Goal: Task Accomplishment & Management: Use online tool/utility

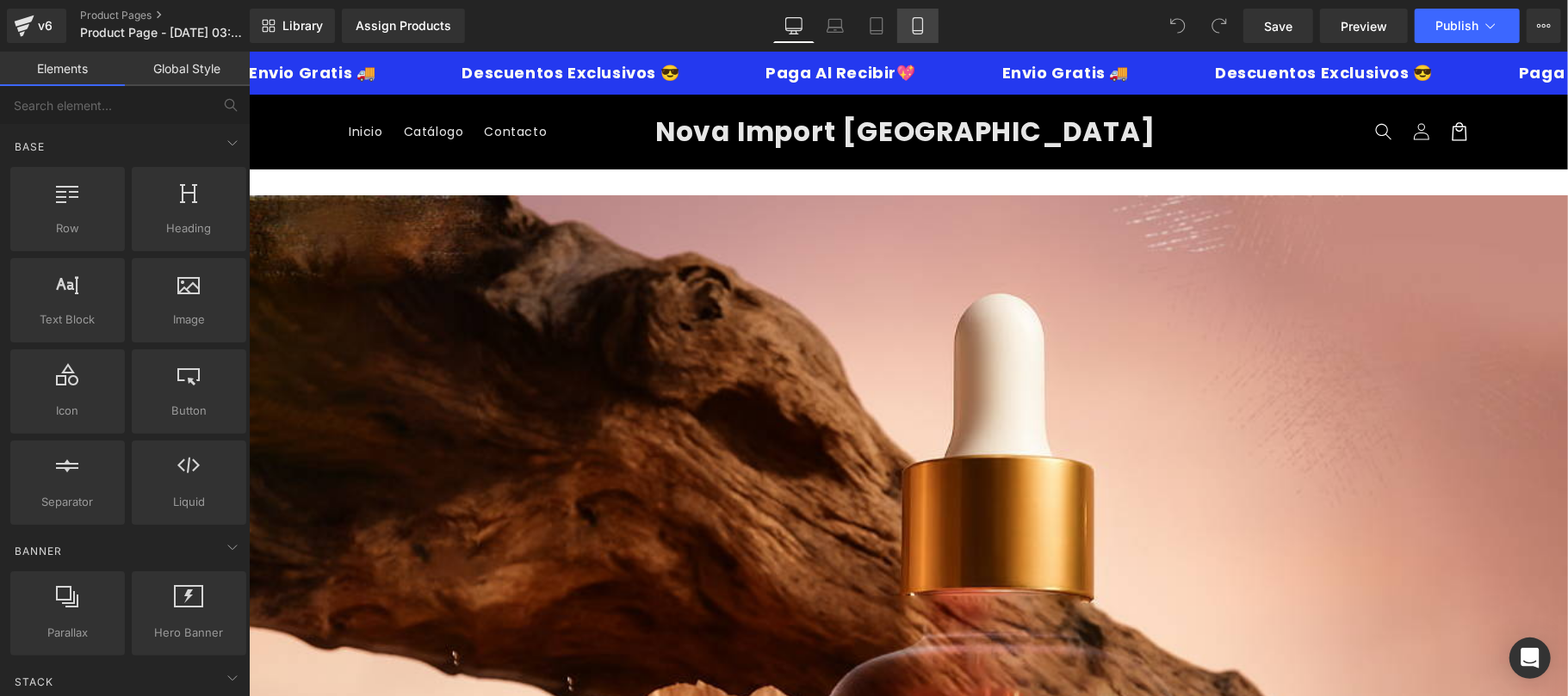
click at [897, 31] on link "Mobile" at bounding box center [918, 26] width 41 height 35
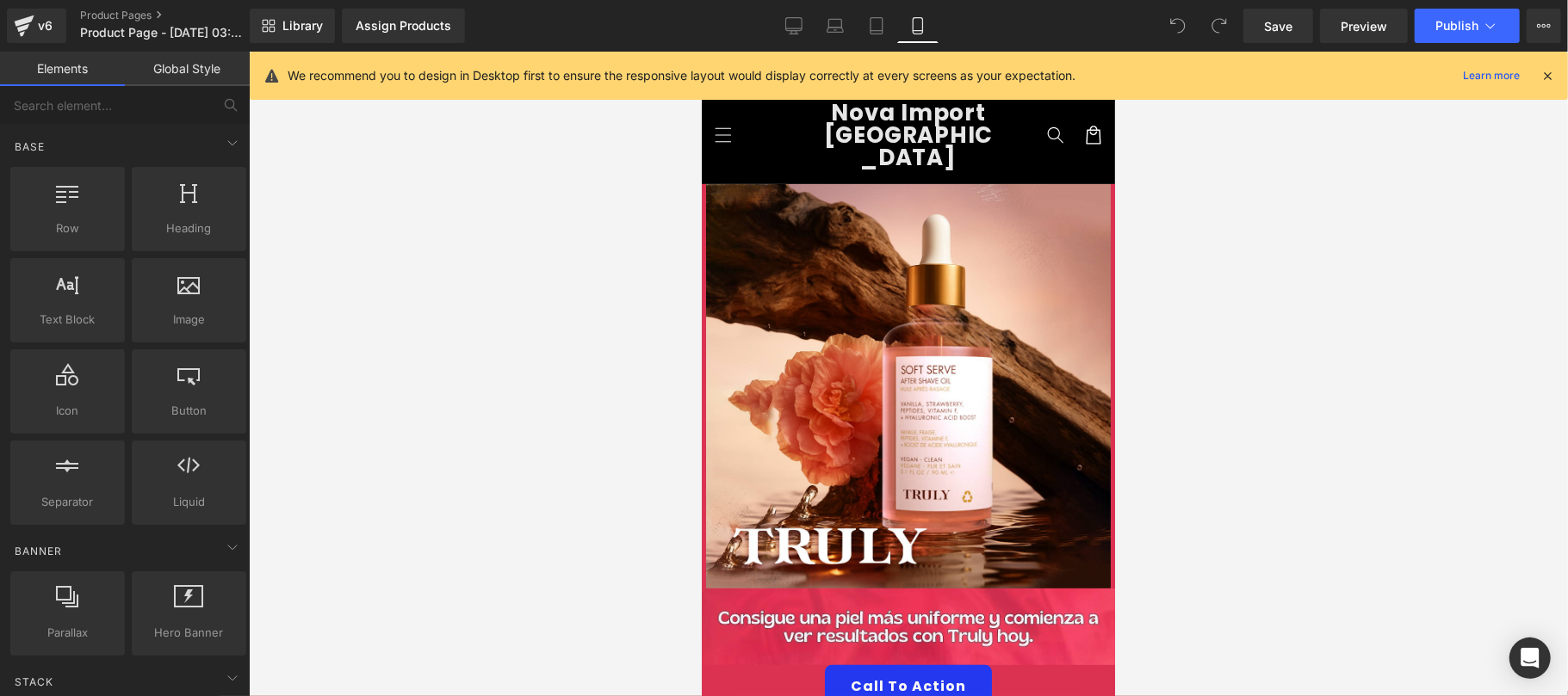
click at [1544, 79] on icon at bounding box center [1547, 75] width 15 height 15
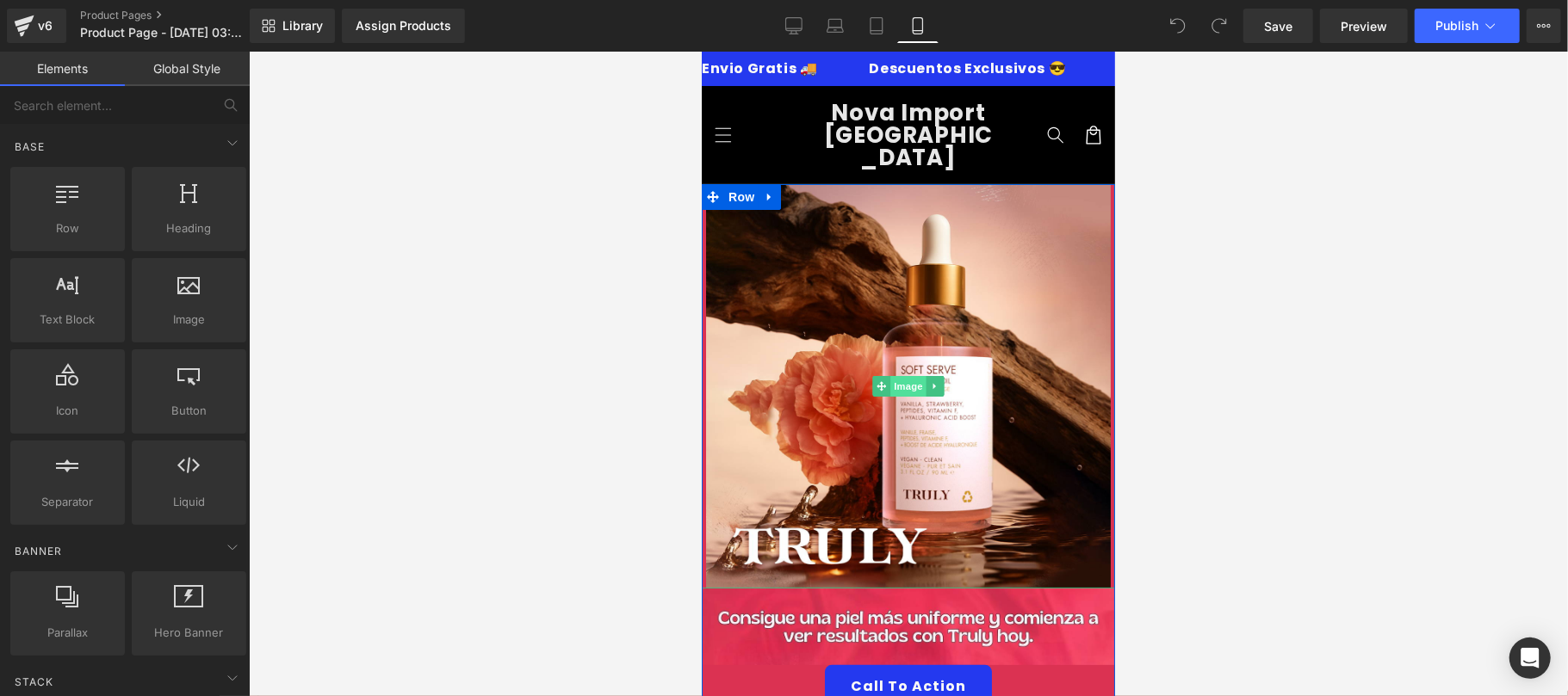
click at [897, 375] on span "Image" at bounding box center [907, 385] width 36 height 20
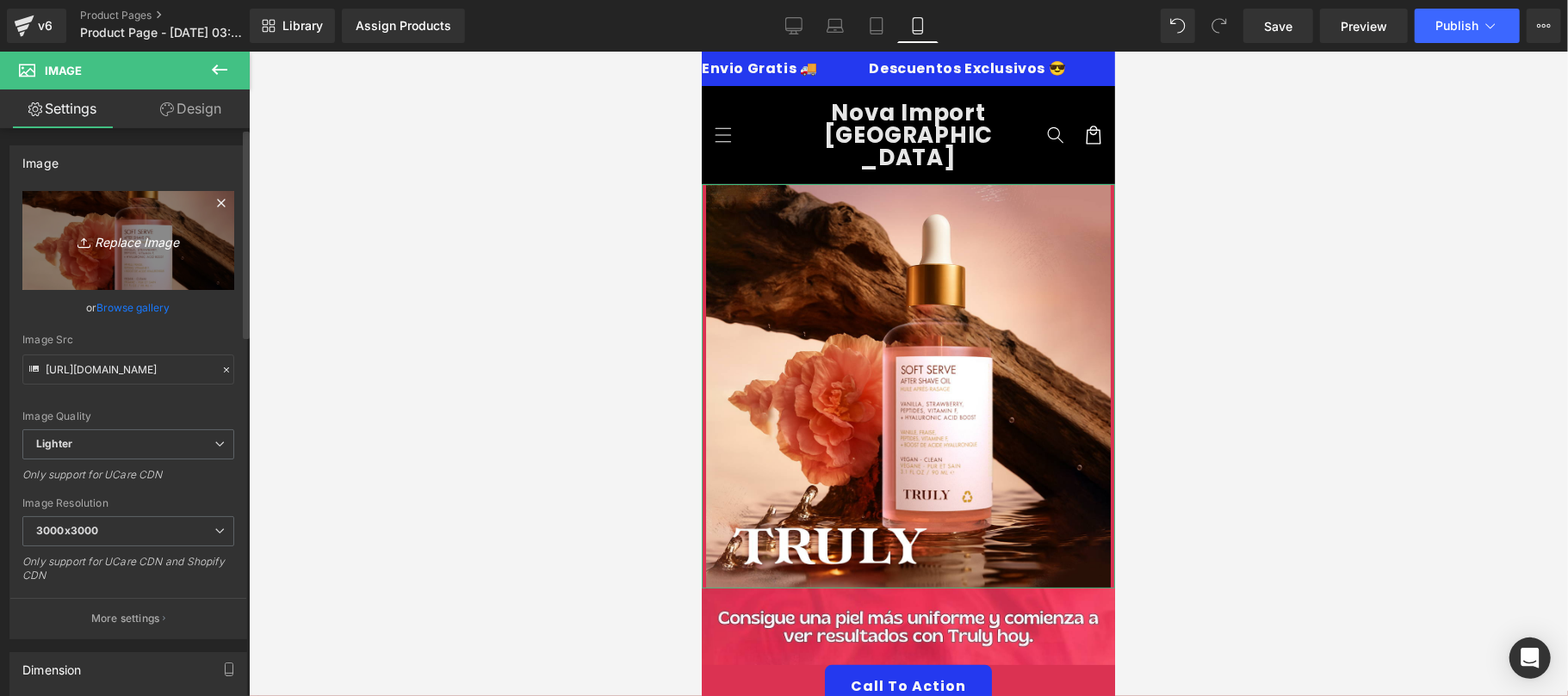
click at [133, 231] on icon "Replace Image" at bounding box center [128, 241] width 138 height 21
type input "C:\fakepath\CREATIVO-PACK1.jpg"
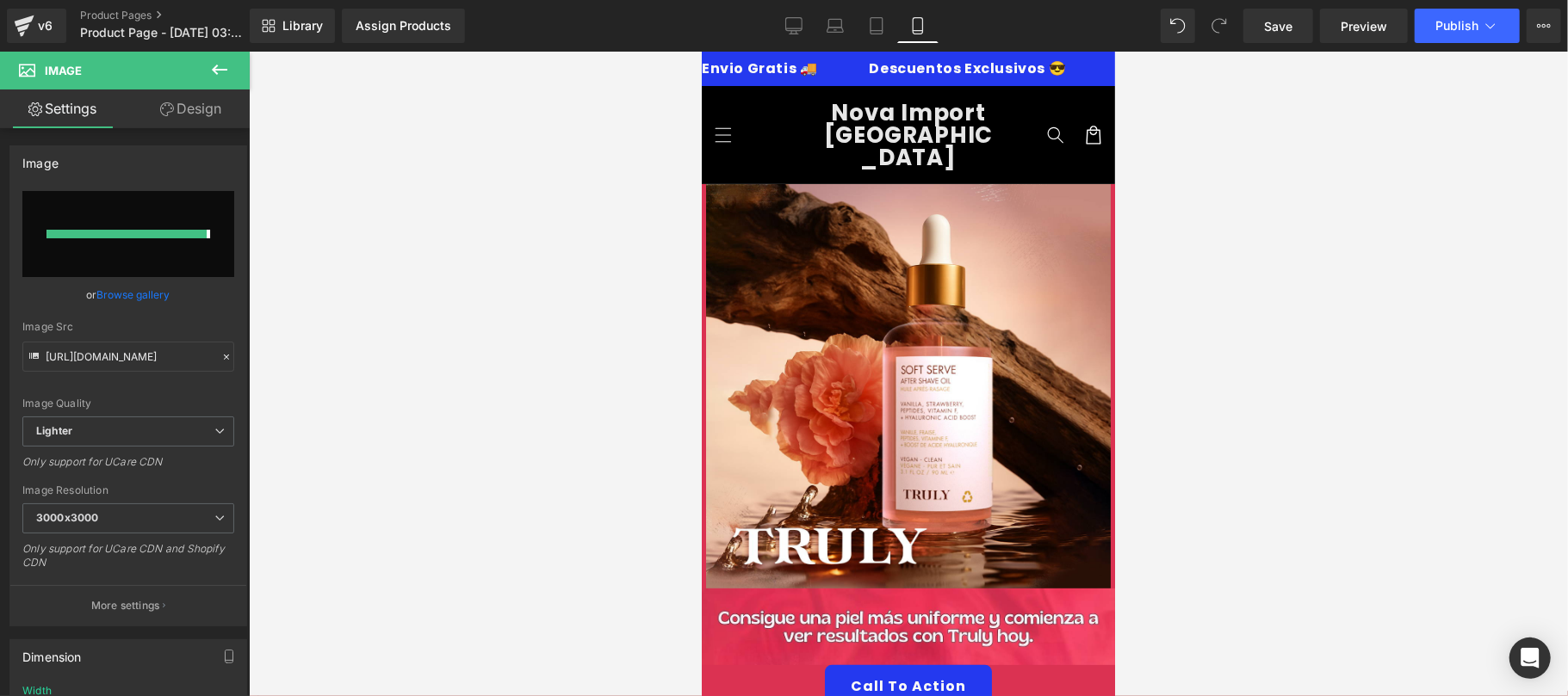
type input "[URL][DOMAIN_NAME]"
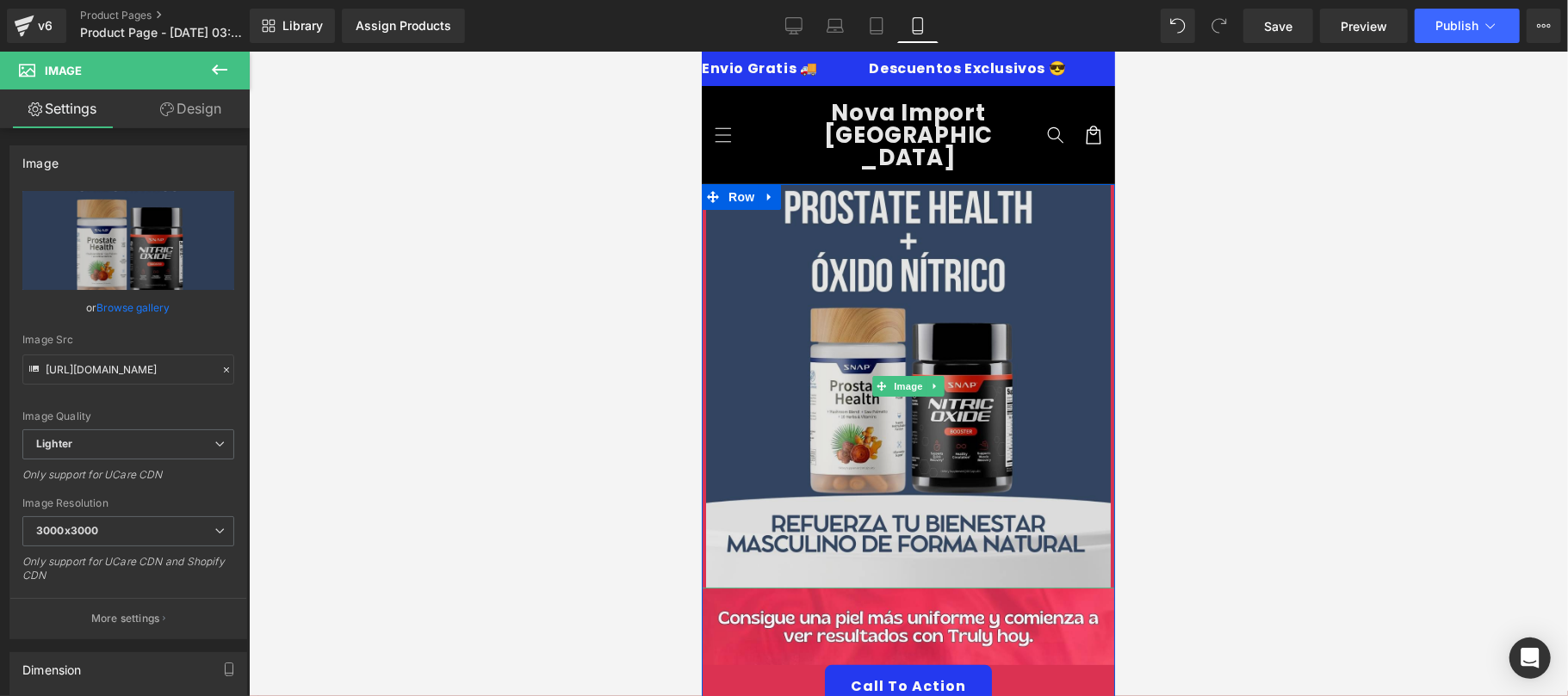
scroll to position [307, 0]
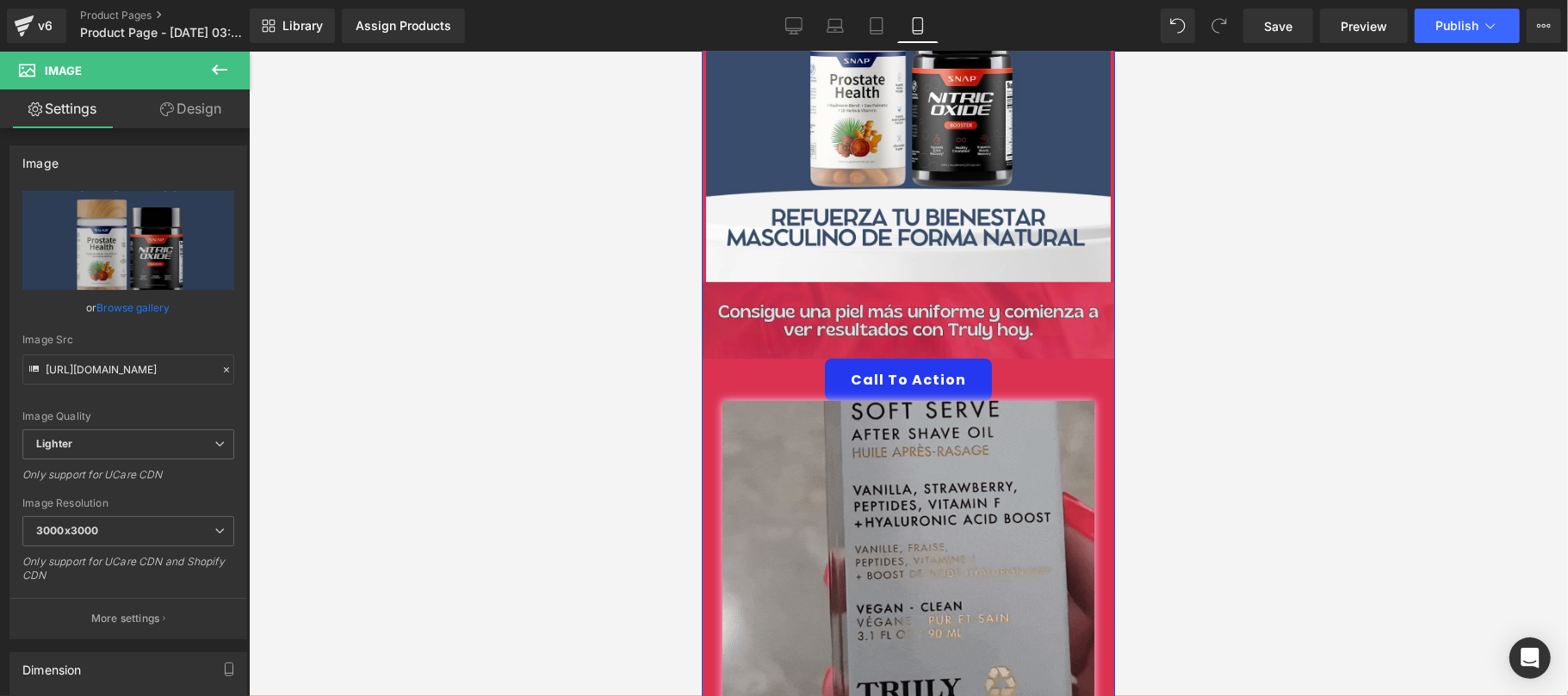
click at [1014, 297] on img at bounding box center [907, 320] width 414 height 76
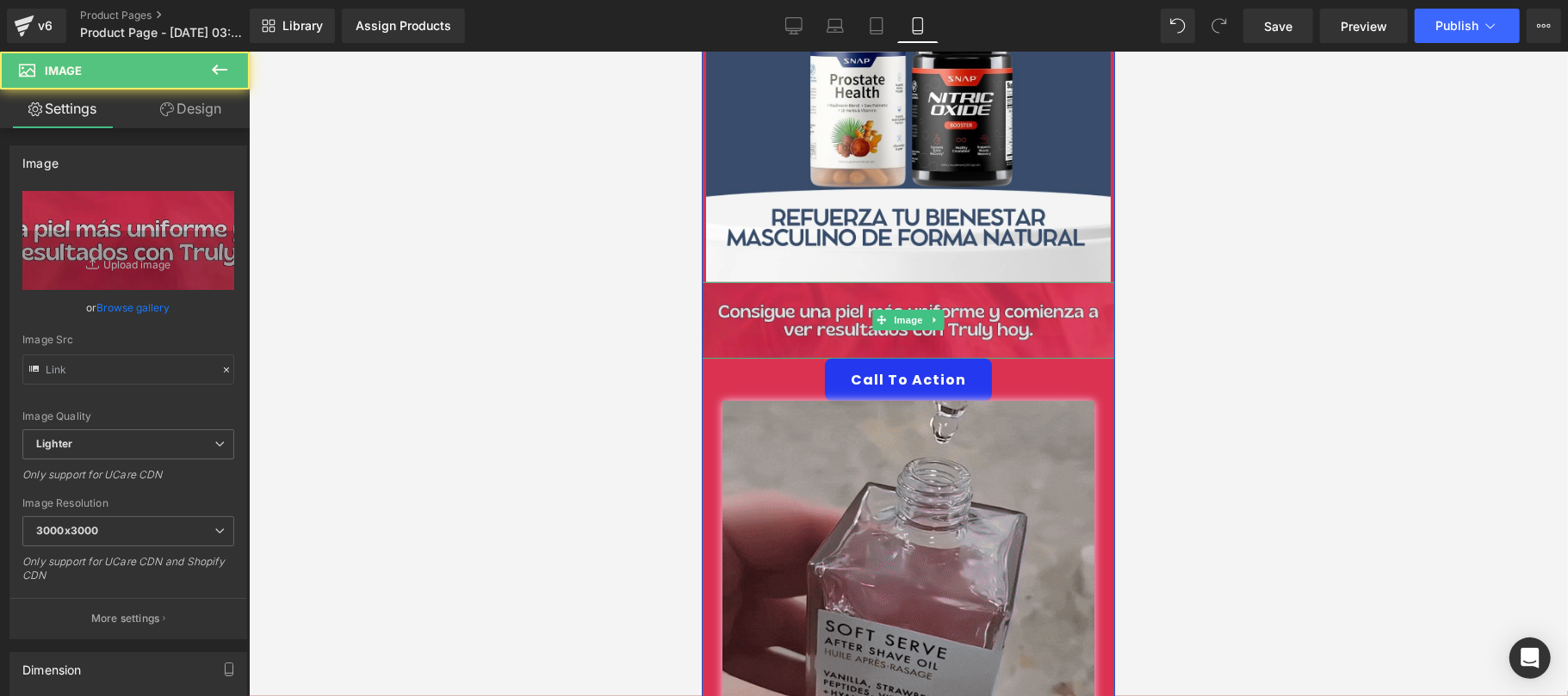
type input "[URL][DOMAIN_NAME]"
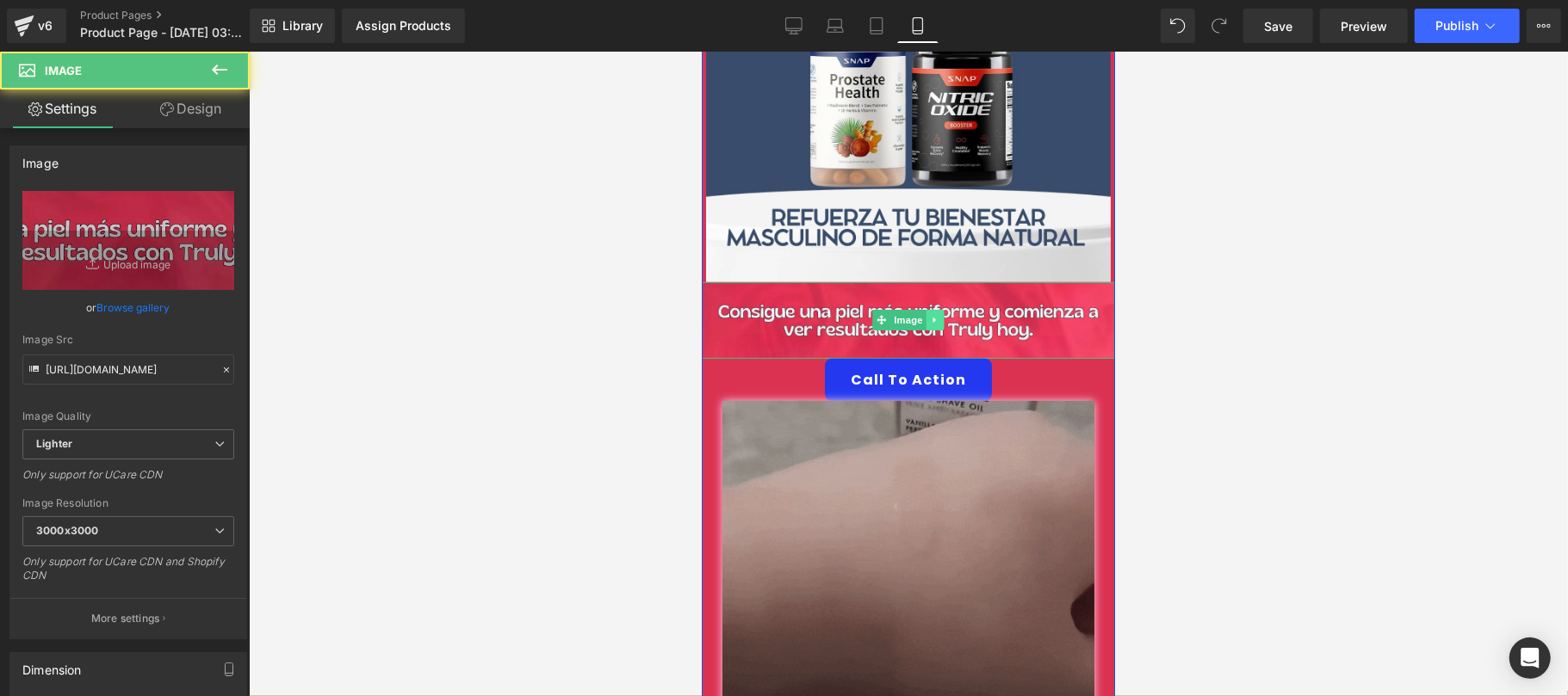
click at [931, 309] on link at bounding box center [935, 319] width 18 height 20
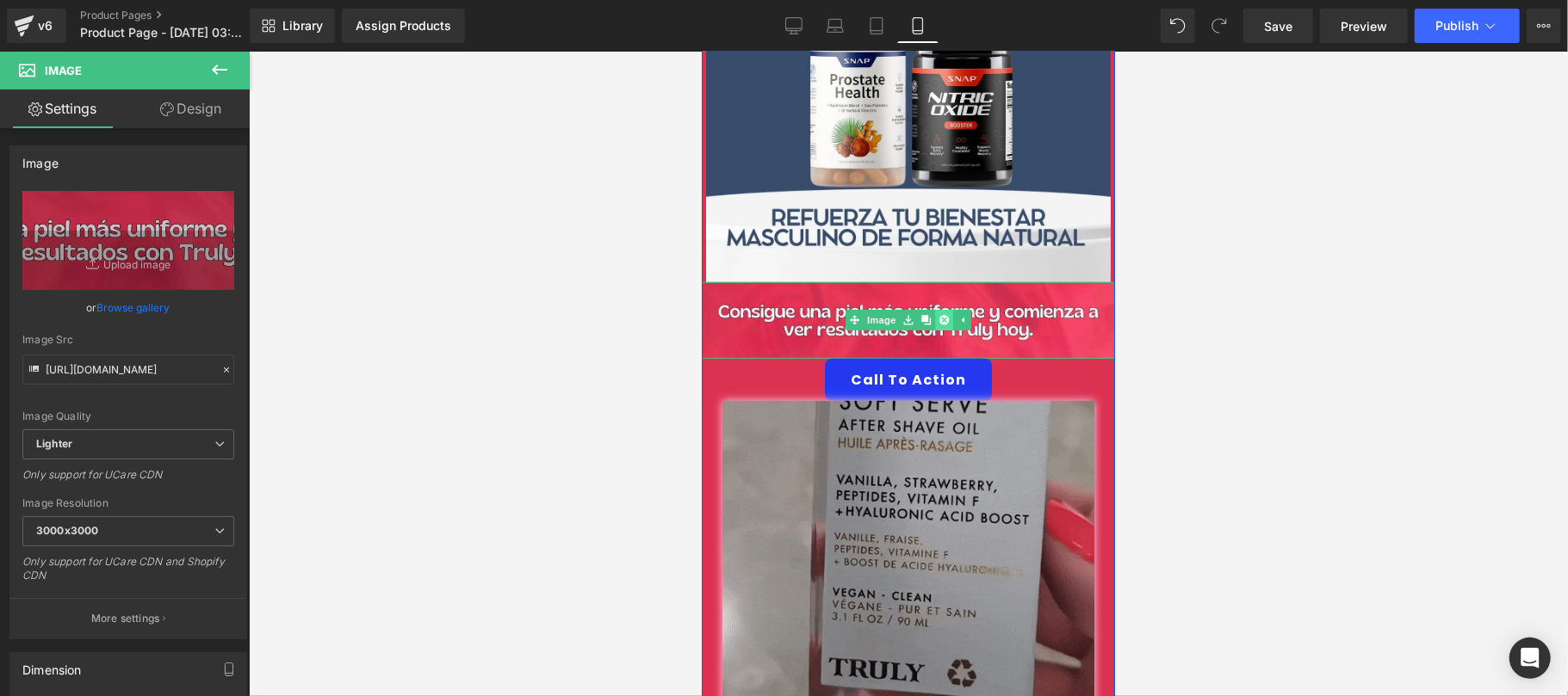
click at [940, 309] on link at bounding box center [944, 319] width 18 height 20
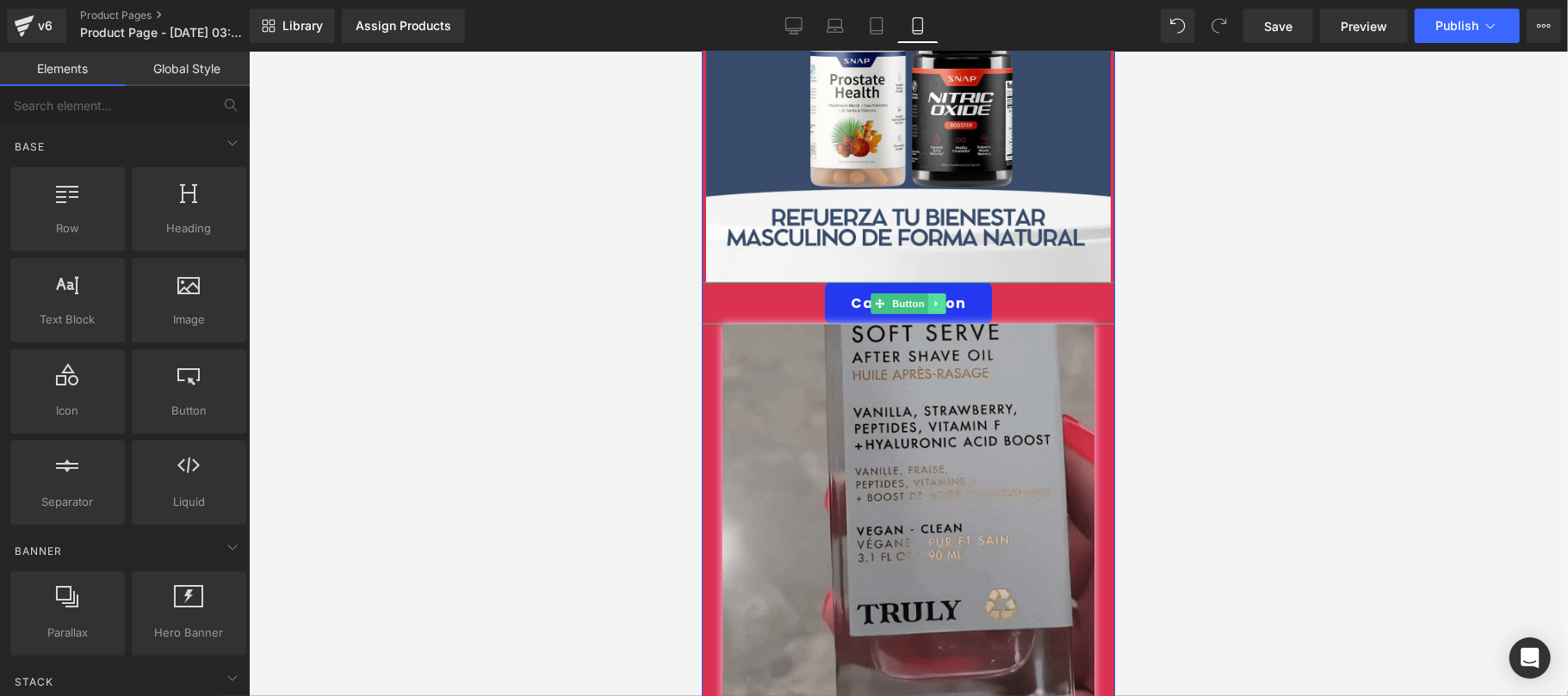
click at [932, 298] on icon at bounding box center [937, 303] width 10 height 11
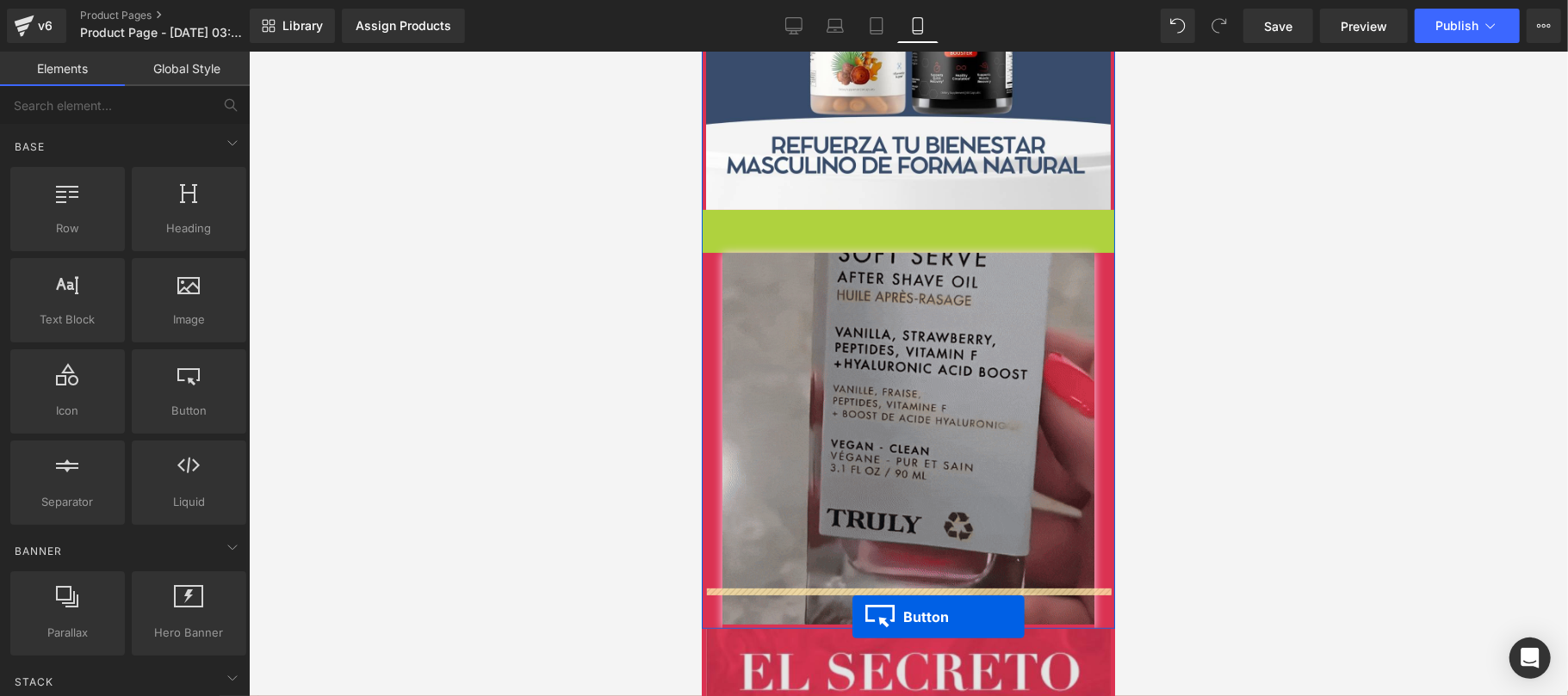
scroll to position [404, 0]
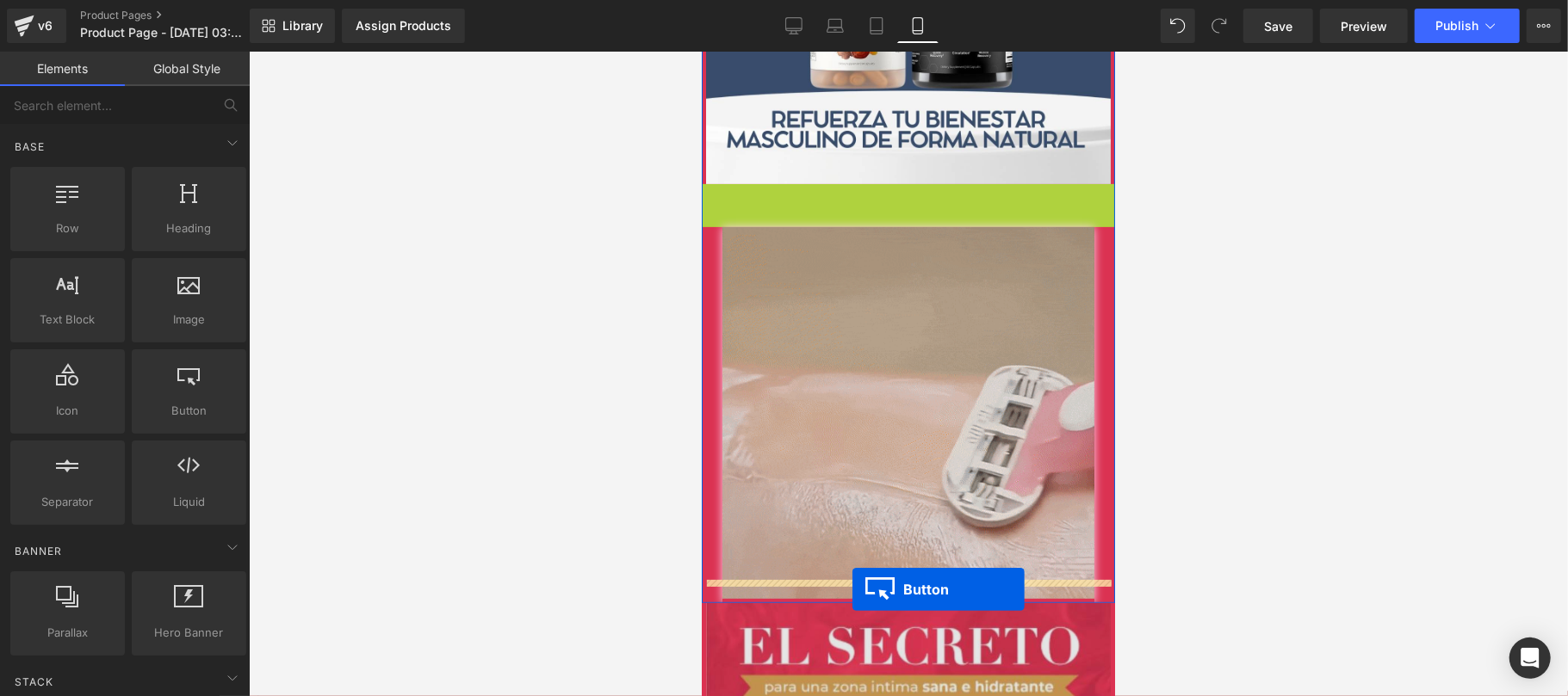
drag, startPoint x: 849, startPoint y: 279, endPoint x: 852, endPoint y: 588, distance: 309.0
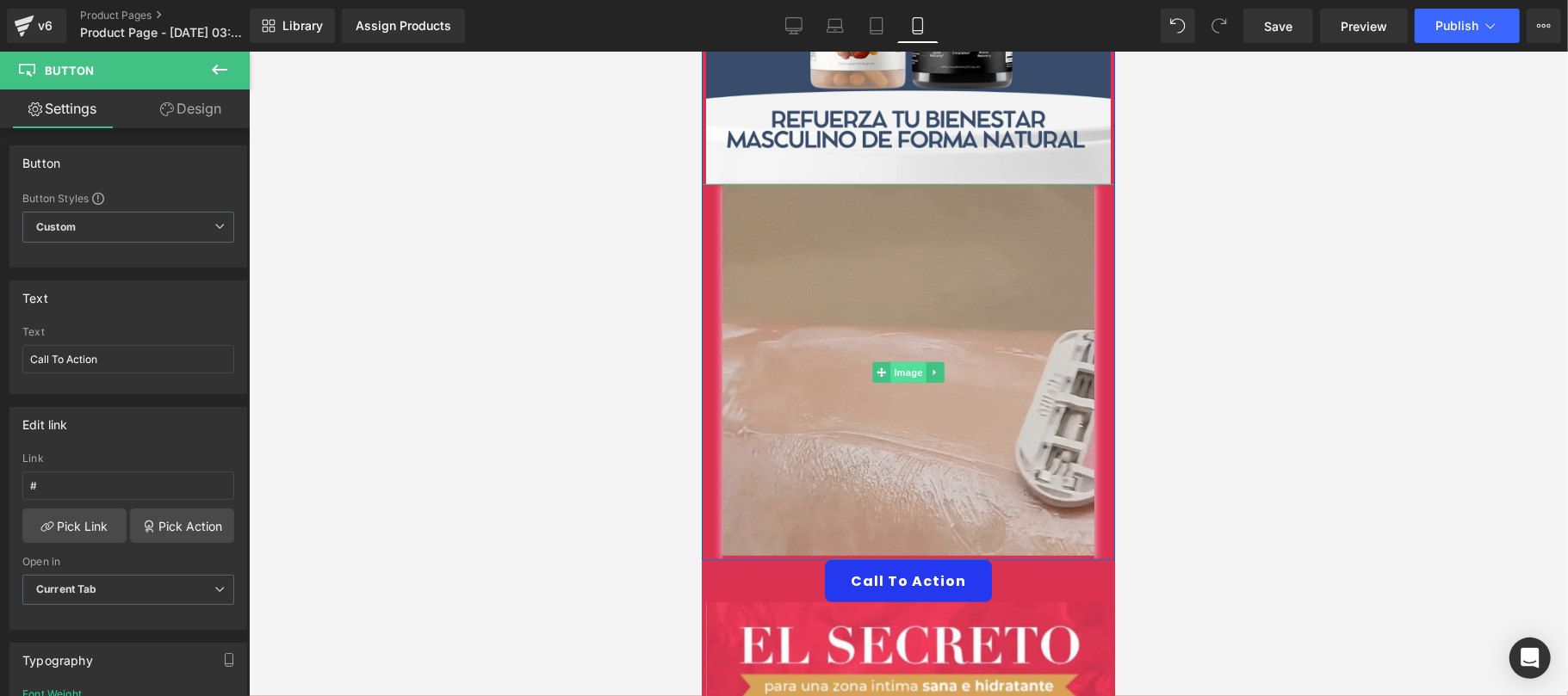
click at [897, 362] on span "Image" at bounding box center [907, 372] width 36 height 20
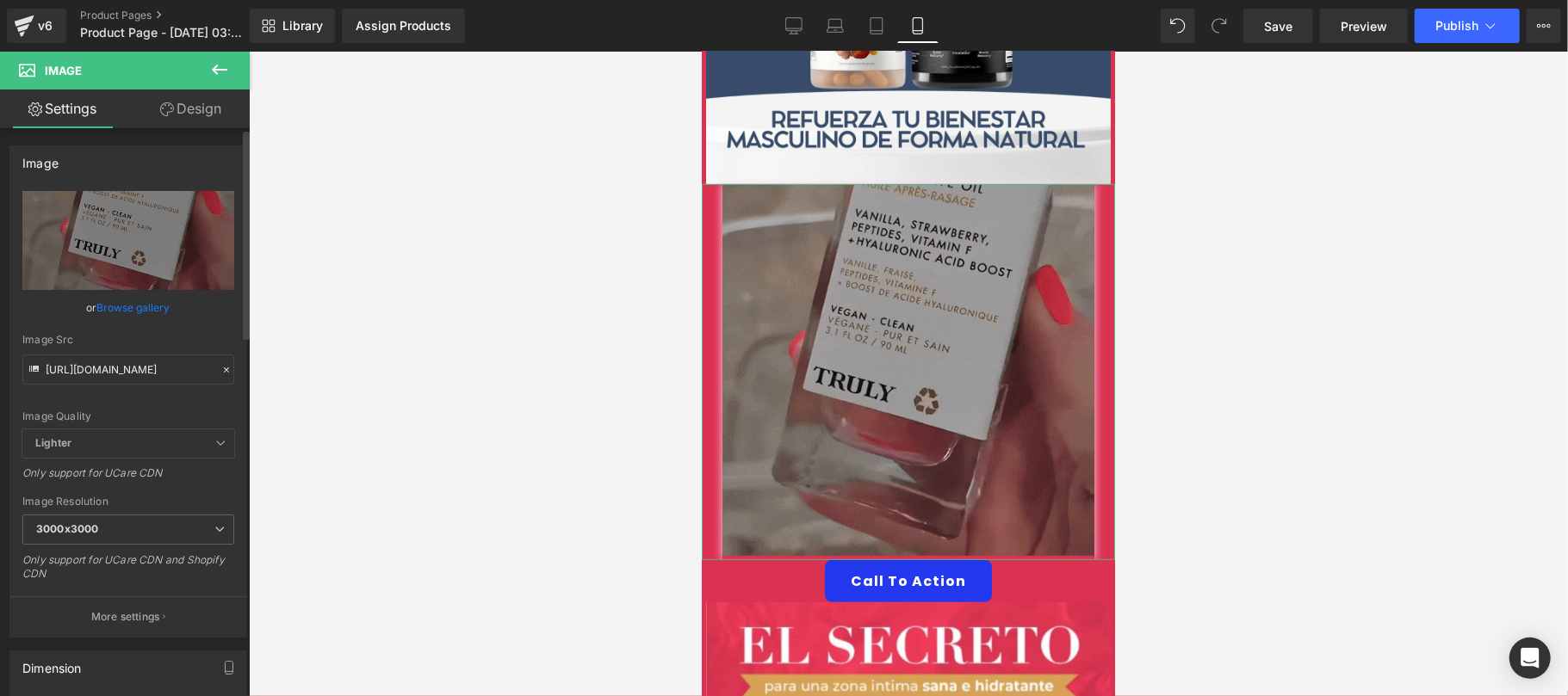
click at [125, 308] on link "Browse gallery" at bounding box center [133, 308] width 73 height 30
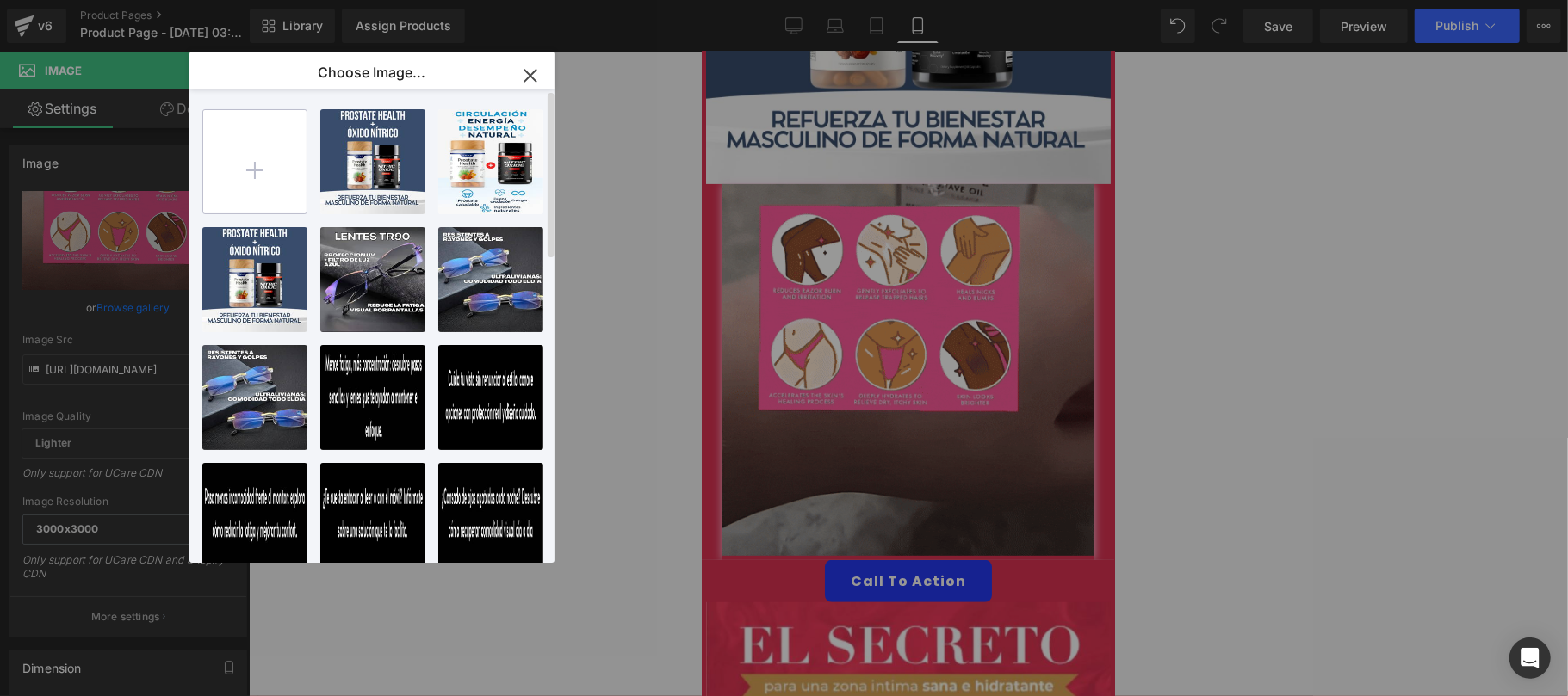
click at [260, 169] on input "file" at bounding box center [255, 162] width 103 height 103
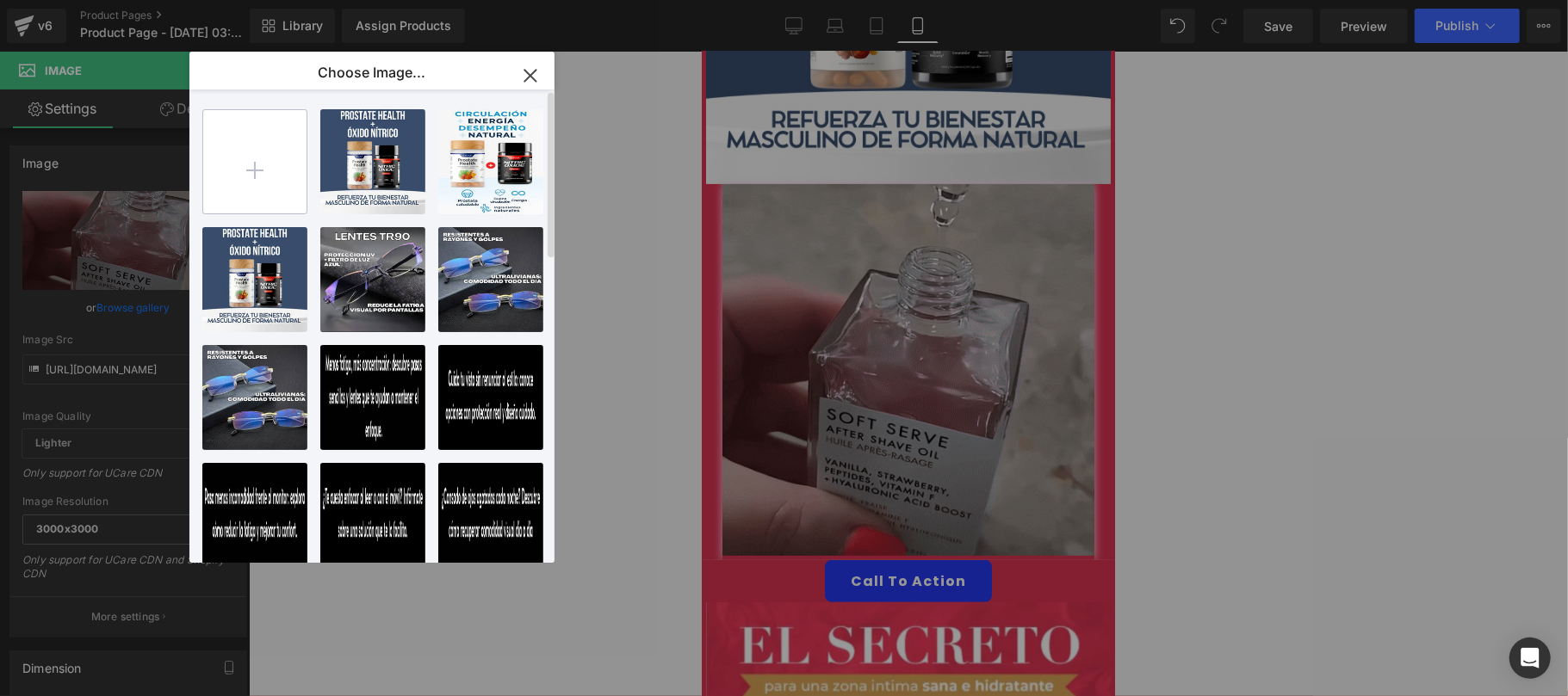
type input "C:\fakepath\CREATIVO-PACK2.jpg"
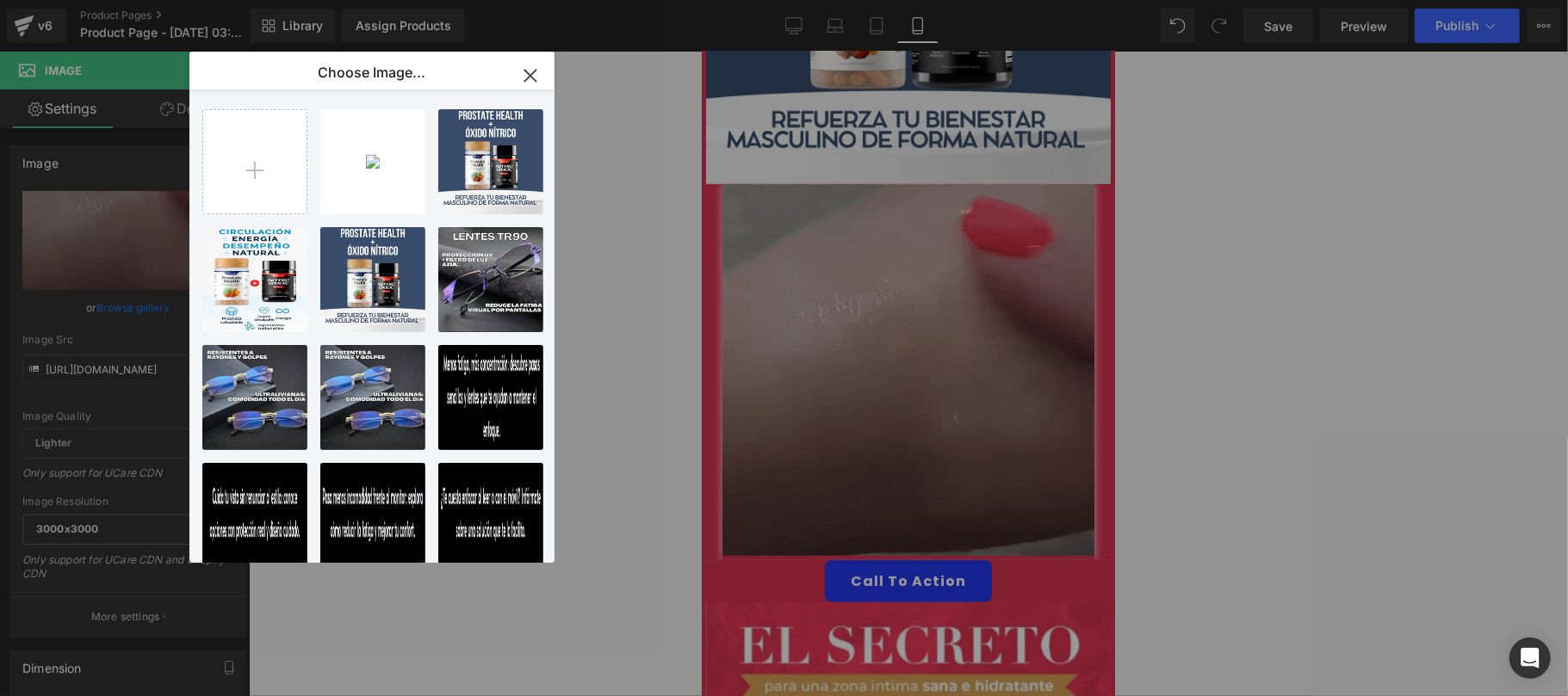
click at [537, 73] on icon "button" at bounding box center [530, 76] width 28 height 28
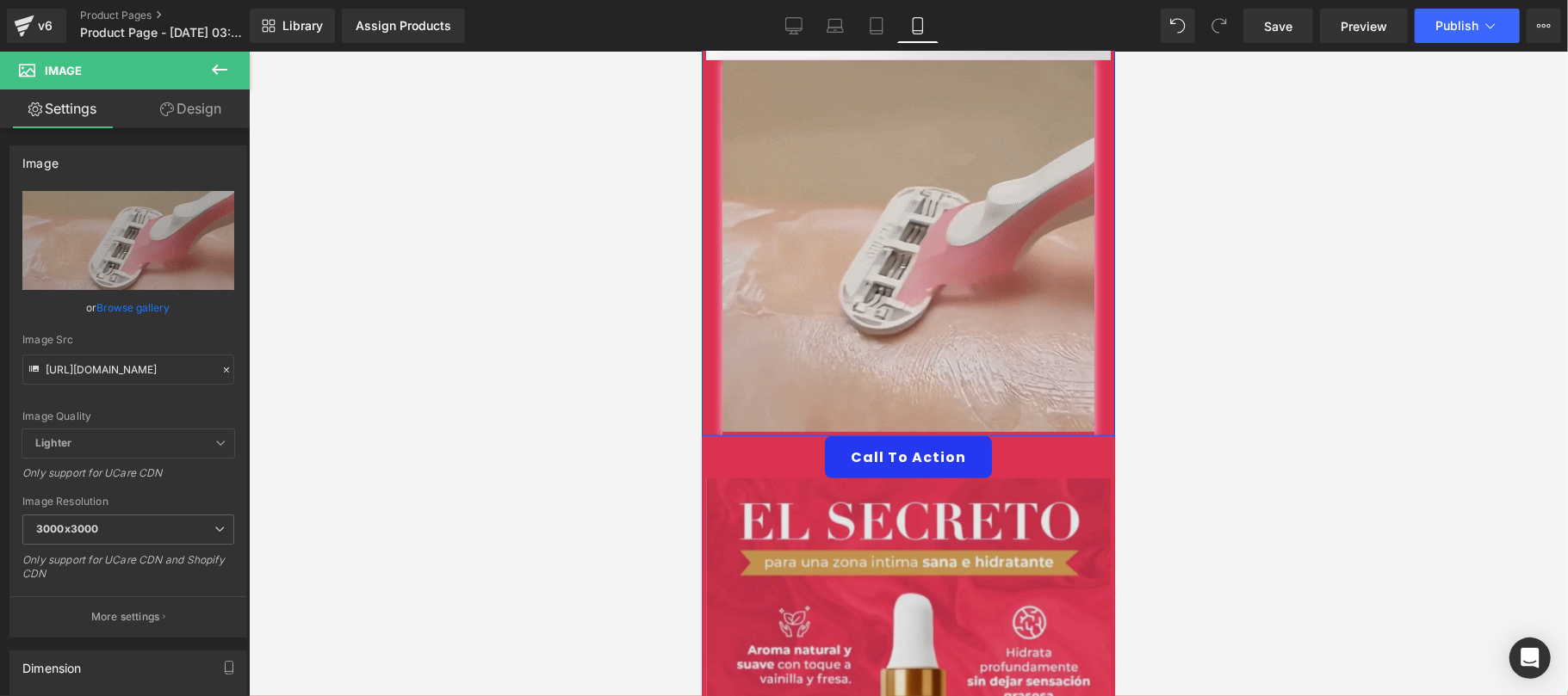
scroll to position [611, 0]
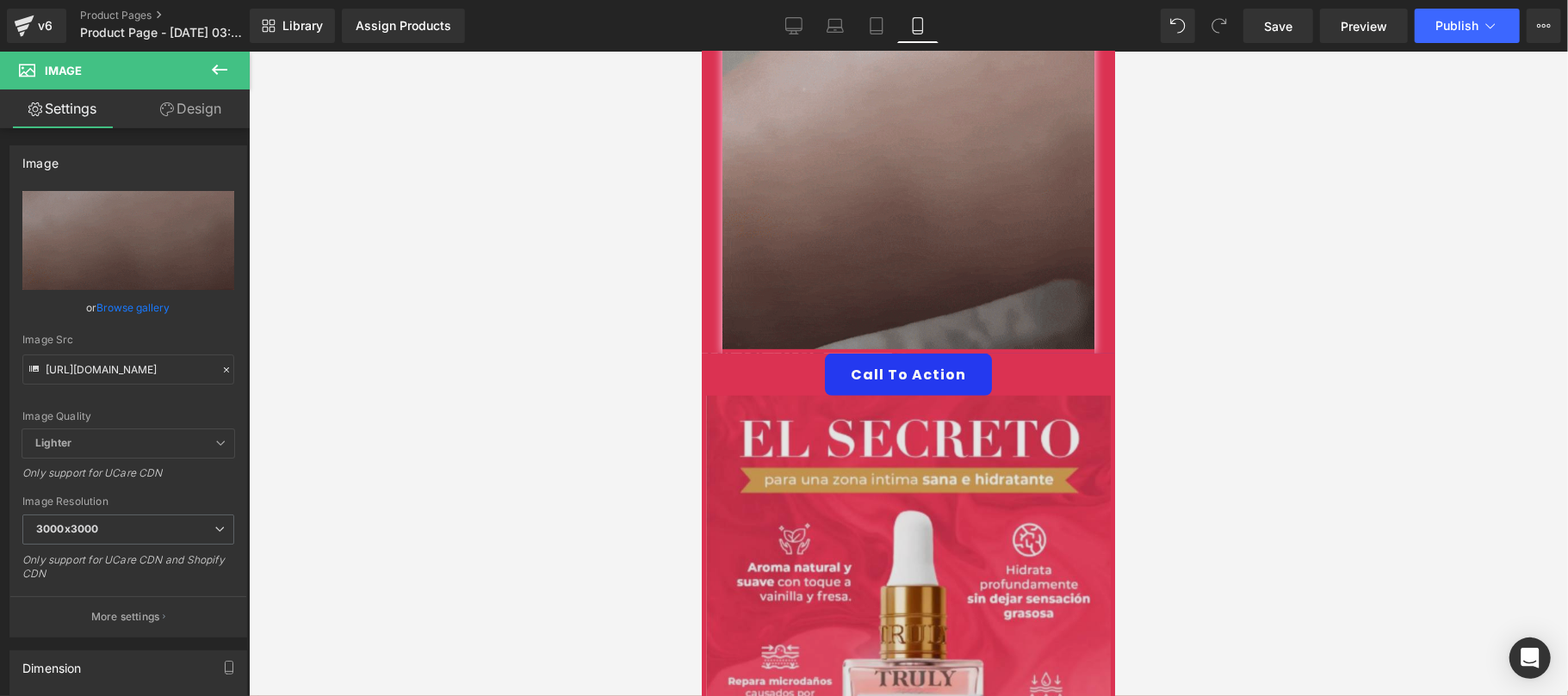
click at [846, 501] on img at bounding box center [907, 700] width 414 height 611
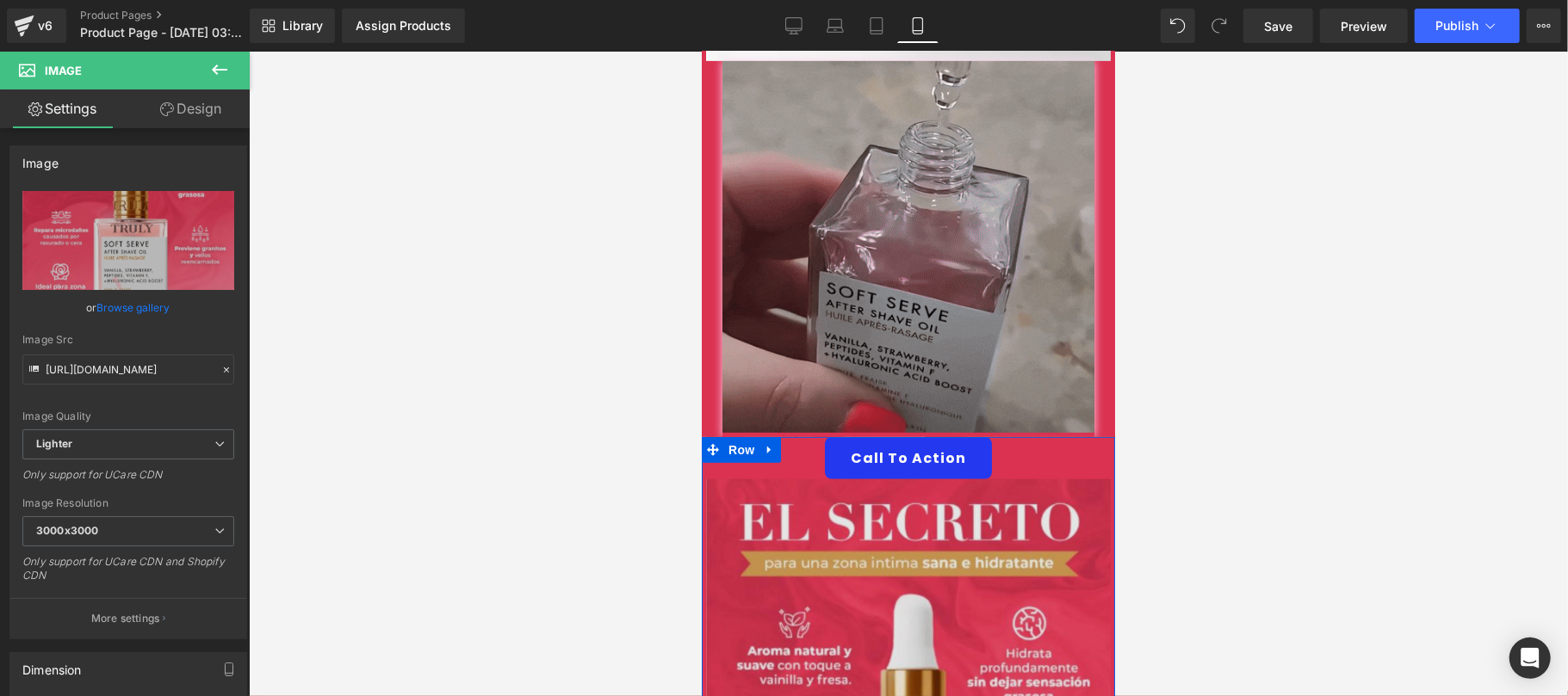
scroll to position [307, 0]
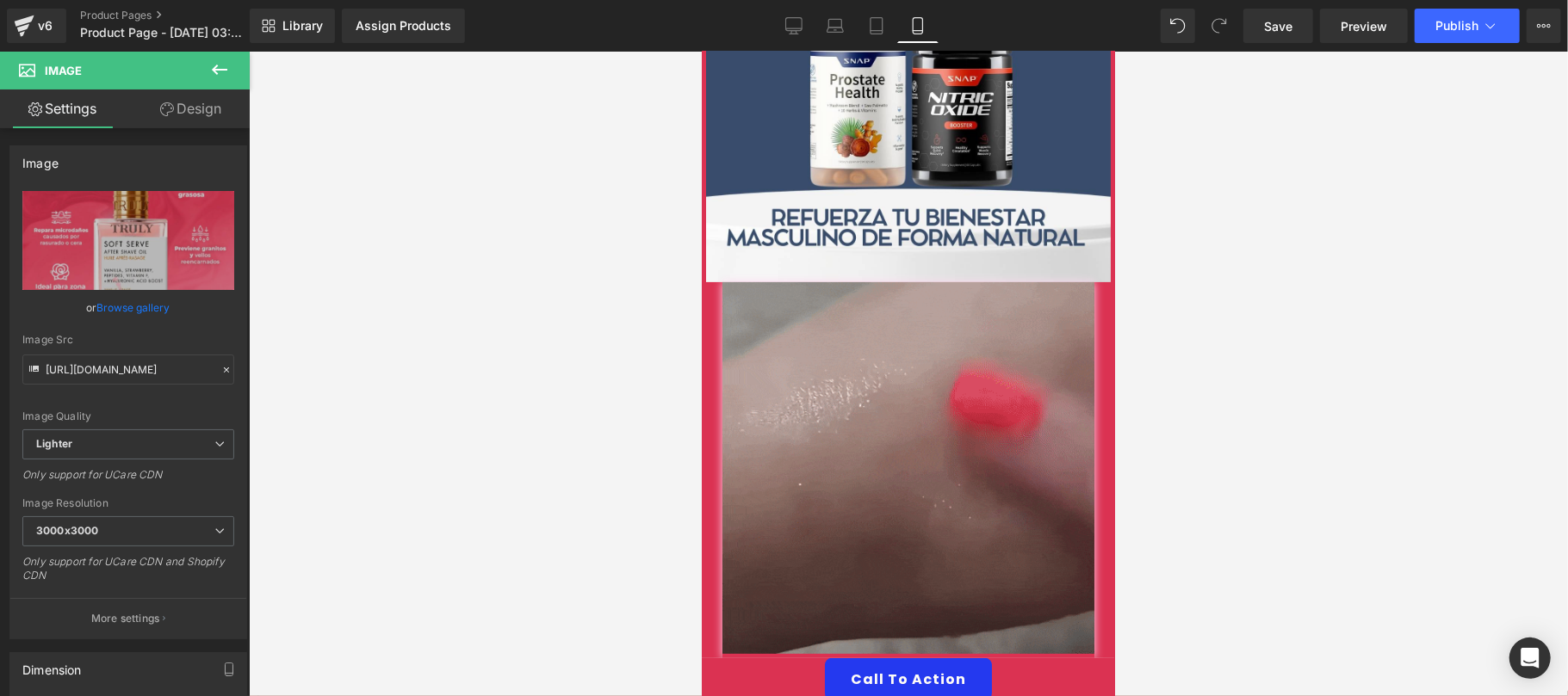
click at [202, 68] on button at bounding box center [220, 70] width 60 height 38
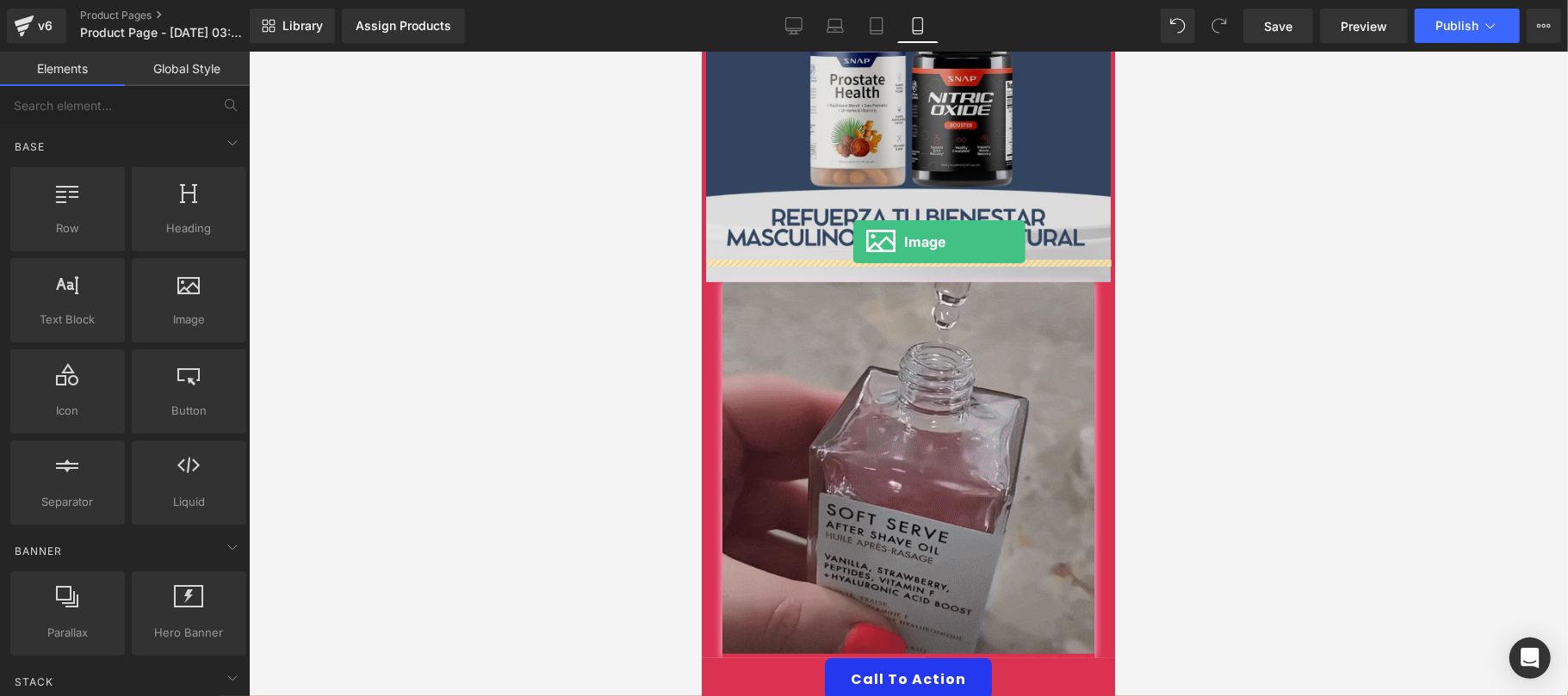
drag, startPoint x: 881, startPoint y: 382, endPoint x: 853, endPoint y: 241, distance: 143.8
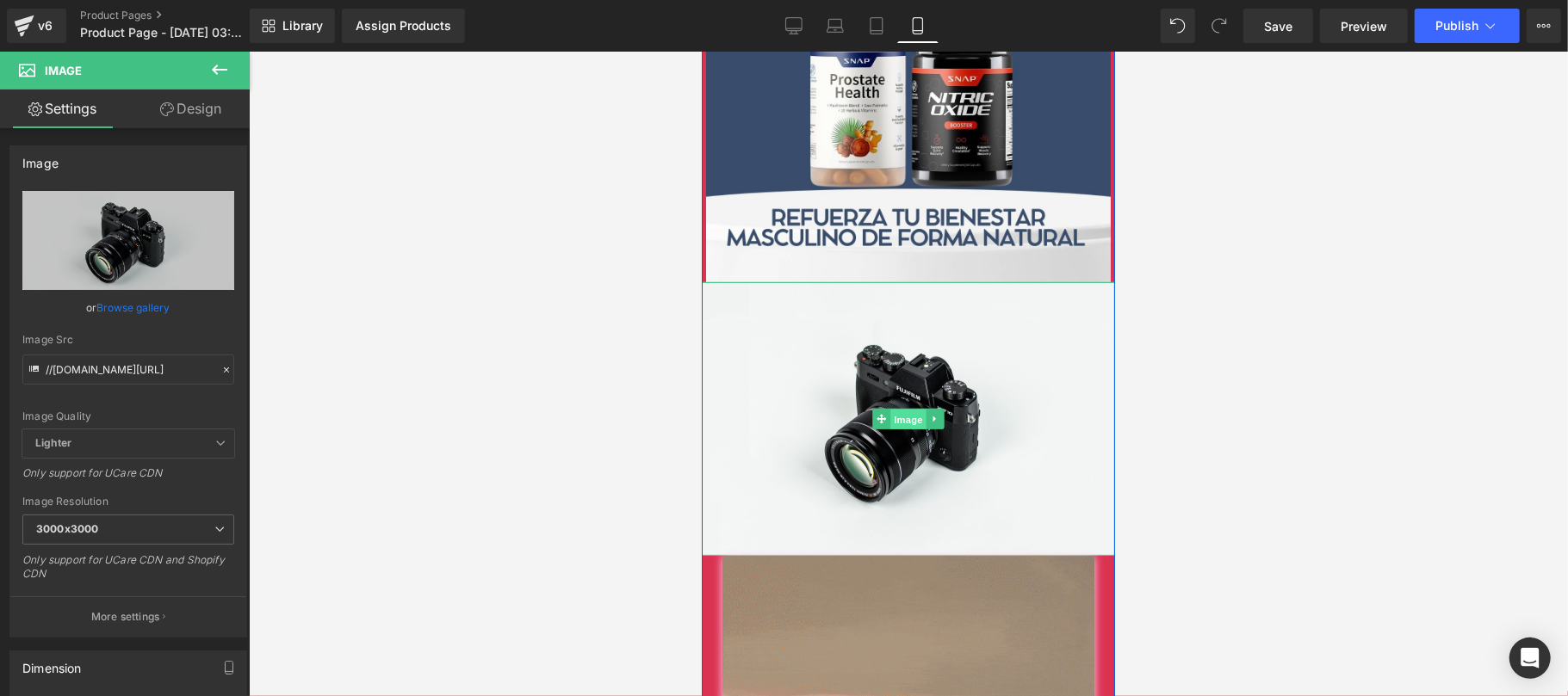
click at [897, 409] on span "Image" at bounding box center [907, 419] width 36 height 20
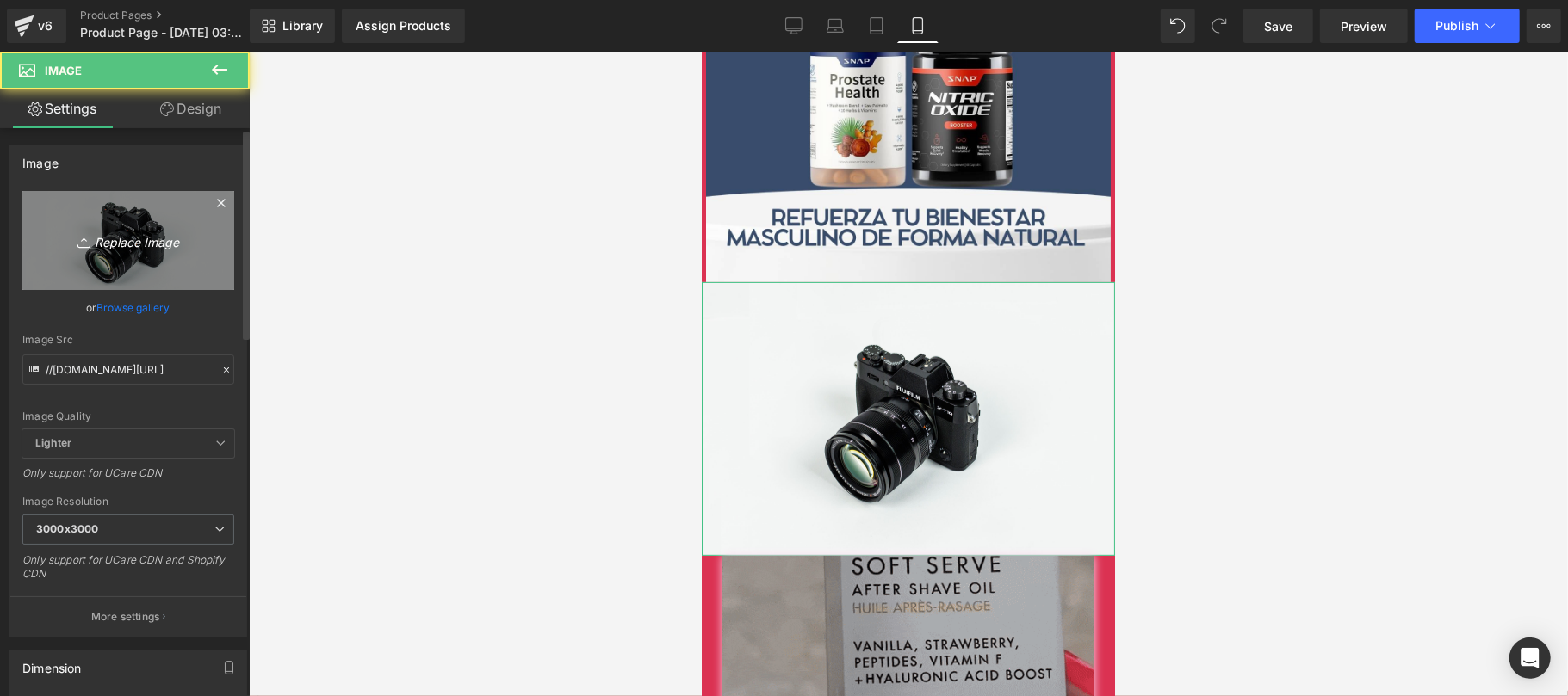
click at [157, 238] on icon "Replace Image" at bounding box center [128, 241] width 138 height 21
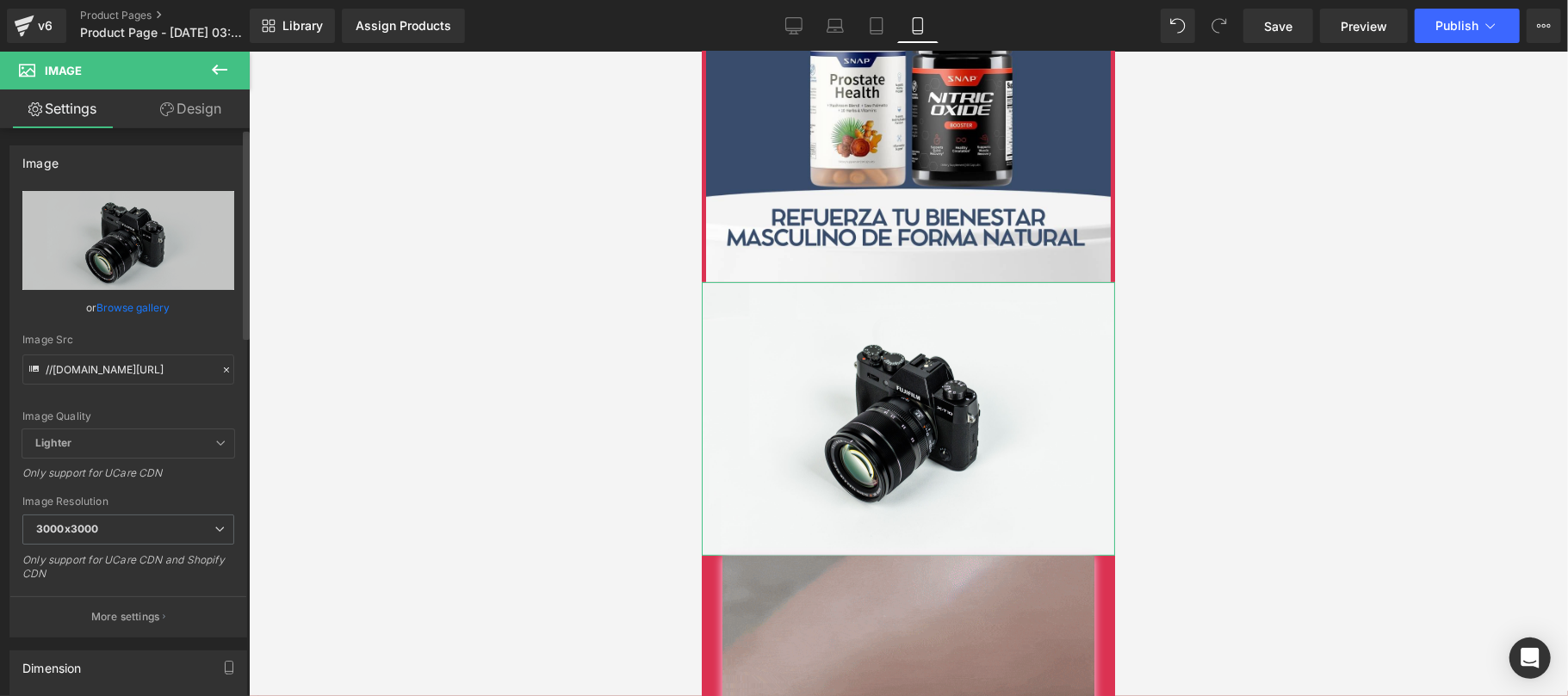
click at [116, 315] on link "Browse gallery" at bounding box center [133, 308] width 73 height 30
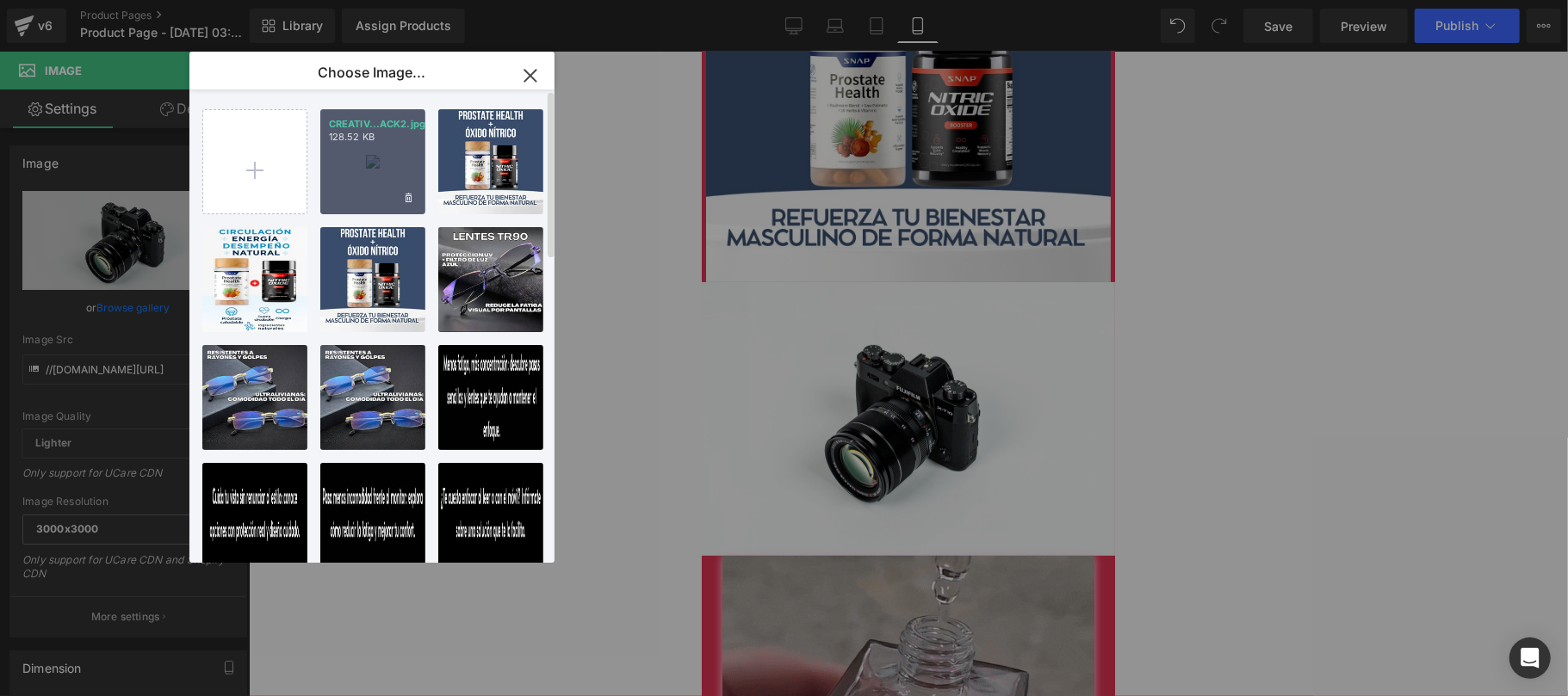
click at [419, 180] on div "CREATIV...ACK2.jpg 128.52 KB" at bounding box center [373, 162] width 105 height 105
type input "[URL][DOMAIN_NAME]"
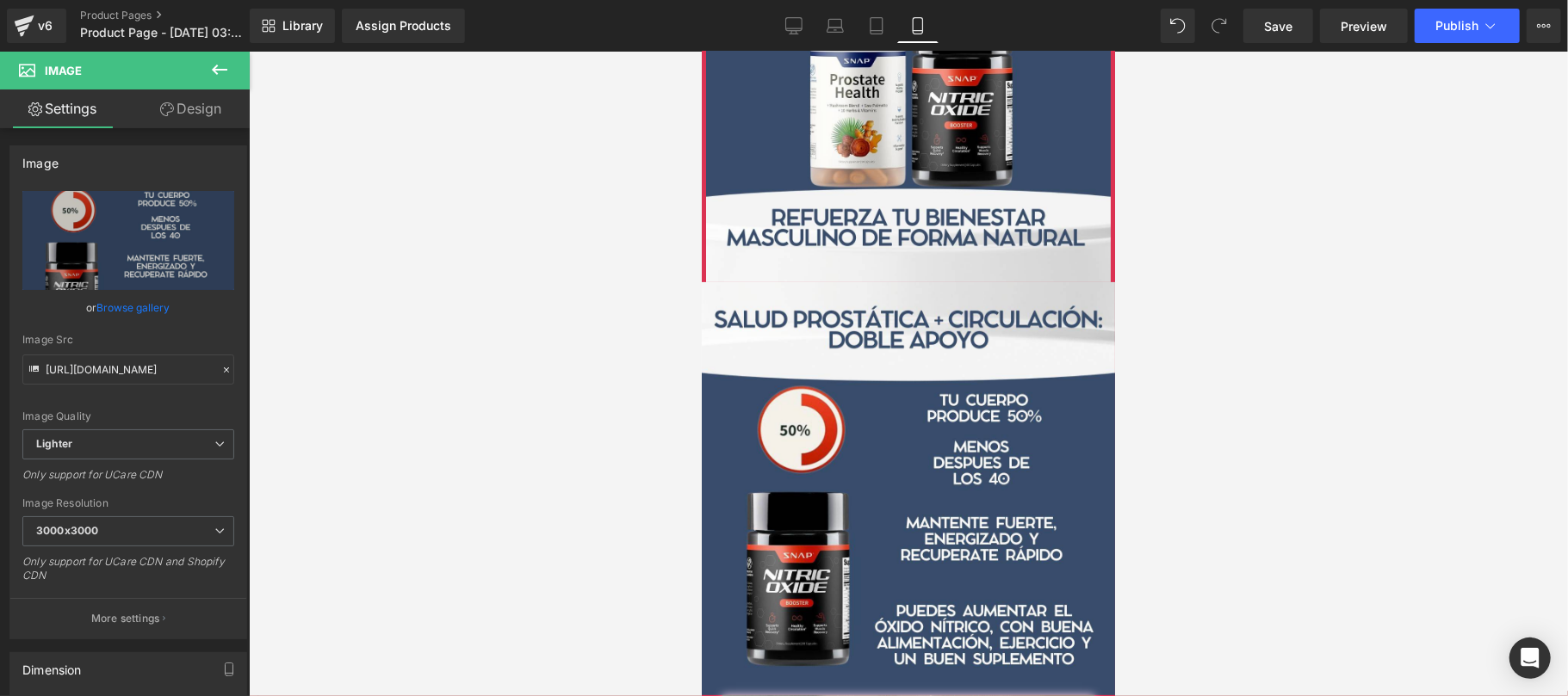
click at [1330, 331] on div at bounding box center [908, 373] width 1319 height 644
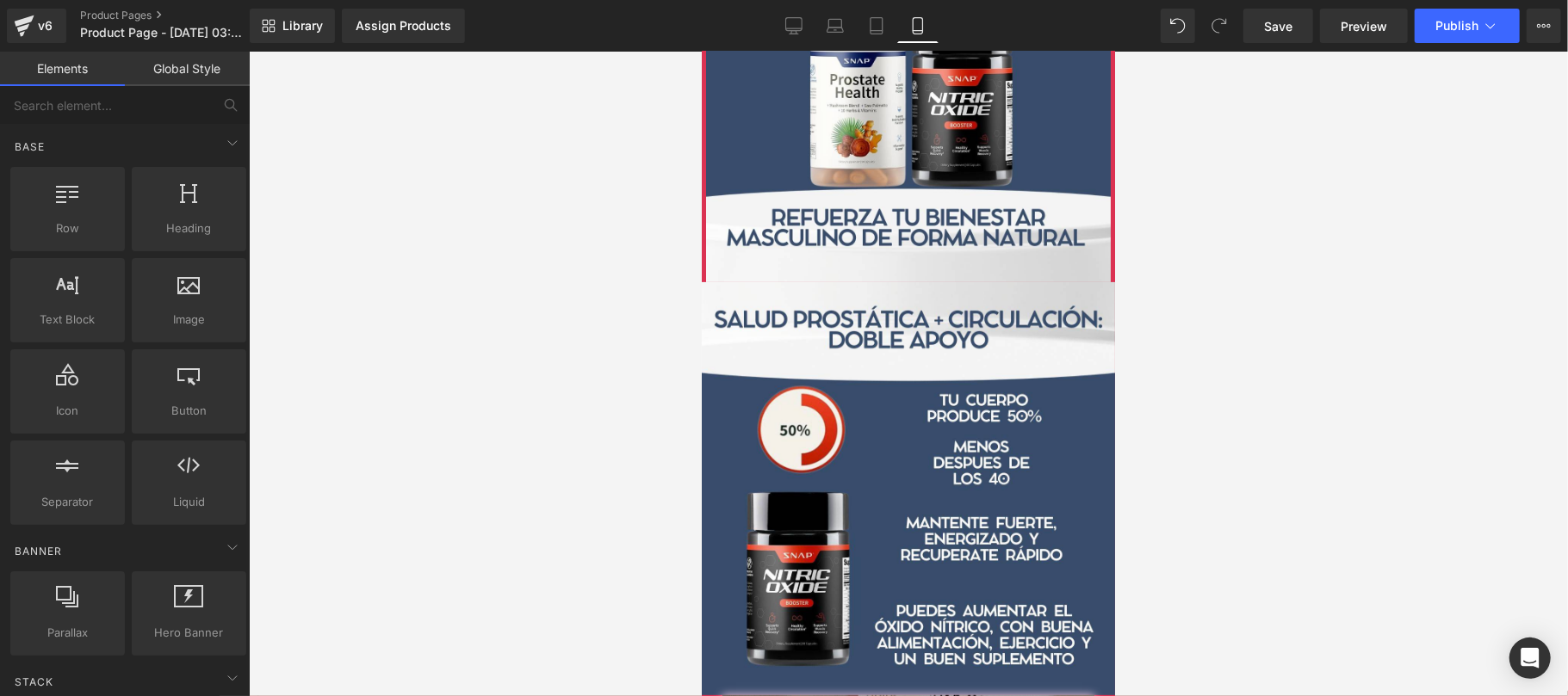
click at [442, 284] on div at bounding box center [908, 373] width 1319 height 644
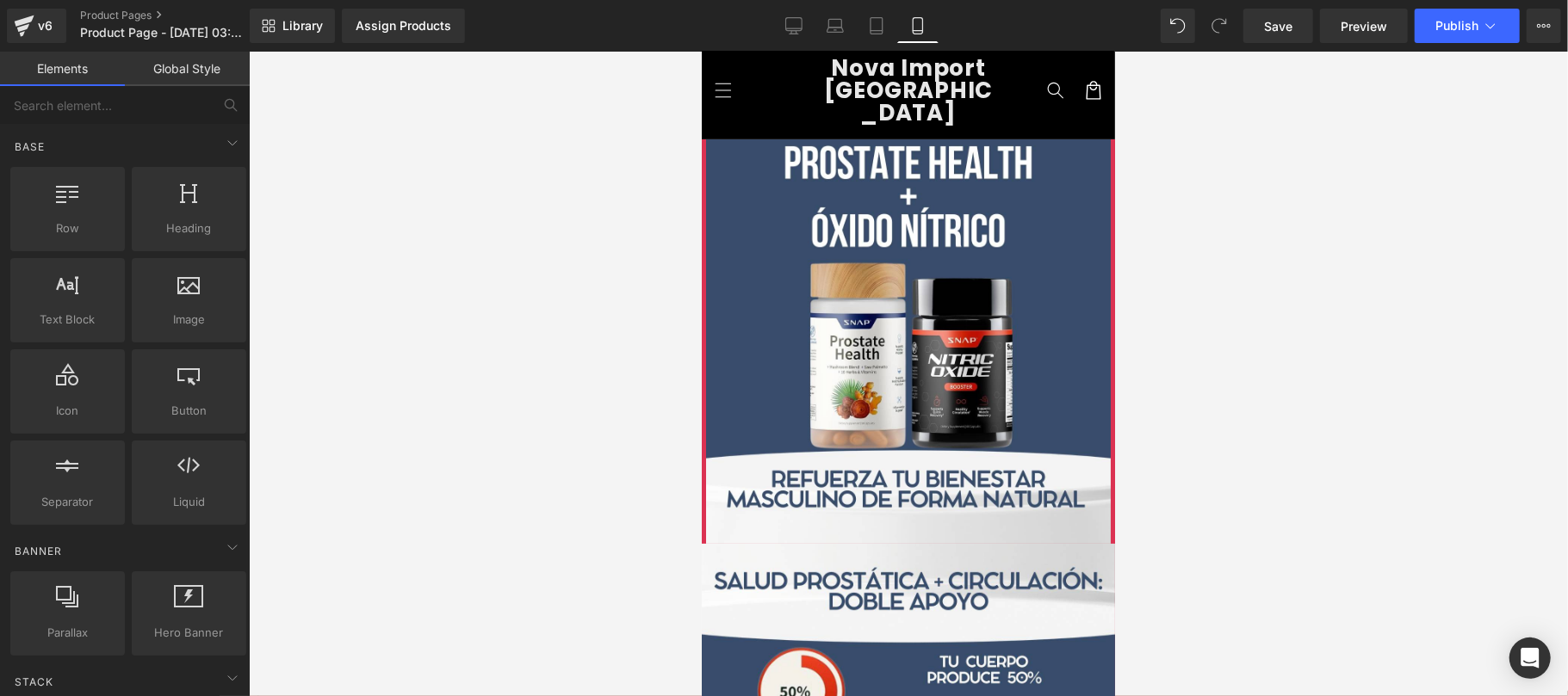
scroll to position [0, 0]
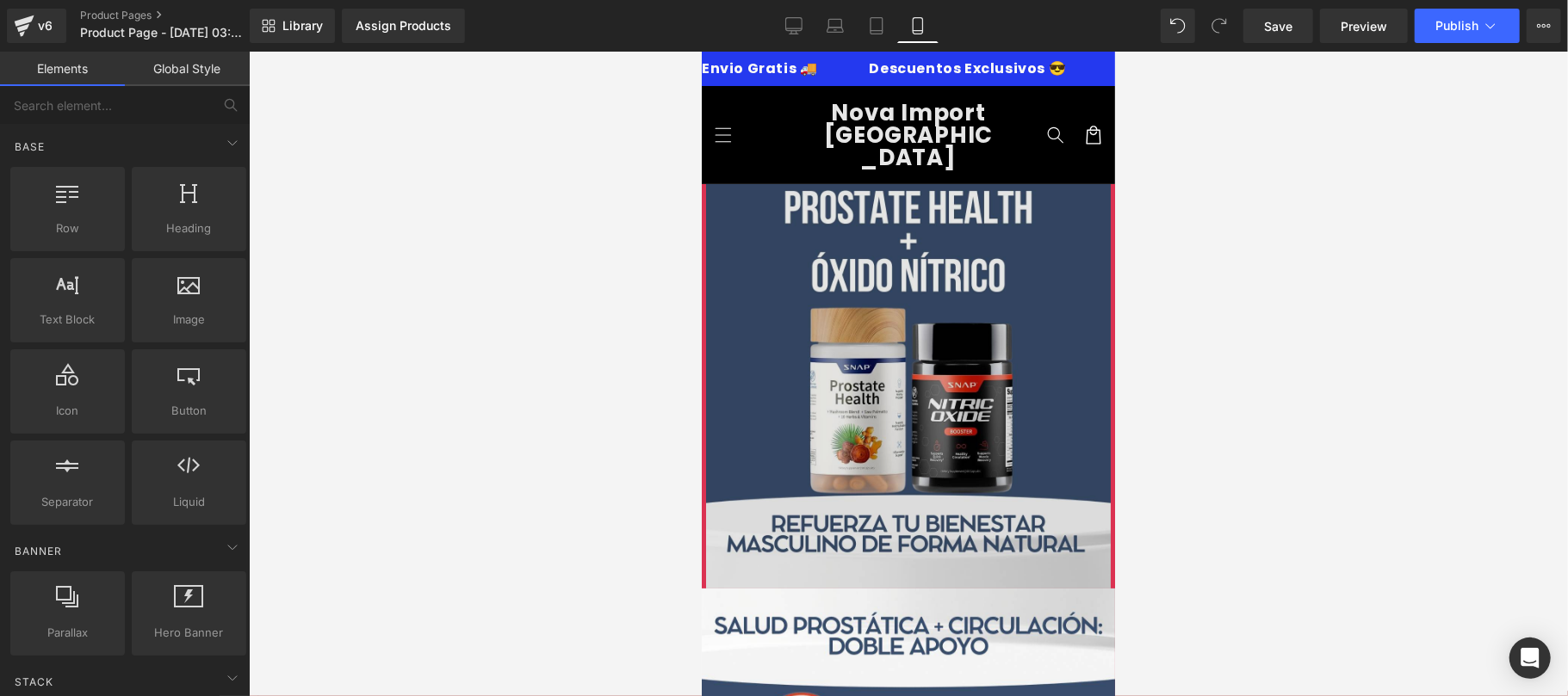
click at [920, 337] on img at bounding box center [907, 385] width 414 height 404
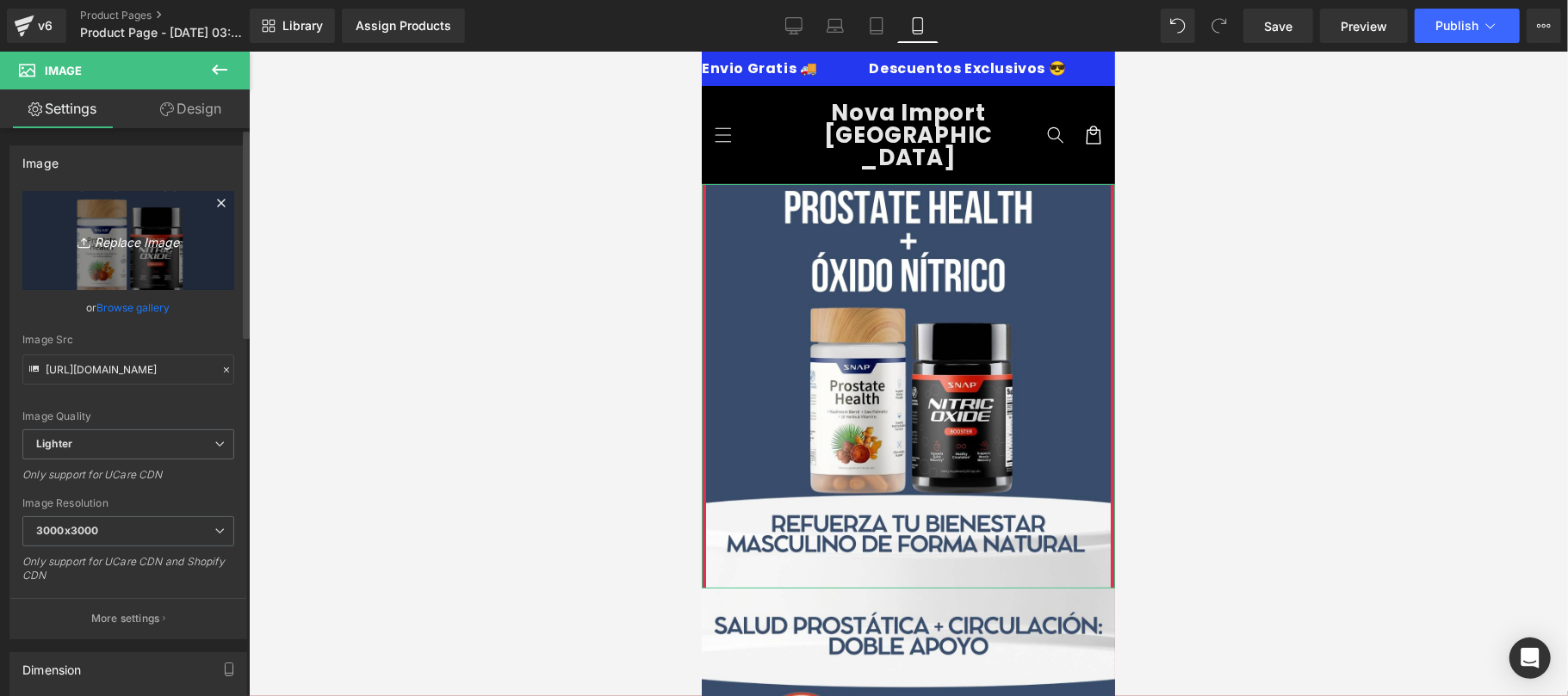
click at [136, 248] on icon "Replace Image" at bounding box center [128, 241] width 138 height 21
type input "C:\fakepath\CREATIVO-PACK1.jpg"
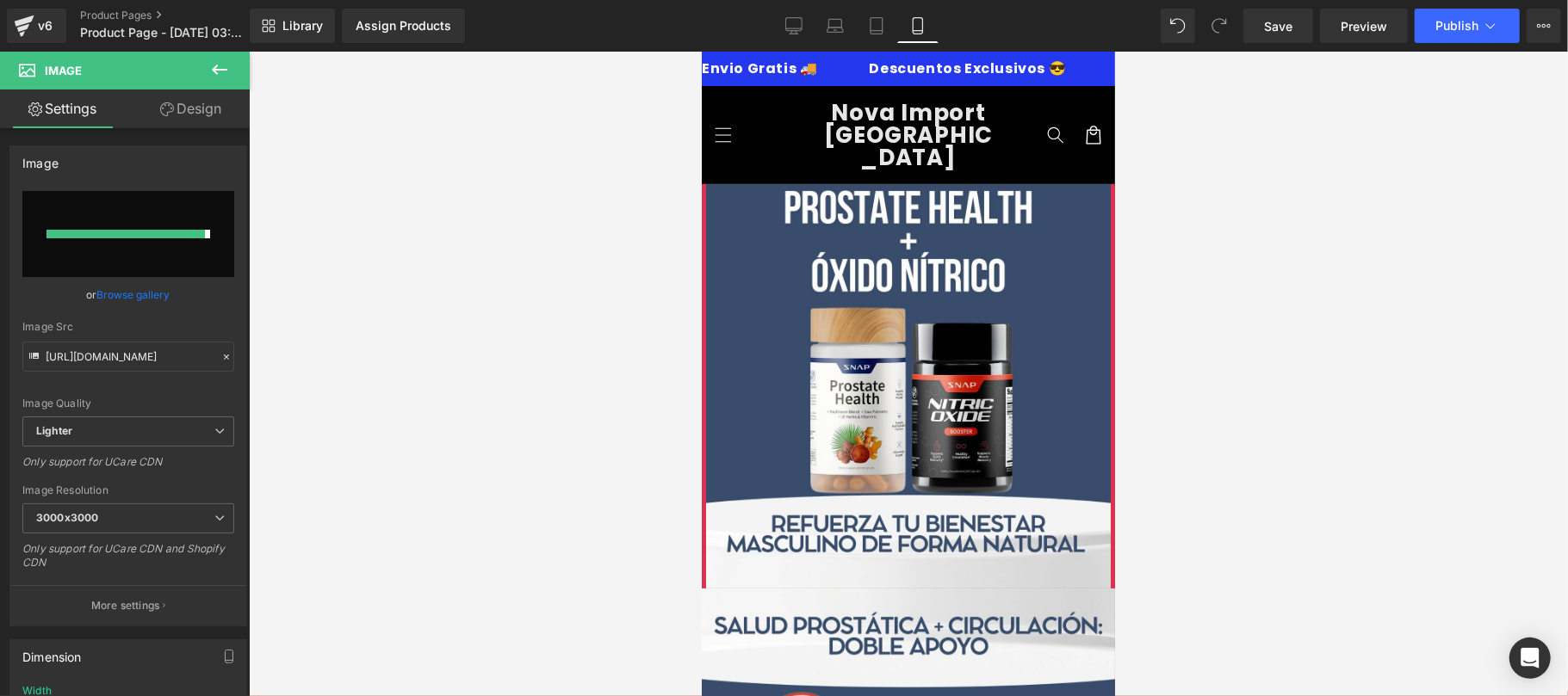
type input "[URL][DOMAIN_NAME]"
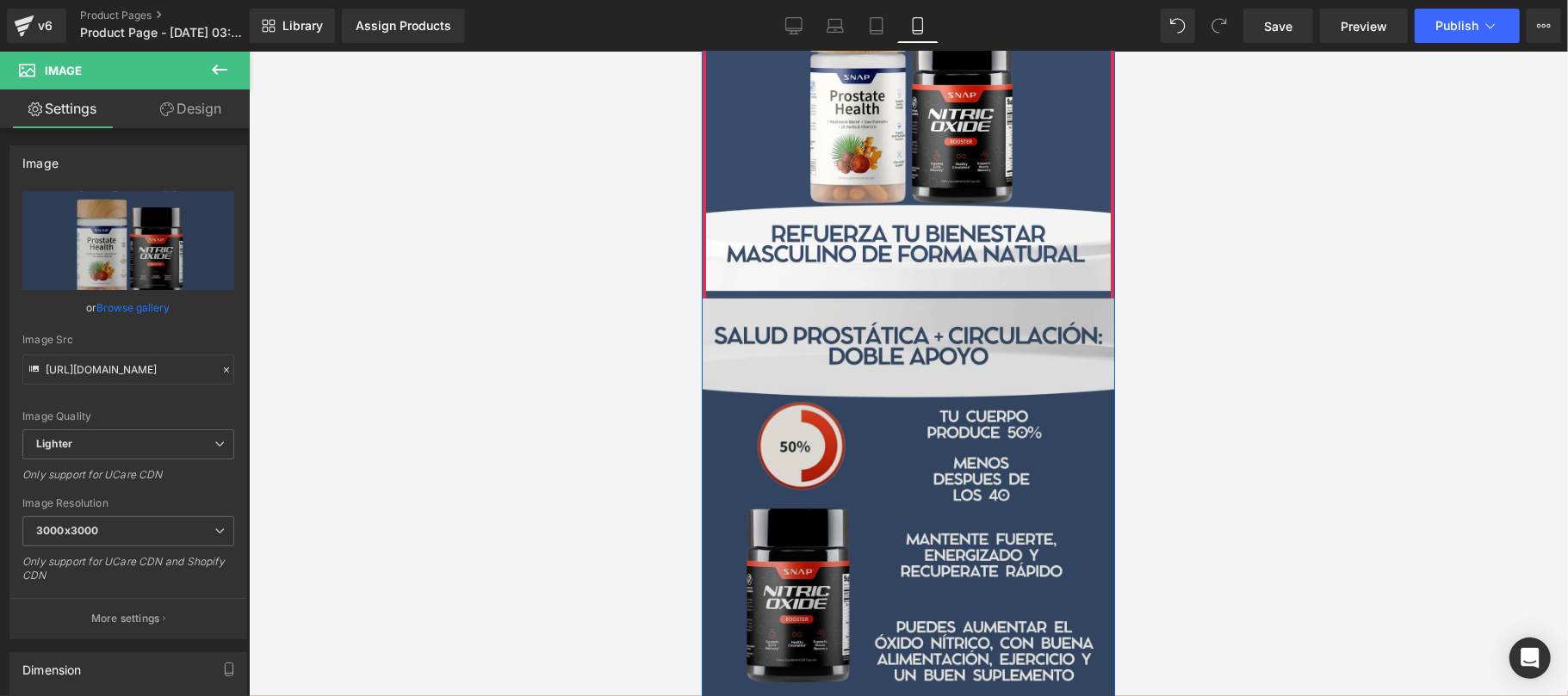
scroll to position [307, 0]
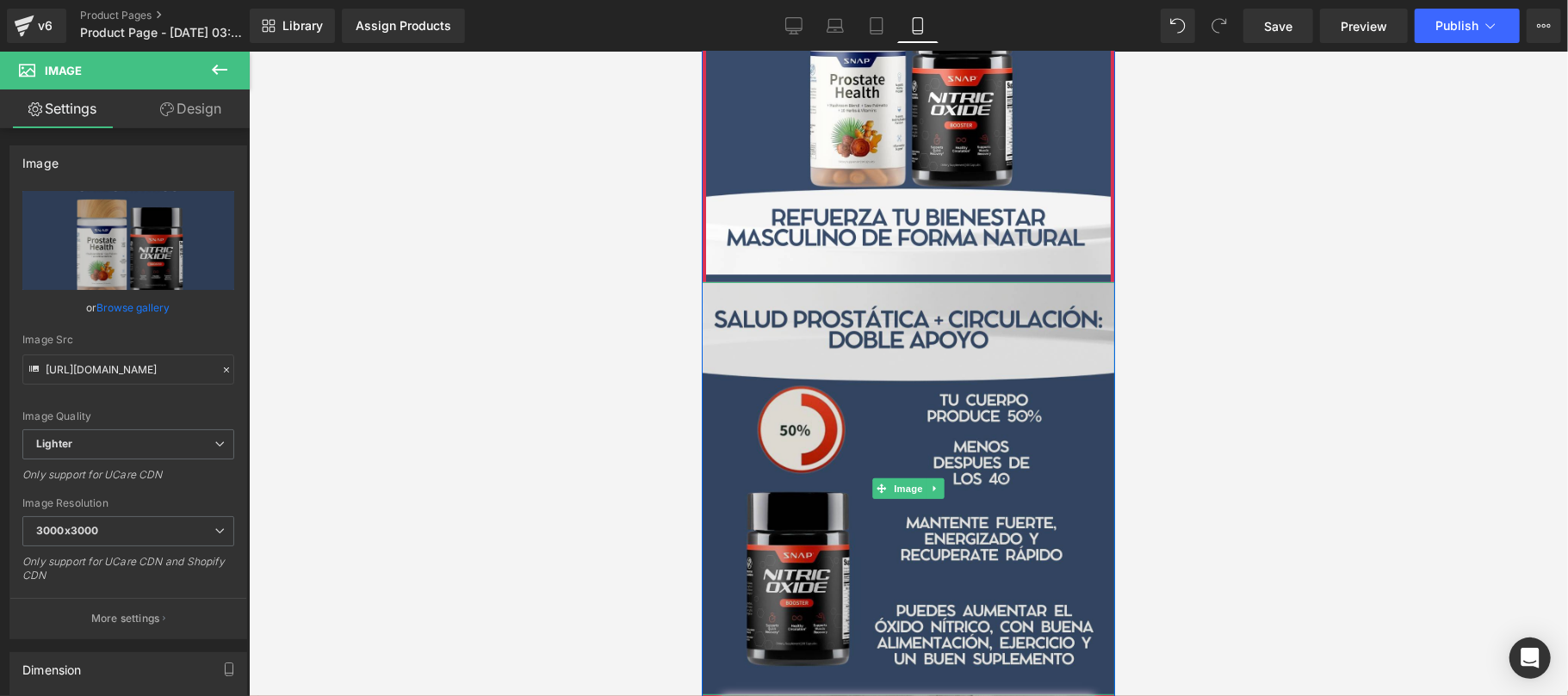
click at [906, 403] on img at bounding box center [907, 488] width 414 height 413
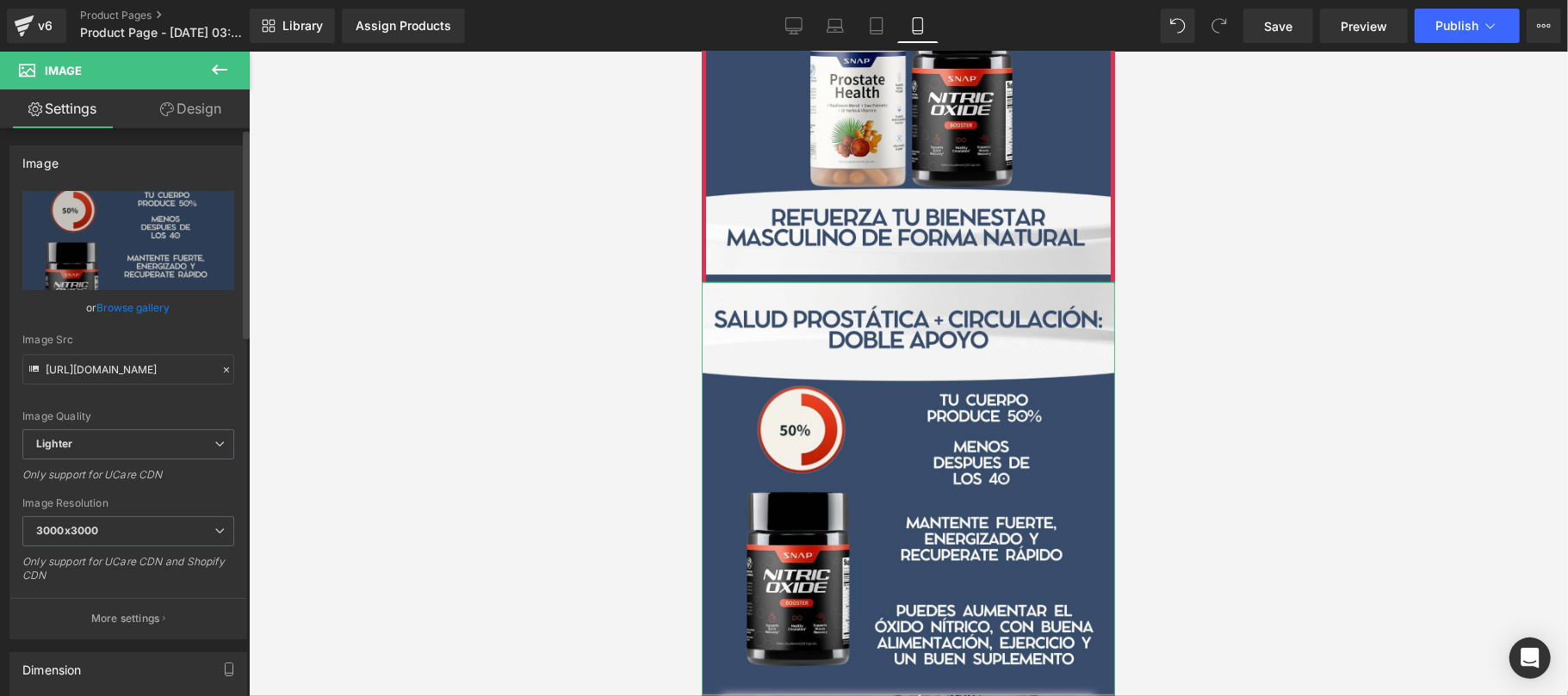
click at [132, 308] on link "Browse gallery" at bounding box center [133, 308] width 73 height 30
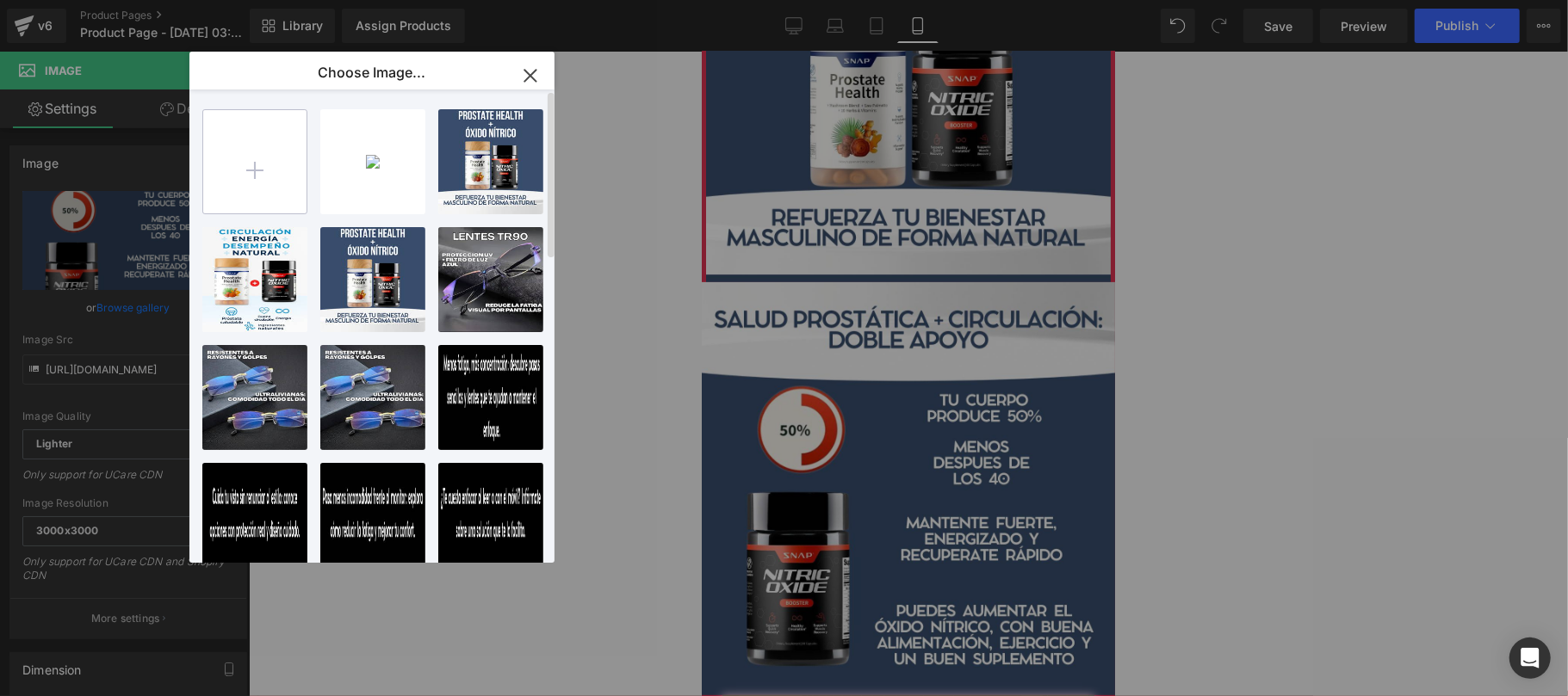
click at [279, 176] on input "file" at bounding box center [255, 162] width 103 height 103
type input "C:\fakepath\CREATIVO-PACK2.jpg"
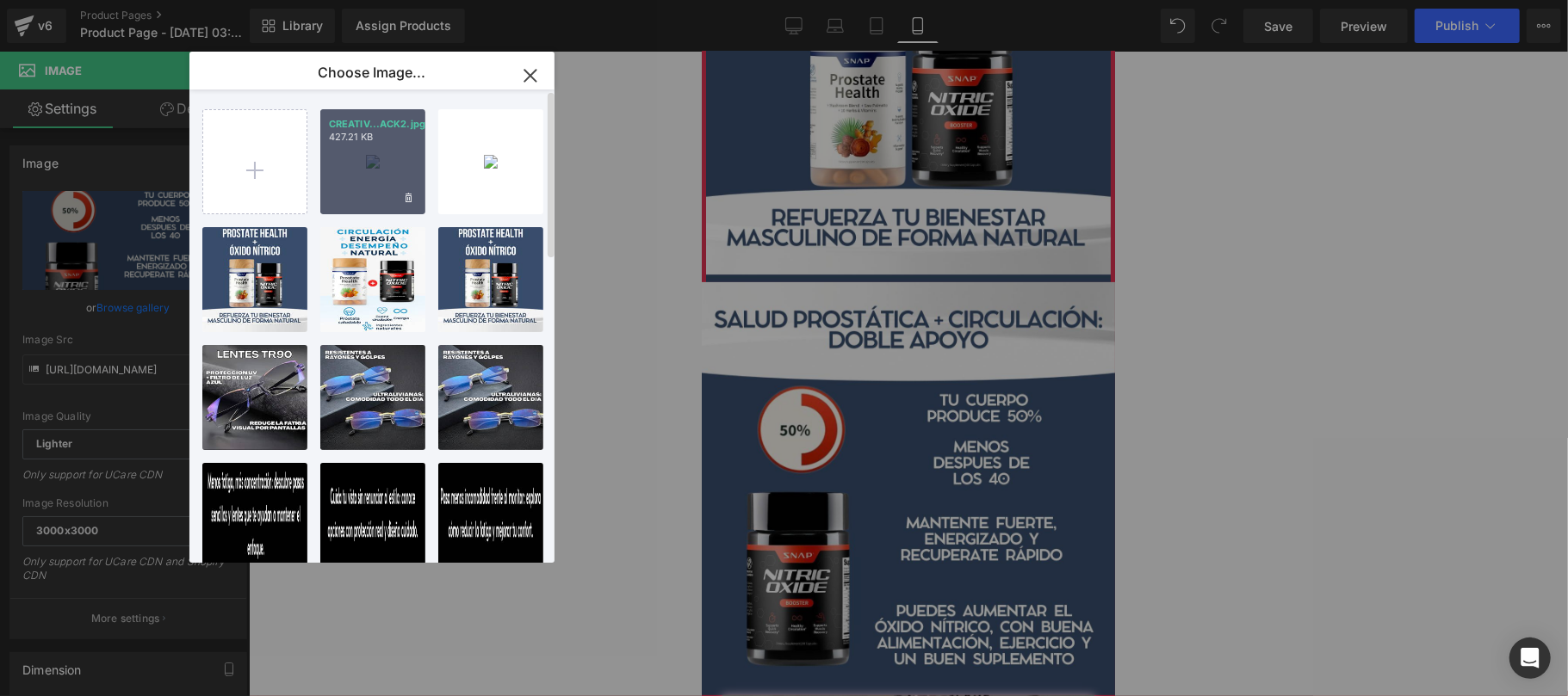
click at [397, 190] on div "CREATIV...ACK2.jpg 427.21 KB" at bounding box center [373, 162] width 105 height 105
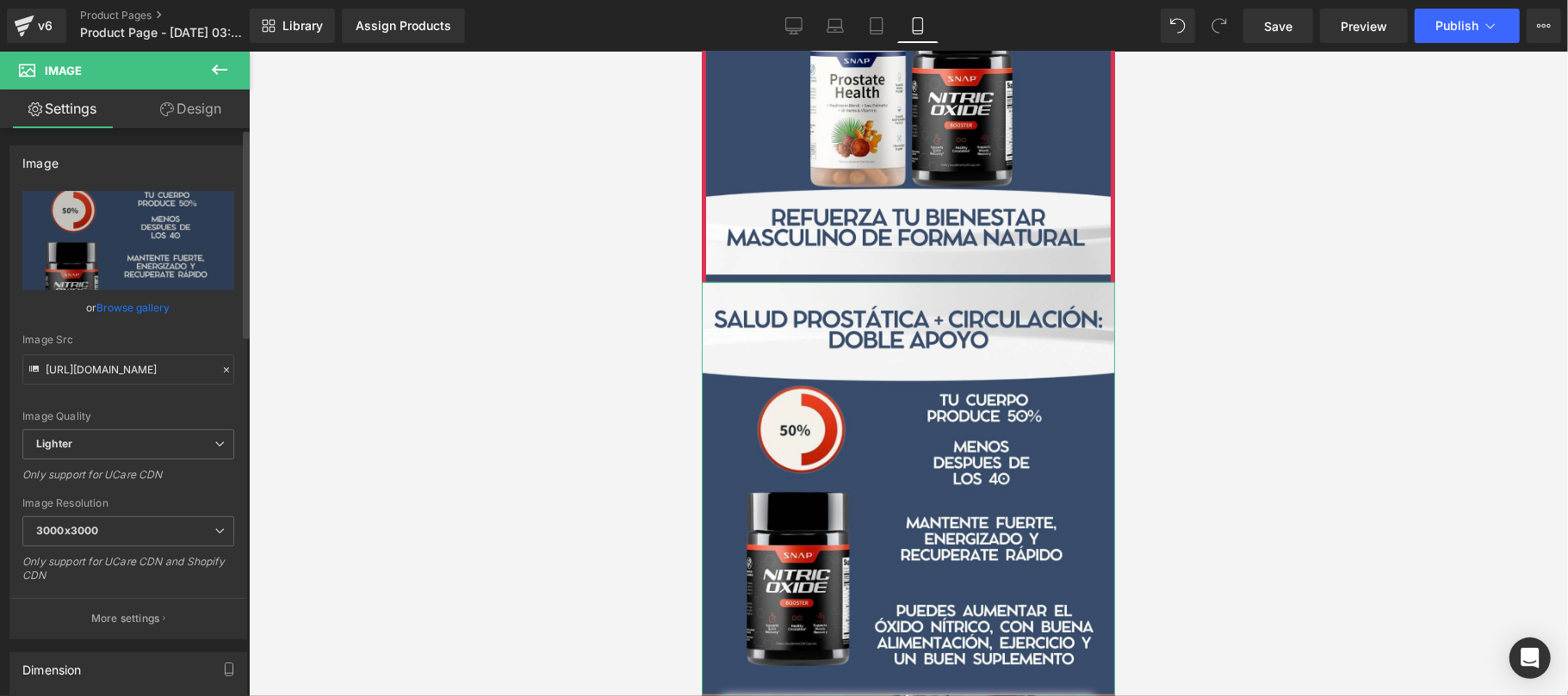
click at [136, 304] on link "Browse gallery" at bounding box center [133, 308] width 73 height 30
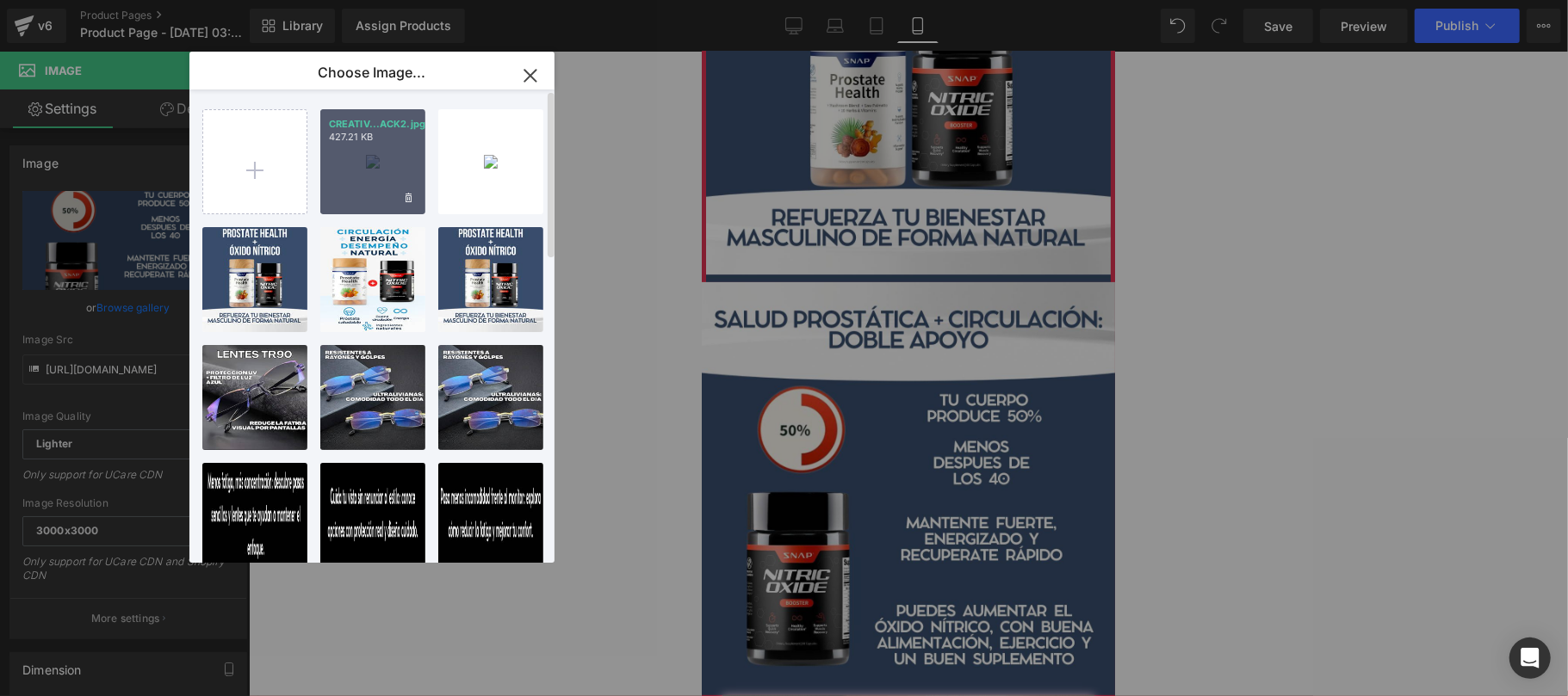
click at [338, 195] on div "CREATIV...ACK2.jpg 427.21 KB" at bounding box center [373, 162] width 105 height 105
type input "[URL][DOMAIN_NAME]"
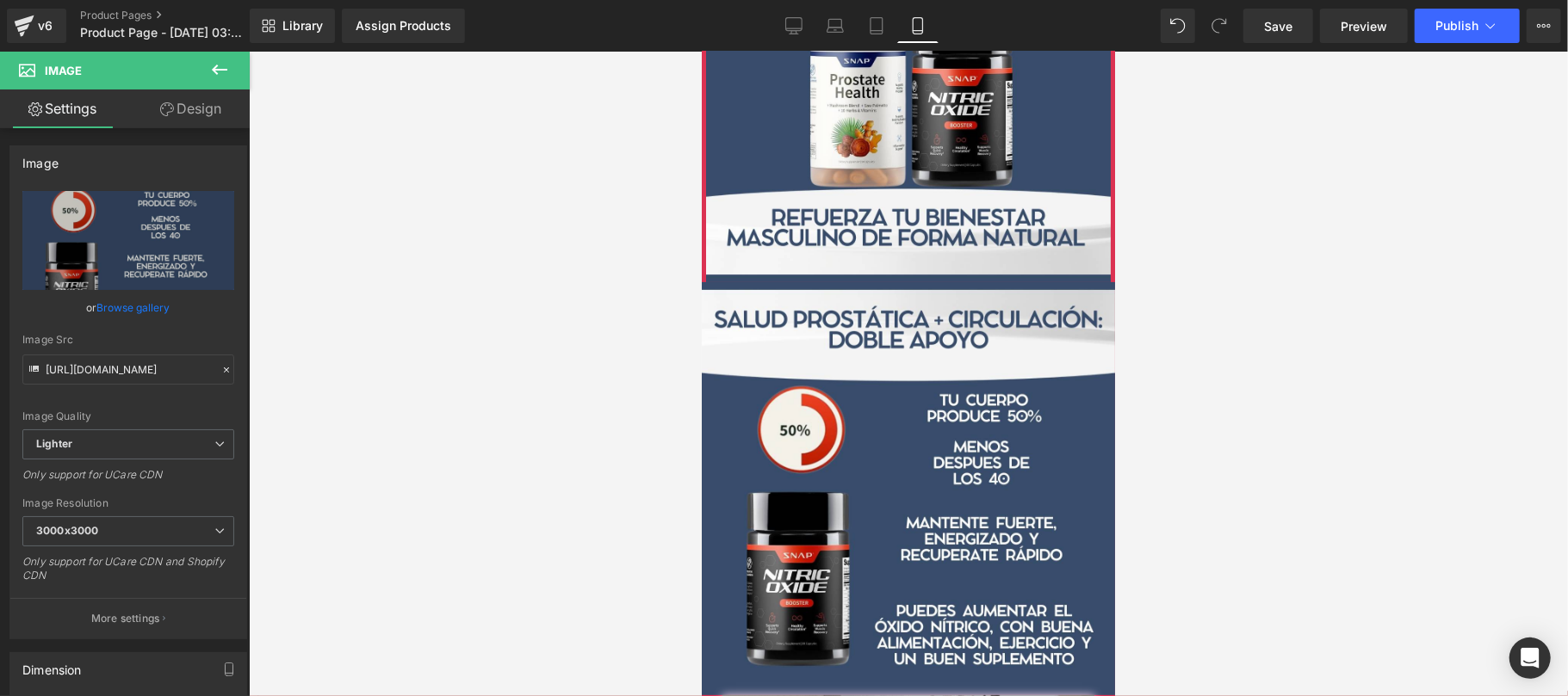
click at [1314, 344] on div at bounding box center [908, 373] width 1319 height 644
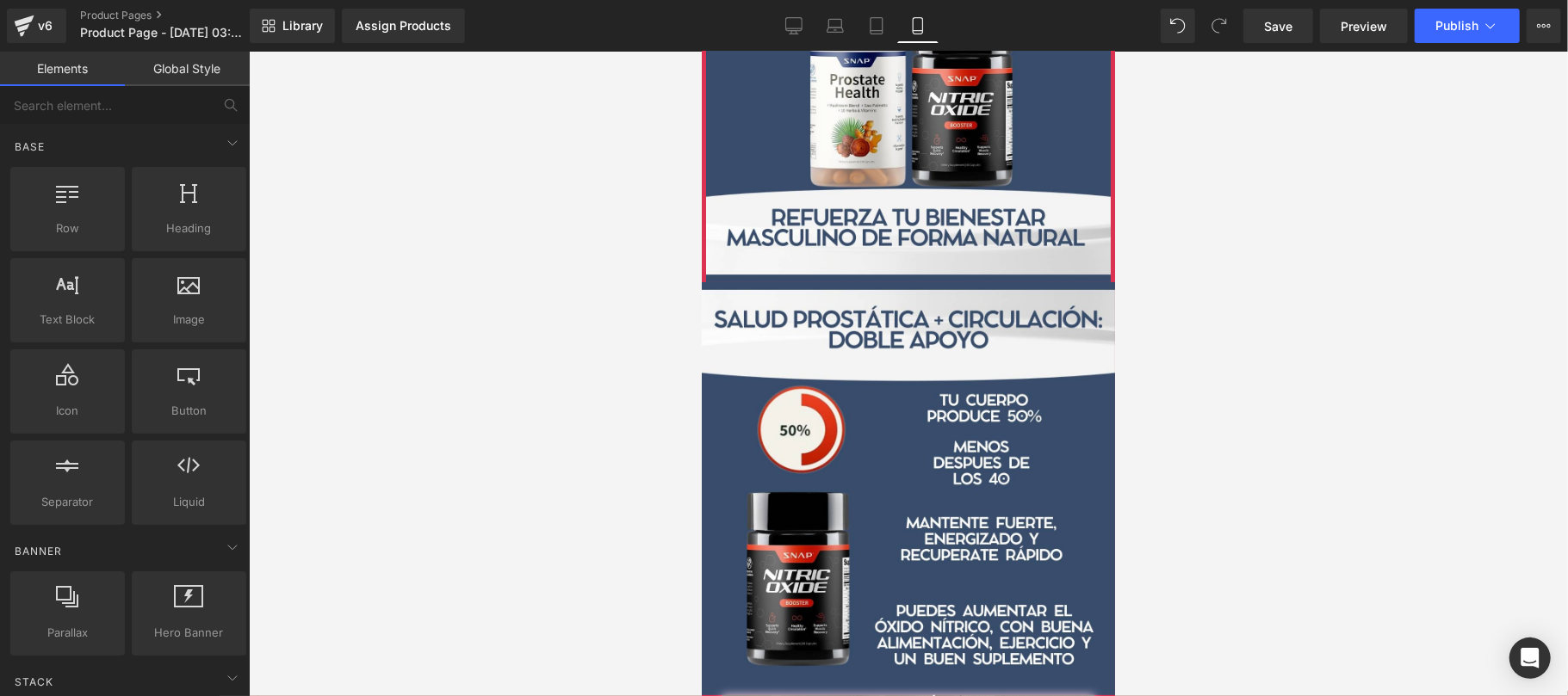
drag, startPoint x: 1307, startPoint y: 415, endPoint x: 1323, endPoint y: 415, distance: 16.0
click at [1309, 415] on div at bounding box center [908, 373] width 1319 height 644
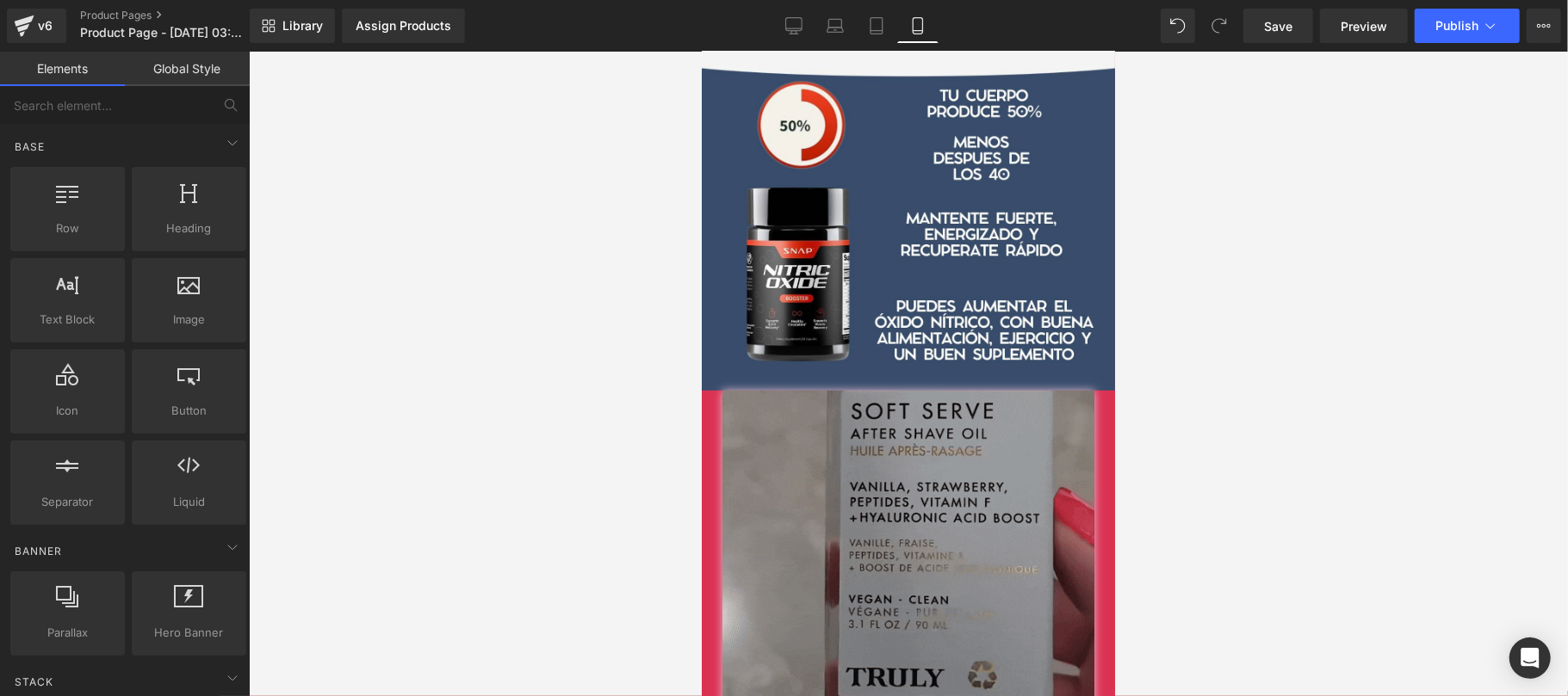
scroll to position [917, 0]
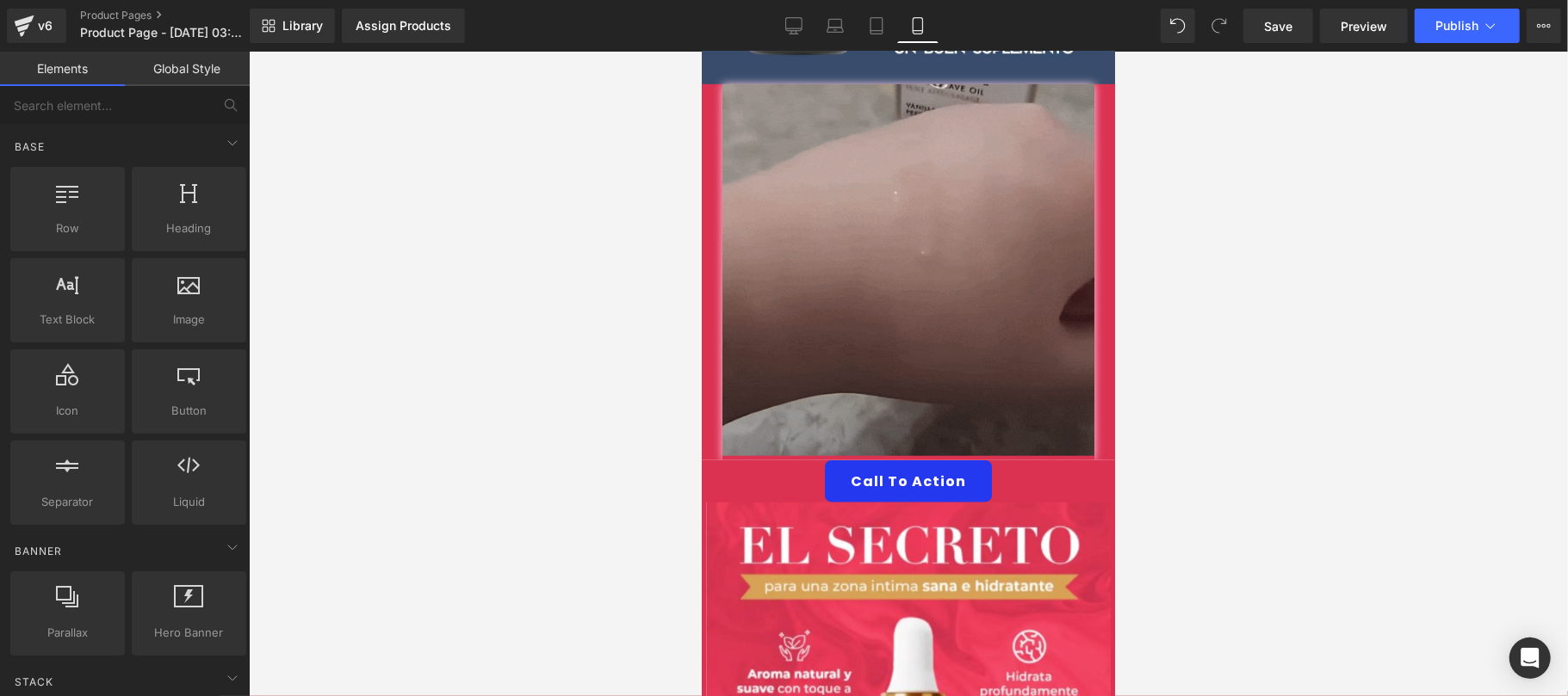
click at [824, 460] on link "Call To Action" at bounding box center [908, 480] width 167 height 42
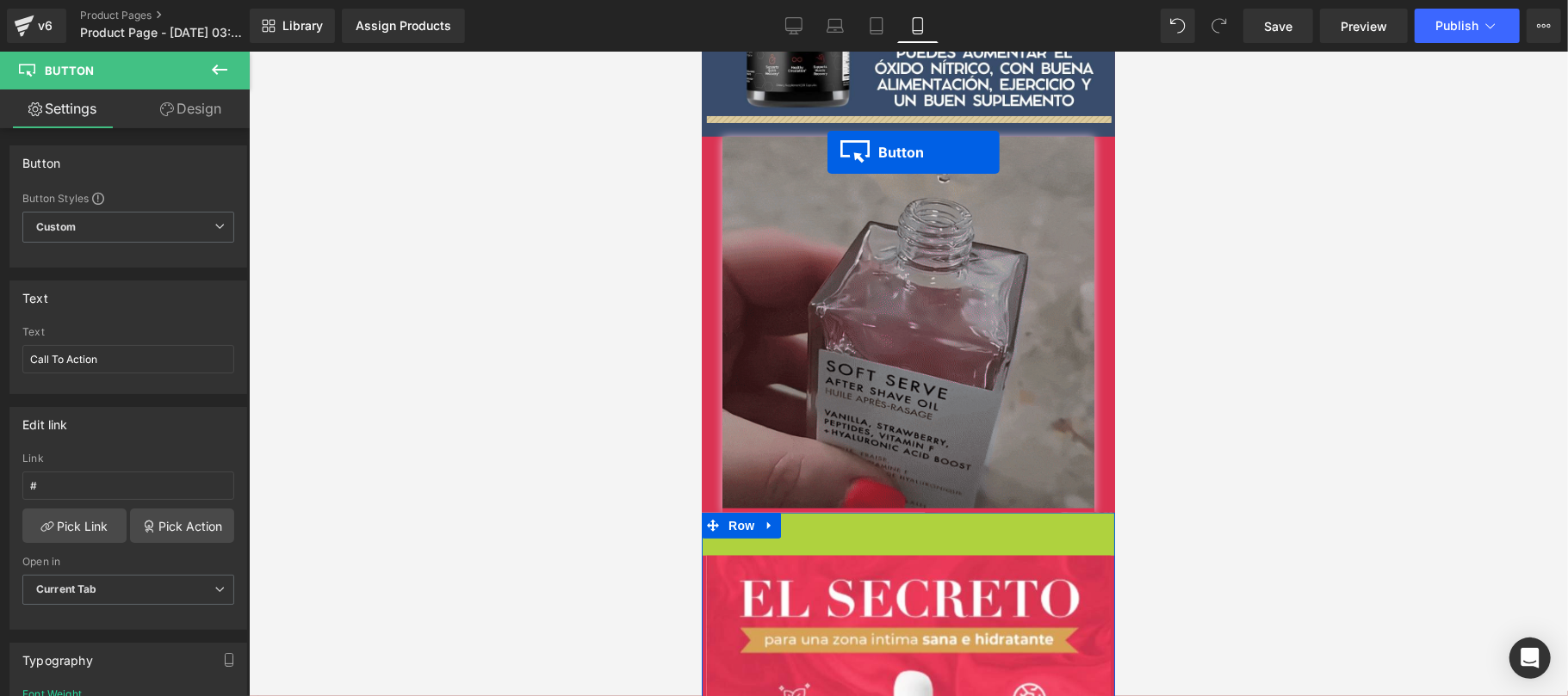
scroll to position [862, 0]
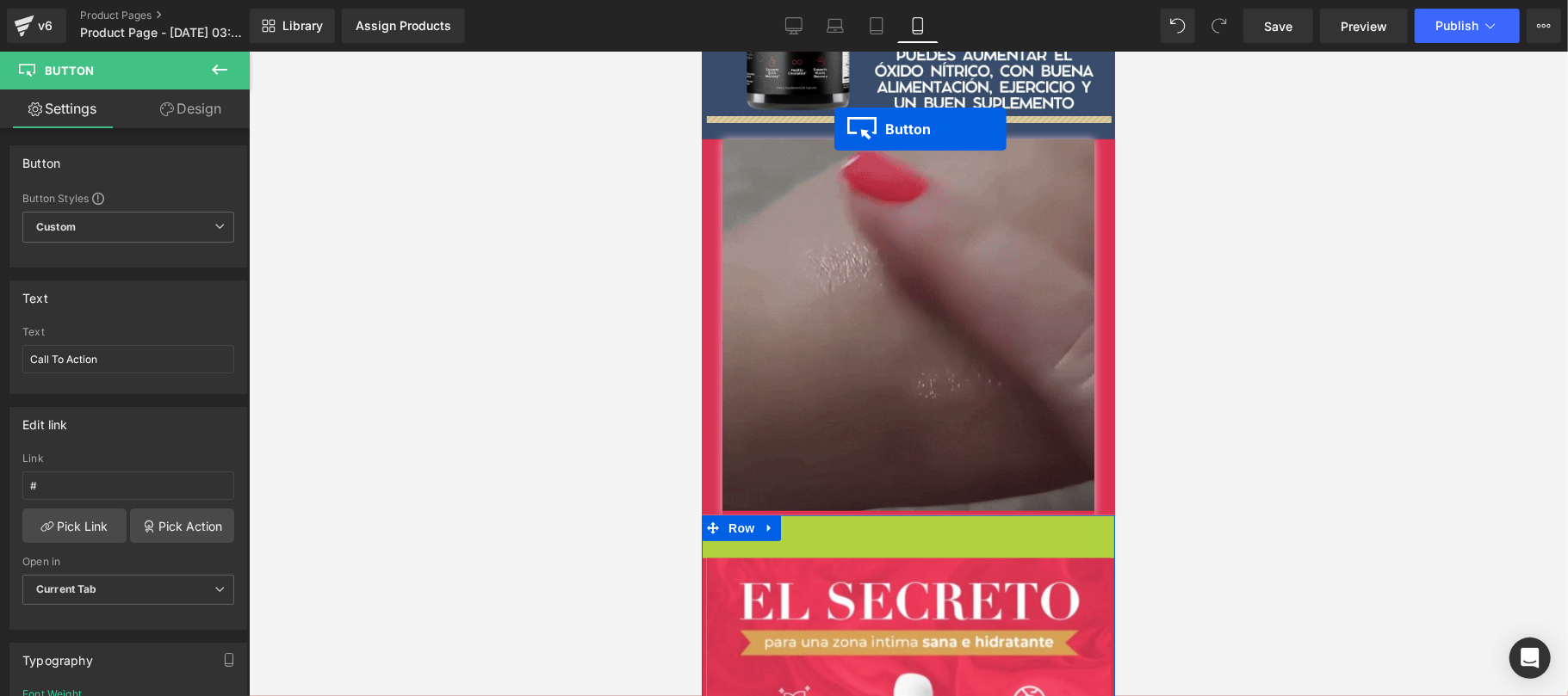
drag, startPoint x: 872, startPoint y: 459, endPoint x: 833, endPoint y: 128, distance: 333.3
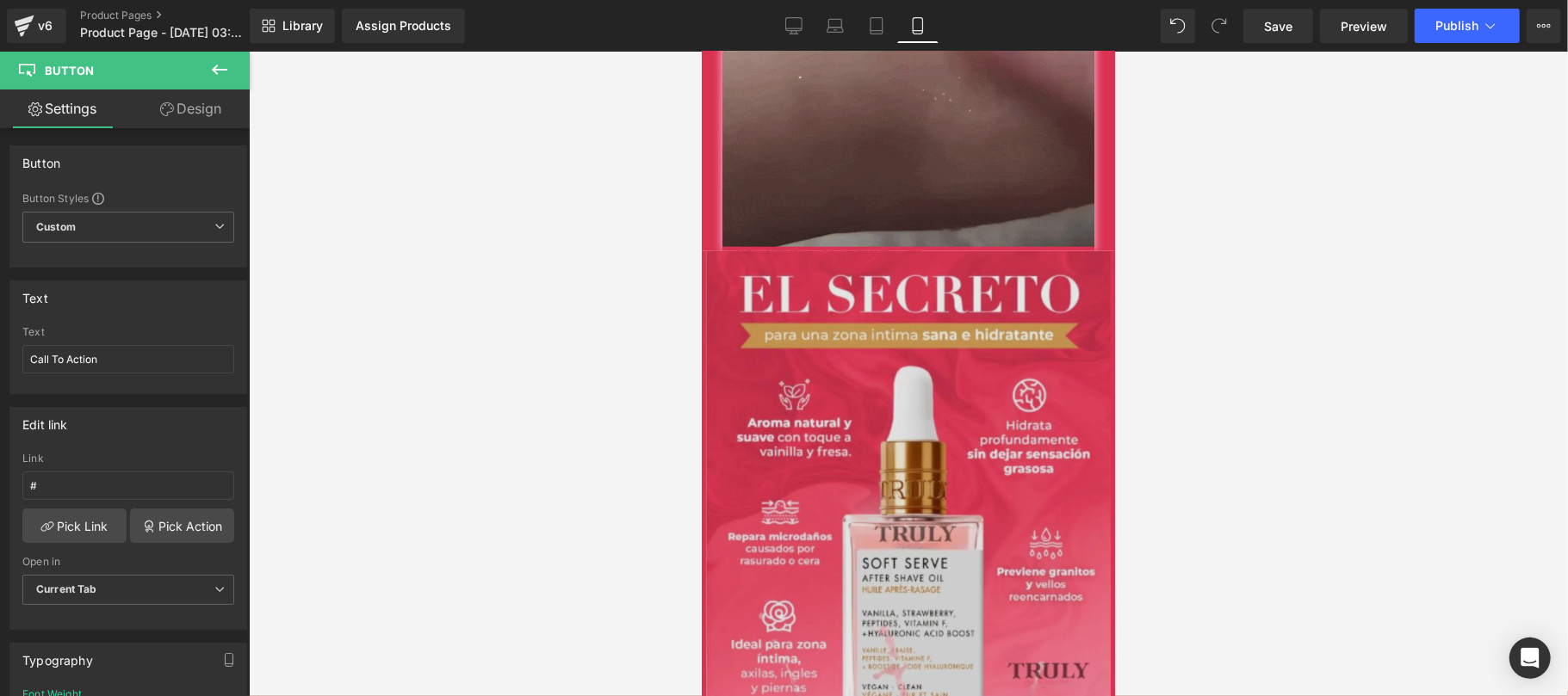
scroll to position [1475, 0]
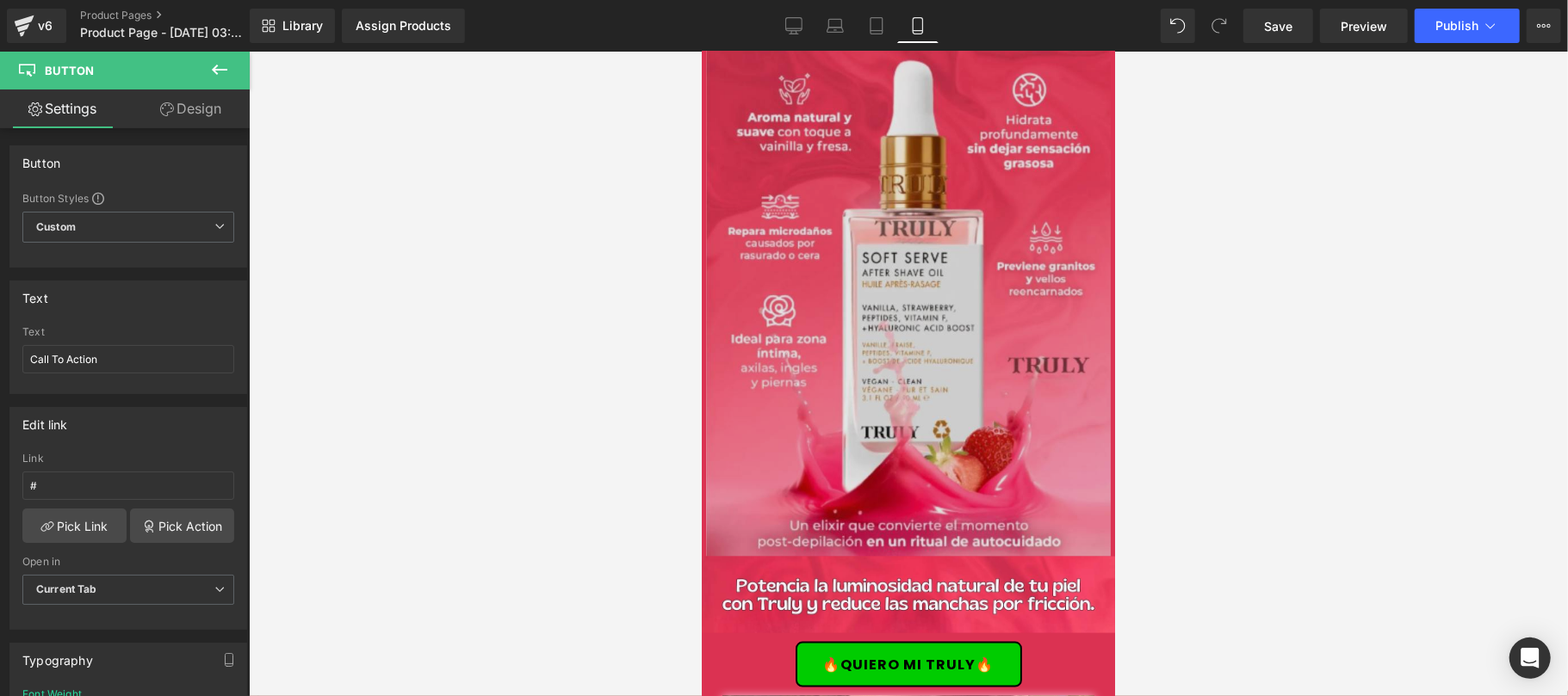
click at [955, 286] on img at bounding box center [907, 250] width 414 height 611
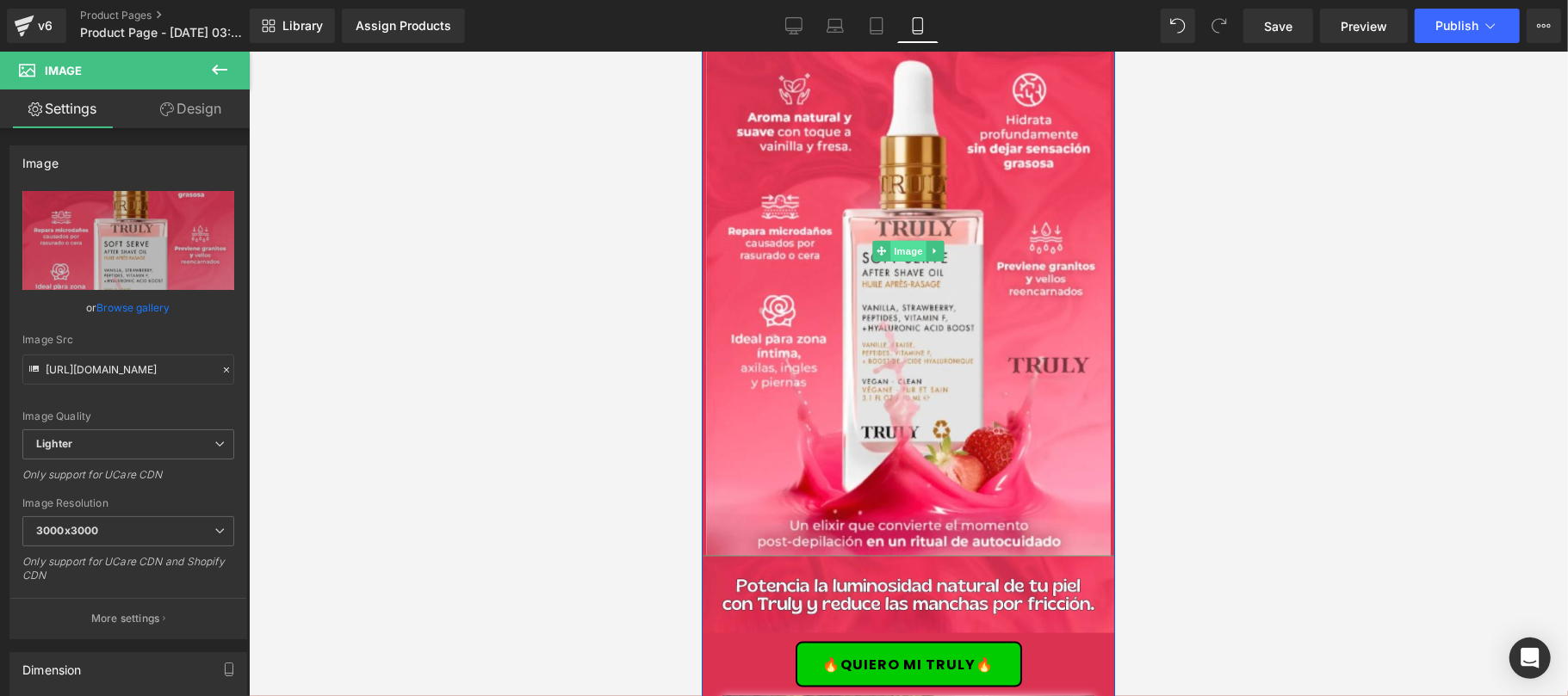
click at [905, 240] on span "Image" at bounding box center [907, 250] width 36 height 20
click at [187, 107] on link "Design" at bounding box center [190, 109] width 125 height 39
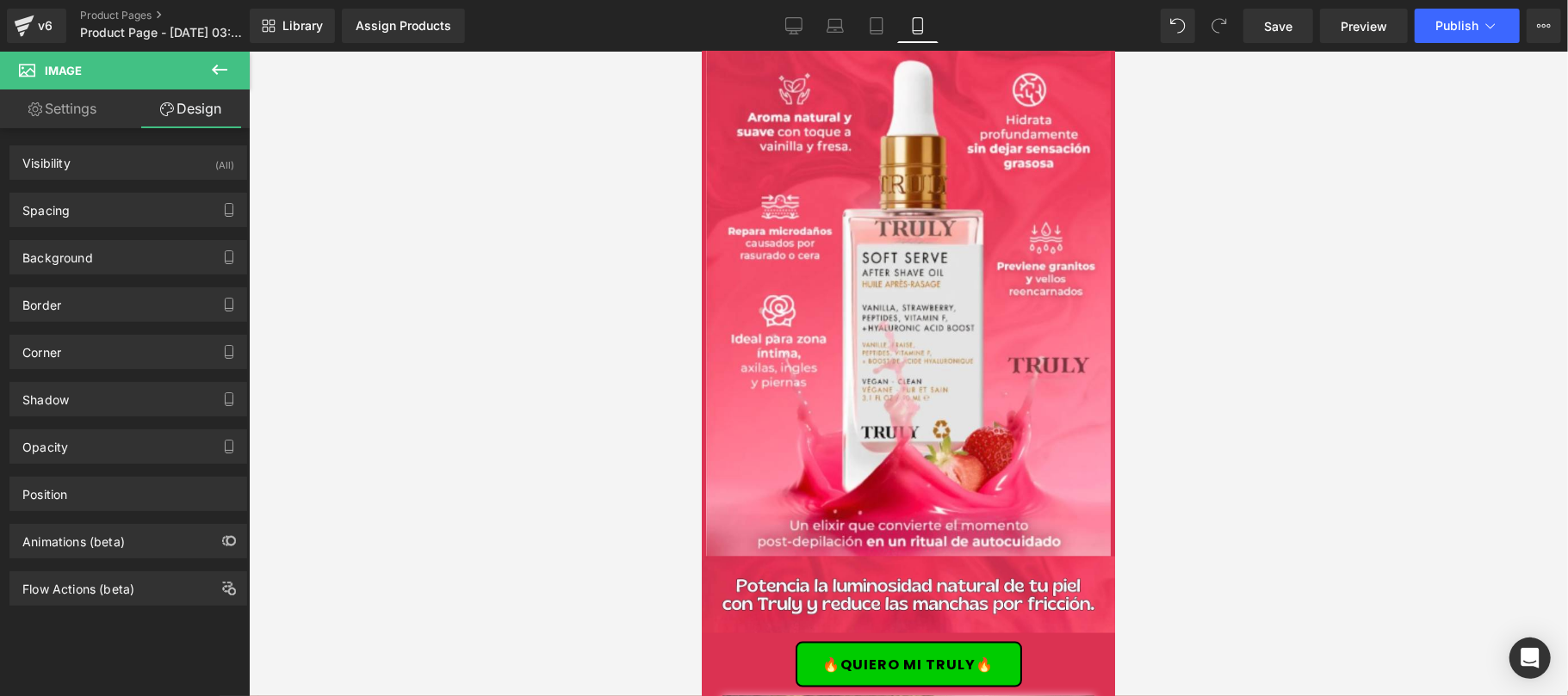
click at [222, 67] on icon at bounding box center [219, 69] width 20 height 20
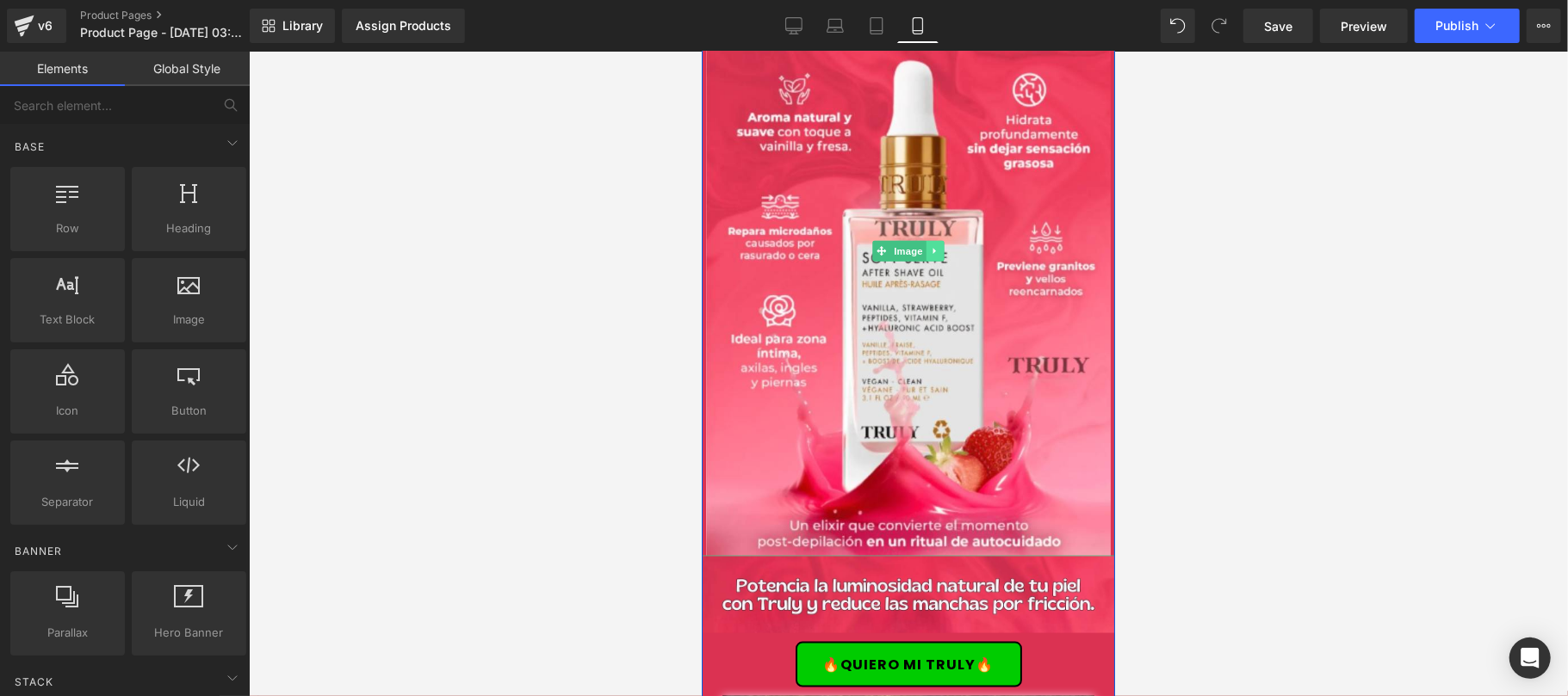
click at [930, 245] on icon at bounding box center [935, 251] width 10 height 11
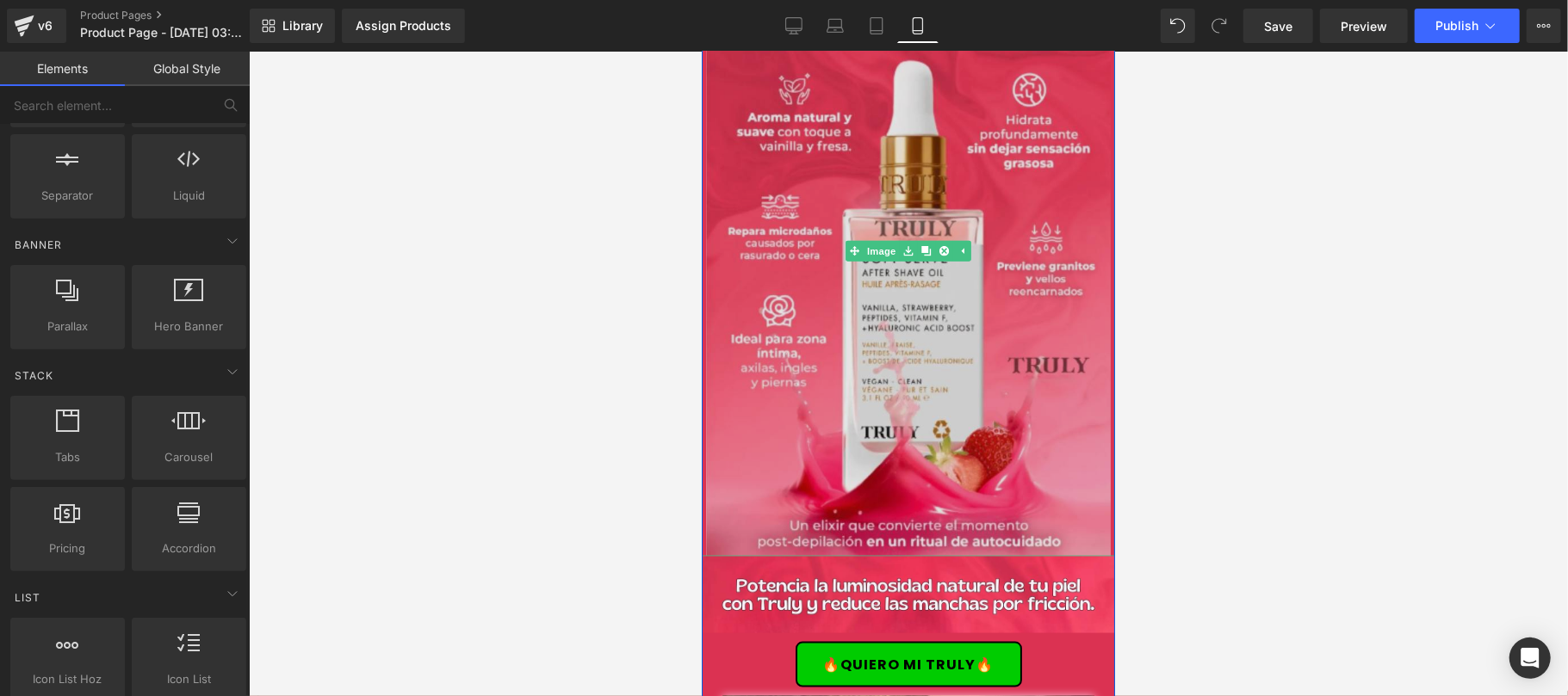
scroll to position [1169, 0]
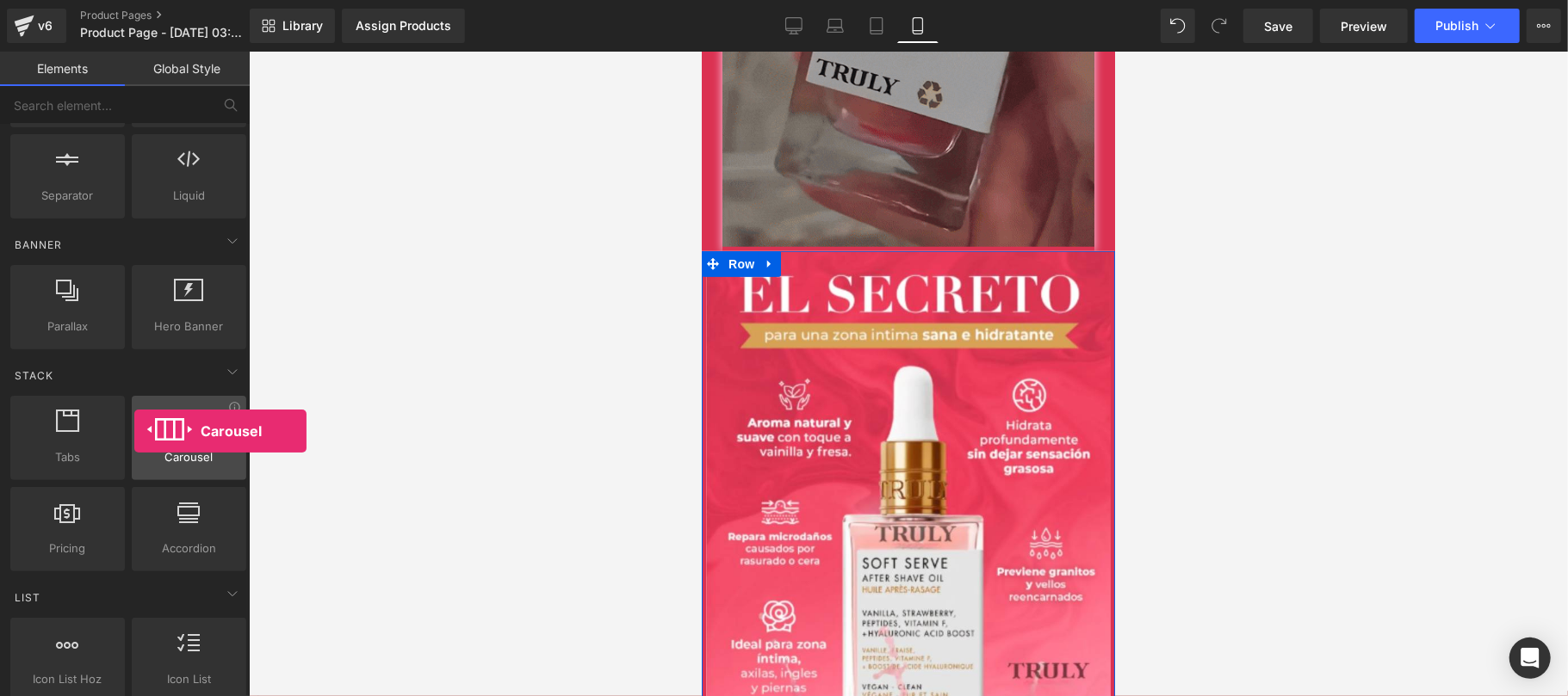
drag, startPoint x: 186, startPoint y: 446, endPoint x: 134, endPoint y: 431, distance: 54.1
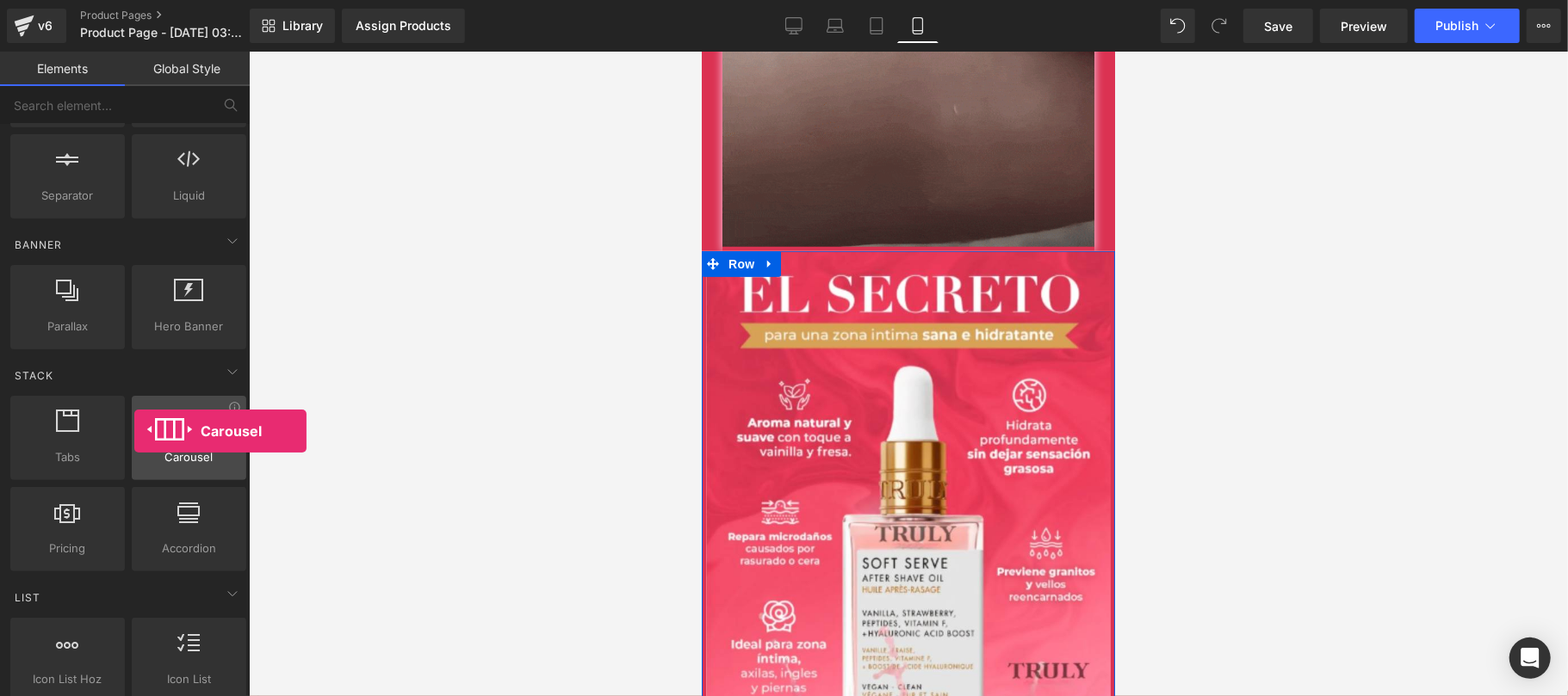
click at [137, 431] on div at bounding box center [189, 429] width 104 height 39
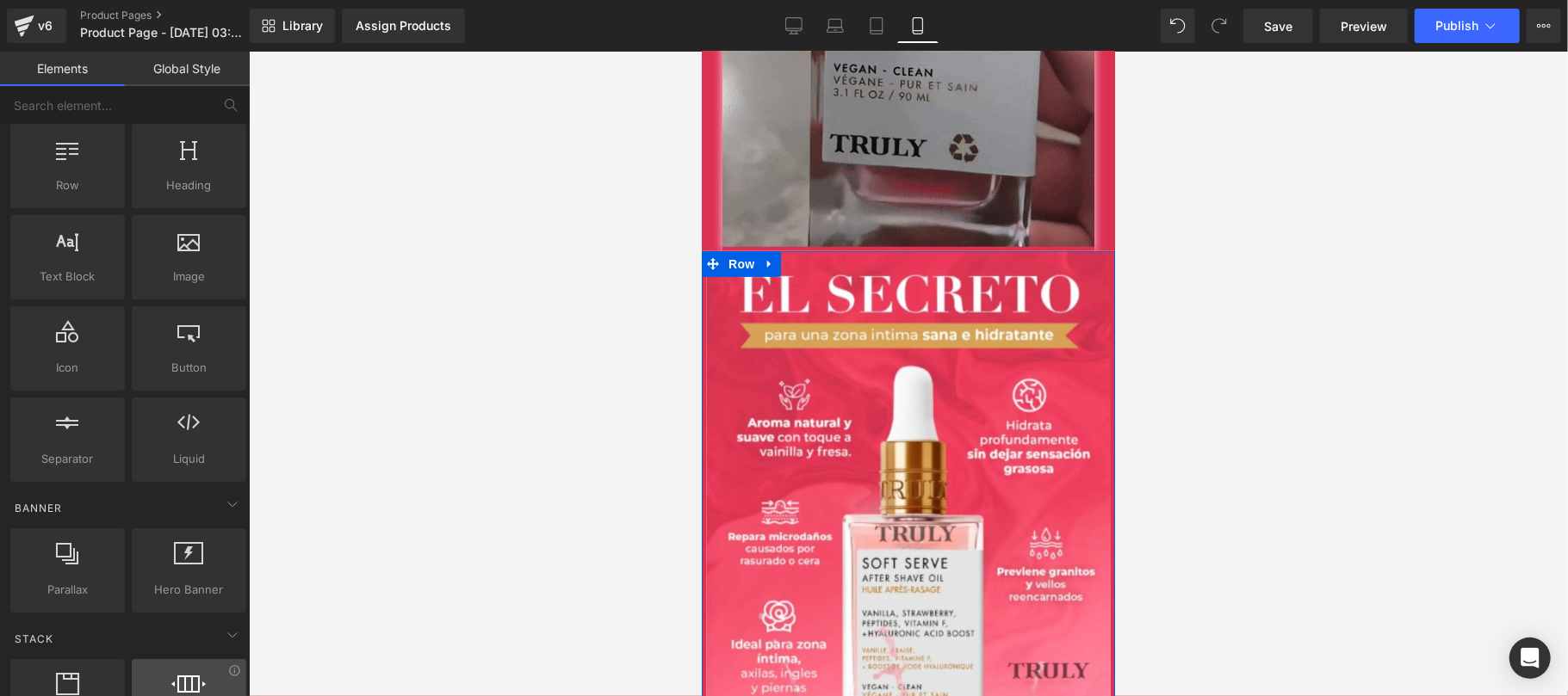
scroll to position [0, 0]
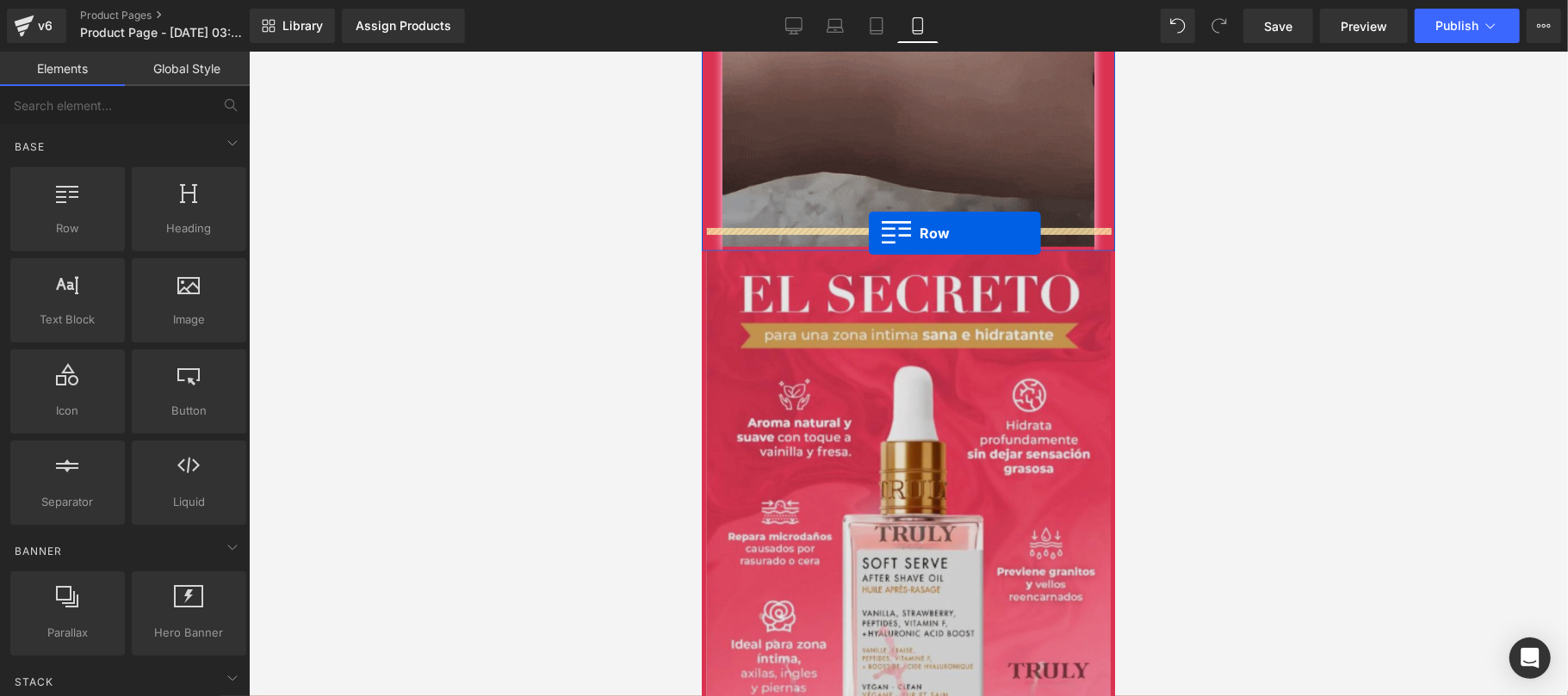
drag, startPoint x: 776, startPoint y: 254, endPoint x: 868, endPoint y: 233, distance: 94.4
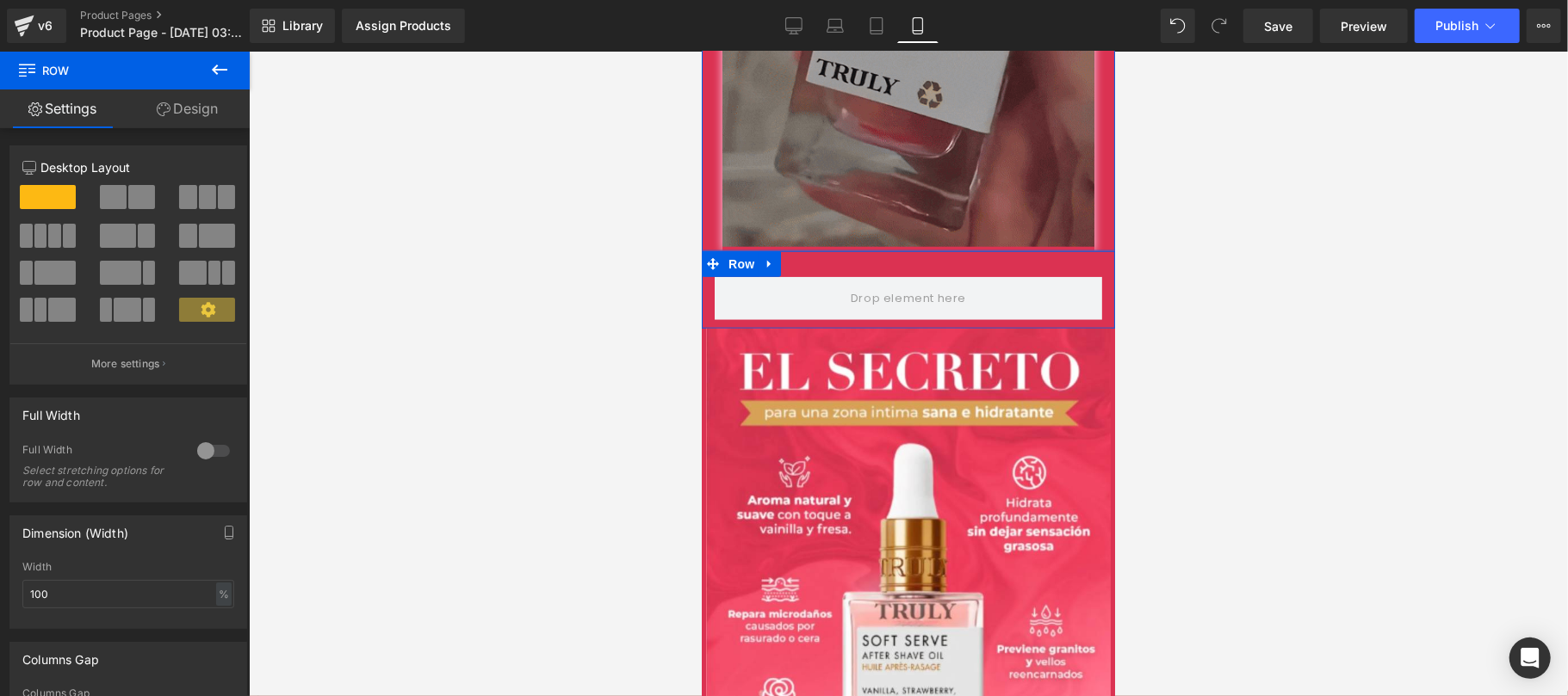
click at [165, 104] on icon at bounding box center [163, 108] width 13 height 13
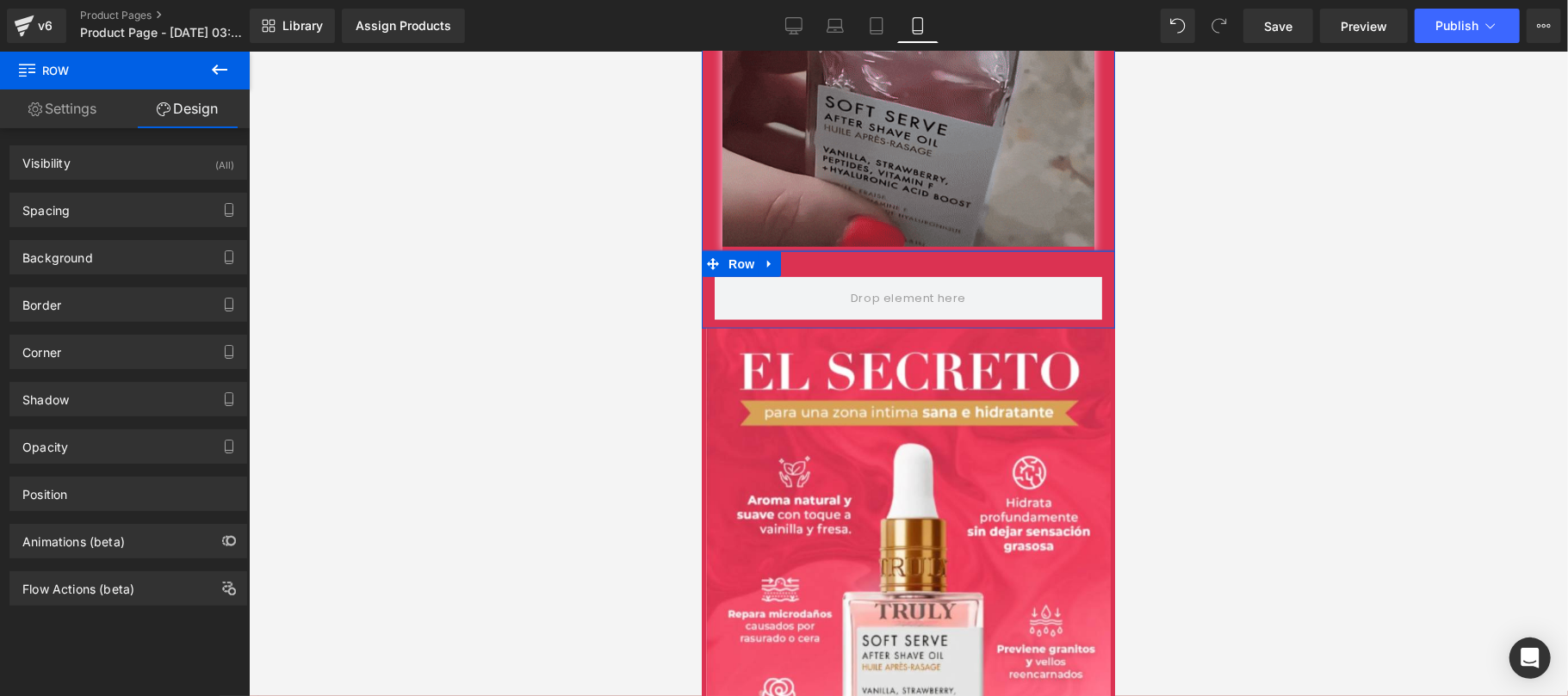
click at [94, 114] on link "Settings" at bounding box center [62, 109] width 125 height 39
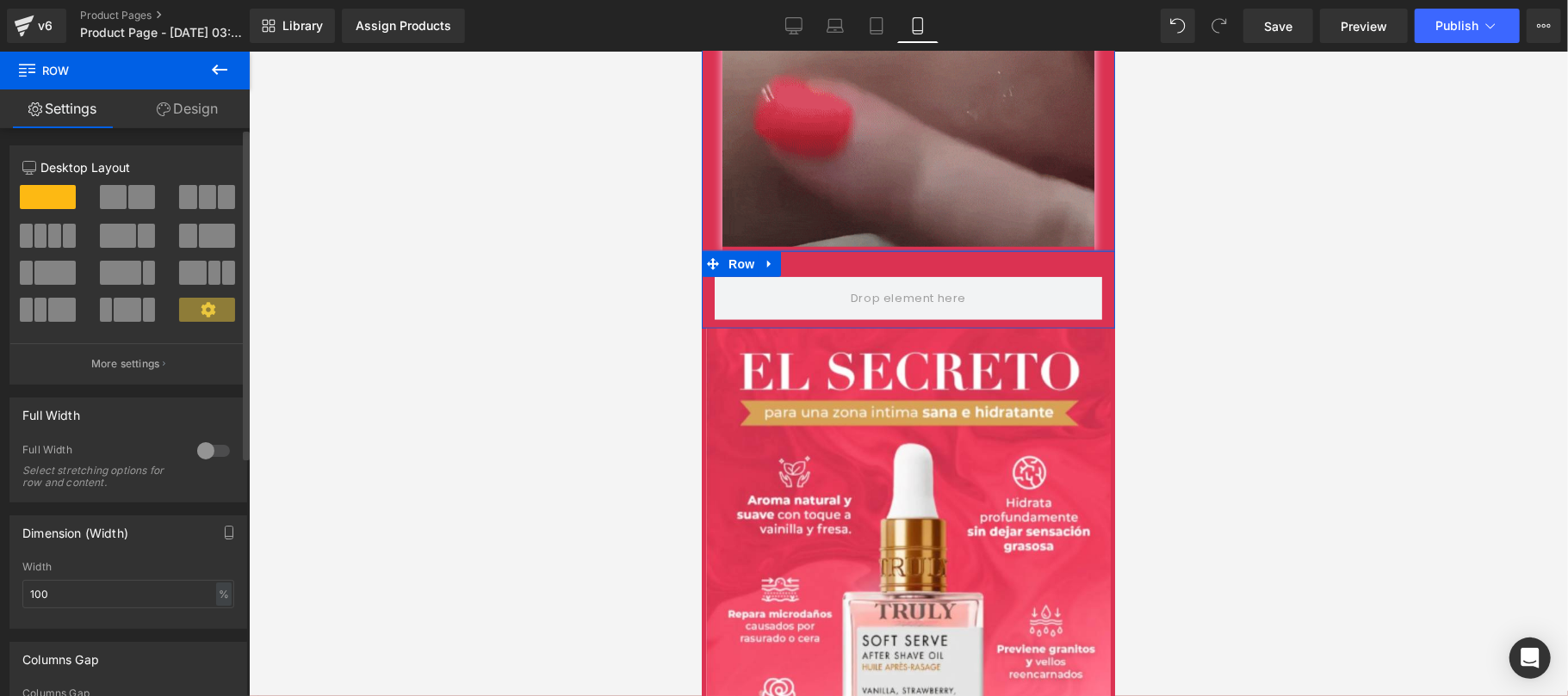
click at [214, 454] on div at bounding box center [213, 451] width 41 height 28
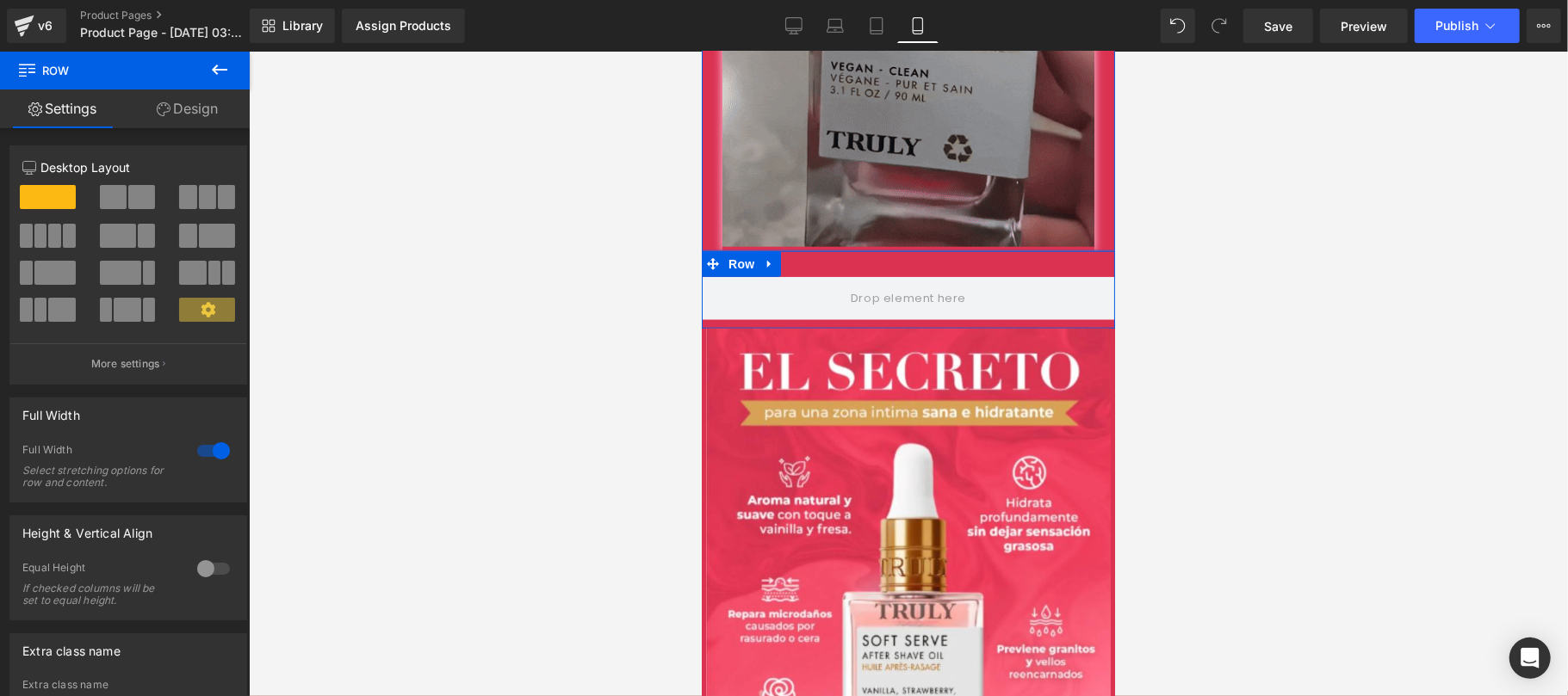
click at [219, 98] on link "Design" at bounding box center [187, 109] width 125 height 39
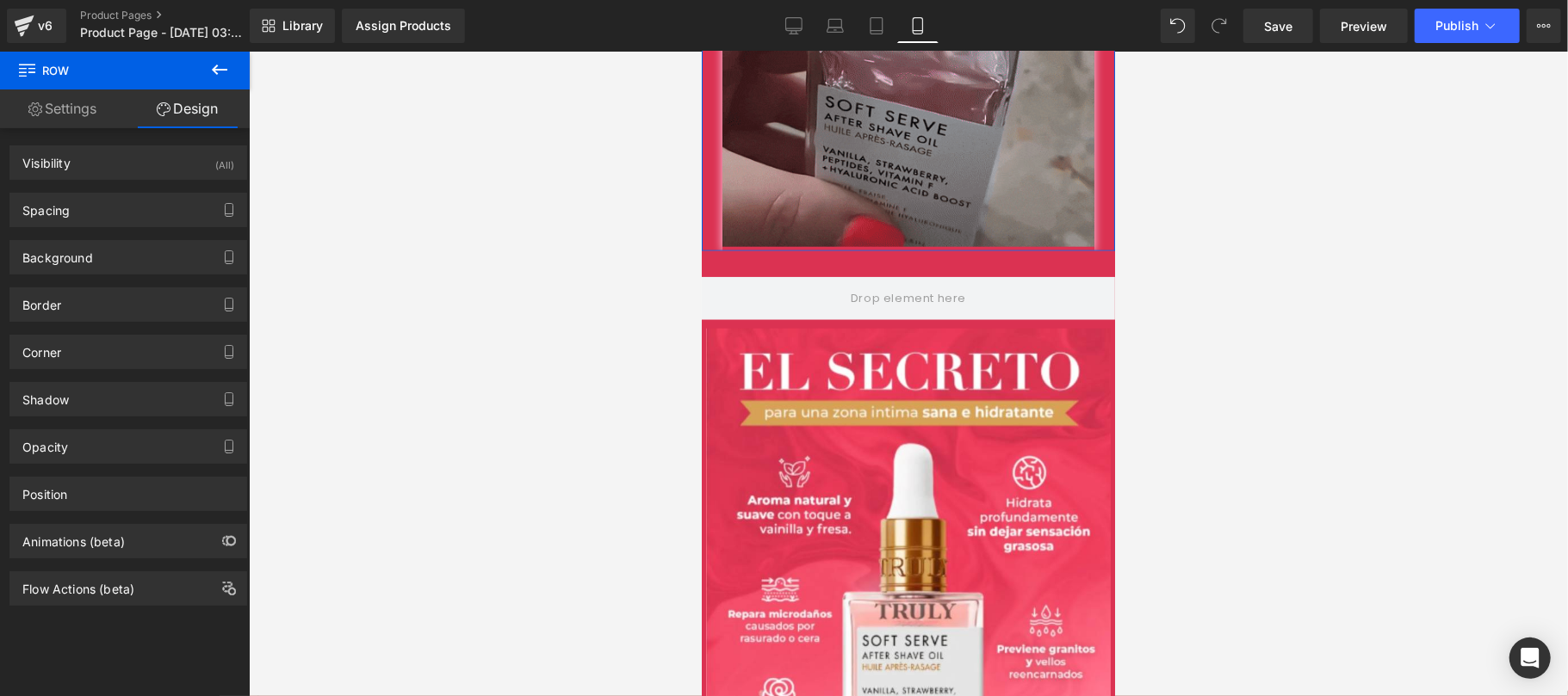
click at [215, 76] on icon at bounding box center [219, 69] width 20 height 20
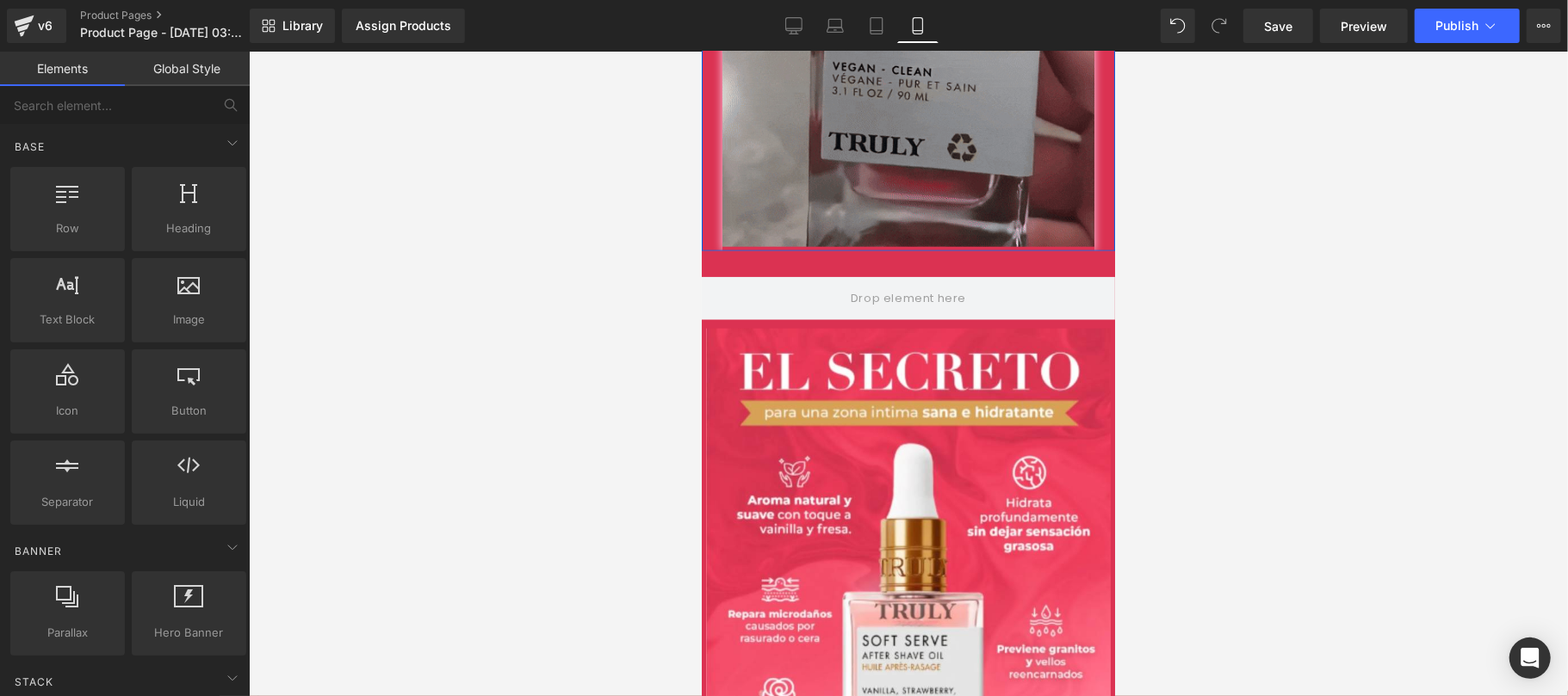
scroll to position [307, 0]
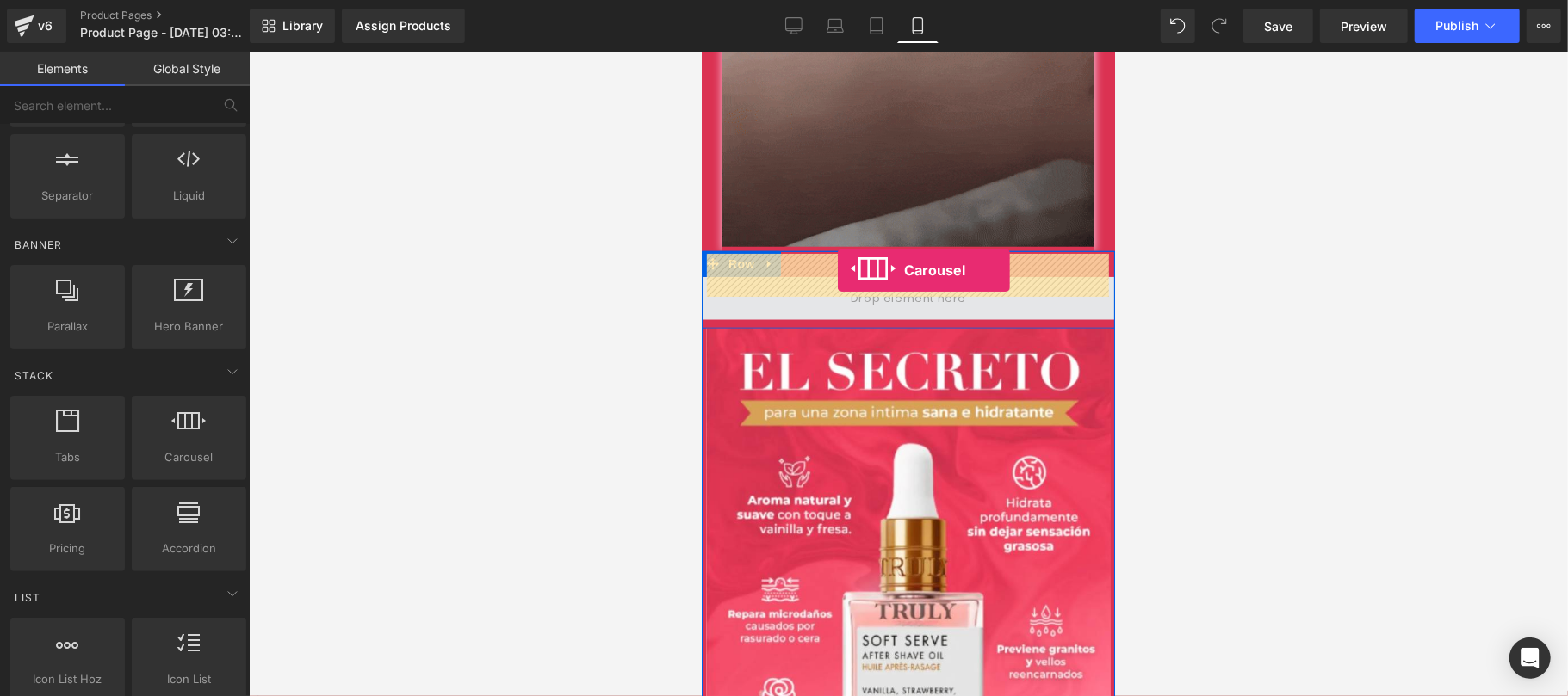
drag, startPoint x: 866, startPoint y: 485, endPoint x: 837, endPoint y: 269, distance: 217.9
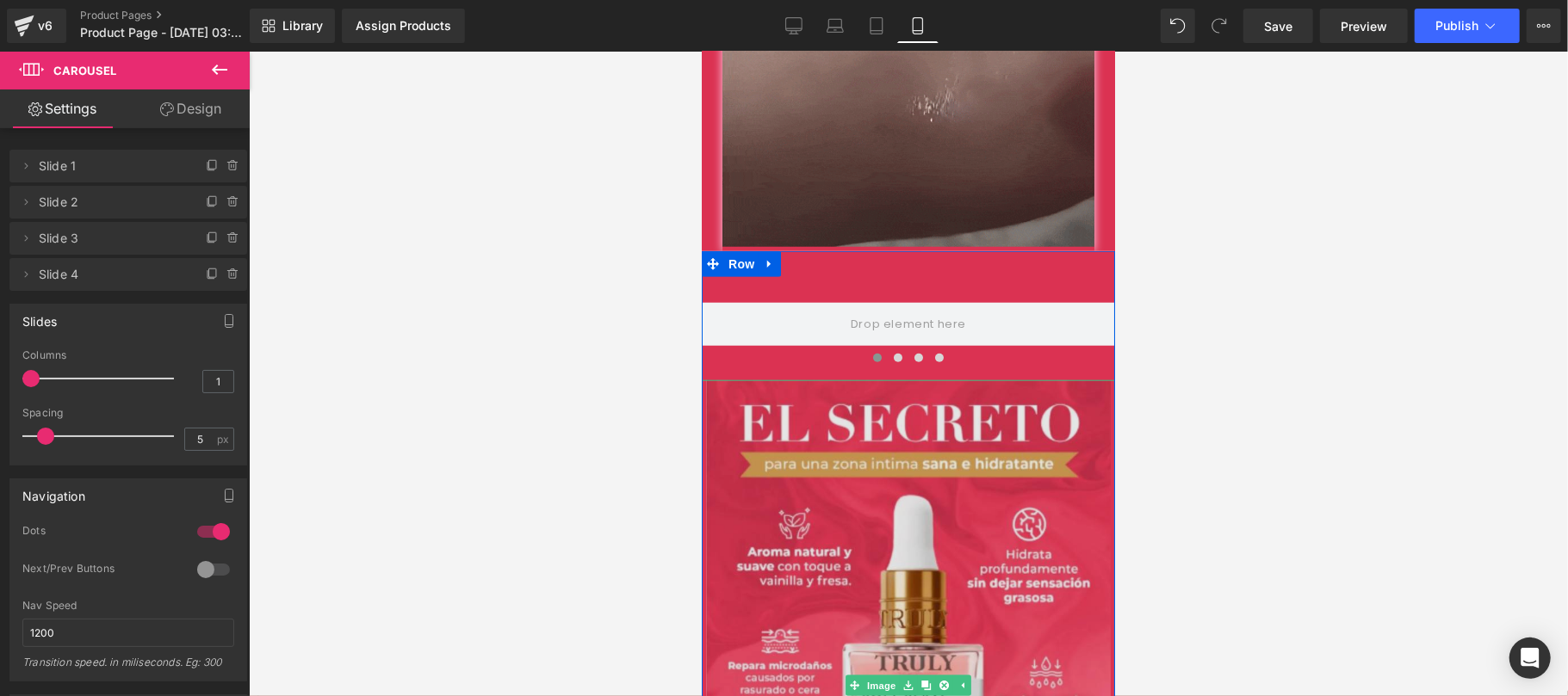
click at [913, 393] on img at bounding box center [907, 684] width 414 height 611
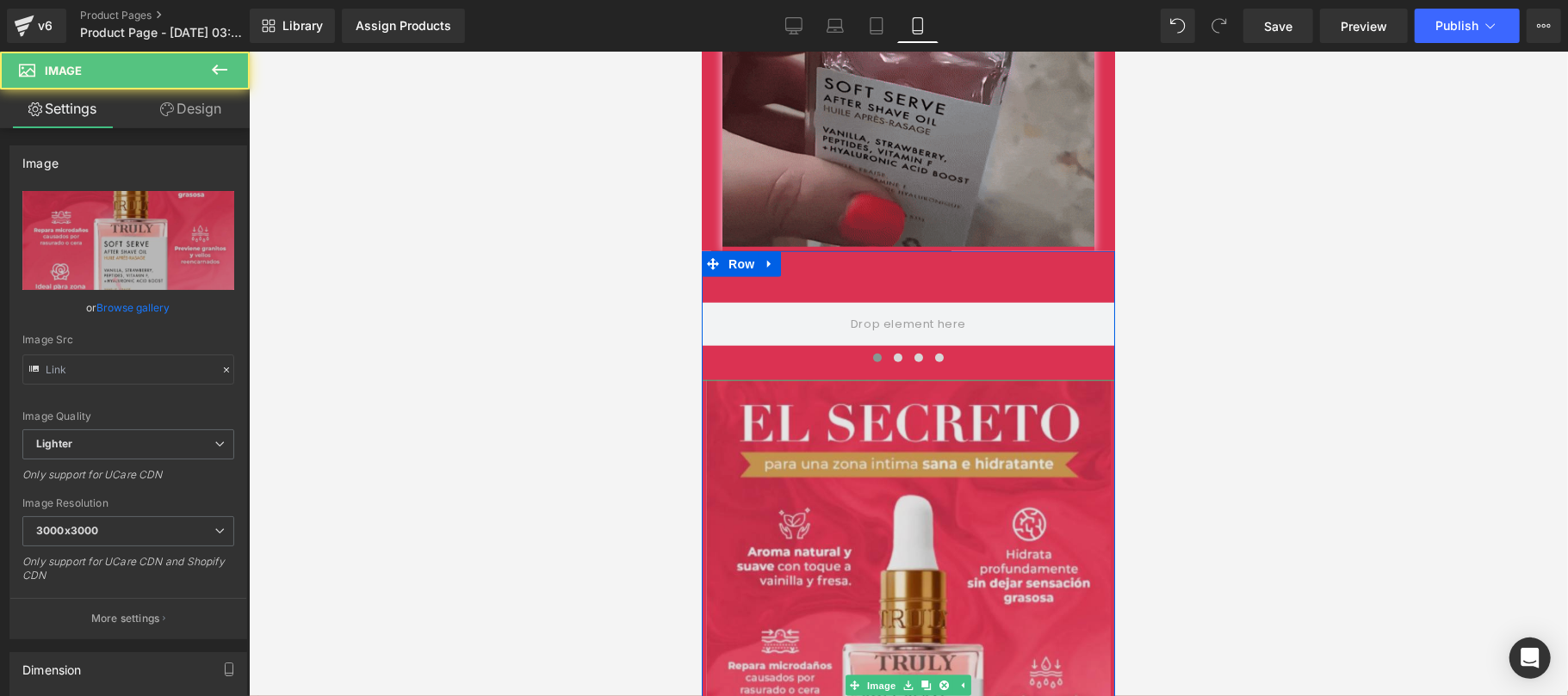
type input "[URL][DOMAIN_NAME]"
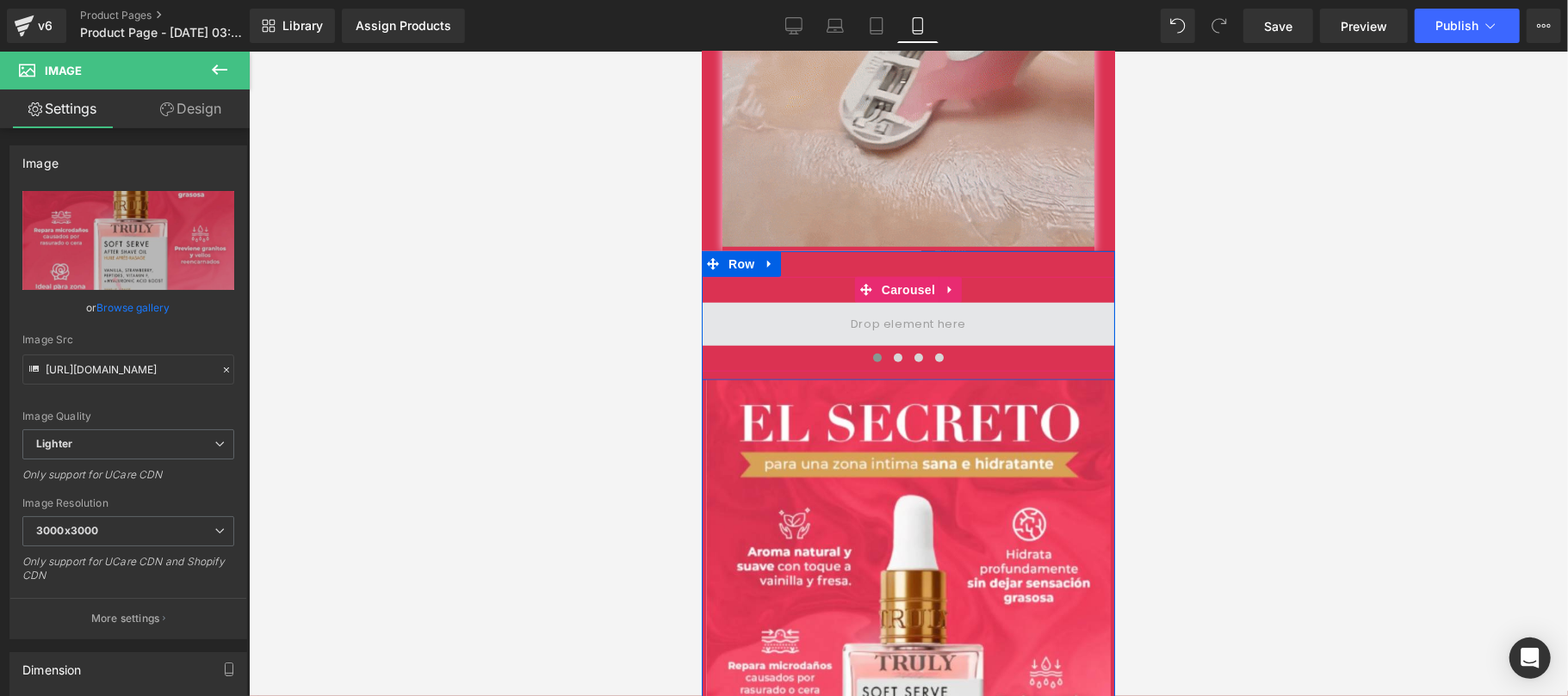
click at [839, 302] on span at bounding box center [907, 324] width 414 height 43
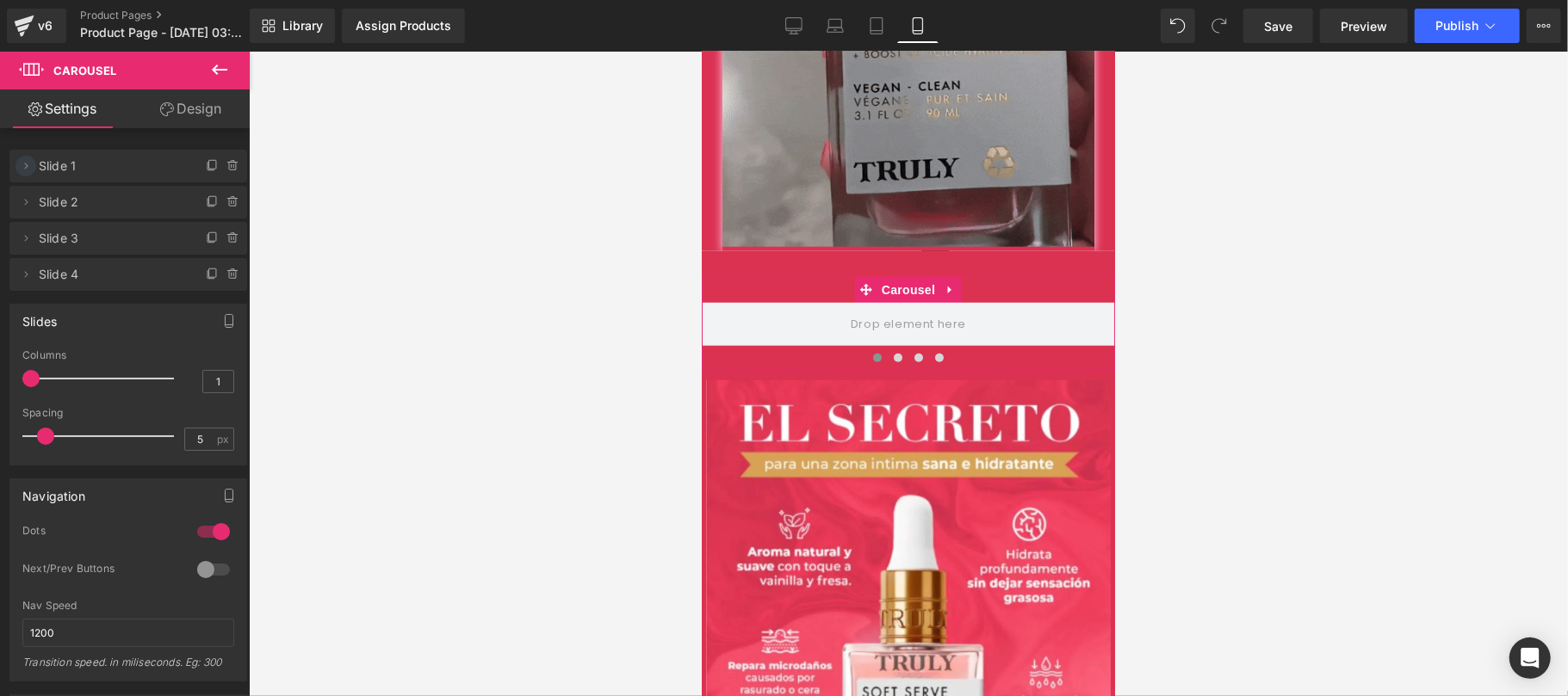
click at [28, 173] on span at bounding box center [25, 165] width 20 height 20
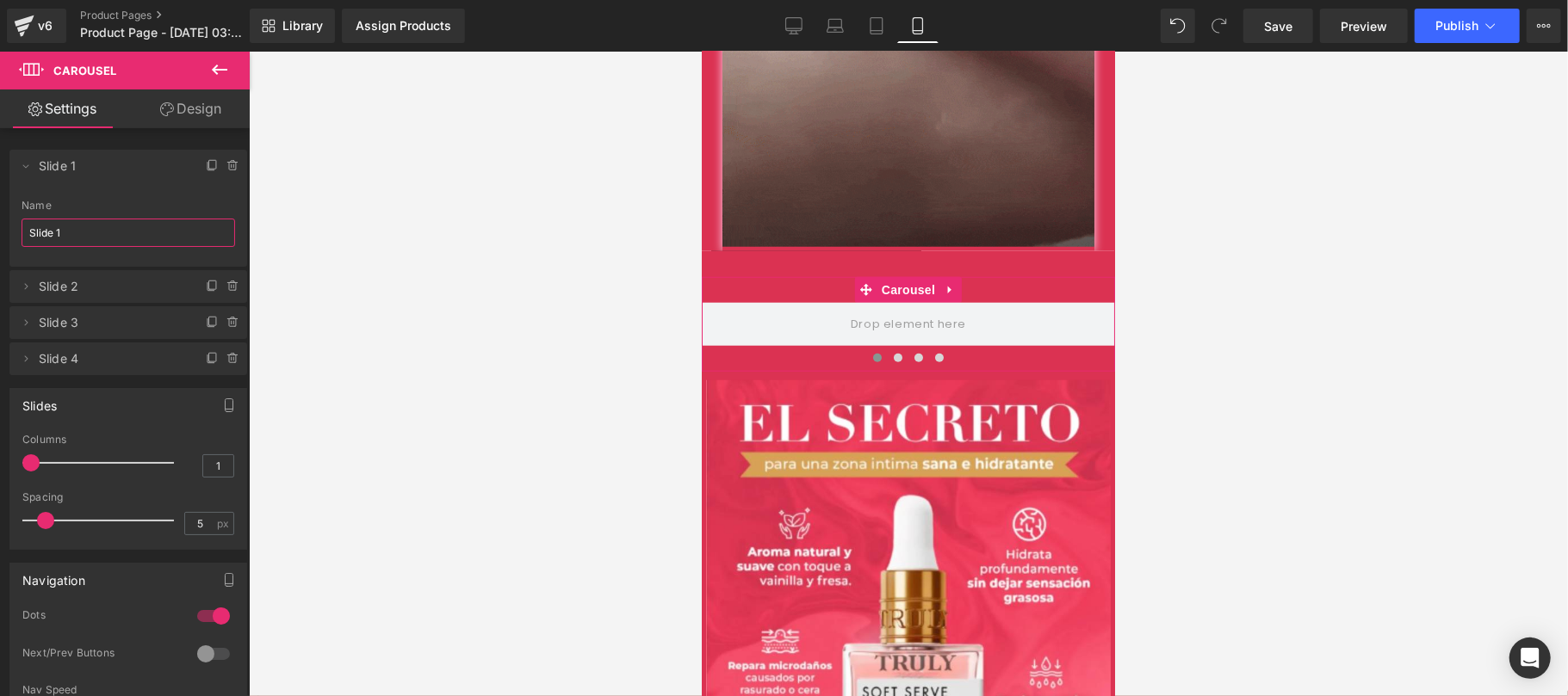
click at [86, 235] on input "Slide 1" at bounding box center [128, 233] width 213 height 28
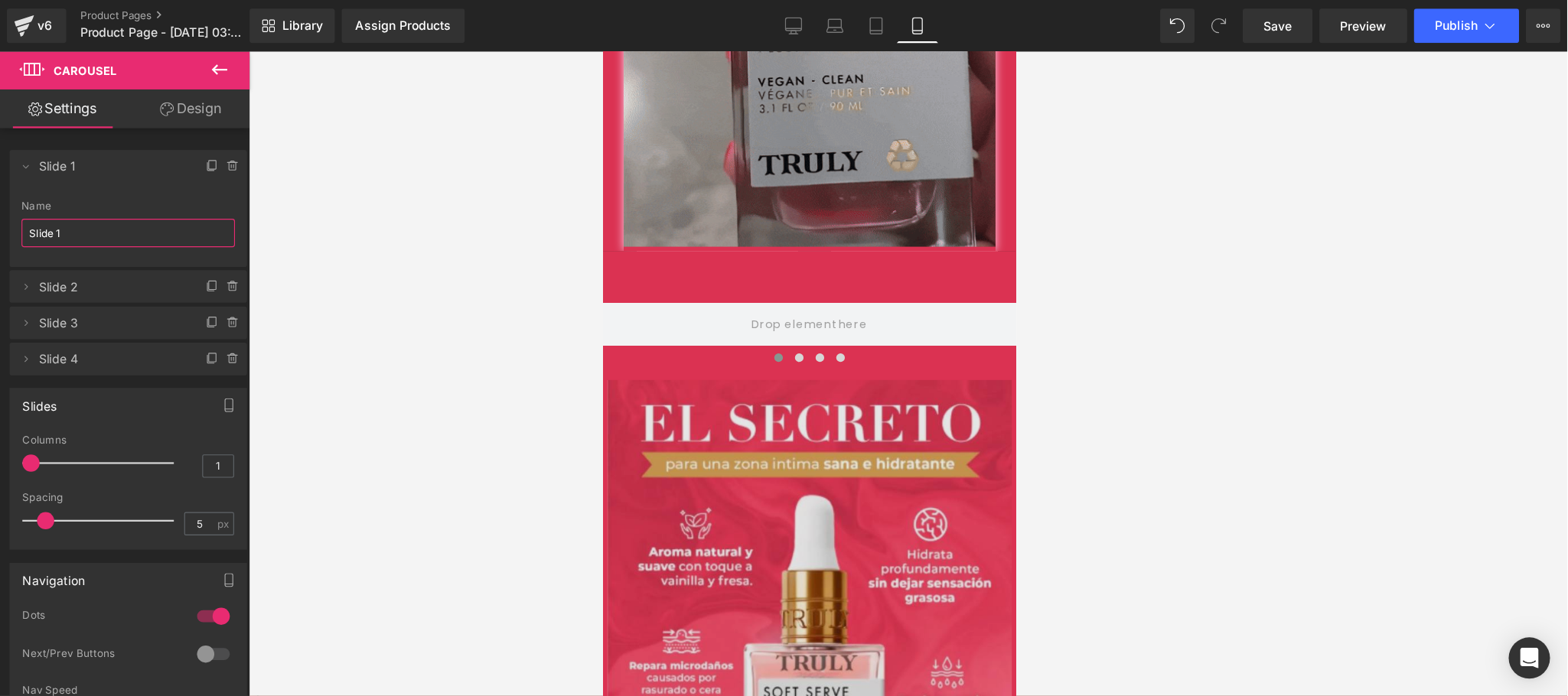
scroll to position [1040, 0]
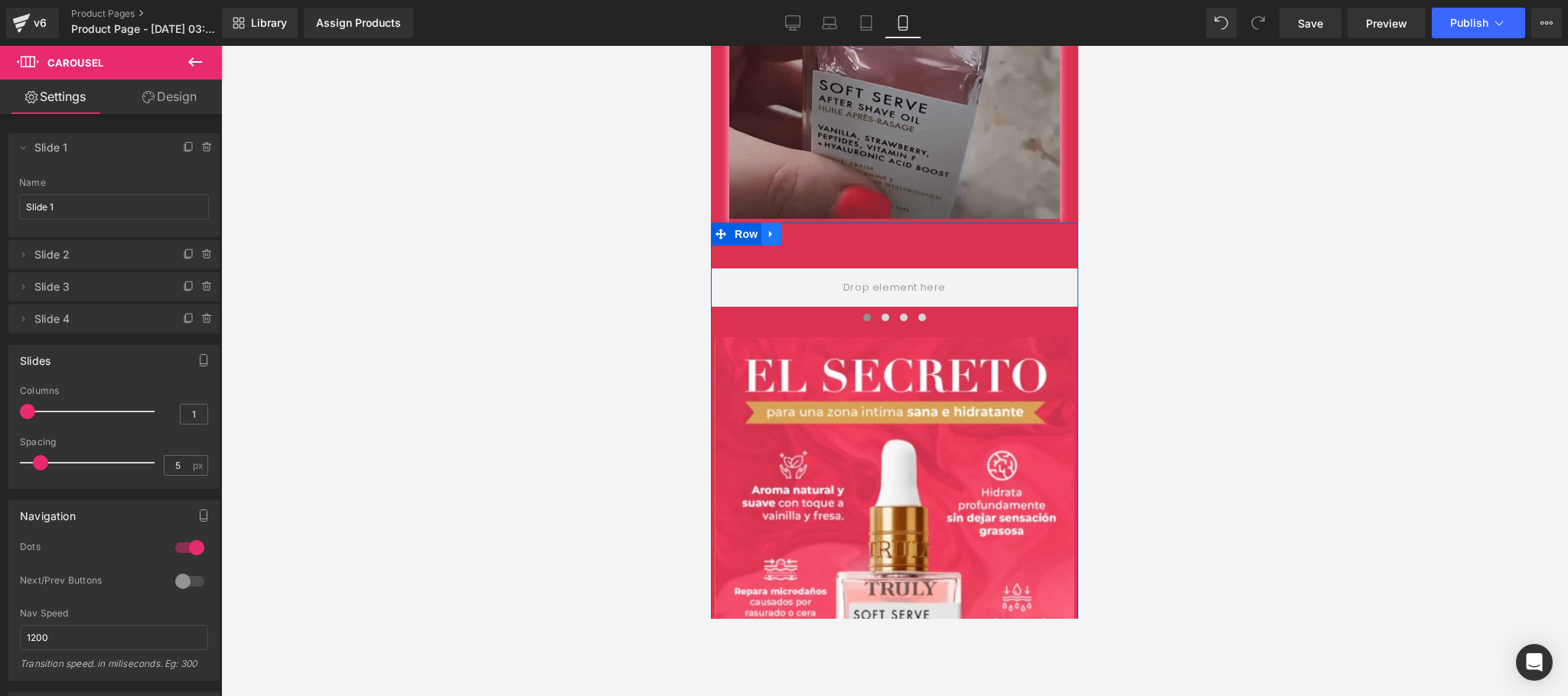
drag, startPoint x: 760, startPoint y: 211, endPoint x: 756, endPoint y: 221, distance: 10.8
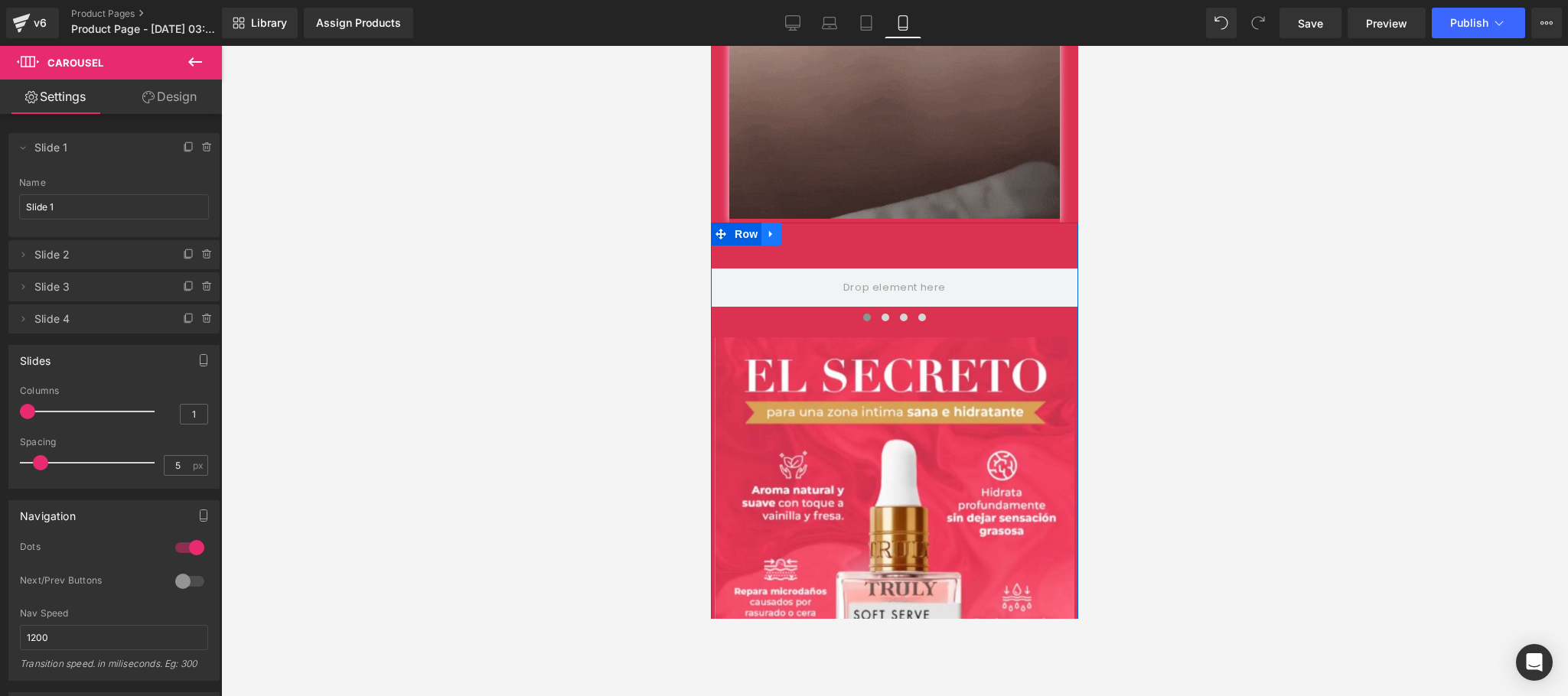
click at [766, 229] on icon at bounding box center [771, 235] width 11 height 12
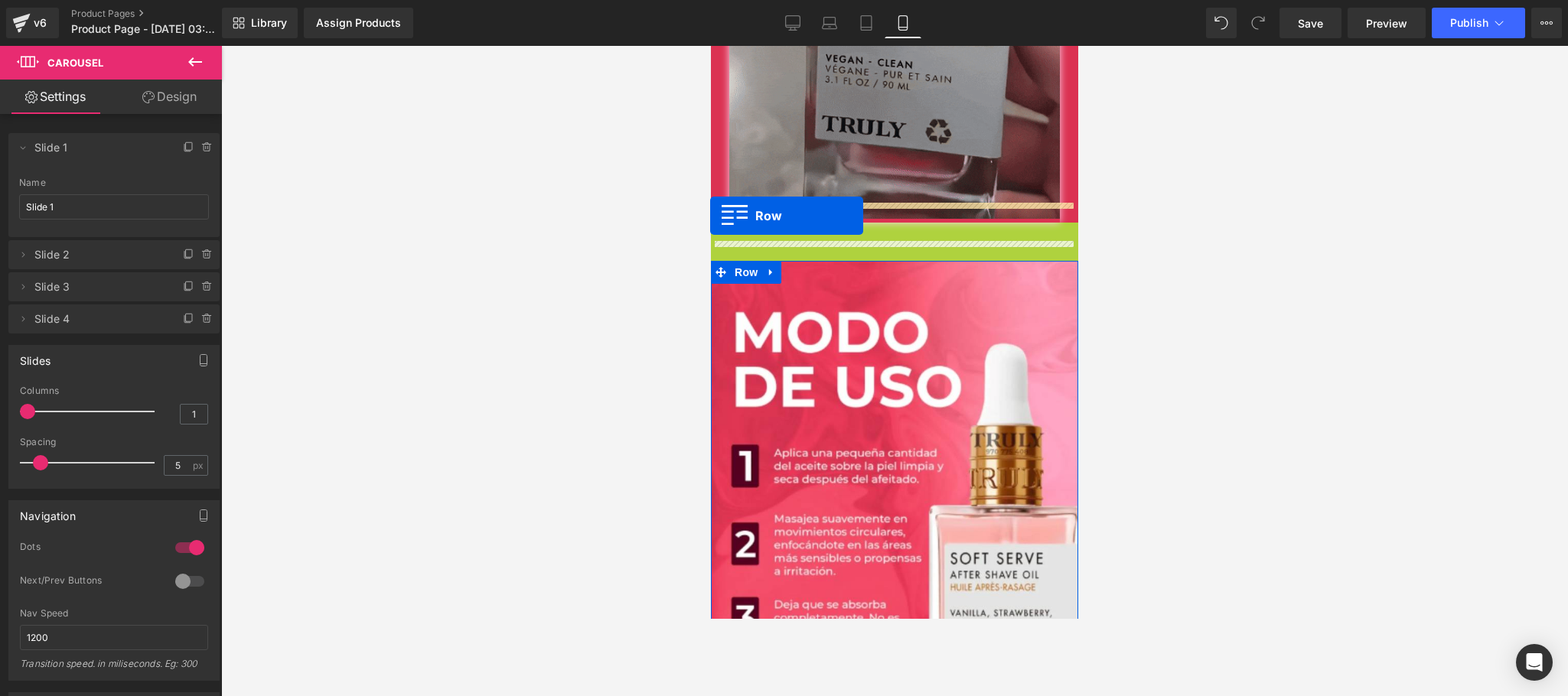
drag, startPoint x: 716, startPoint y: 214, endPoint x: 701, endPoint y: 232, distance: 23.4
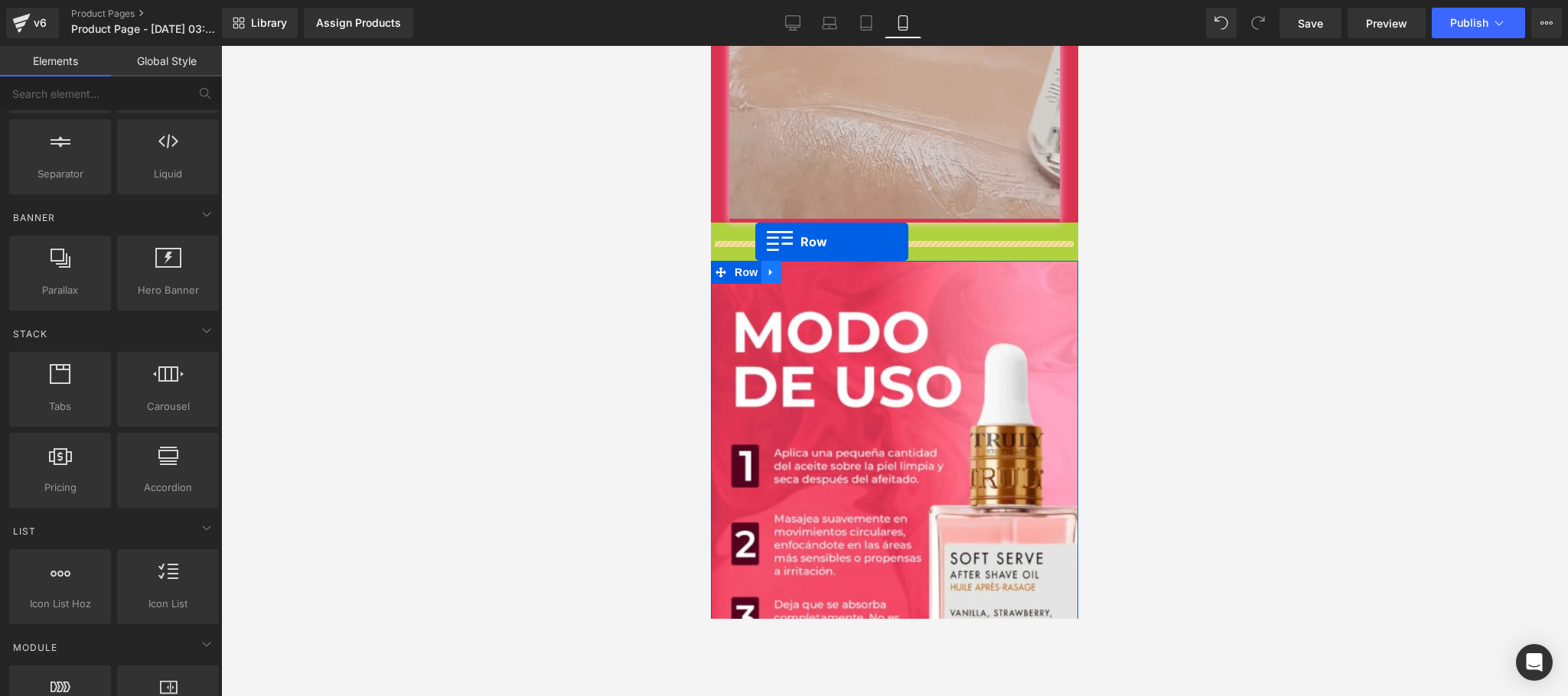
click at [761, 261] on link at bounding box center [771, 272] width 20 height 23
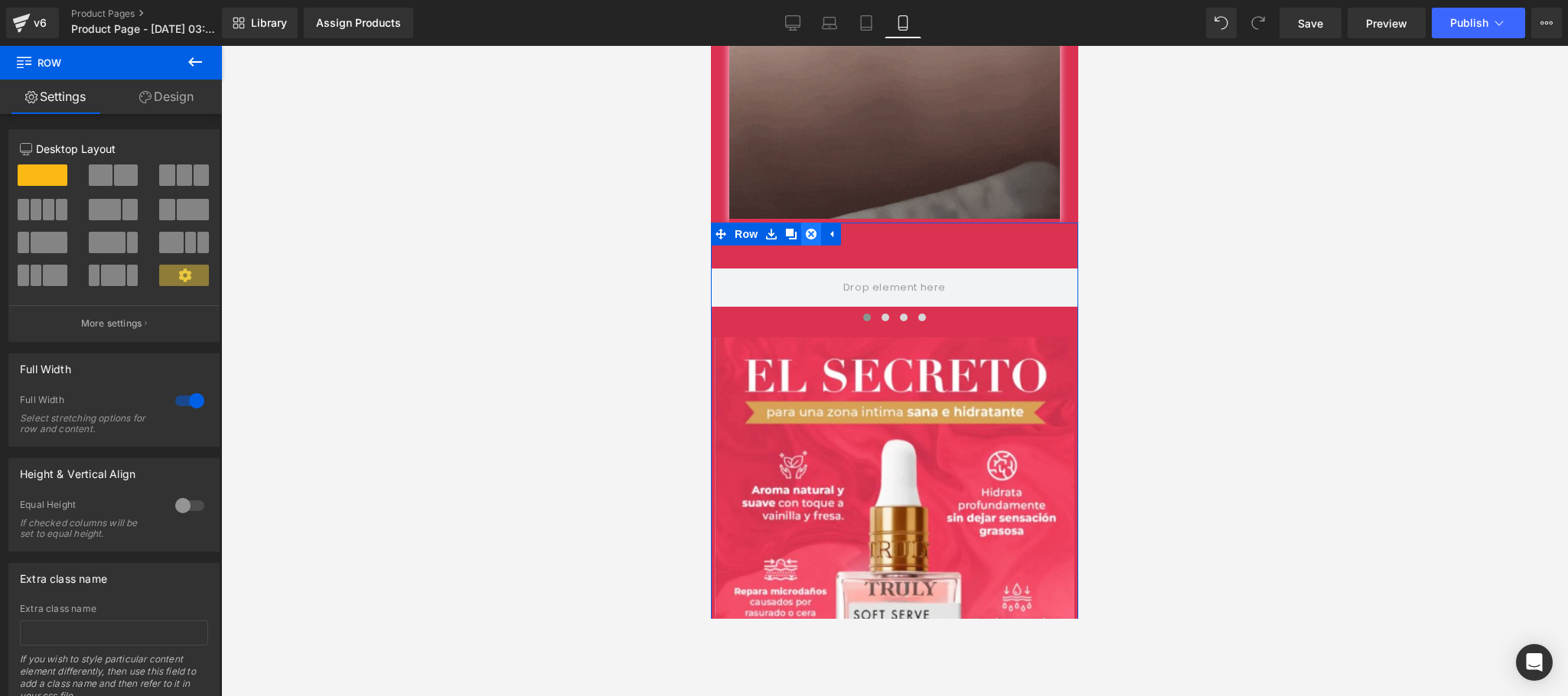
click at [806, 229] on icon at bounding box center [812, 235] width 11 height 12
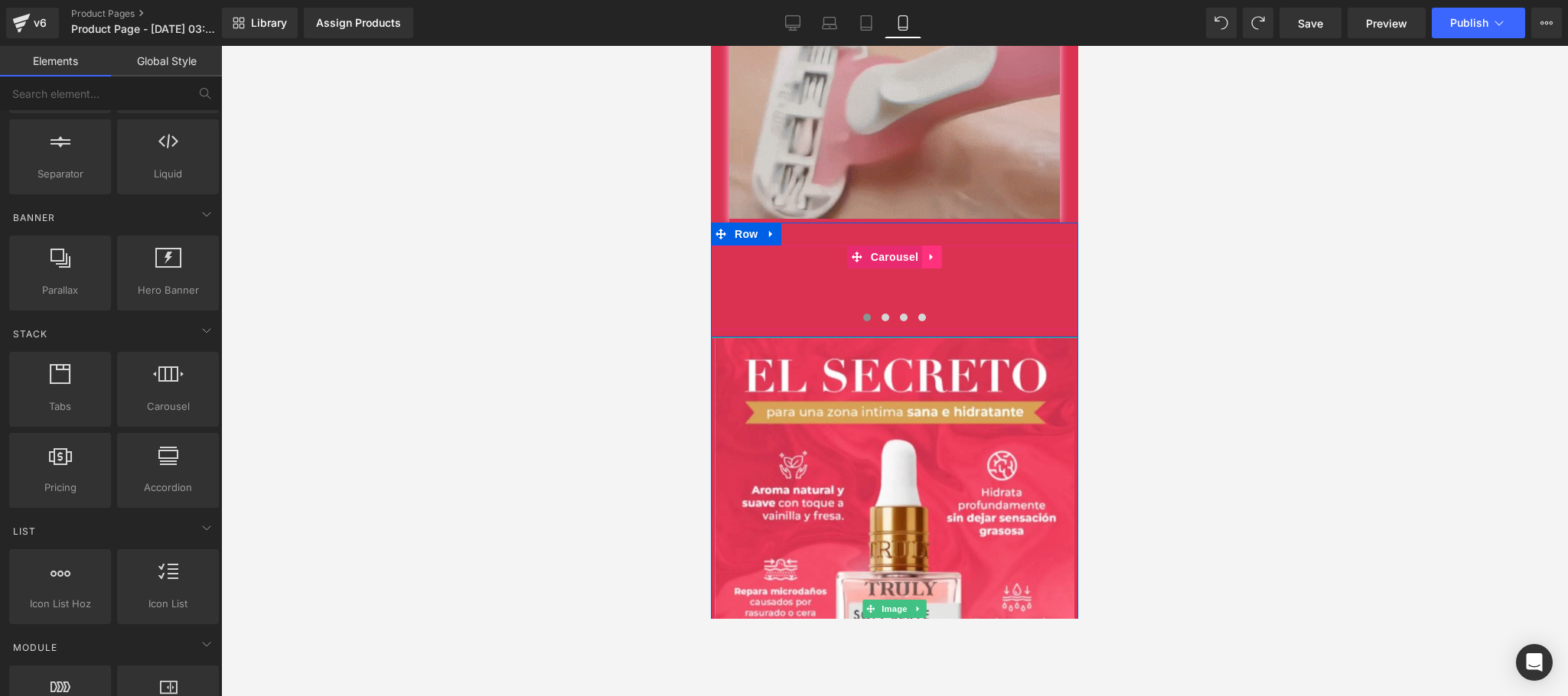
click at [927, 252] on icon at bounding box center [933, 258] width 11 height 12
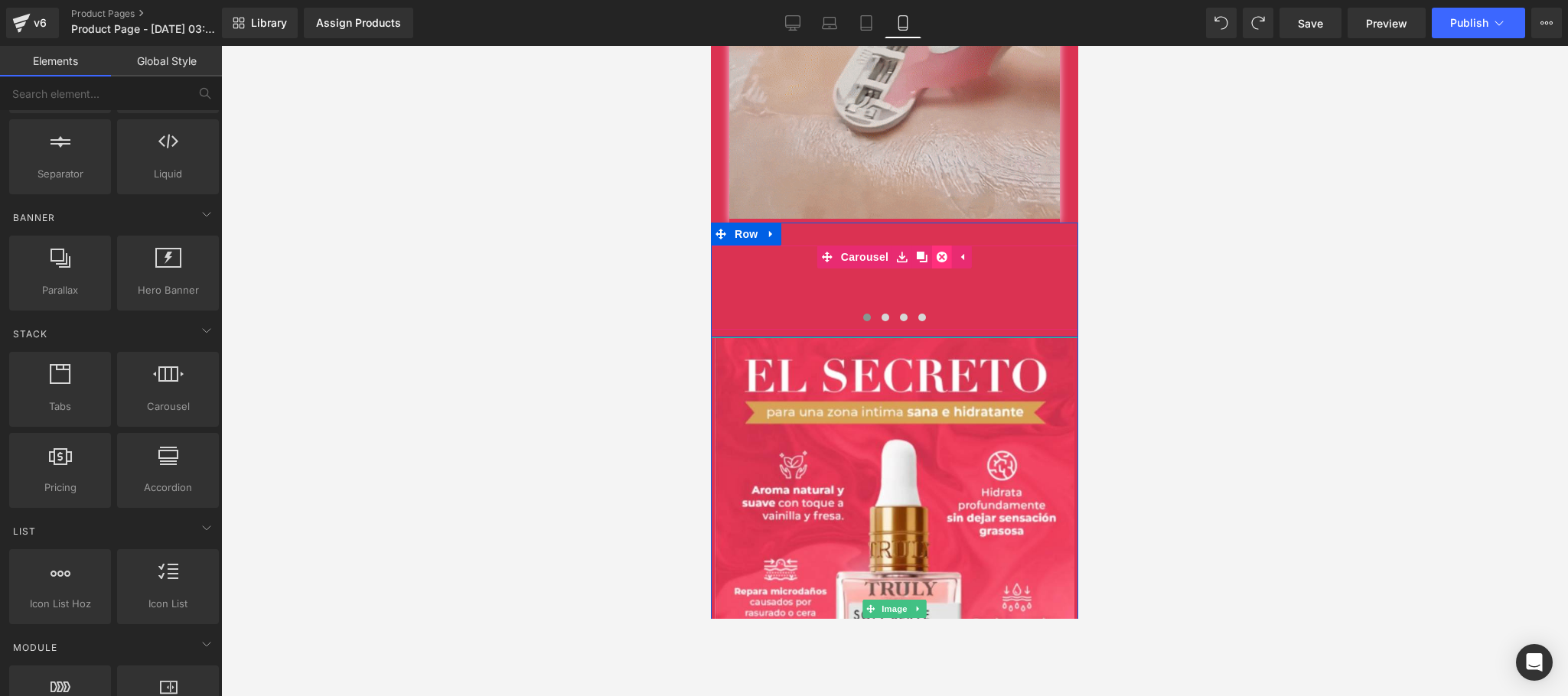
click at [937, 252] on icon at bounding box center [942, 258] width 11 height 11
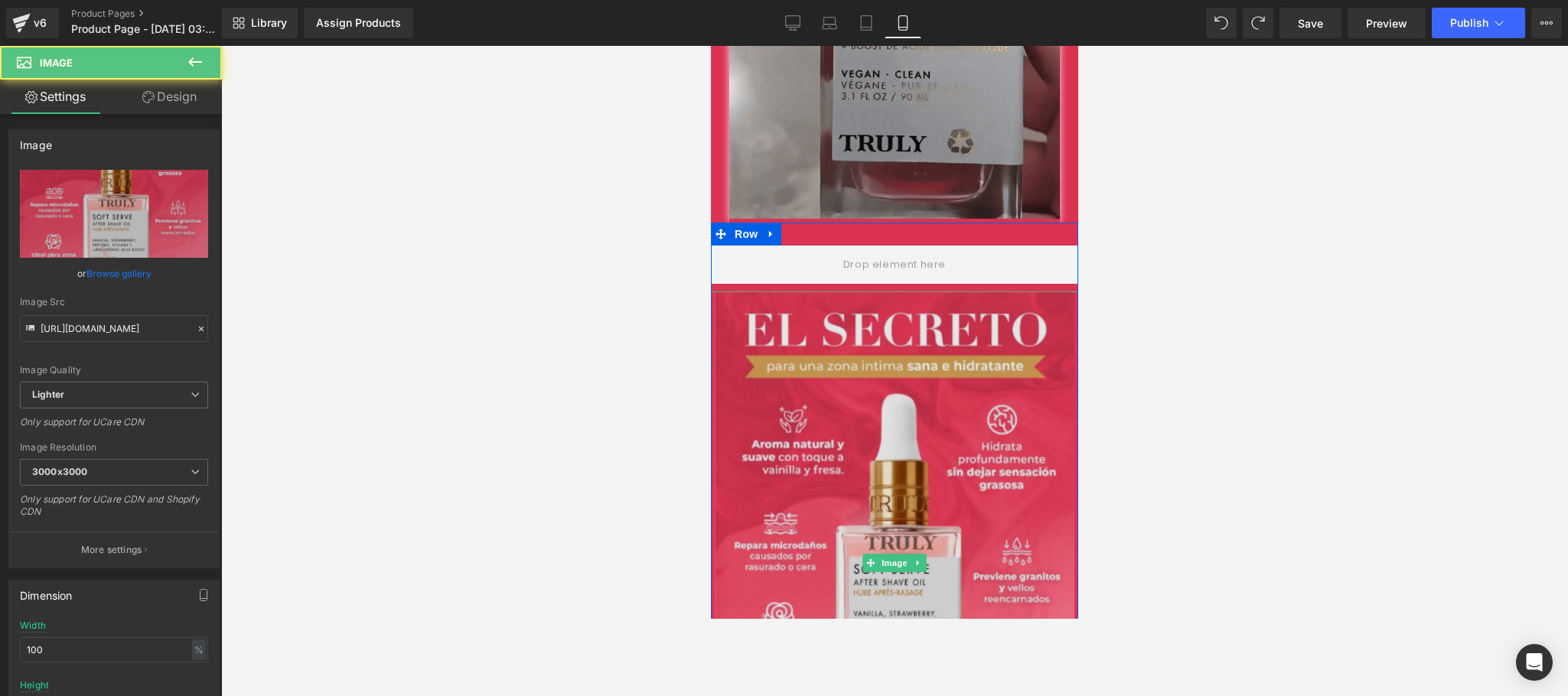
click at [792, 292] on img at bounding box center [895, 562] width 368 height 543
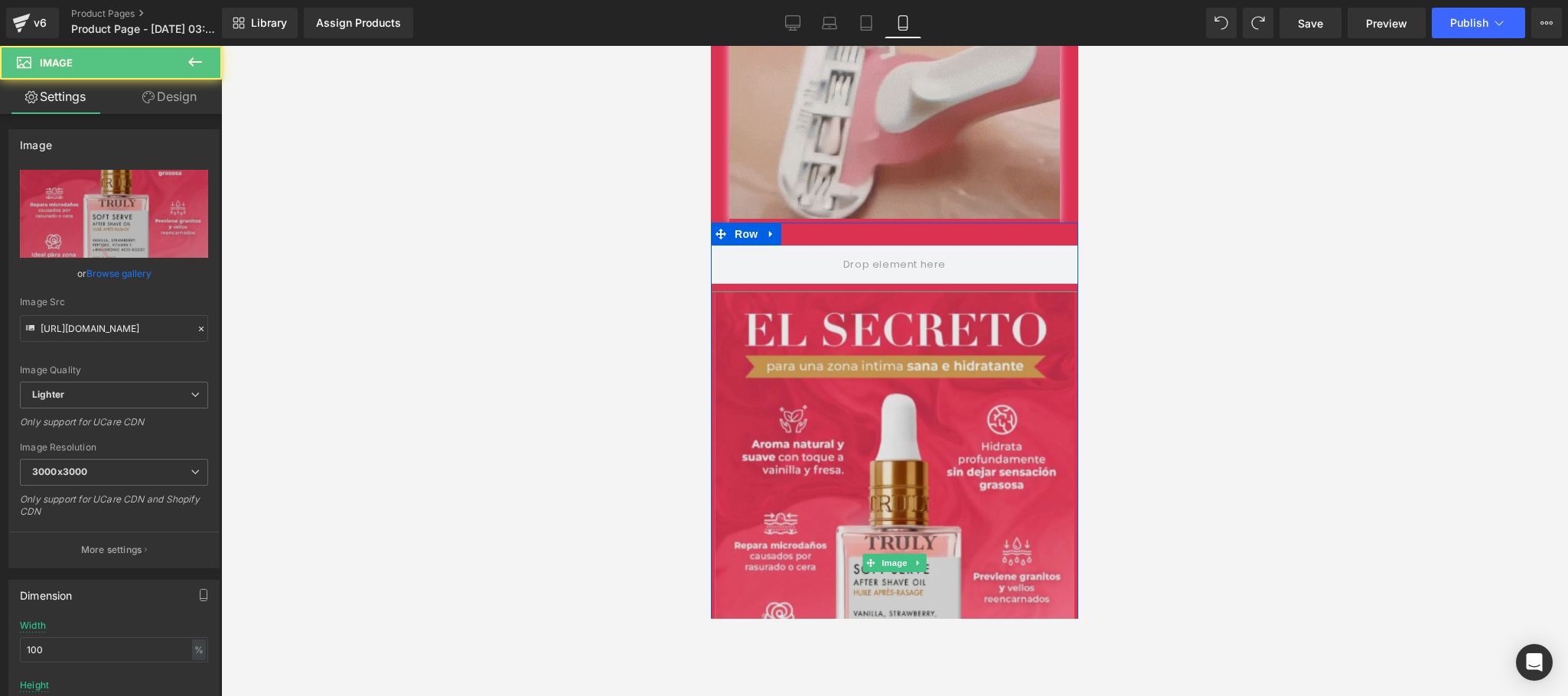
click at [769, 329] on img at bounding box center [895, 562] width 368 height 543
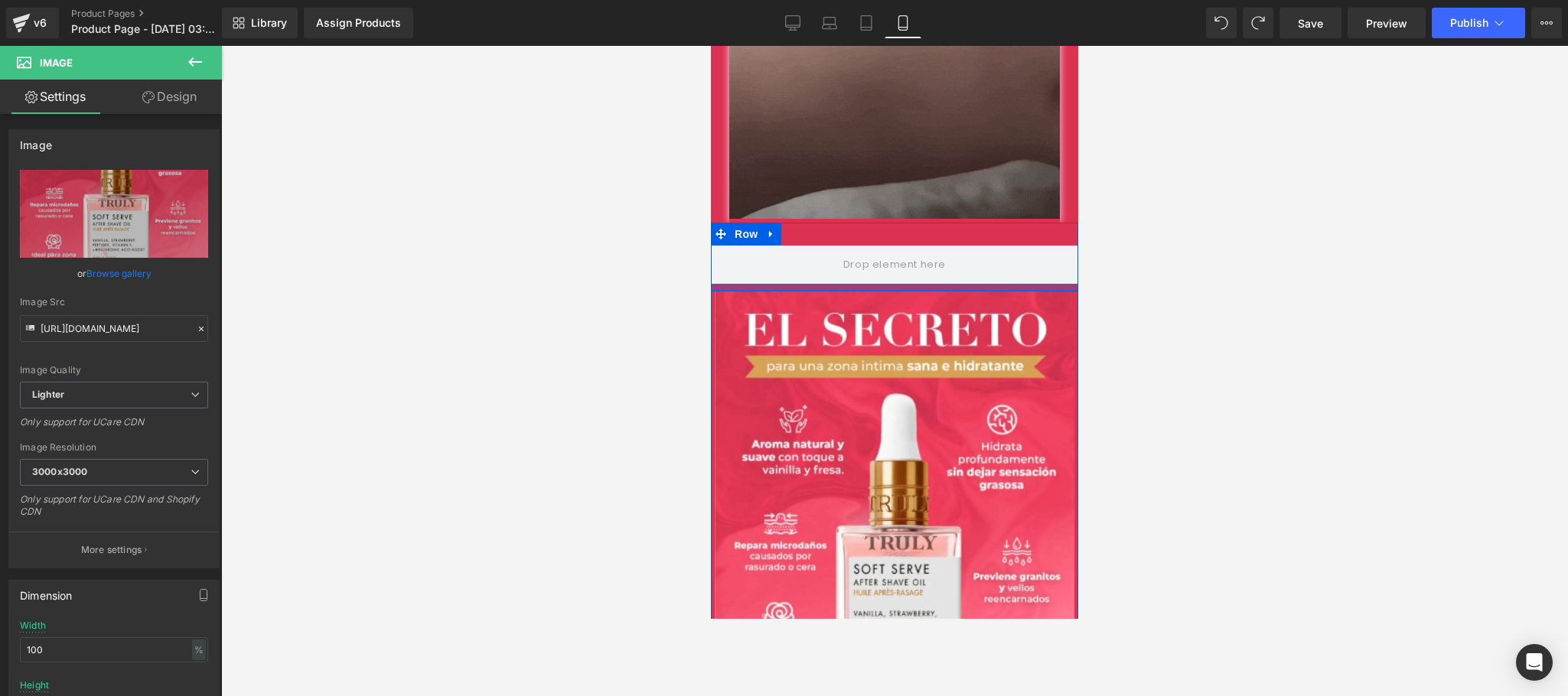
click at [850, 284] on div at bounding box center [895, 288] width 368 height 8
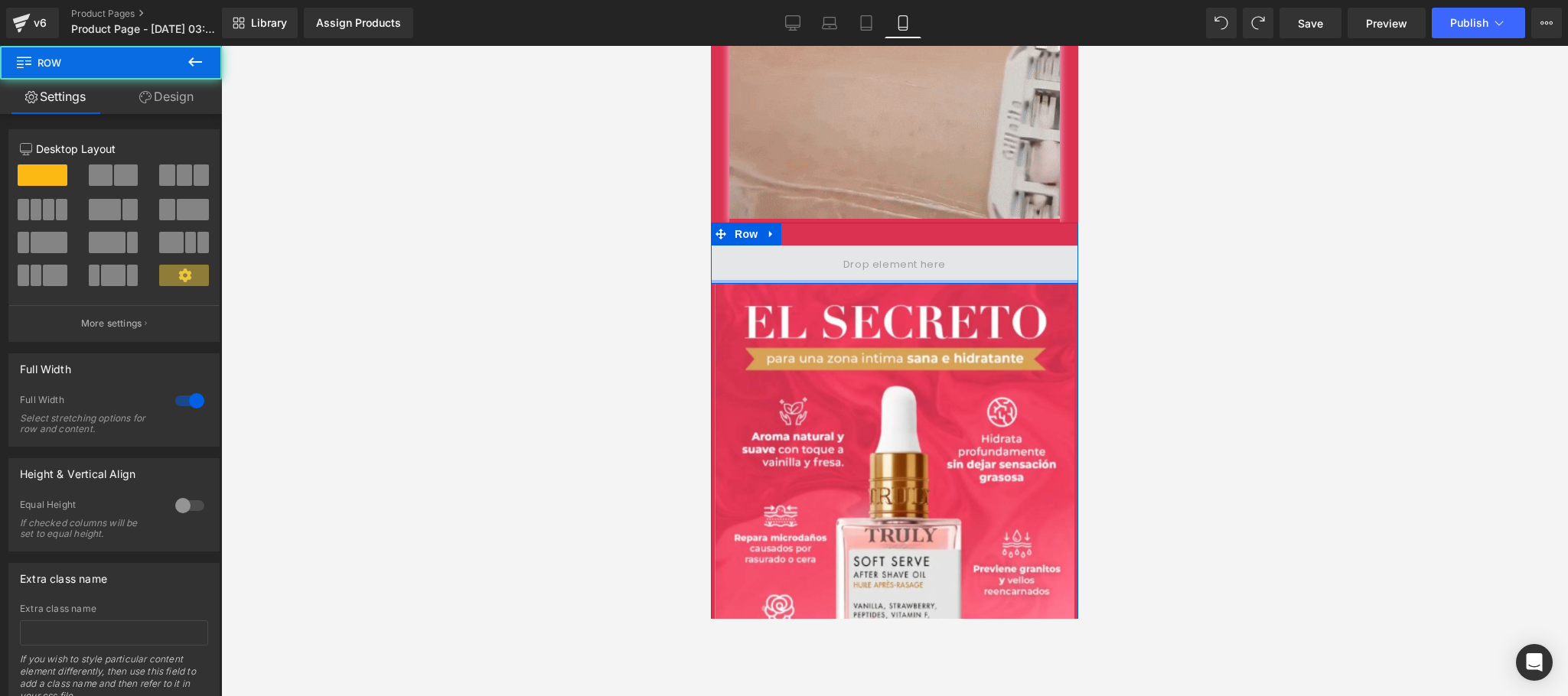
drag, startPoint x: 850, startPoint y: 269, endPoint x: 856, endPoint y: 242, distance: 27.7
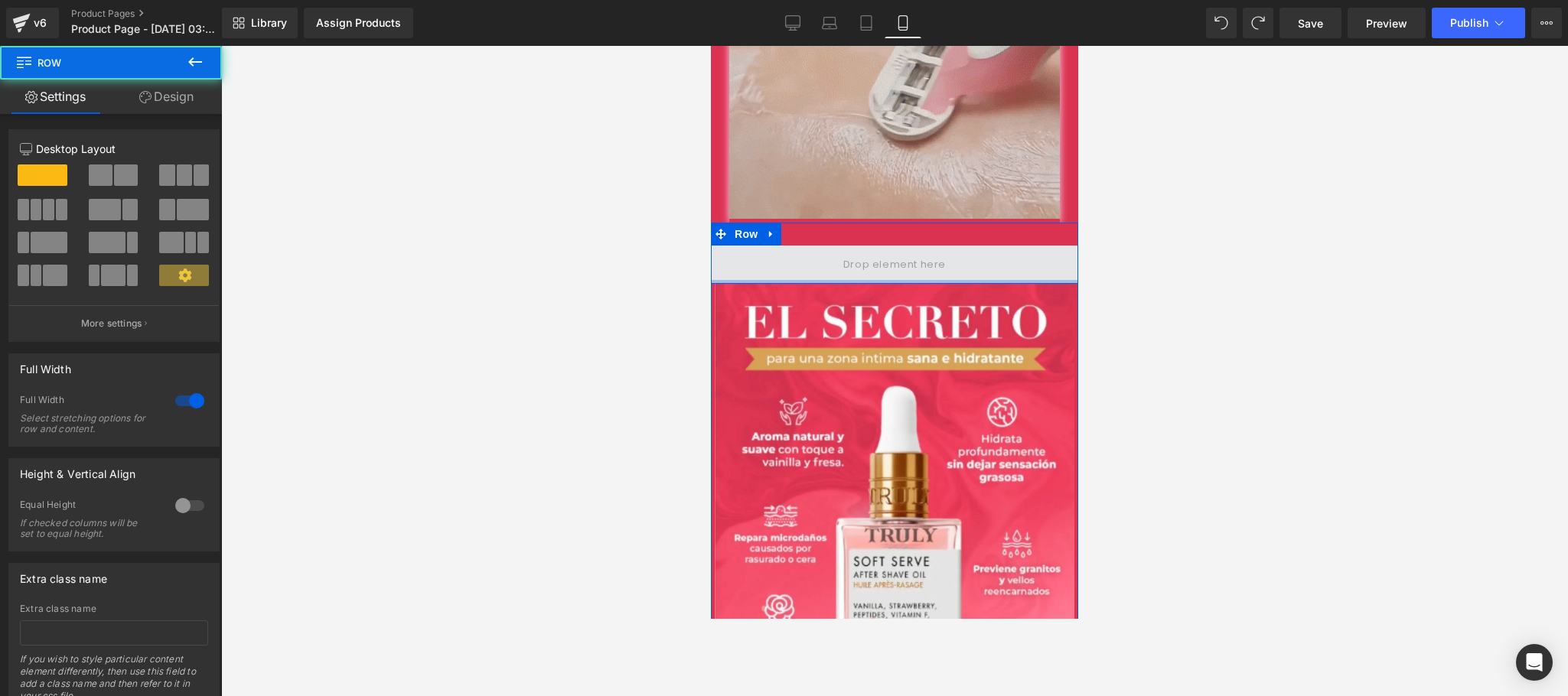
click at [856, 242] on div "Row" at bounding box center [895, 253] width 368 height 61
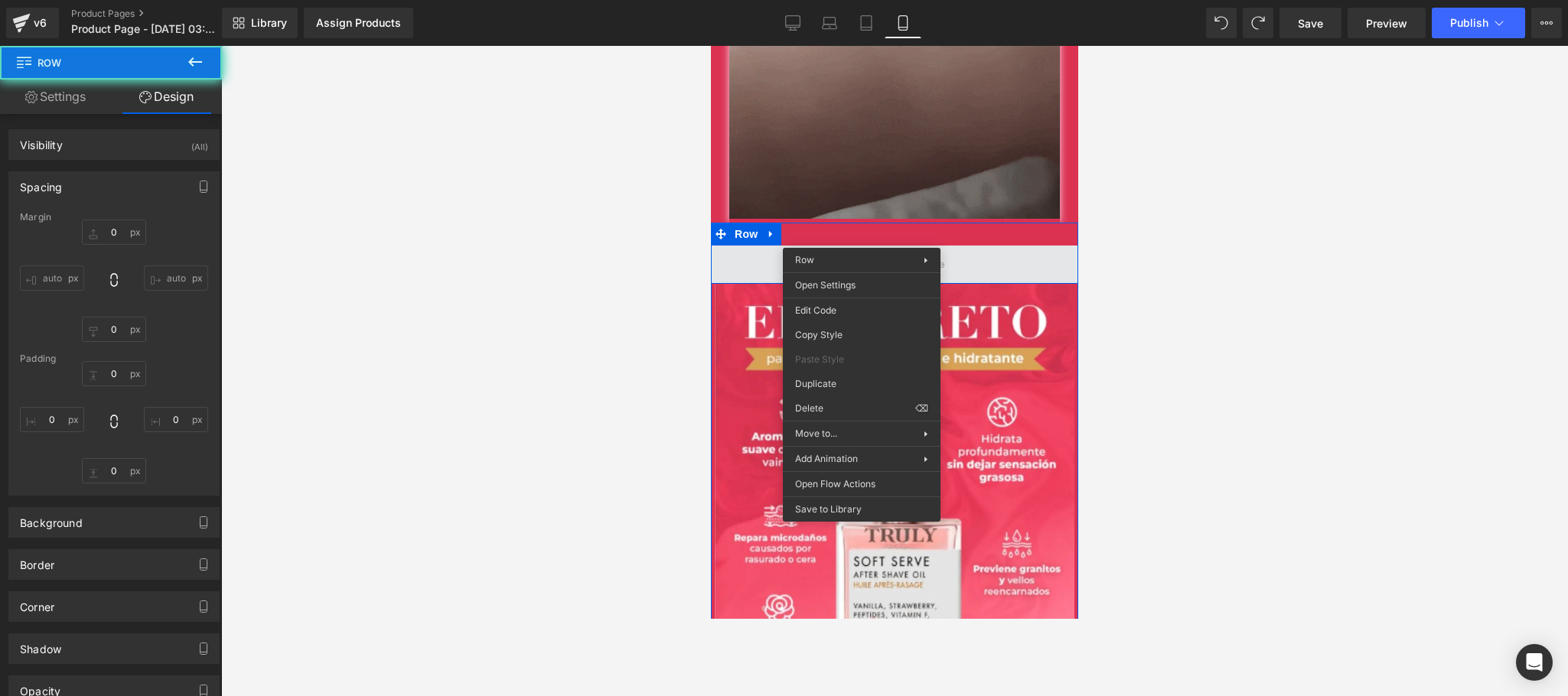
type input "0"
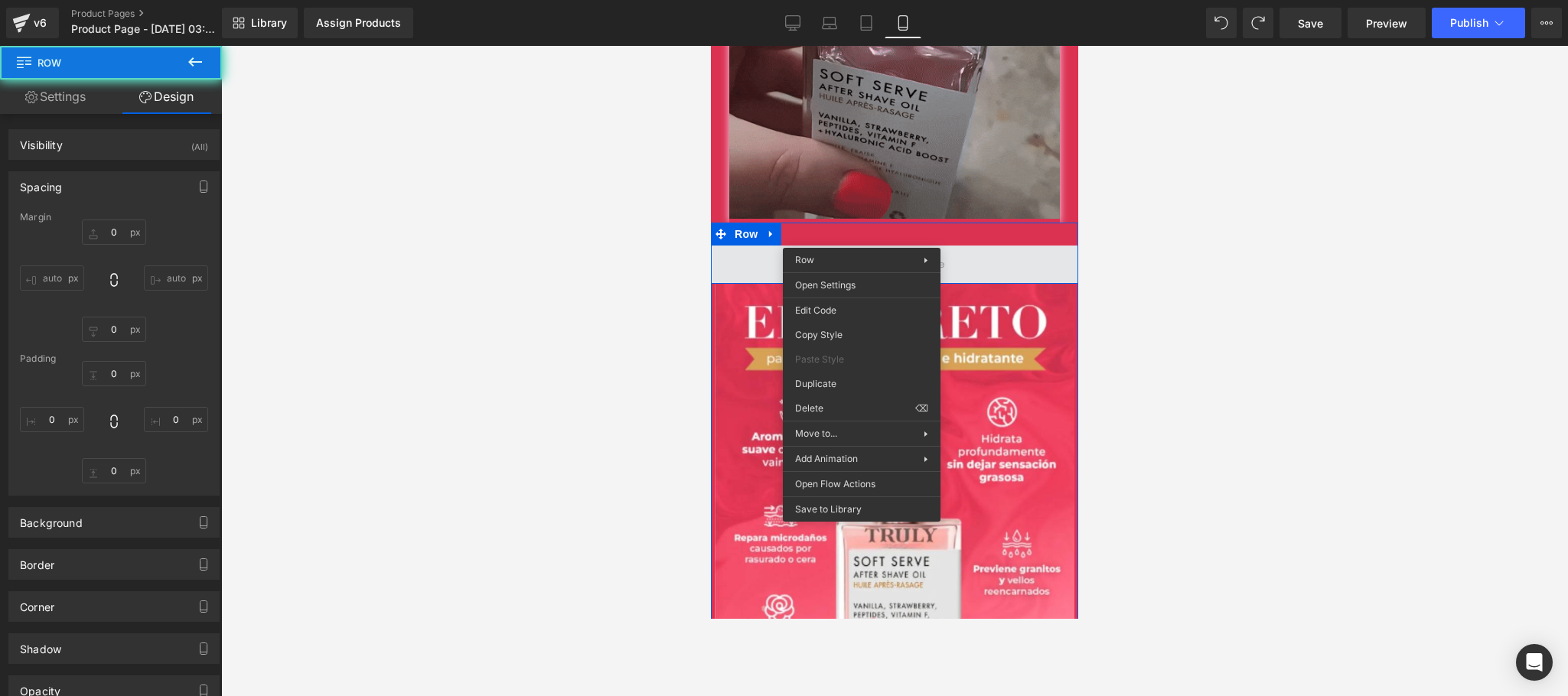
type input "0"
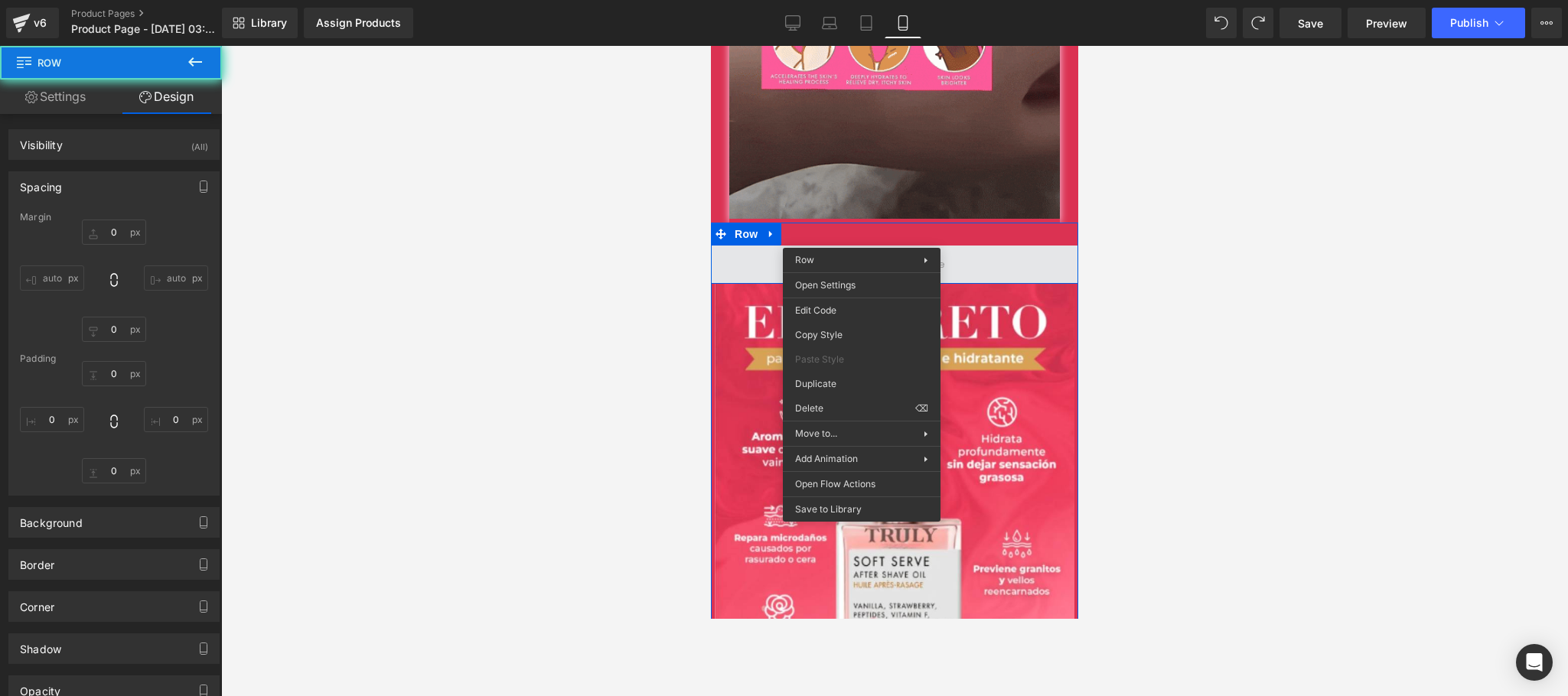
type input "30"
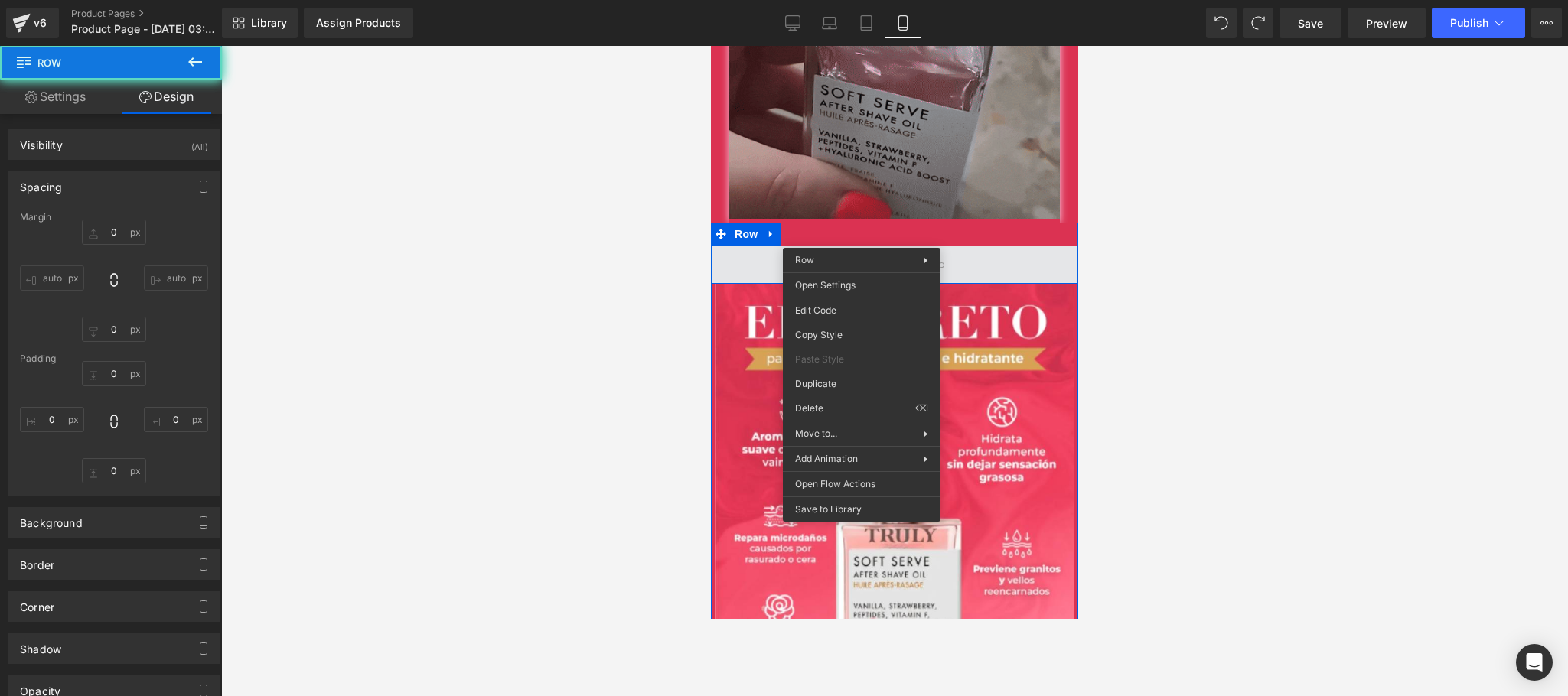
type input "0"
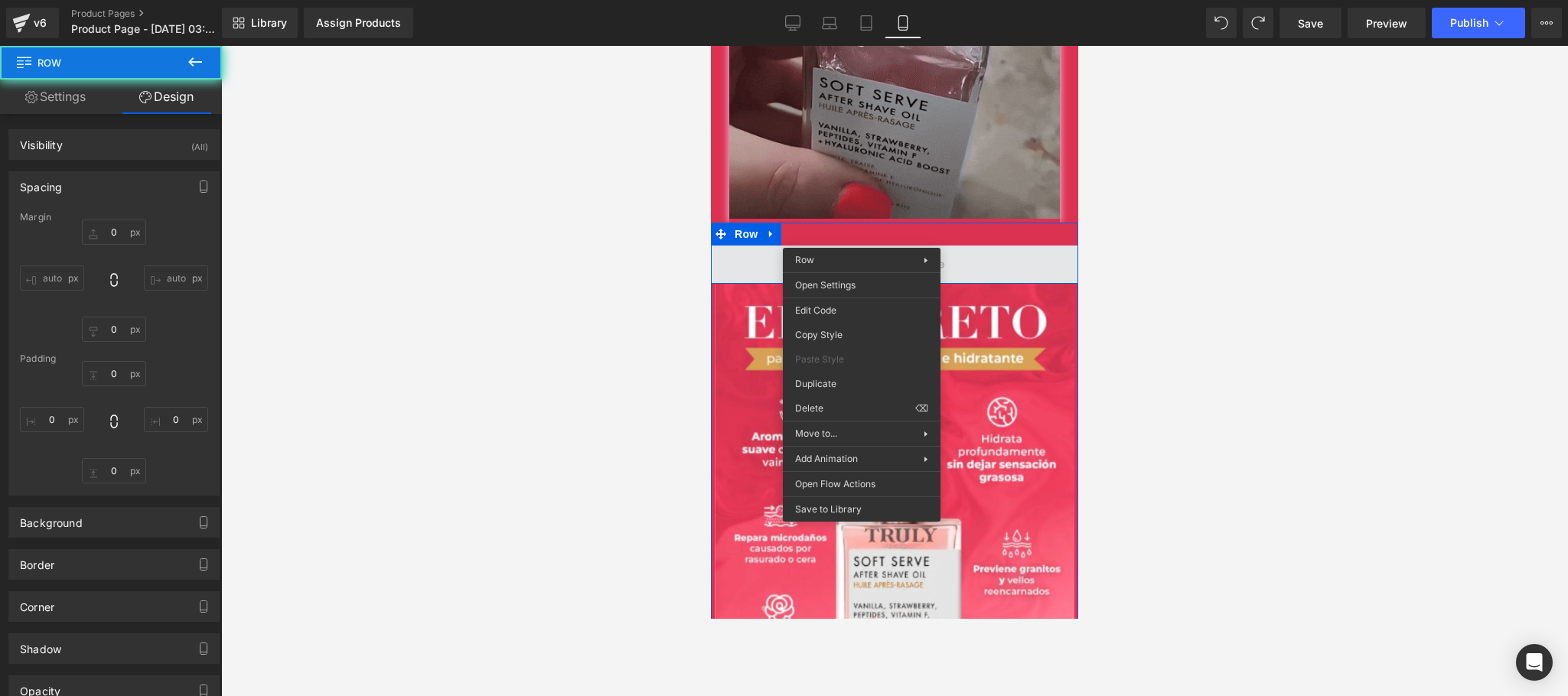
type input "0"
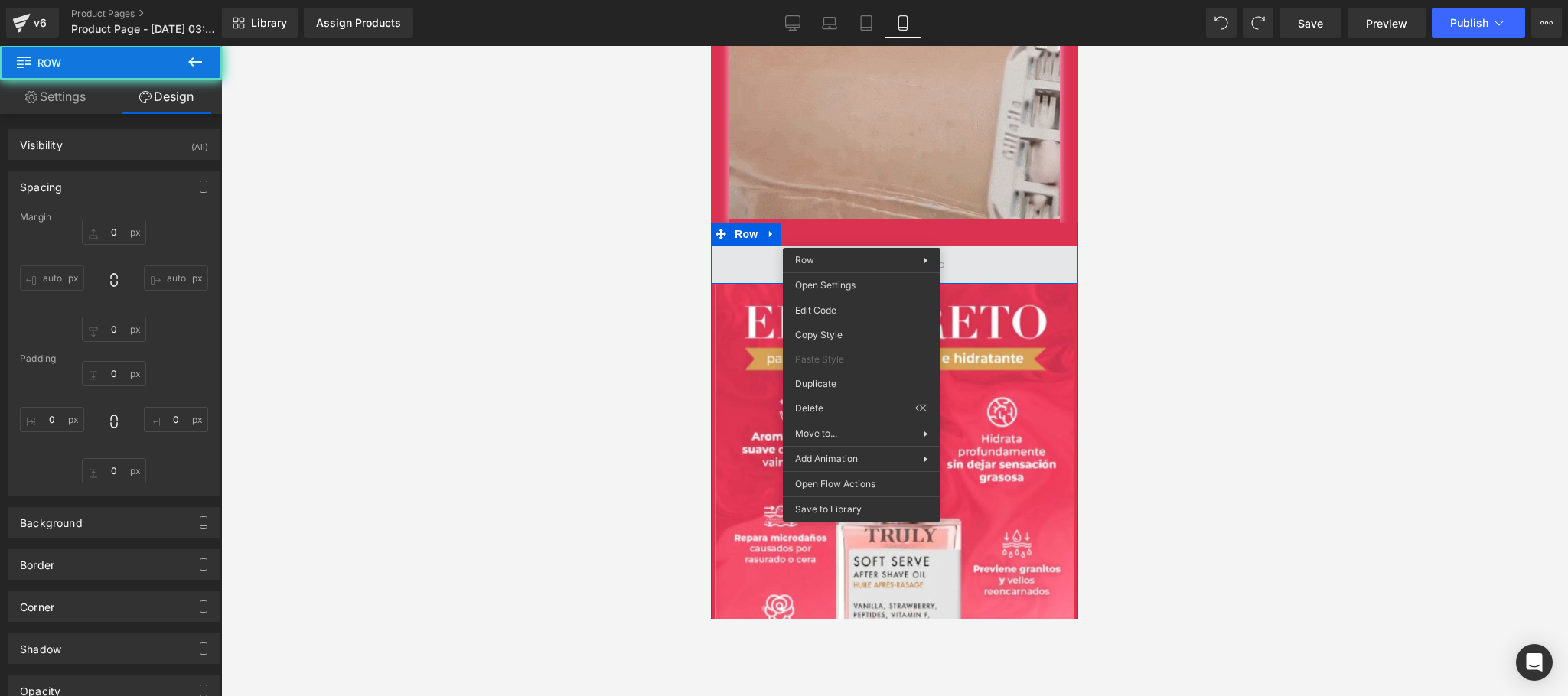
type input "0"
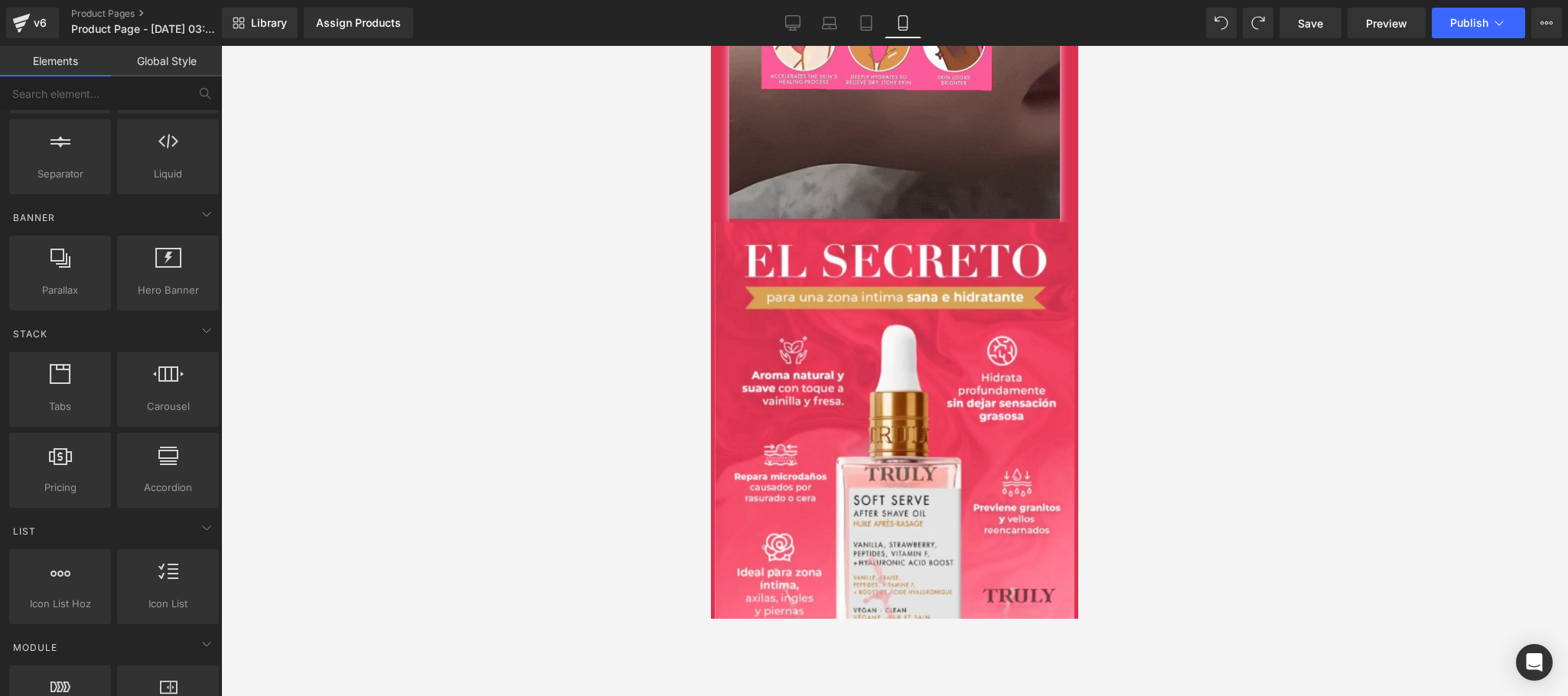
click at [1197, 260] on div at bounding box center [895, 371] width 1347 height 650
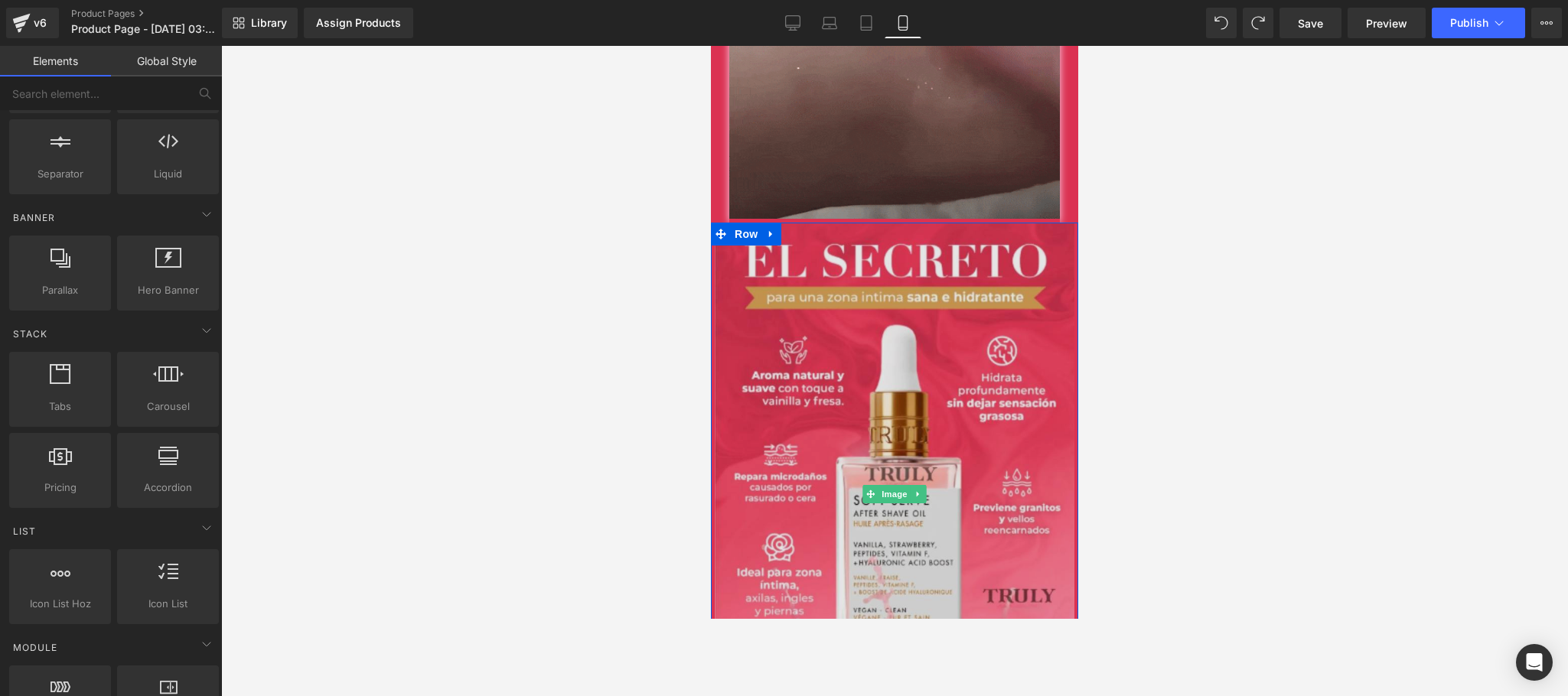
click at [815, 414] on img at bounding box center [895, 494] width 368 height 543
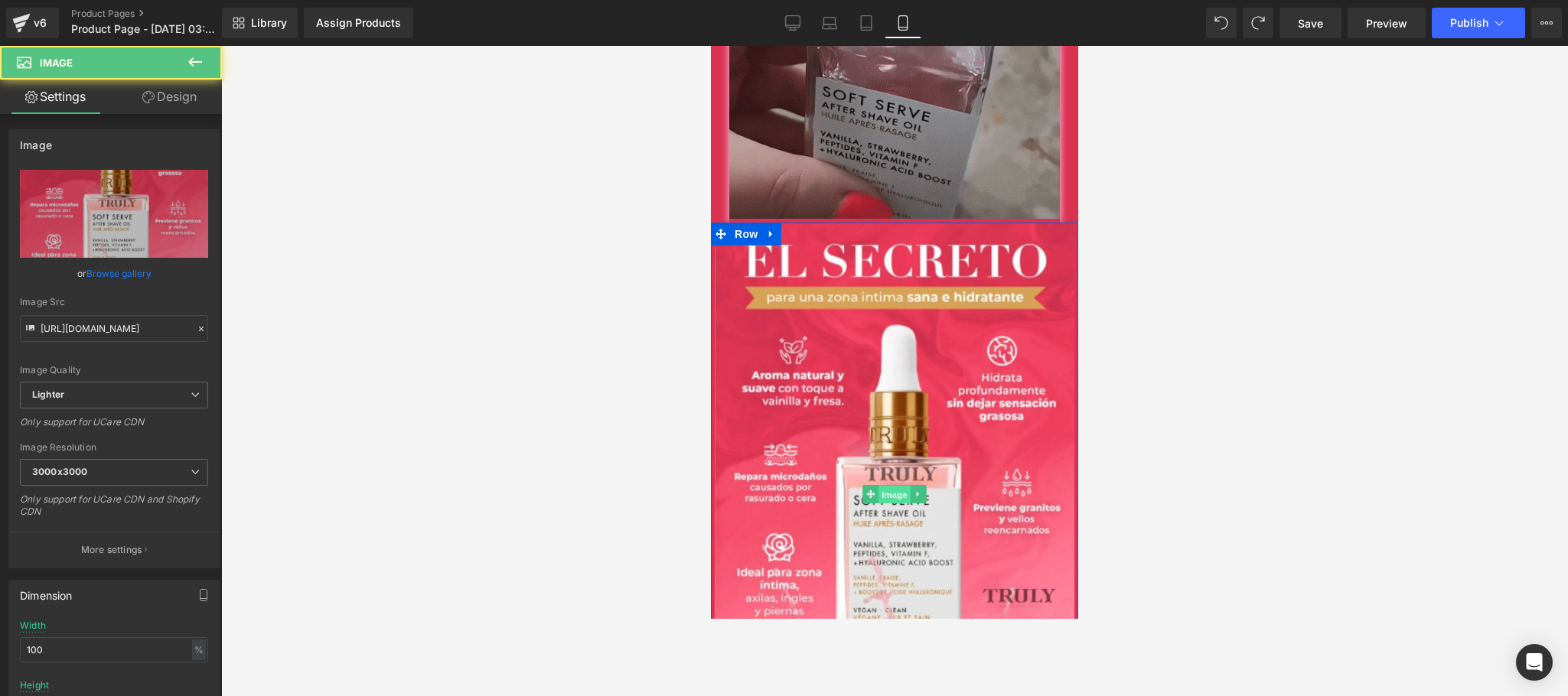
click at [882, 486] on span "Image" at bounding box center [895, 495] width 32 height 18
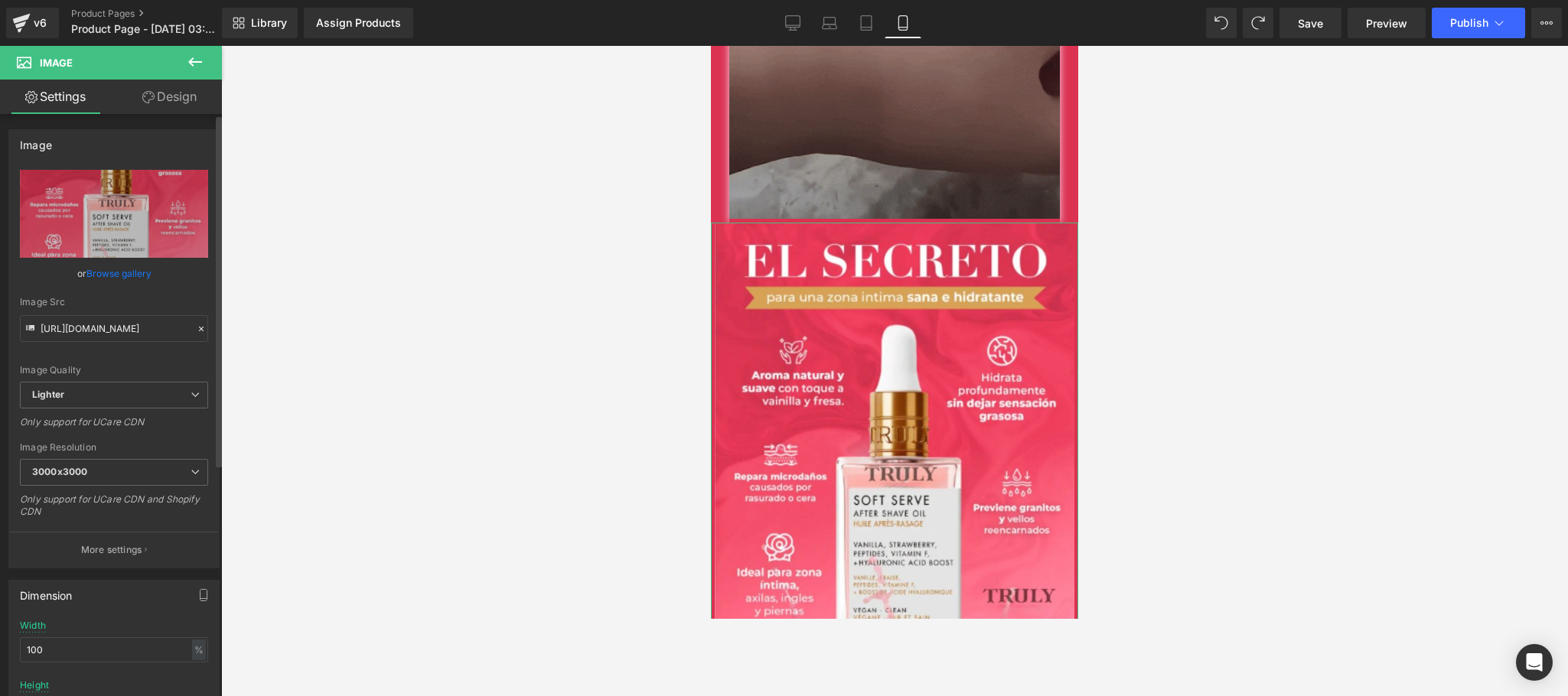
click at [122, 269] on link "Browse gallery" at bounding box center [119, 273] width 65 height 27
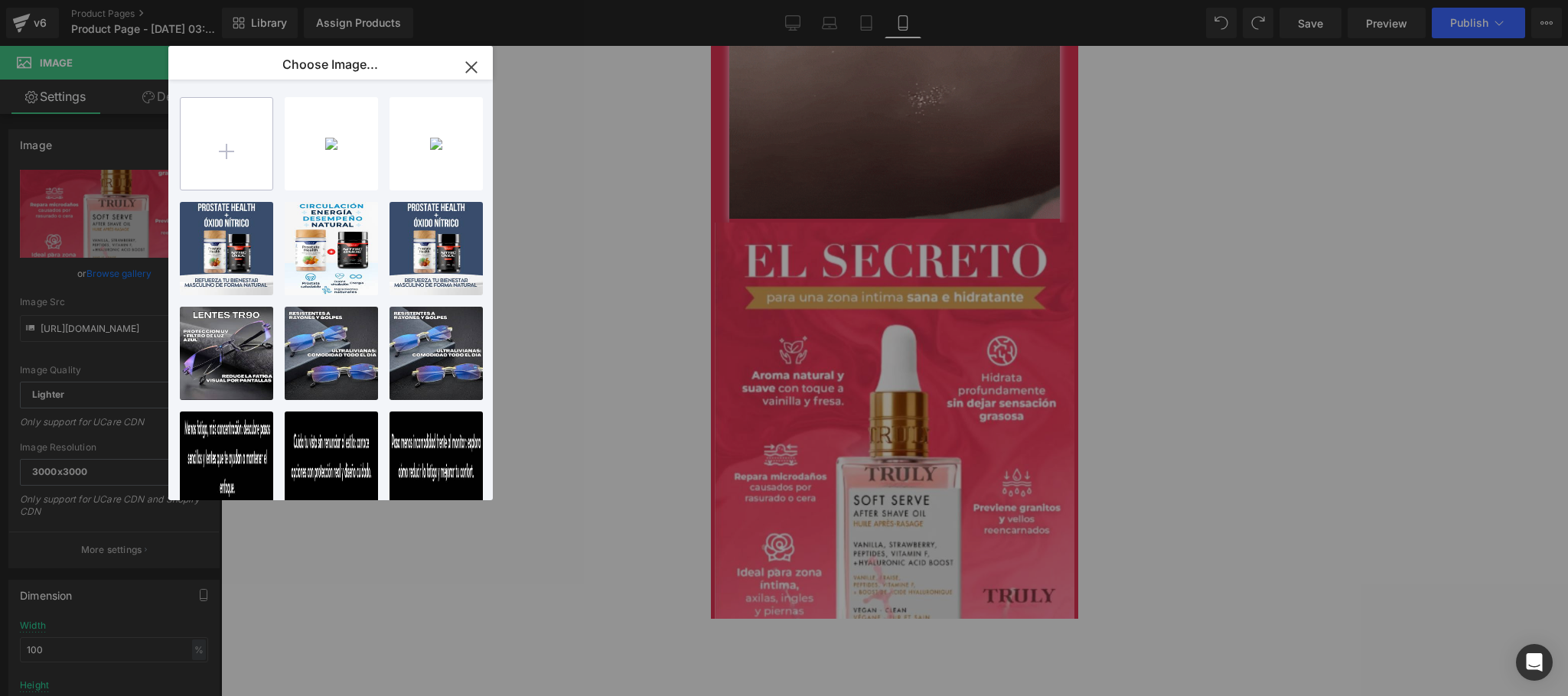
click at [205, 134] on input "file" at bounding box center [227, 144] width 92 height 92
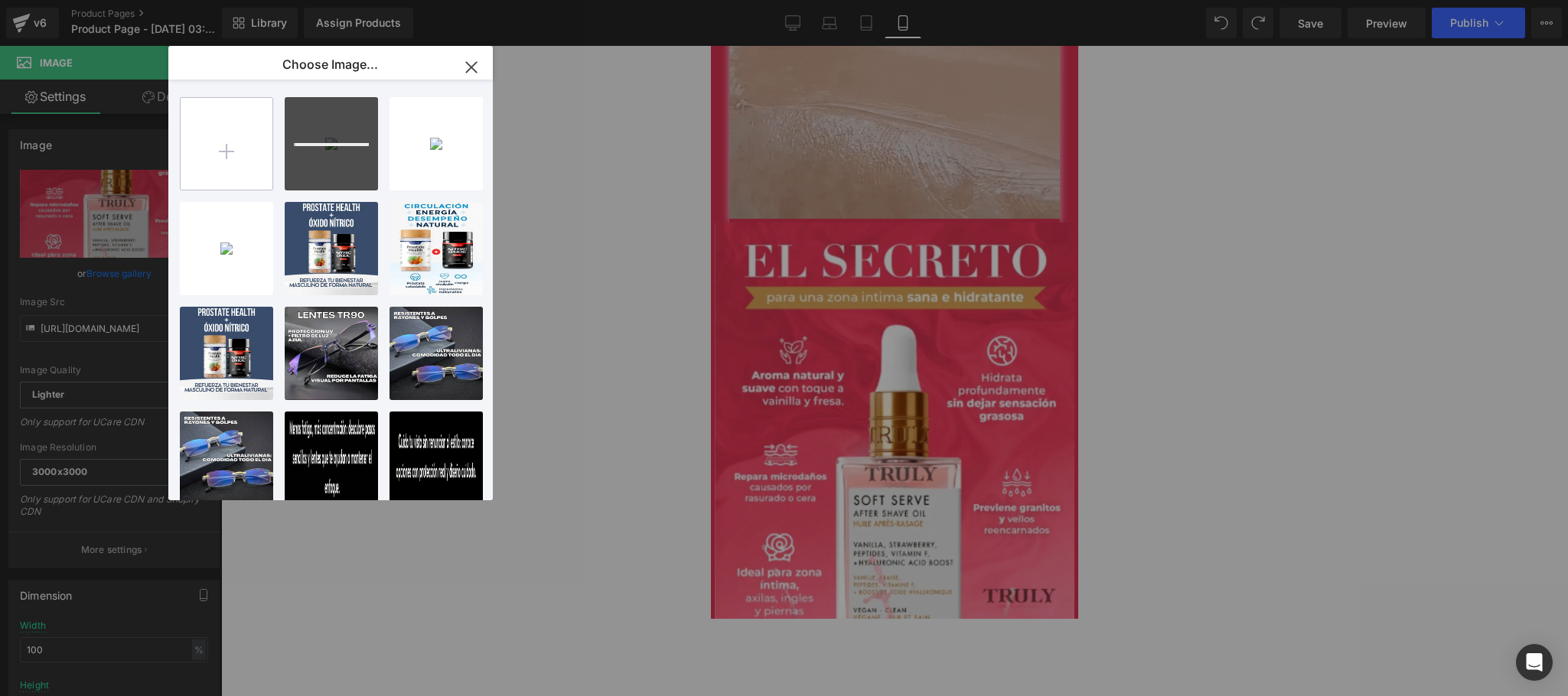
click at [253, 159] on input "file" at bounding box center [227, 144] width 92 height 92
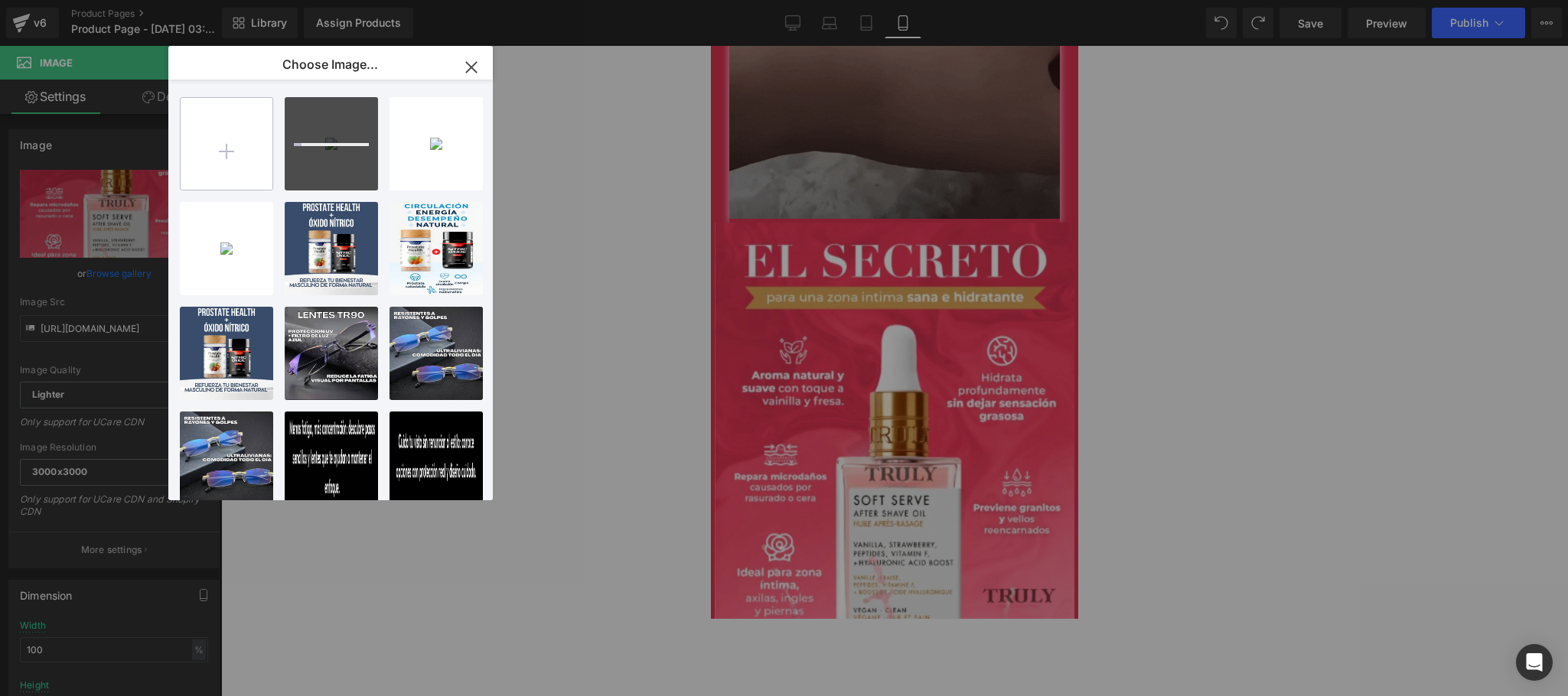
type input "C:\fakepath\CREATIVO-PACK4.jpg"
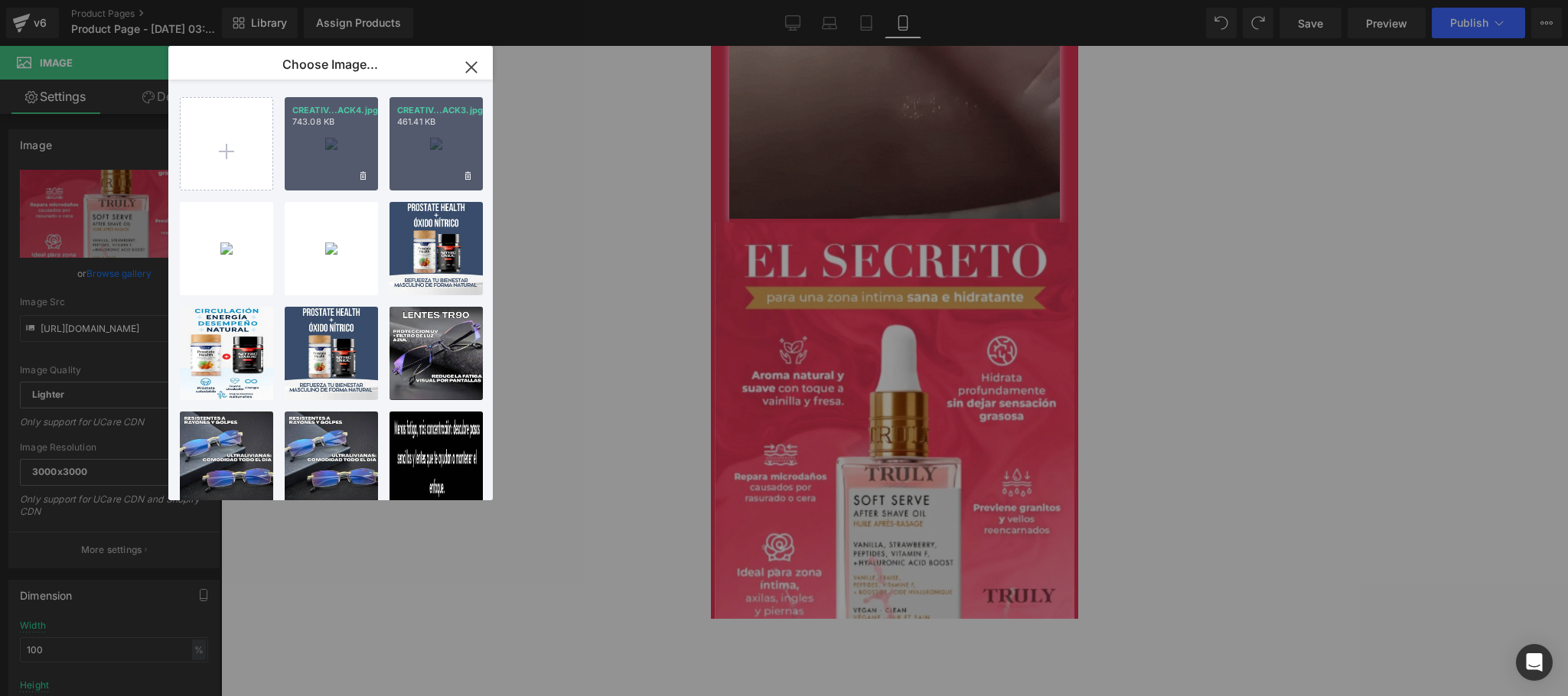
click at [422, 156] on div "CREATIV...ACK3.jpg 461.41 KB" at bounding box center [436, 144] width 93 height 93
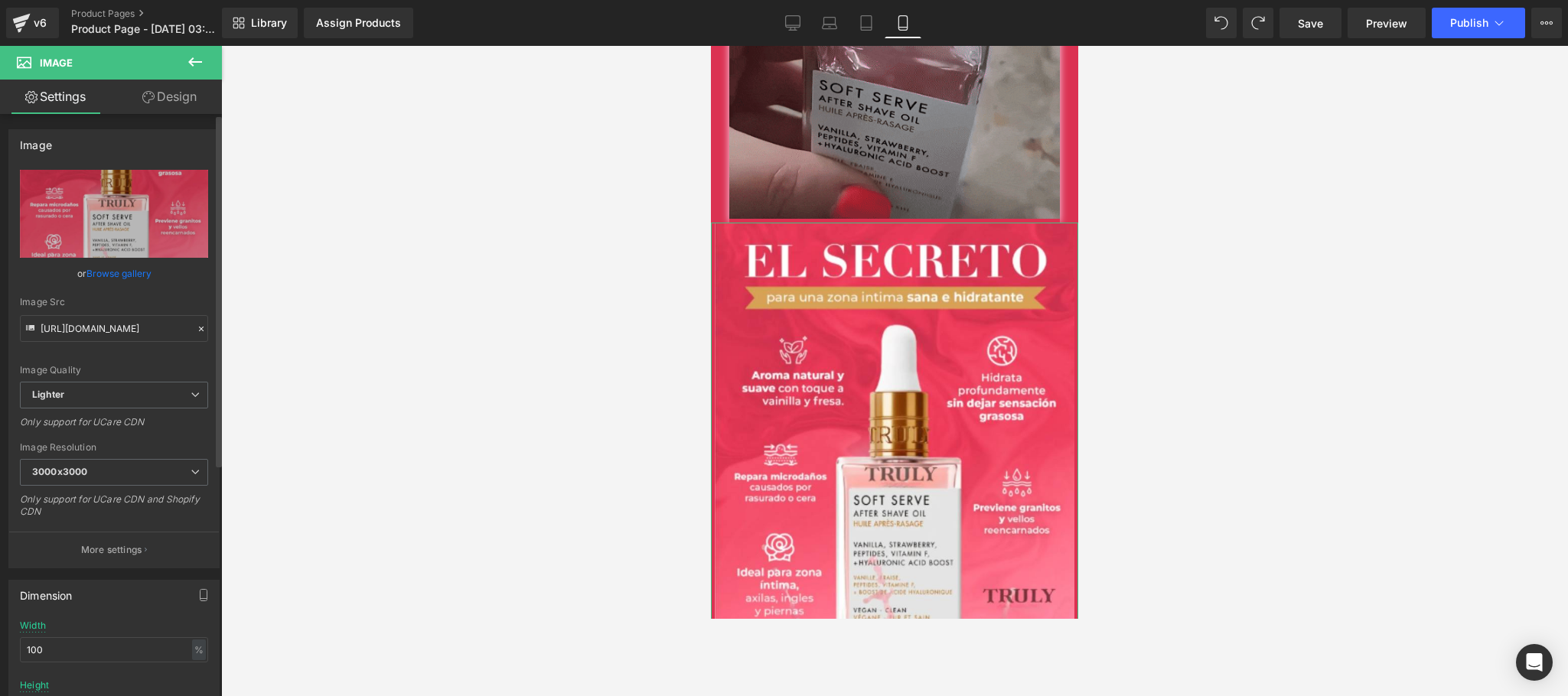
click at [132, 277] on link "Browse gallery" at bounding box center [119, 273] width 65 height 27
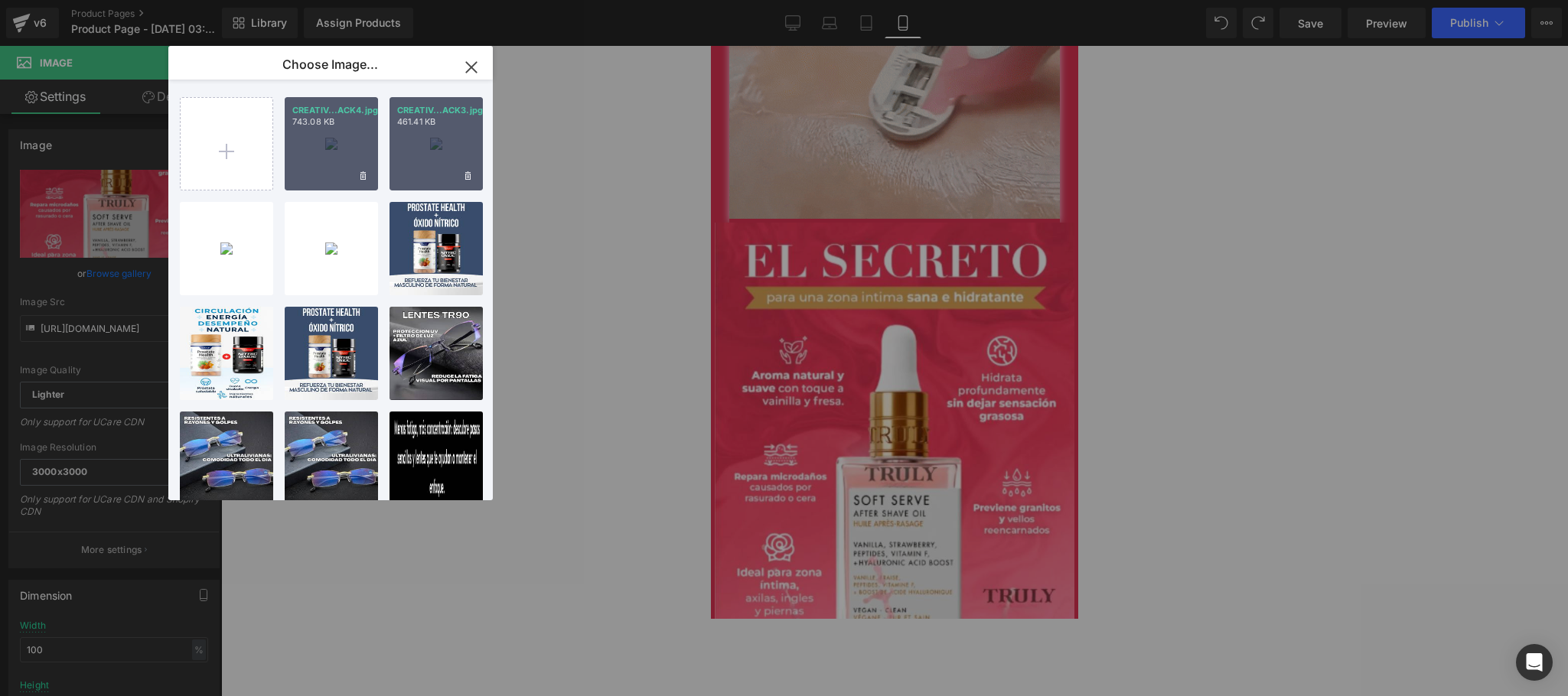
click at [413, 158] on div "CREATIV...ACK3.jpg 461.41 KB" at bounding box center [436, 144] width 93 height 93
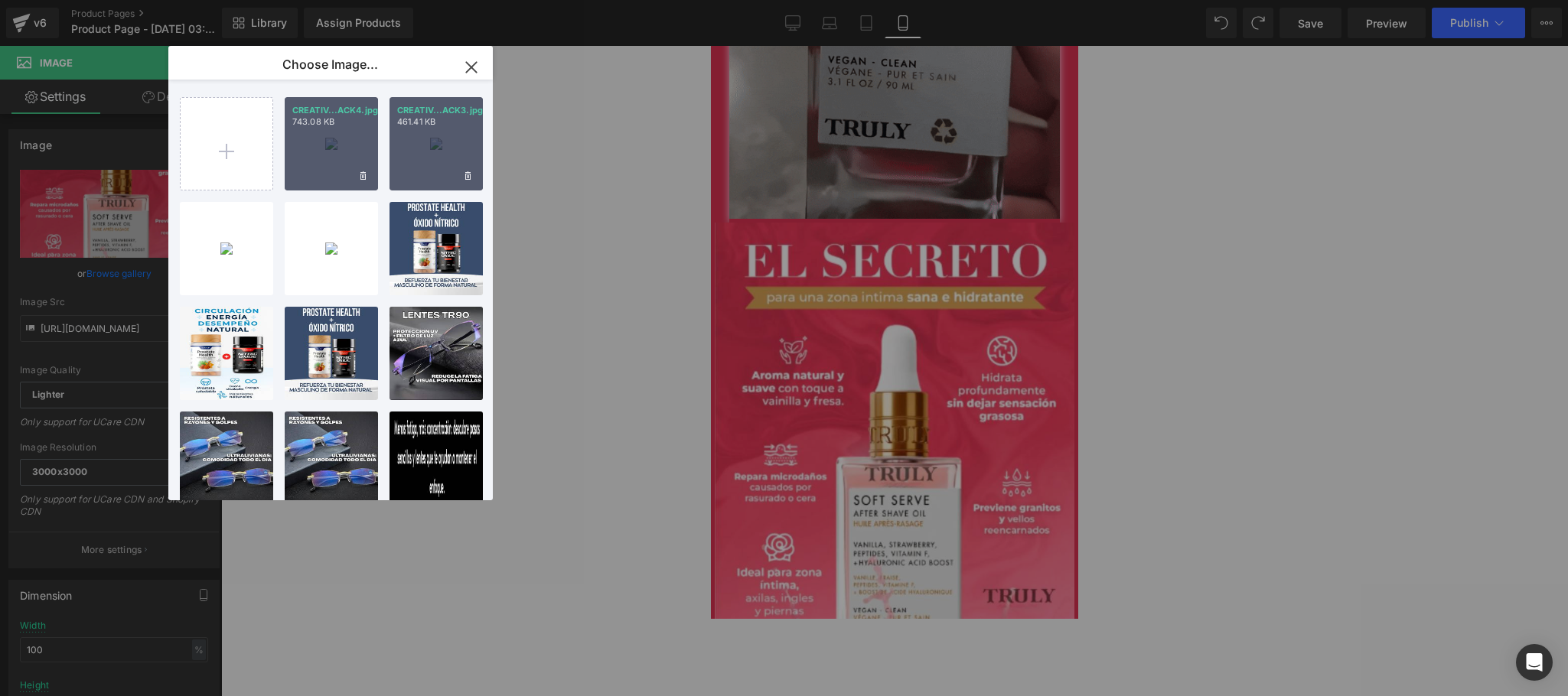
type input "[URL][DOMAIN_NAME]"
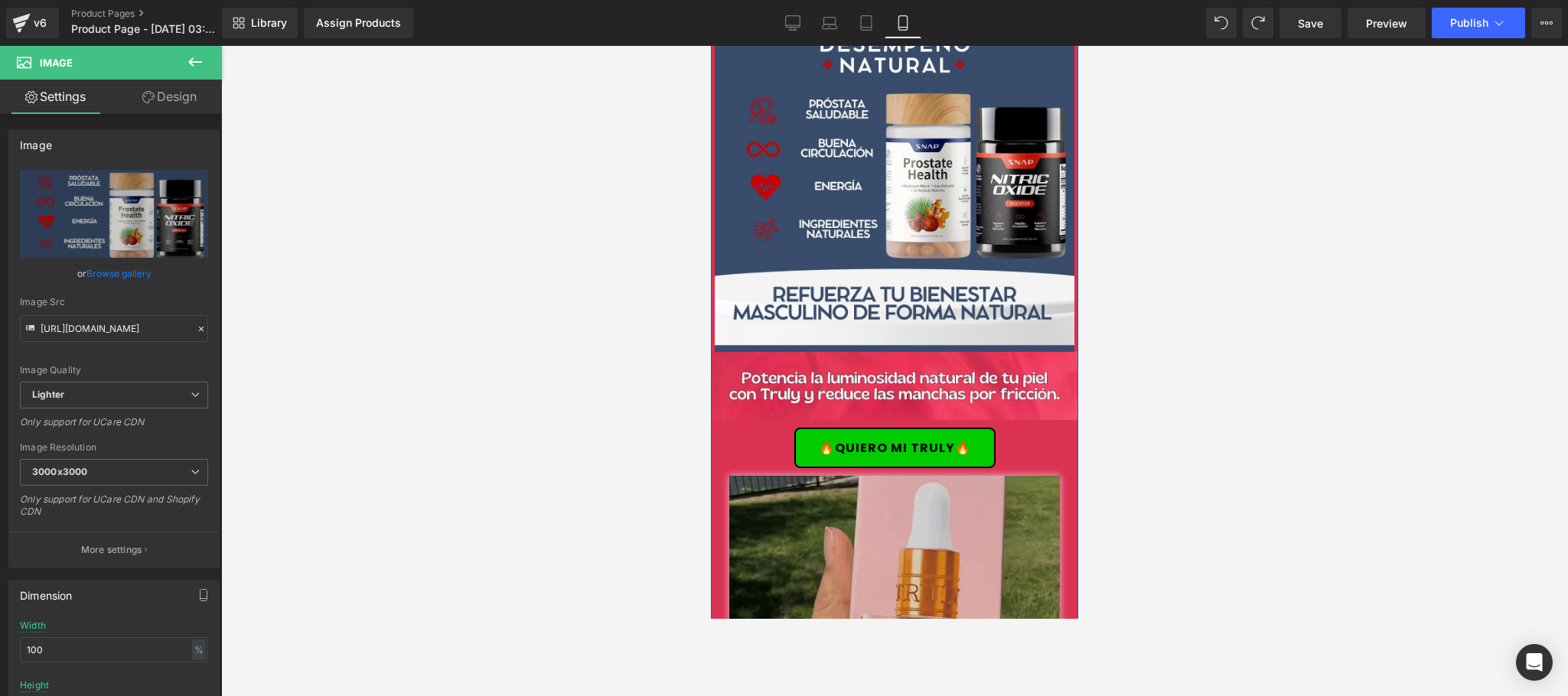
scroll to position [1345, 0]
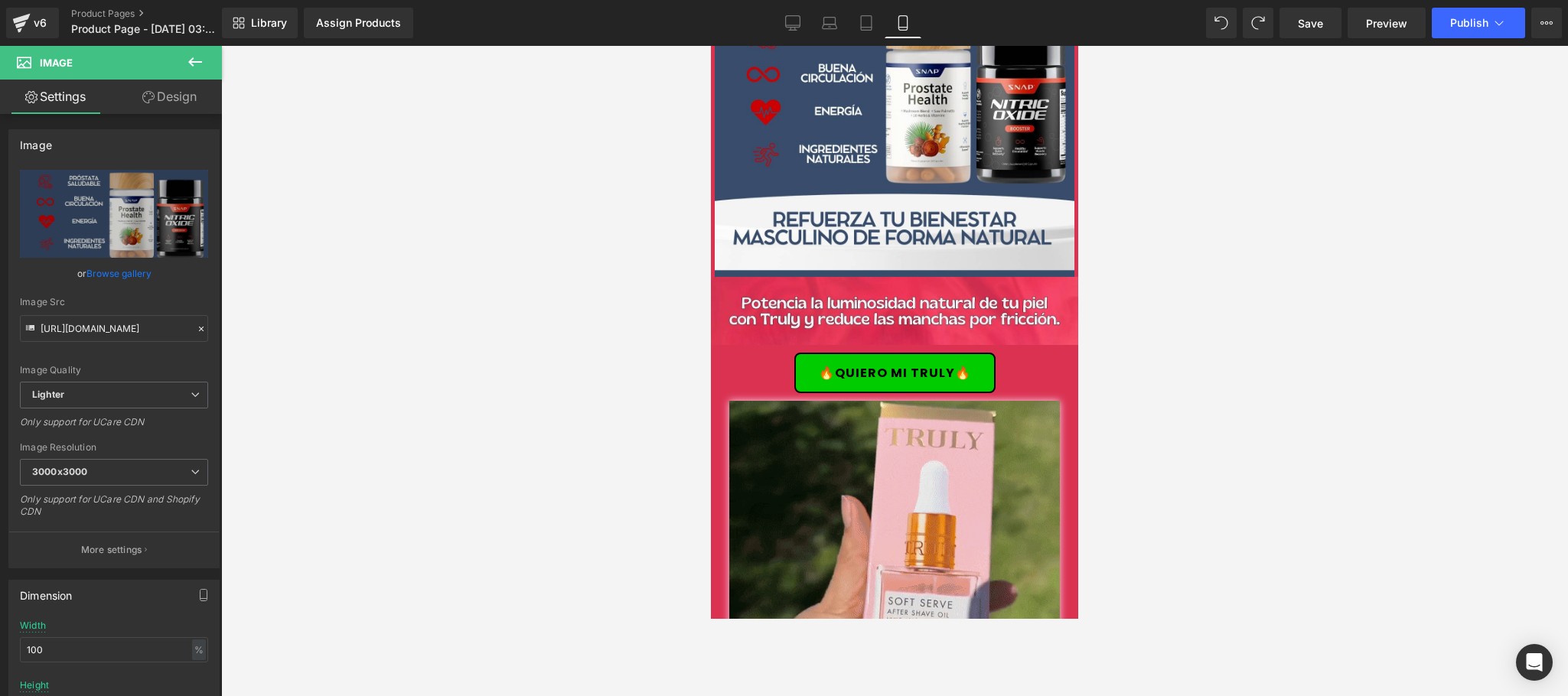
click at [190, 66] on icon at bounding box center [194, 62] width 18 height 18
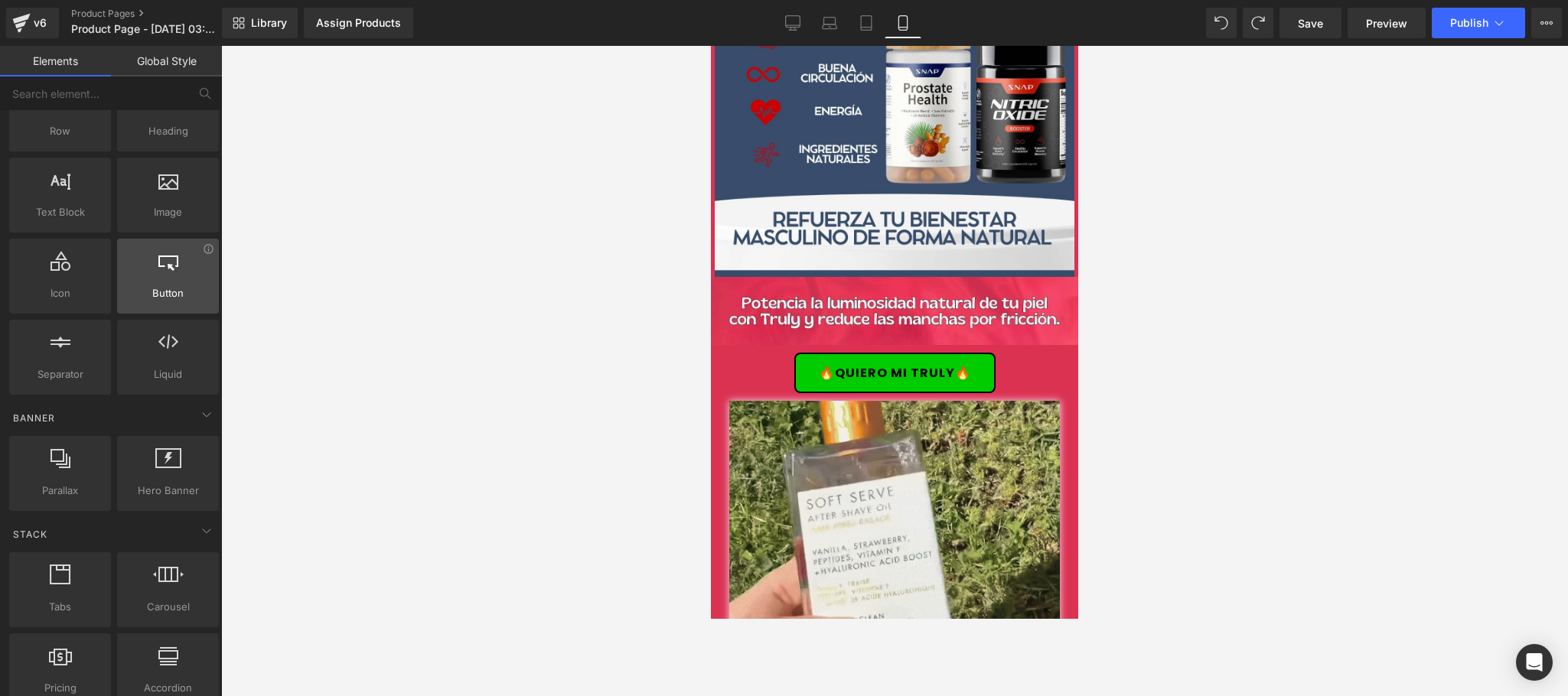
scroll to position [0, 0]
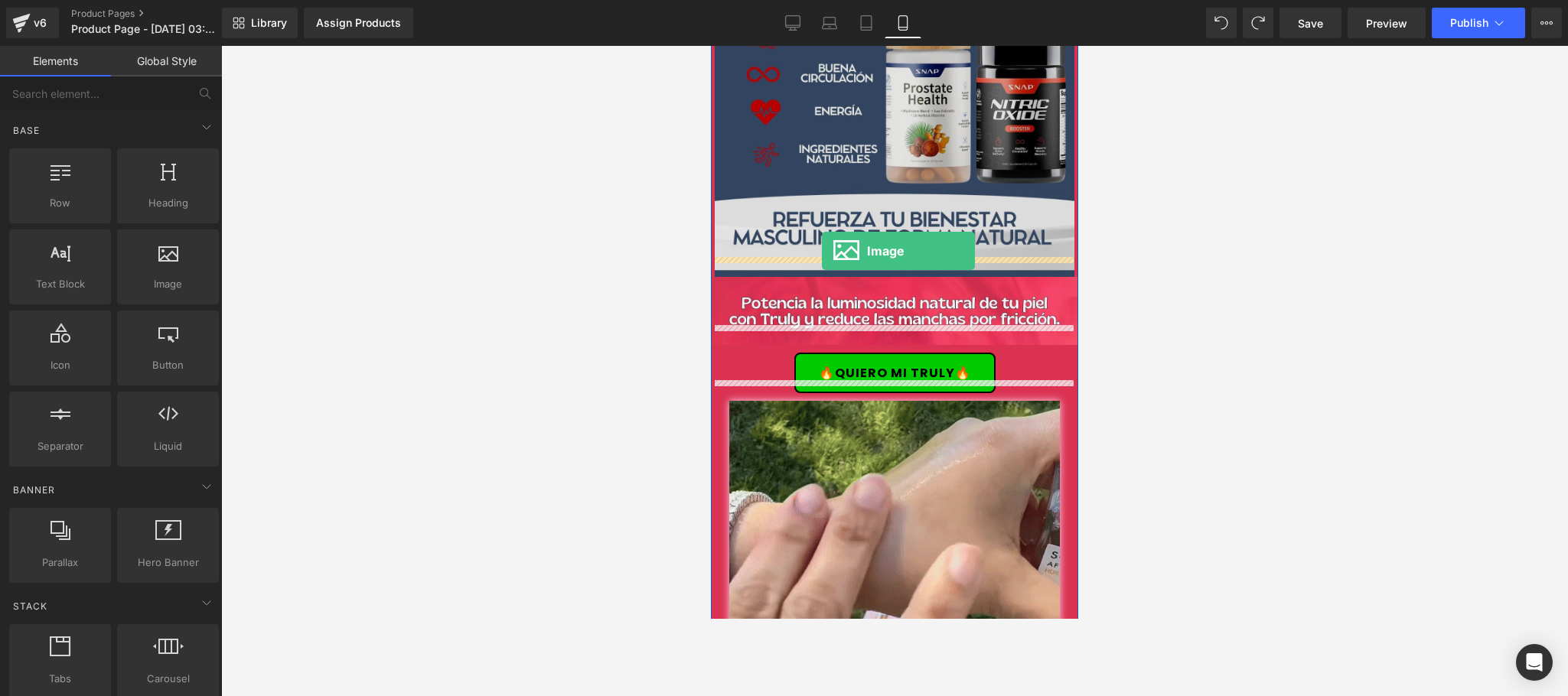
drag, startPoint x: 873, startPoint y: 336, endPoint x: 822, endPoint y: 251, distance: 99.1
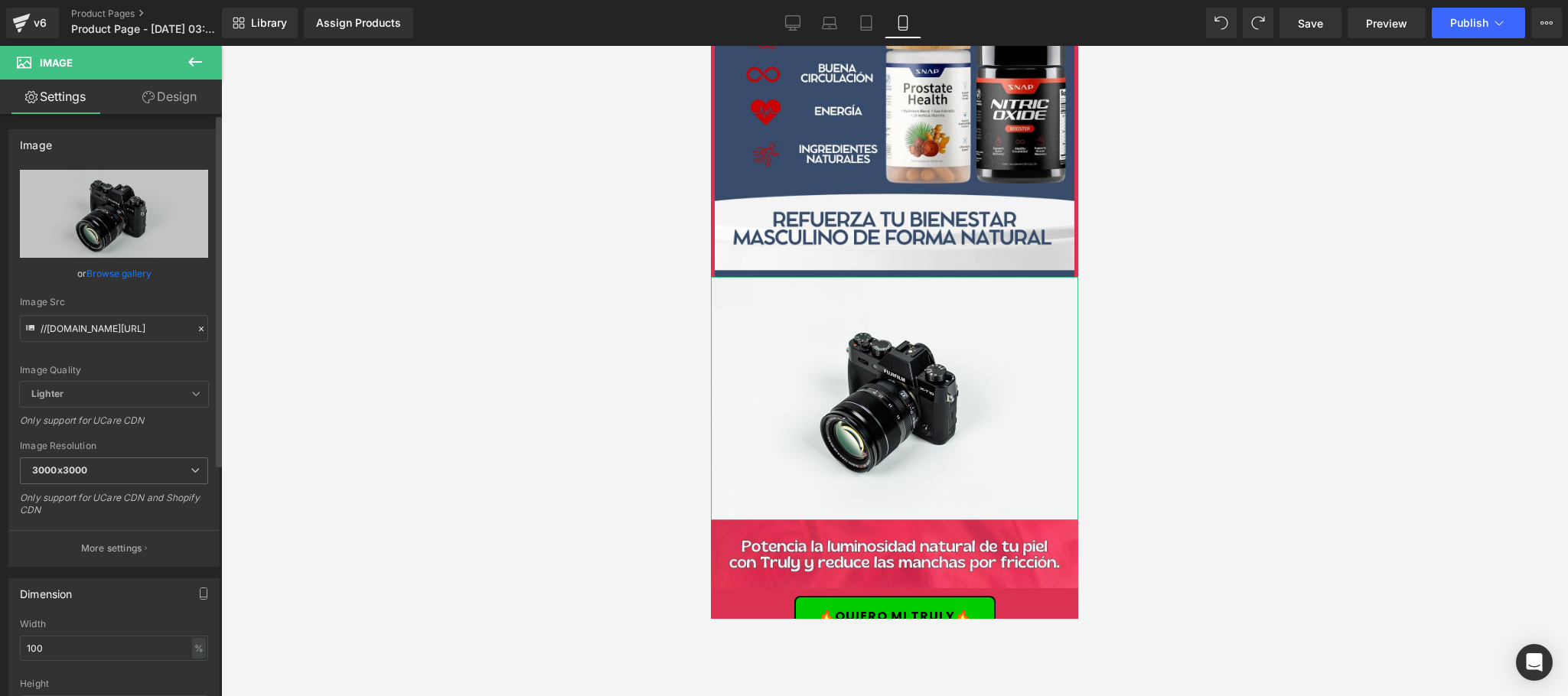
click at [107, 269] on link "Browse gallery" at bounding box center [119, 273] width 65 height 27
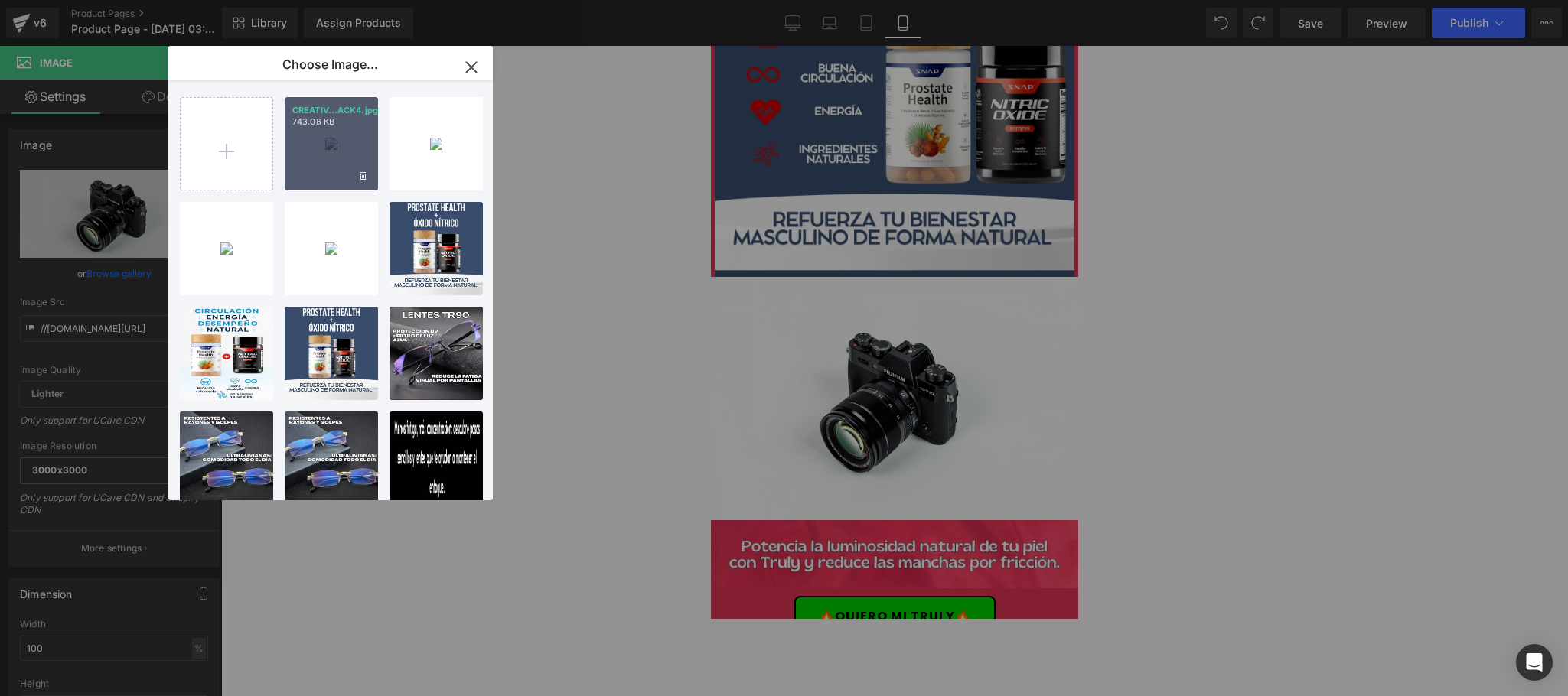
click at [320, 138] on div "CREATIV...ACK4.jpg 743.08 KB" at bounding box center [331, 144] width 93 height 93
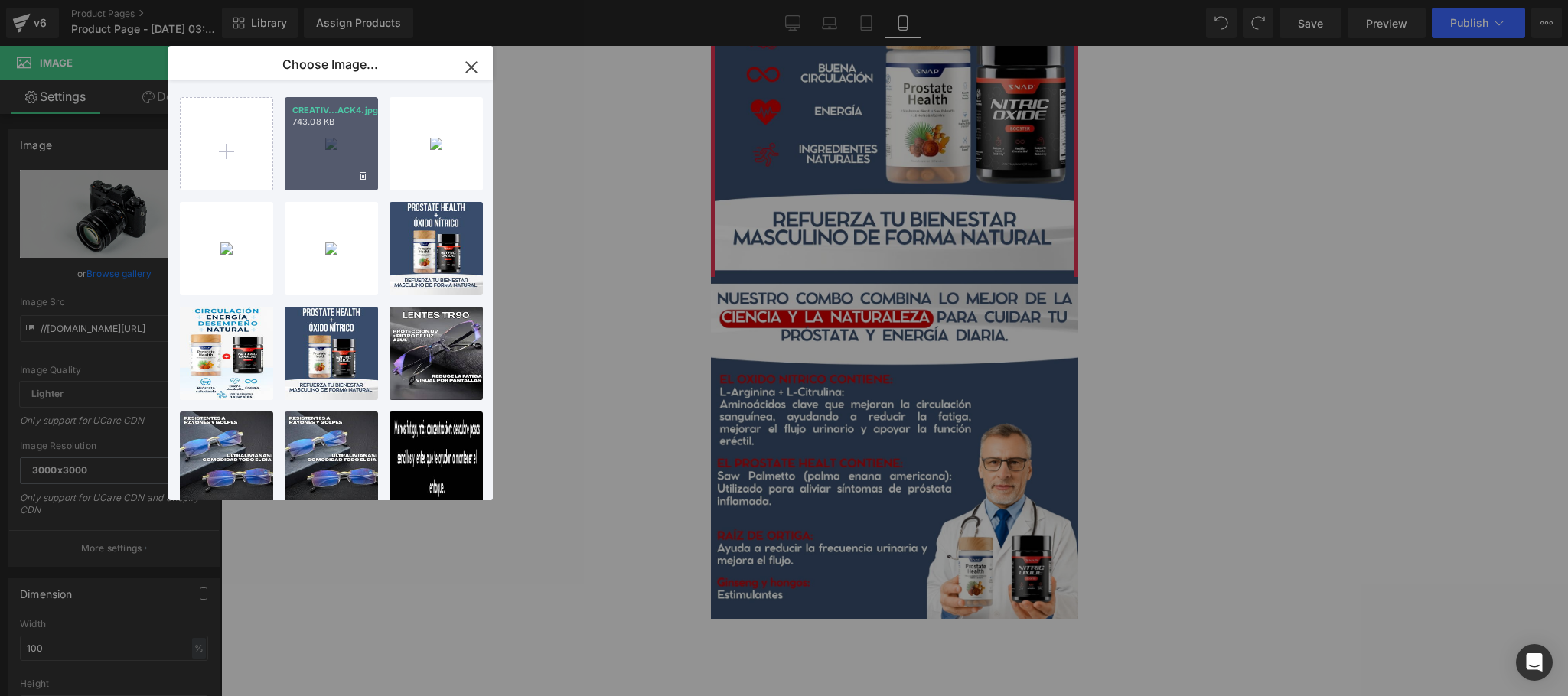
type input "[URL][DOMAIN_NAME]"
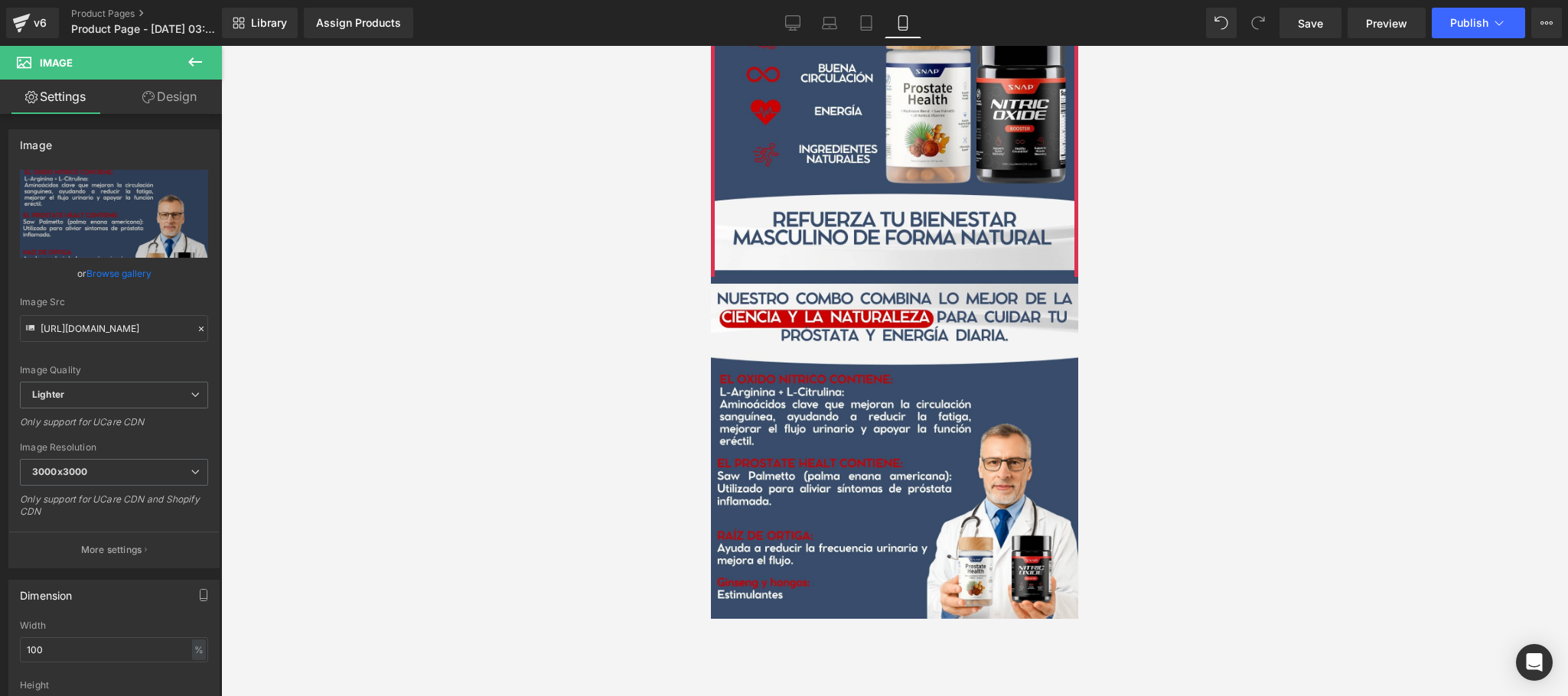
drag, startPoint x: 1457, startPoint y: 386, endPoint x: 1464, endPoint y: 382, distance: 8.1
click at [1393, 382] on div at bounding box center [895, 371] width 1347 height 650
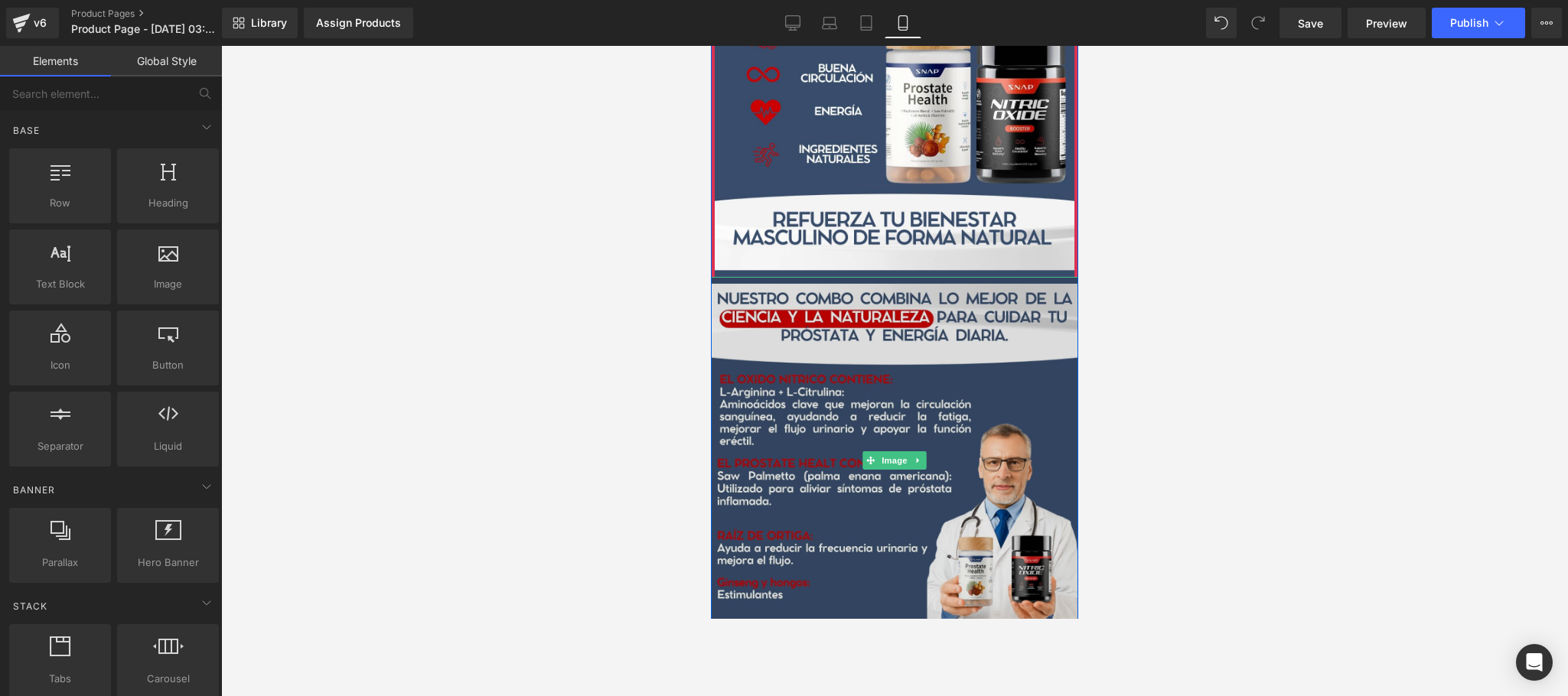
click at [1031, 388] on img at bounding box center [895, 461] width 368 height 367
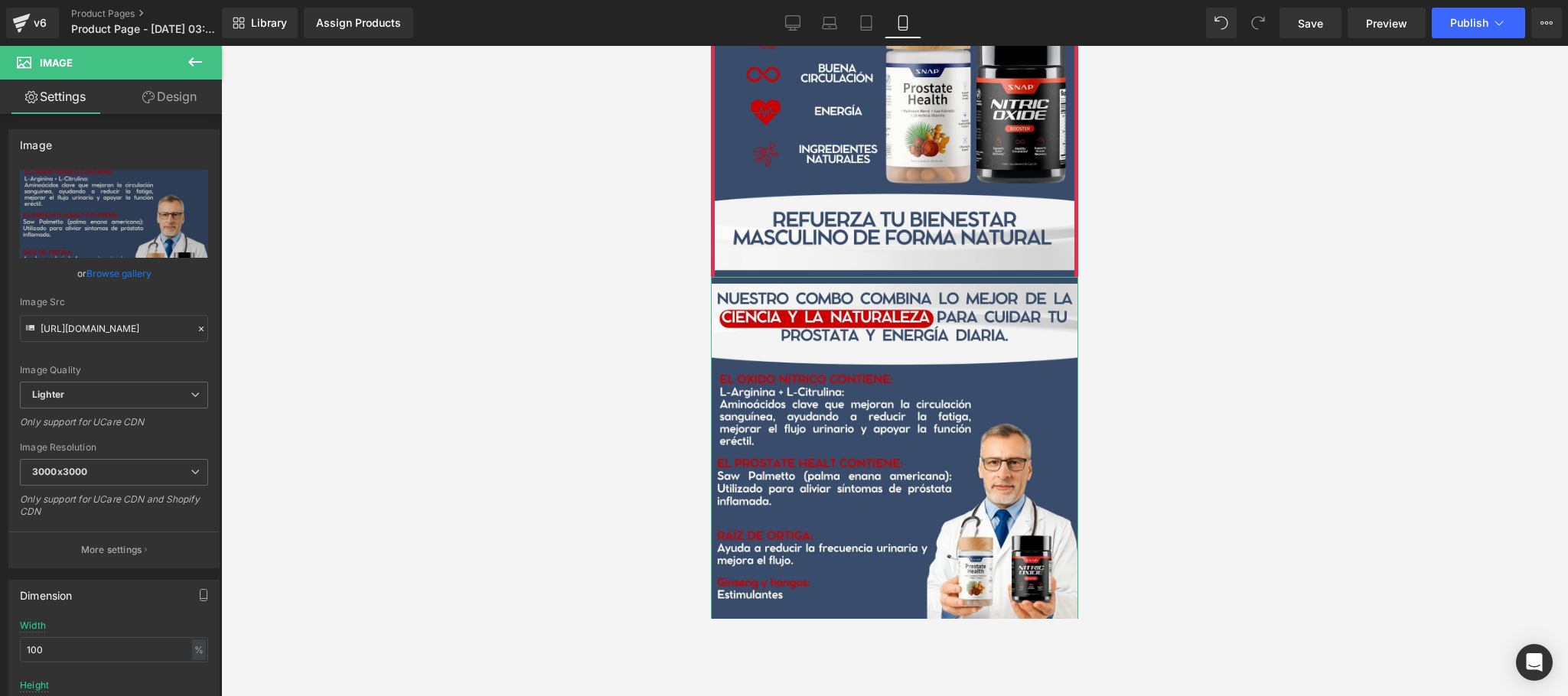
click at [165, 107] on link "Design" at bounding box center [169, 97] width 111 height 35
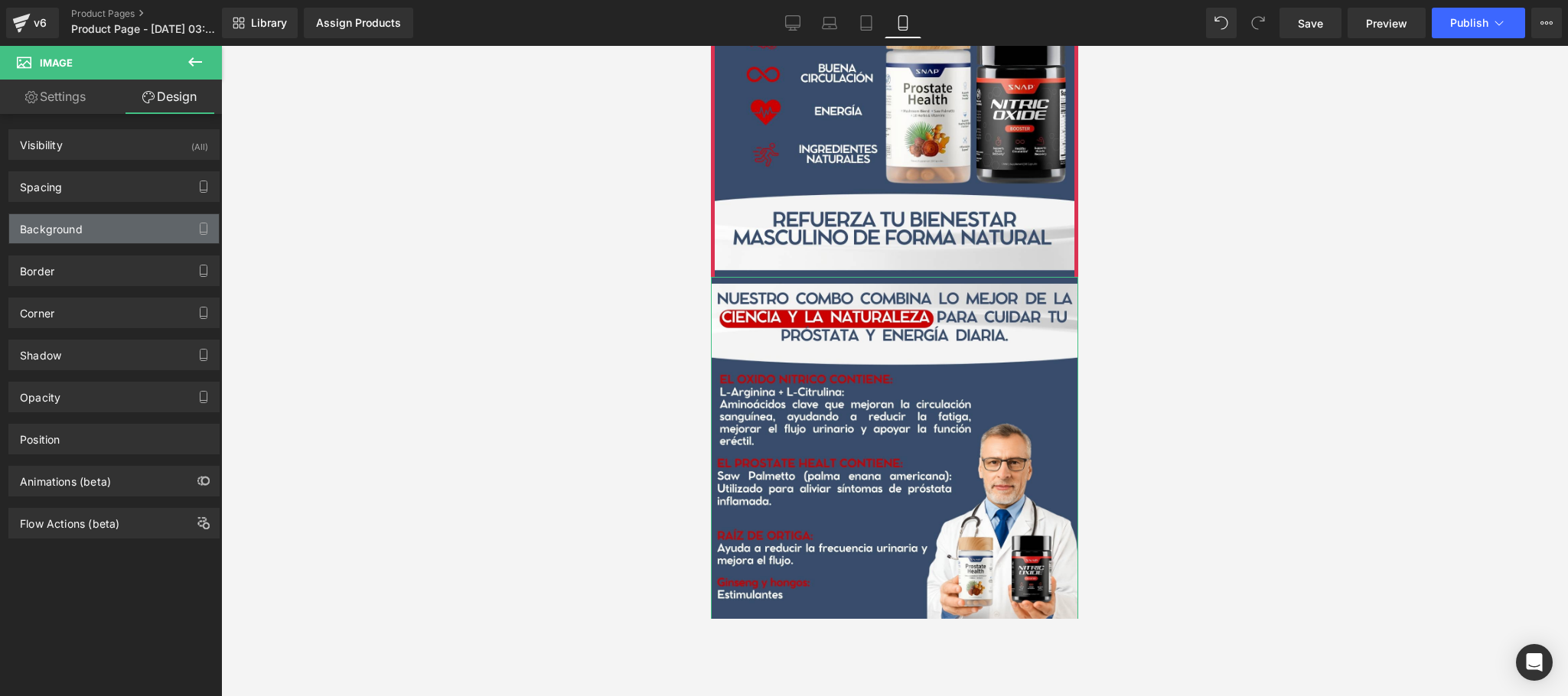
type input "0"
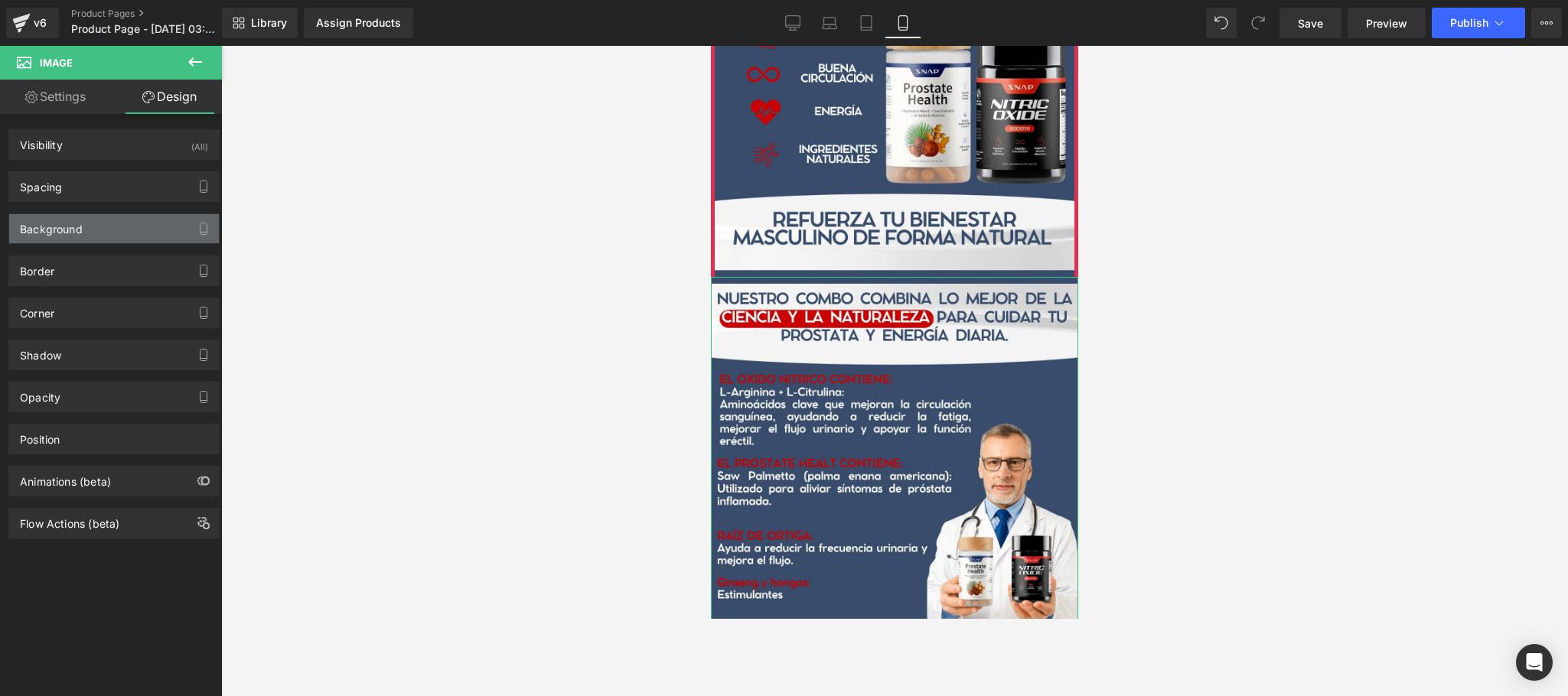
type input "0"
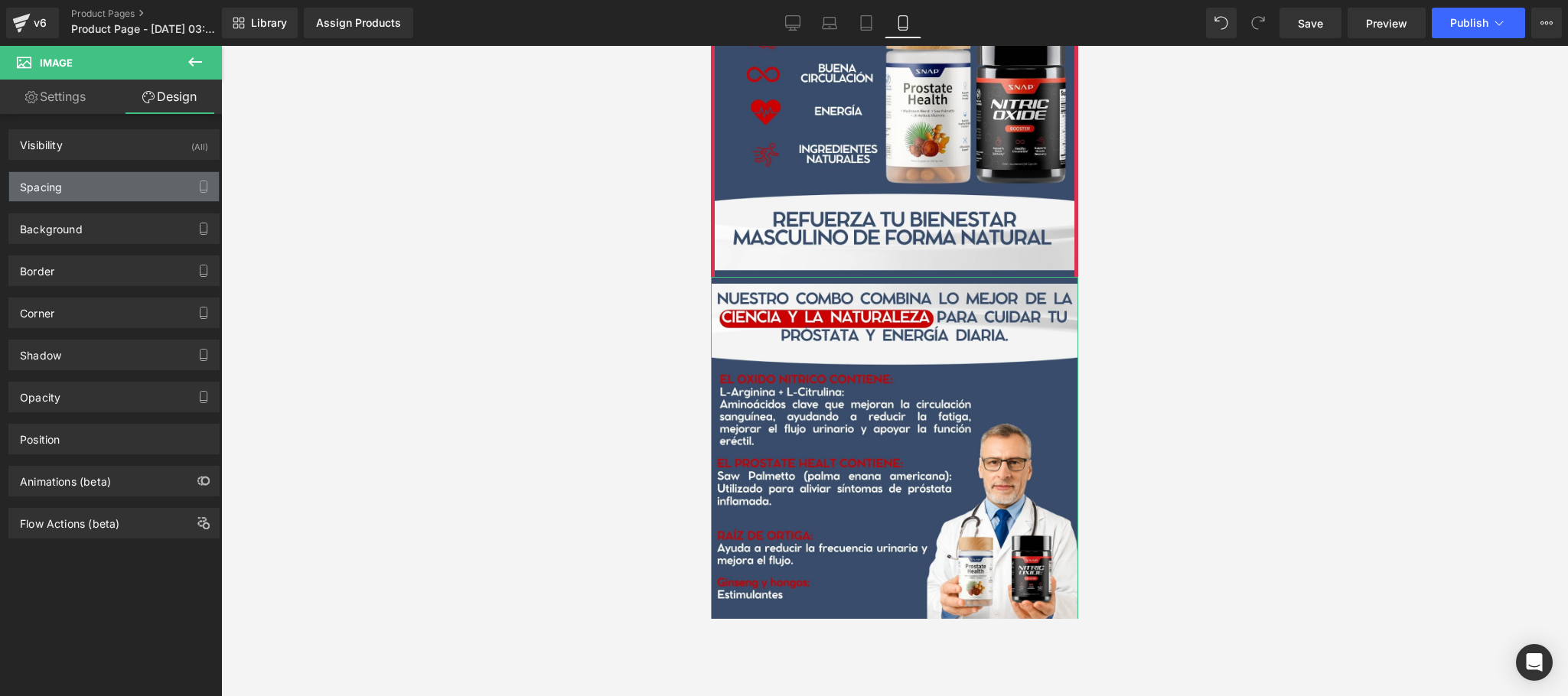
click at [81, 190] on div "Spacing" at bounding box center [114, 186] width 209 height 29
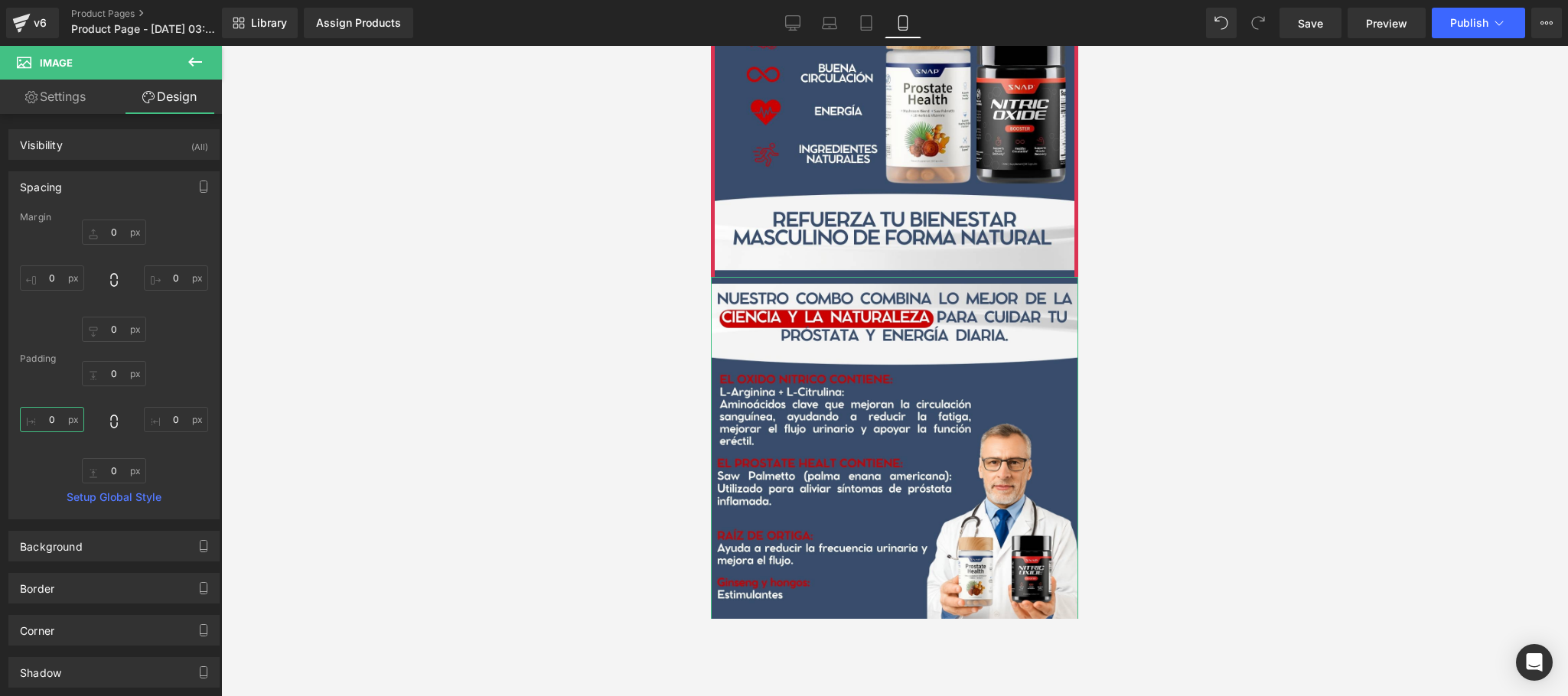
click at [47, 425] on input "0" at bounding box center [51, 419] width 64 height 25
type input "5"
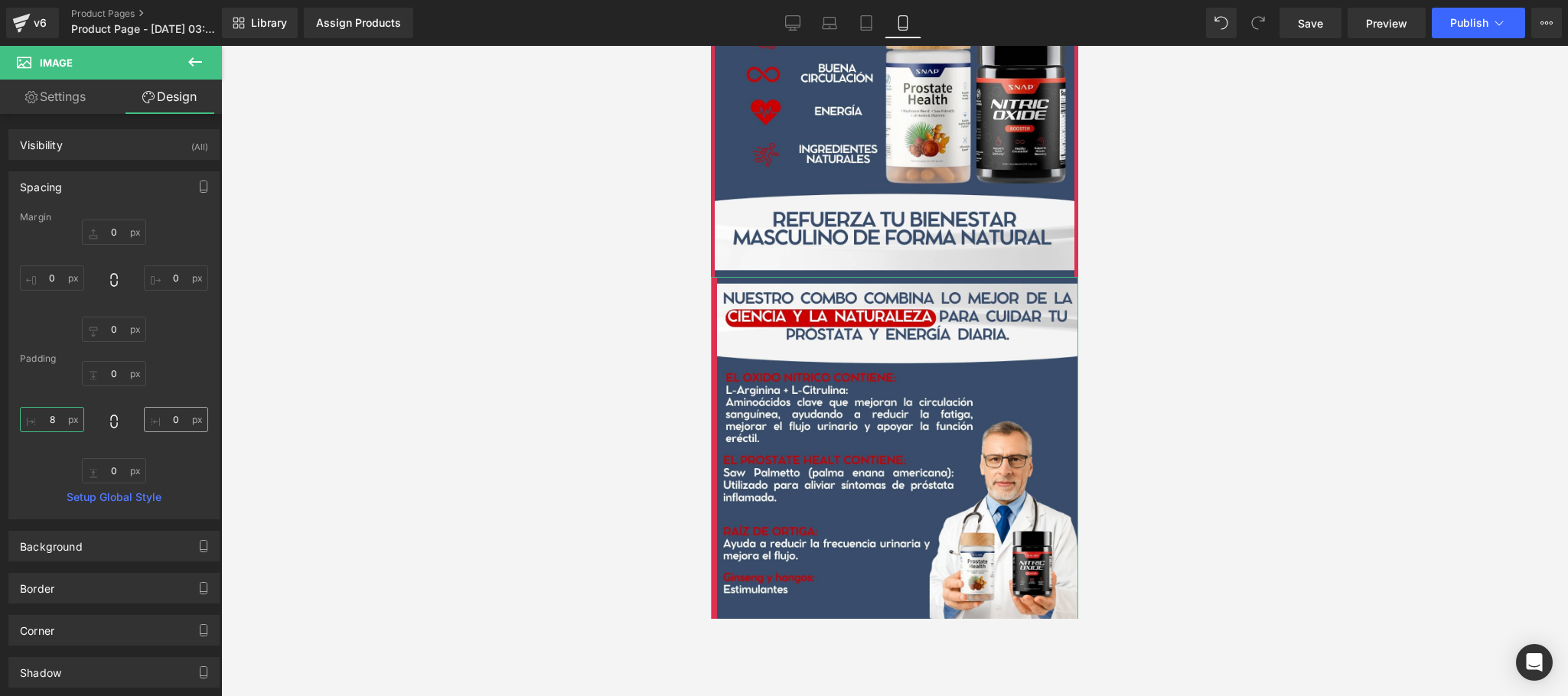
type input "8"
click at [166, 416] on input "0" at bounding box center [175, 419] width 64 height 25
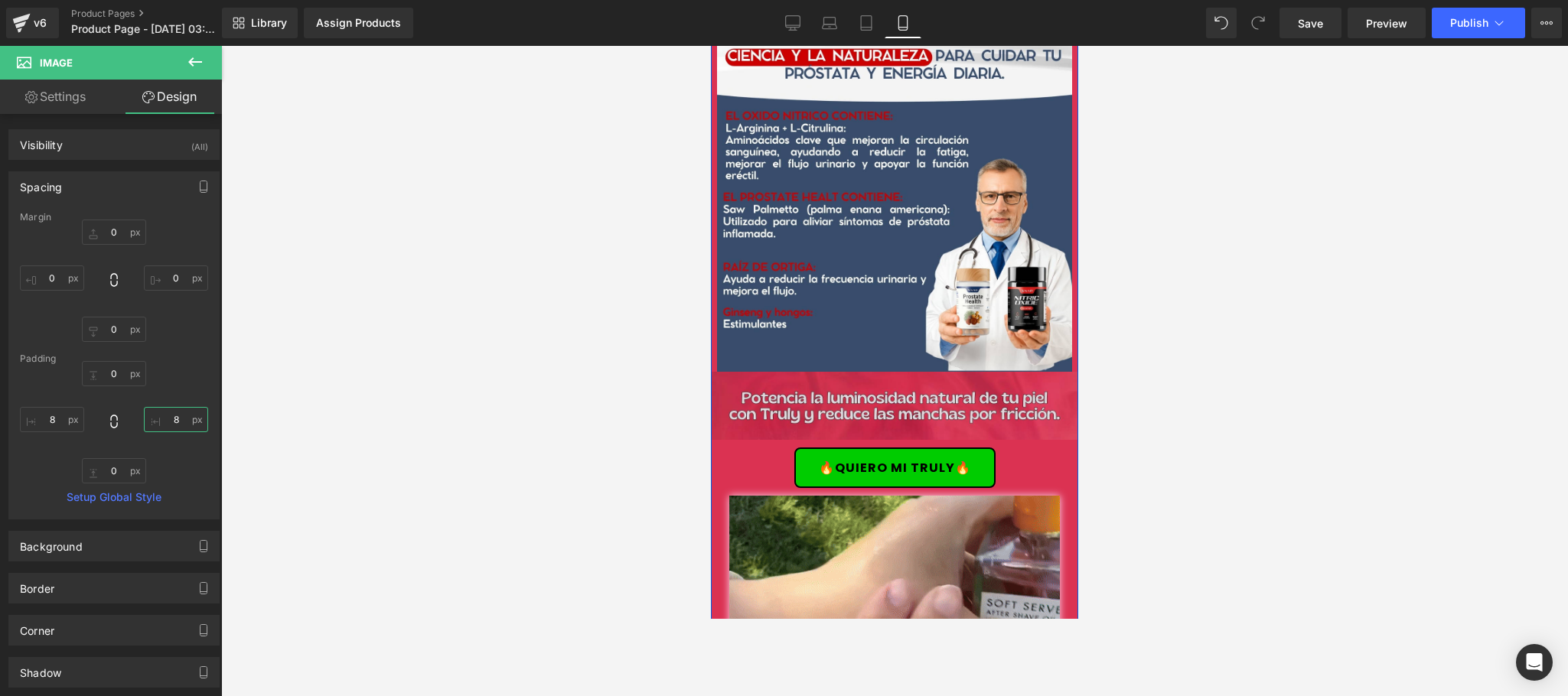
scroll to position [1650, 0]
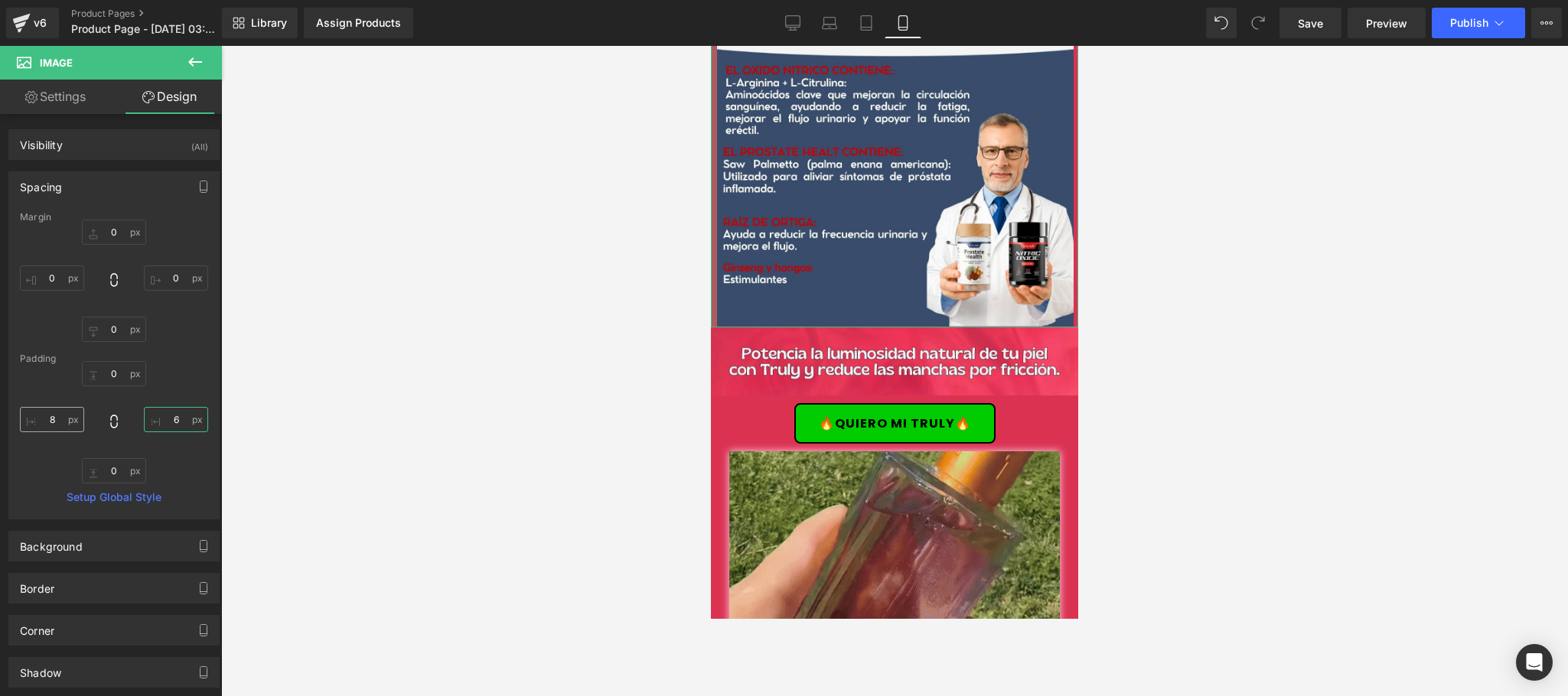
type input "6"
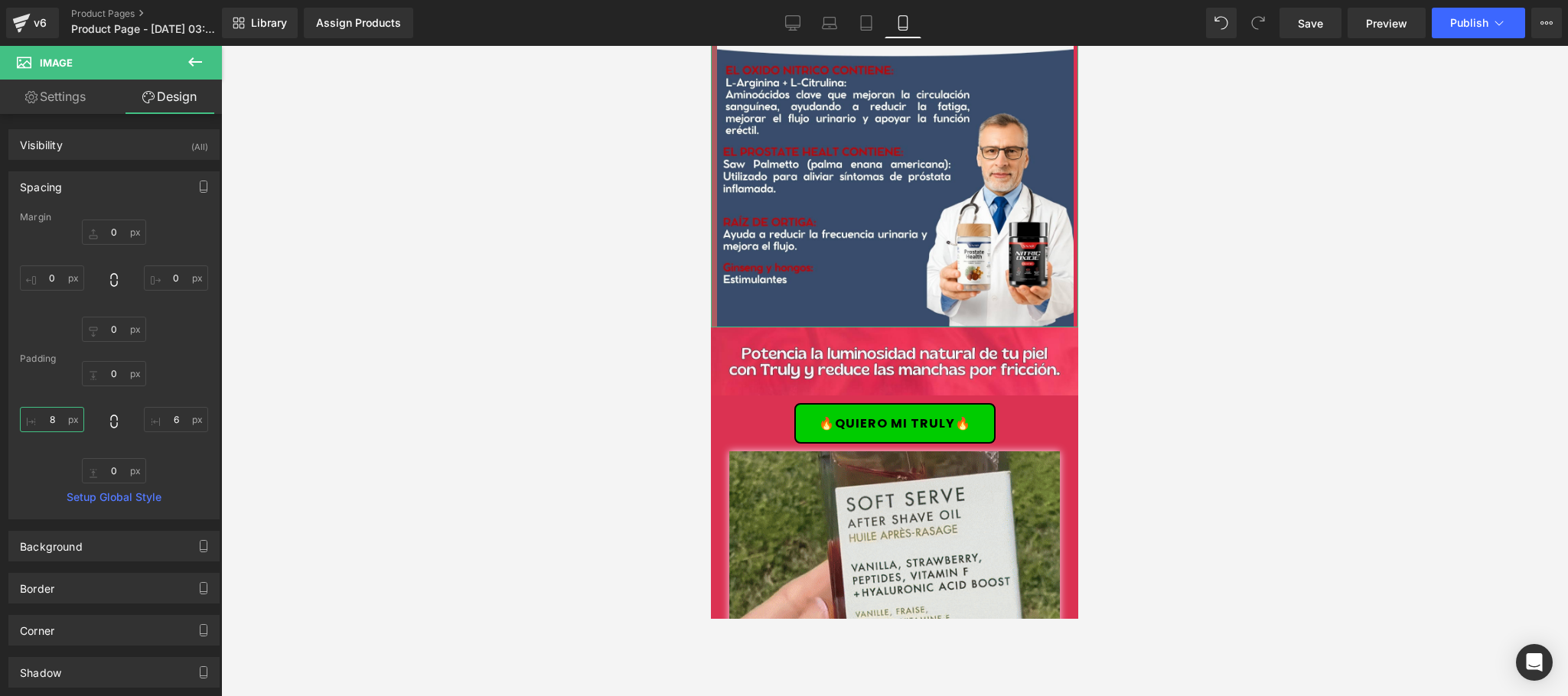
click at [56, 413] on input "8" at bounding box center [51, 419] width 64 height 25
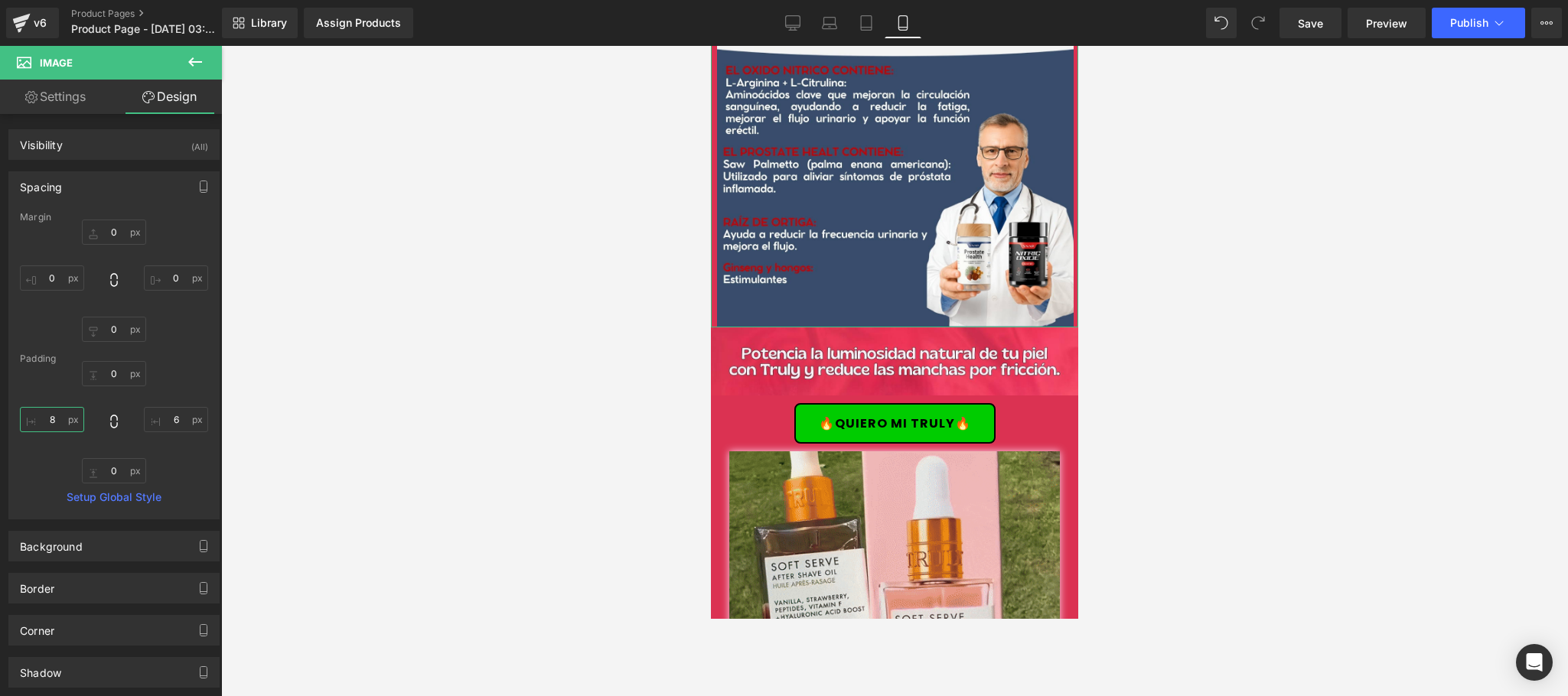
type input "6"
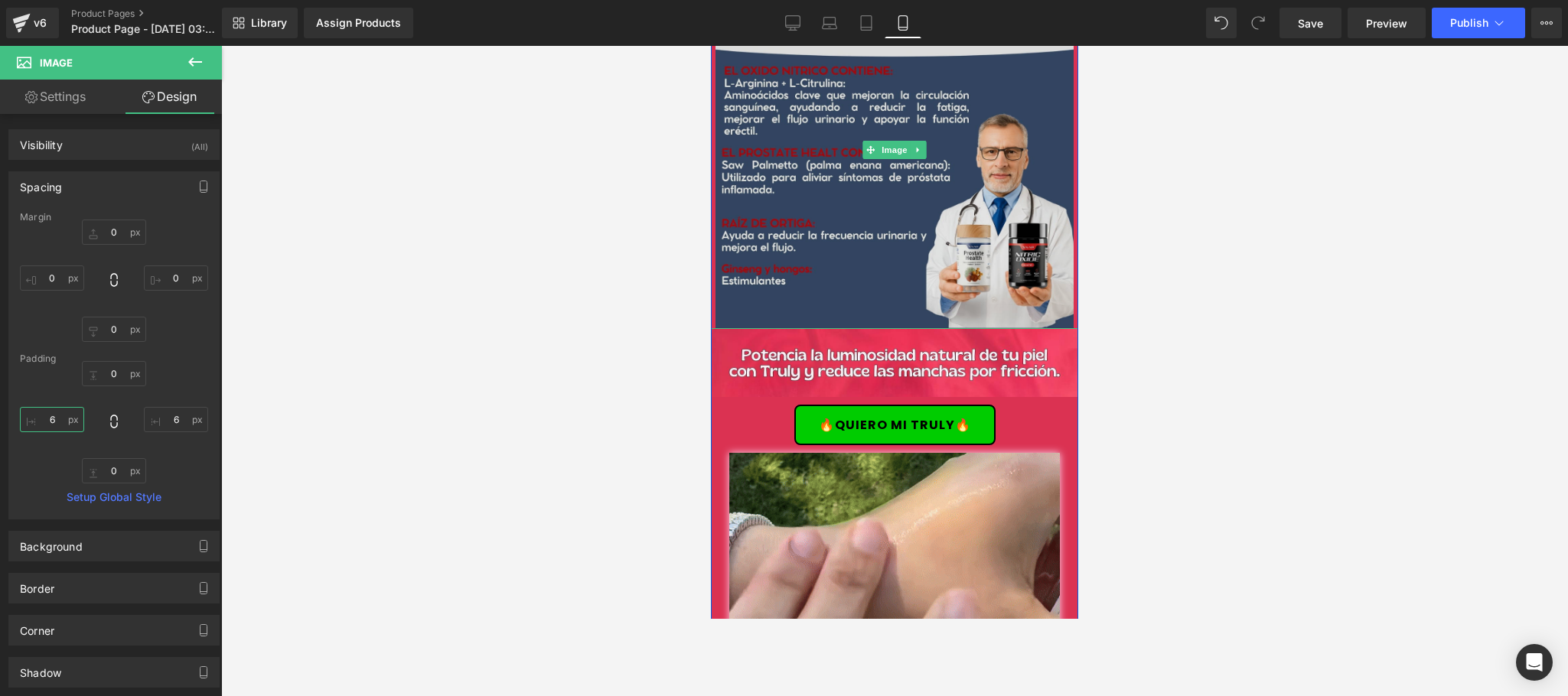
scroll to position [1345, 0]
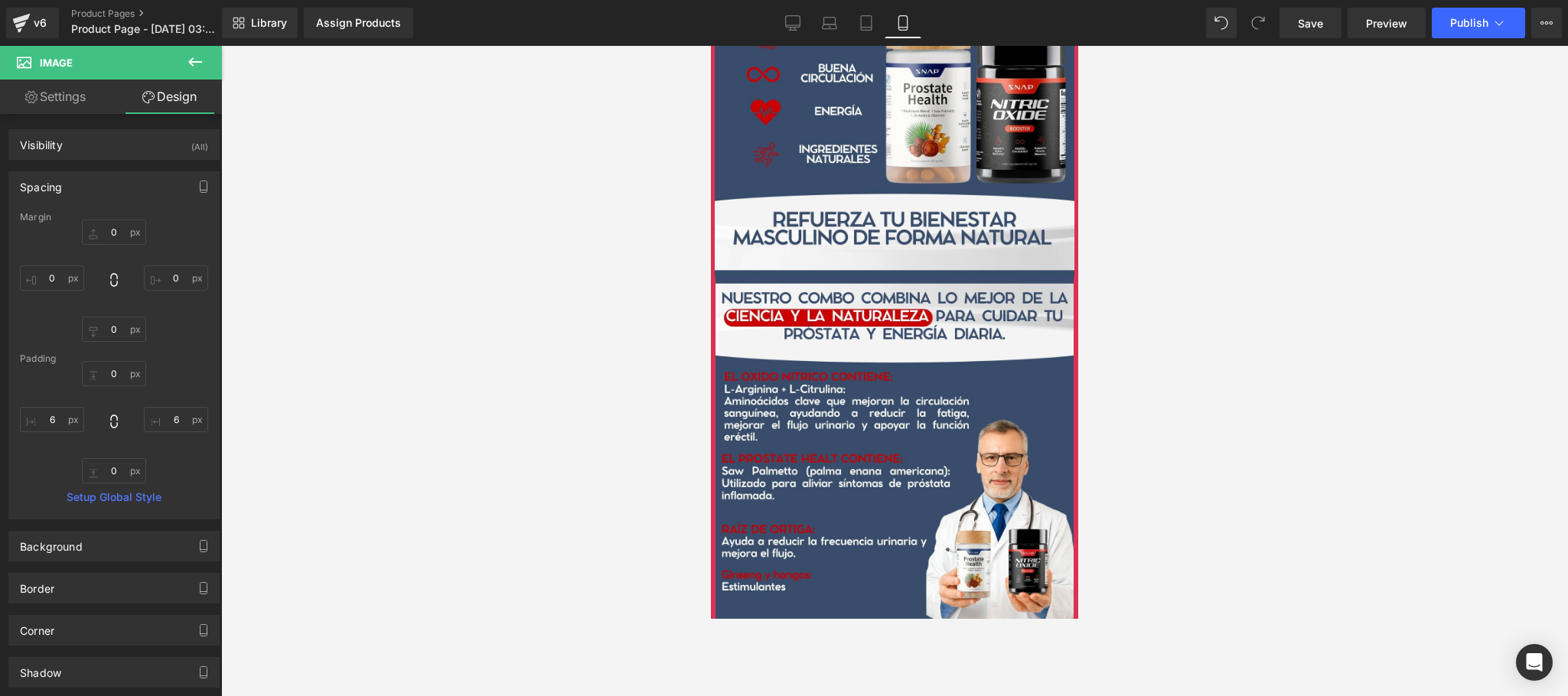
click at [1148, 409] on div at bounding box center [895, 371] width 1347 height 650
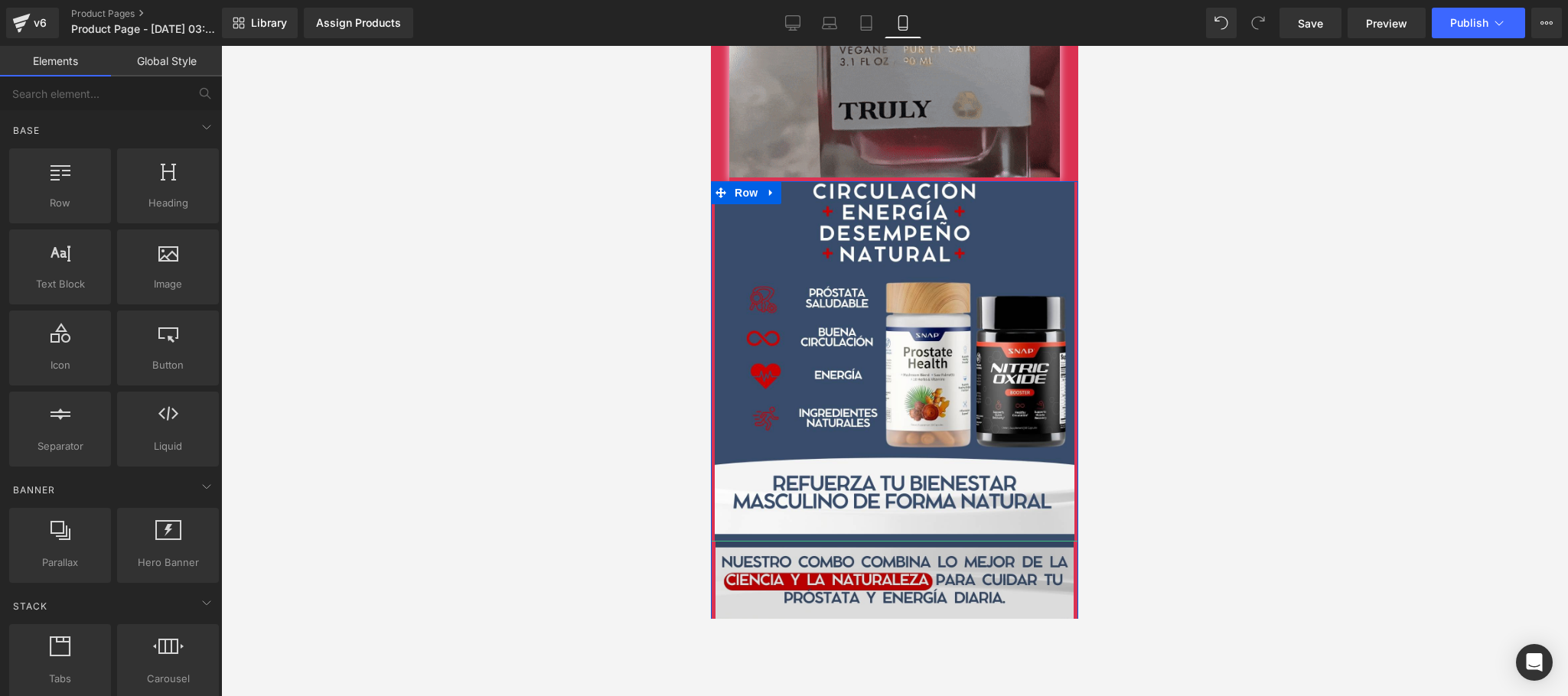
scroll to position [1040, 0]
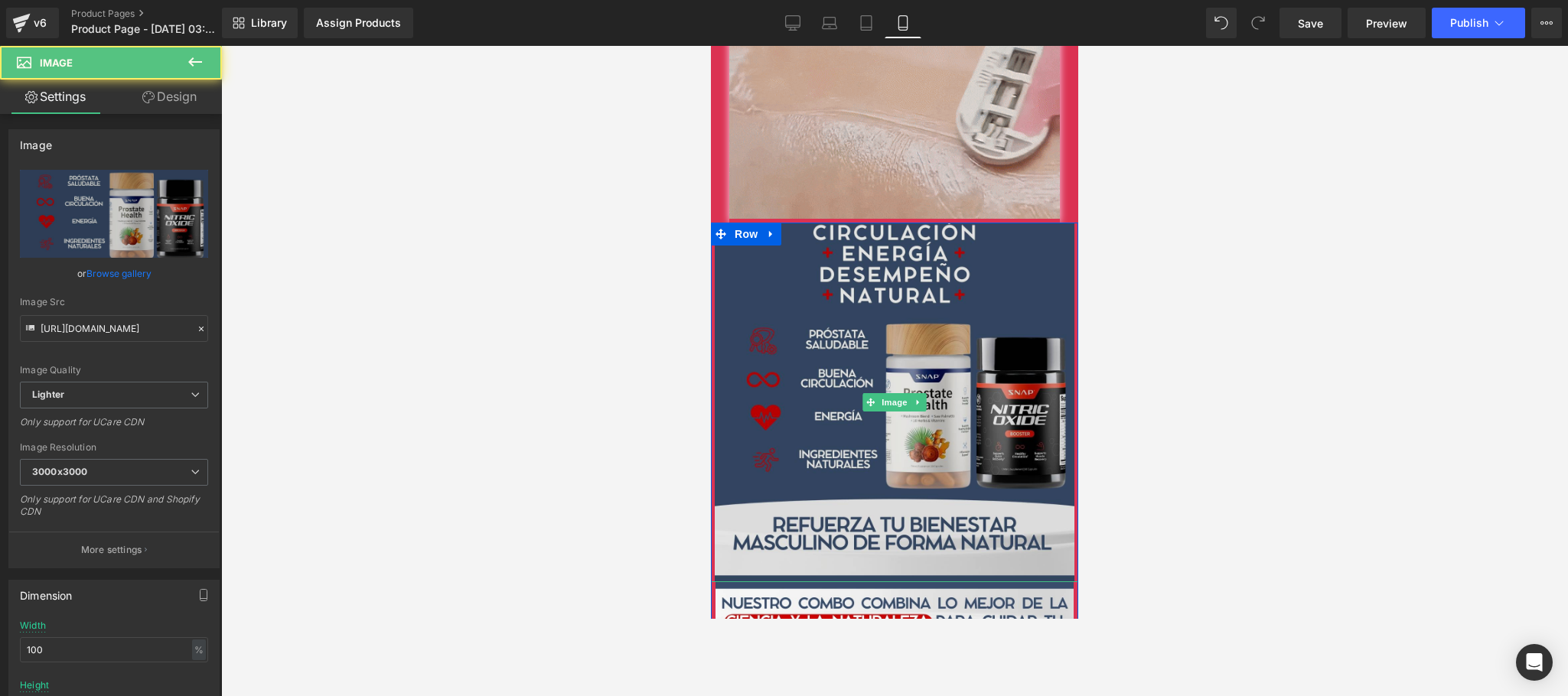
click at [930, 319] on img at bounding box center [895, 402] width 368 height 359
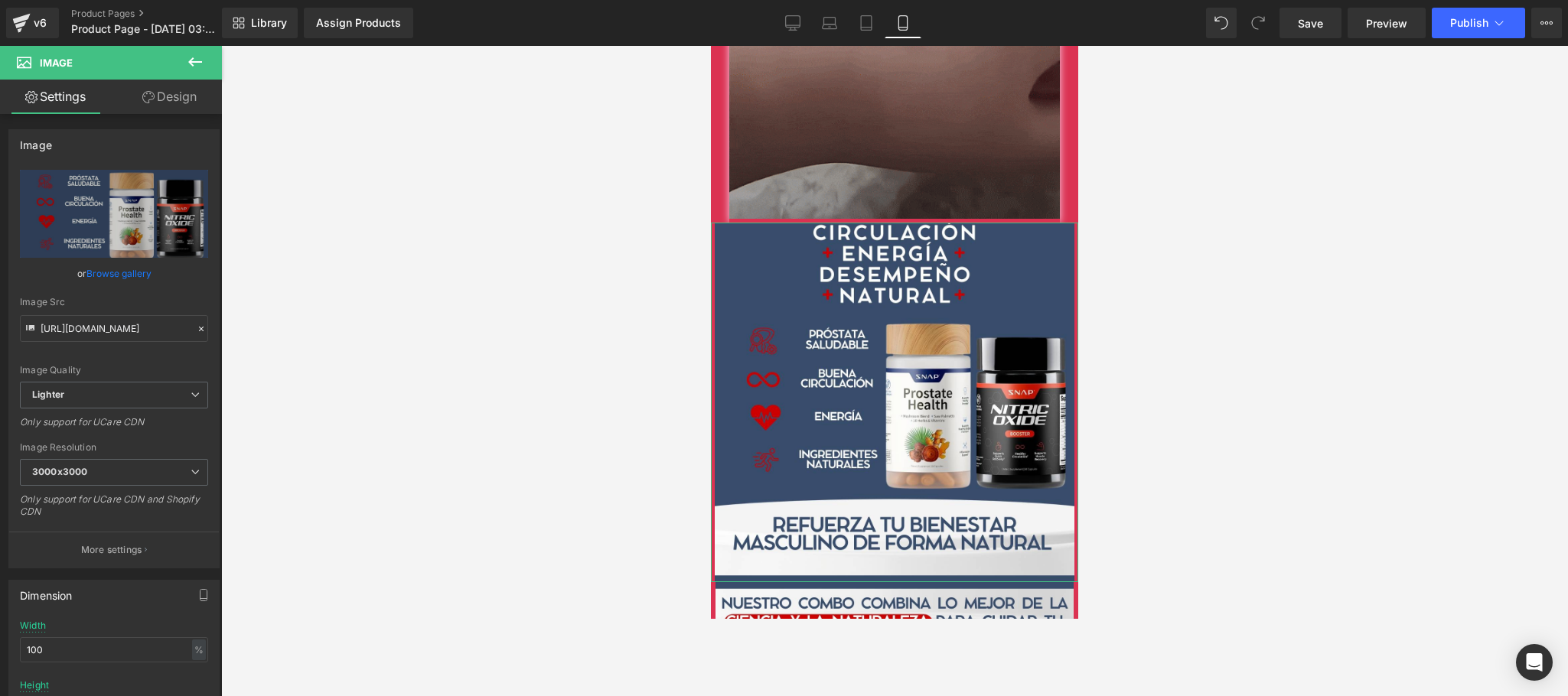
click at [203, 101] on link "Design" at bounding box center [169, 97] width 111 height 35
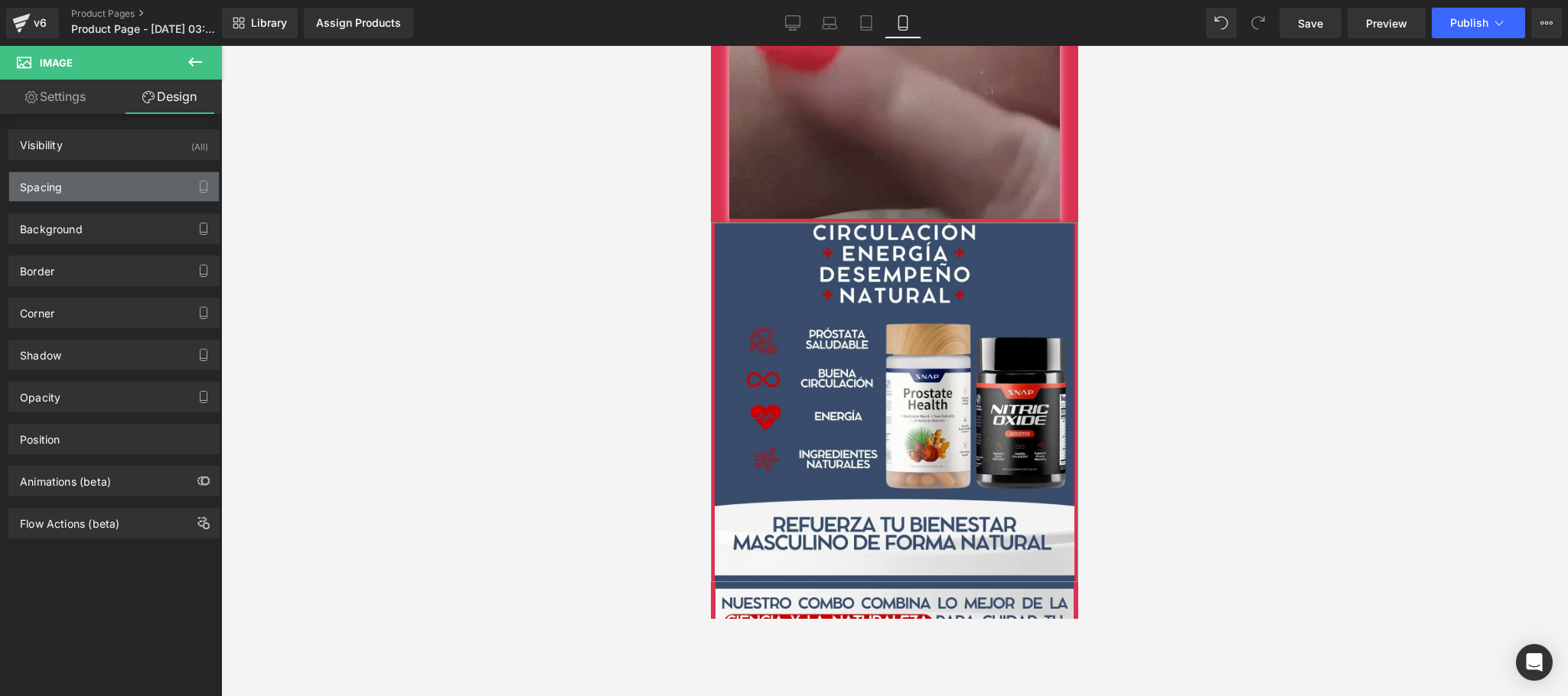
type input "0"
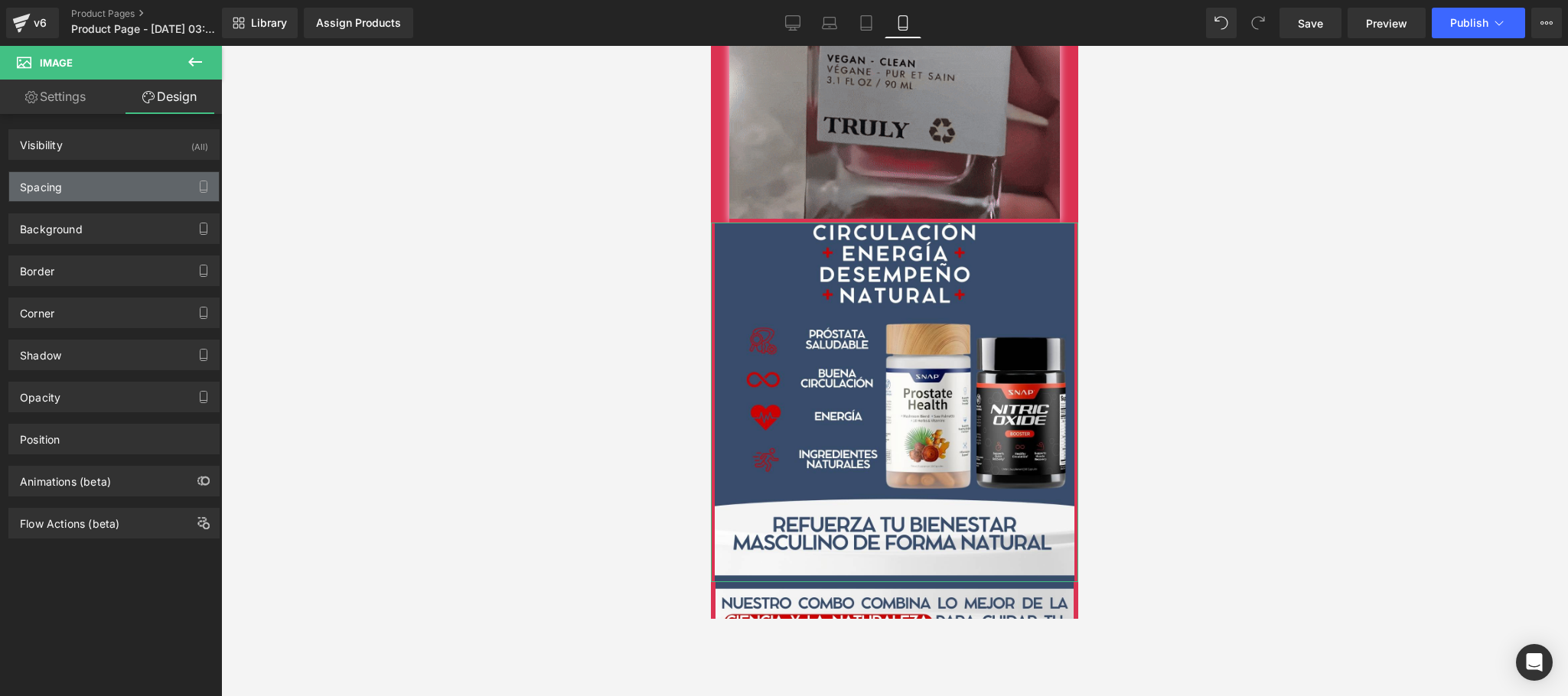
type input "0"
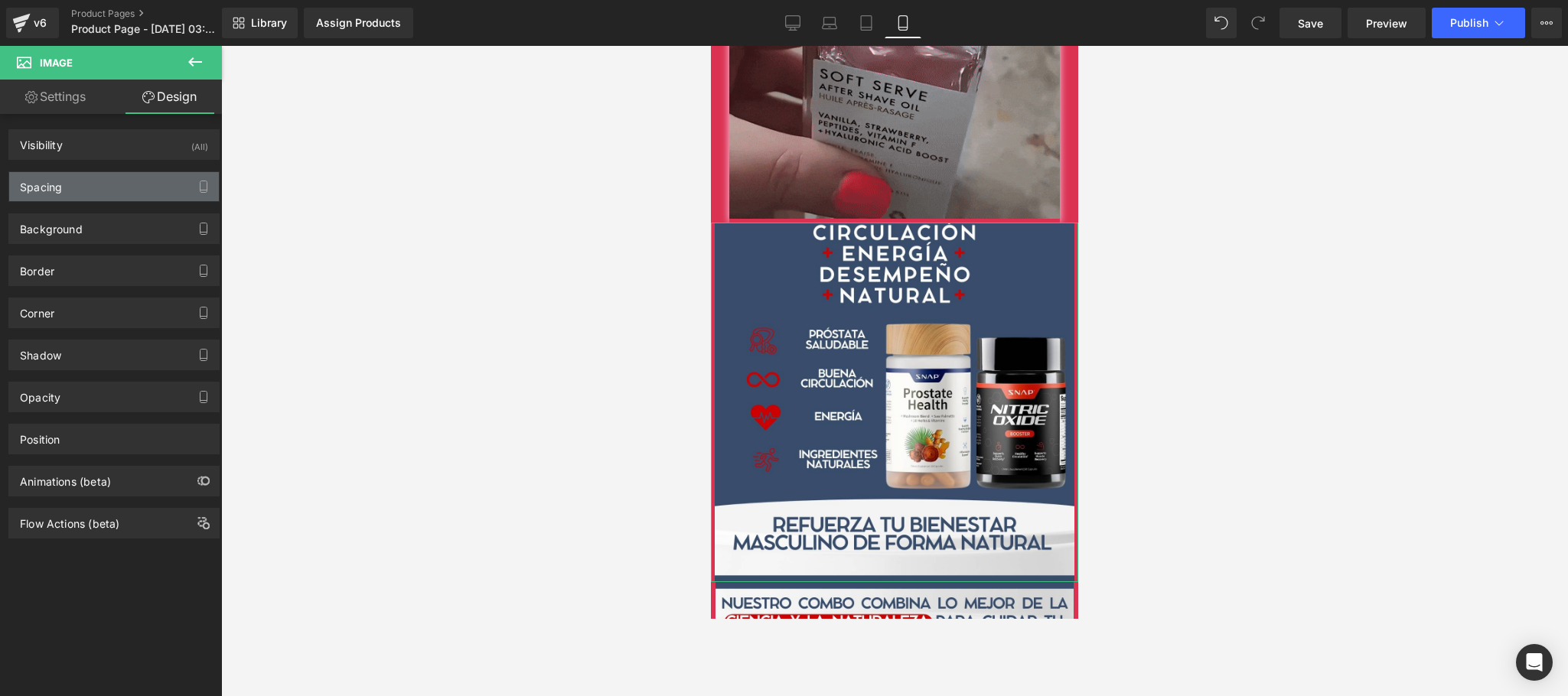
type input "0"
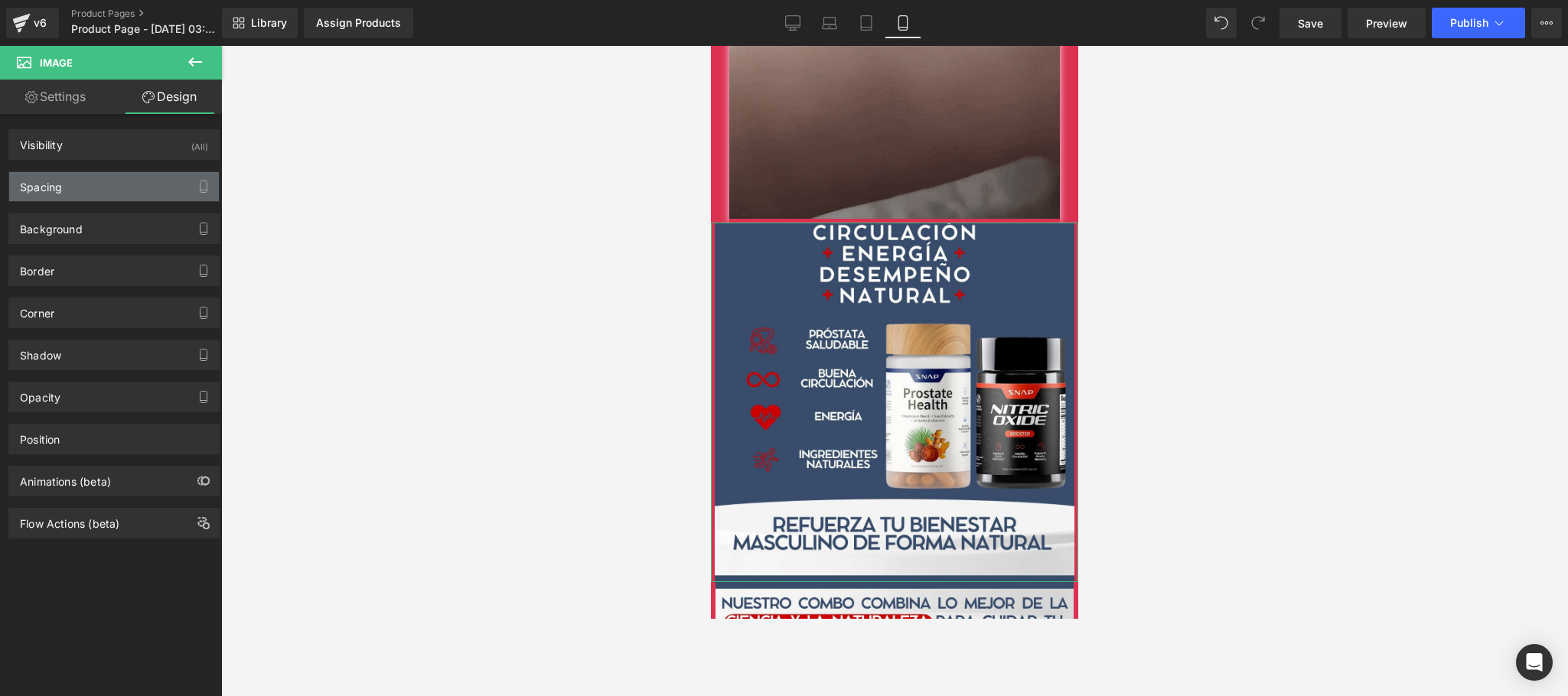
type input "0"
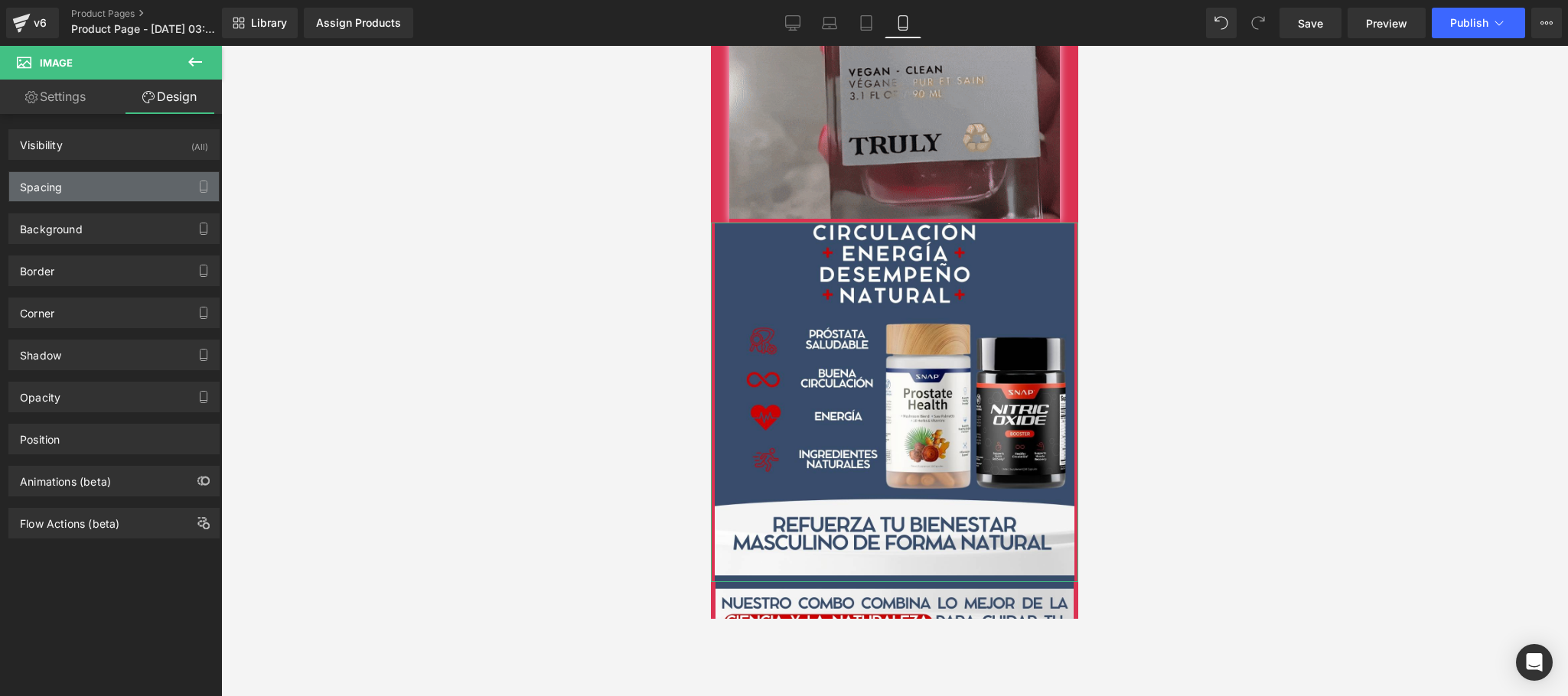
type input "5"
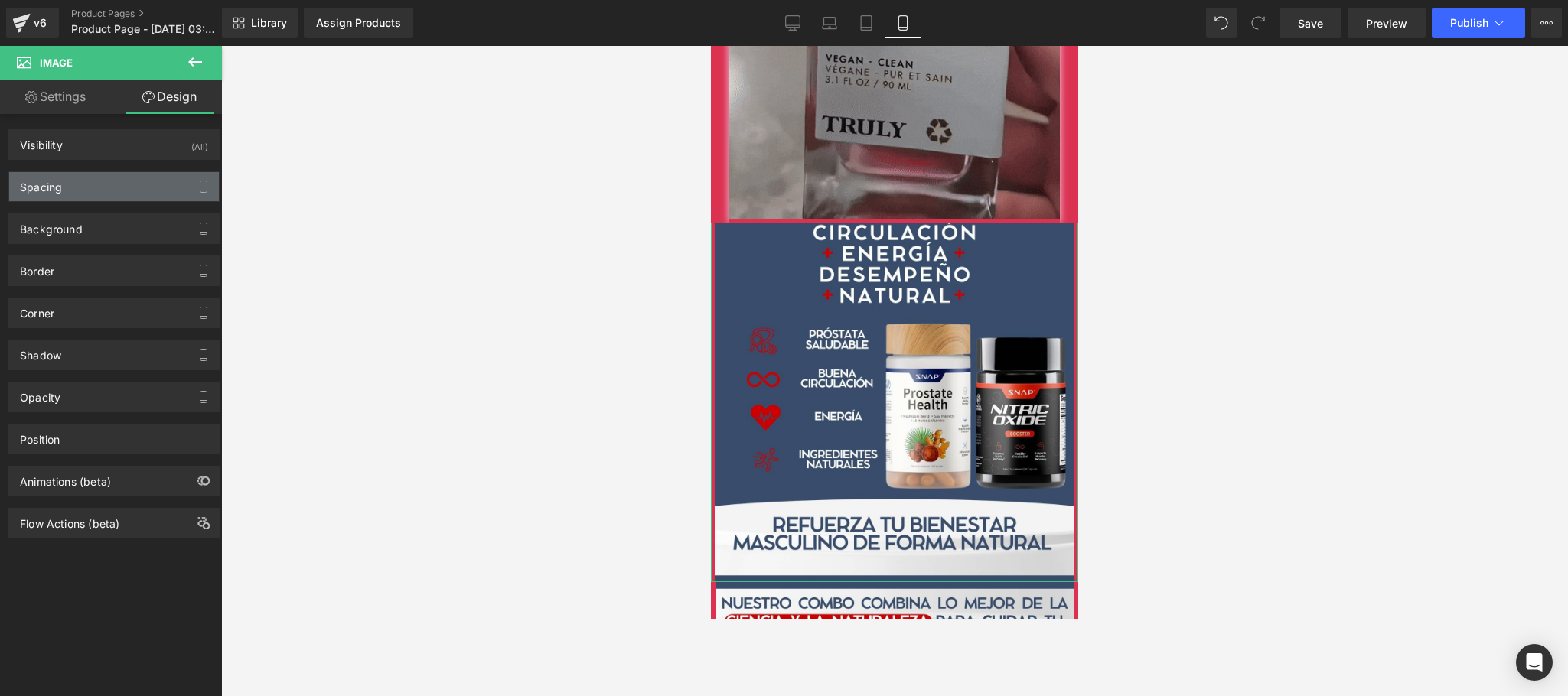
type input "0"
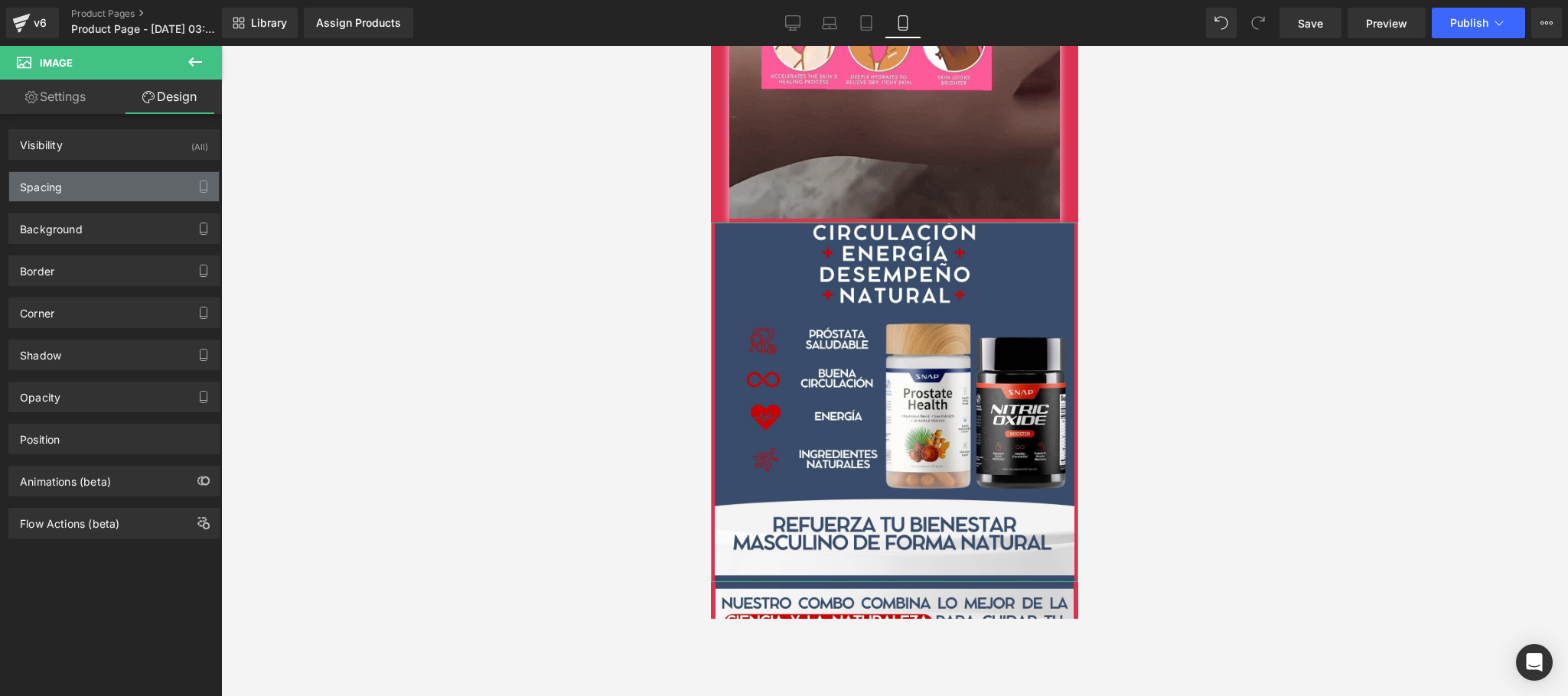
type input "5"
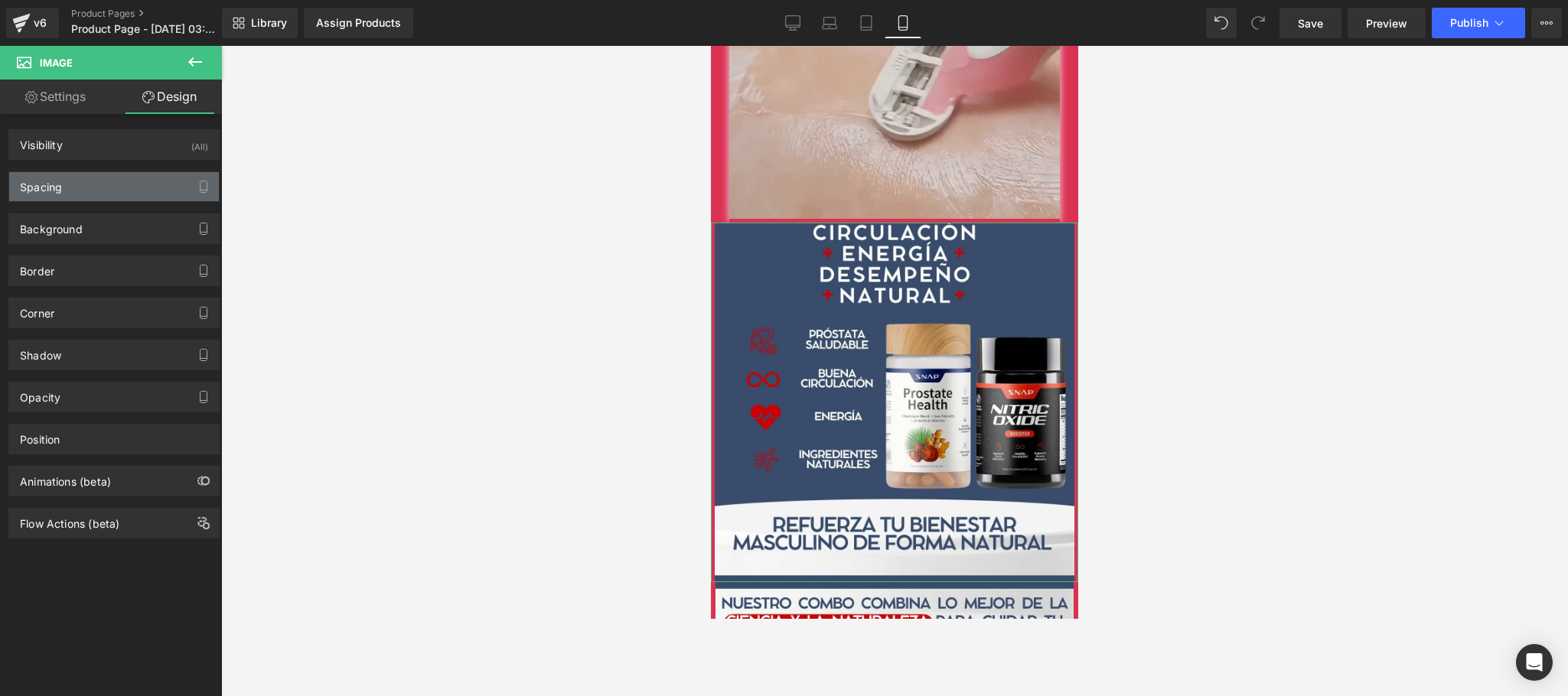
click at [118, 182] on div "Spacing" at bounding box center [114, 186] width 209 height 29
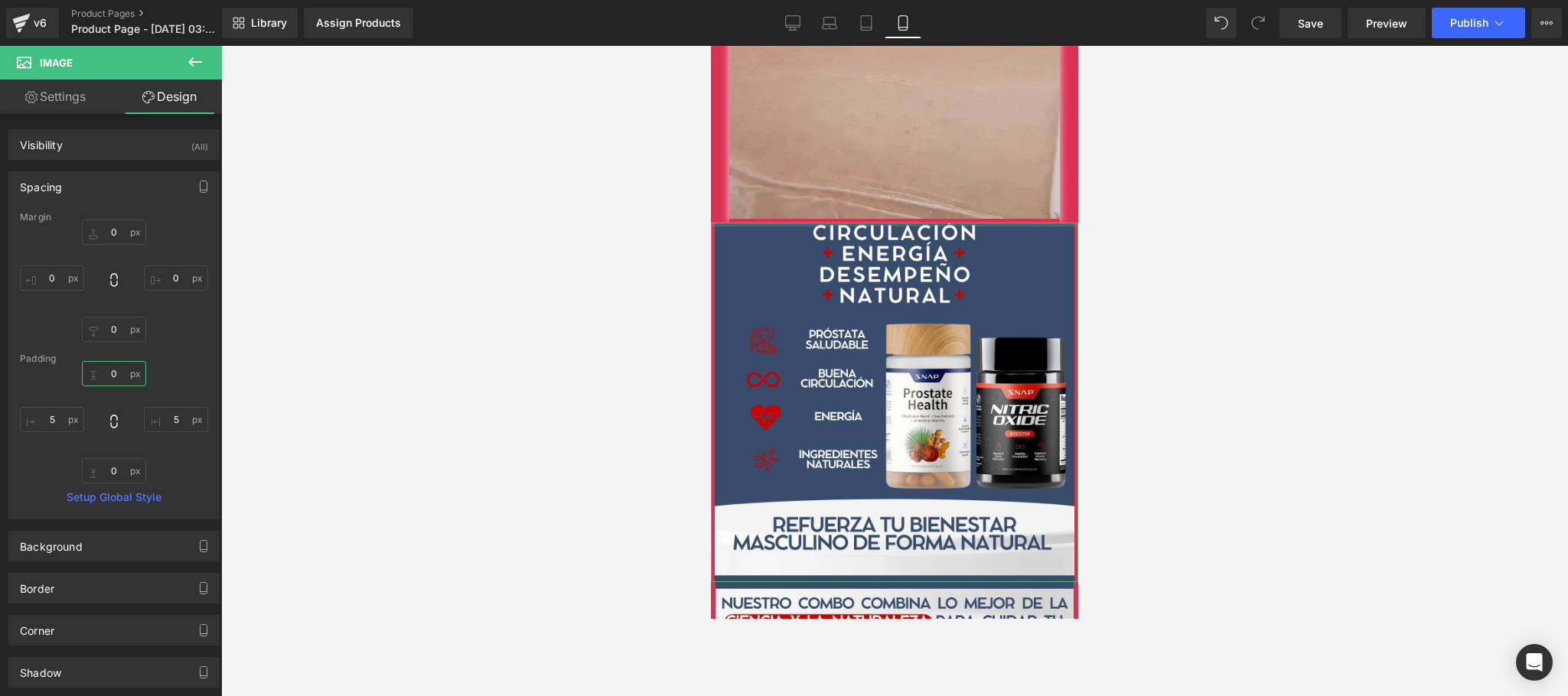
click at [96, 371] on input "0" at bounding box center [114, 374] width 64 height 25
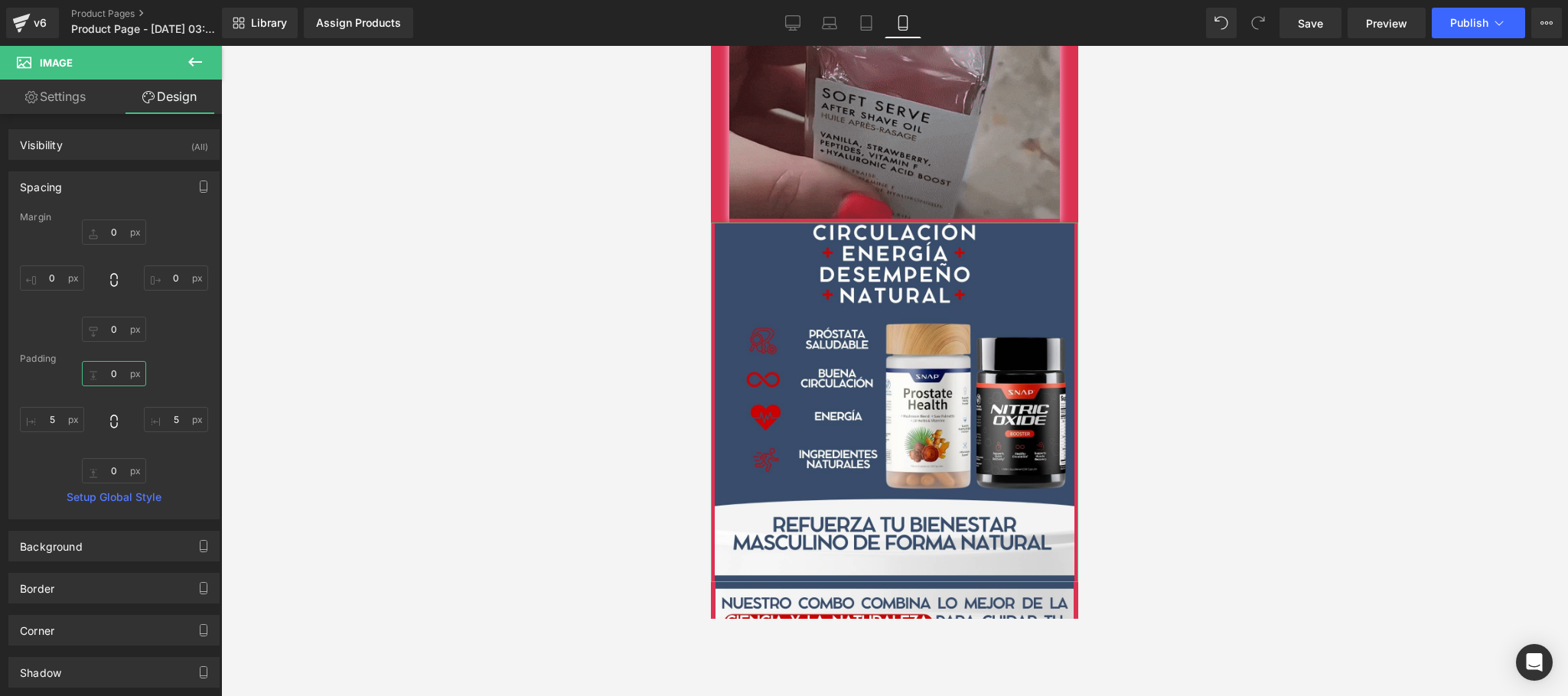
type input "3"
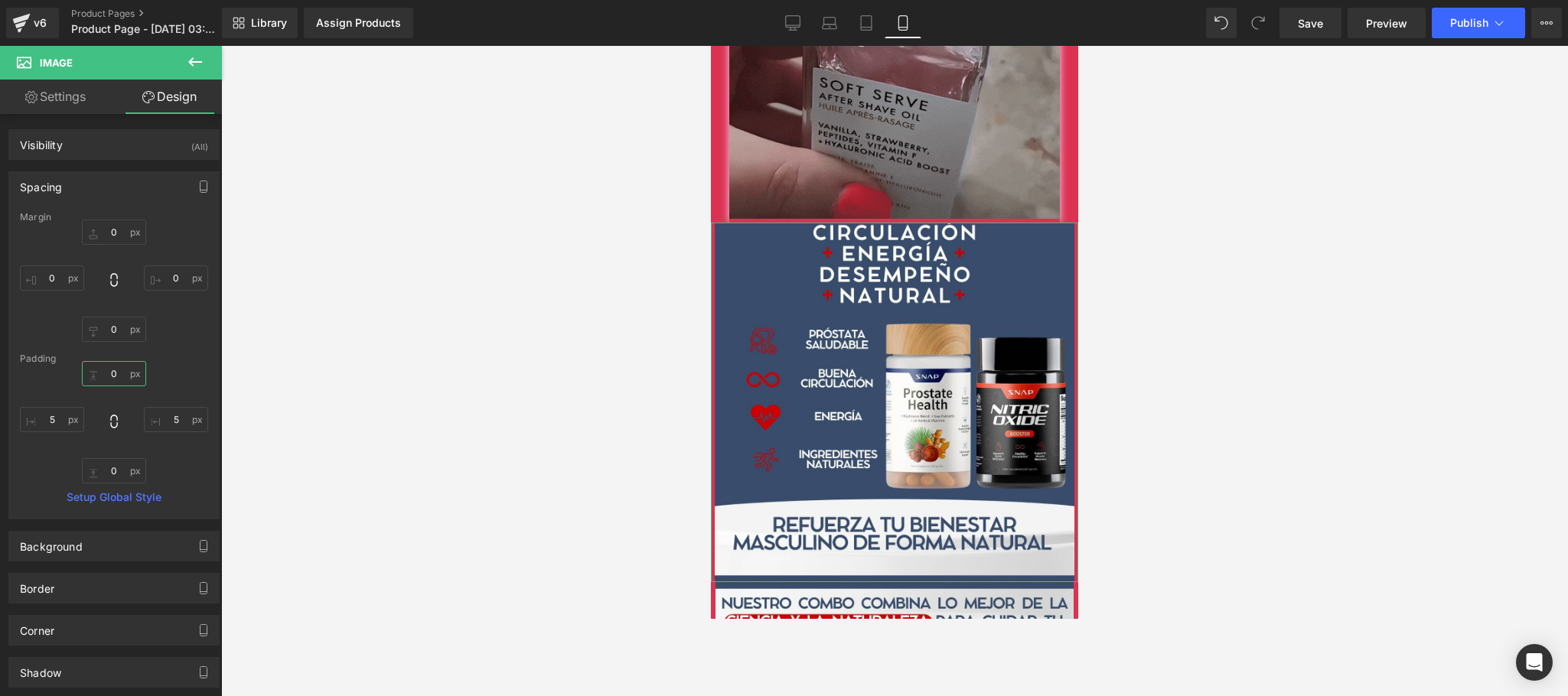
type input "5"
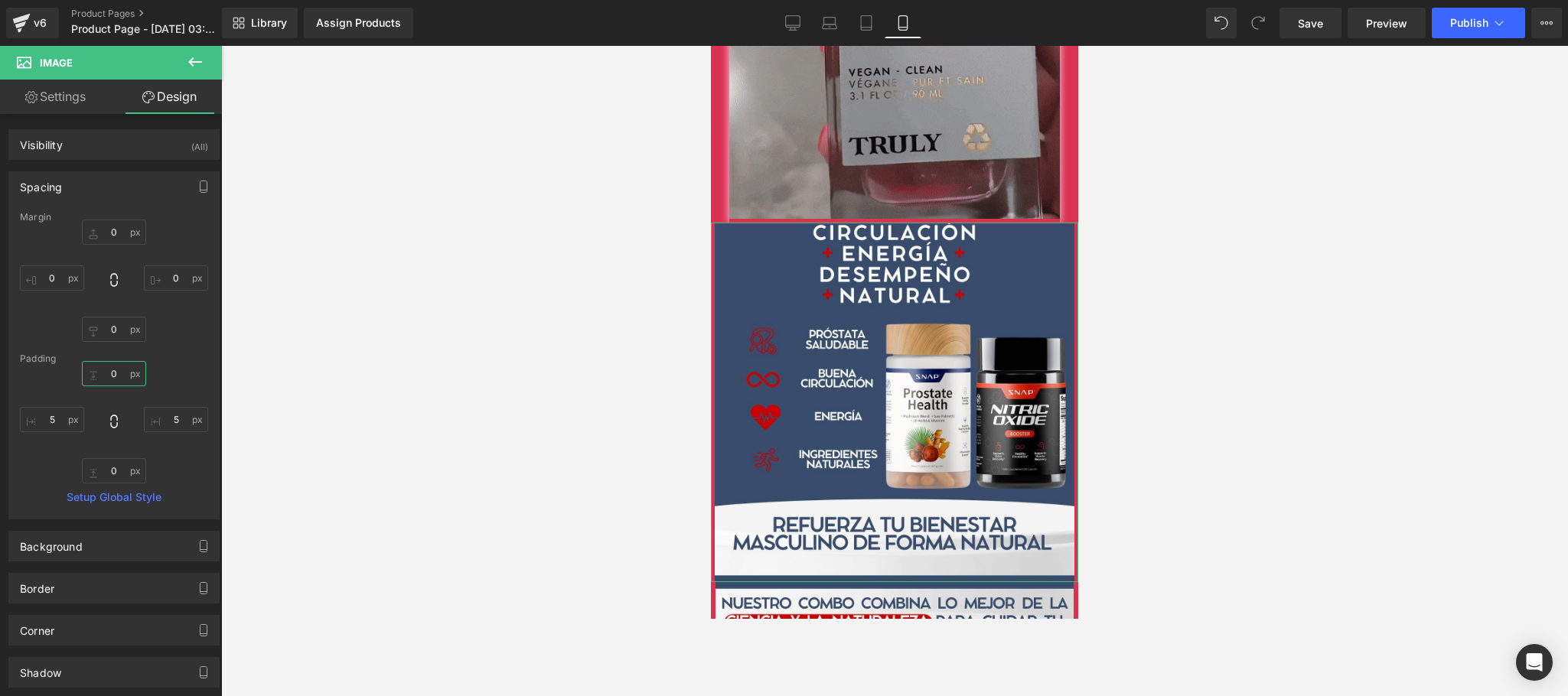
type input "7"
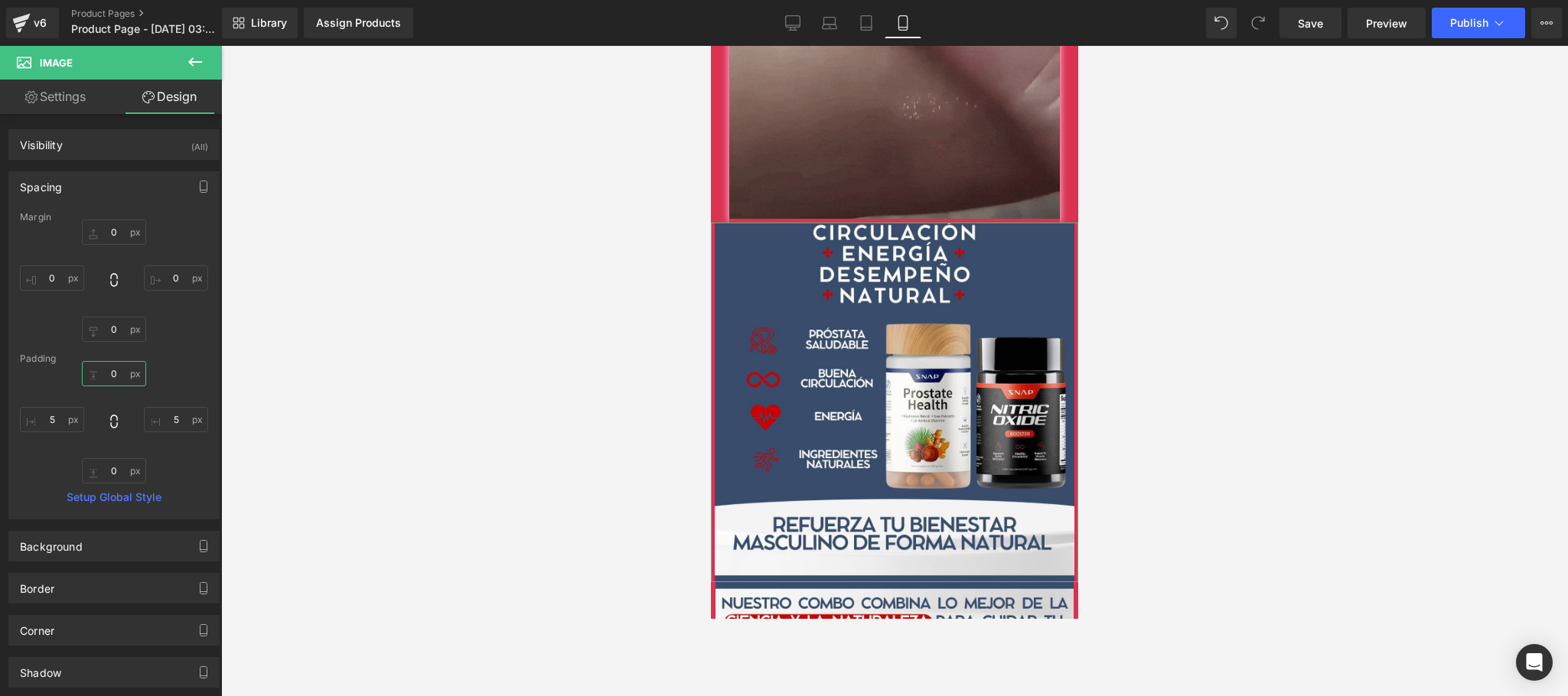
type input "6"
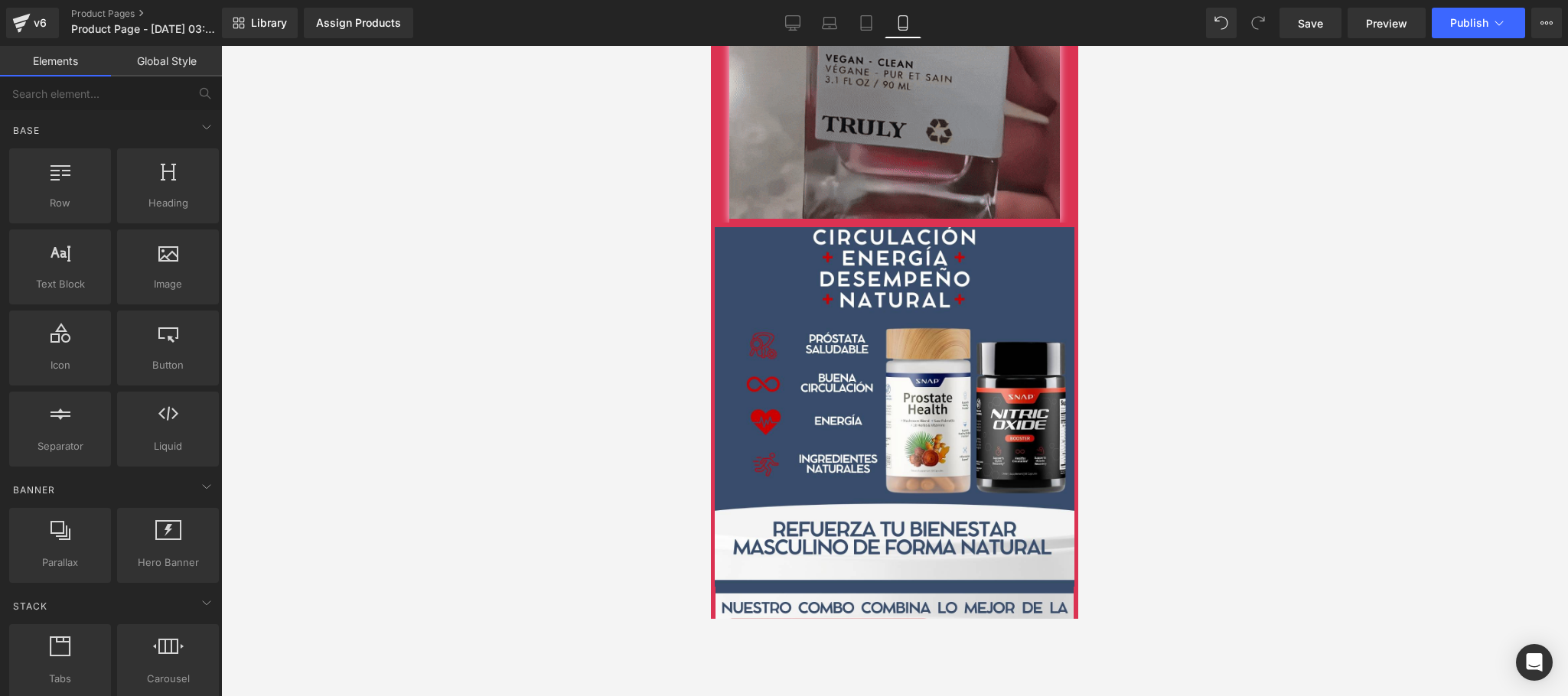
click at [1298, 283] on div at bounding box center [895, 371] width 1347 height 650
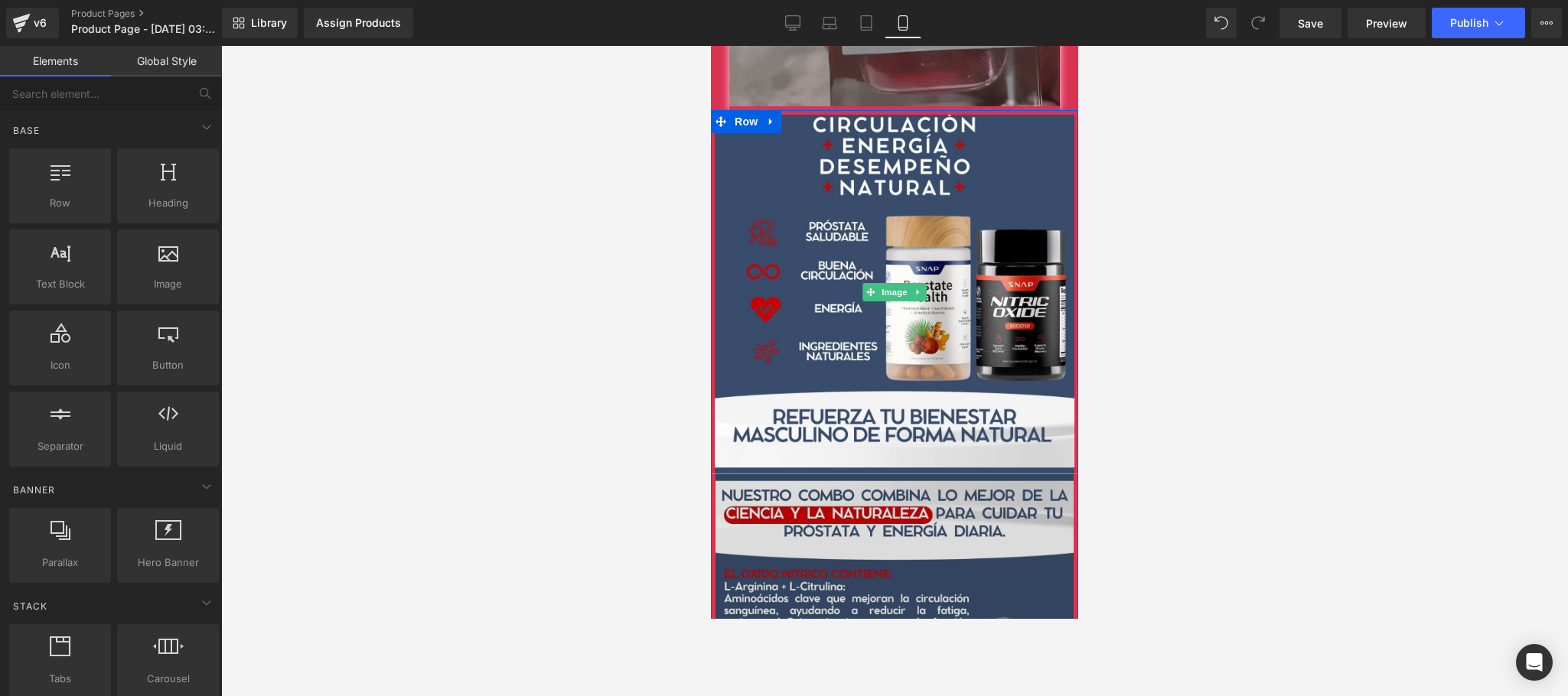
scroll to position [1345, 0]
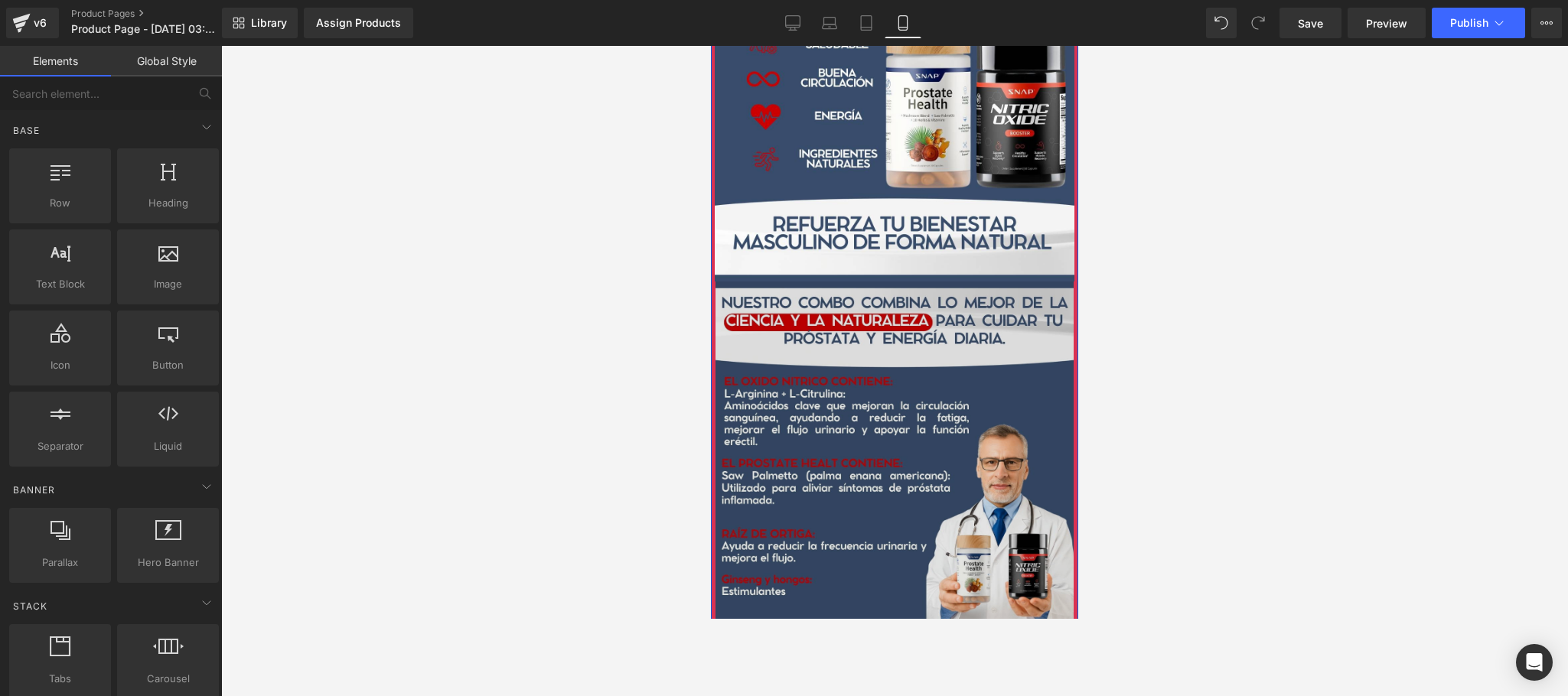
click at [1020, 359] on img at bounding box center [895, 460] width 368 height 358
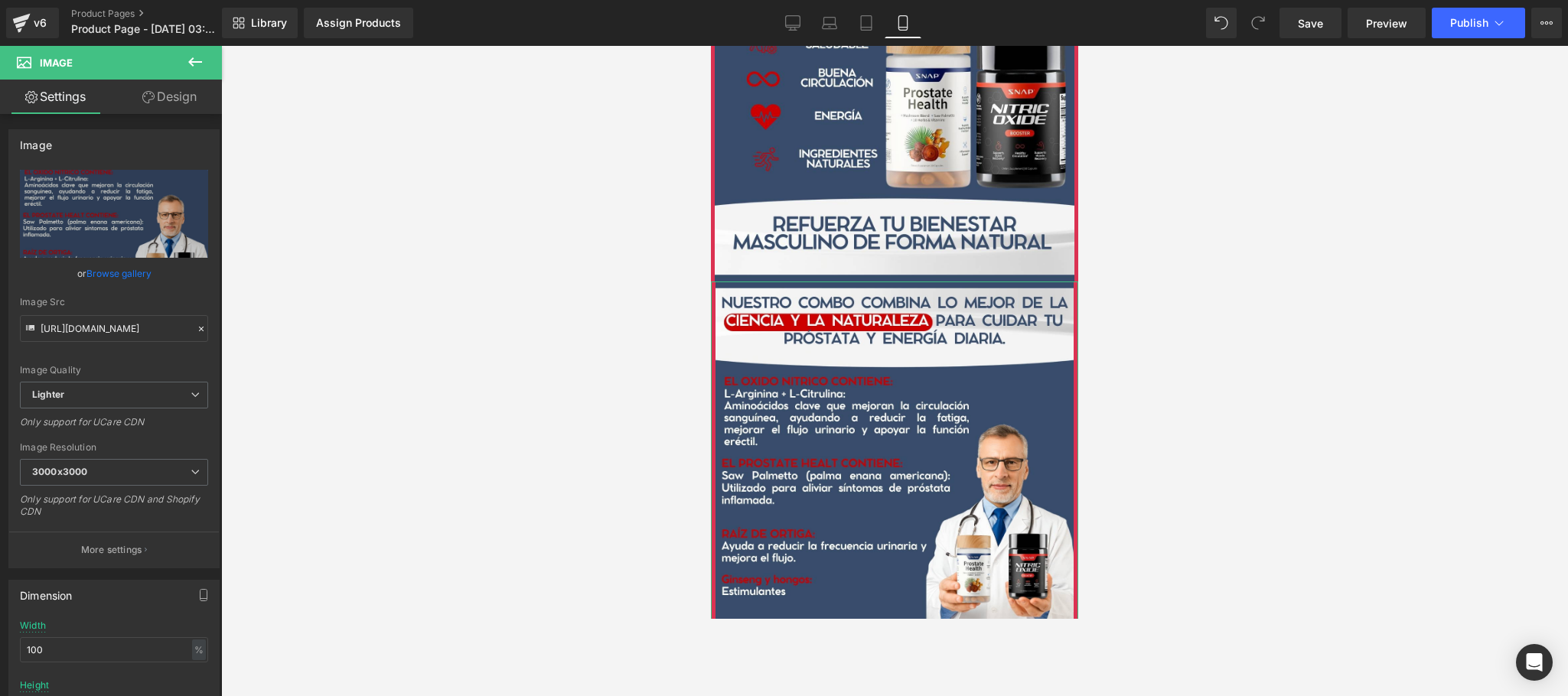
click at [203, 108] on link "Design" at bounding box center [169, 97] width 111 height 35
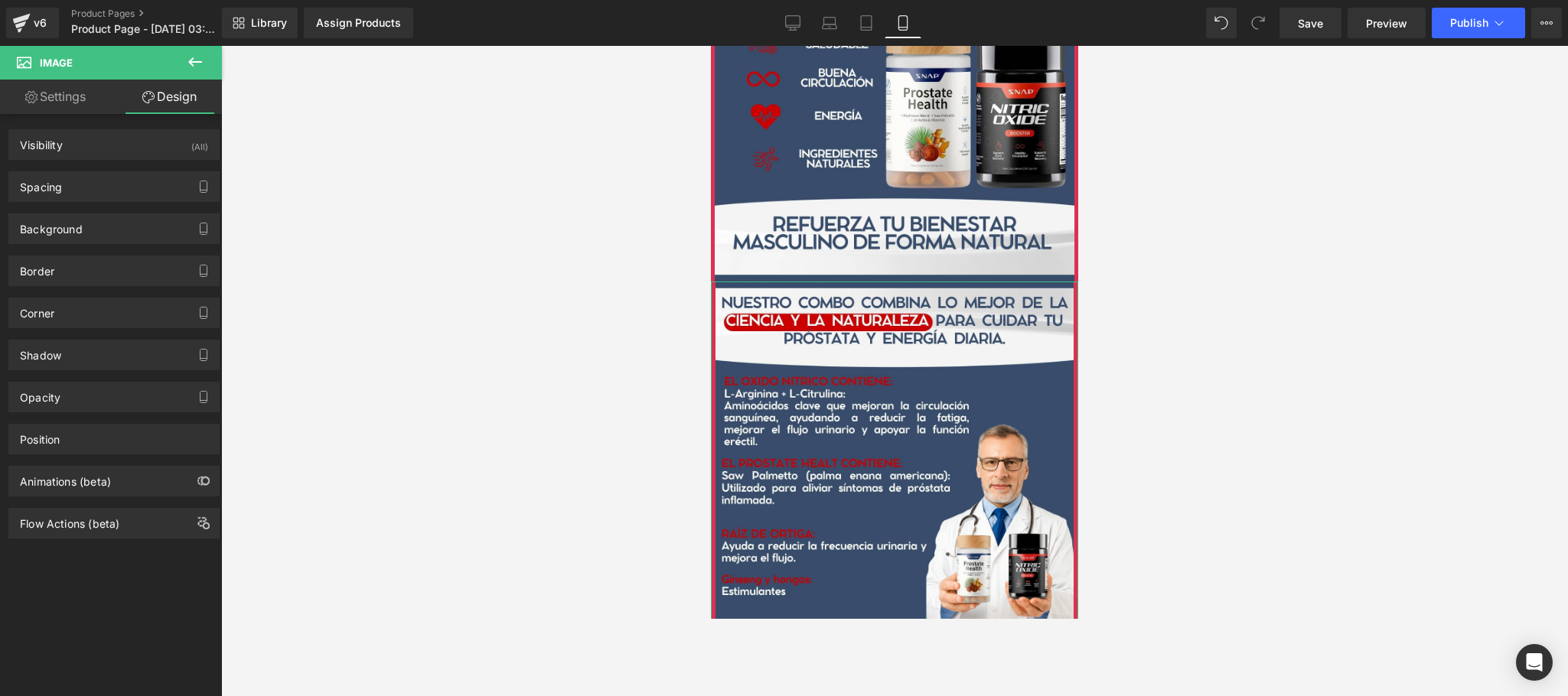
type input "0"
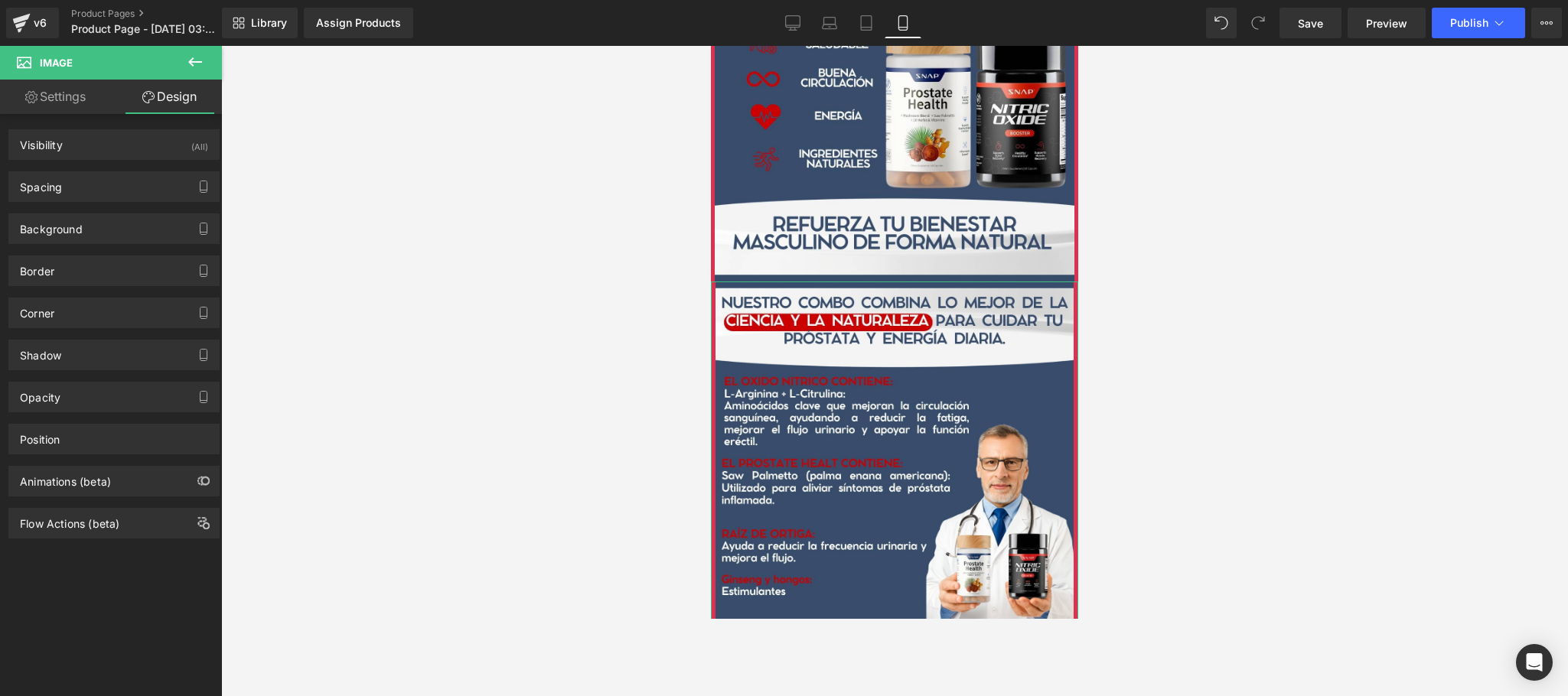
type input "6"
type input "0"
type input "6"
click at [136, 184] on div "Spacing" at bounding box center [114, 186] width 209 height 29
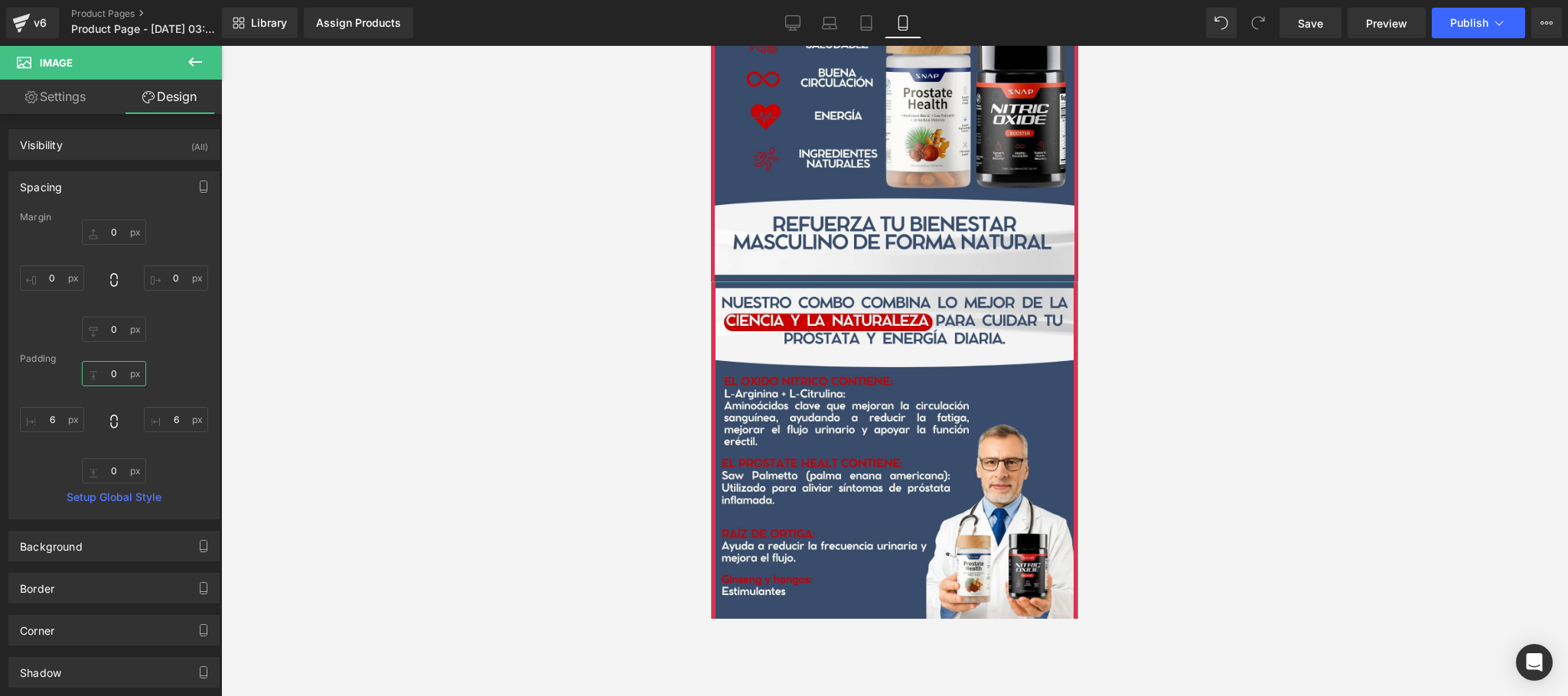
click at [118, 376] on input "0" at bounding box center [114, 374] width 64 height 25
type input "6"
type input "5"
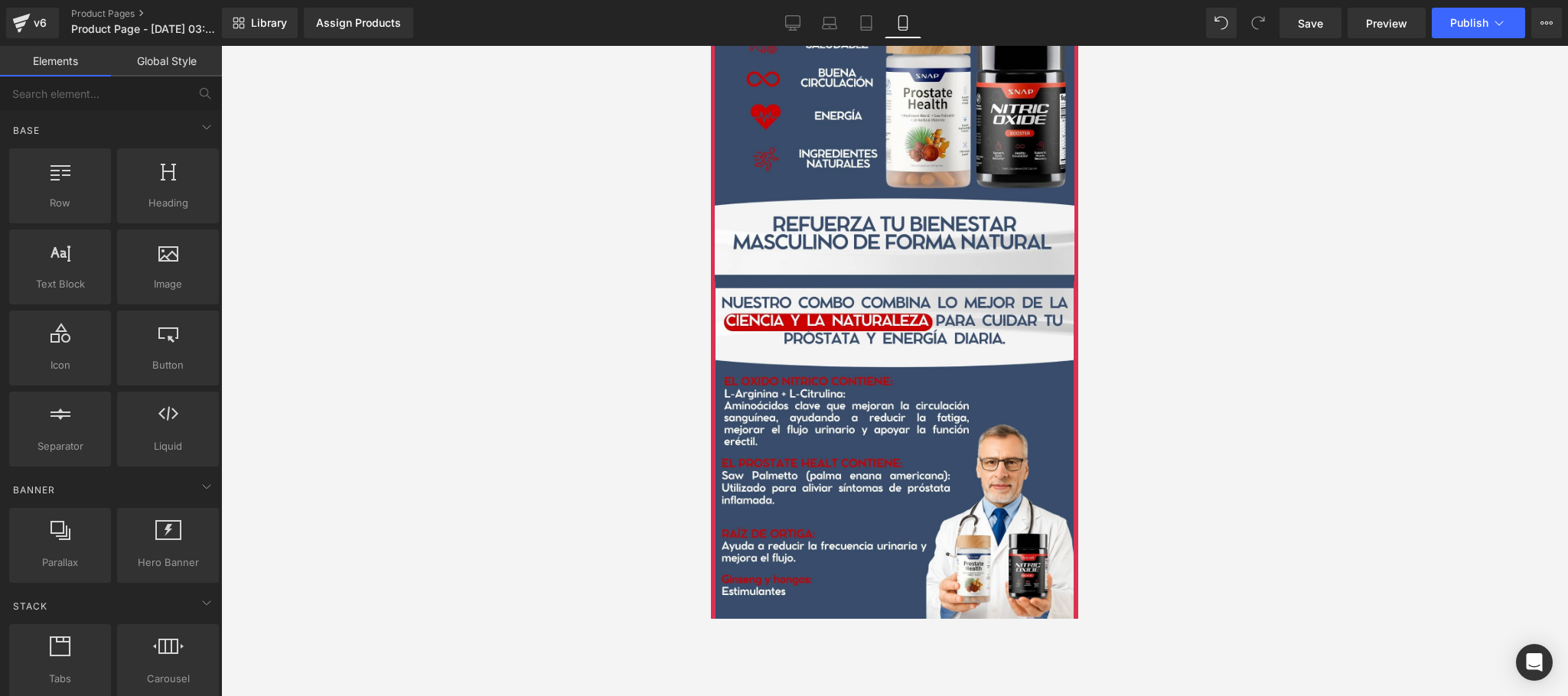
click at [1359, 372] on div at bounding box center [895, 371] width 1347 height 650
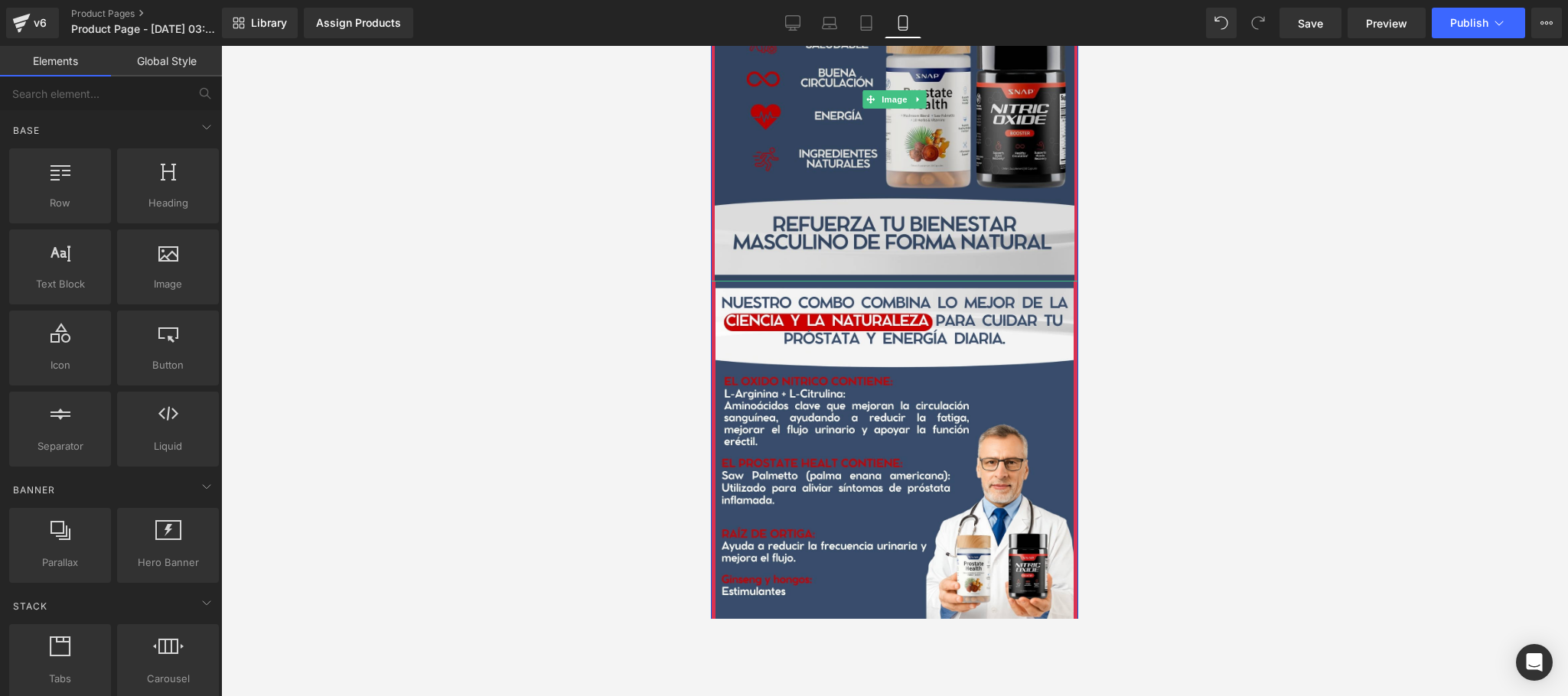
click at [942, 178] on img at bounding box center [895, 99] width 368 height 364
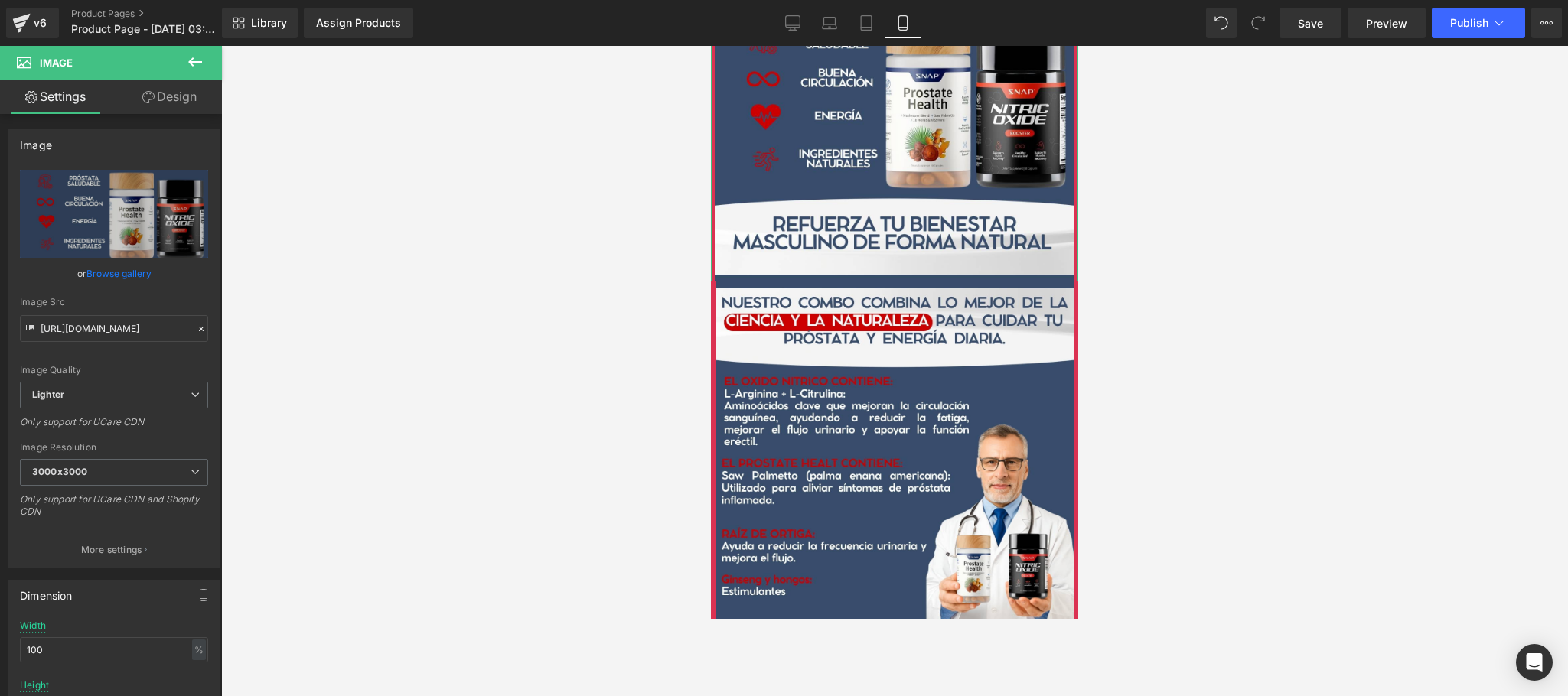
click at [188, 104] on link "Design" at bounding box center [169, 97] width 111 height 35
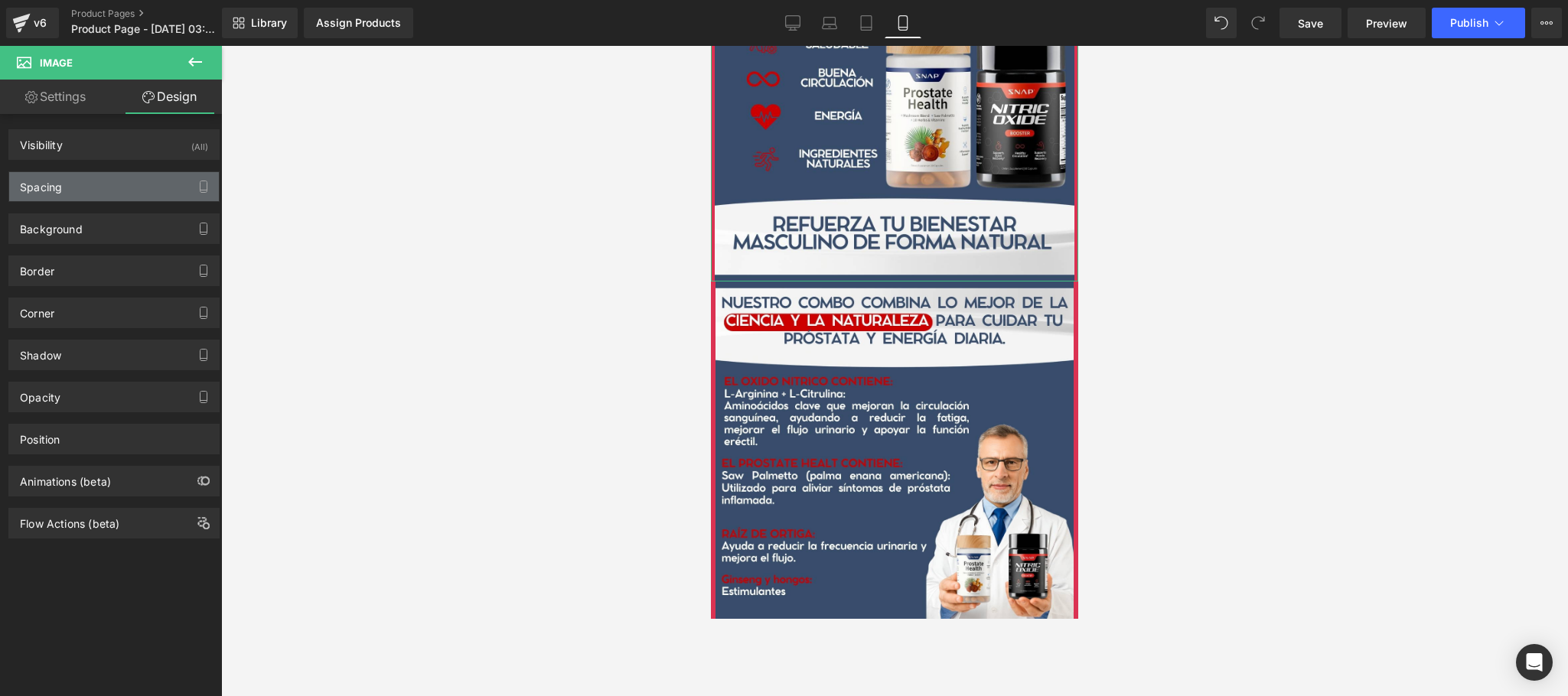
click at [113, 191] on div "Spacing" at bounding box center [114, 186] width 209 height 29
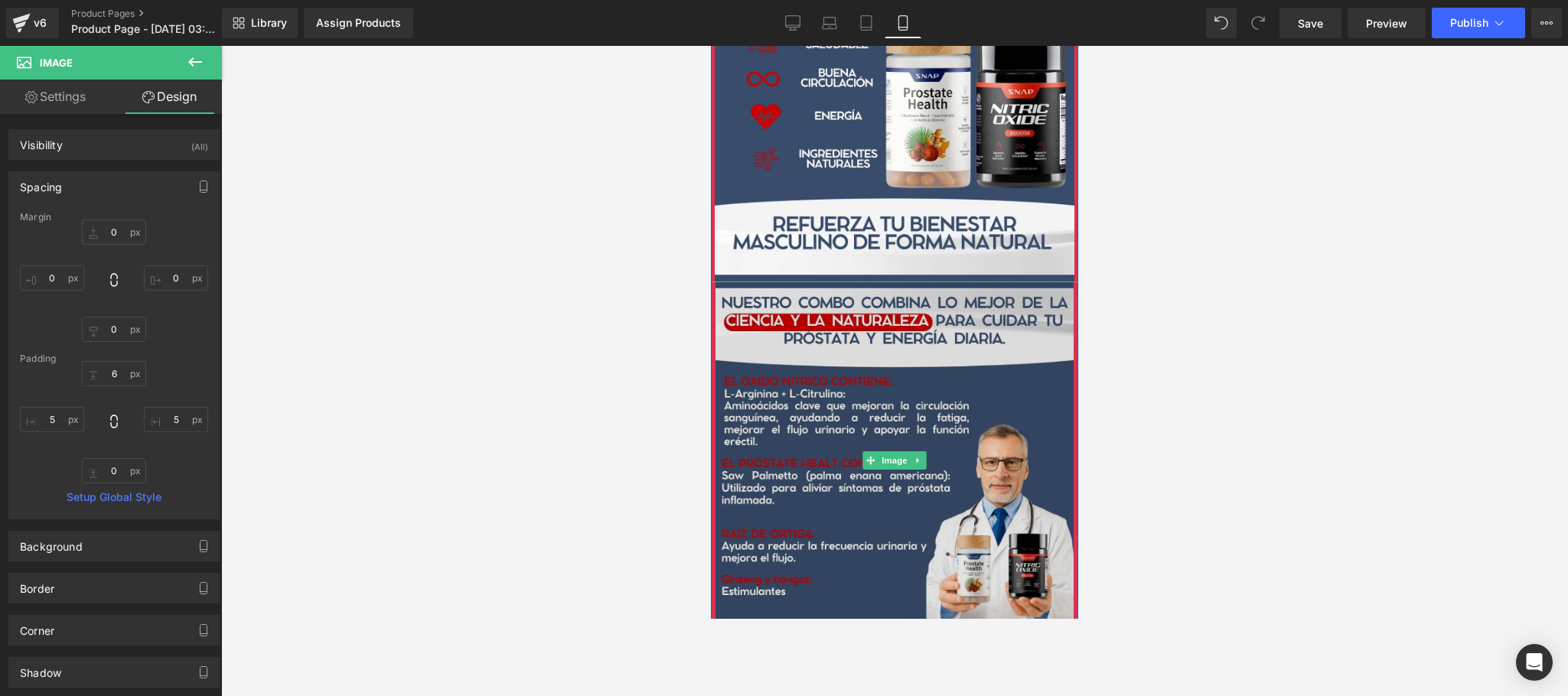
click at [893, 519] on img at bounding box center [895, 460] width 368 height 358
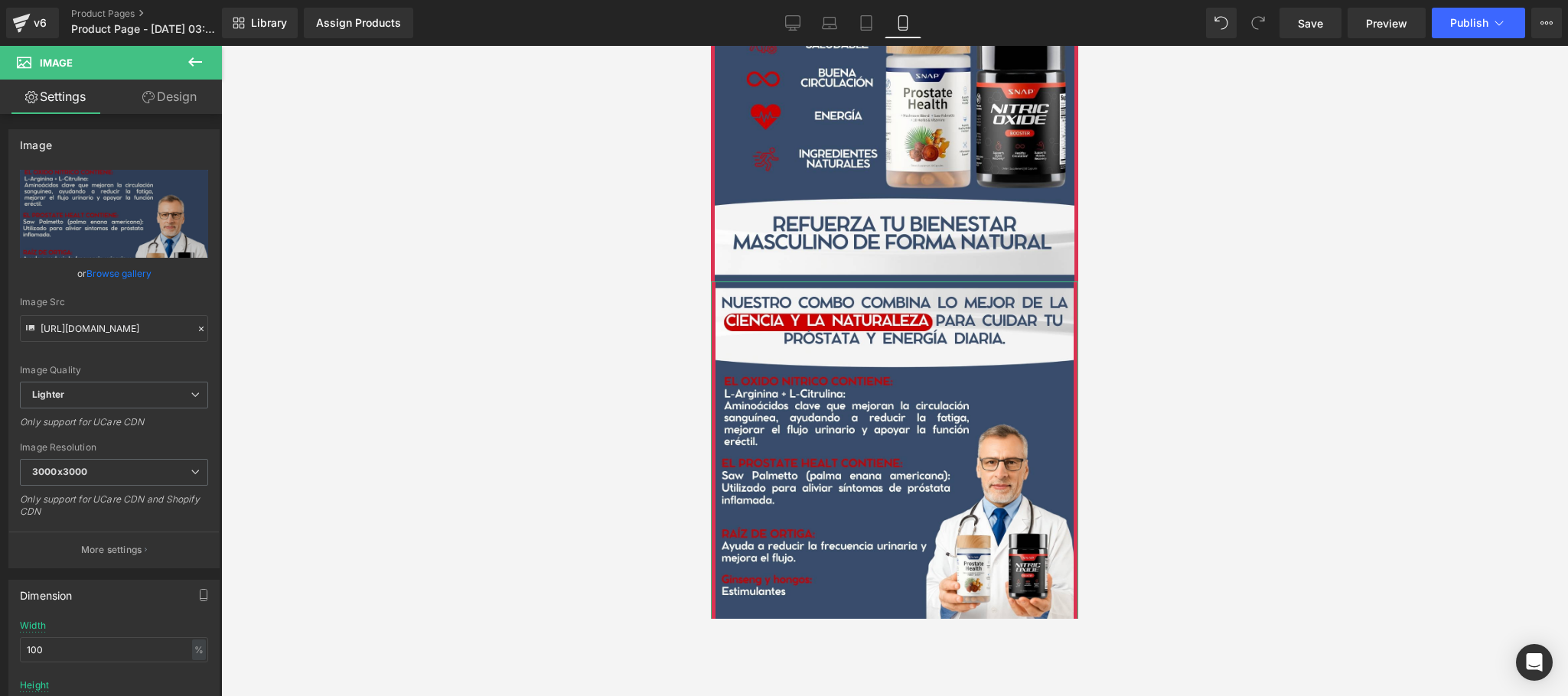
click at [155, 106] on link "Design" at bounding box center [169, 97] width 111 height 35
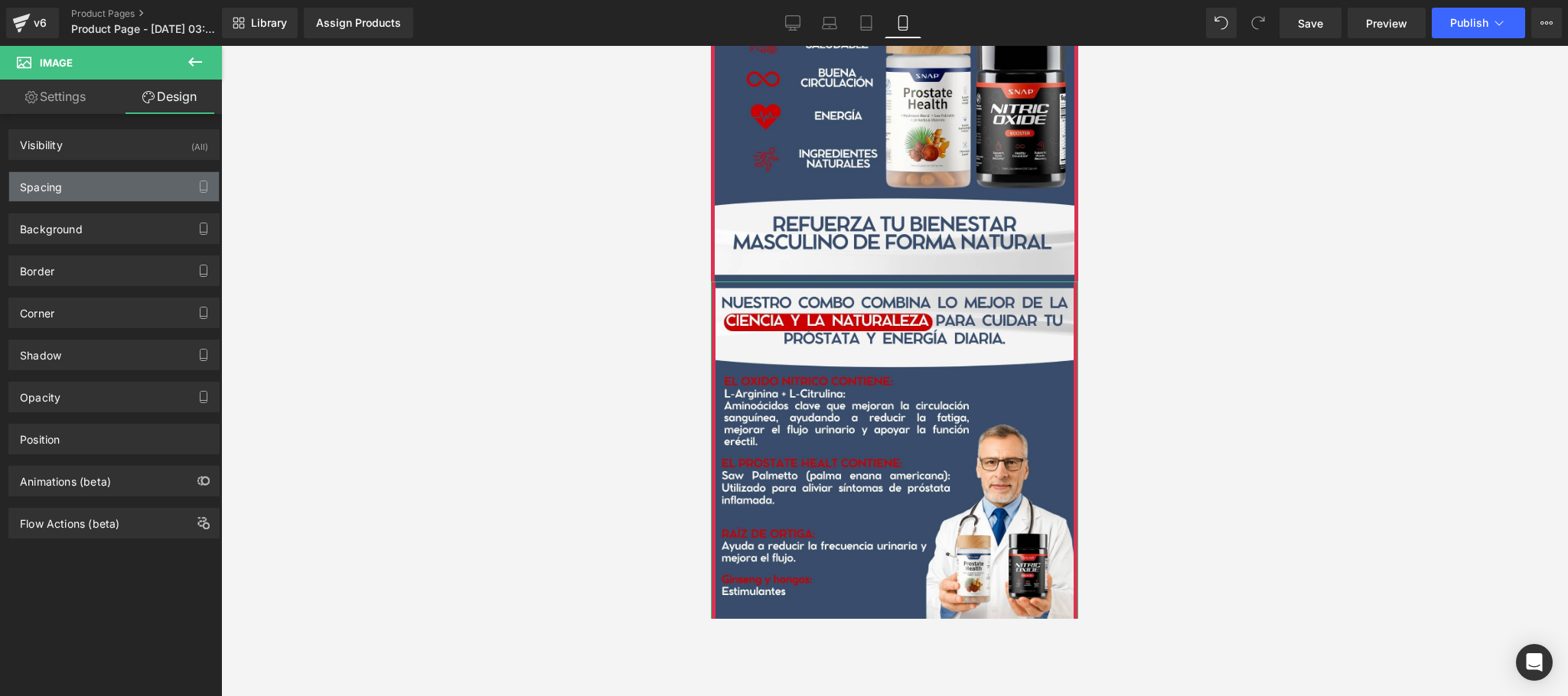
click at [100, 191] on div "Spacing" at bounding box center [114, 186] width 209 height 29
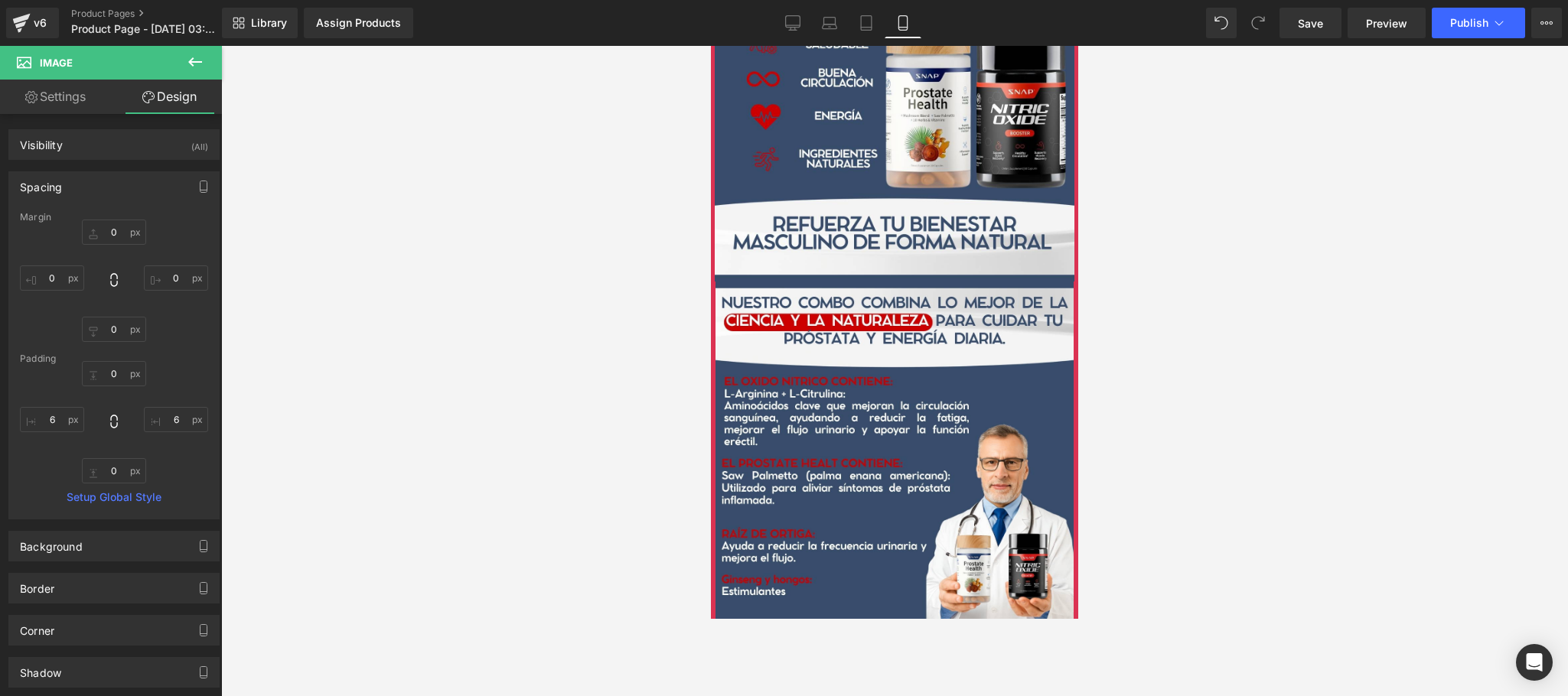
click at [1229, 220] on div at bounding box center [895, 371] width 1347 height 650
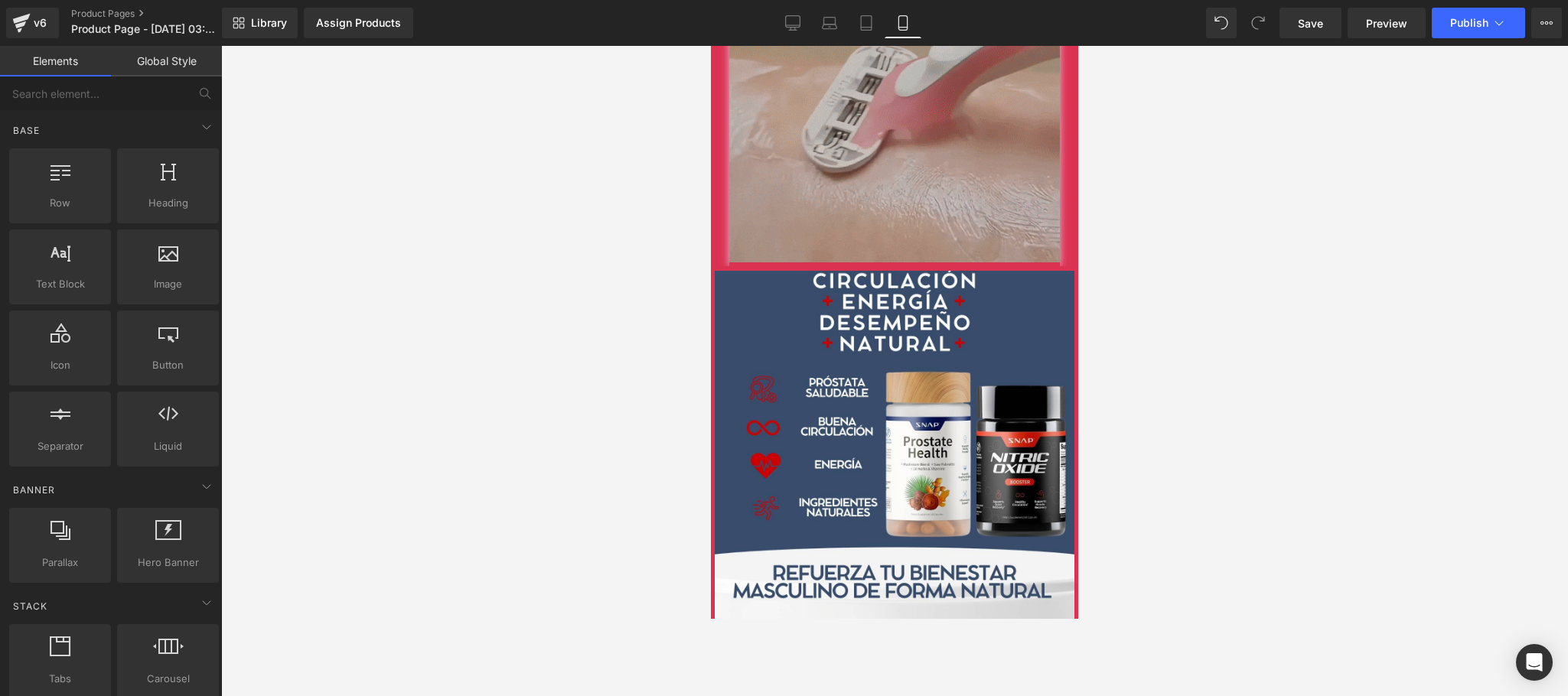
scroll to position [1040, 0]
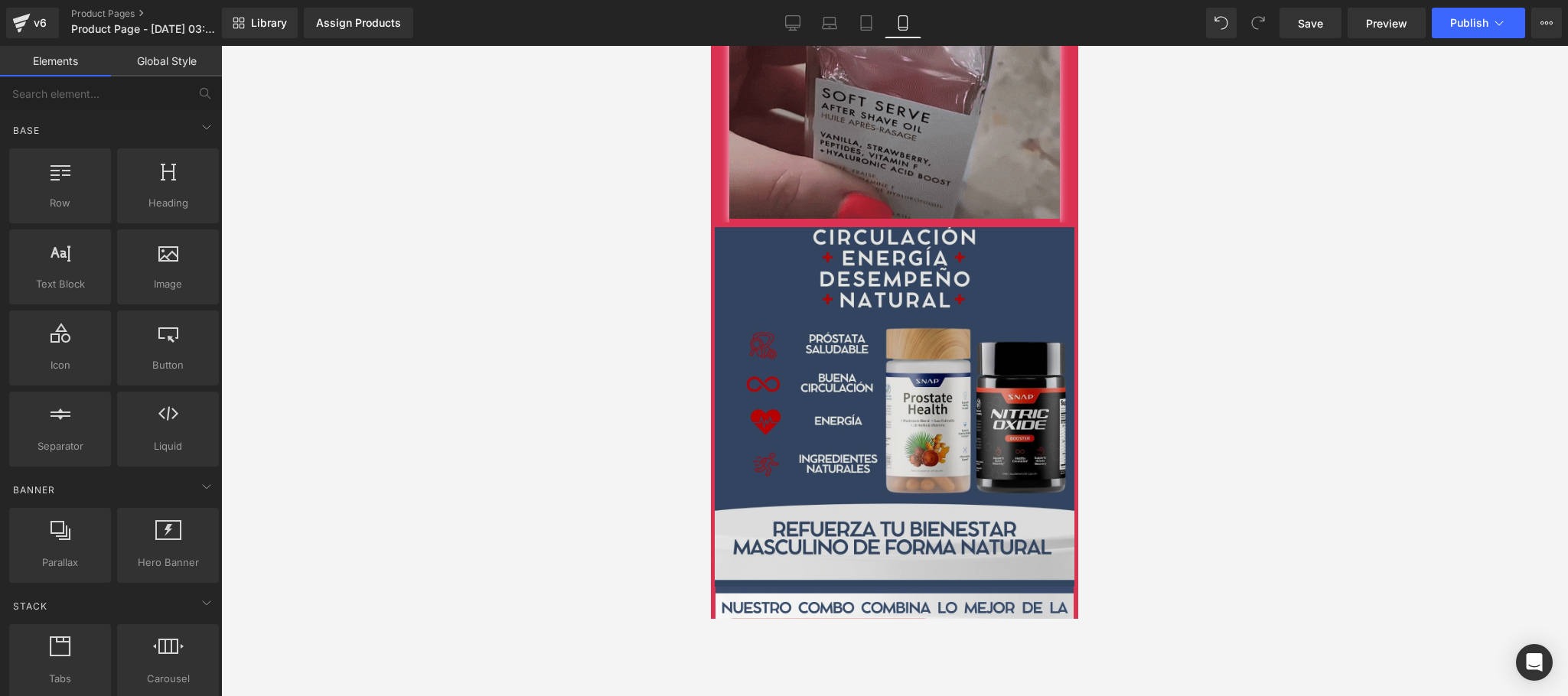
click at [976, 308] on img at bounding box center [895, 404] width 368 height 364
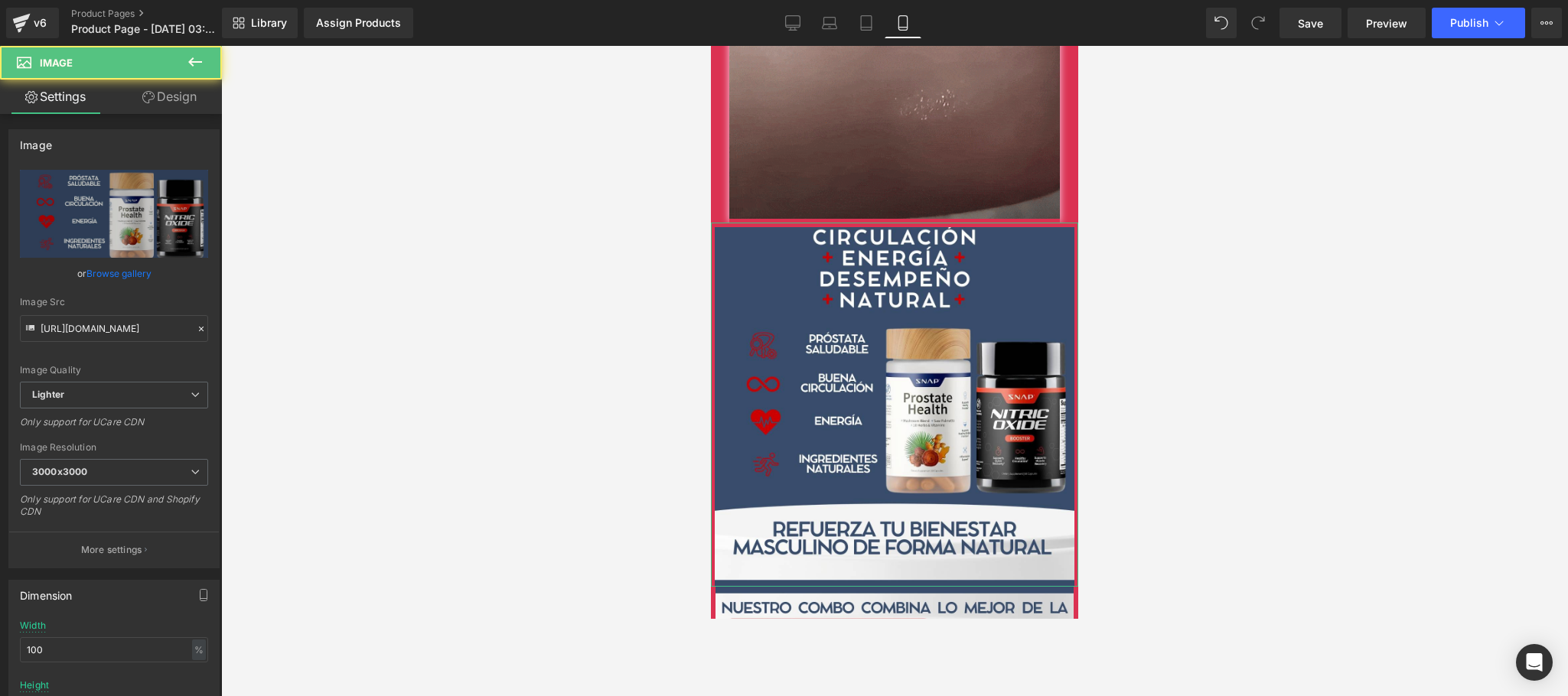
click at [182, 96] on link "Design" at bounding box center [169, 97] width 111 height 35
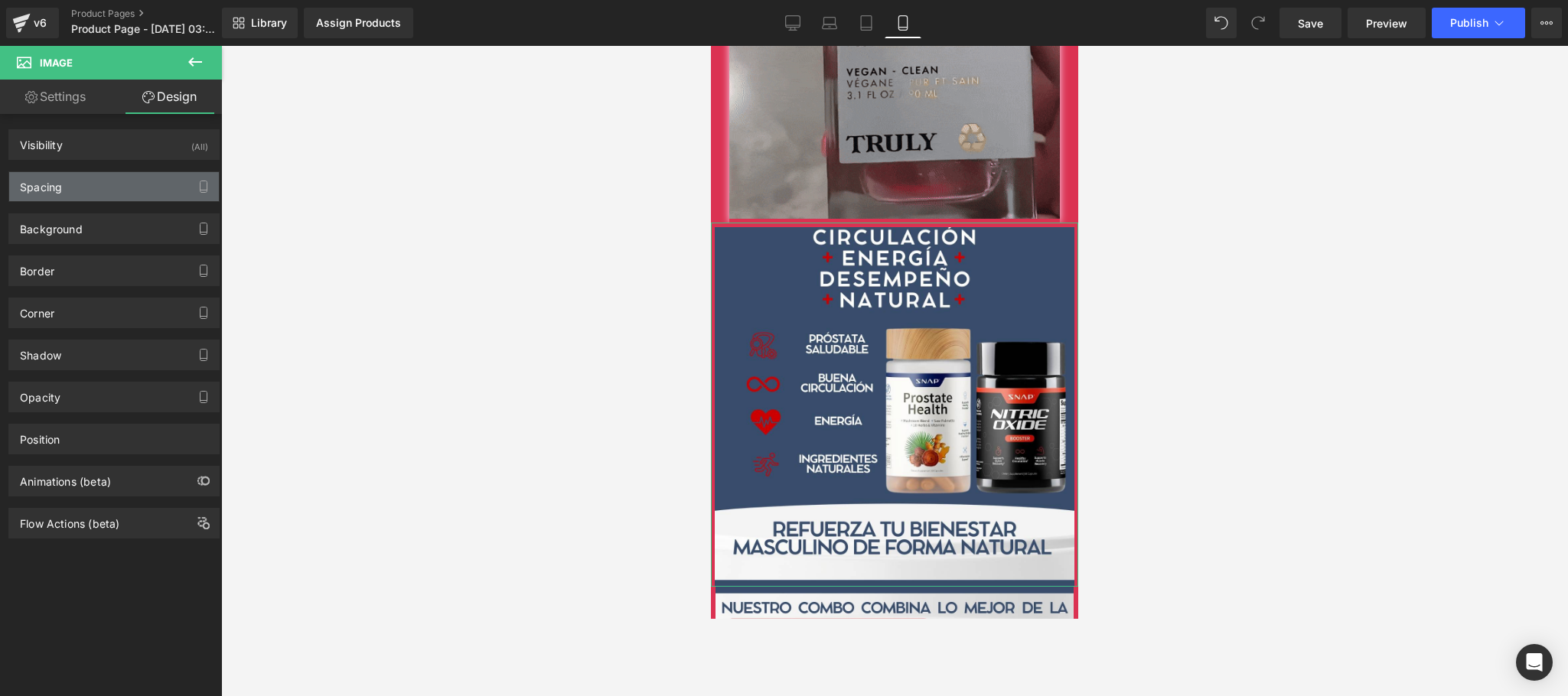
type input "0"
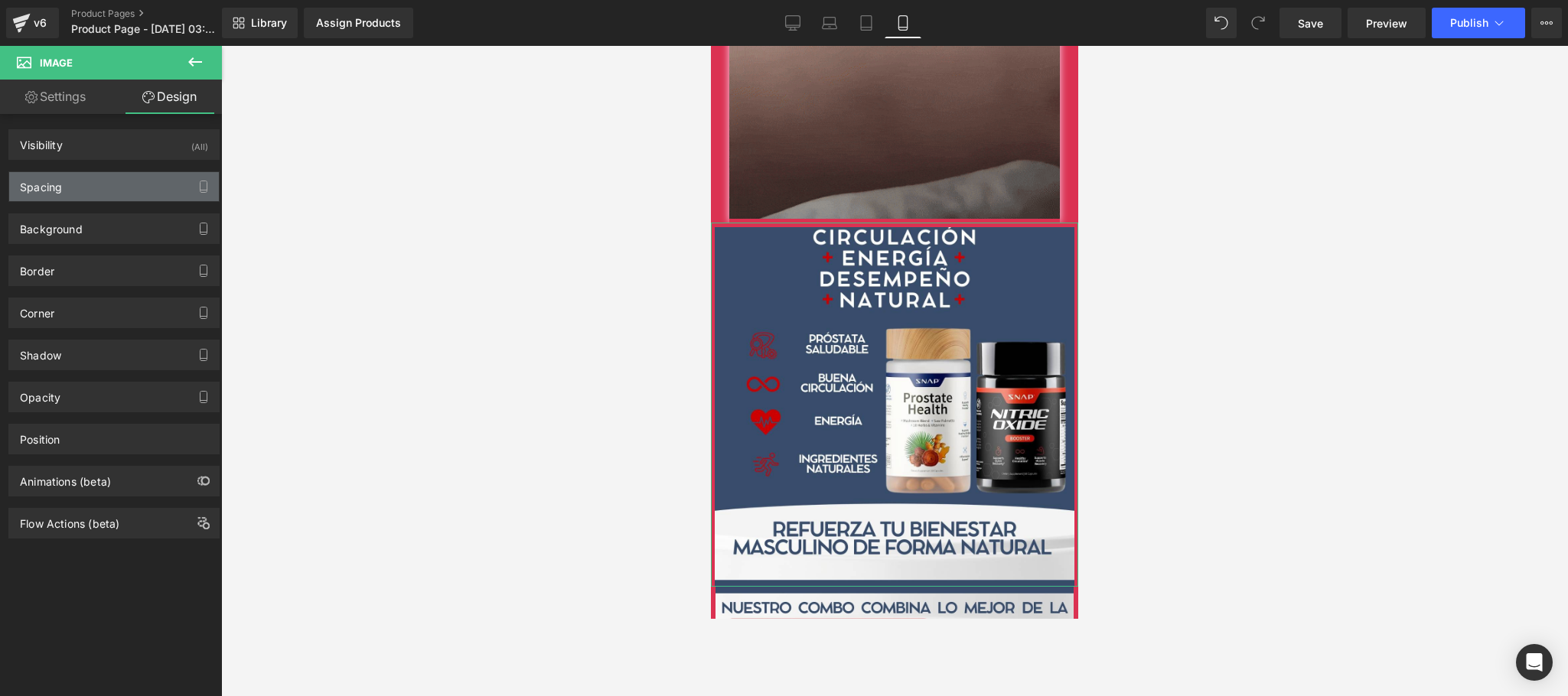
type input "0"
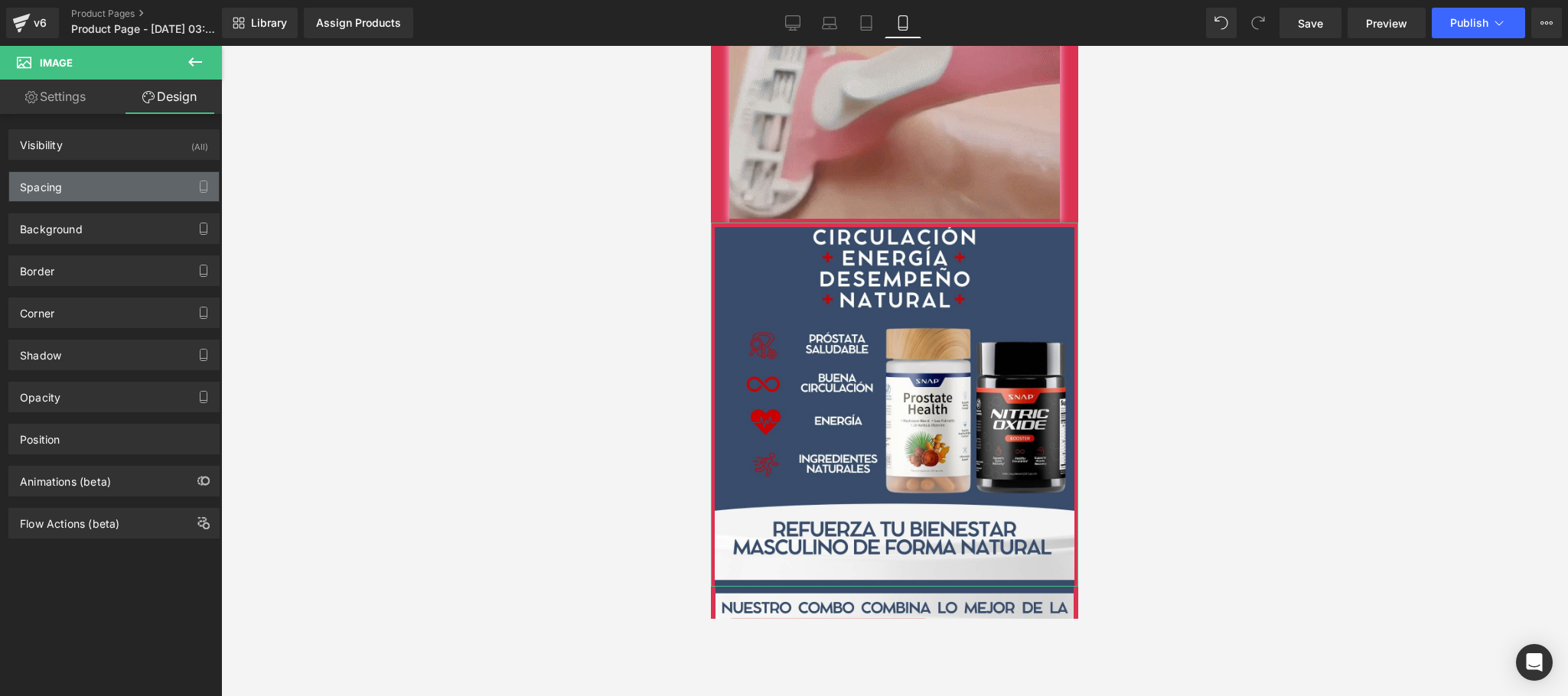
type input "0"
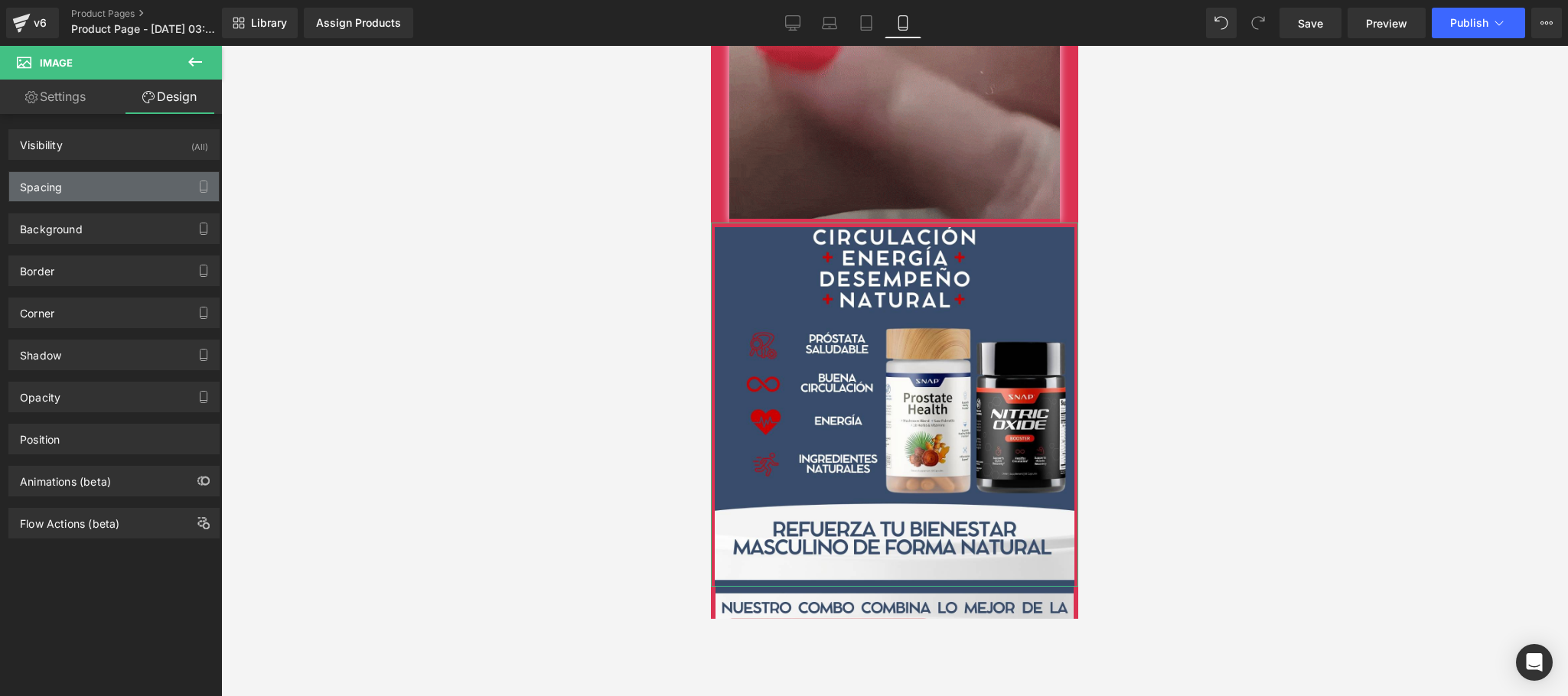
type input "0"
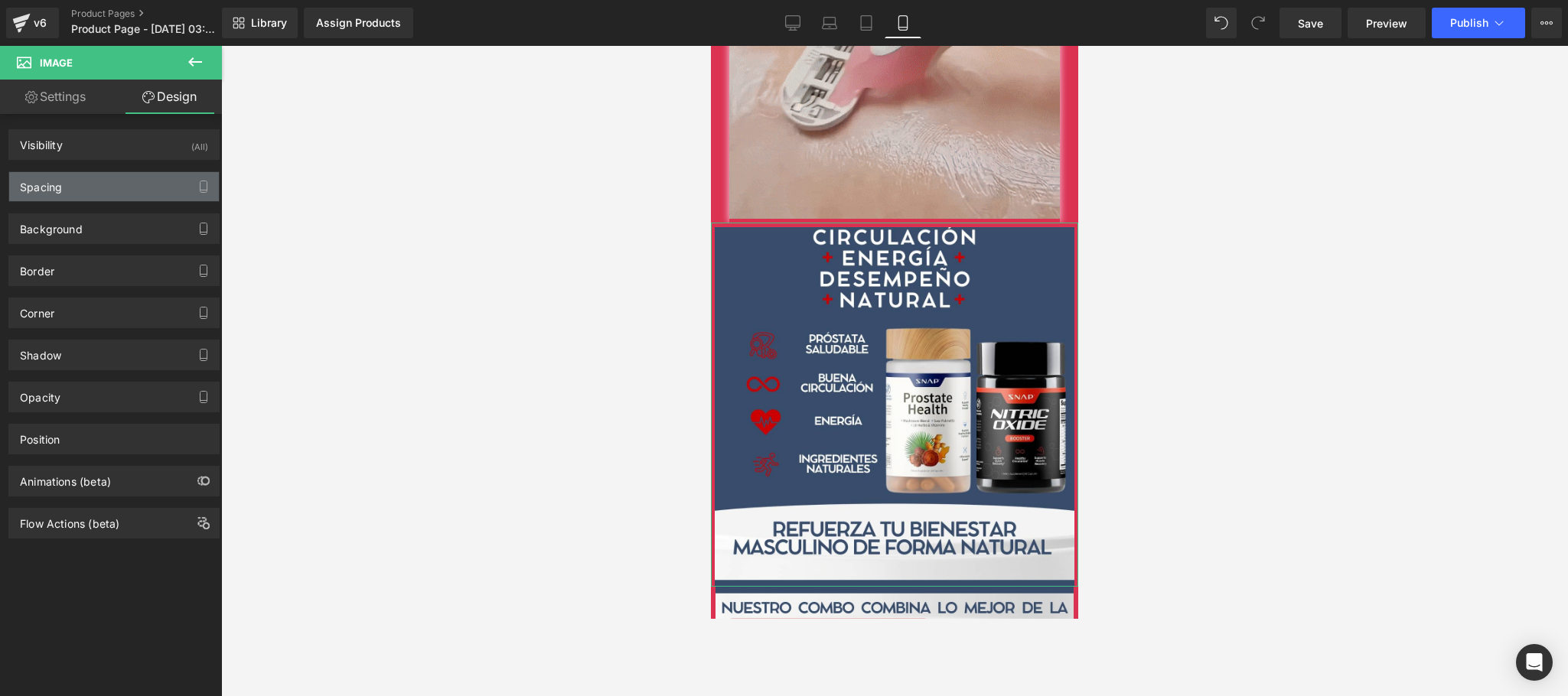
type input "6"
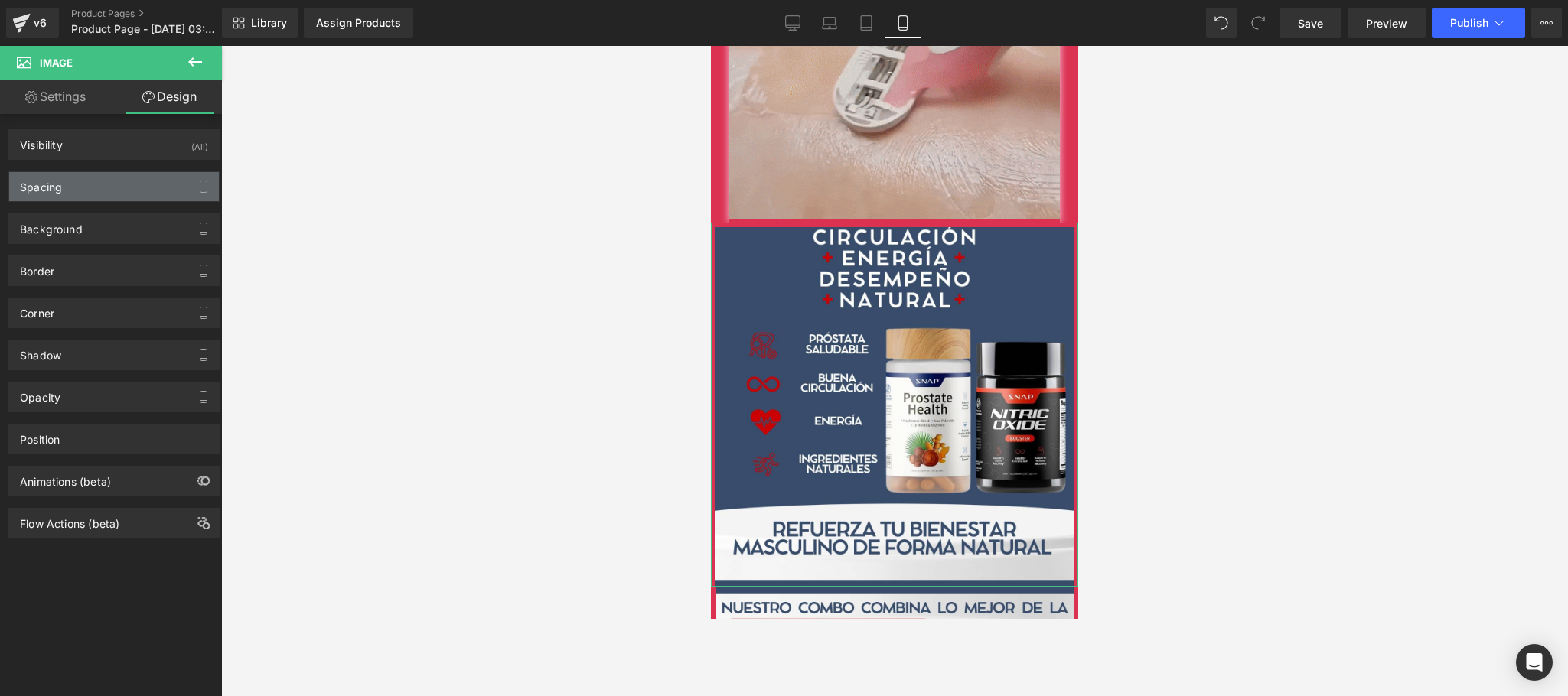
type input "5"
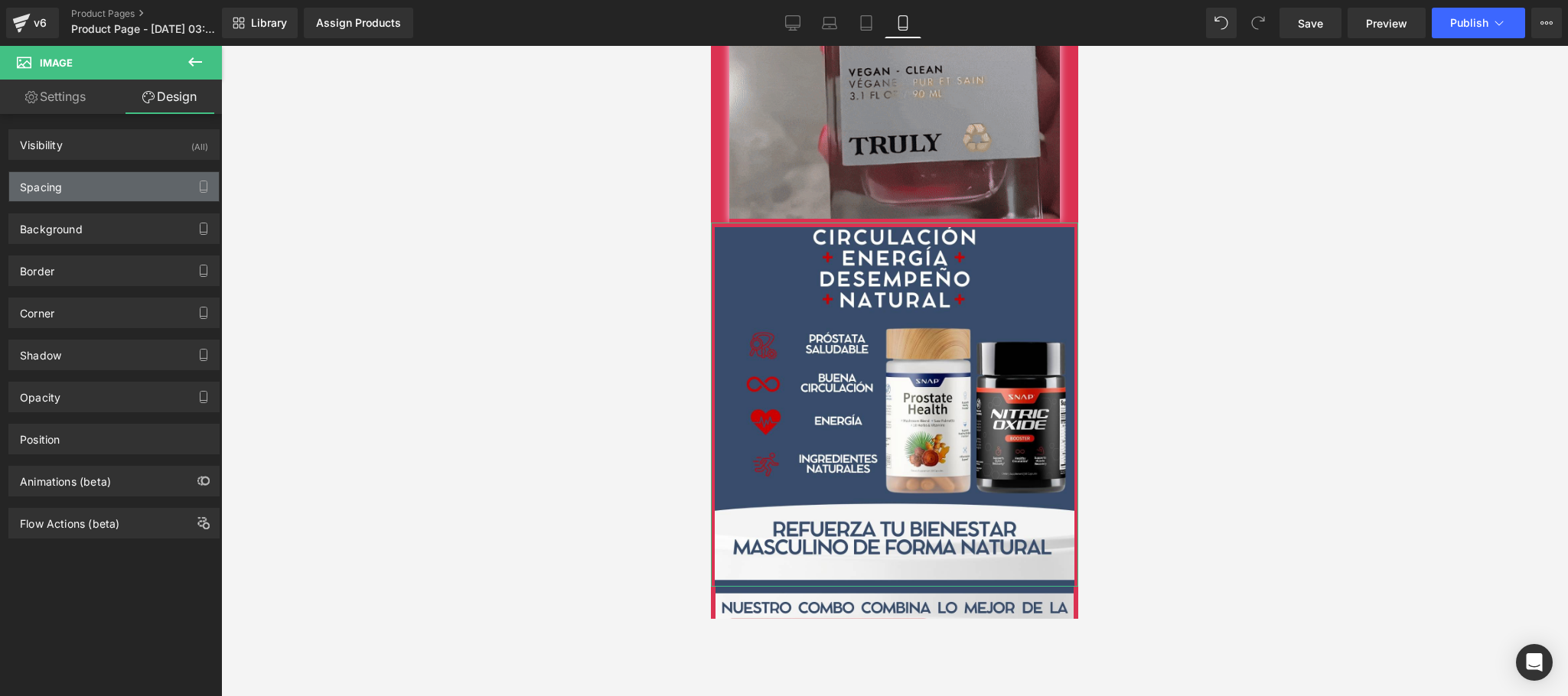
type input "0"
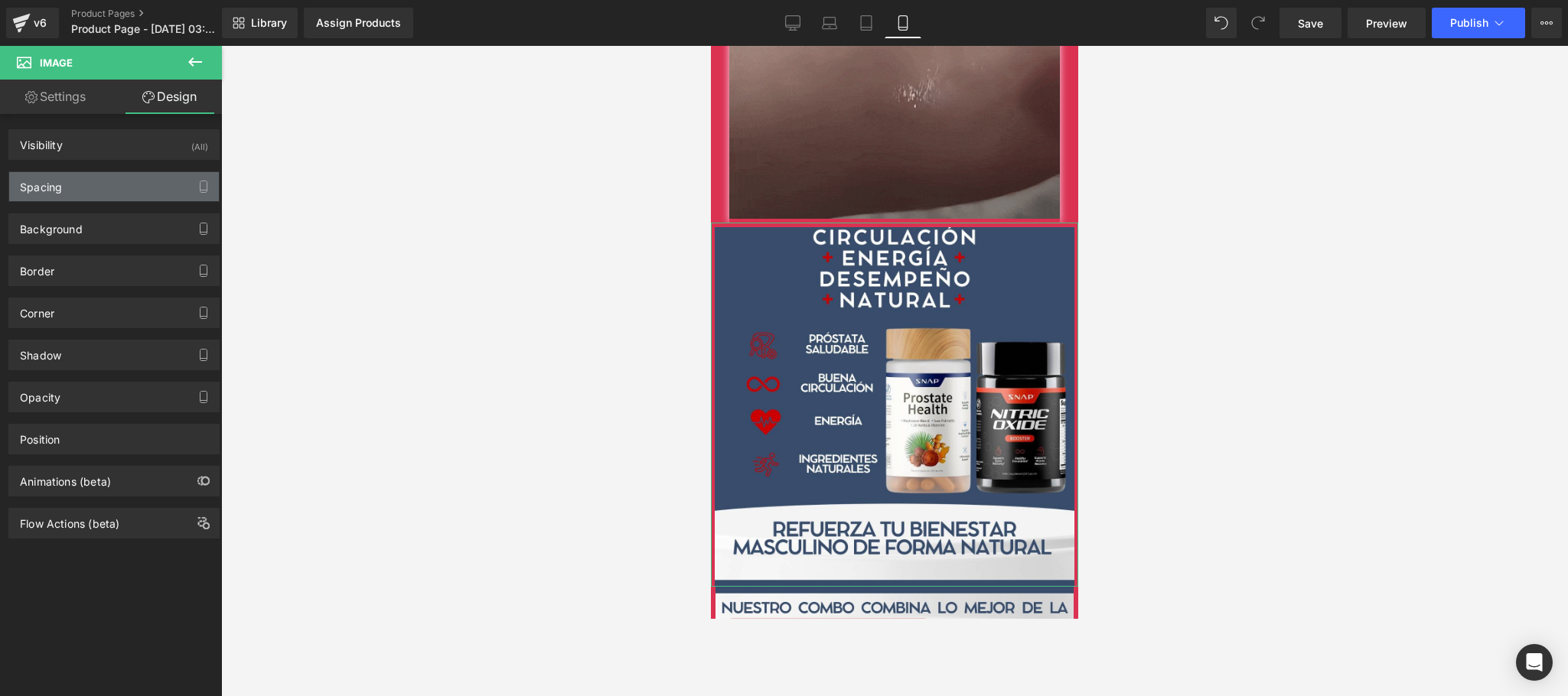
type input "5"
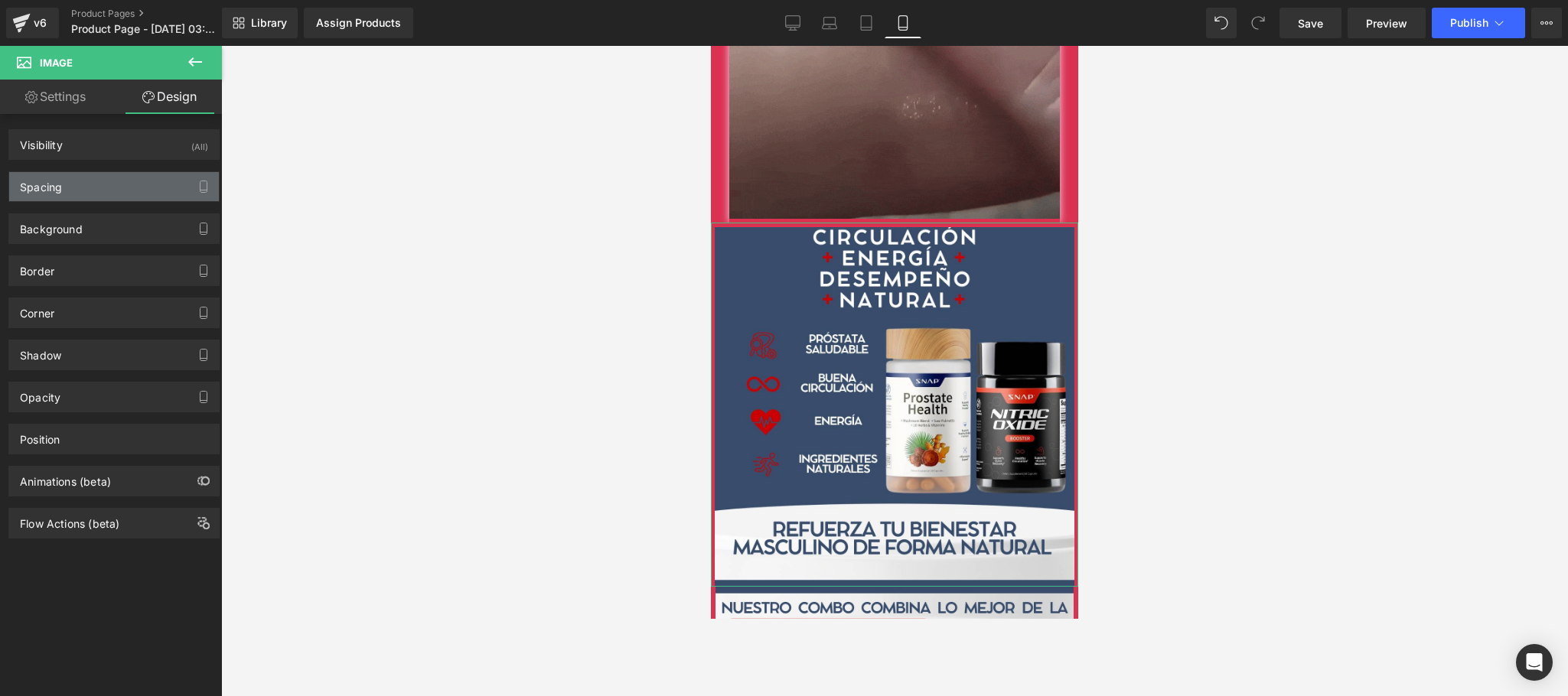
click at [108, 194] on div "Spacing" at bounding box center [114, 186] width 209 height 29
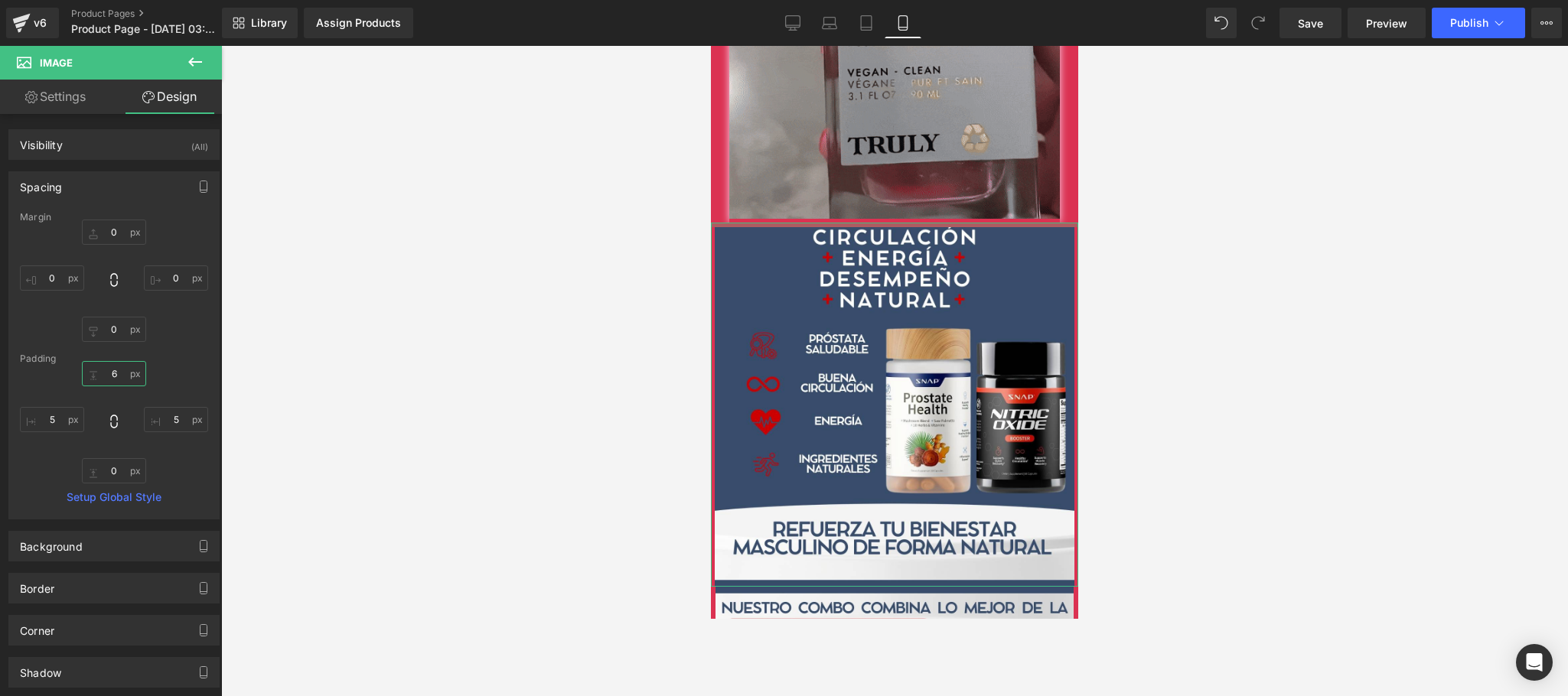
click at [115, 382] on input "6" at bounding box center [114, 374] width 64 height 25
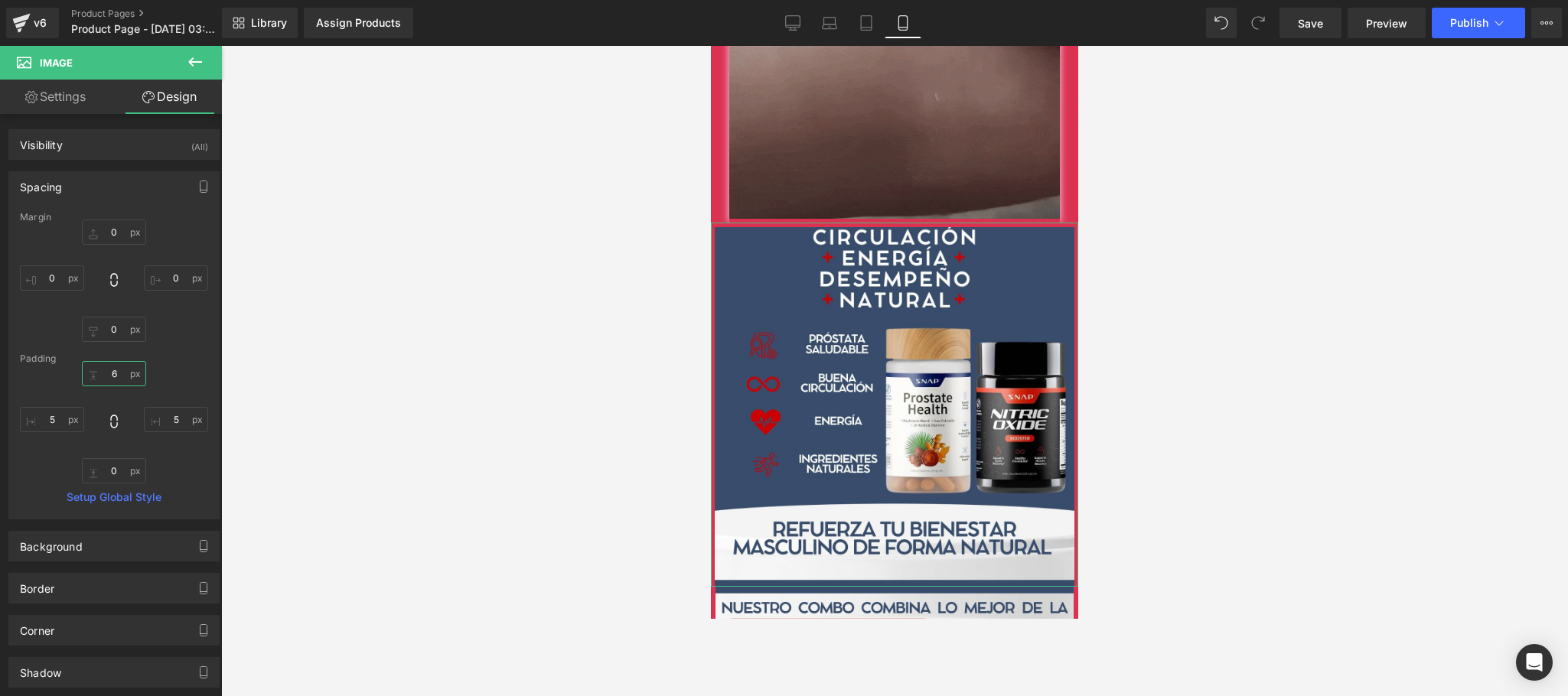
type input "0"
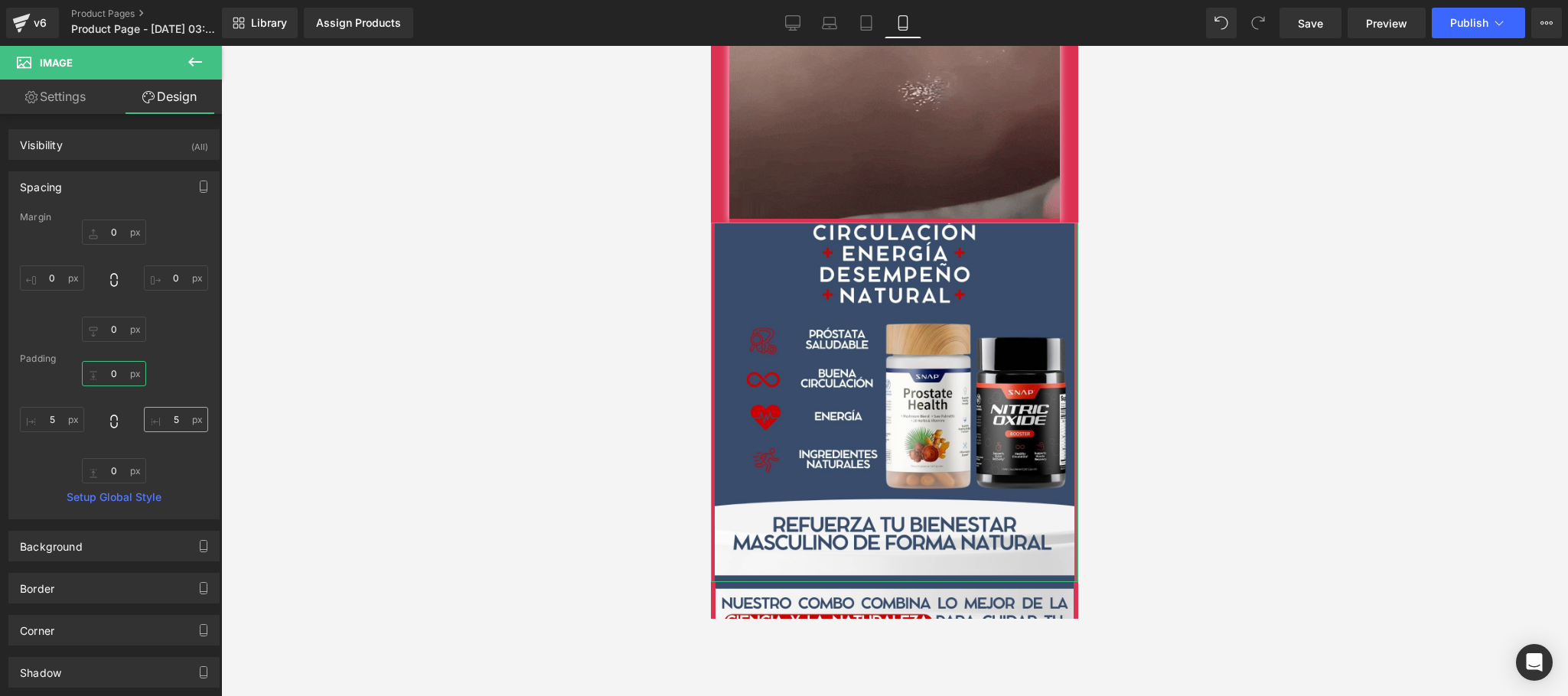
type input "2"
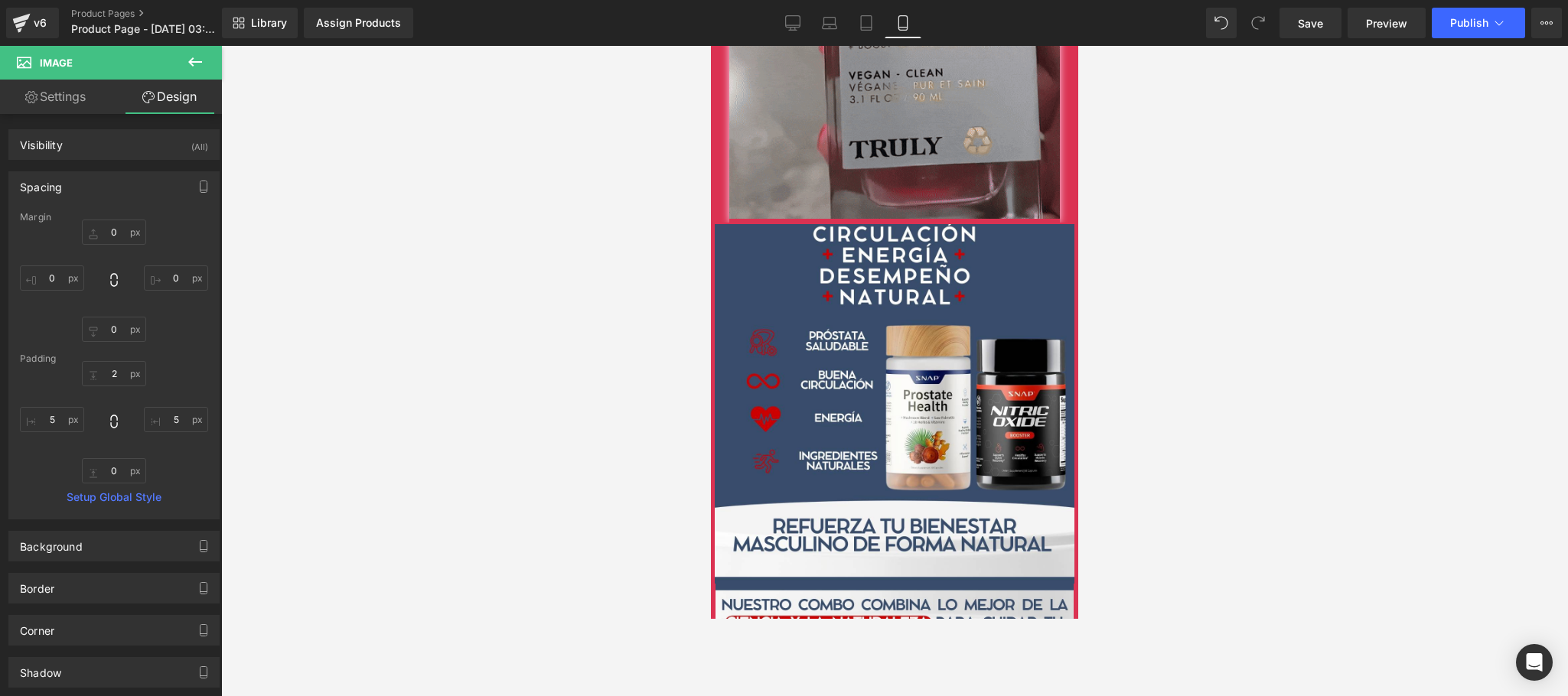
click at [1371, 244] on div at bounding box center [895, 371] width 1347 height 650
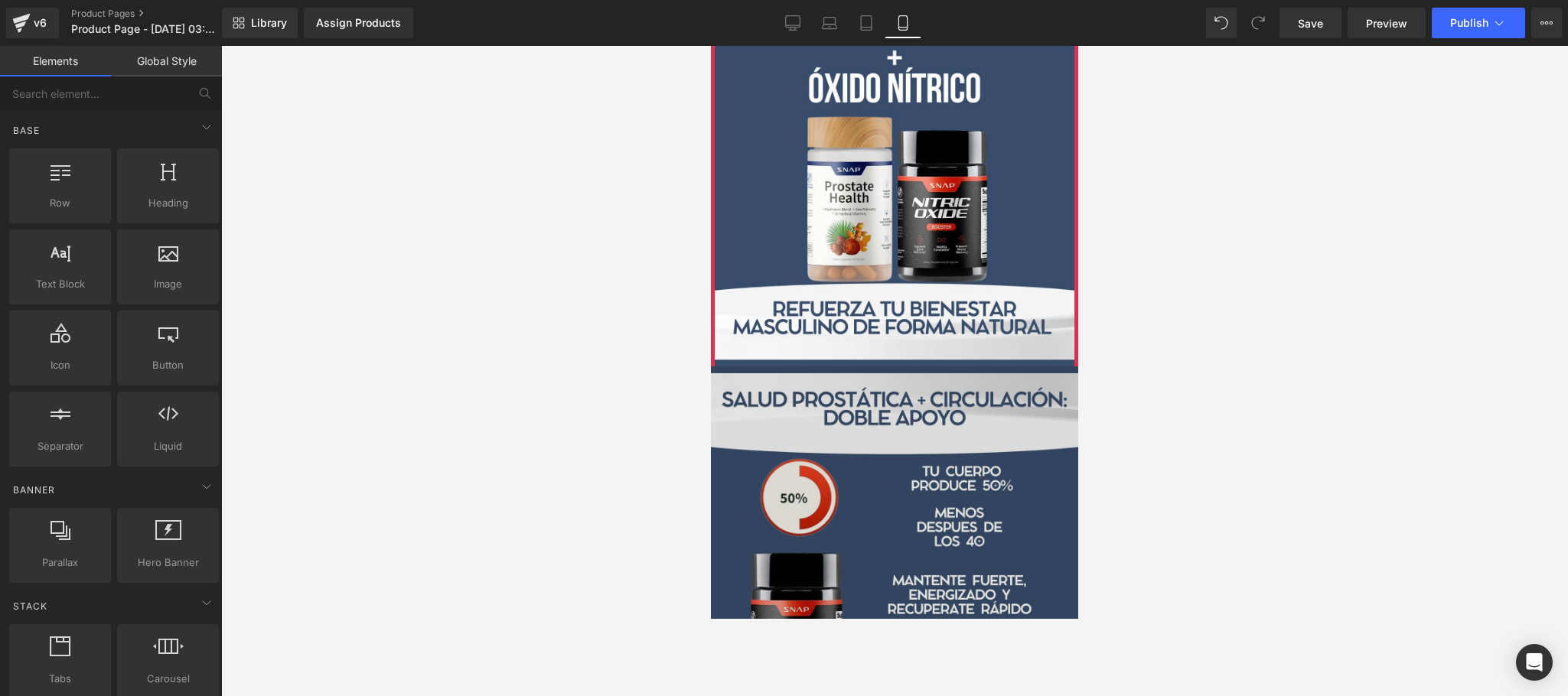
scroll to position [0, 0]
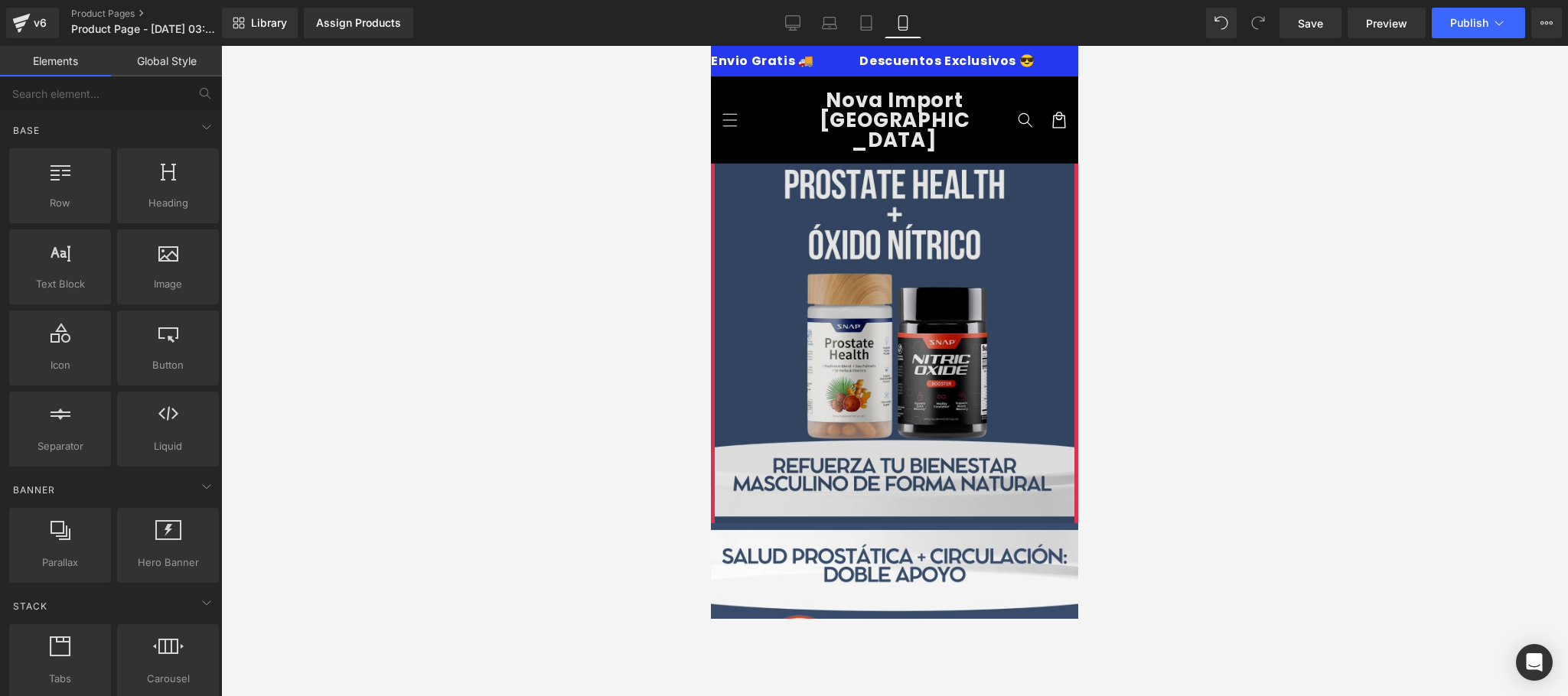
click at [772, 214] on img at bounding box center [895, 343] width 368 height 359
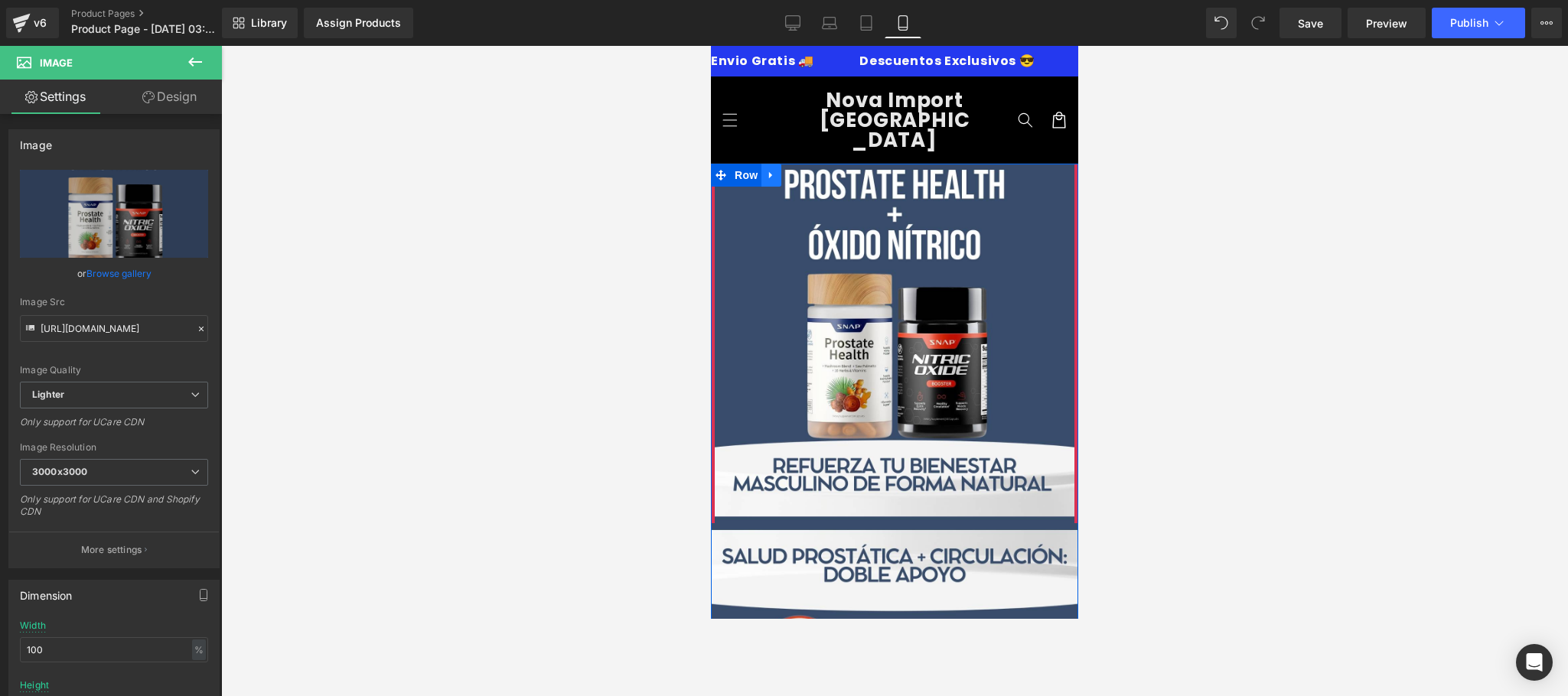
click at [766, 170] on icon at bounding box center [771, 175] width 11 height 12
click at [161, 102] on link "Design" at bounding box center [169, 97] width 111 height 35
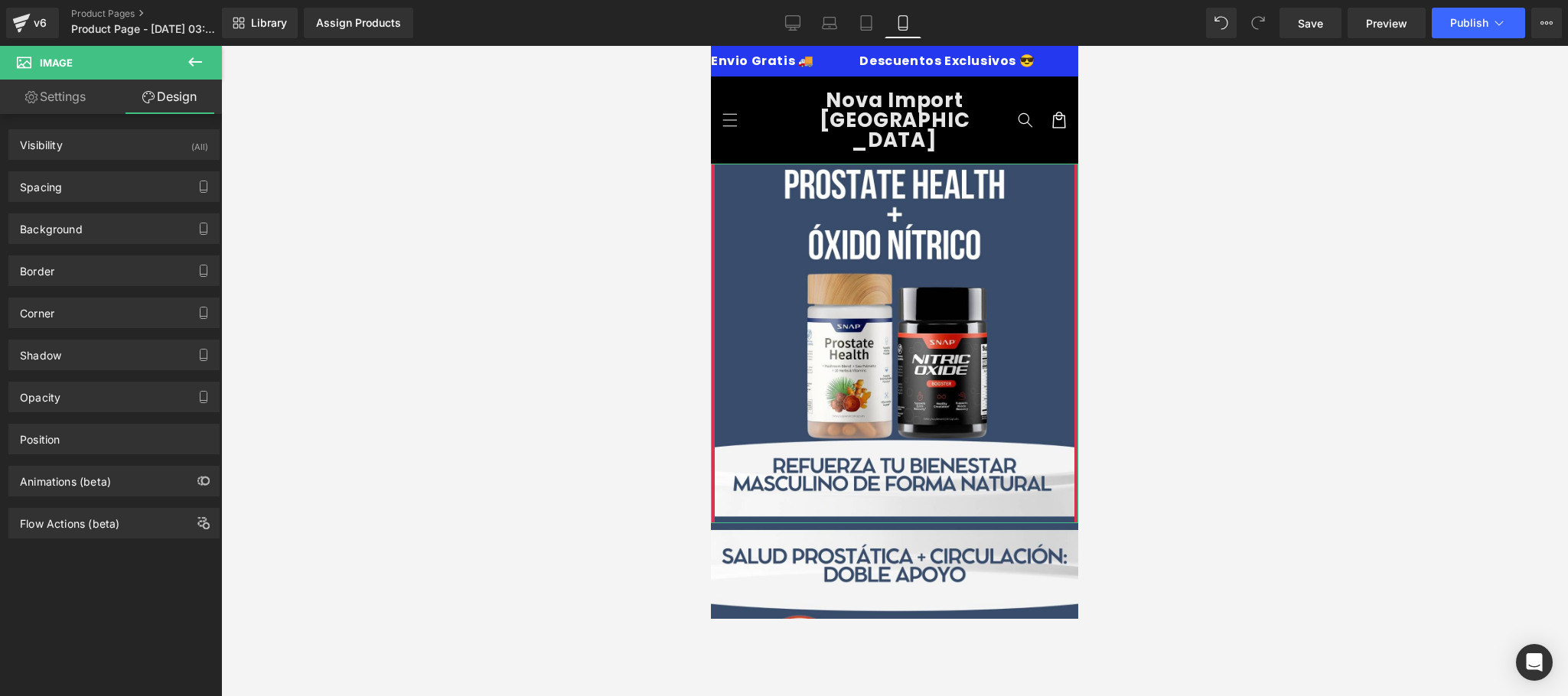
type input "transparent"
type input "0"
click at [90, 228] on div "Background" at bounding box center [114, 228] width 209 height 29
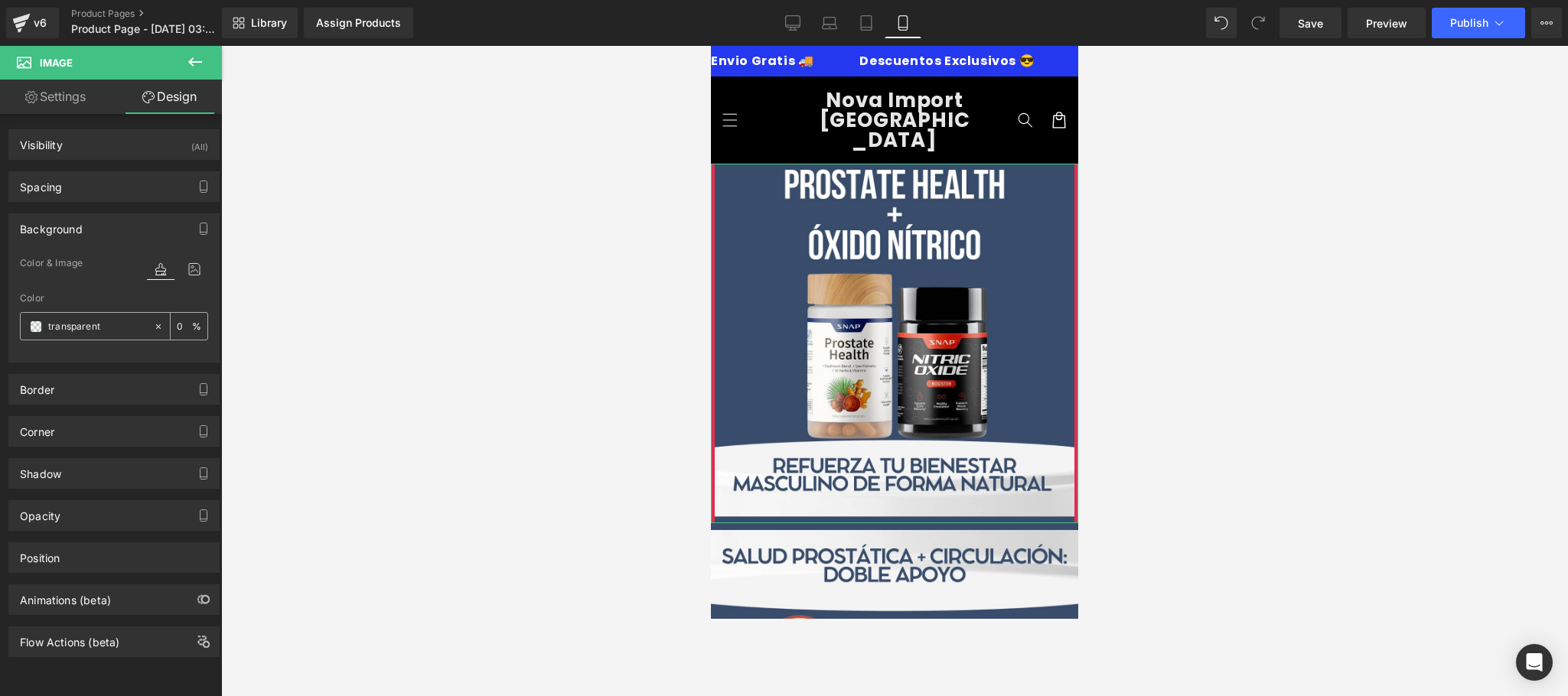
click at [85, 340] on div "transparent" at bounding box center [87, 326] width 133 height 27
click at [94, 331] on input "transparent" at bounding box center [97, 326] width 98 height 17
paste input "#384c6c"
type input "#384c6c"
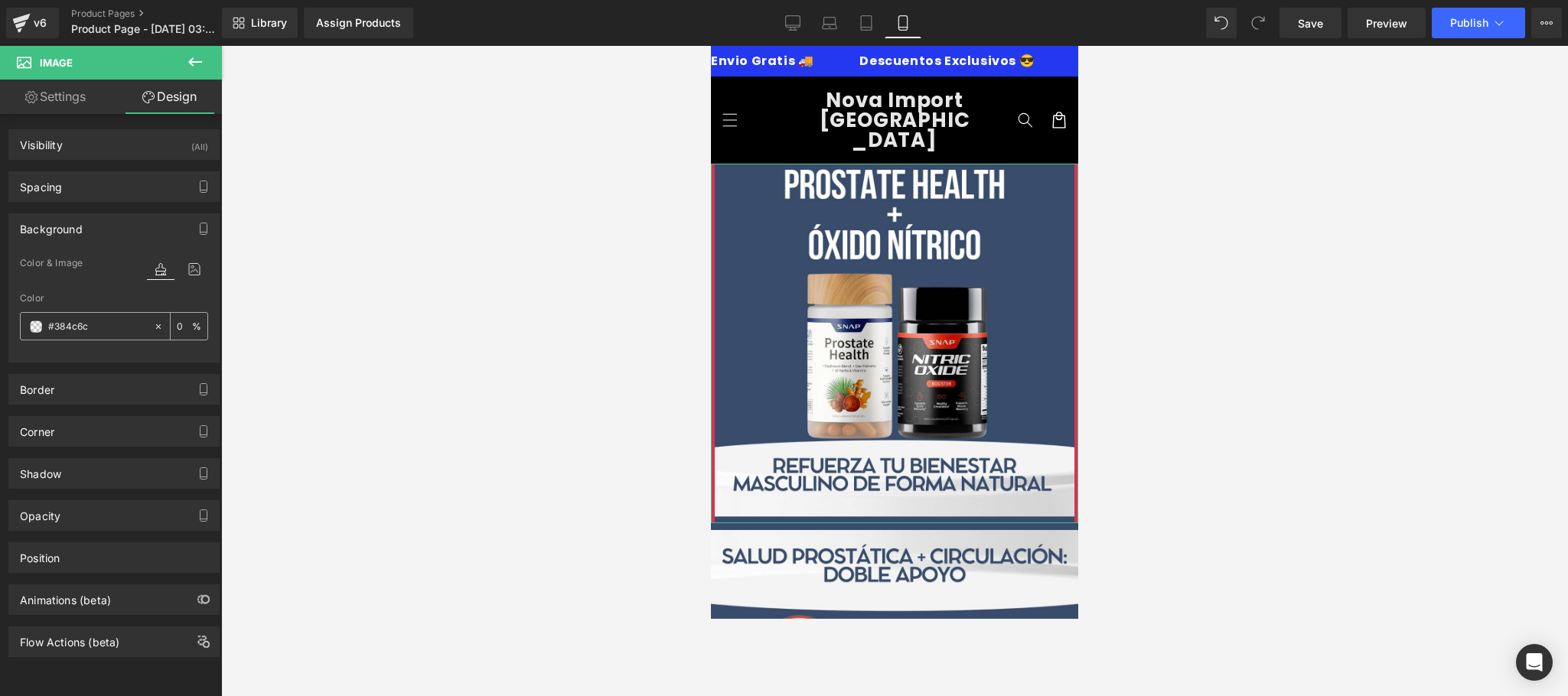
type input "100"
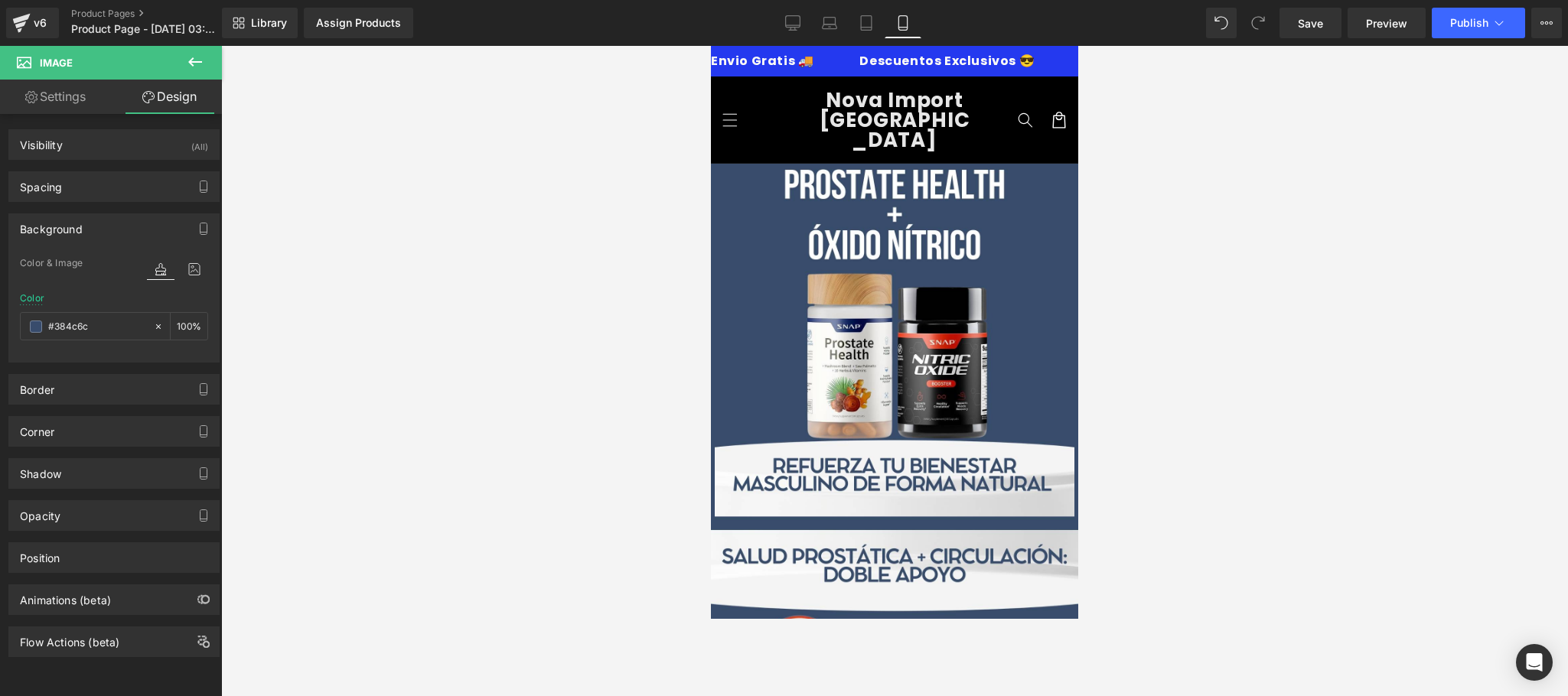
click at [335, 313] on div at bounding box center [895, 371] width 1347 height 650
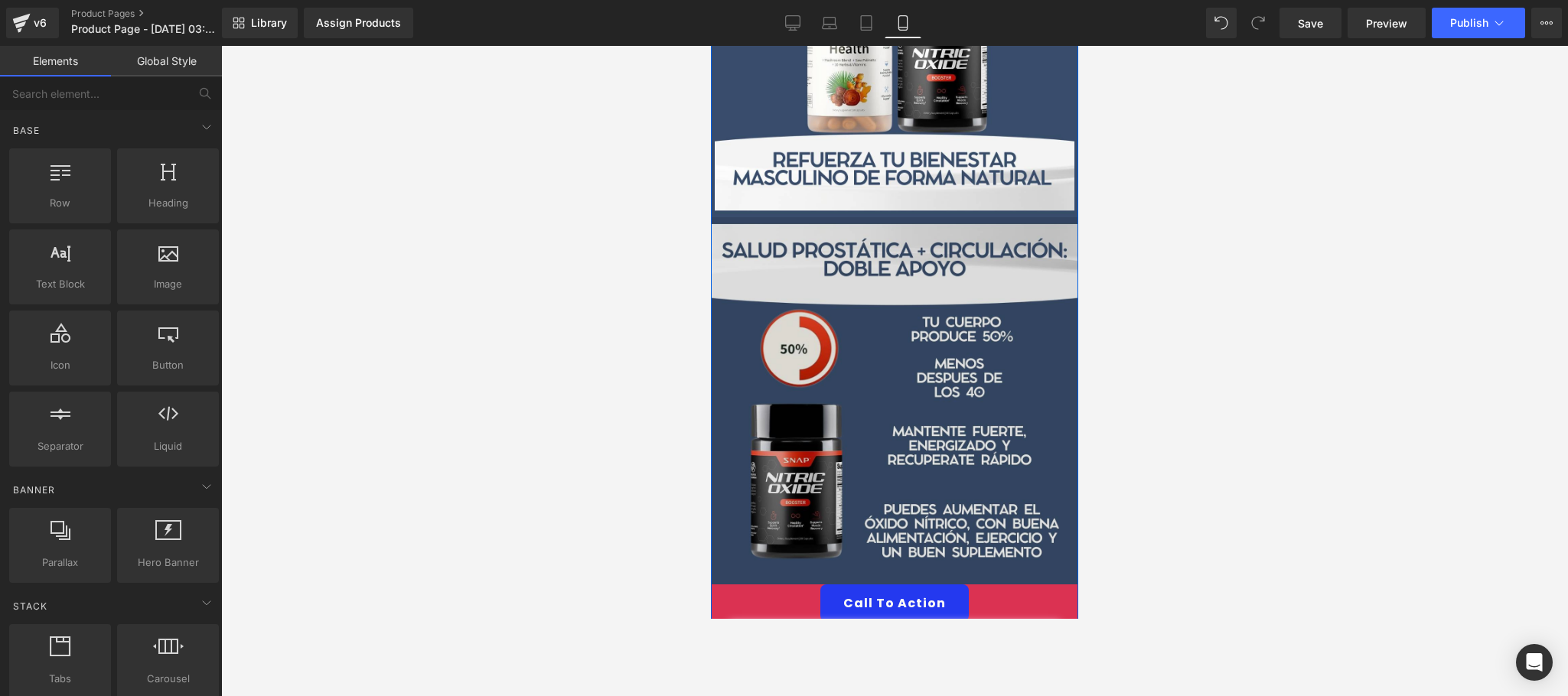
scroll to position [611, 0]
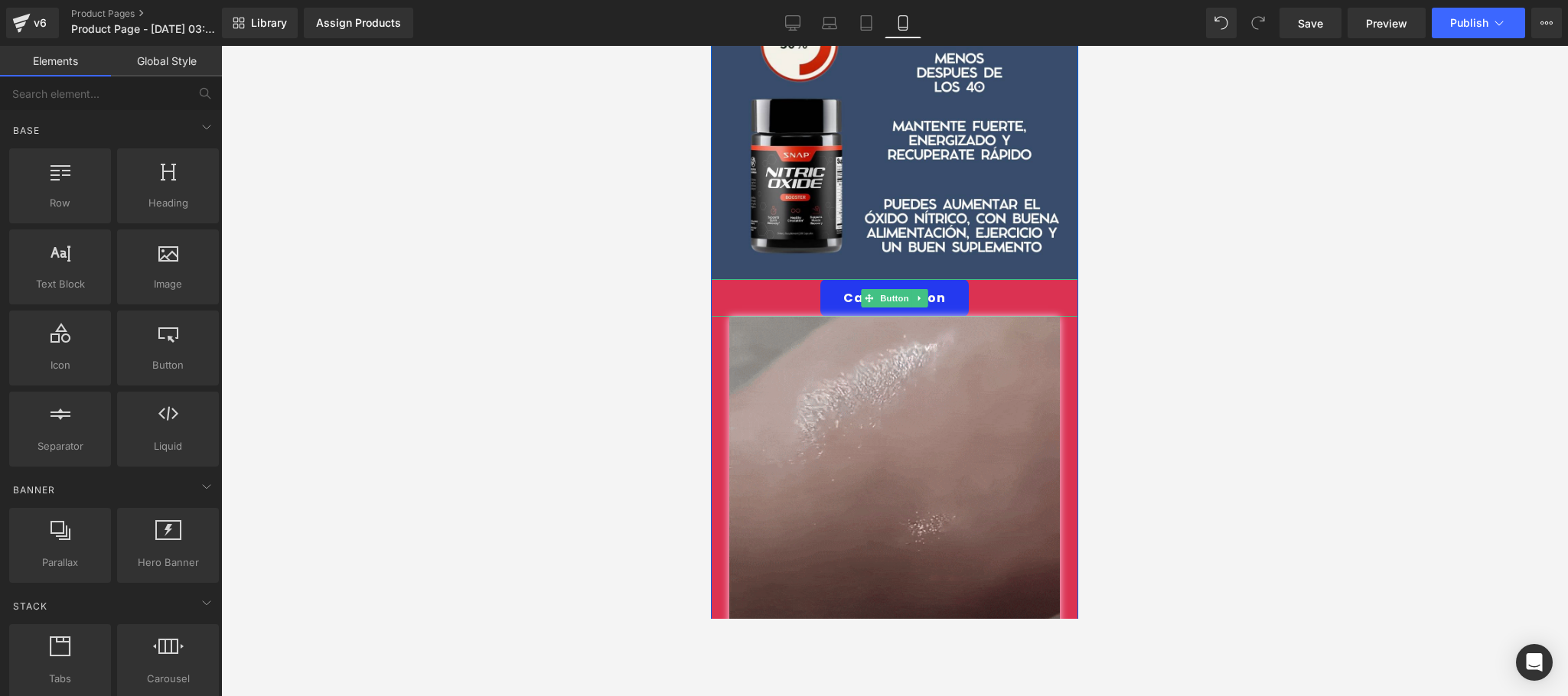
click at [1034, 279] on div "Call To Action" at bounding box center [895, 297] width 368 height 37
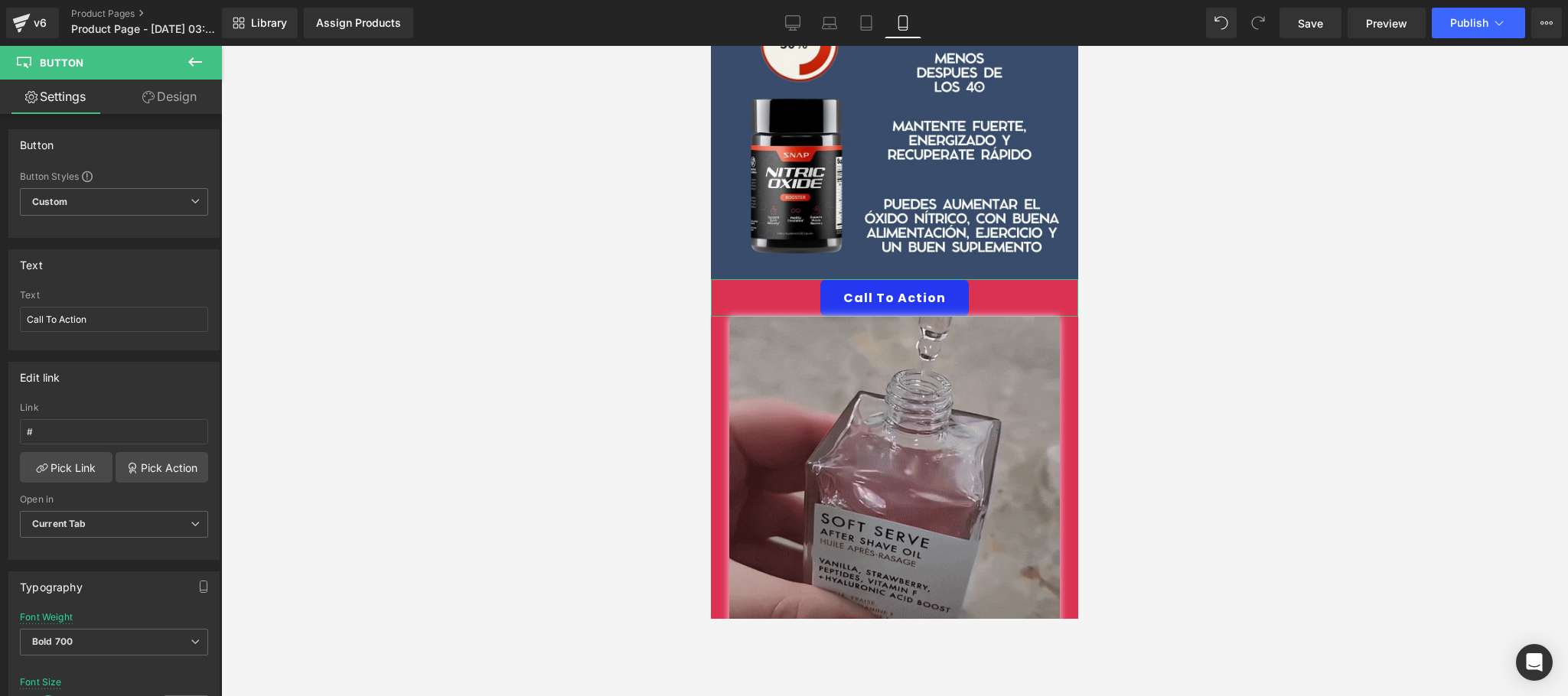
click at [173, 97] on link "Design" at bounding box center [169, 97] width 111 height 35
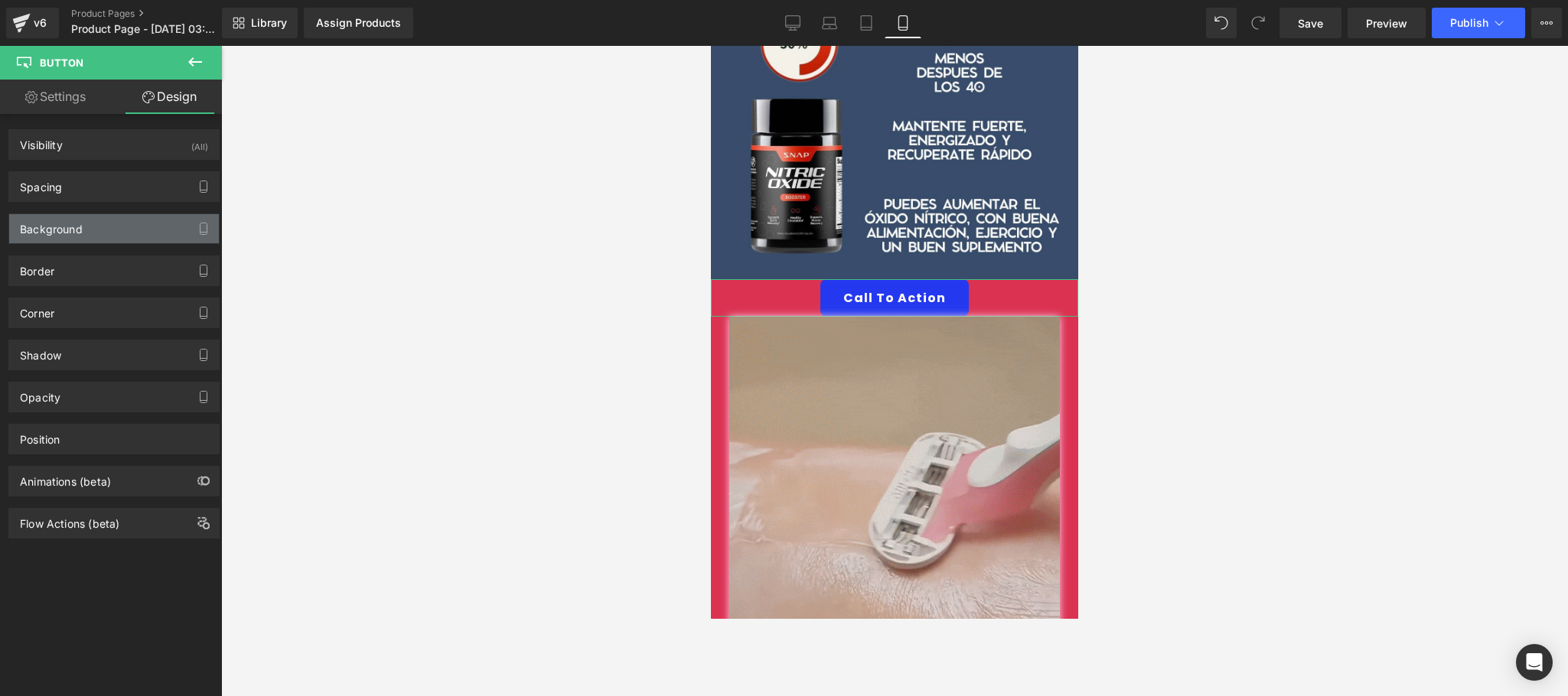
click at [89, 221] on div "Background" at bounding box center [114, 228] width 209 height 29
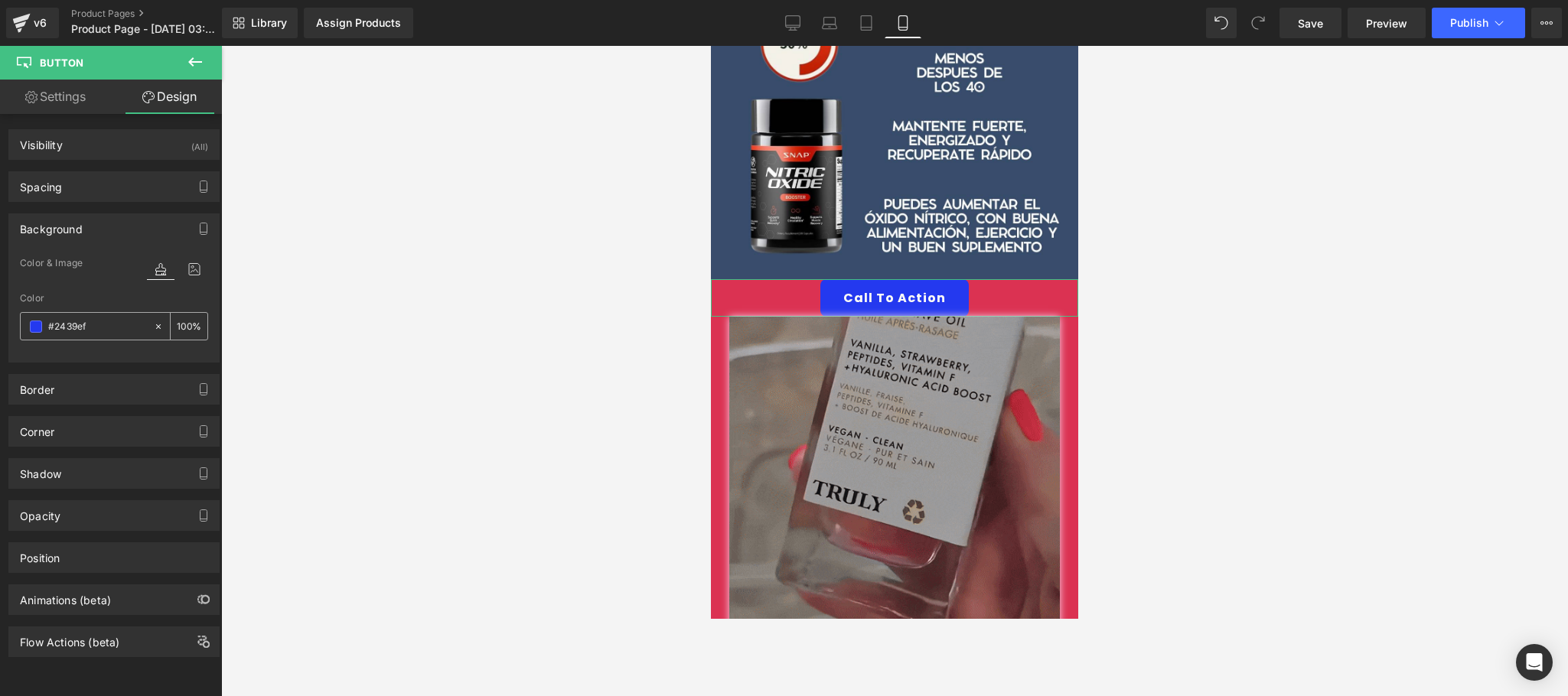
click at [102, 330] on input "#2439ef" at bounding box center [97, 326] width 98 height 17
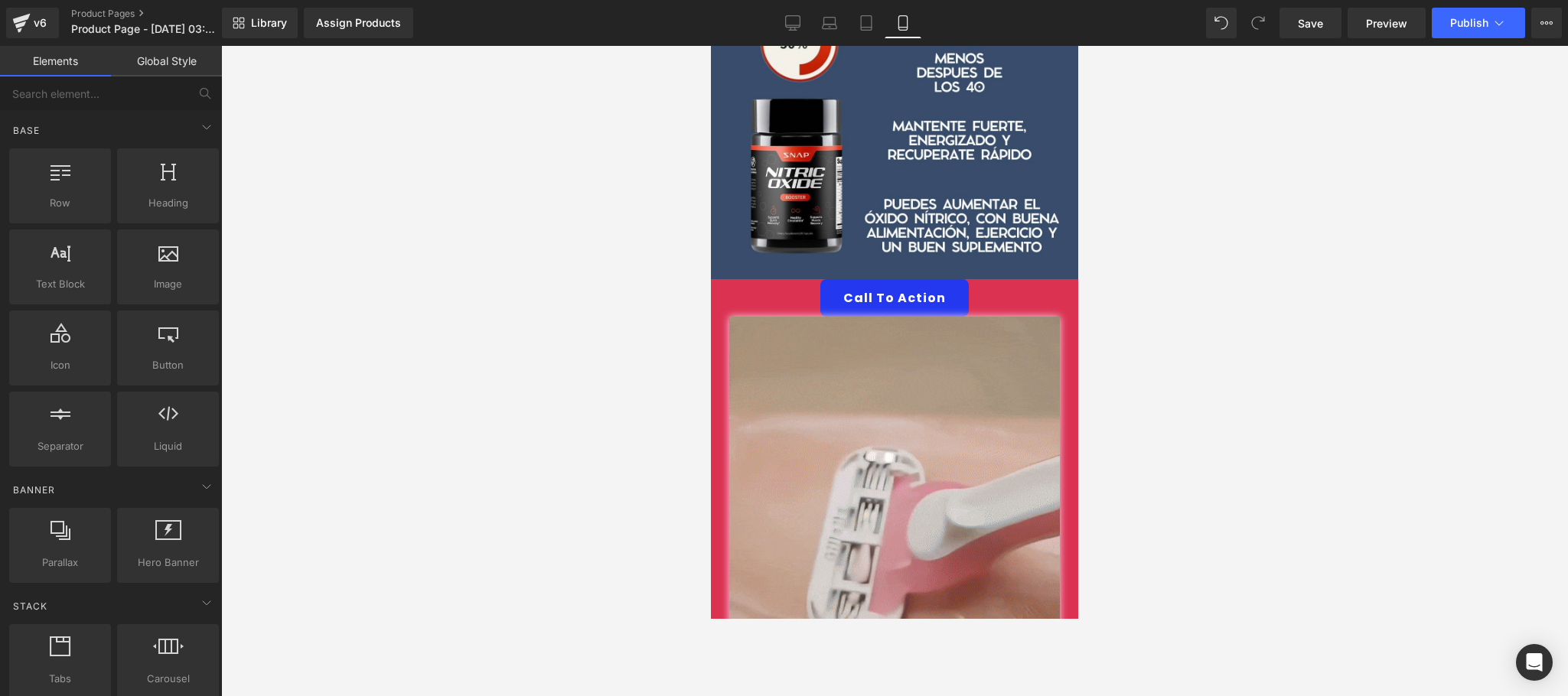
drag, startPoint x: 290, startPoint y: 325, endPoint x: 691, endPoint y: 265, distance: 405.5
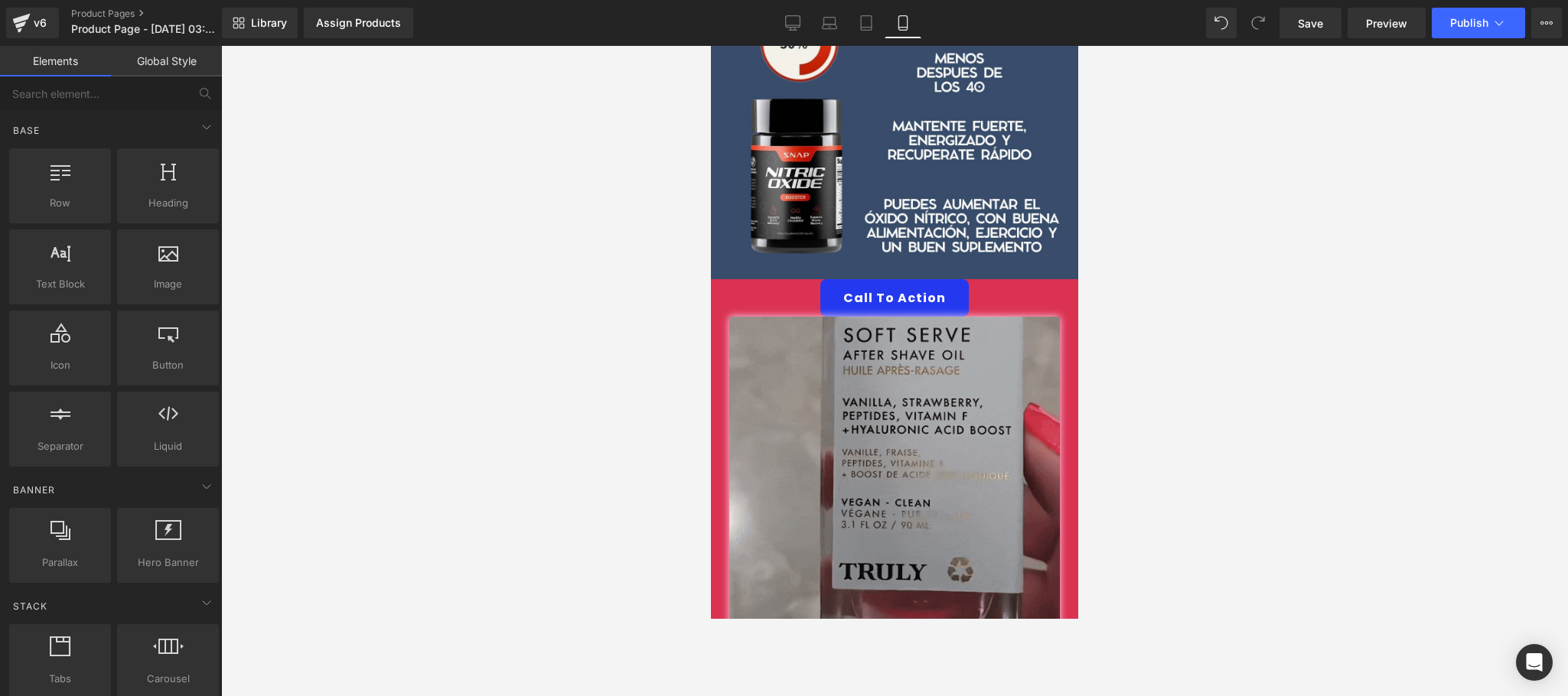
click at [292, 325] on div at bounding box center [895, 371] width 1347 height 650
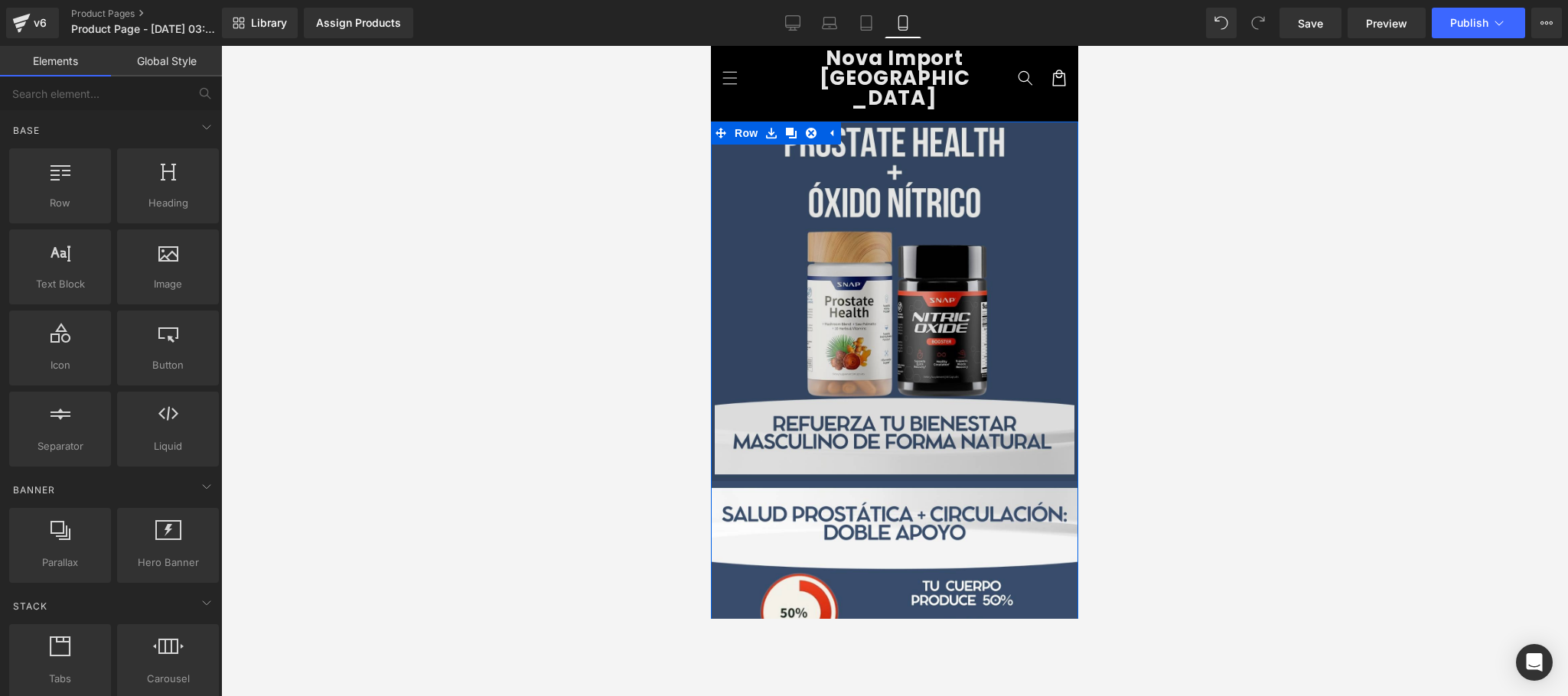
scroll to position [0, 0]
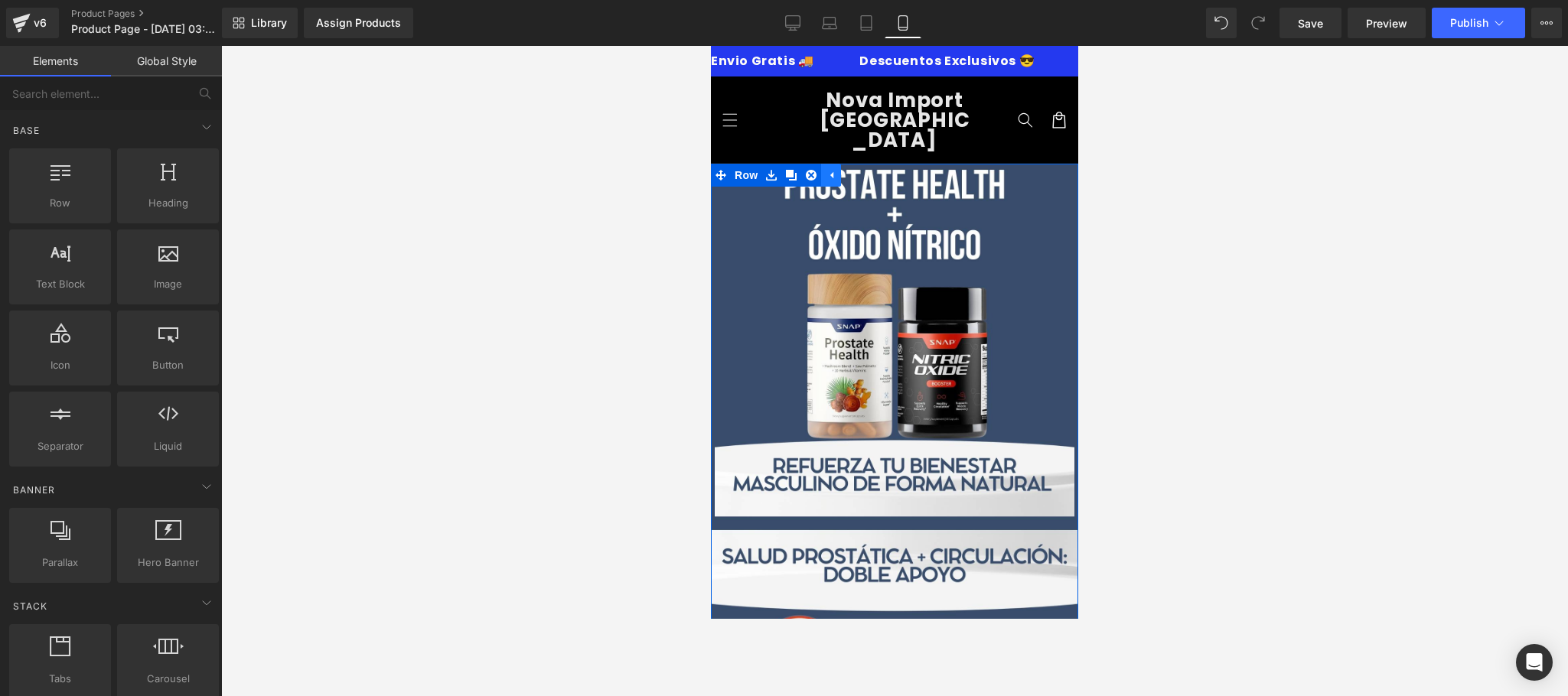
click at [831, 172] on icon at bounding box center [832, 175] width 3 height 7
click at [770, 164] on link at bounding box center [771, 175] width 20 height 23
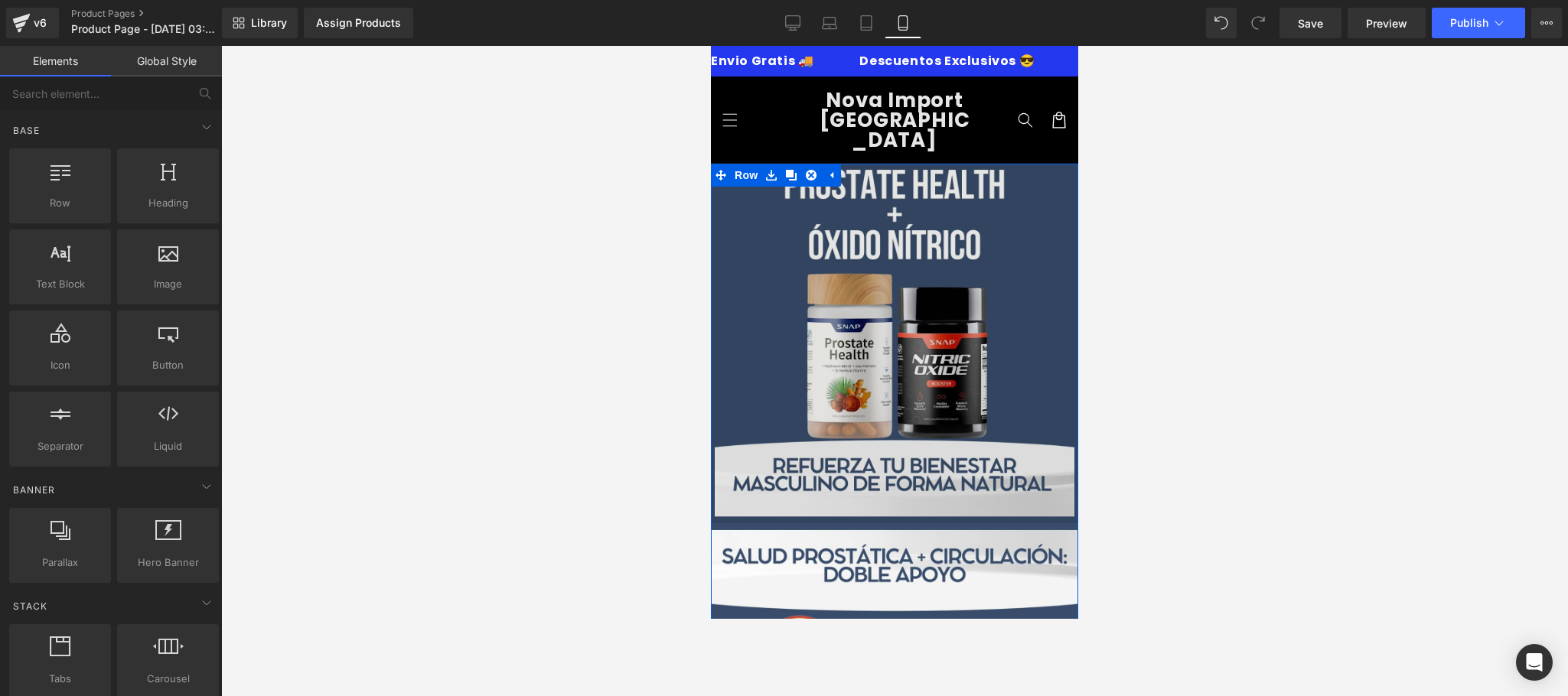
click at [834, 237] on img at bounding box center [895, 343] width 368 height 359
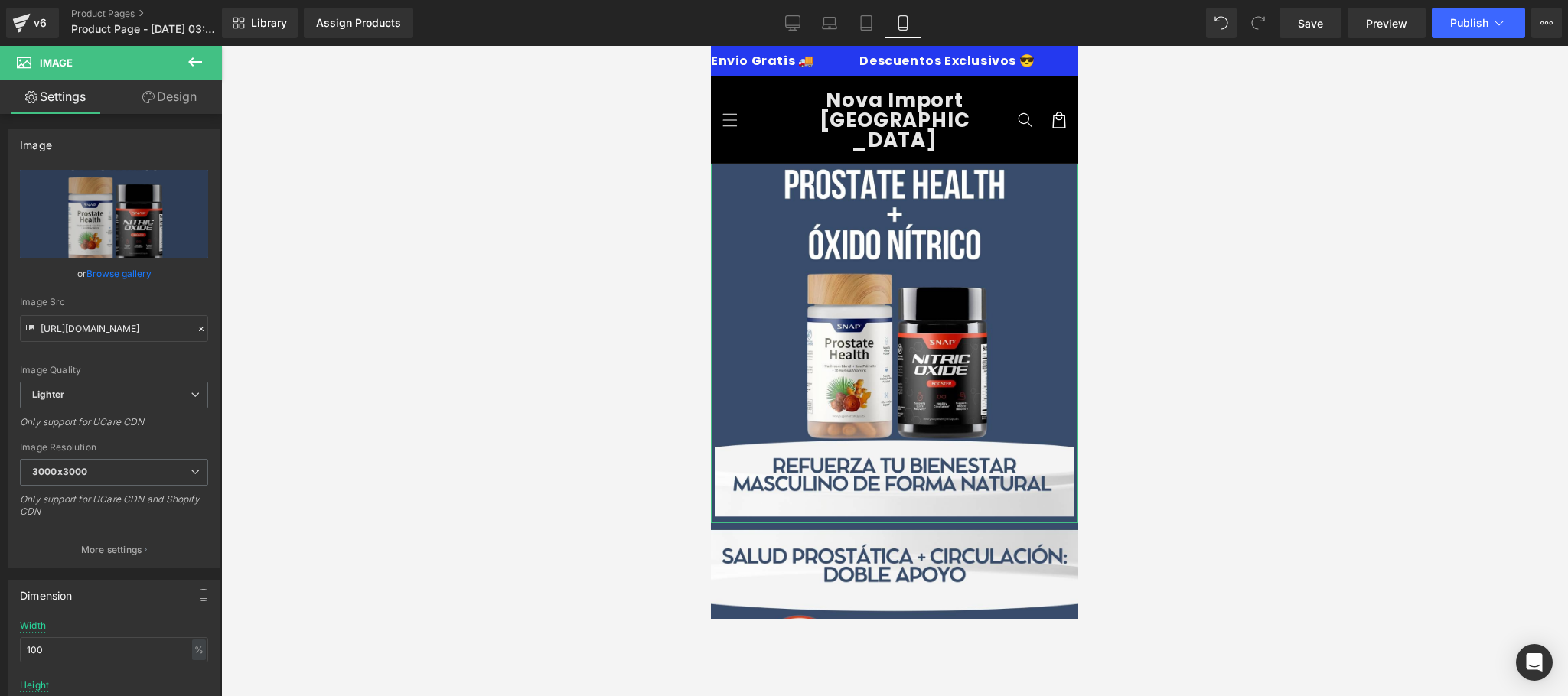
click at [200, 90] on link "Design" at bounding box center [169, 97] width 111 height 35
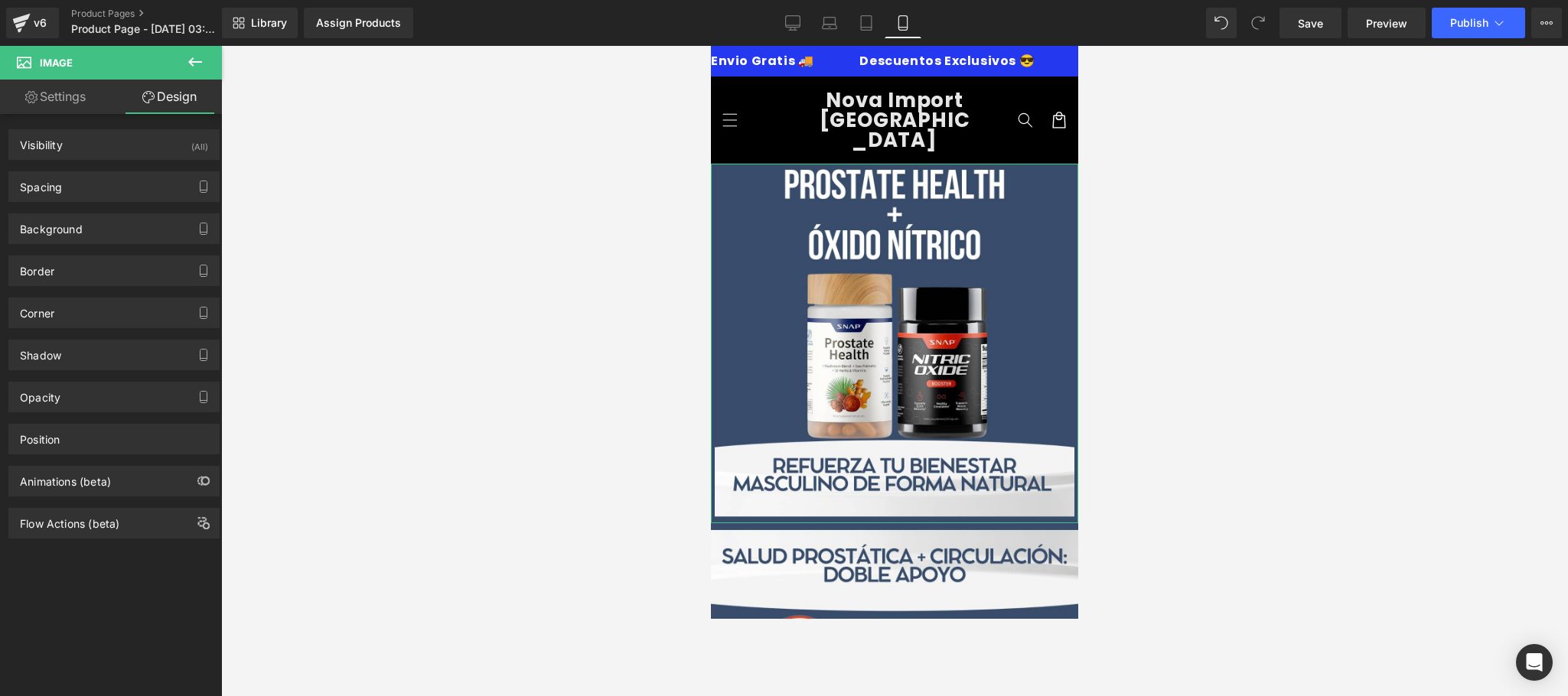
type input "#000000"
type input "90"
type input "0"
click at [58, 260] on div "Border" at bounding box center [114, 270] width 209 height 29
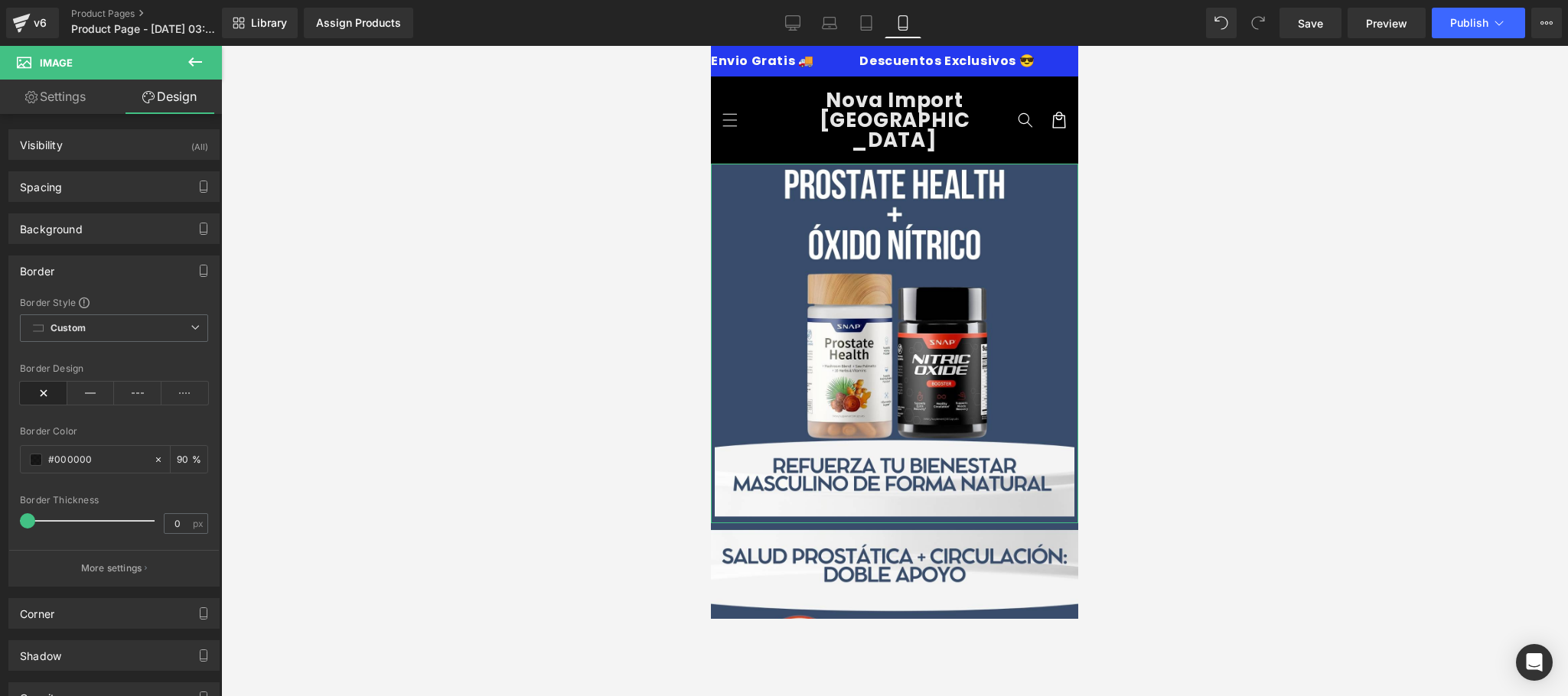
click at [122, 266] on div "Border" at bounding box center [114, 270] width 209 height 29
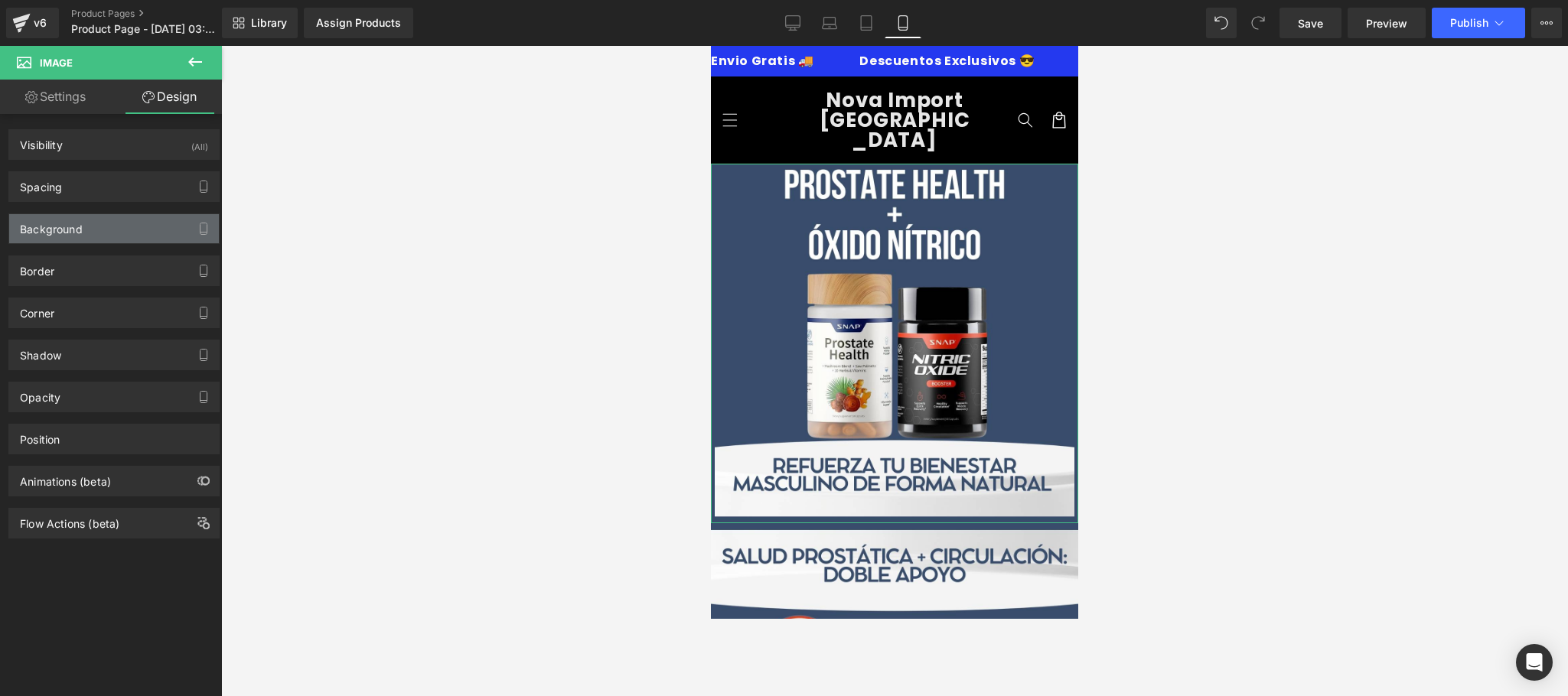
click at [120, 216] on div "Background" at bounding box center [114, 228] width 209 height 29
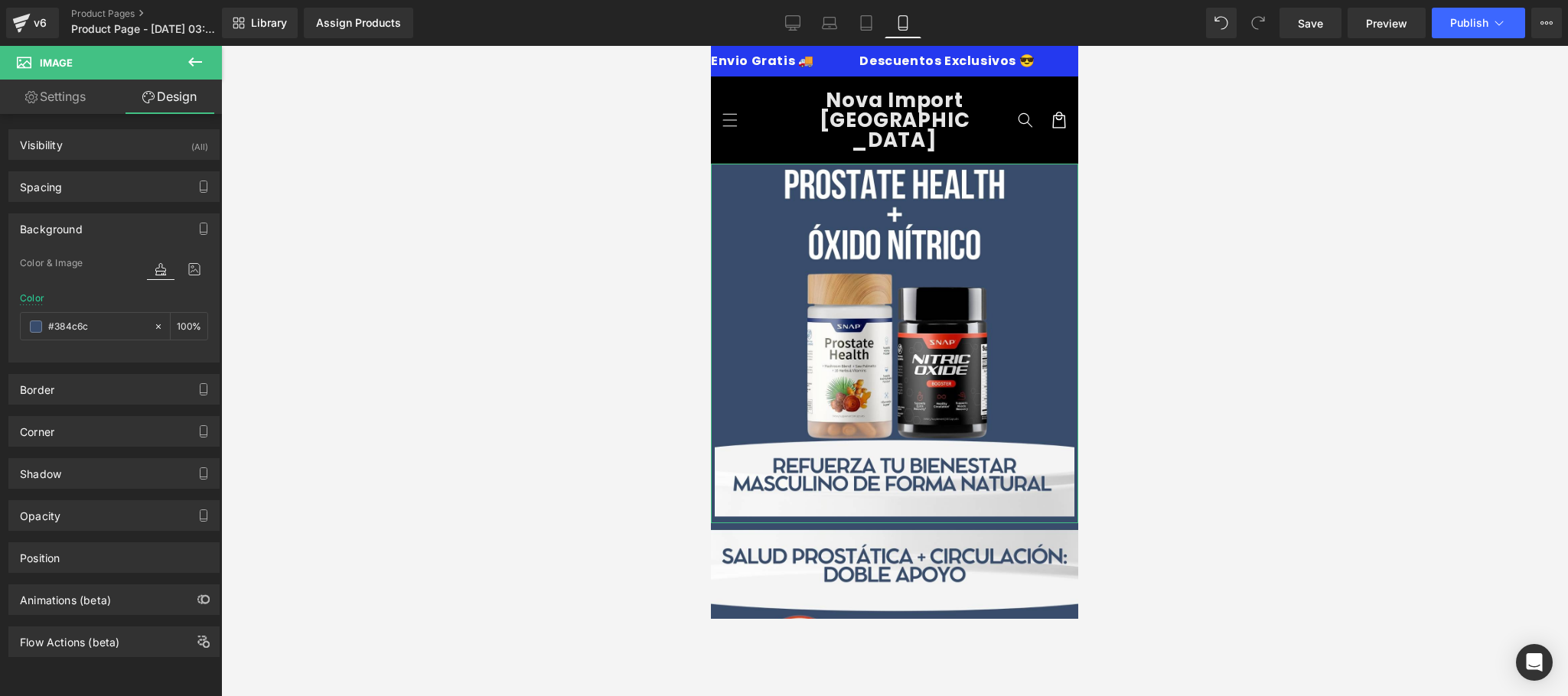
click at [120, 216] on div "Background" at bounding box center [114, 228] width 209 height 29
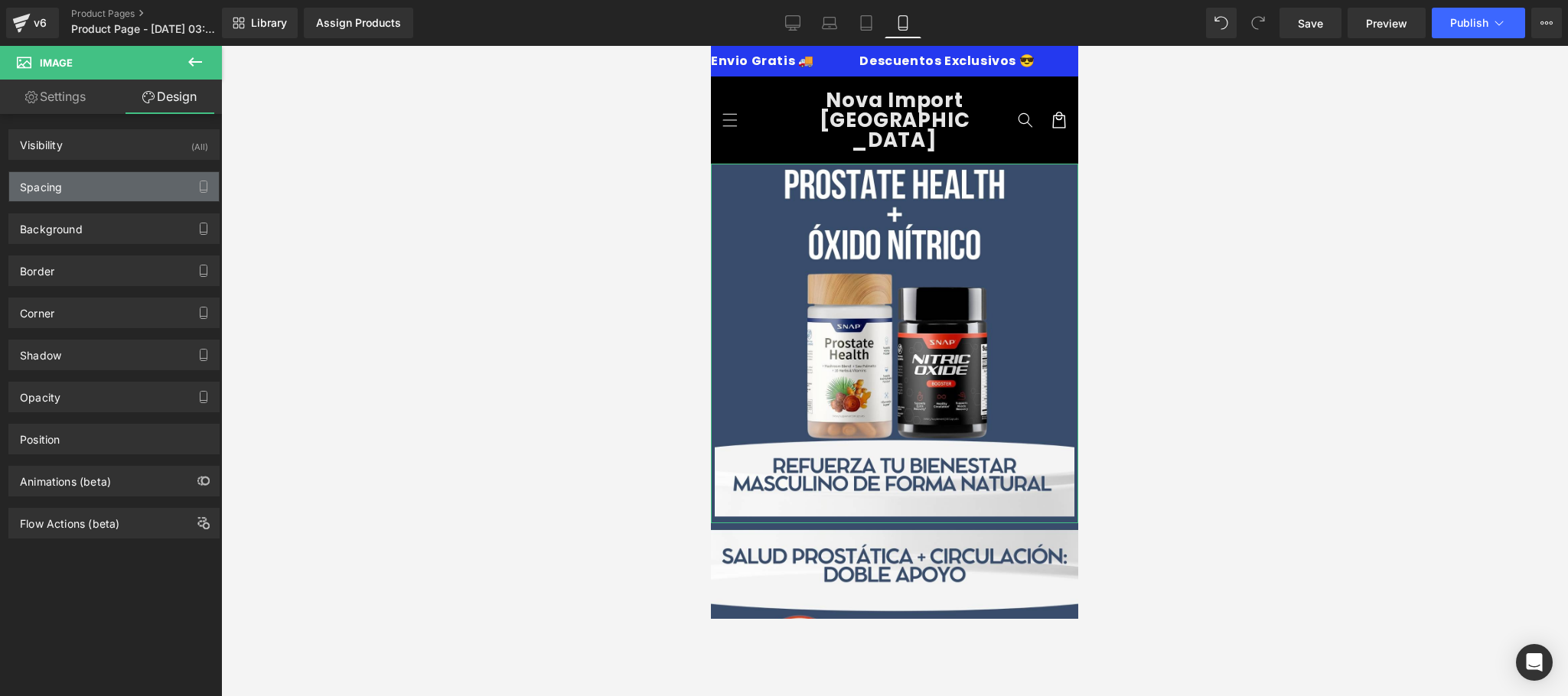
click at [119, 195] on div "Spacing" at bounding box center [114, 186] width 209 height 29
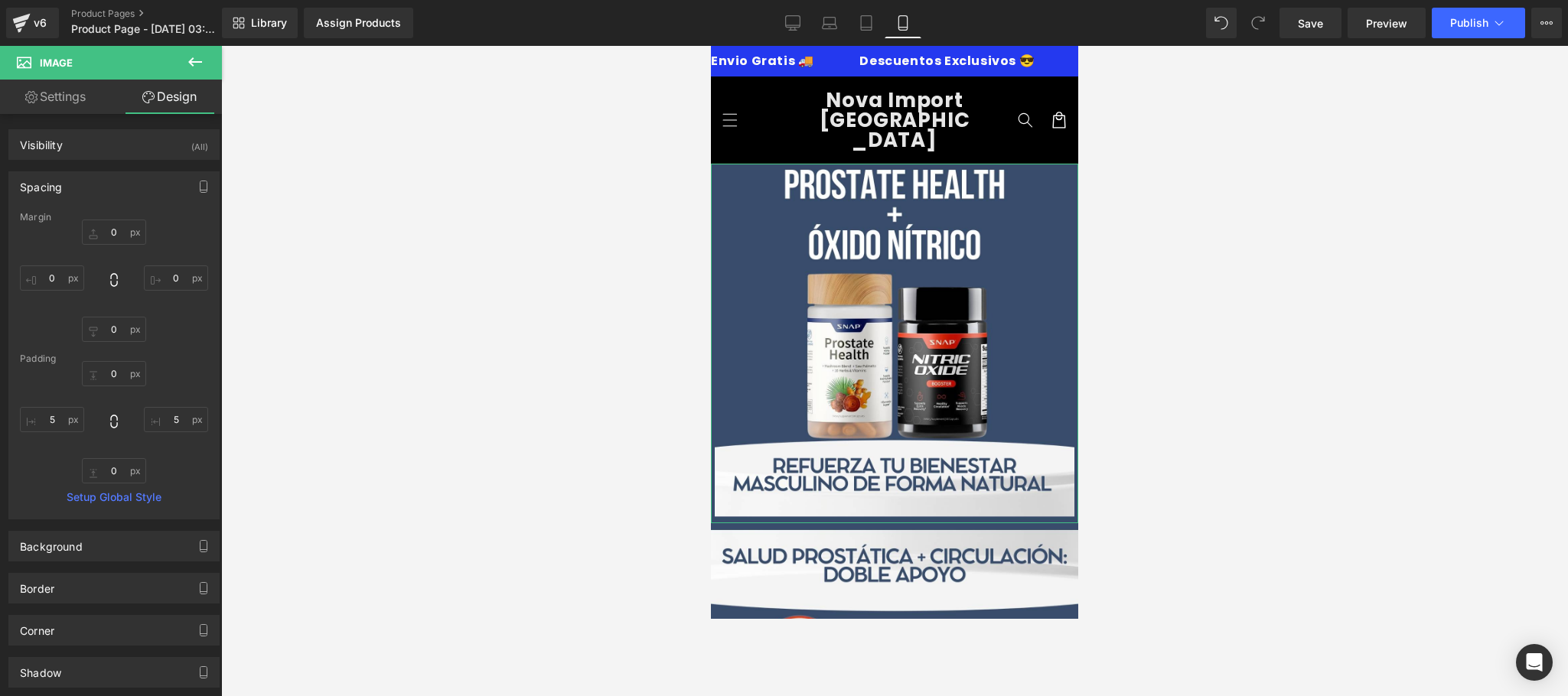
click at [119, 191] on div "Spacing" at bounding box center [114, 186] width 209 height 29
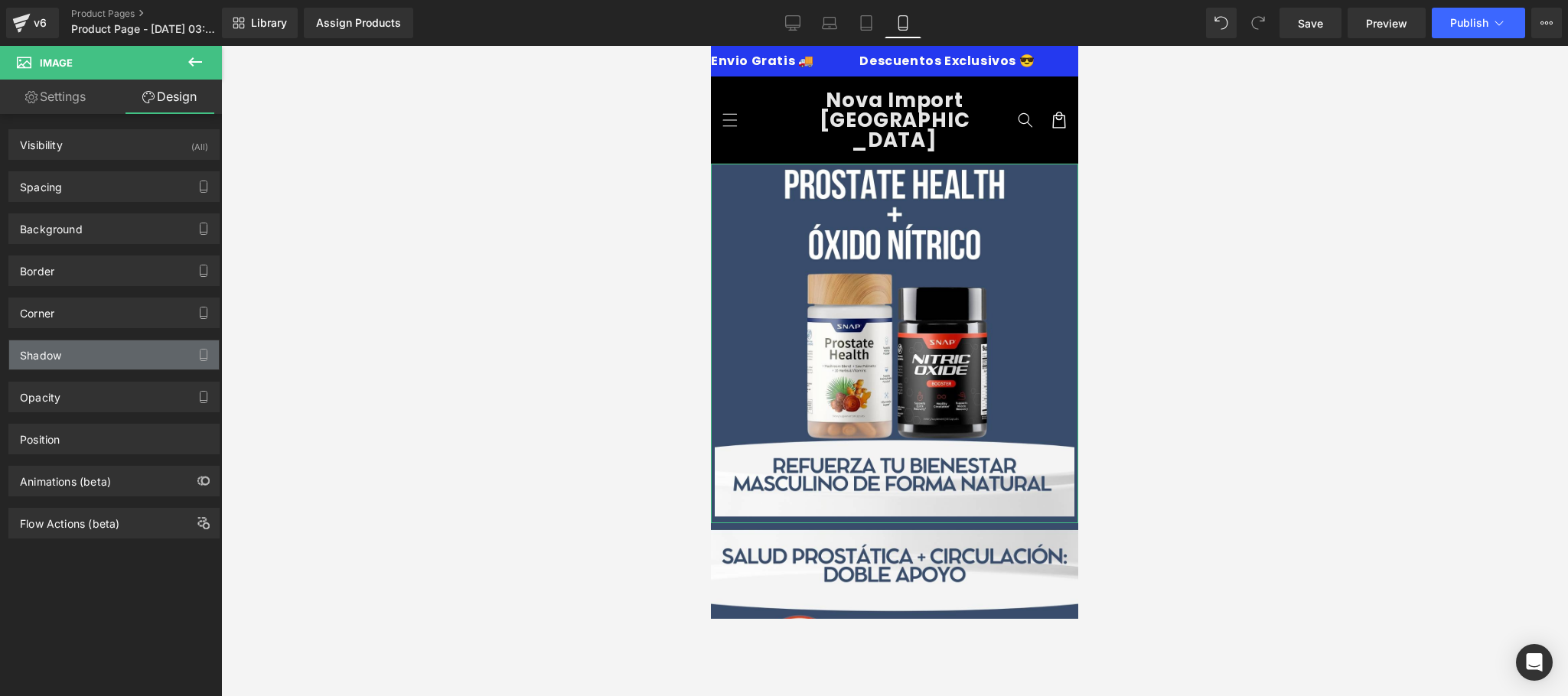
click at [111, 349] on div "Shadow" at bounding box center [114, 355] width 209 height 29
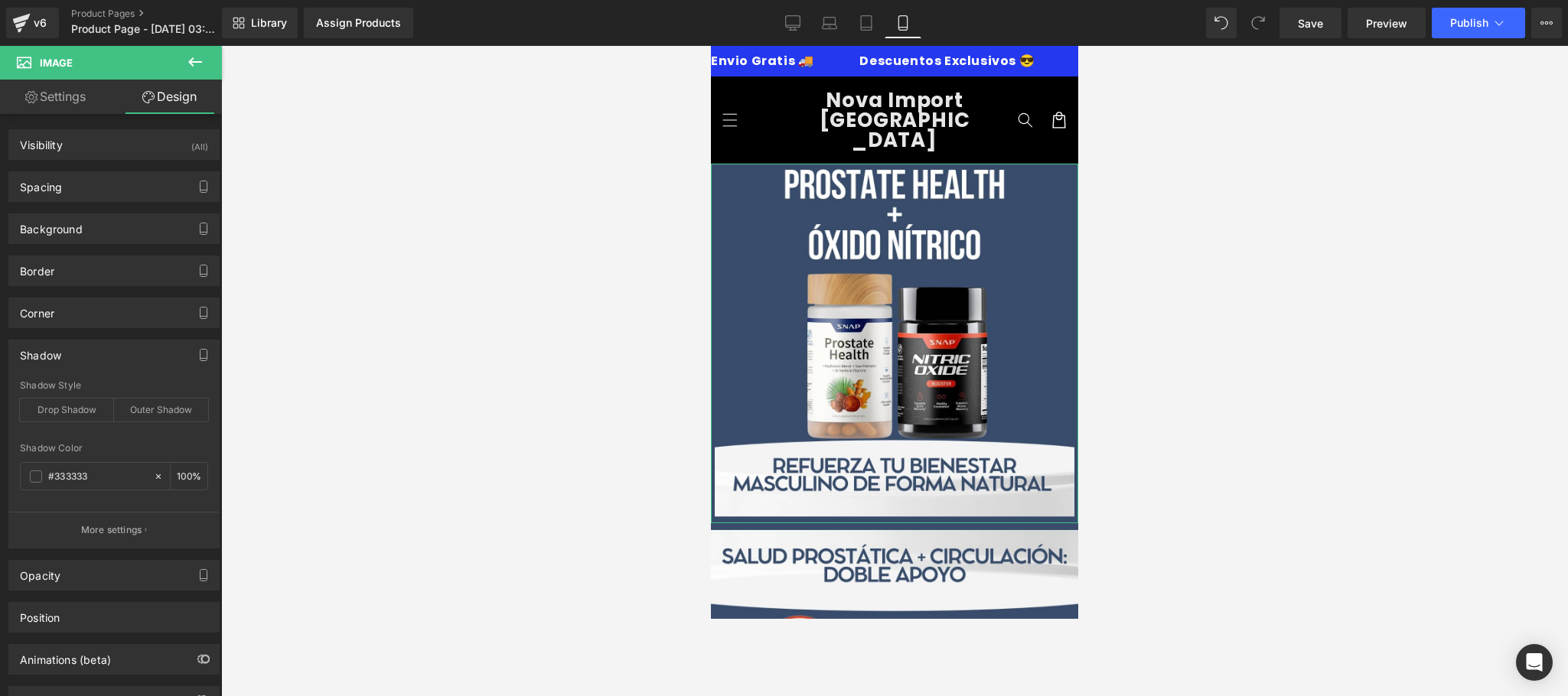
click at [111, 349] on div "Shadow" at bounding box center [114, 355] width 209 height 29
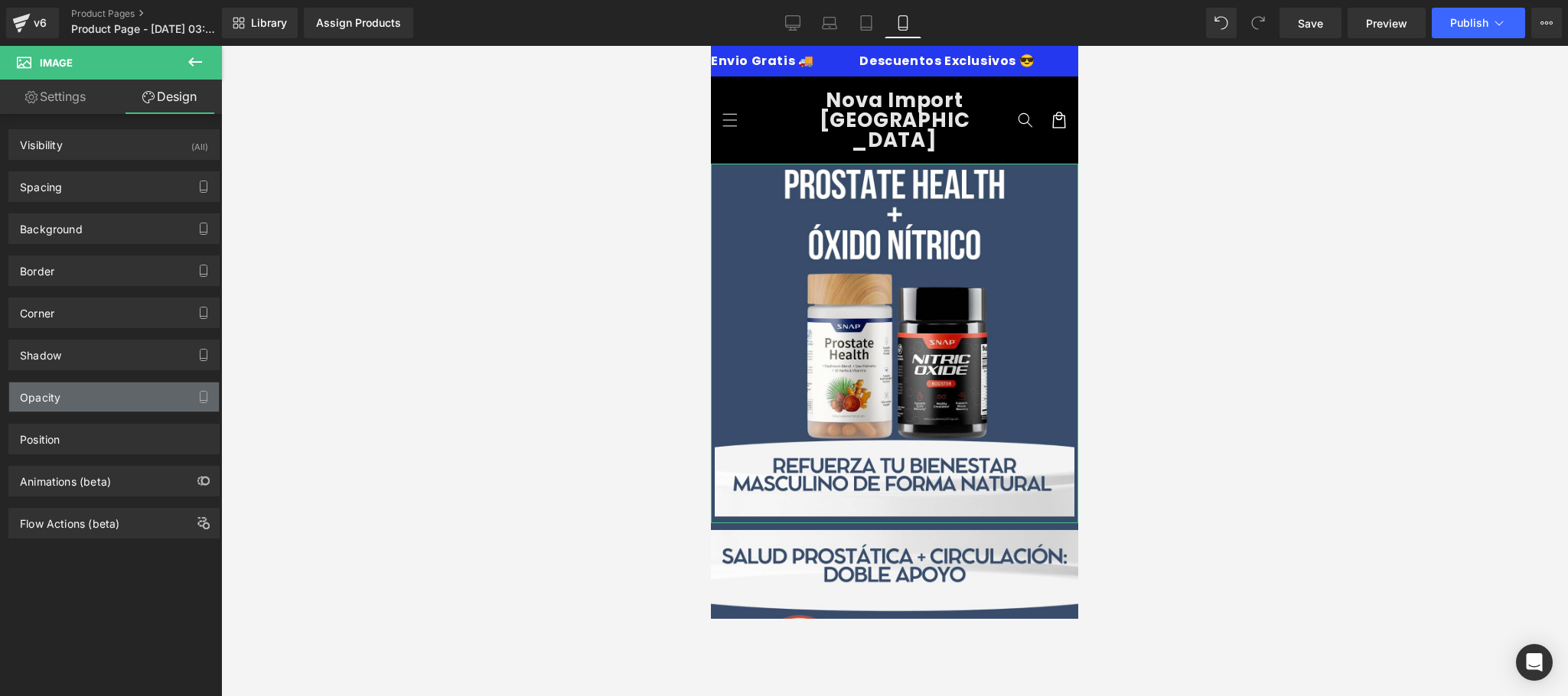
click at [96, 408] on div "Opacity" at bounding box center [114, 397] width 209 height 29
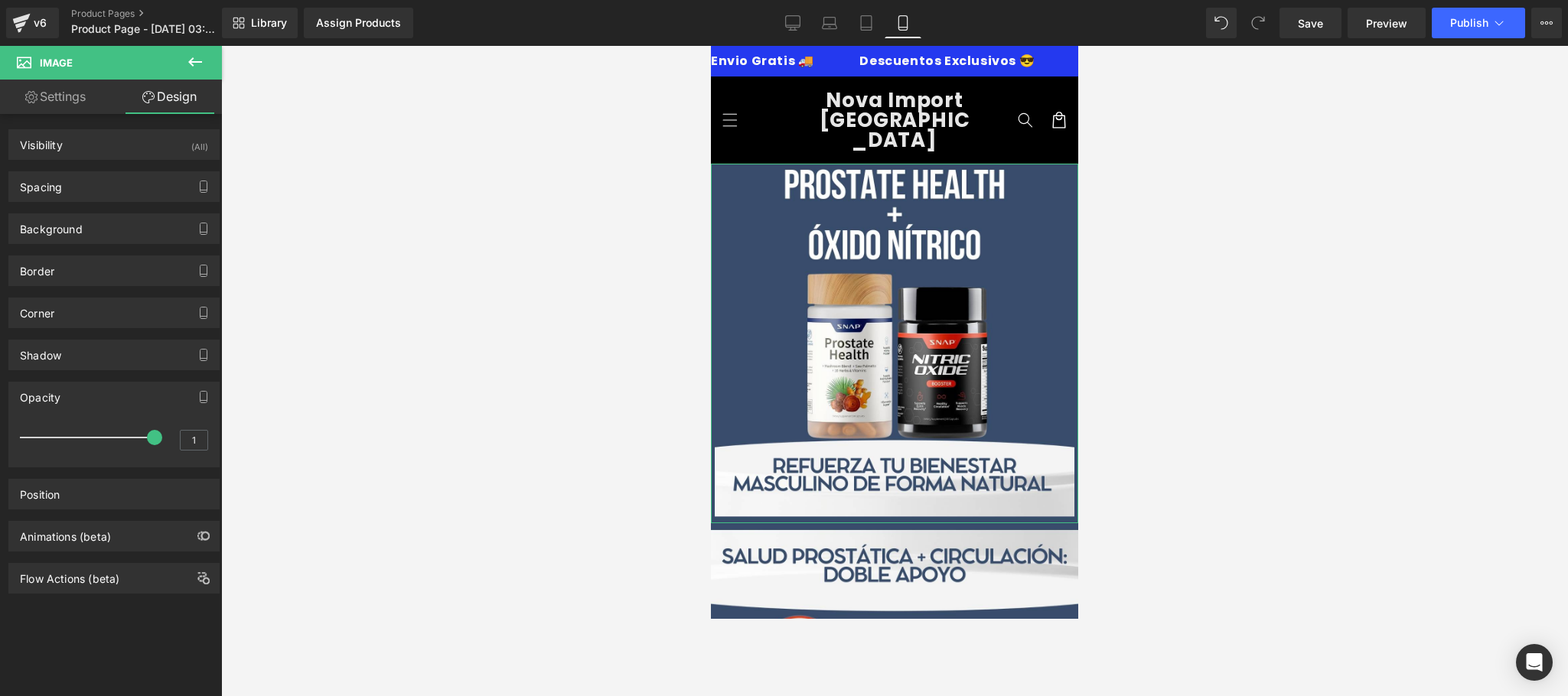
click at [107, 397] on div "Opacity" at bounding box center [114, 397] width 209 height 29
click at [1269, 232] on div at bounding box center [895, 371] width 1347 height 650
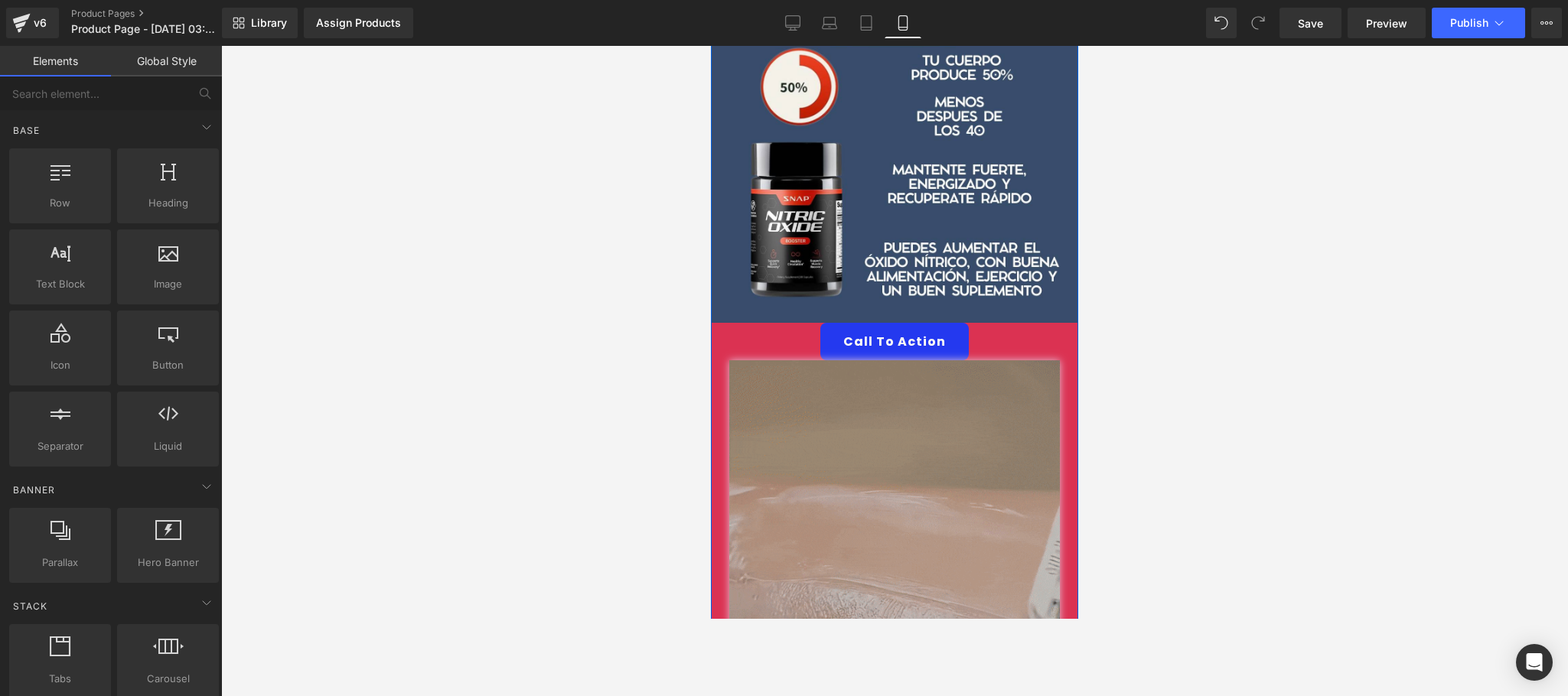
scroll to position [611, 0]
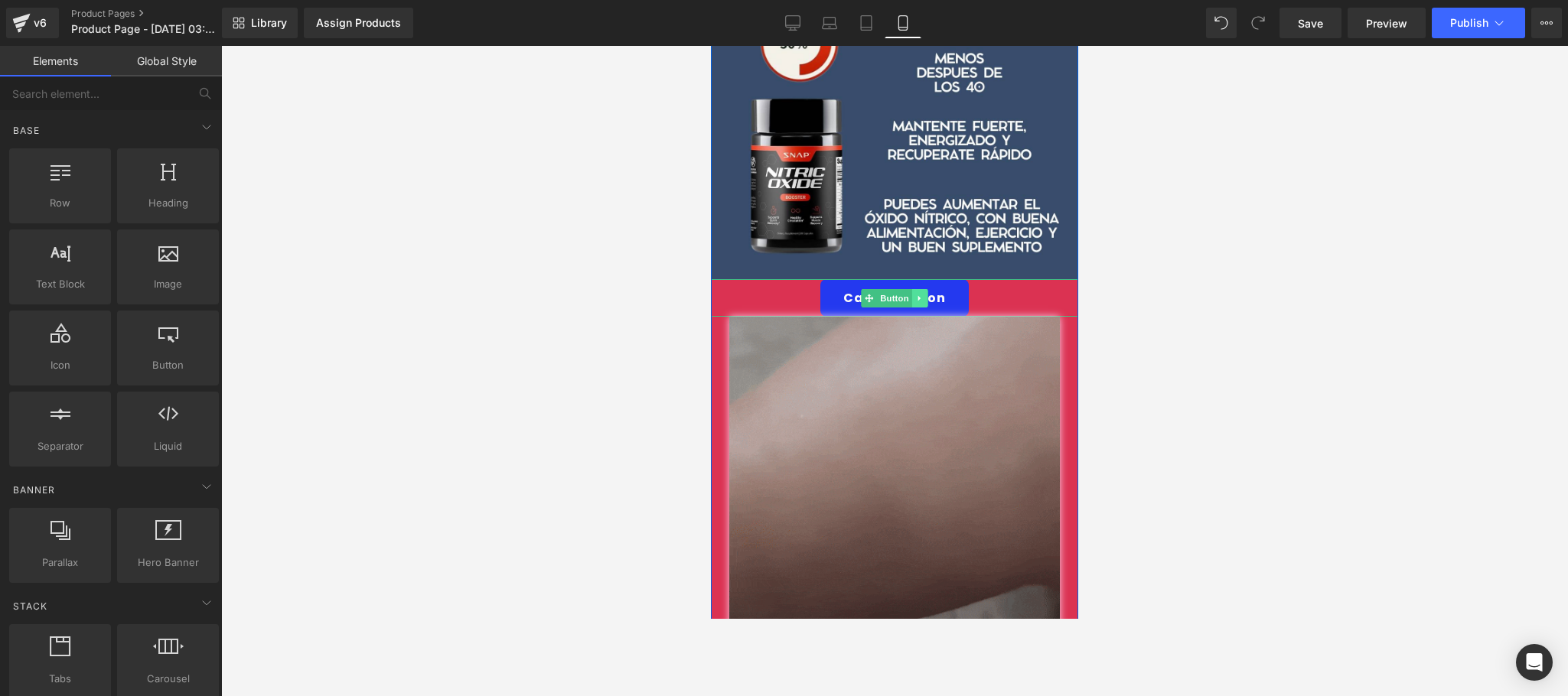
click at [916, 294] on icon at bounding box center [920, 299] width 9 height 9
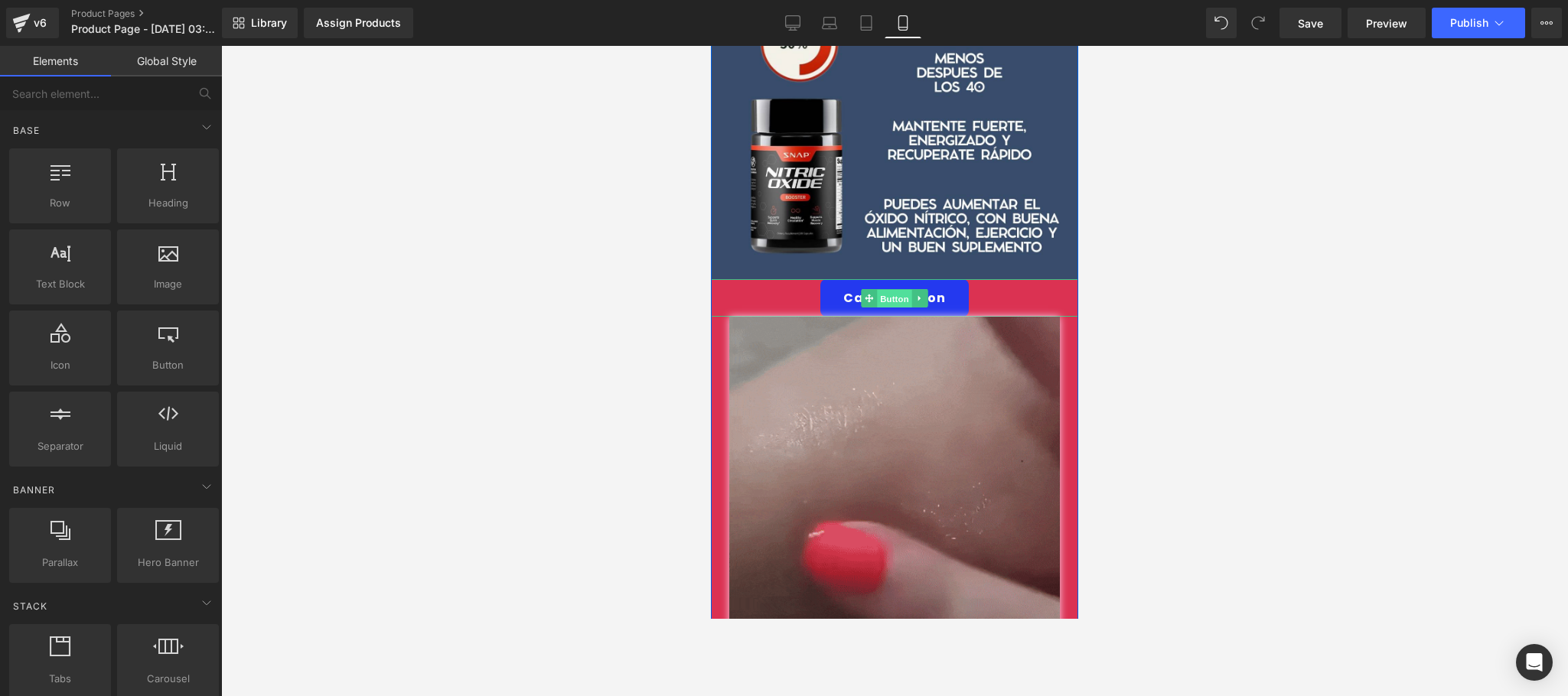
click at [861, 289] on link "Button" at bounding box center [886, 298] width 51 height 18
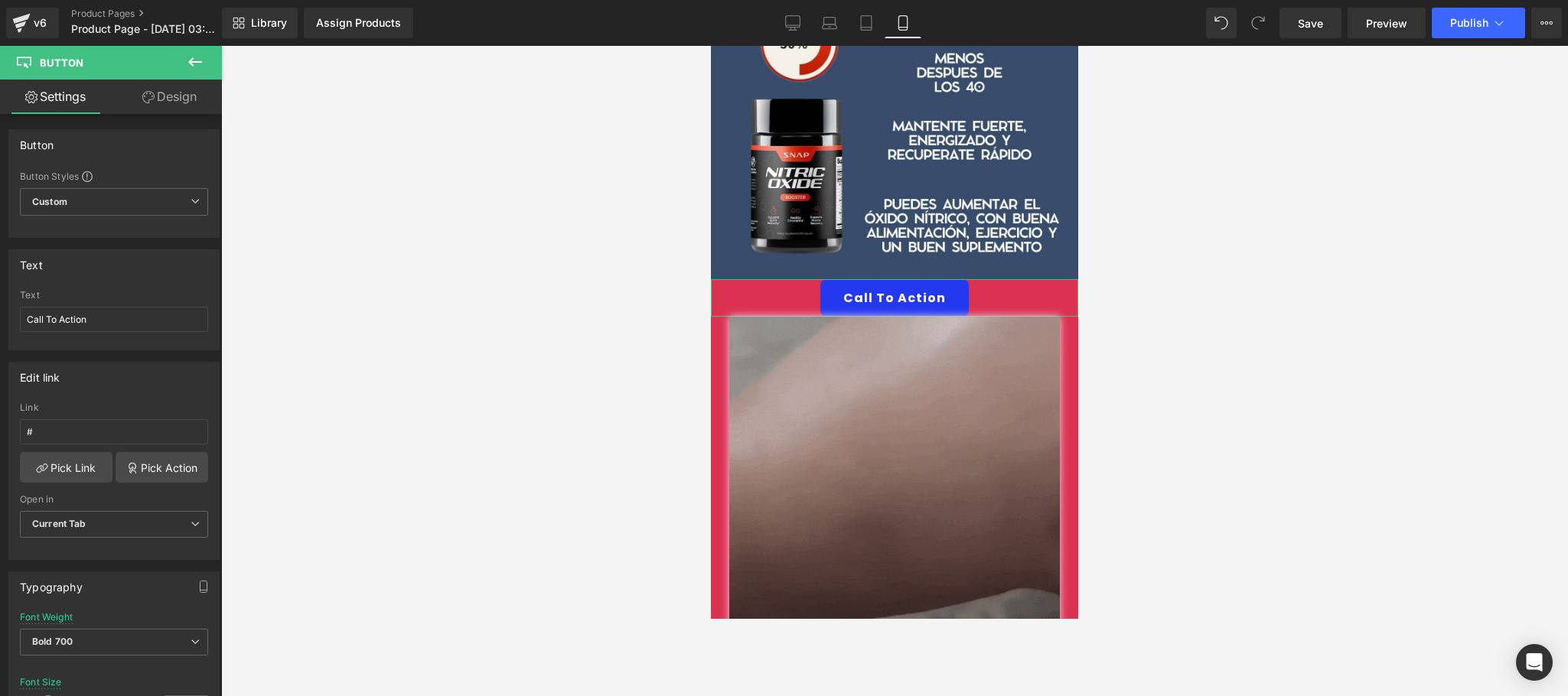
click at [202, 102] on link "Design" at bounding box center [169, 97] width 111 height 35
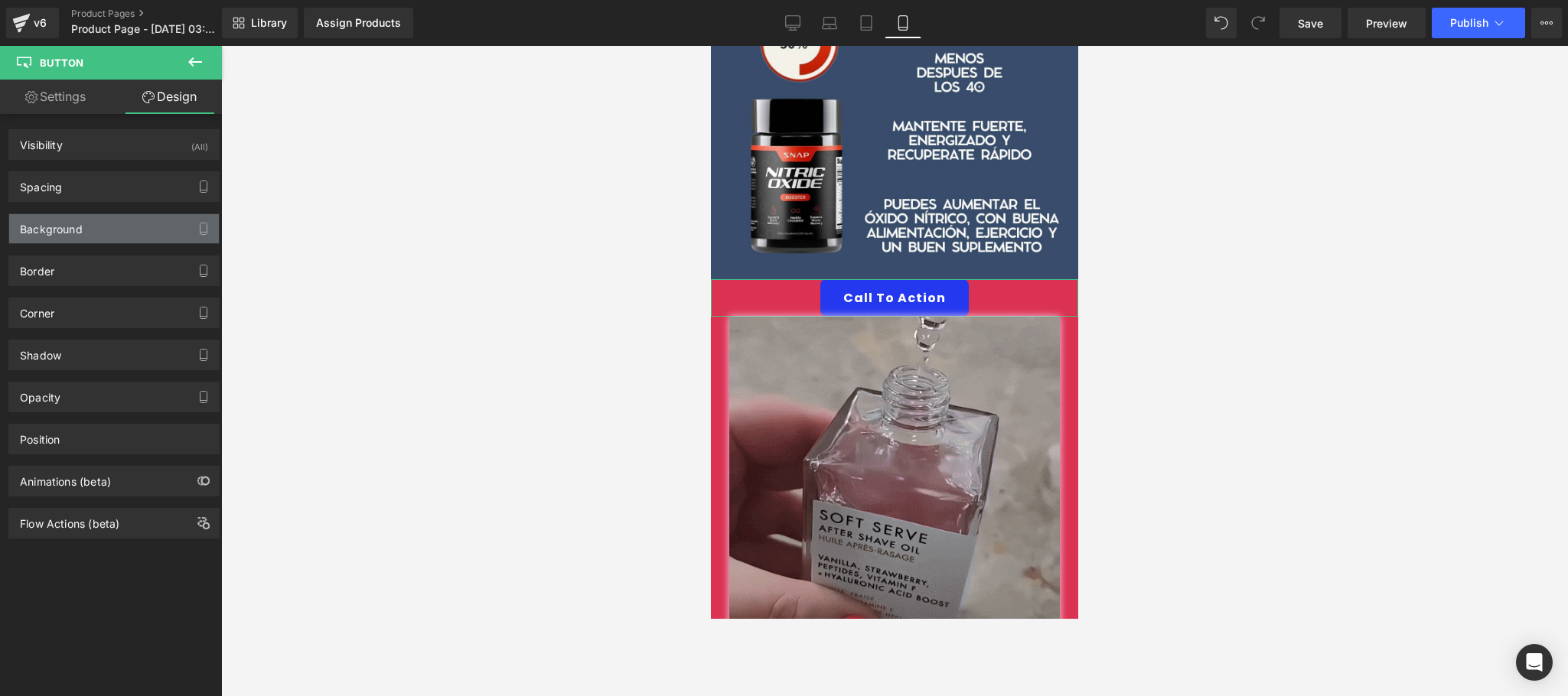
click at [122, 216] on div "Background" at bounding box center [114, 228] width 209 height 29
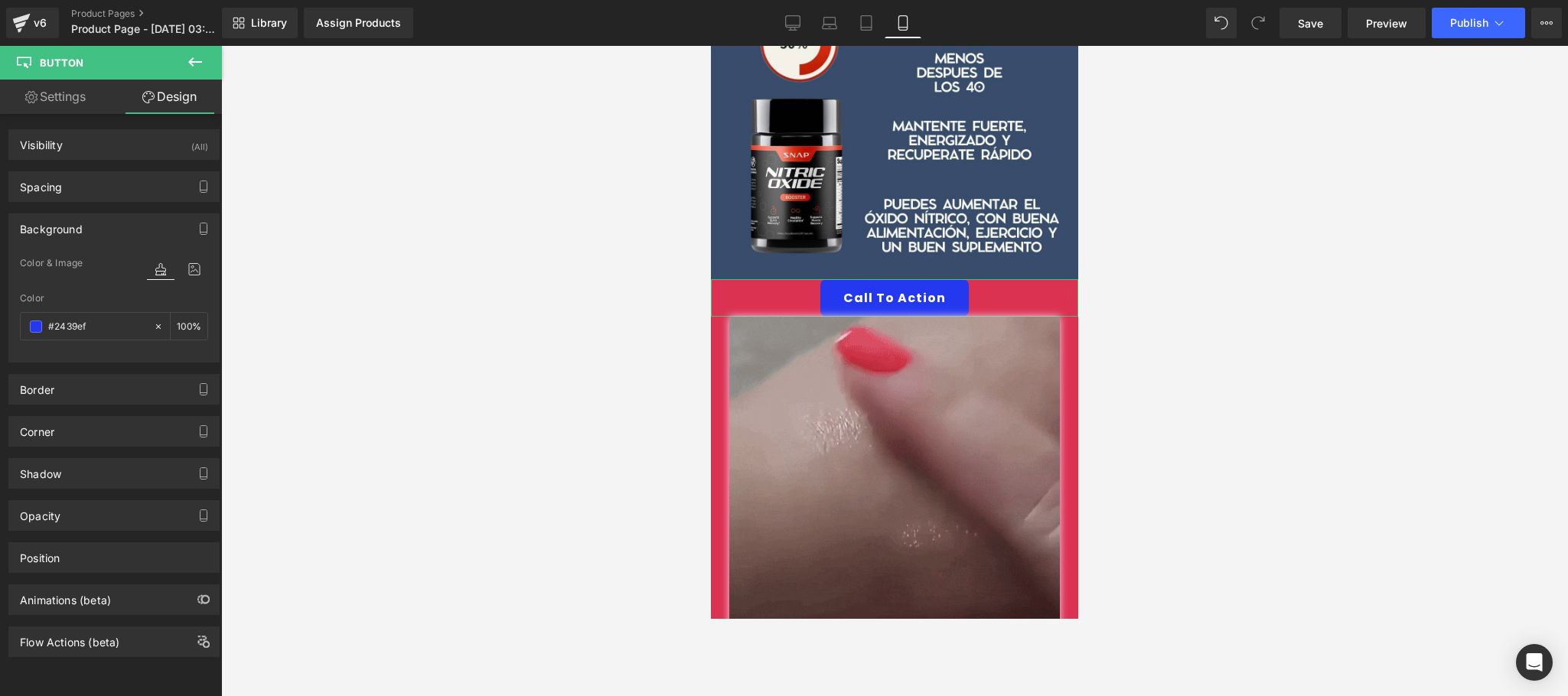
type input "#2439ef"
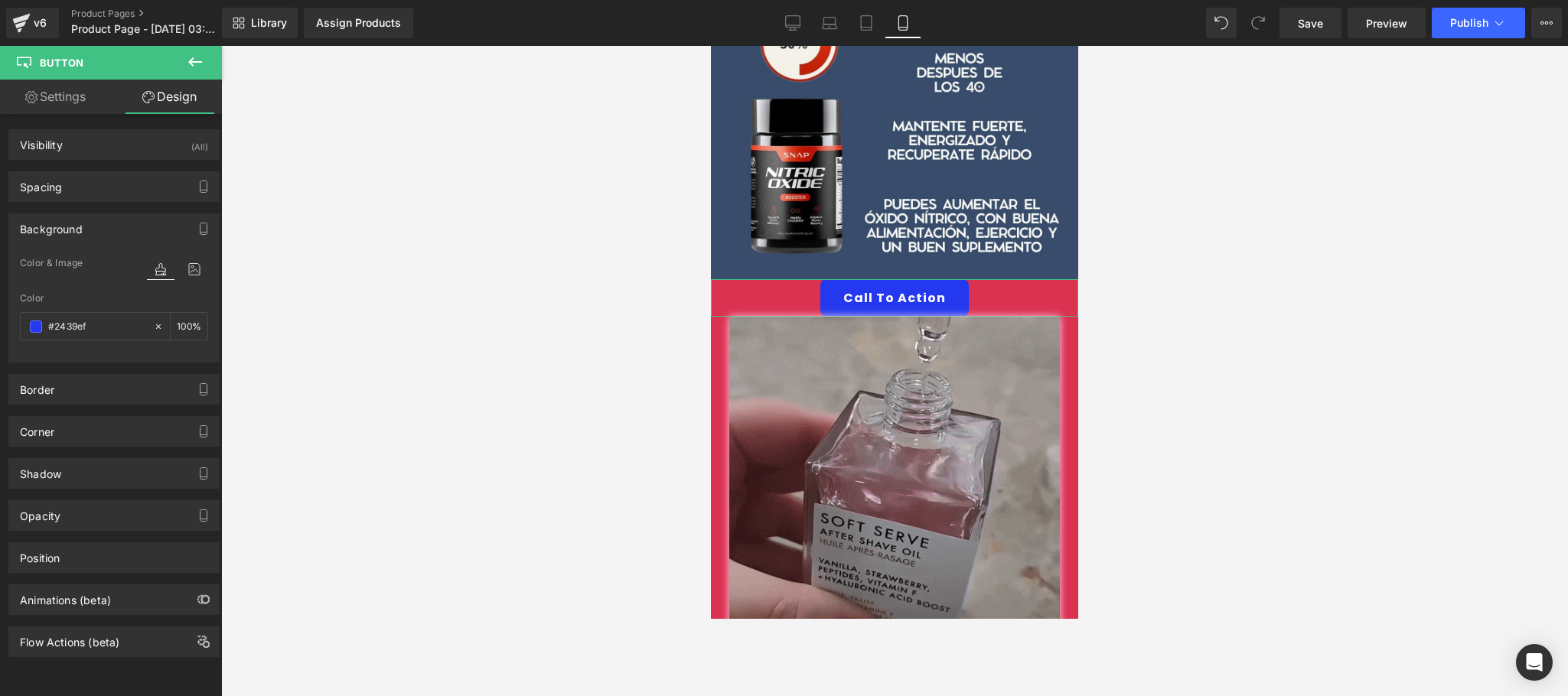
type input "100"
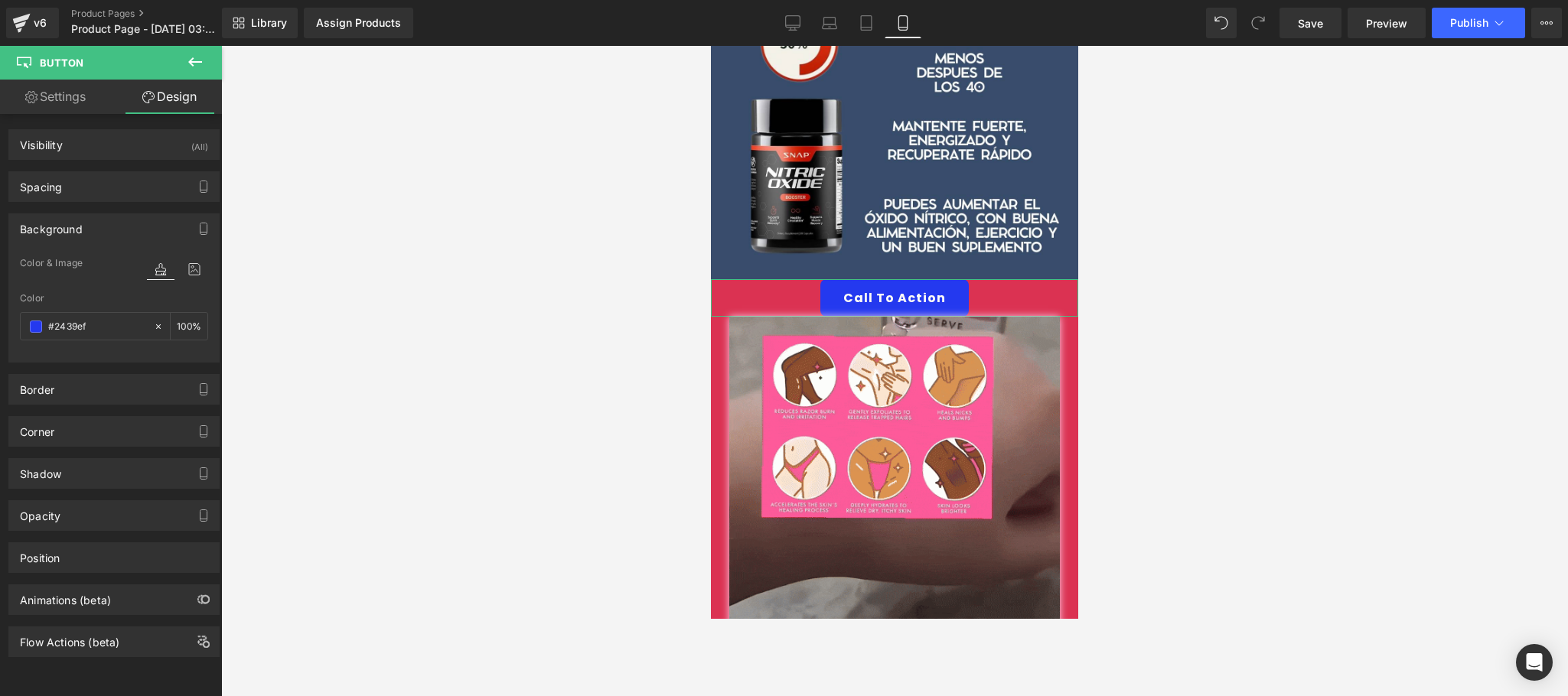
type input "#fdfbf7"
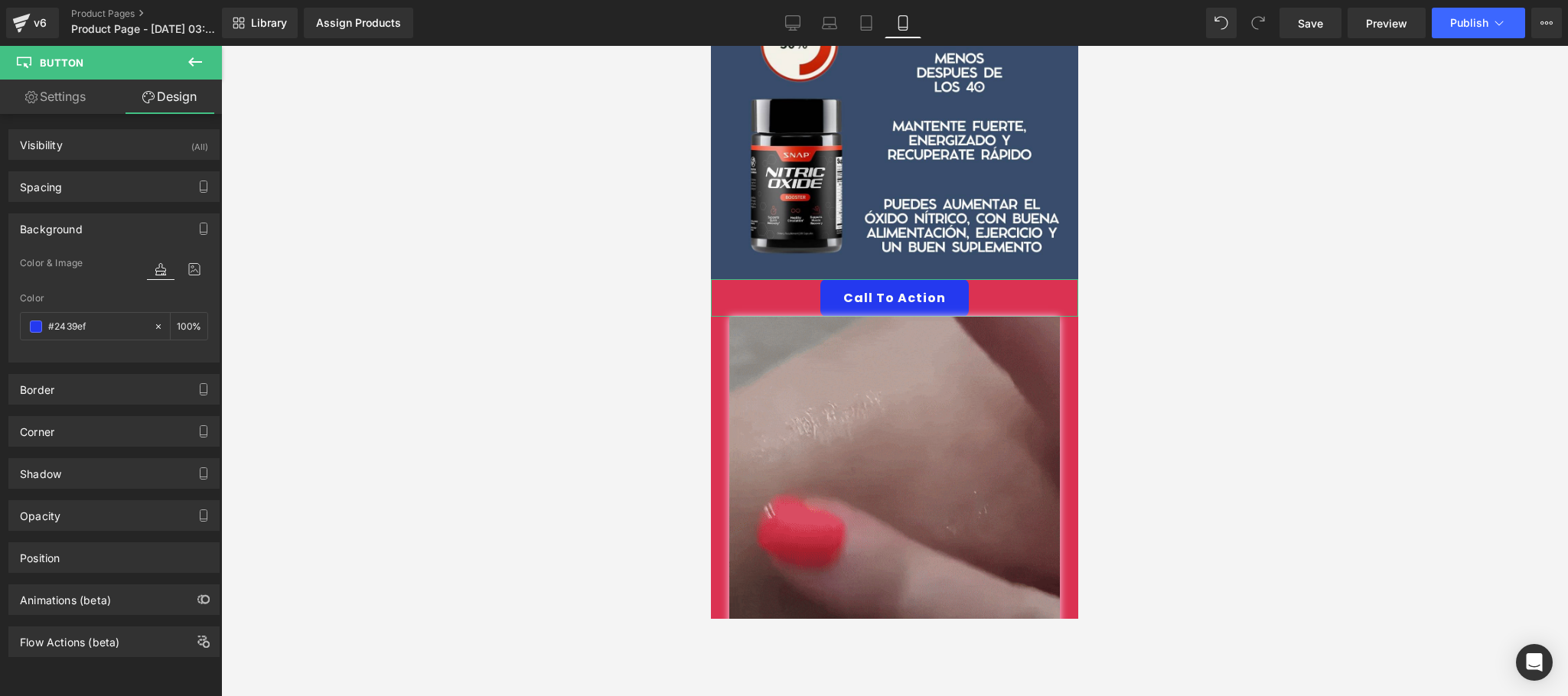
type input "100"
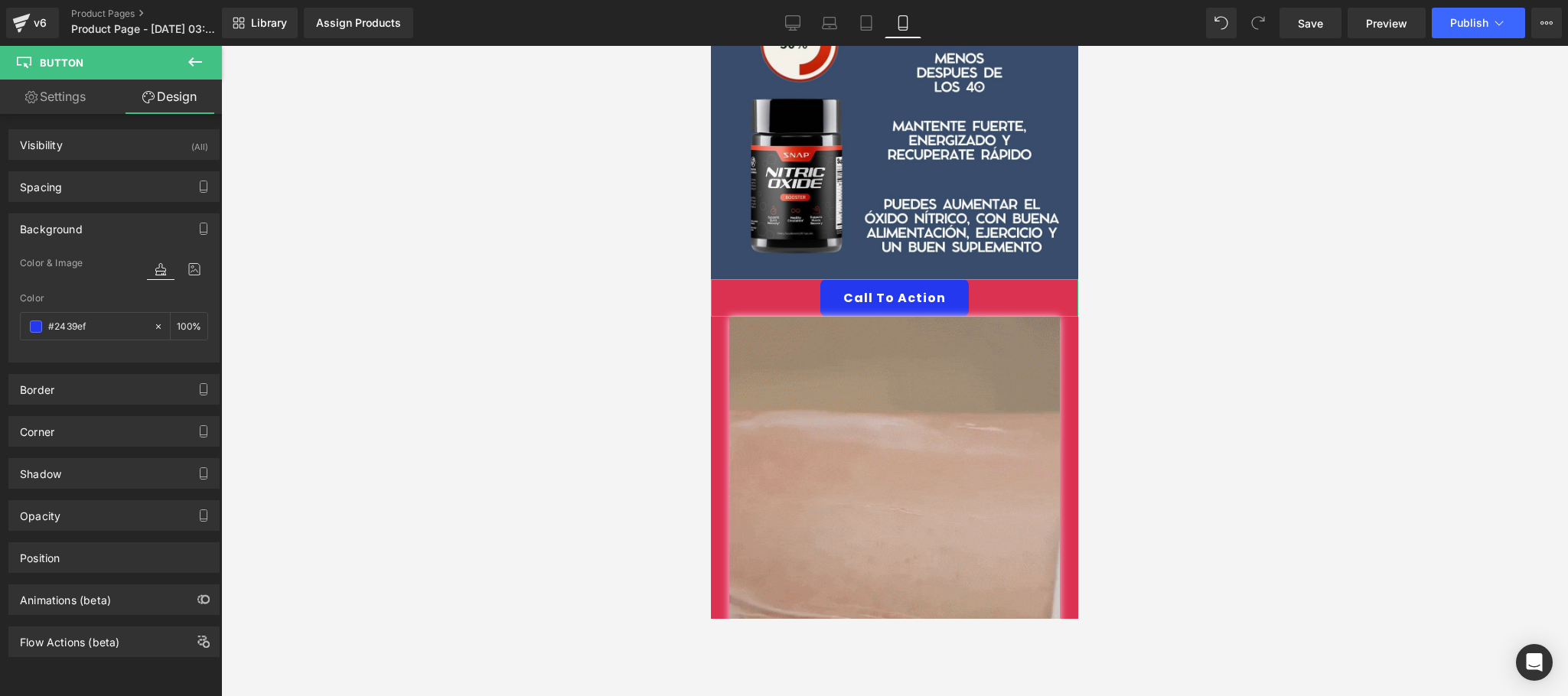
type input "0"
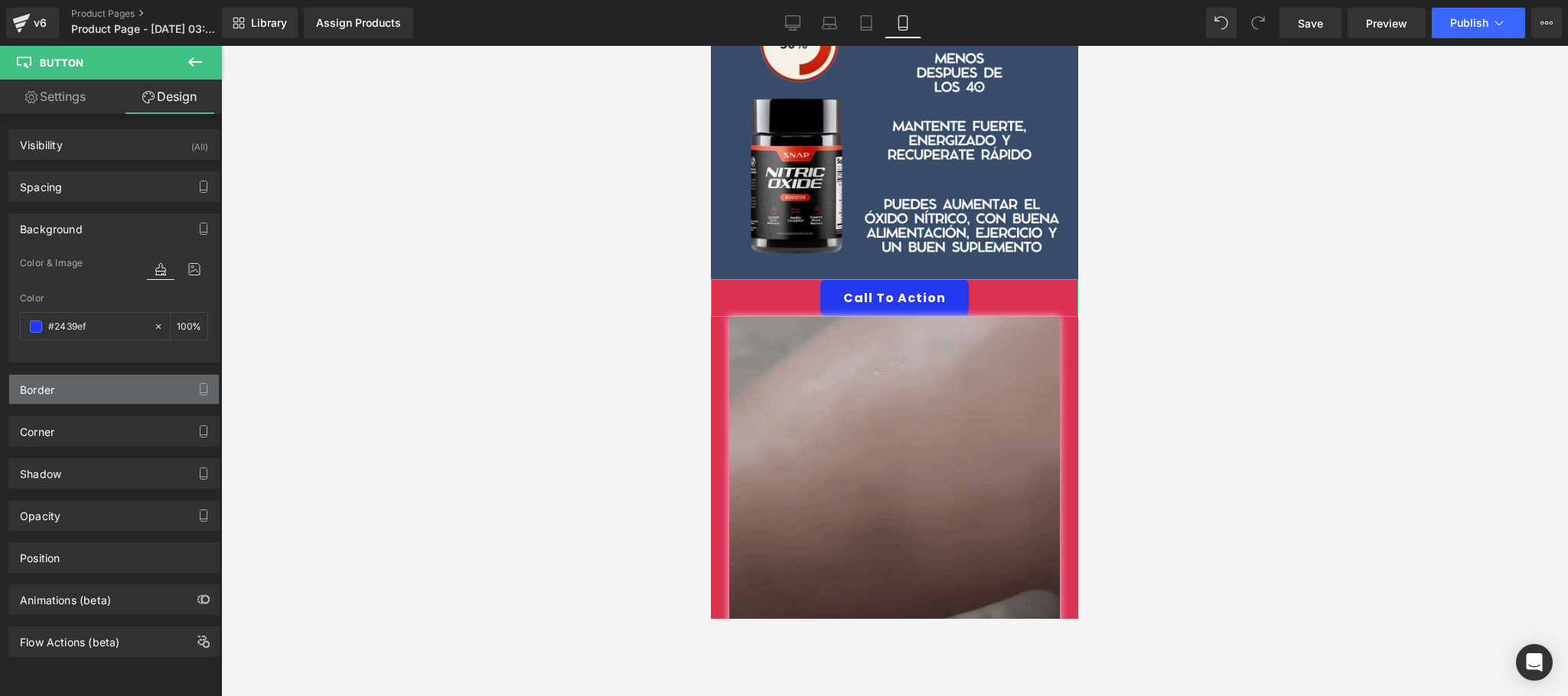
click at [88, 379] on div "Border" at bounding box center [114, 389] width 209 height 29
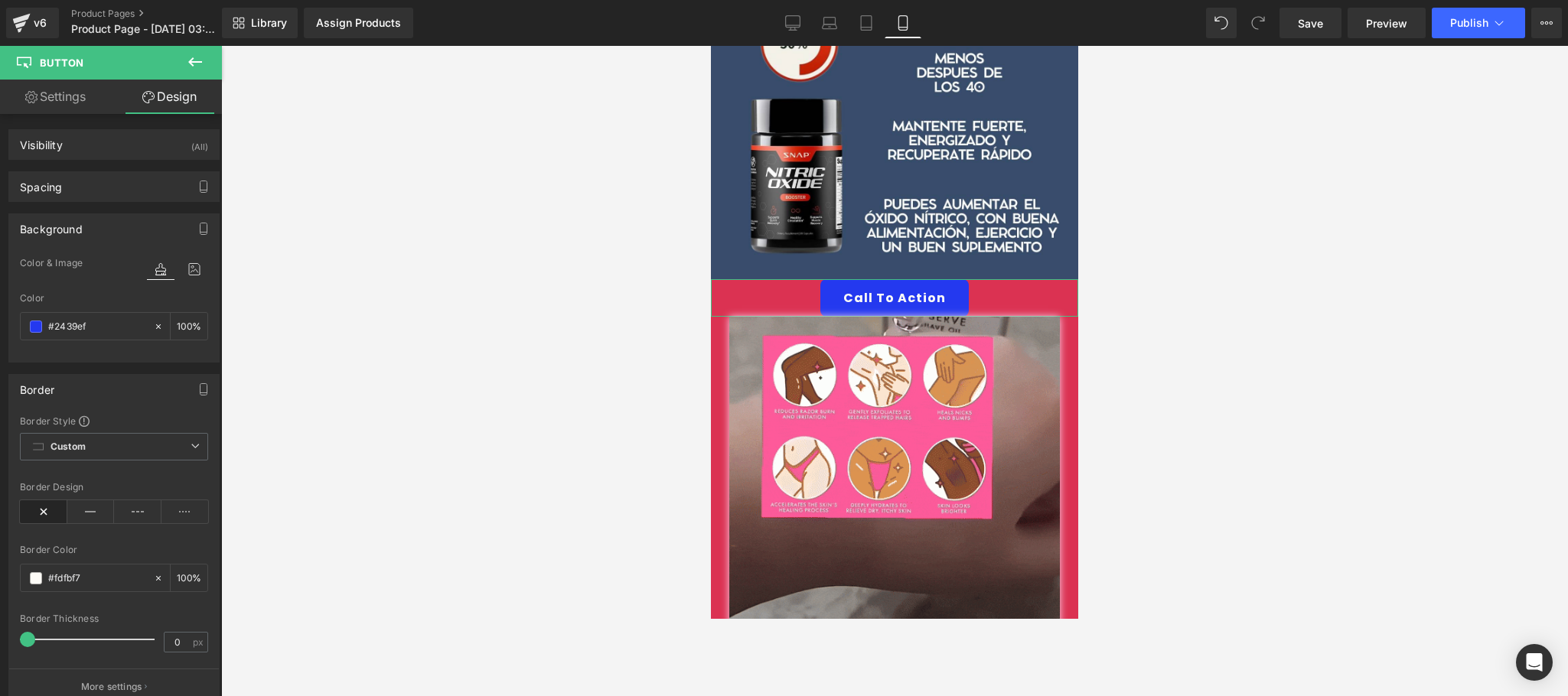
click at [88, 379] on div "Border" at bounding box center [114, 389] width 209 height 29
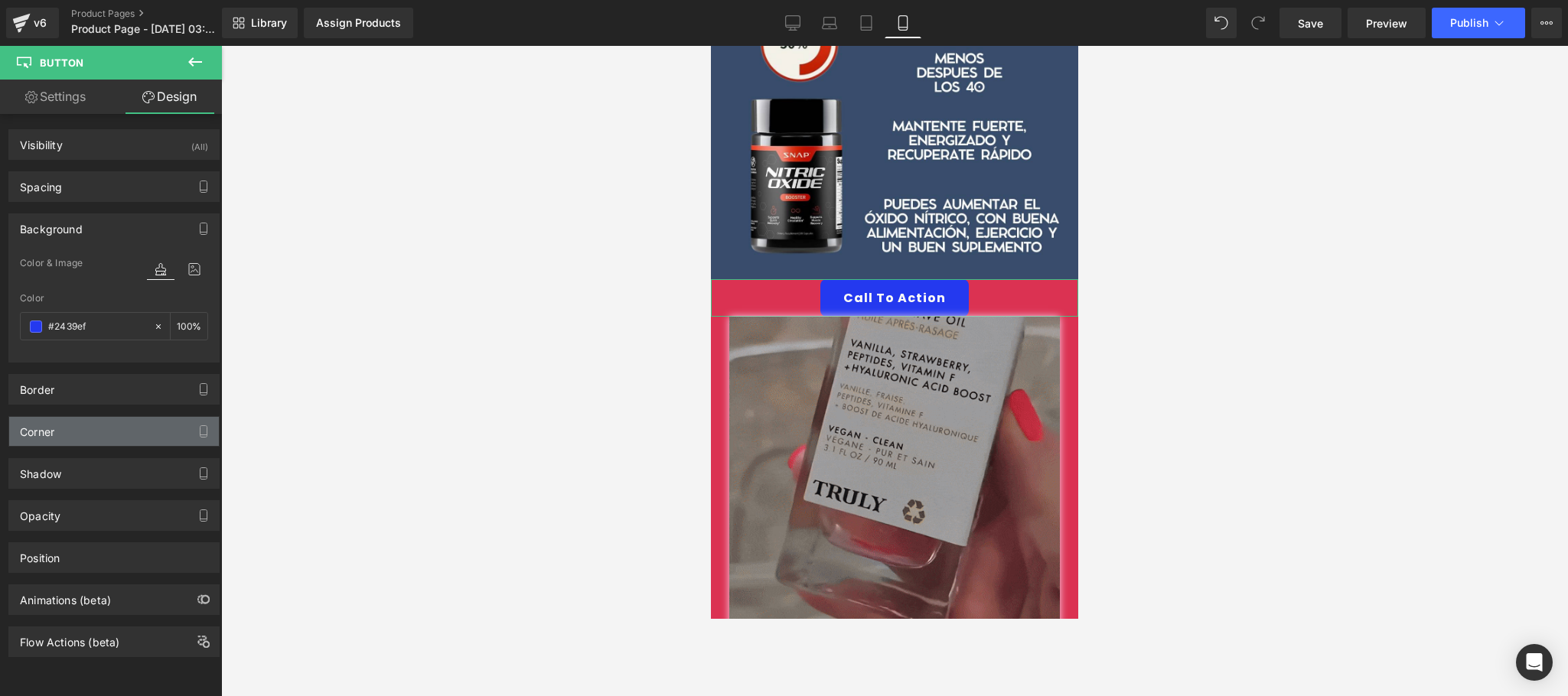
click at [84, 427] on div "Corner" at bounding box center [114, 431] width 209 height 29
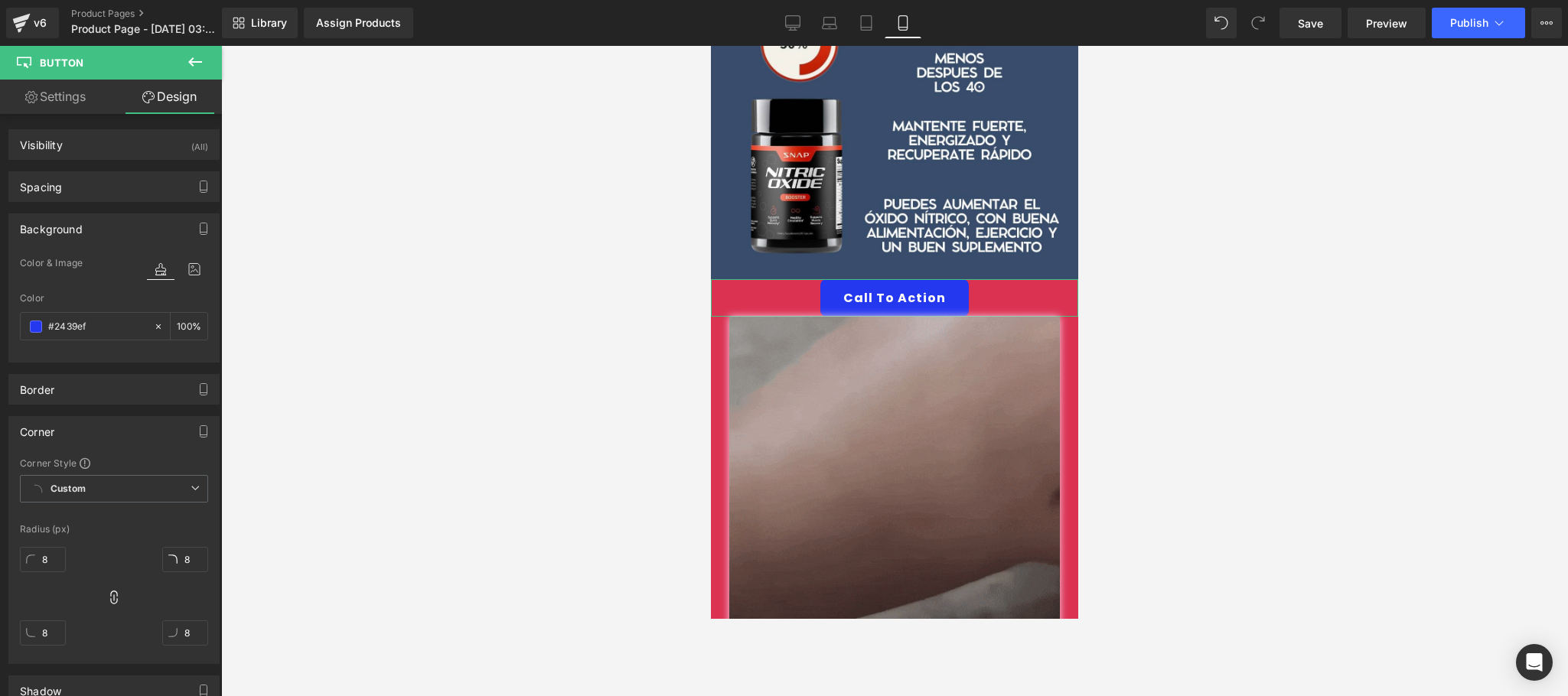
click at [84, 427] on div "Corner" at bounding box center [114, 431] width 209 height 29
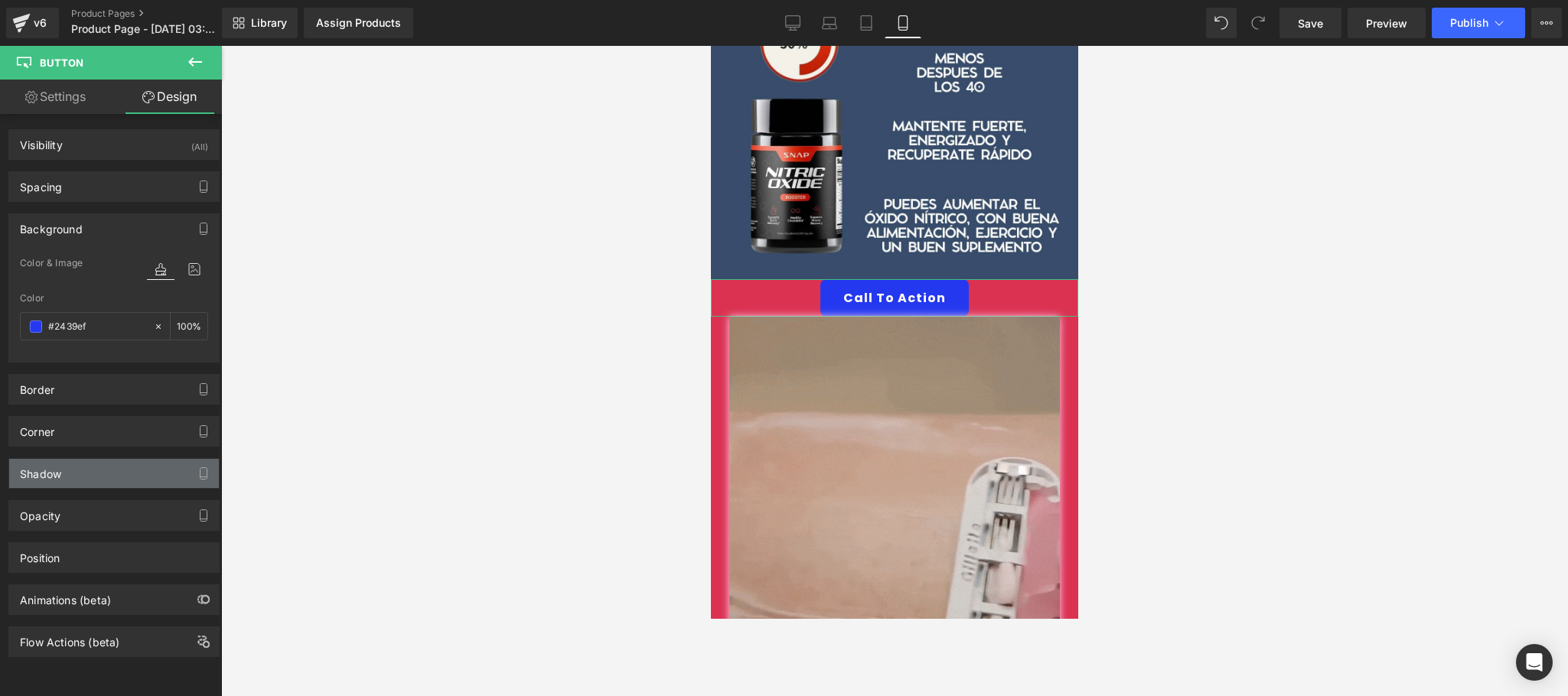
click at [84, 466] on div "Shadow" at bounding box center [114, 473] width 209 height 29
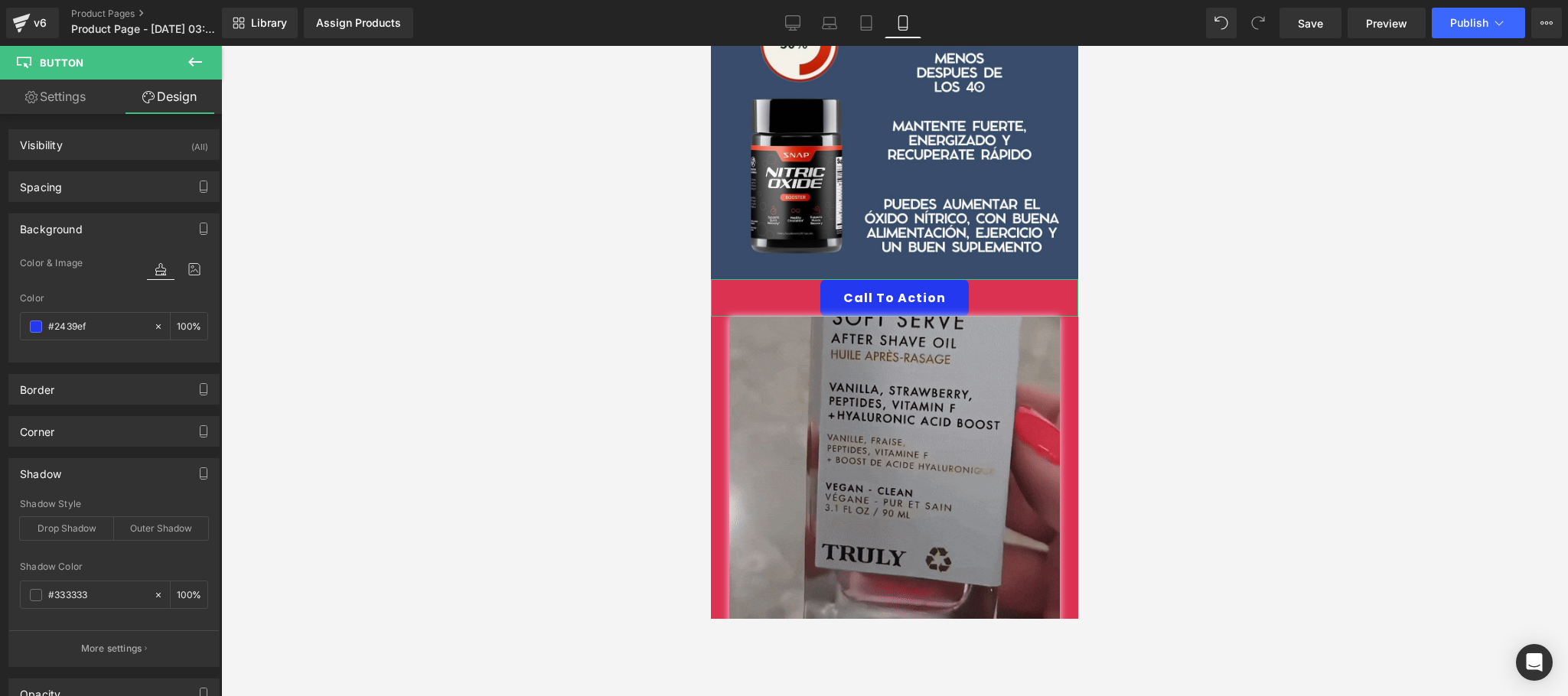
click at [84, 466] on div "Shadow" at bounding box center [114, 473] width 209 height 29
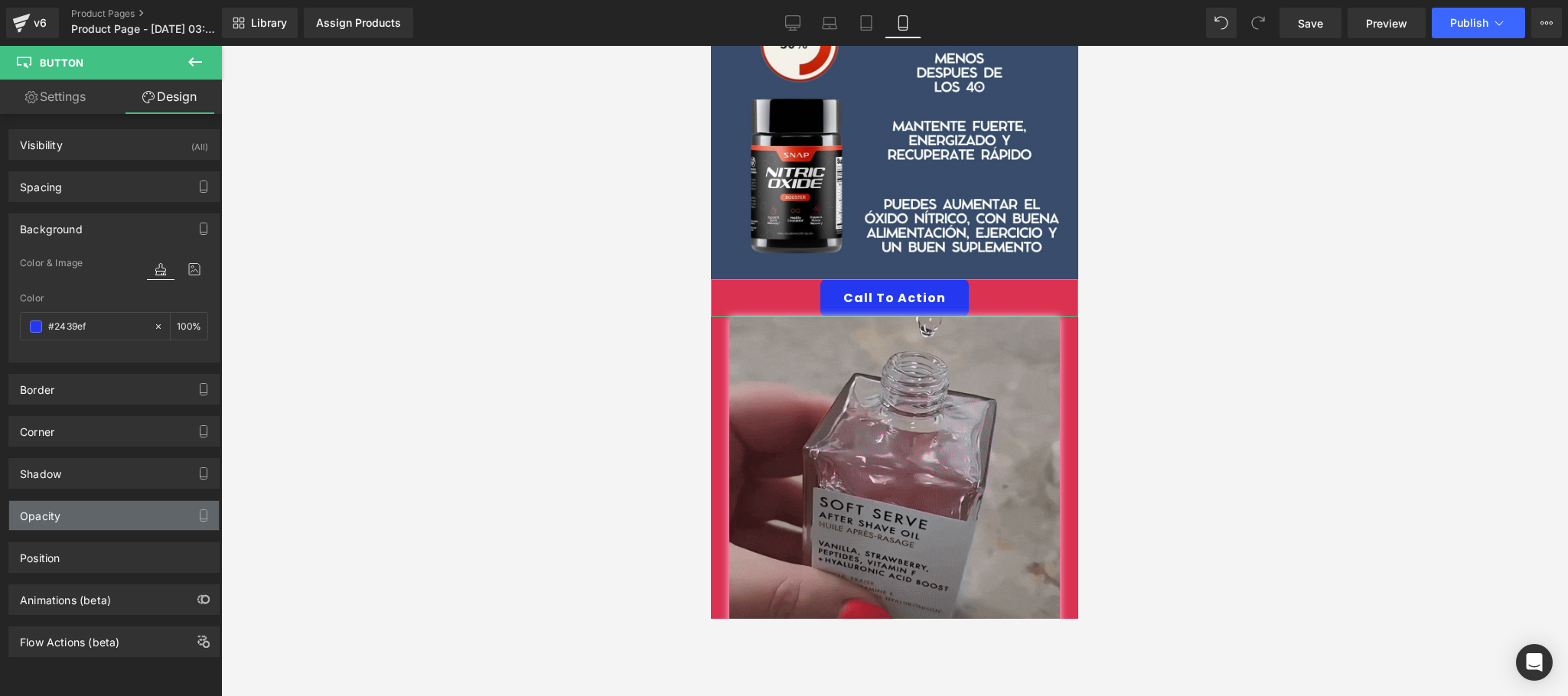
click at [92, 518] on div "Opacity" at bounding box center [114, 515] width 209 height 29
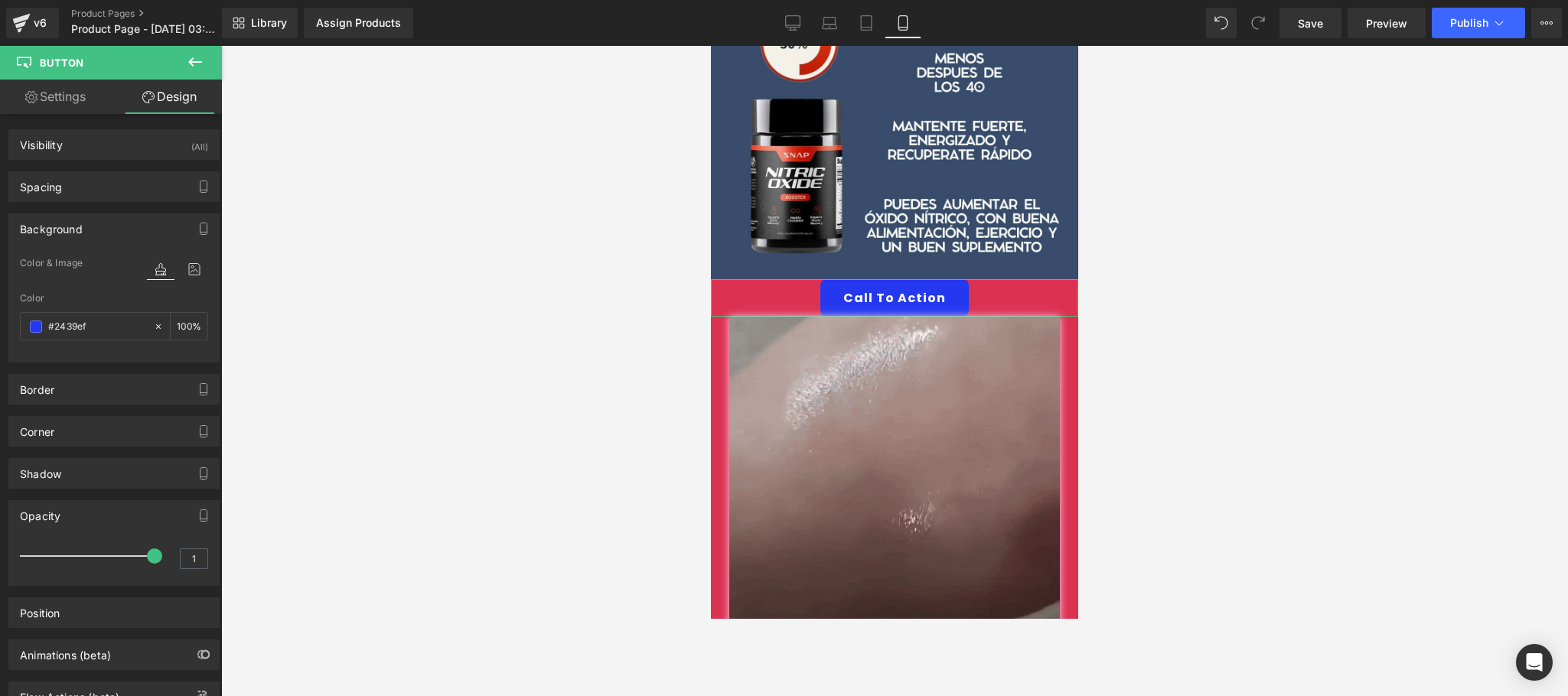
click at [92, 518] on div "Opacity" at bounding box center [114, 515] width 209 height 29
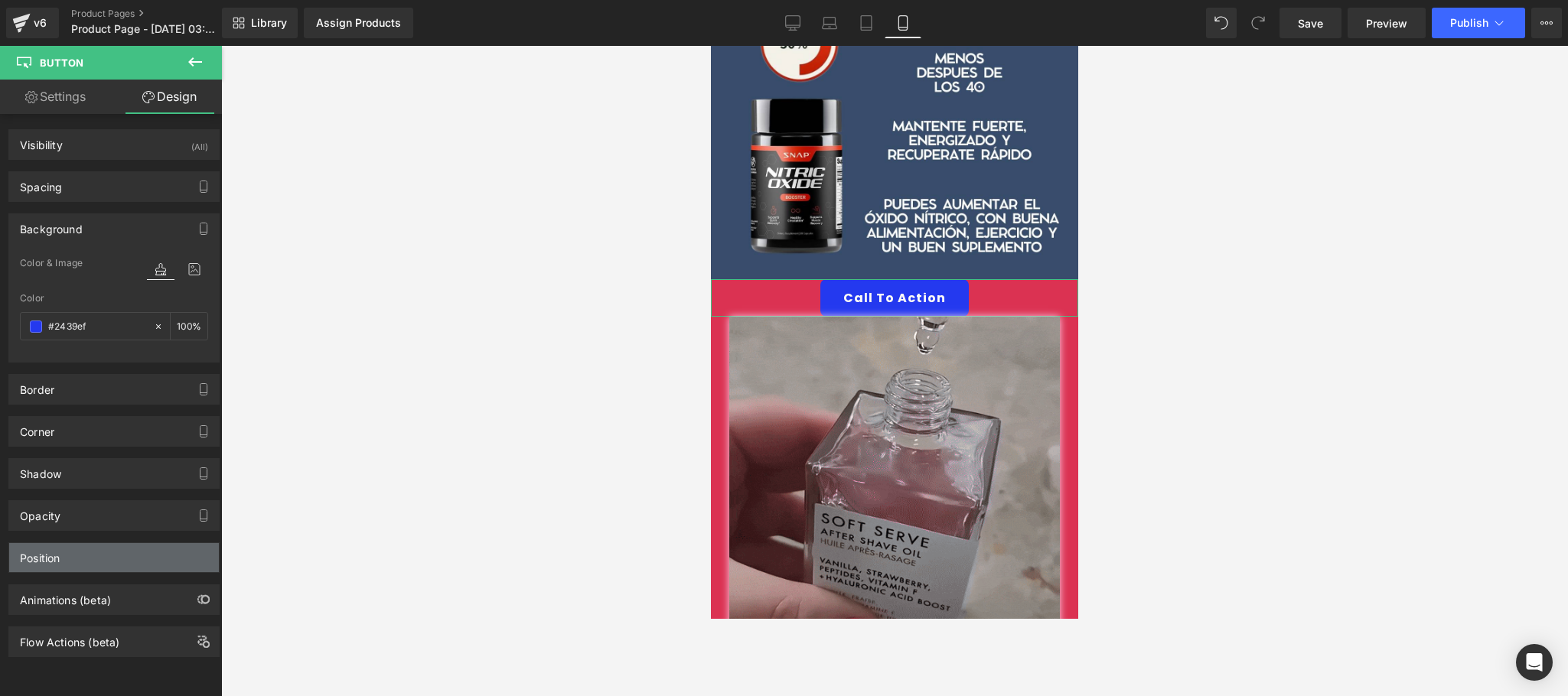
click at [101, 566] on div "Position" at bounding box center [114, 557] width 209 height 29
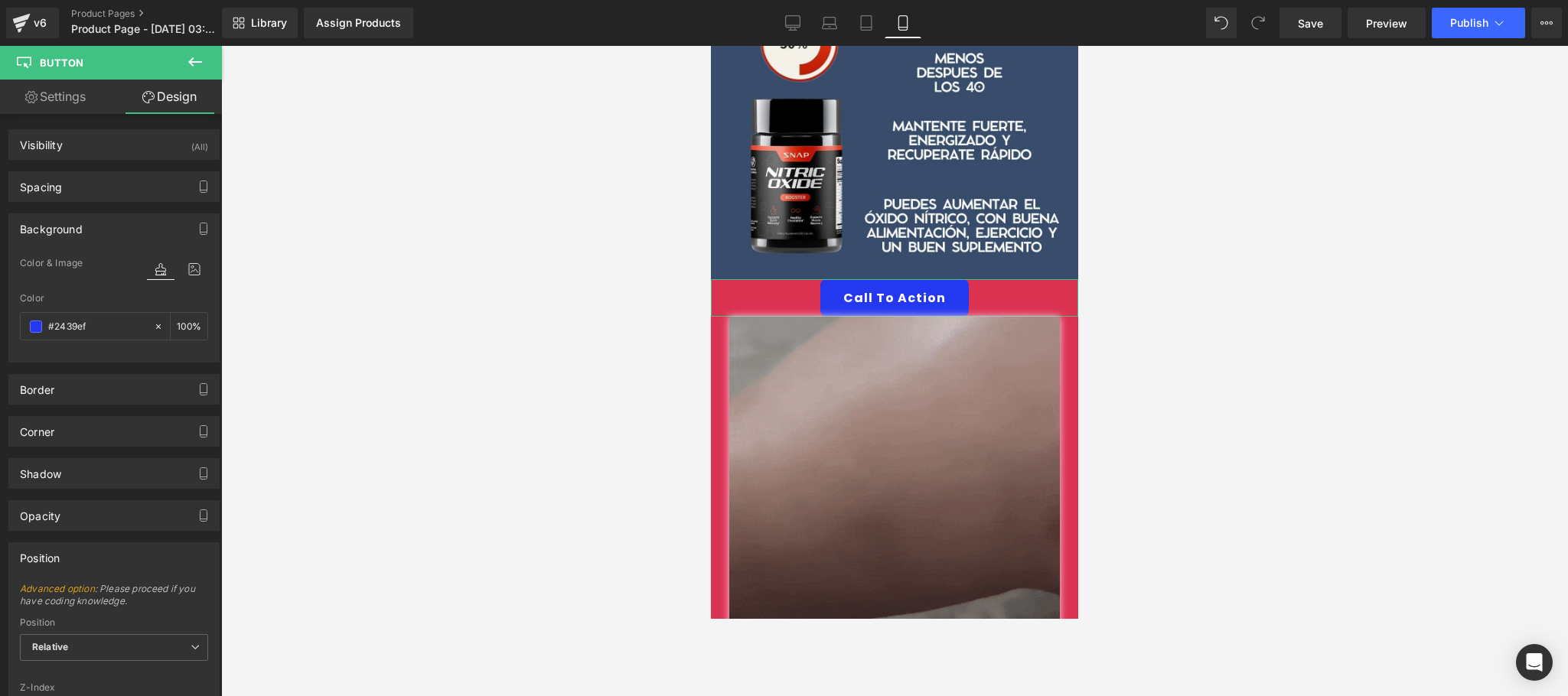
click at [101, 566] on div "Position" at bounding box center [114, 557] width 209 height 29
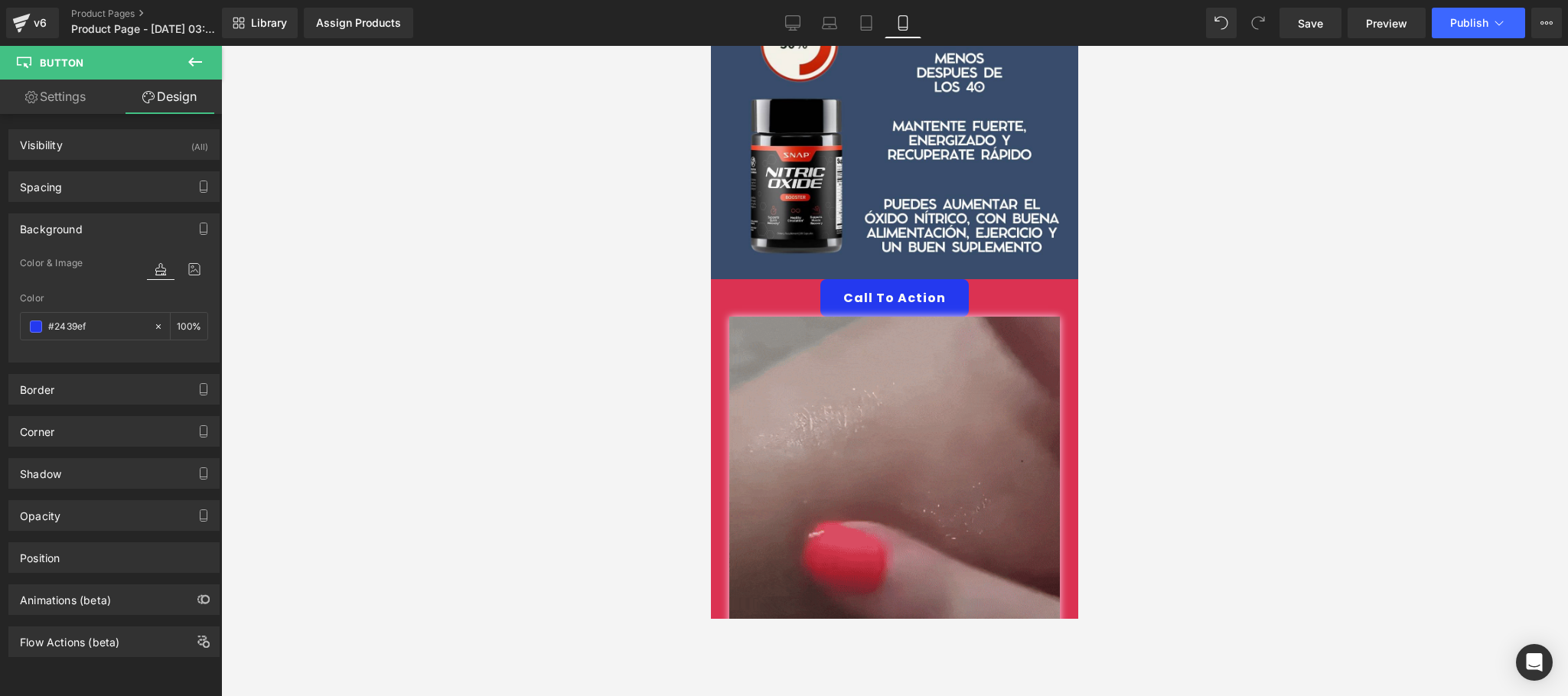
click at [1187, 239] on div at bounding box center [895, 371] width 1347 height 650
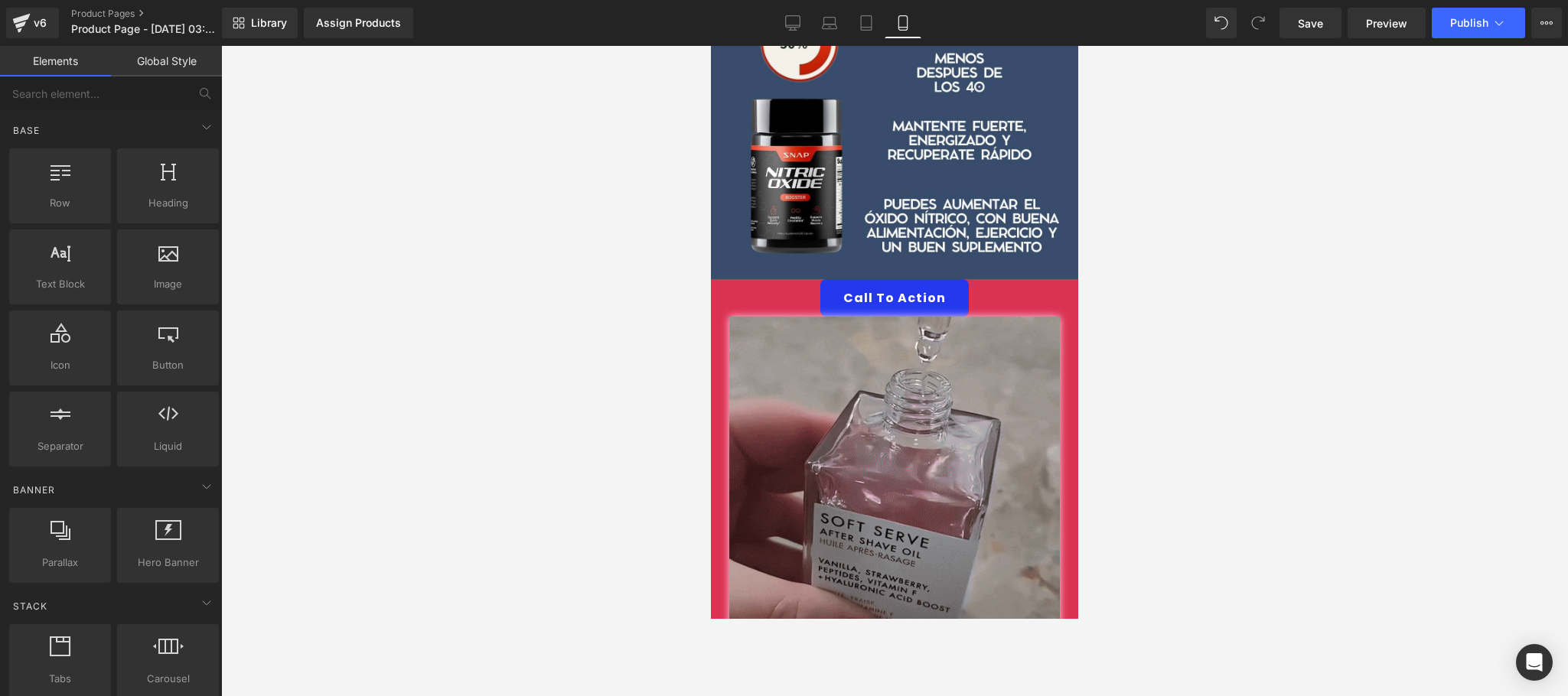
click at [382, 182] on div at bounding box center [895, 371] width 1347 height 650
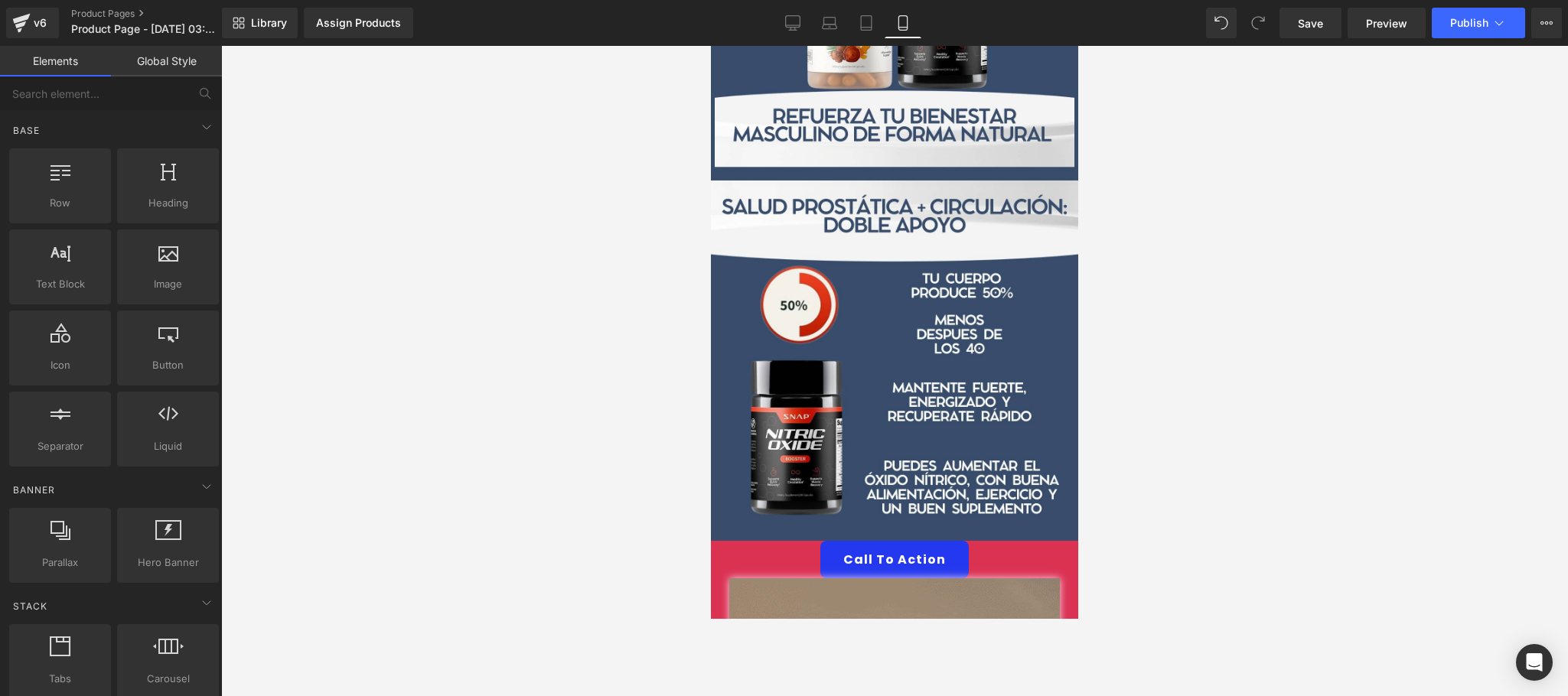
scroll to position [0, 0]
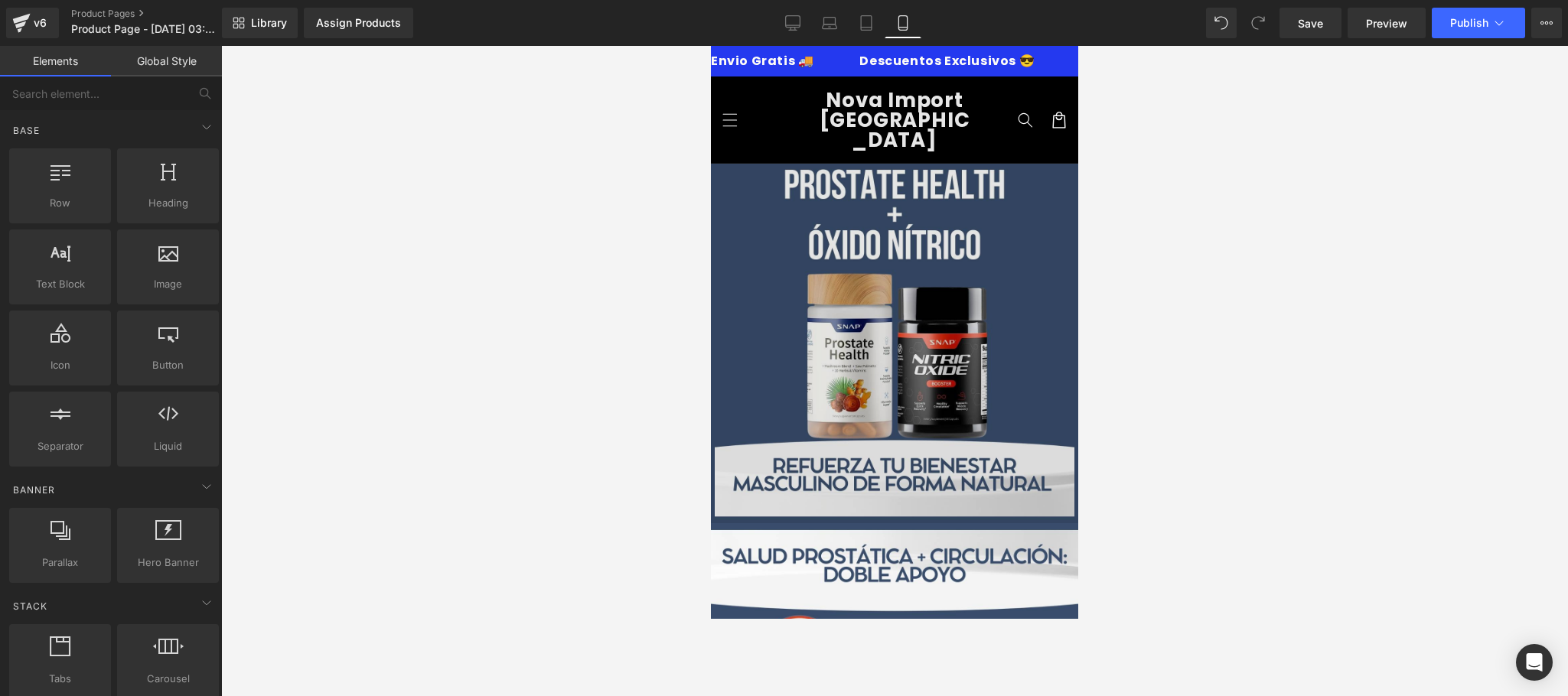
click at [829, 219] on img at bounding box center [895, 343] width 368 height 359
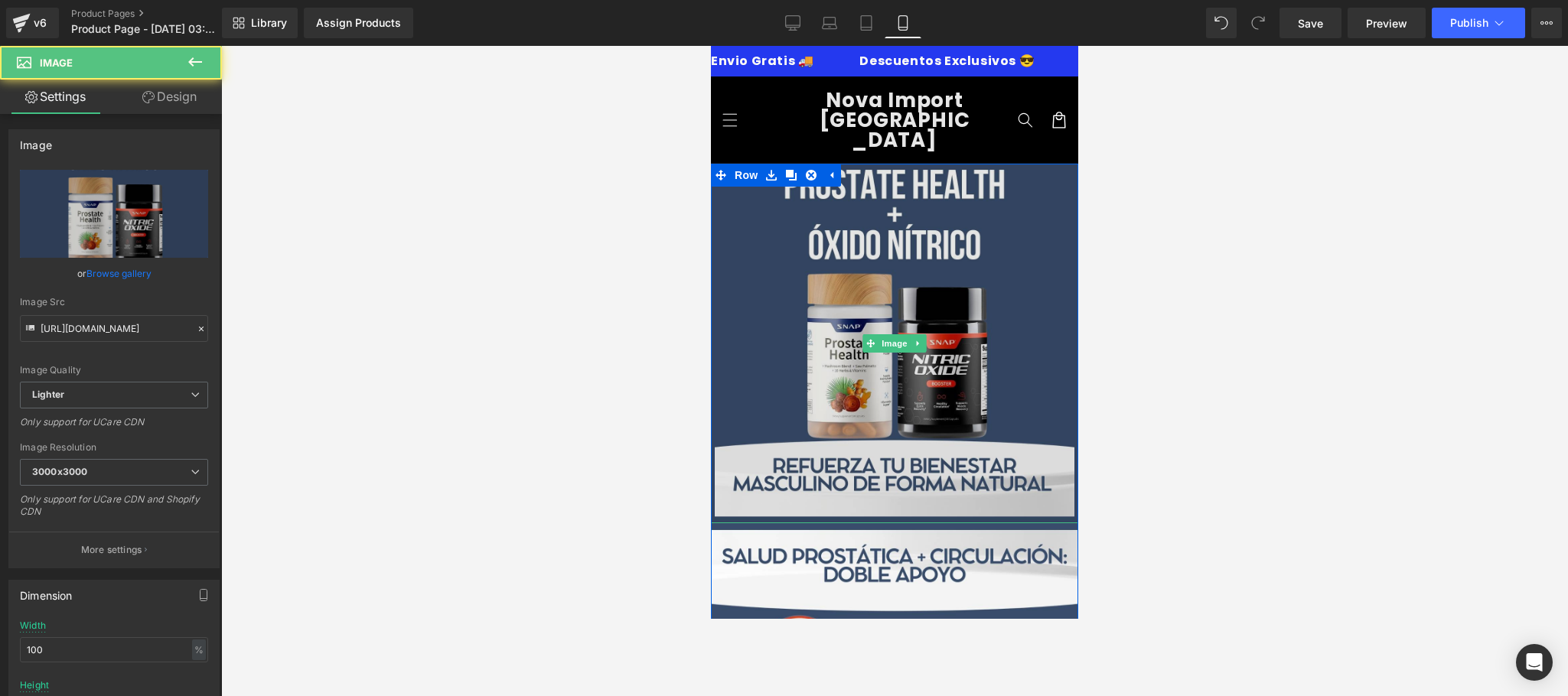
click at [778, 178] on img at bounding box center [895, 343] width 368 height 359
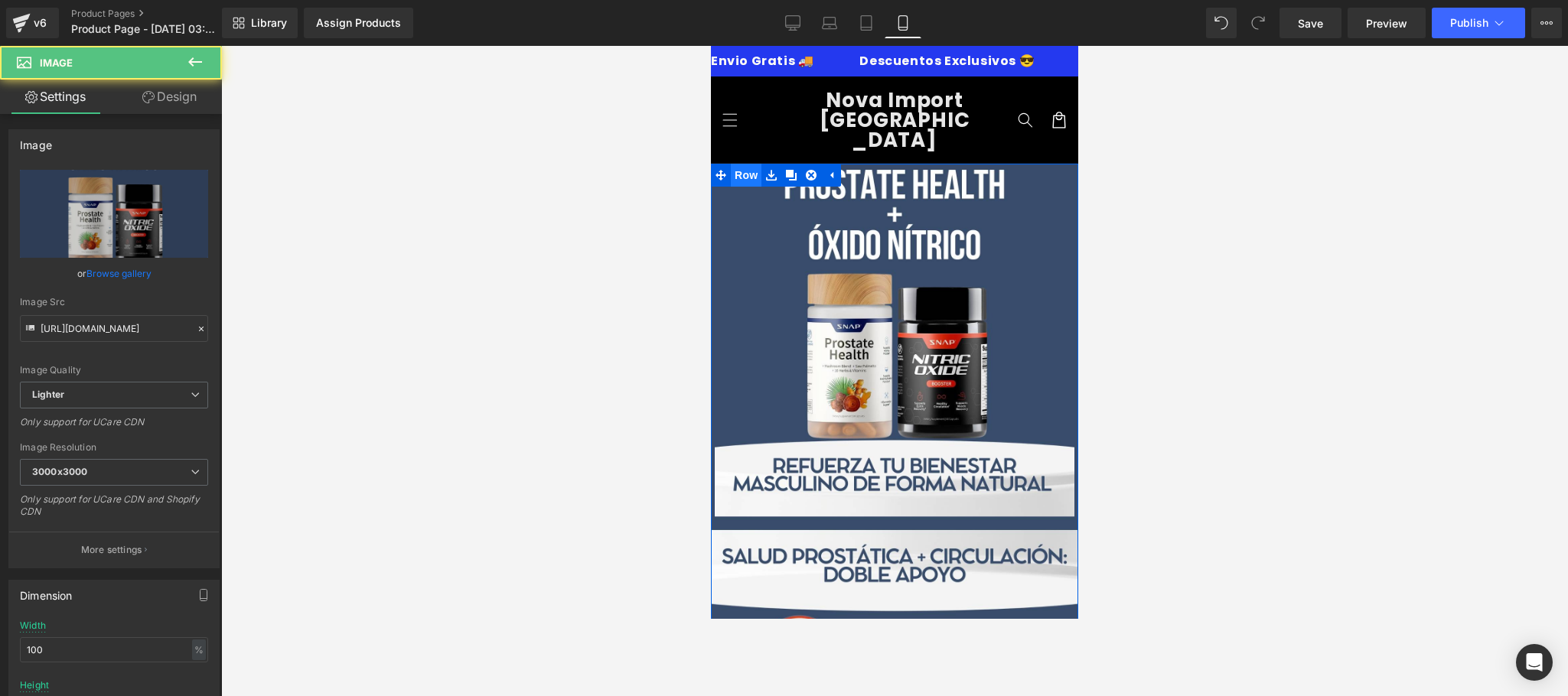
click at [737, 164] on span "Row" at bounding box center [746, 175] width 31 height 23
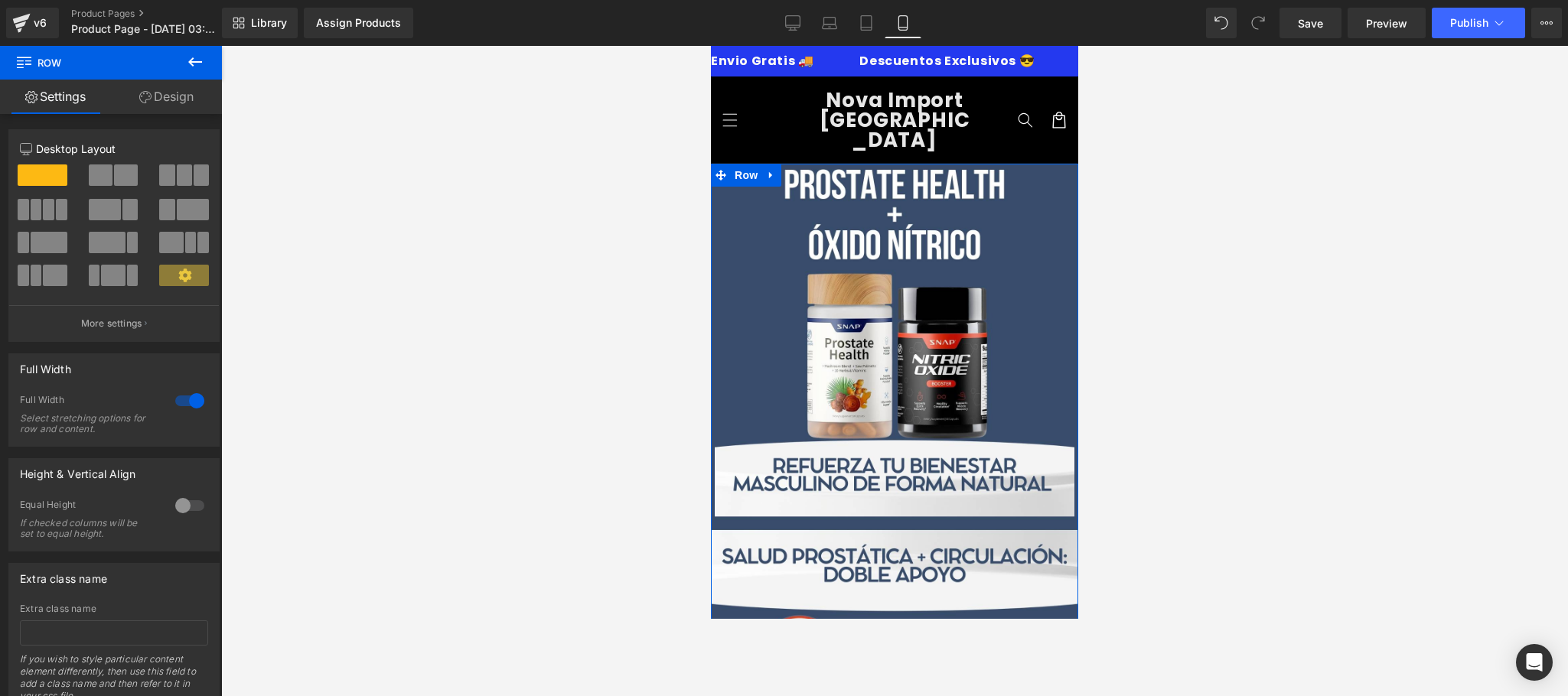
click at [184, 81] on link "Design" at bounding box center [166, 97] width 111 height 35
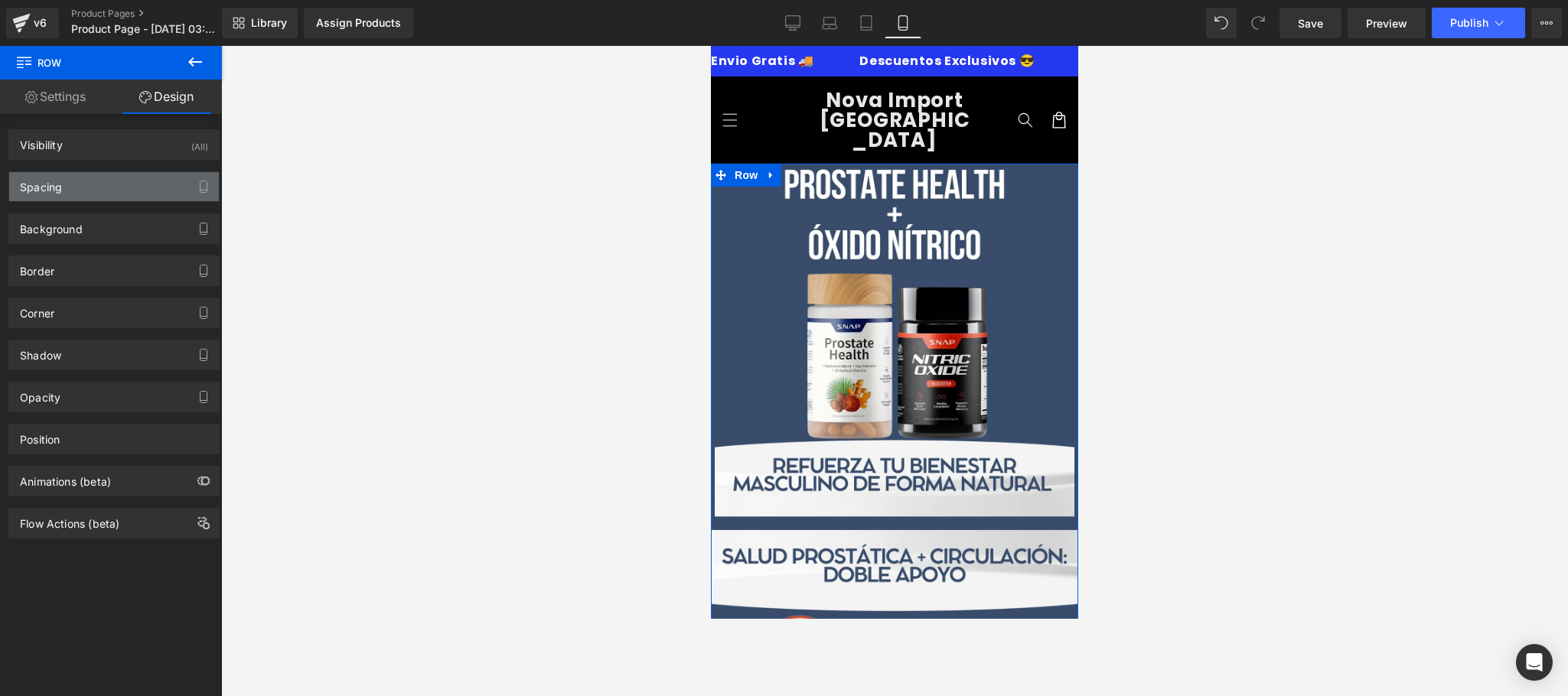
type input "#db3252"
type input "100"
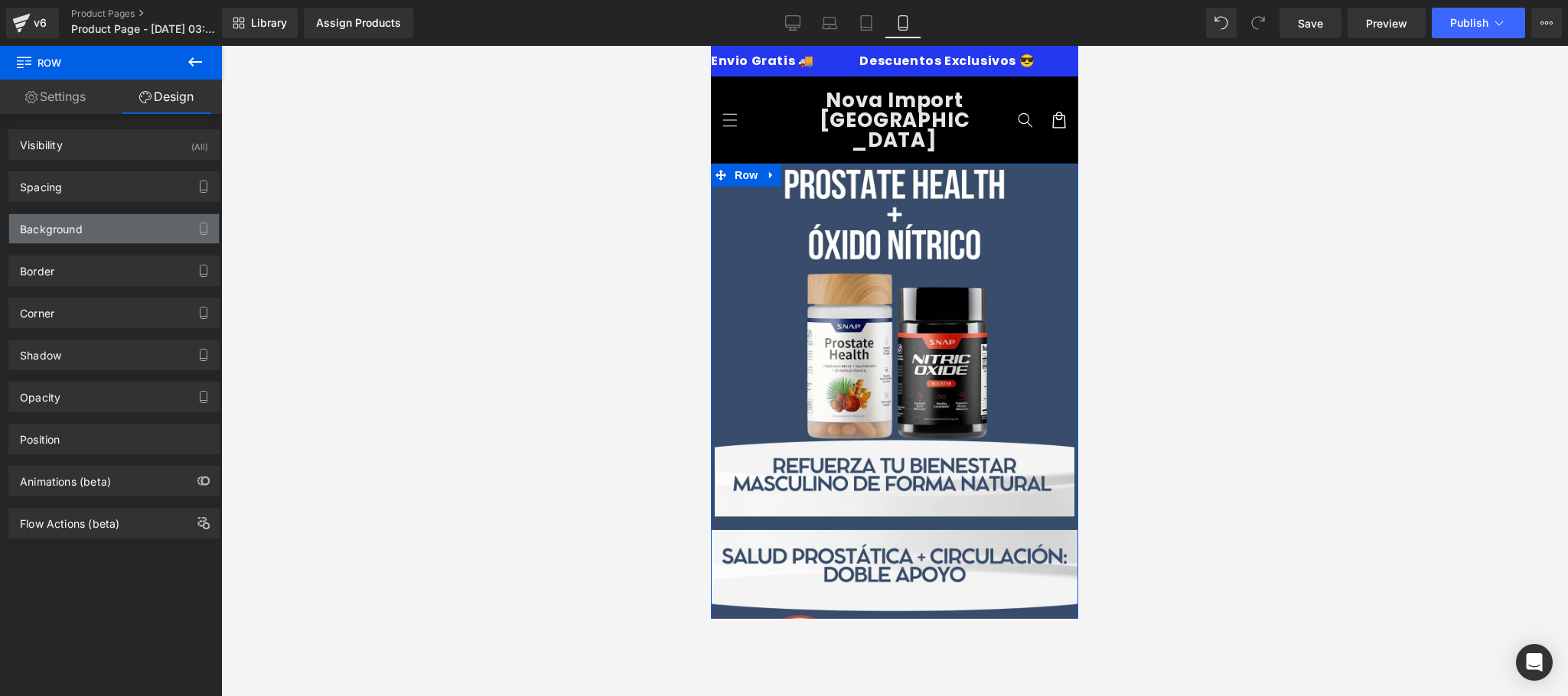
click at [118, 219] on div "Background" at bounding box center [114, 228] width 209 height 29
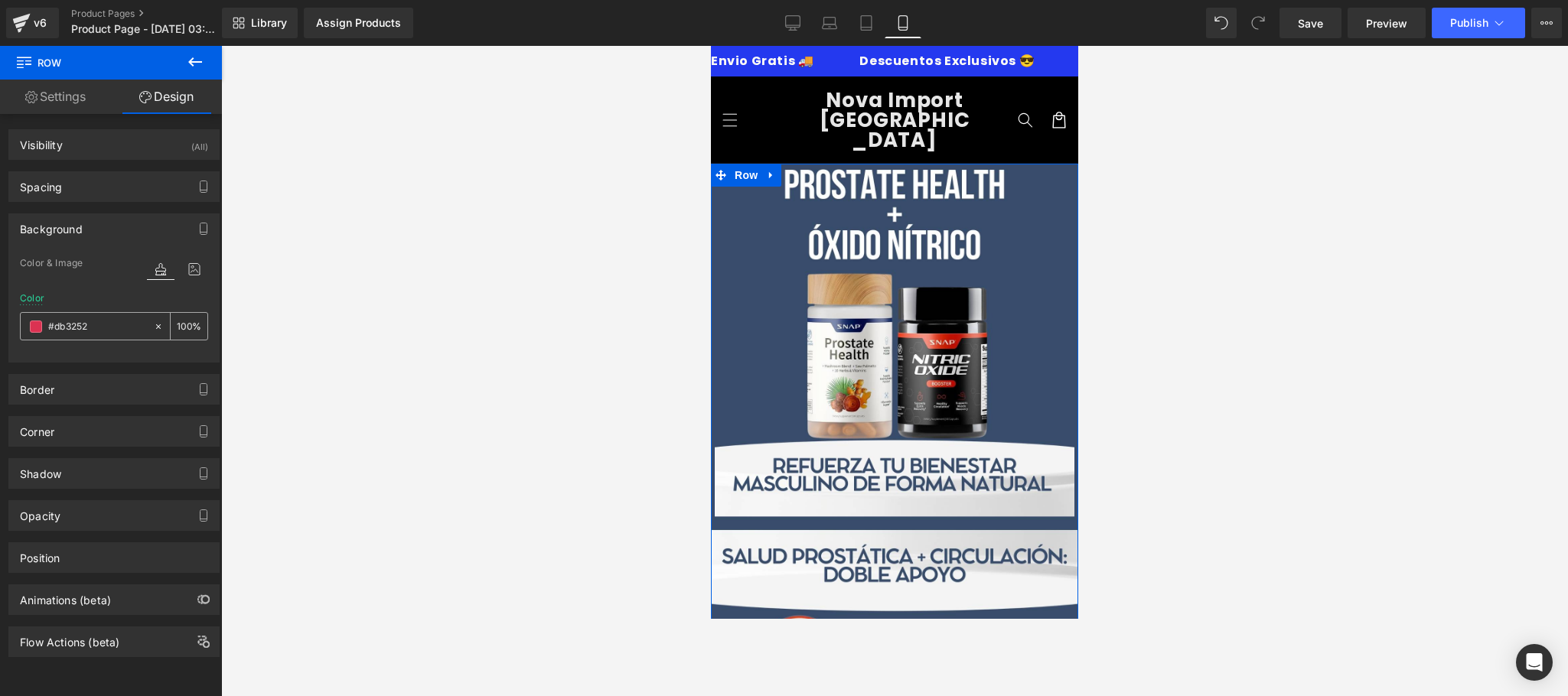
click at [104, 320] on input "#db3252" at bounding box center [97, 326] width 98 height 17
paste input "384c6c"
type input "#384c6c"
click at [1241, 335] on div at bounding box center [895, 371] width 1347 height 650
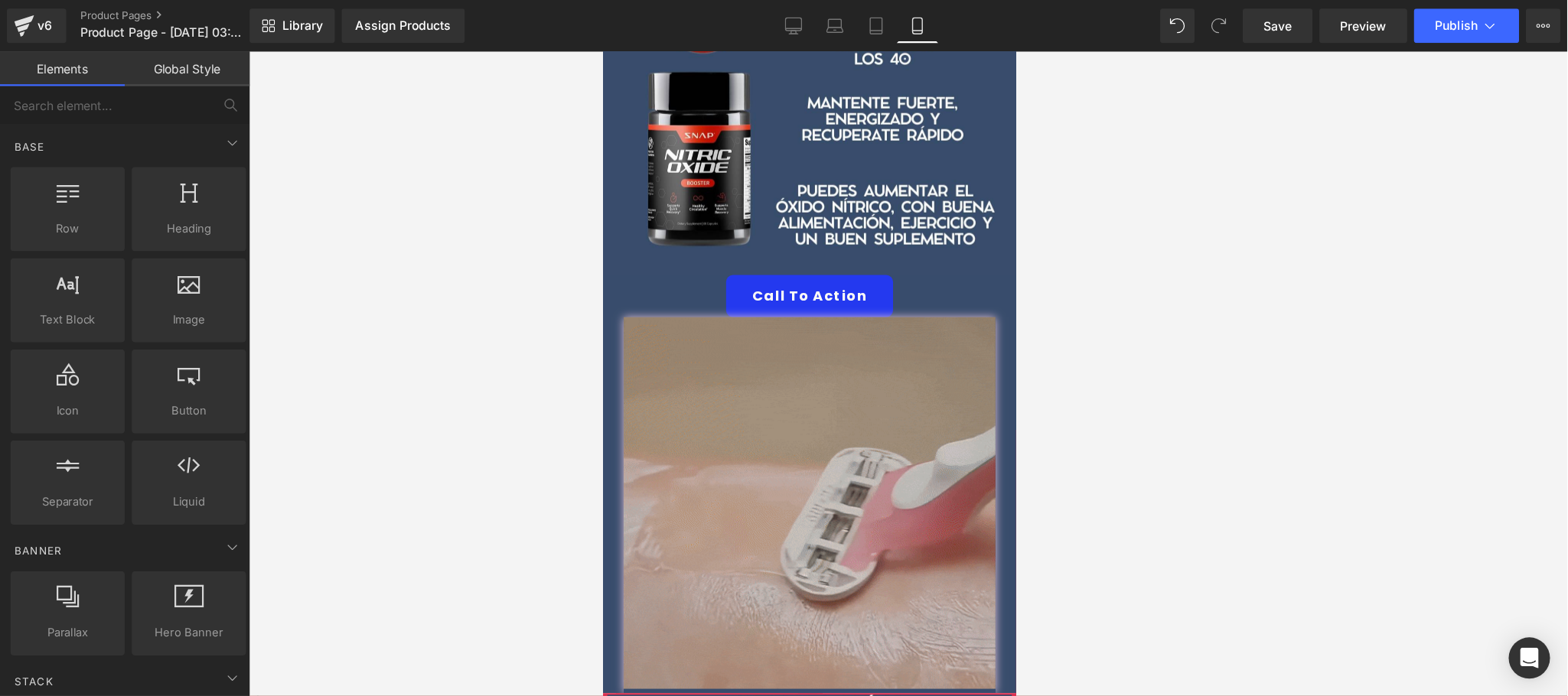
scroll to position [645, 0]
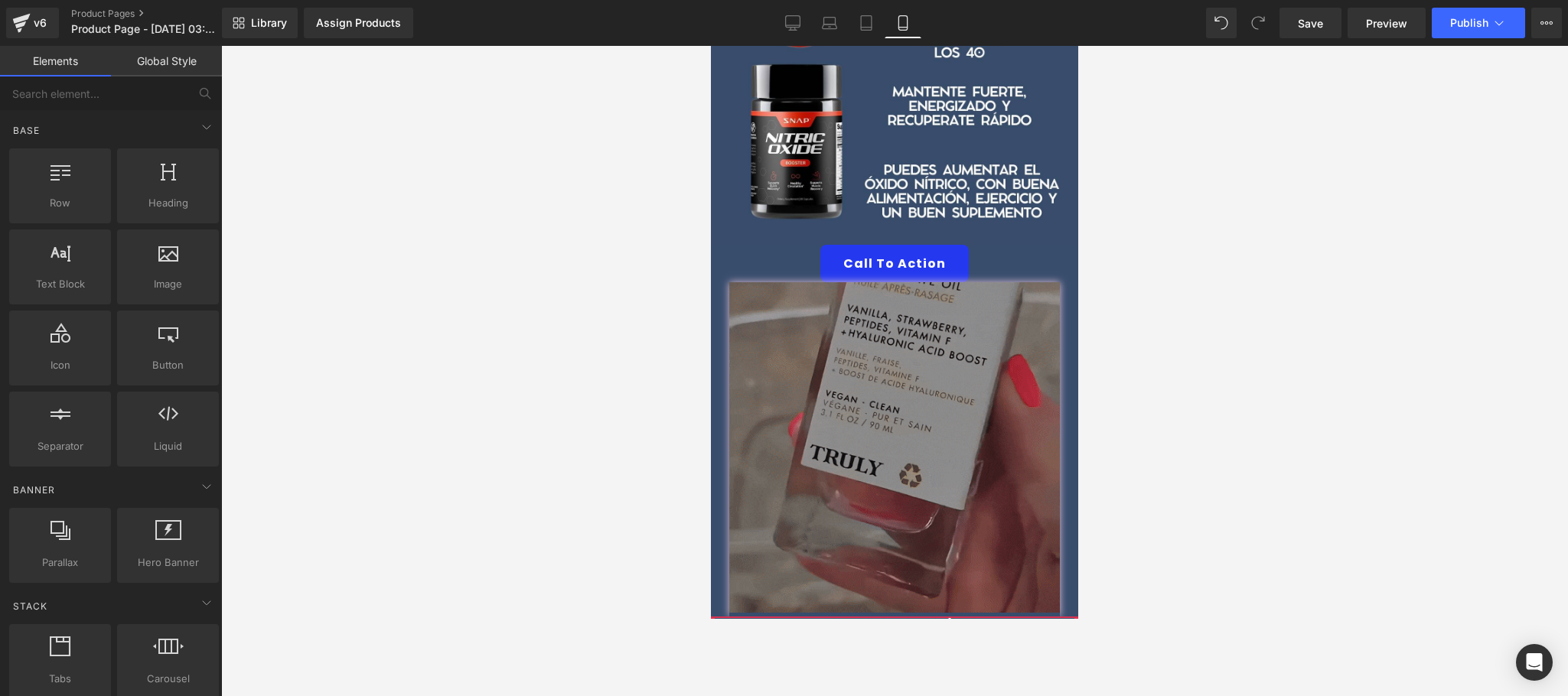
click at [903, 438] on img at bounding box center [895, 449] width 330 height 334
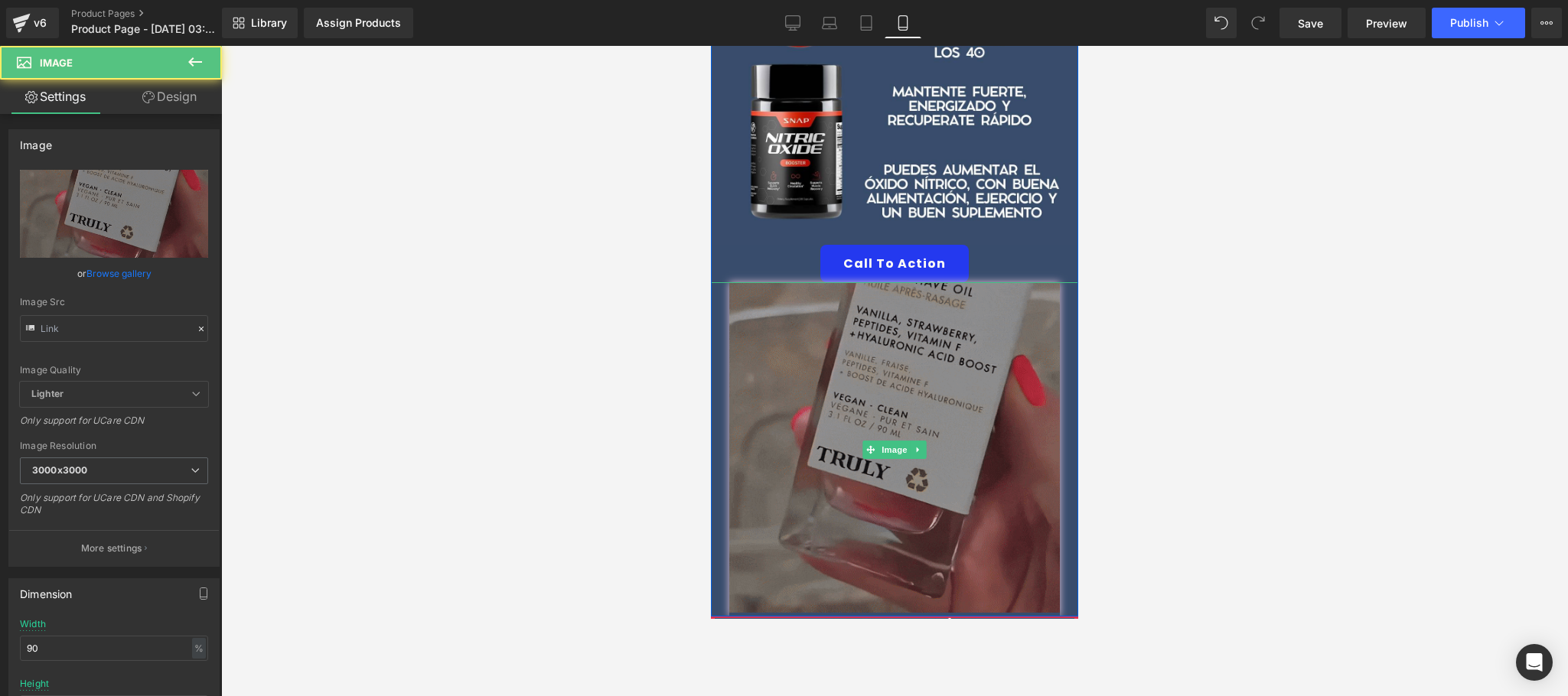
type input "[URL][DOMAIN_NAME]"
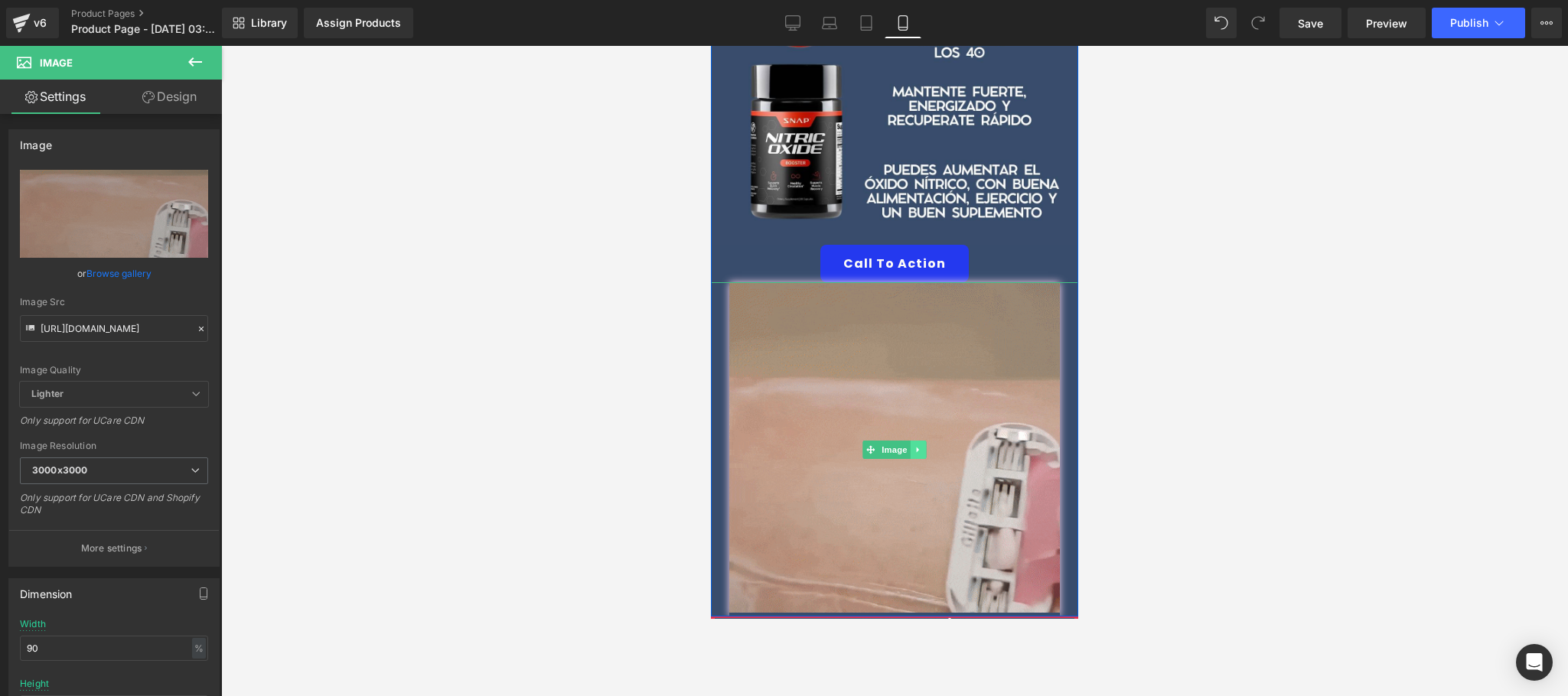
click at [917, 446] on icon at bounding box center [918, 449] width 2 height 6
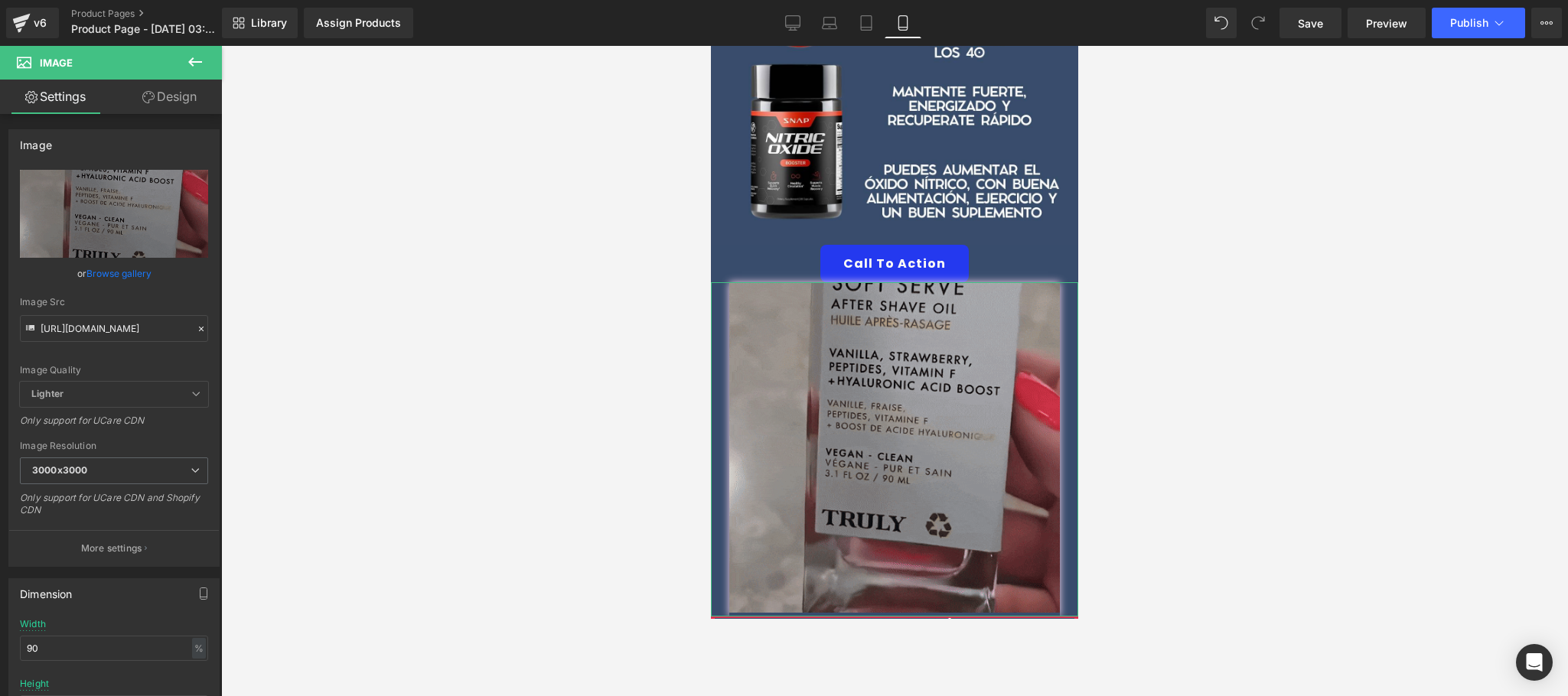
click at [182, 106] on link "Design" at bounding box center [169, 97] width 111 height 35
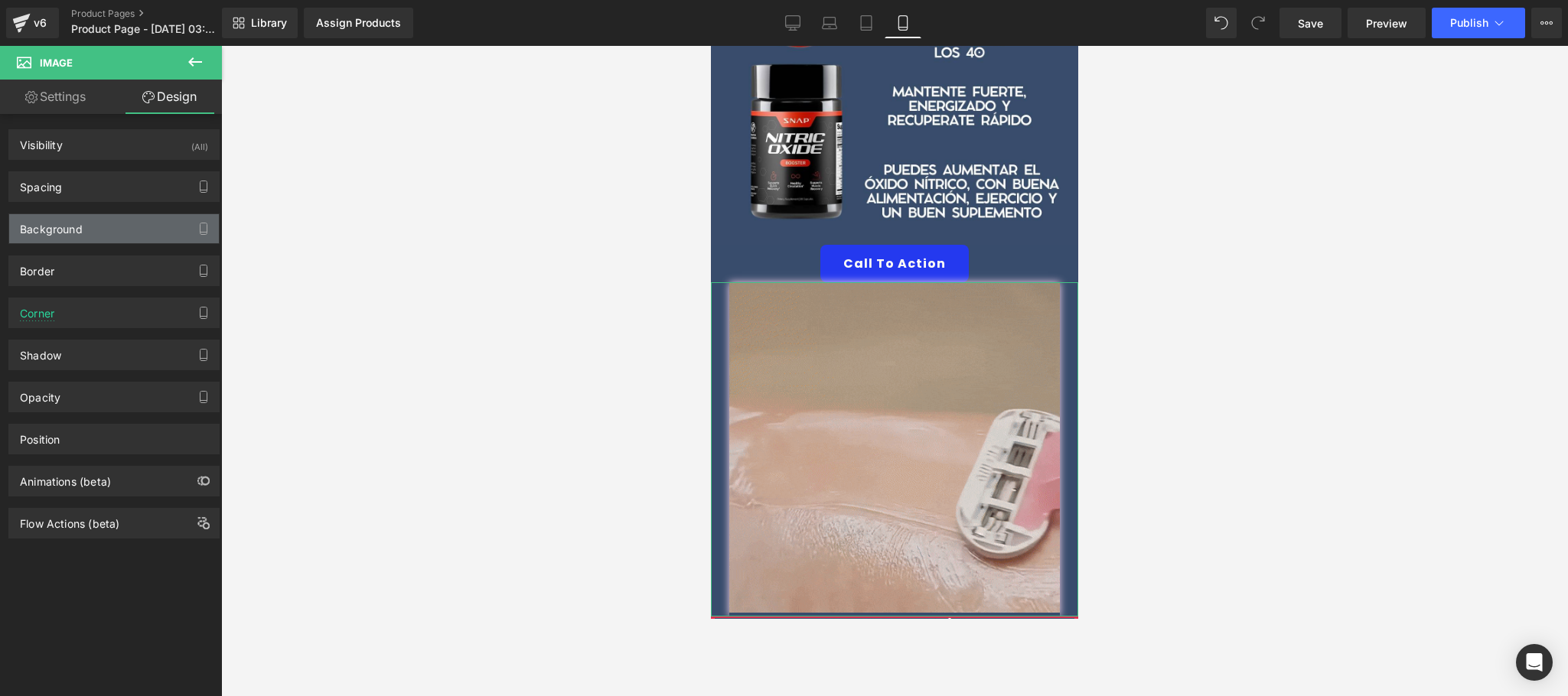
type input "transparent"
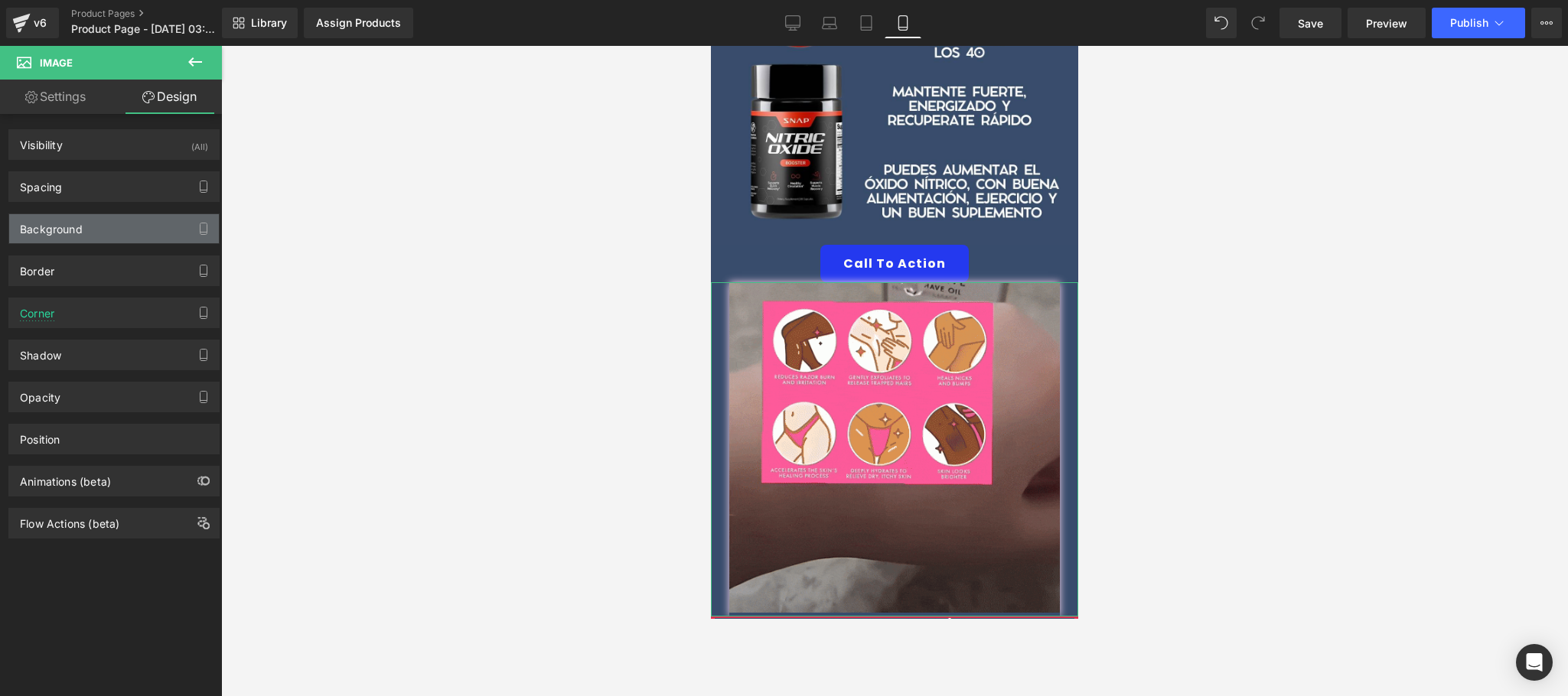
type input "0"
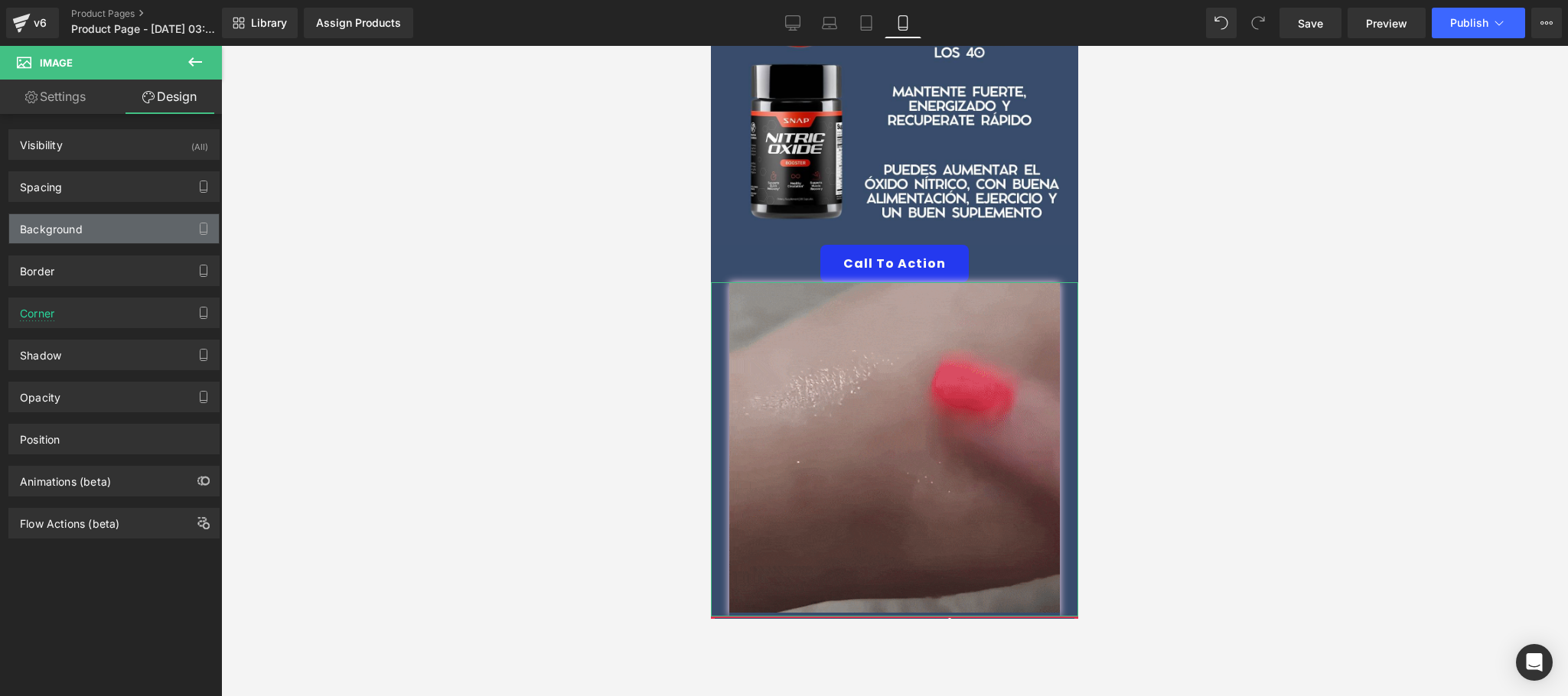
click at [104, 224] on div "Background" at bounding box center [114, 228] width 209 height 29
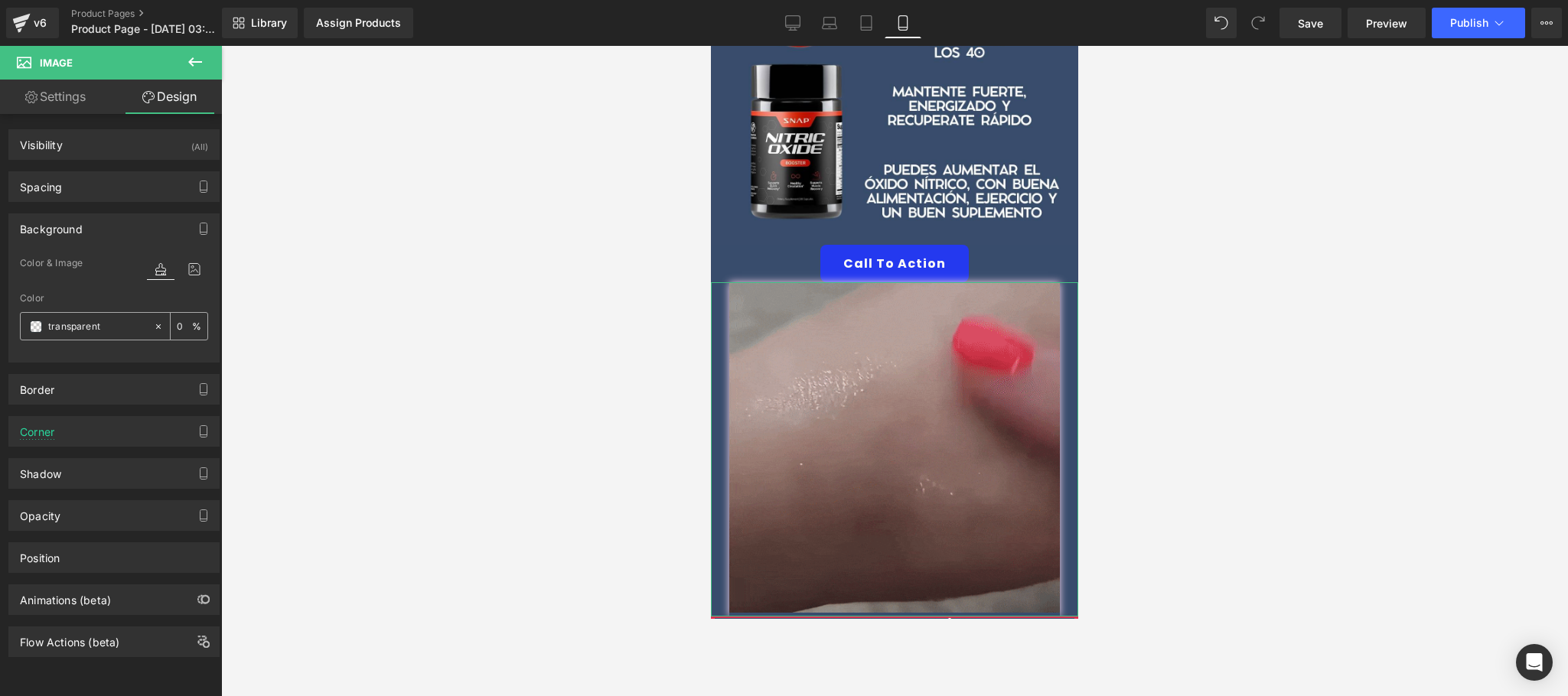
click at [122, 329] on input "transparent" at bounding box center [97, 326] width 98 height 17
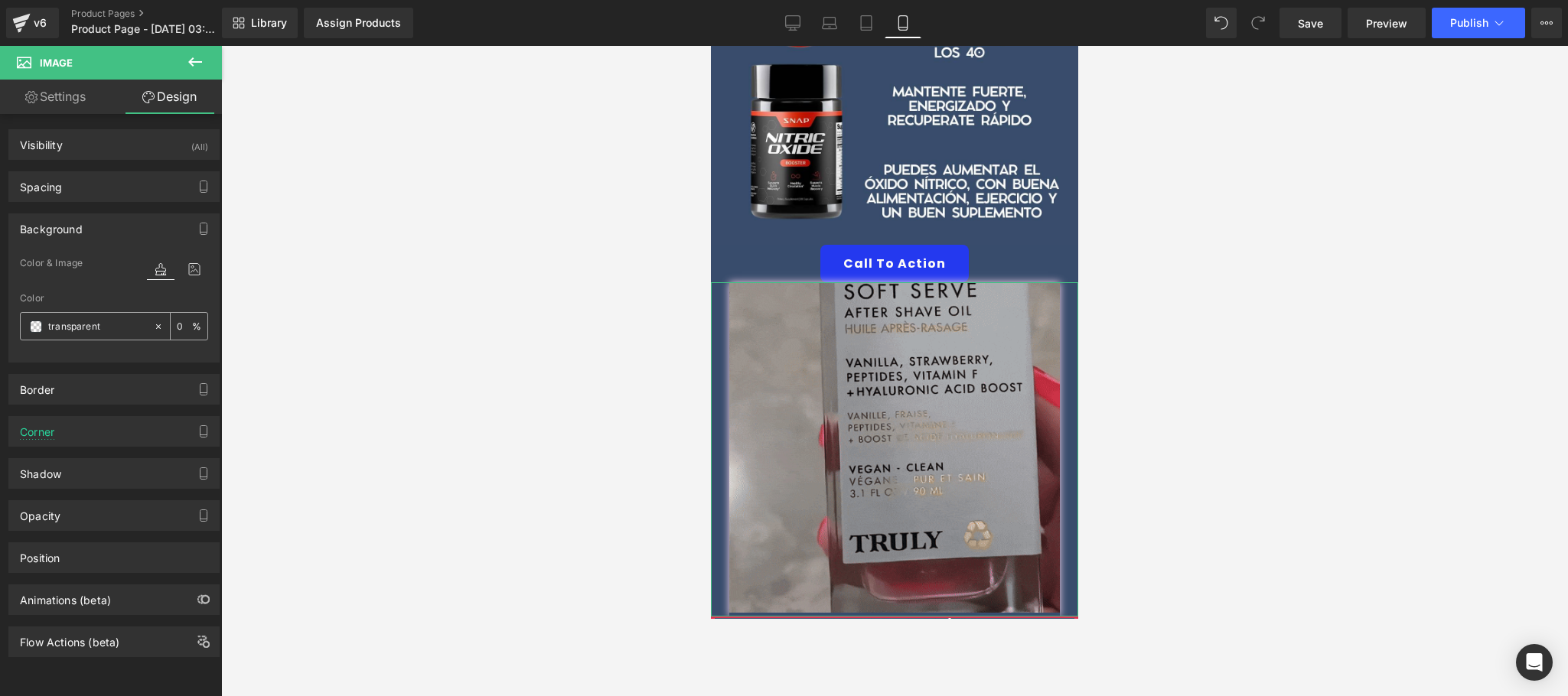
click at [122, 329] on input "transparent" at bounding box center [97, 326] width 98 height 17
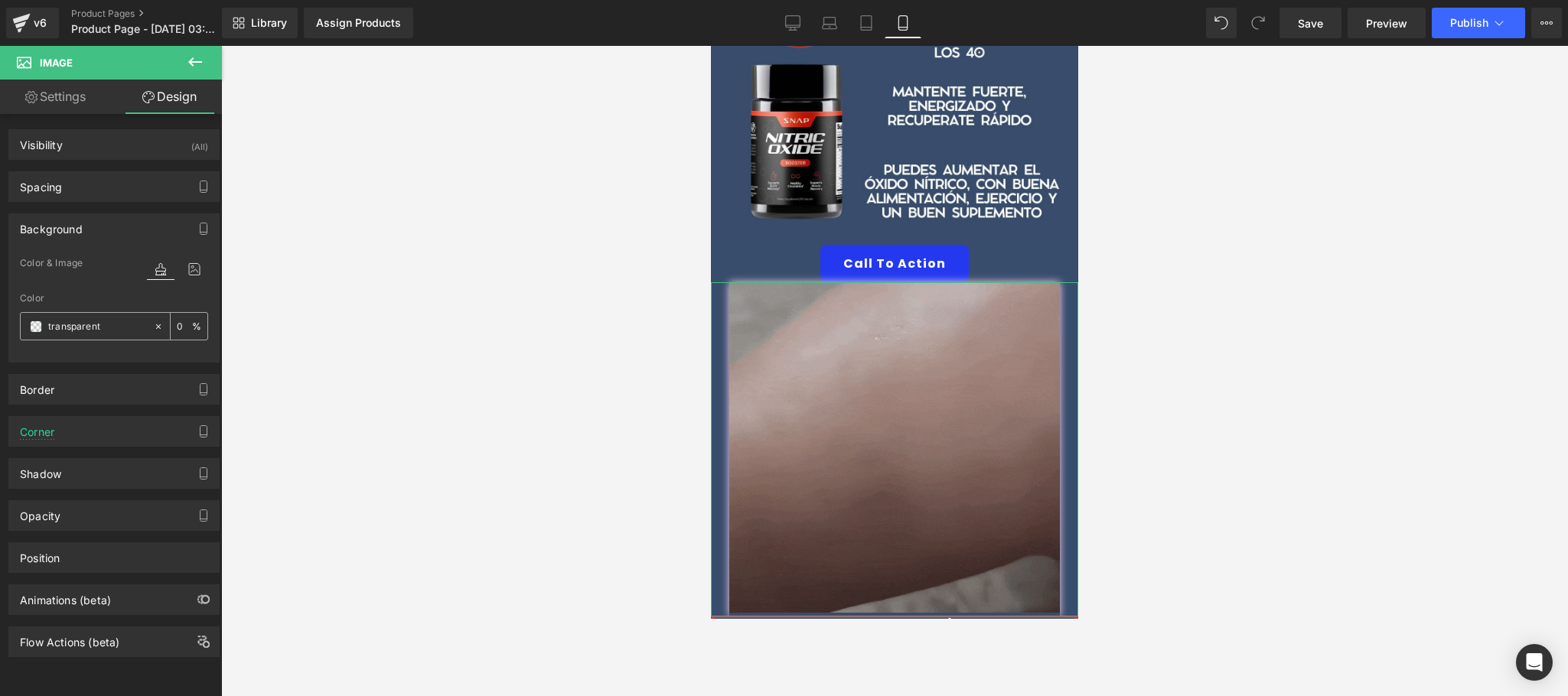
paste input "#384c6c"
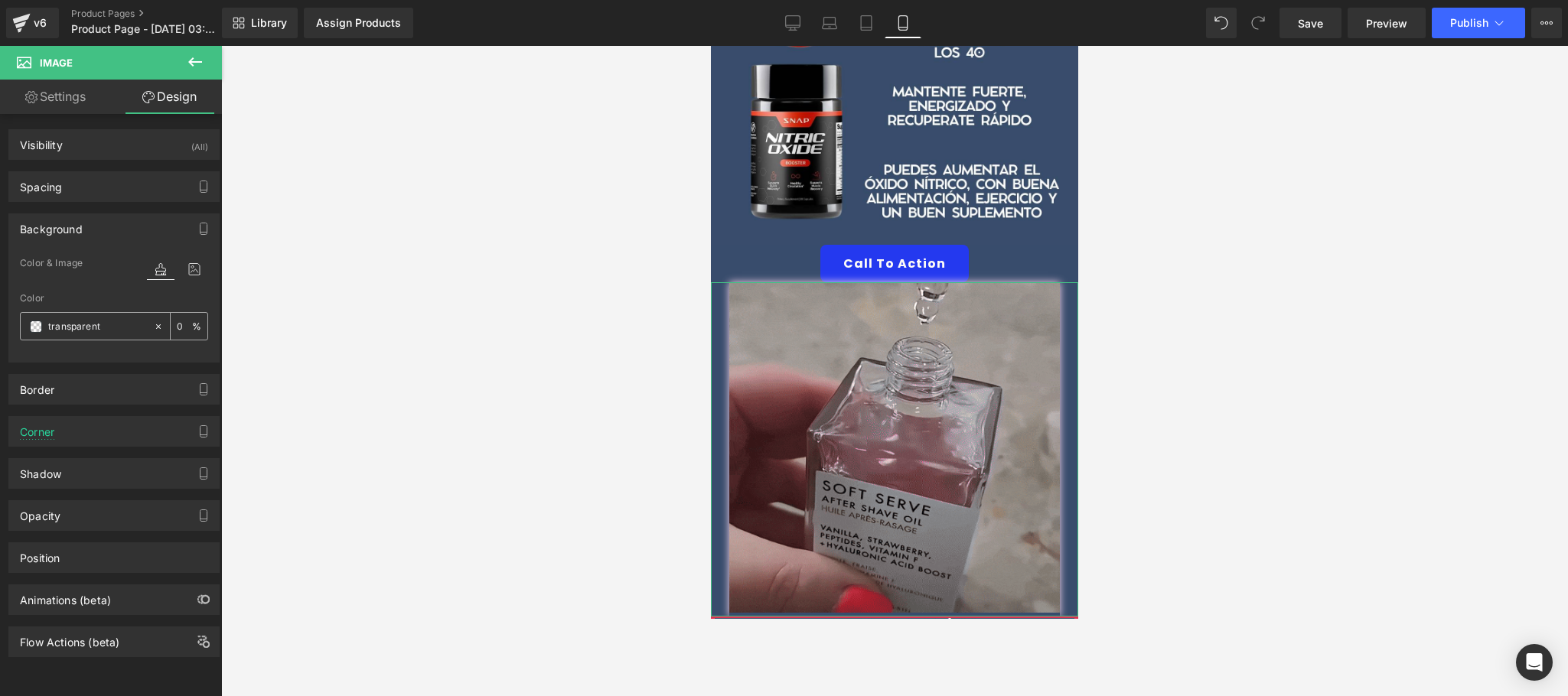
type input "#384c6c"
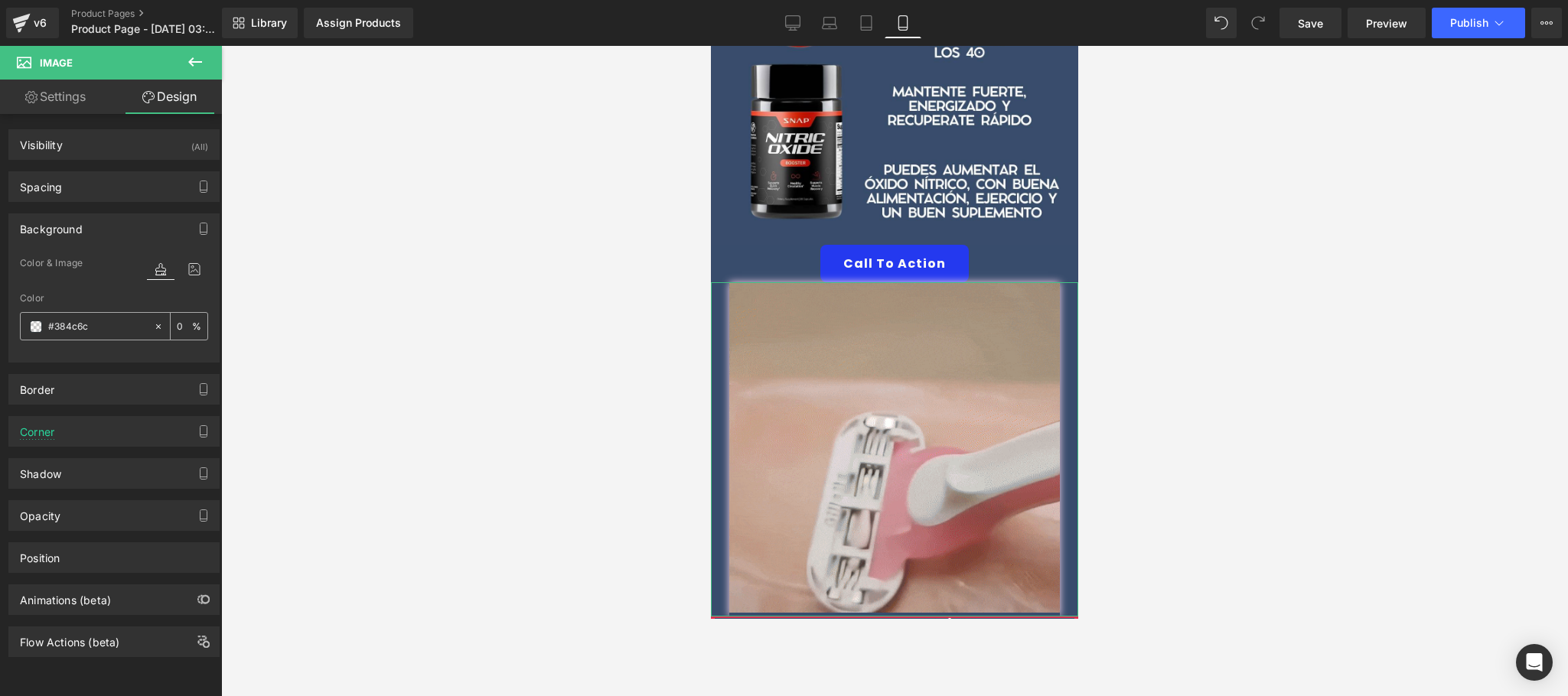
type input "100"
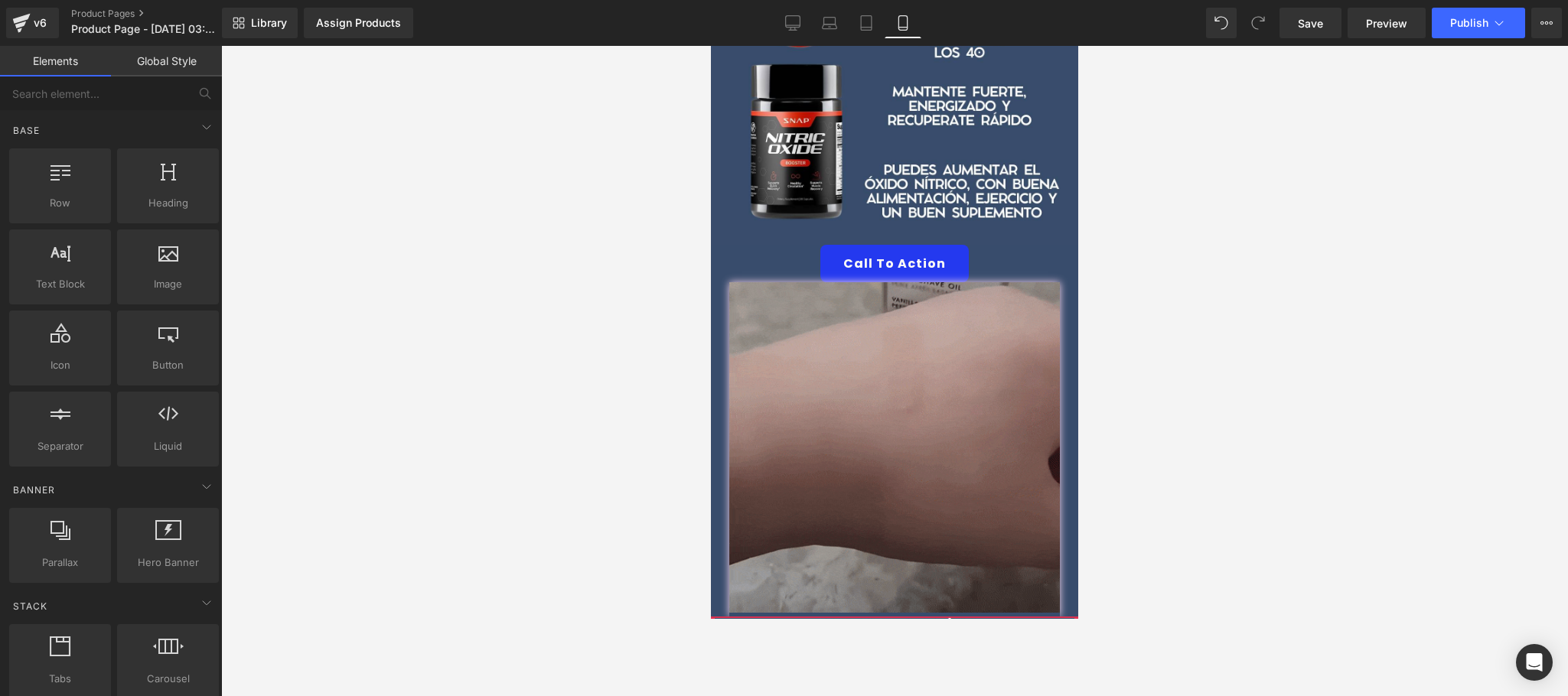
click at [322, 287] on div at bounding box center [895, 371] width 1347 height 650
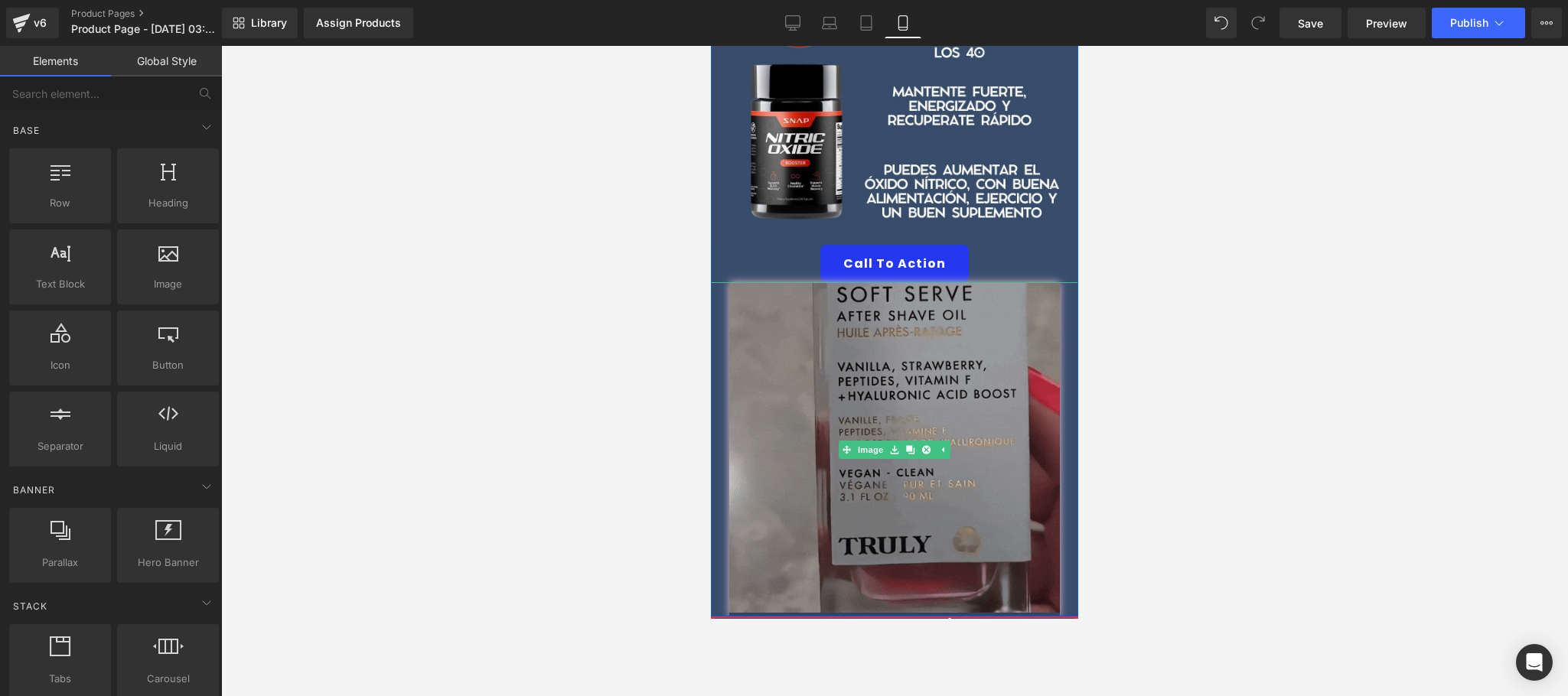
click at [960, 404] on img at bounding box center [895, 449] width 330 height 334
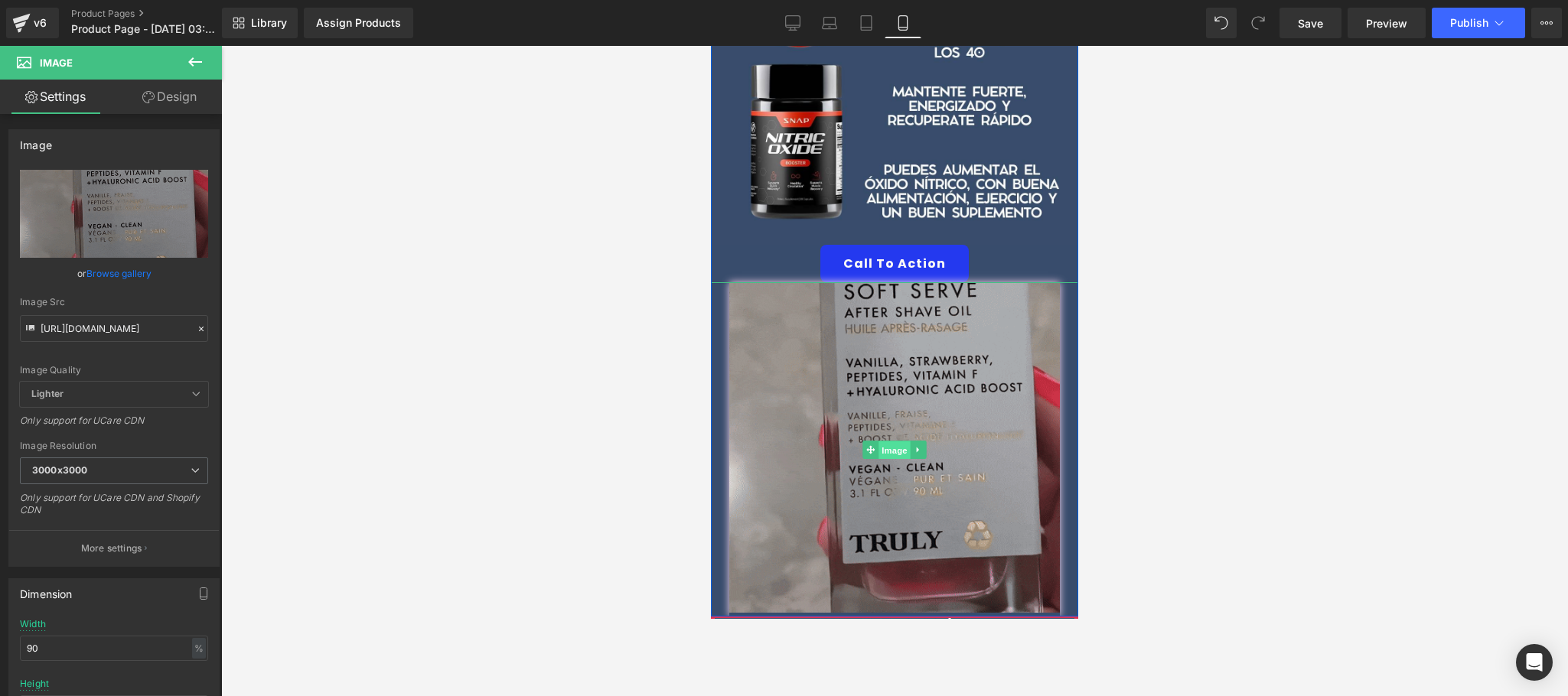
click at [879, 441] on span "Image" at bounding box center [895, 450] width 32 height 18
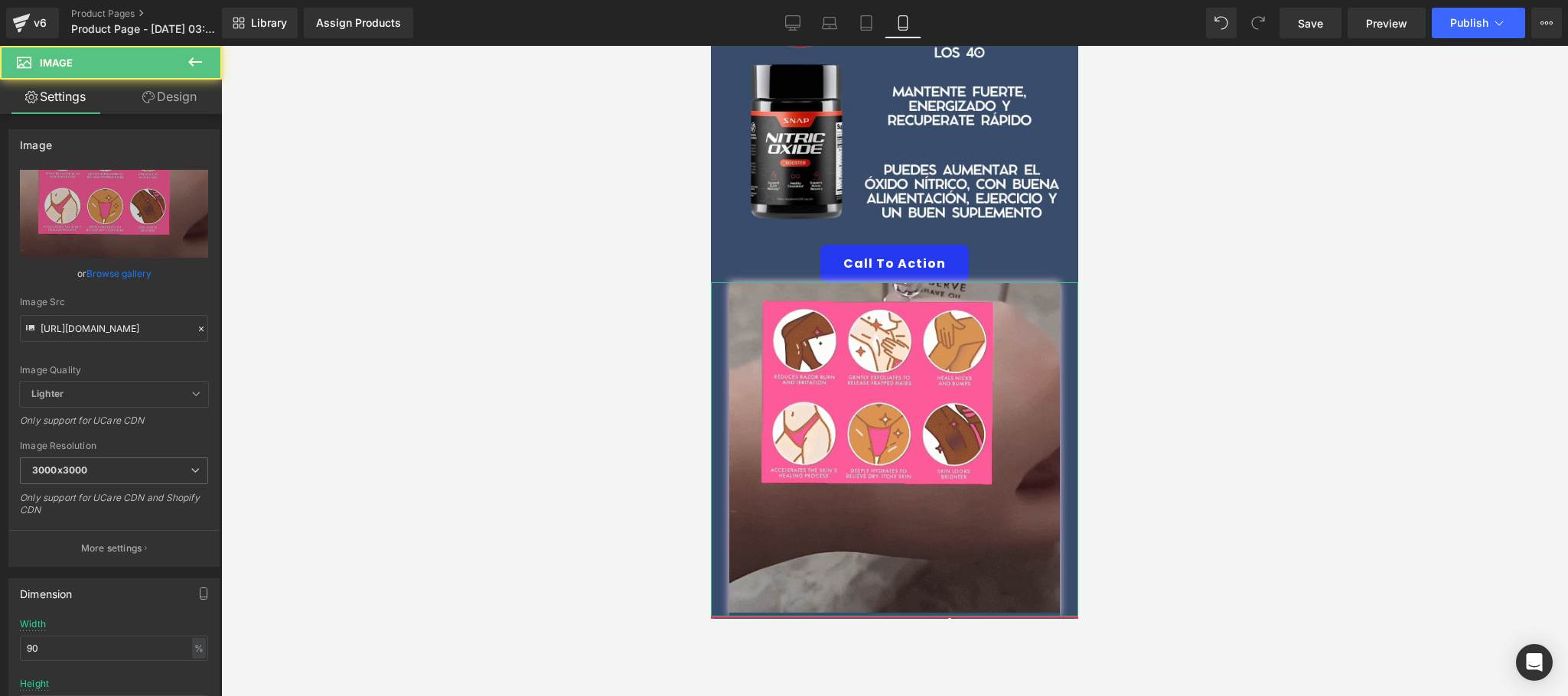
click at [148, 95] on icon at bounding box center [148, 96] width 12 height 12
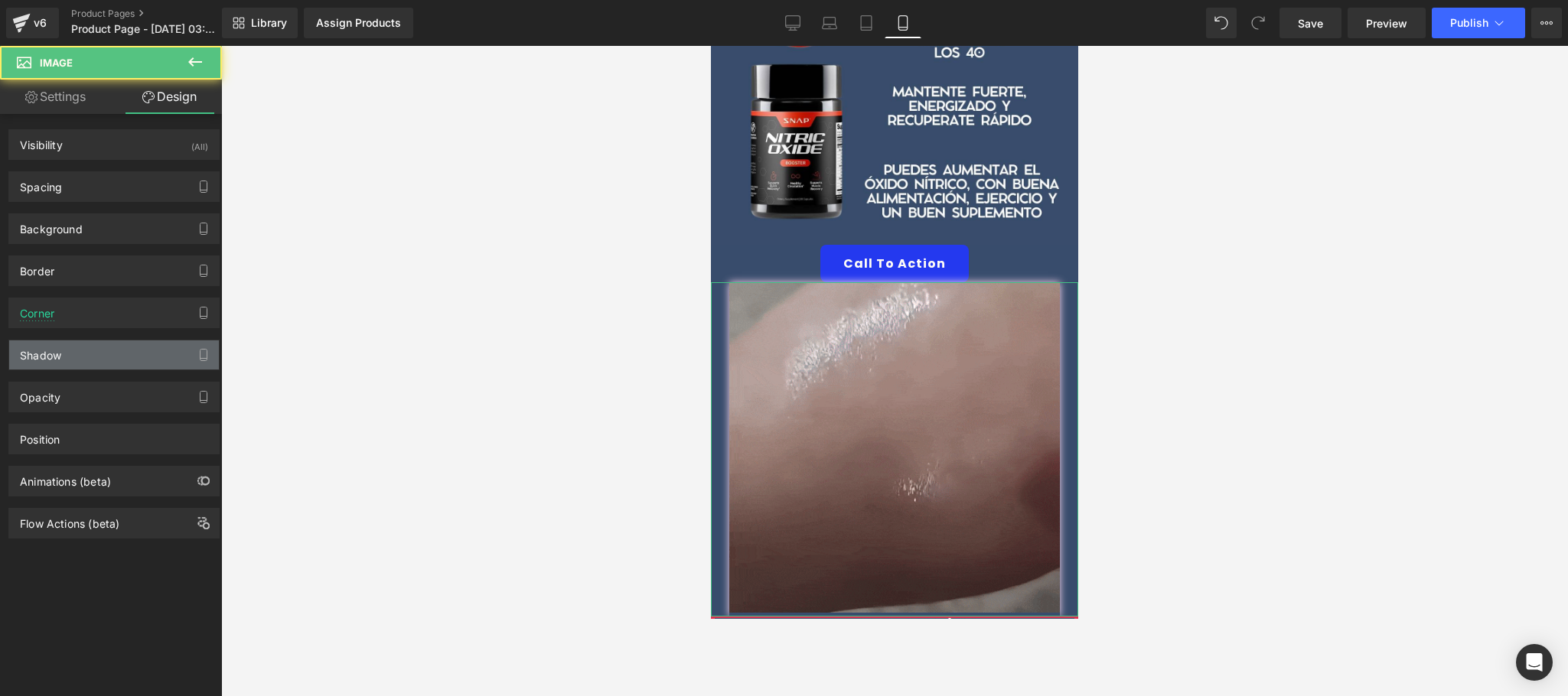
type input "#fcd8ef"
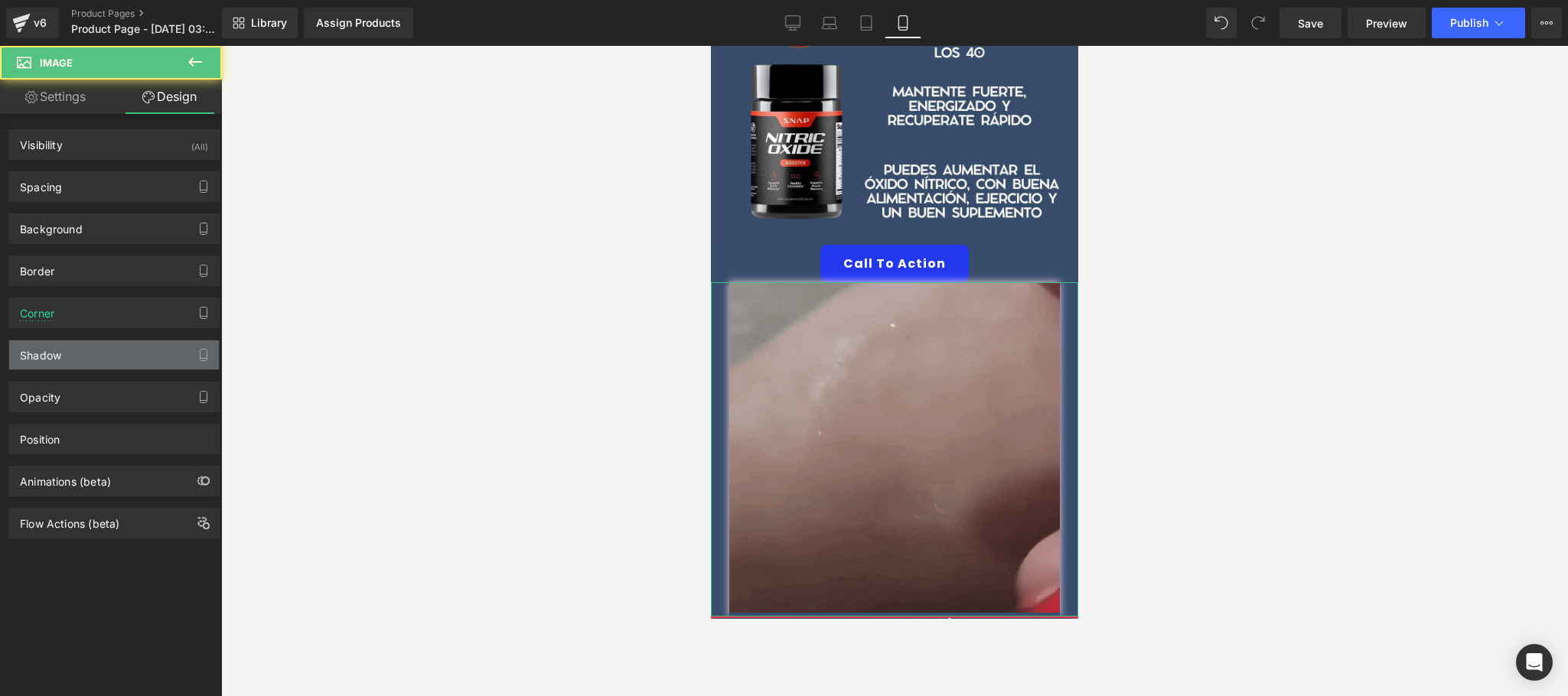
type input "100"
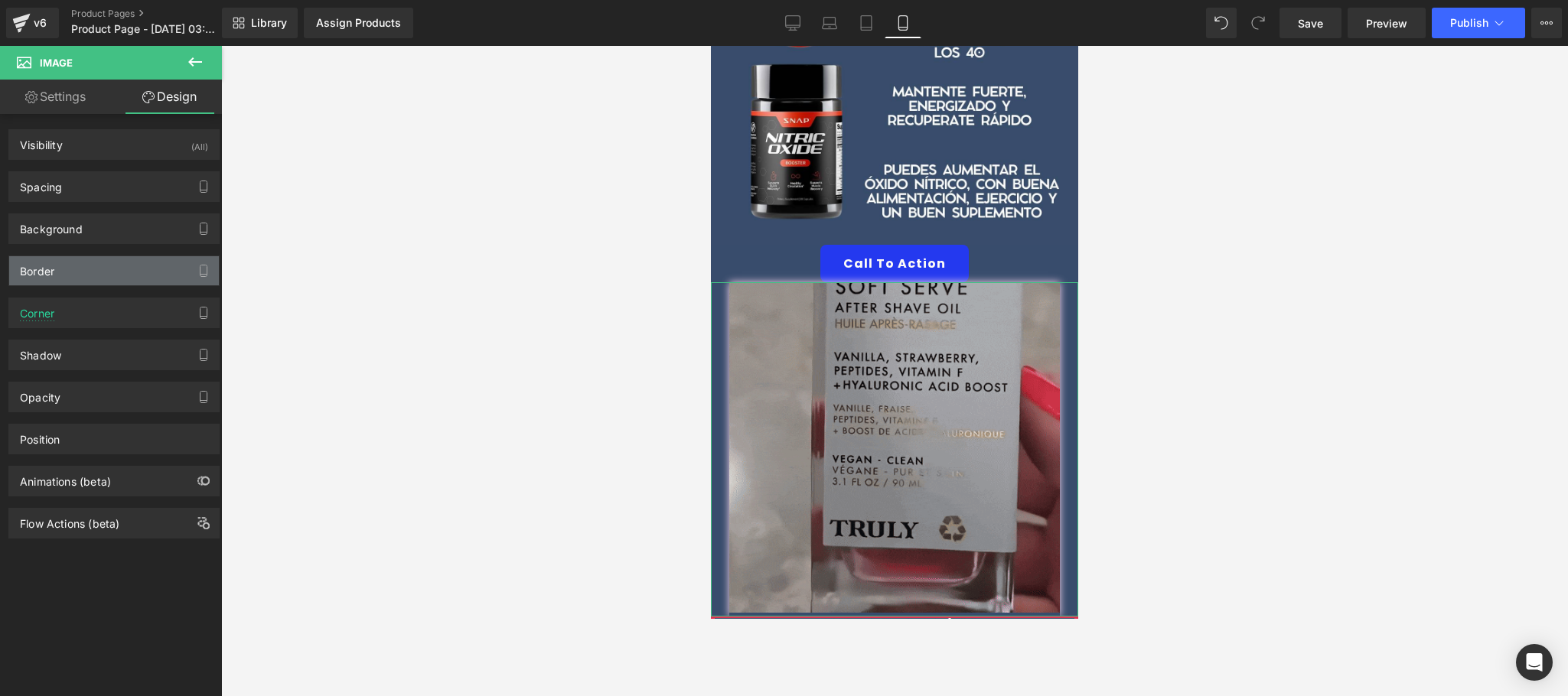
click at [110, 272] on div "Border" at bounding box center [114, 270] width 209 height 29
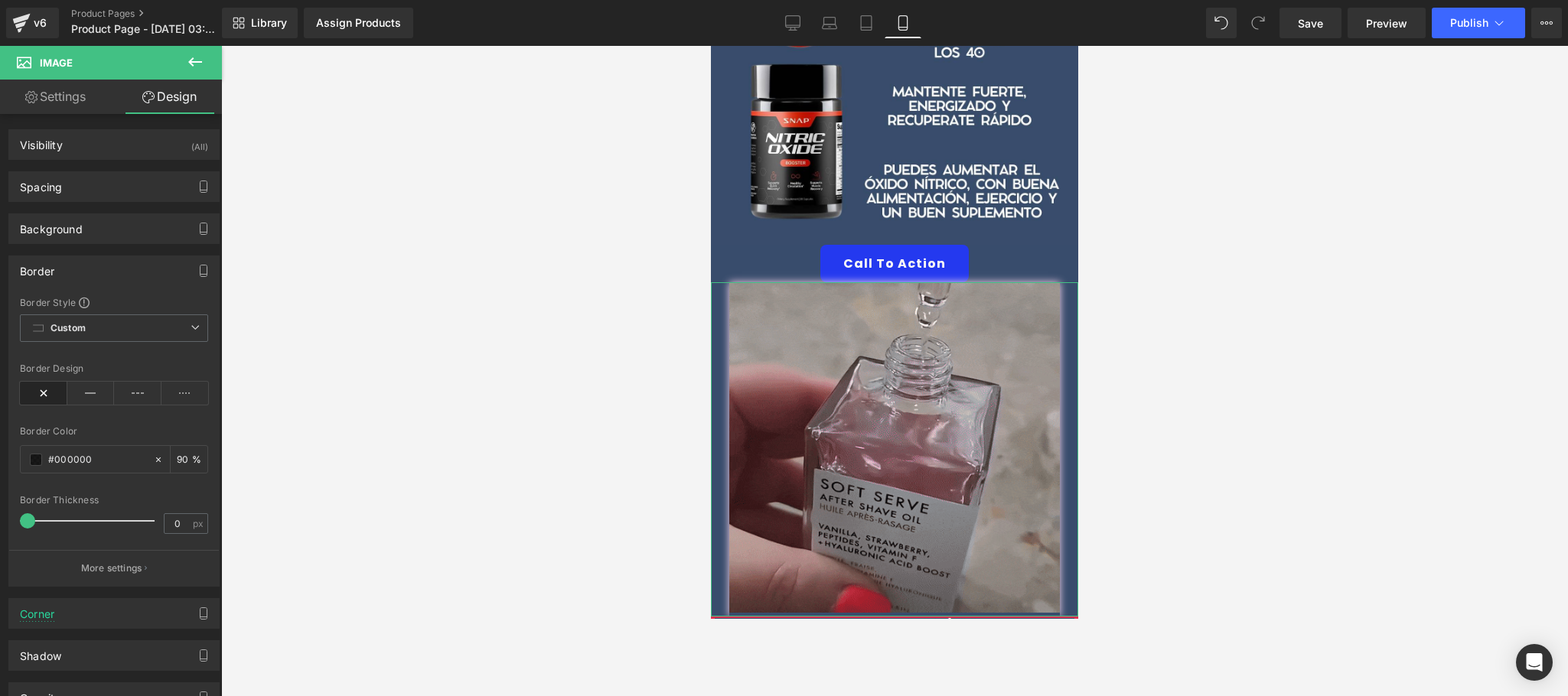
click at [110, 272] on div "Border" at bounding box center [114, 270] width 209 height 29
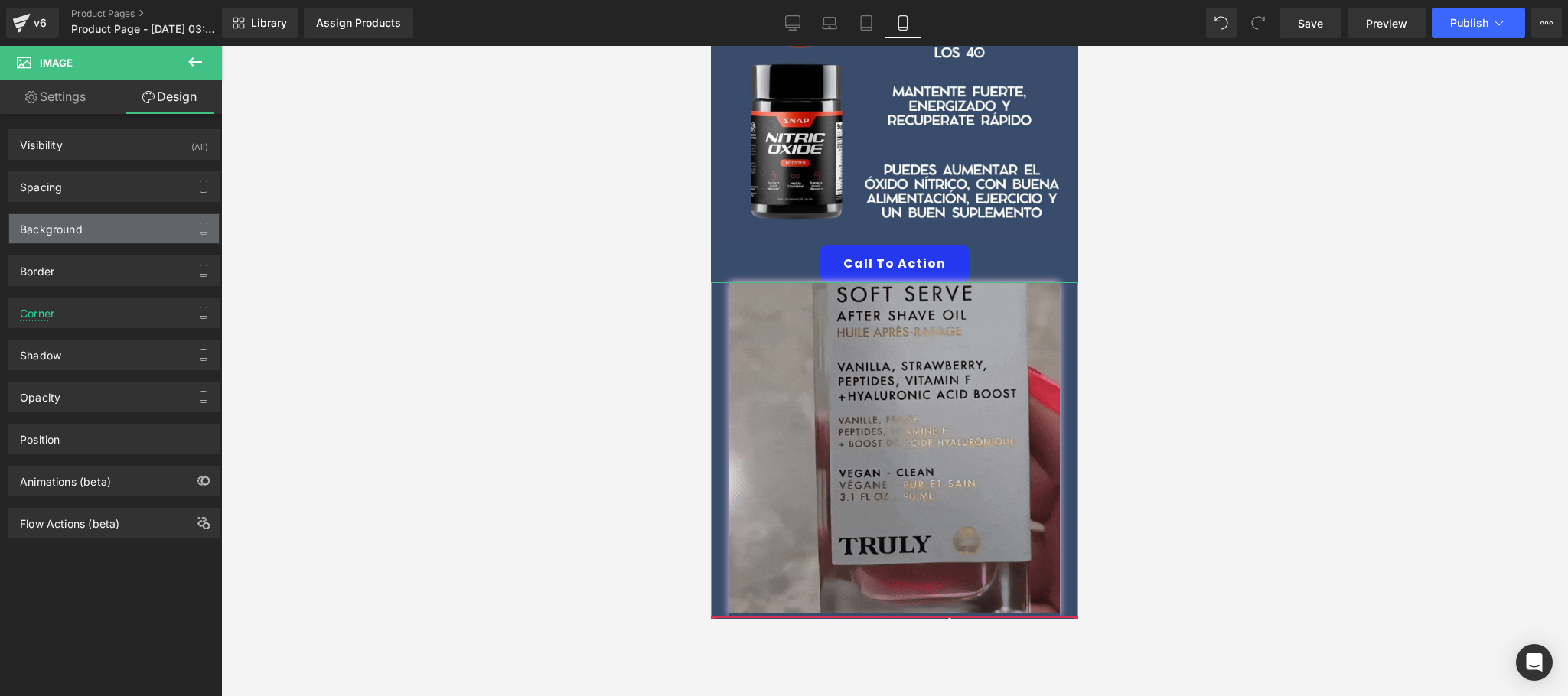
click at [112, 239] on div "Background" at bounding box center [114, 228] width 209 height 29
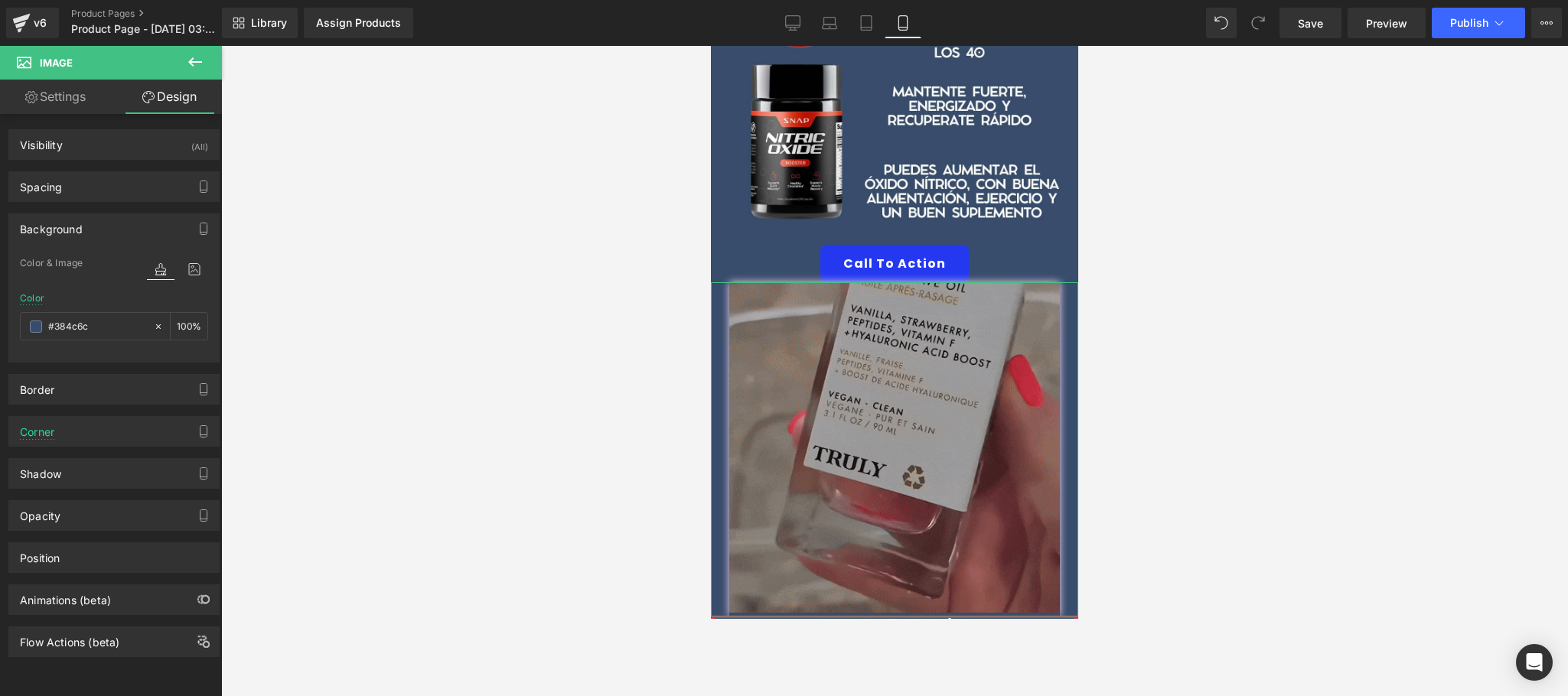
click at [112, 239] on div "Background" at bounding box center [114, 228] width 209 height 29
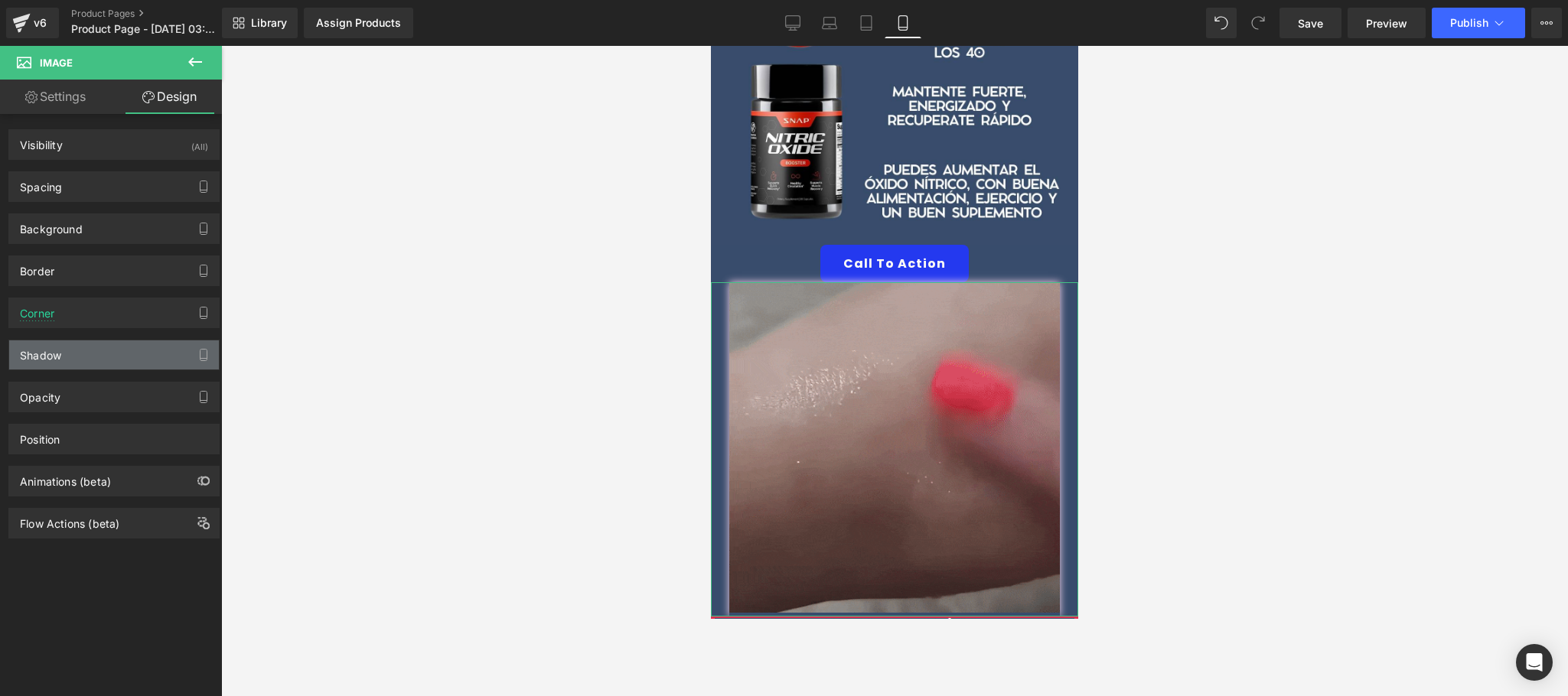
click at [106, 356] on div "Shadow" at bounding box center [114, 355] width 209 height 29
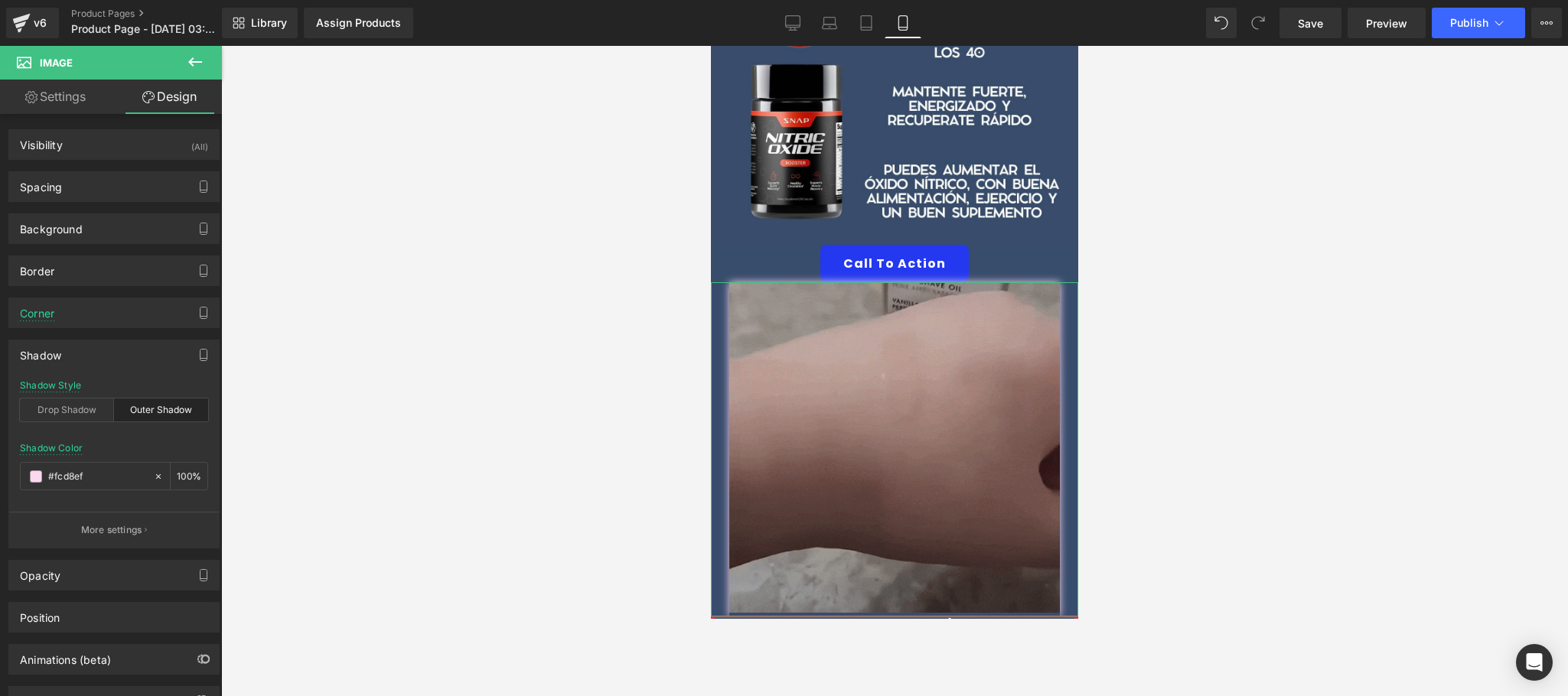
drag, startPoint x: 106, startPoint y: 356, endPoint x: 130, endPoint y: 351, distance: 24.5
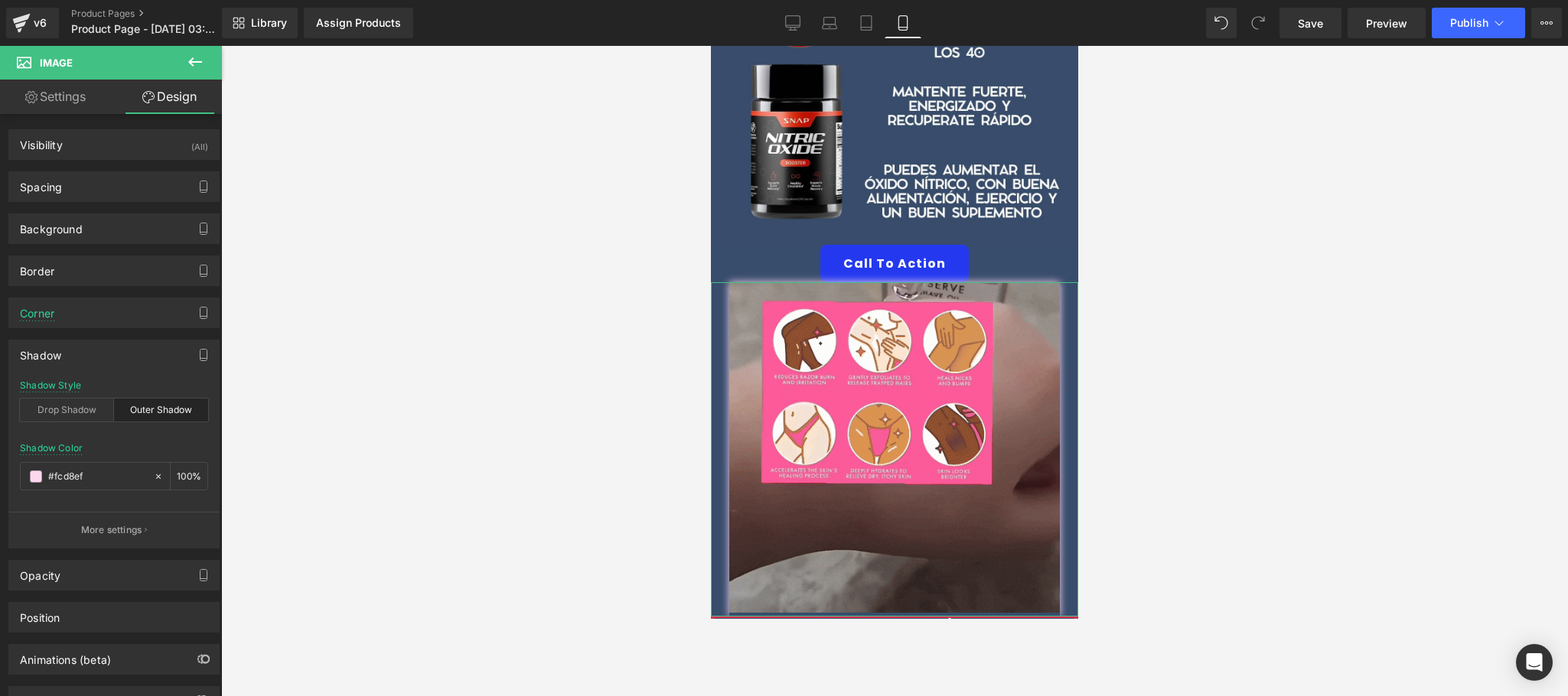
click at [106, 358] on div "Shadow" at bounding box center [114, 355] width 209 height 29
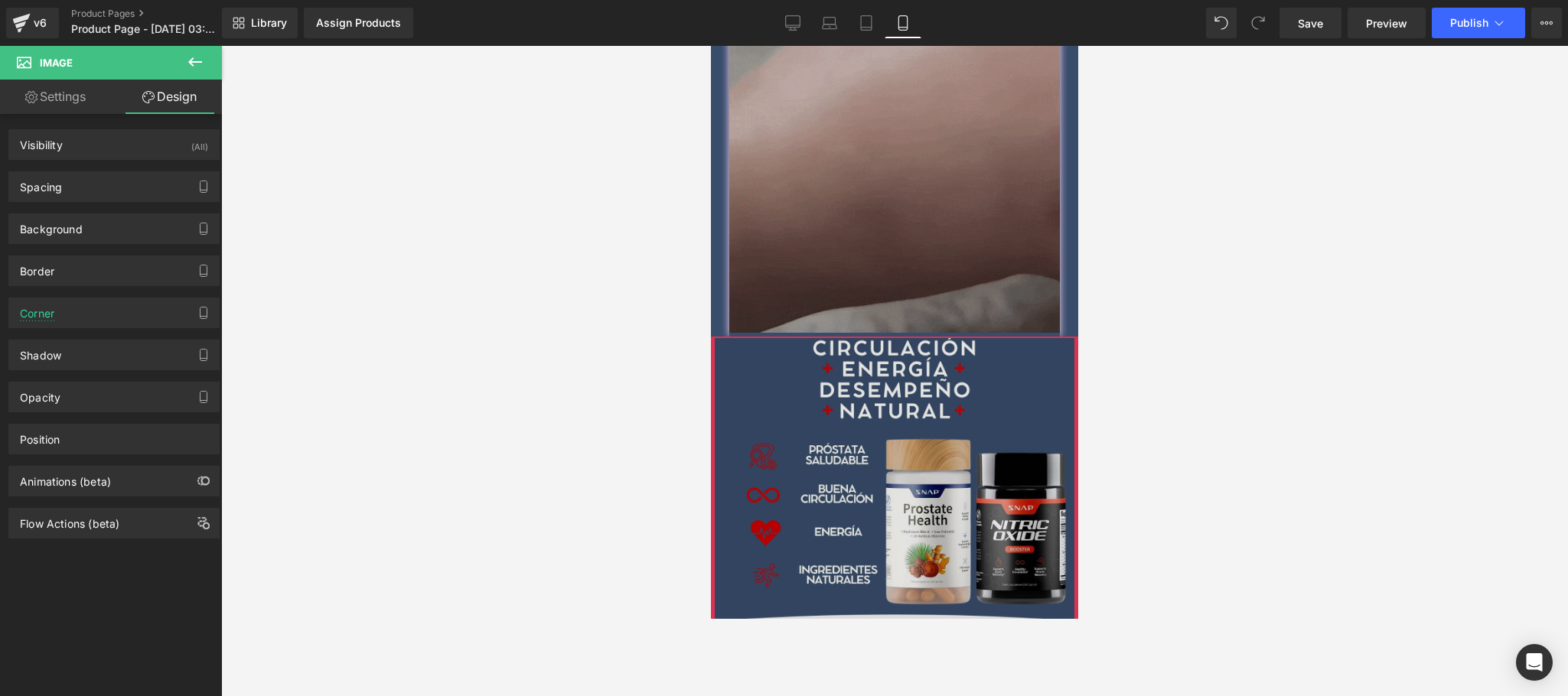
scroll to position [952, 0]
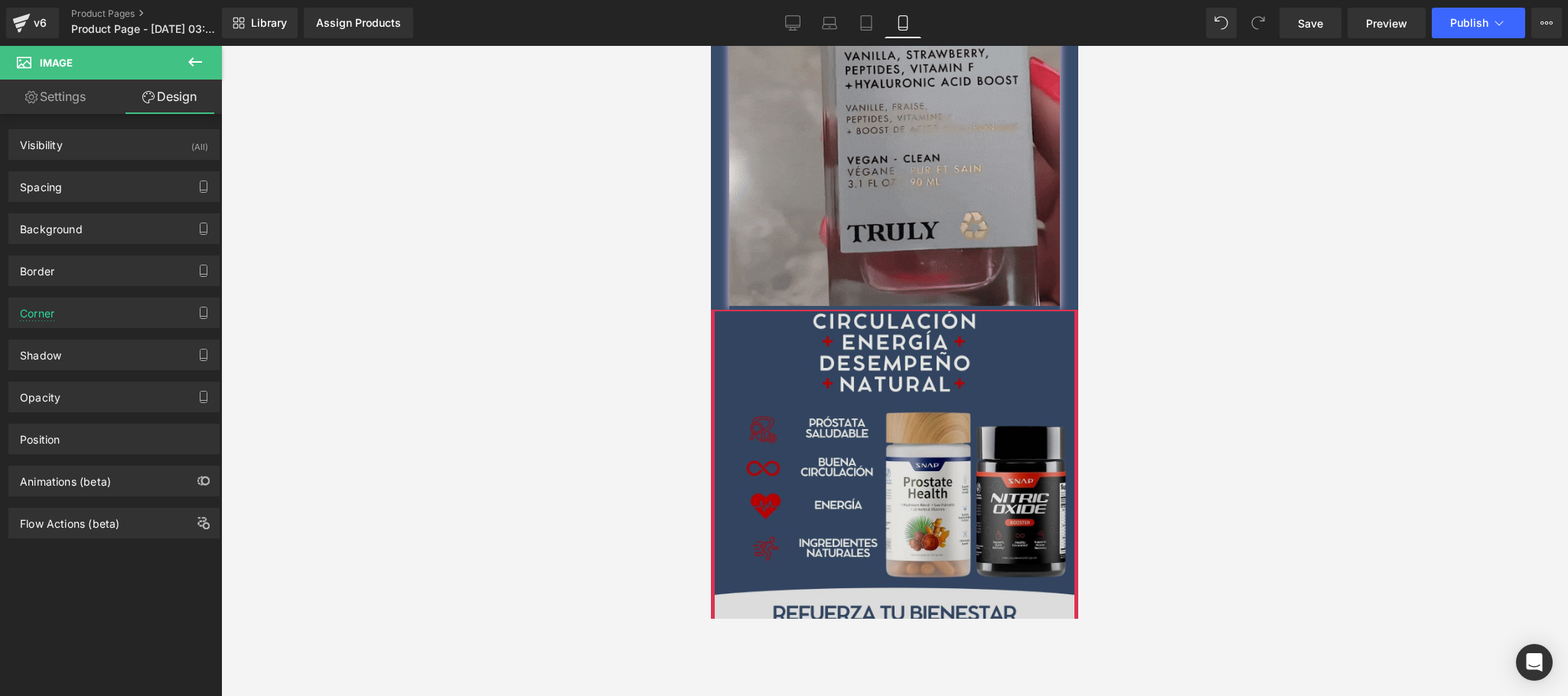
click at [911, 427] on img at bounding box center [895, 490] width 368 height 361
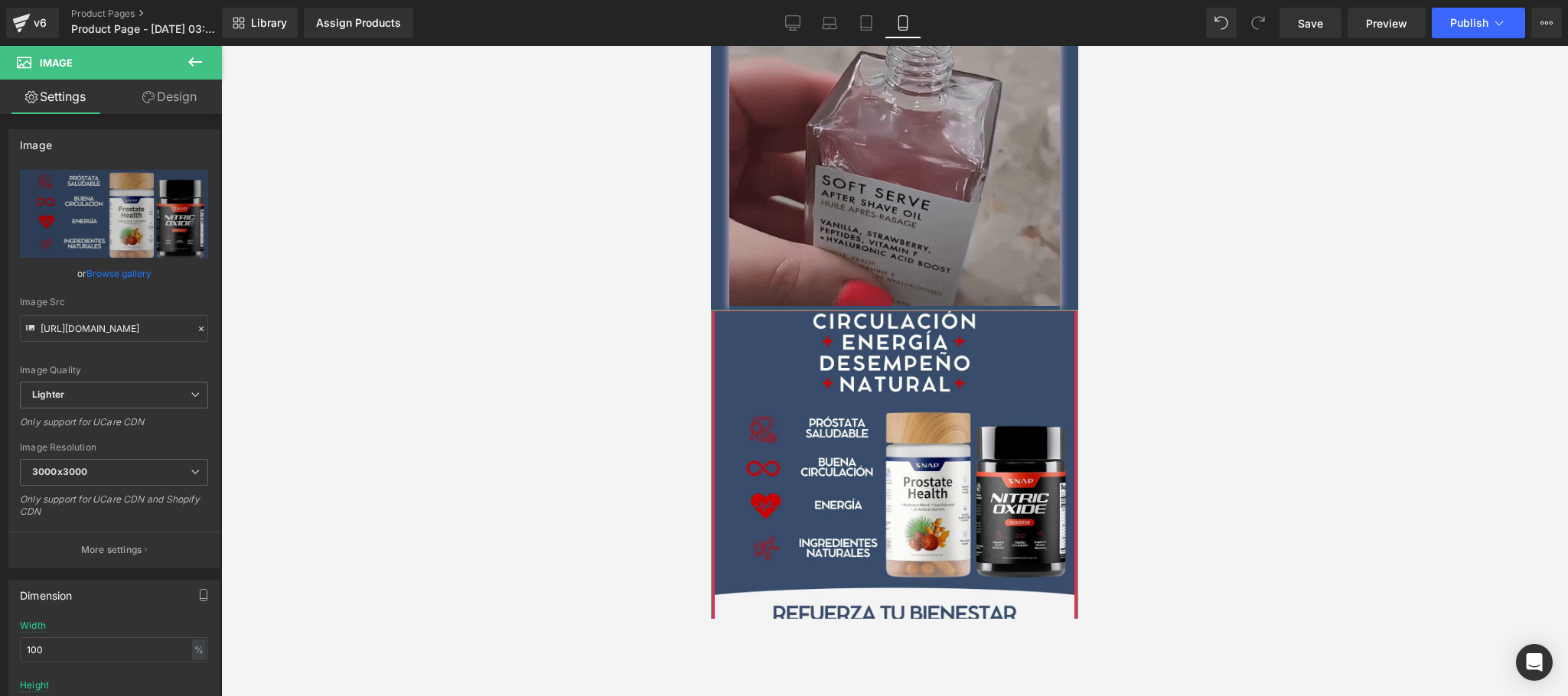
click at [179, 100] on link "Design" at bounding box center [169, 97] width 111 height 35
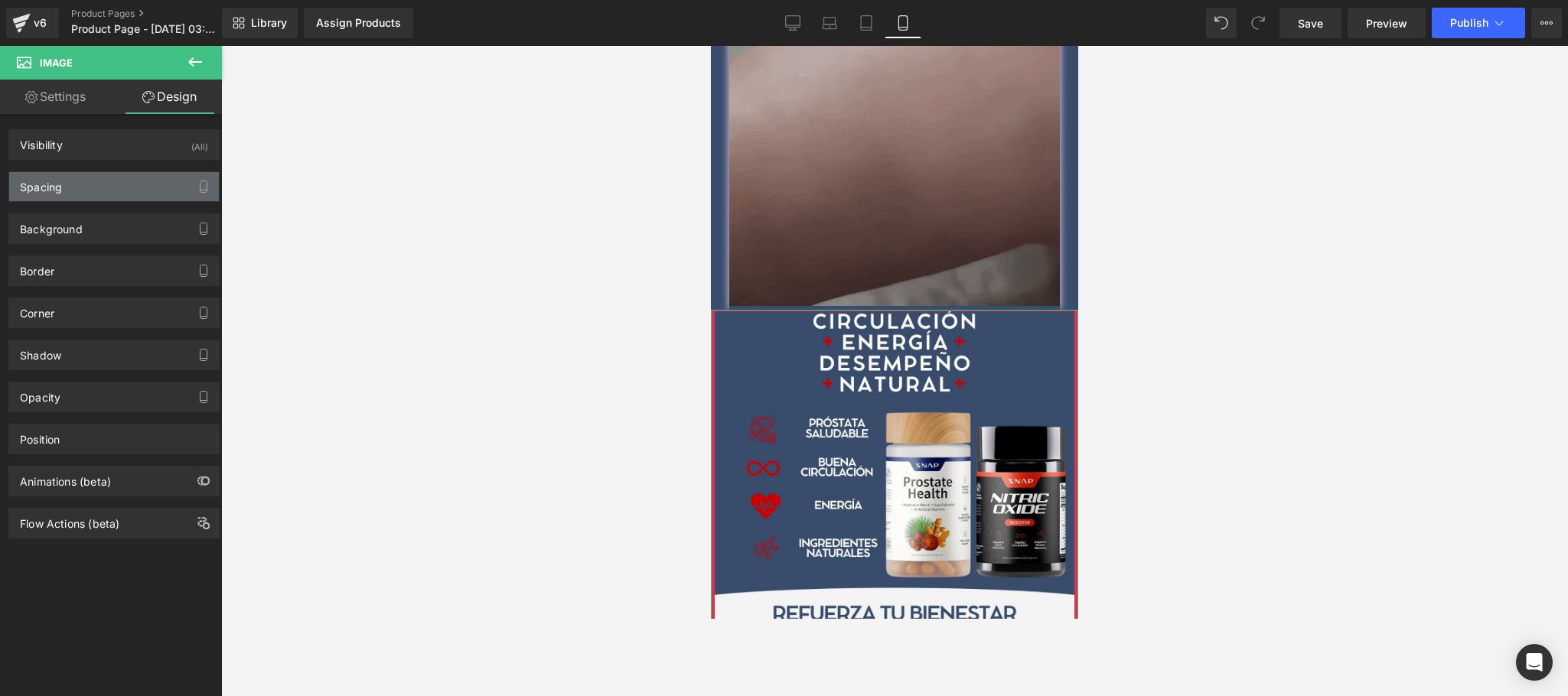
type input "0"
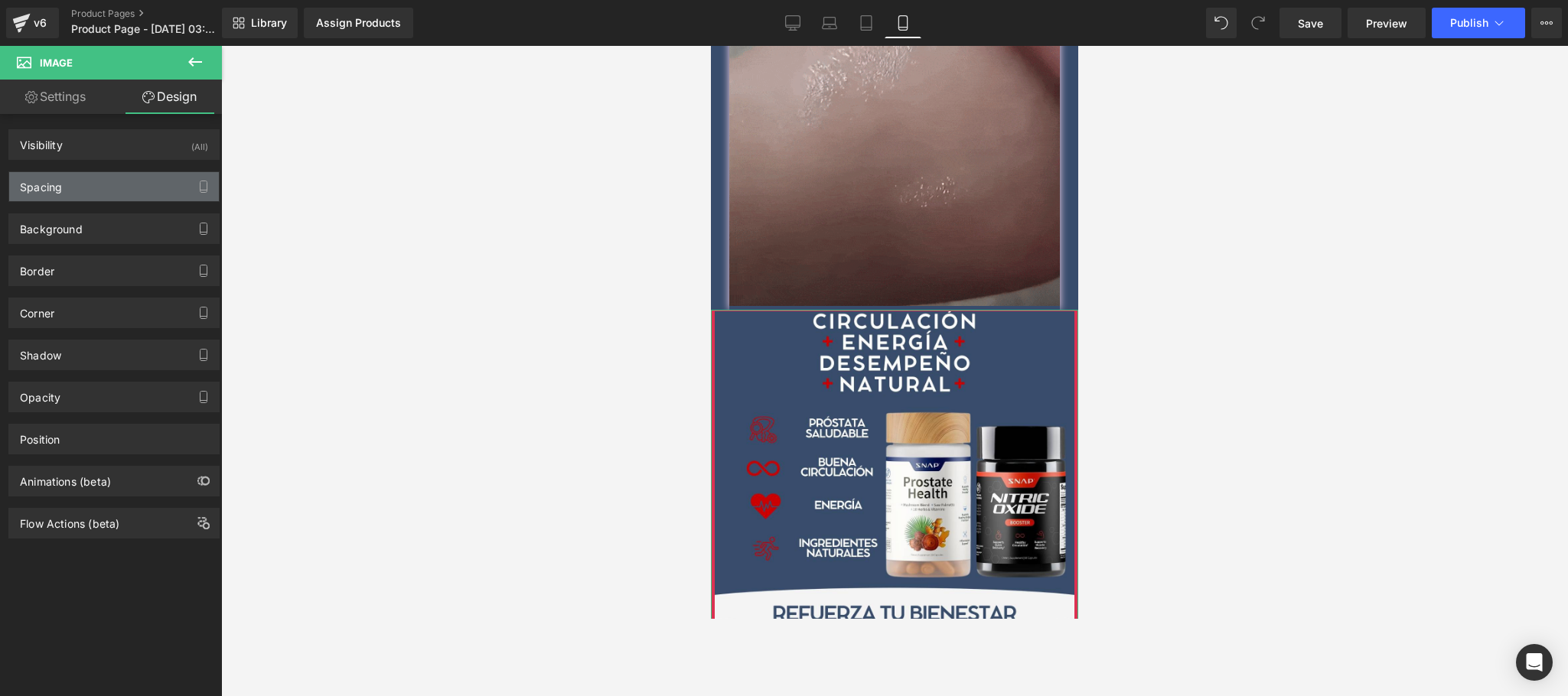
type input "0"
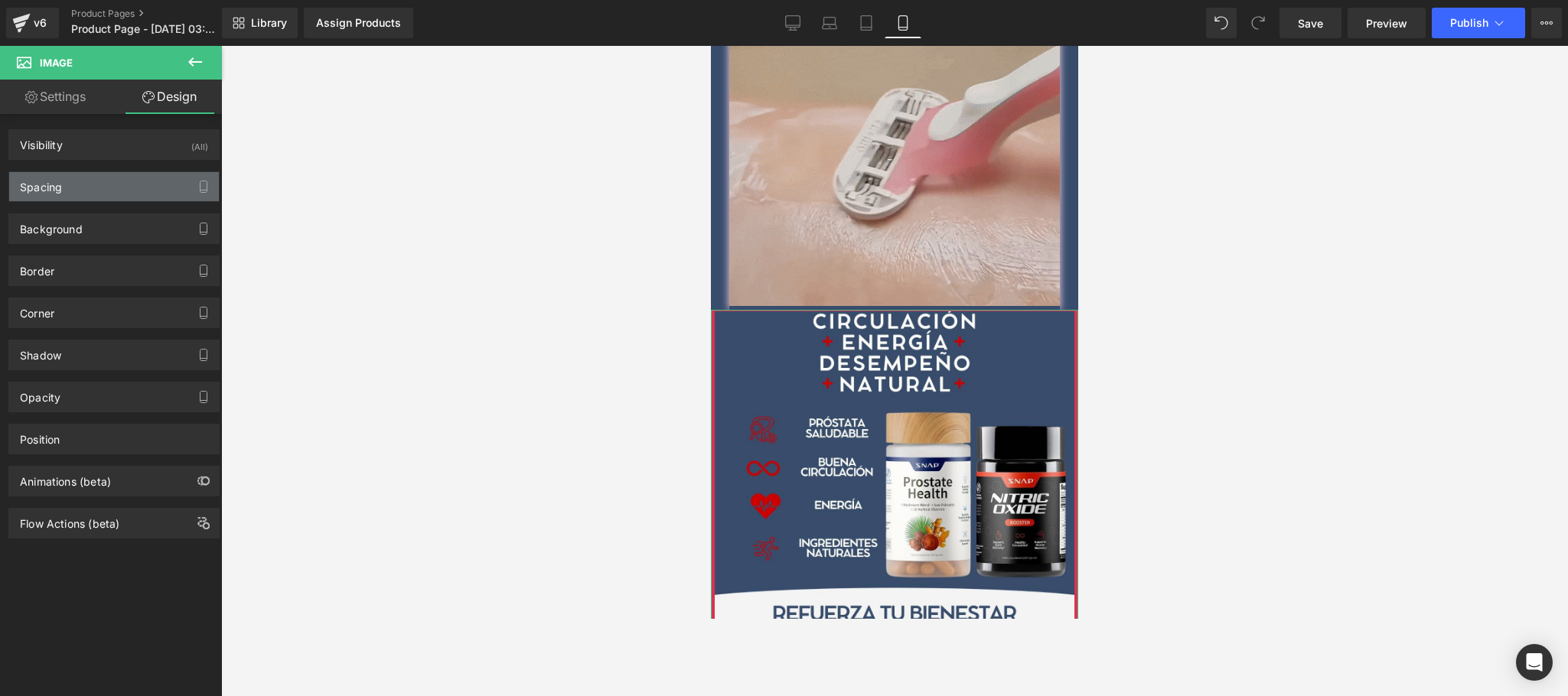
type input "0"
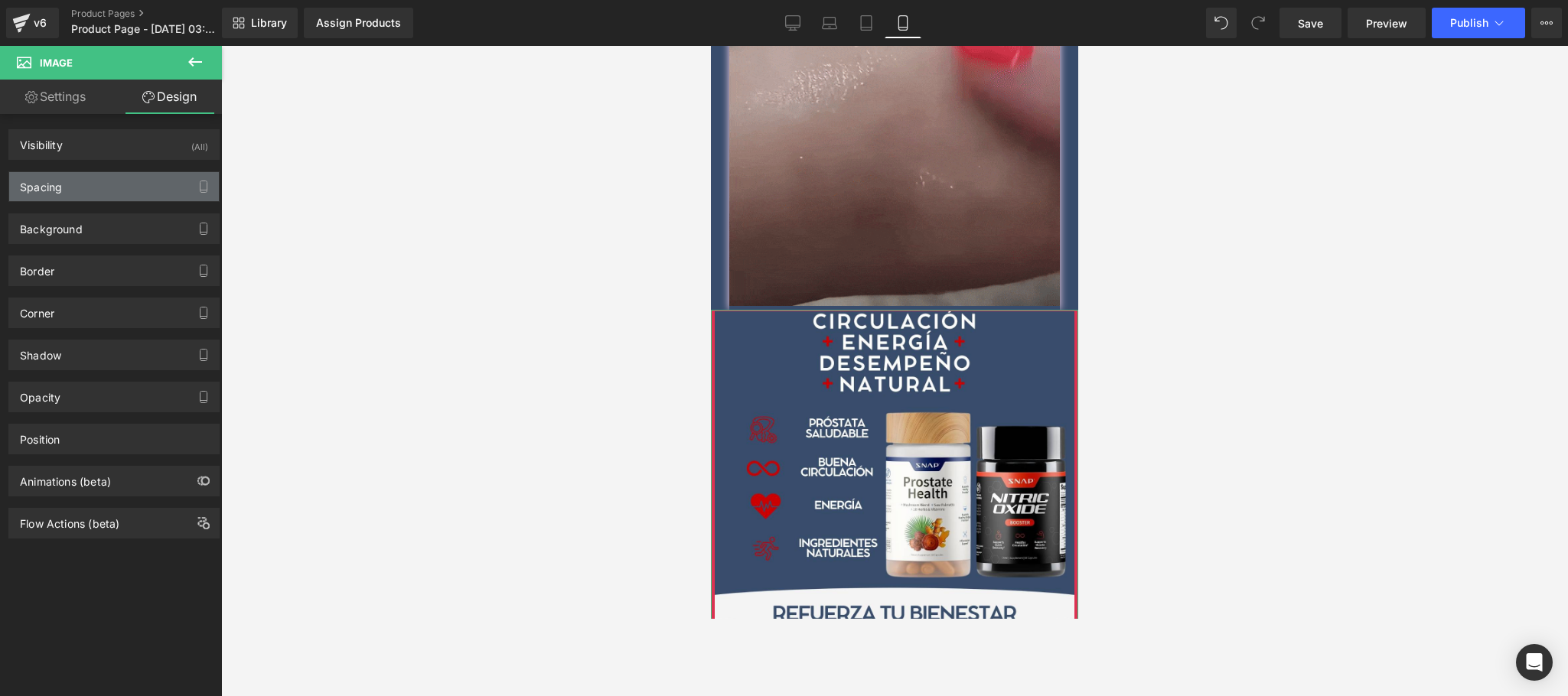
type input "0"
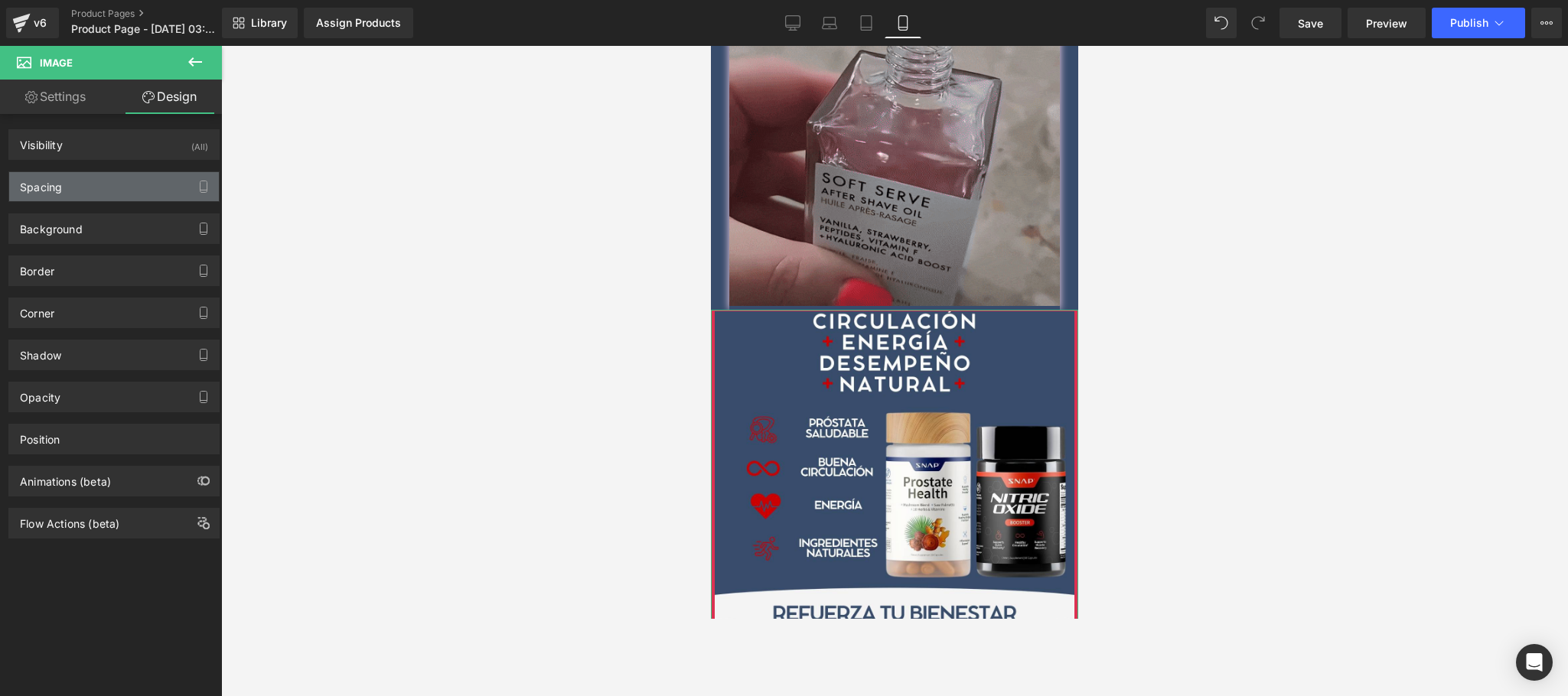
type input "2"
type input "5"
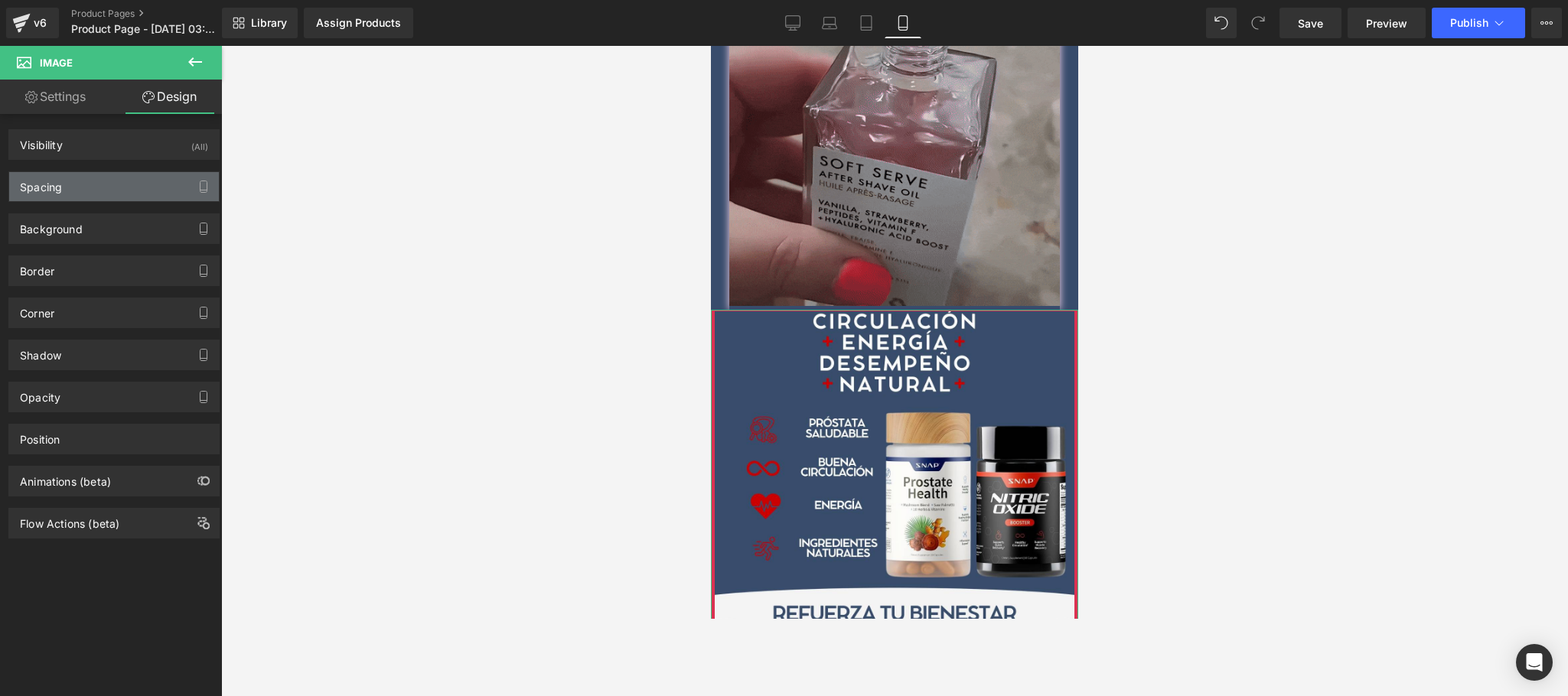
type input "0"
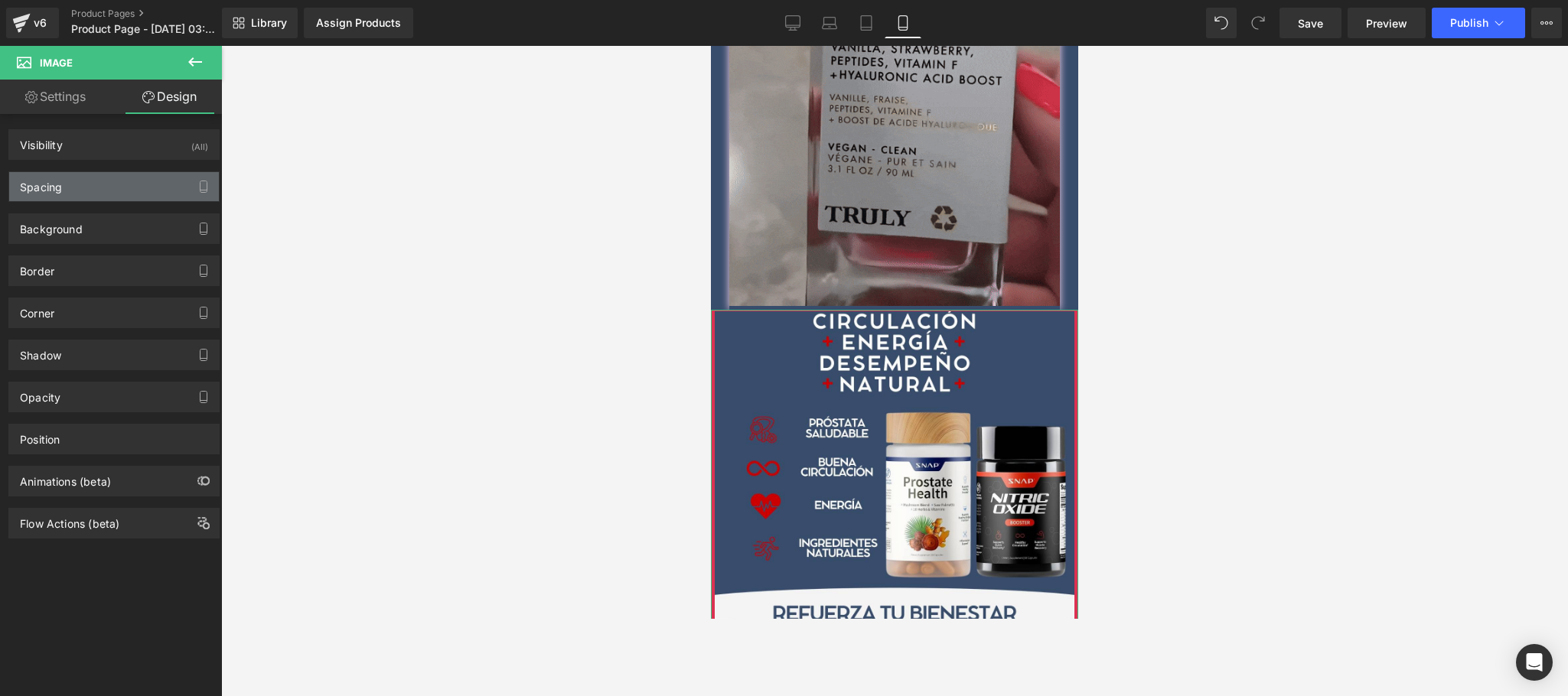
type input "5"
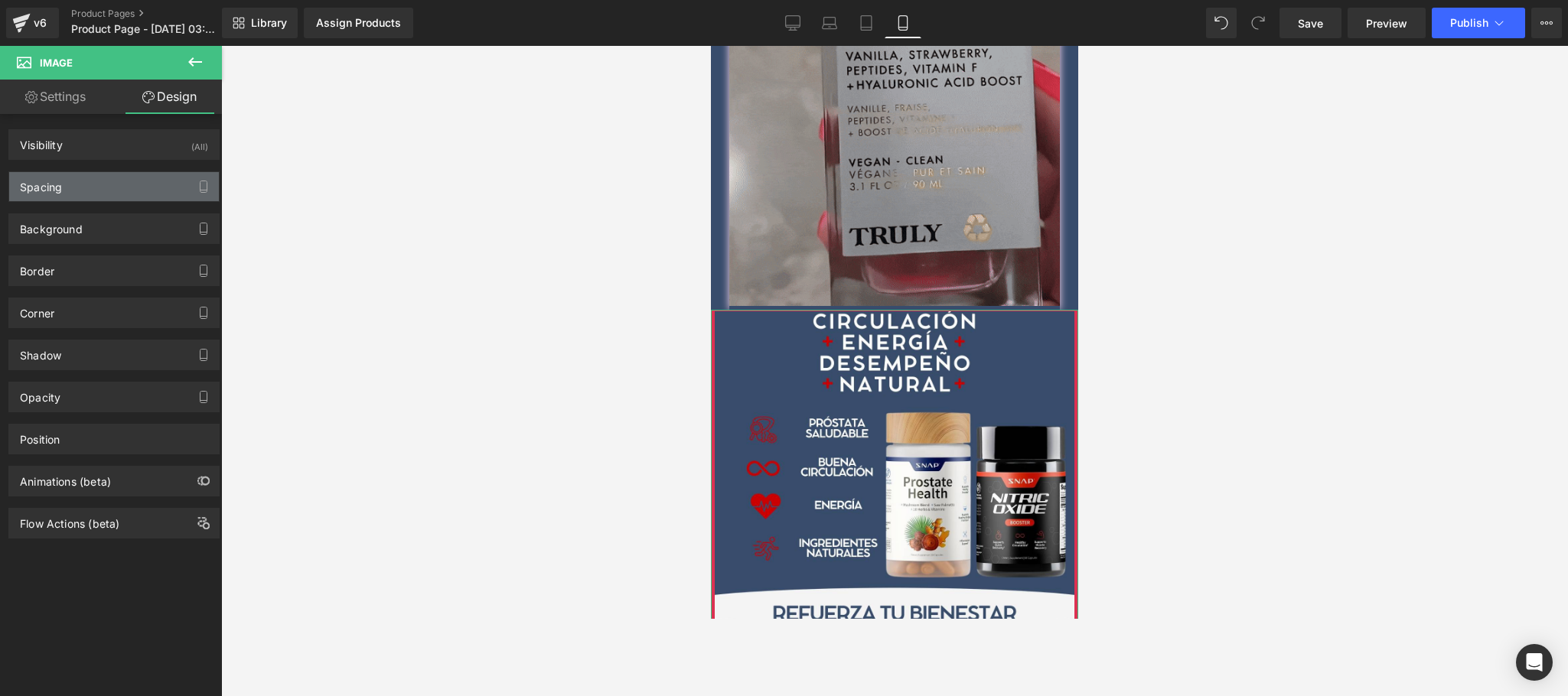
click at [83, 179] on div "Spacing" at bounding box center [114, 186] width 209 height 29
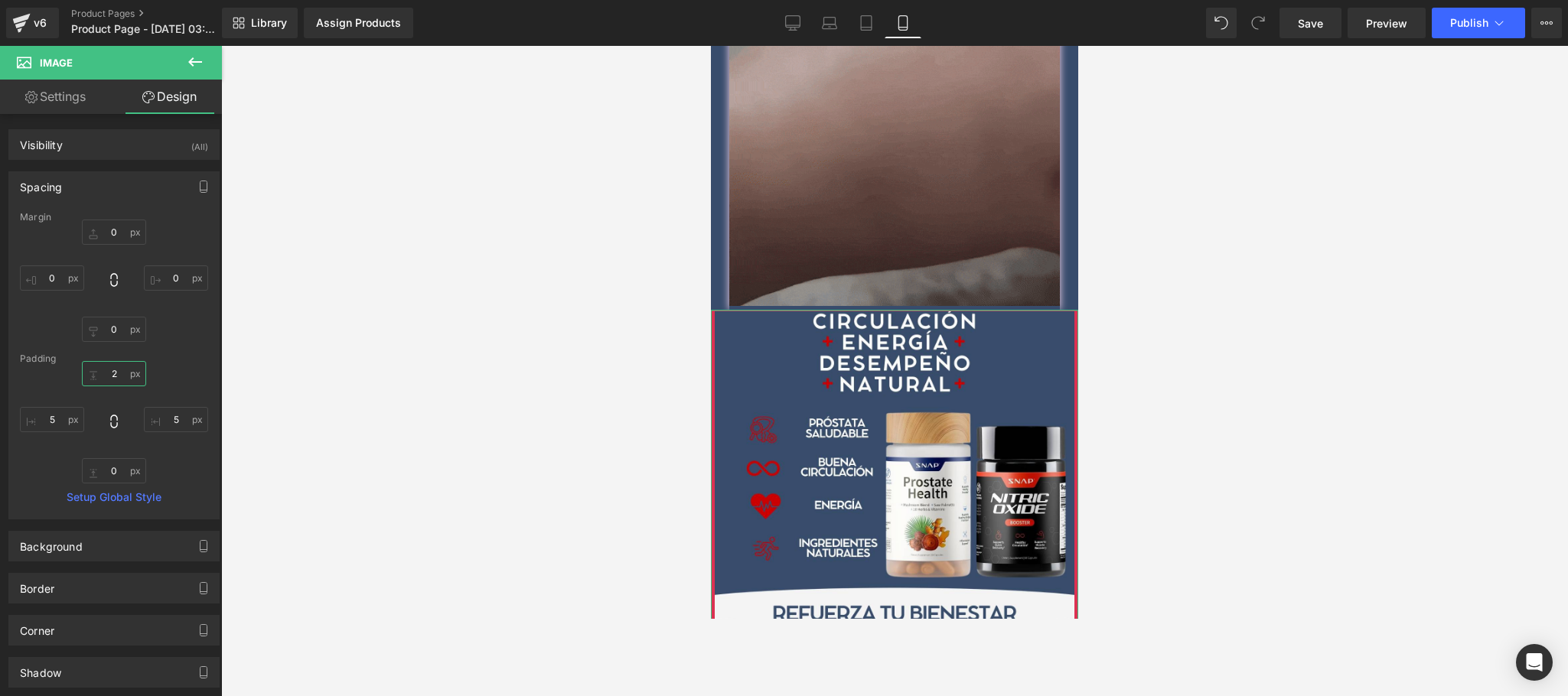
click at [115, 373] on input "2" at bounding box center [114, 374] width 64 height 25
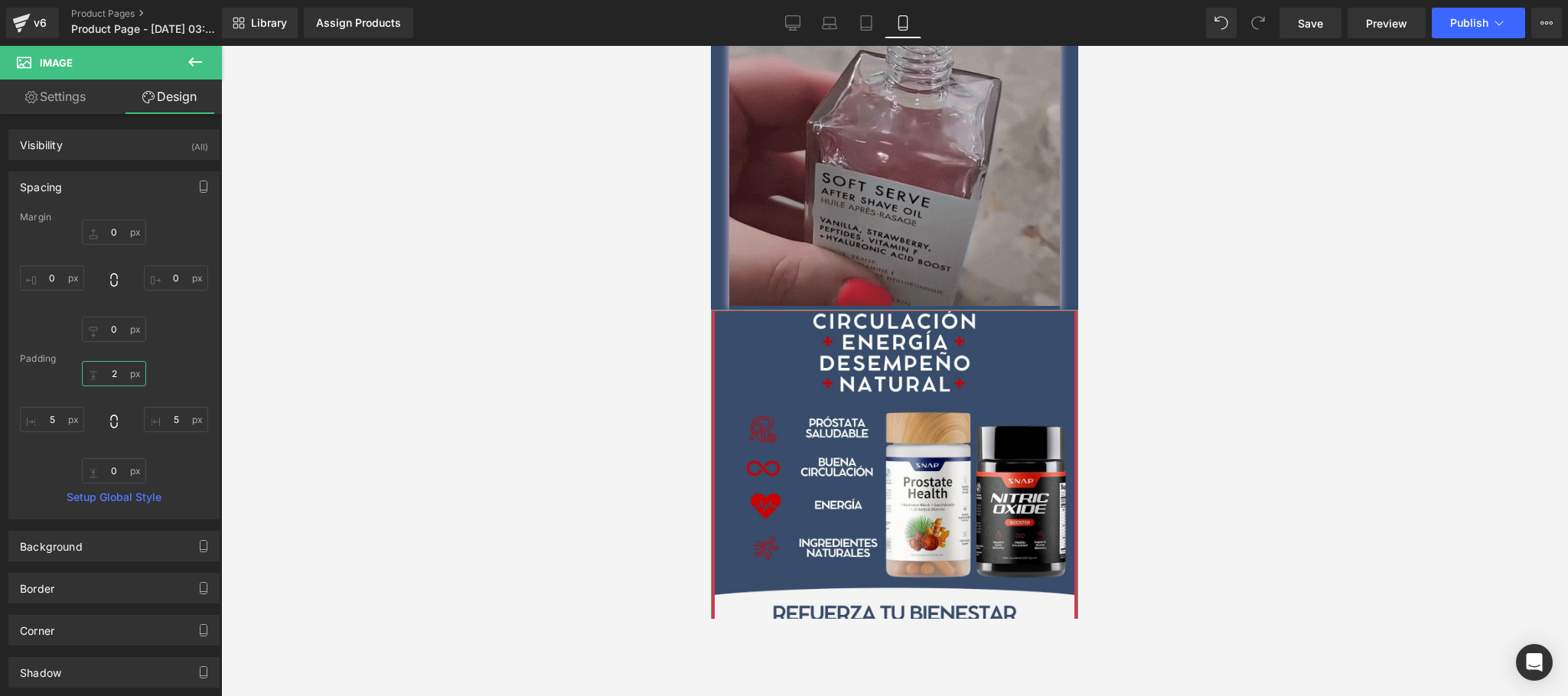
type input "0"
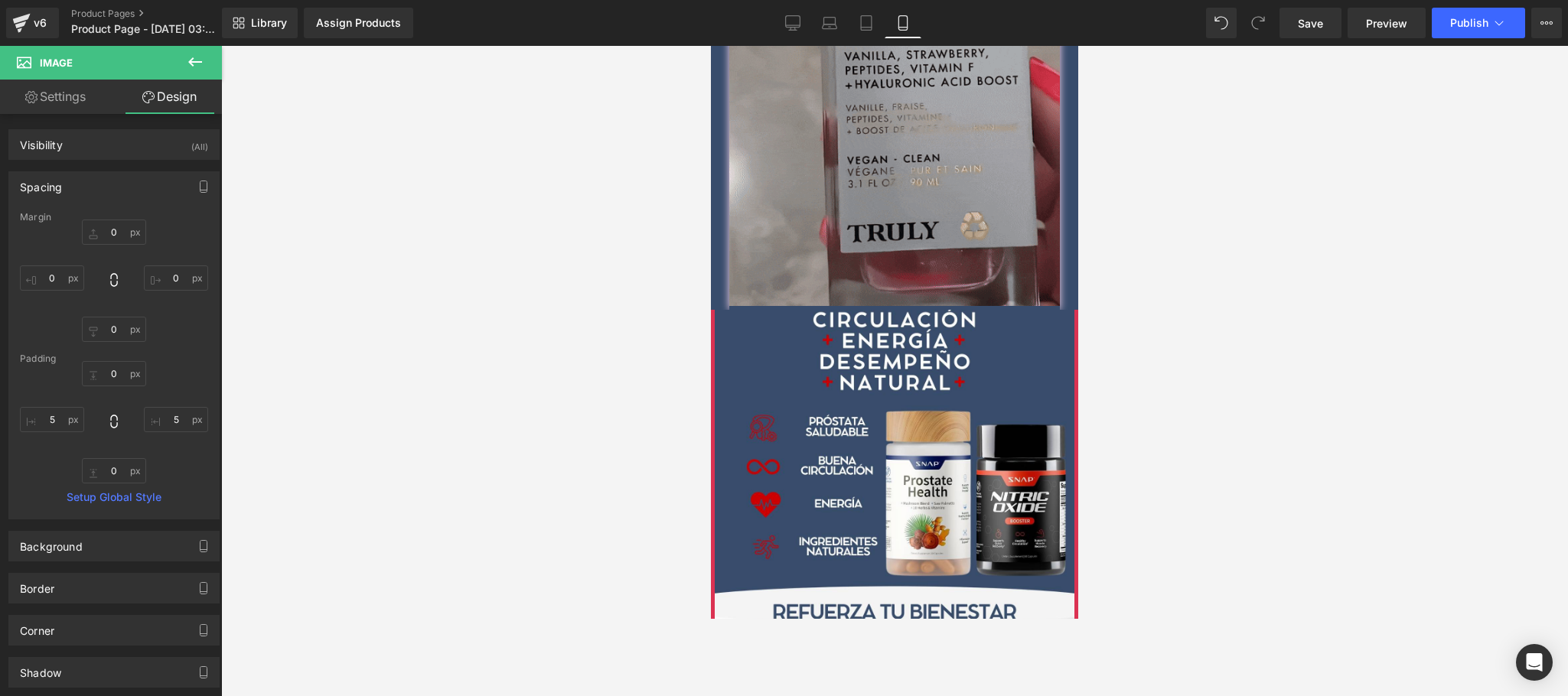
click at [1193, 360] on div at bounding box center [895, 371] width 1347 height 650
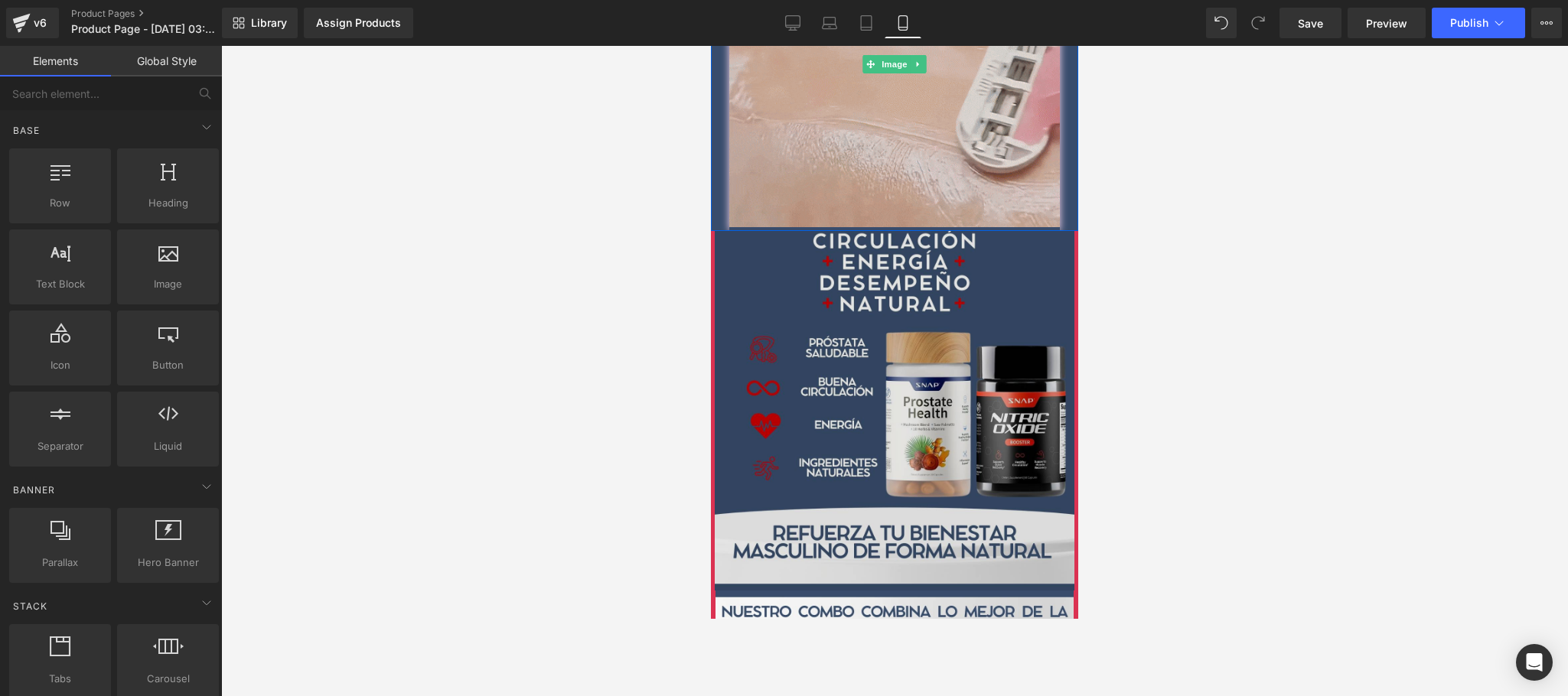
scroll to position [1224, 0]
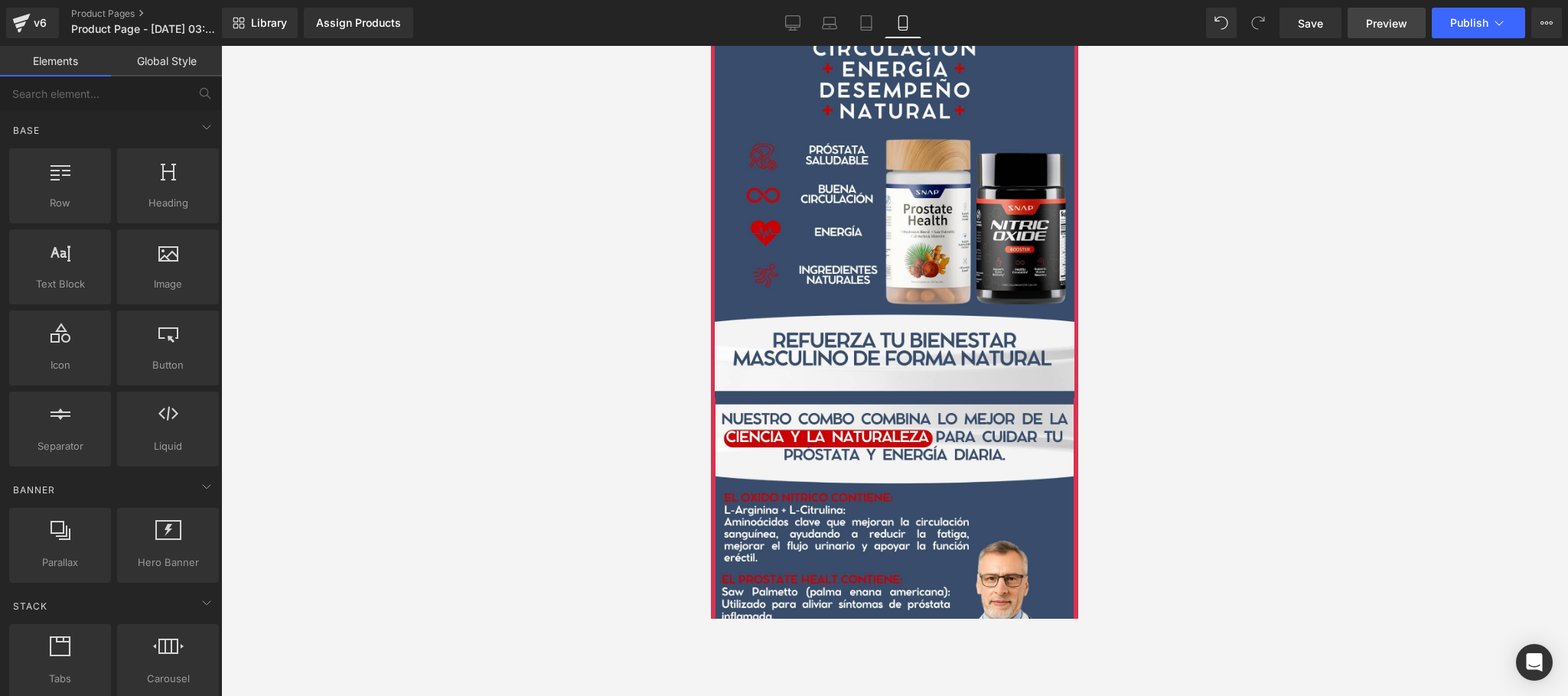
click at [1385, 36] on link "Preview" at bounding box center [1386, 23] width 78 height 31
click at [1299, 31] on link "Save" at bounding box center [1310, 23] width 62 height 31
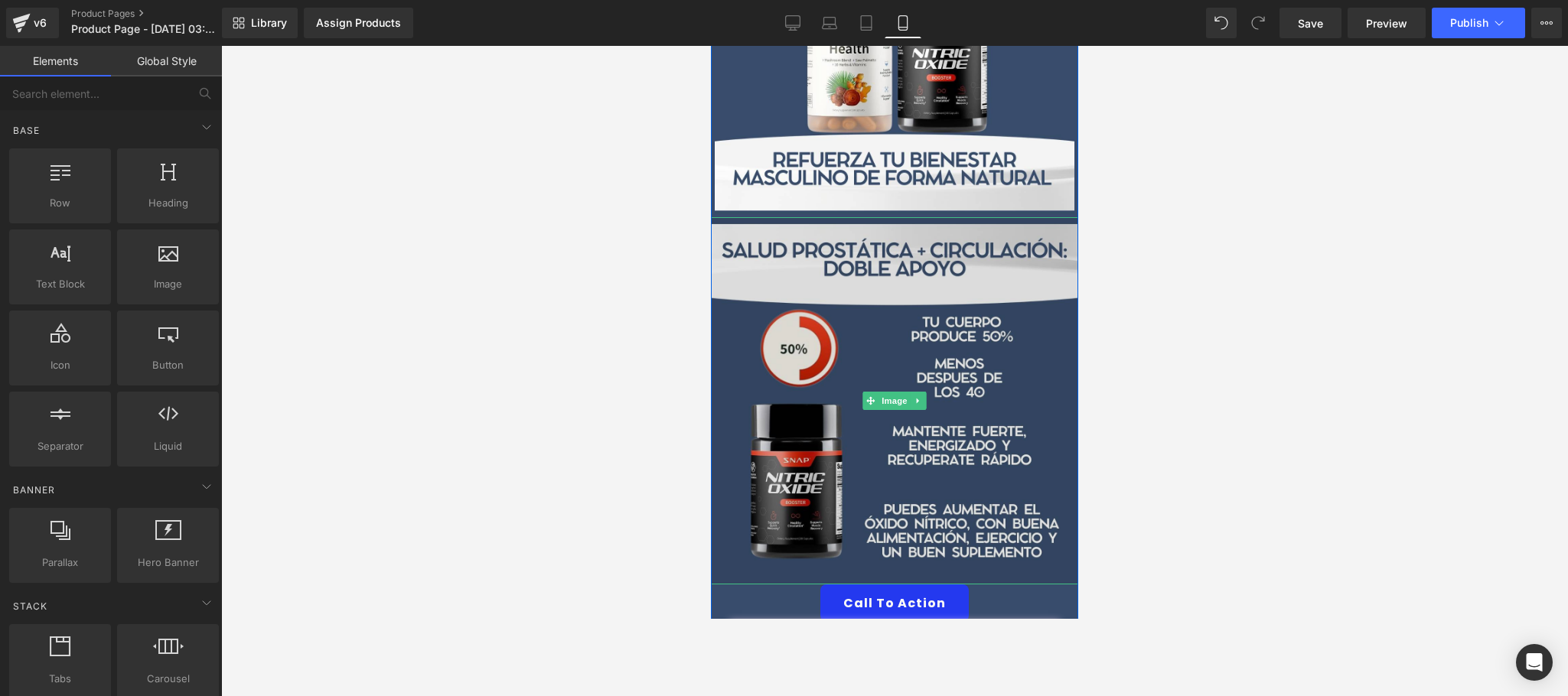
scroll to position [0, 0]
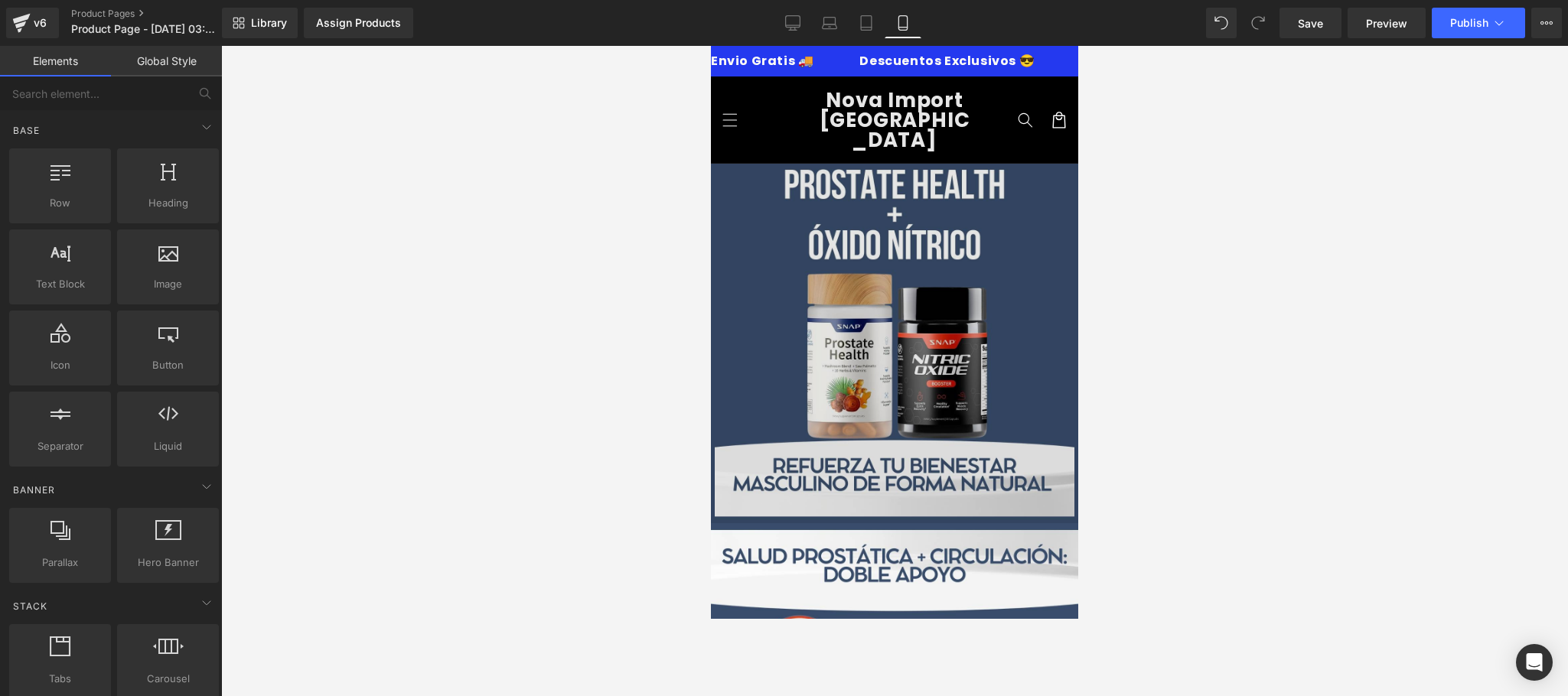
click at [744, 273] on img at bounding box center [895, 343] width 368 height 359
click at [884, 274] on img at bounding box center [895, 343] width 368 height 359
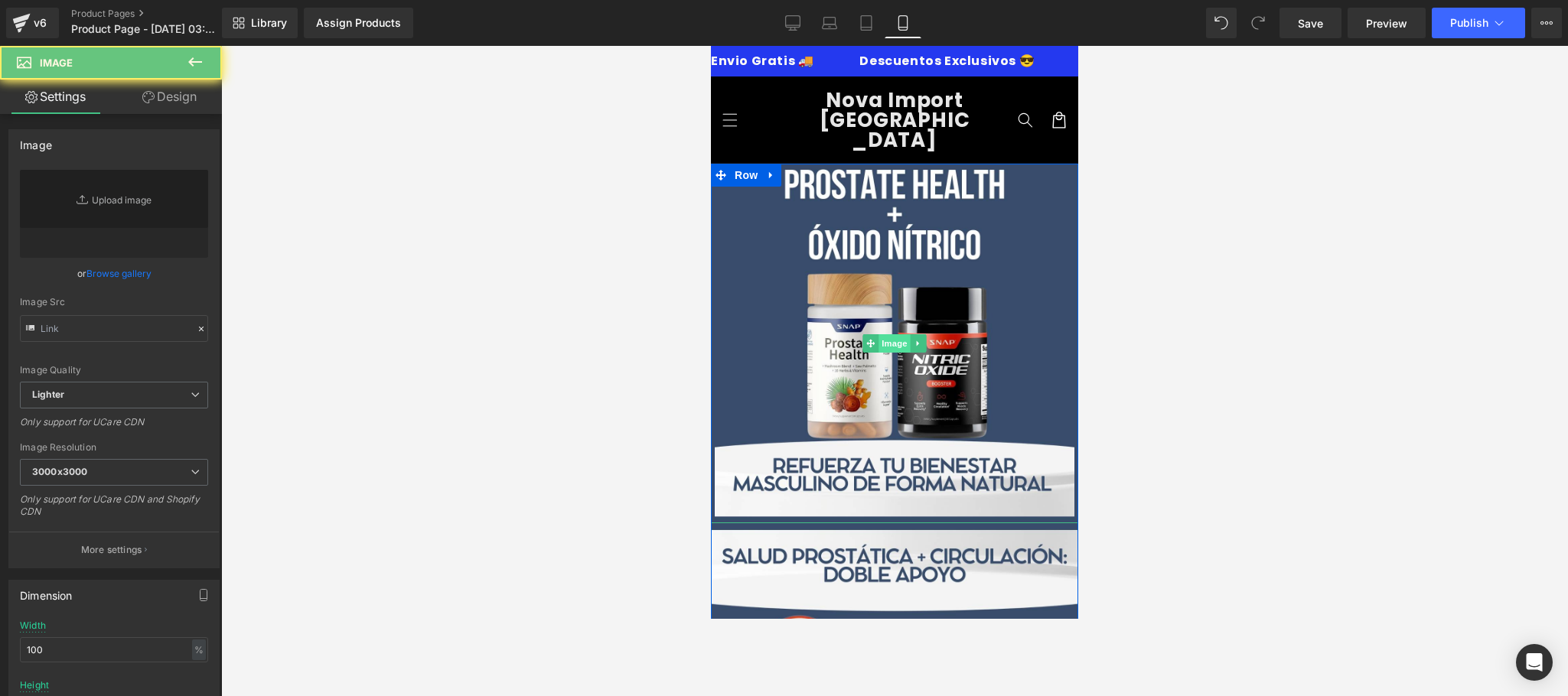
scroll to position [8, 0]
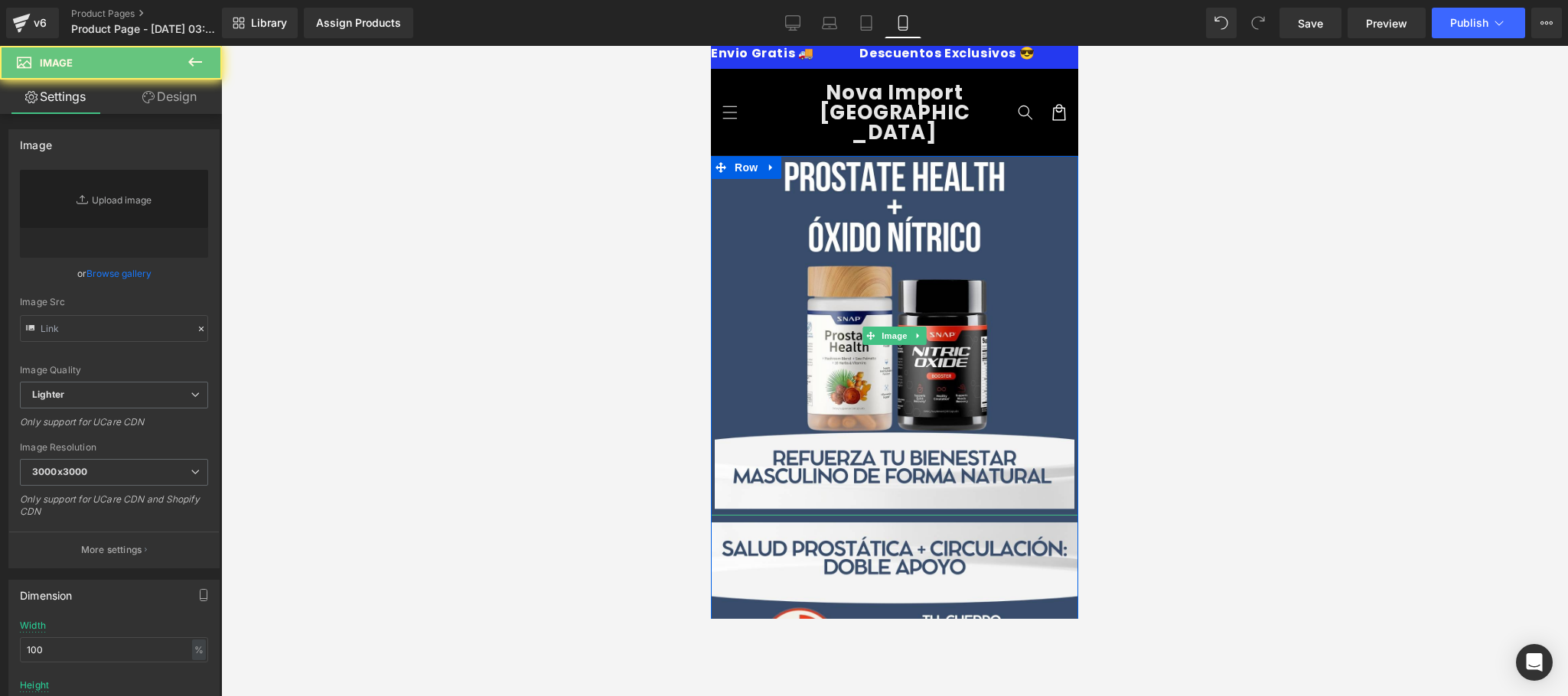
type input "[URL][DOMAIN_NAME]"
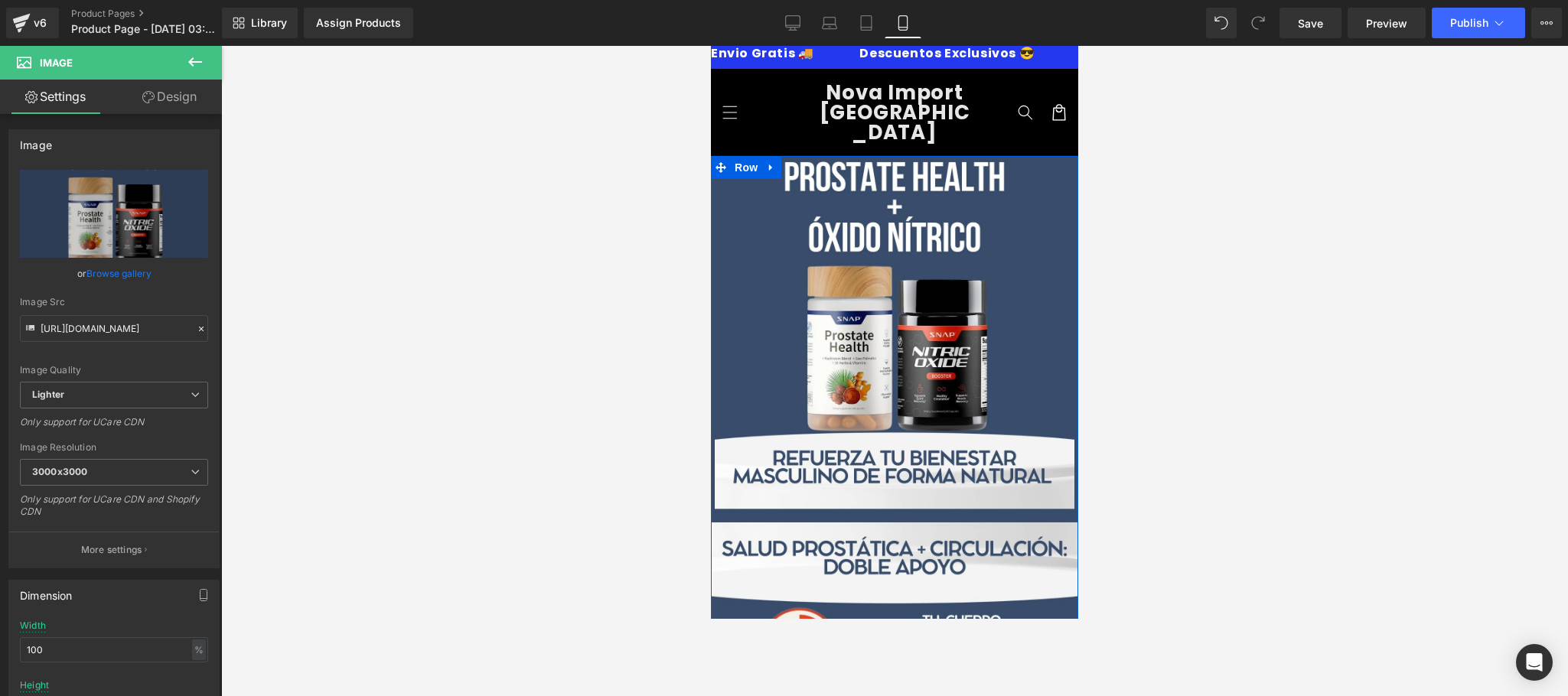
scroll to position [0, 0]
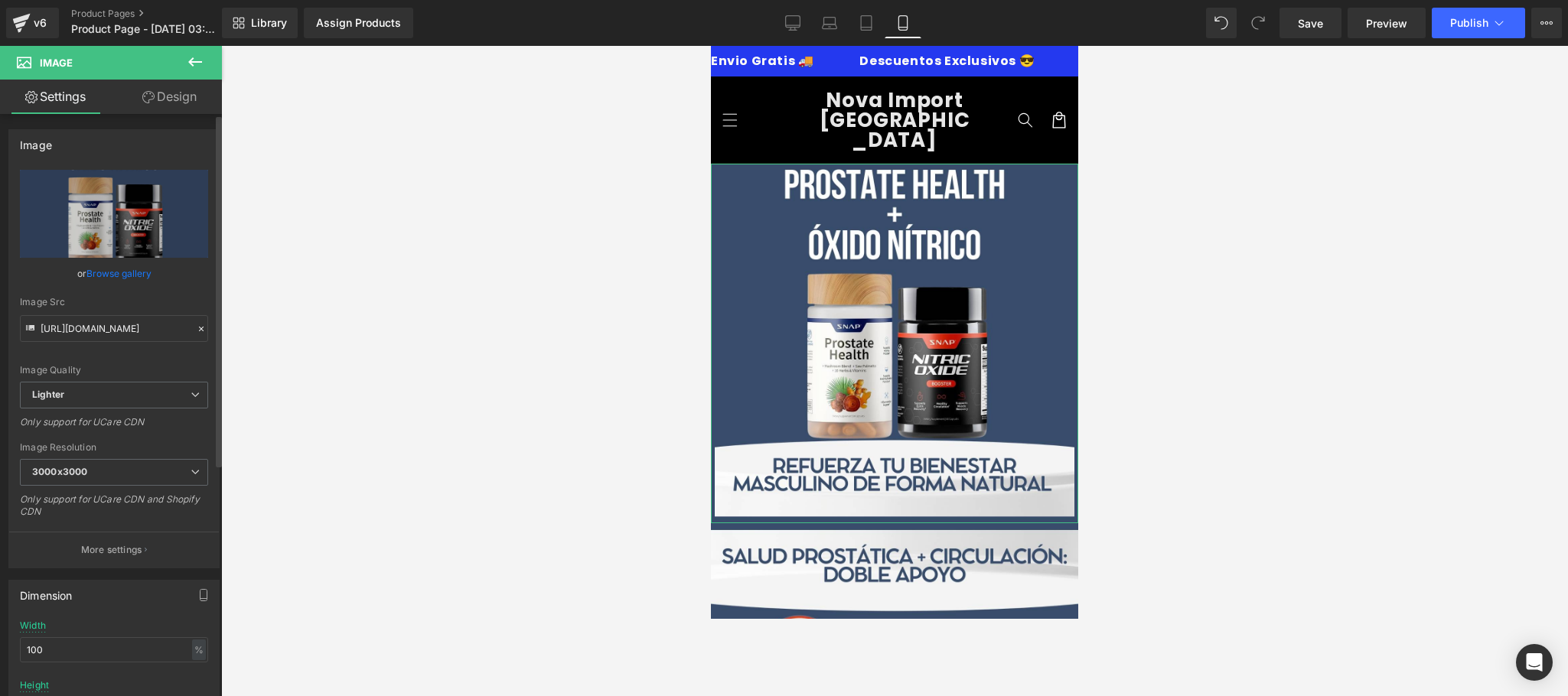
click at [126, 272] on link "Browse gallery" at bounding box center [119, 273] width 65 height 27
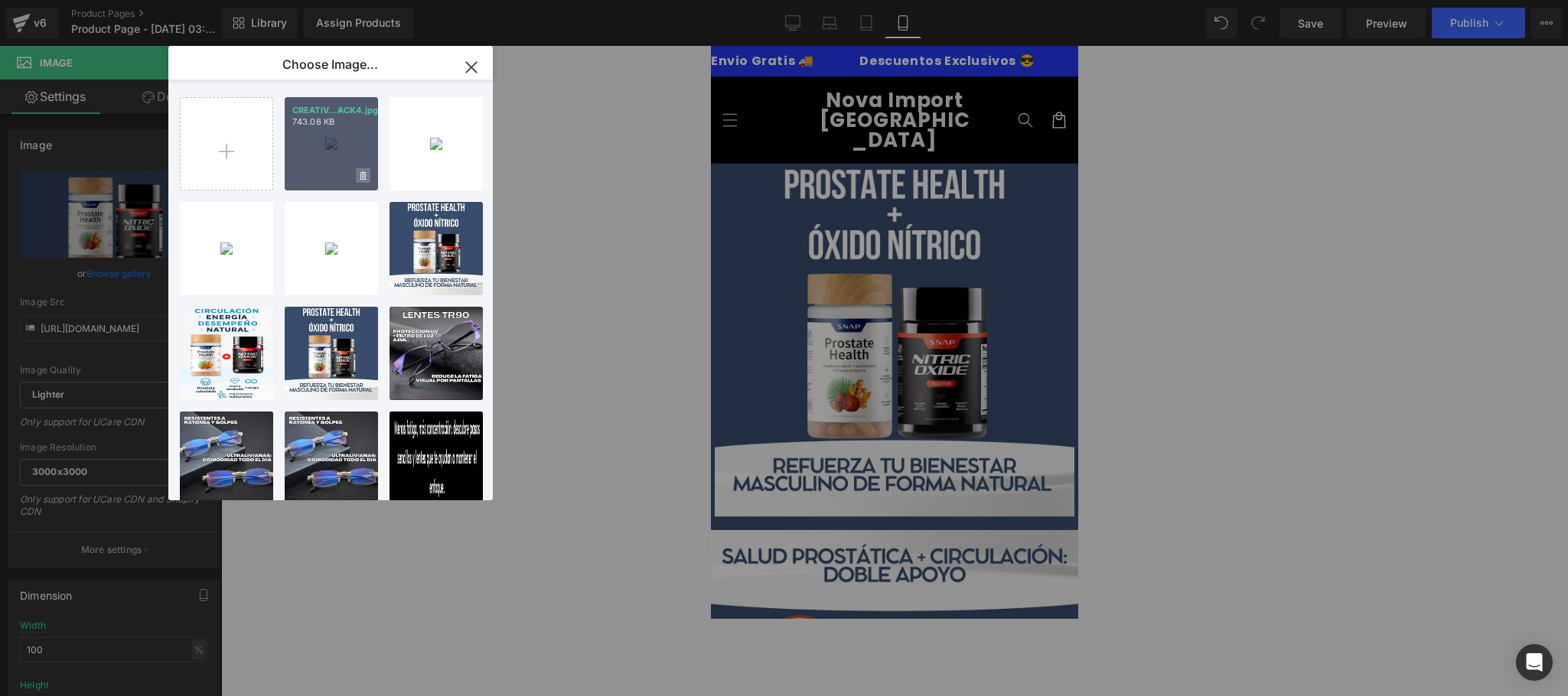
click at [368, 175] on span at bounding box center [363, 175] width 14 height 14
click at [311, 175] on span "Yes" at bounding box center [311, 175] width 38 height 16
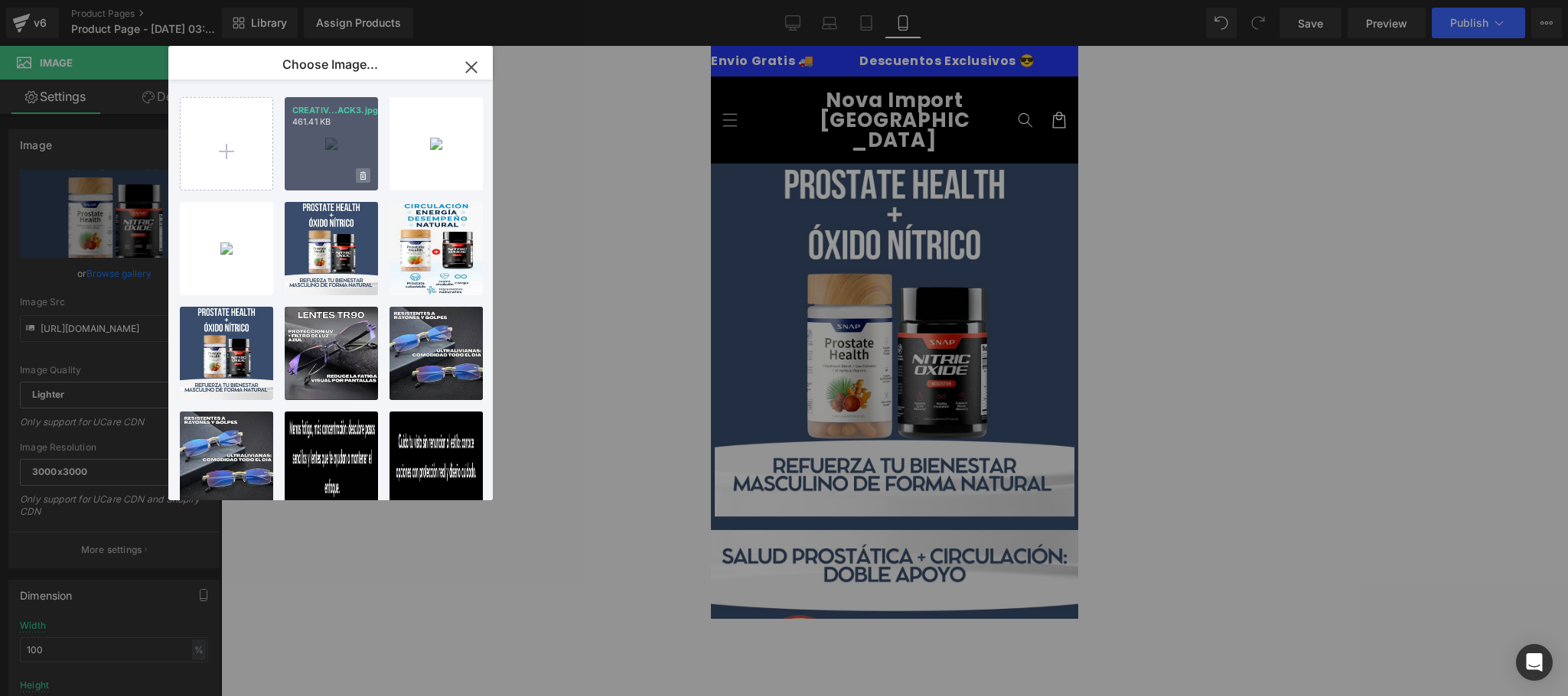
click at [364, 175] on icon at bounding box center [363, 175] width 6 height 9
click at [315, 175] on span "Yes" at bounding box center [311, 175] width 38 height 16
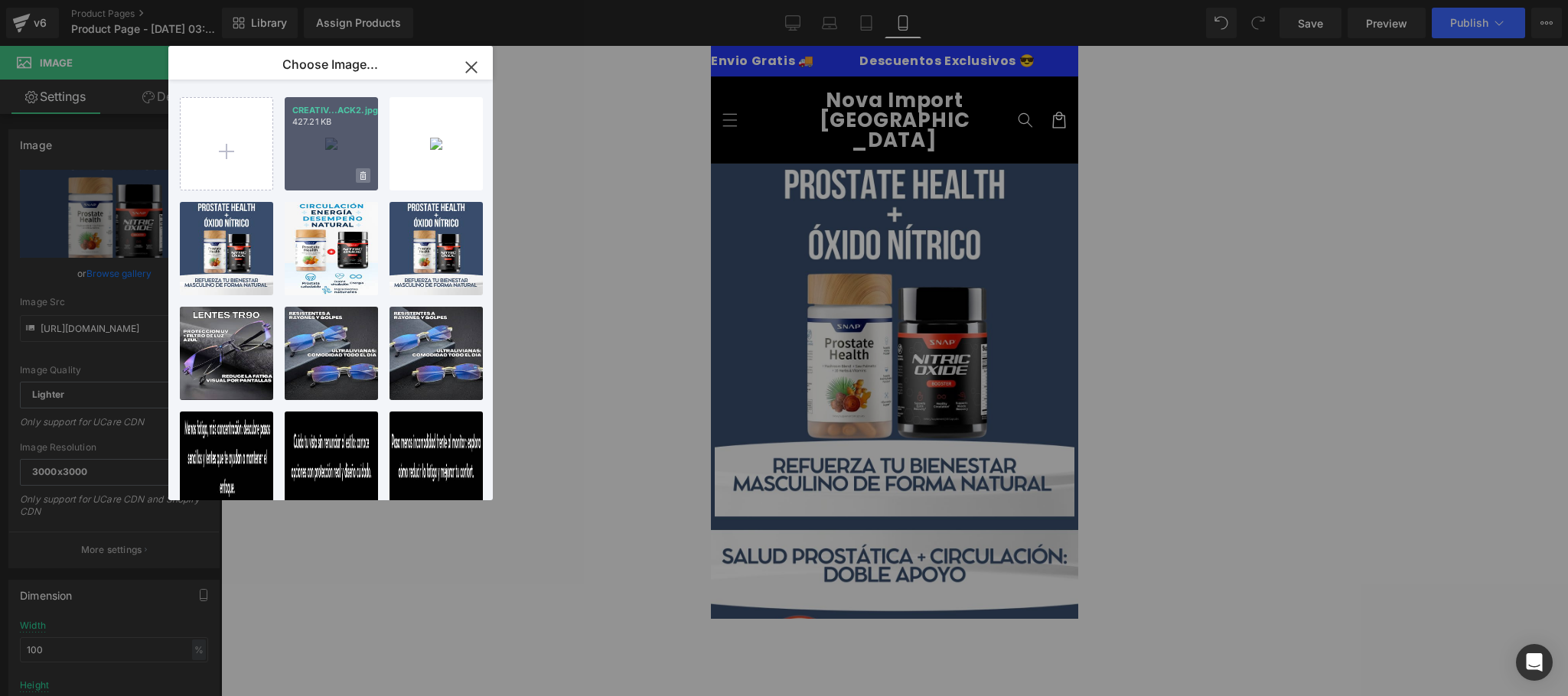
click at [360, 175] on icon at bounding box center [363, 175] width 6 height 9
click at [315, 182] on span "Yes" at bounding box center [311, 175] width 38 height 16
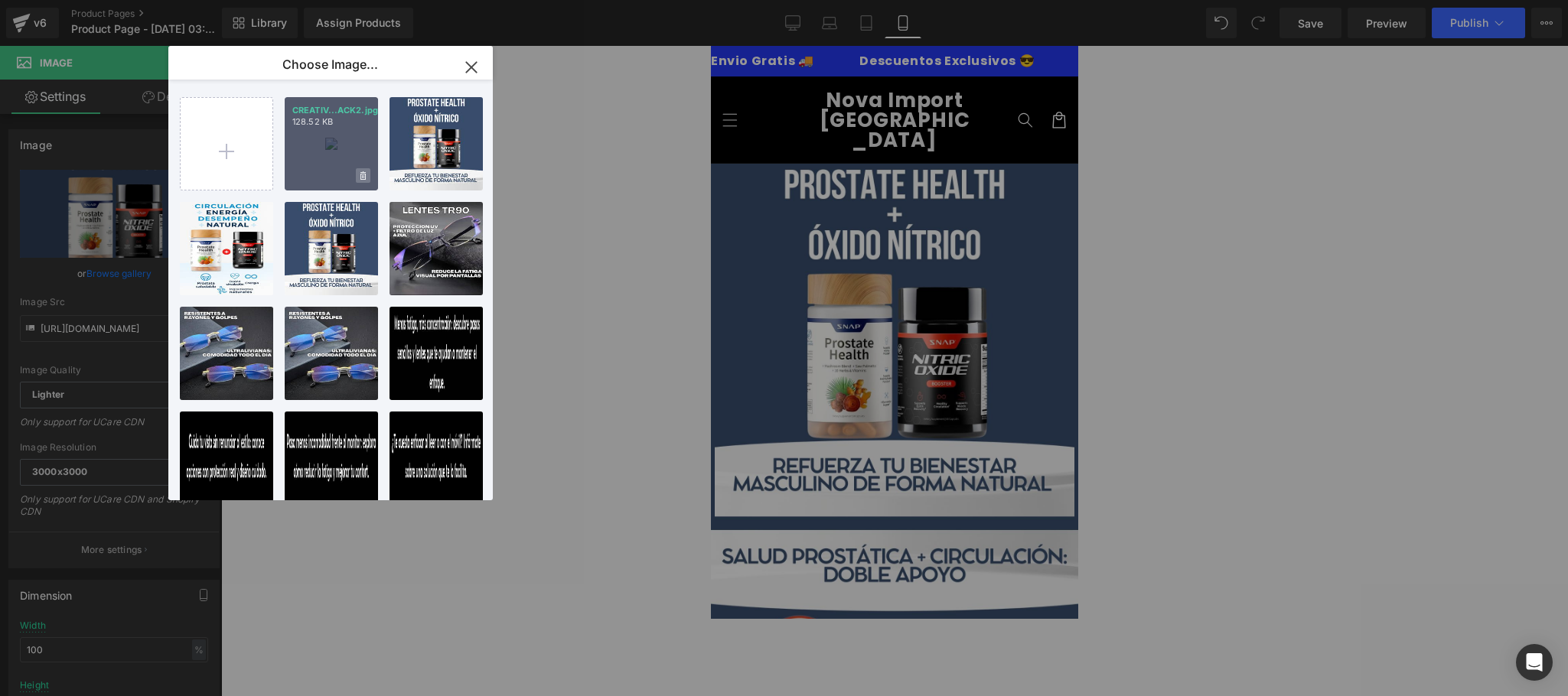
click at [358, 178] on span at bounding box center [363, 175] width 14 height 14
click at [317, 178] on span "Yes" at bounding box center [311, 175] width 38 height 16
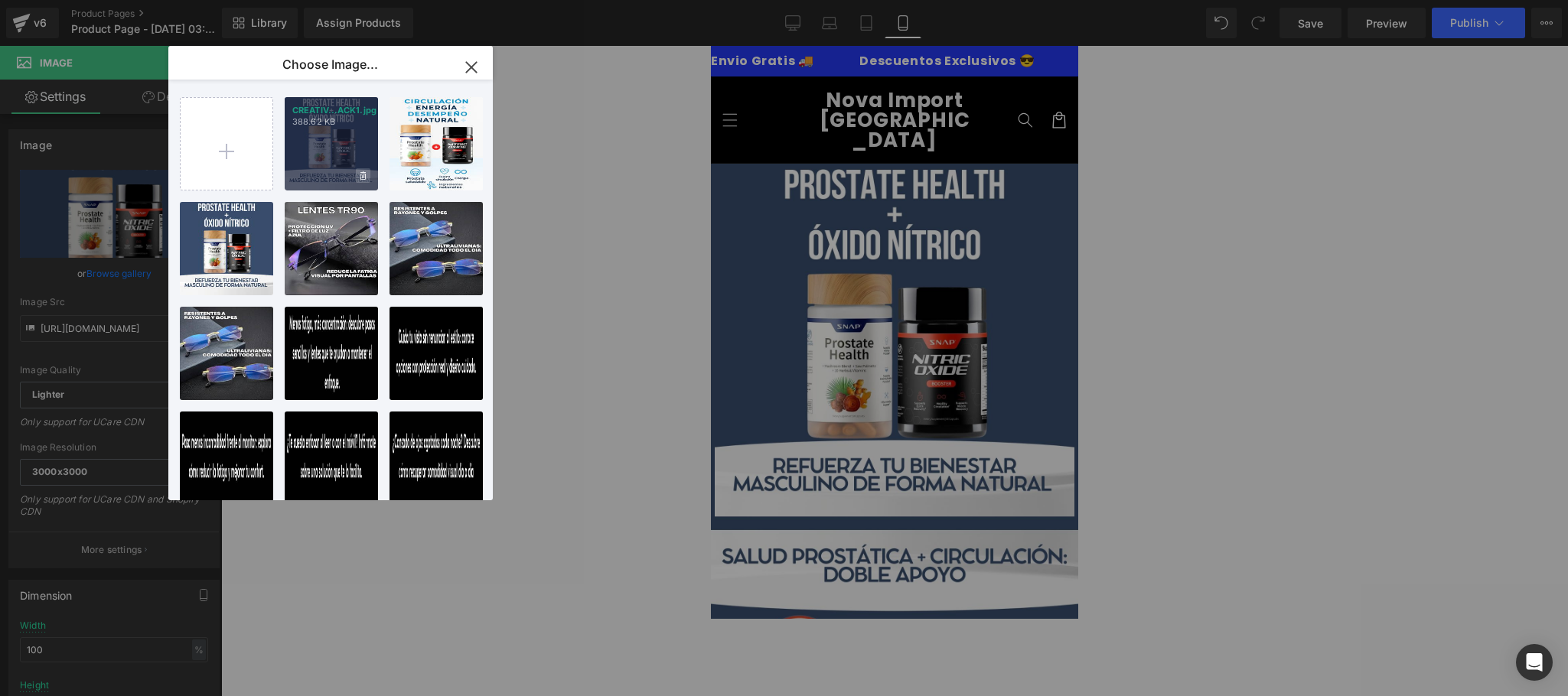
click at [358, 178] on span at bounding box center [363, 175] width 14 height 14
click at [318, 173] on span "Yes" at bounding box center [311, 175] width 38 height 16
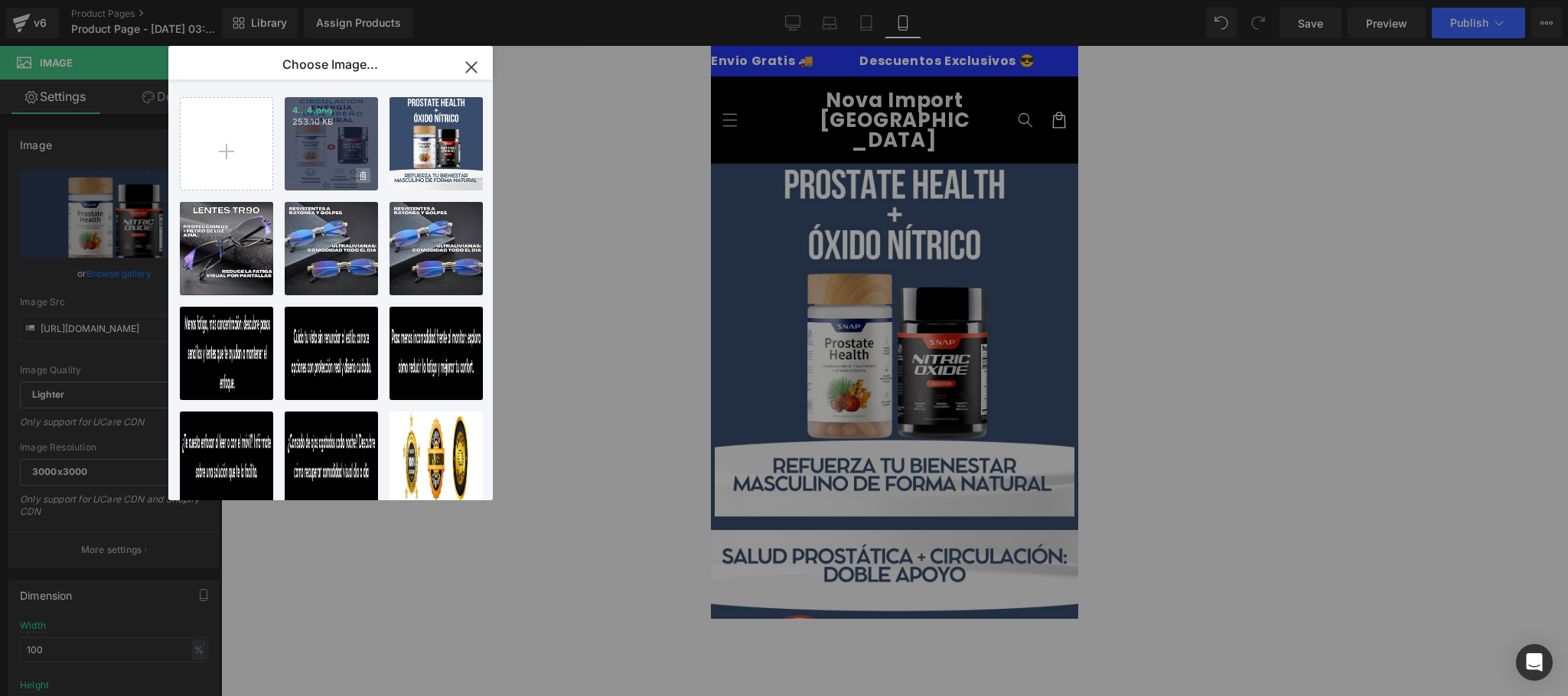
click at [366, 177] on span at bounding box center [363, 175] width 14 height 14
click at [320, 182] on span "Yes" at bounding box center [311, 175] width 38 height 16
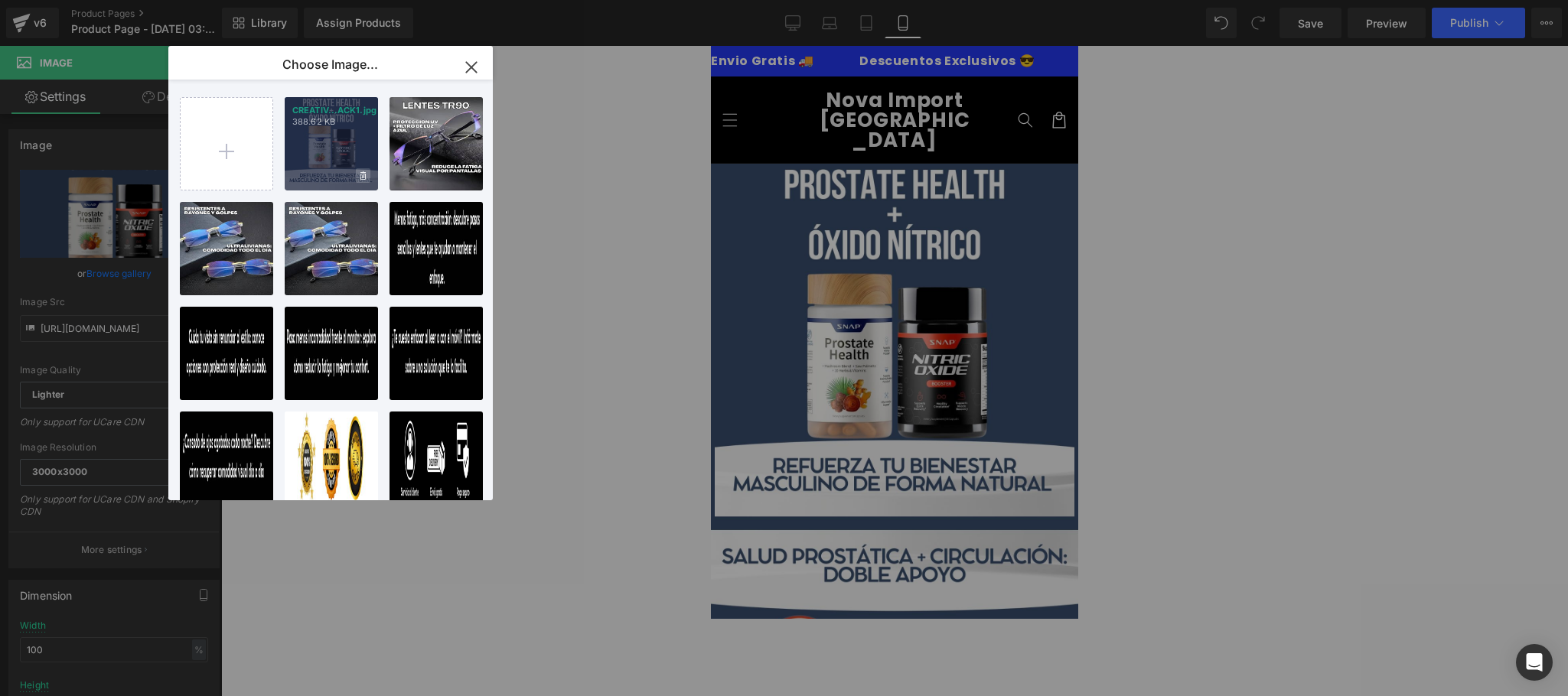
click at [356, 178] on span at bounding box center [363, 175] width 14 height 14
click at [318, 177] on span "Yes" at bounding box center [311, 175] width 38 height 16
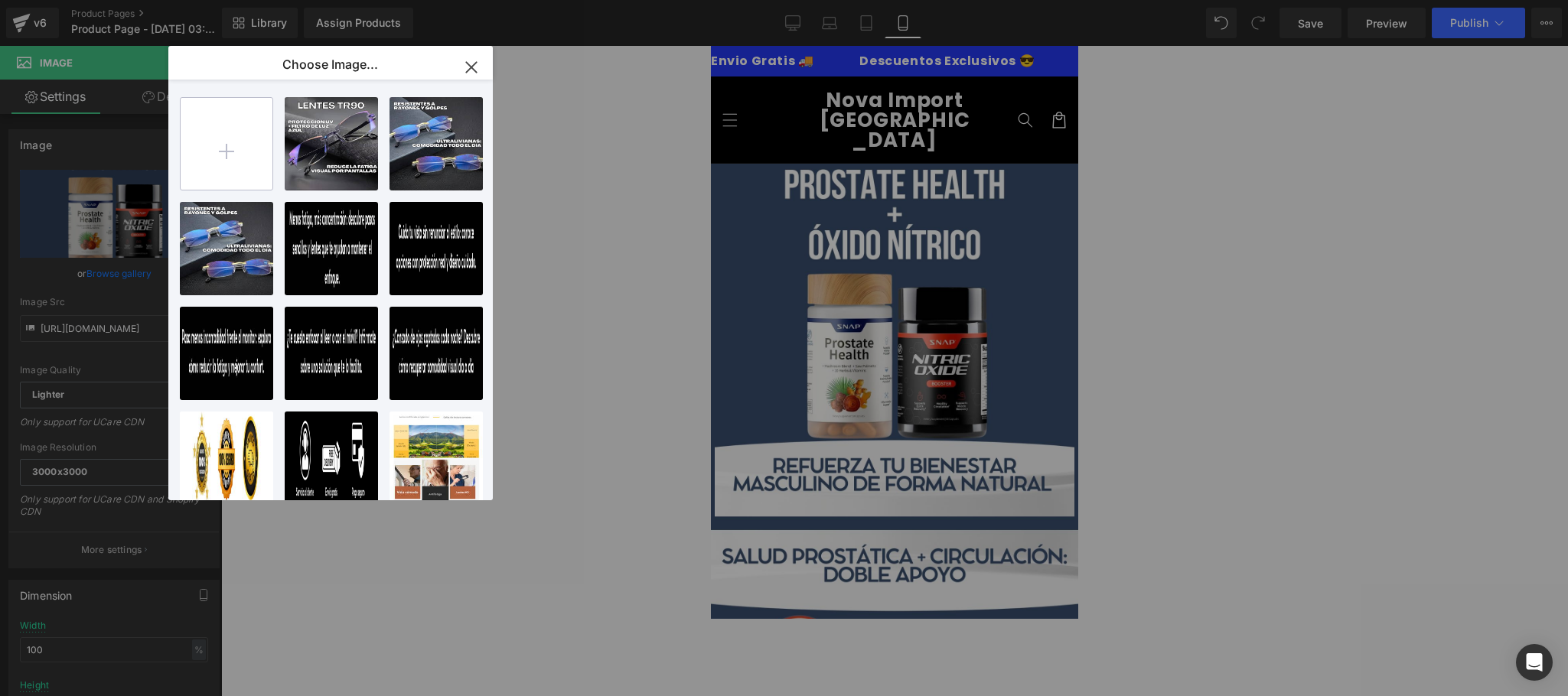
click at [219, 145] on input "file" at bounding box center [227, 144] width 92 height 92
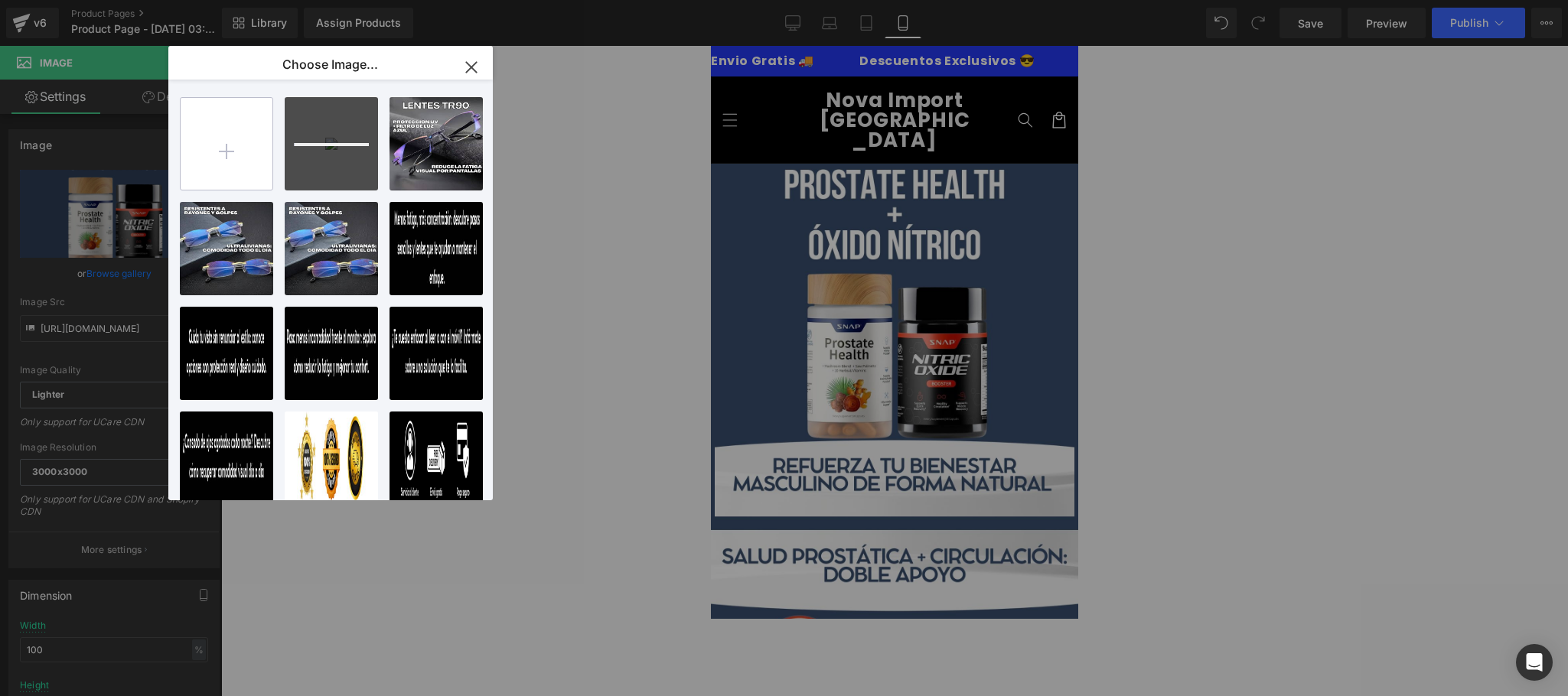
click at [205, 141] on input "file" at bounding box center [227, 144] width 92 height 92
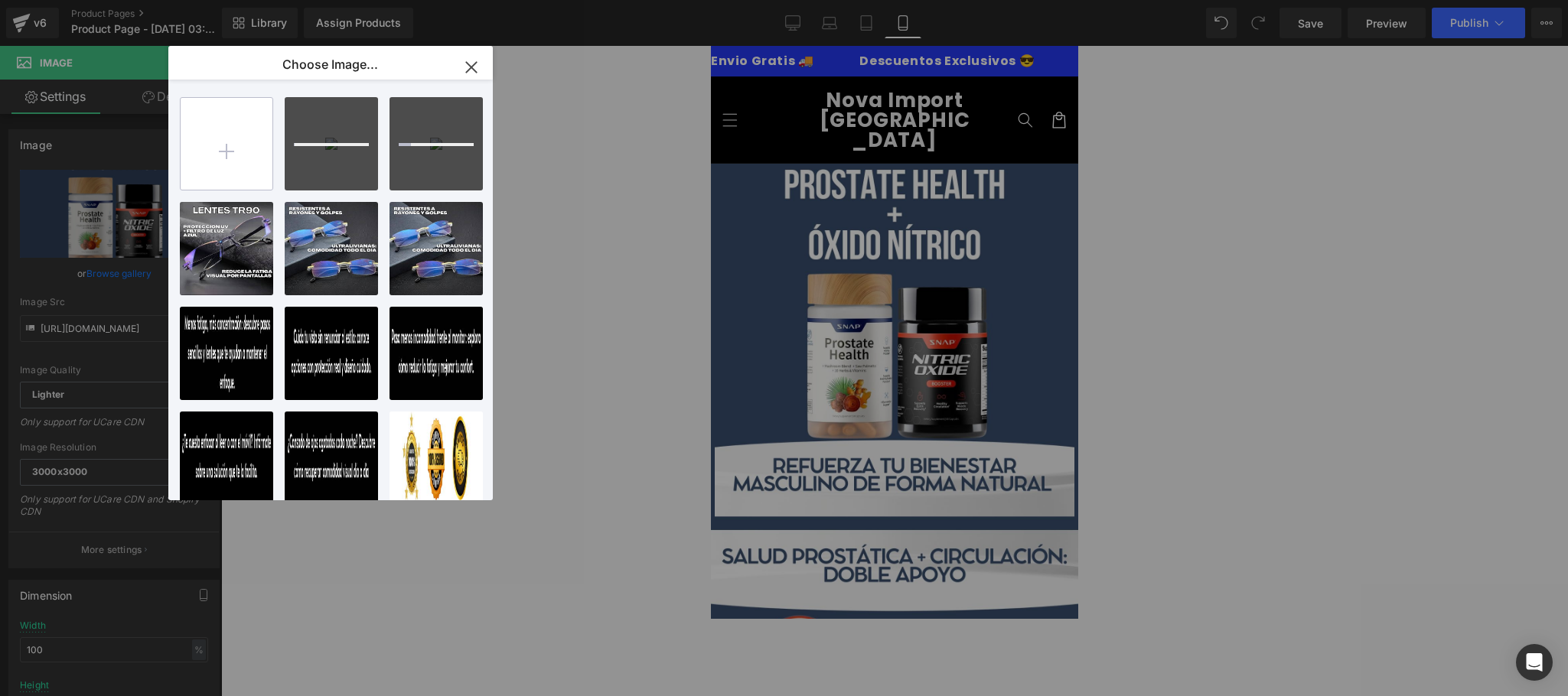
click at [209, 155] on input "file" at bounding box center [227, 144] width 92 height 92
type input "C:\fakepath\CREATIVO-PACK3.jpg"
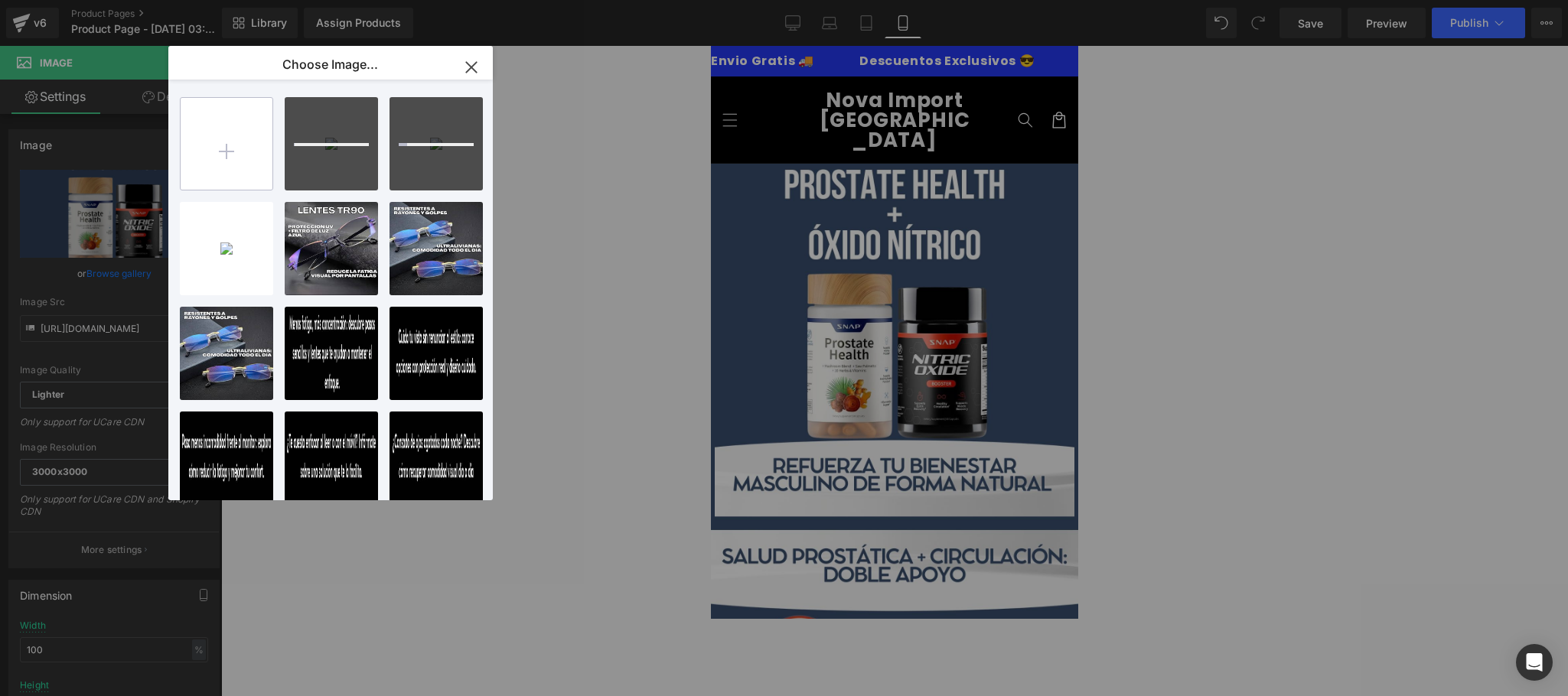
click at [237, 177] on input "file" at bounding box center [227, 144] width 92 height 92
type input "C:\fakepath\CREATIVO-PACK4.jpg"
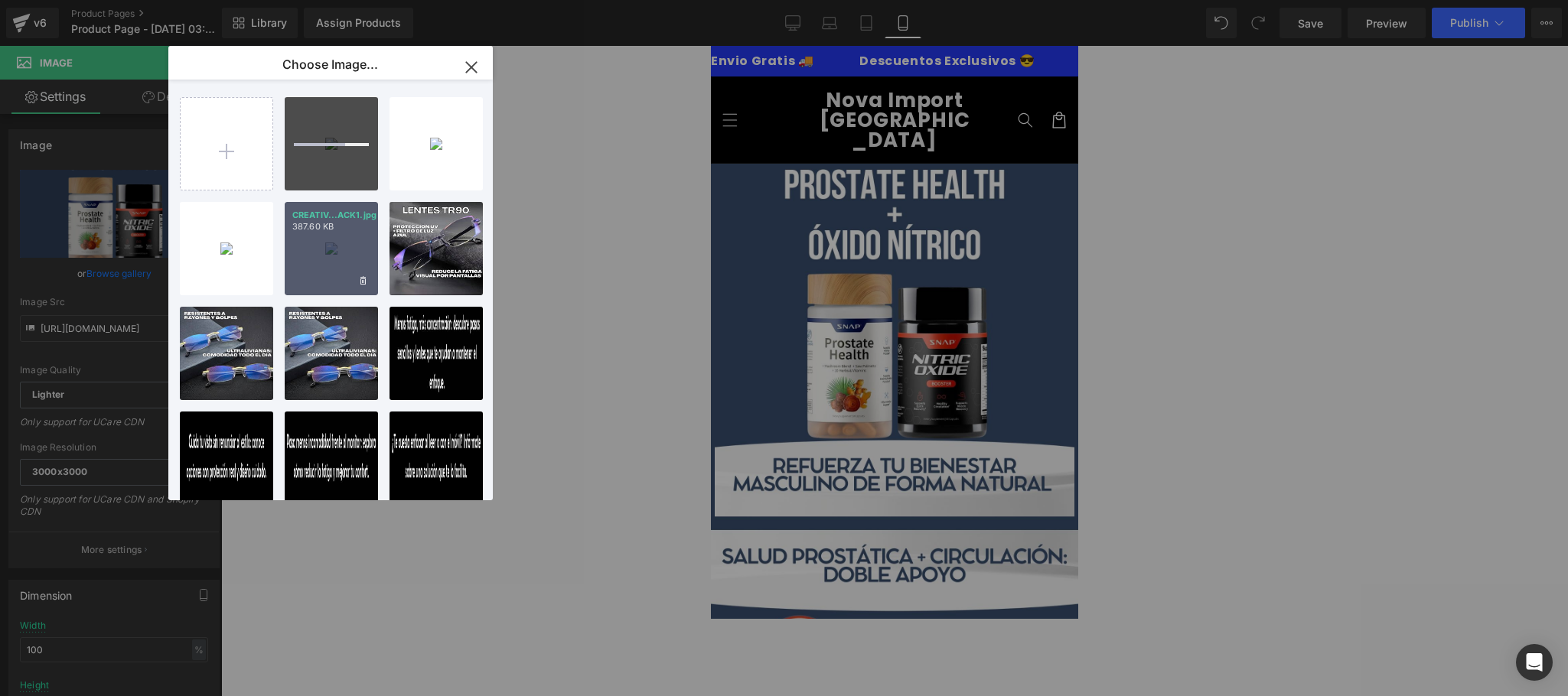
click at [334, 255] on div "CREATIV...ACK1.jpg 387.60 KB" at bounding box center [331, 249] width 93 height 93
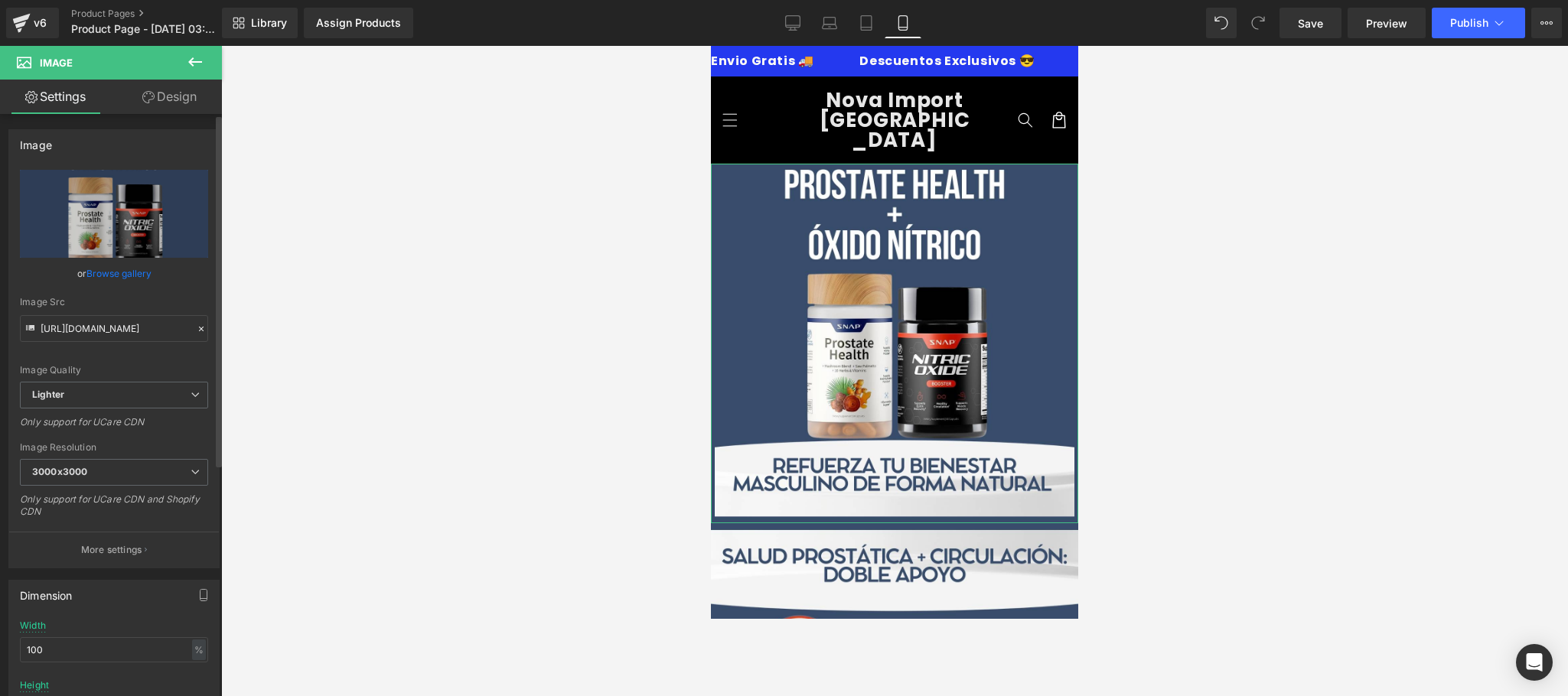
click at [141, 274] on link "Browse gallery" at bounding box center [119, 273] width 65 height 27
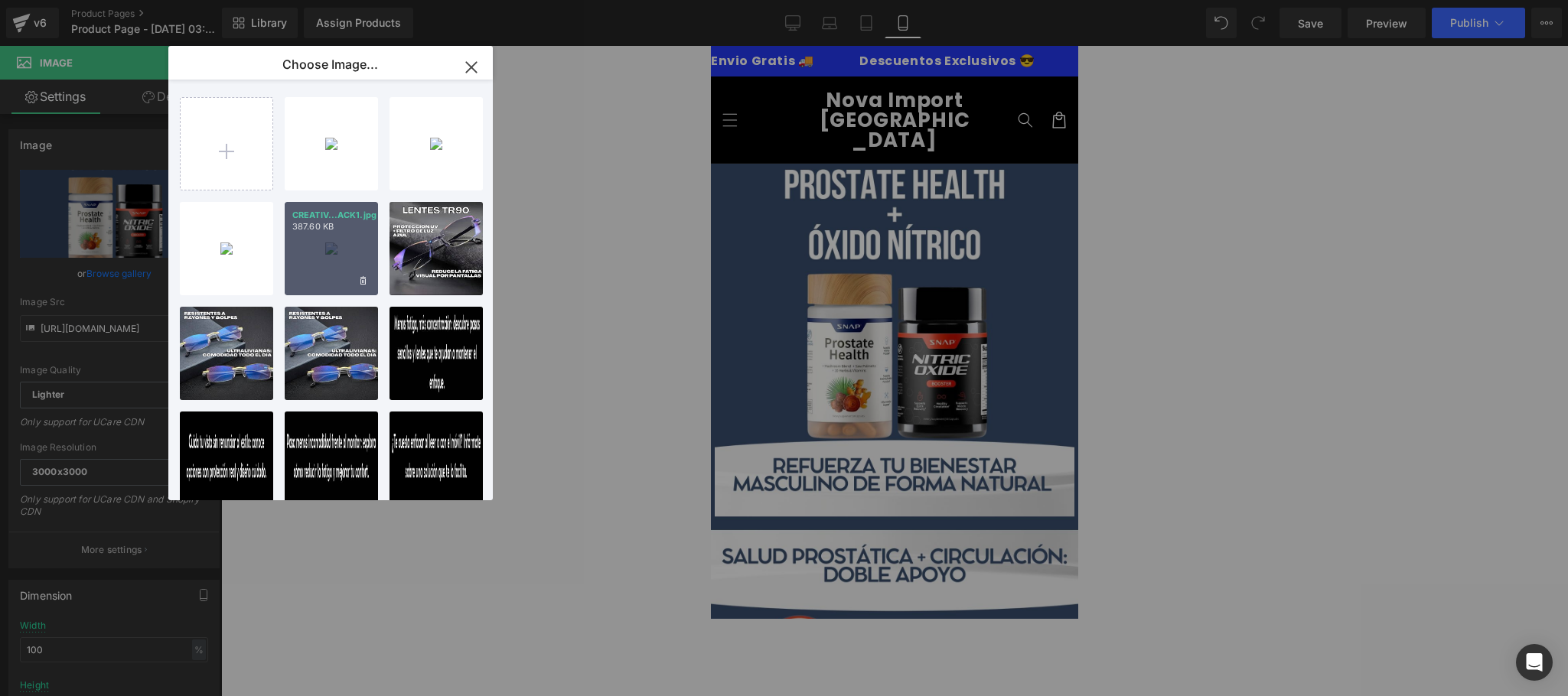
click at [318, 236] on div "CREATIV...ACK1.jpg 387.60 KB" at bounding box center [331, 249] width 93 height 93
type input "[URL][DOMAIN_NAME]"
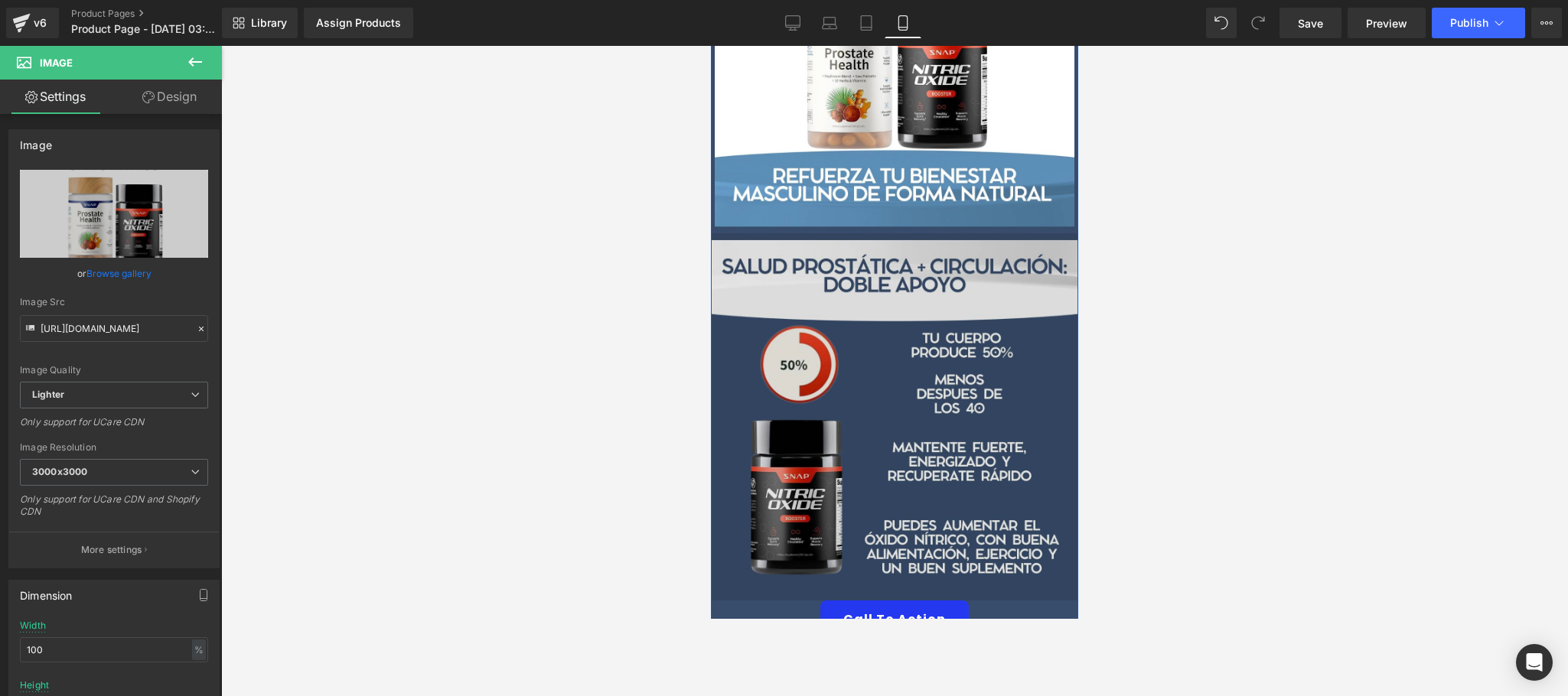
scroll to position [306, 0]
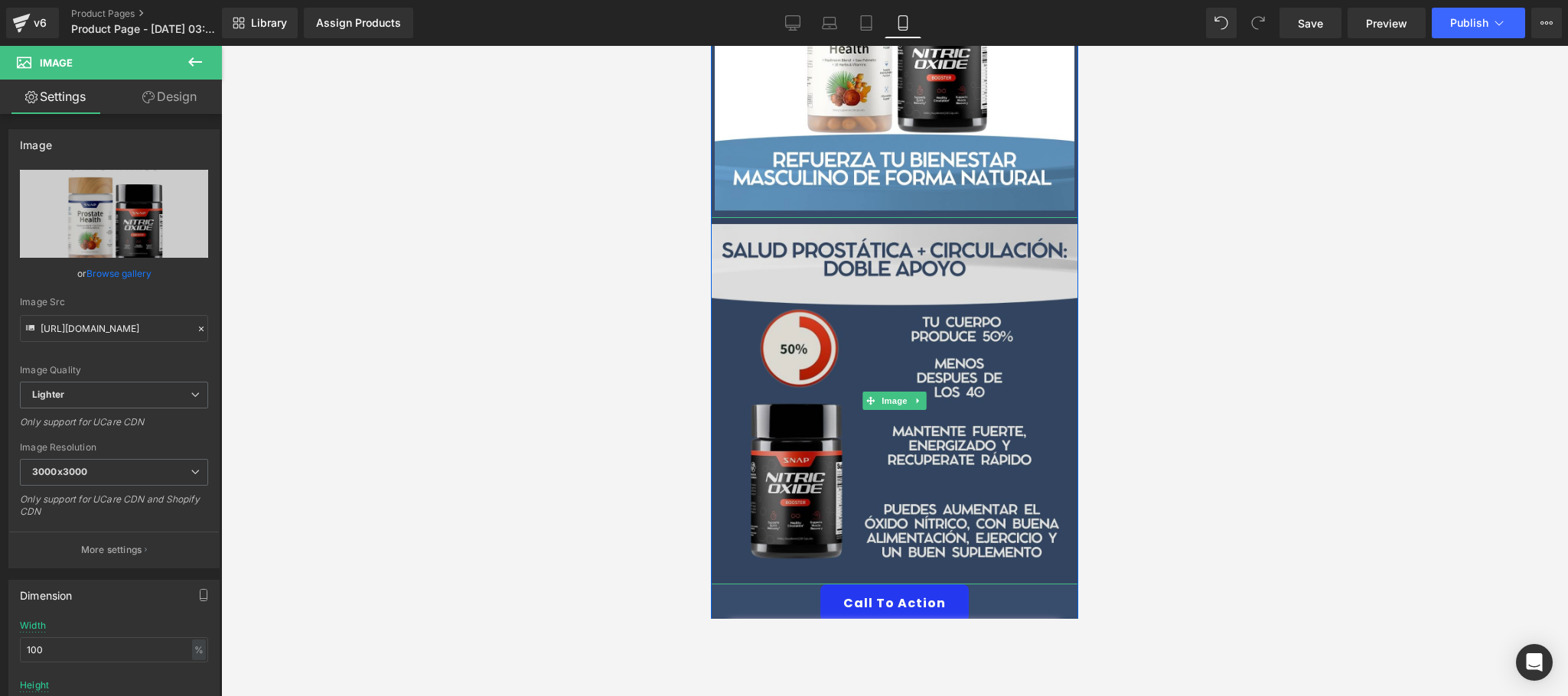
click at [848, 416] on img at bounding box center [895, 401] width 368 height 367
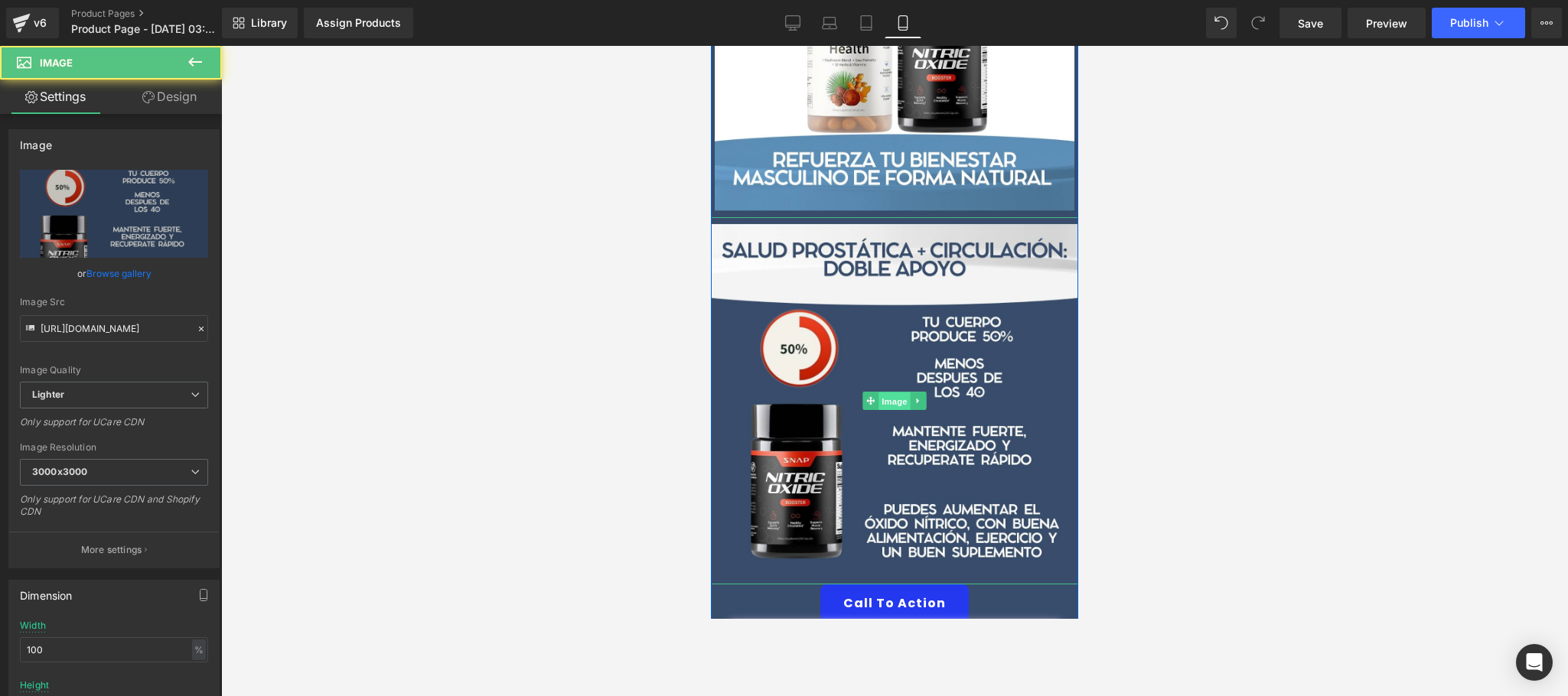
click at [891, 393] on span "Image" at bounding box center [895, 401] width 32 height 18
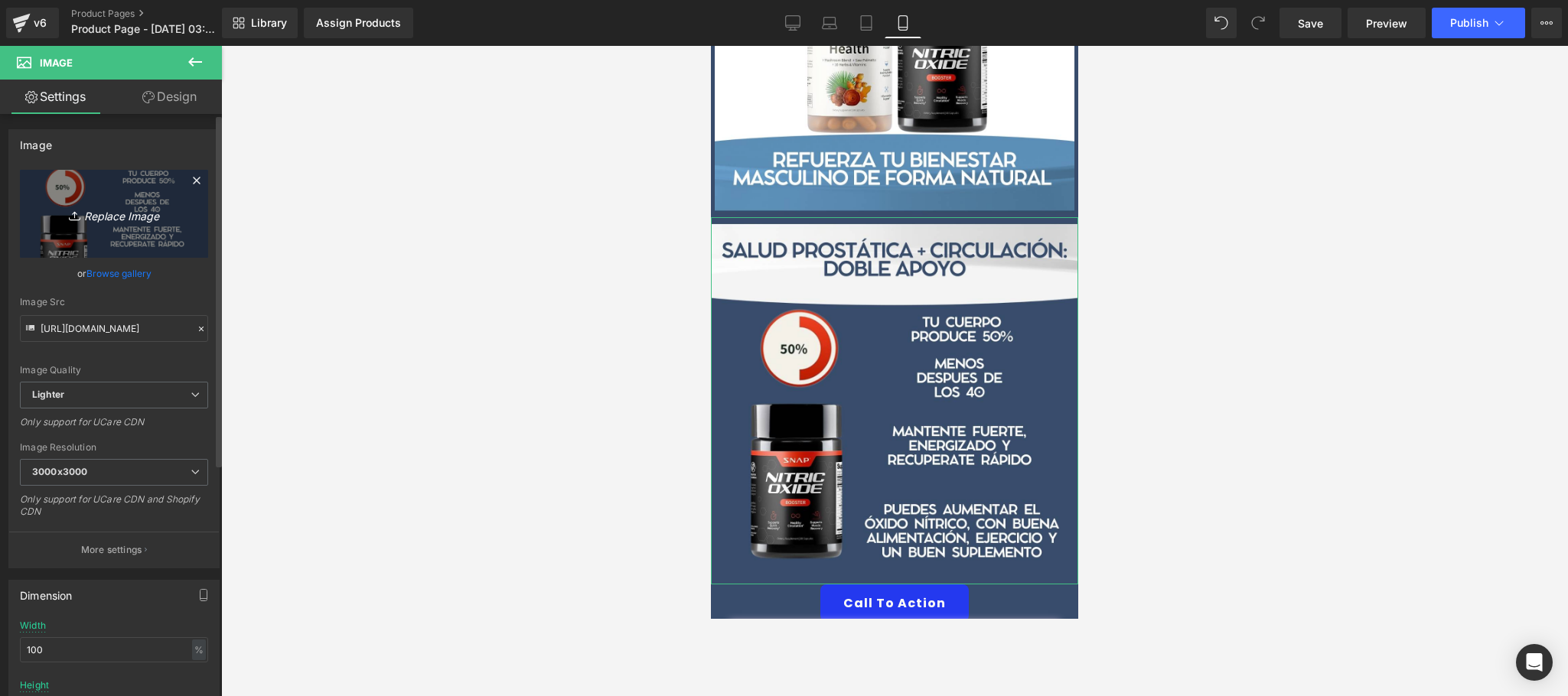
drag, startPoint x: 136, startPoint y: 220, endPoint x: 148, endPoint y: 224, distance: 12.6
click at [136, 221] on icon "Replace Image" at bounding box center [114, 214] width 122 height 19
click at [113, 272] on link "Browse gallery" at bounding box center [119, 273] width 65 height 27
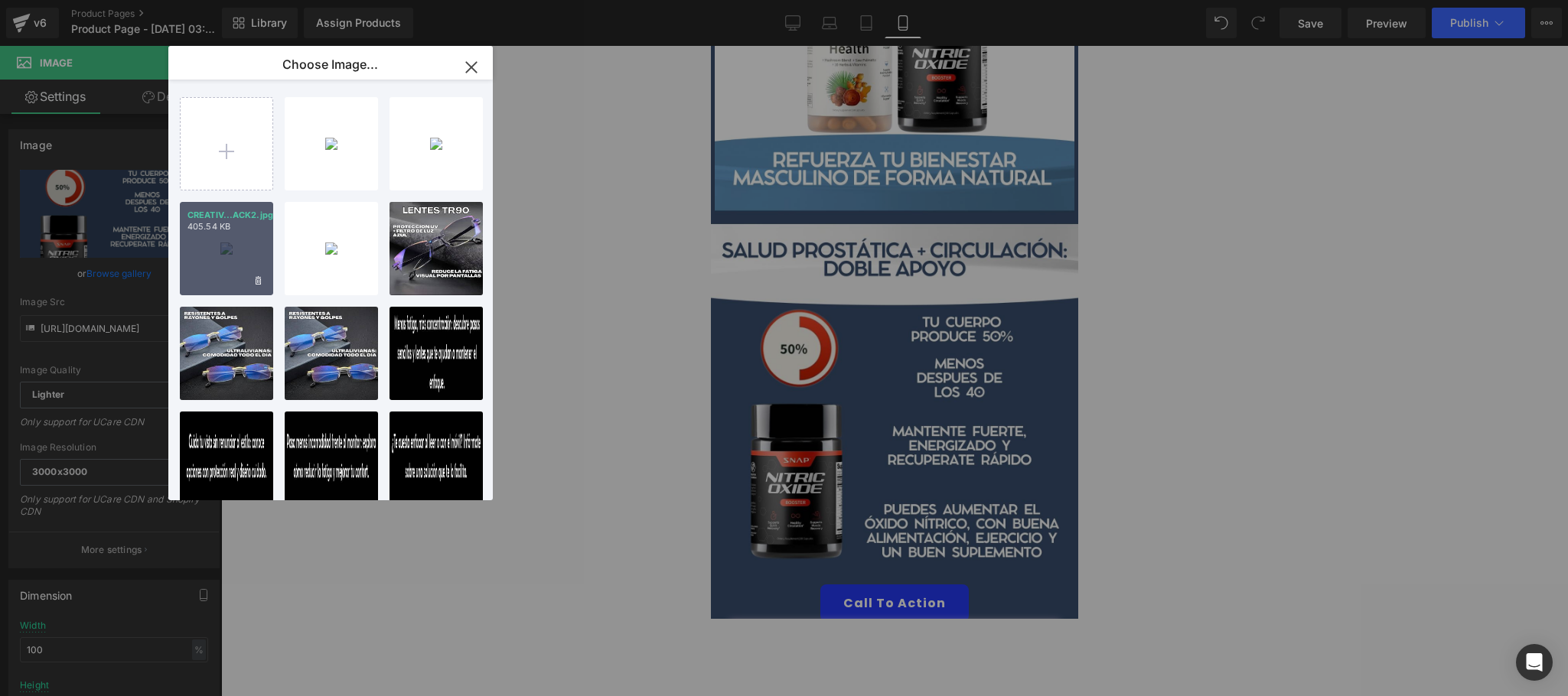
click at [212, 253] on div "CREATIV...ACK2.jpg 405.54 KB" at bounding box center [227, 249] width 93 height 93
type input "[URL][DOMAIN_NAME]"
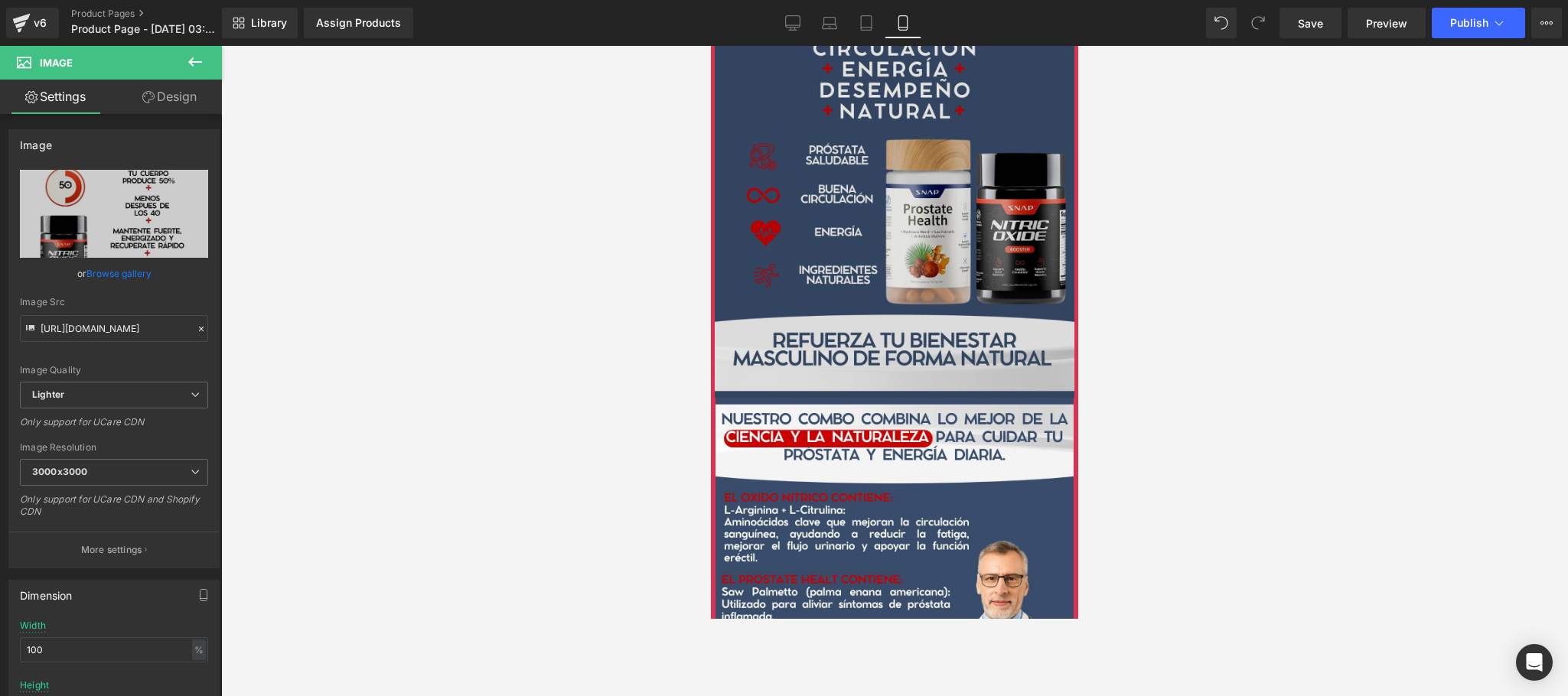
scroll to position [918, 0]
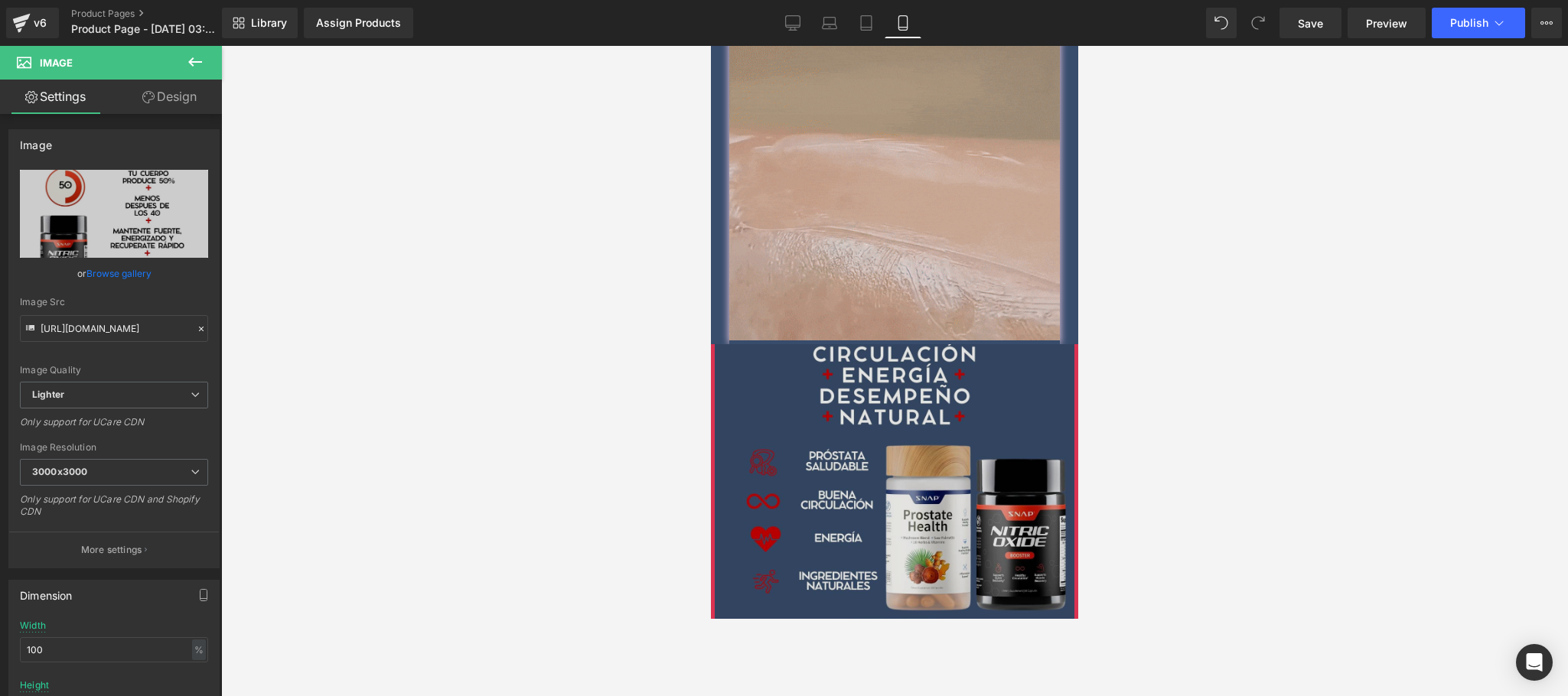
click at [930, 485] on img at bounding box center [895, 524] width 368 height 359
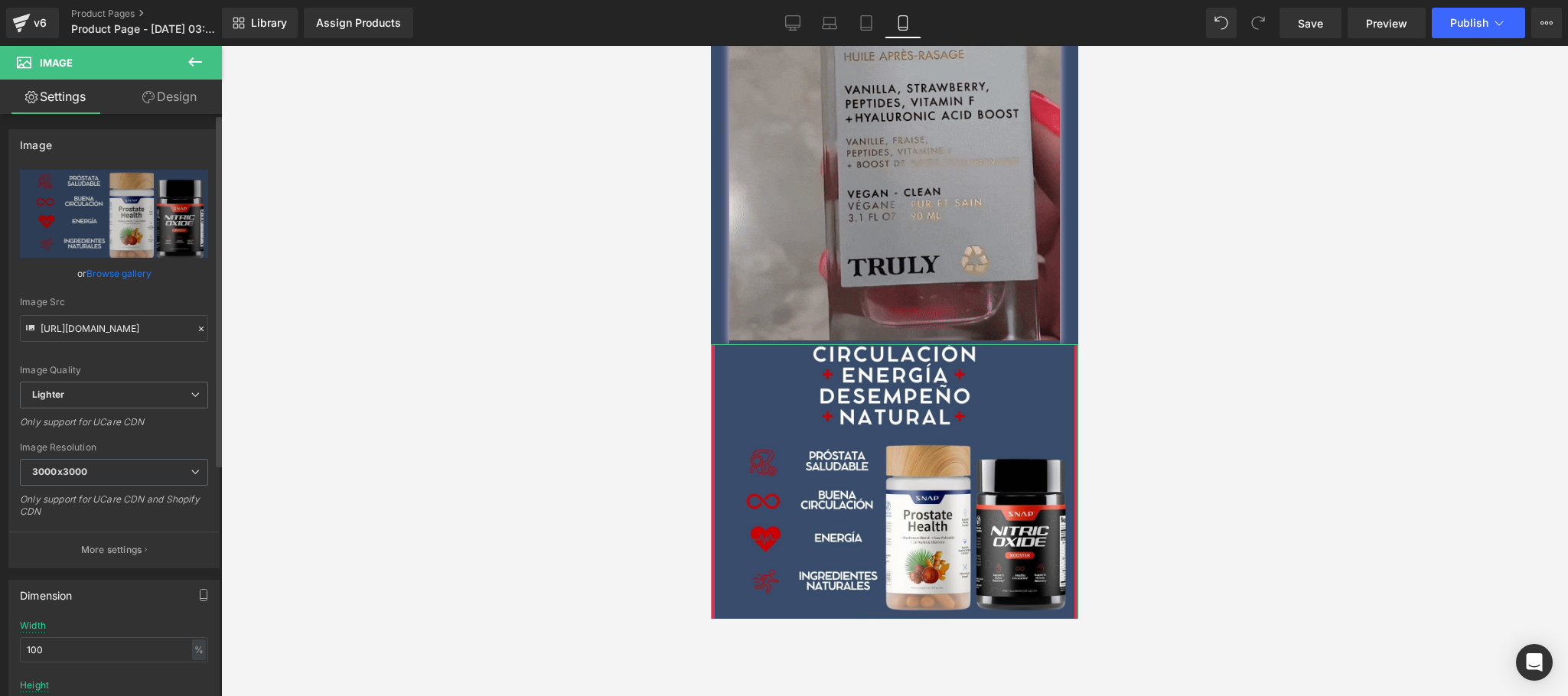
click at [132, 277] on link "Browse gallery" at bounding box center [119, 273] width 65 height 27
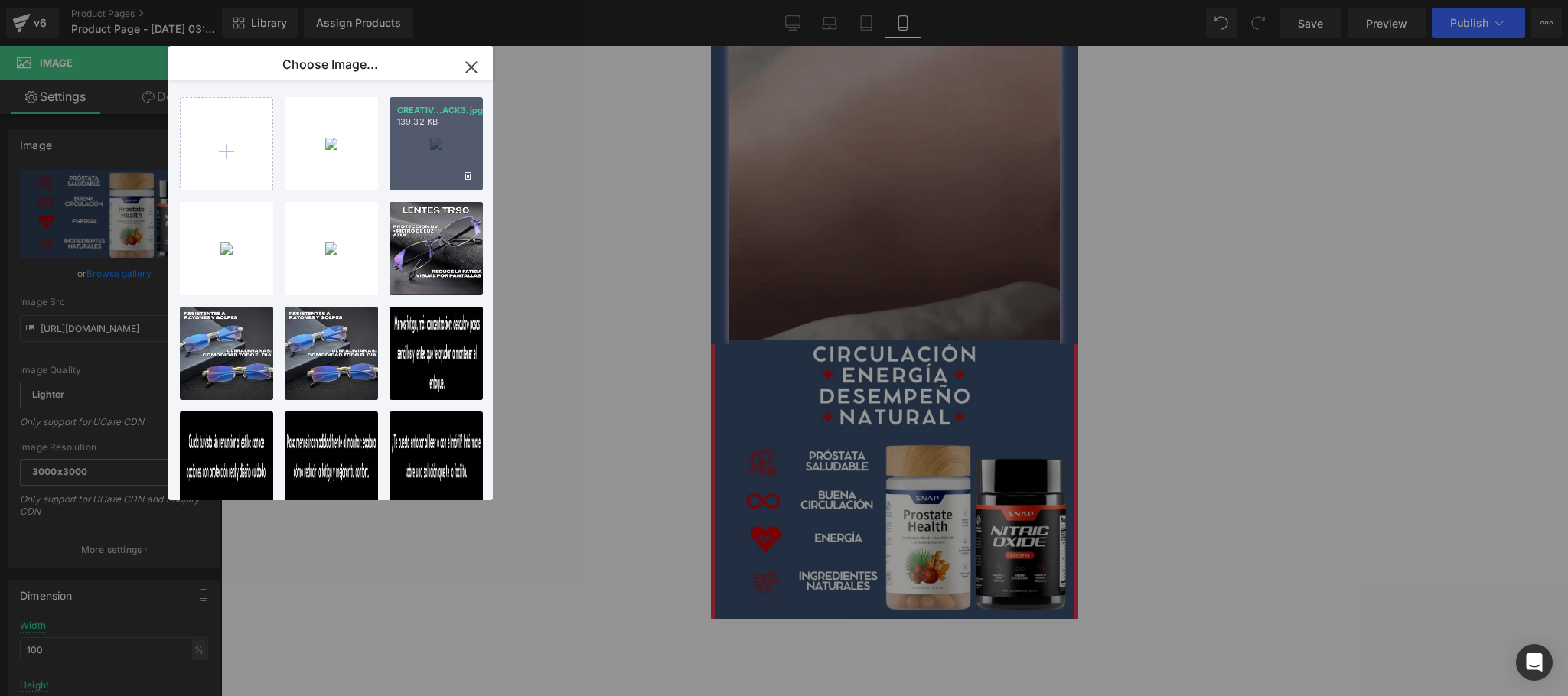
click at [447, 152] on div "CREATIV...ACK3.jpg 139.32 KB" at bounding box center [436, 144] width 93 height 93
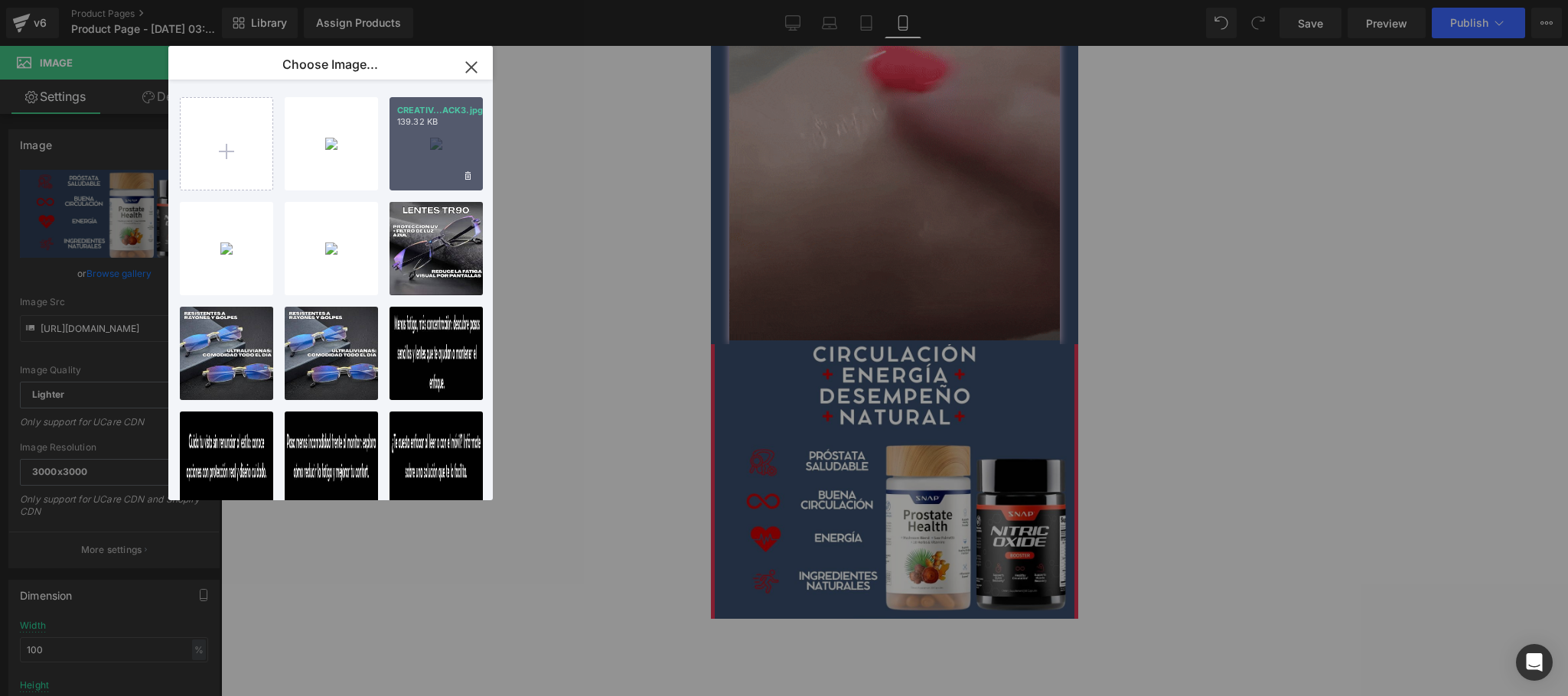
type input "[URL][DOMAIN_NAME]"
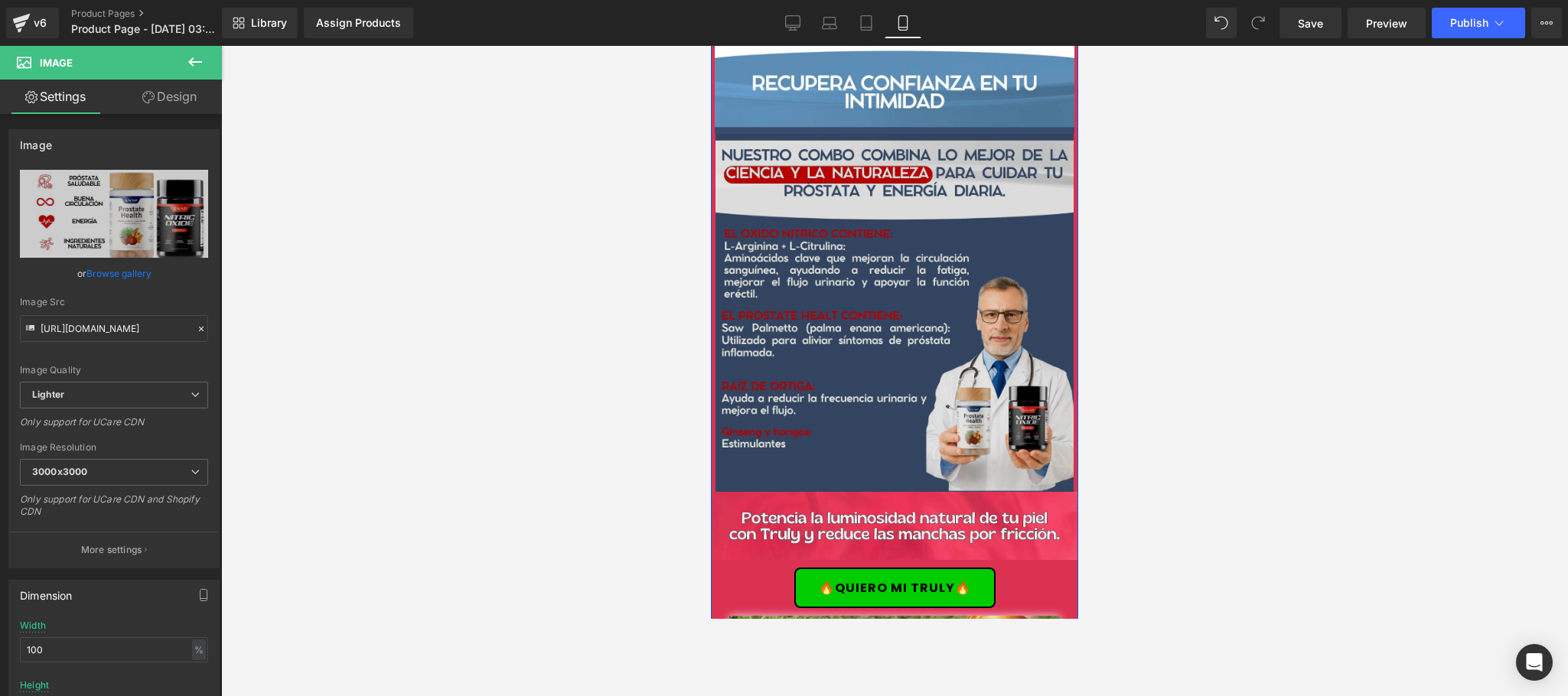
scroll to position [1529, 0]
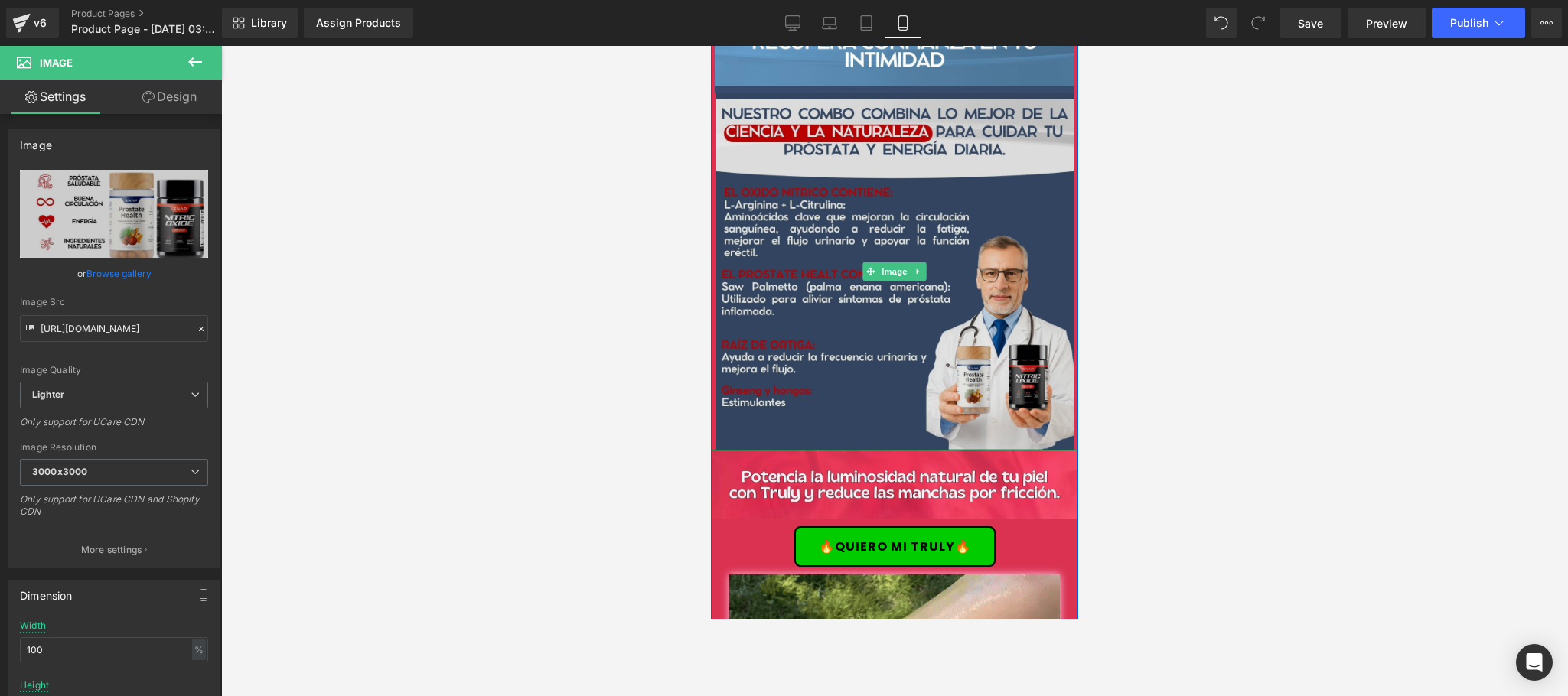
click at [887, 285] on img at bounding box center [895, 271] width 368 height 358
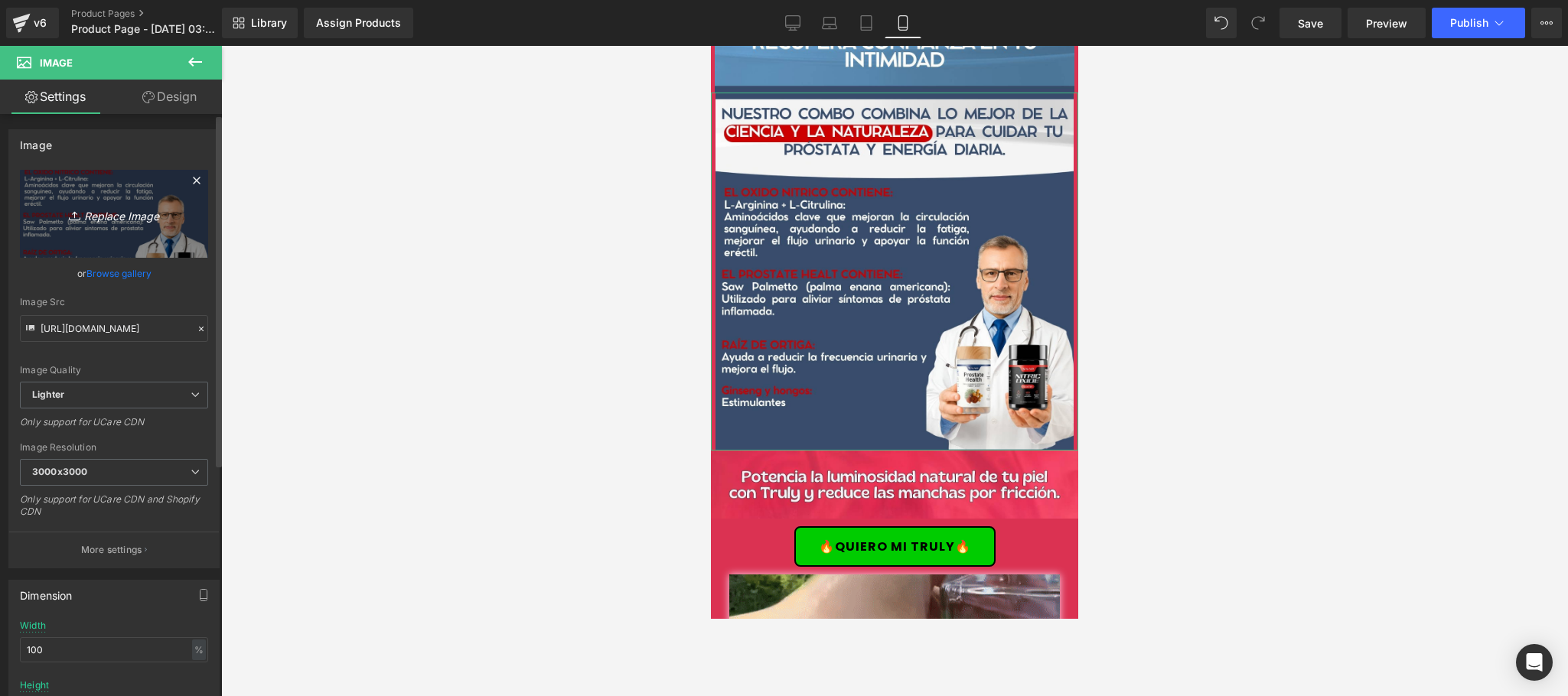
click at [125, 224] on icon "Replace Image" at bounding box center [114, 214] width 122 height 19
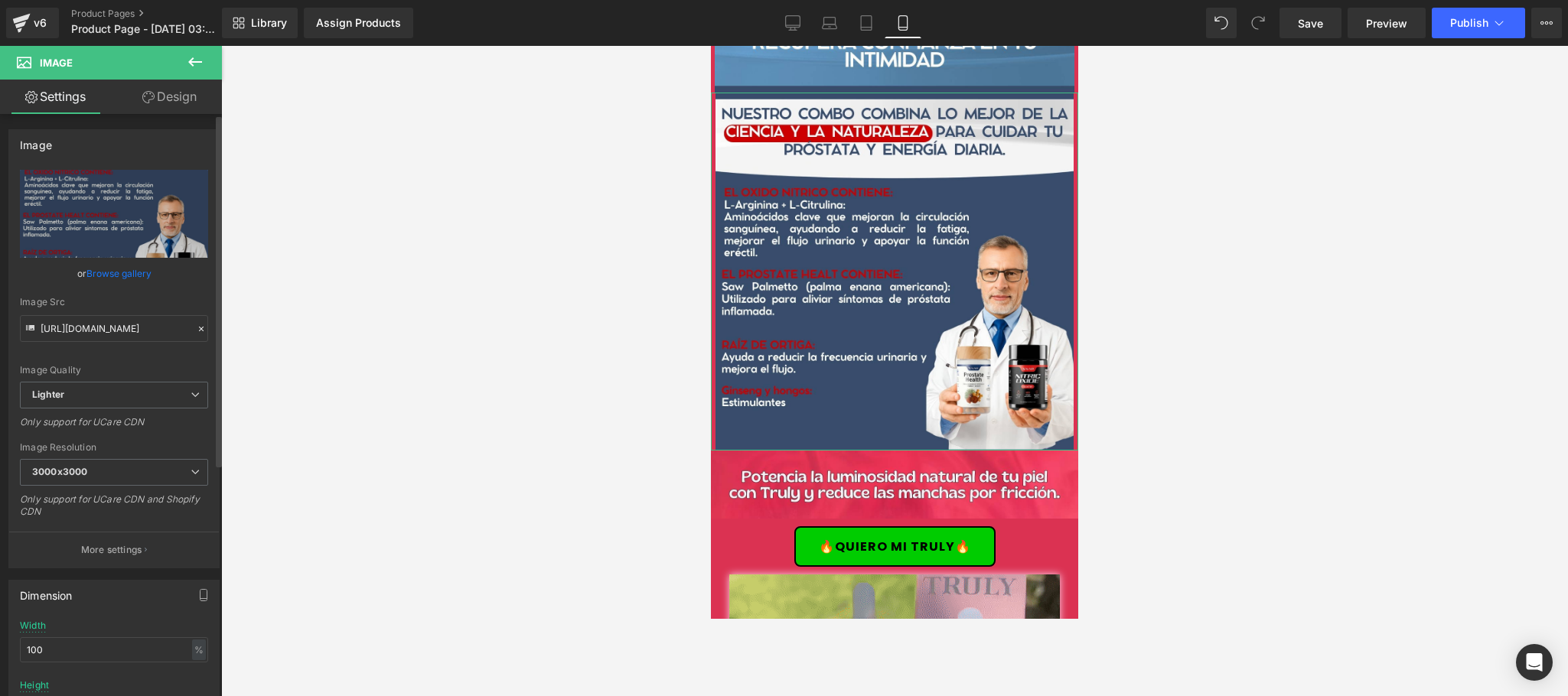
click at [119, 276] on link "Browse gallery" at bounding box center [119, 273] width 65 height 27
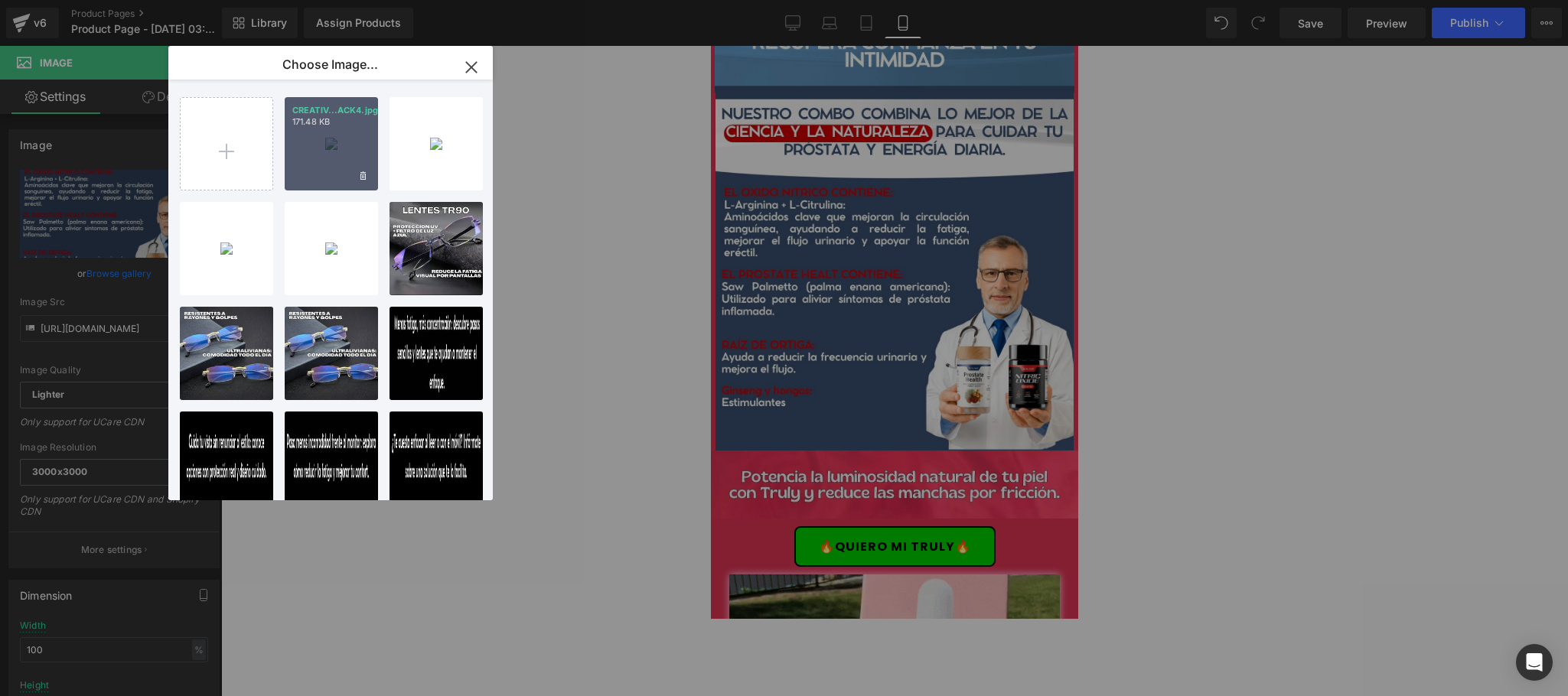
click at [303, 147] on div "CREATIV...ACK4.jpg 171.48 KB" at bounding box center [331, 144] width 93 height 93
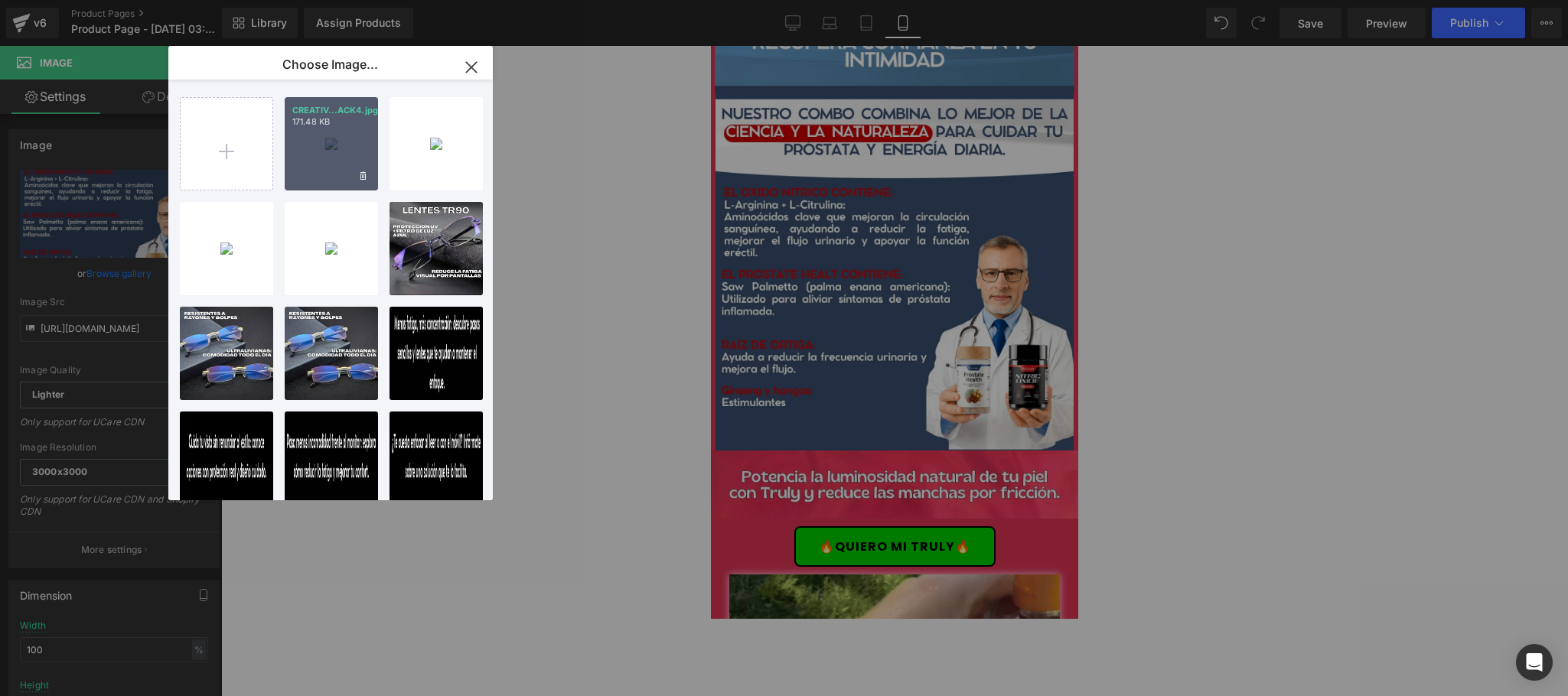
type input "[URL][DOMAIN_NAME]"
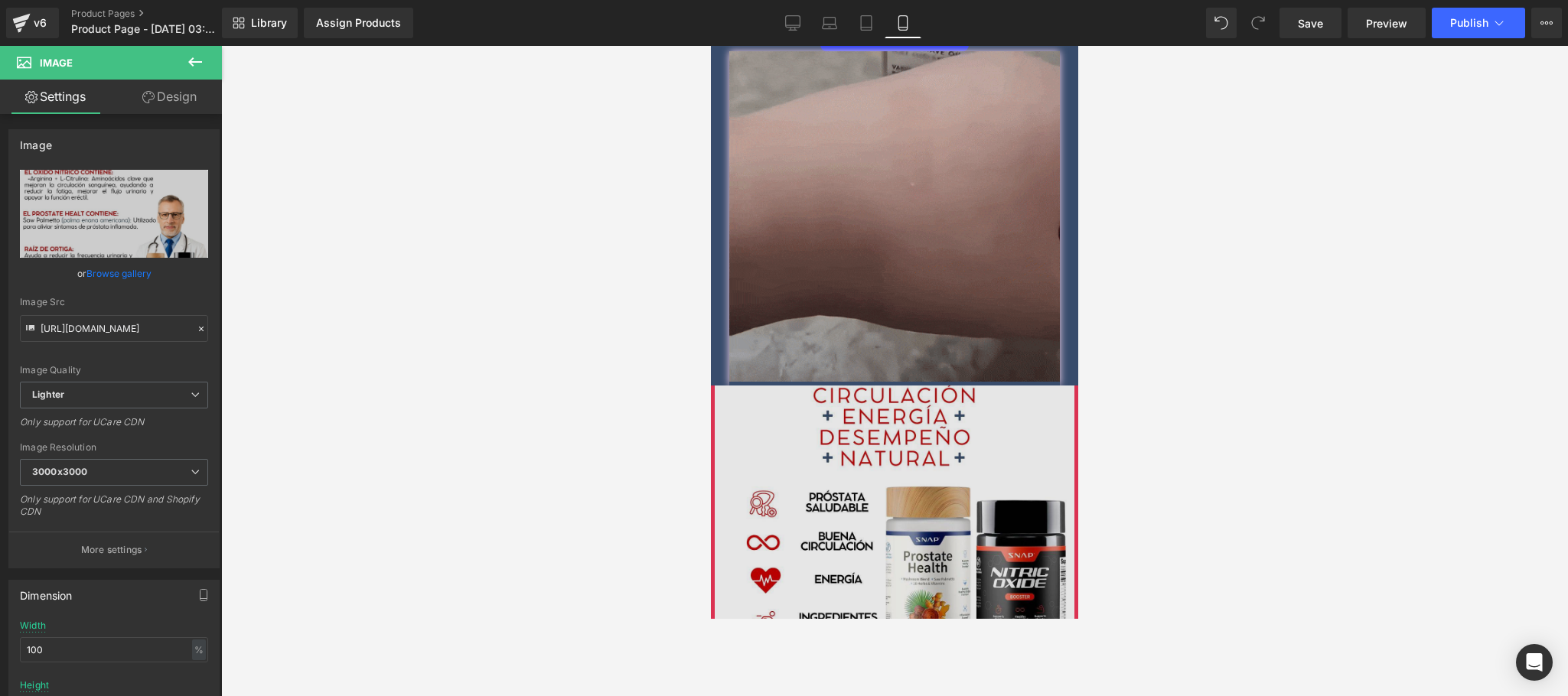
scroll to position [918, 0]
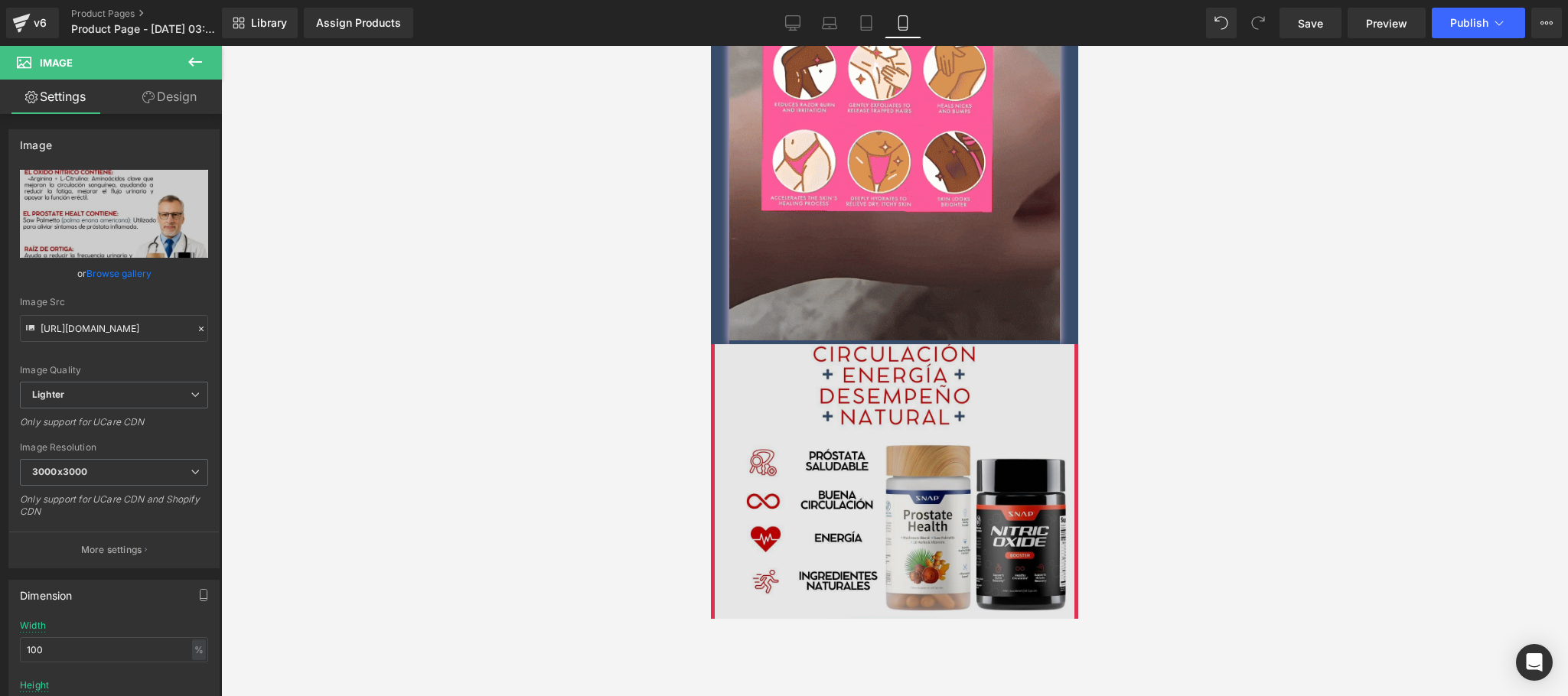
click at [852, 393] on img at bounding box center [895, 524] width 368 height 359
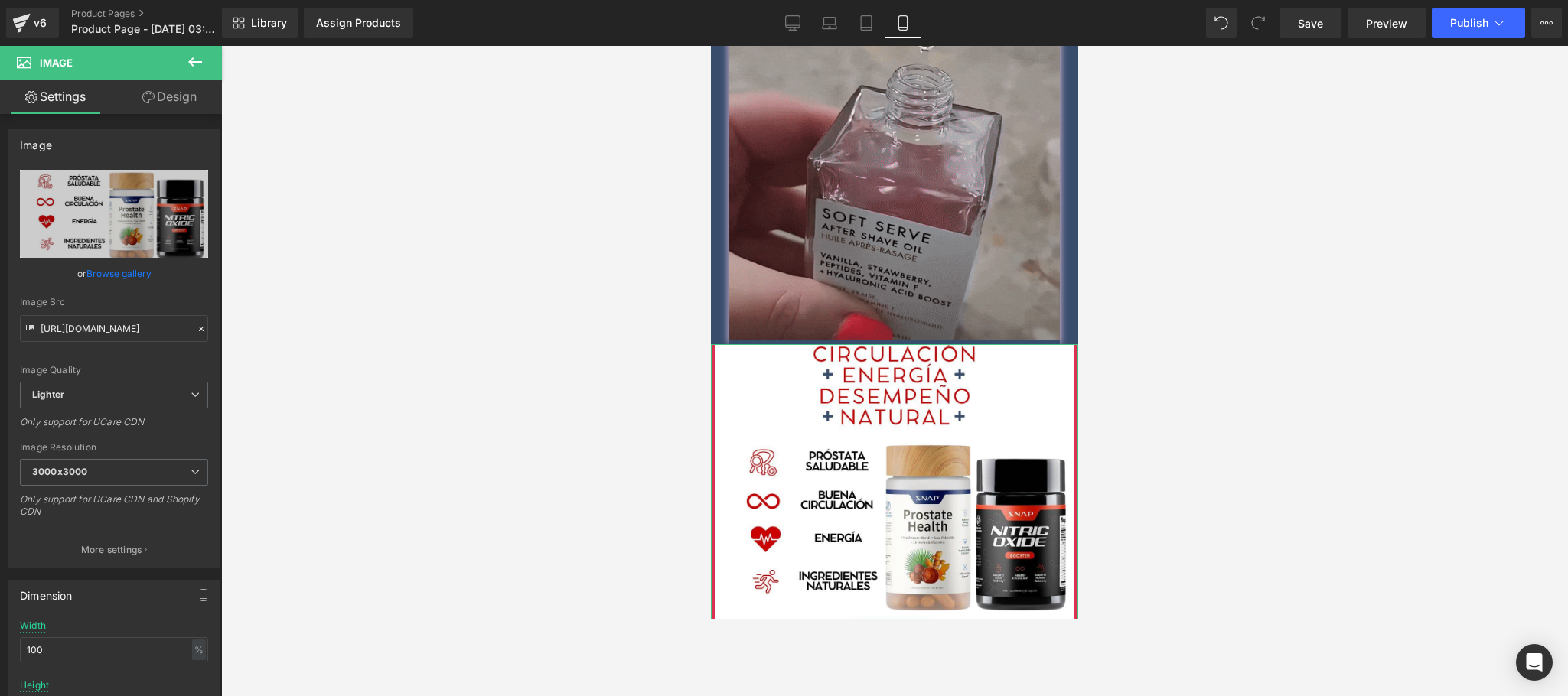
click at [155, 84] on link "Design" at bounding box center [169, 97] width 111 height 35
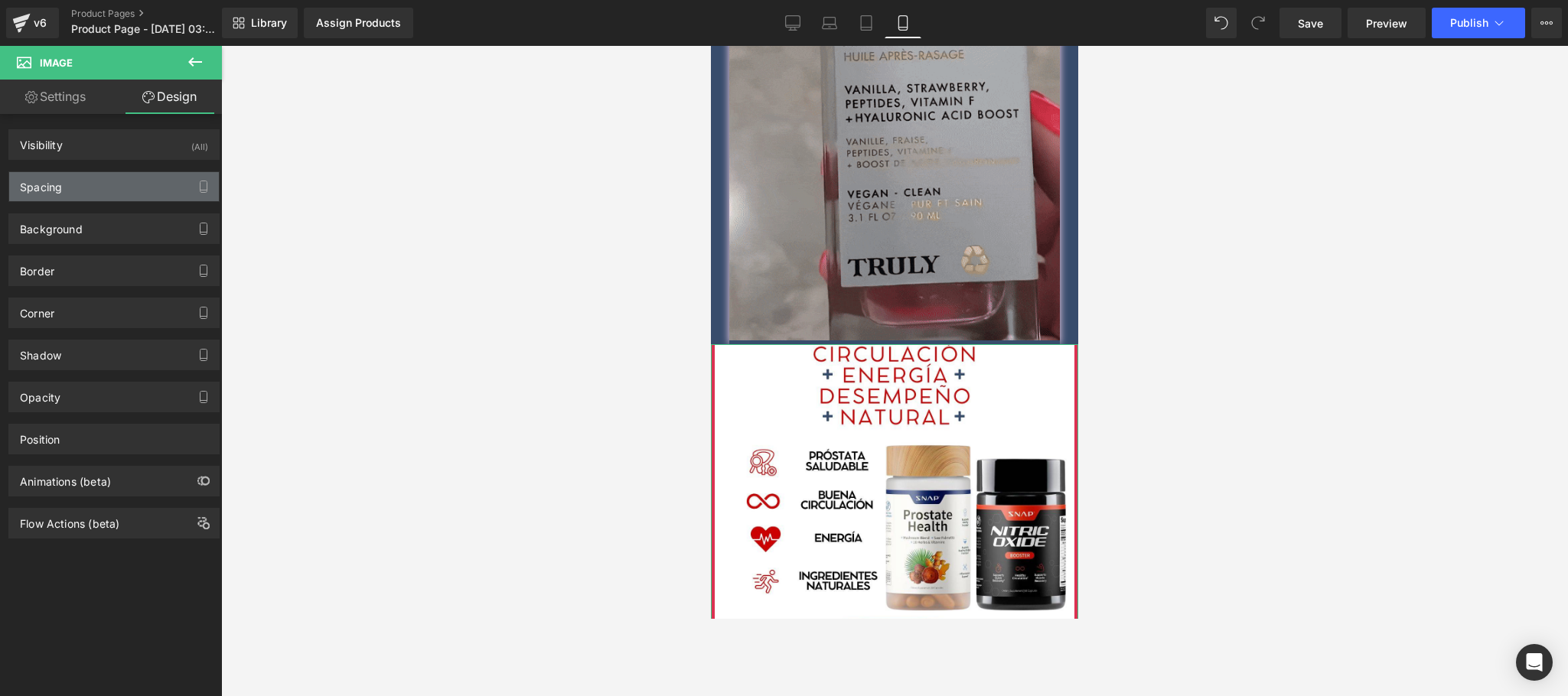
type input "0"
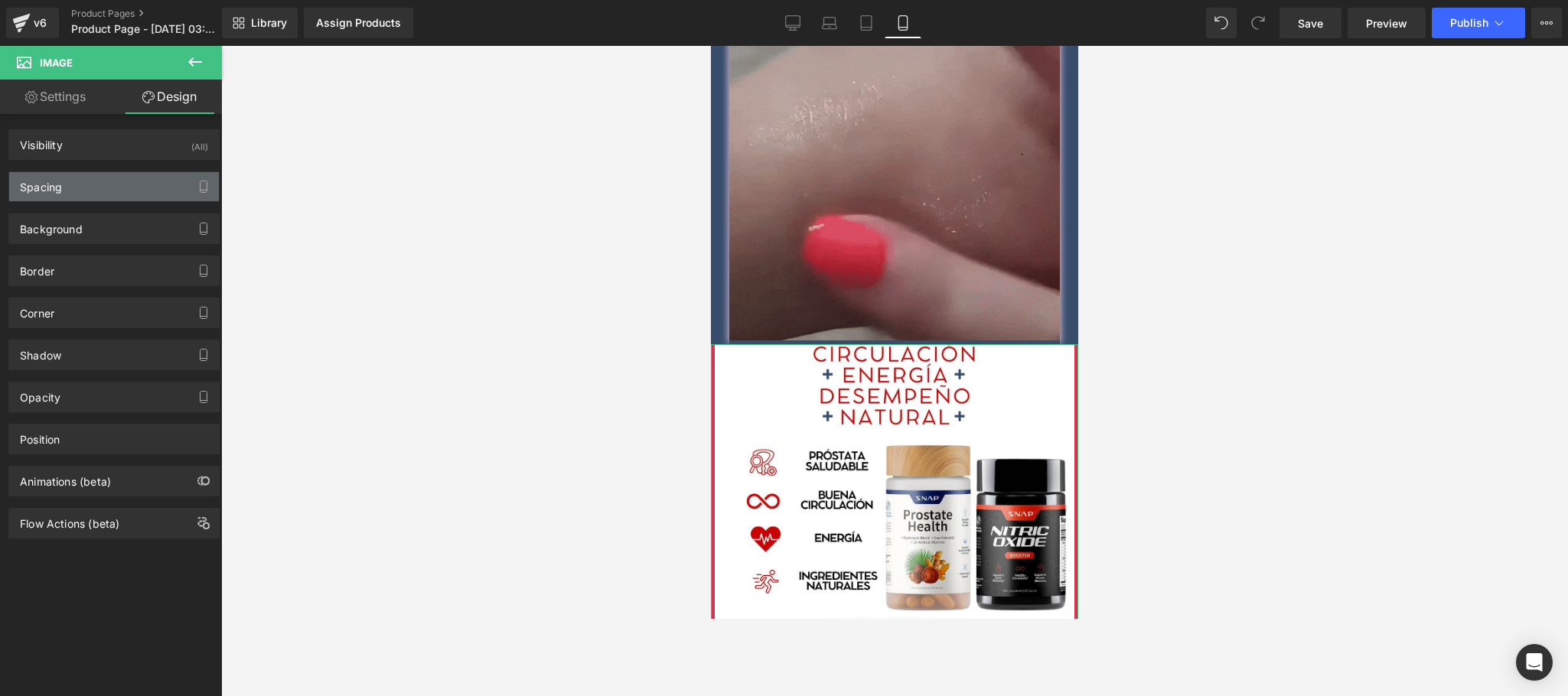
type input "0"
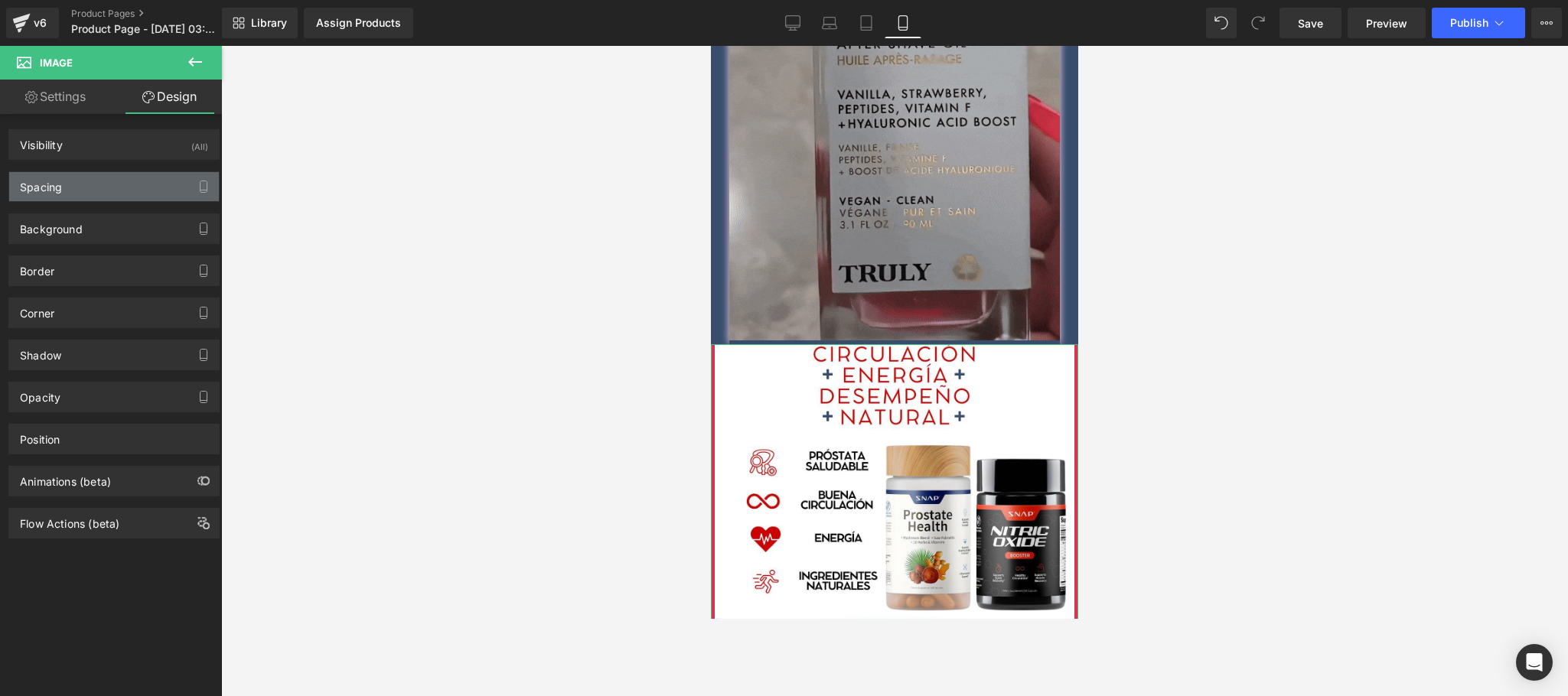
type input "0"
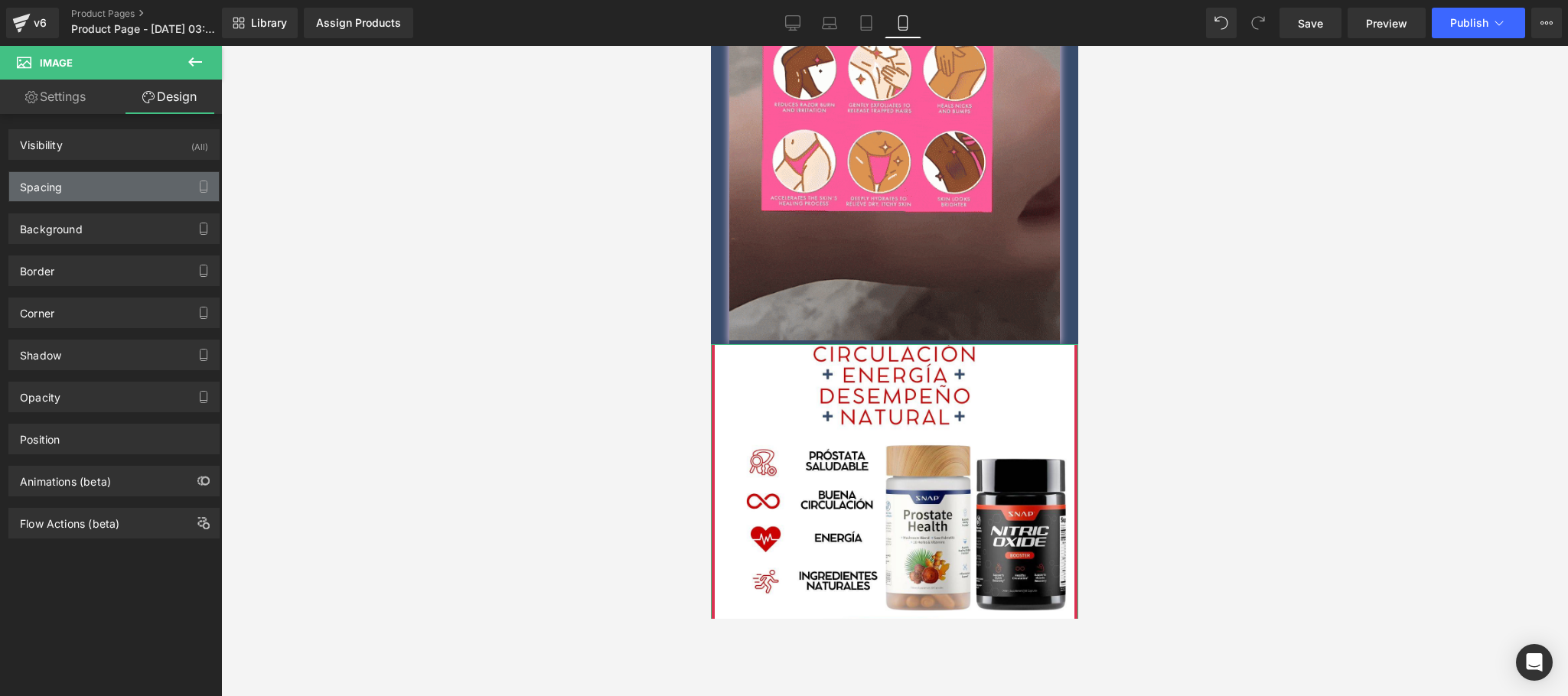
type input "0"
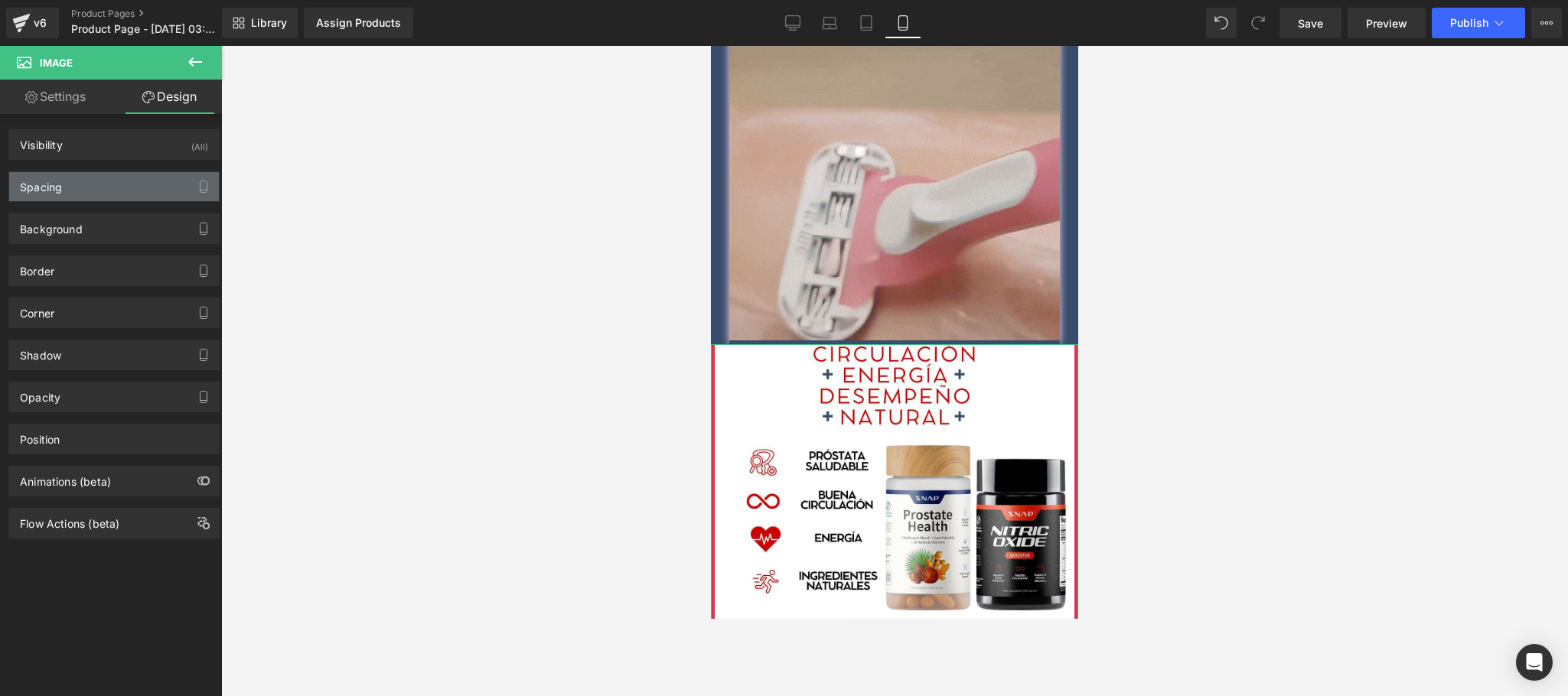
type input "0"
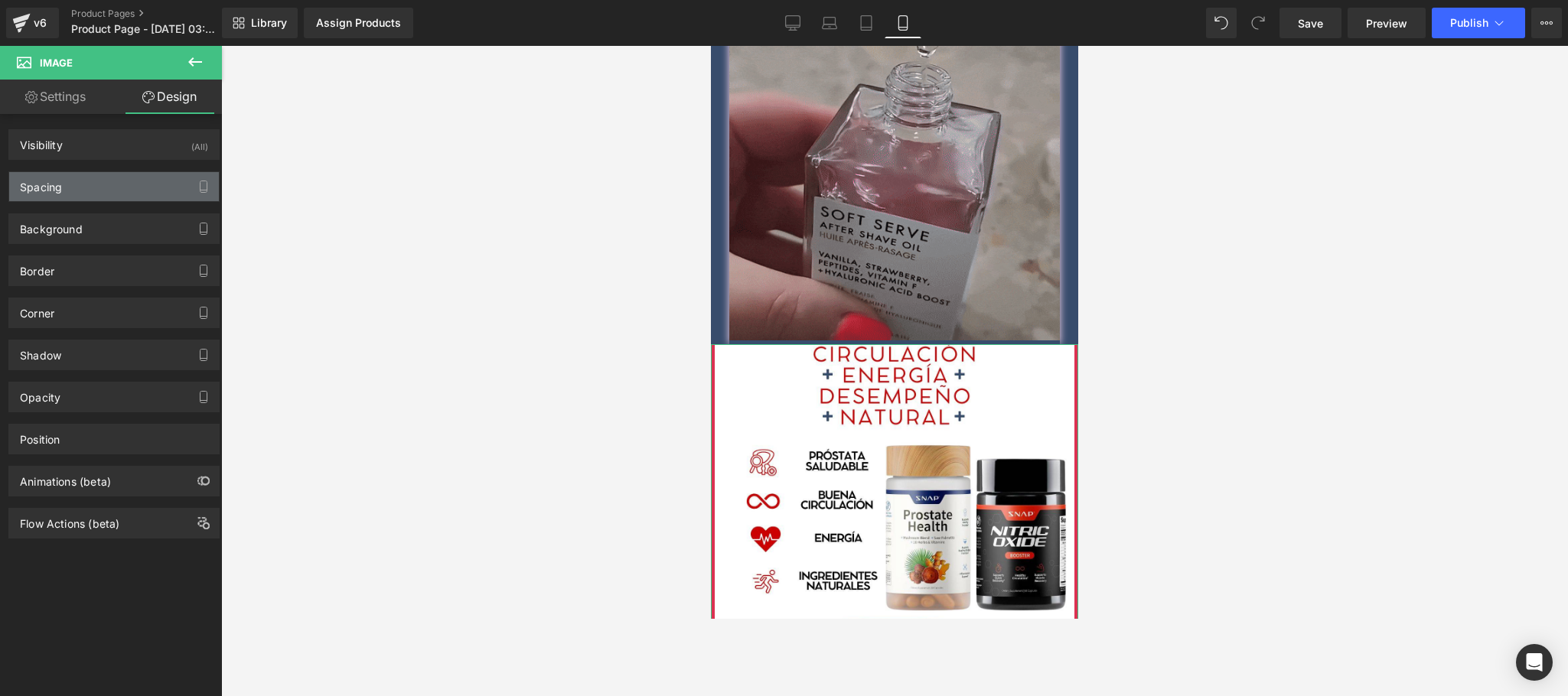
type input "5"
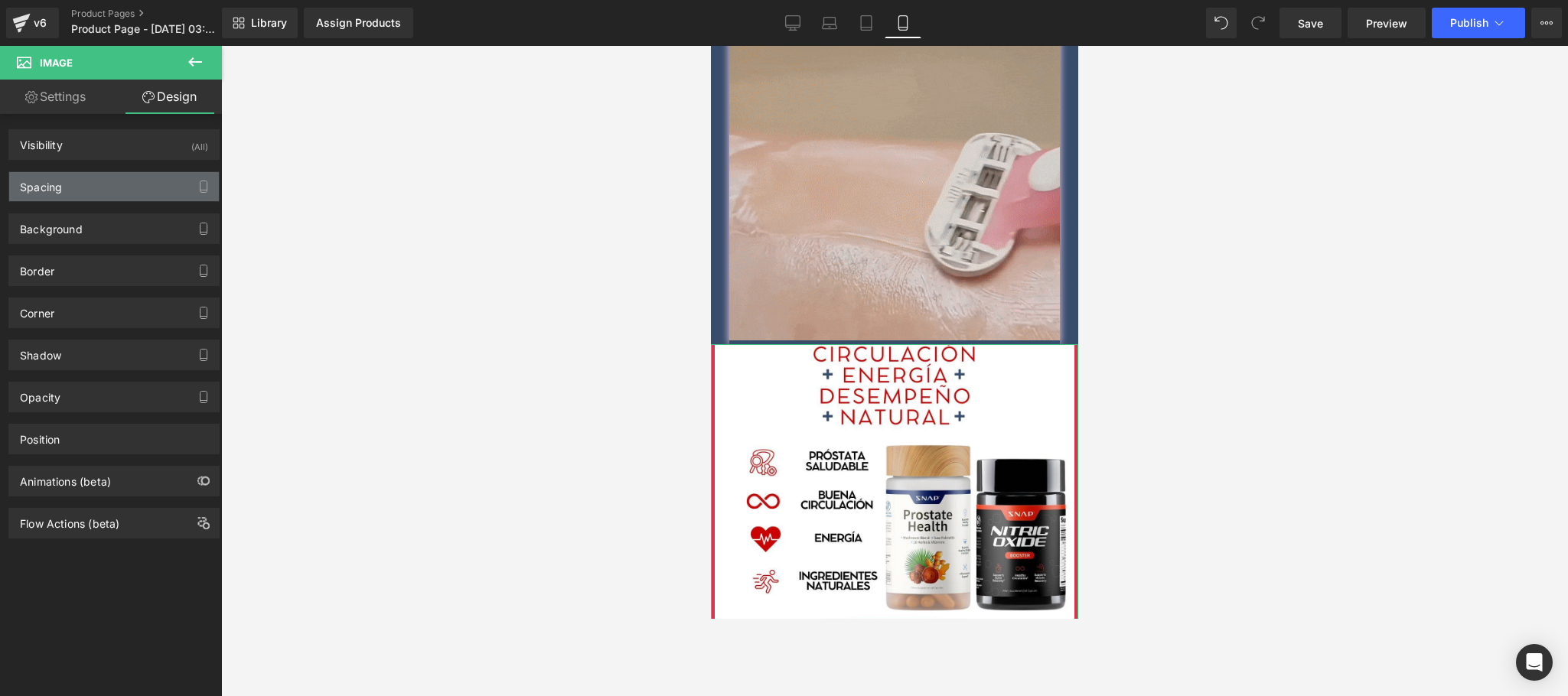
type input "0"
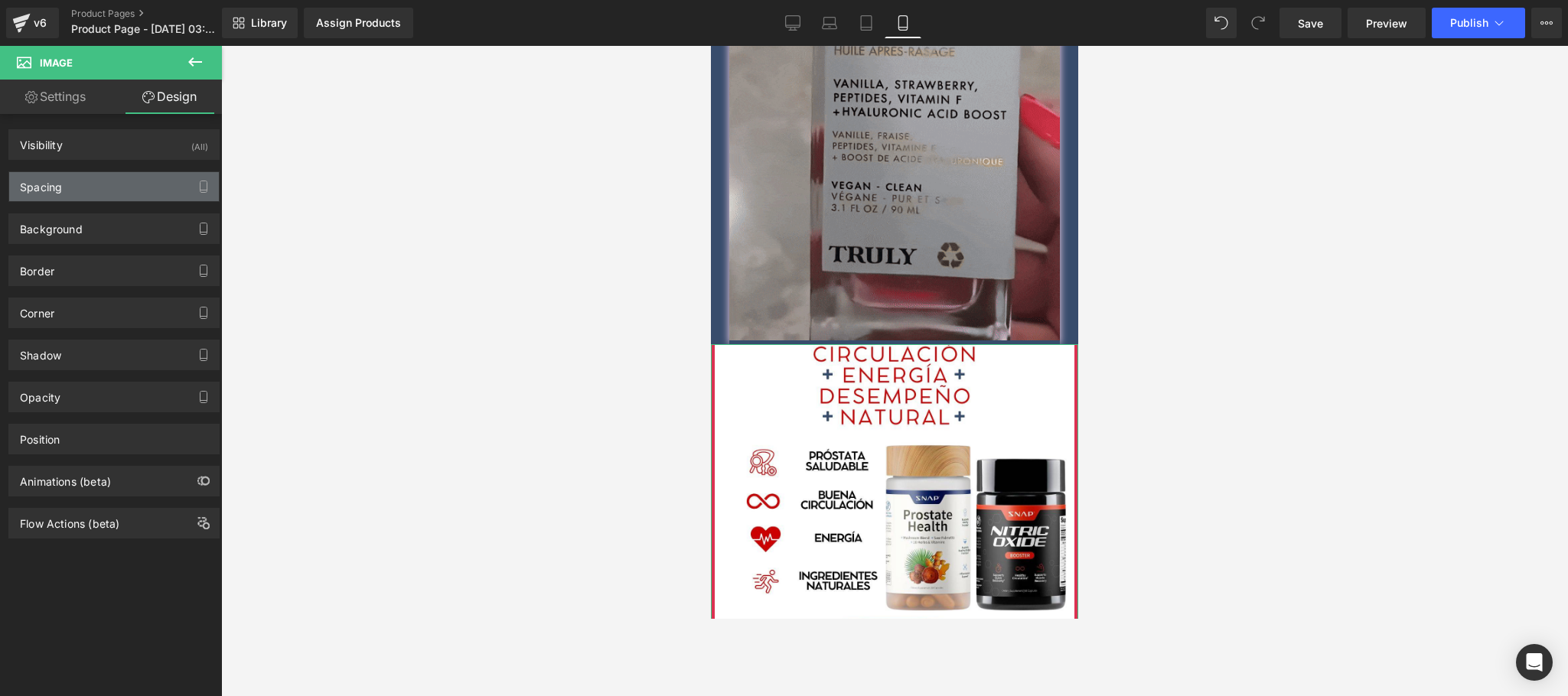
type input "5"
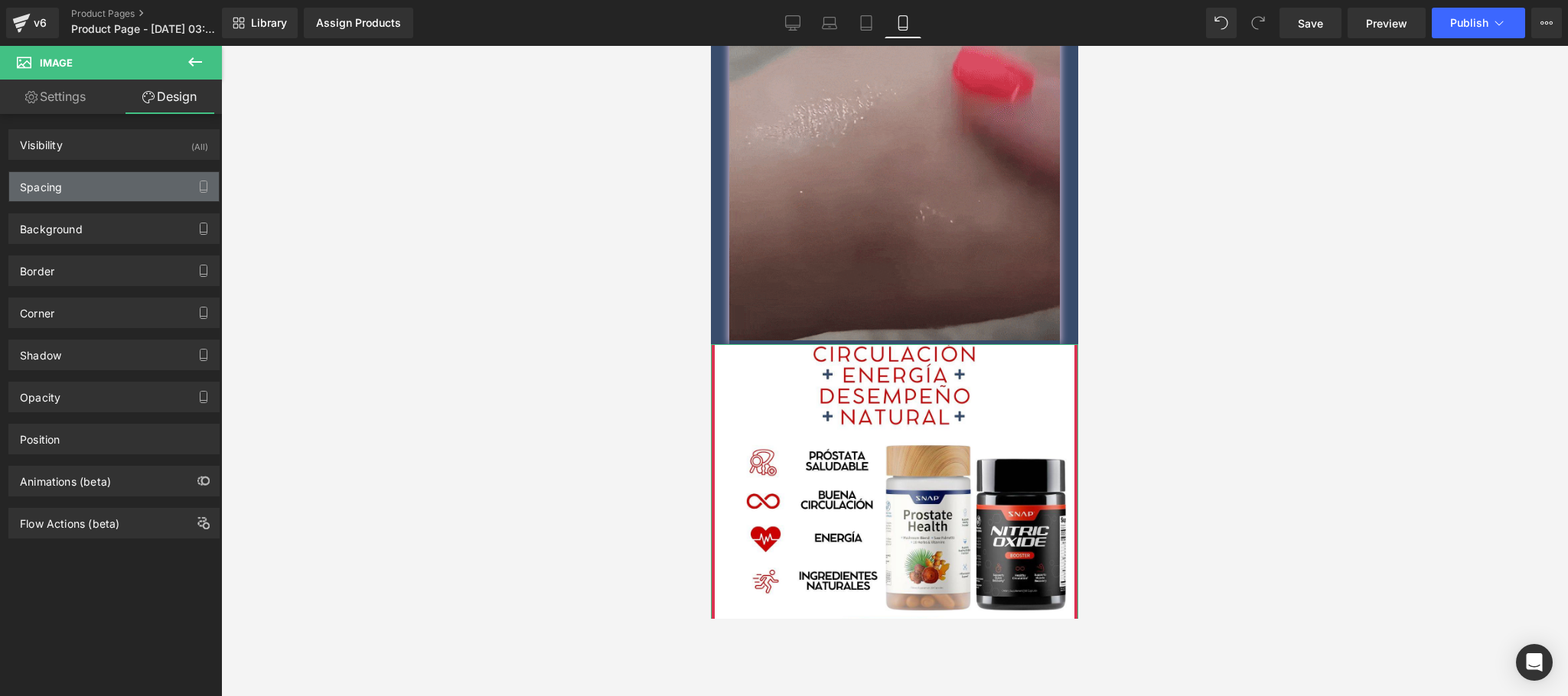
click at [104, 184] on div "Spacing" at bounding box center [114, 186] width 209 height 29
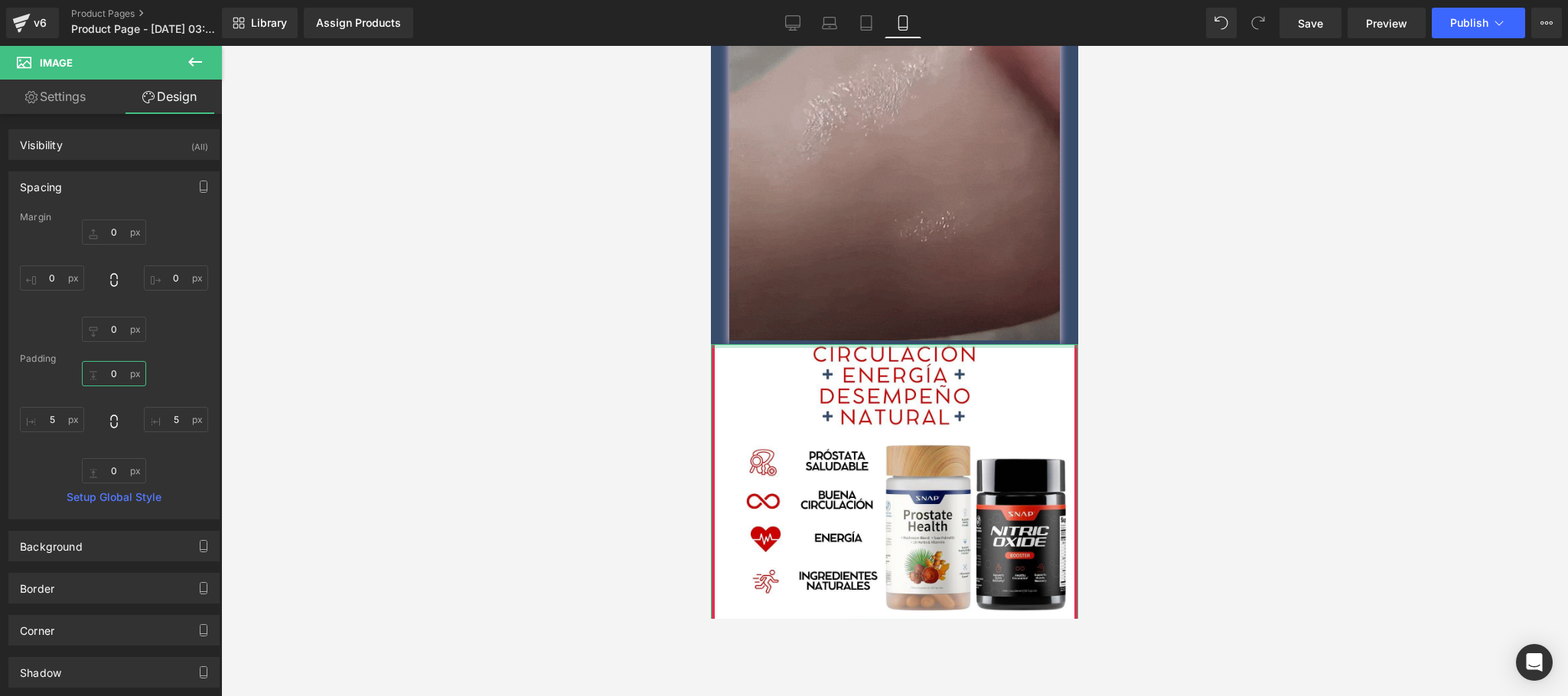
click at [122, 382] on input "0" at bounding box center [114, 374] width 64 height 25
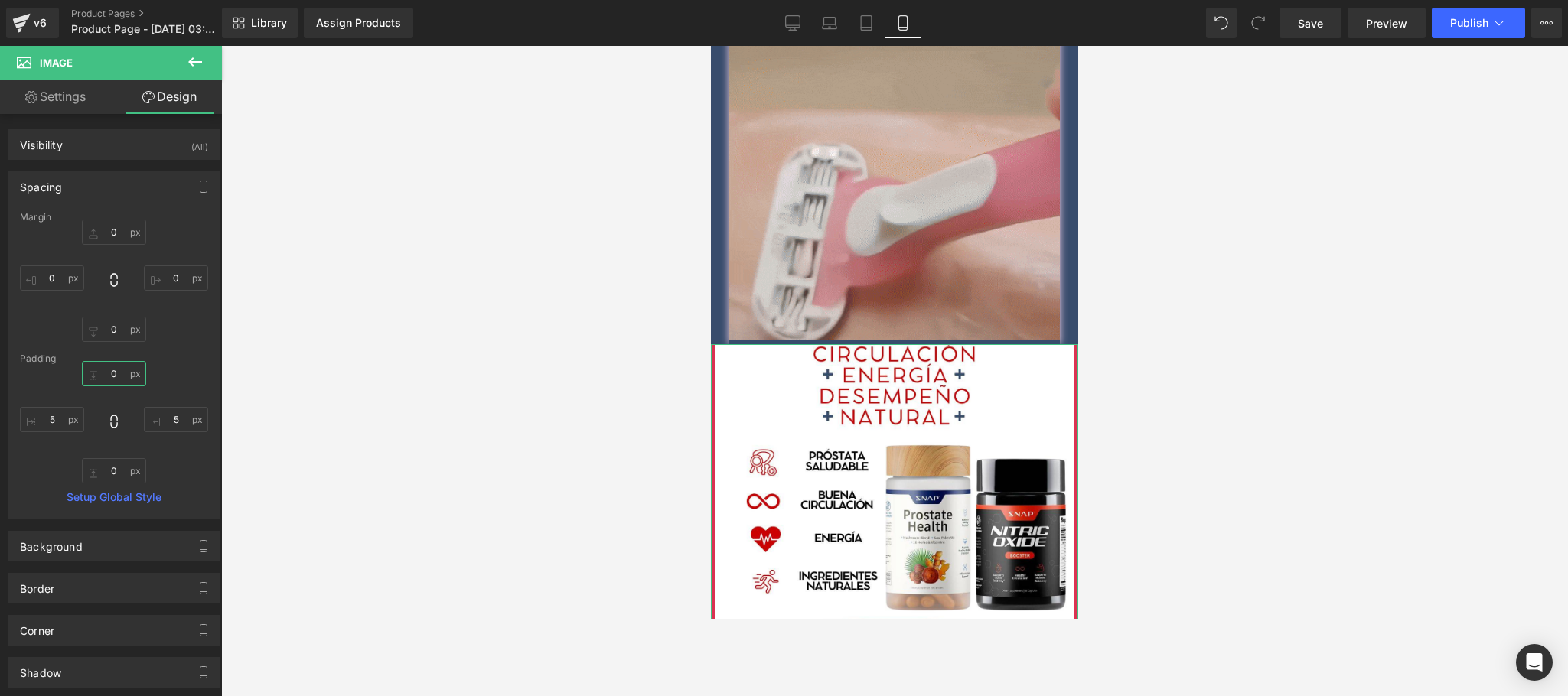
type input "2"
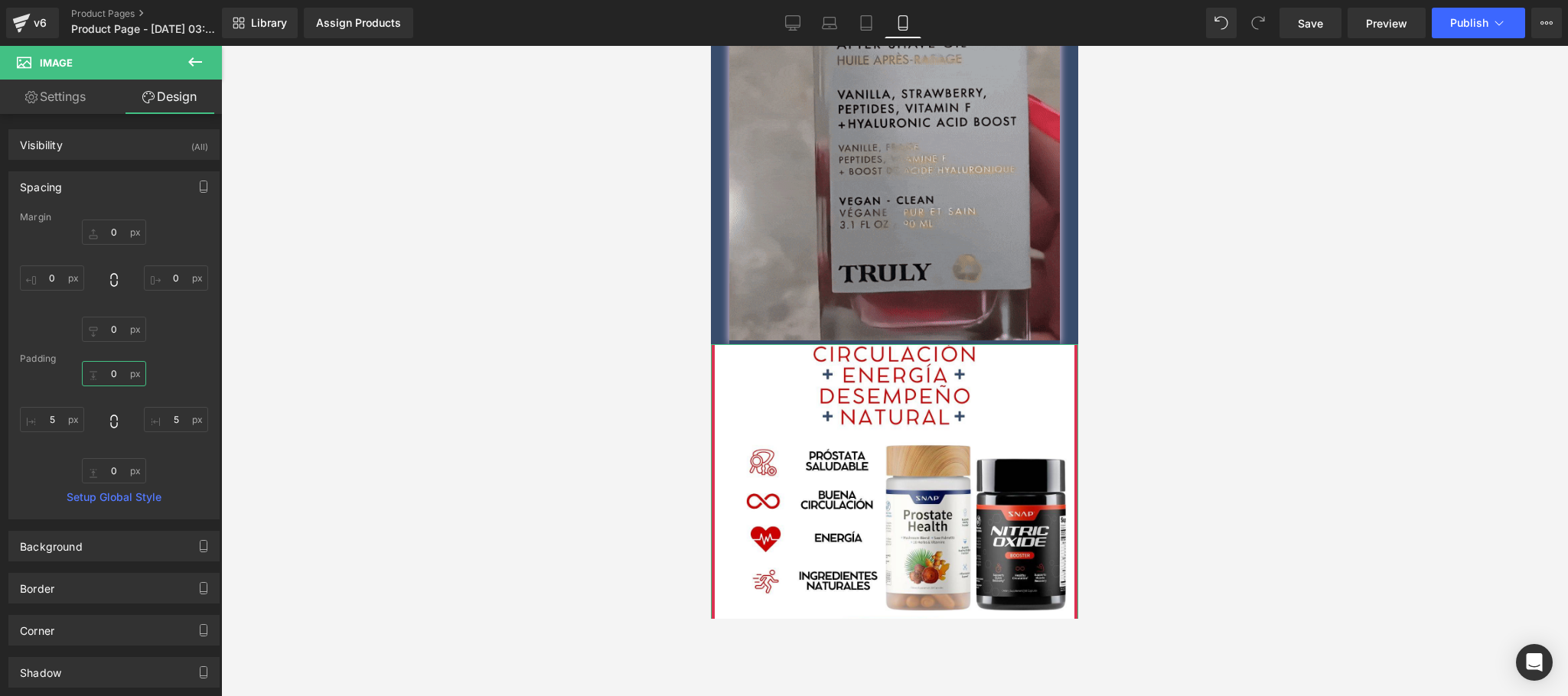
type input "3"
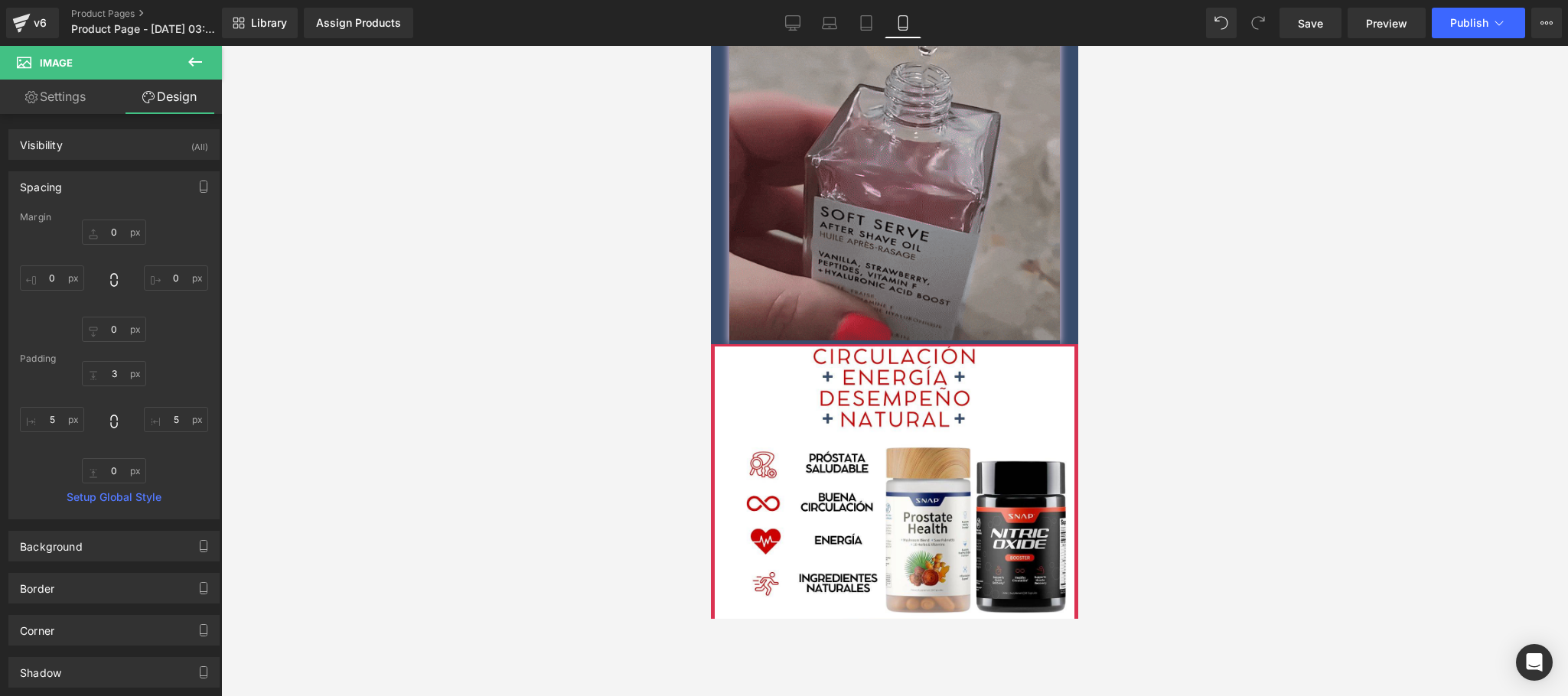
click at [1181, 333] on div at bounding box center [895, 371] width 1347 height 650
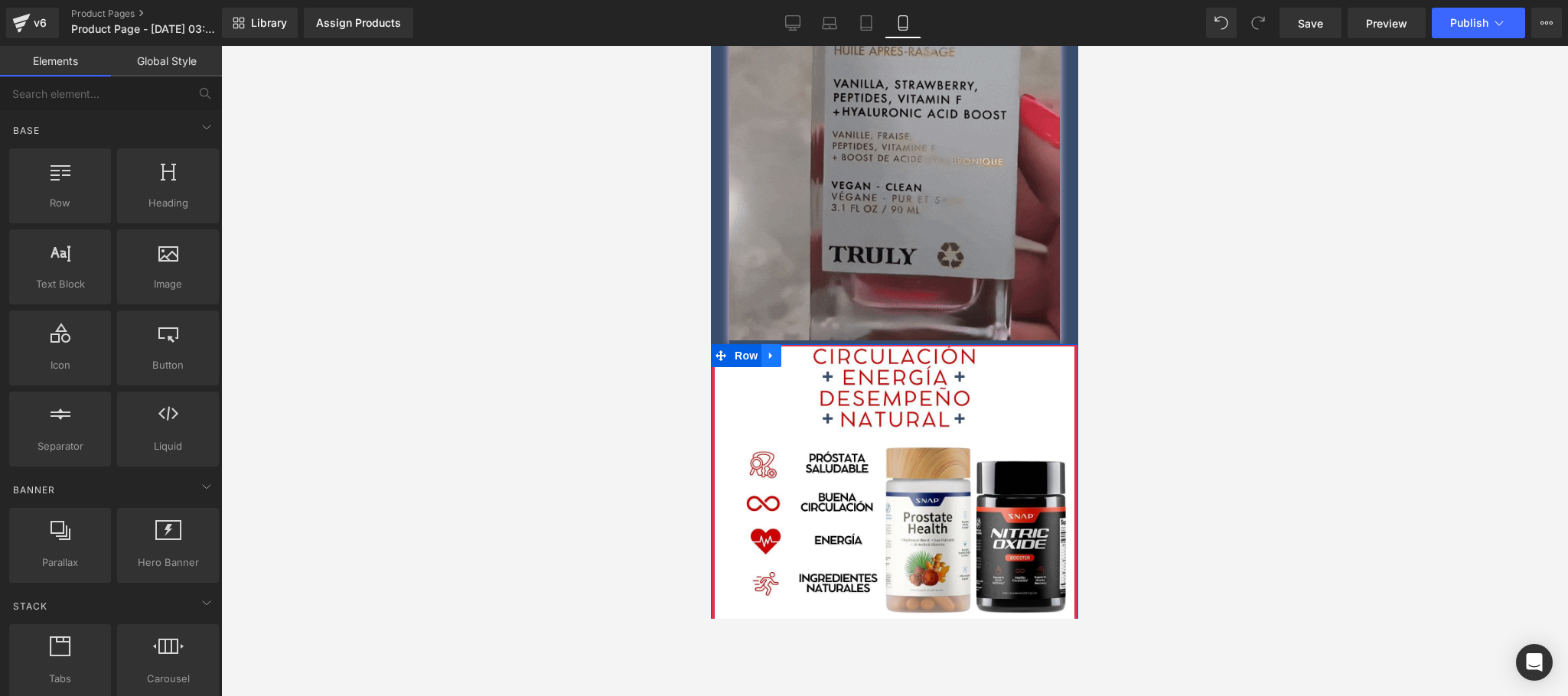
click at [766, 350] on icon at bounding box center [771, 356] width 11 height 12
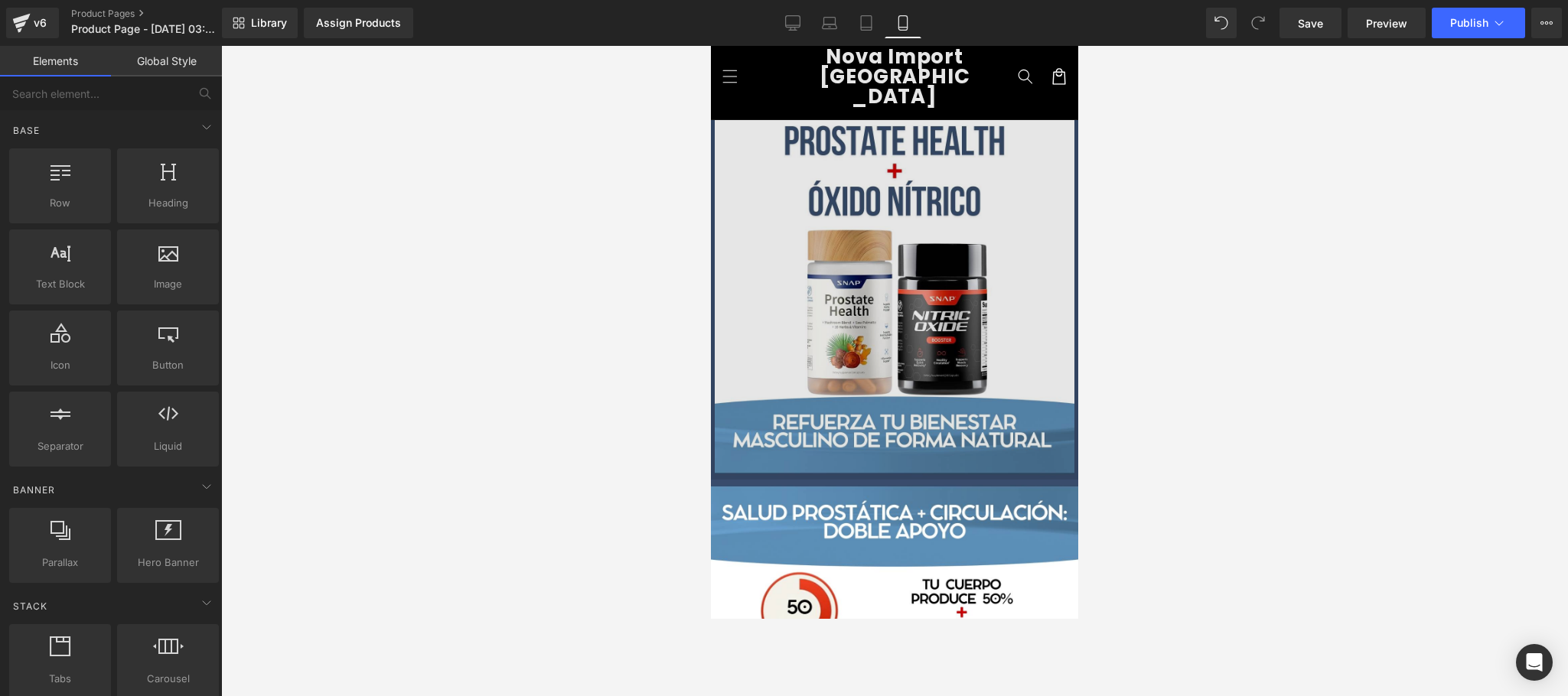
scroll to position [0, 0]
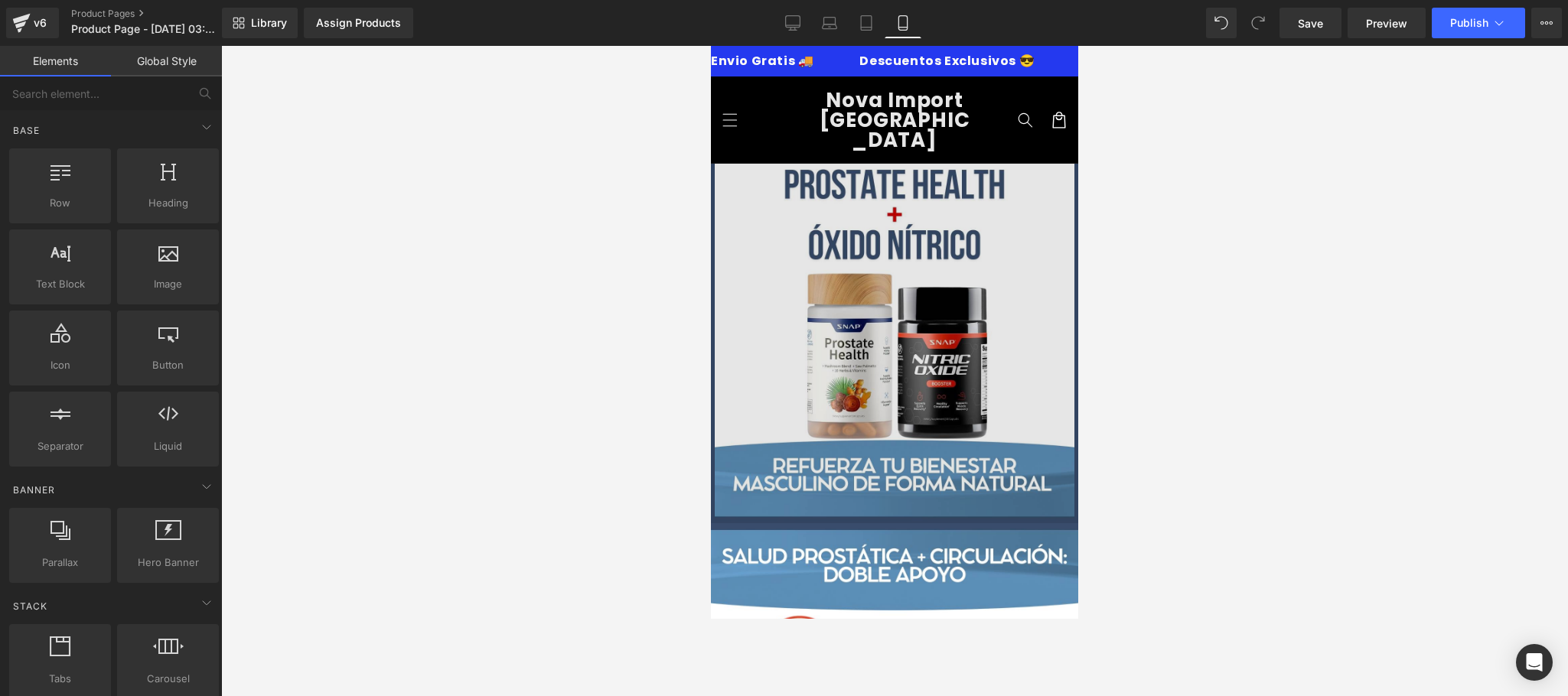
click at [843, 206] on img at bounding box center [895, 343] width 368 height 359
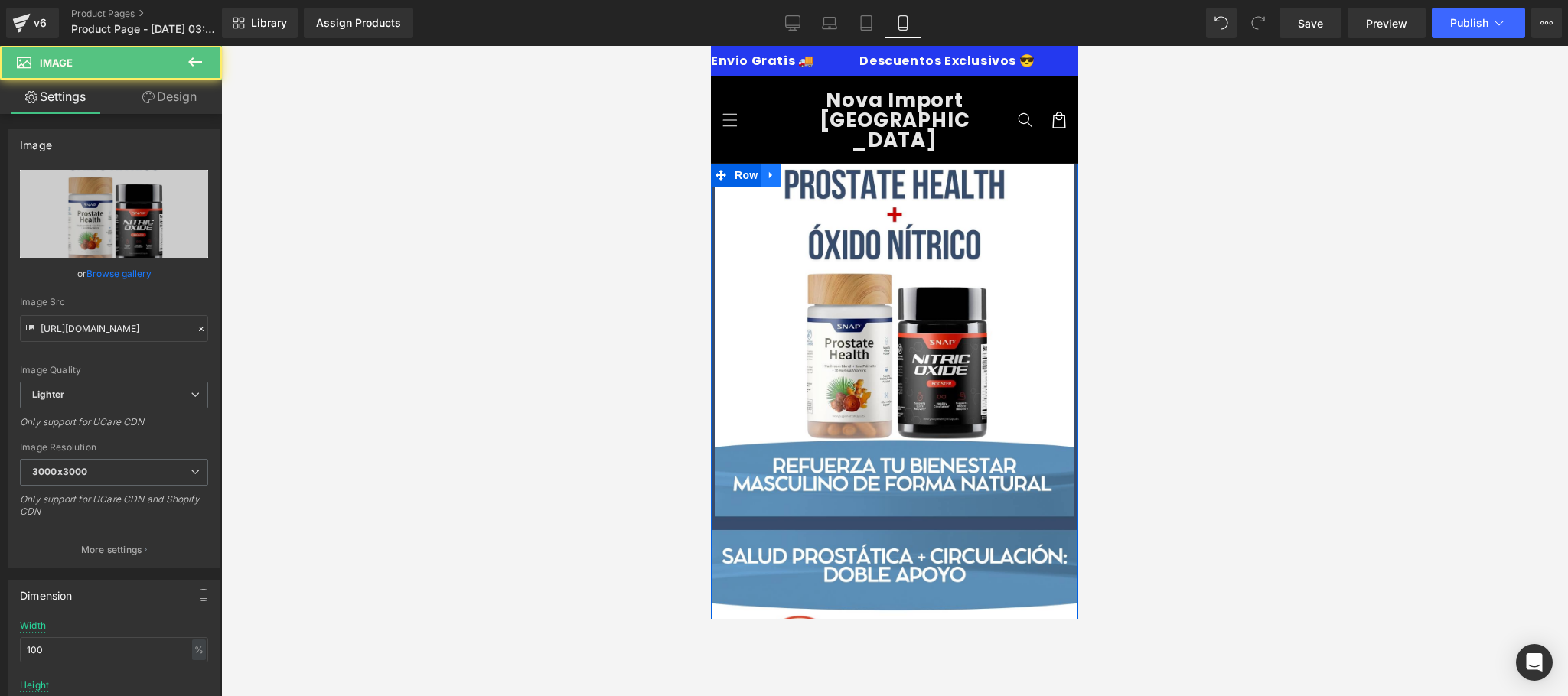
click at [766, 170] on icon at bounding box center [771, 175] width 11 height 12
click at [742, 164] on span "Row" at bounding box center [746, 175] width 31 height 23
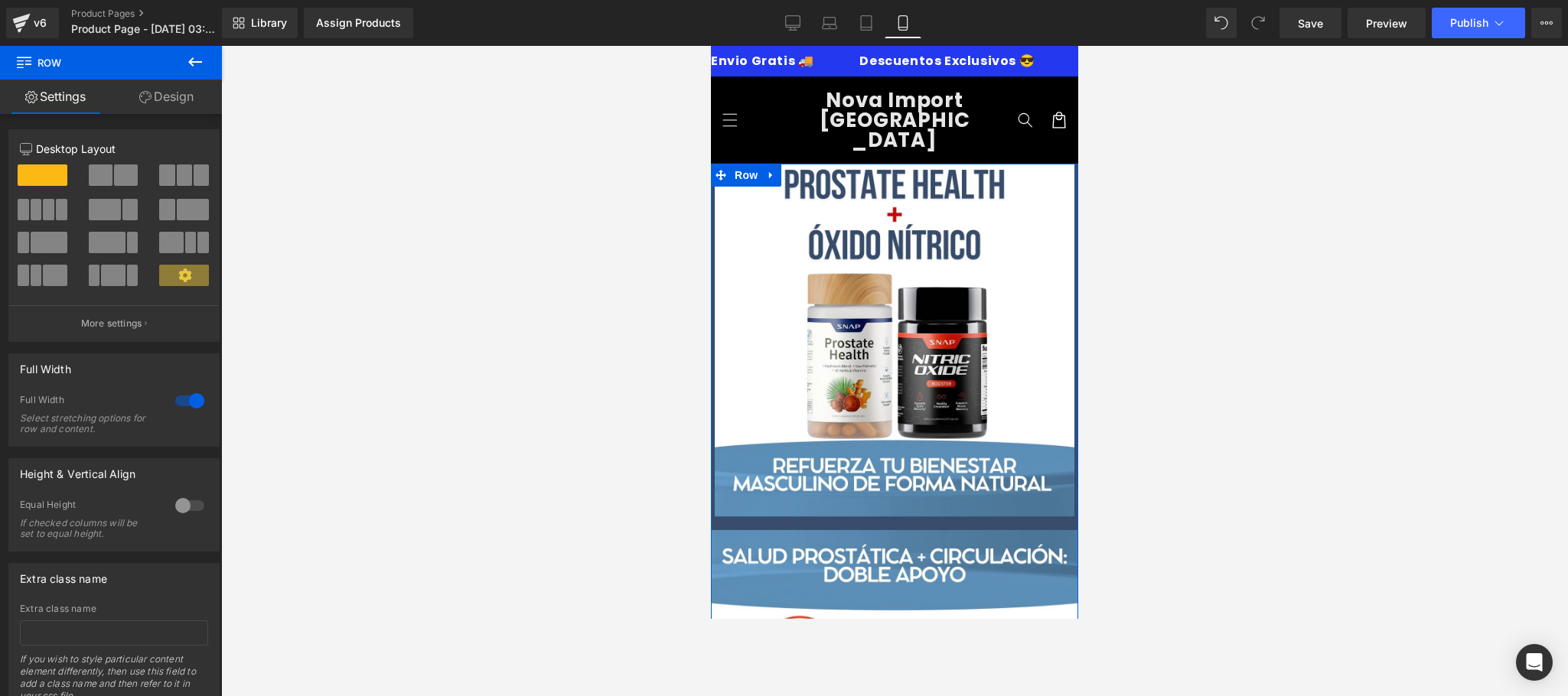
click at [190, 95] on link "Design" at bounding box center [166, 97] width 111 height 35
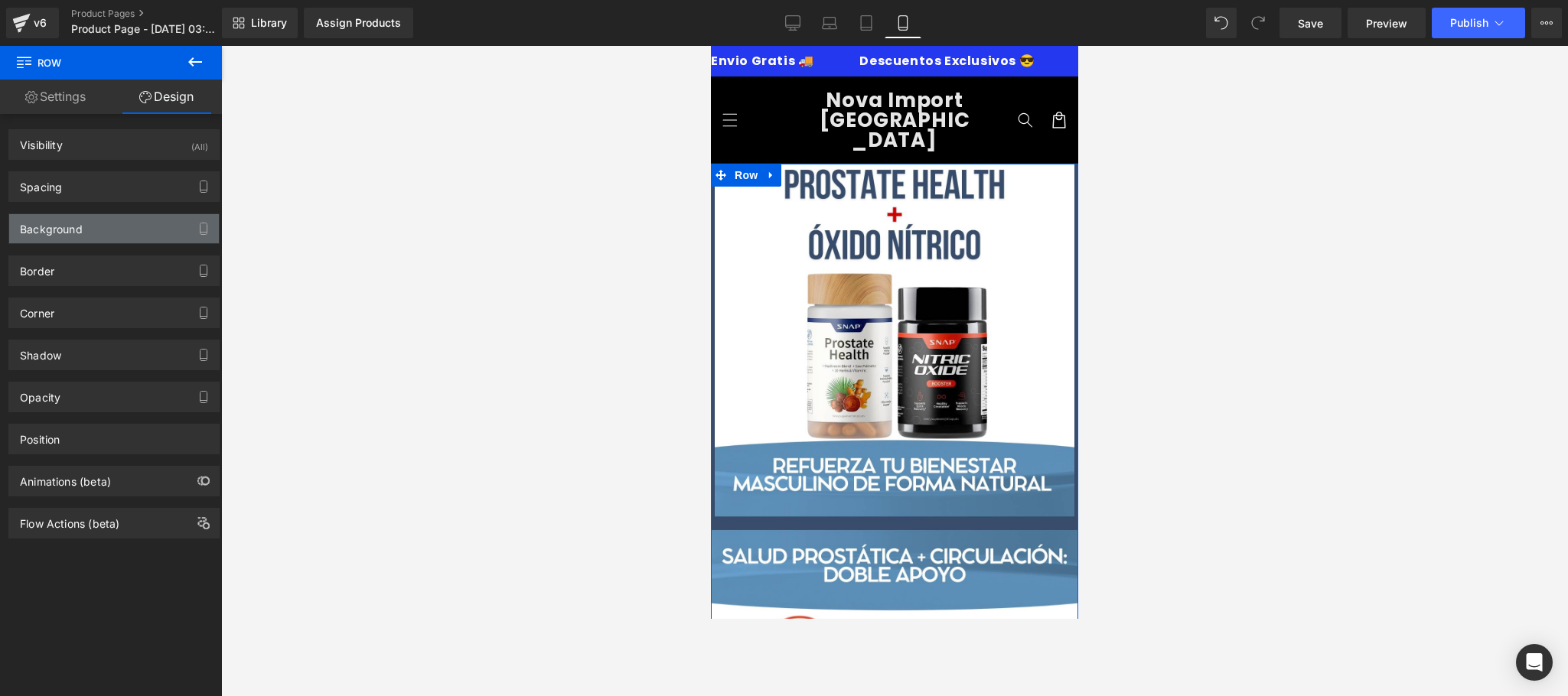
type input "#384c6c"
type input "100"
click at [85, 230] on div "Background" at bounding box center [114, 228] width 209 height 29
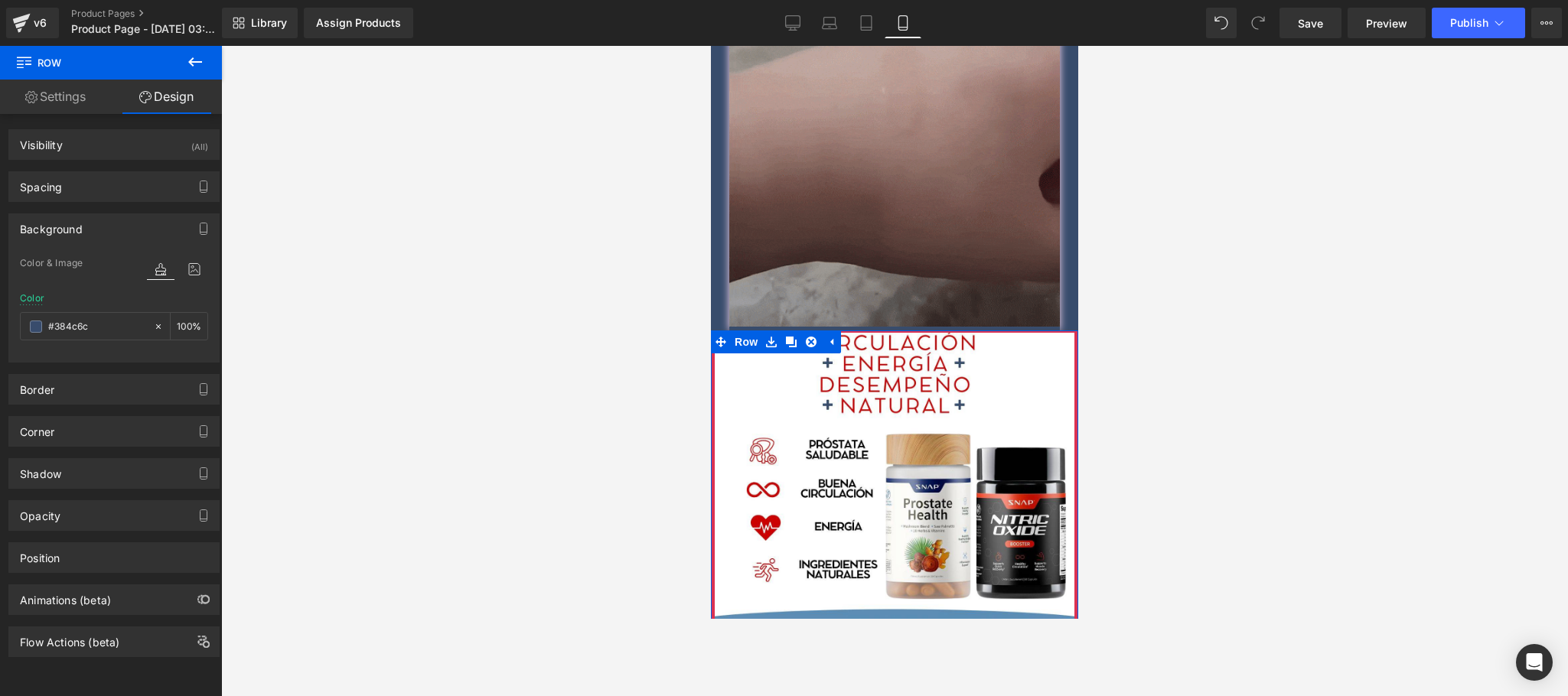
scroll to position [918, 0]
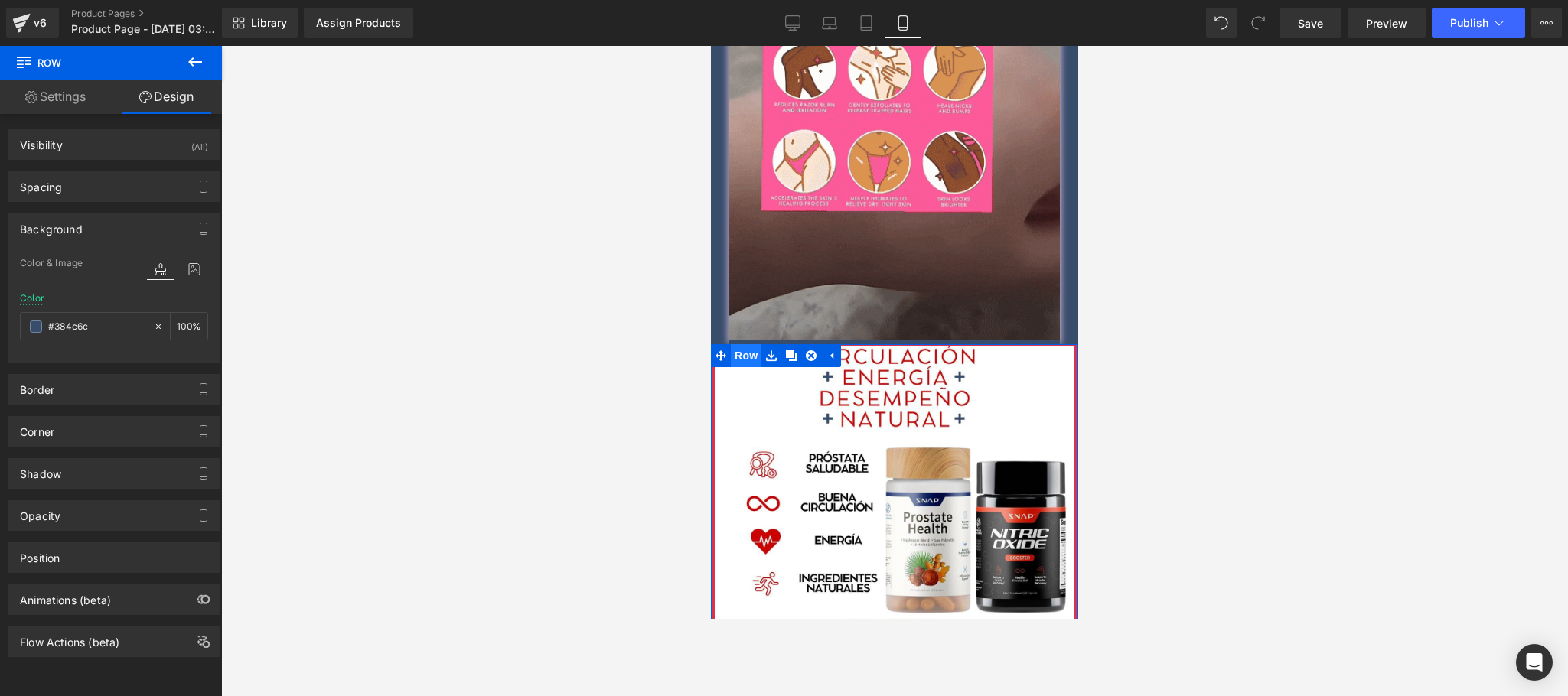
click at [744, 344] on span "Row" at bounding box center [746, 356] width 31 height 23
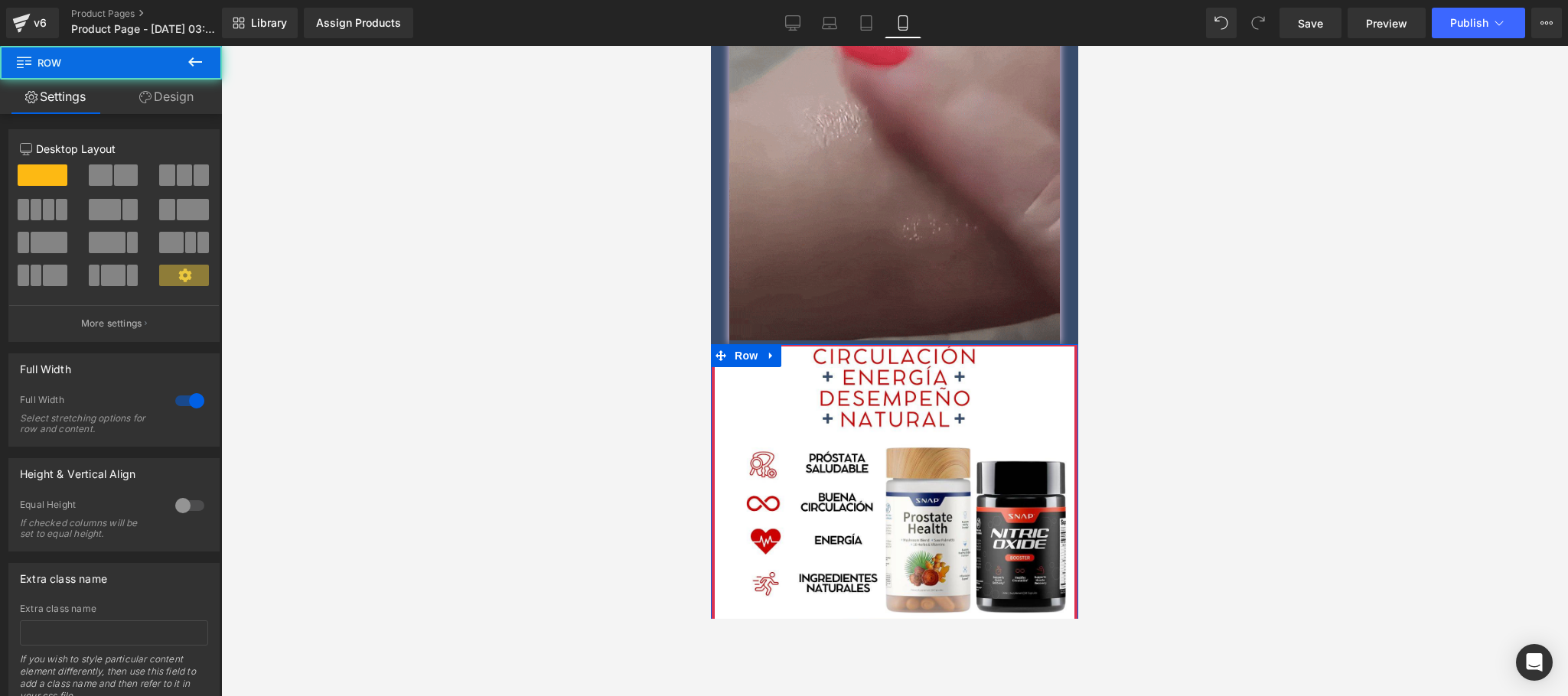
click at [181, 107] on link "Design" at bounding box center [166, 97] width 111 height 35
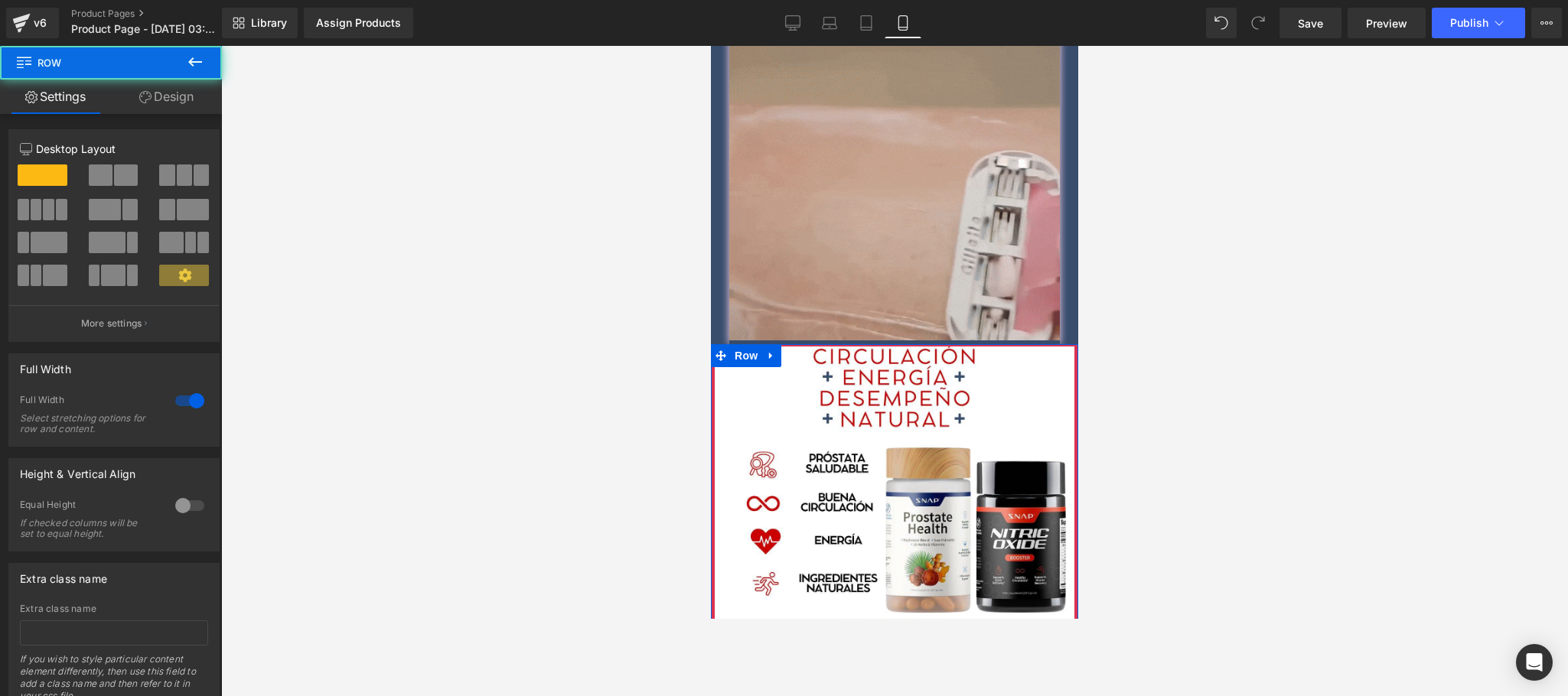
click at [0, 0] on div "Background" at bounding box center [0, 0] width 0 height 0
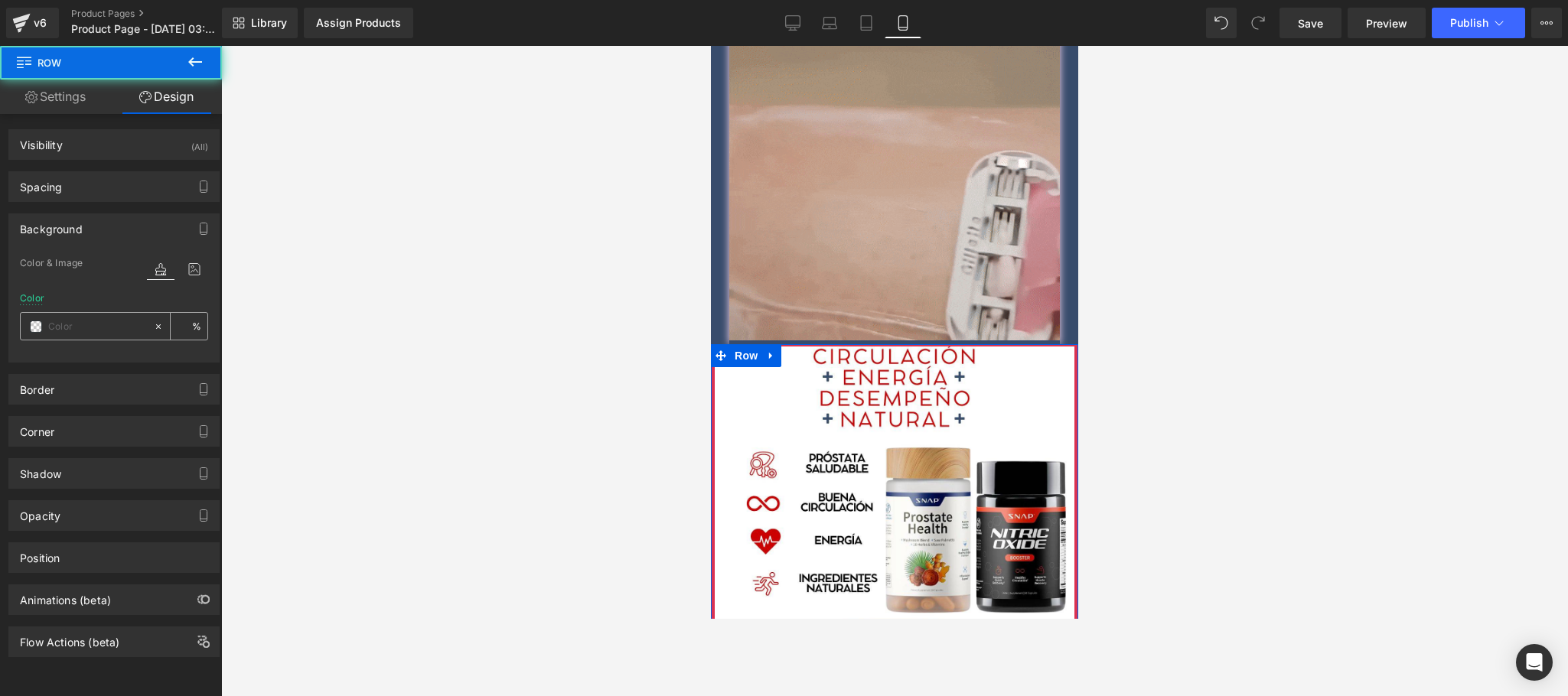
type input "#db3252"
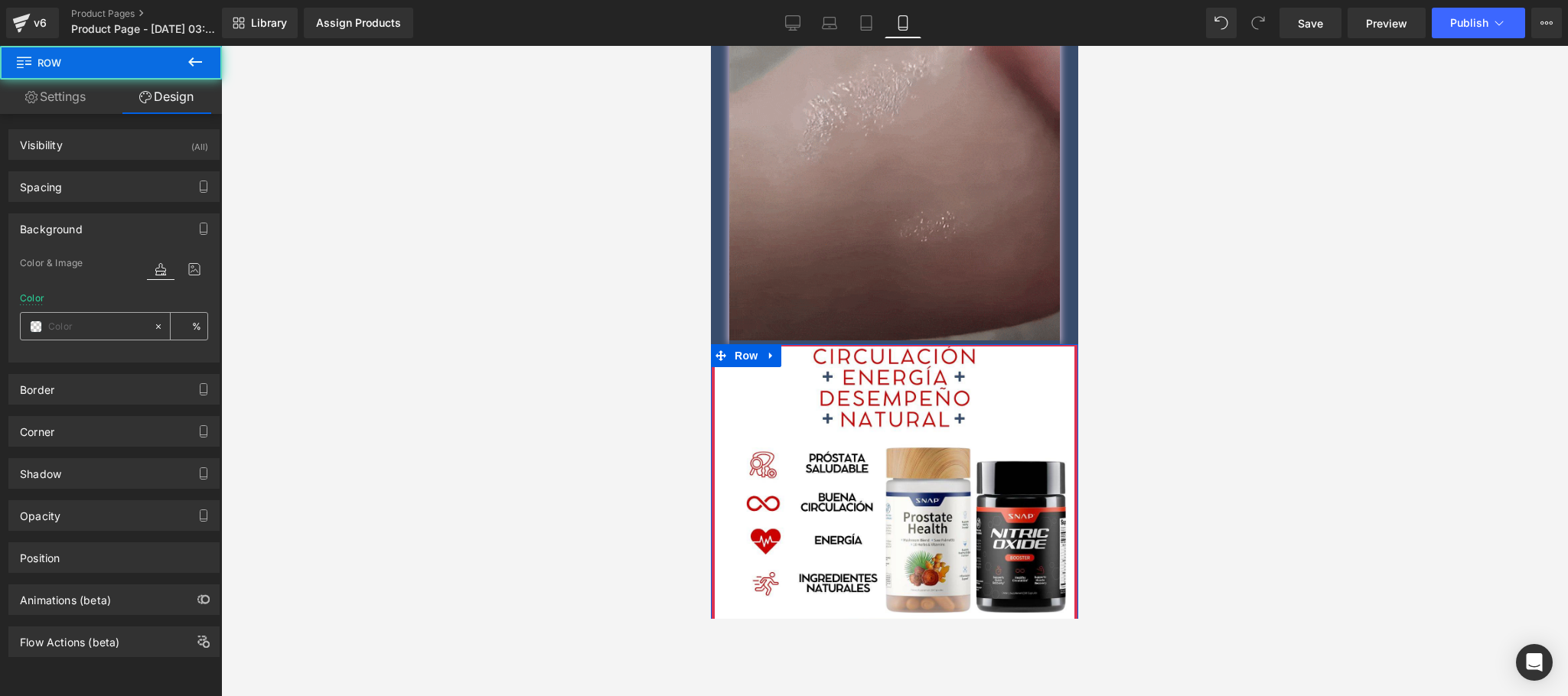
type input "100"
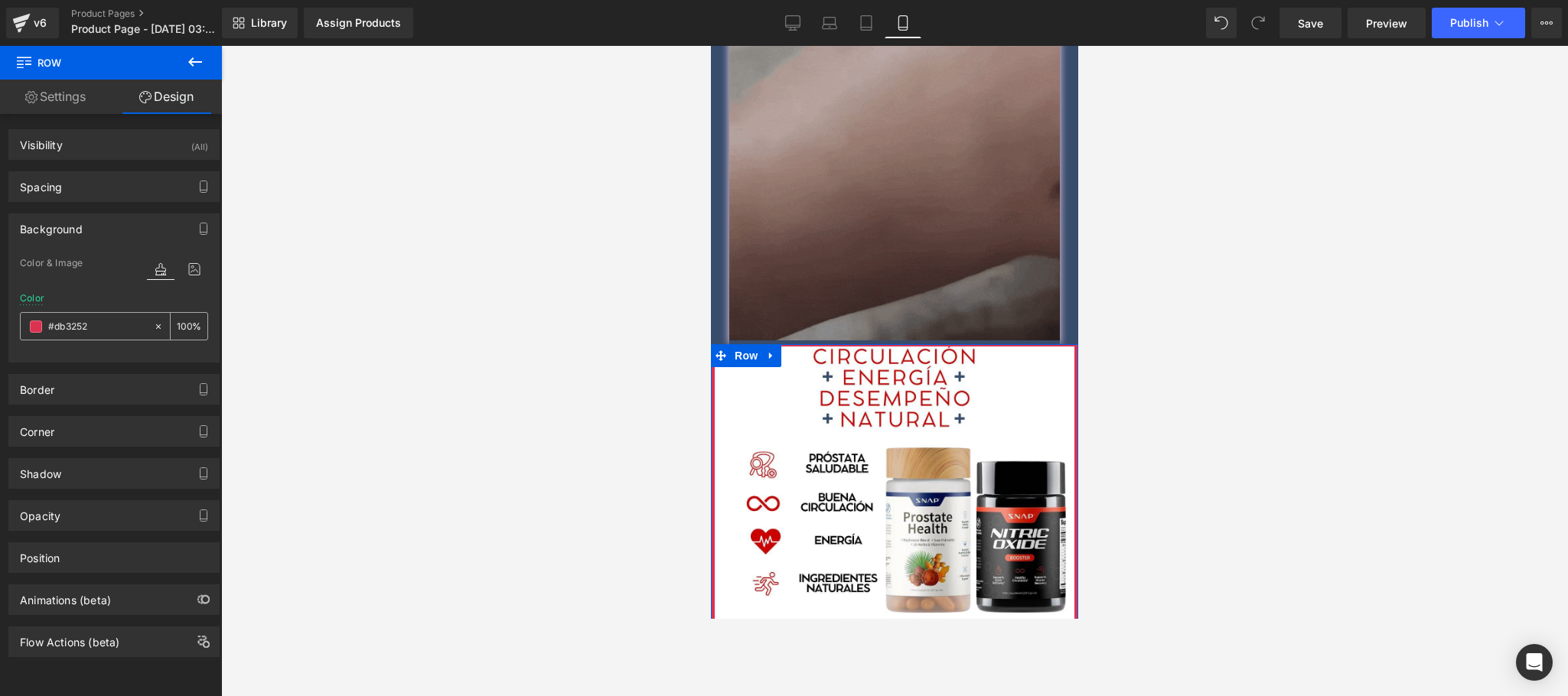
click at [95, 328] on input "#db3252" at bounding box center [97, 326] width 98 height 17
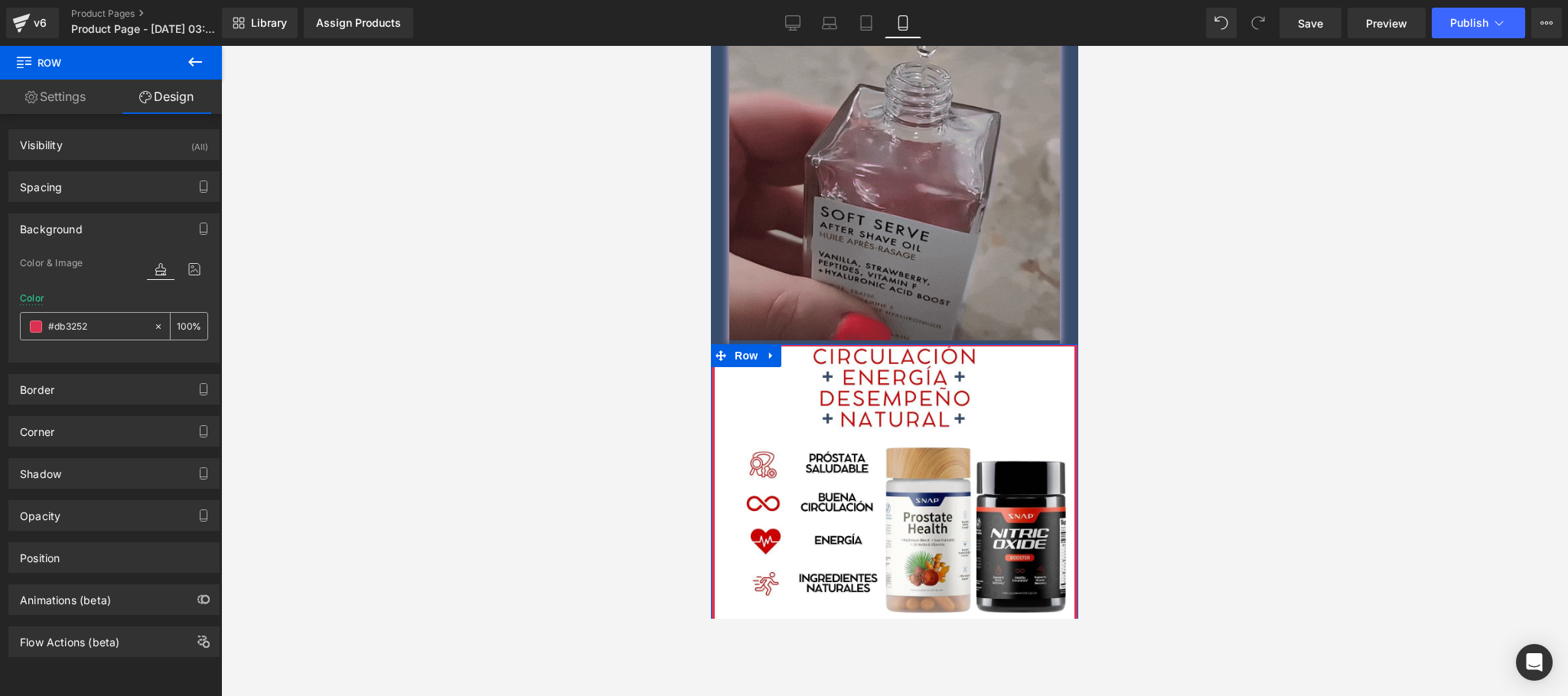
paste input "384c6c"
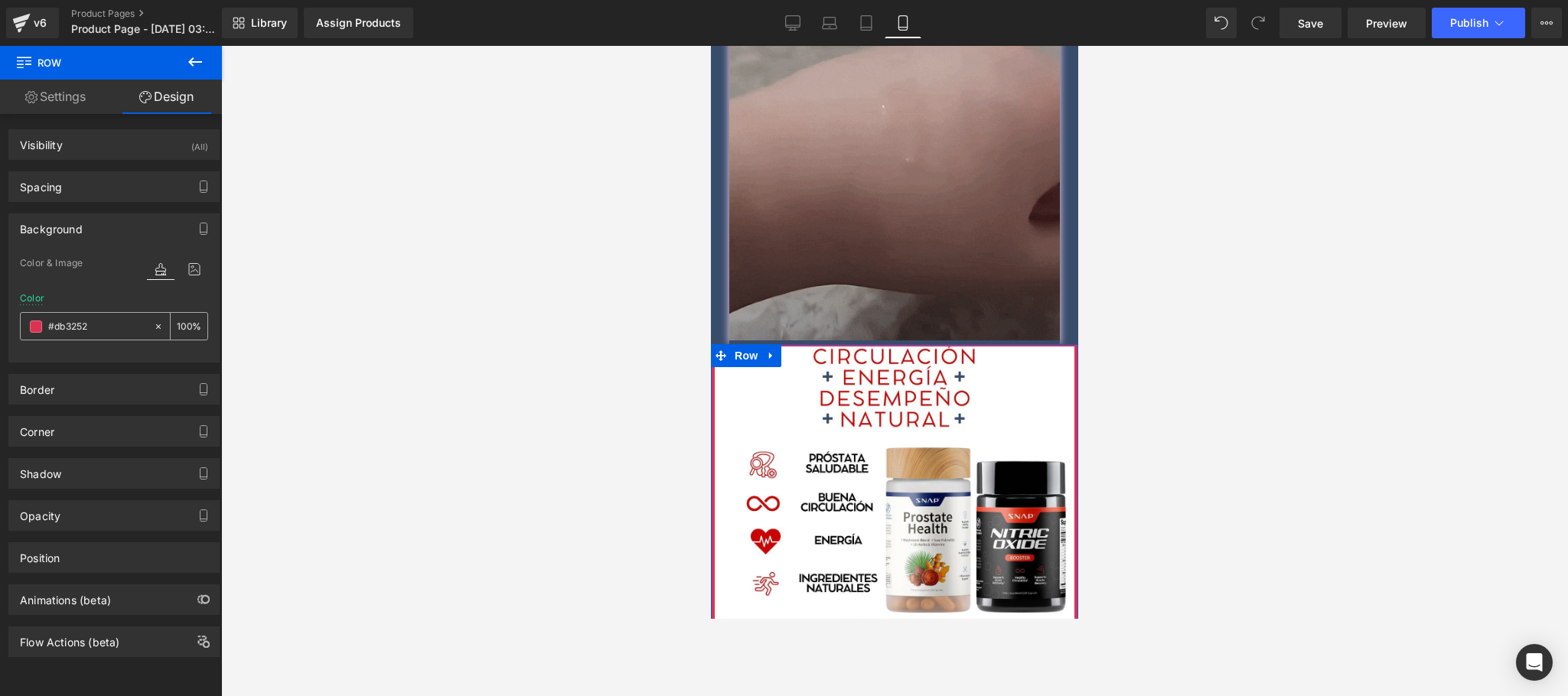
type input "#384c6c"
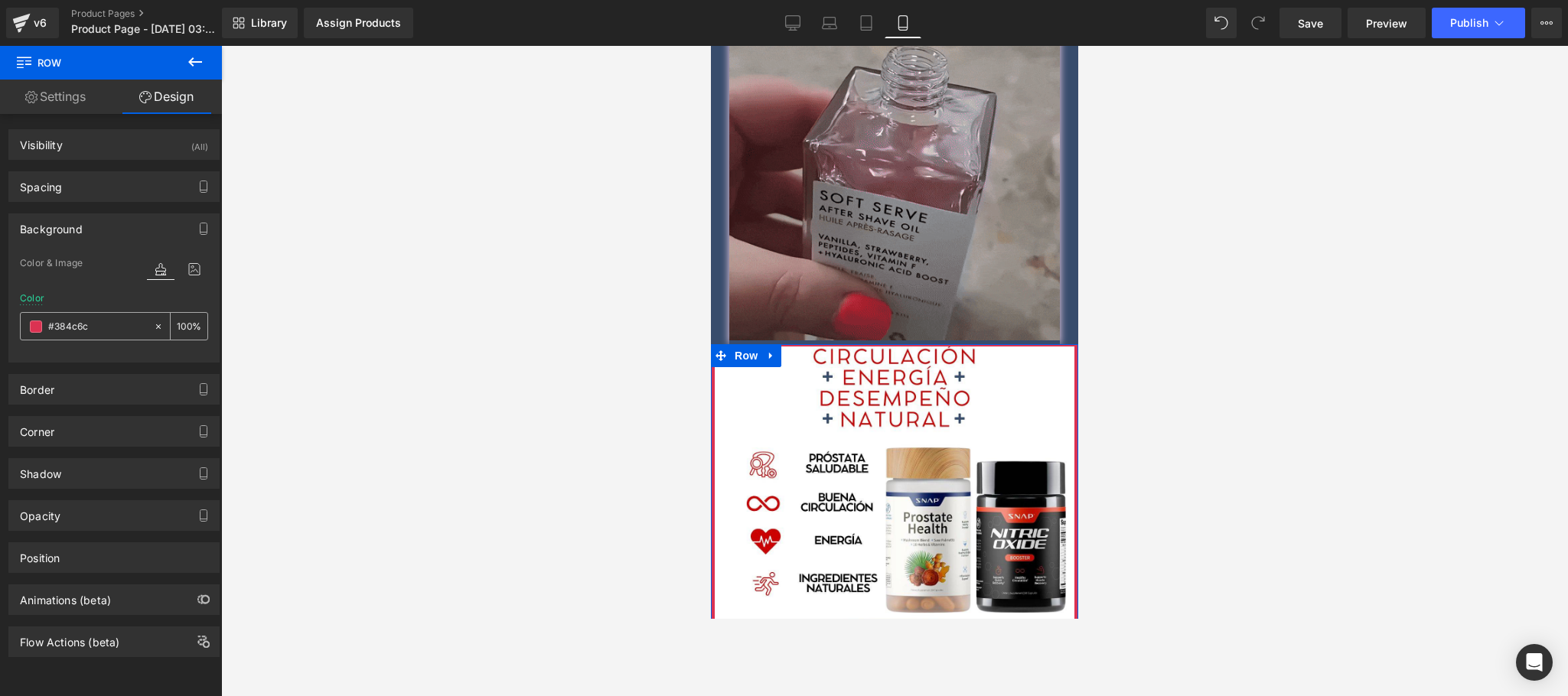
click at [95, 328] on input "#384c6c" at bounding box center [97, 326] width 98 height 17
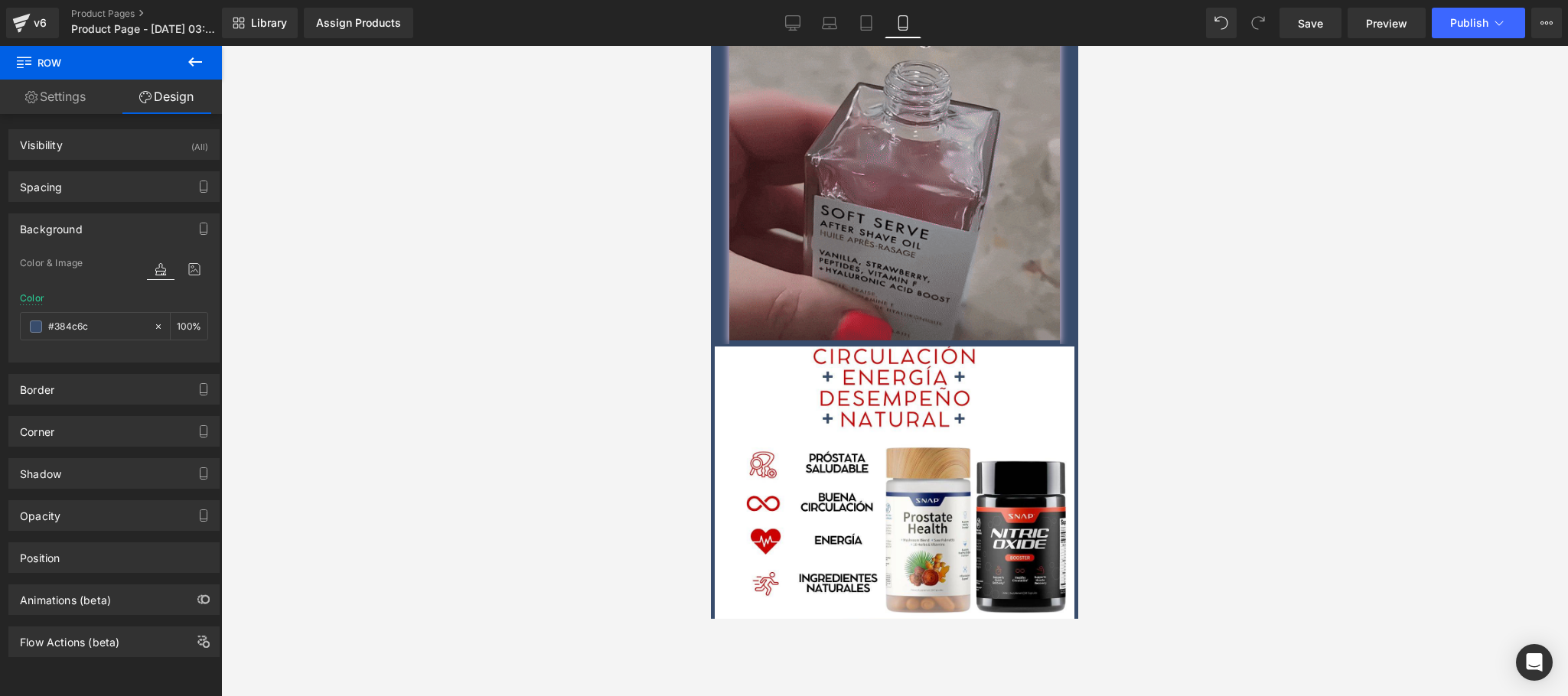
click at [1304, 439] on div at bounding box center [895, 371] width 1347 height 650
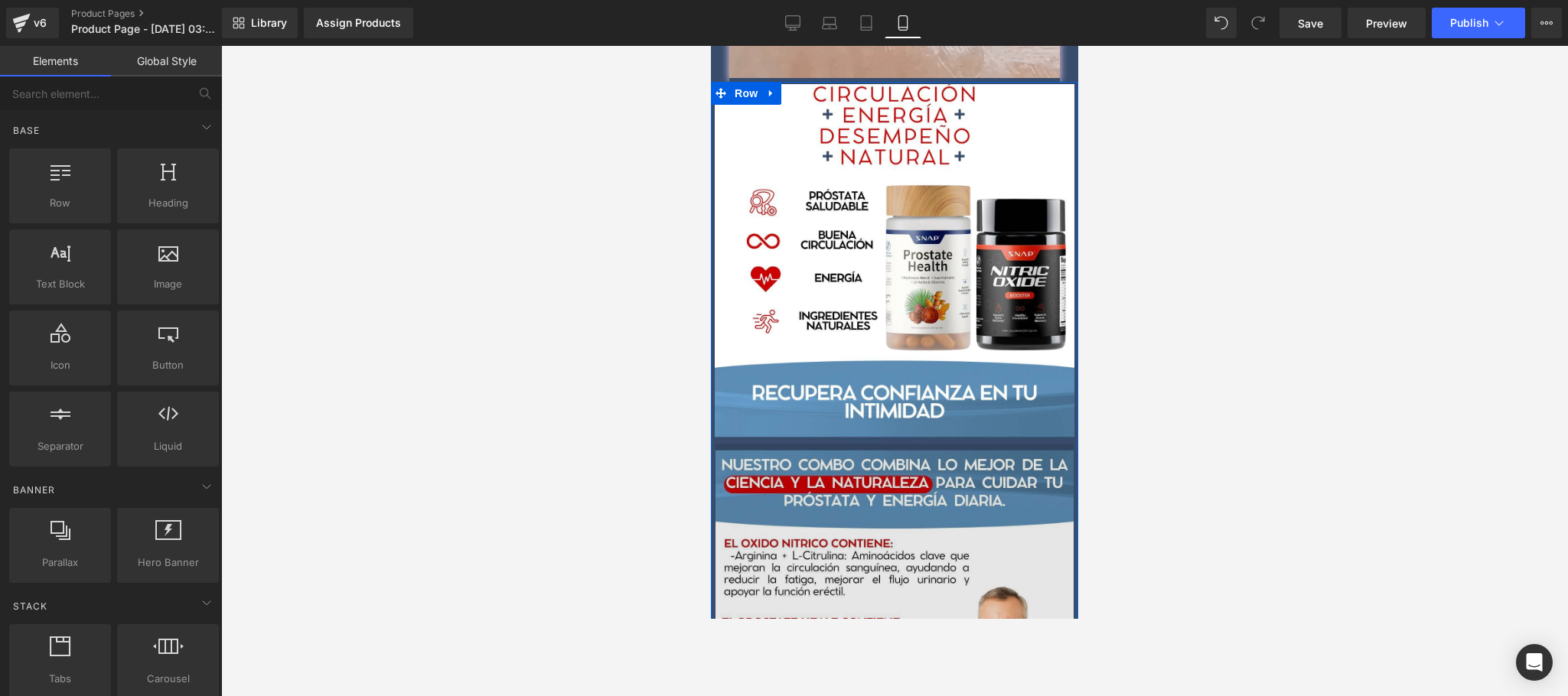
scroll to position [1224, 0]
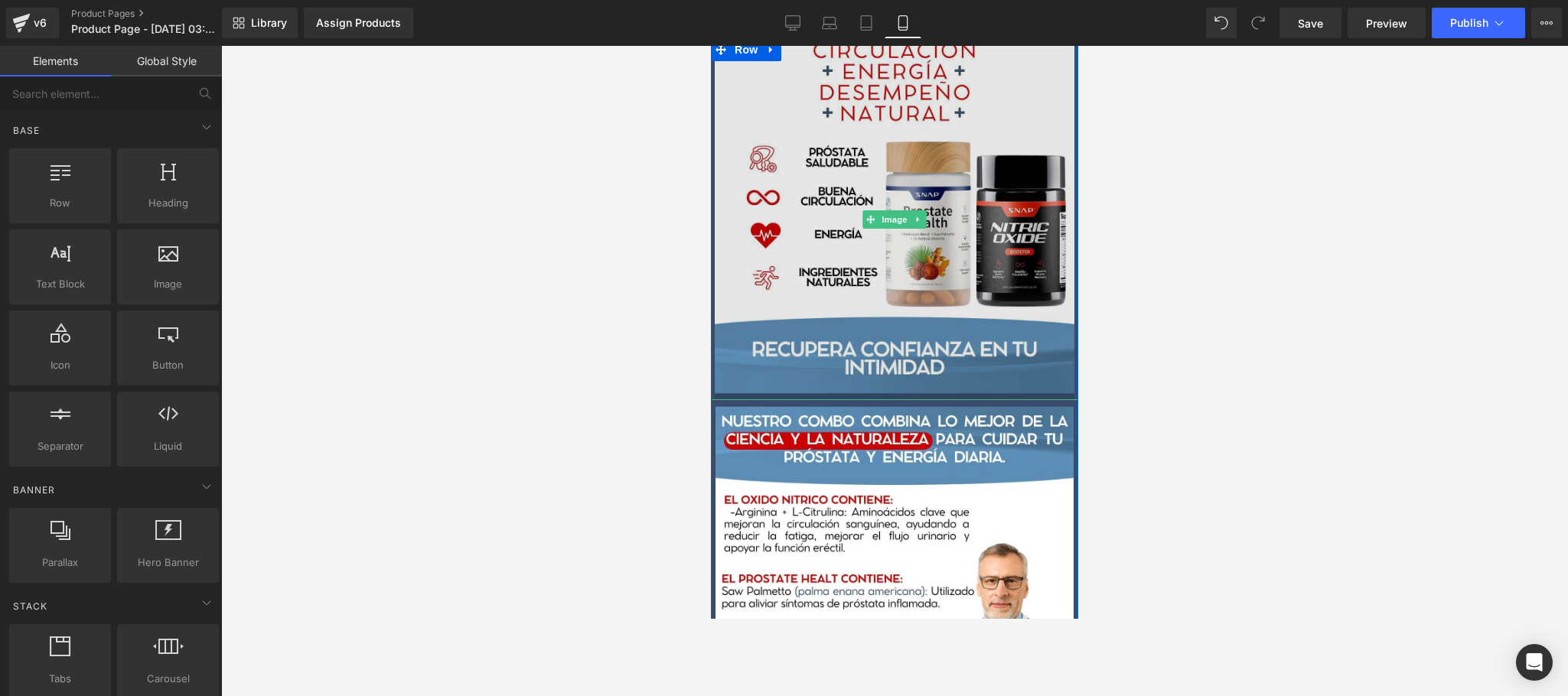
click at [972, 292] on img at bounding box center [895, 219] width 368 height 362
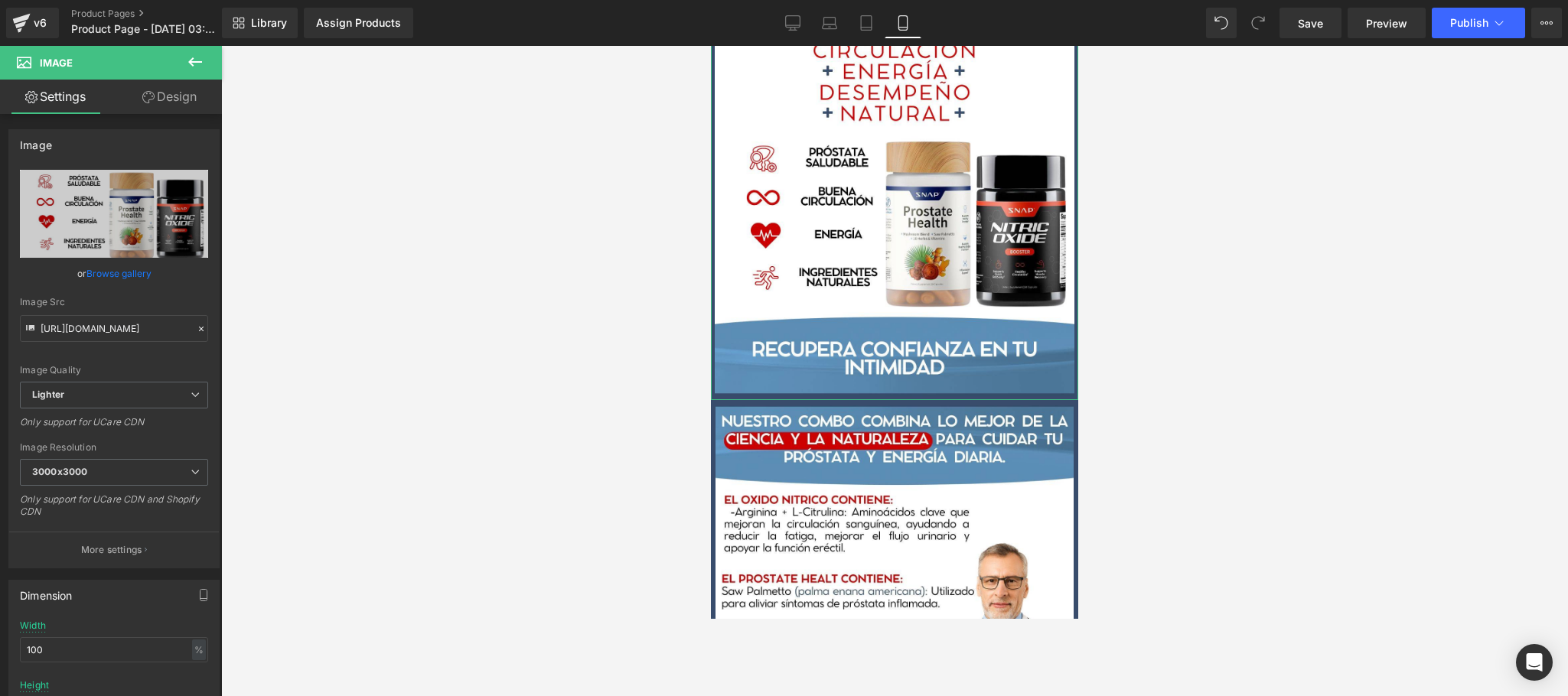
click at [183, 87] on link "Design" at bounding box center [169, 97] width 111 height 35
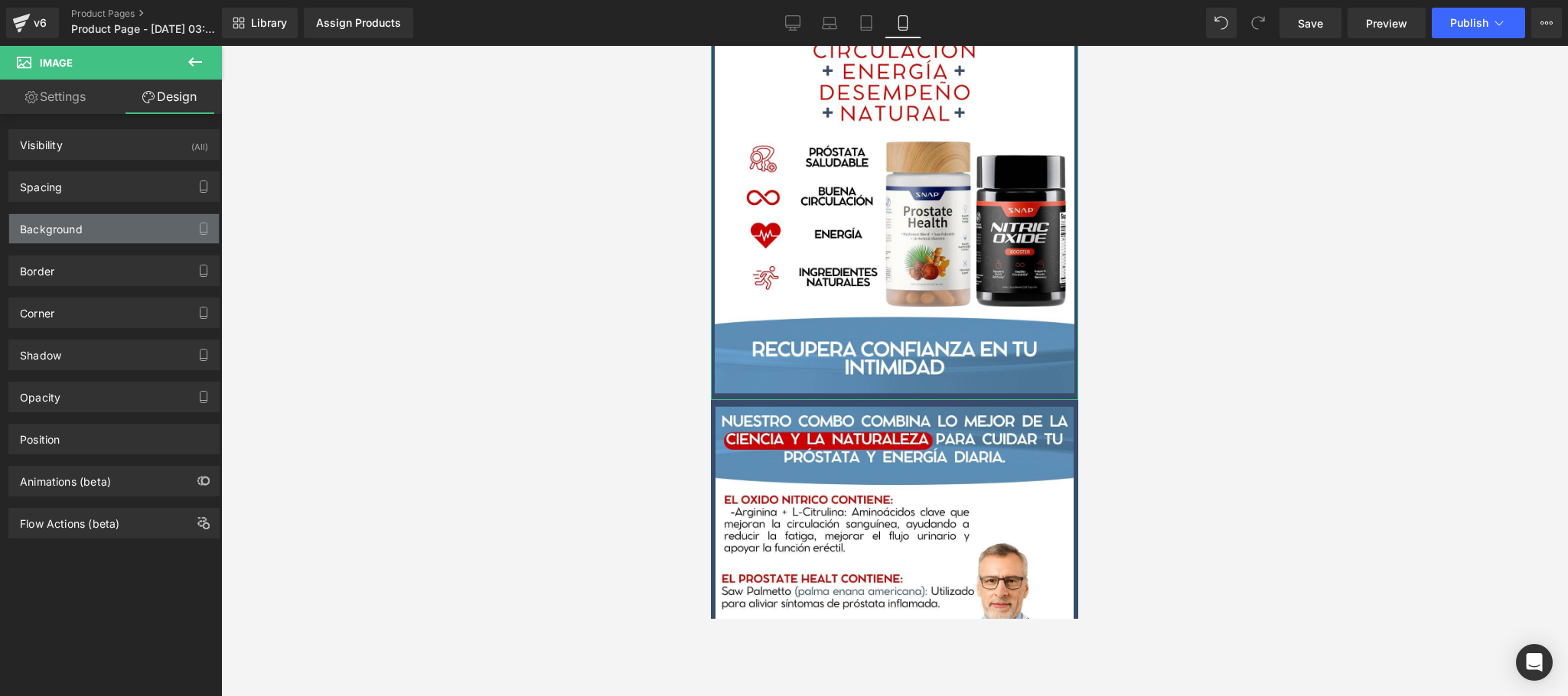
click at [112, 229] on div "Background" at bounding box center [114, 228] width 209 height 29
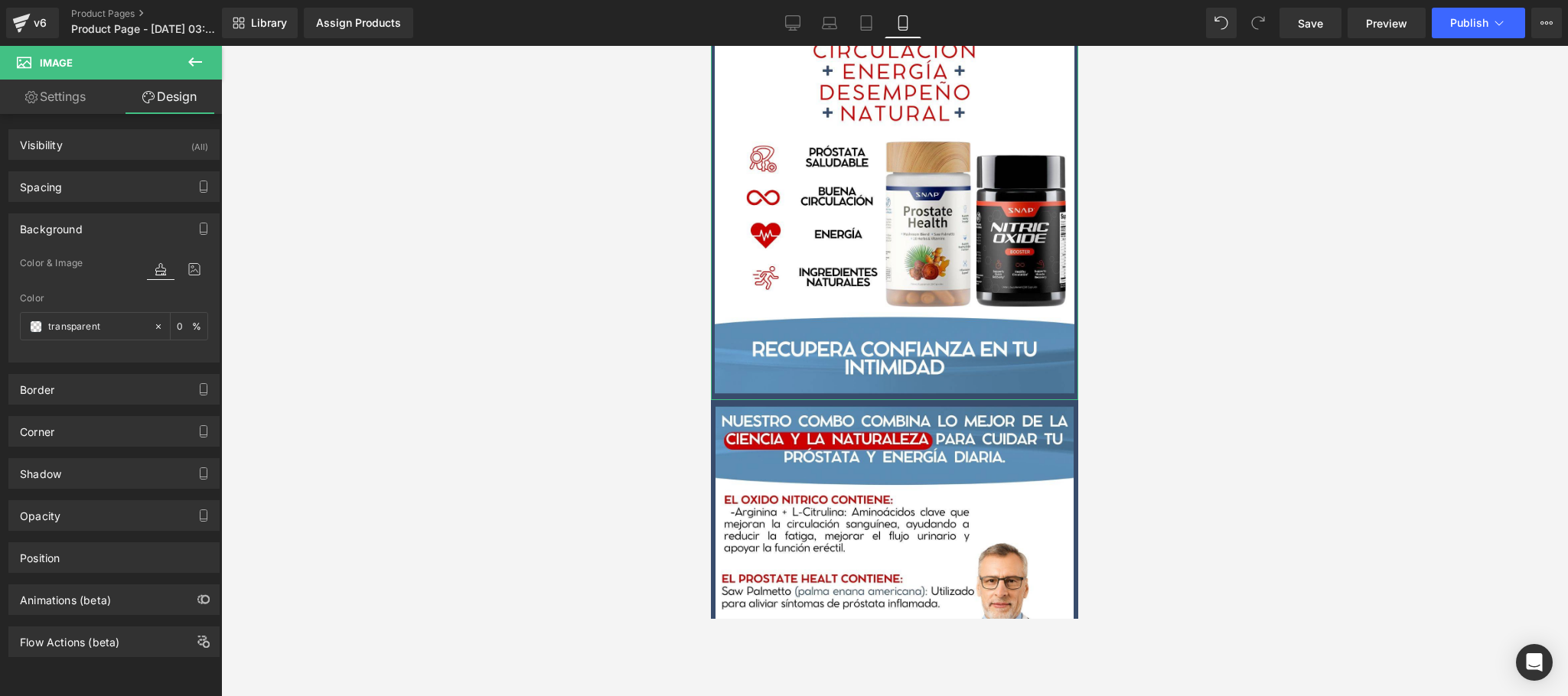
type input "0"
type input "3"
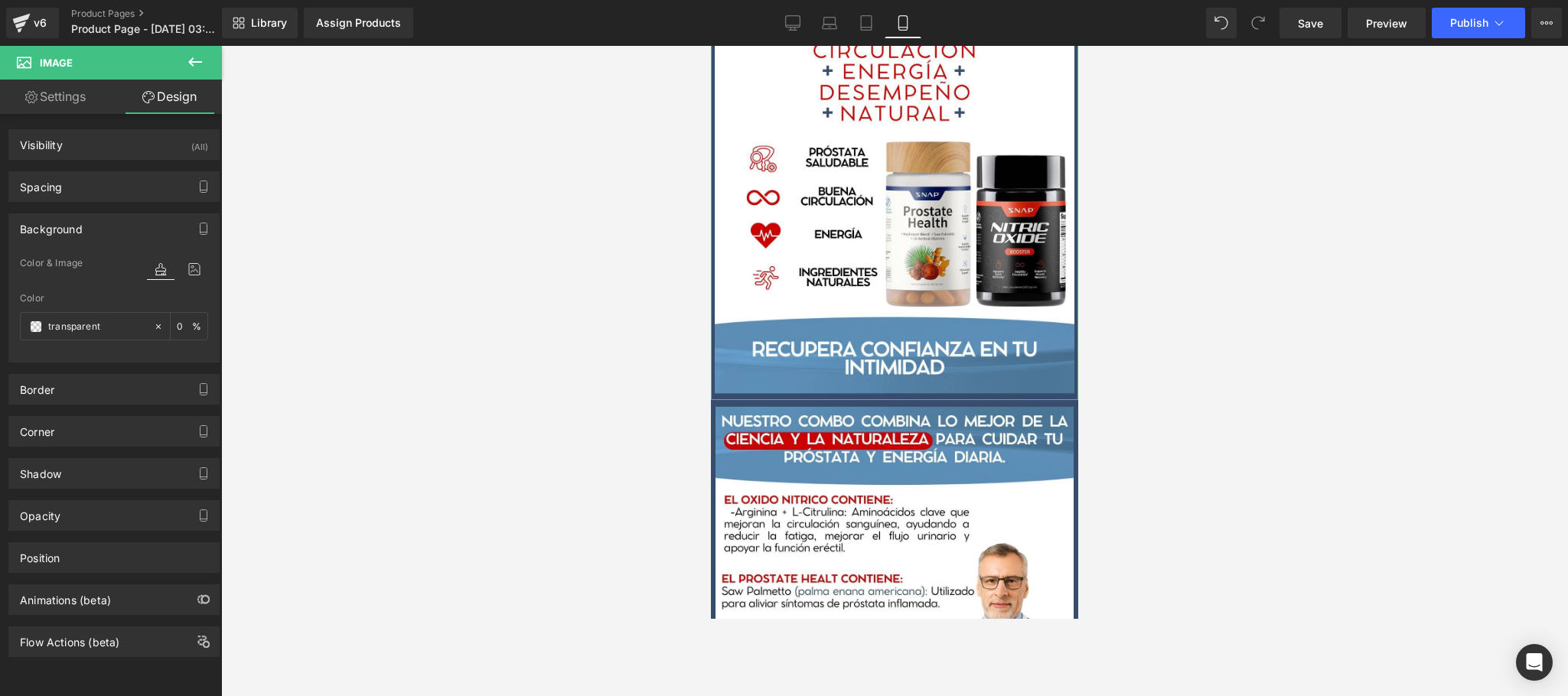
type input "5"
type input "0"
type input "5"
type input "transparent"
type input "0"
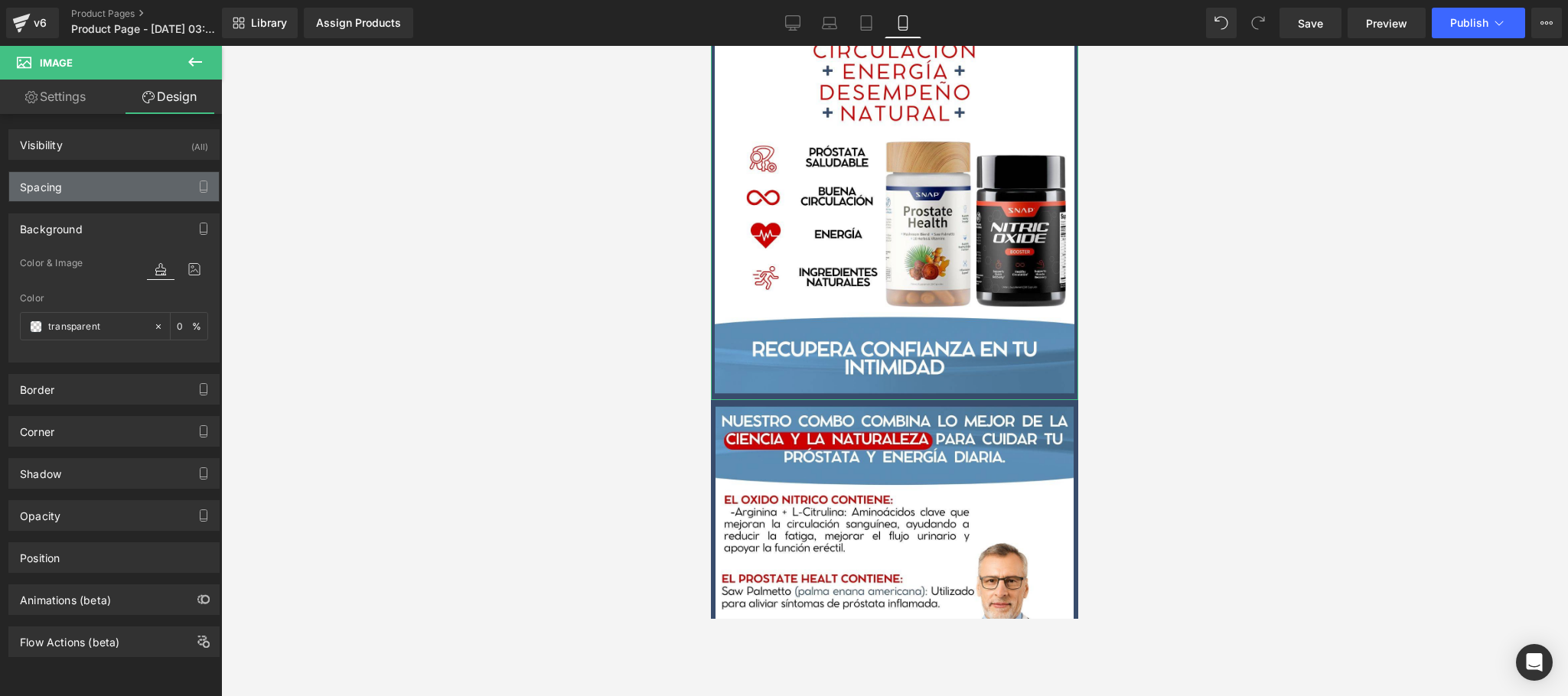
click at [108, 189] on div "Spacing" at bounding box center [114, 186] width 209 height 29
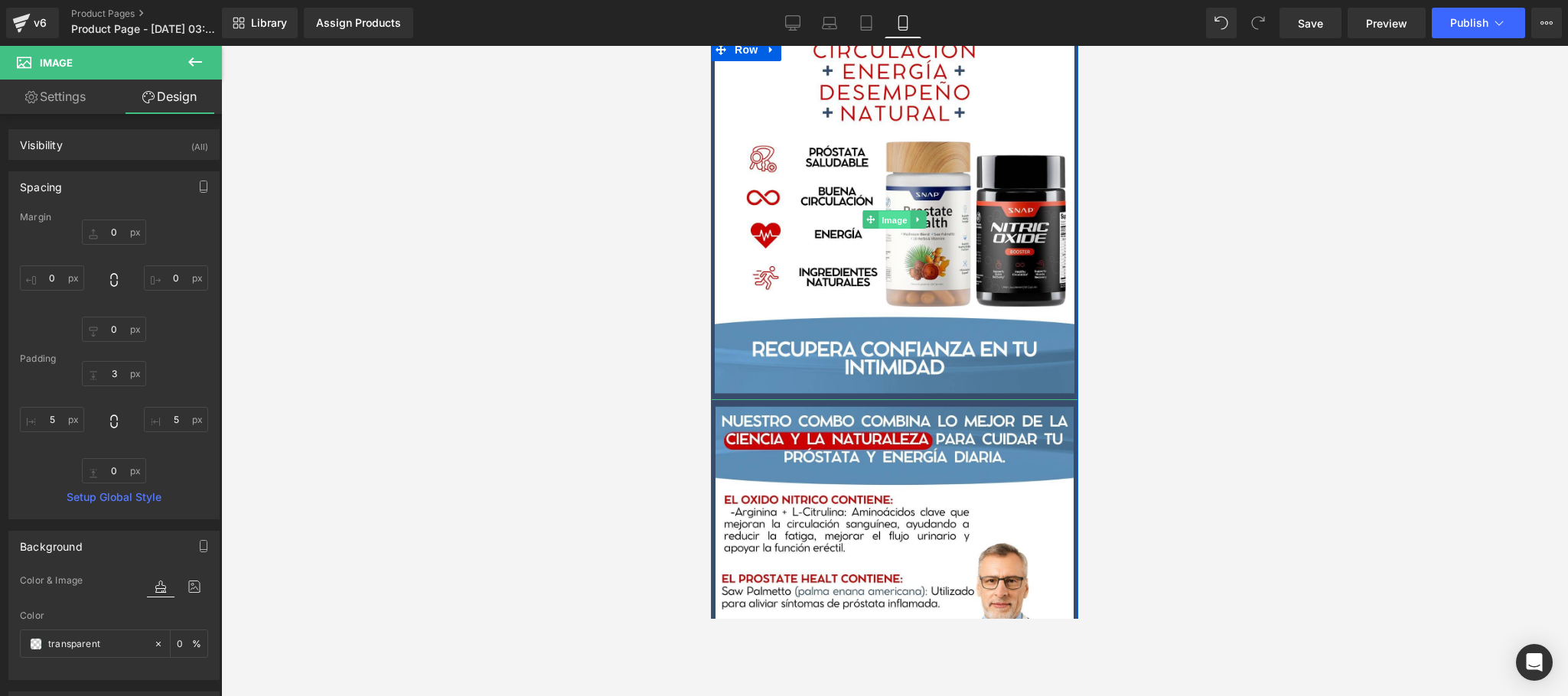
click at [884, 210] on span "Image" at bounding box center [895, 219] width 32 height 18
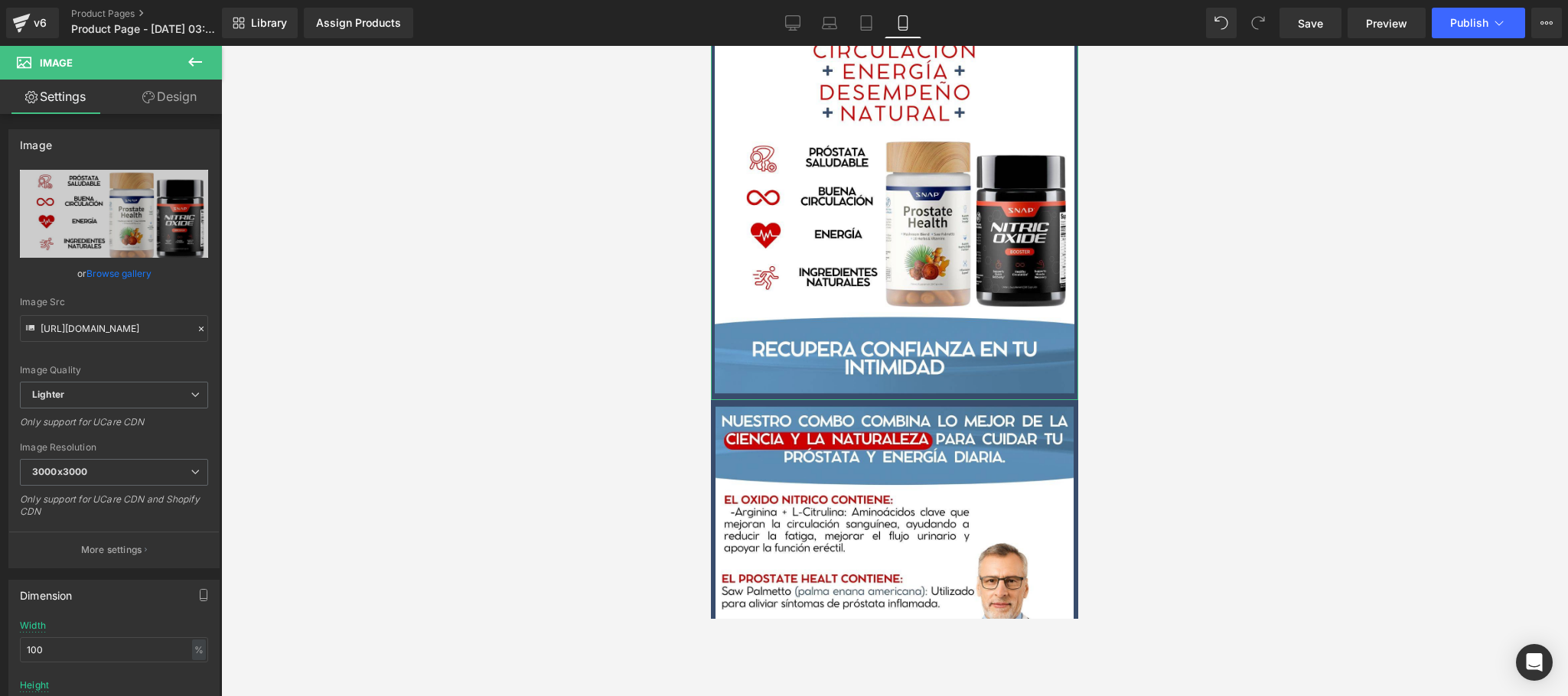
click at [175, 101] on link "Design" at bounding box center [169, 97] width 111 height 35
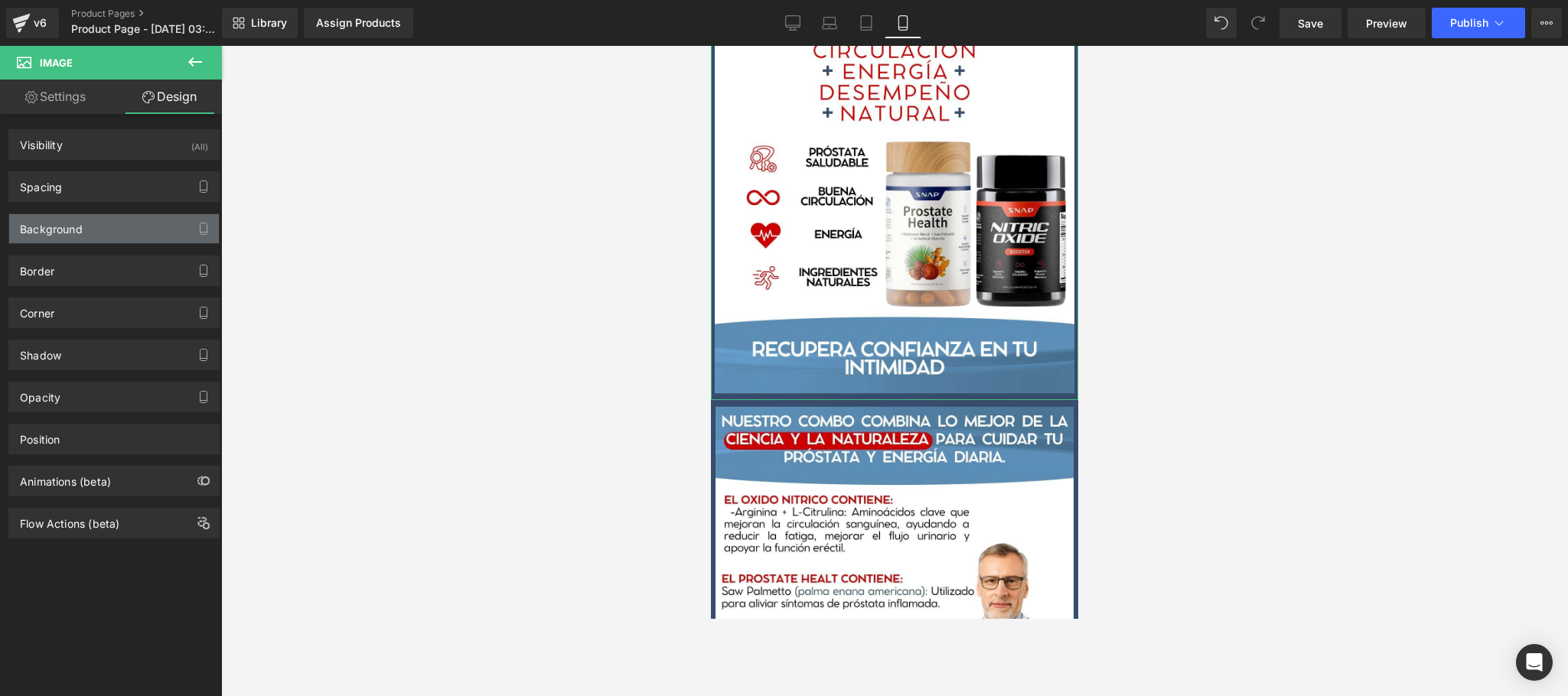
type input "transparent"
type input "0"
click at [104, 235] on div "Background" at bounding box center [114, 228] width 209 height 29
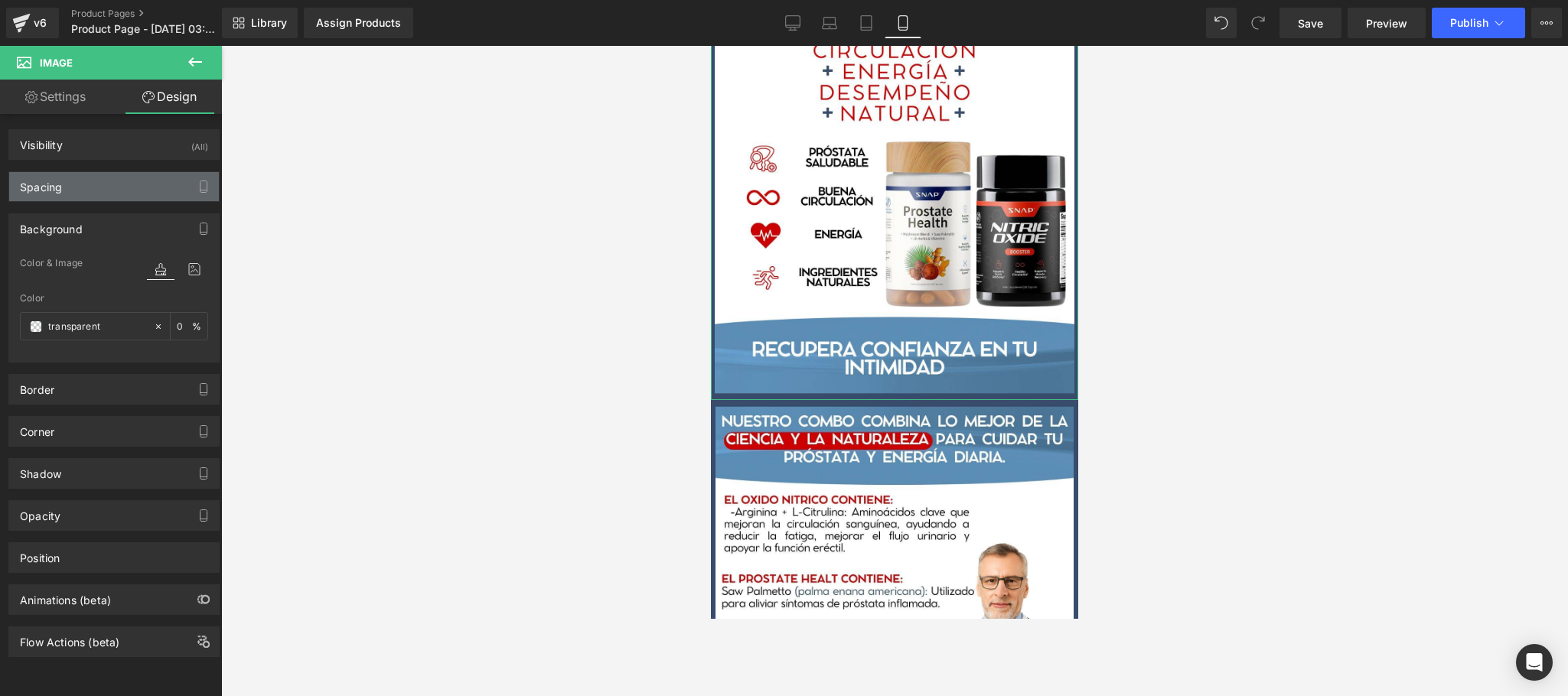
click at [110, 188] on div "Spacing" at bounding box center [114, 186] width 209 height 29
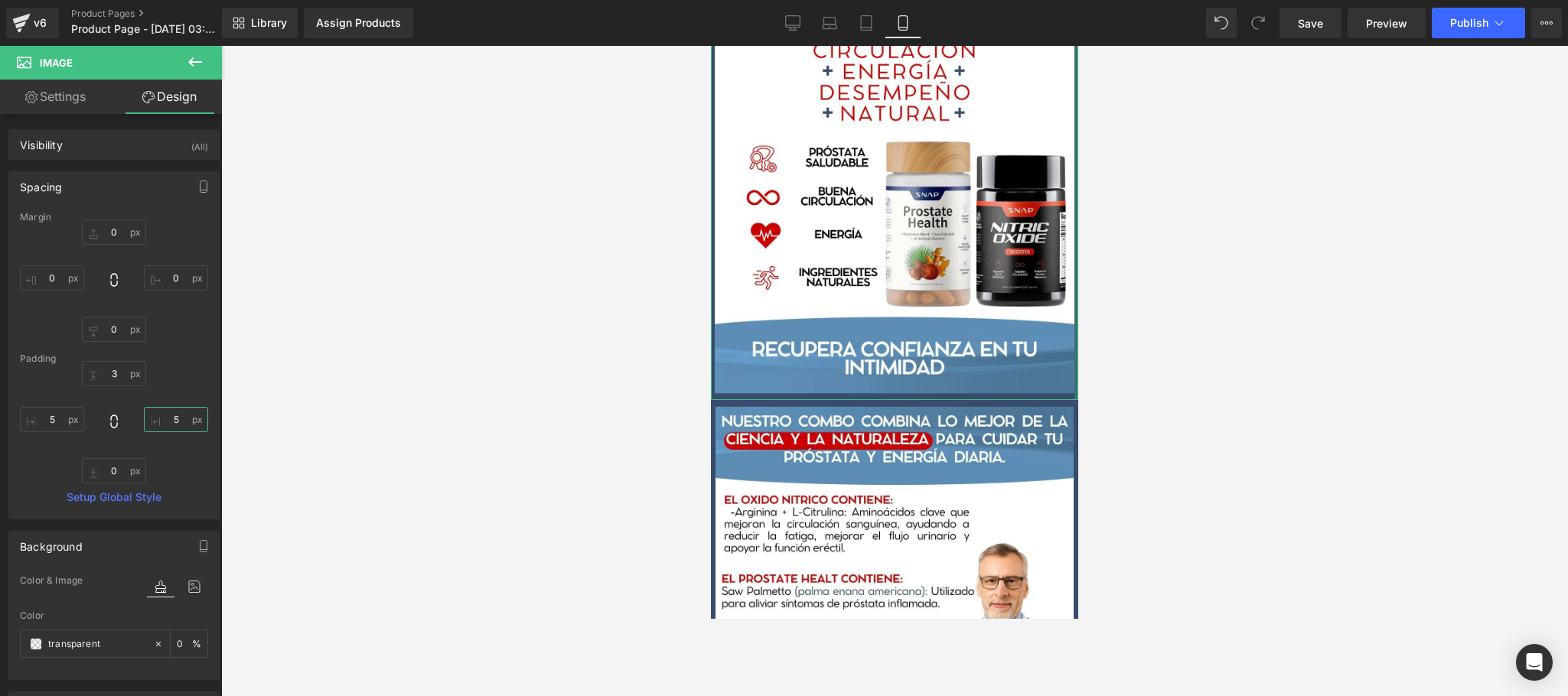
click at [179, 423] on input "5" at bounding box center [175, 419] width 64 height 25
type input "6"
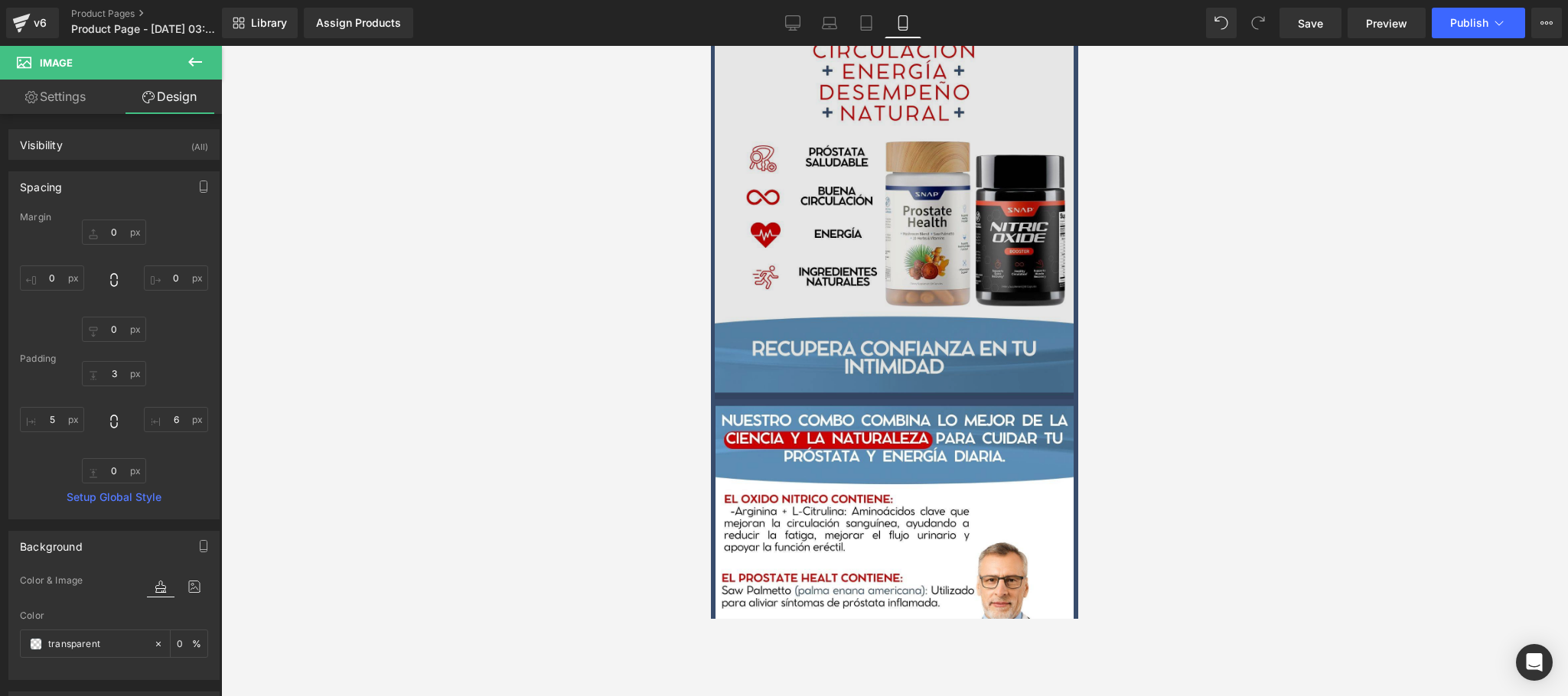
click at [922, 254] on img at bounding box center [895, 218] width 368 height 361
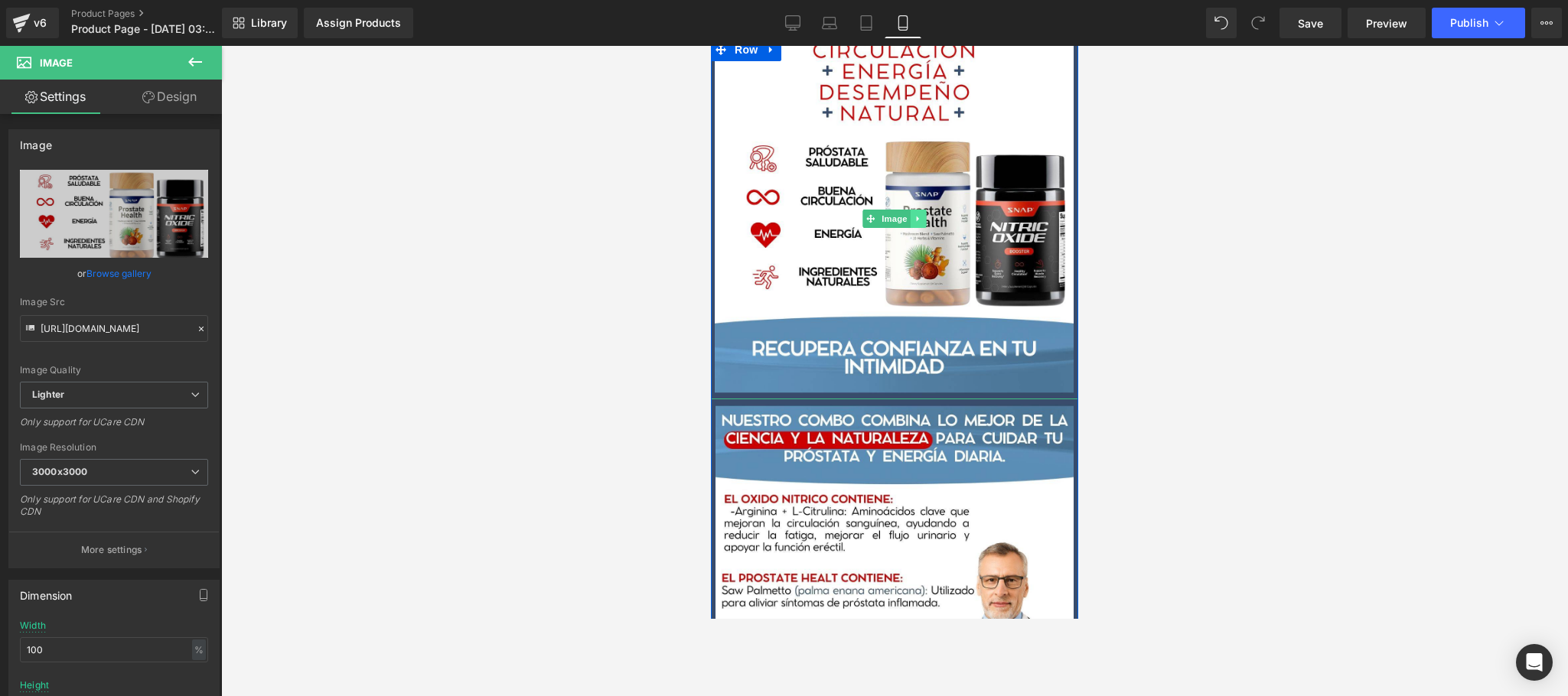
click at [910, 209] on link at bounding box center [918, 218] width 16 height 18
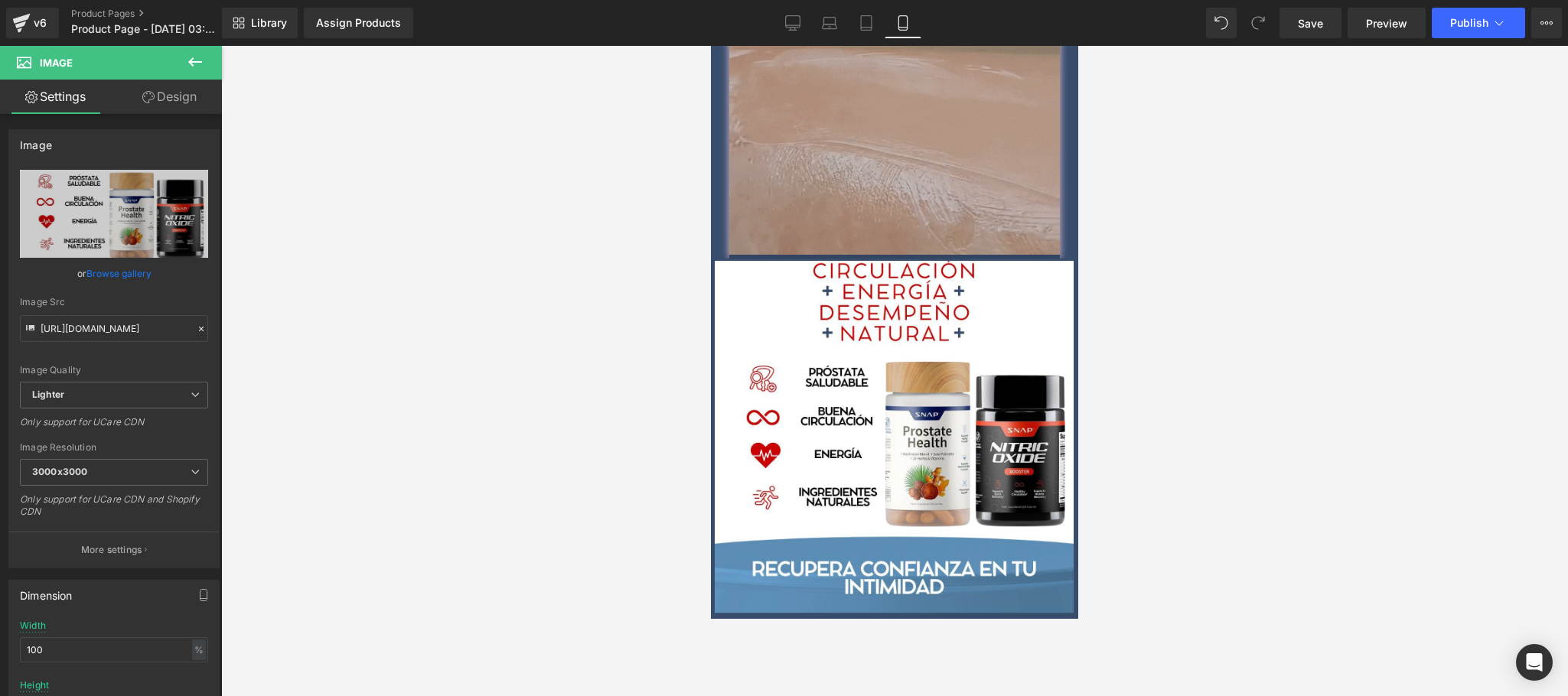
scroll to position [918, 0]
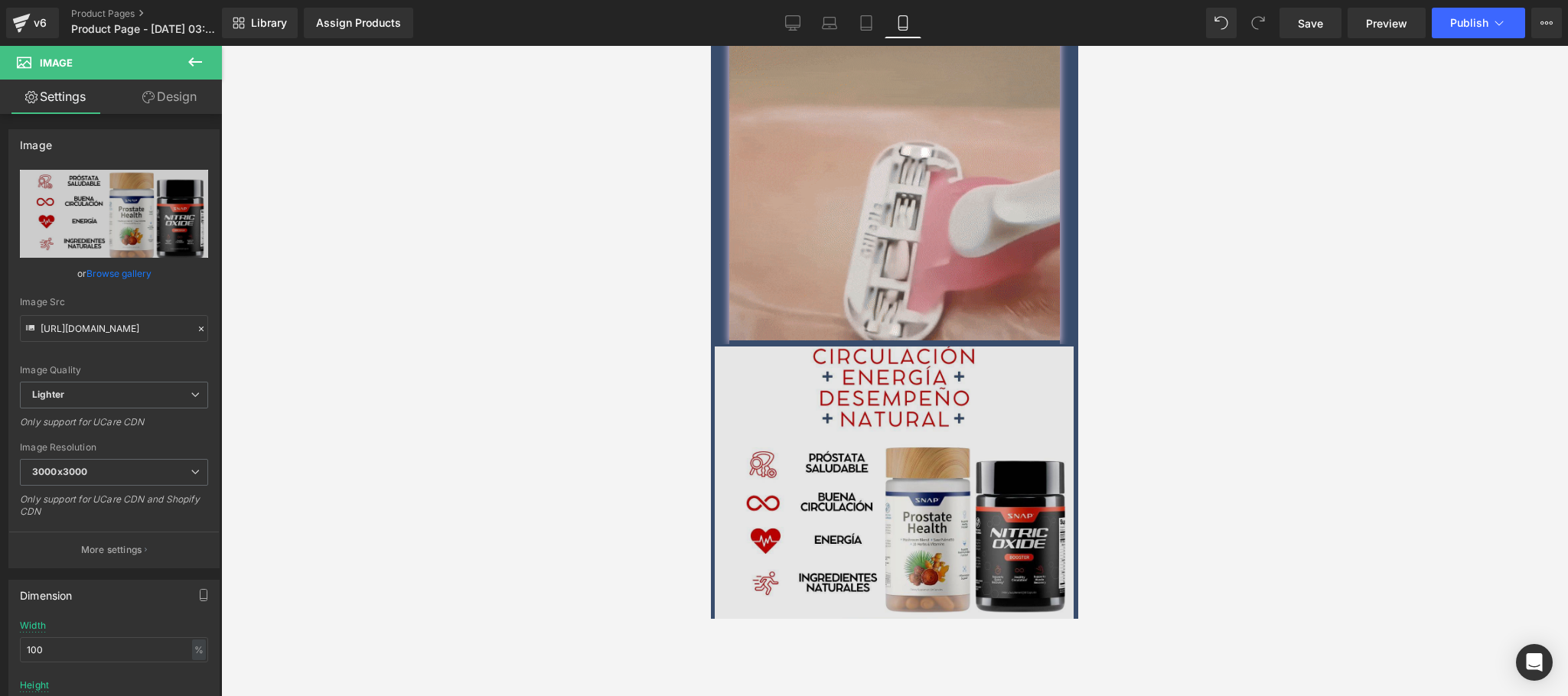
click at [786, 354] on img at bounding box center [895, 525] width 368 height 361
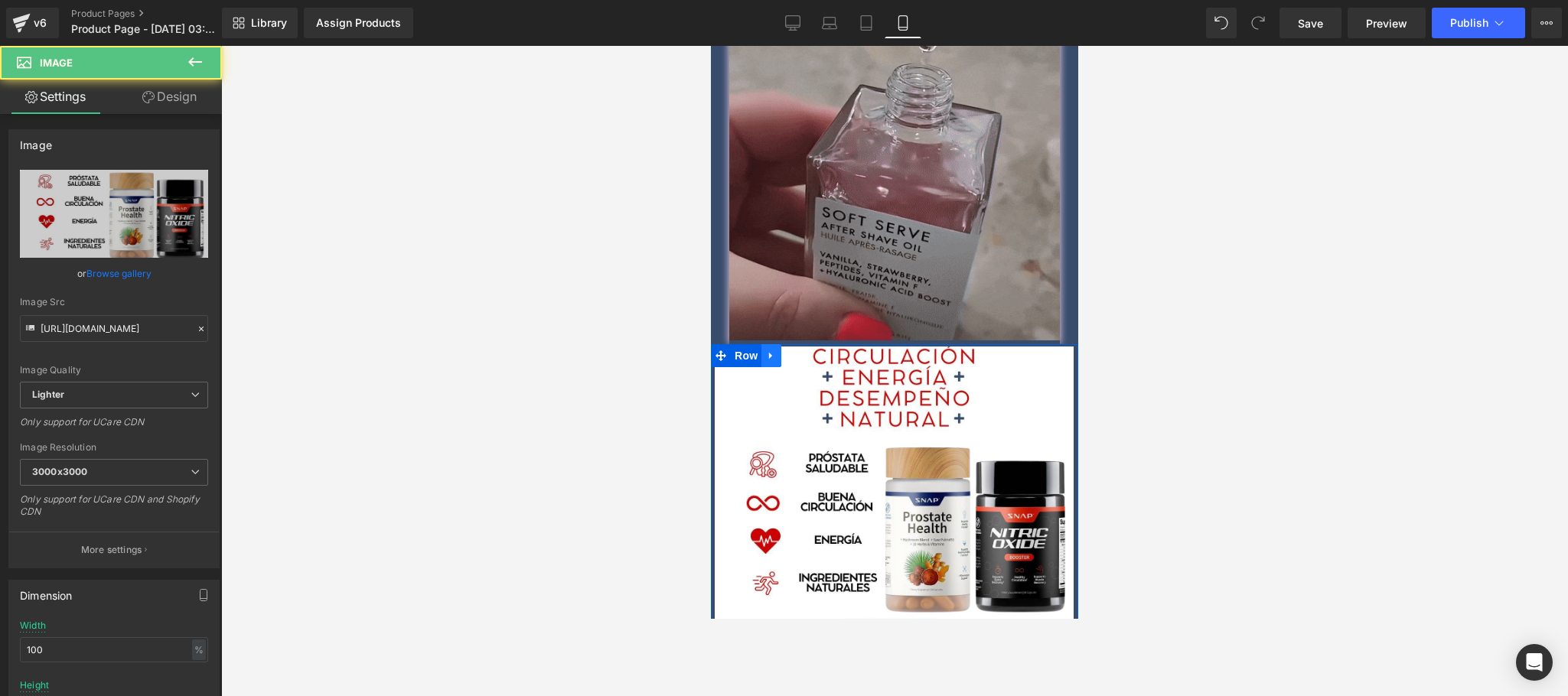
click at [761, 344] on link at bounding box center [771, 356] width 20 height 23
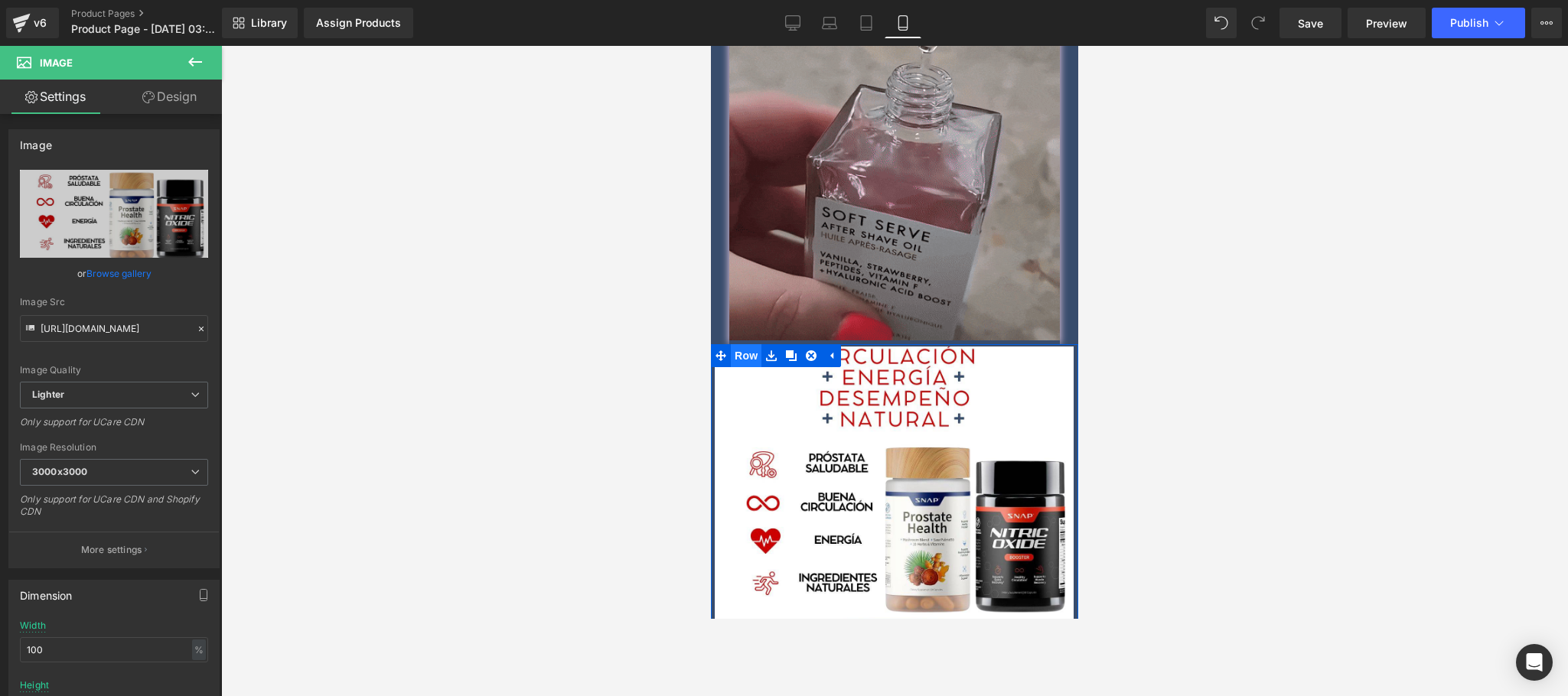
click at [742, 344] on span "Row" at bounding box center [746, 356] width 31 height 23
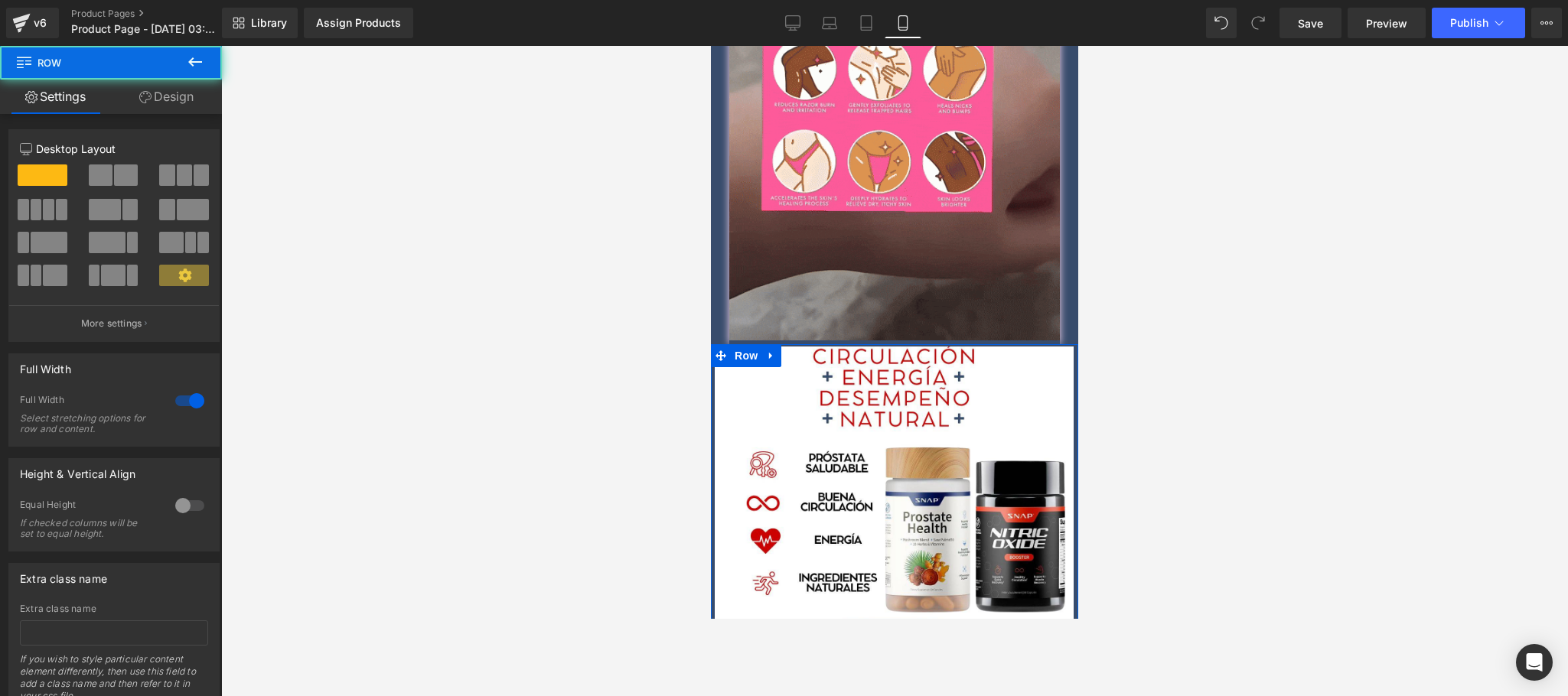
click at [148, 102] on icon at bounding box center [145, 96] width 12 height 12
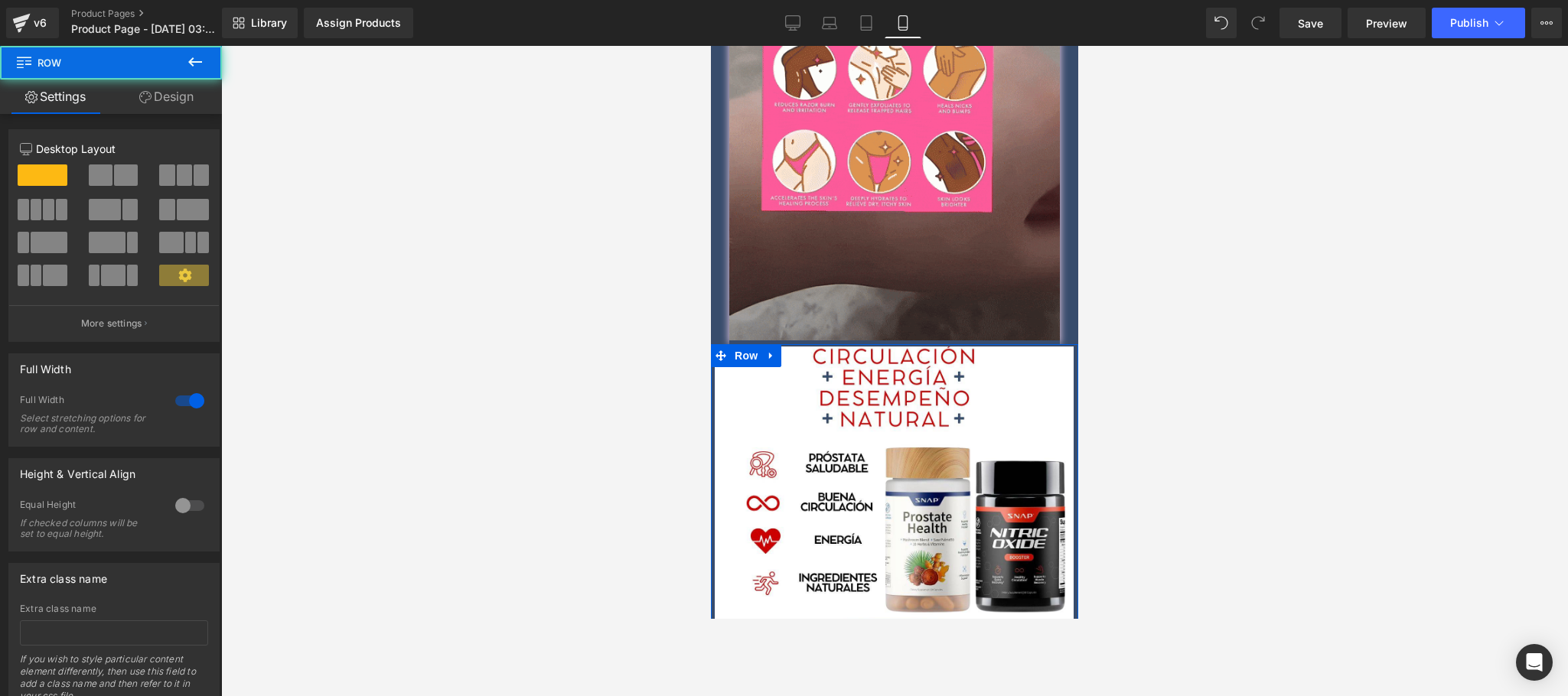
click at [0, 0] on div "Background" at bounding box center [0, 0] width 0 height 0
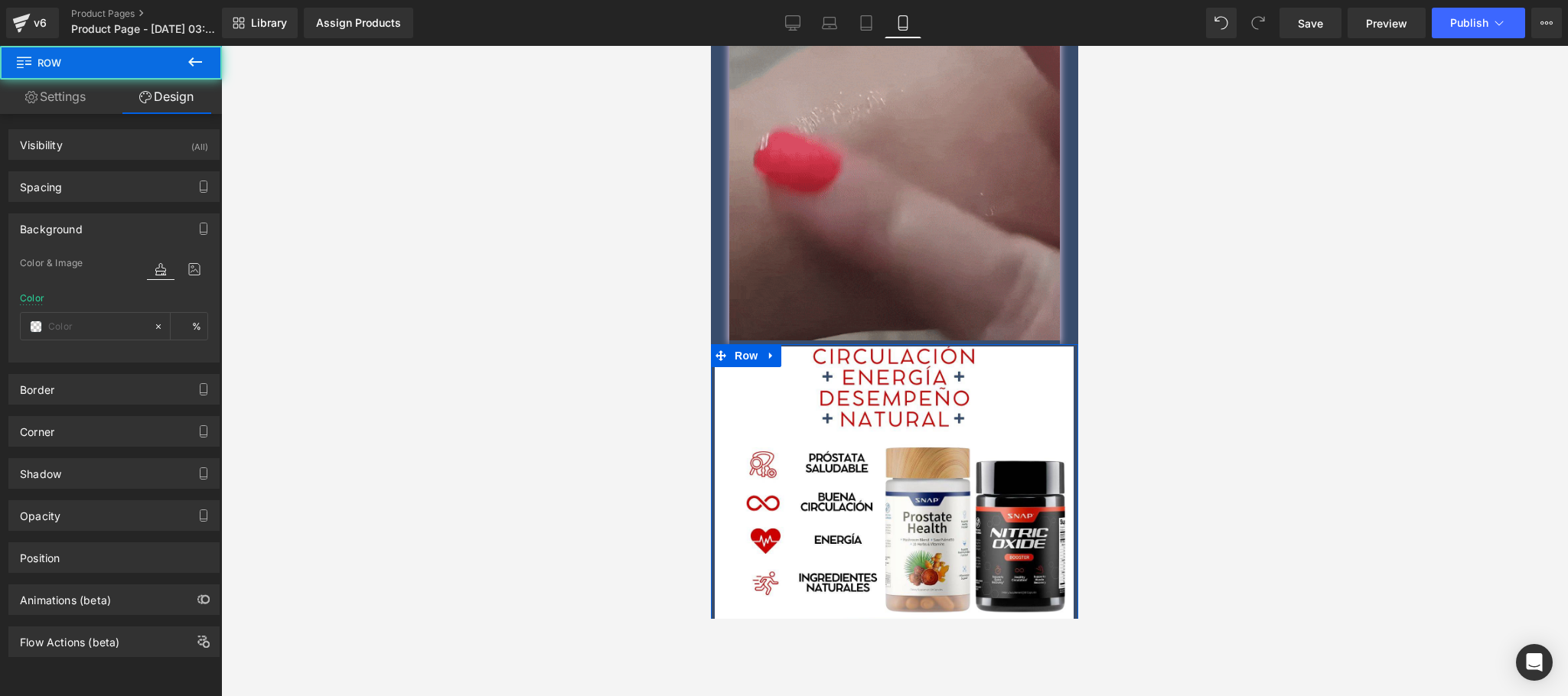
type input "0"
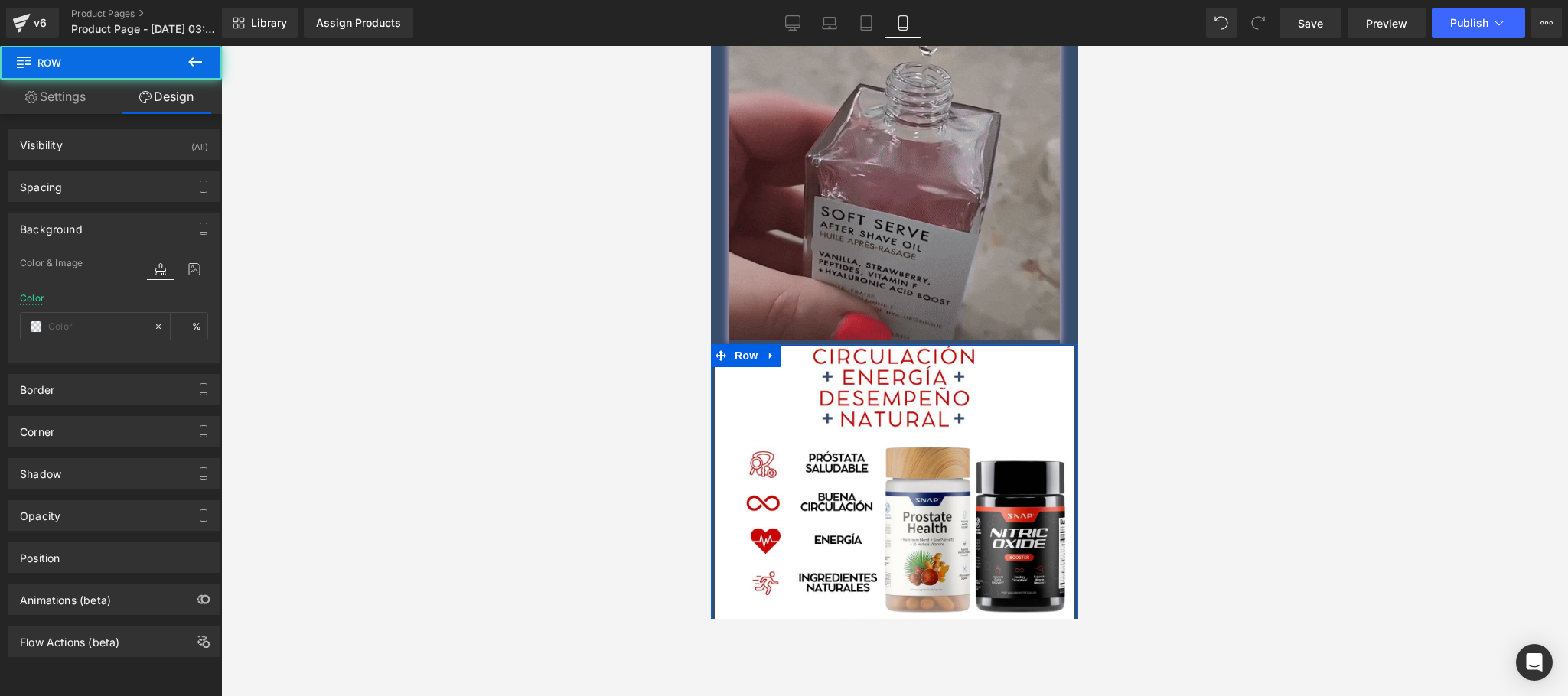
type input "0"
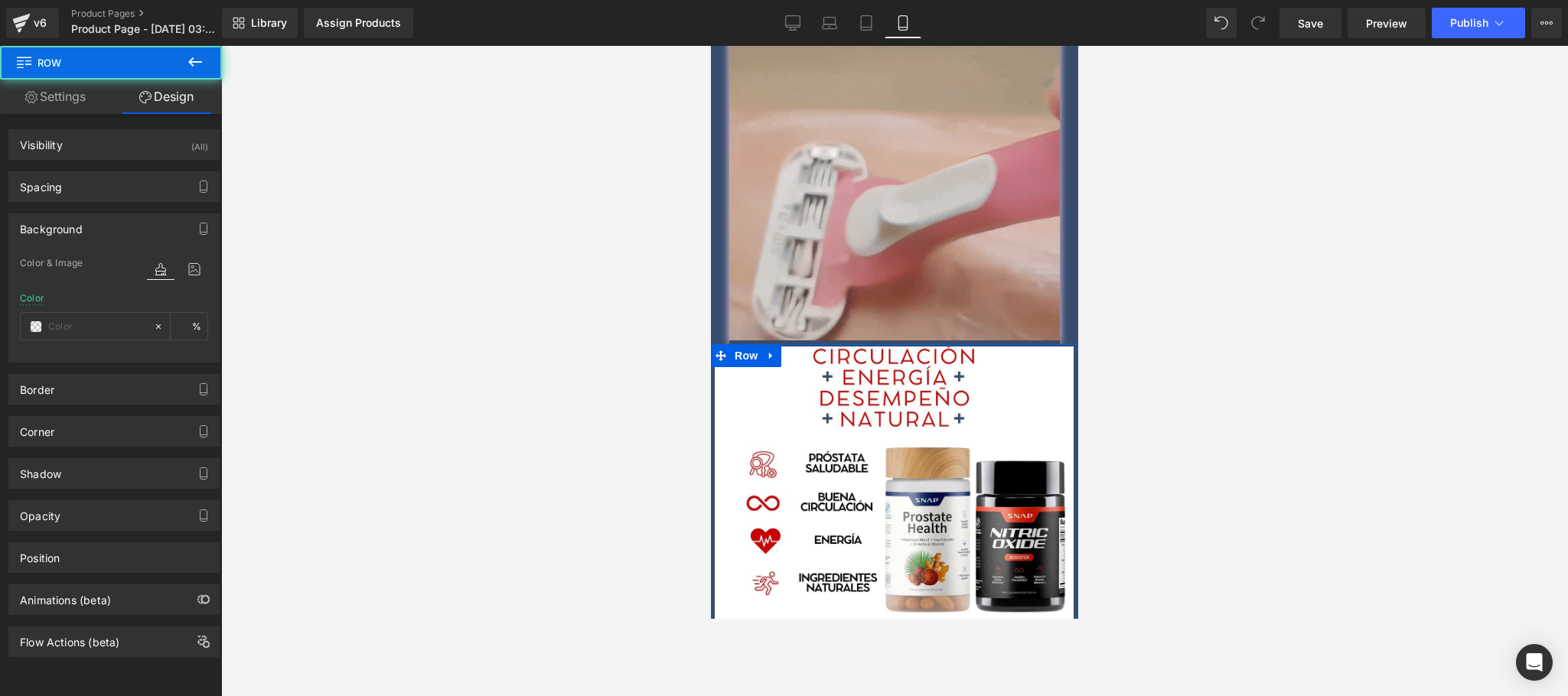
type input "0"
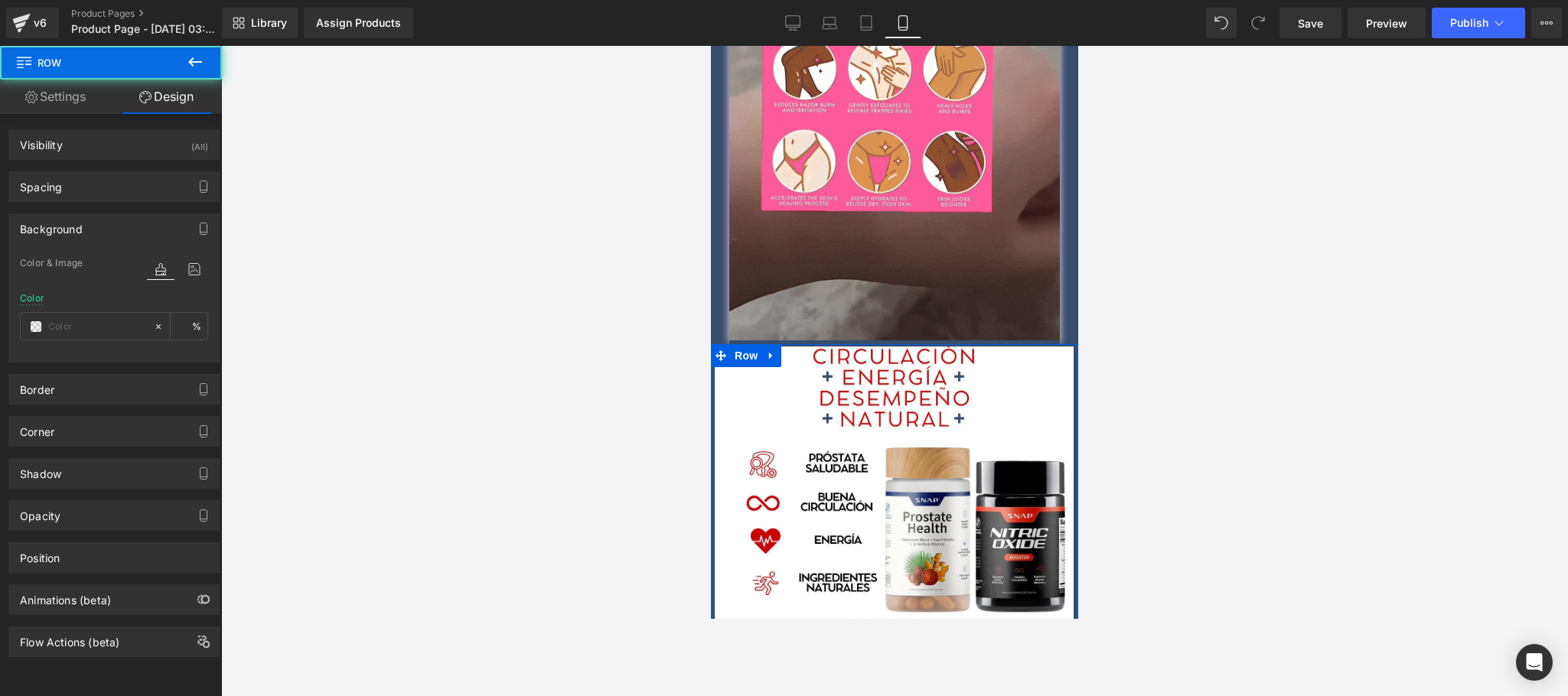
type input "0"
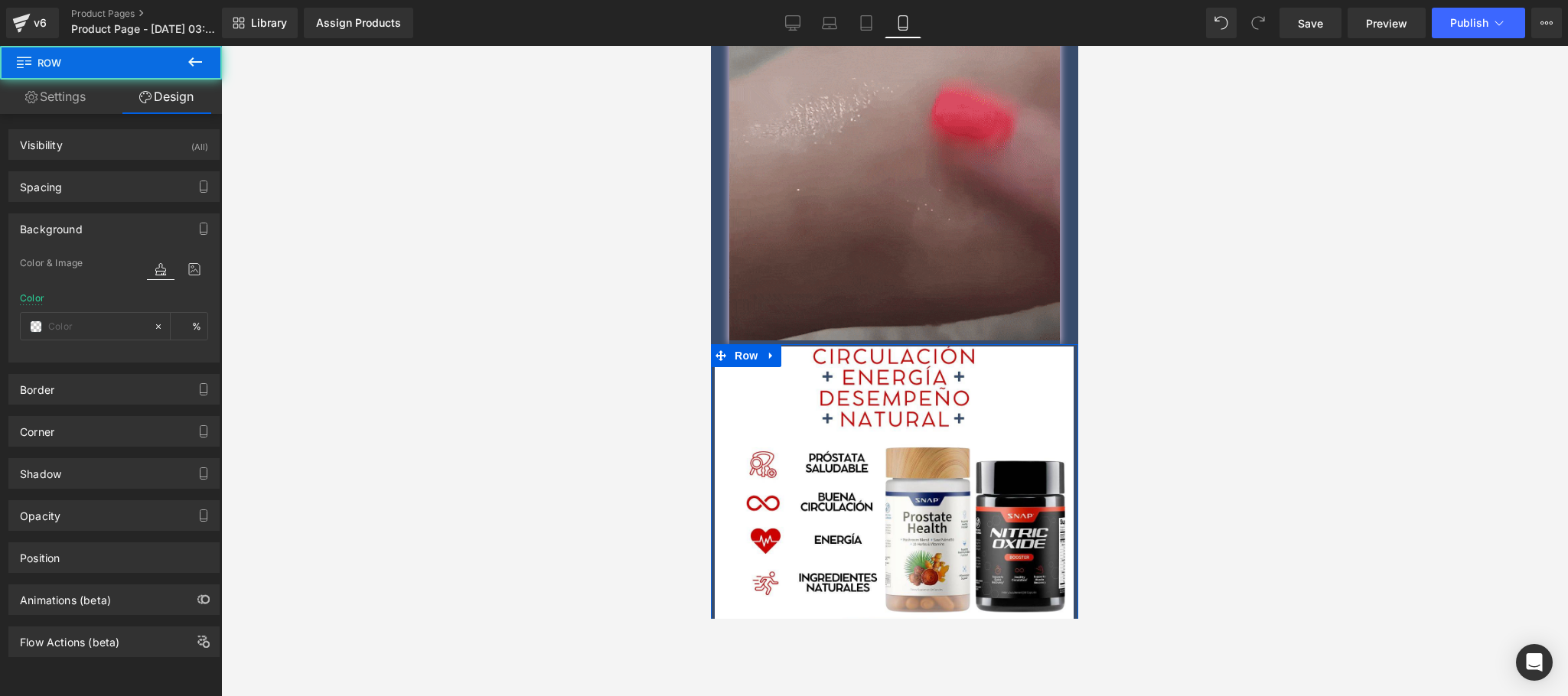
type input "0"
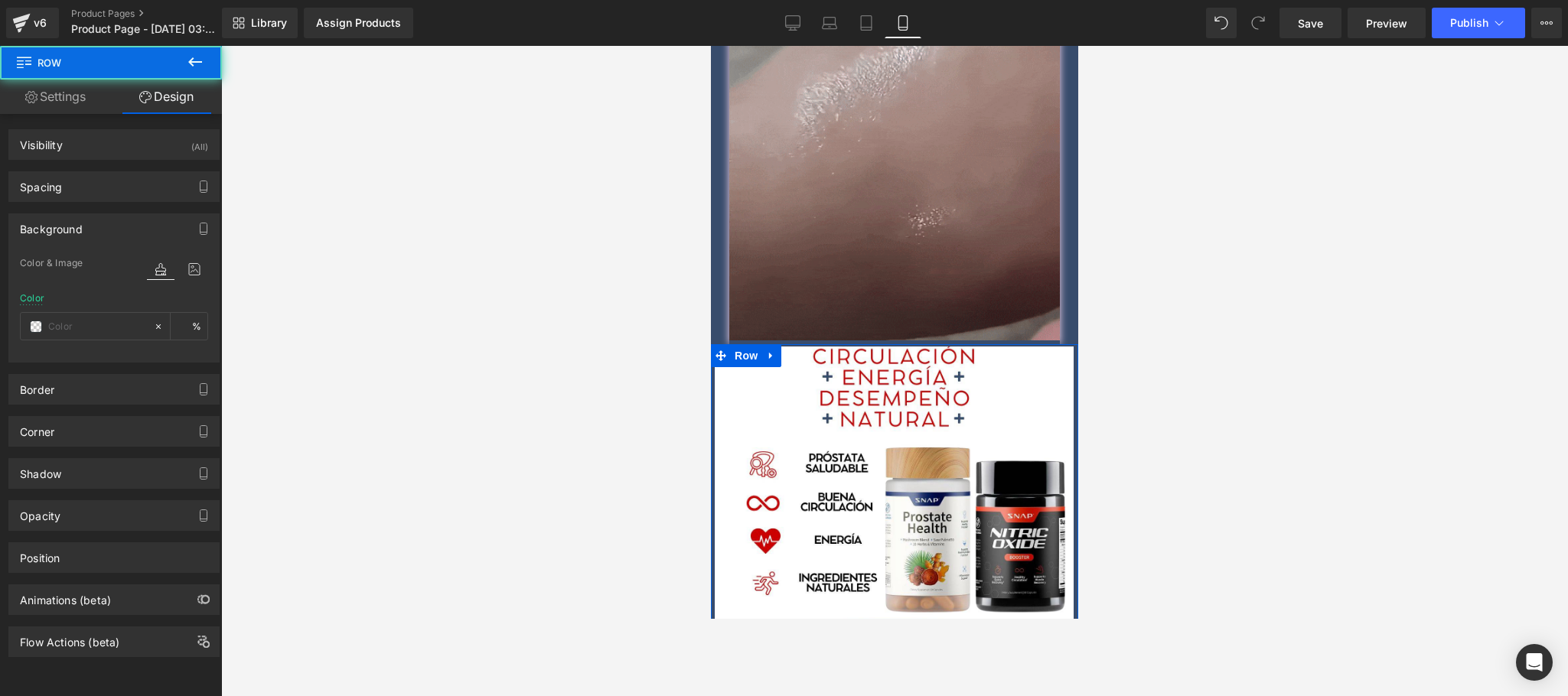
type input "0"
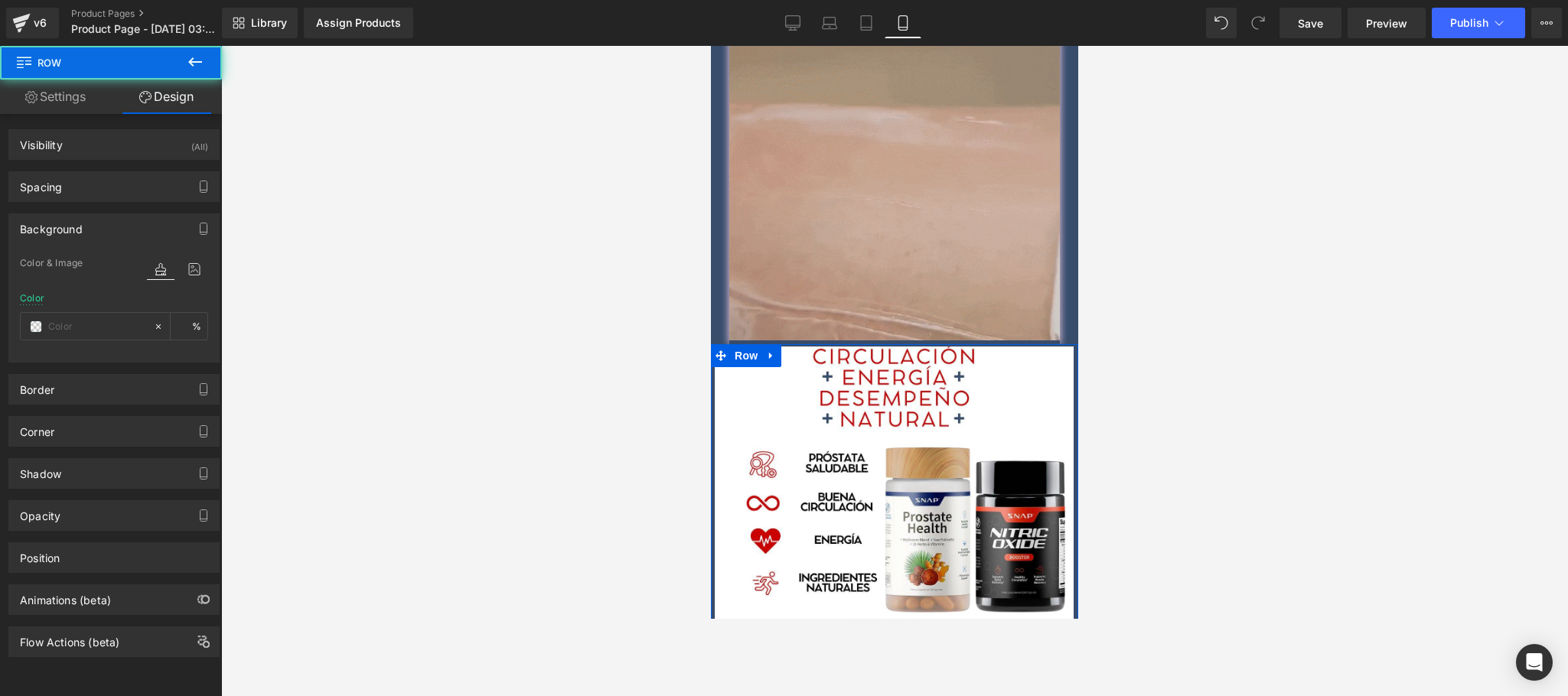
type input "#384c6c"
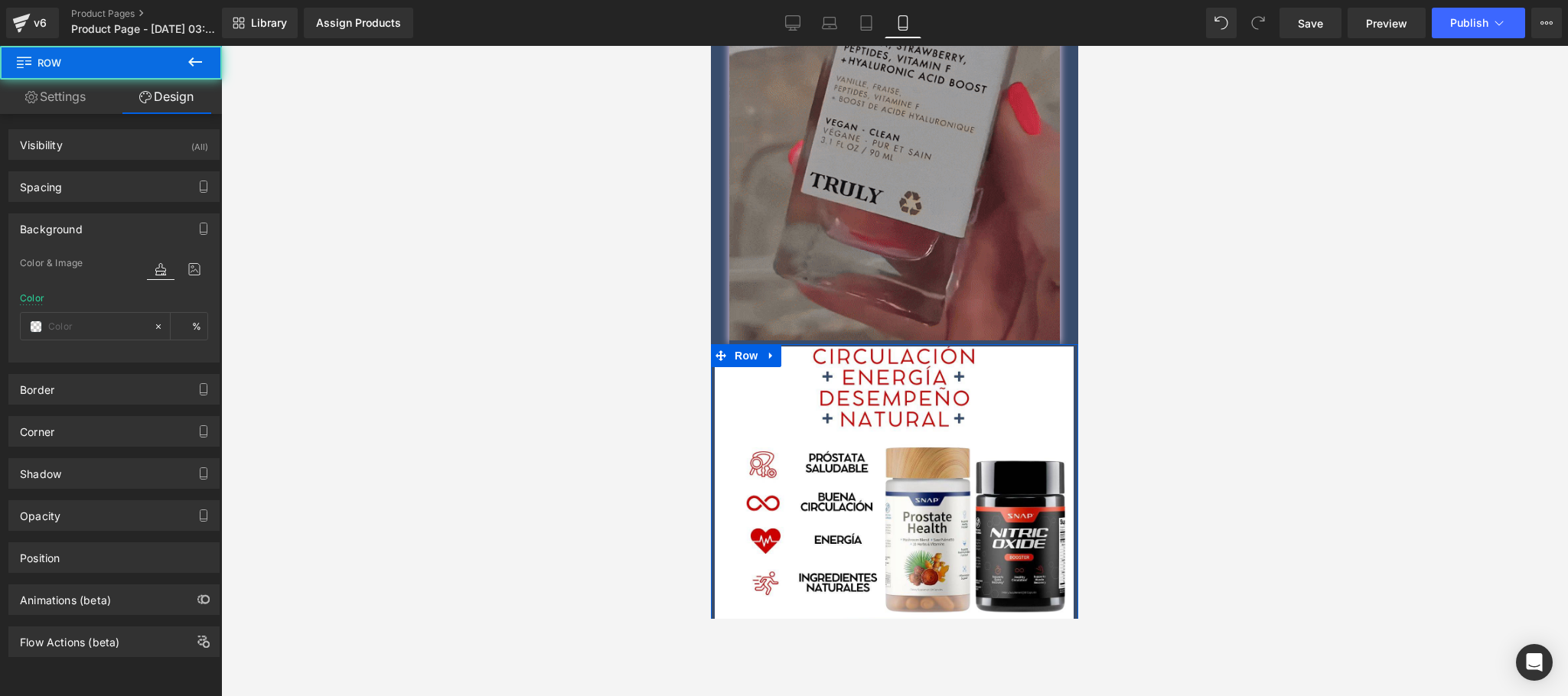
type input "100"
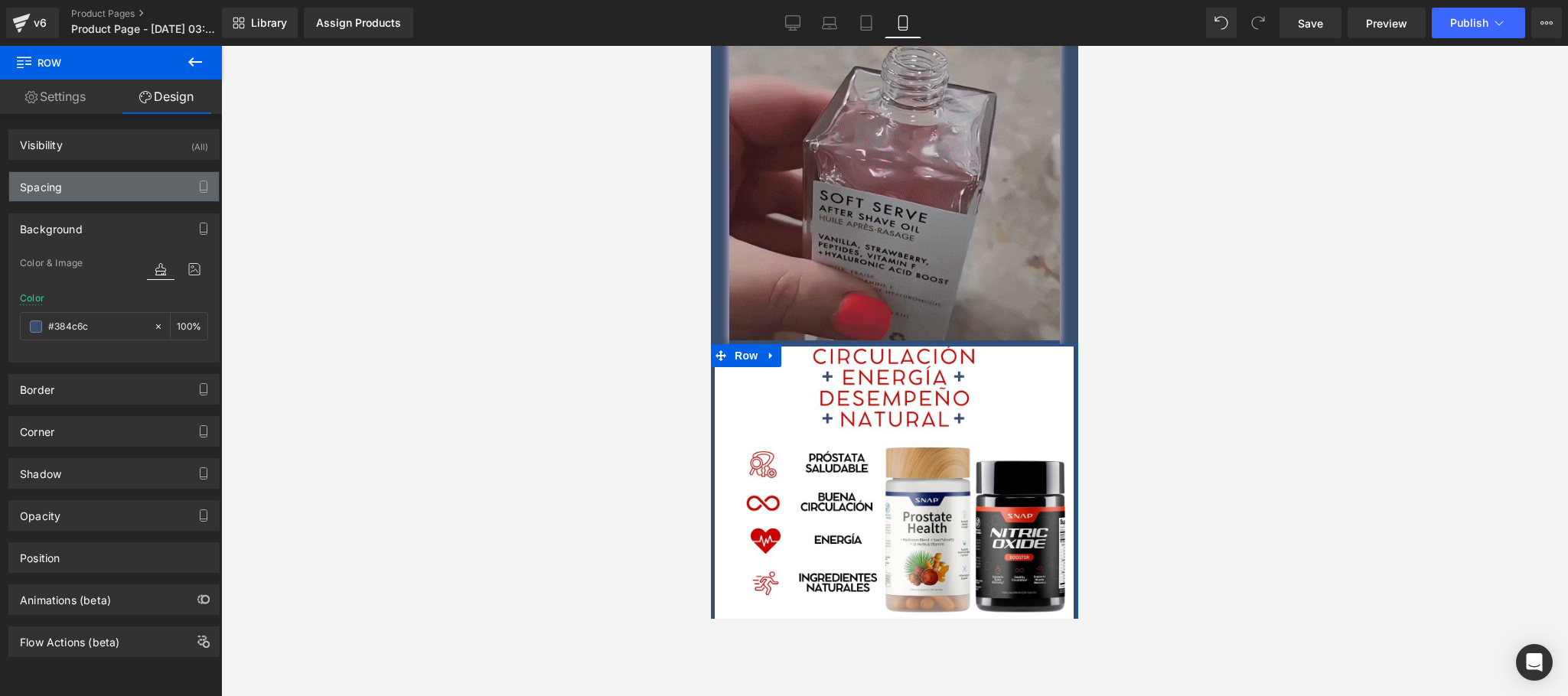
click at [118, 190] on div "Spacing" at bounding box center [114, 186] width 209 height 29
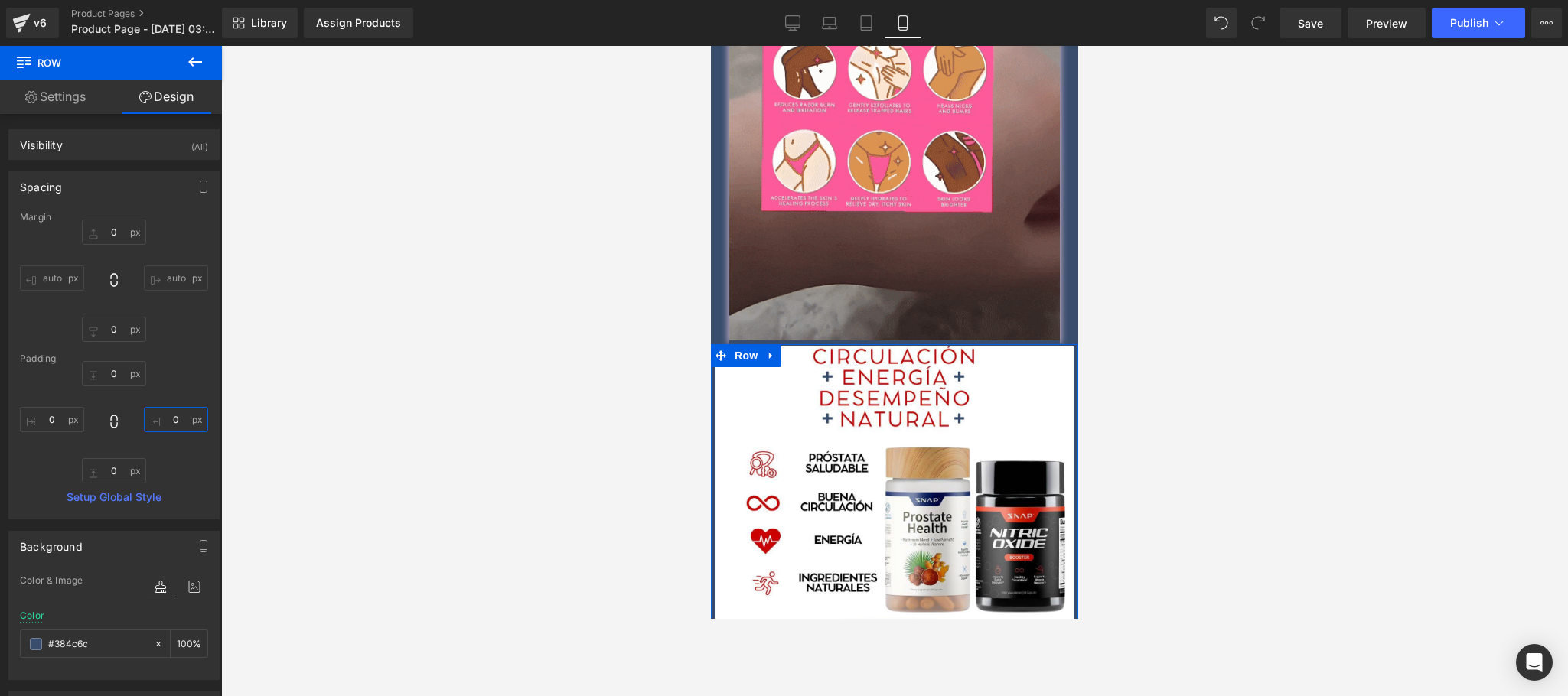
click at [177, 427] on input "0" at bounding box center [175, 419] width 64 height 25
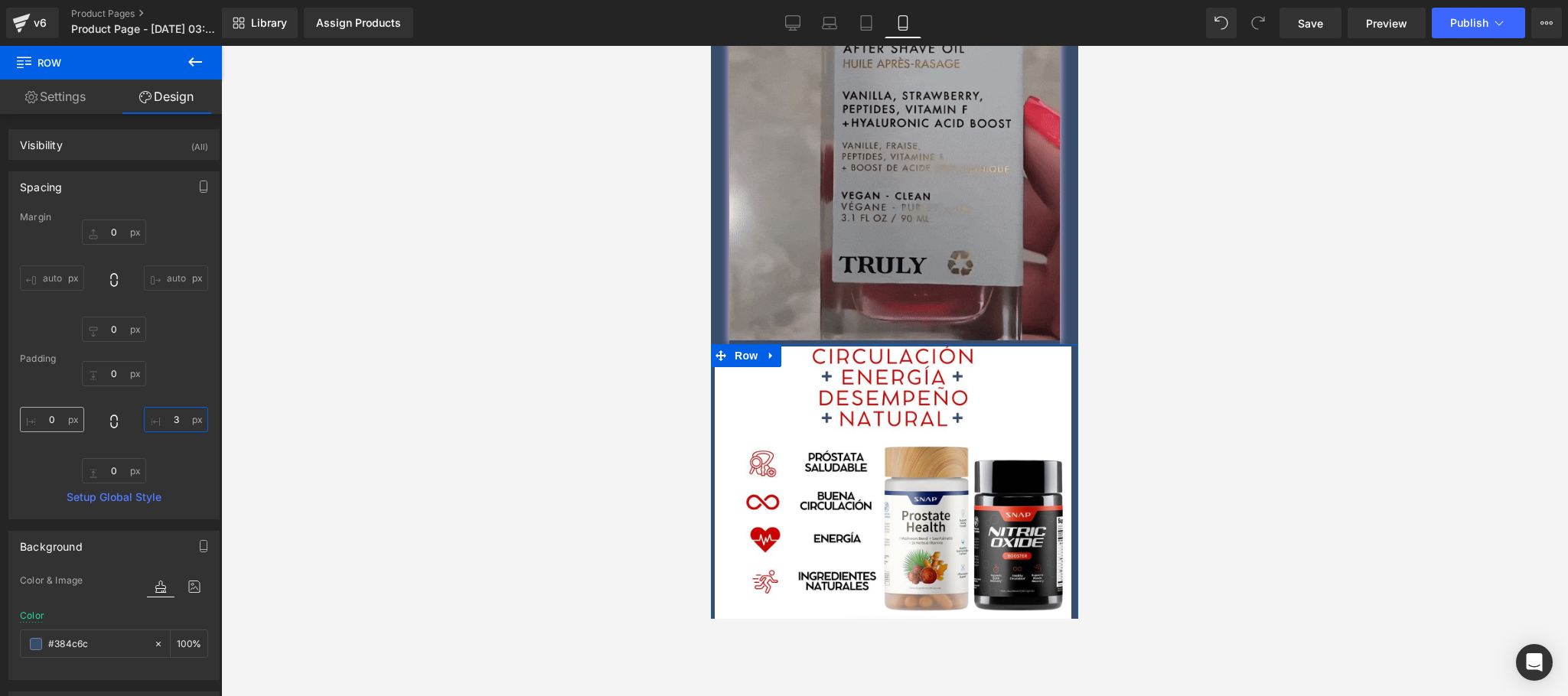
type input "3"
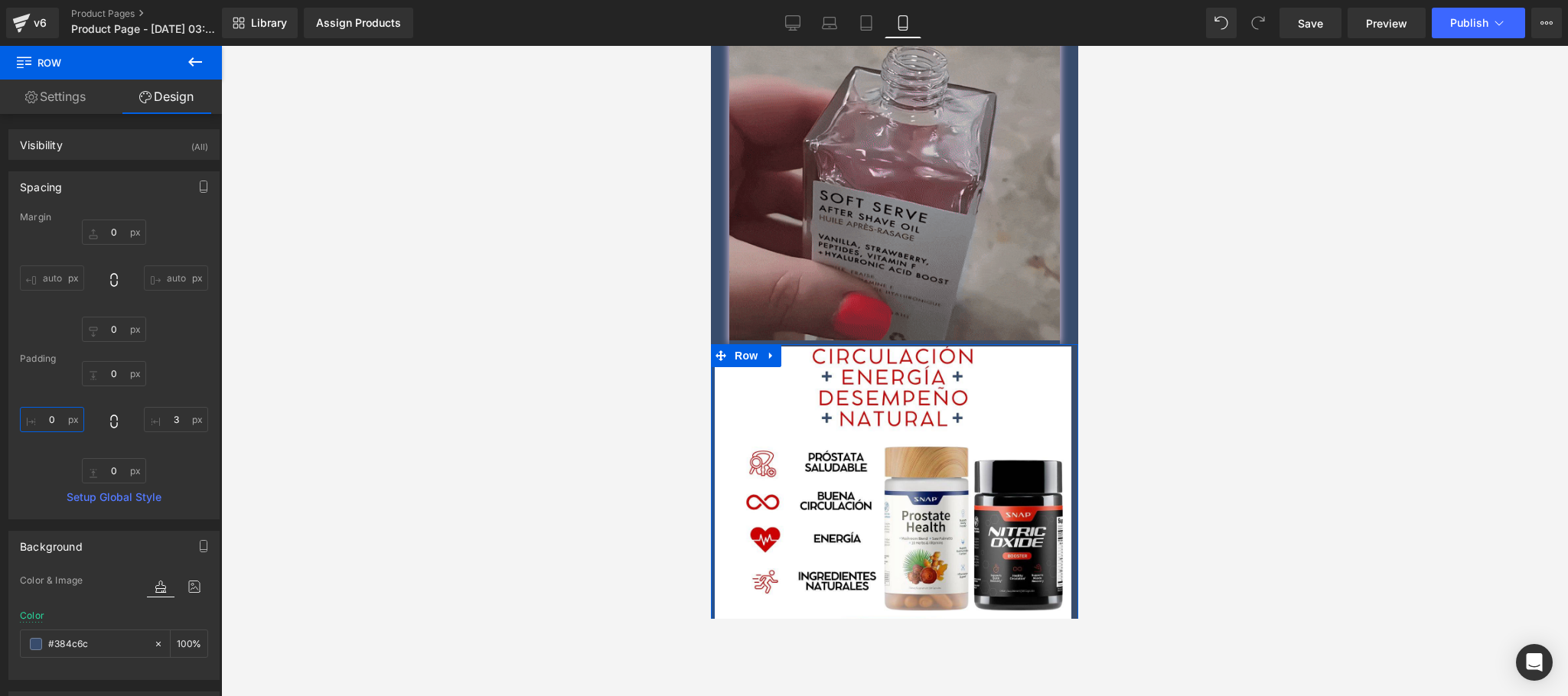
click at [44, 420] on input "0" at bounding box center [51, 419] width 64 height 25
type input "3"
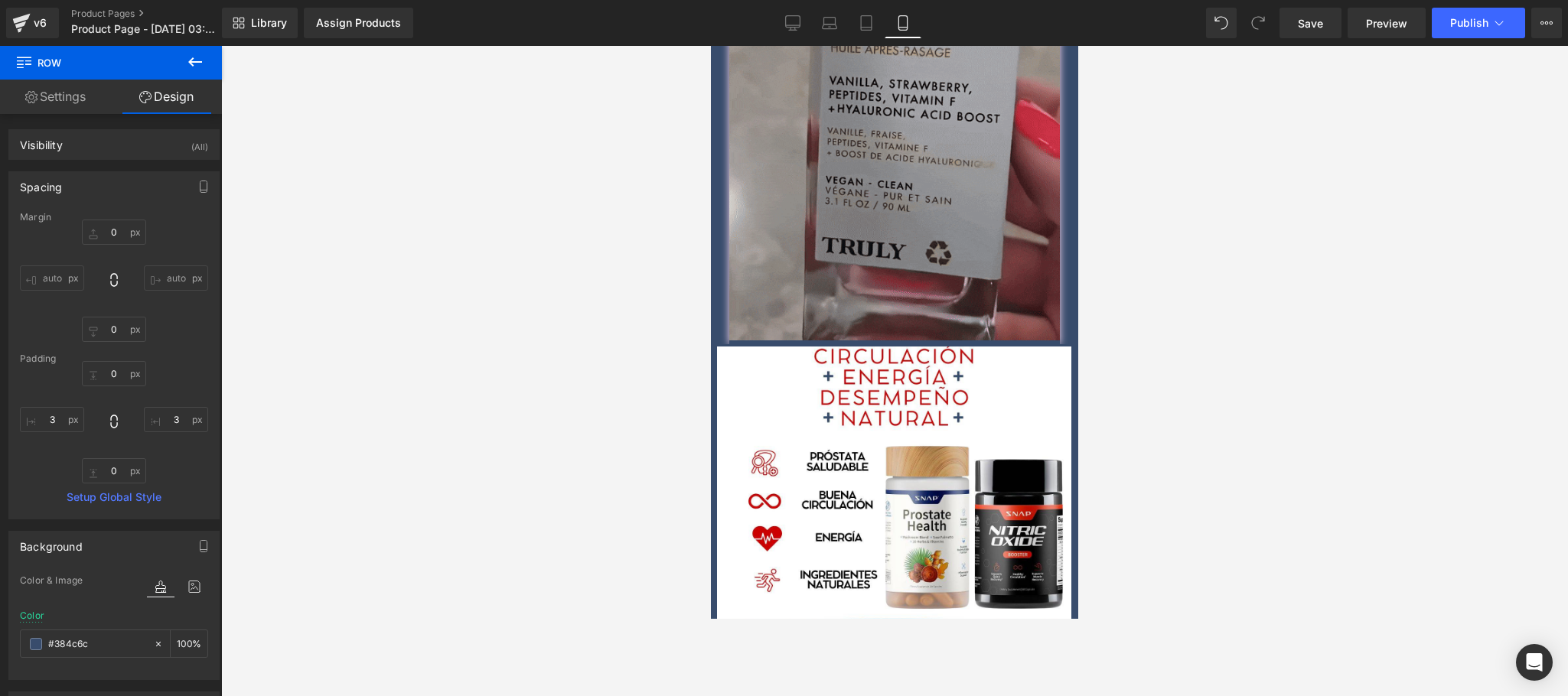
click at [1125, 289] on div at bounding box center [895, 371] width 1347 height 650
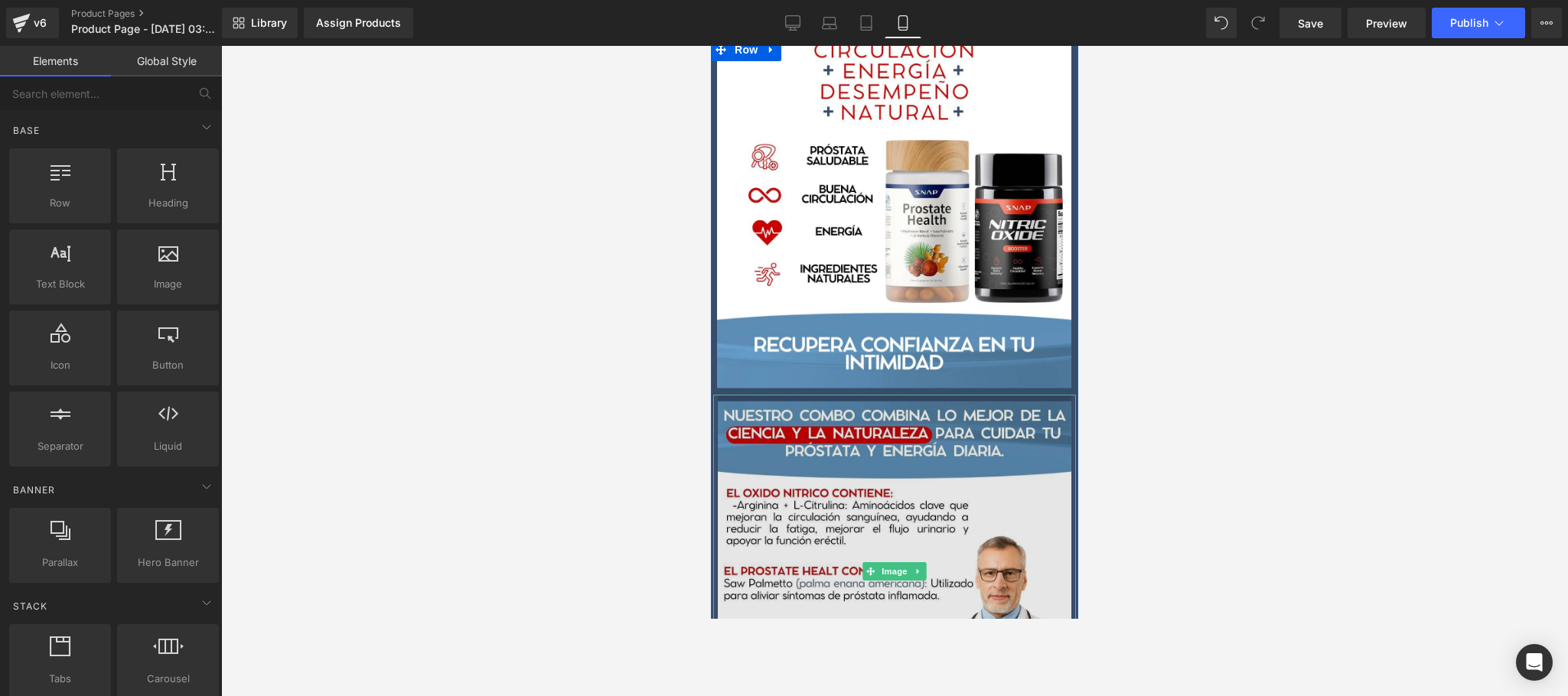
scroll to position [1529, 0]
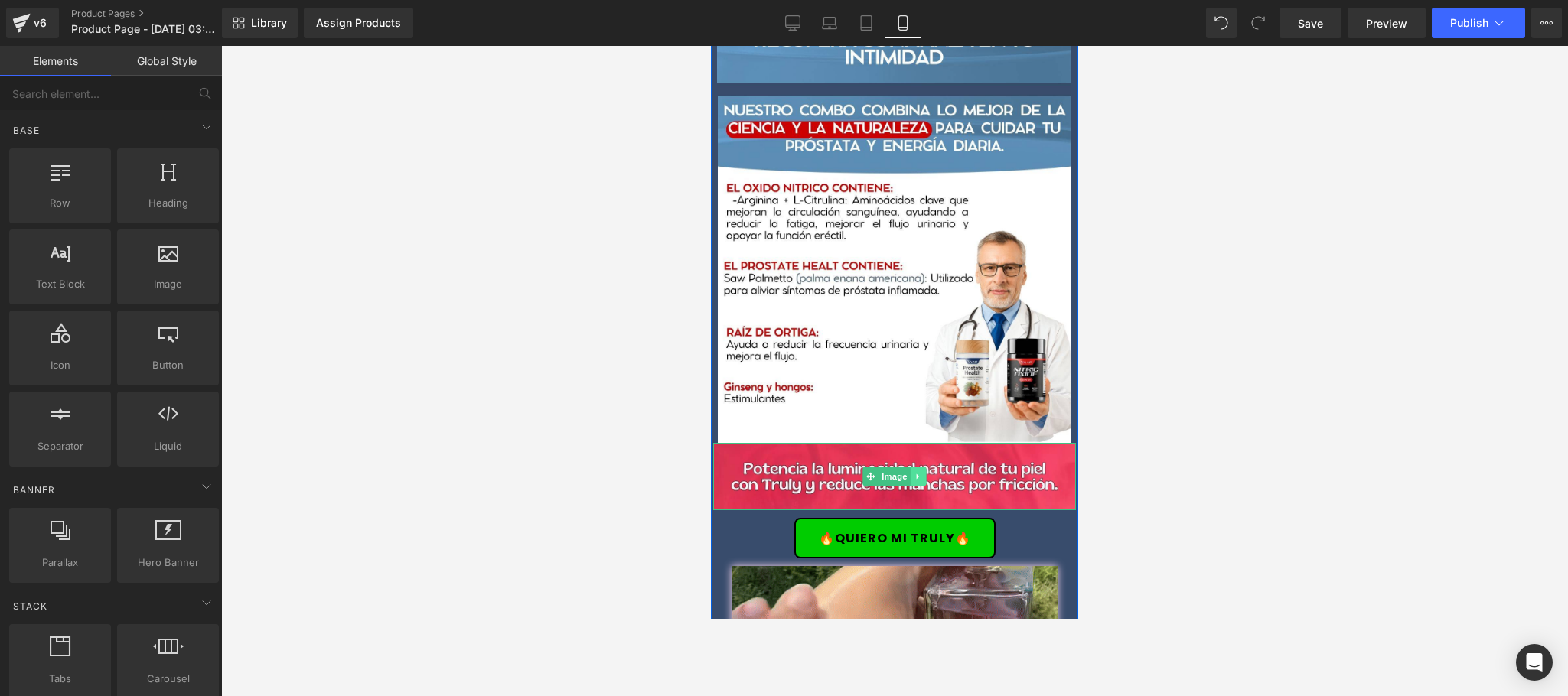
click at [917, 473] on icon at bounding box center [918, 476] width 2 height 6
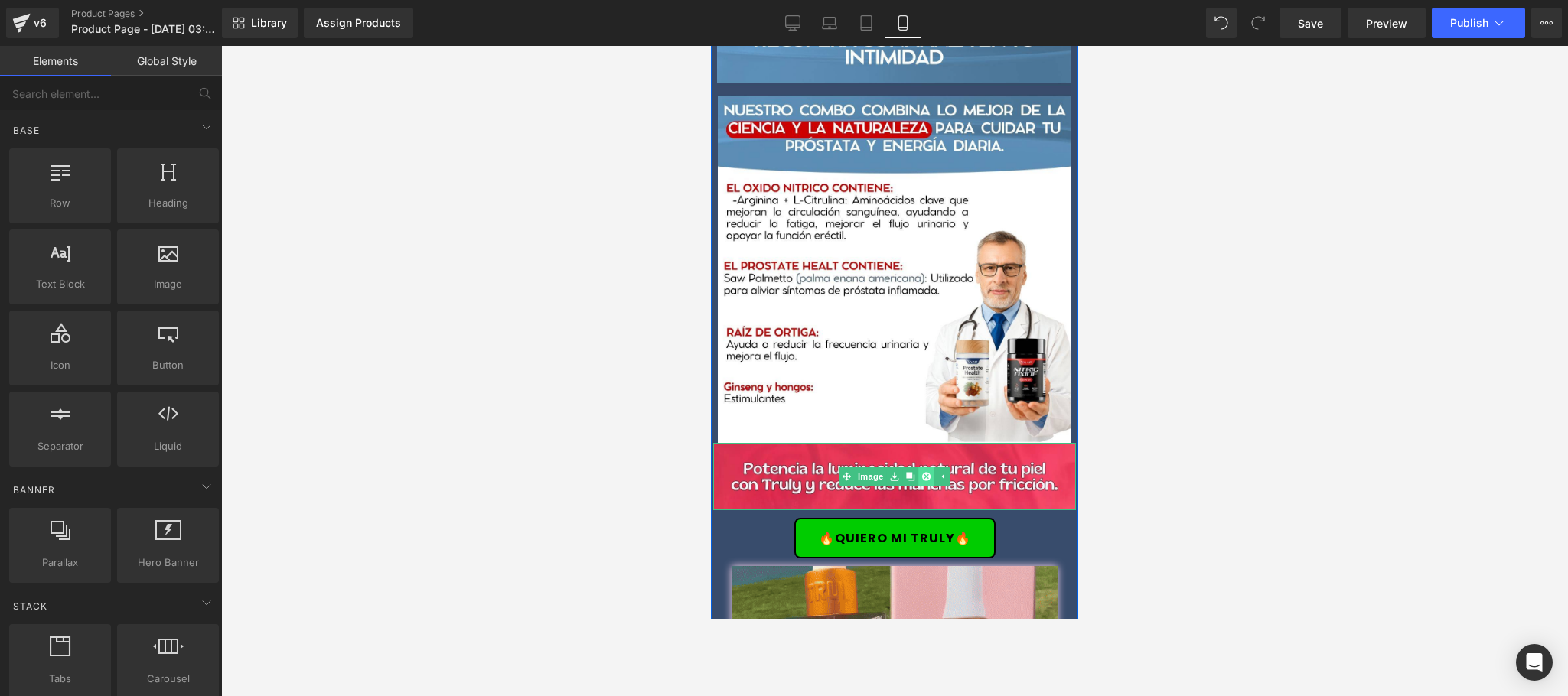
click at [922, 472] on icon at bounding box center [926, 476] width 9 height 9
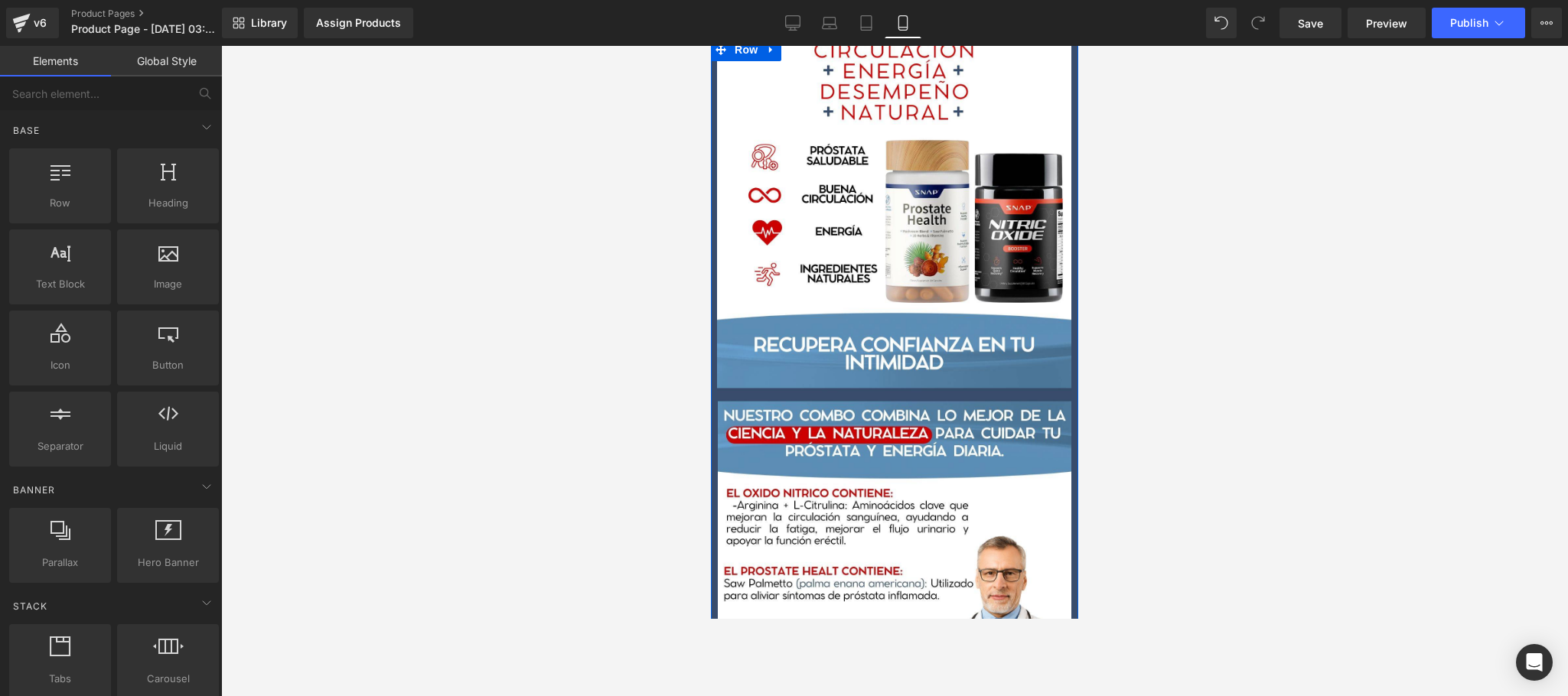
scroll to position [918, 0]
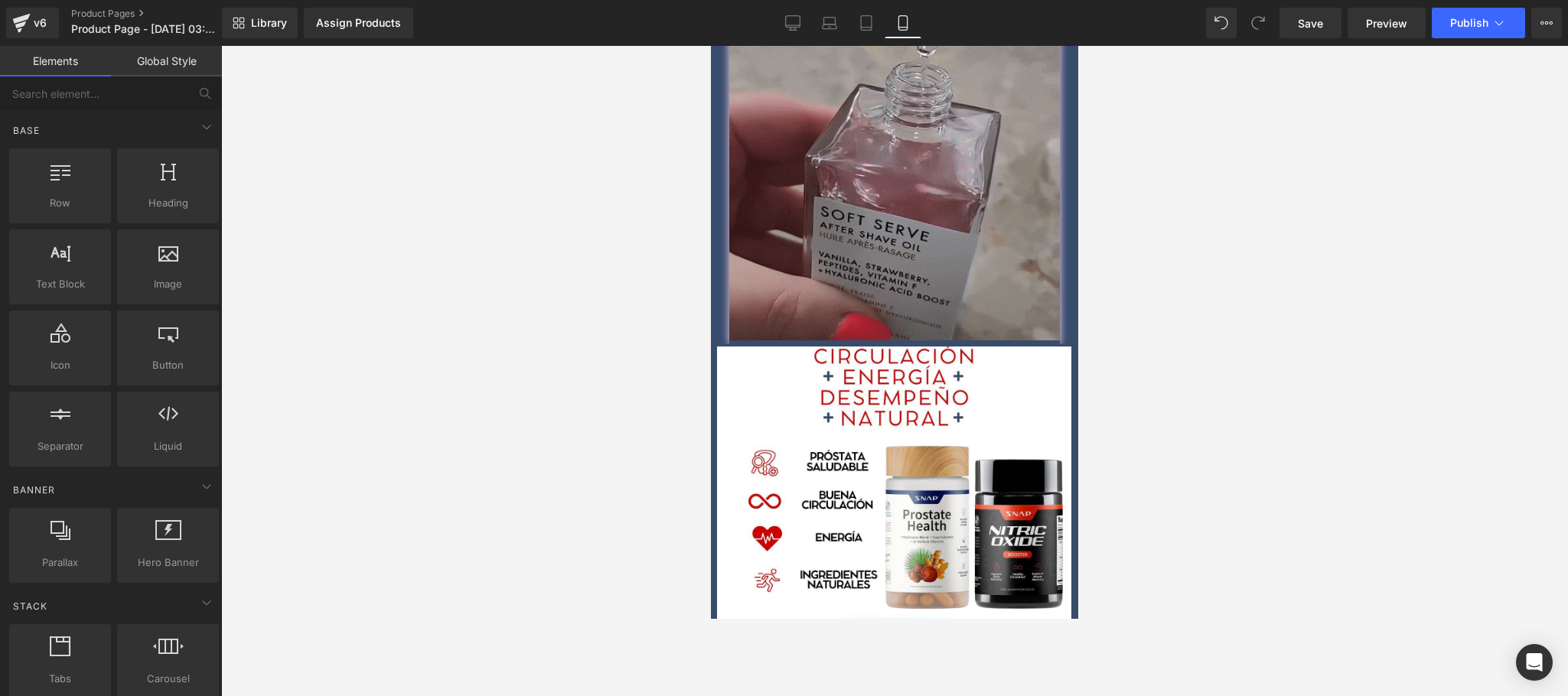
click at [1295, 457] on div at bounding box center [895, 371] width 1347 height 650
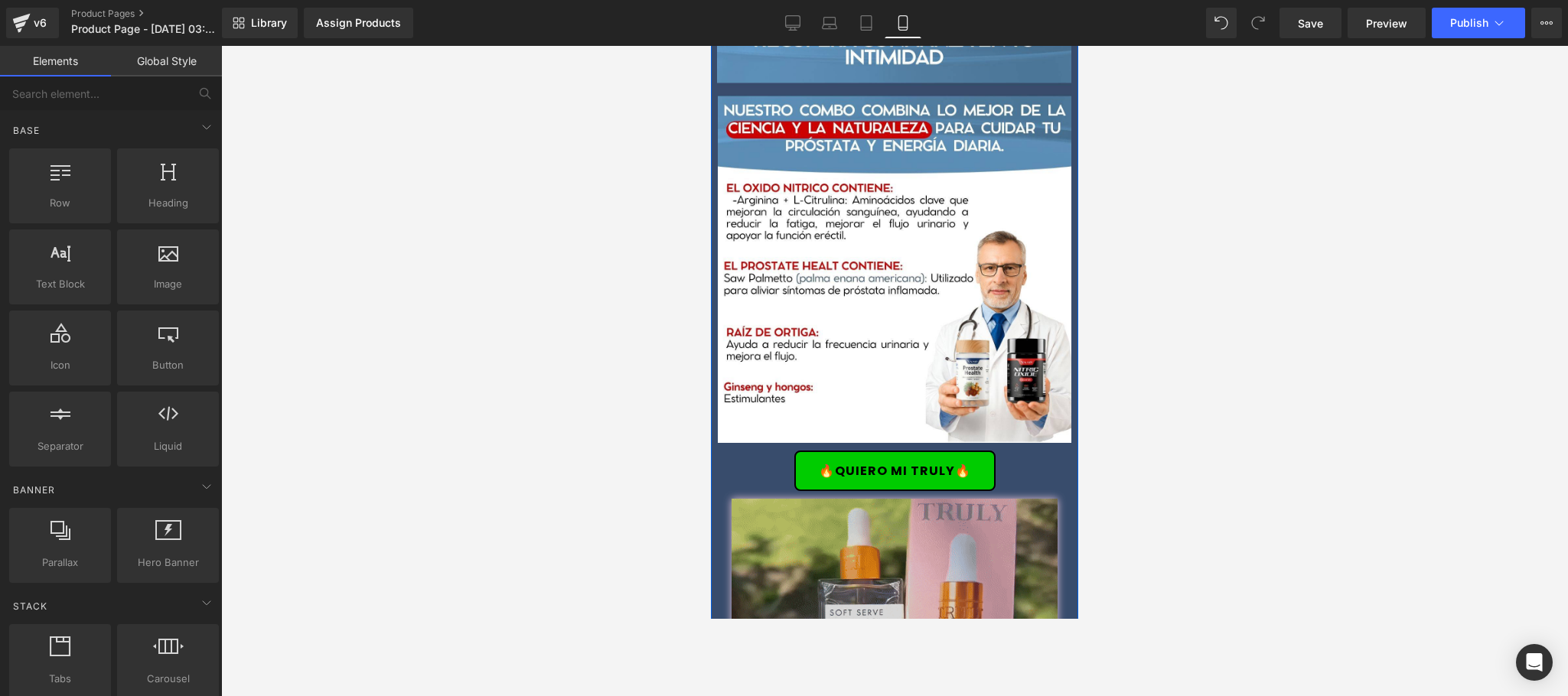
scroll to position [1836, 0]
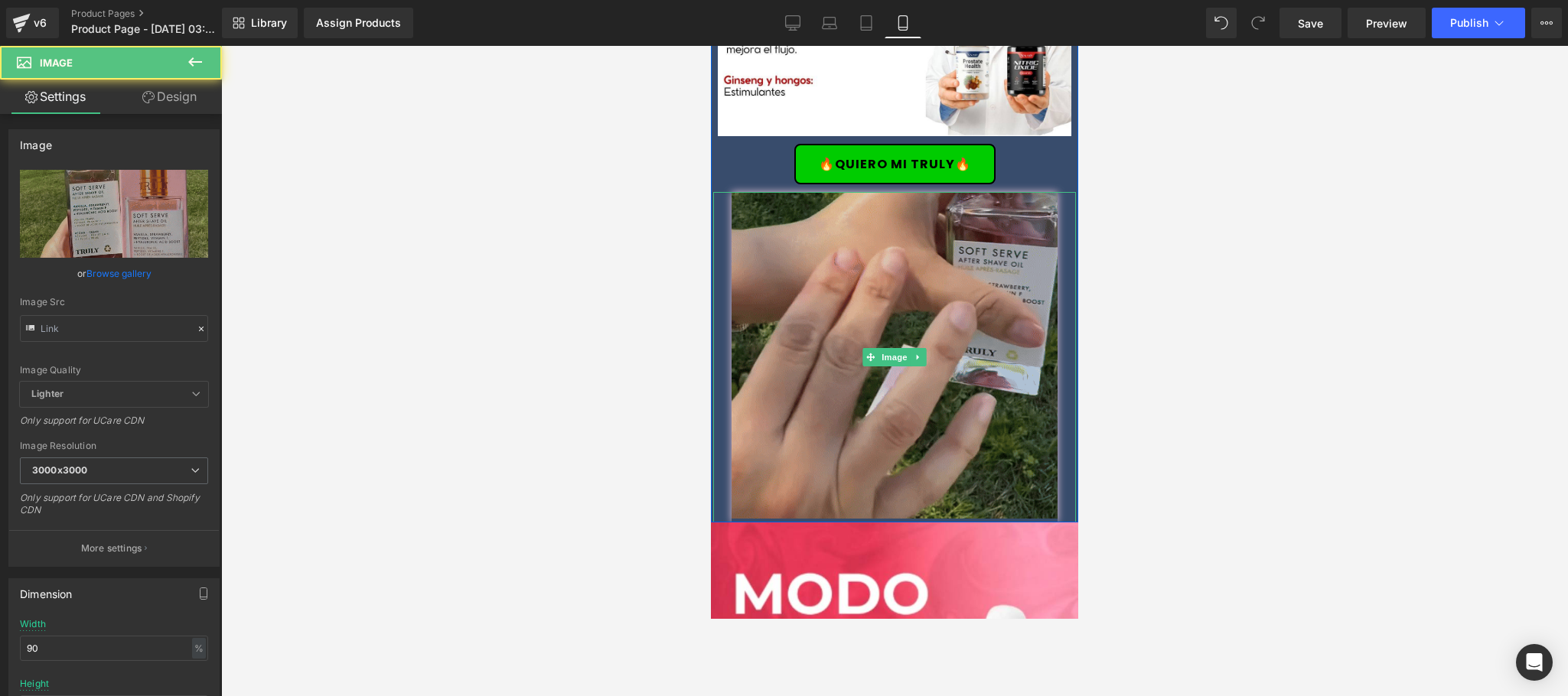
type input "[URL][DOMAIN_NAME]"
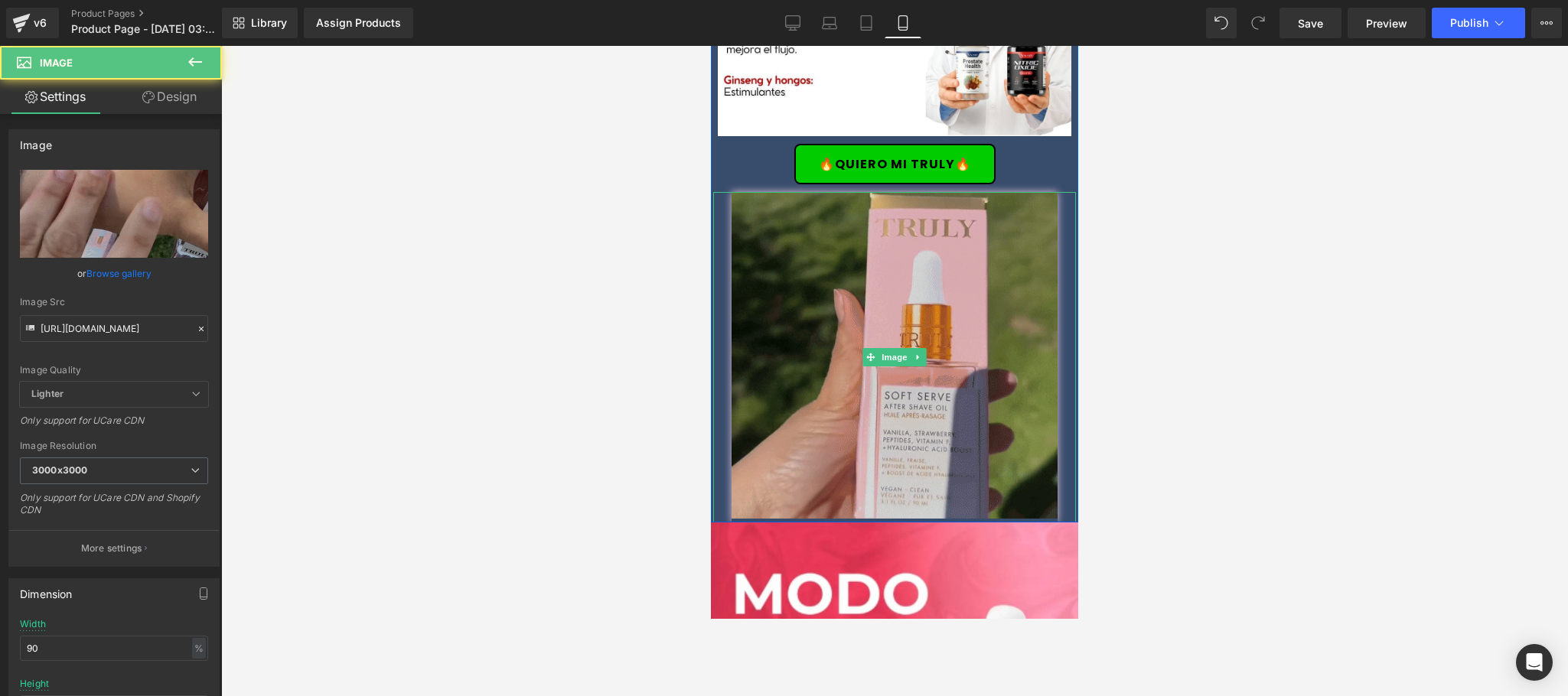
click at [935, 366] on img at bounding box center [895, 357] width 326 height 330
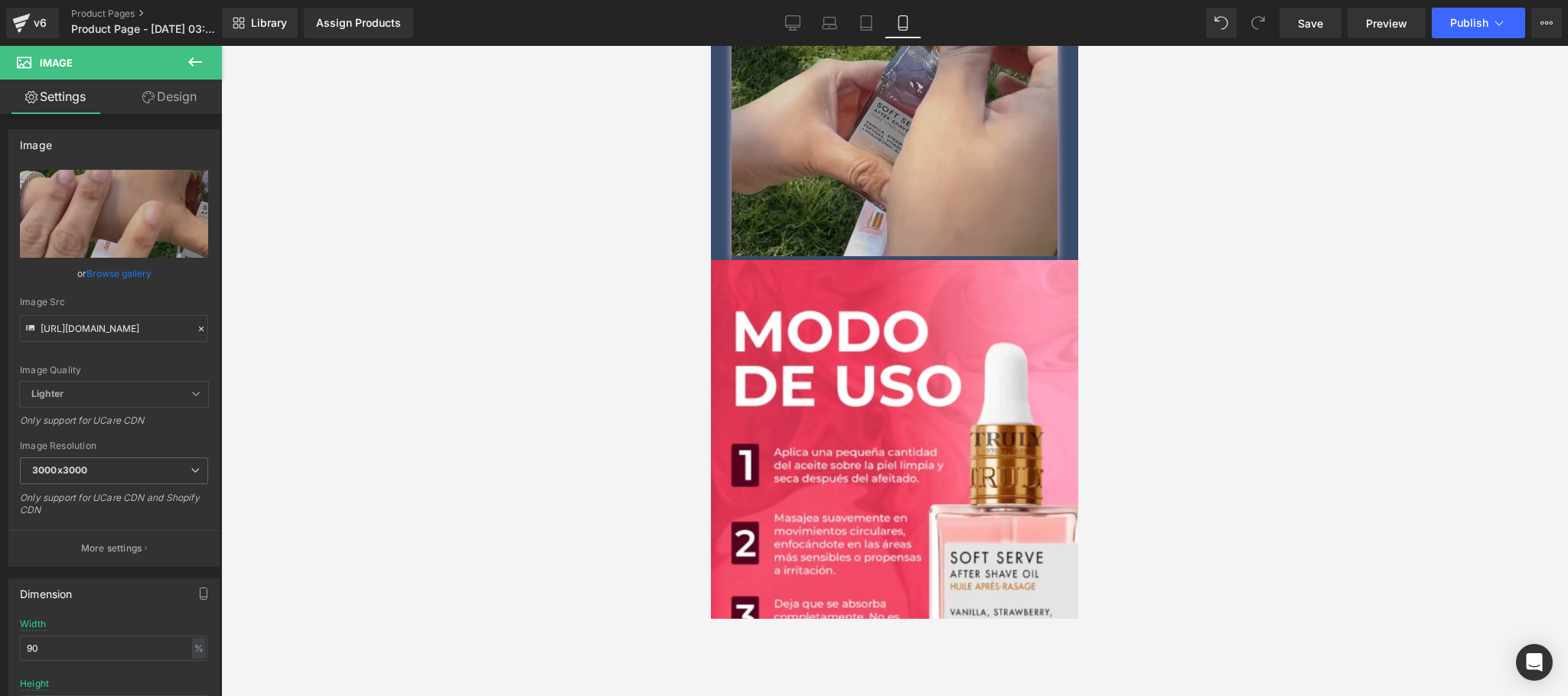
scroll to position [2142, 0]
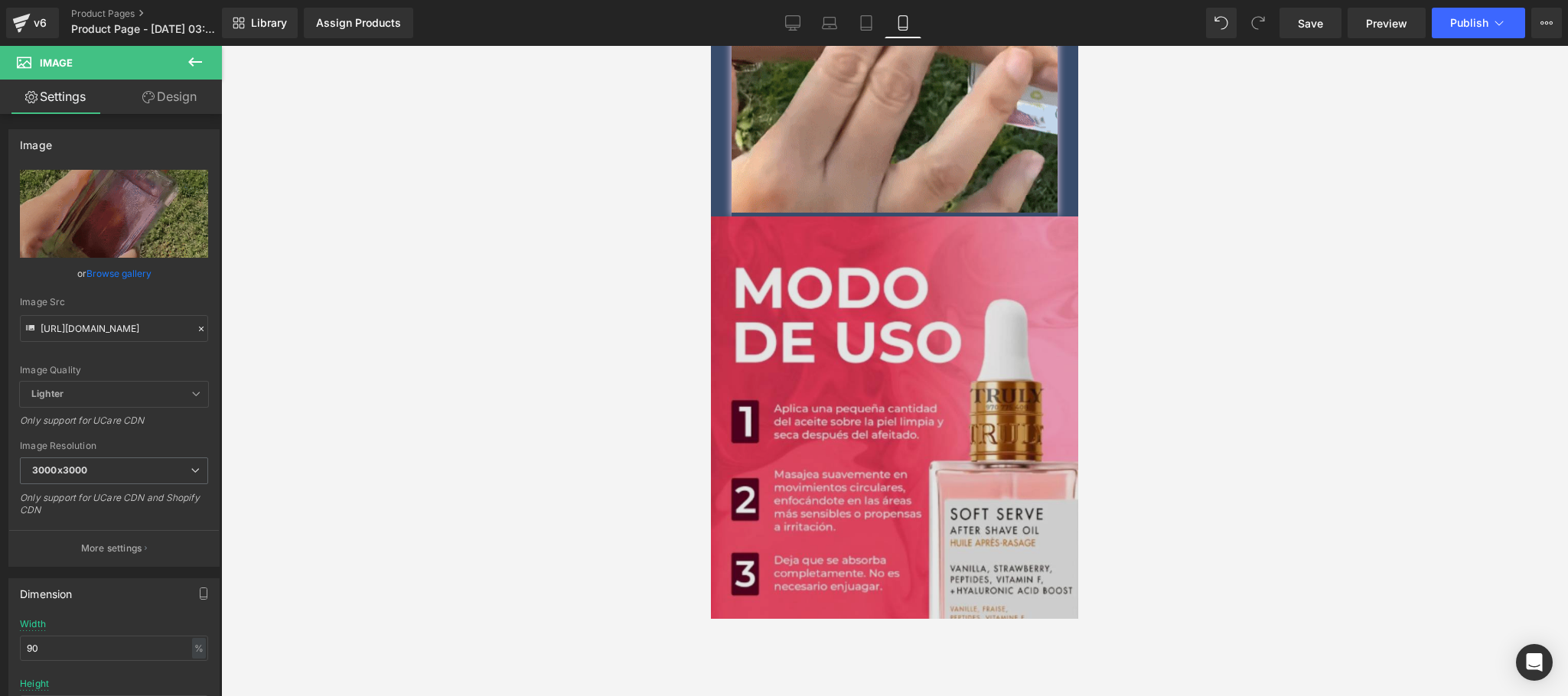
click at [933, 381] on img at bounding box center [895, 494] width 368 height 555
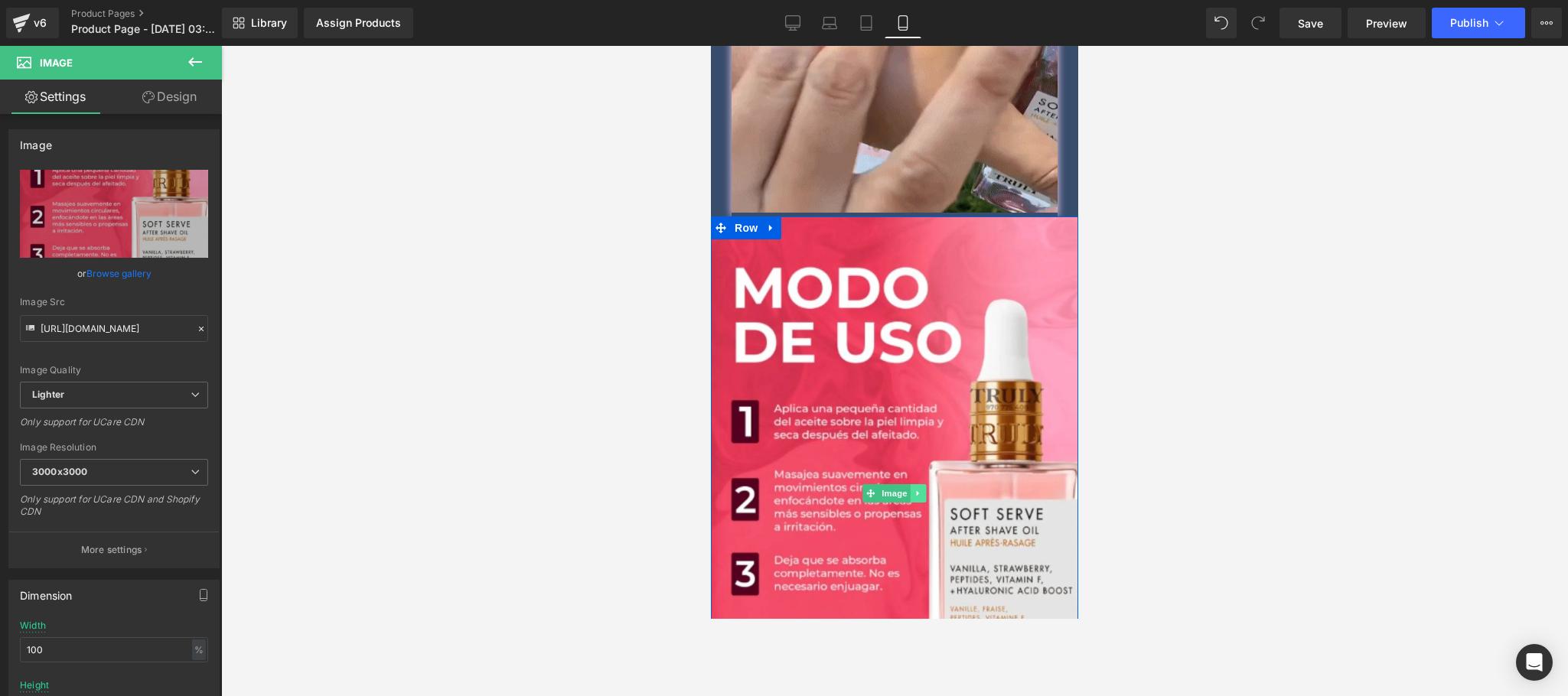
click at [914, 489] on icon at bounding box center [918, 494] width 9 height 9
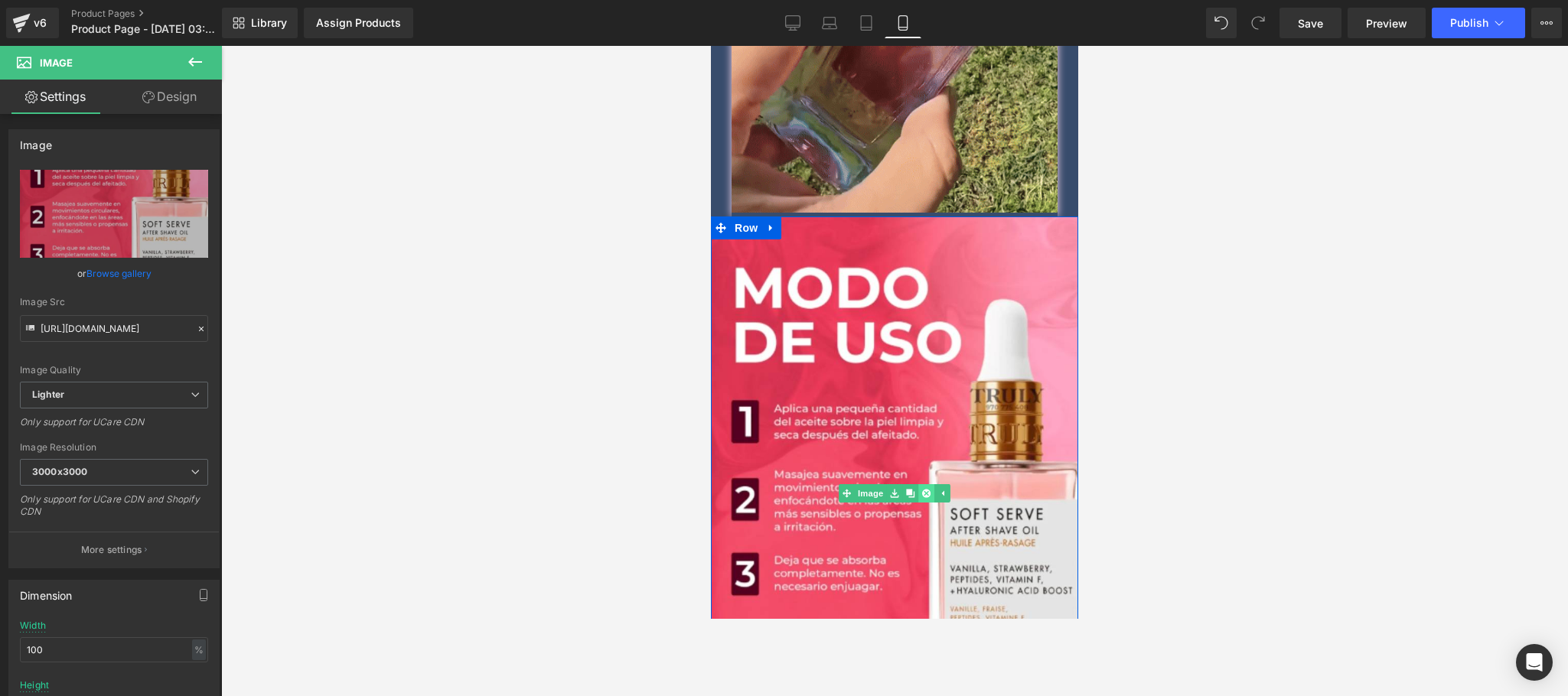
click at [918, 484] on link at bounding box center [926, 493] width 16 height 18
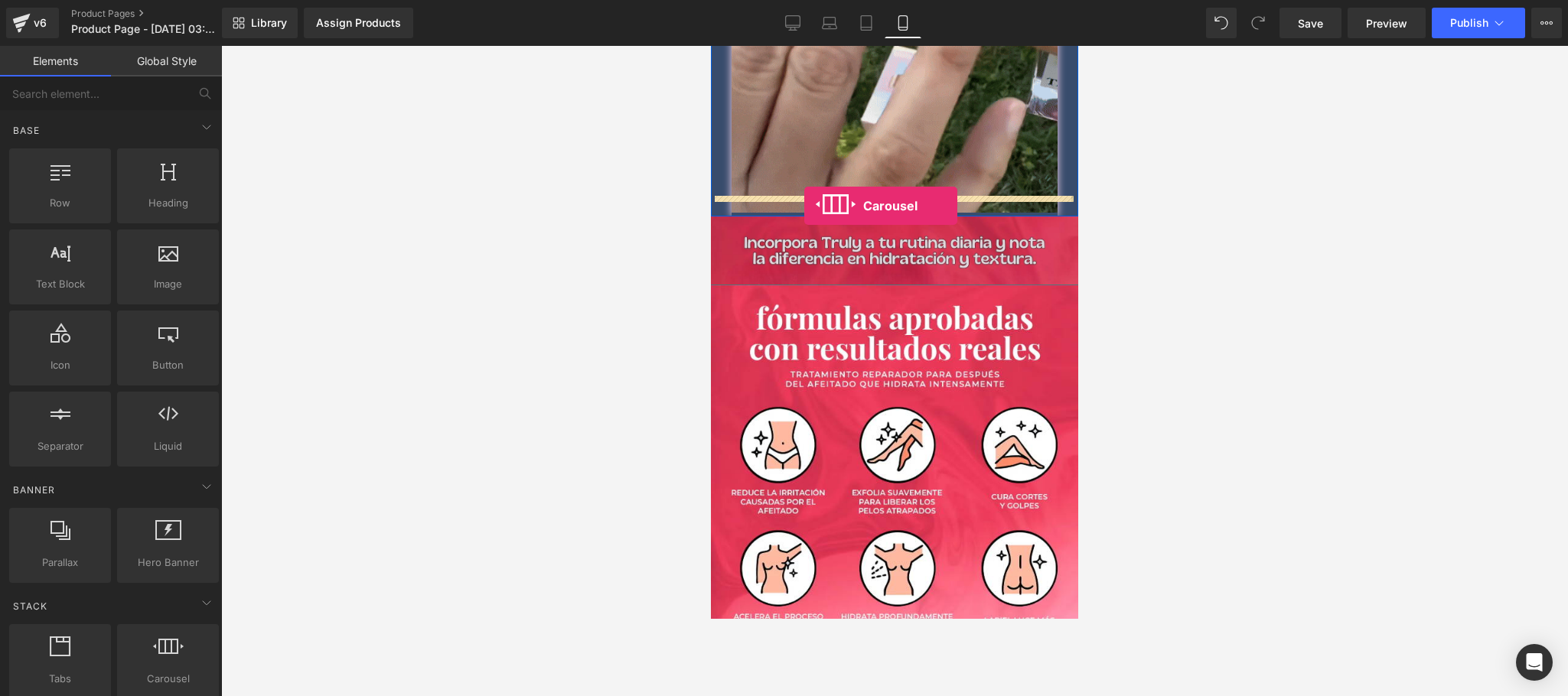
drag, startPoint x: 868, startPoint y: 714, endPoint x: 805, endPoint y: 205, distance: 512.9
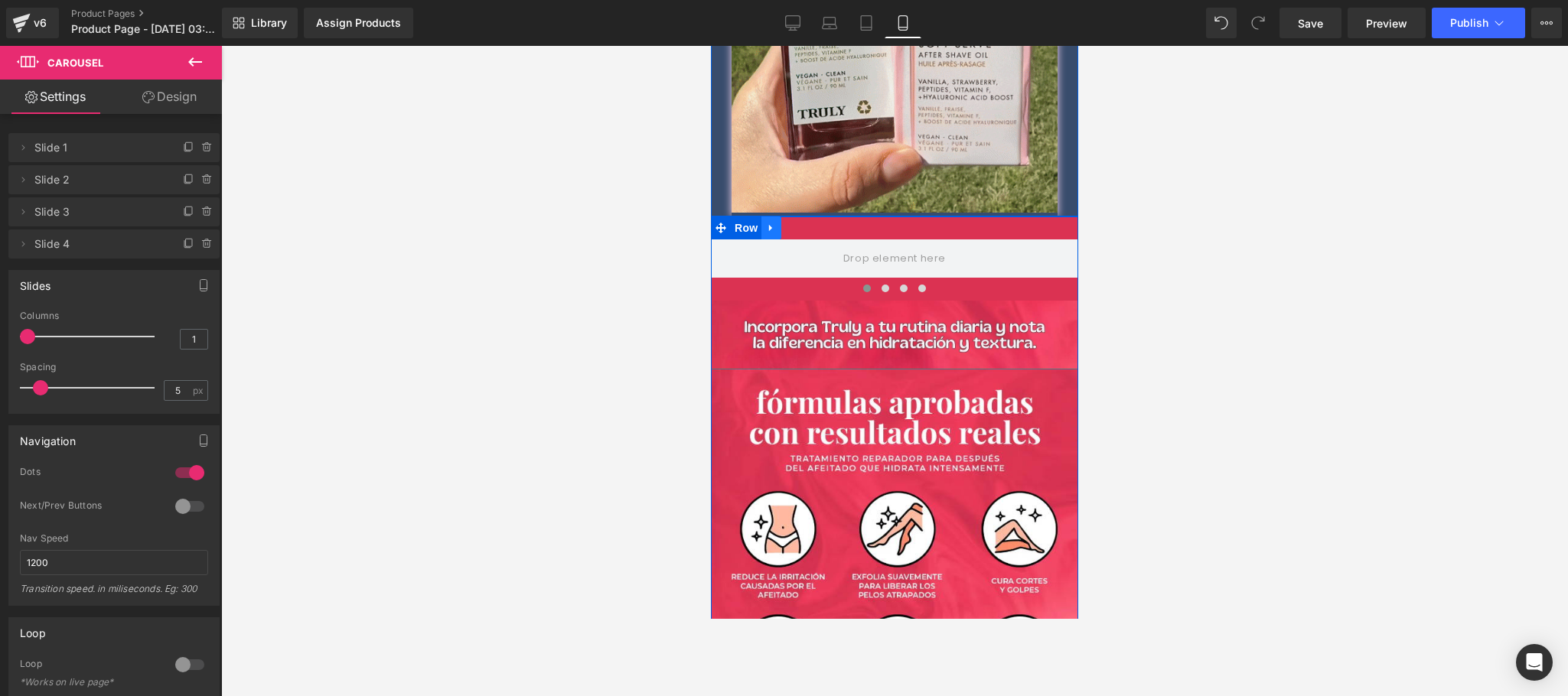
click at [766, 222] on icon at bounding box center [771, 228] width 11 height 12
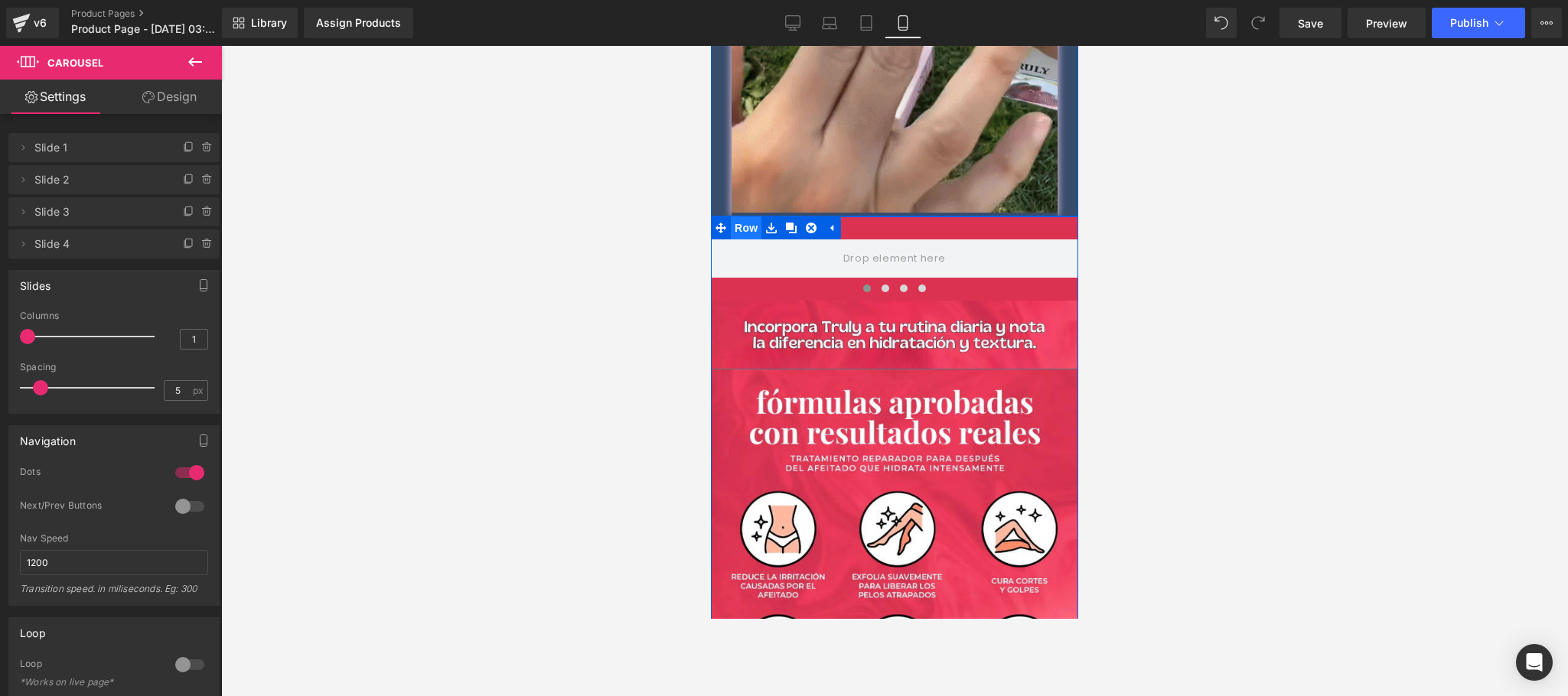
click at [731, 216] on span "Row" at bounding box center [746, 228] width 31 height 23
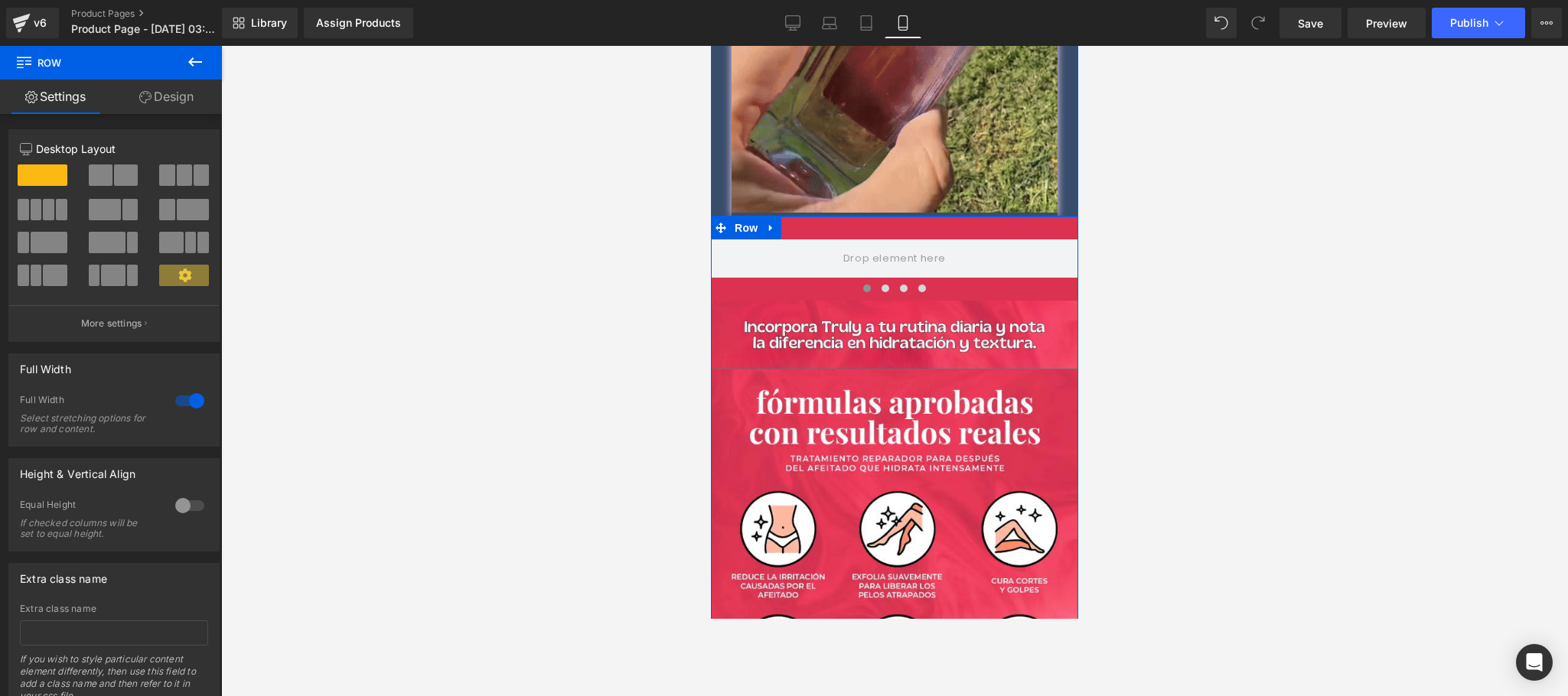
click at [145, 91] on icon at bounding box center [145, 96] width 12 height 12
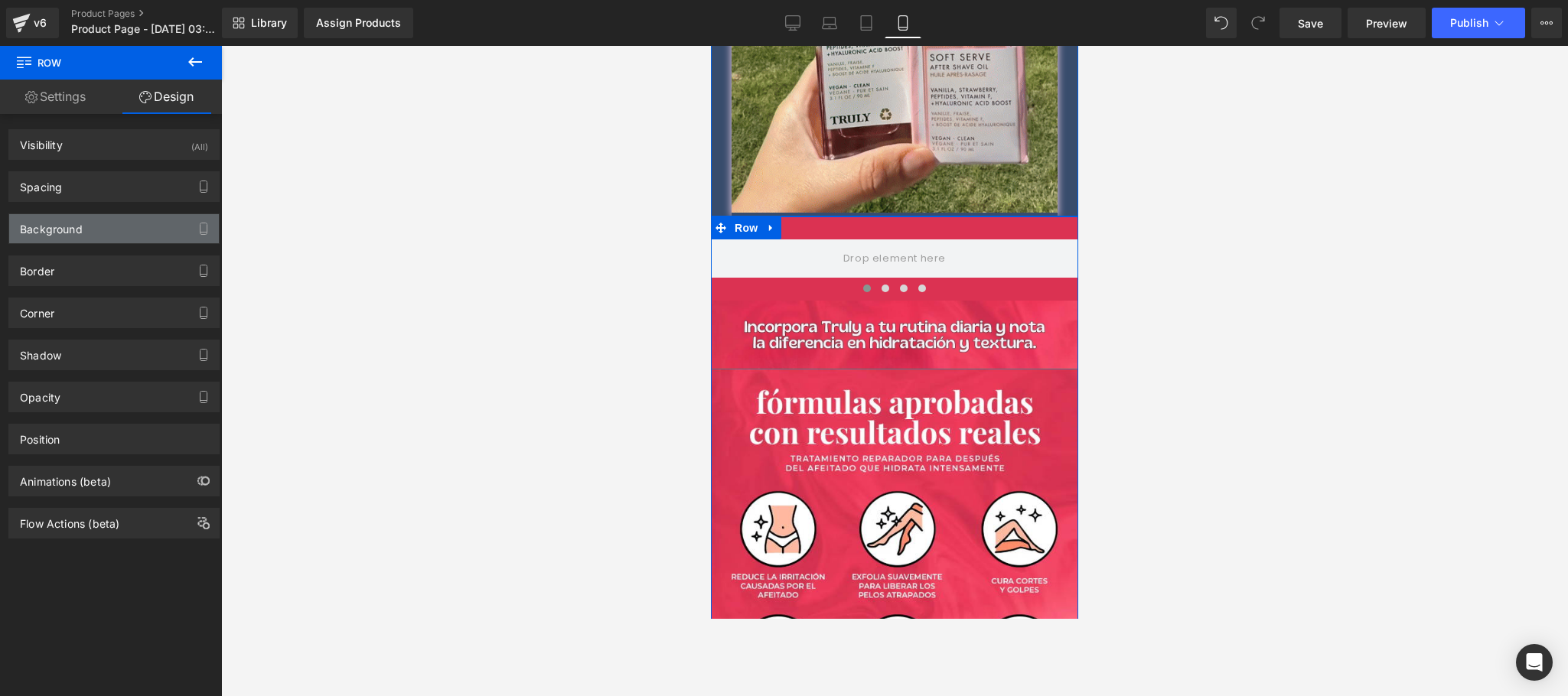
type input "#db3252"
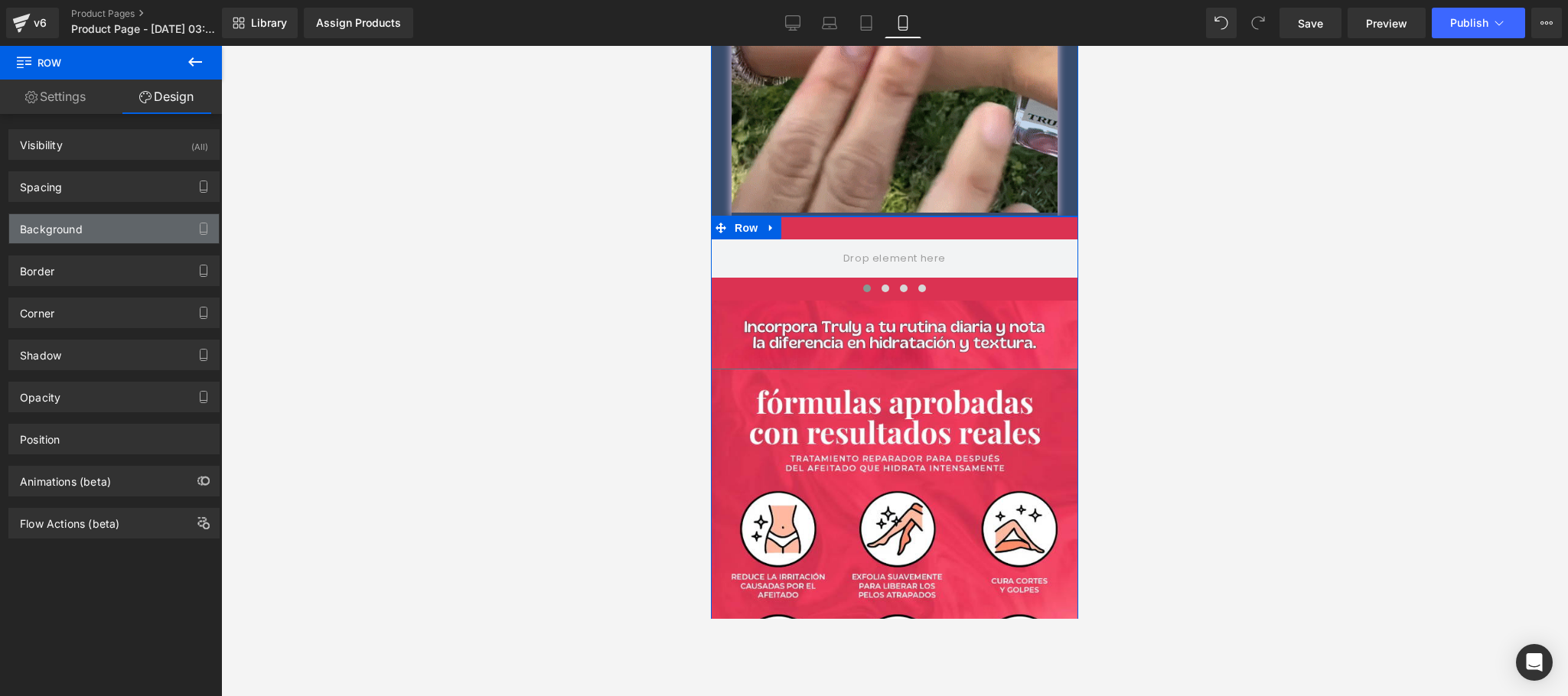
type input "100"
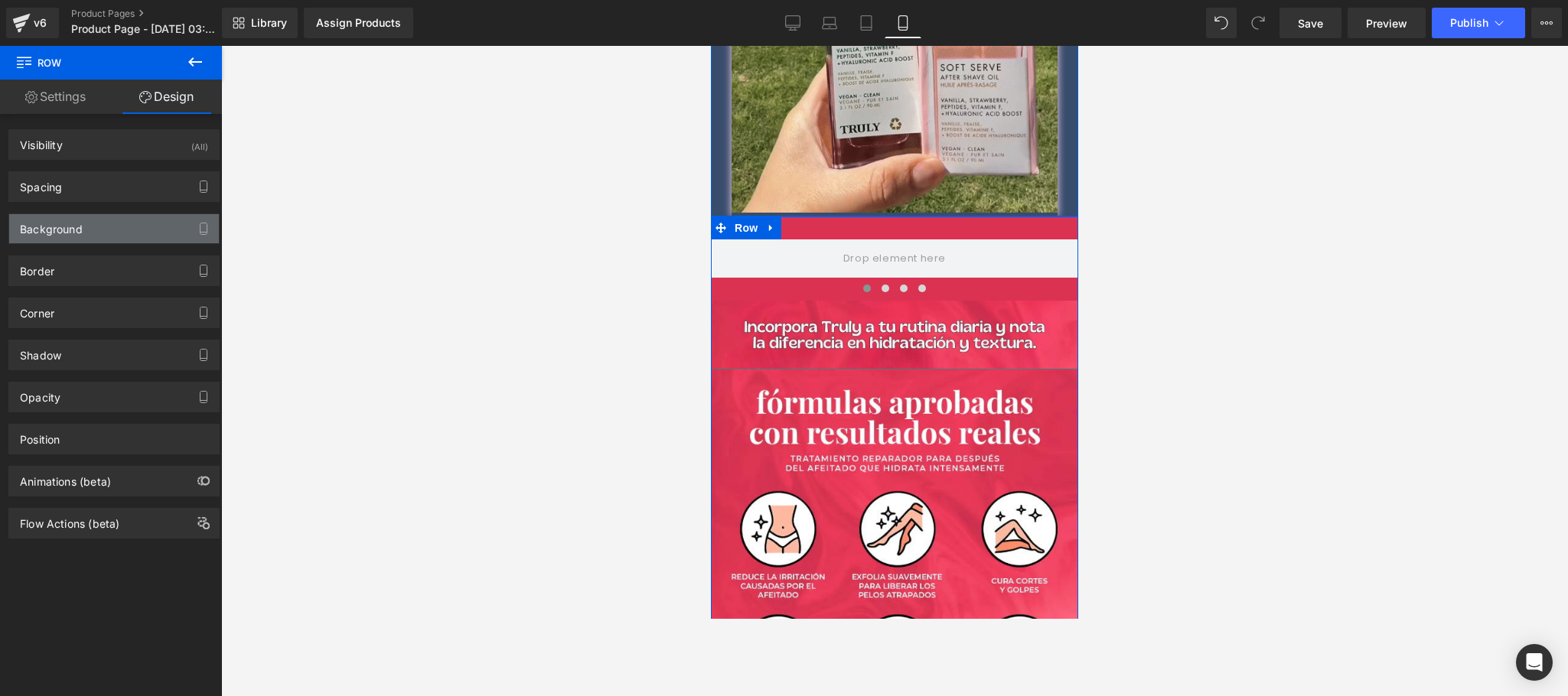
click at [95, 231] on div "Background" at bounding box center [114, 228] width 209 height 29
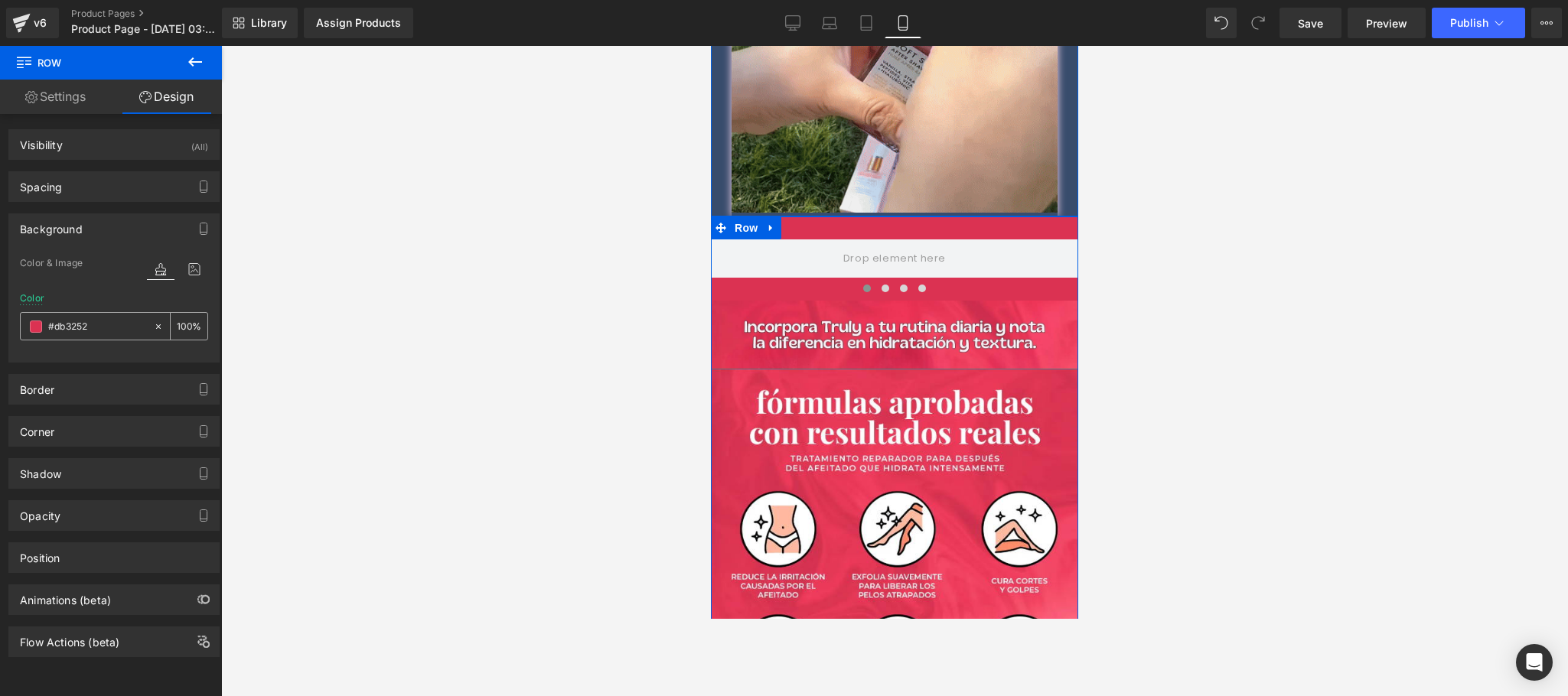
click at [95, 319] on div "#db3252" at bounding box center [87, 326] width 133 height 27
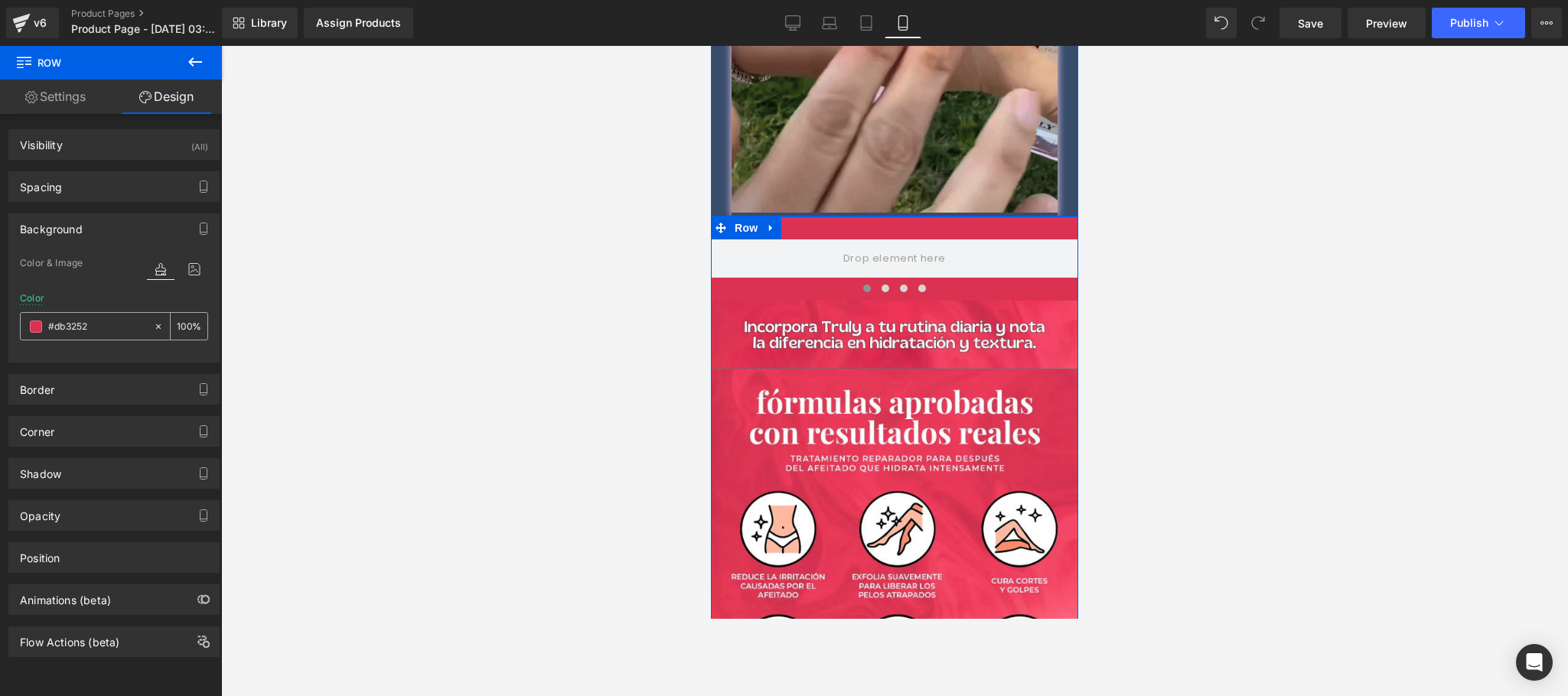
click at [67, 333] on input "#db3252" at bounding box center [97, 326] width 98 height 17
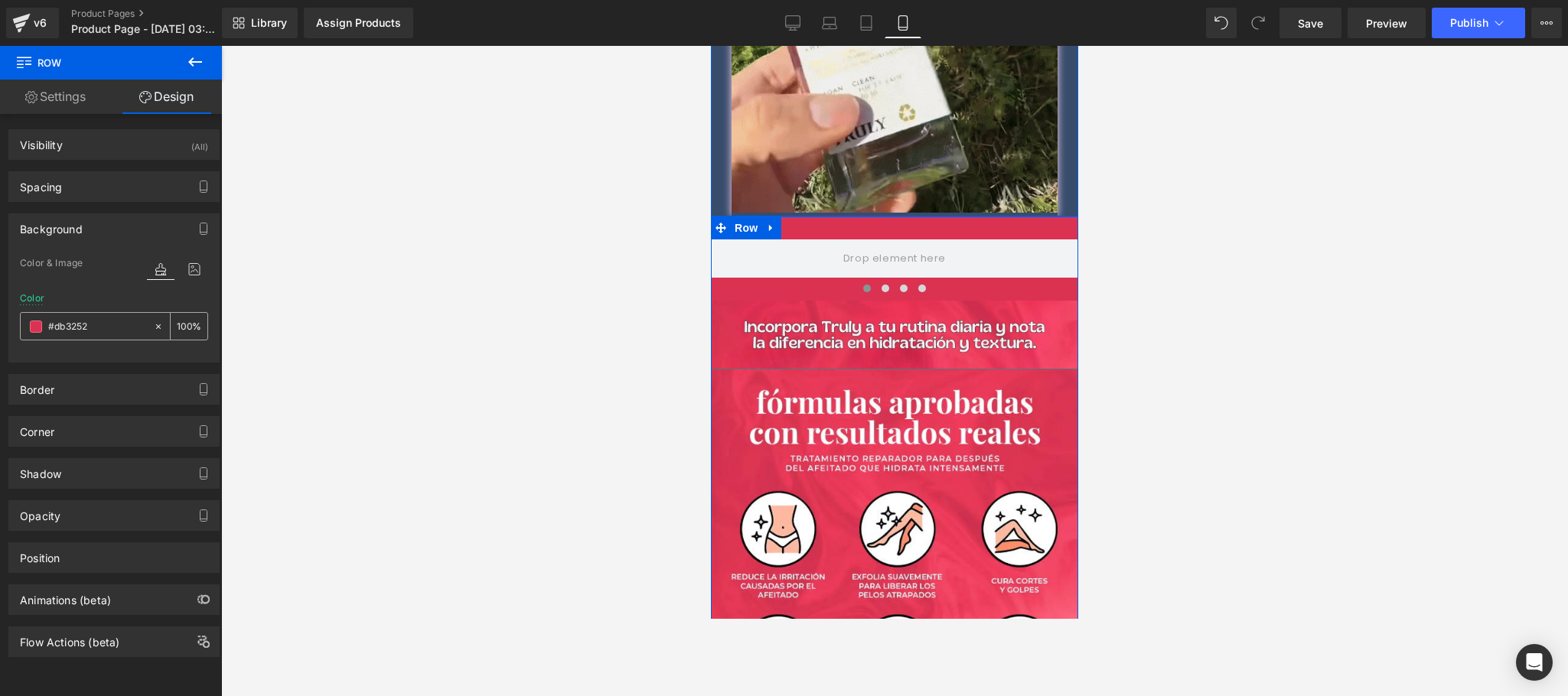
click at [67, 333] on input "#db3252" at bounding box center [97, 326] width 98 height 17
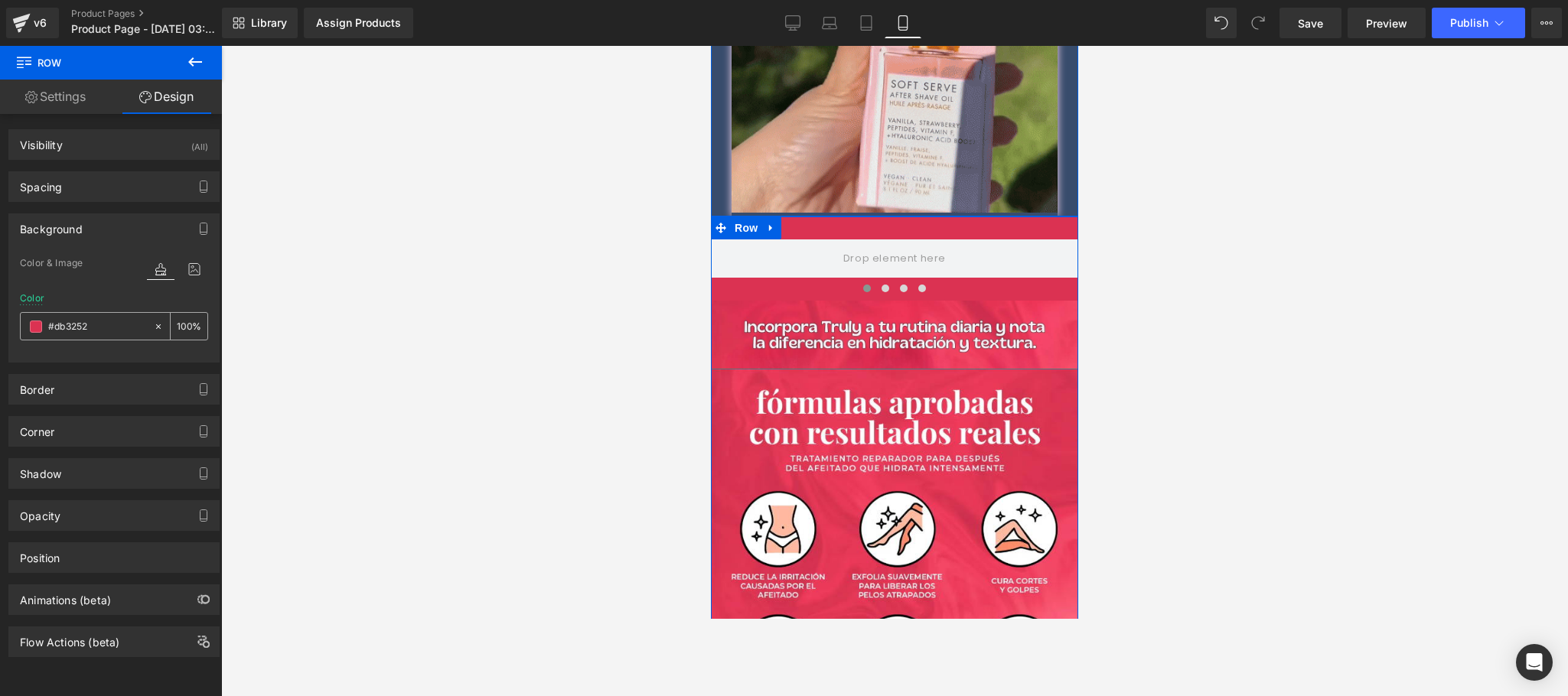
paste input "384c6c"
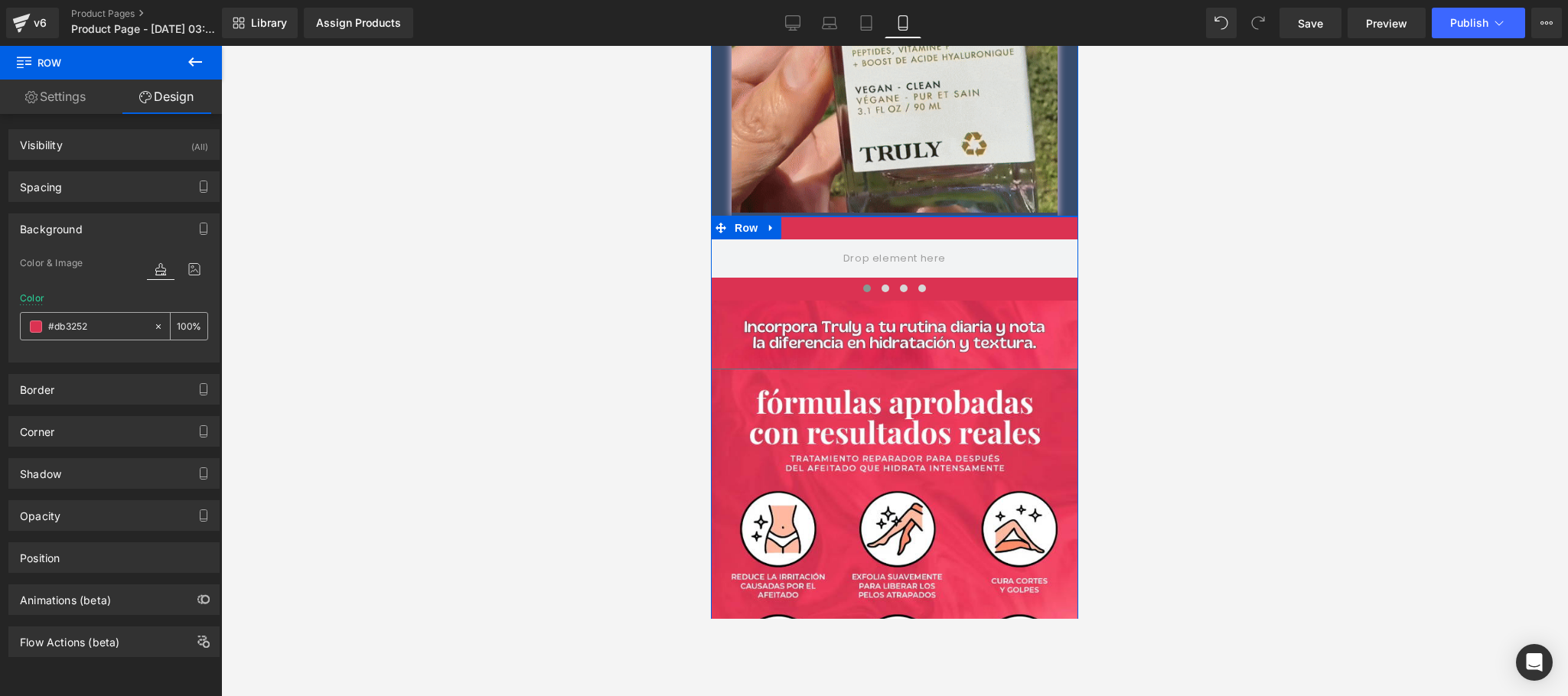
type input "#384c6c"
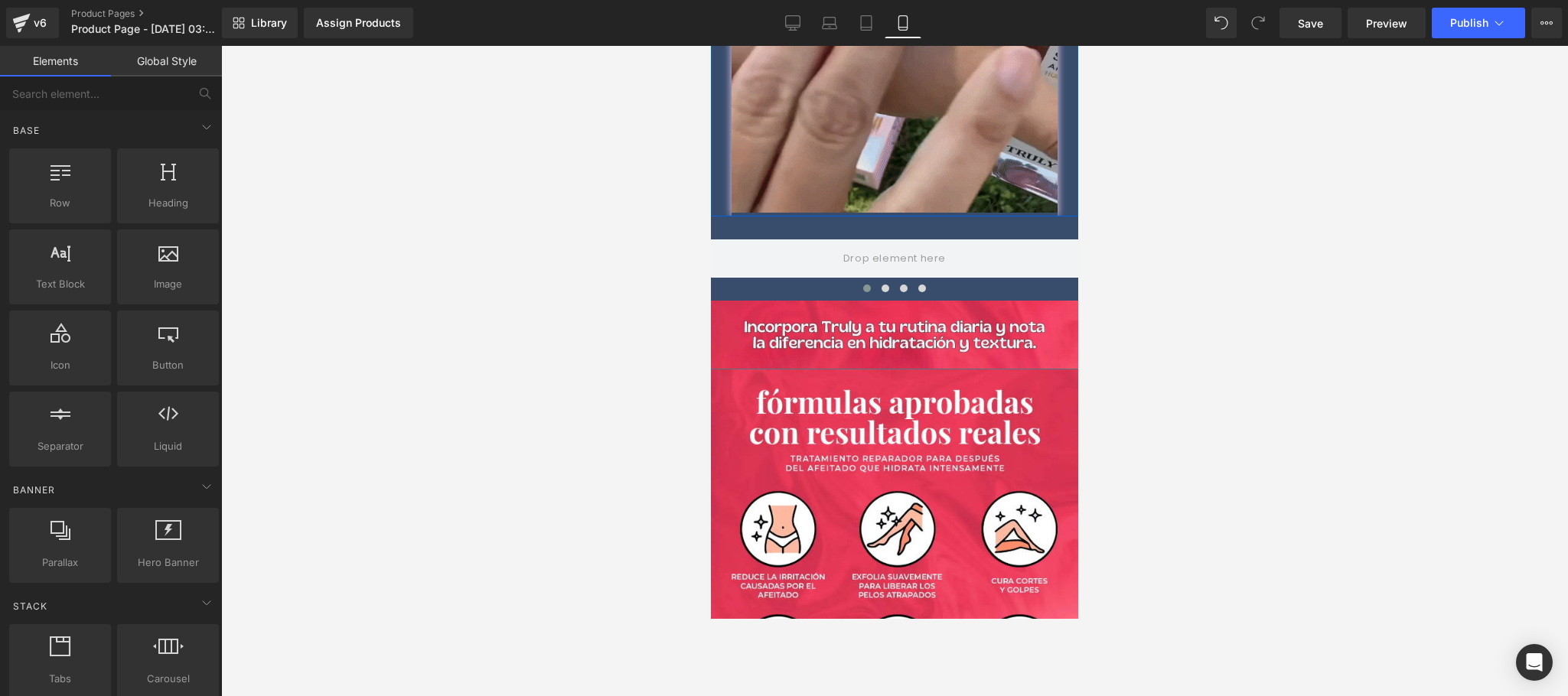
click at [1200, 296] on div at bounding box center [895, 371] width 1347 height 650
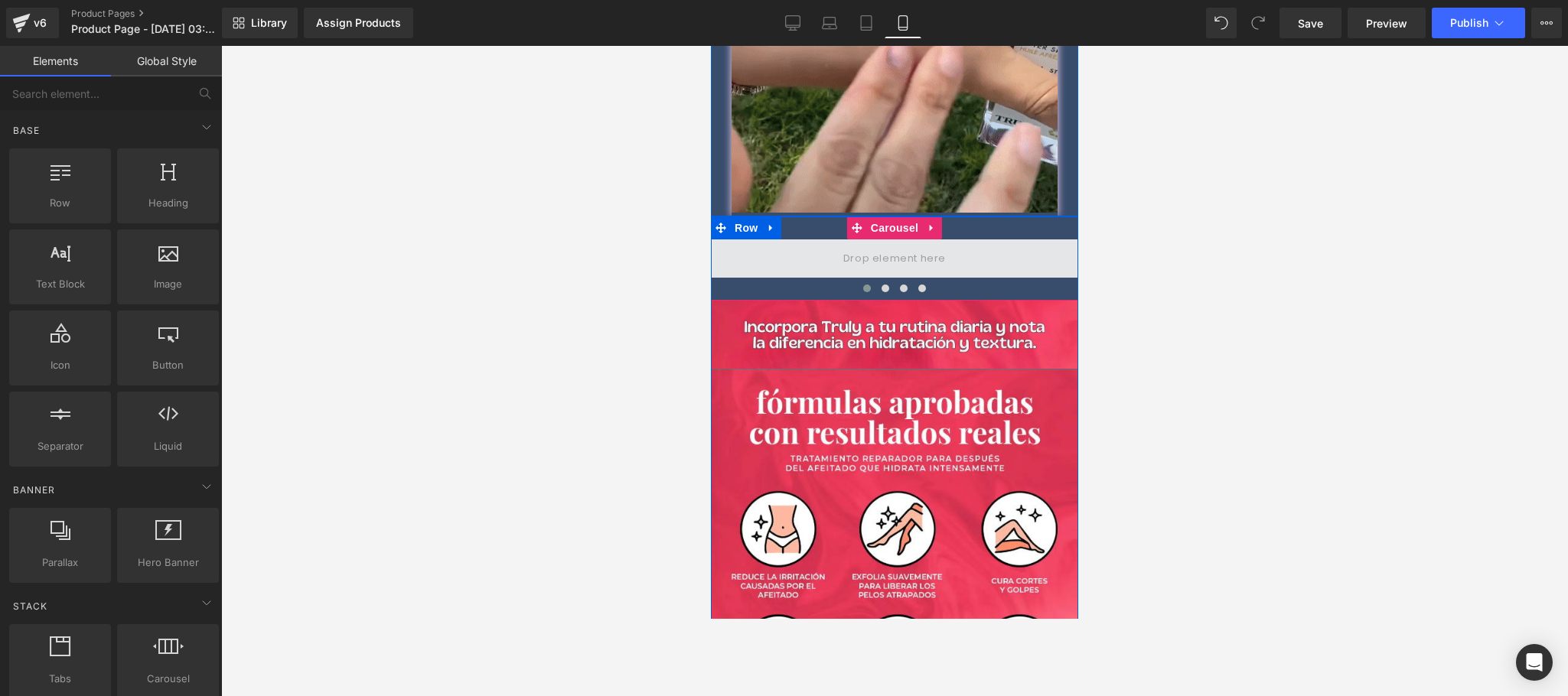
click at [852, 246] on span at bounding box center [894, 258] width 113 height 25
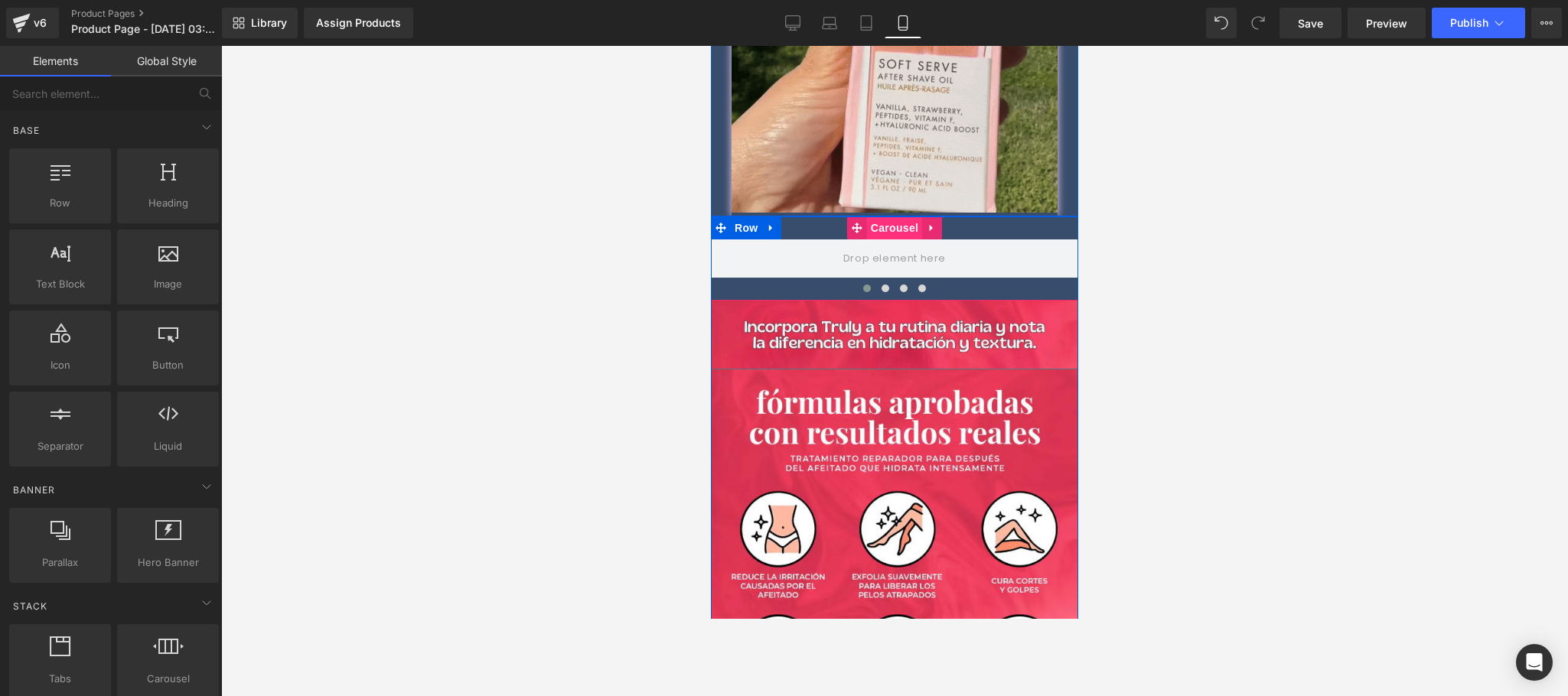
click at [884, 216] on span "Carousel" at bounding box center [895, 228] width 55 height 23
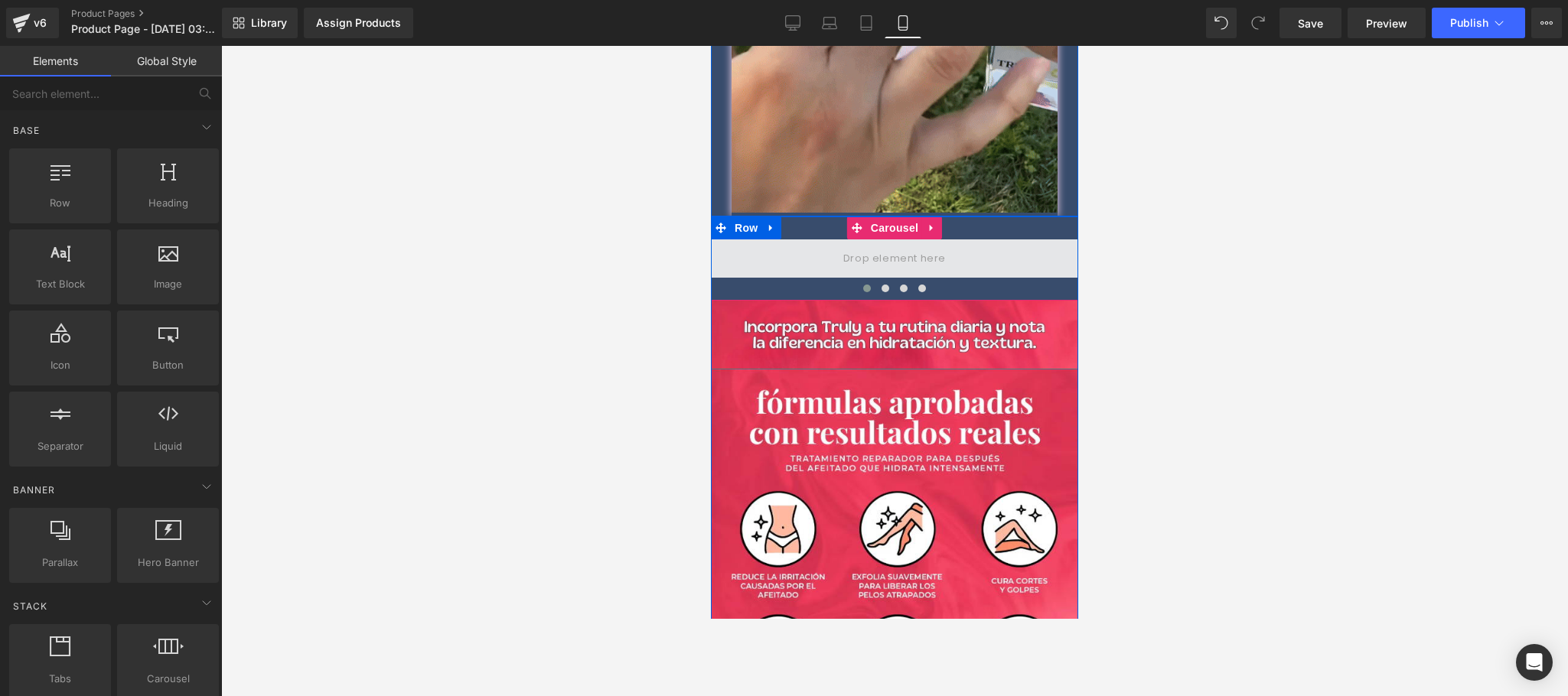
click at [868, 246] on span at bounding box center [894, 258] width 113 height 25
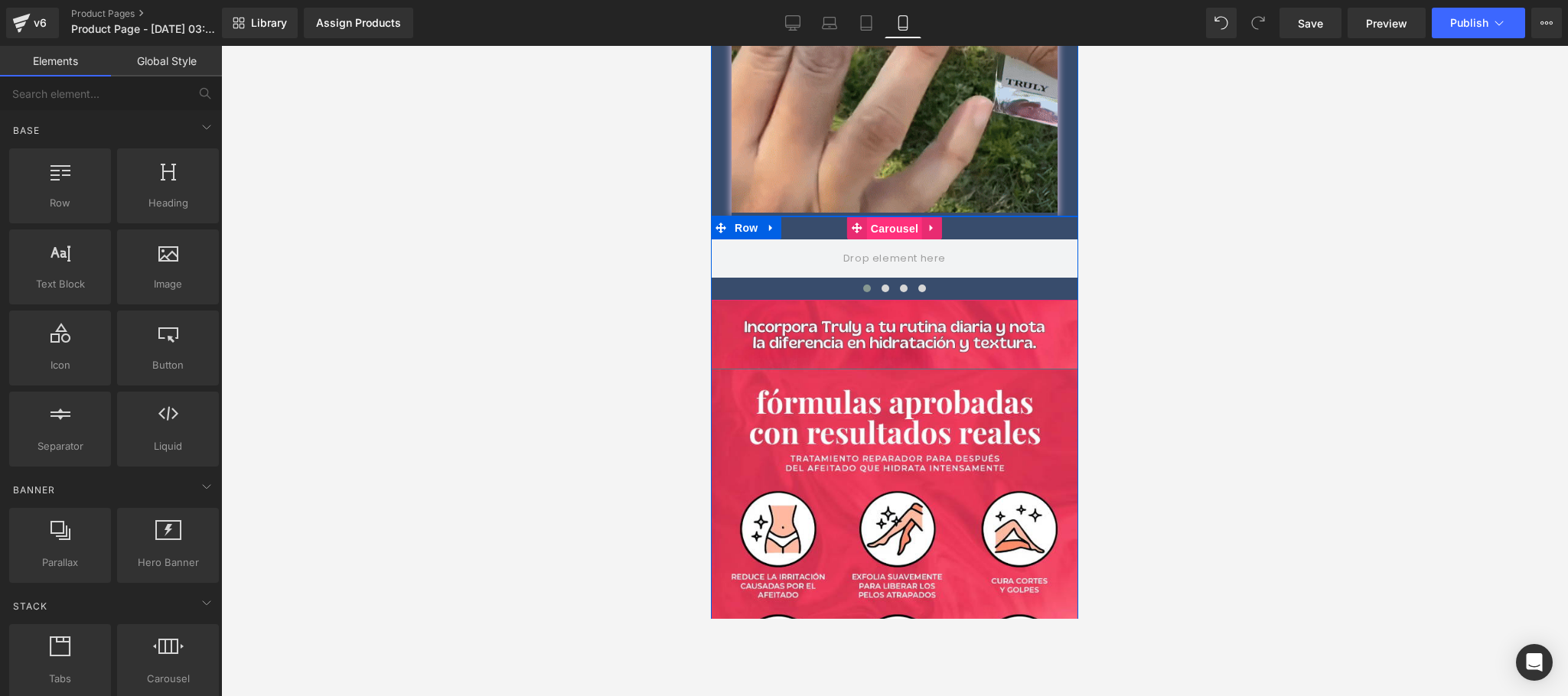
click at [884, 217] on span "Carousel" at bounding box center [895, 228] width 55 height 23
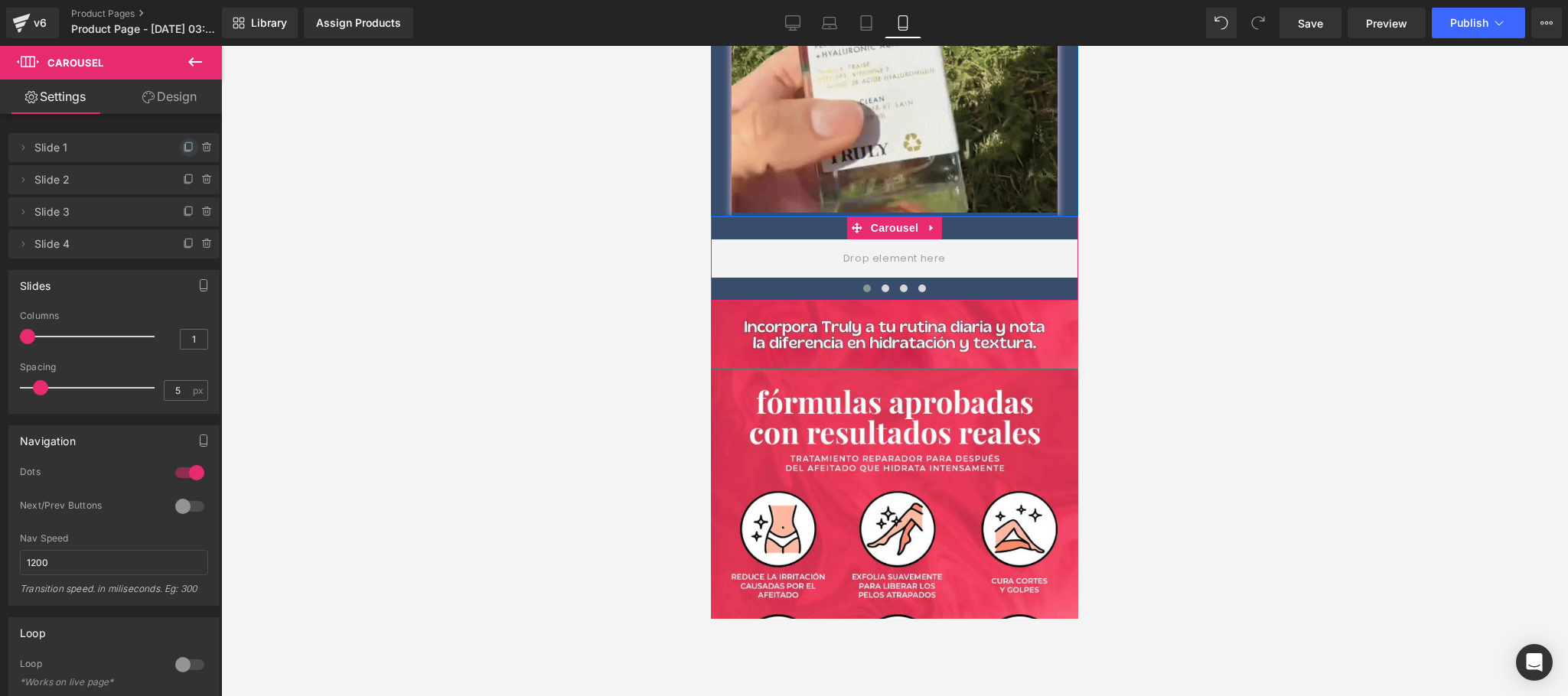
click at [186, 147] on icon at bounding box center [189, 146] width 6 height 8
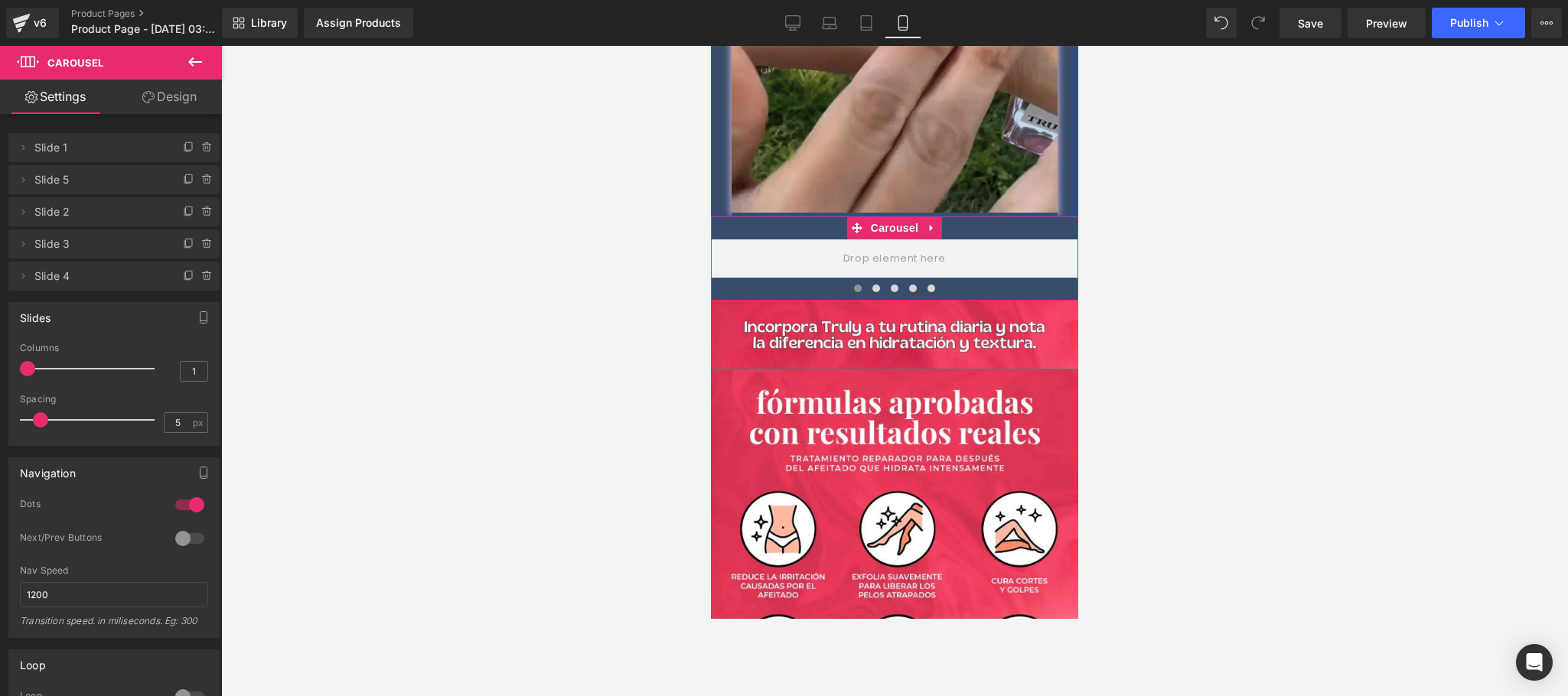
click at [44, 177] on span "Slide 5" at bounding box center [99, 179] width 129 height 29
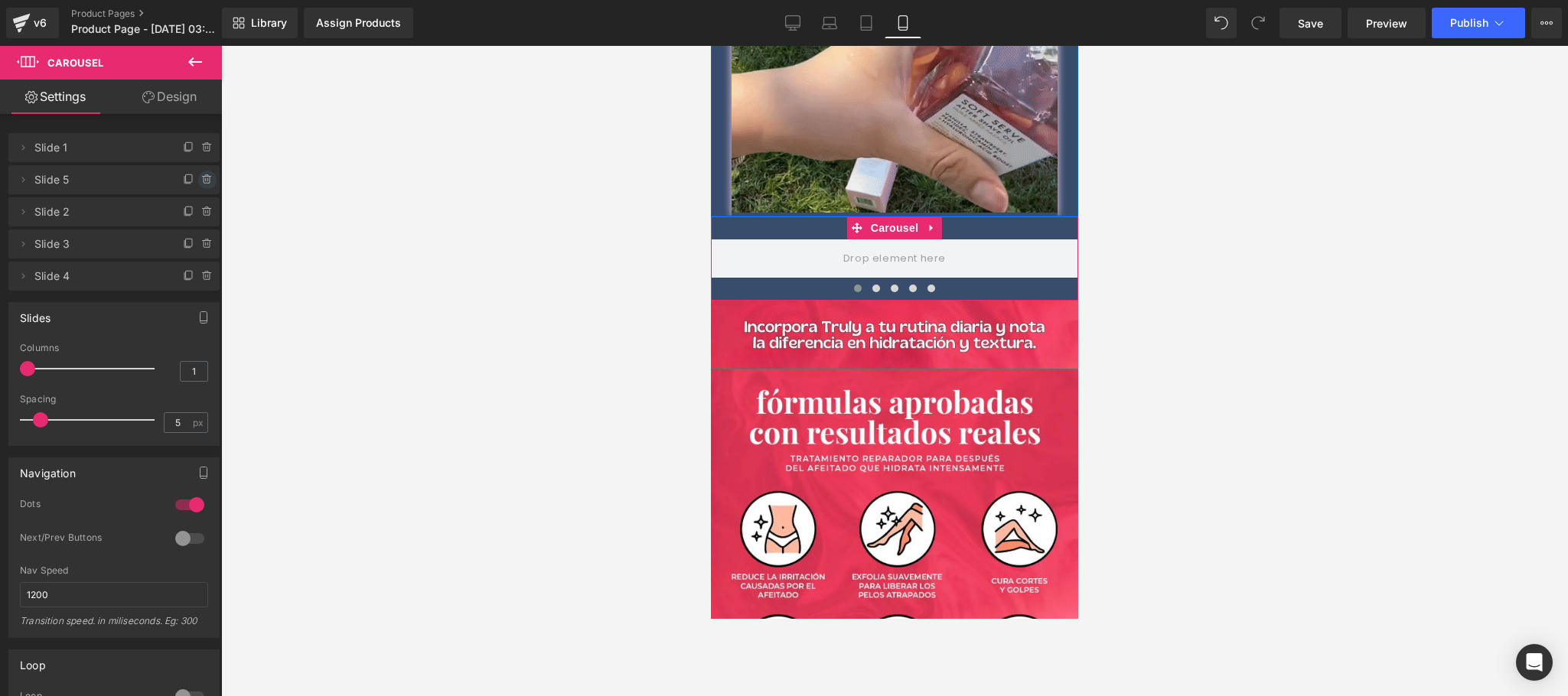
click at [202, 183] on icon at bounding box center [207, 179] width 12 height 12
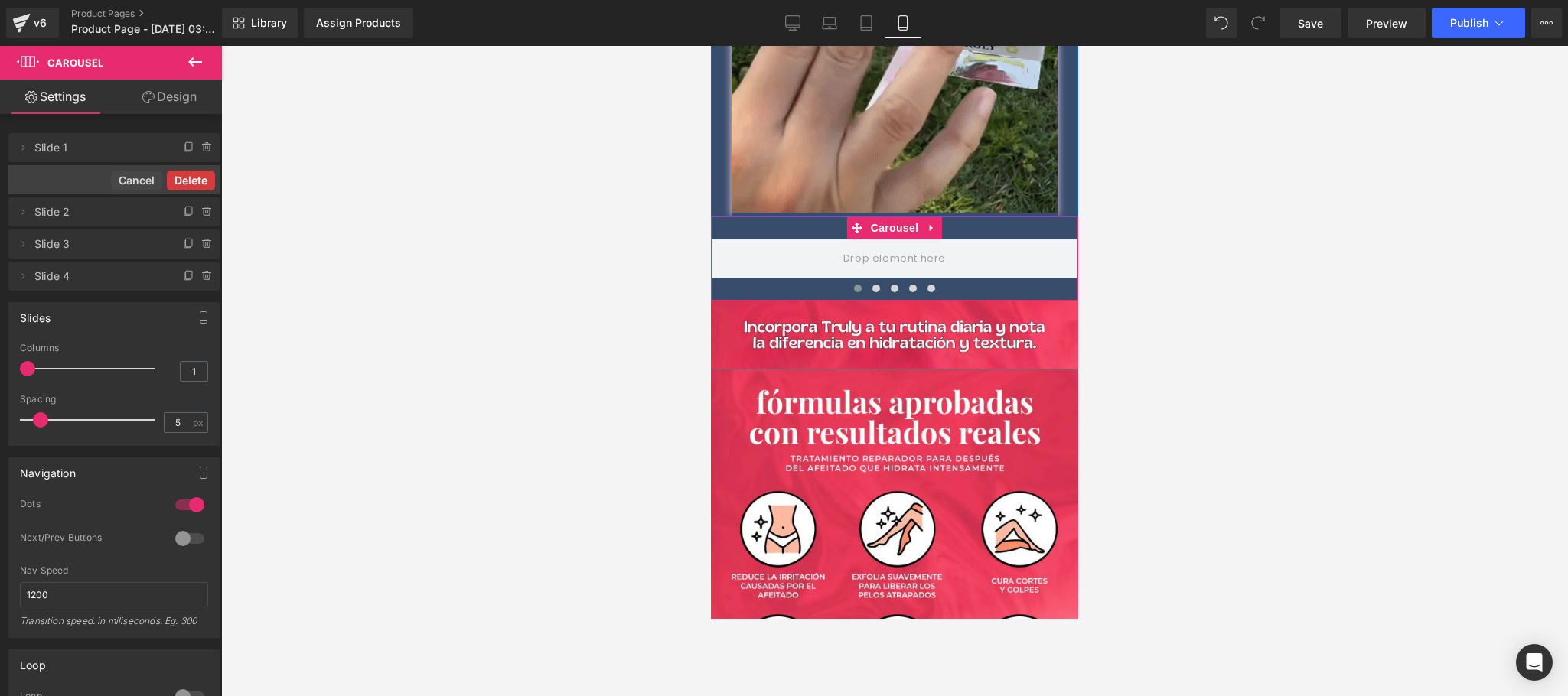
click at [182, 183] on button "Delete" at bounding box center [190, 180] width 48 height 20
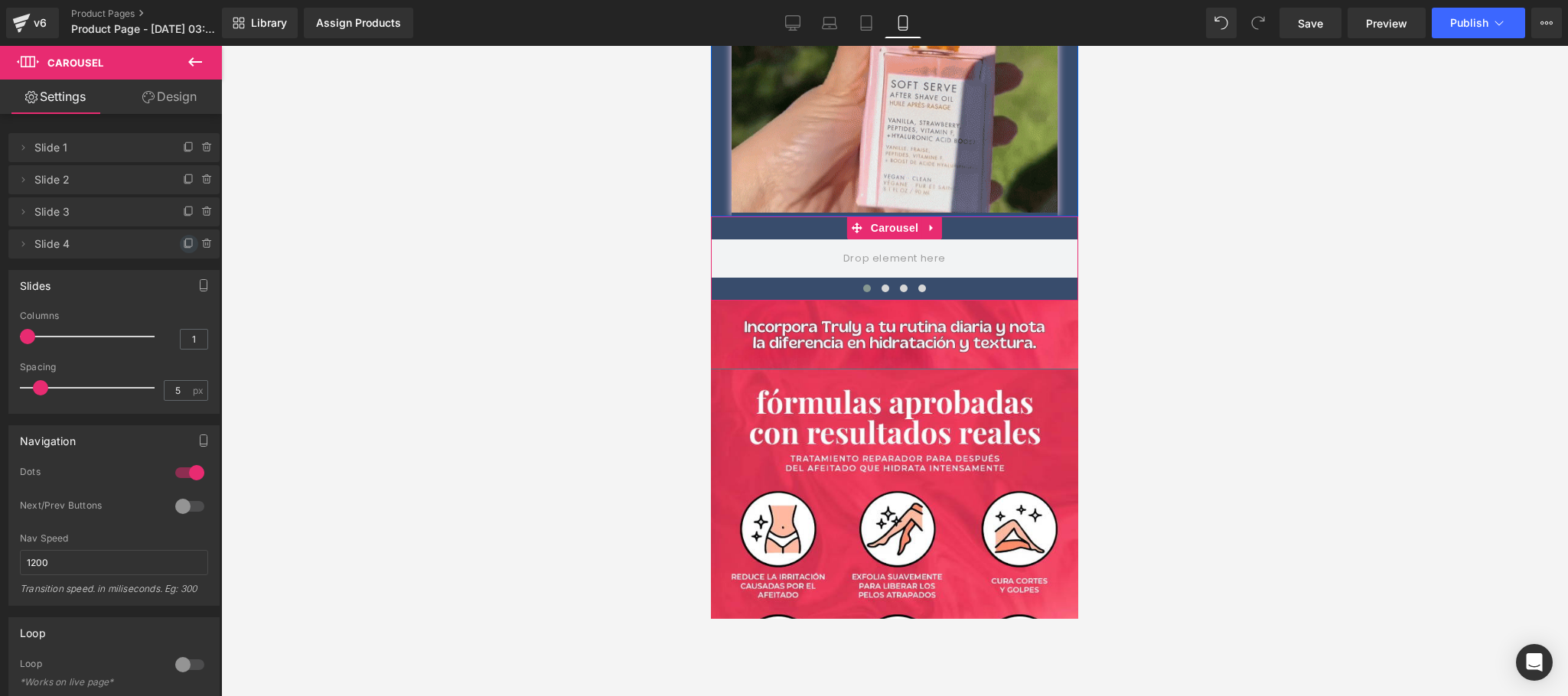
click at [183, 246] on icon at bounding box center [188, 243] width 12 height 12
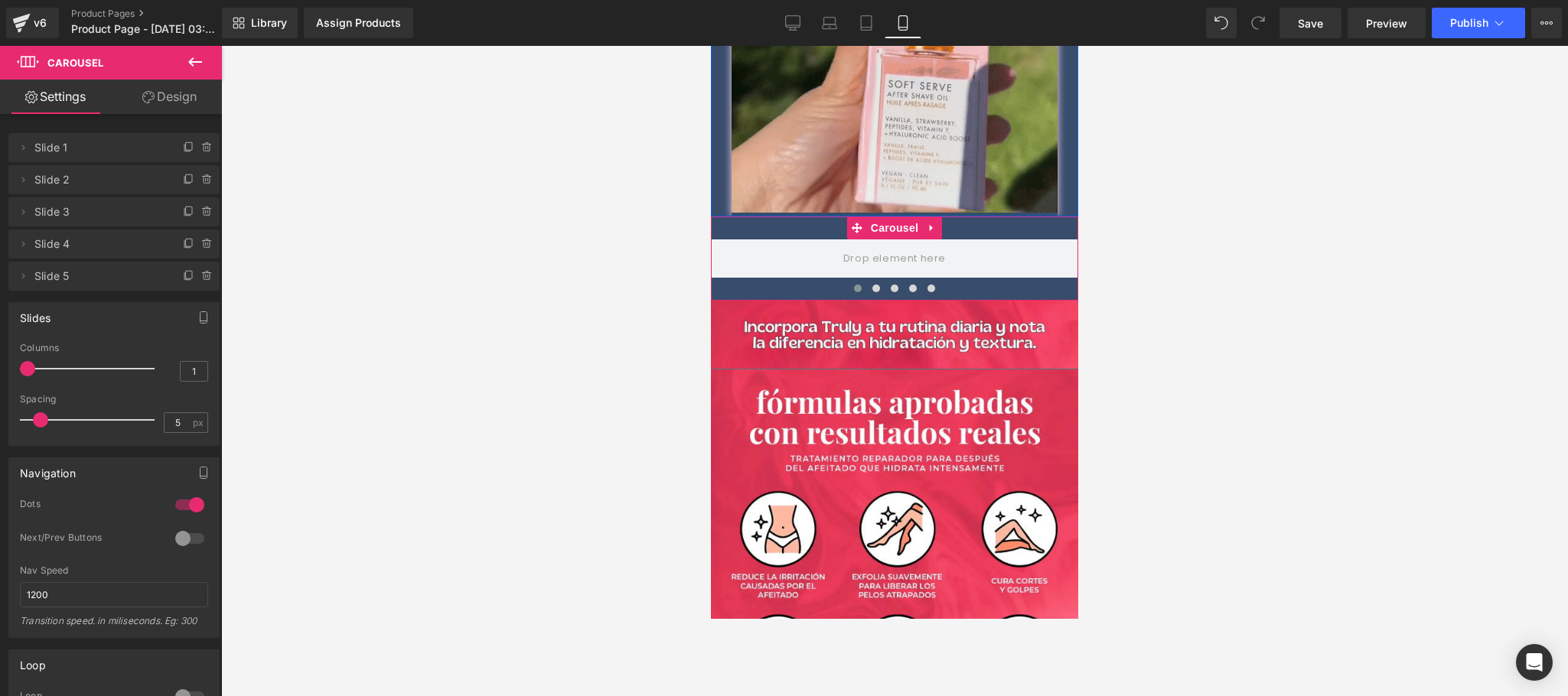
click at [78, 148] on span "Slide 1" at bounding box center [99, 147] width 129 height 29
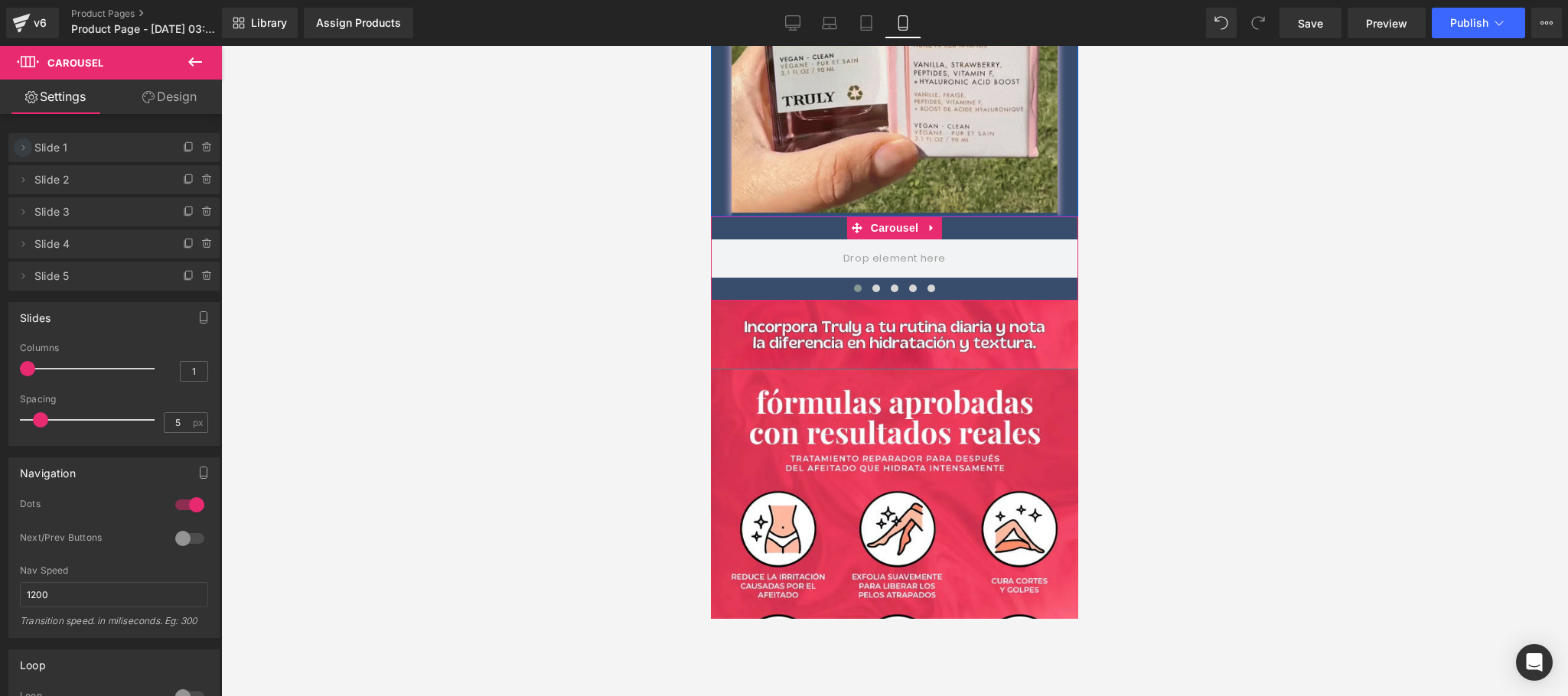
click at [25, 142] on icon at bounding box center [22, 147] width 12 height 12
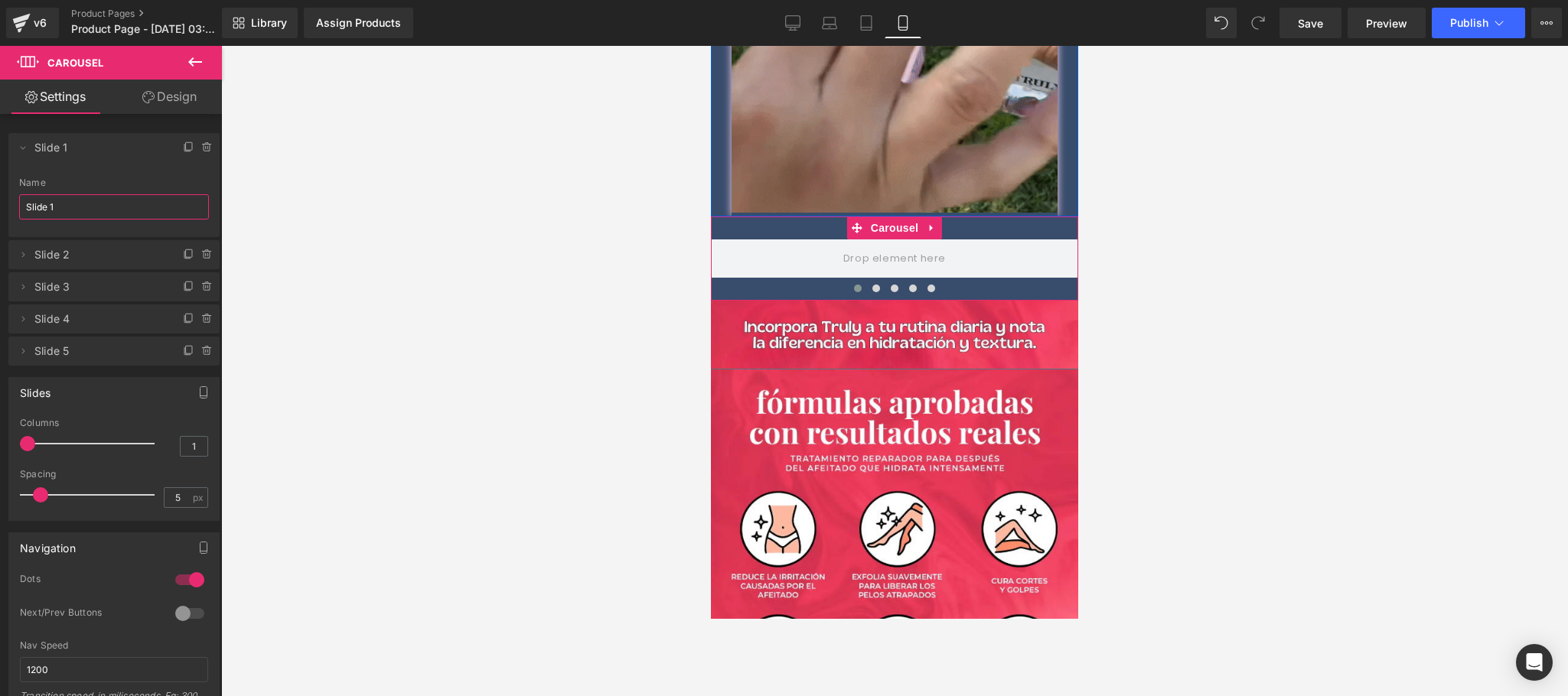
click at [60, 203] on input "Slide 1" at bounding box center [114, 207] width 190 height 25
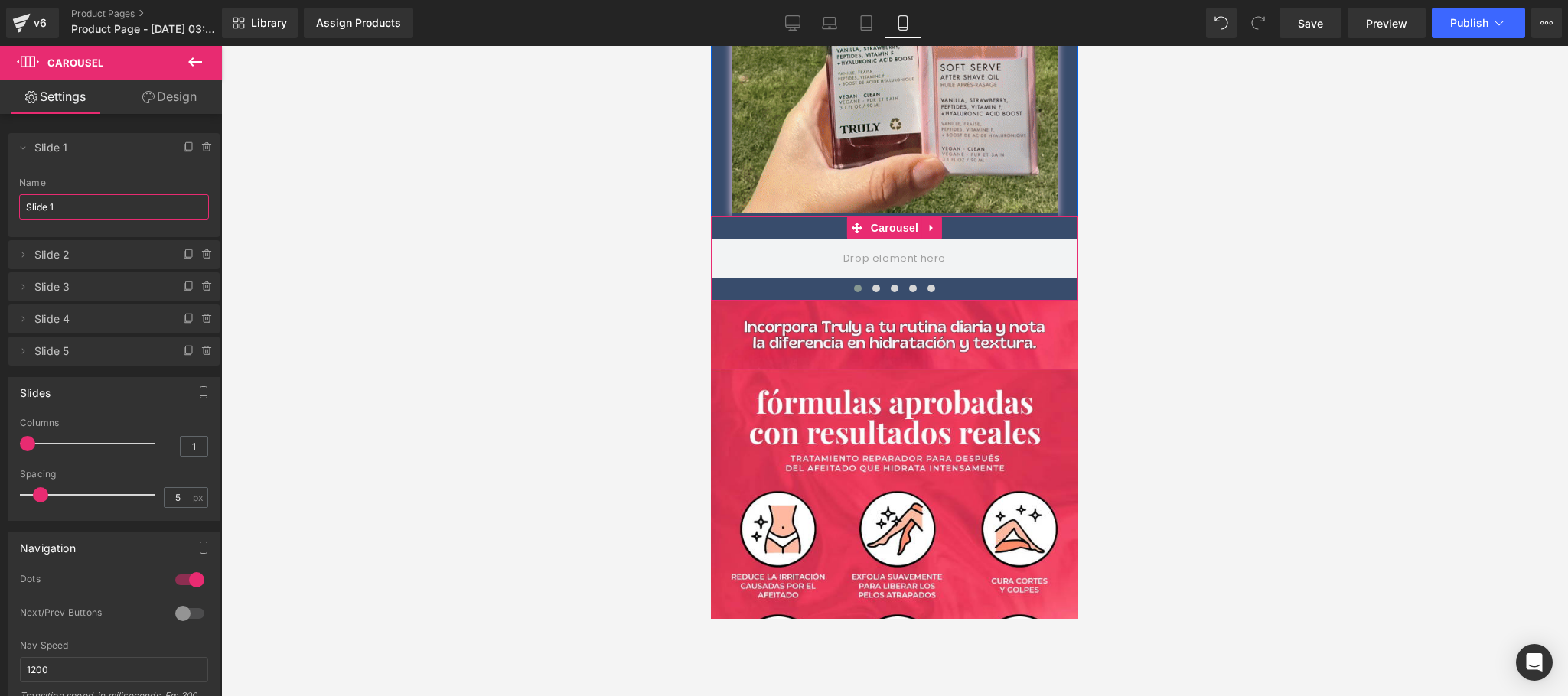
click at [60, 203] on input "Slide 1" at bounding box center [114, 207] width 190 height 25
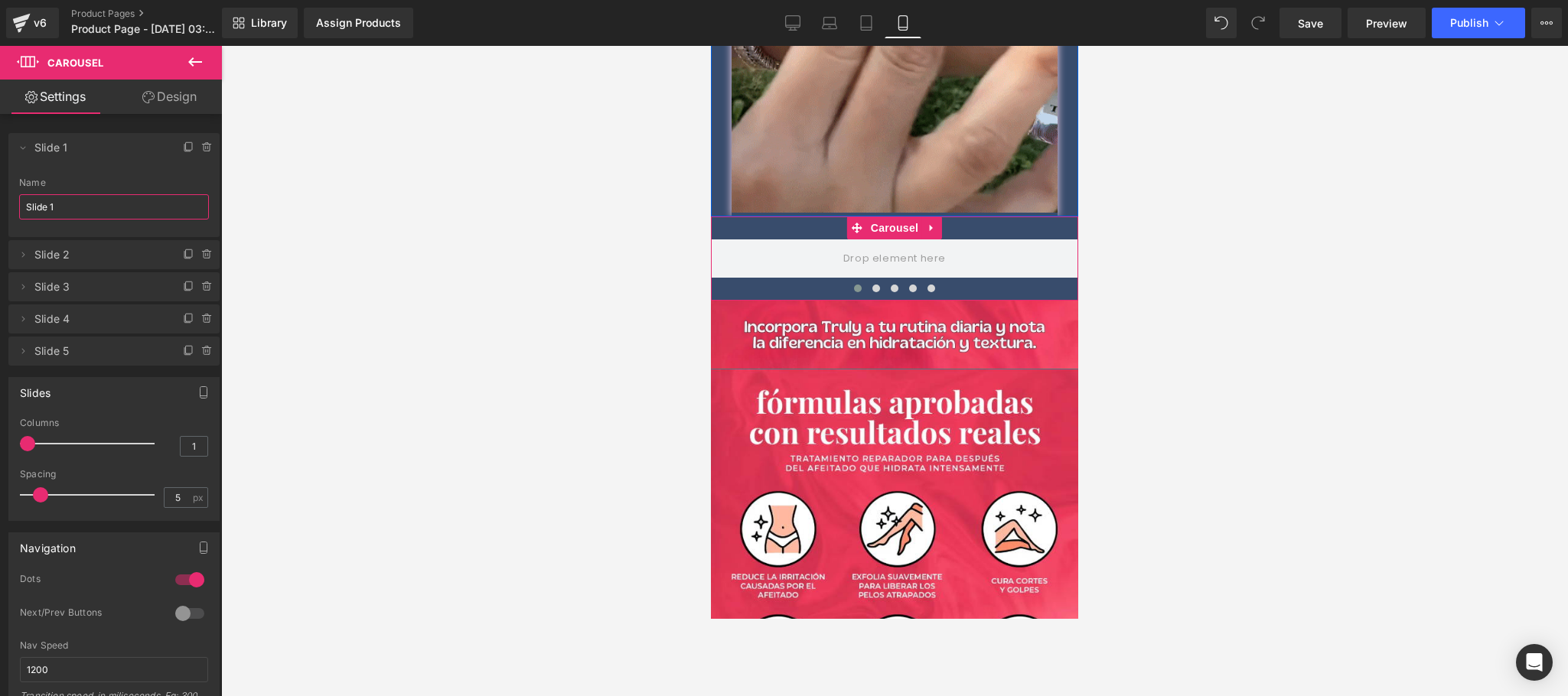
click at [60, 203] on input "Slide 1" at bounding box center [114, 207] width 190 height 25
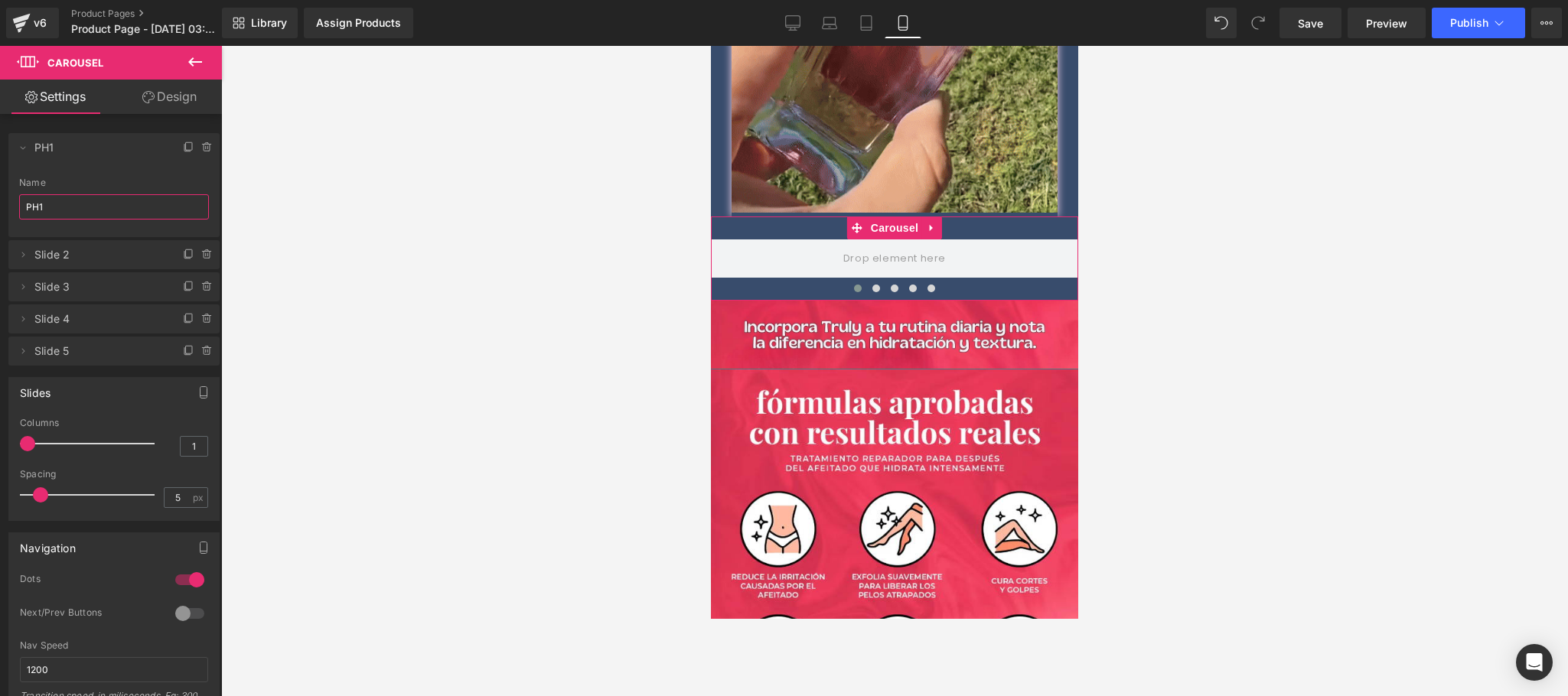
drag, startPoint x: 32, startPoint y: 207, endPoint x: 66, endPoint y: 209, distance: 34.1
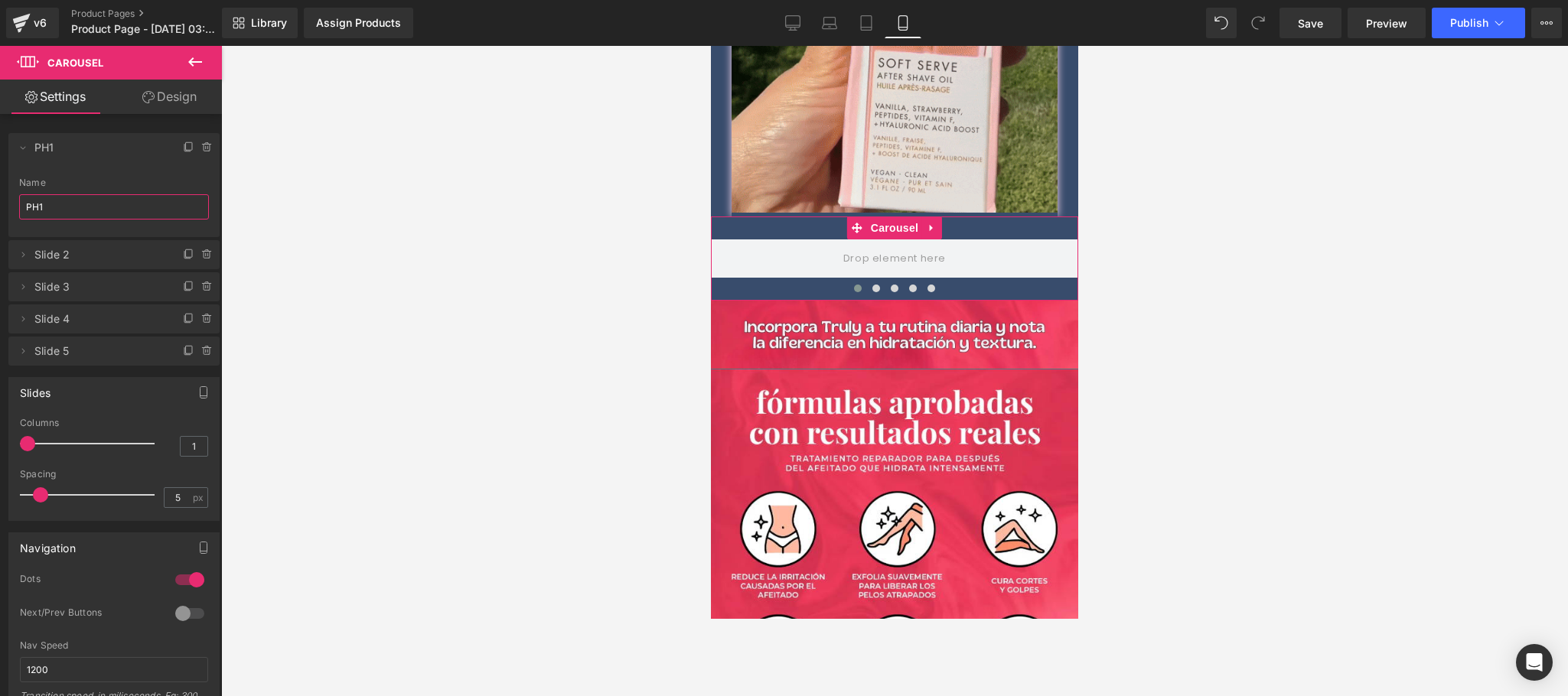
click at [66, 209] on input "PH1" at bounding box center [114, 207] width 190 height 25
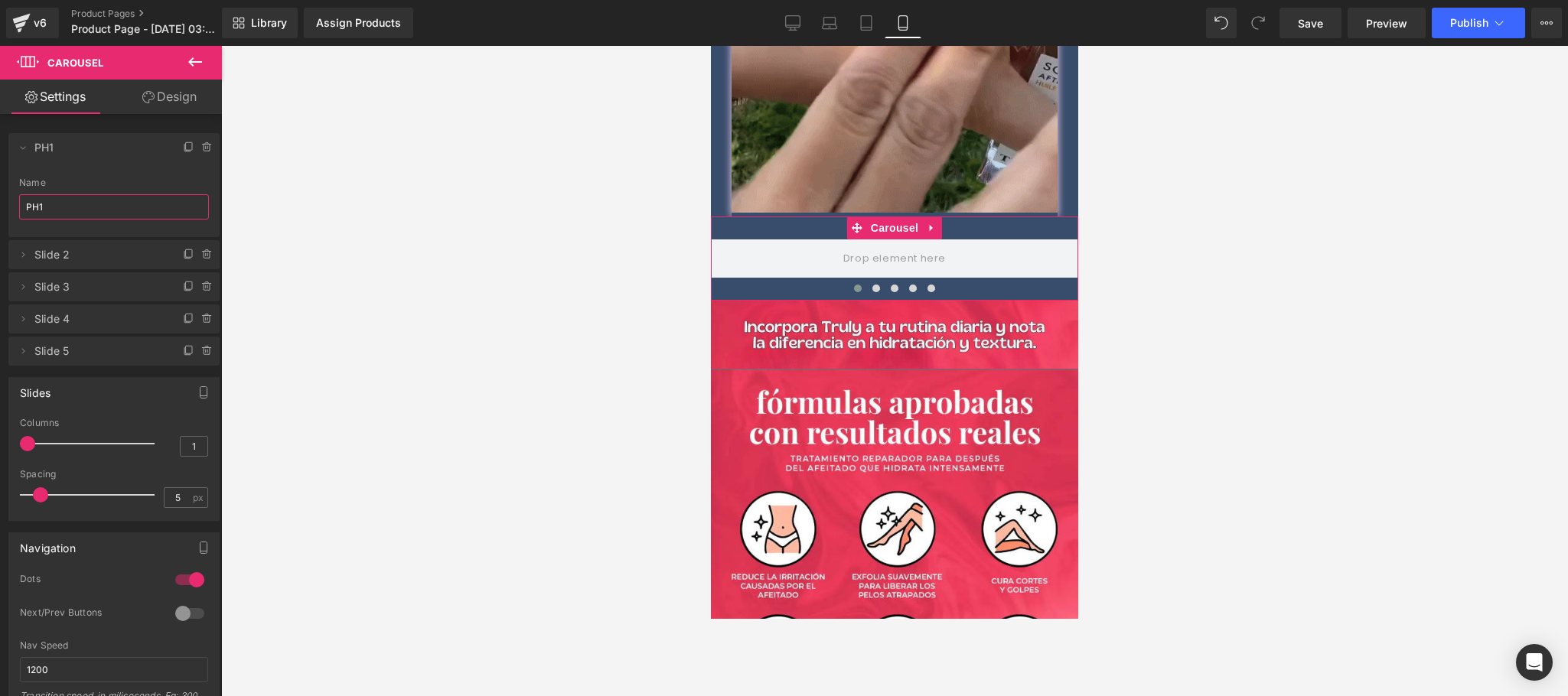
click at [130, 205] on input "PH1" at bounding box center [114, 207] width 190 height 25
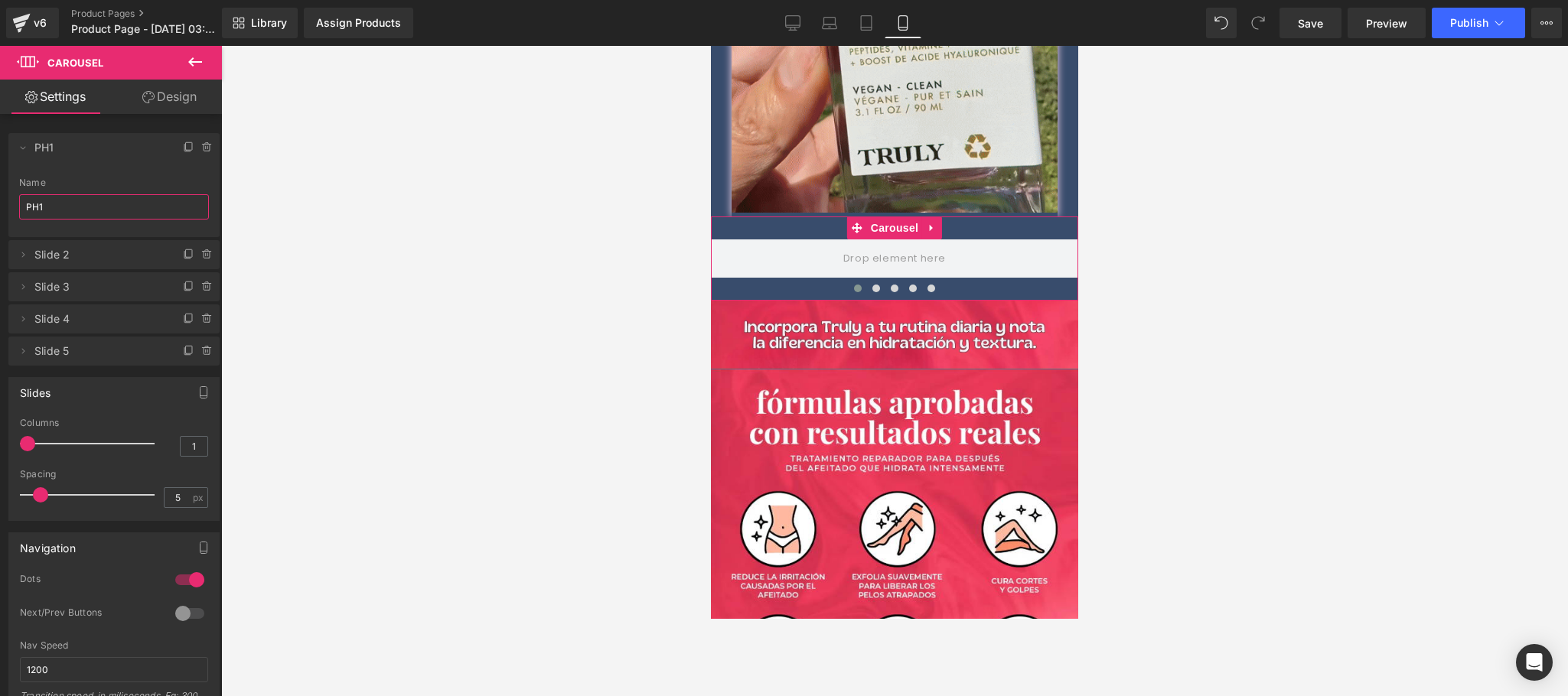
drag, startPoint x: 25, startPoint y: 209, endPoint x: 113, endPoint y: 207, distance: 88.0
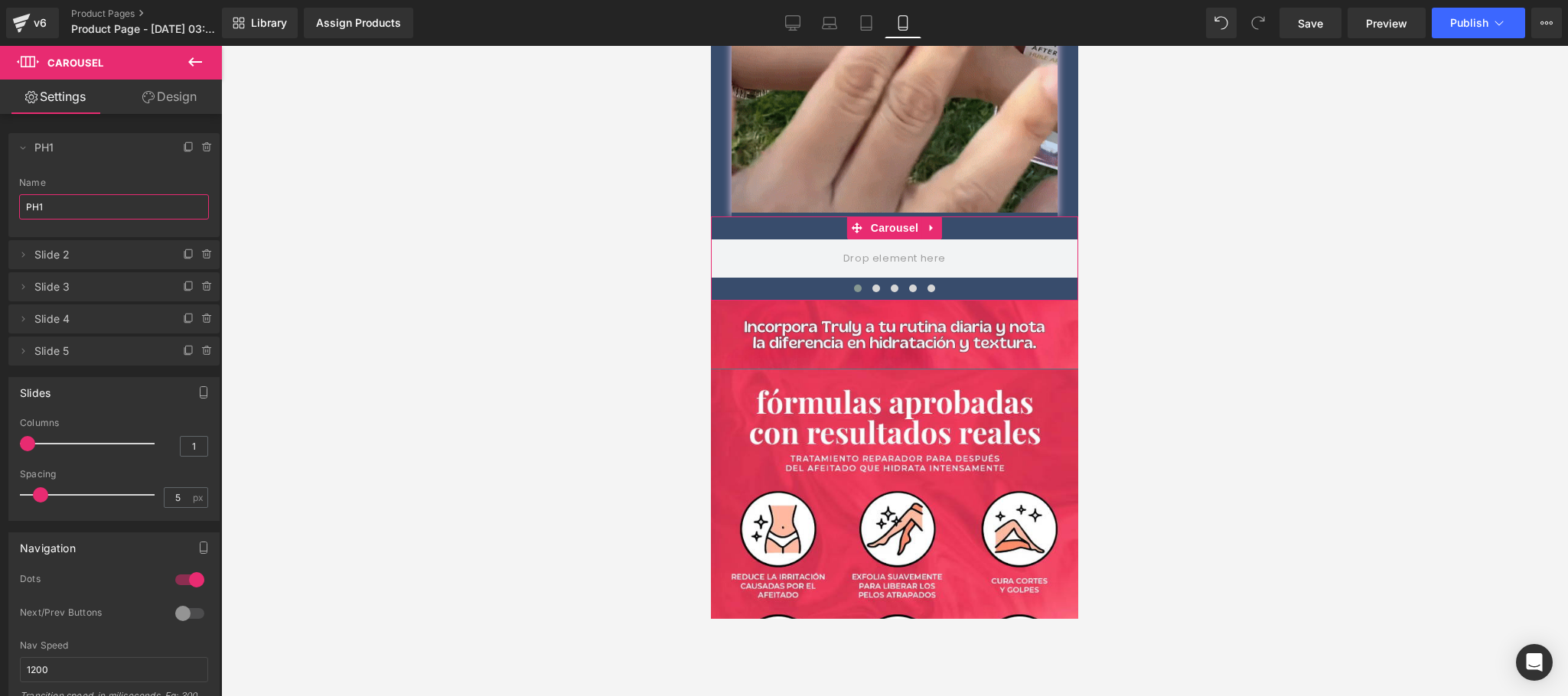
click at [113, 207] on input "PH1" at bounding box center [114, 207] width 190 height 25
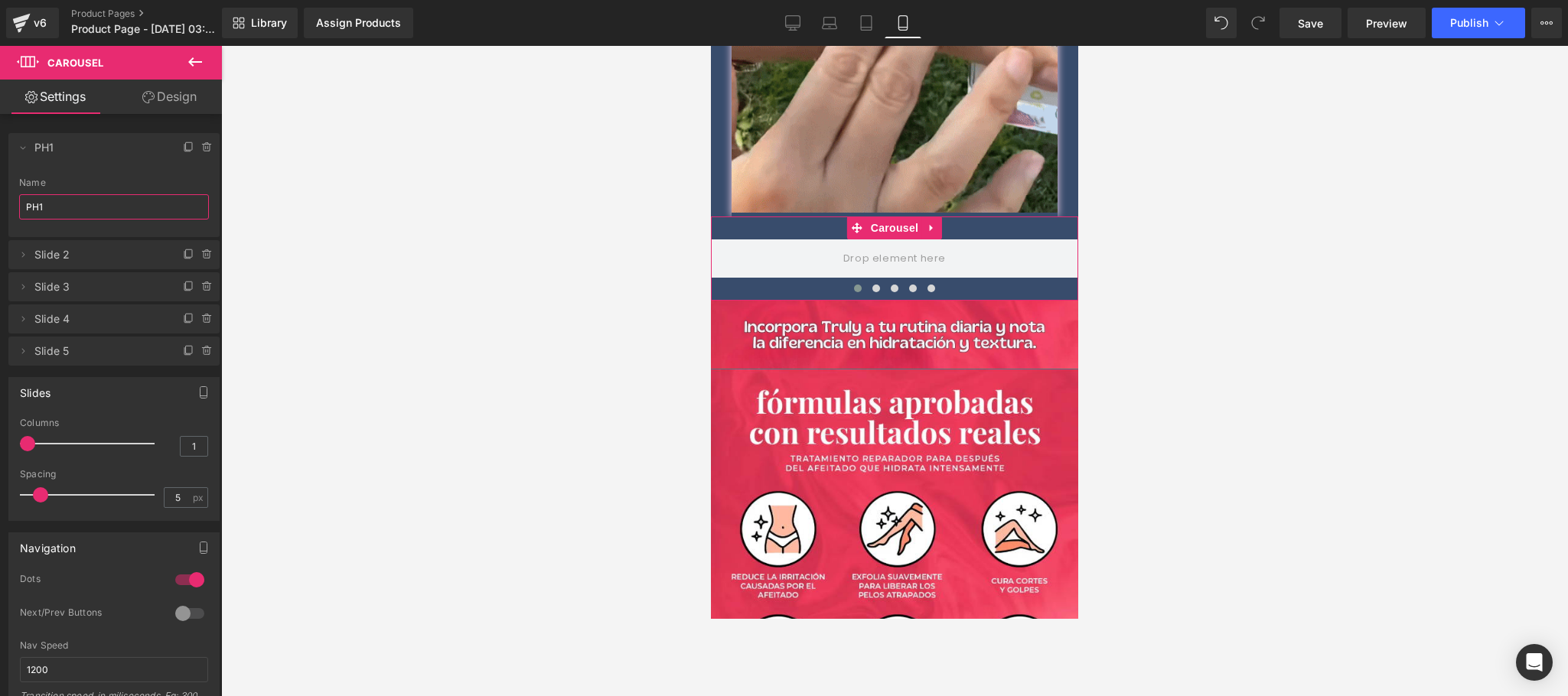
paste input "rostate Health"
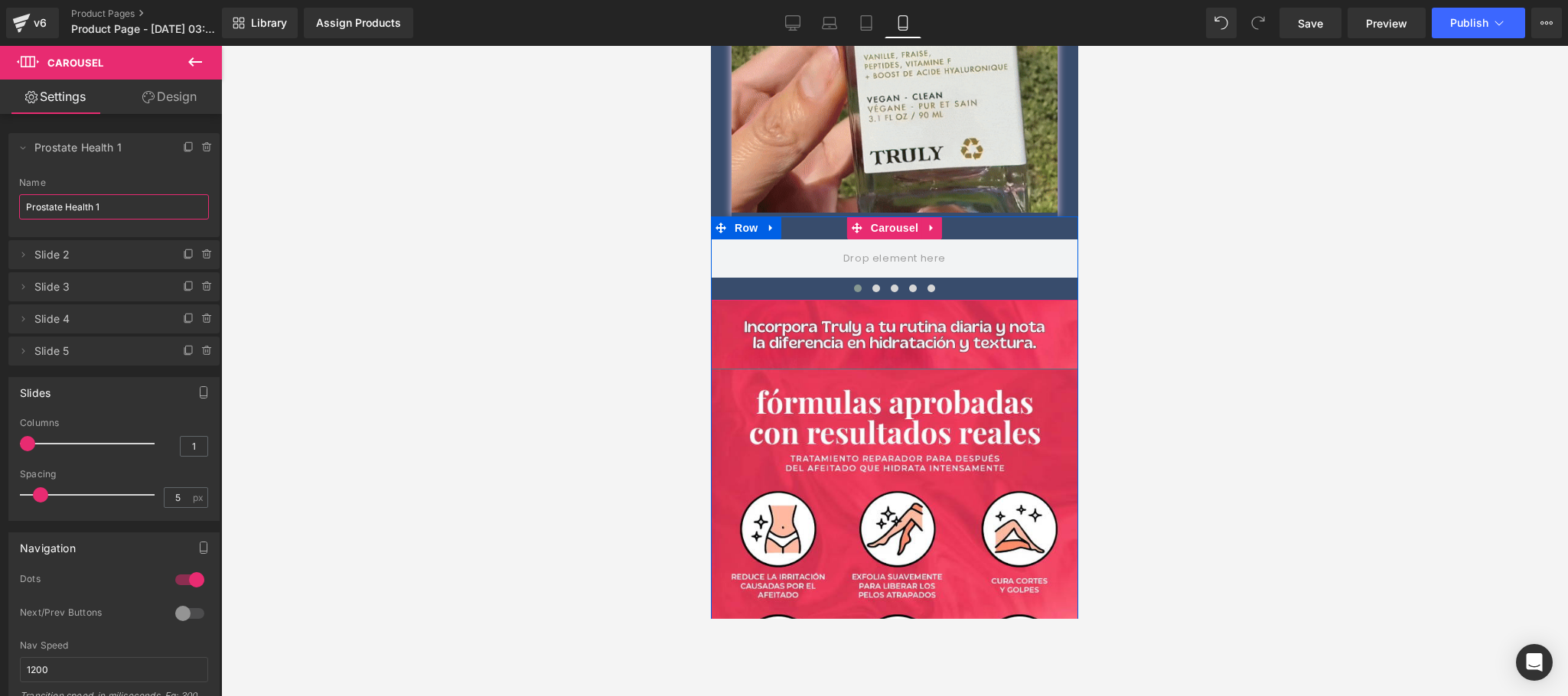
type input "Prostate Health 1"
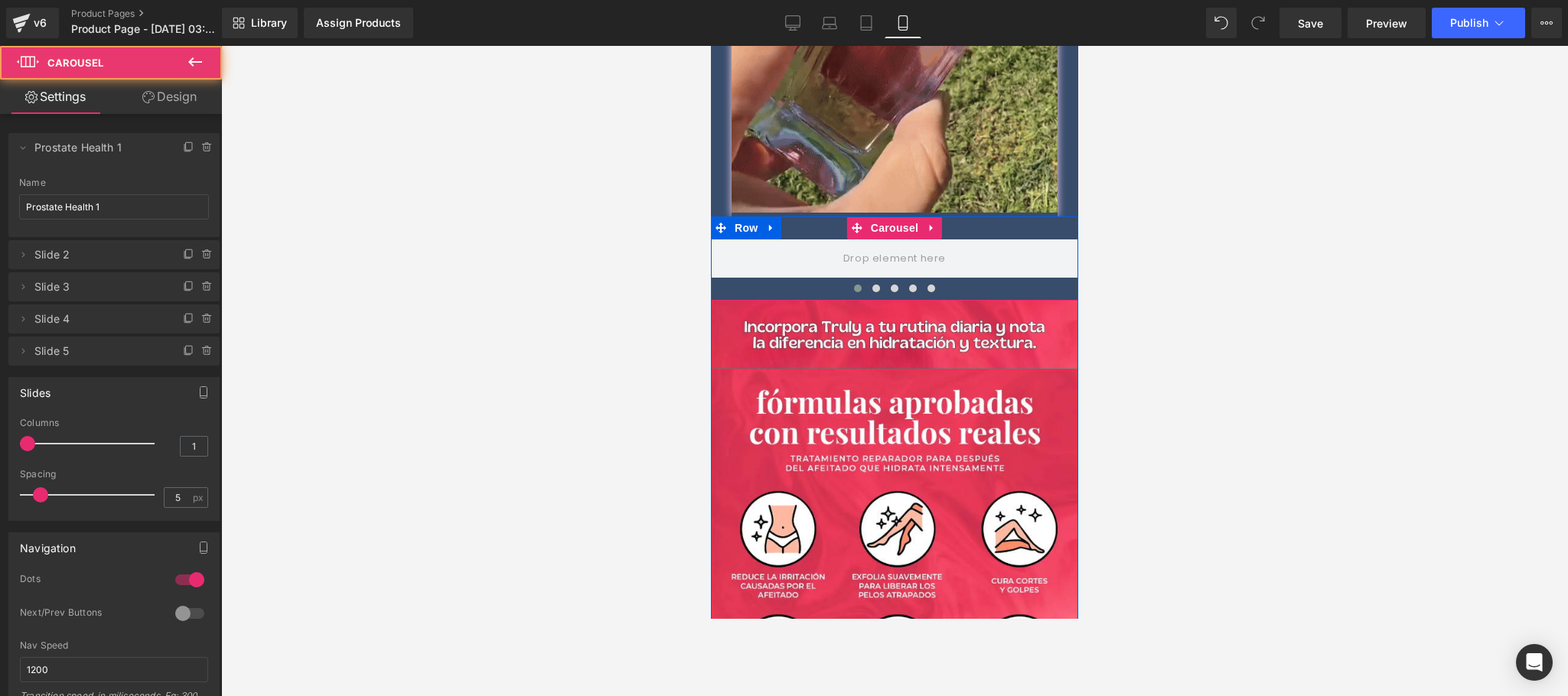
click at [853, 280] on button at bounding box center [858, 288] width 18 height 15
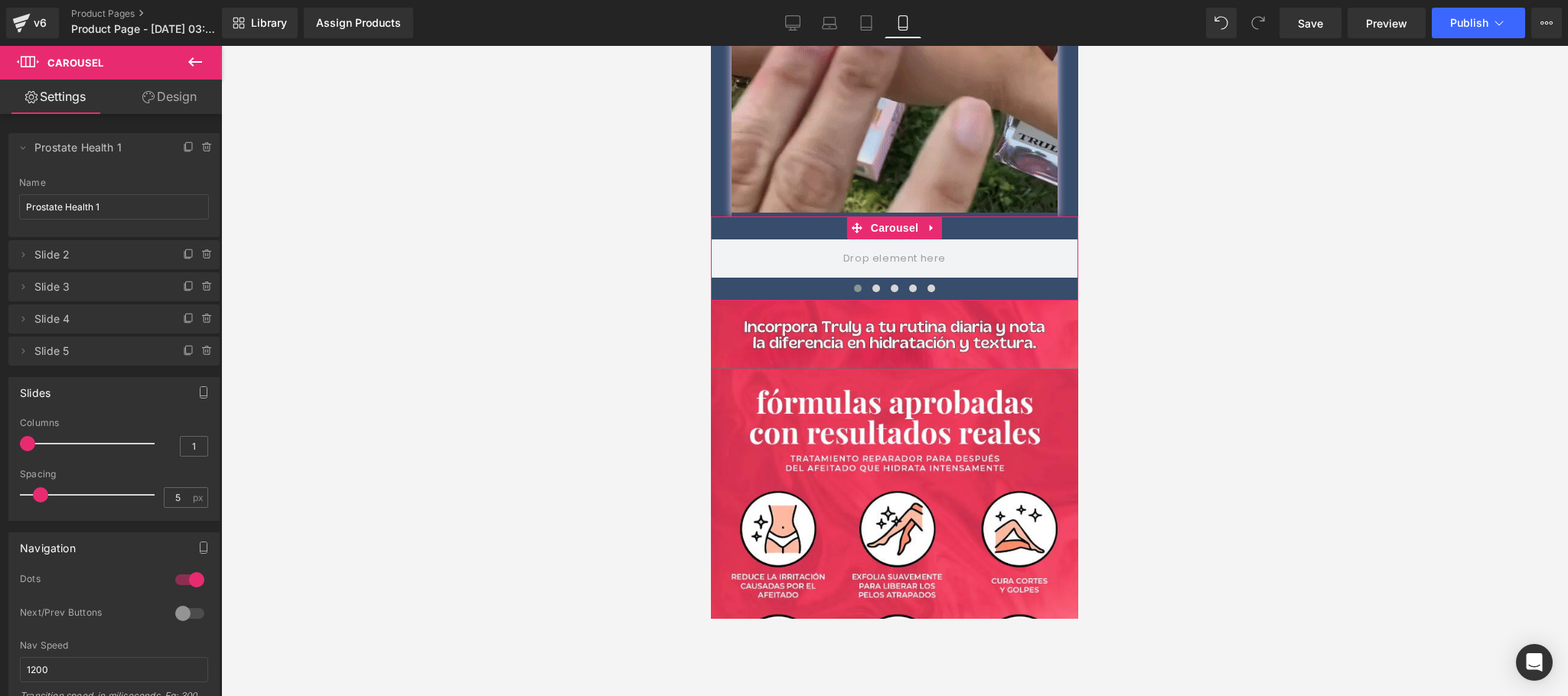
click at [104, 170] on li "Delete Cancel Prostate Health 1 Prostate Health 1 Name Prostate Health 1" at bounding box center [114, 185] width 211 height 104
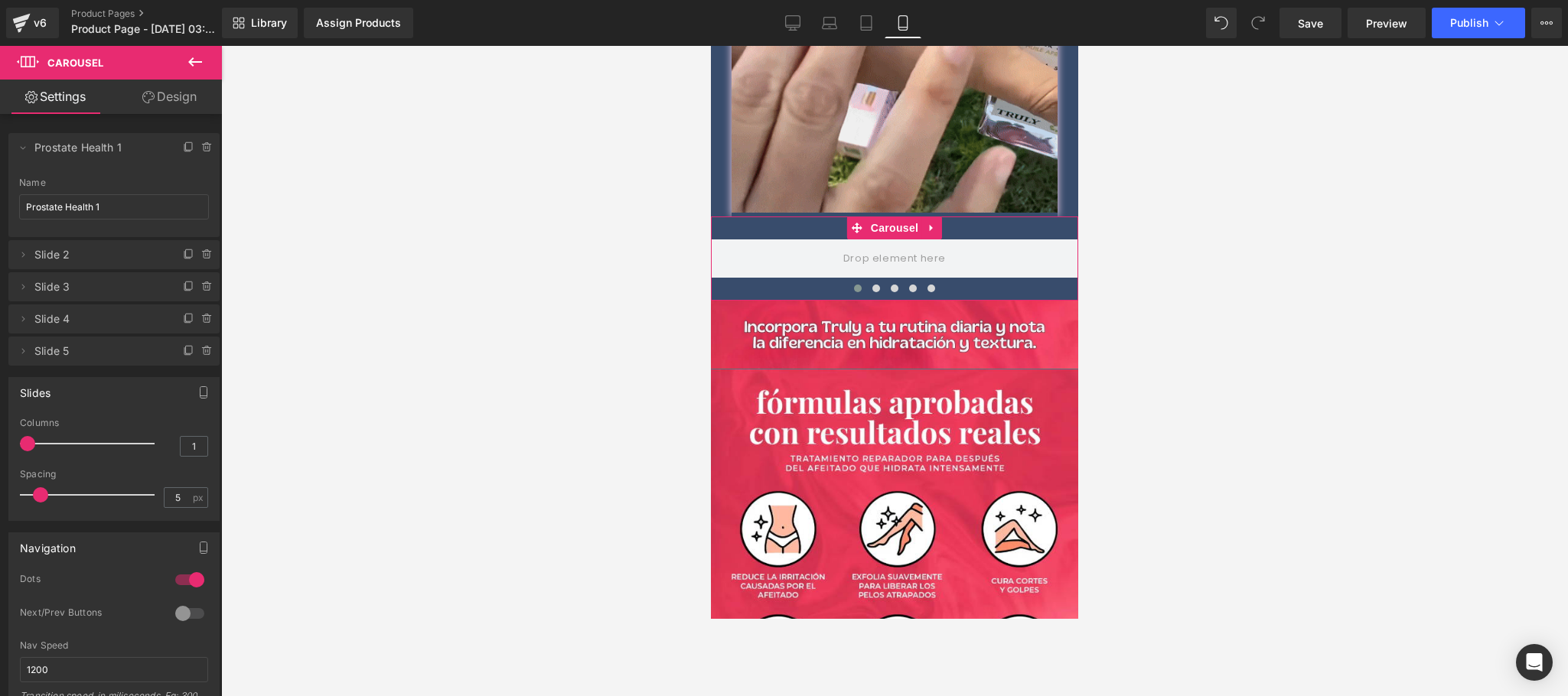
click at [60, 253] on span "Slide 2" at bounding box center [99, 254] width 129 height 29
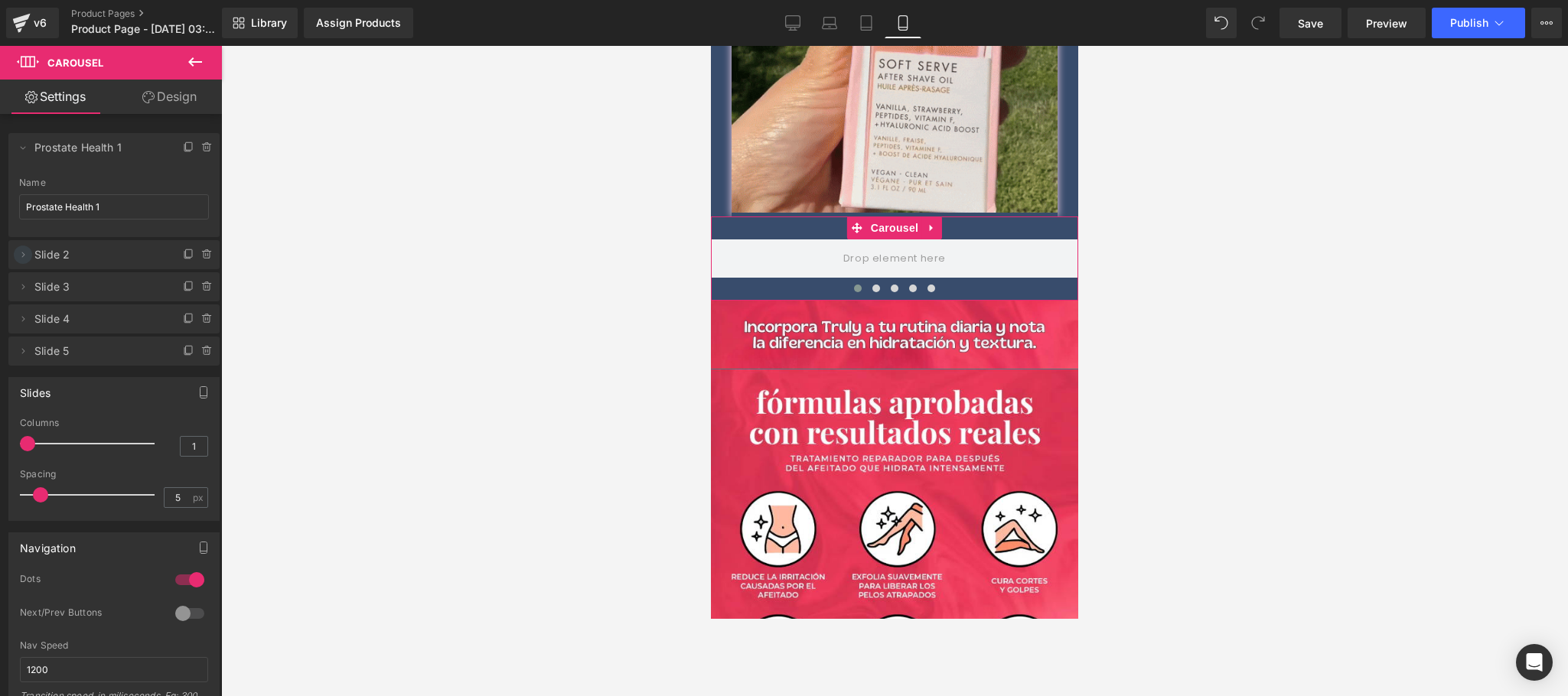
click at [23, 253] on icon at bounding box center [24, 254] width 3 height 6
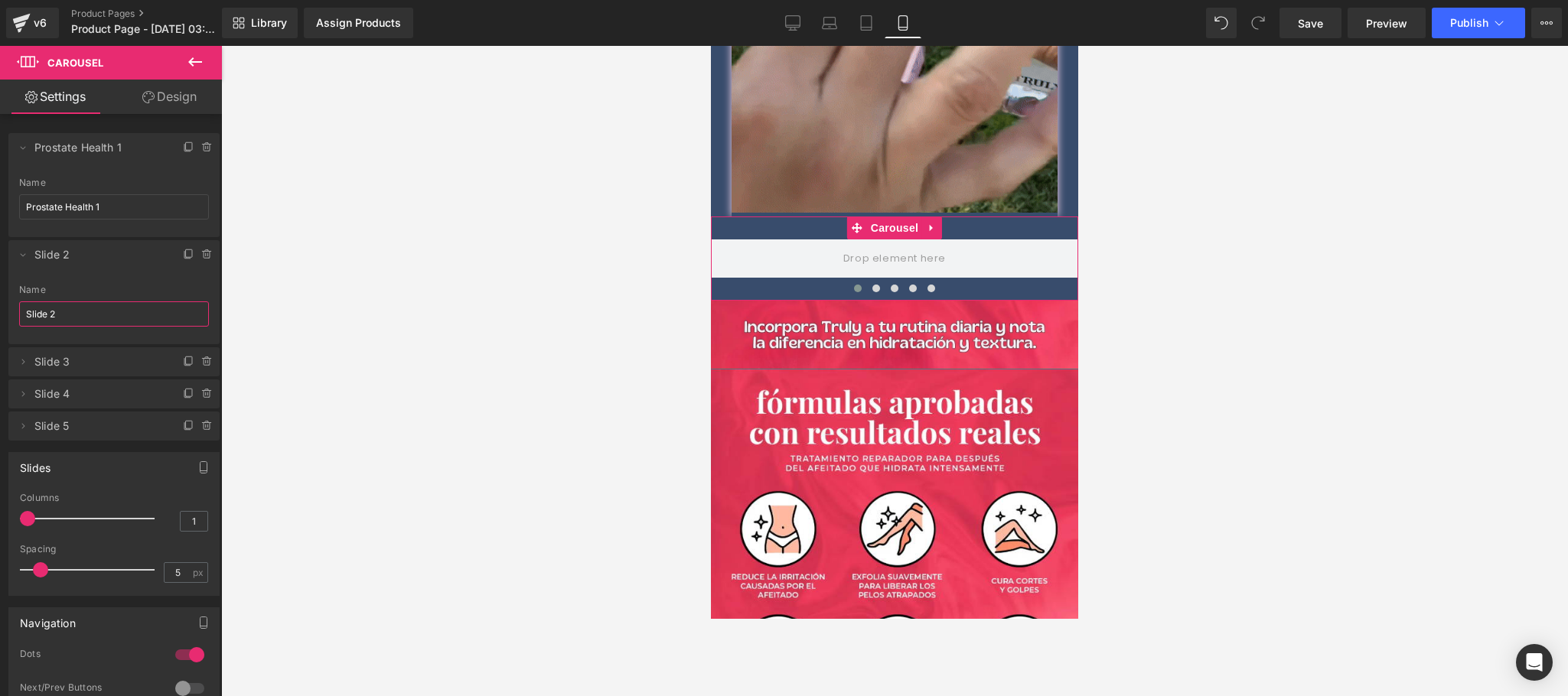
click at [85, 308] on input "Slide 2" at bounding box center [114, 314] width 190 height 25
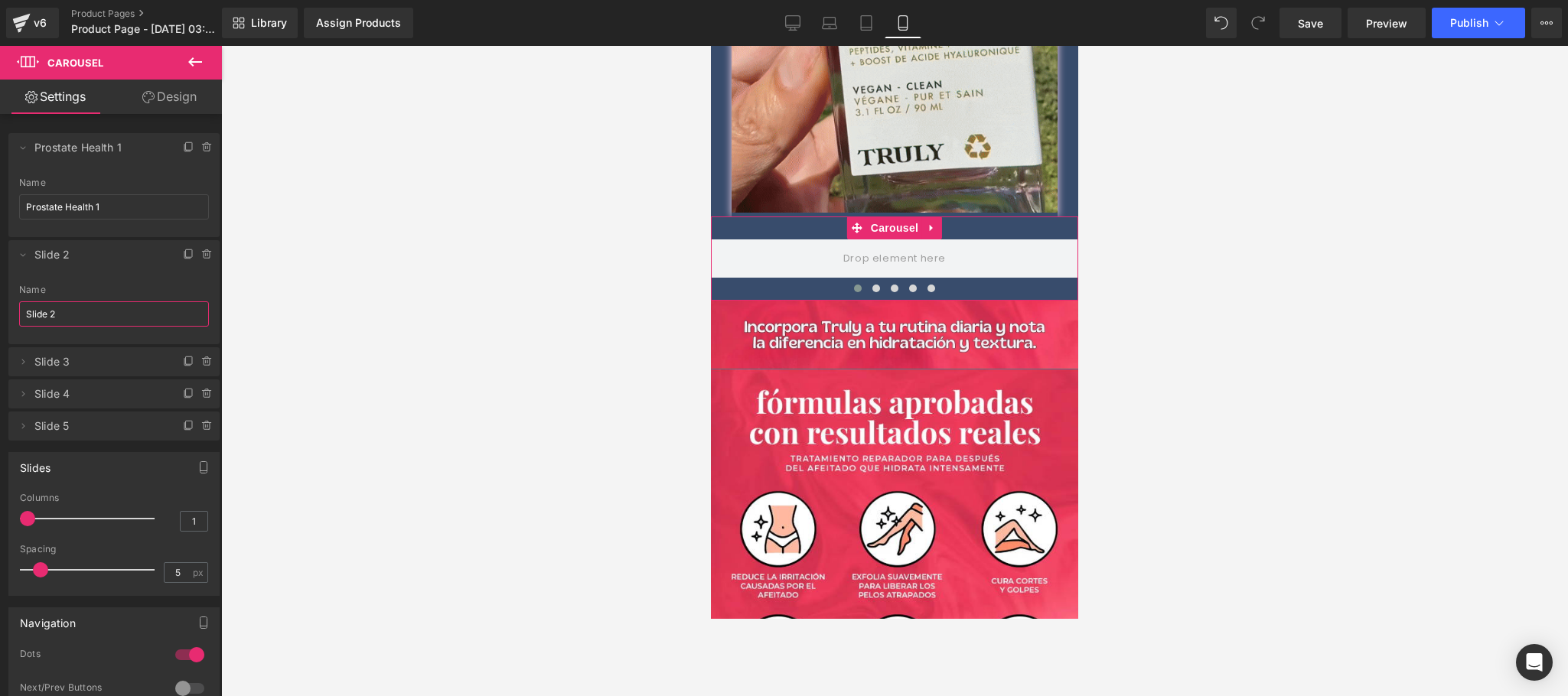
click at [85, 308] on input "Slide 2" at bounding box center [114, 314] width 190 height 25
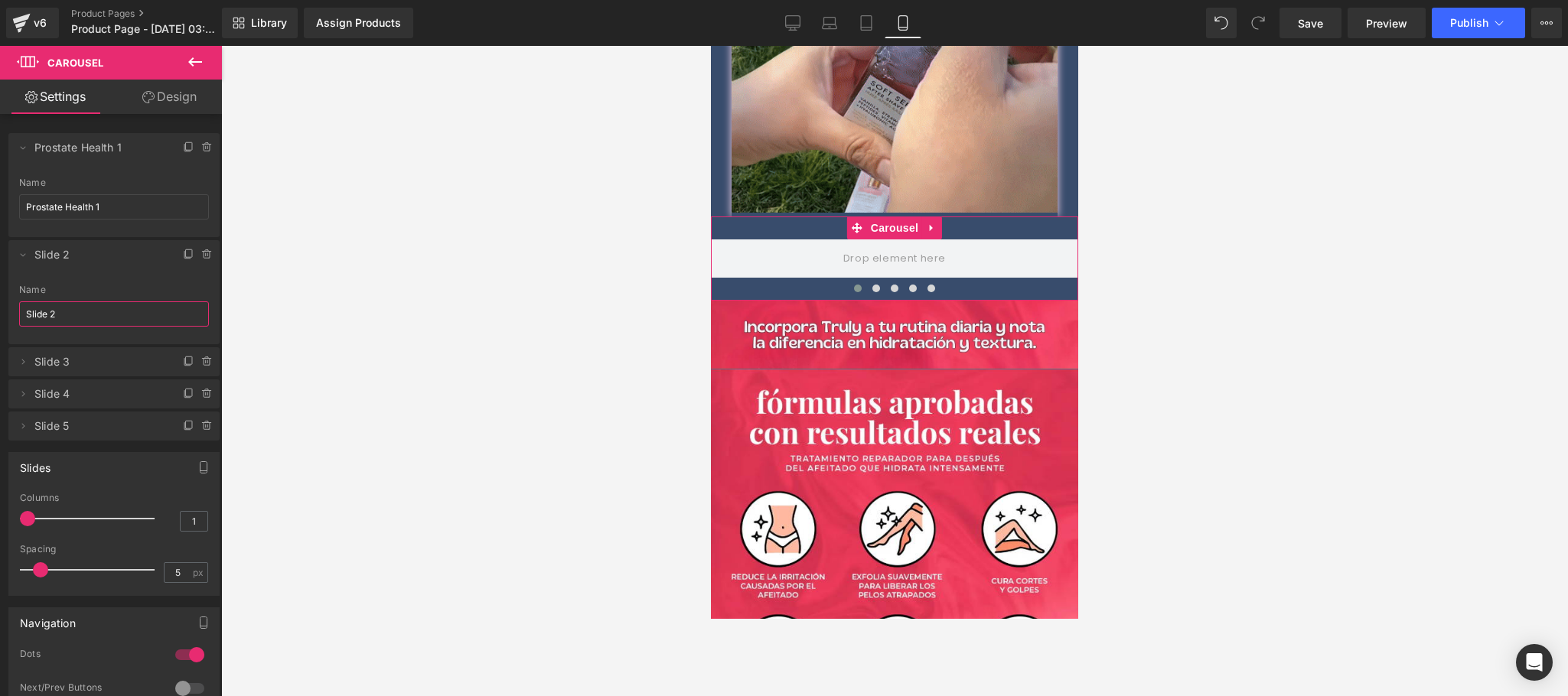
click at [85, 308] on input "Slide 2" at bounding box center [114, 314] width 190 height 25
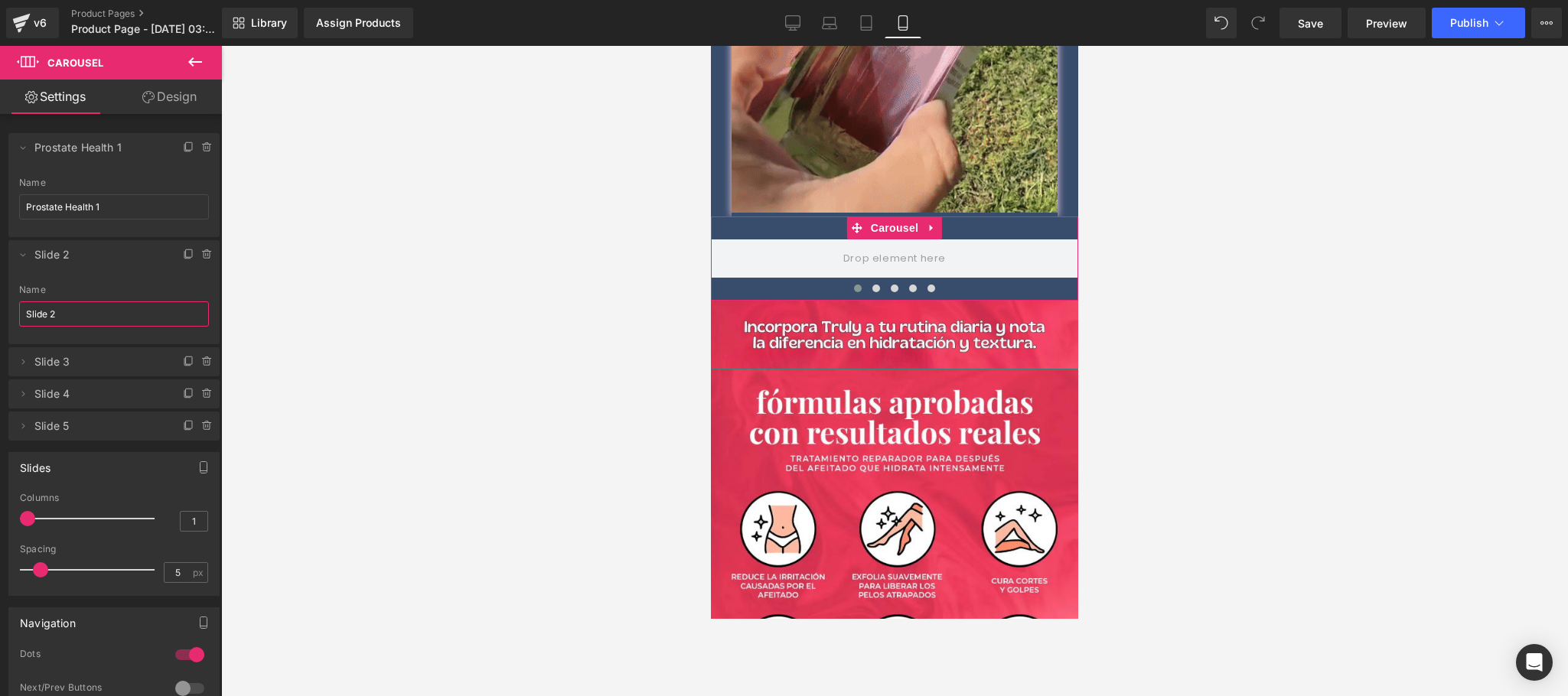
paste input "Prostate Health"
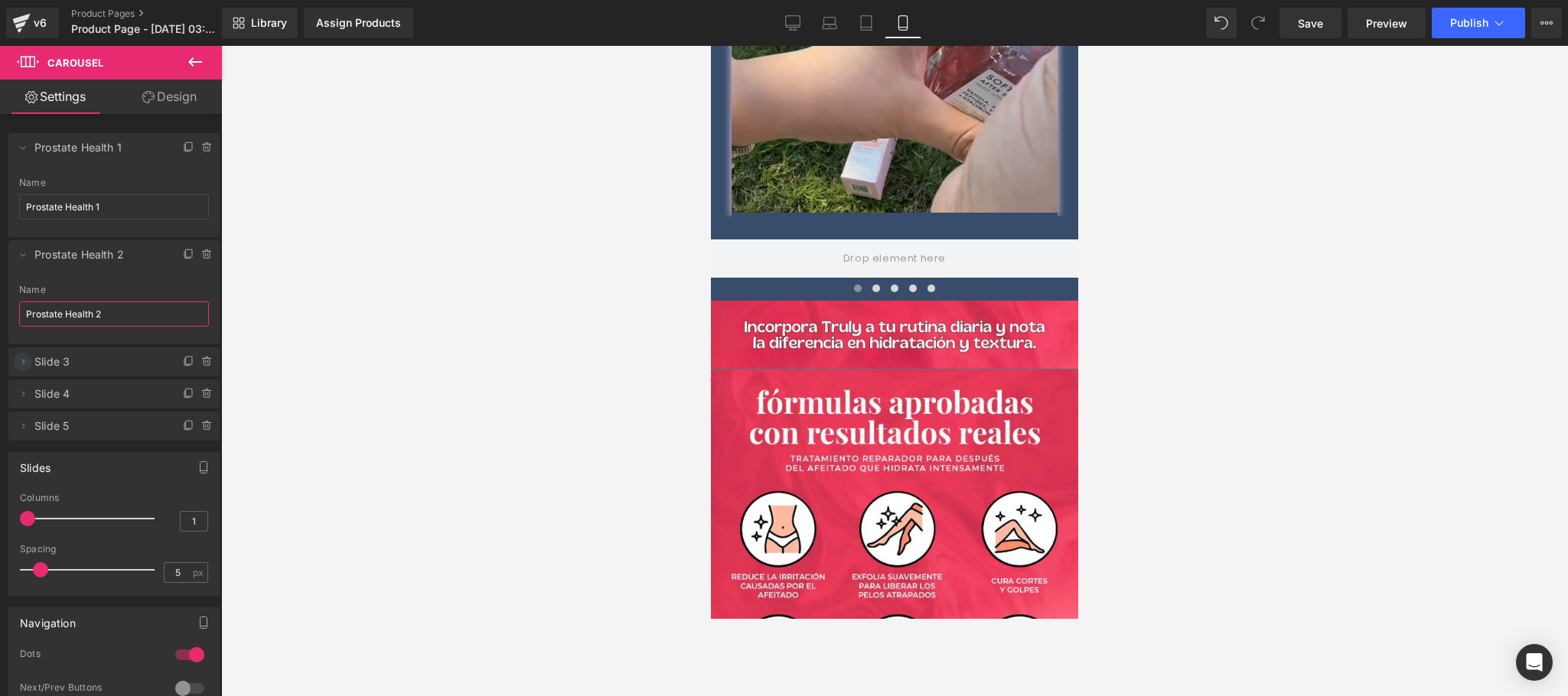
type input "Prostate Health 2"
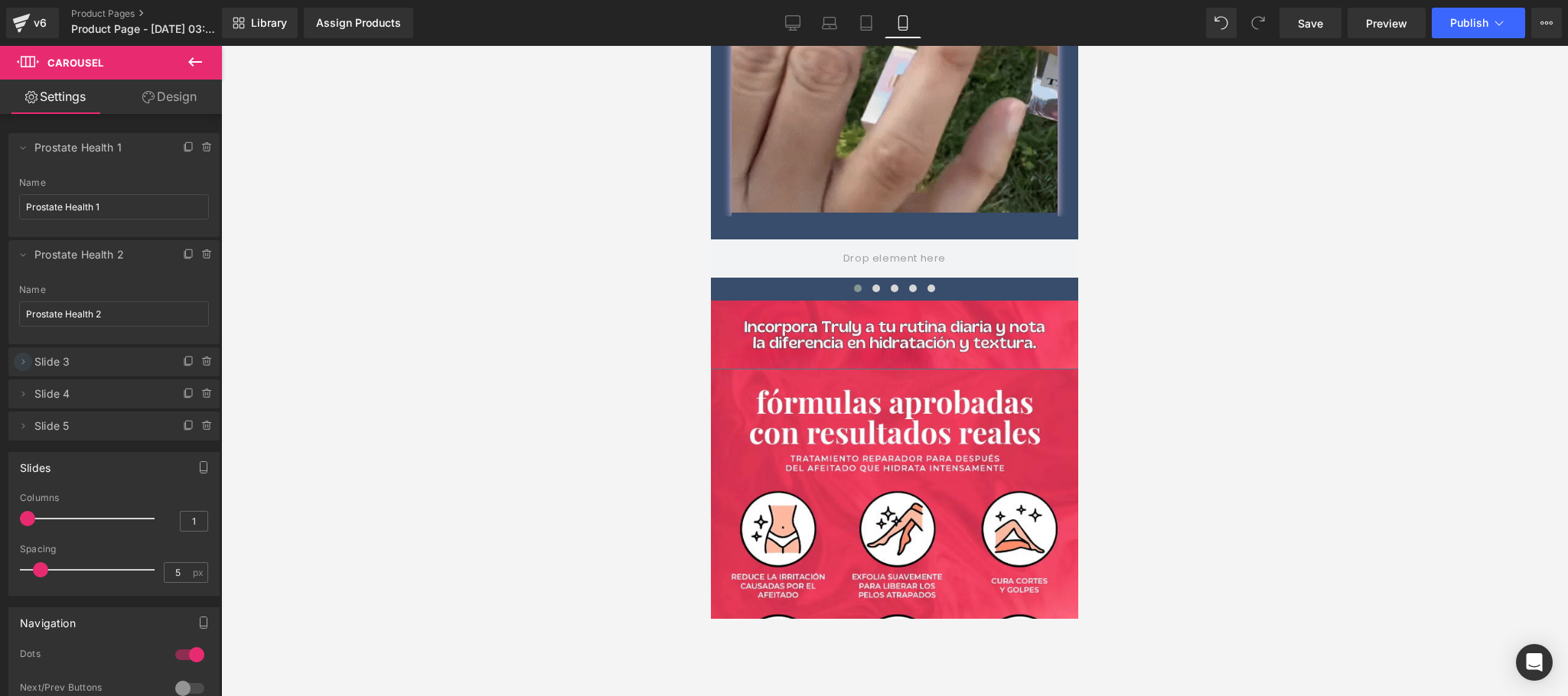
click at [24, 356] on icon at bounding box center [22, 361] width 12 height 12
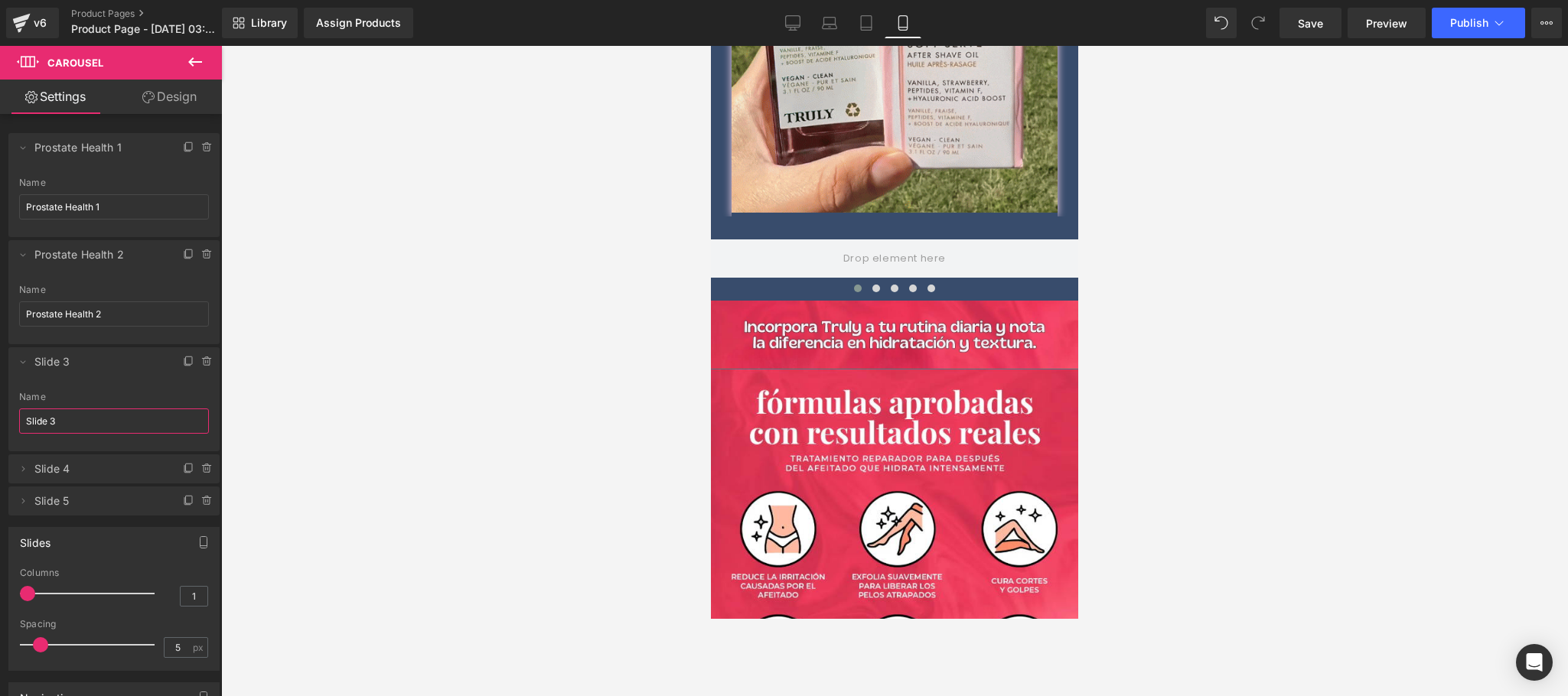
click at [72, 421] on input "Slide 3" at bounding box center [114, 421] width 190 height 25
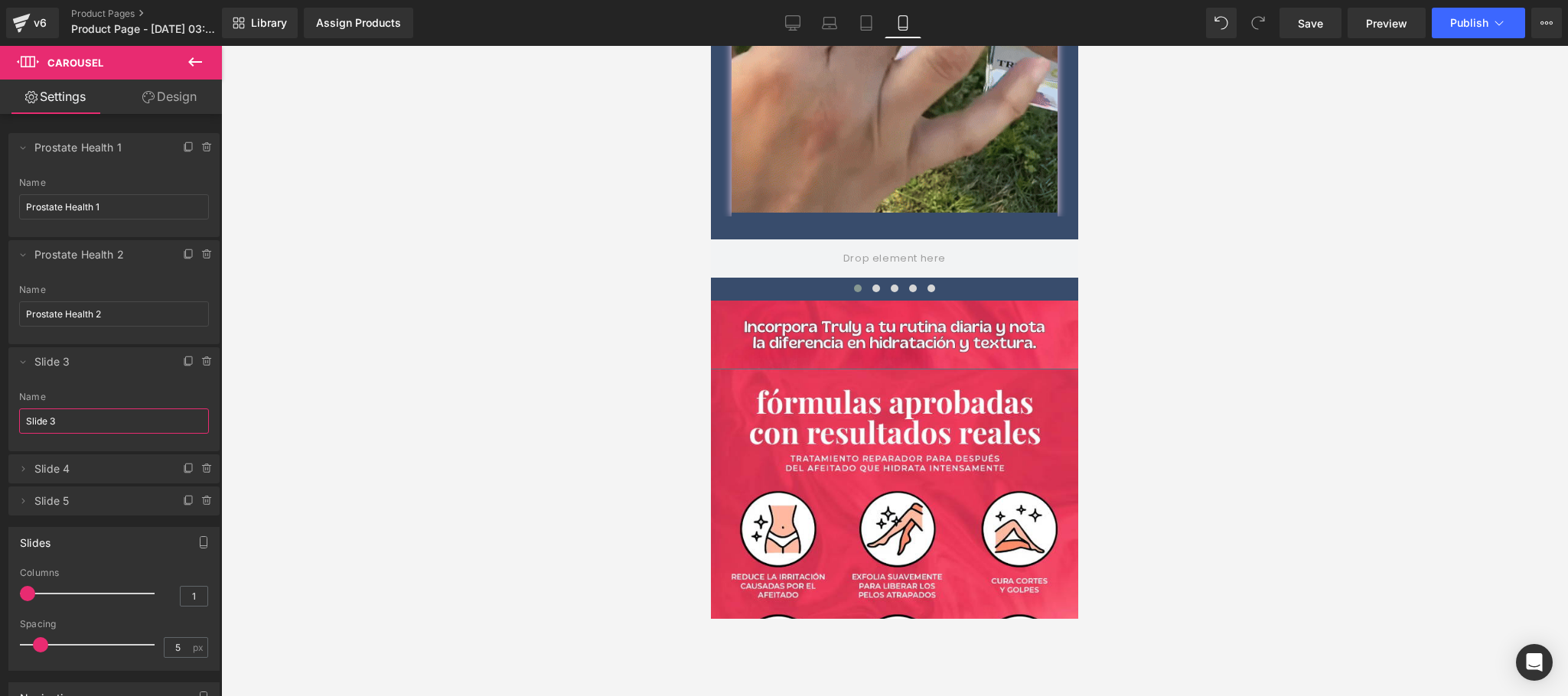
click at [72, 421] on input "Slide 3" at bounding box center [114, 421] width 190 height 25
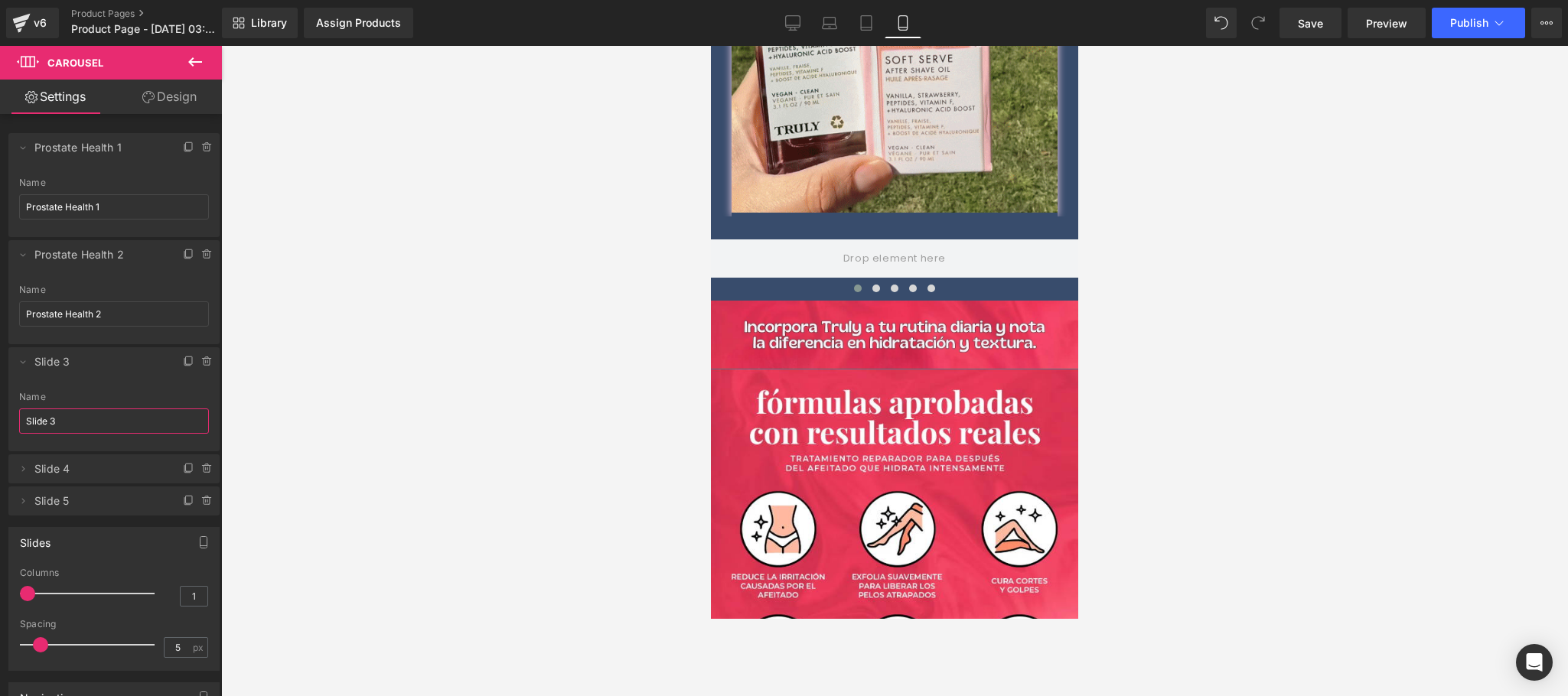
click at [72, 421] on input "Slide 3" at bounding box center [114, 421] width 190 height 25
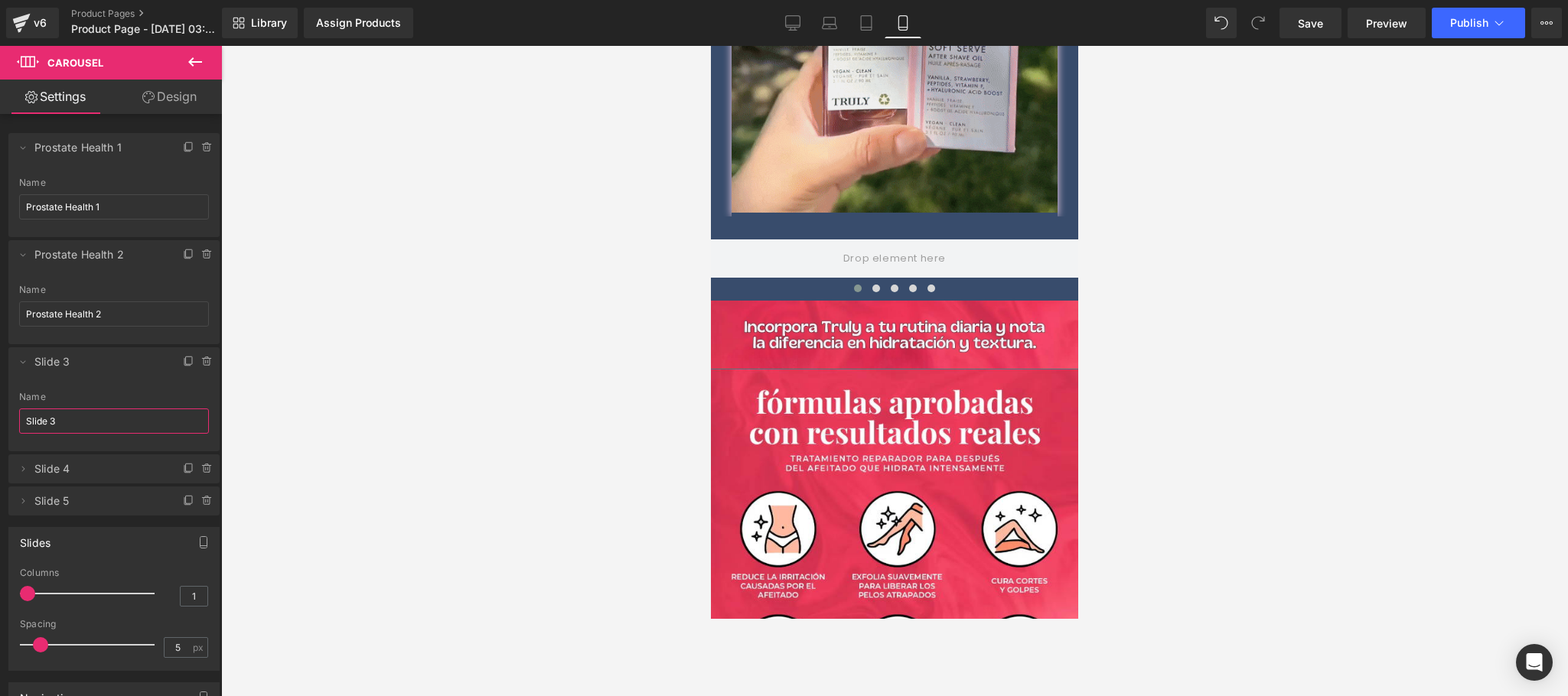
paste input "Prostate Health"
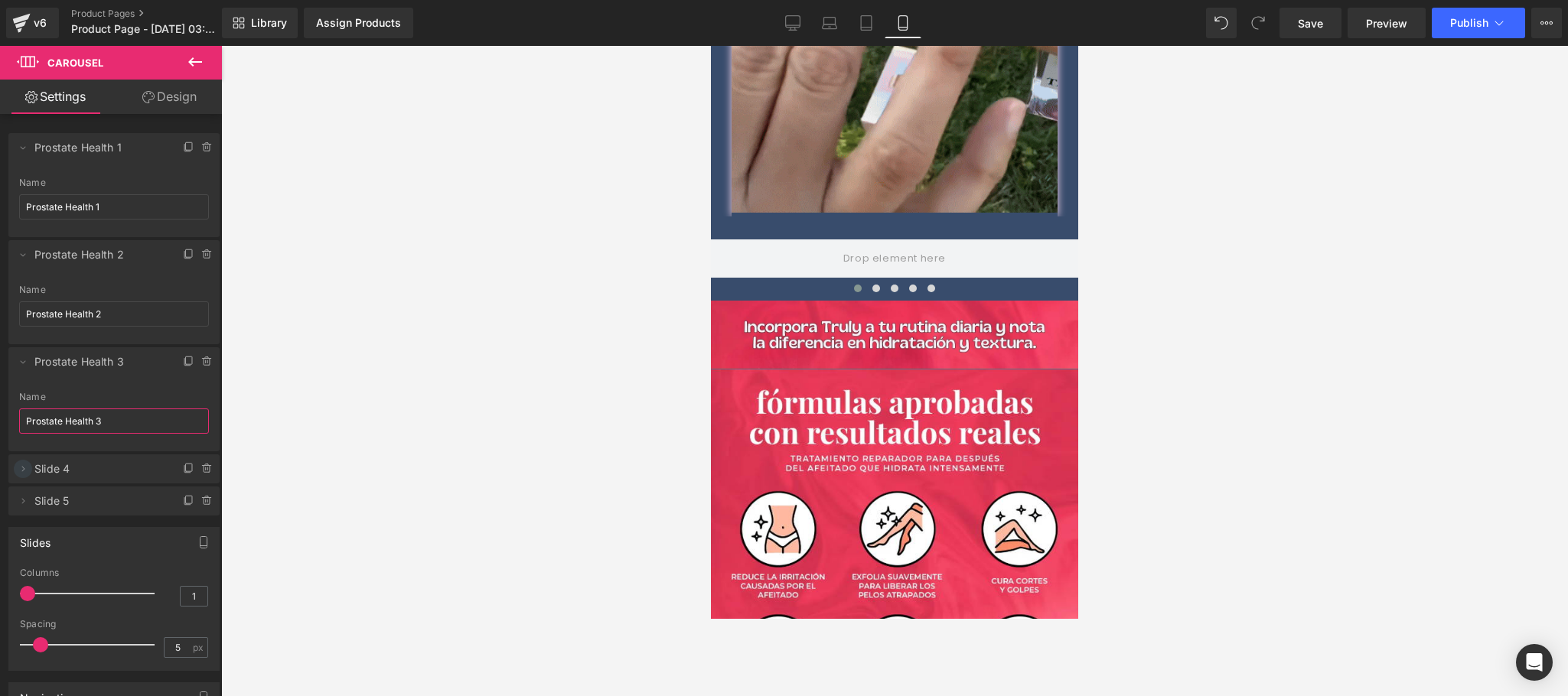
type input "Prostate Health 3"
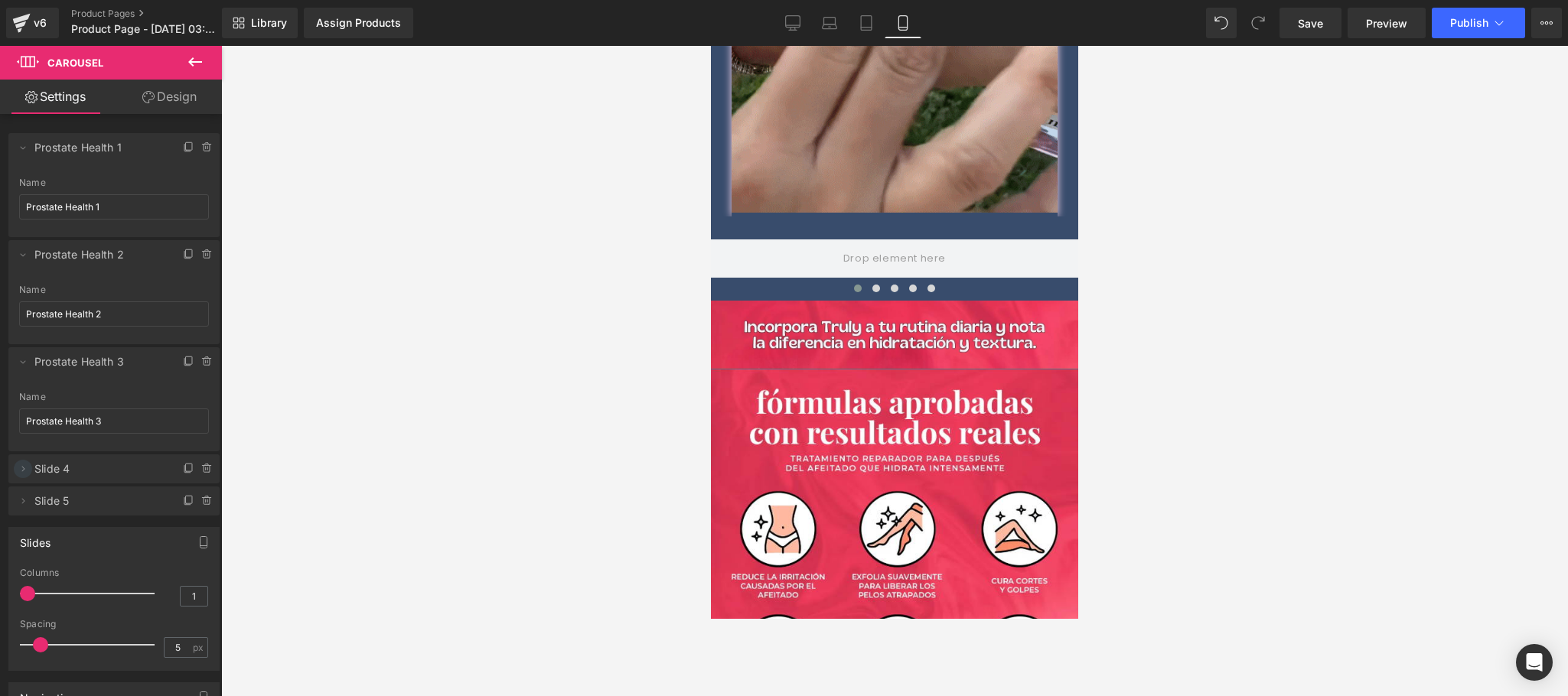
click at [24, 471] on icon at bounding box center [22, 468] width 12 height 12
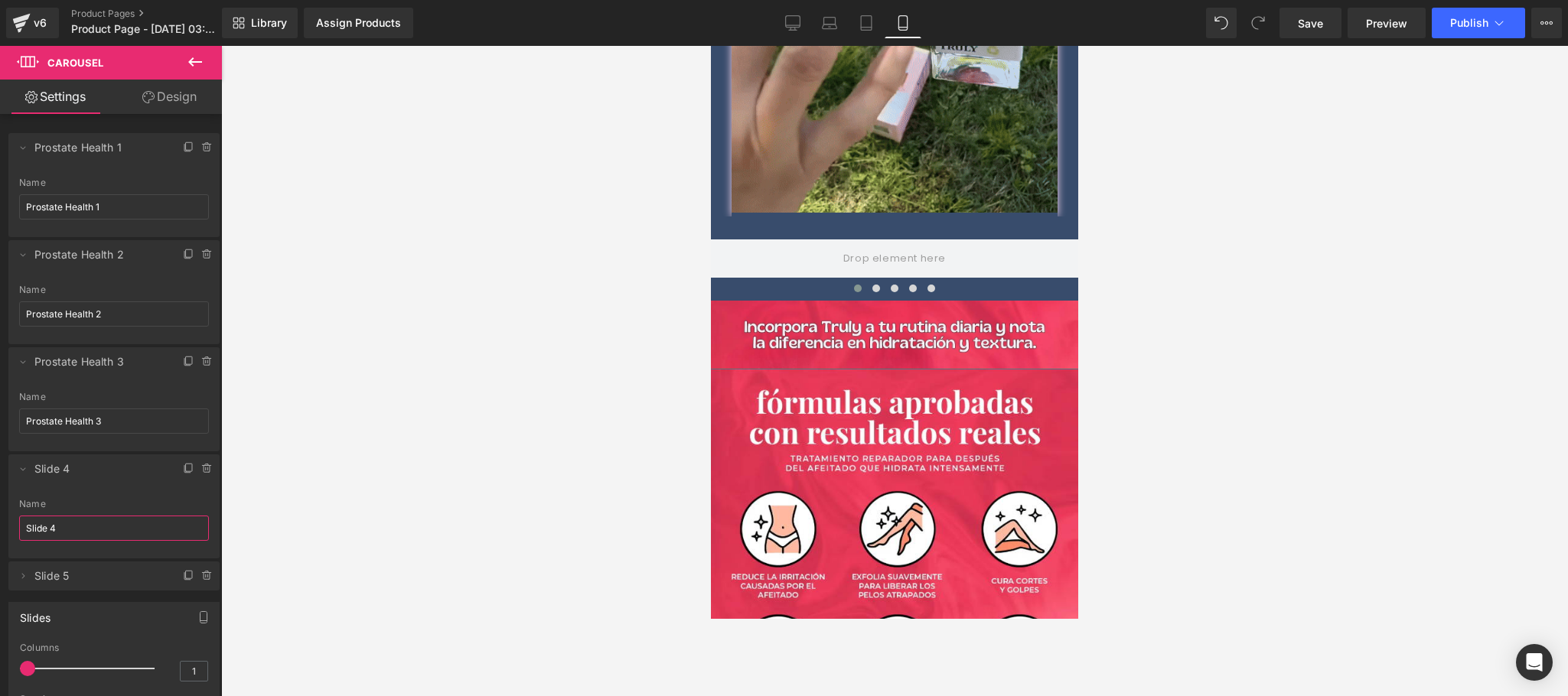
drag, startPoint x: 74, startPoint y: 536, endPoint x: 26, endPoint y: 537, distance: 48.0
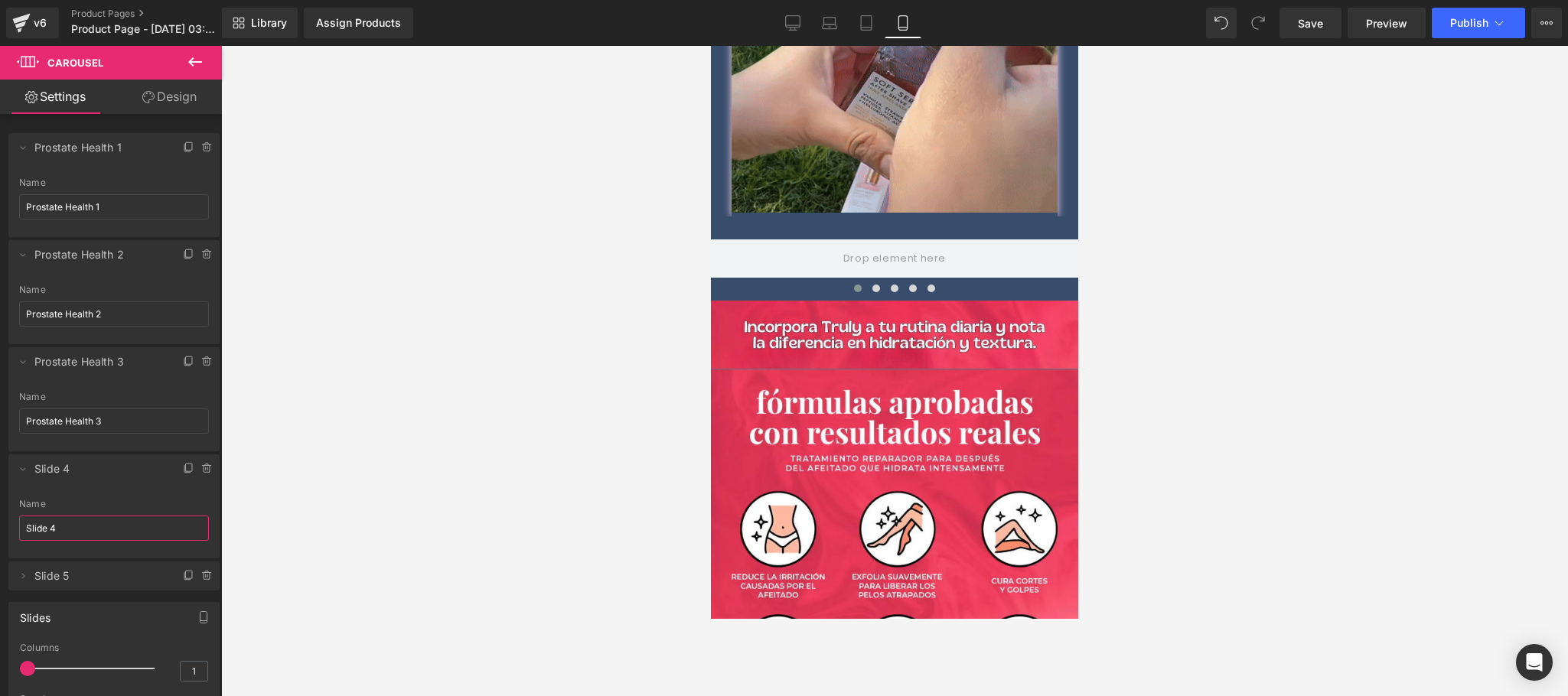
click at [26, 537] on input "Slide 4" at bounding box center [114, 529] width 190 height 25
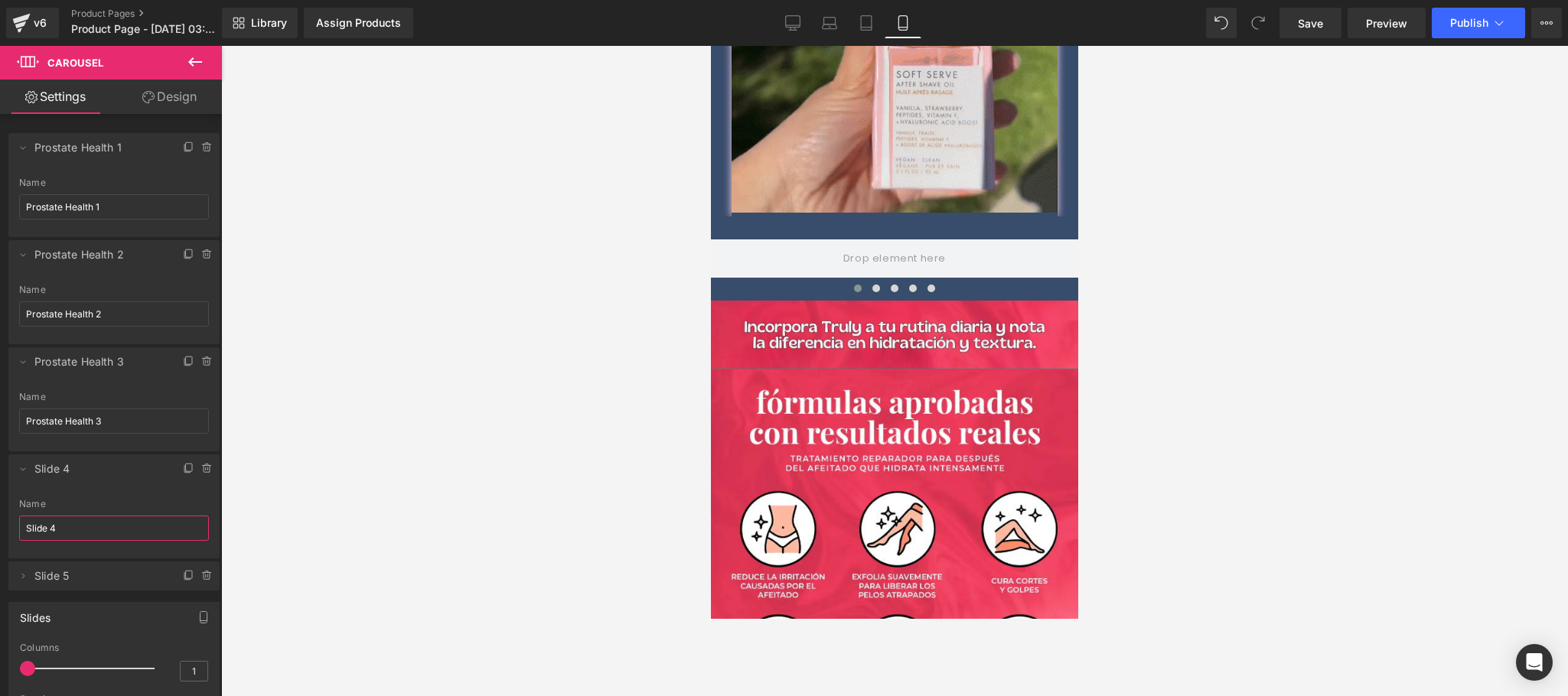
paste input "Prostate Health"
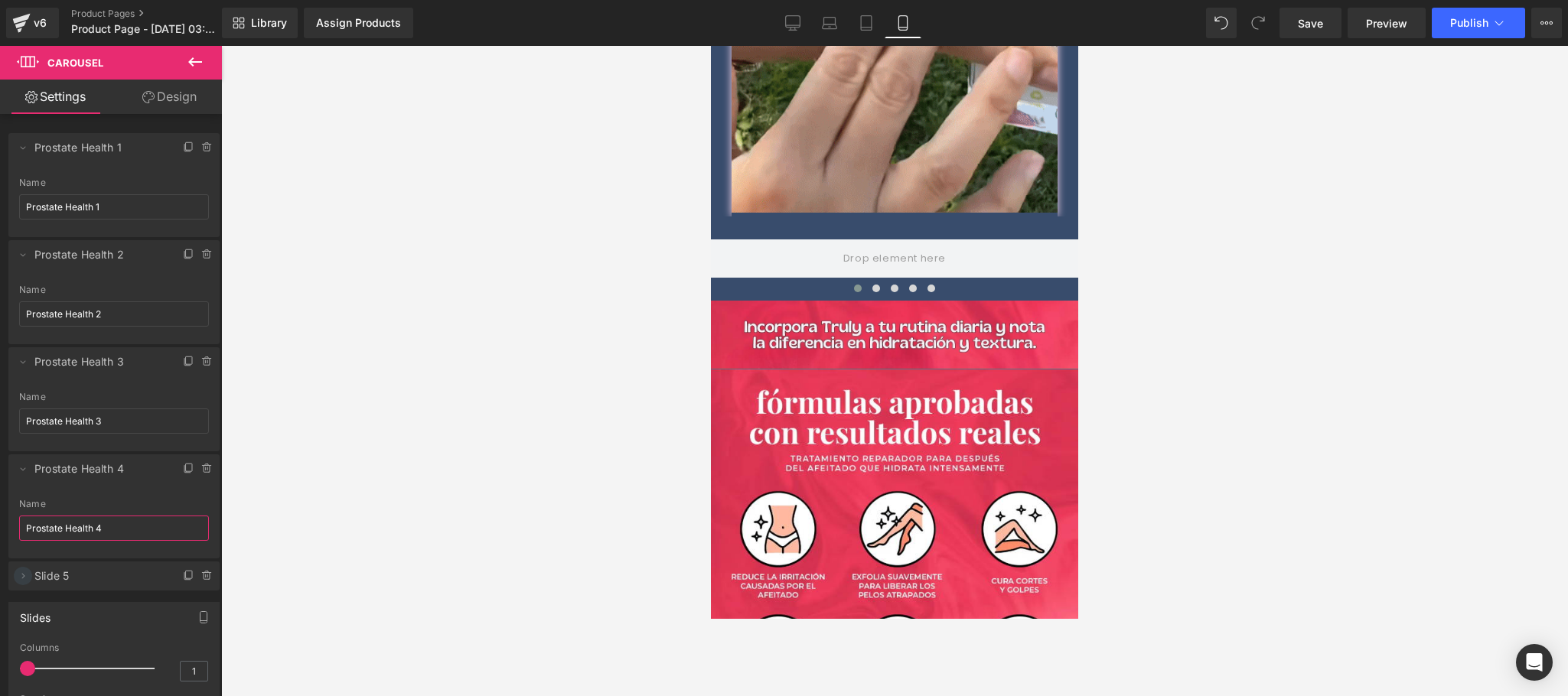
type input "Prostate Health 4"
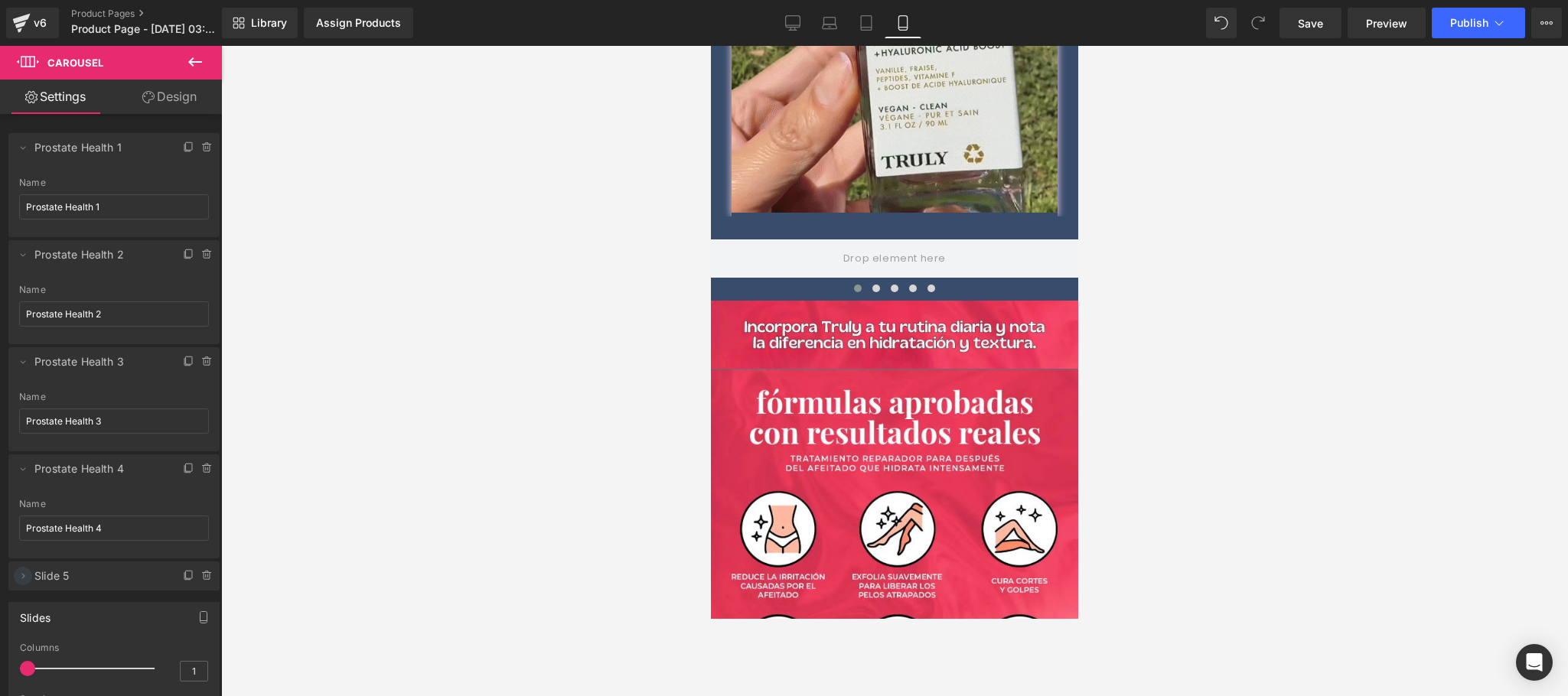
click at [17, 581] on icon at bounding box center [22, 575] width 12 height 12
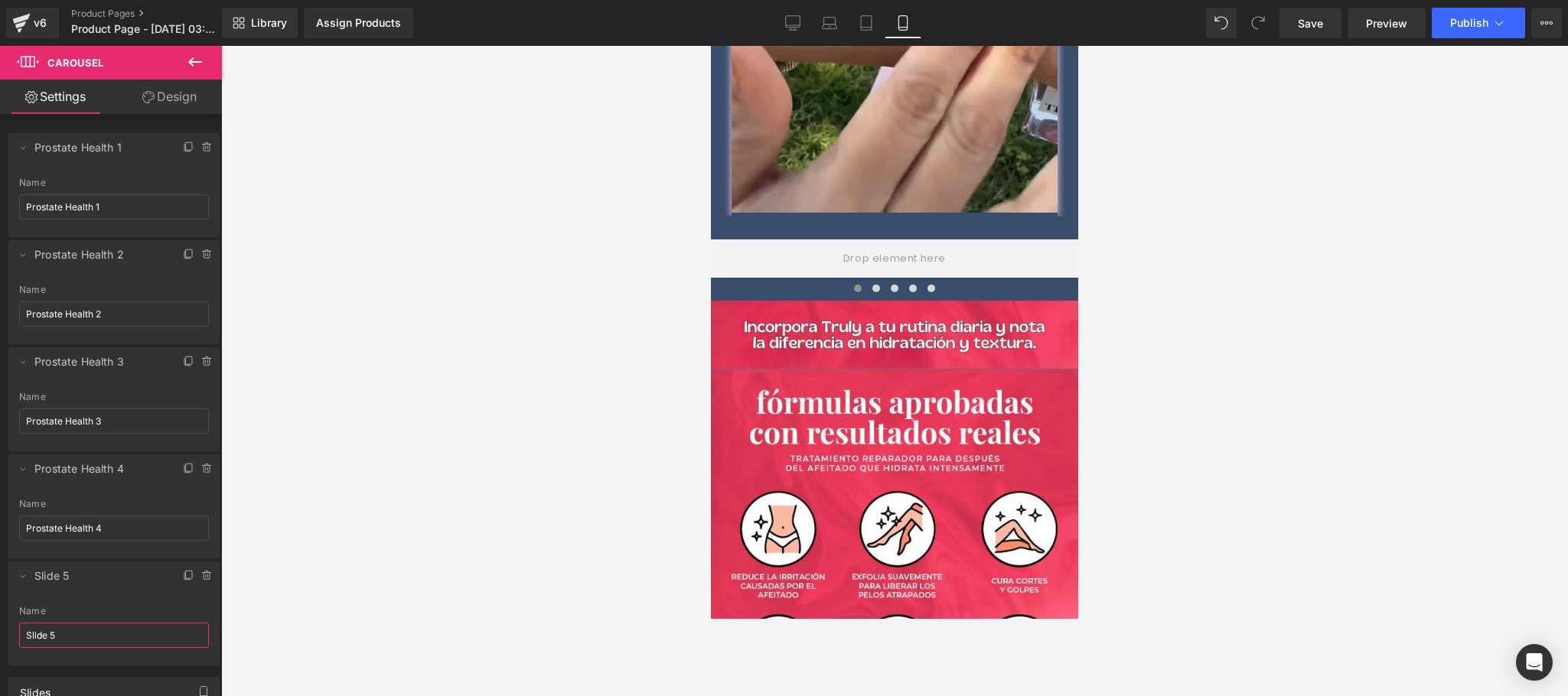
click at [70, 618] on input "Slide 5" at bounding box center [114, 635] width 190 height 25
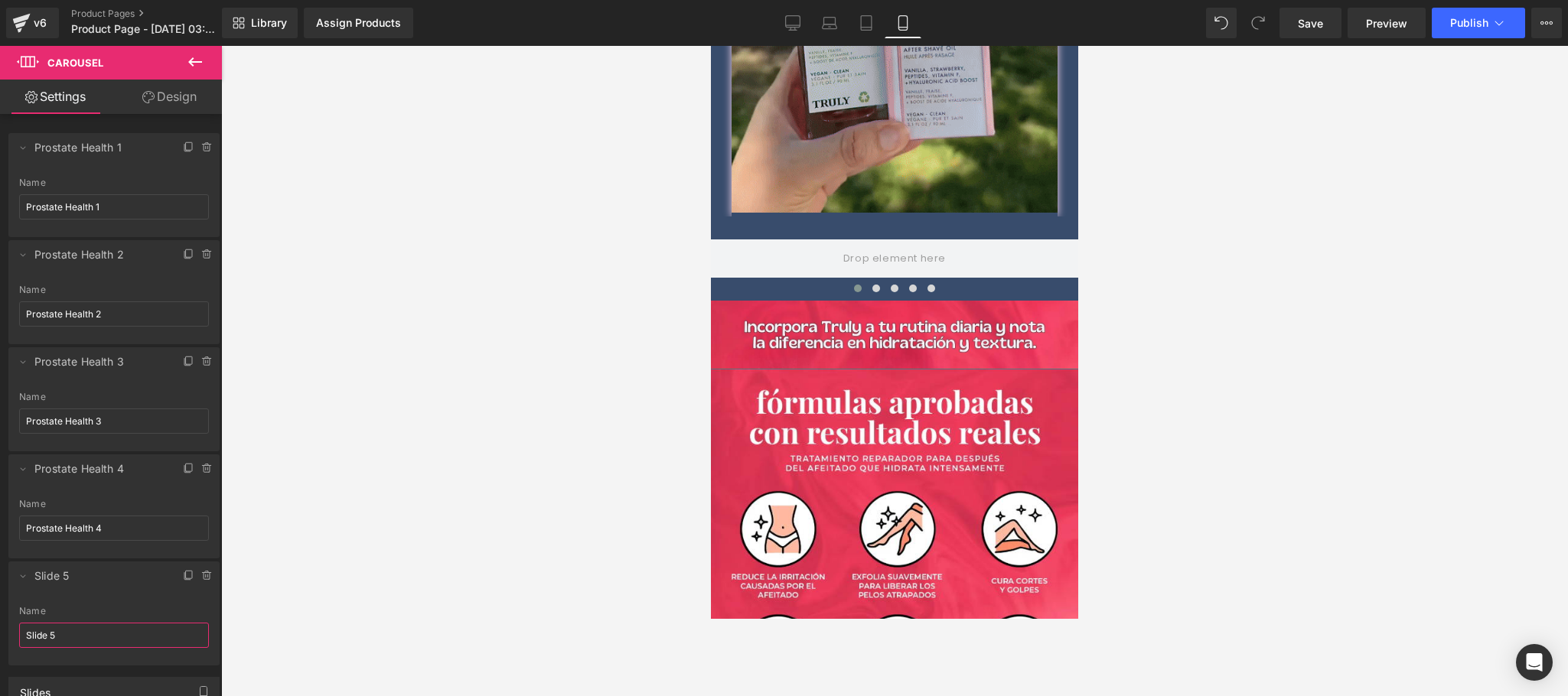
click at [70, 618] on input "Slide 5" at bounding box center [114, 635] width 190 height 25
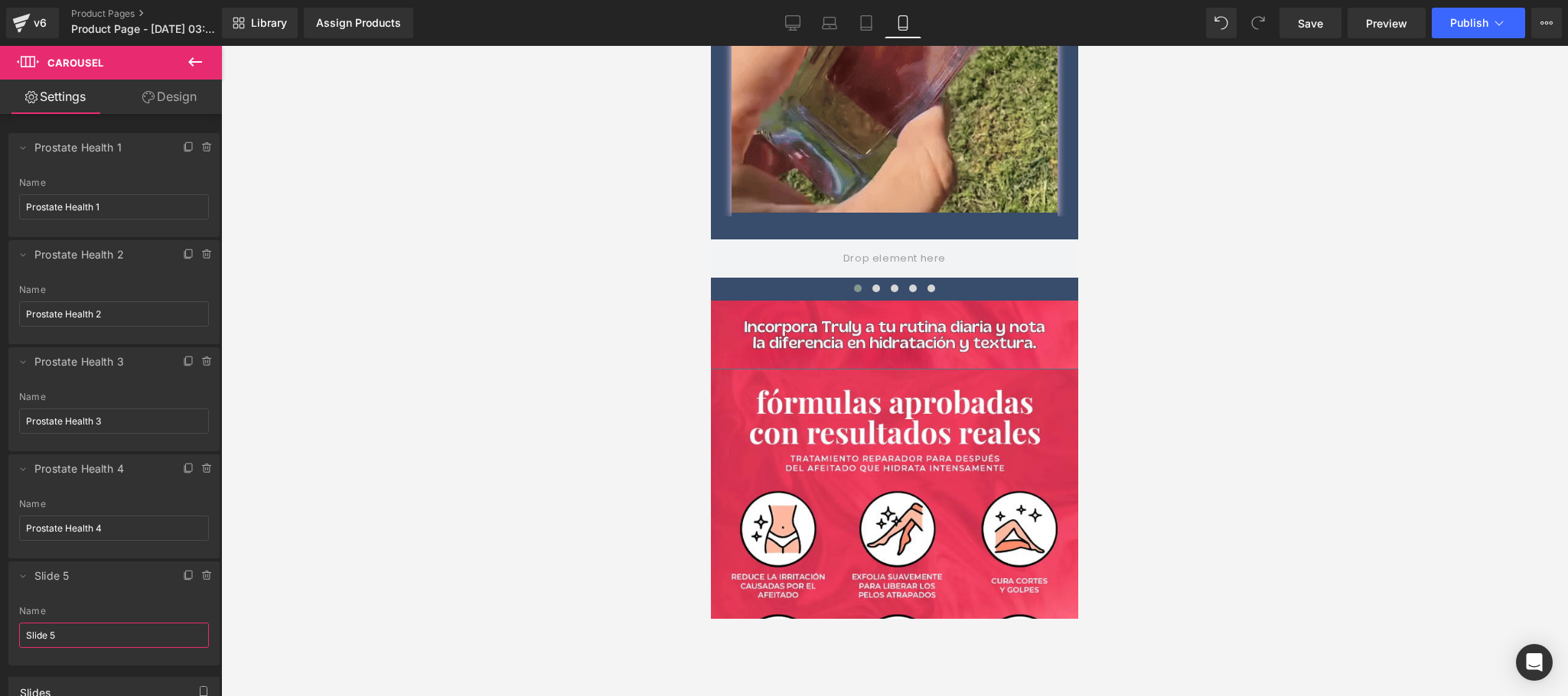
click at [70, 618] on input "Slide 5" at bounding box center [114, 635] width 190 height 25
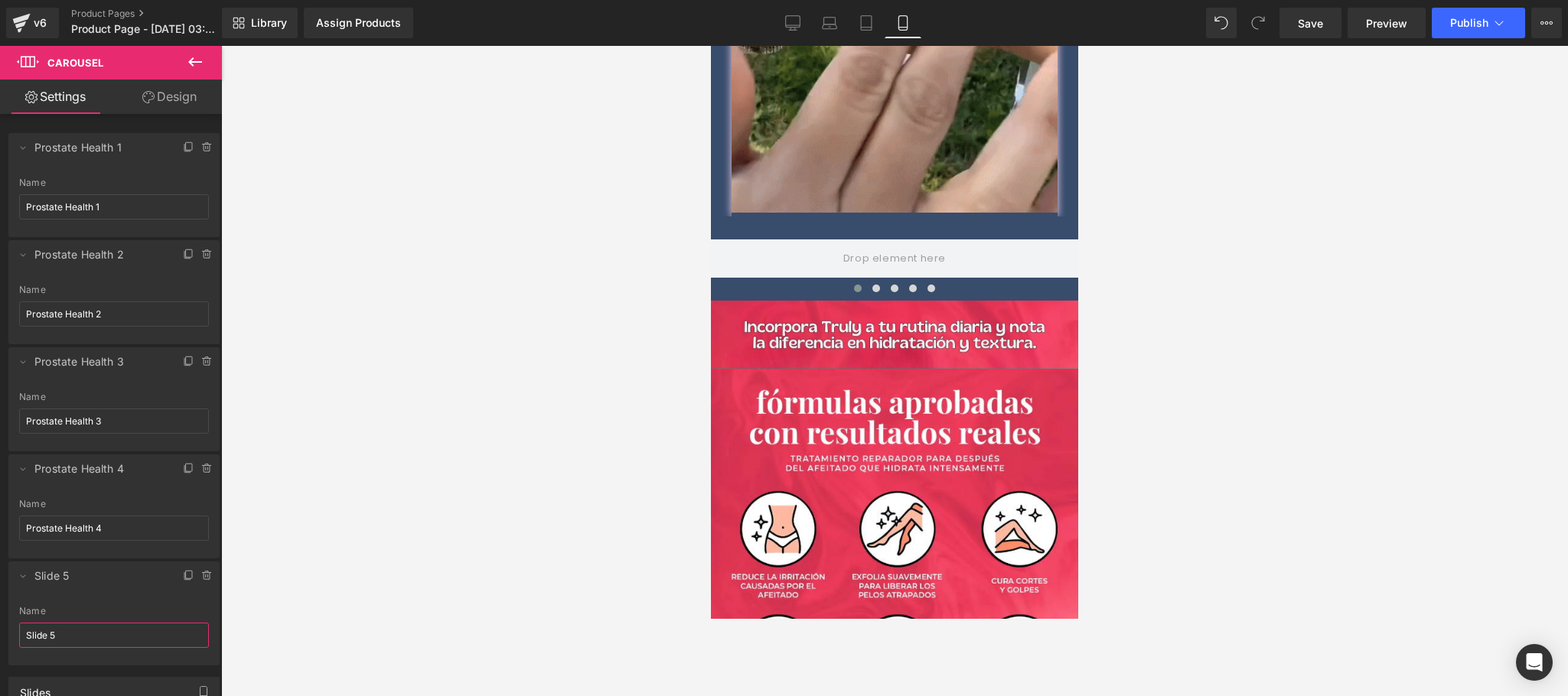
paste input "Prostate Health"
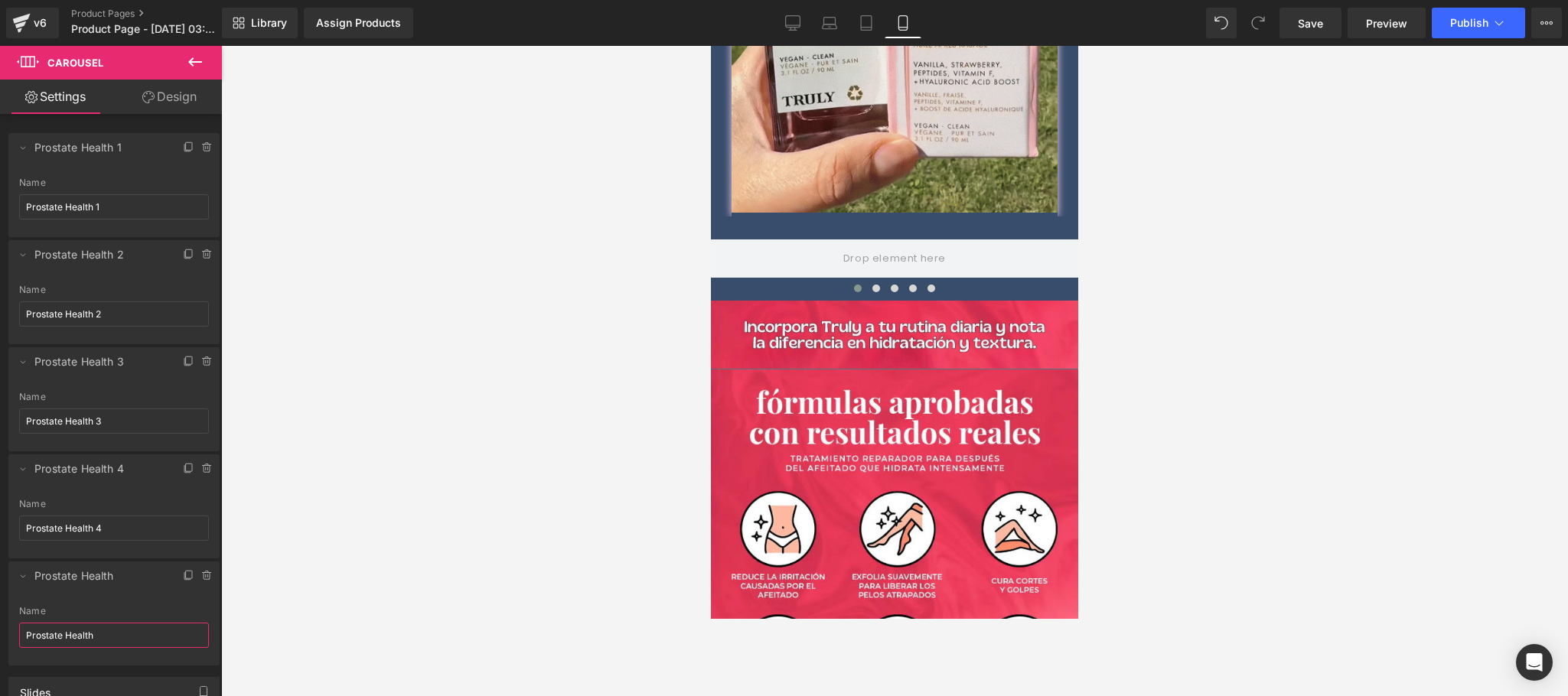
type input "Prostate Health 5"
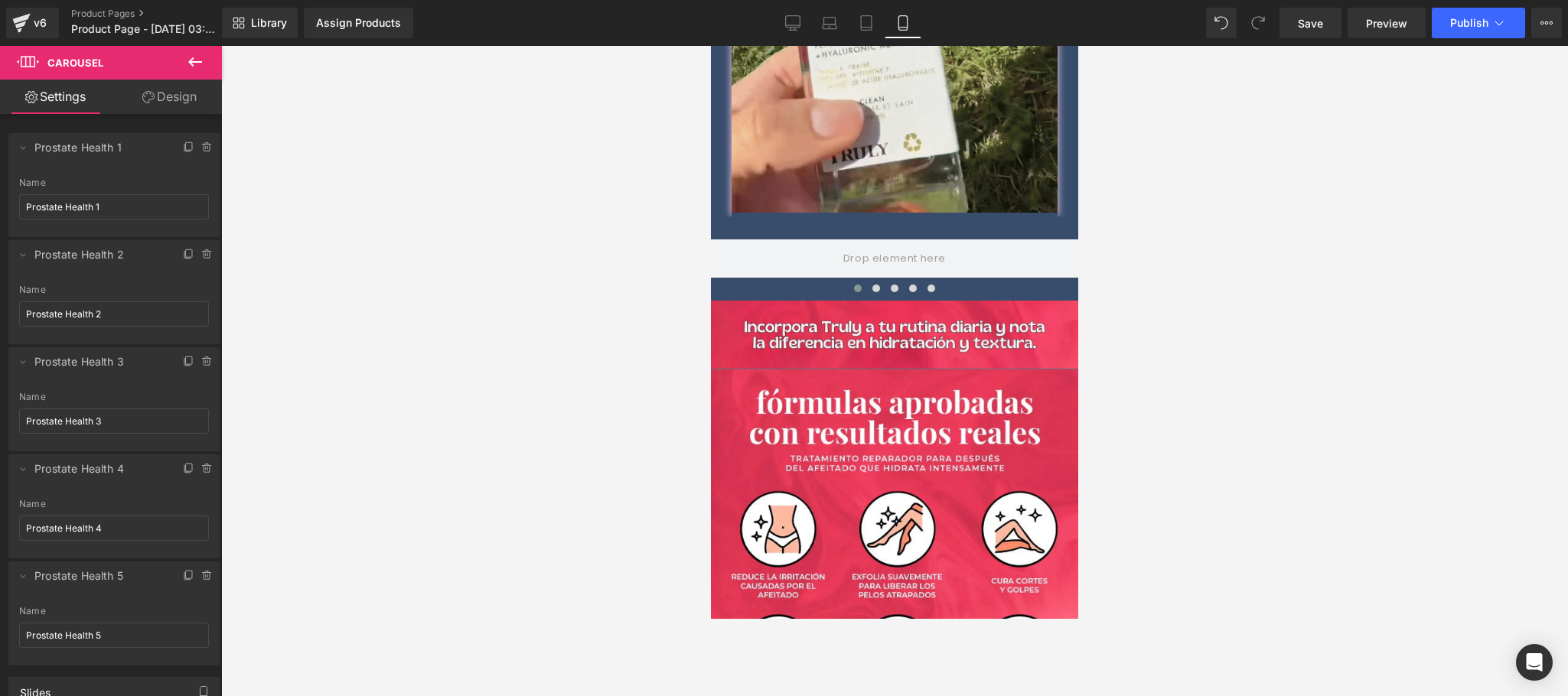
click at [330, 560] on div at bounding box center [895, 371] width 1347 height 650
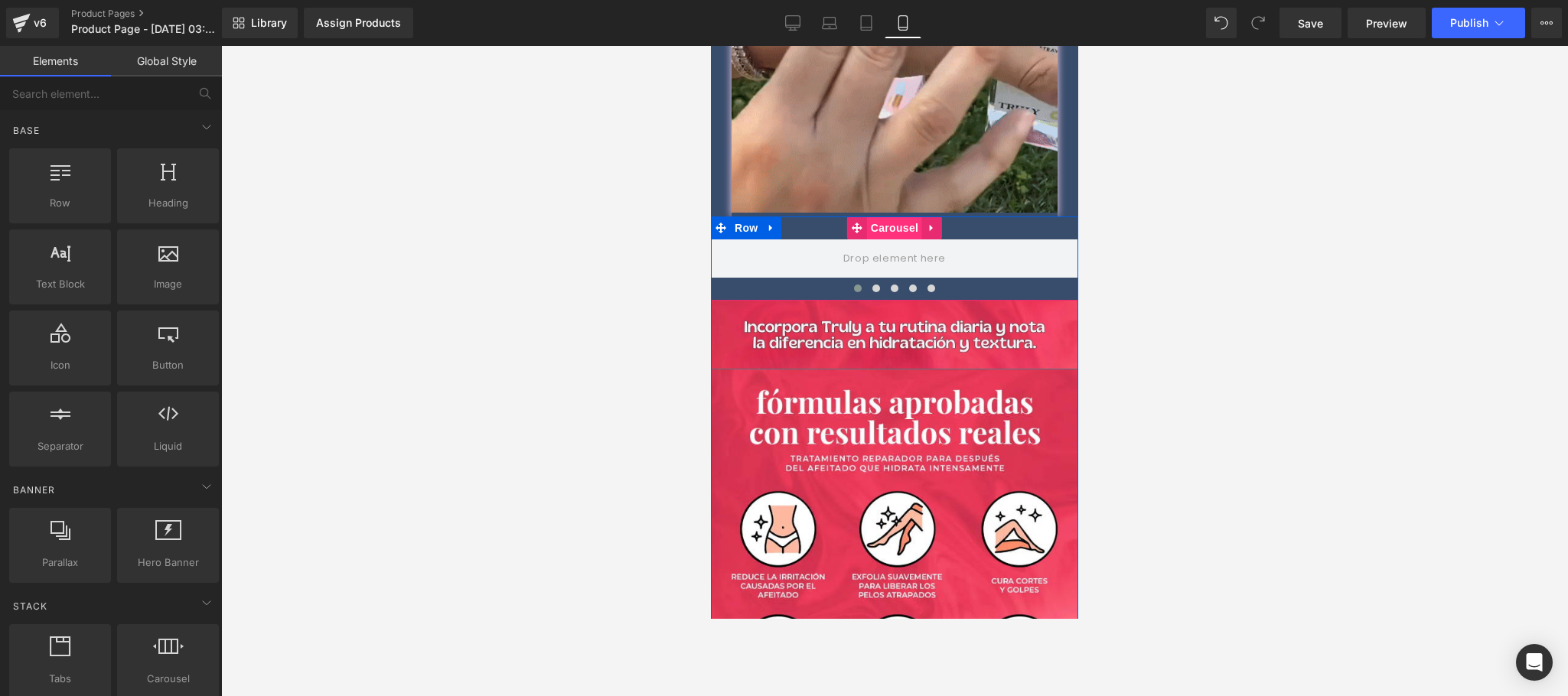
click at [876, 216] on span "Carousel" at bounding box center [895, 228] width 55 height 23
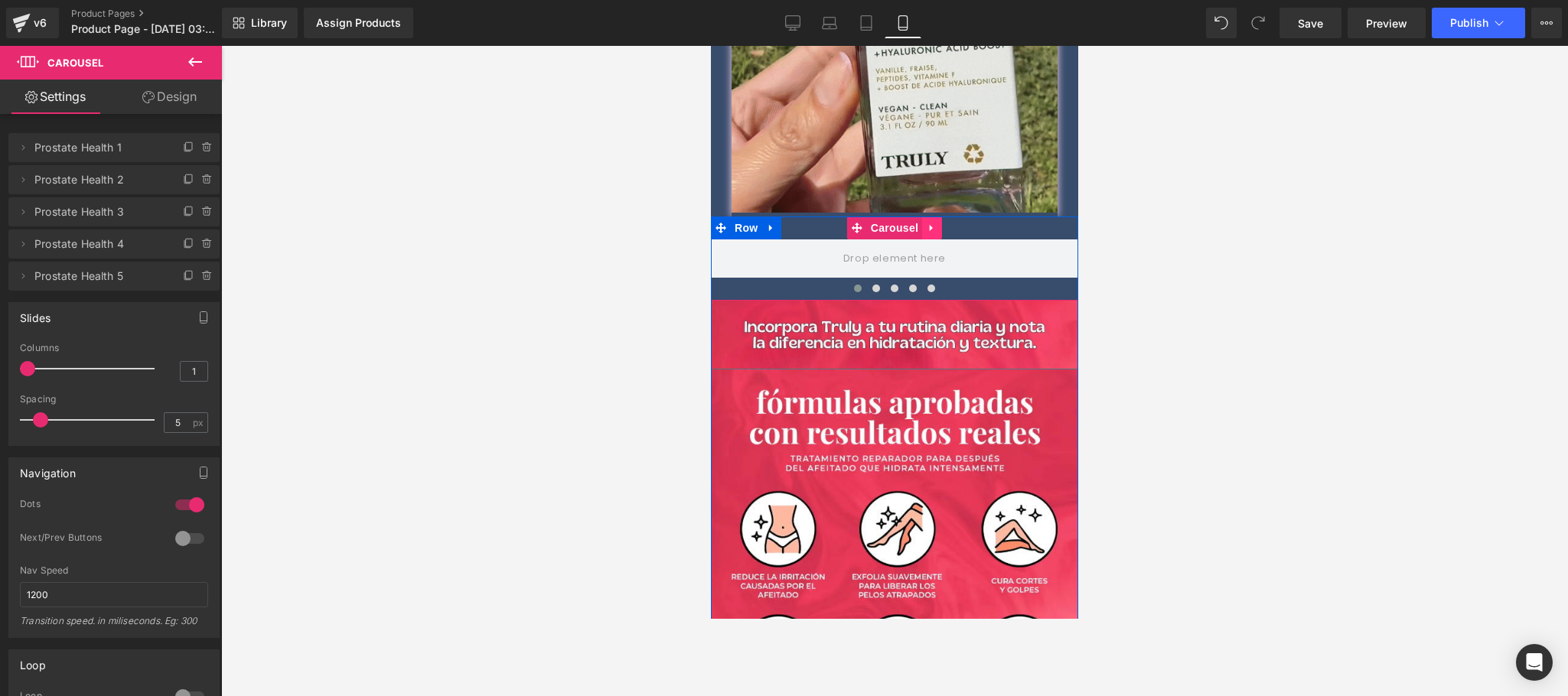
click at [923, 216] on link at bounding box center [932, 228] width 20 height 23
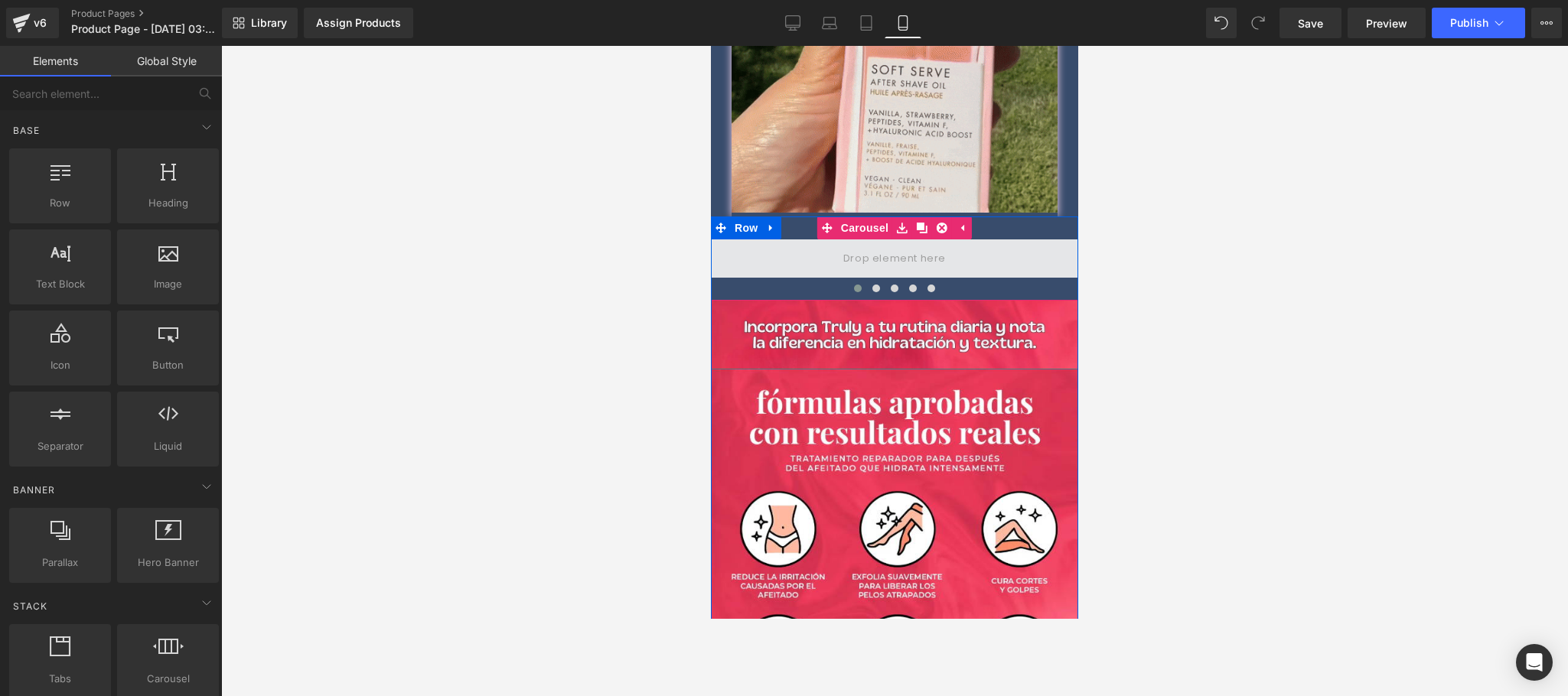
click at [868, 246] on span at bounding box center [894, 258] width 113 height 25
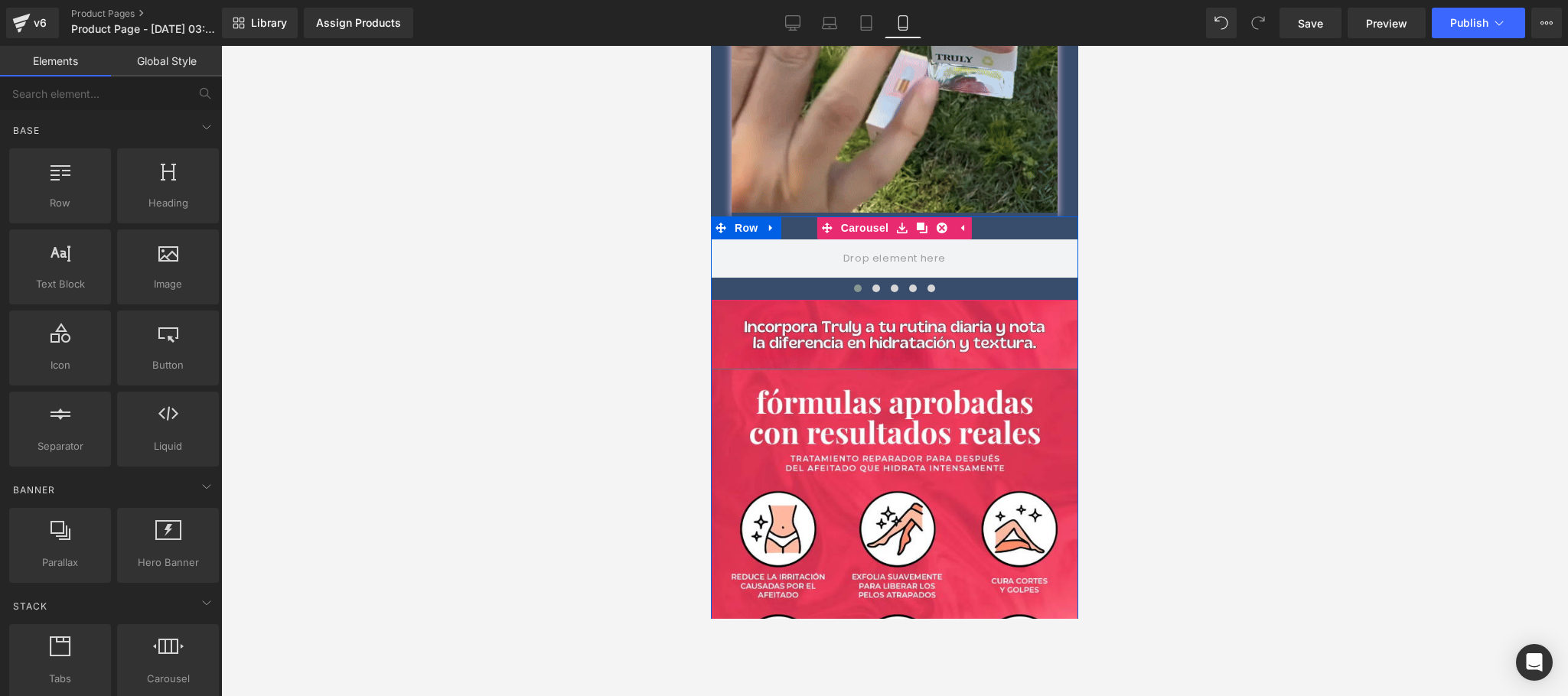
click at [854, 284] on span at bounding box center [858, 288] width 8 height 8
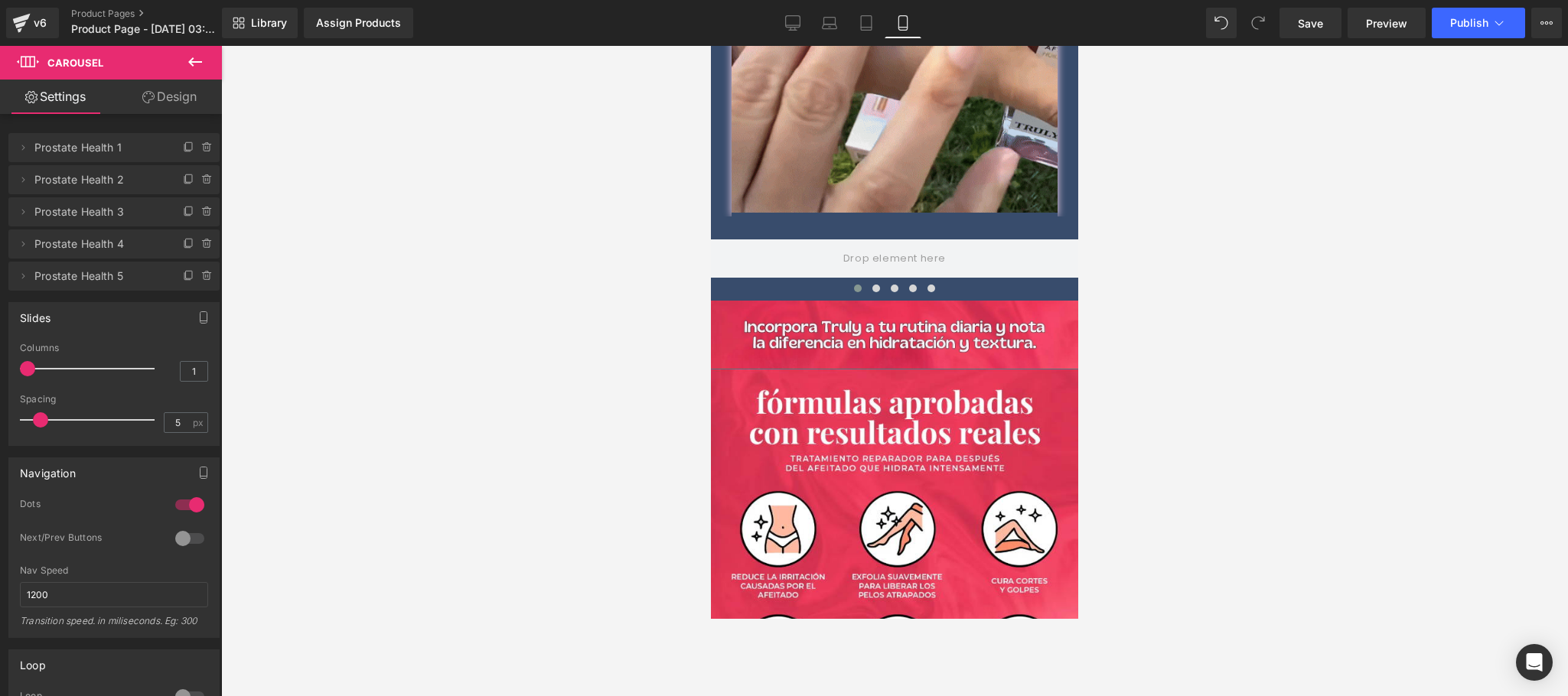
scroll to position [2052, 0]
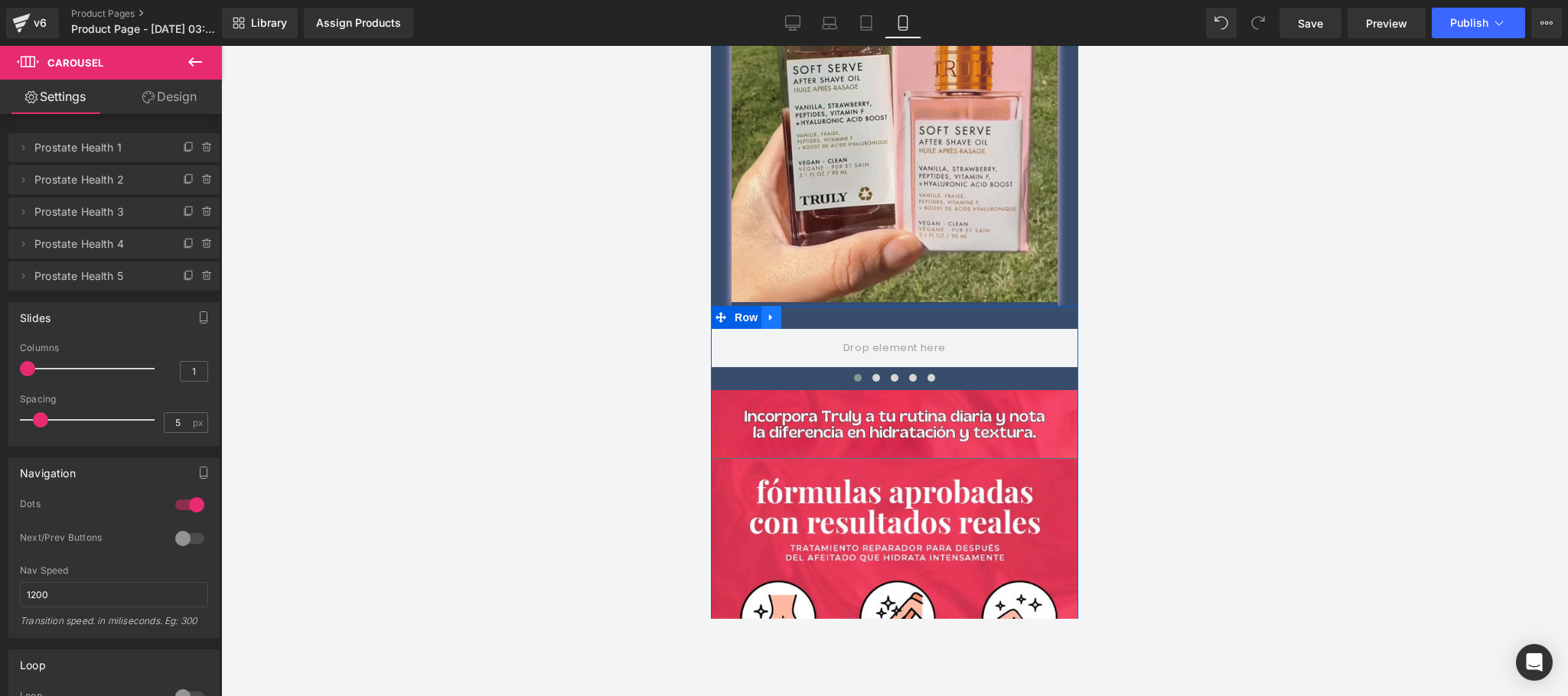
click at [769, 314] on icon at bounding box center [771, 317] width 3 height 7
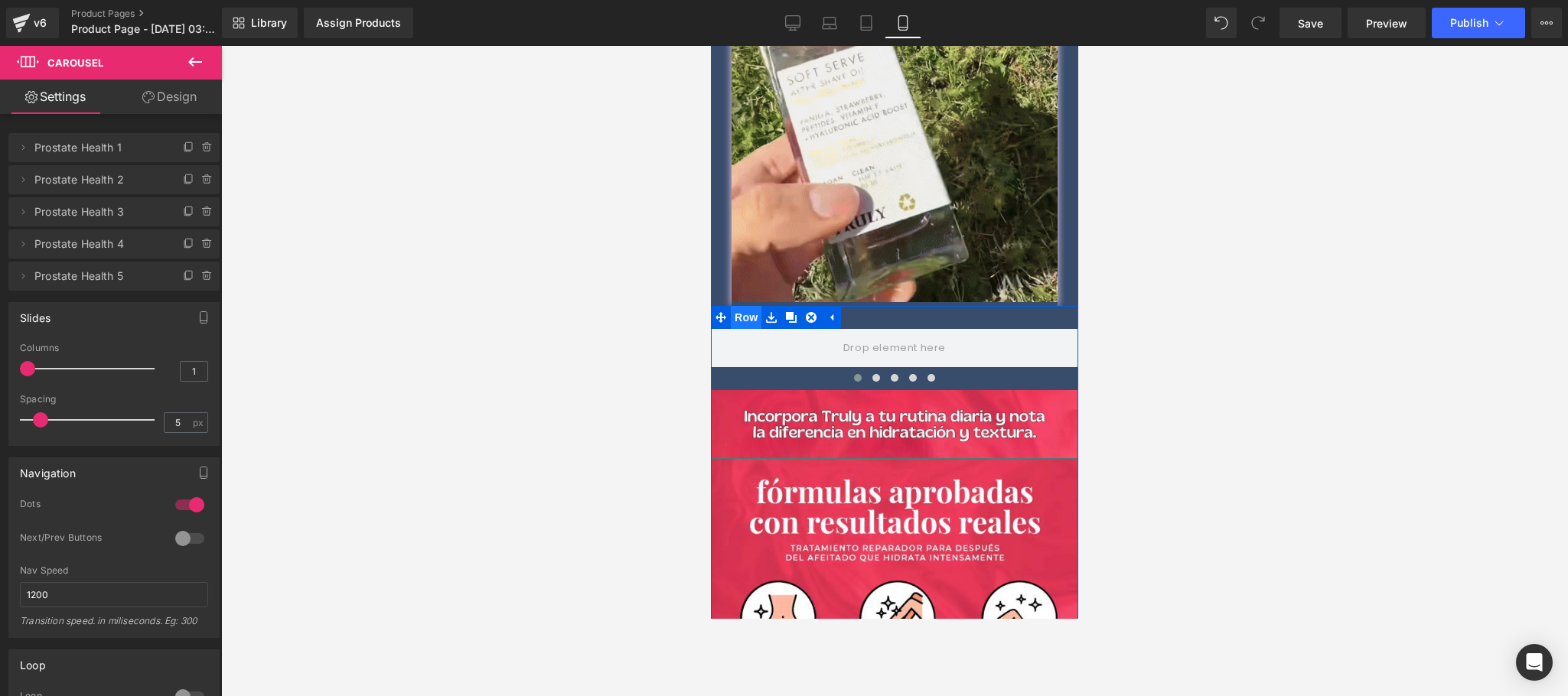
click at [741, 306] on span "Row" at bounding box center [746, 317] width 31 height 23
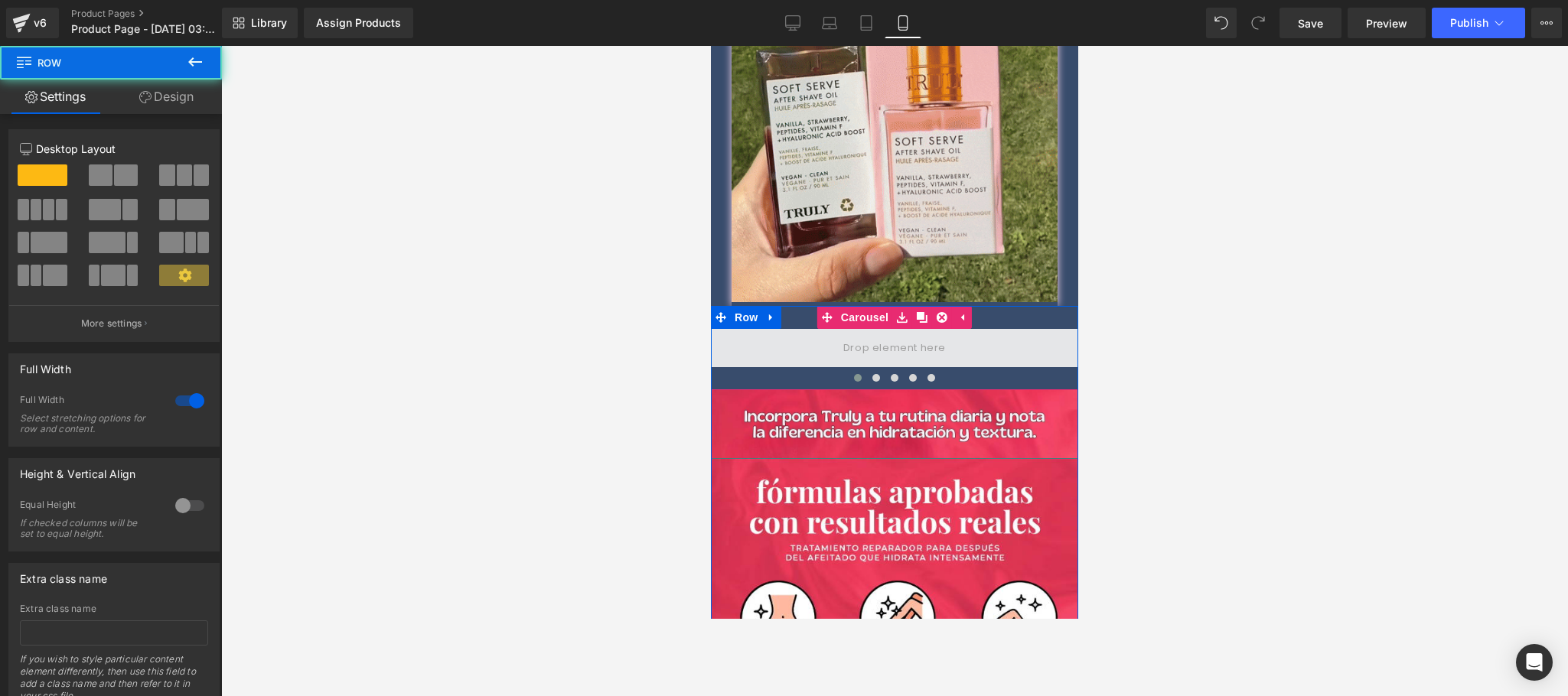
click at [823, 330] on span at bounding box center [895, 348] width 368 height 38
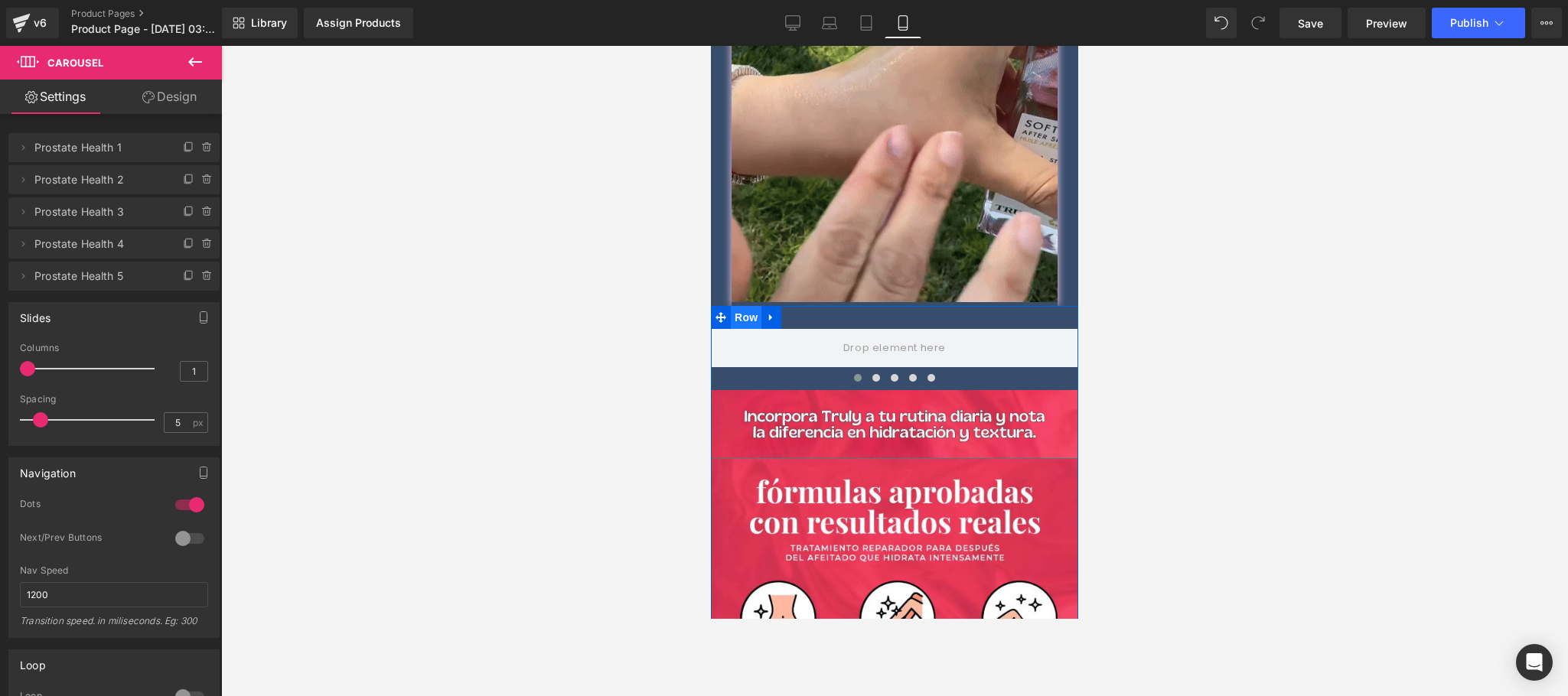
click at [744, 306] on span "Row" at bounding box center [746, 317] width 31 height 23
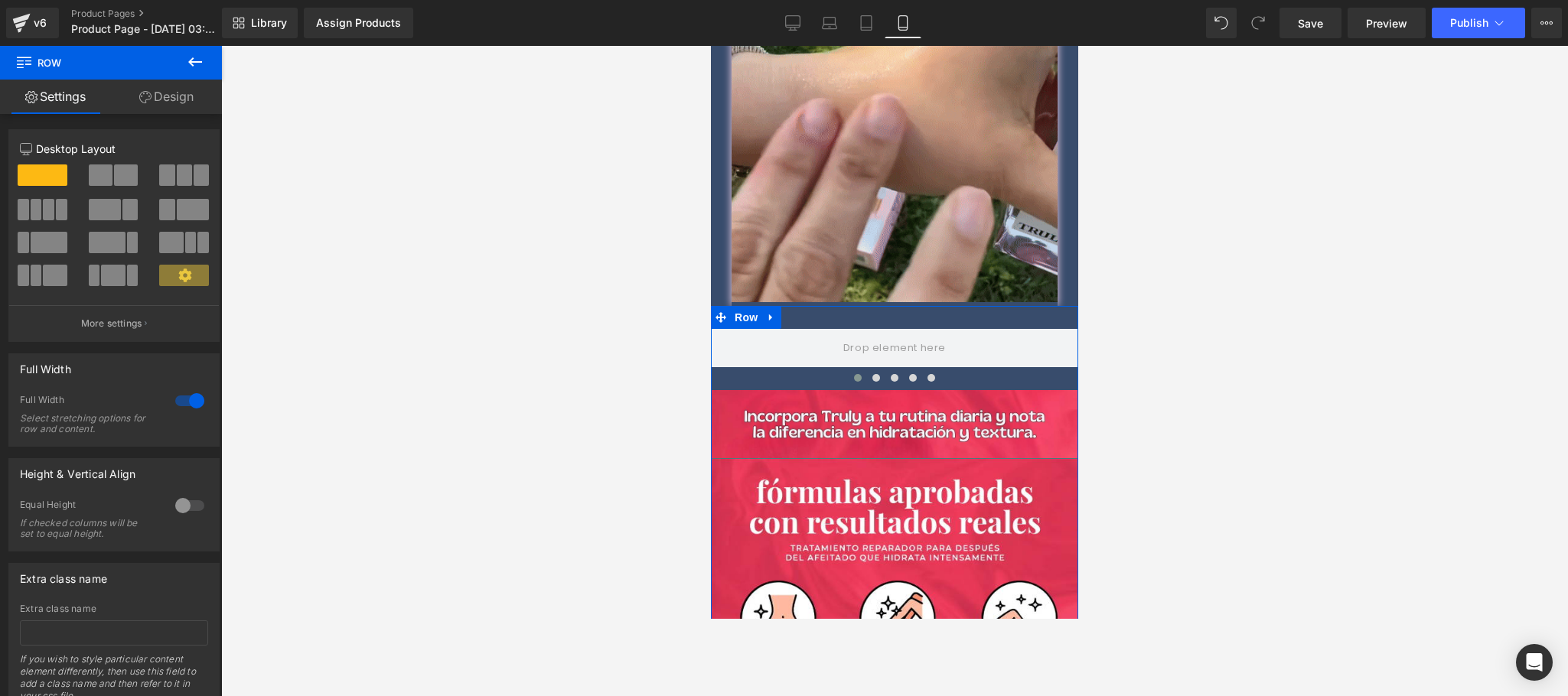
click at [183, 404] on div at bounding box center [190, 401] width 36 height 24
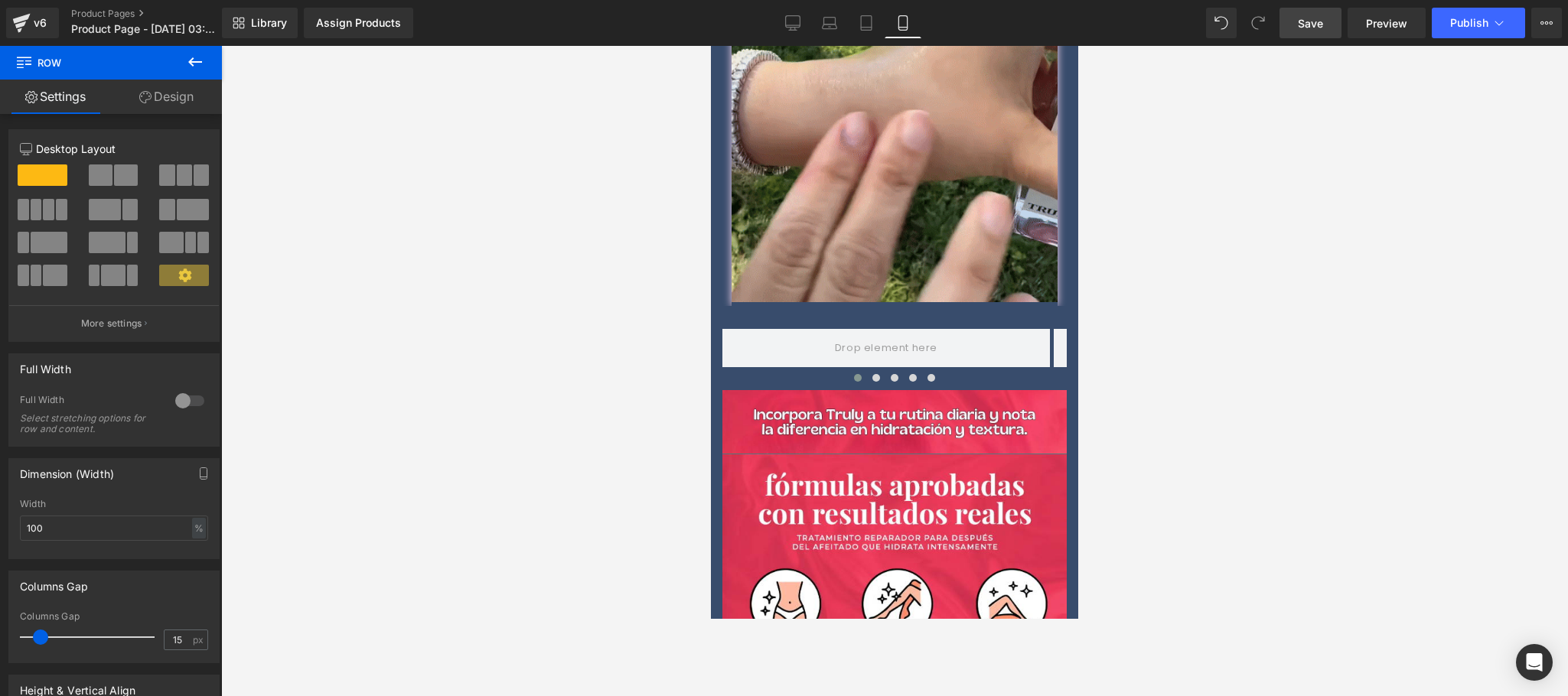
click at [1329, 23] on link "Save" at bounding box center [1310, 23] width 62 height 31
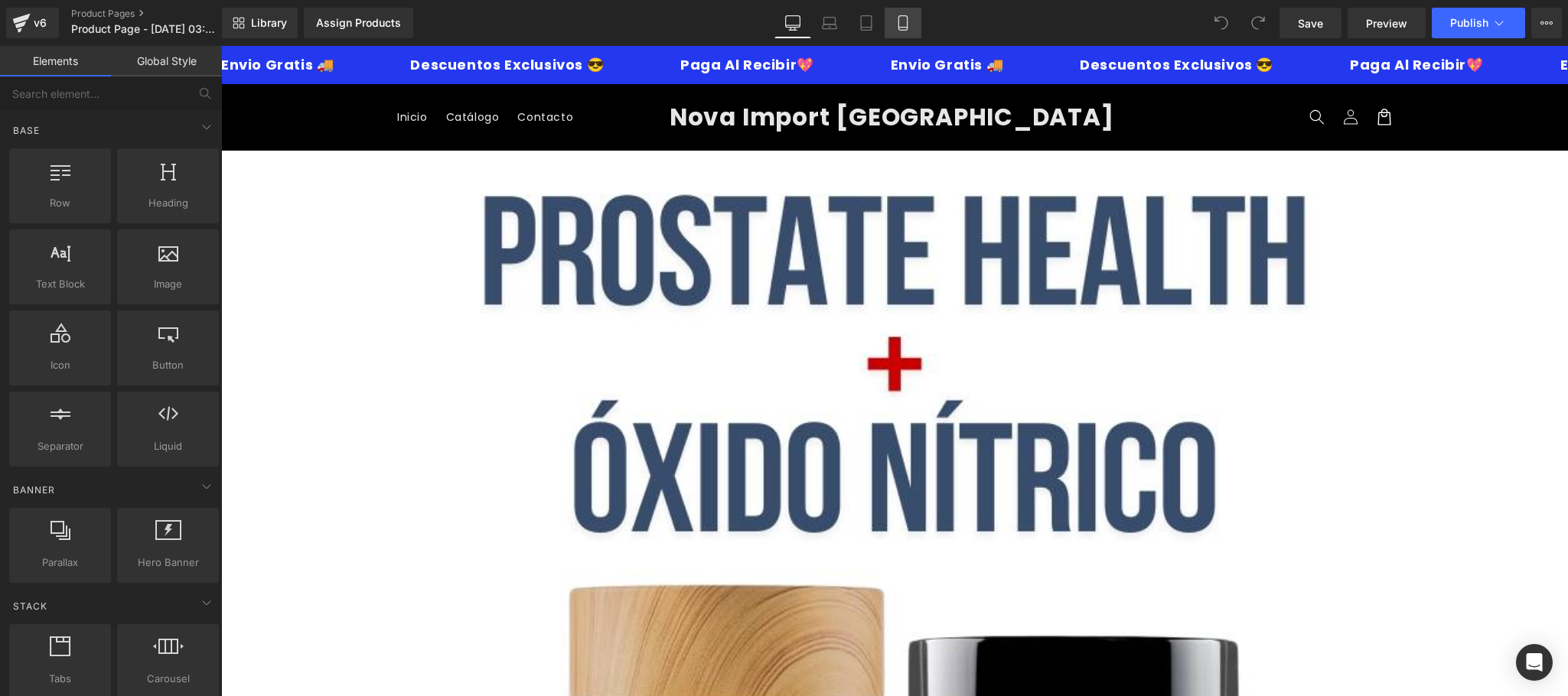
click at [909, 33] on link "Mobile" at bounding box center [903, 23] width 36 height 31
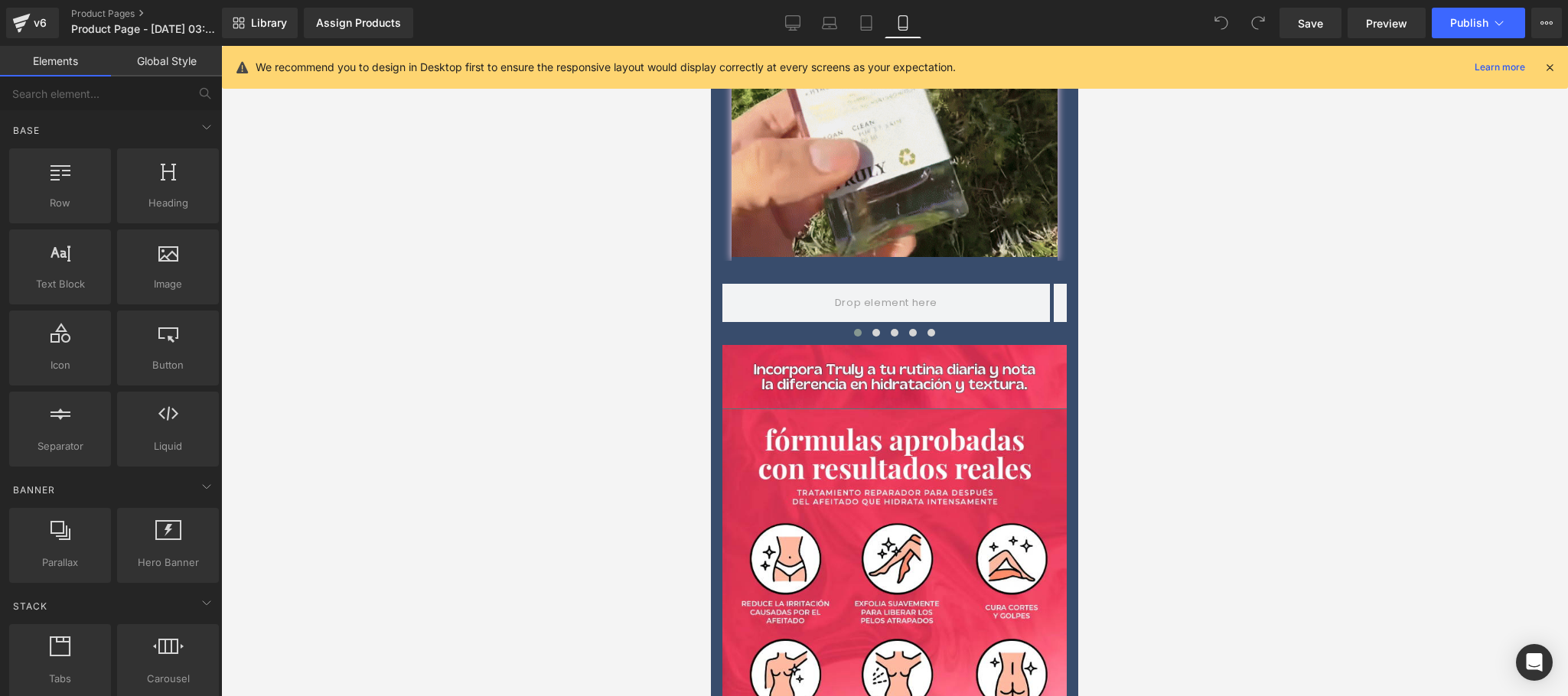
scroll to position [2142, 0]
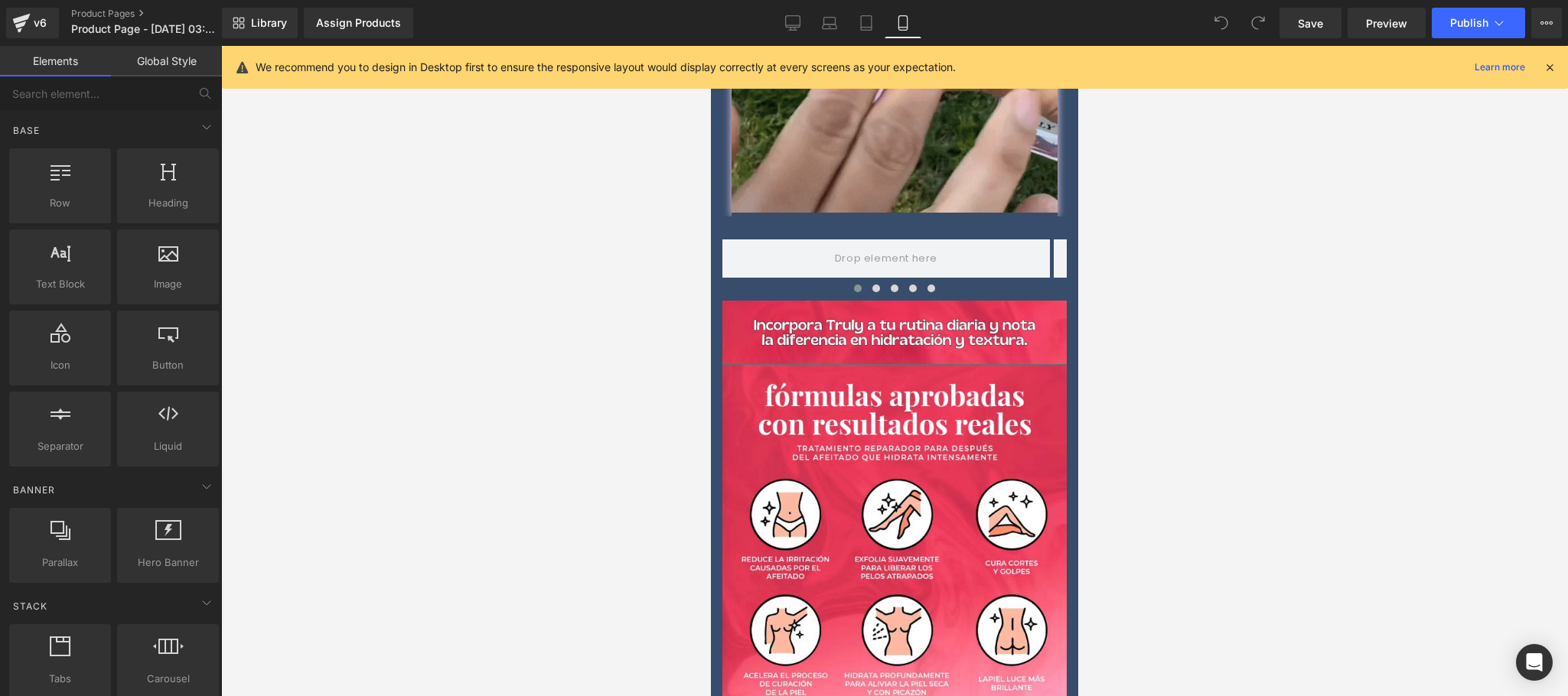
click at [1550, 60] on icon at bounding box center [1549, 66] width 13 height 13
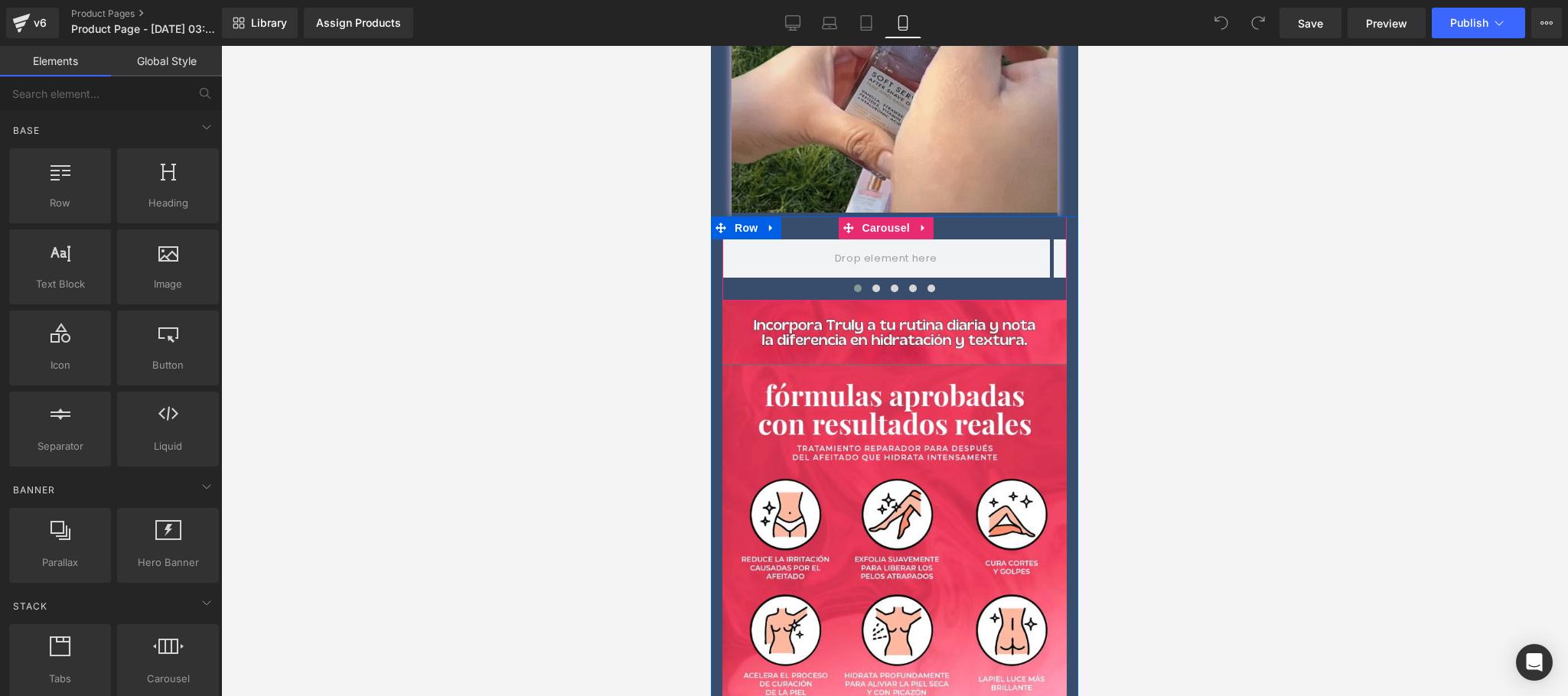
click at [854, 284] on span at bounding box center [858, 288] width 8 height 8
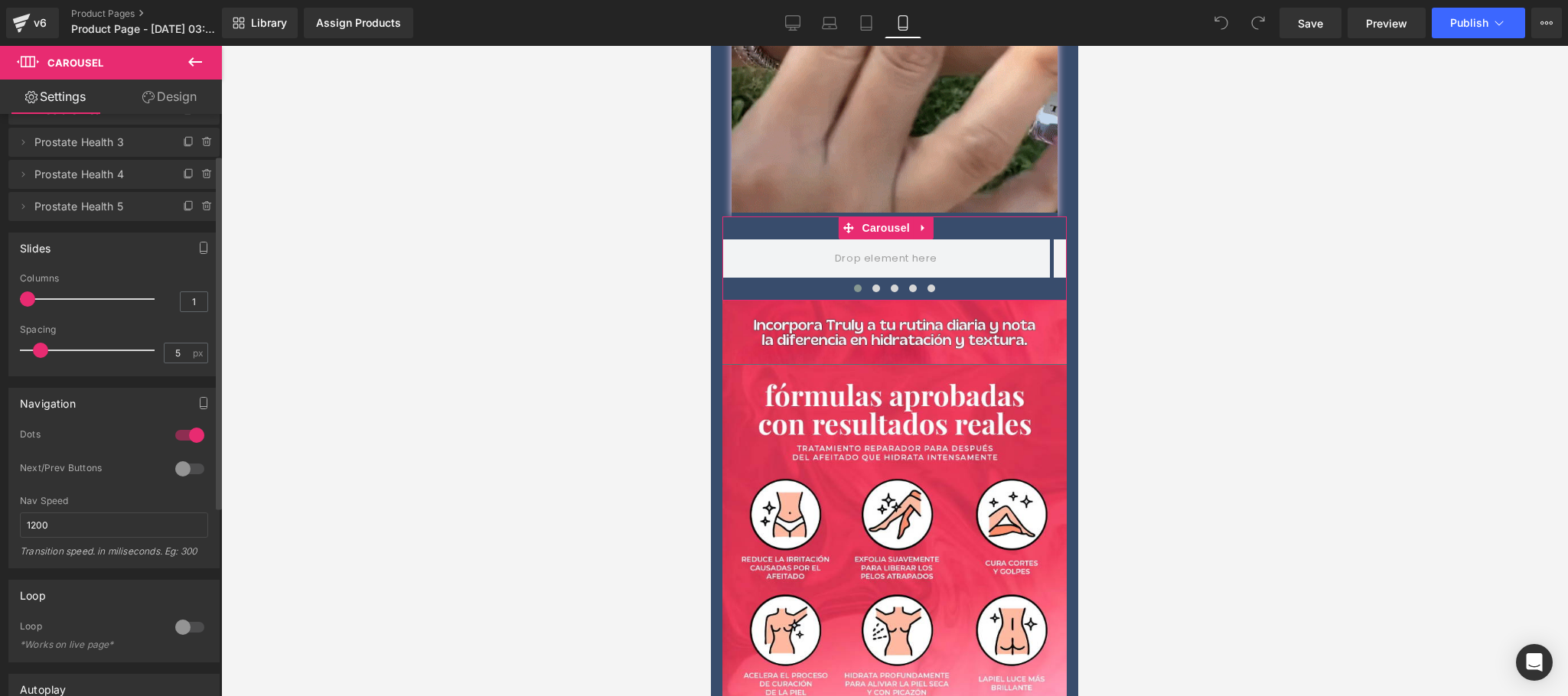
scroll to position [0, 0]
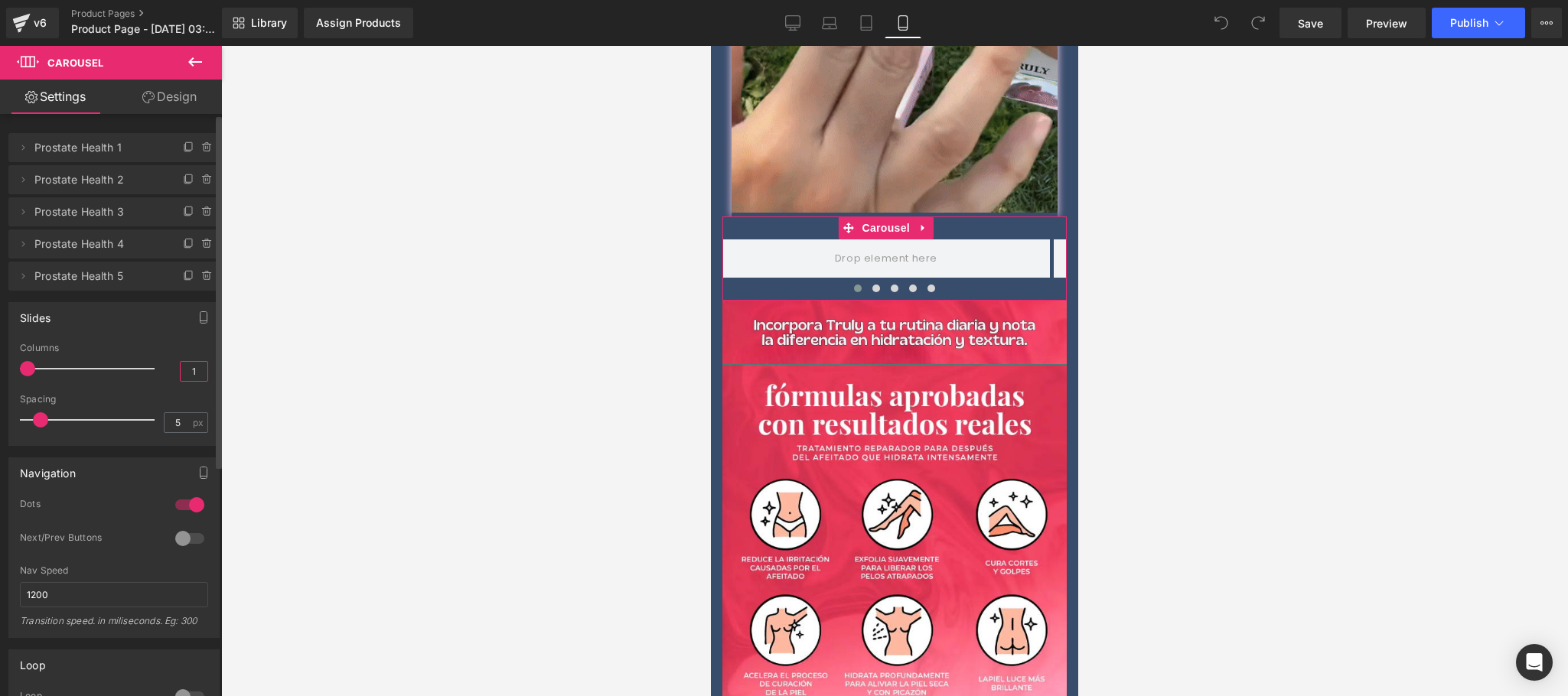
click at [190, 373] on input "1" at bounding box center [194, 371] width 27 height 19
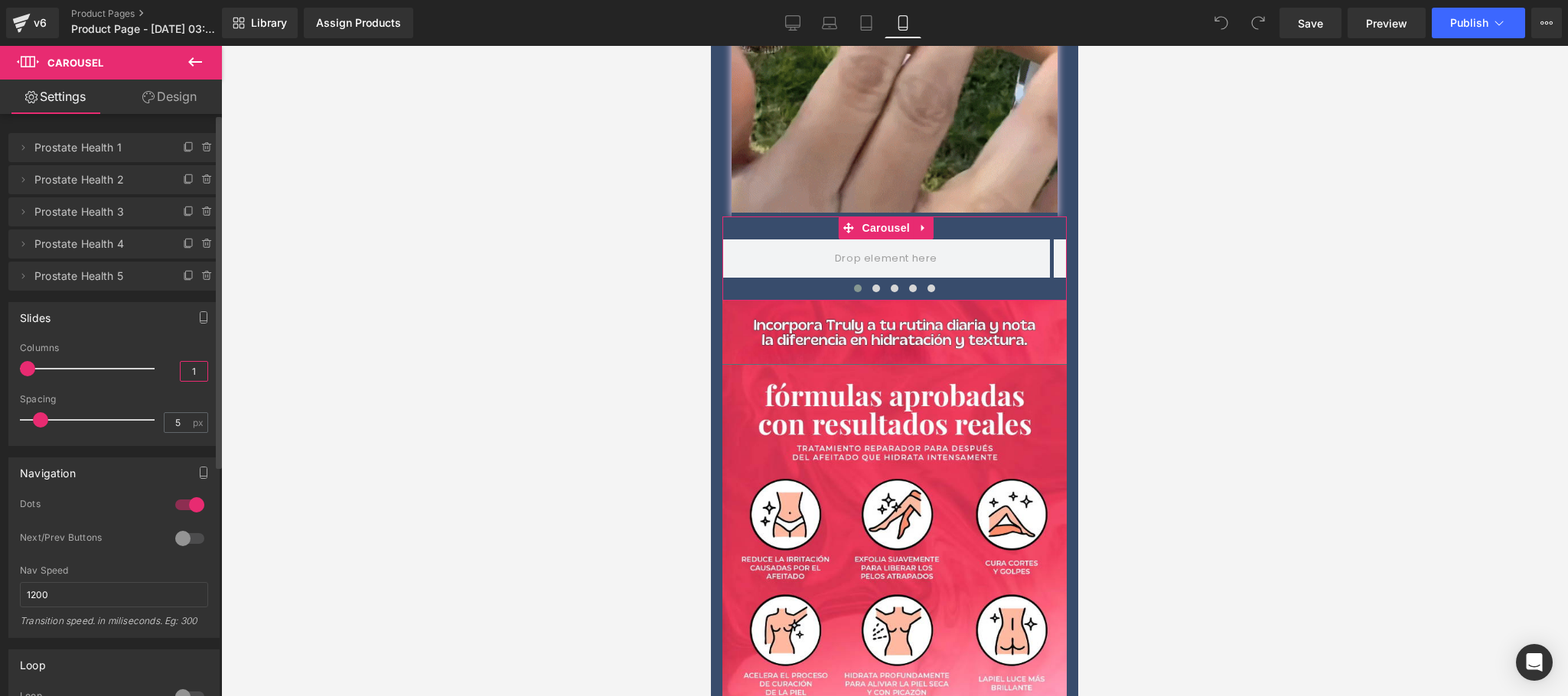
type input "5"
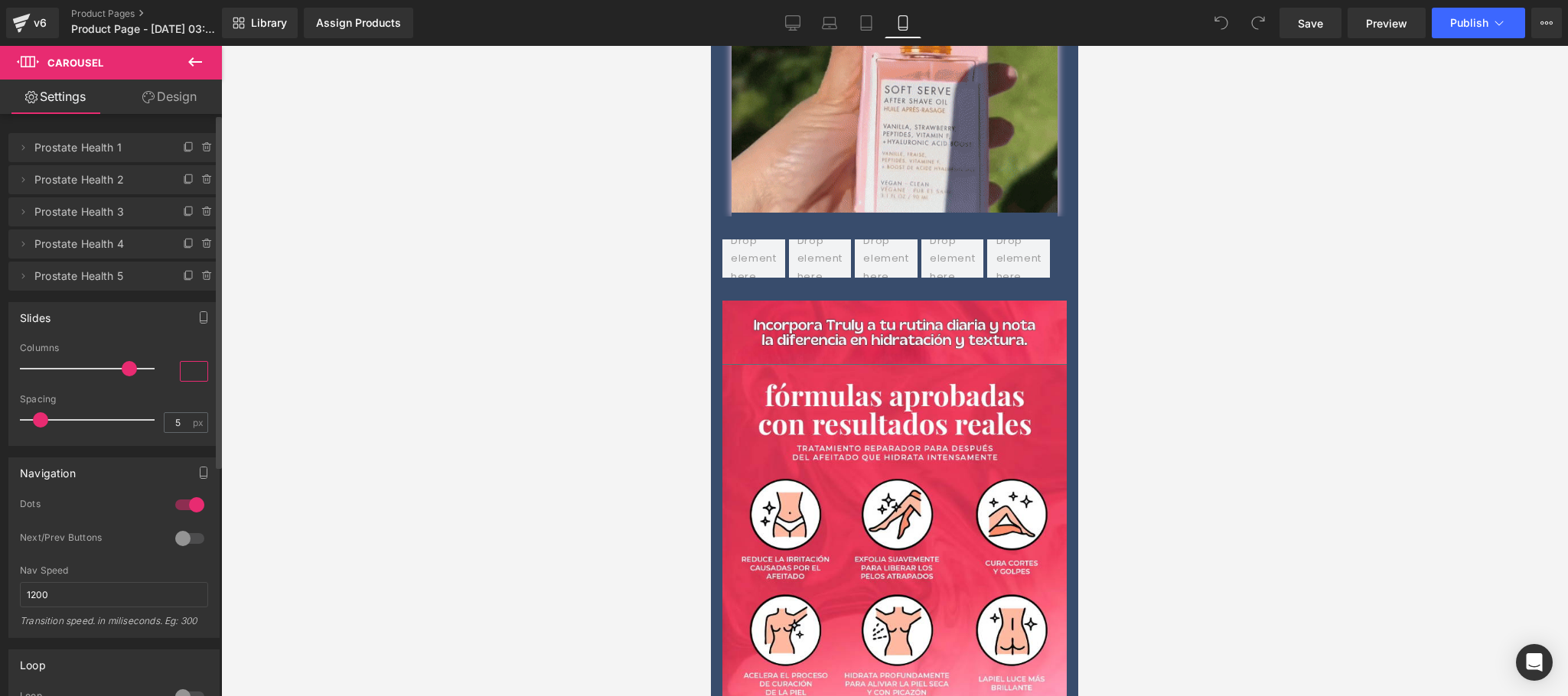
type input "2"
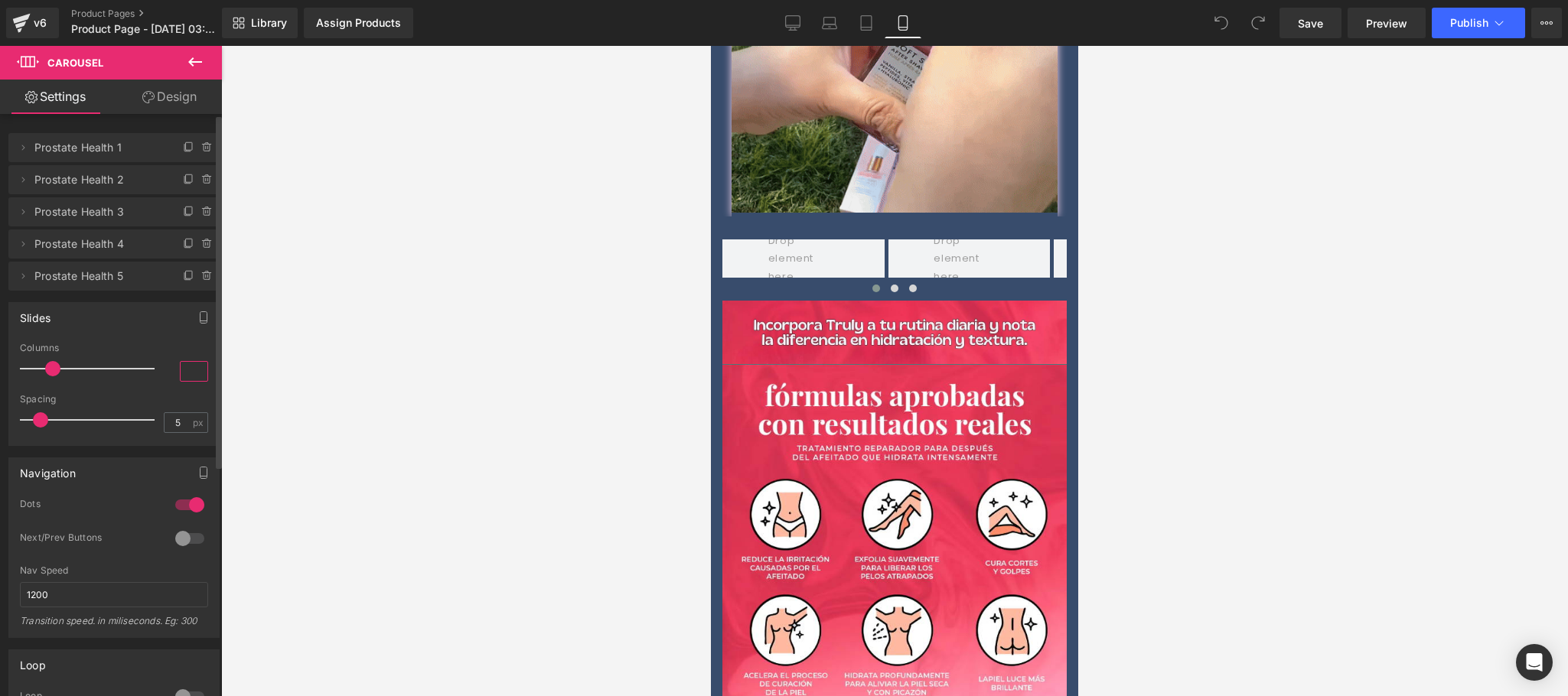
type input "1"
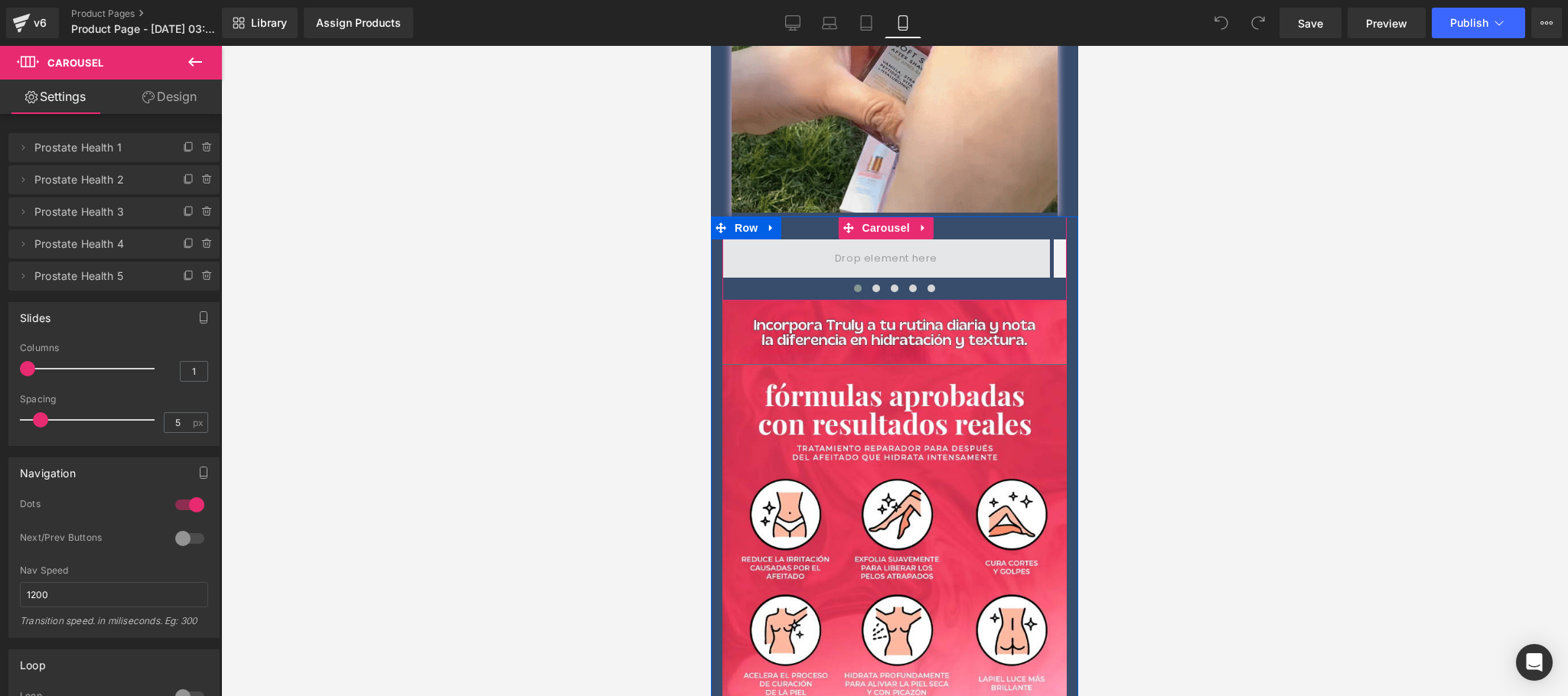
click at [898, 246] on span at bounding box center [886, 258] width 113 height 25
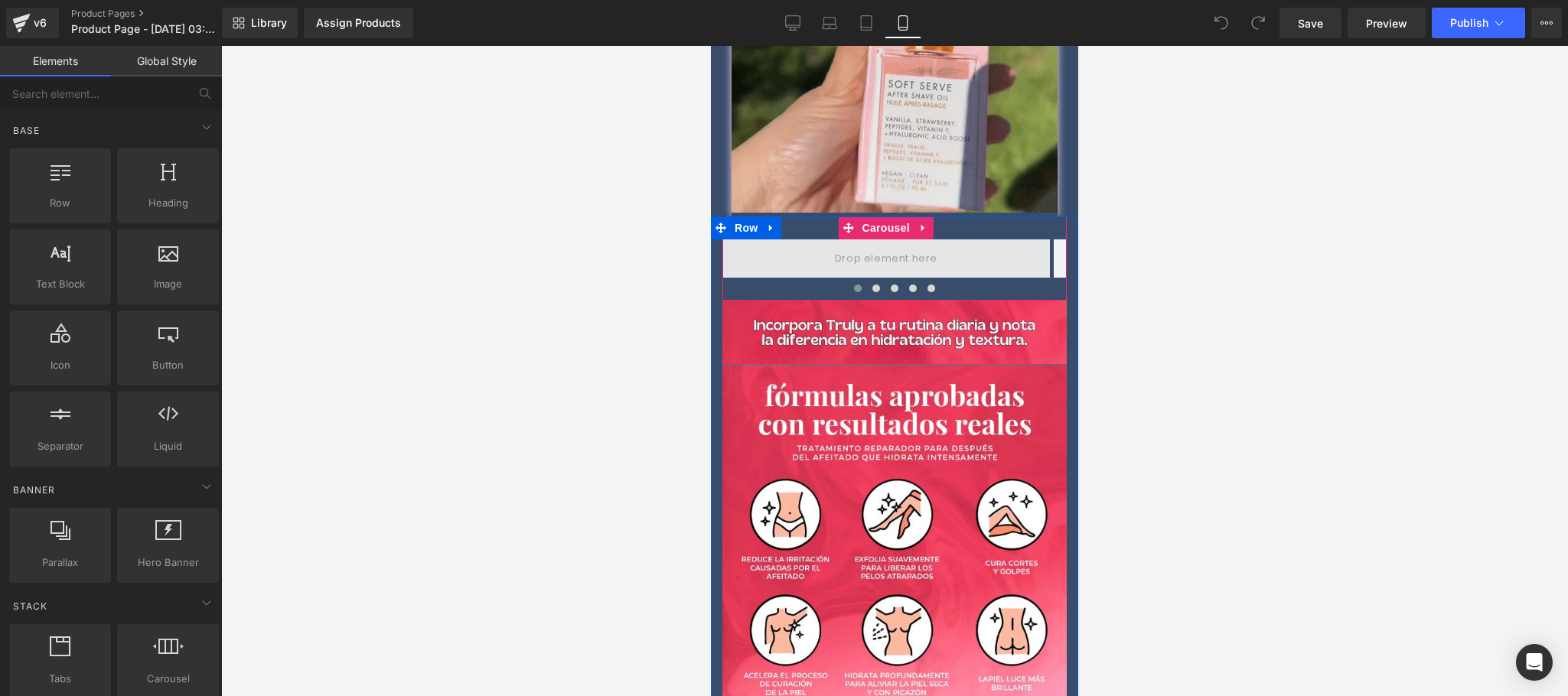
click at [898, 246] on span at bounding box center [886, 258] width 113 height 25
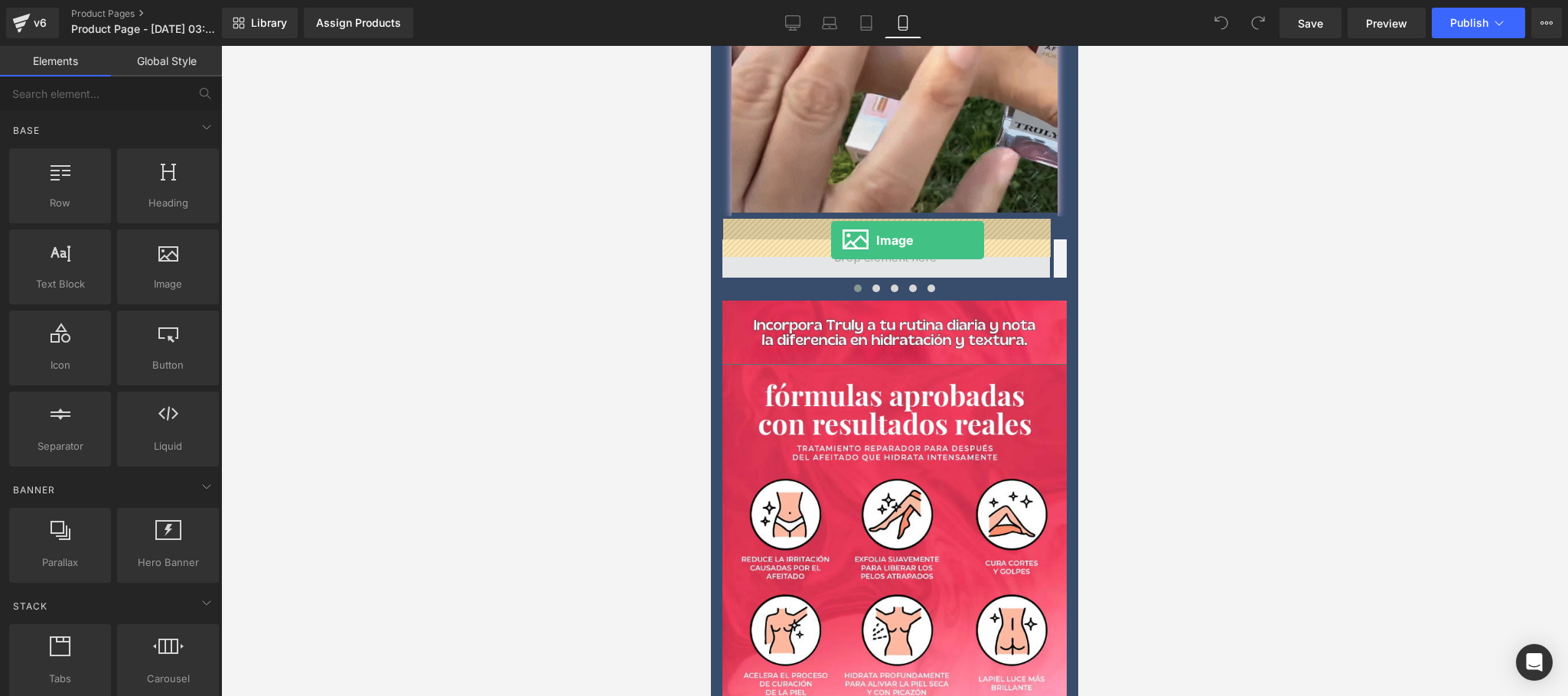
drag, startPoint x: 891, startPoint y: 318, endPoint x: 831, endPoint y: 239, distance: 99.2
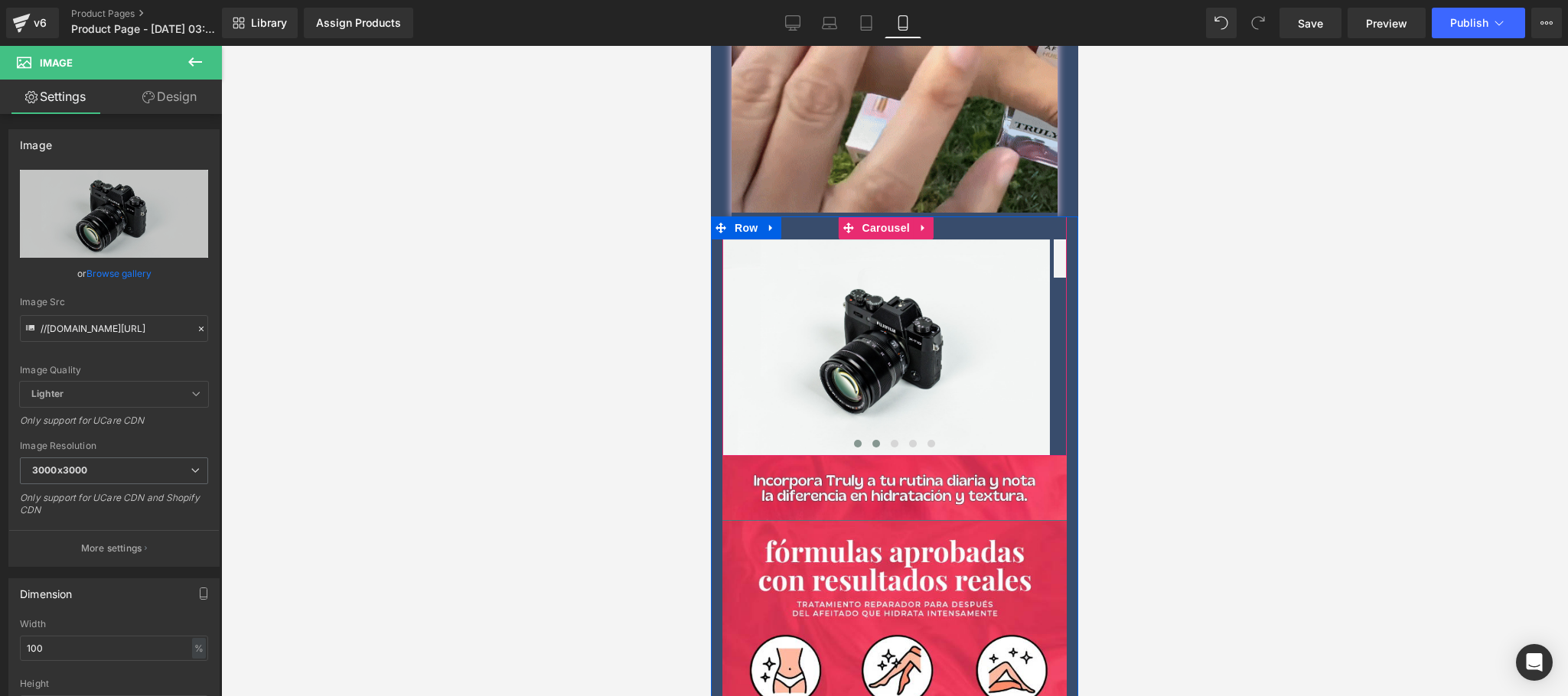
click at [867, 436] on button at bounding box center [876, 443] width 18 height 15
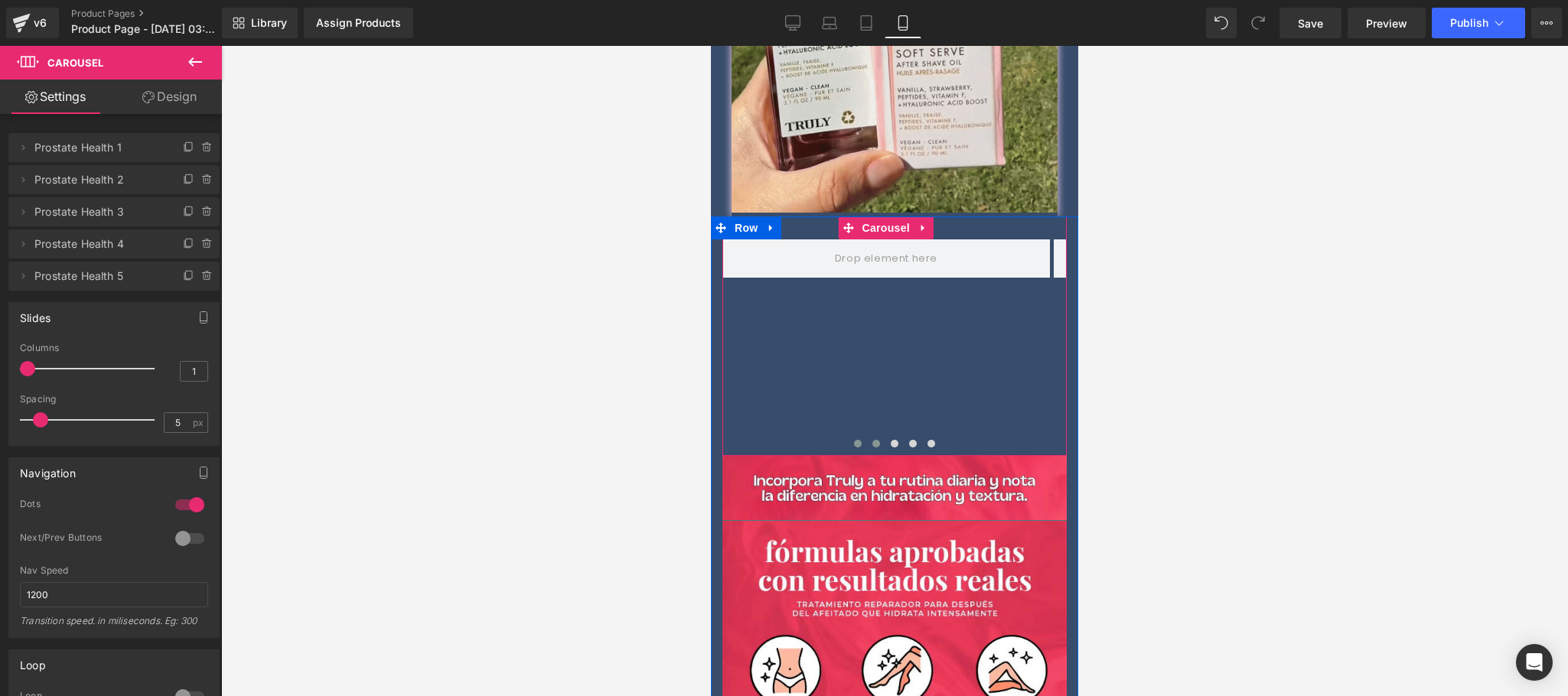
click at [855, 436] on button at bounding box center [858, 443] width 18 height 15
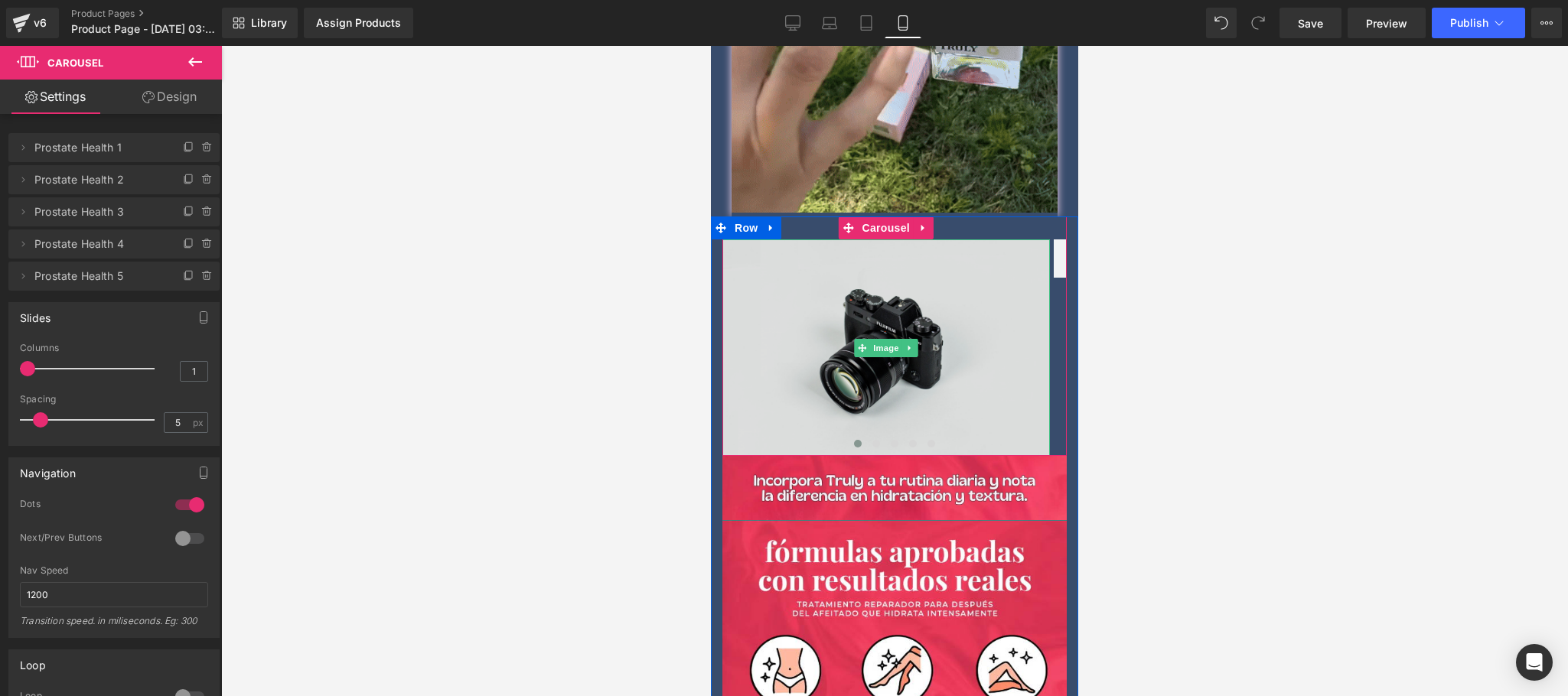
click at [845, 351] on img at bounding box center [886, 348] width 327 height 217
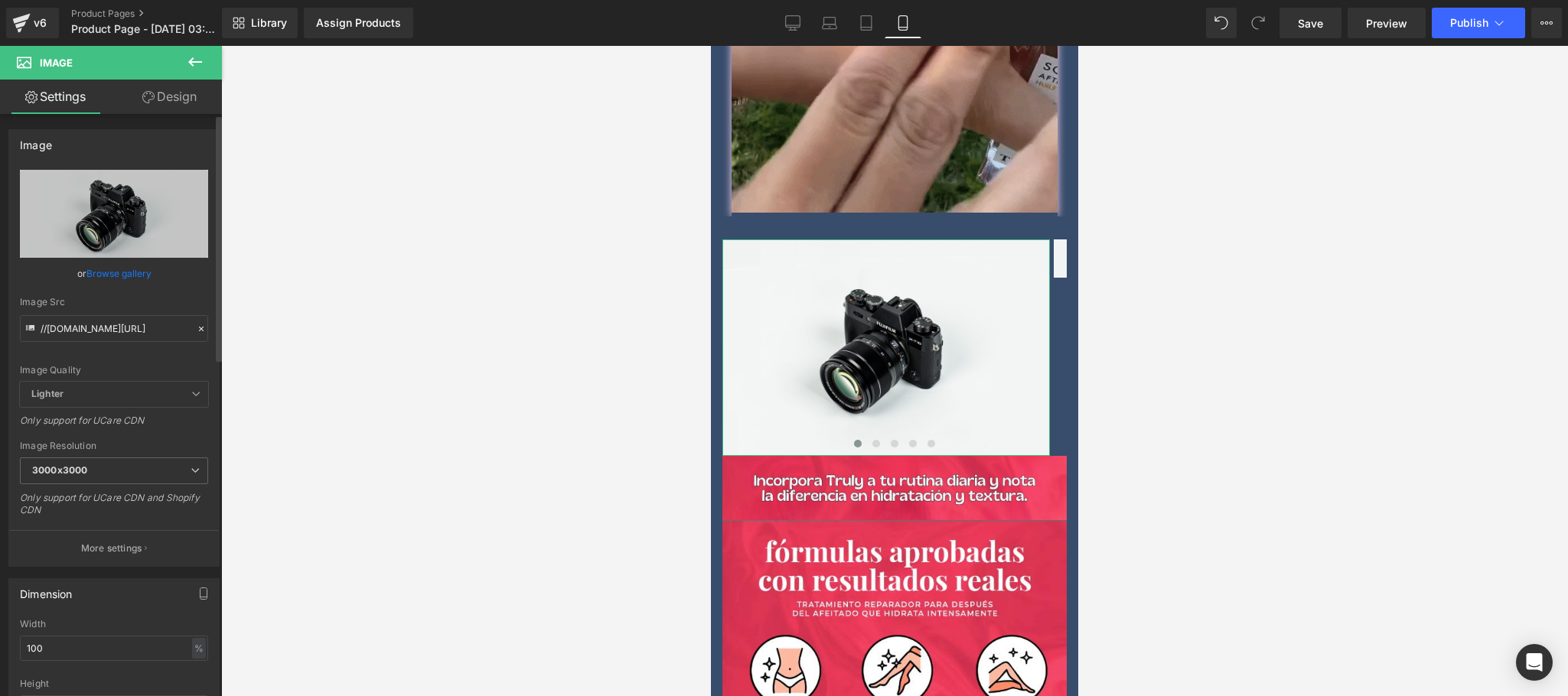
click at [129, 271] on link "Browse gallery" at bounding box center [119, 273] width 65 height 27
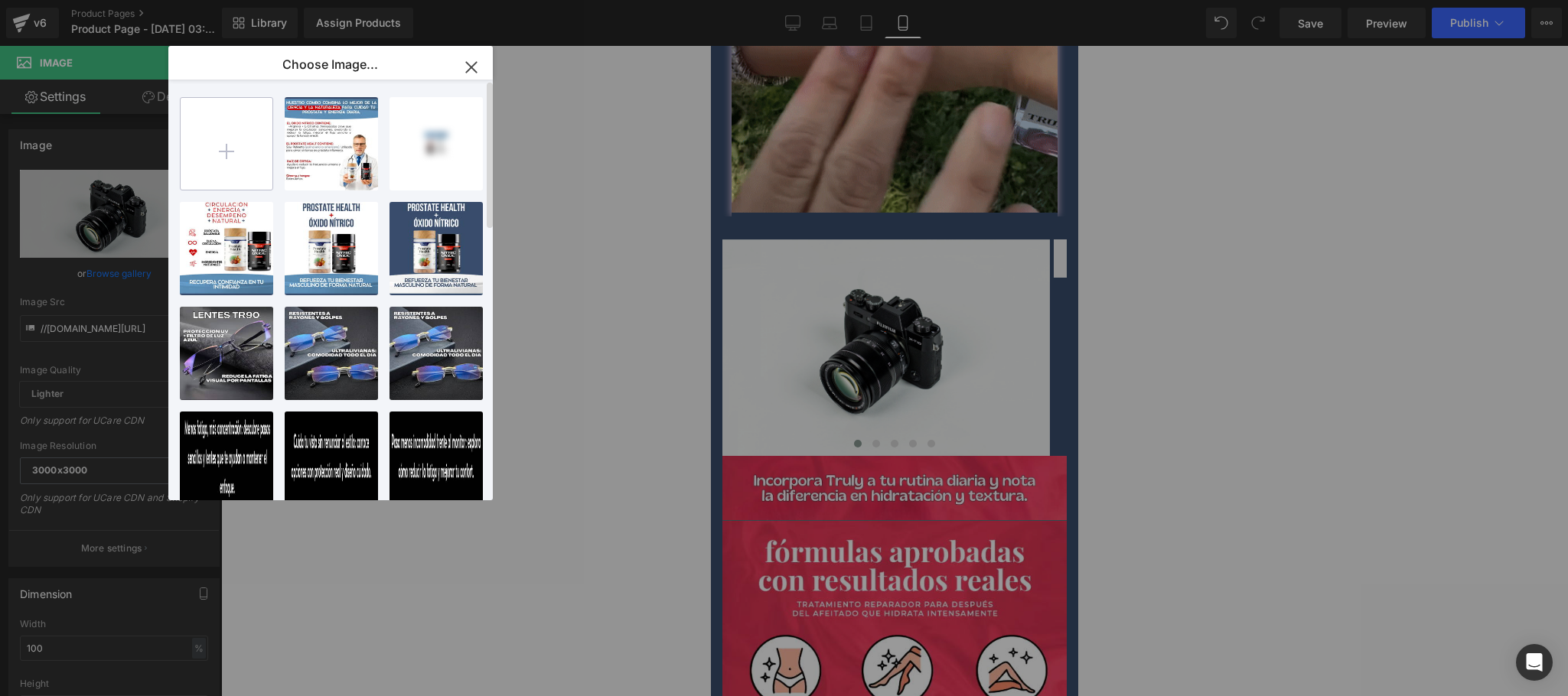
click at [242, 152] on input "file" at bounding box center [227, 144] width 92 height 92
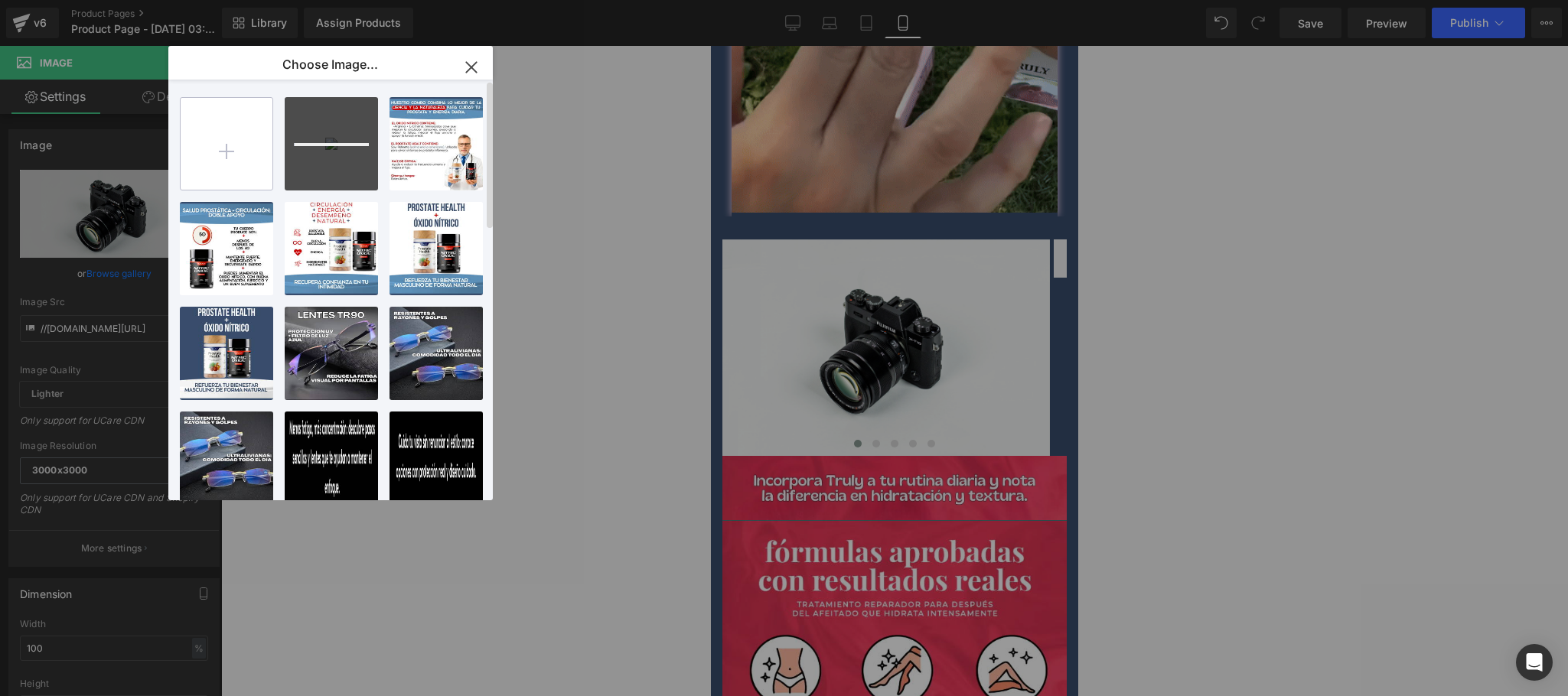
click at [246, 142] on input "file" at bounding box center [227, 144] width 92 height 92
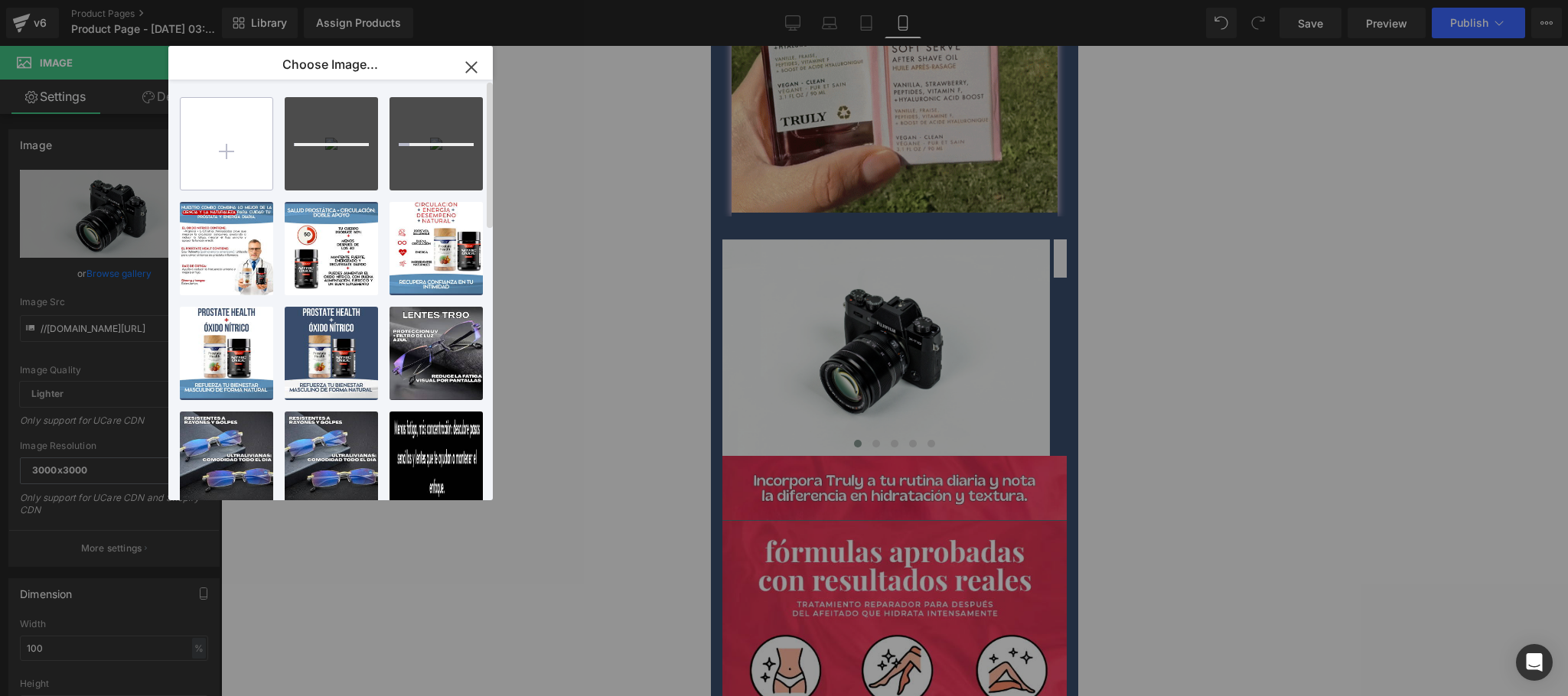
click at [201, 149] on input "file" at bounding box center [227, 144] width 92 height 92
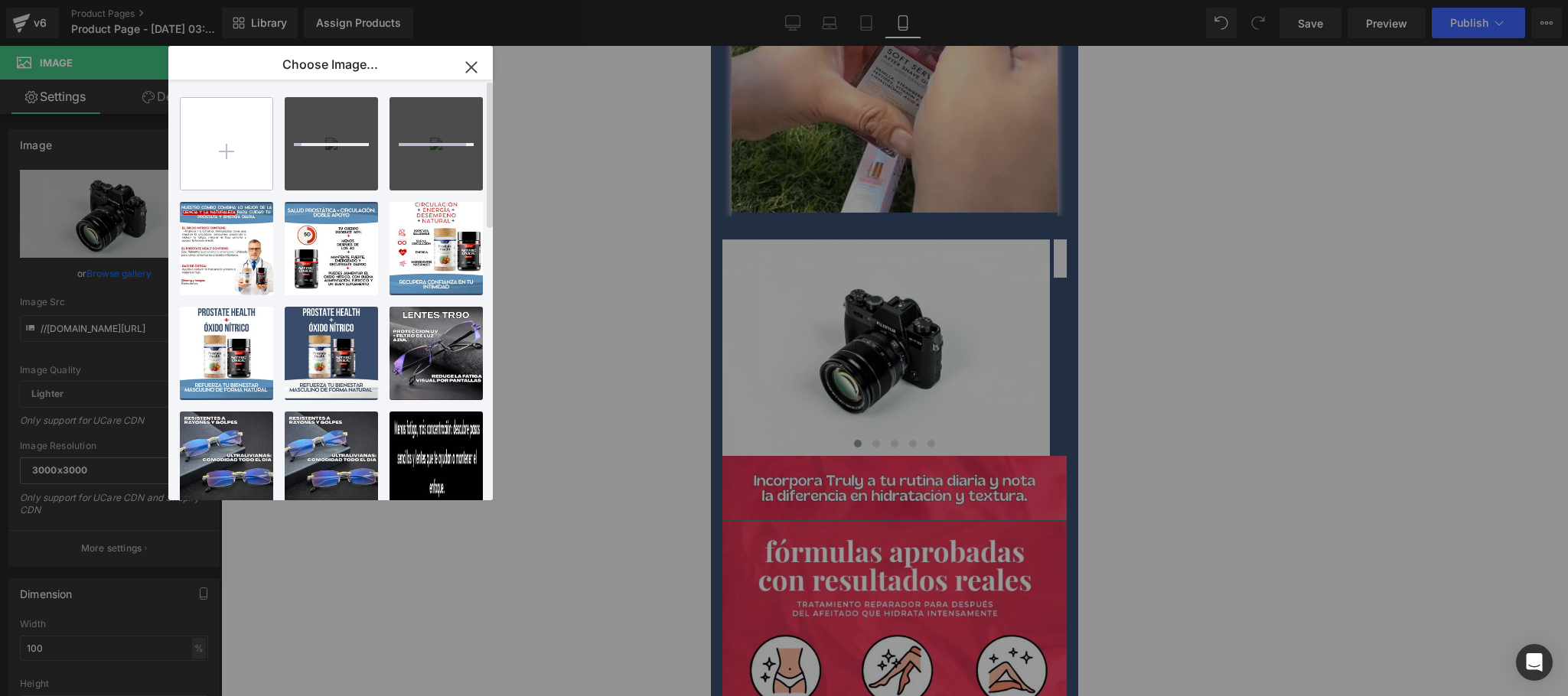
type input "C:\fakepath\CREATIVO-PACK-CARRUSEL3.jpg"
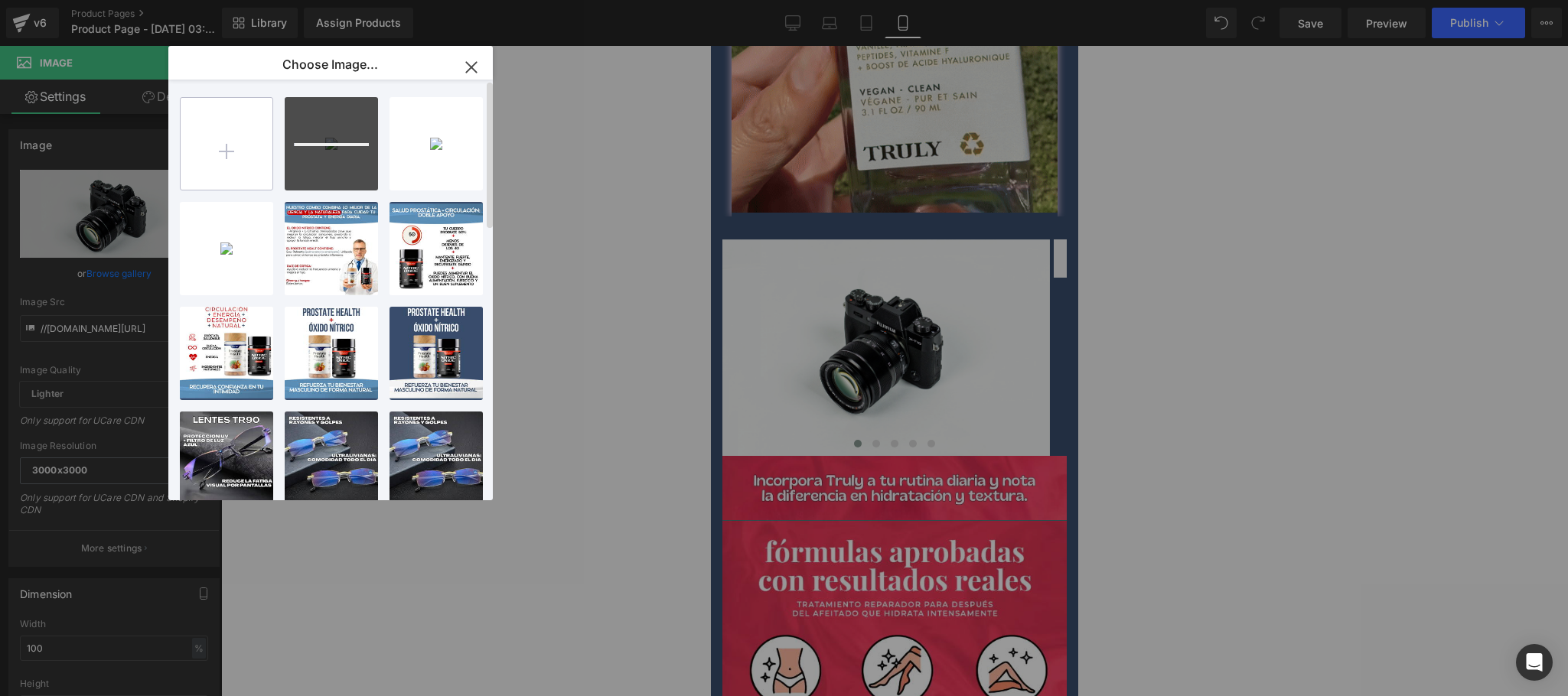
click at [232, 170] on input "file" at bounding box center [227, 144] width 92 height 92
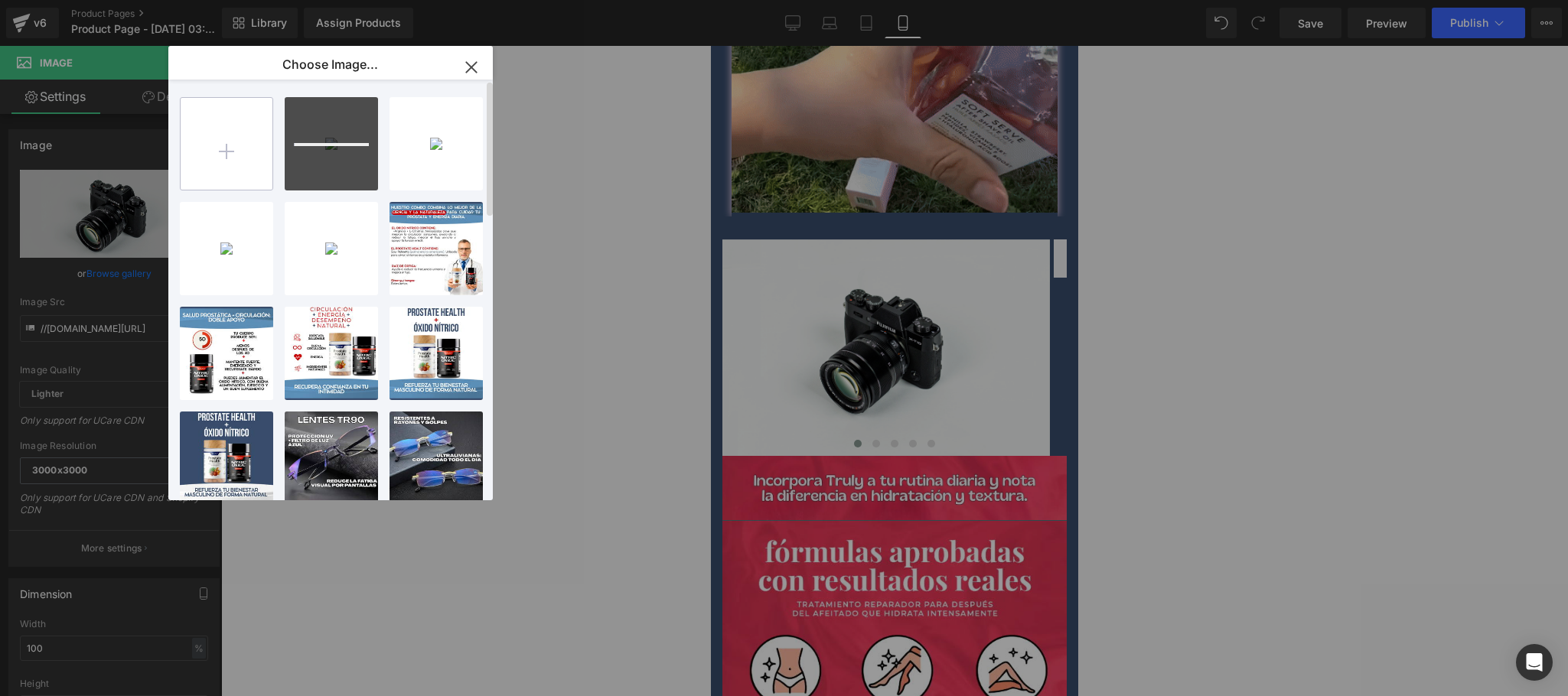
click at [223, 163] on input "file" at bounding box center [227, 144] width 92 height 92
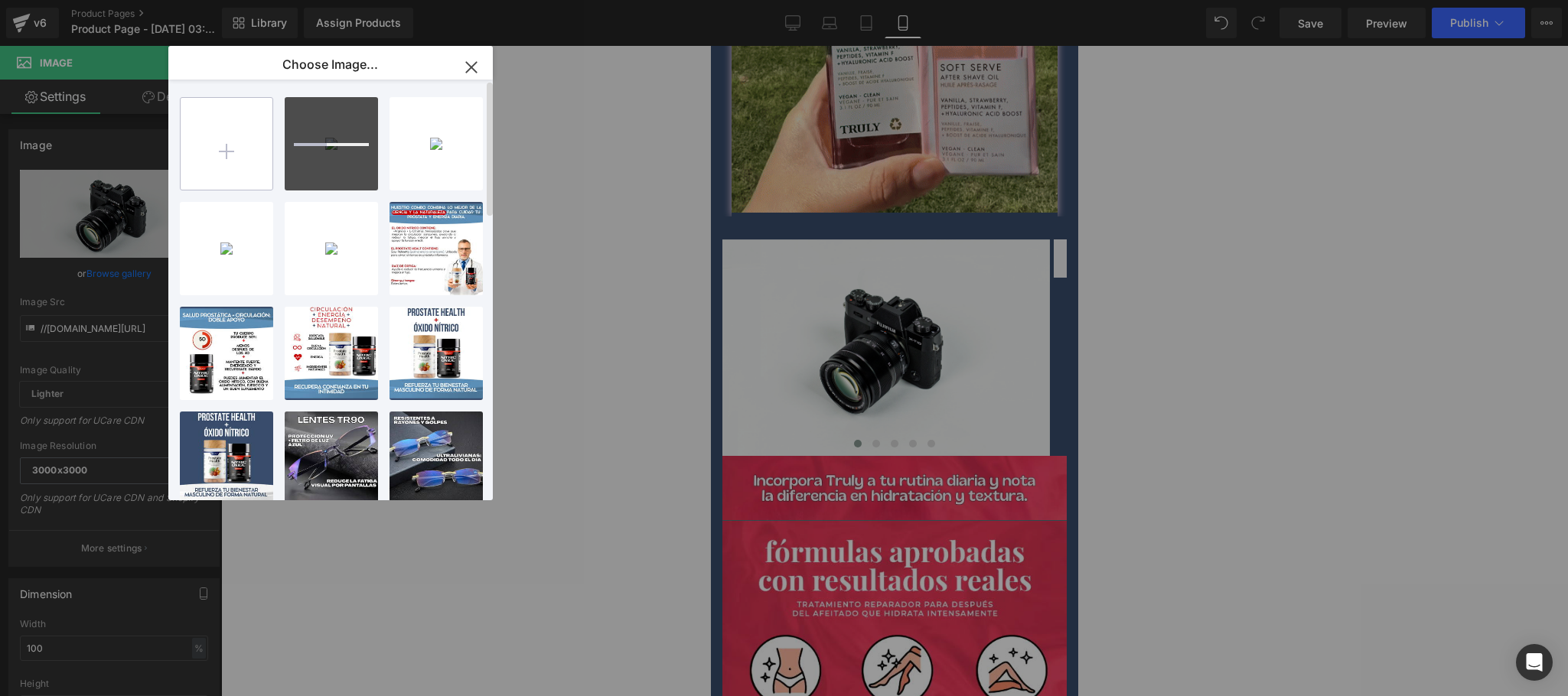
type input "C:\fakepath\CREATIVO-PACK-CARRUSEL5.jpg"
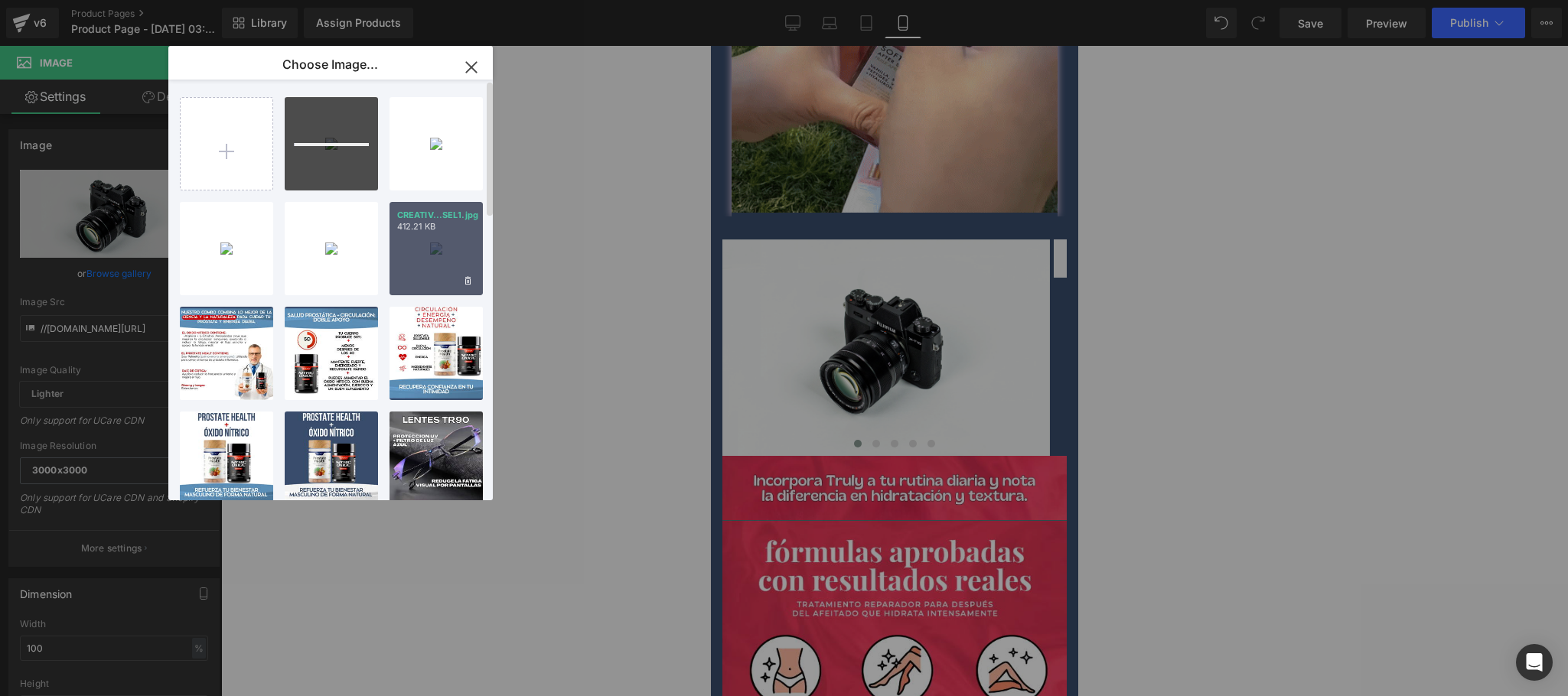
click at [444, 251] on div "CREATIV...SEL1.jpg 412.21 KB" at bounding box center [436, 249] width 93 height 93
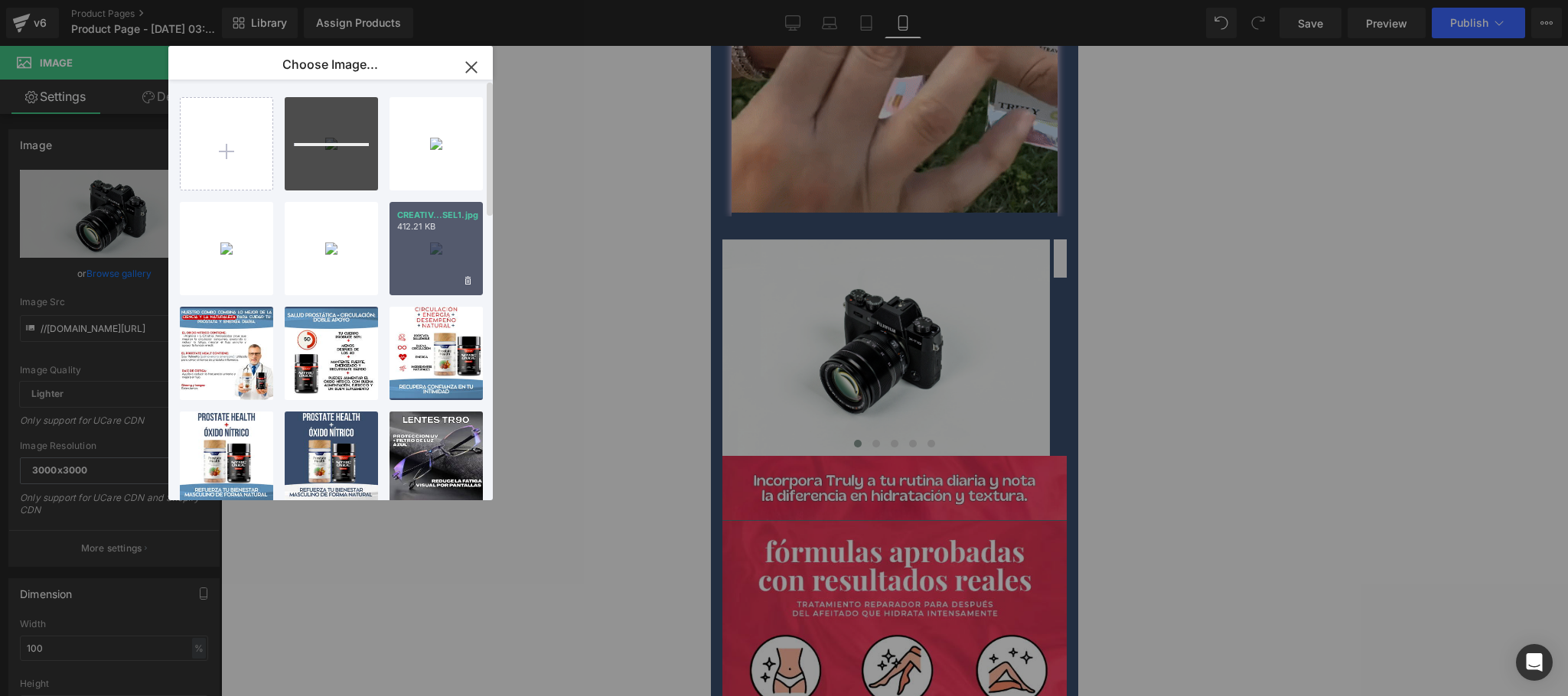
type input "https://ucarecdn.com/7fc4bbd4-d2ee-4caf-8e66-e251264dbaf2/-/format/auto/-/previ…"
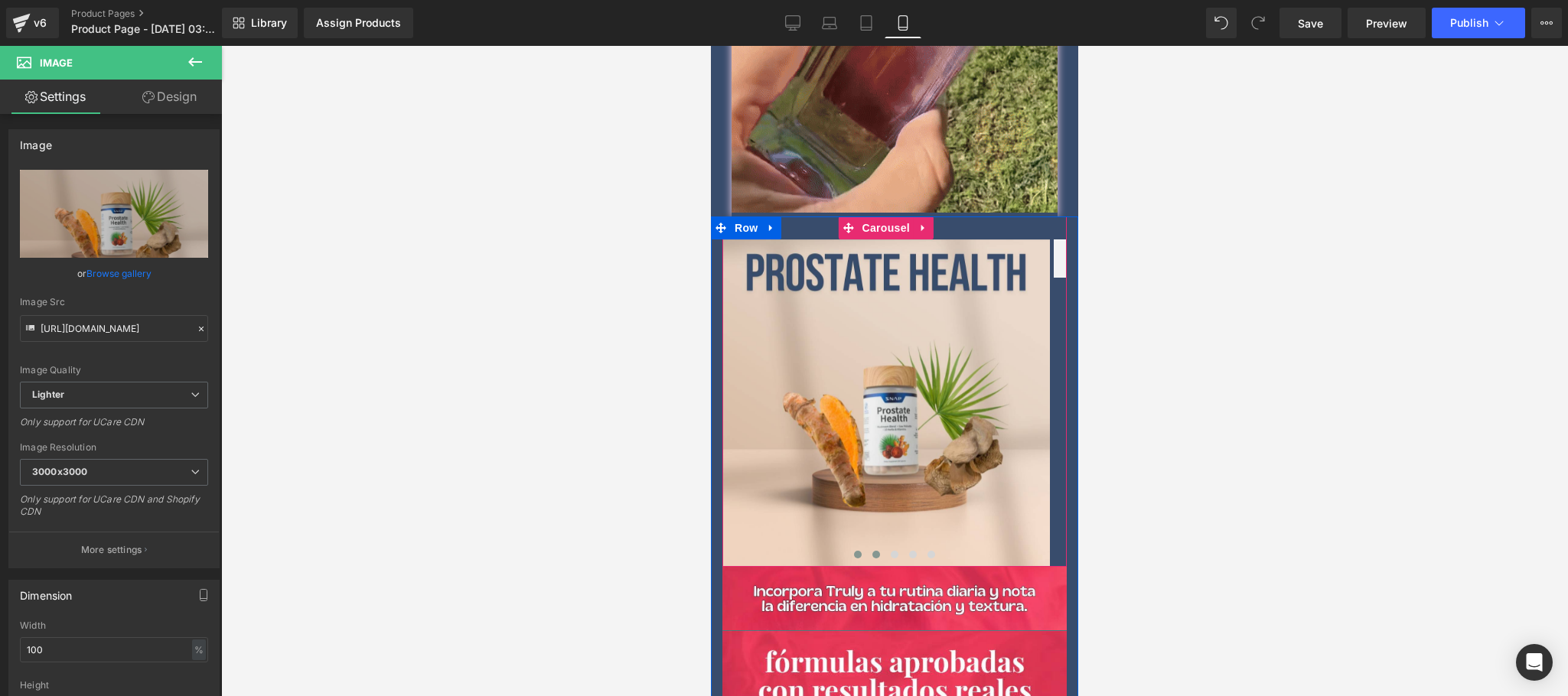
click at [871, 547] on button at bounding box center [876, 554] width 18 height 15
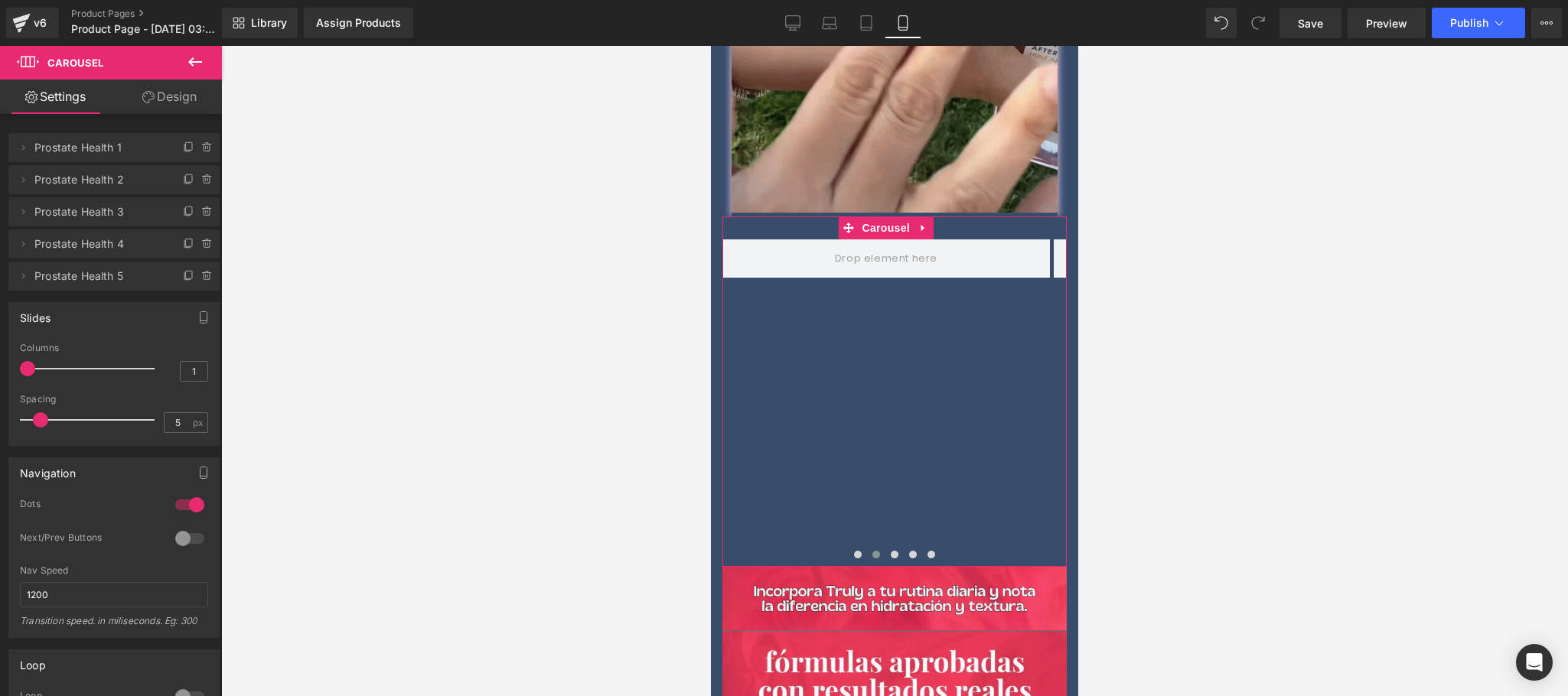
click at [163, 94] on link "Design" at bounding box center [169, 97] width 111 height 35
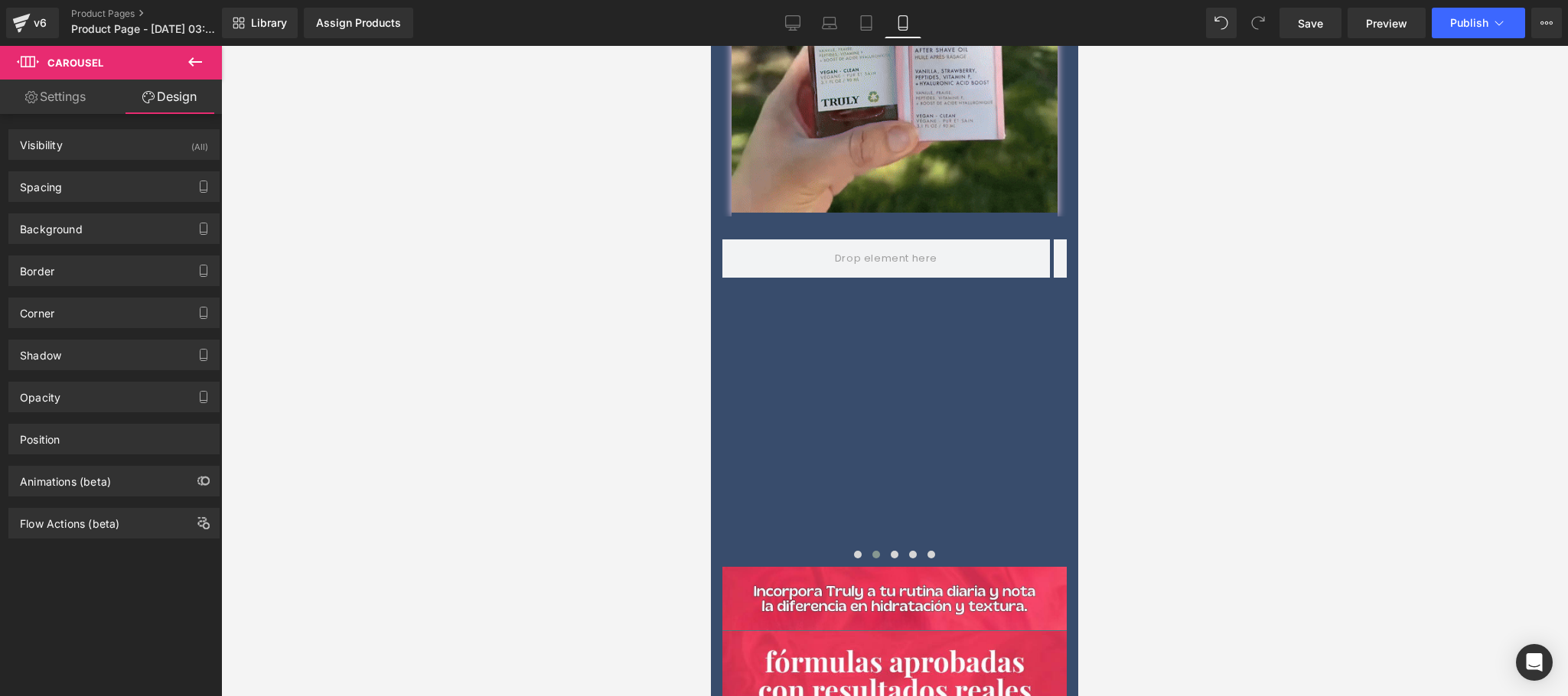
click at [201, 70] on icon at bounding box center [194, 62] width 18 height 18
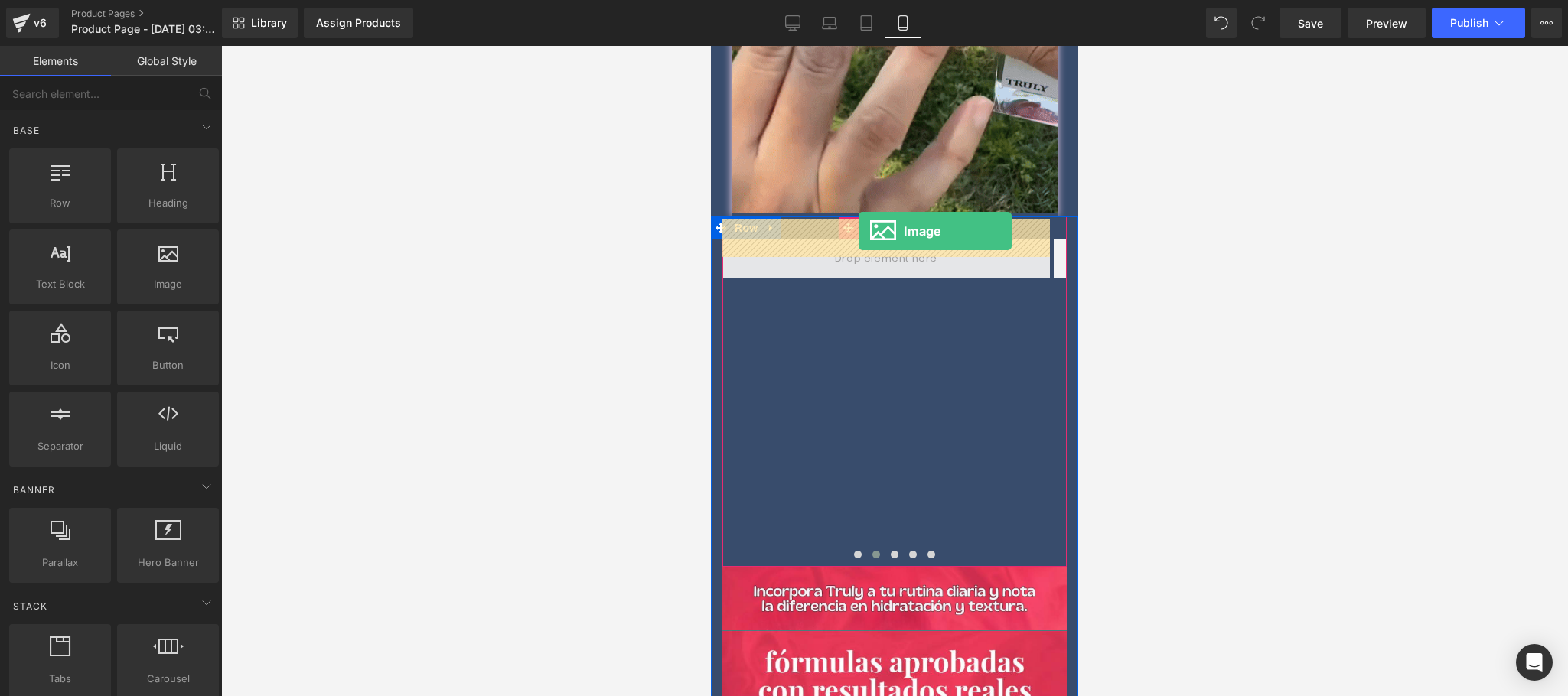
drag, startPoint x: 888, startPoint y: 313, endPoint x: 858, endPoint y: 230, distance: 88.3
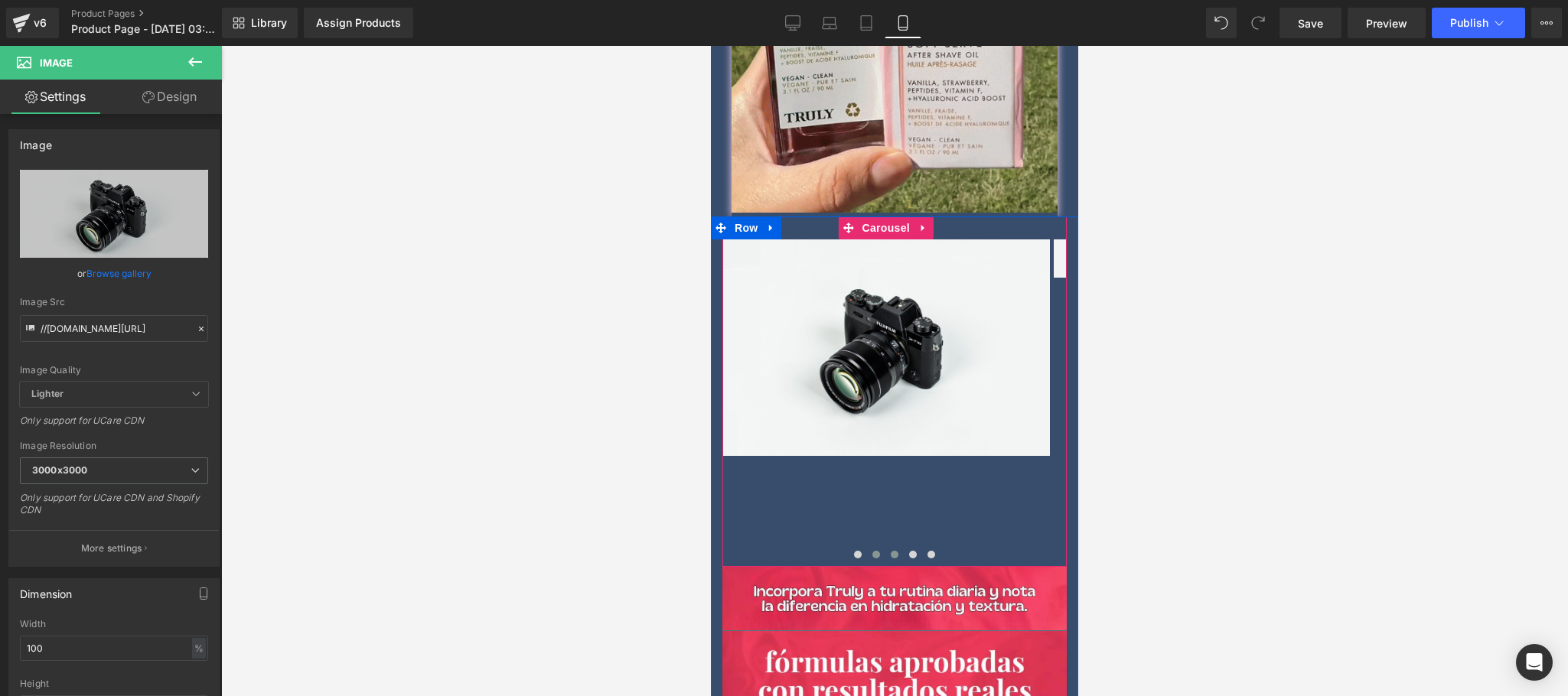
click at [891, 551] on span at bounding box center [895, 555] width 8 height 8
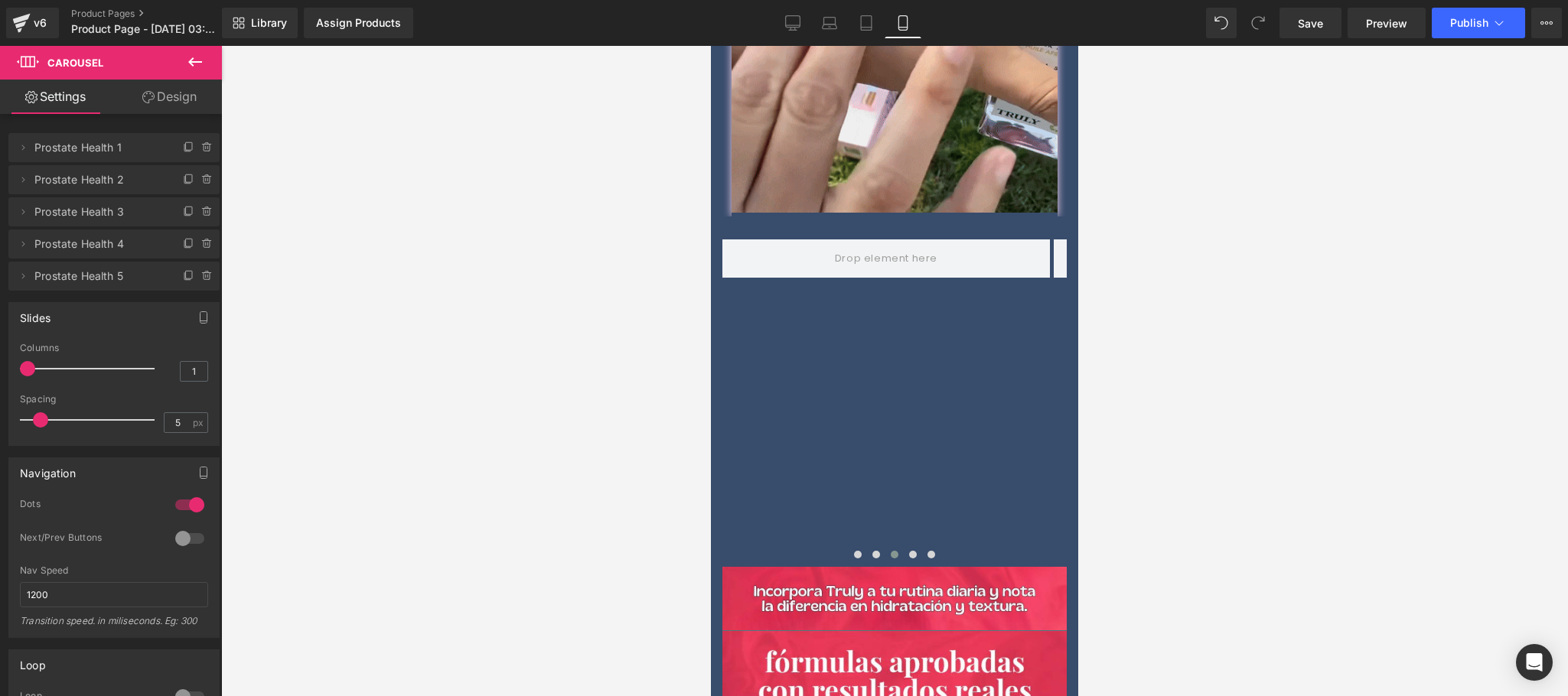
click at [198, 60] on icon at bounding box center [194, 62] width 18 height 18
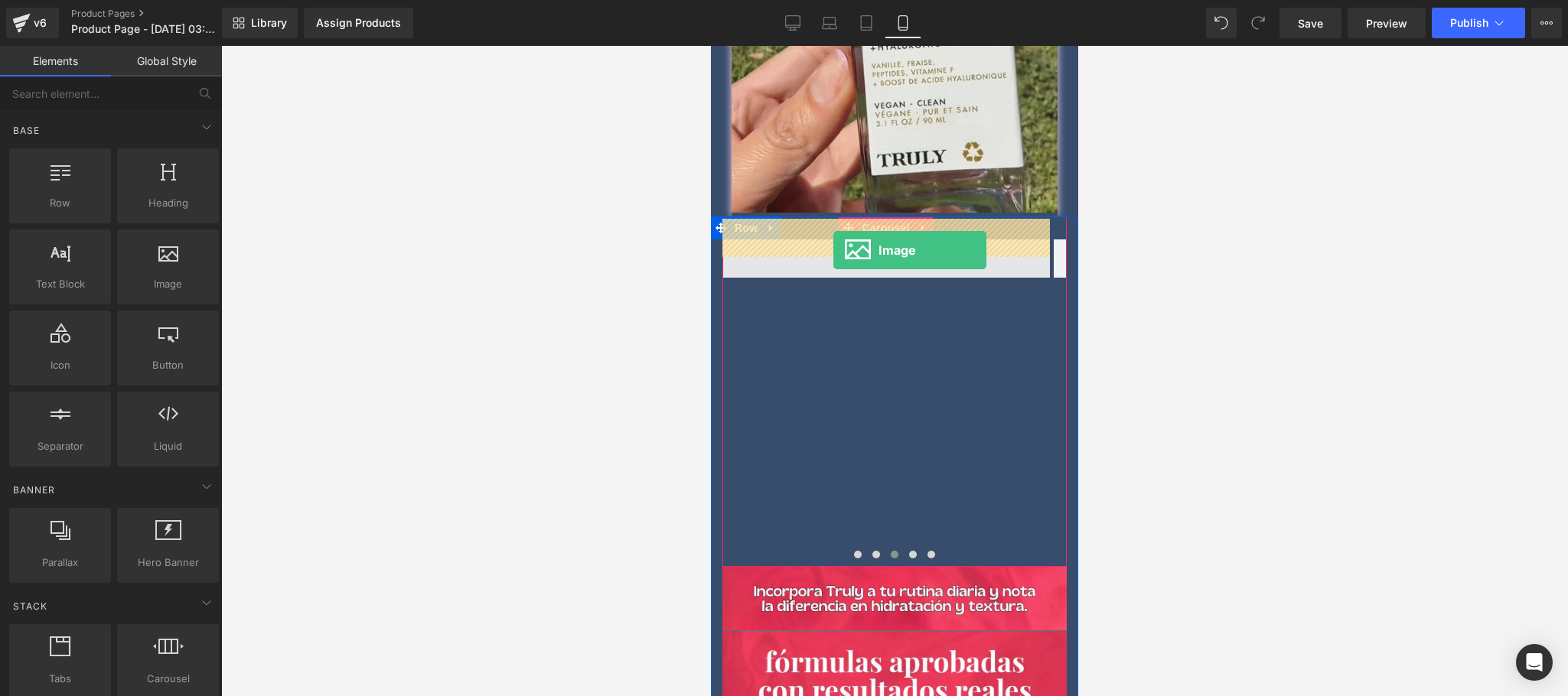
drag, startPoint x: 890, startPoint y: 325, endPoint x: 838, endPoint y: 246, distance: 94.6
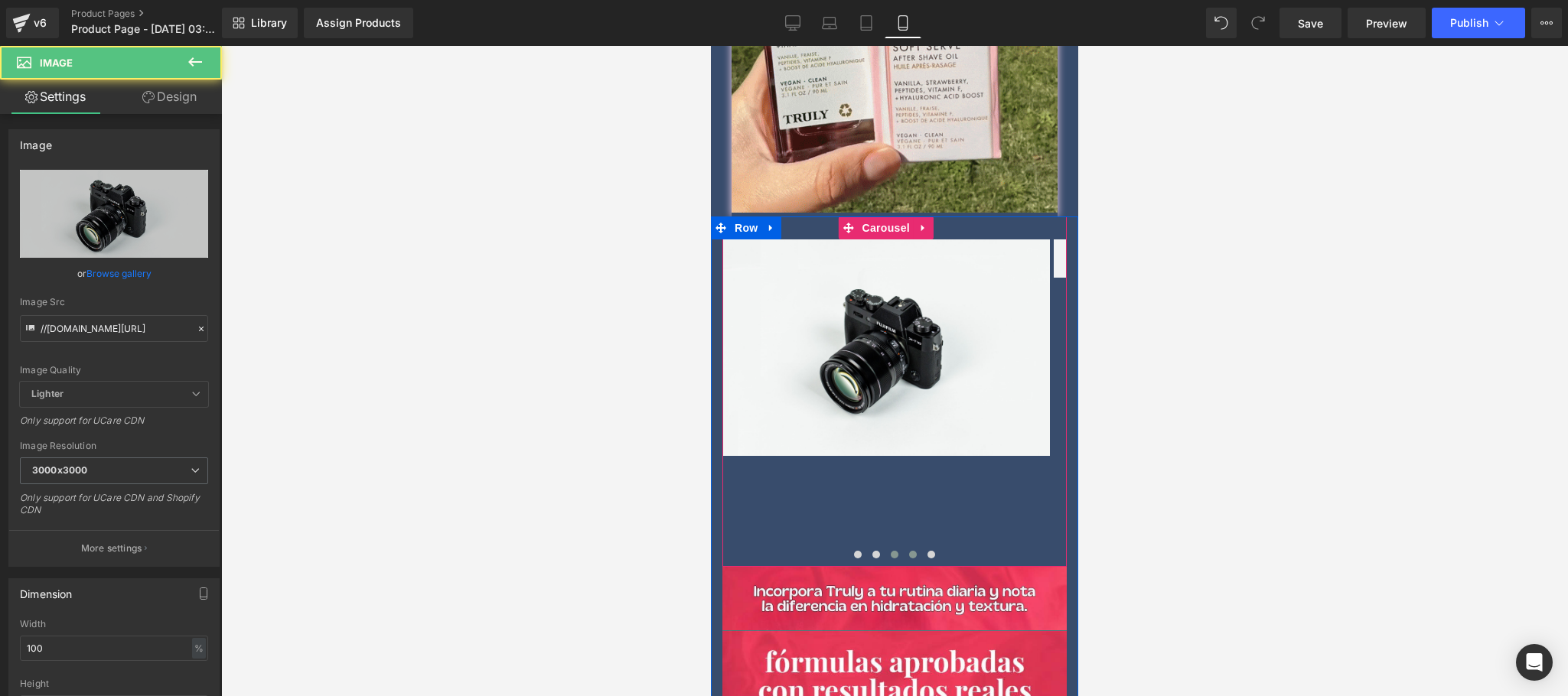
click at [909, 551] on span at bounding box center [913, 555] width 8 height 8
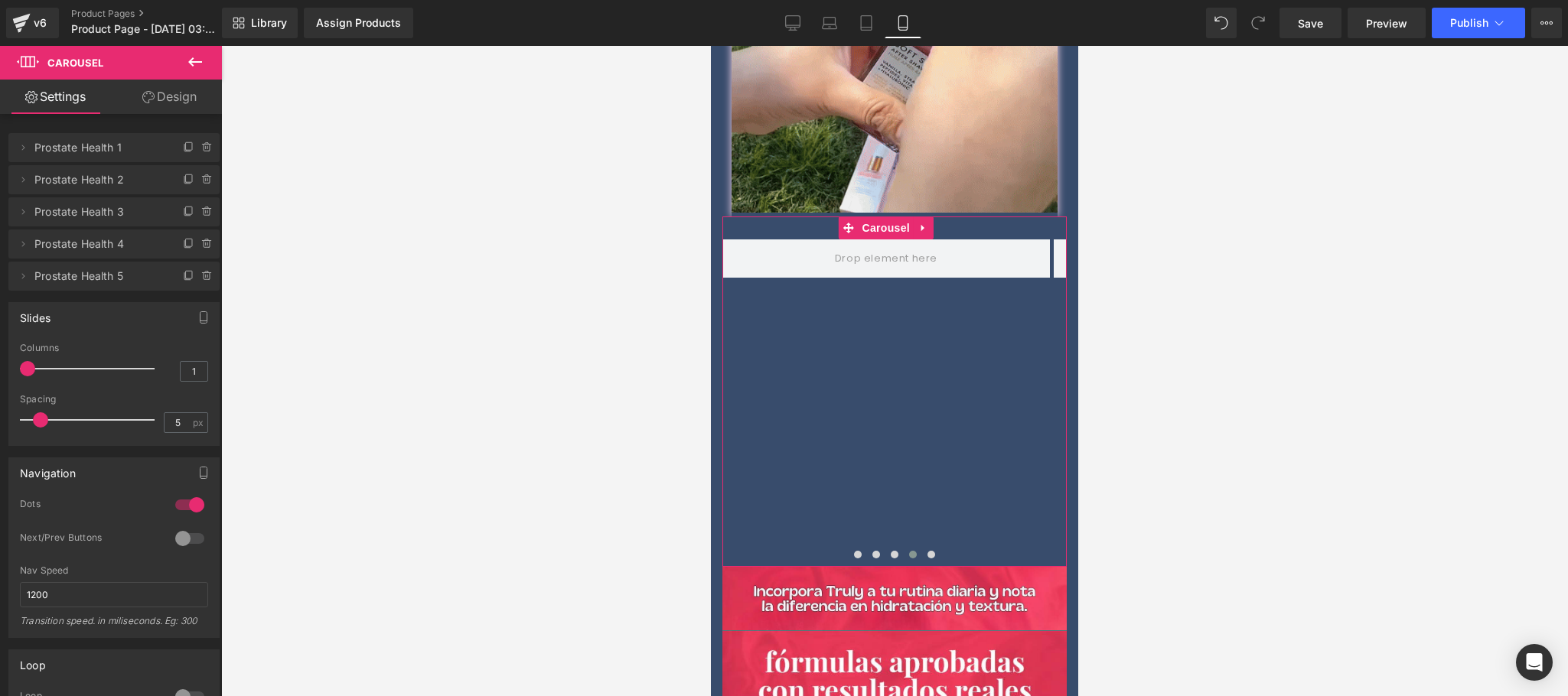
click at [202, 95] on link "Design" at bounding box center [169, 97] width 111 height 35
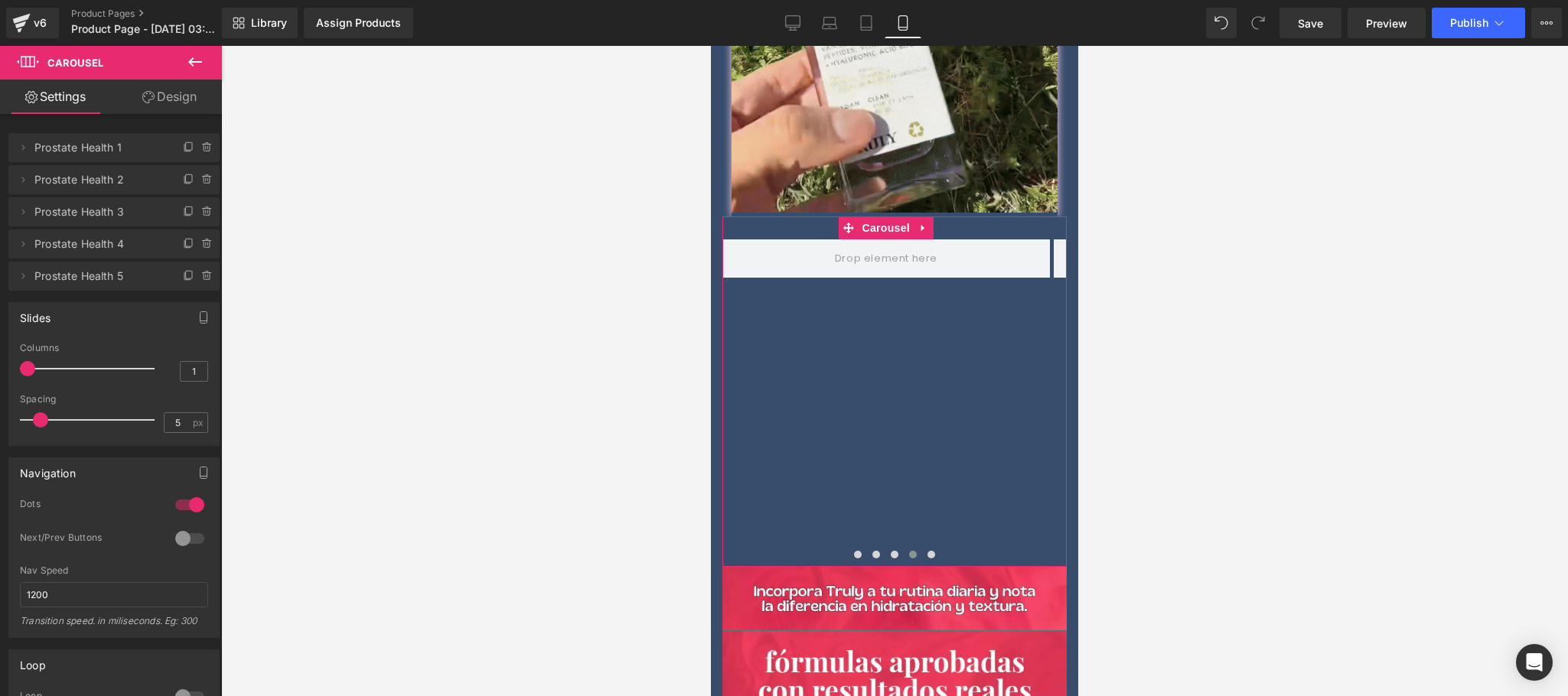
click at [205, 74] on button at bounding box center [195, 62] width 54 height 34
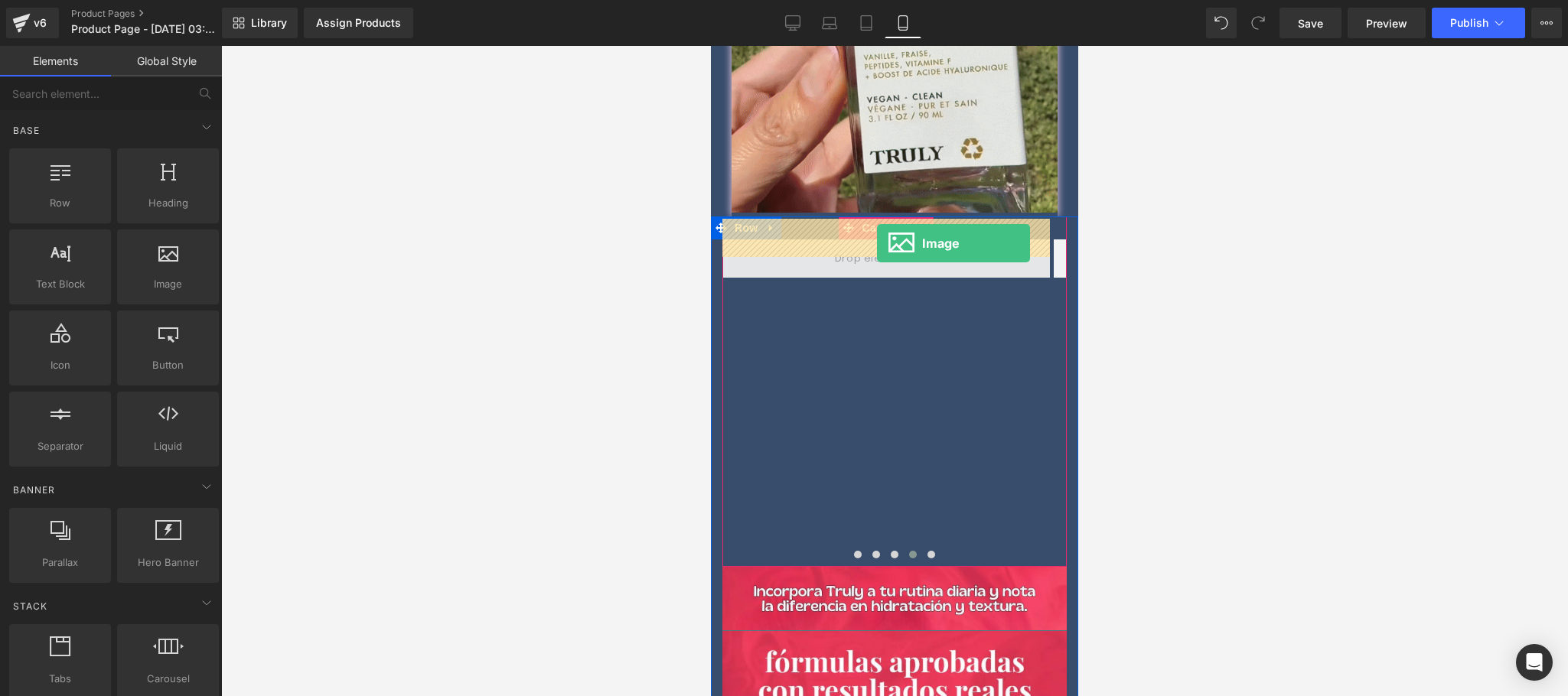
drag, startPoint x: 874, startPoint y: 322, endPoint x: 857, endPoint y: 241, distance: 82.8
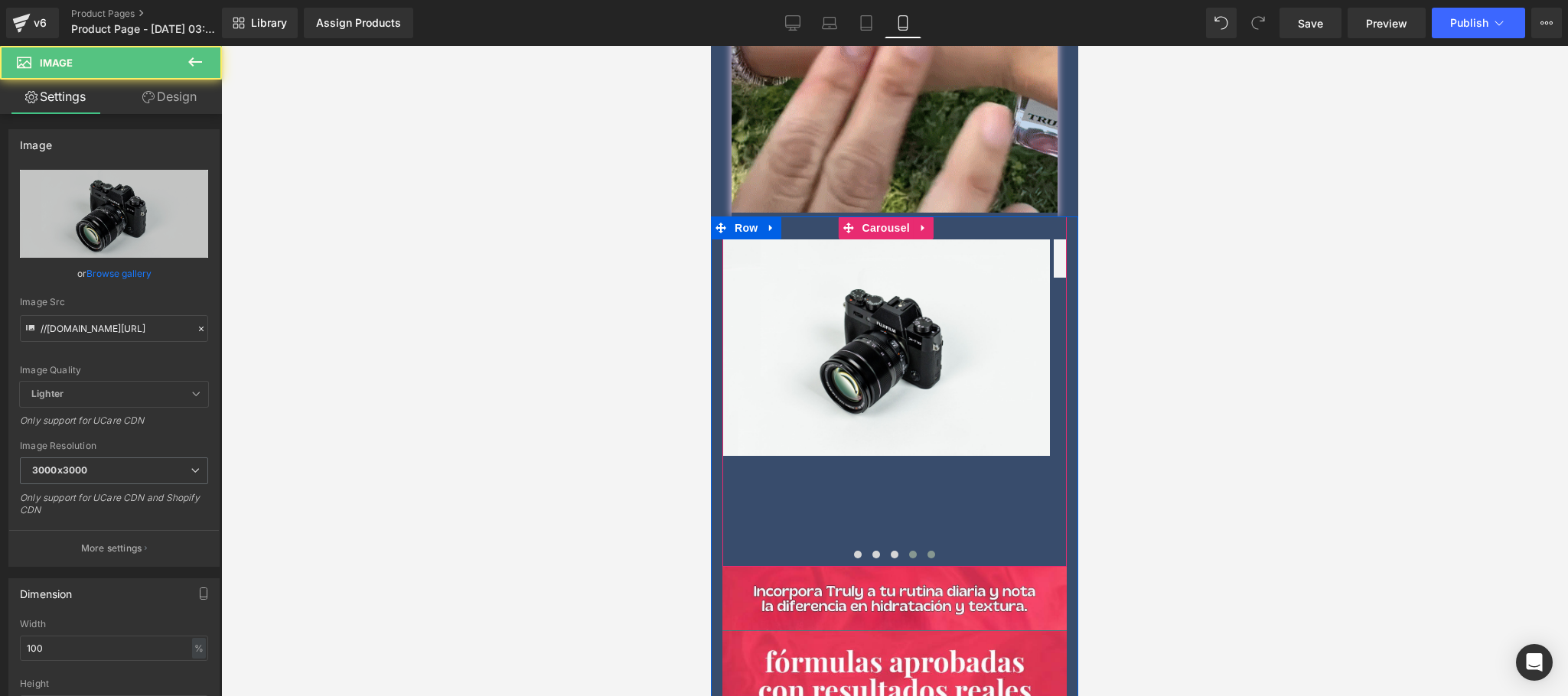
click at [923, 547] on button at bounding box center [931, 554] width 18 height 15
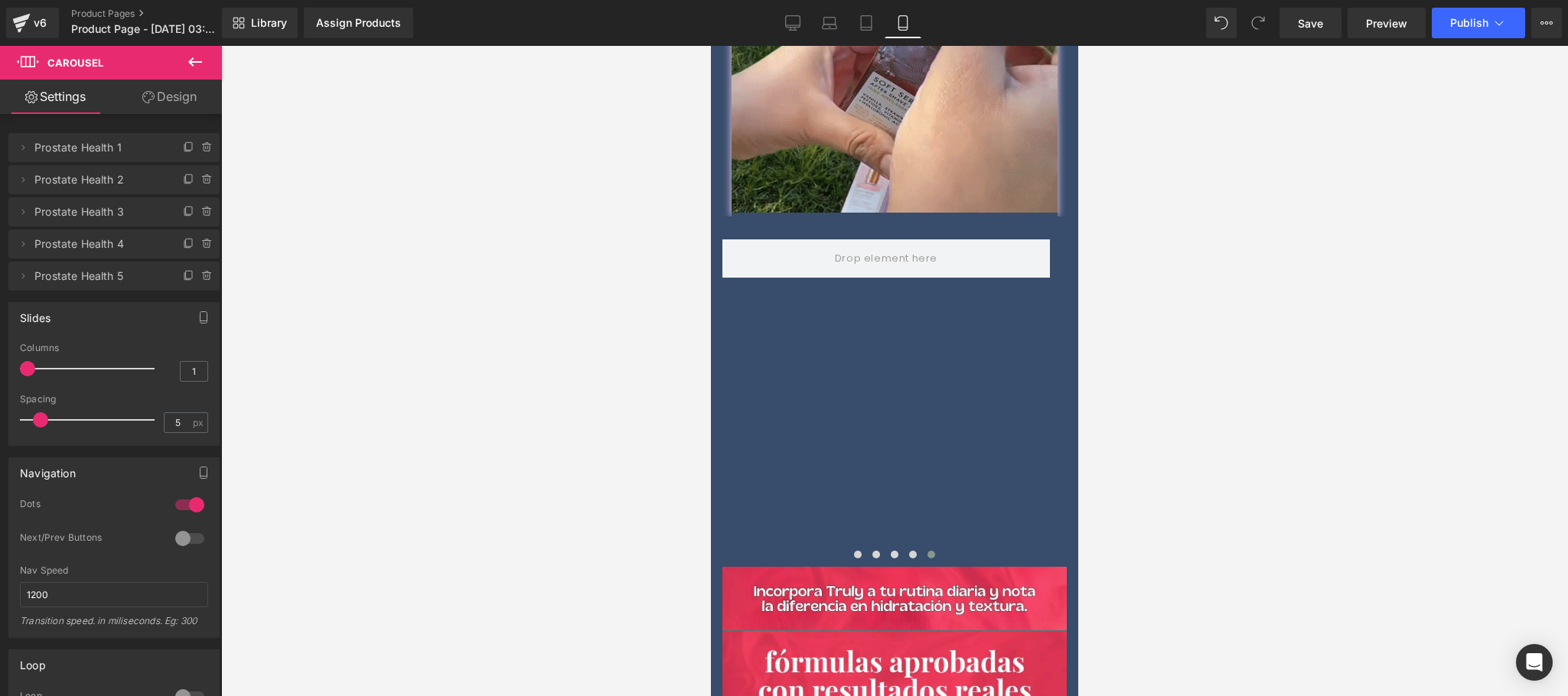
click at [198, 62] on icon at bounding box center [194, 62] width 13 height 9
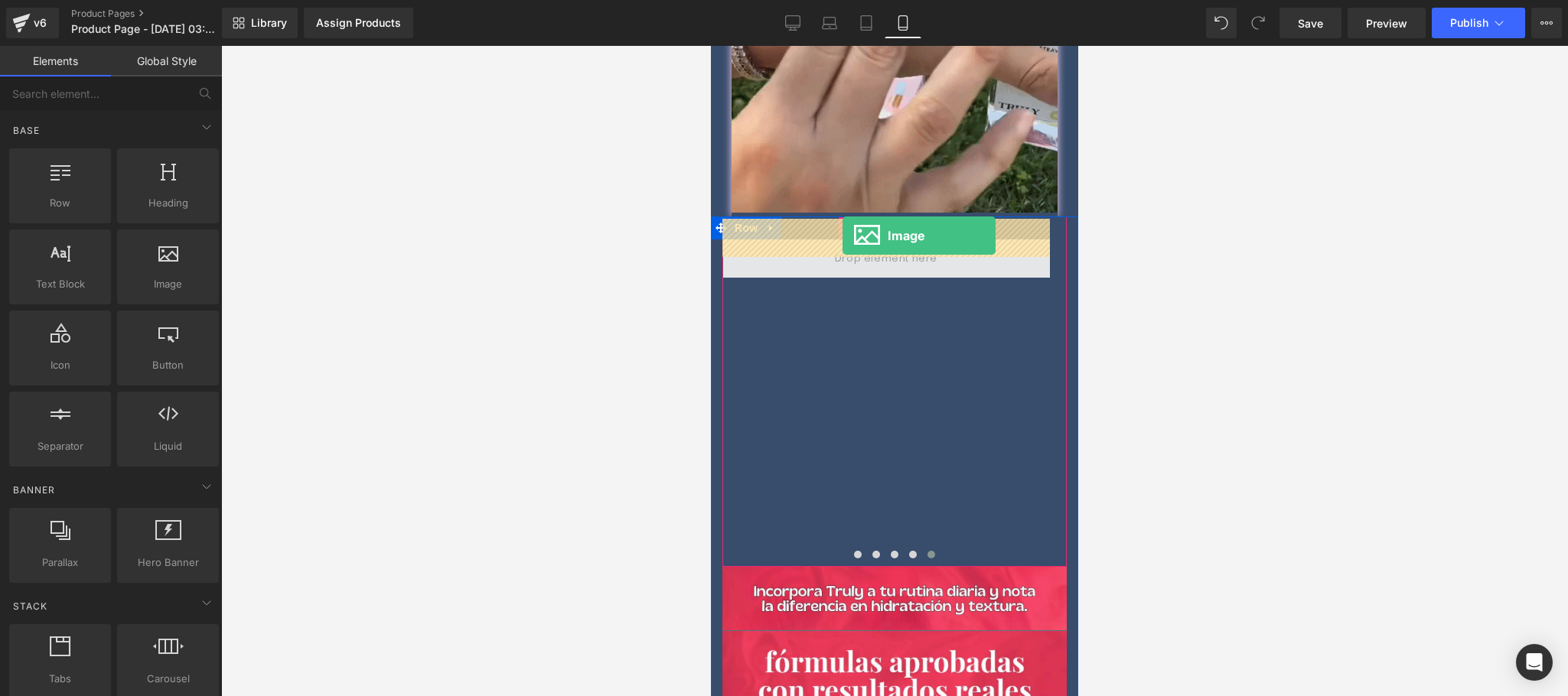
drag, startPoint x: 891, startPoint y: 326, endPoint x: 842, endPoint y: 235, distance: 103.4
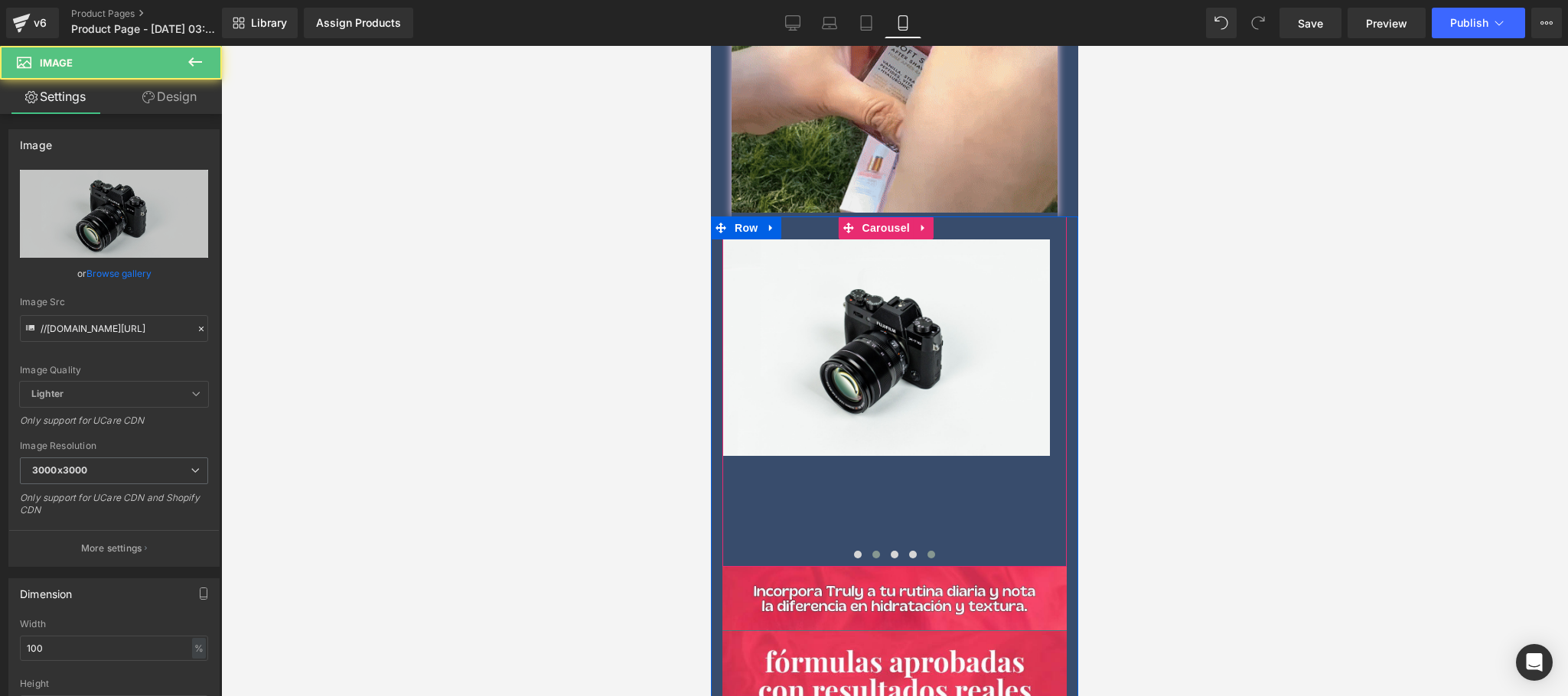
click at [873, 551] on span at bounding box center [876, 555] width 8 height 8
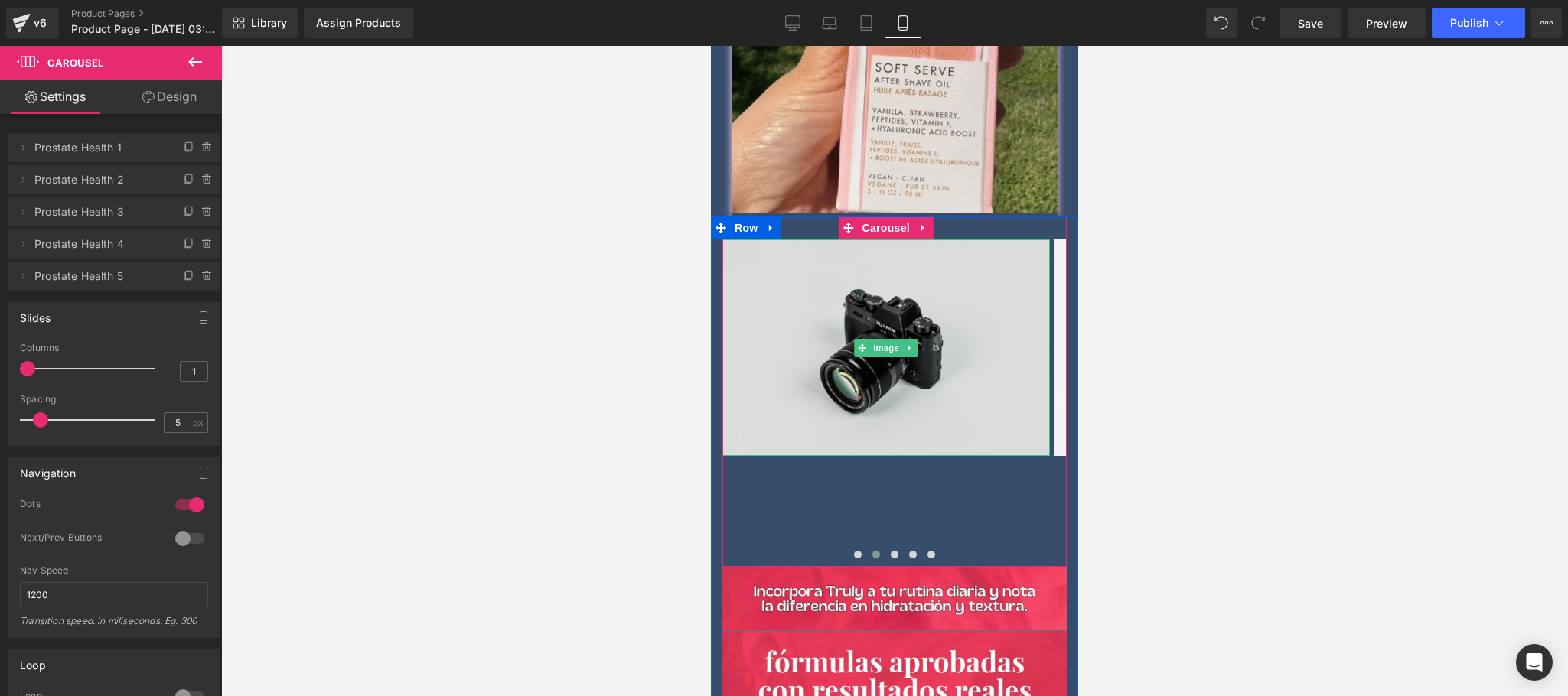
click at [891, 368] on img at bounding box center [886, 348] width 327 height 217
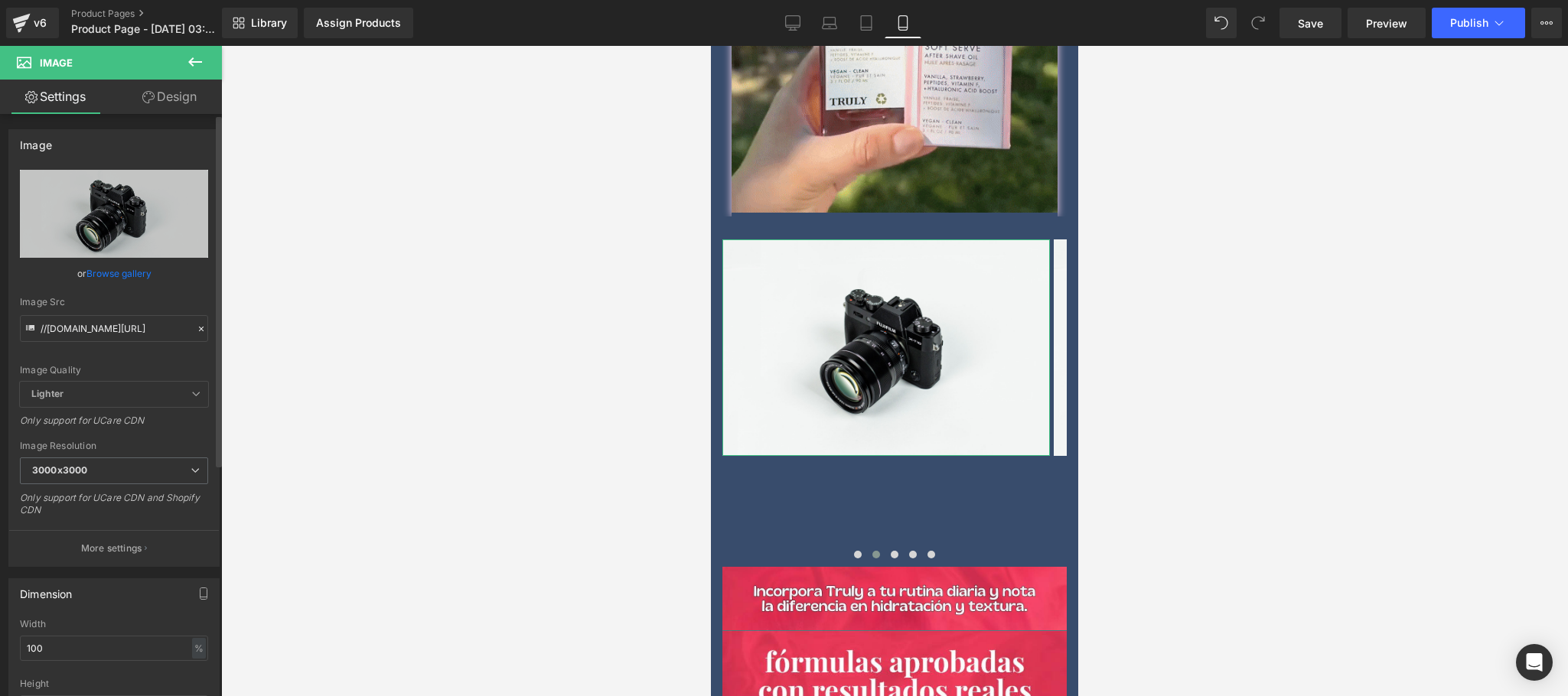
click at [92, 278] on link "Browse gallery" at bounding box center [119, 273] width 65 height 27
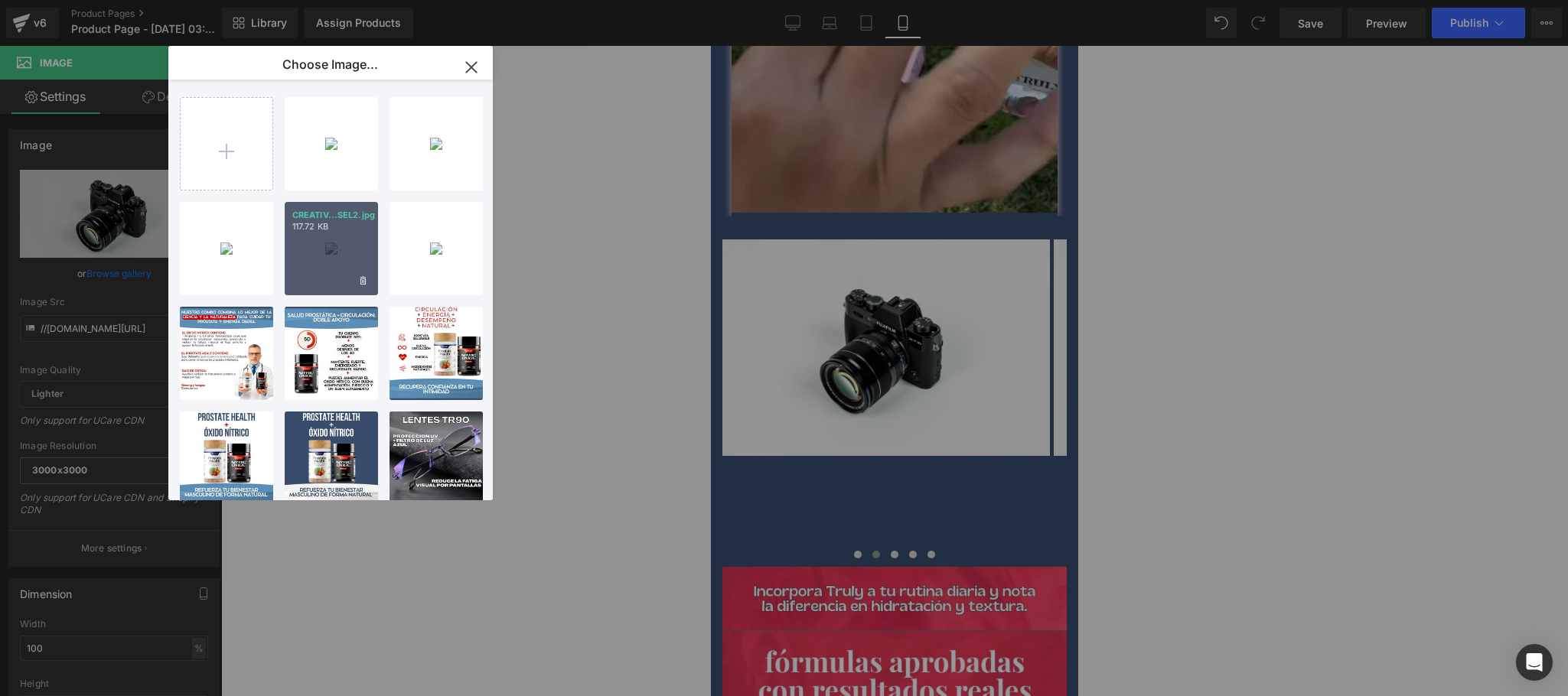
click at [351, 236] on div "CREATIV...SEL2.jpg 117.72 KB" at bounding box center [331, 249] width 93 height 93
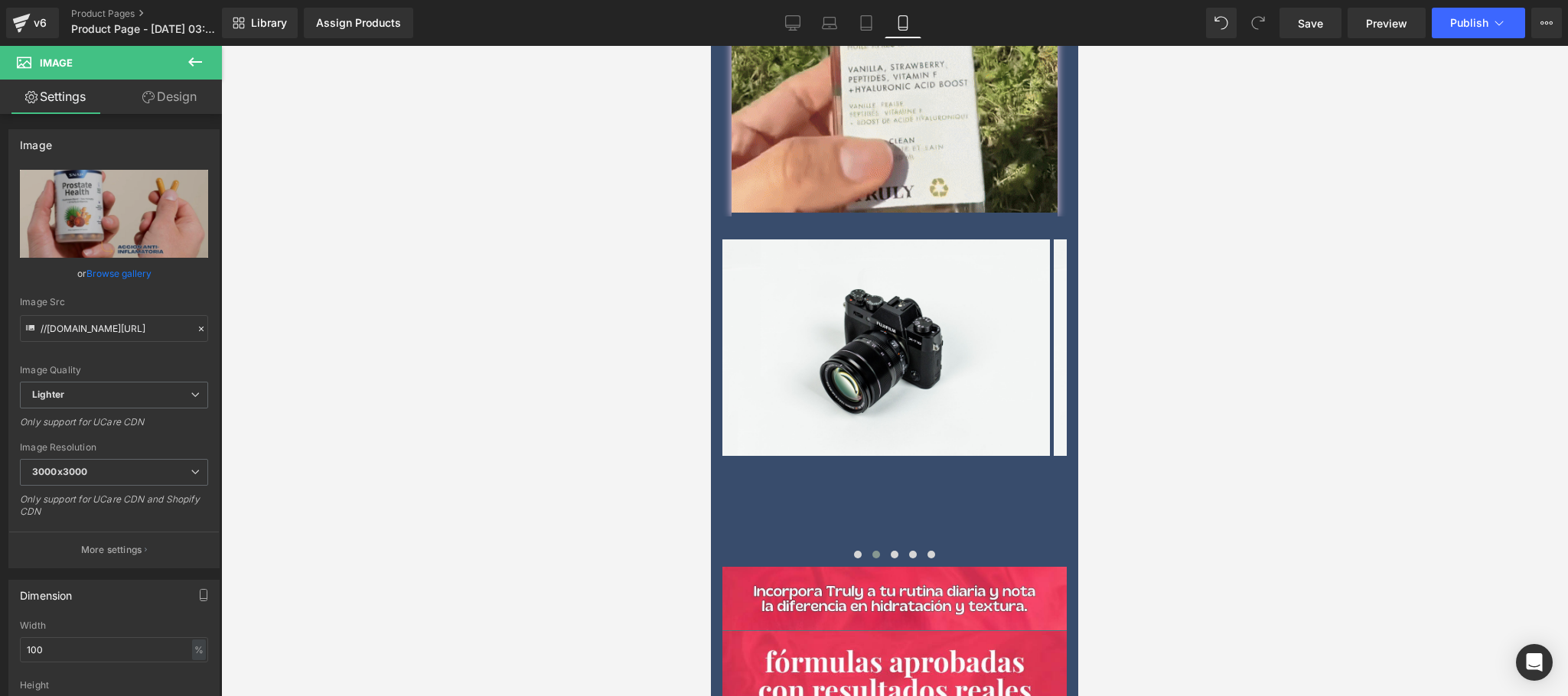
type input "https://ucarecdn.com/dac96a1c-2fef-4531-ba45-c3291ef9d61f/-/format/auto/-/previ…"
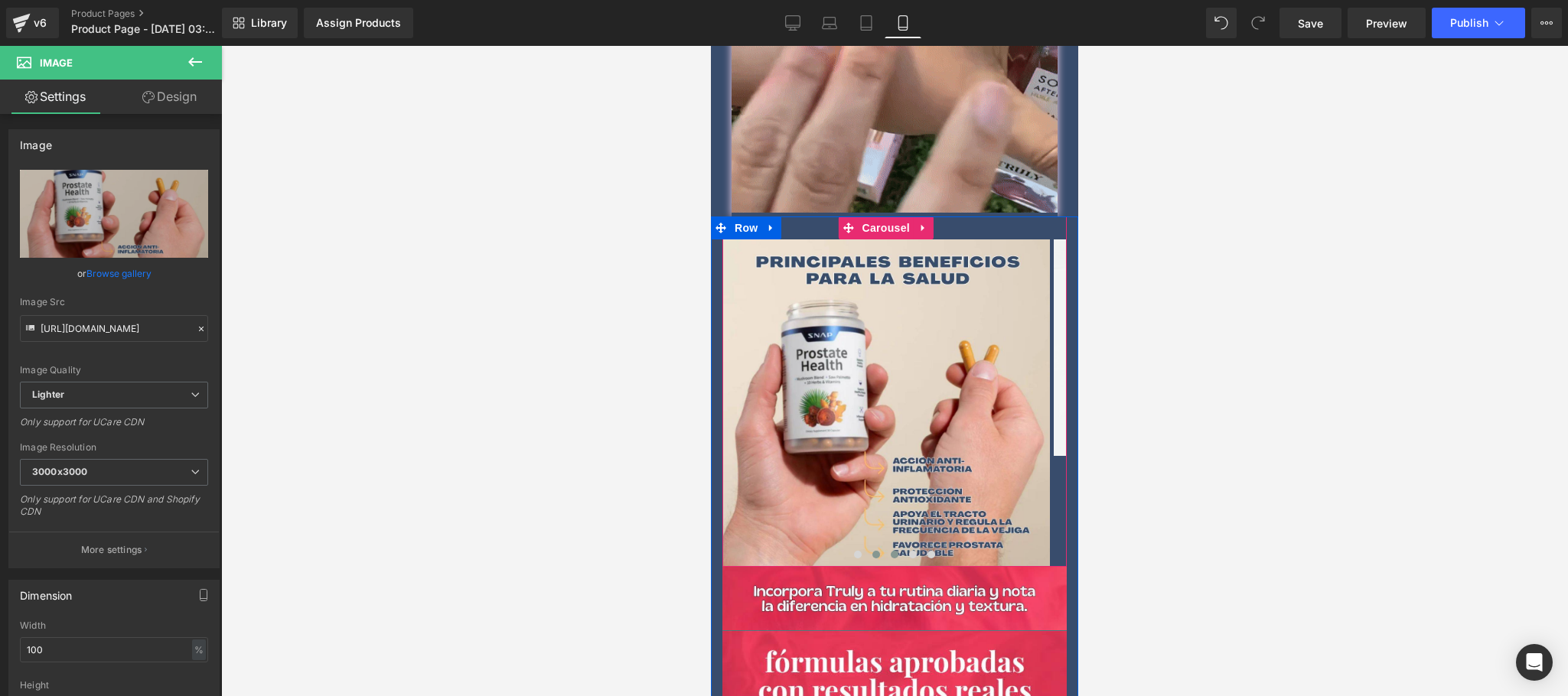
click at [891, 551] on span at bounding box center [895, 555] width 8 height 8
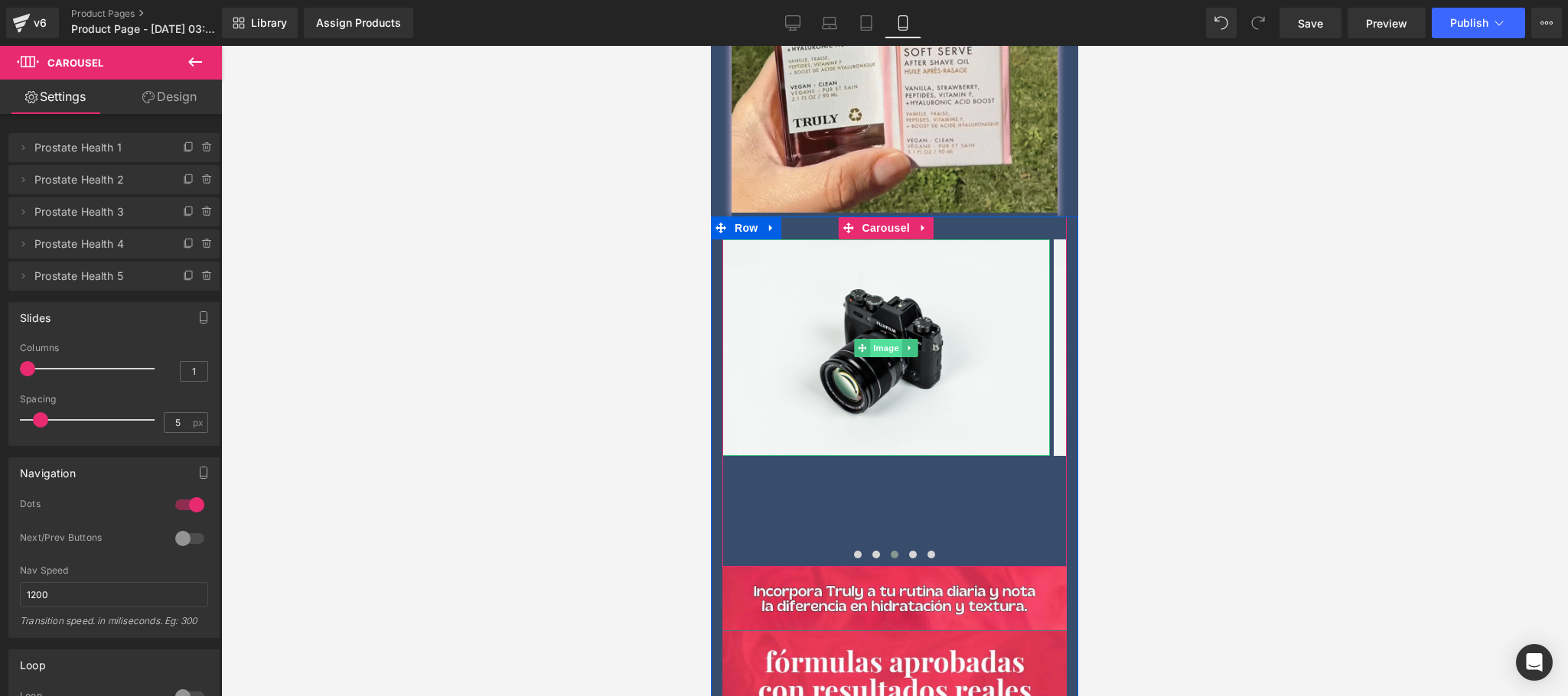
click at [880, 339] on span "Image" at bounding box center [886, 348] width 32 height 18
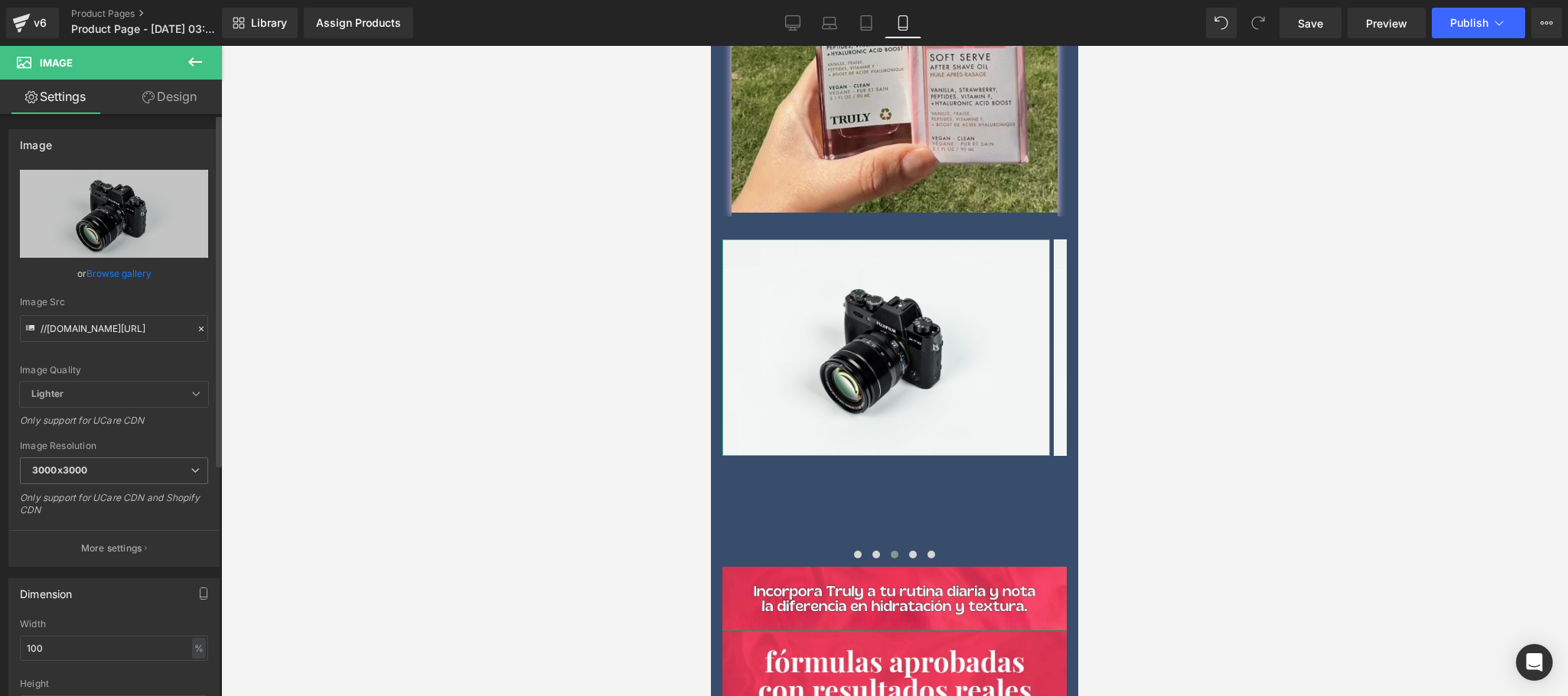
click at [130, 266] on link "Browse gallery" at bounding box center [119, 273] width 65 height 27
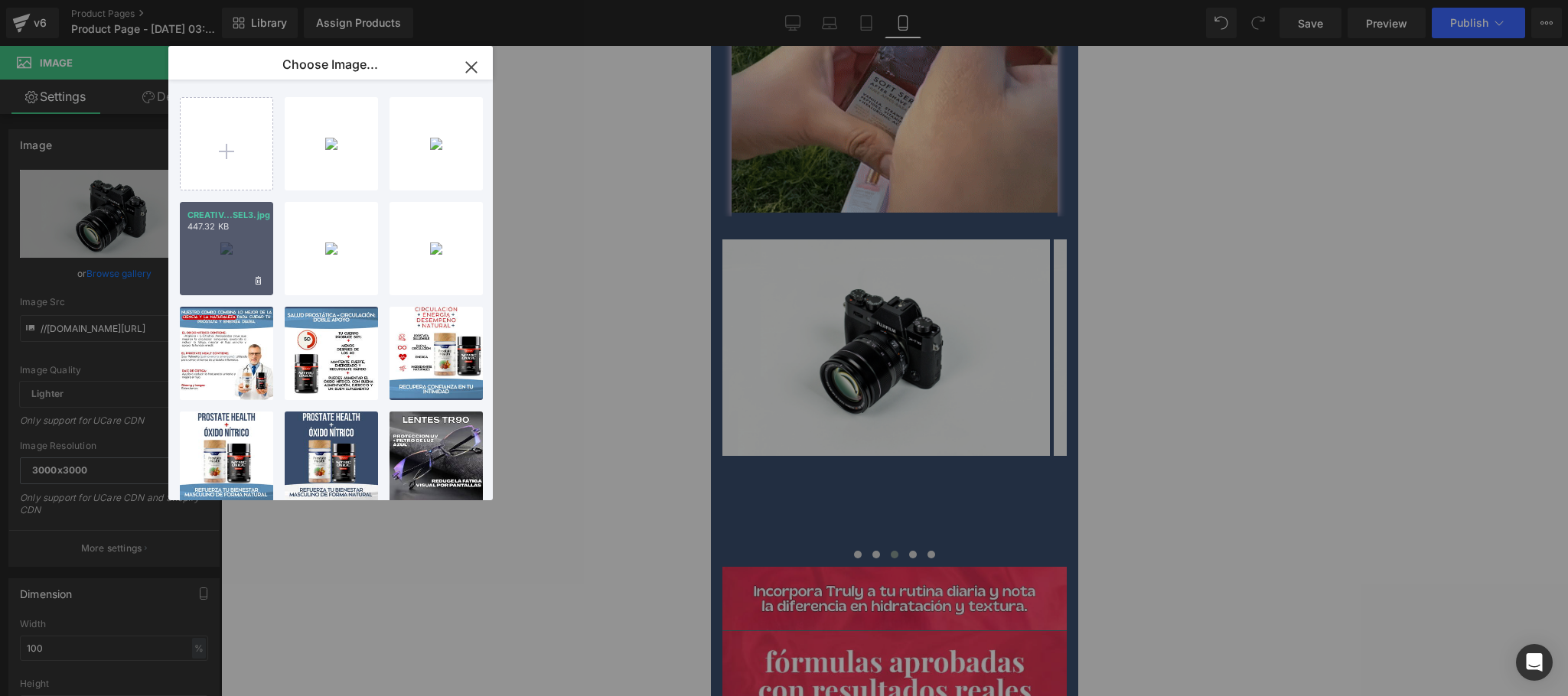
click at [226, 253] on div "CREATIV...SEL3.jpg 447.32 KB" at bounding box center [227, 249] width 93 height 93
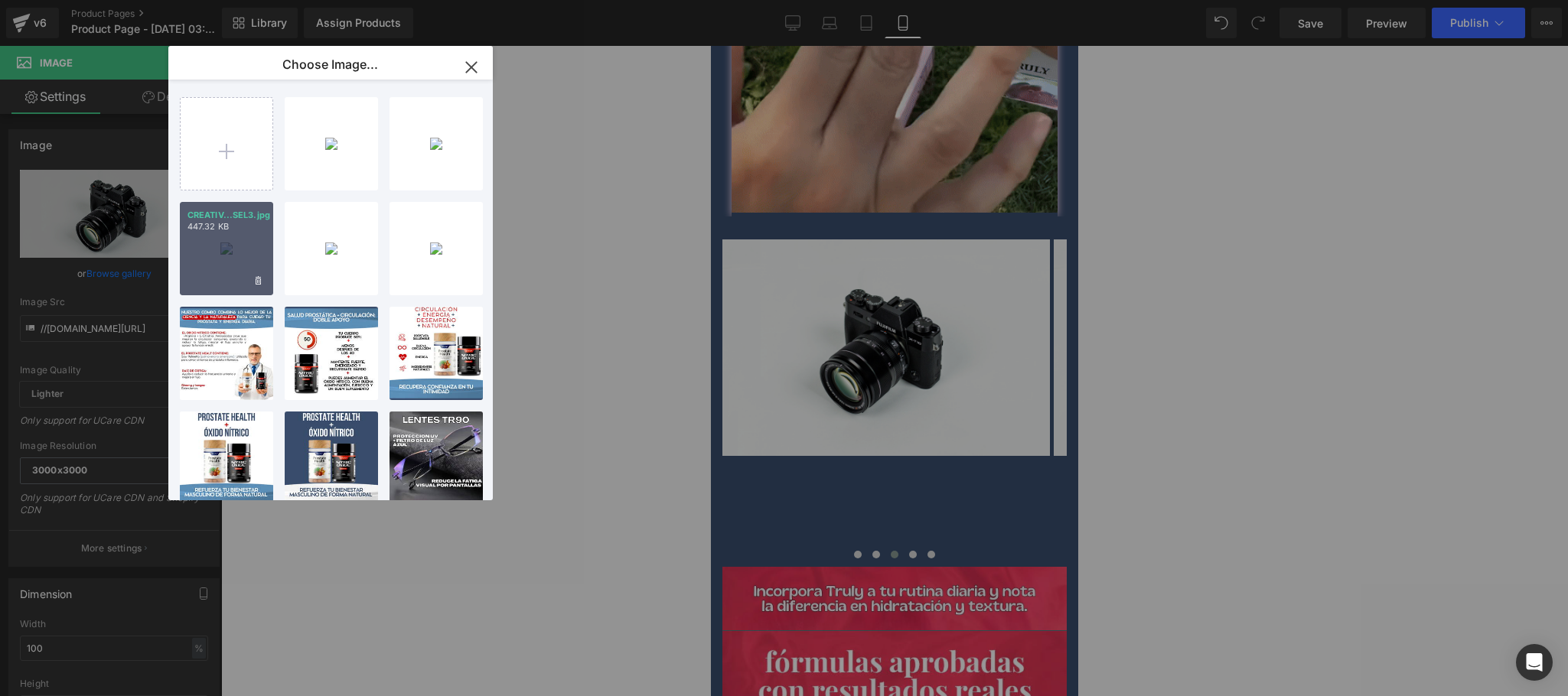
type input "https://ucarecdn.com/8543a25d-1fa6-4e2c-a49c-0391a2699c4a/-/format/auto/-/previ…"
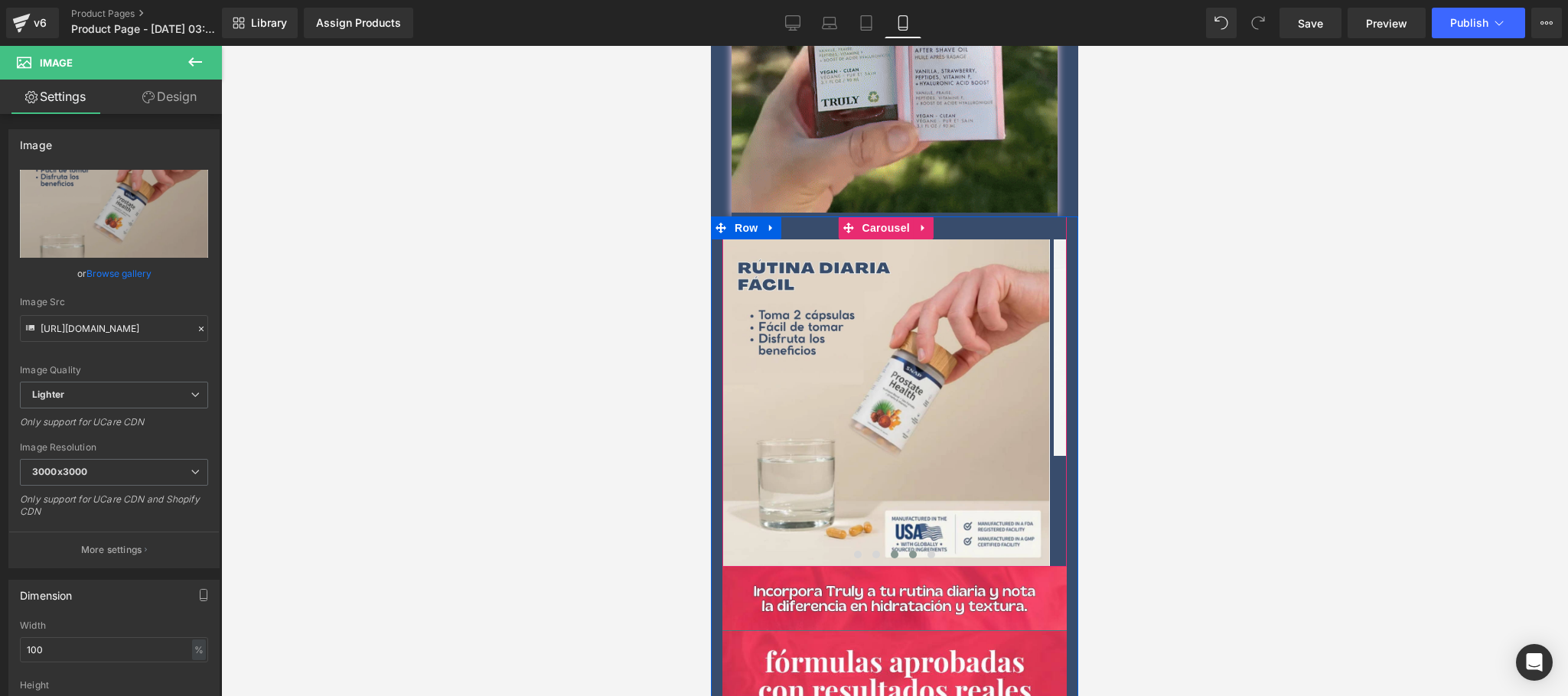
click at [909, 551] on span at bounding box center [913, 555] width 8 height 8
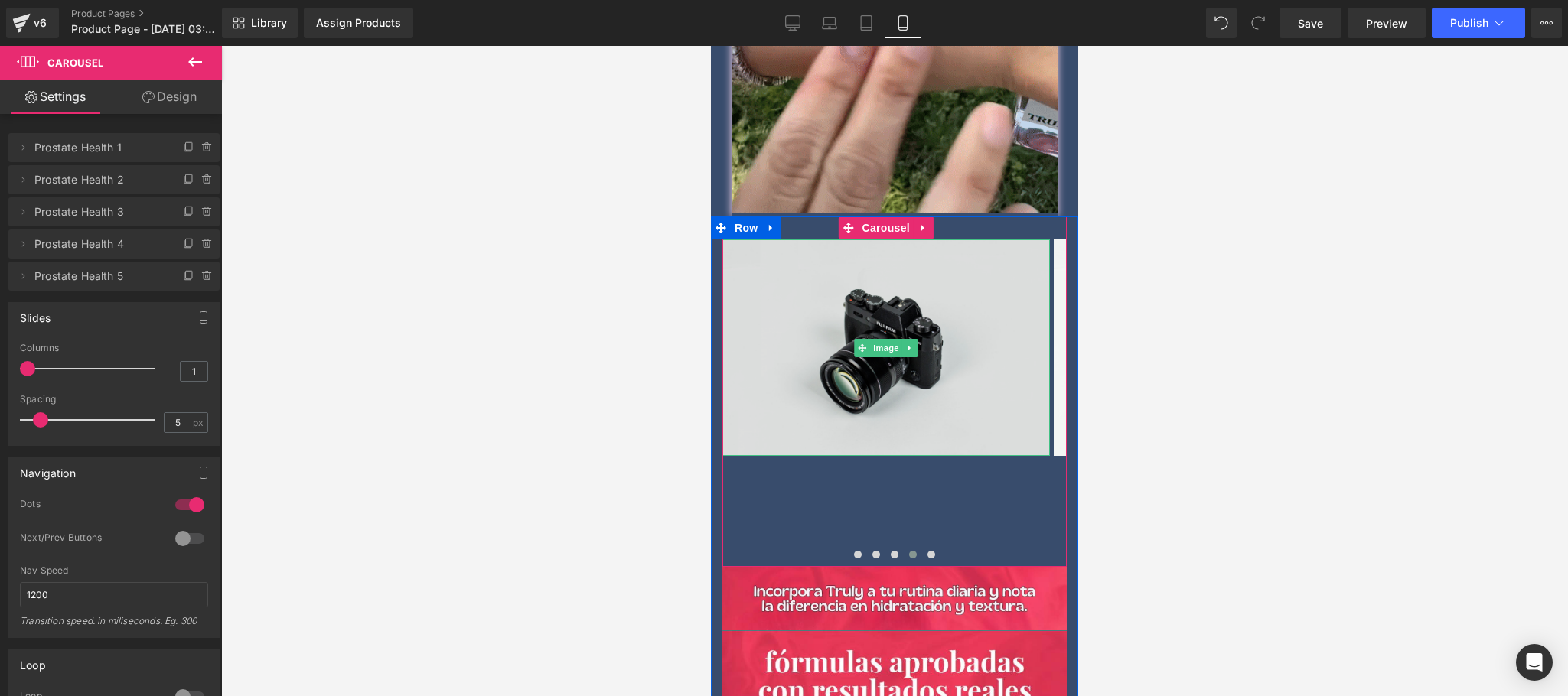
click at [861, 370] on img at bounding box center [886, 348] width 327 height 217
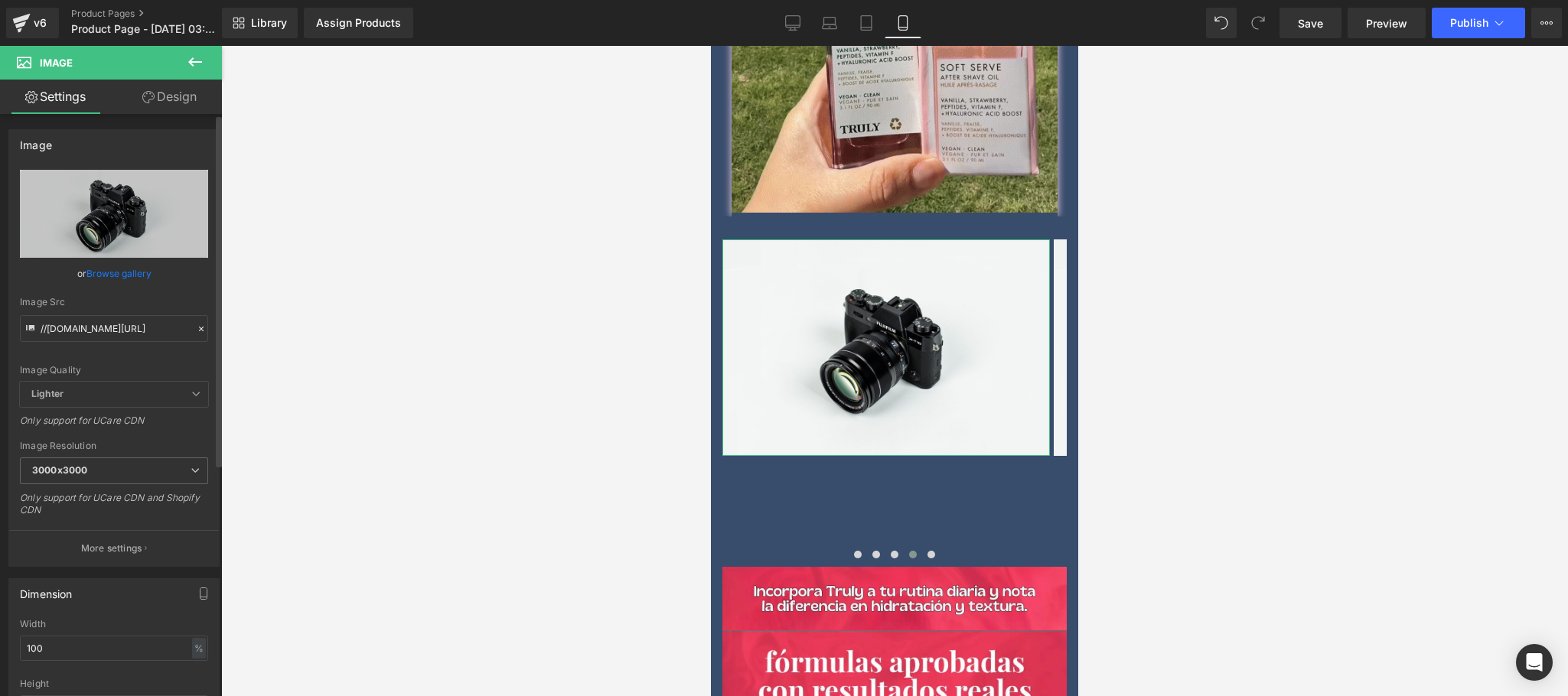
click at [107, 280] on link "Browse gallery" at bounding box center [119, 273] width 65 height 27
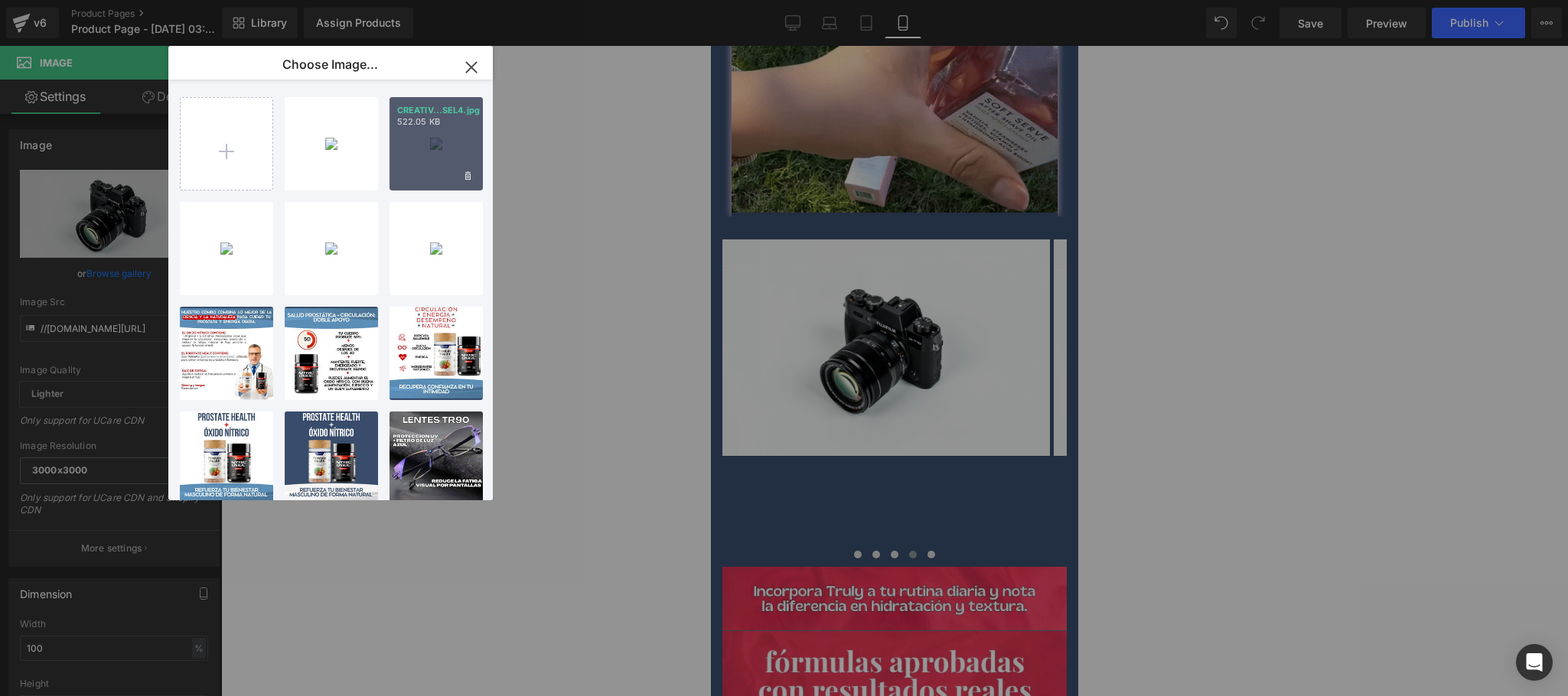
click at [457, 150] on div "CREATIV...SEL4.jpg 522.05 KB" at bounding box center [436, 144] width 93 height 93
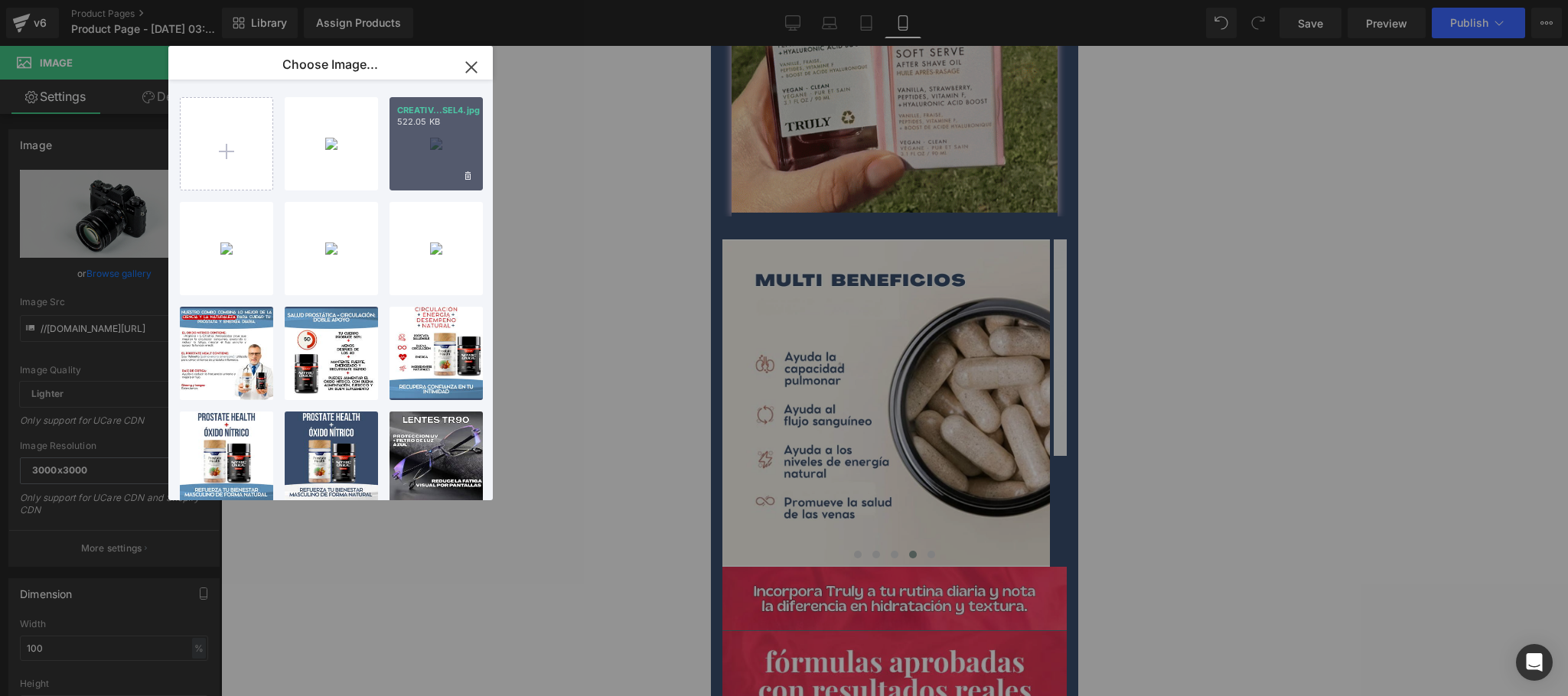
type input "https://ucarecdn.com/efc1e519-aead-468b-93b9-2969cf98a259/-/format/auto/-/previ…"
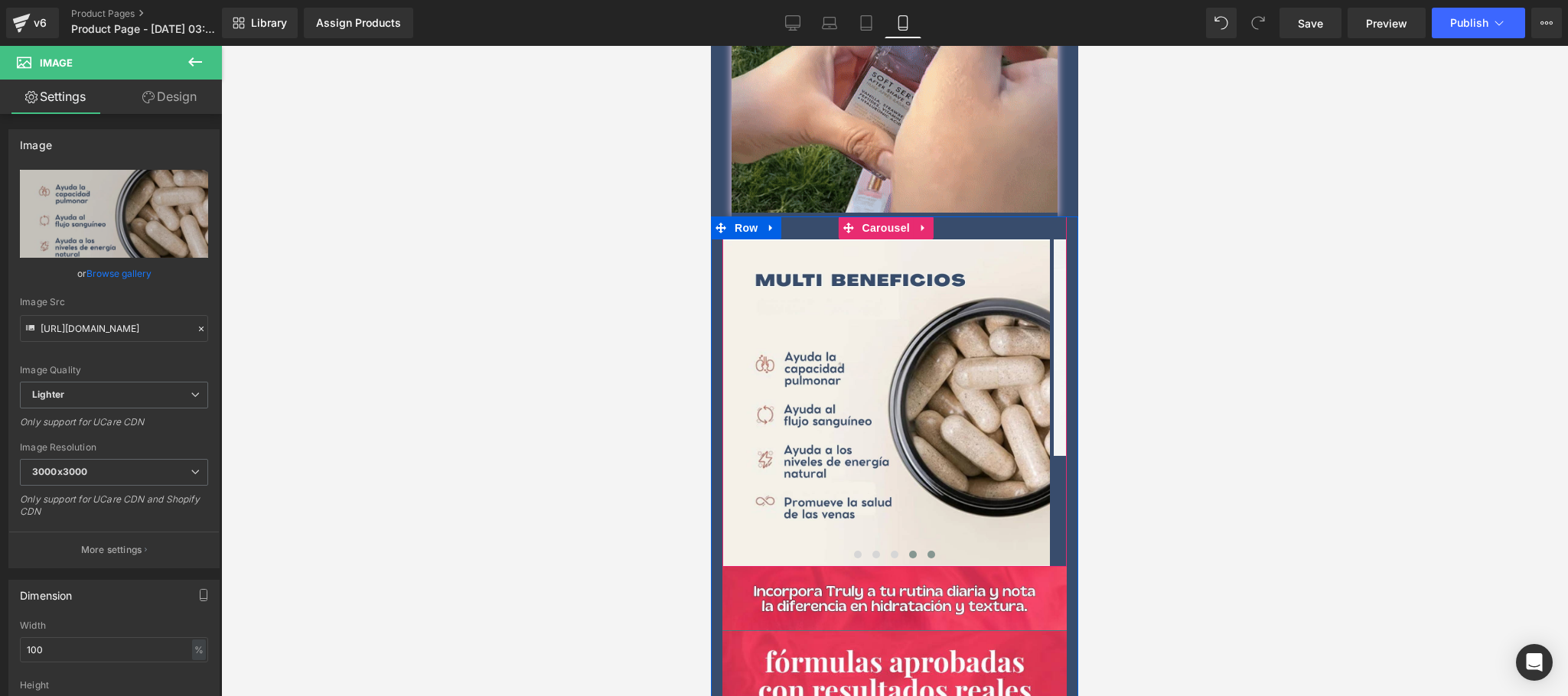
click at [928, 551] on span at bounding box center [932, 555] width 8 height 8
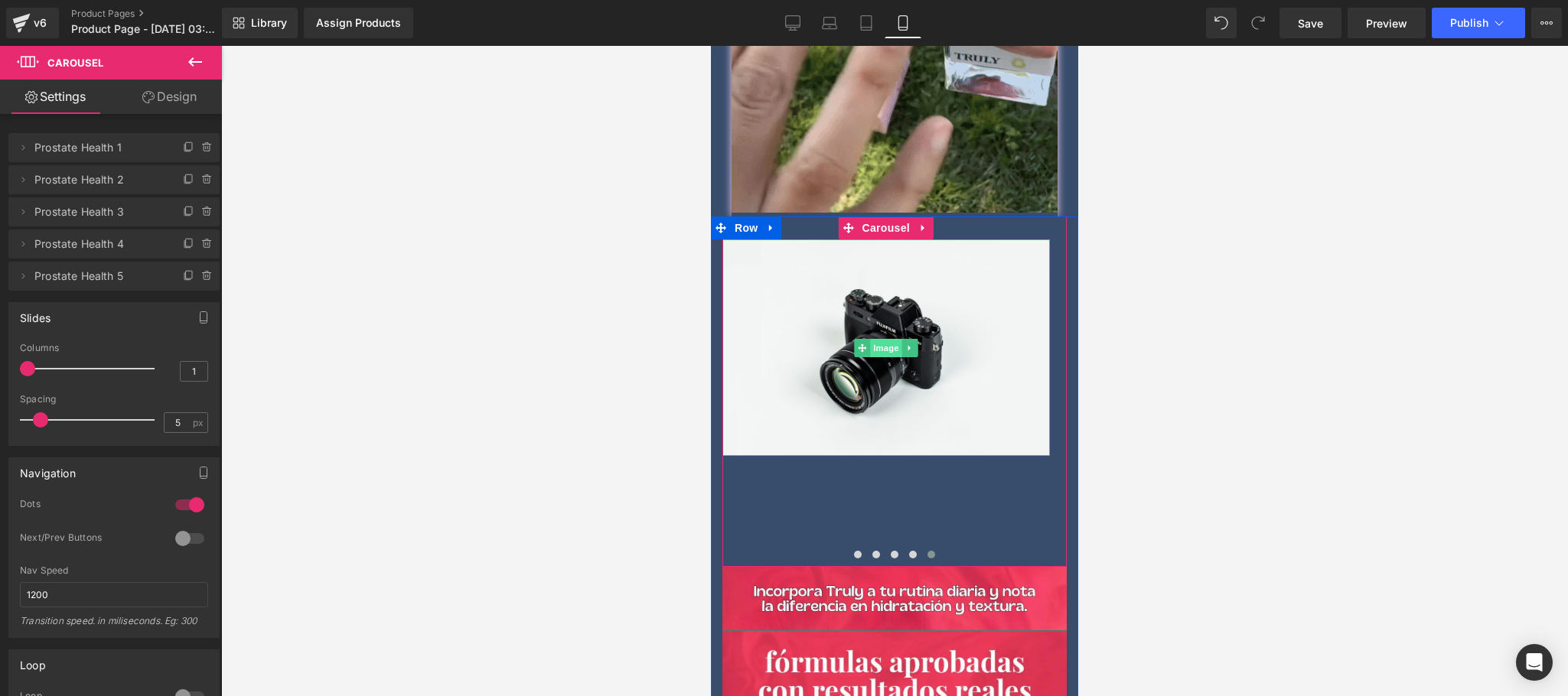
click at [886, 339] on span "Image" at bounding box center [886, 348] width 32 height 18
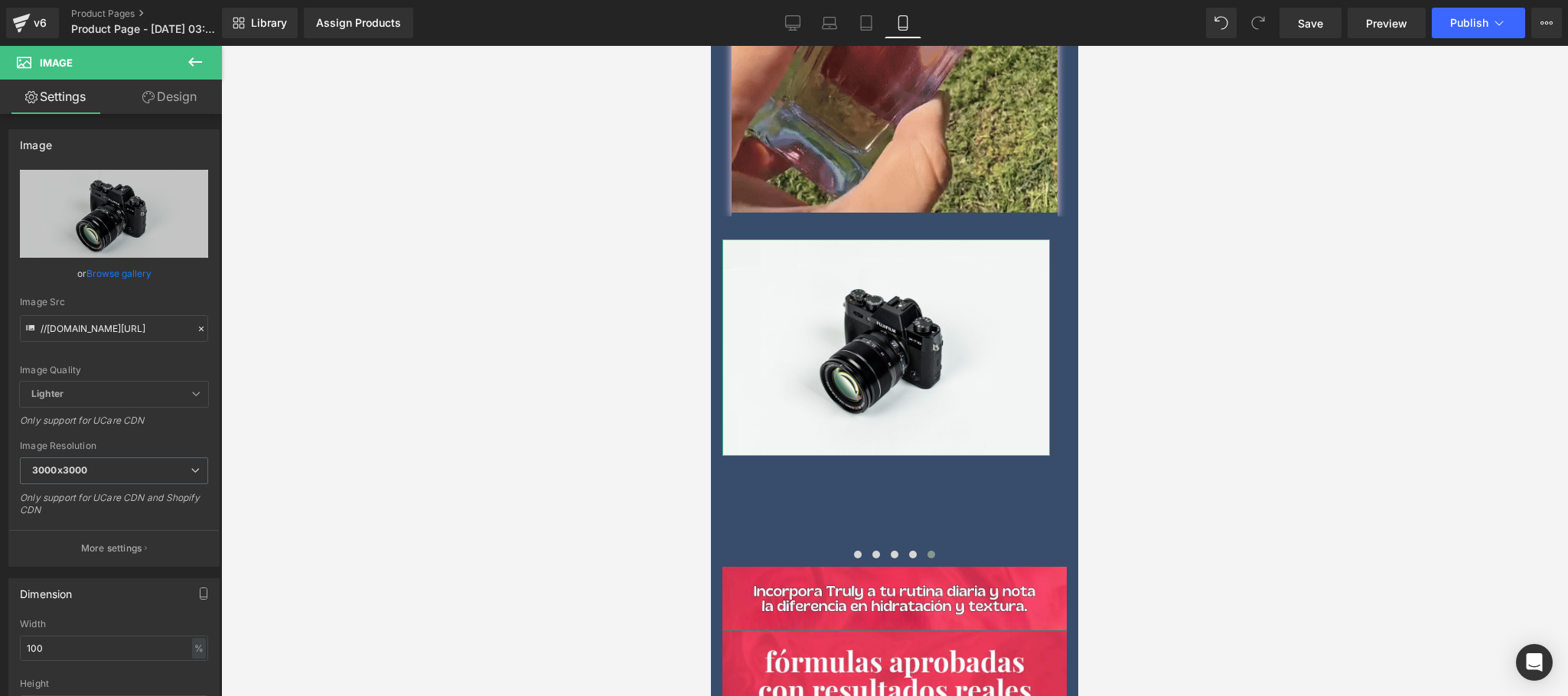
drag, startPoint x: 112, startPoint y: 273, endPoint x: 198, endPoint y: 266, distance: 86.3
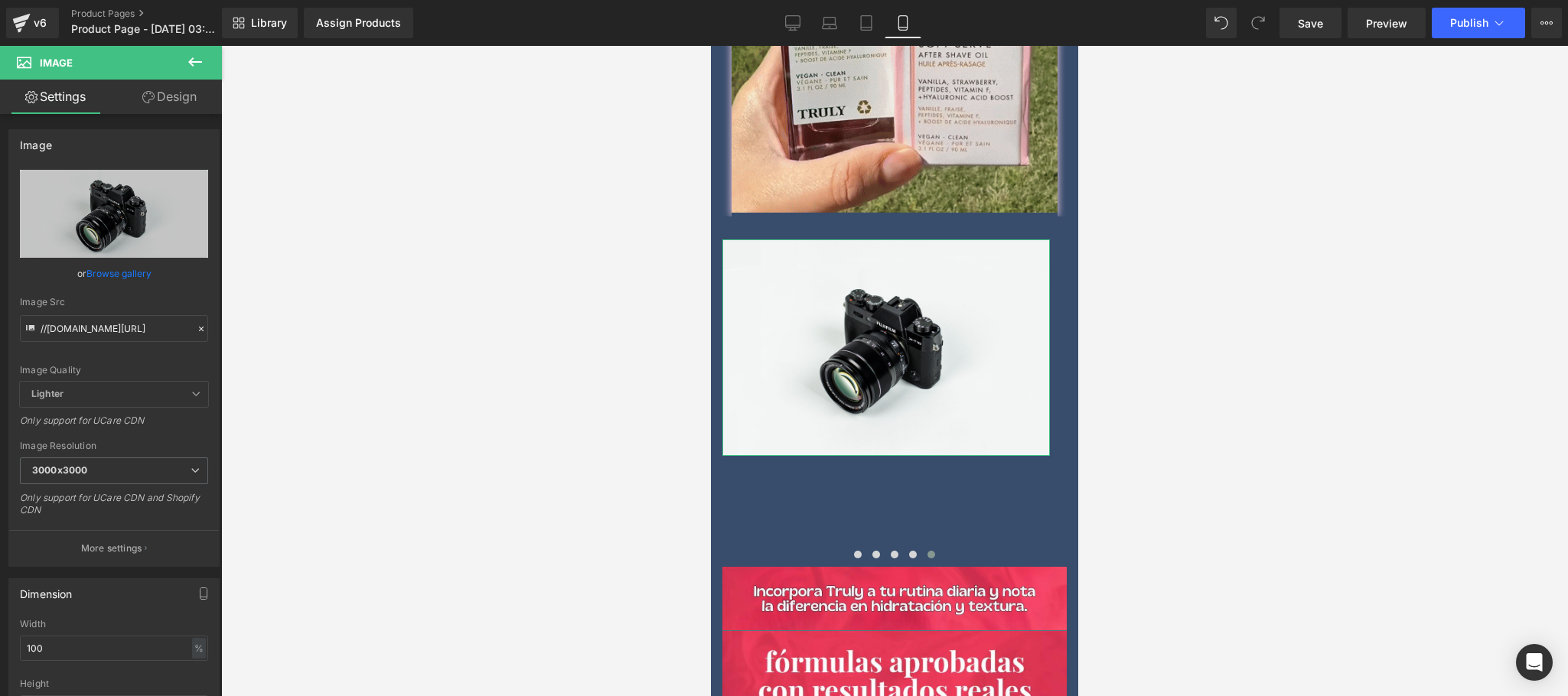
click at [113, 273] on link "Browse gallery" at bounding box center [119, 273] width 65 height 27
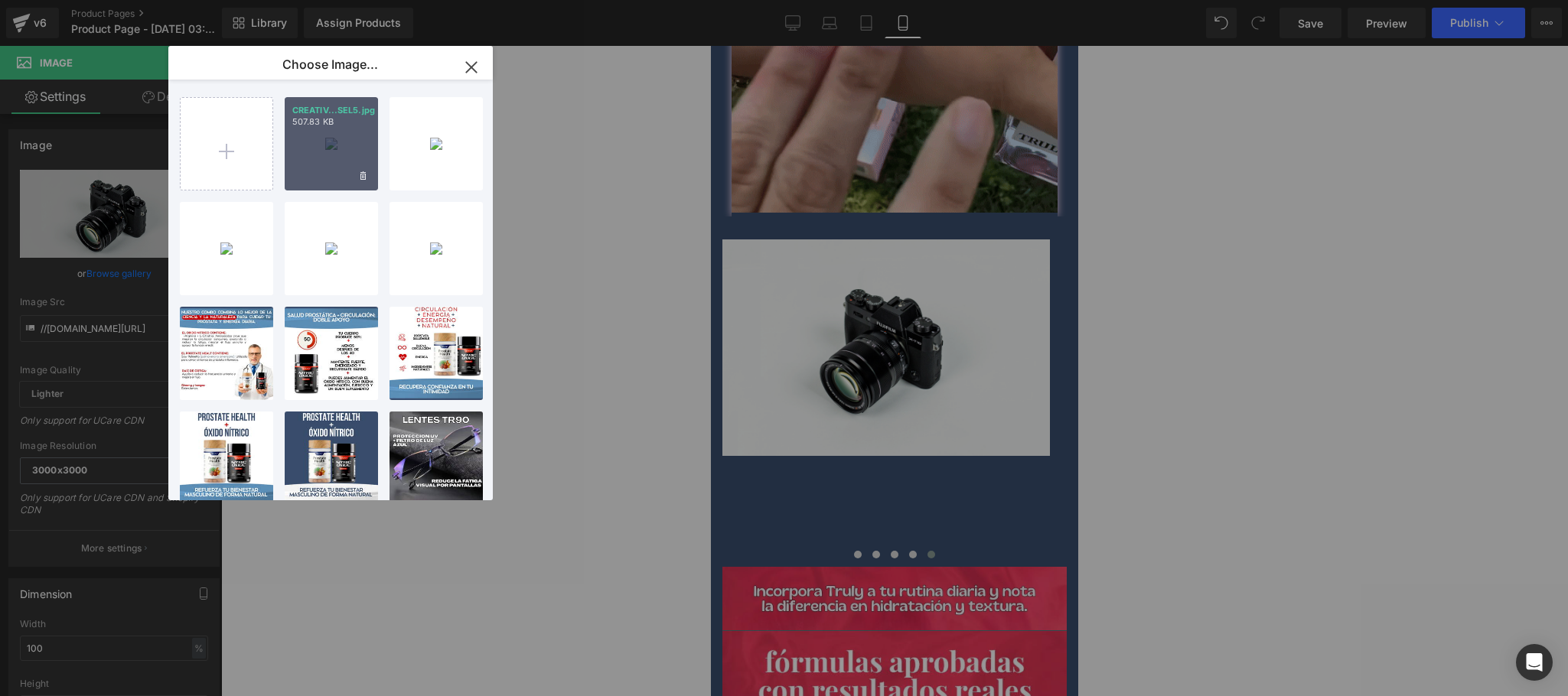
click at [312, 163] on div "CREATIV...SEL5.jpg 507.83 KB" at bounding box center [331, 144] width 93 height 93
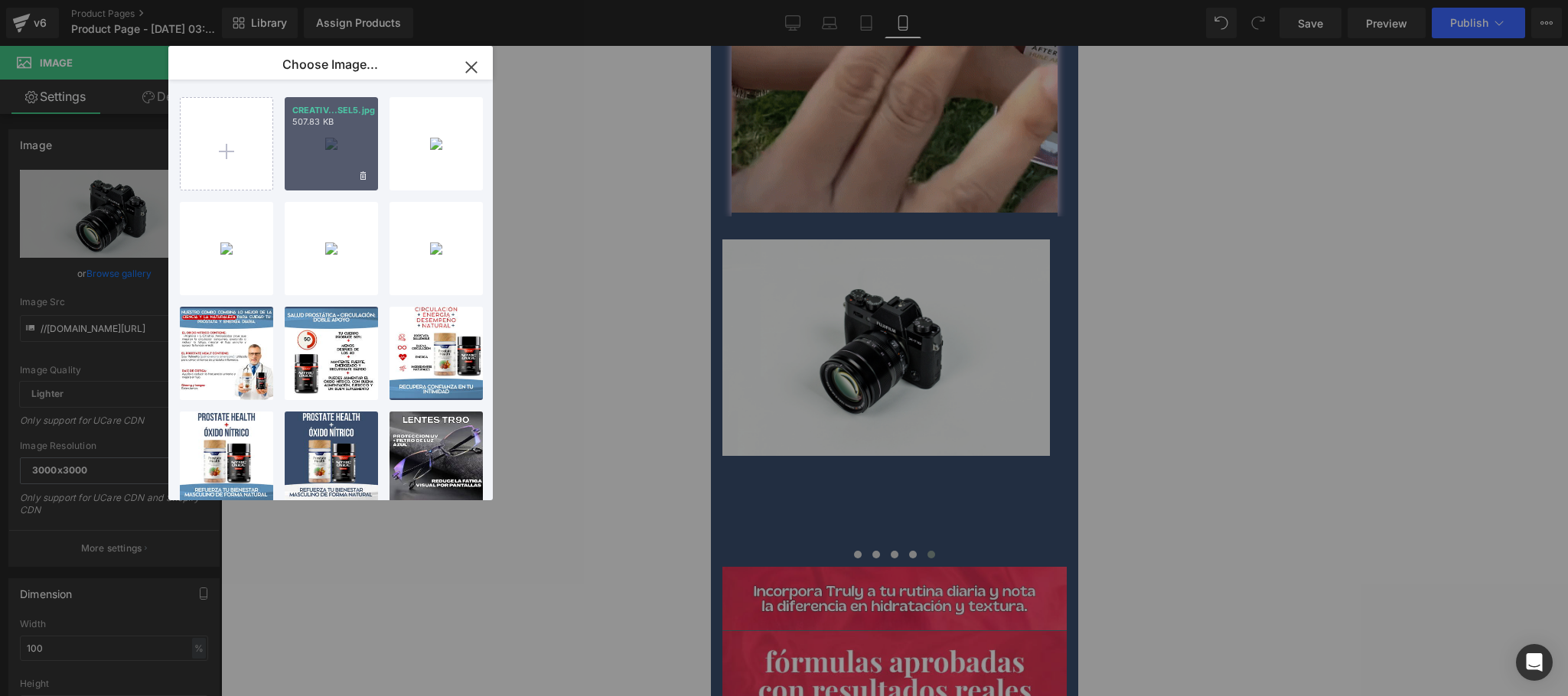
type input "https://ucarecdn.com/2fe2690d-4deb-4fc4-ab46-5021f701508f/-/format/auto/-/previ…"
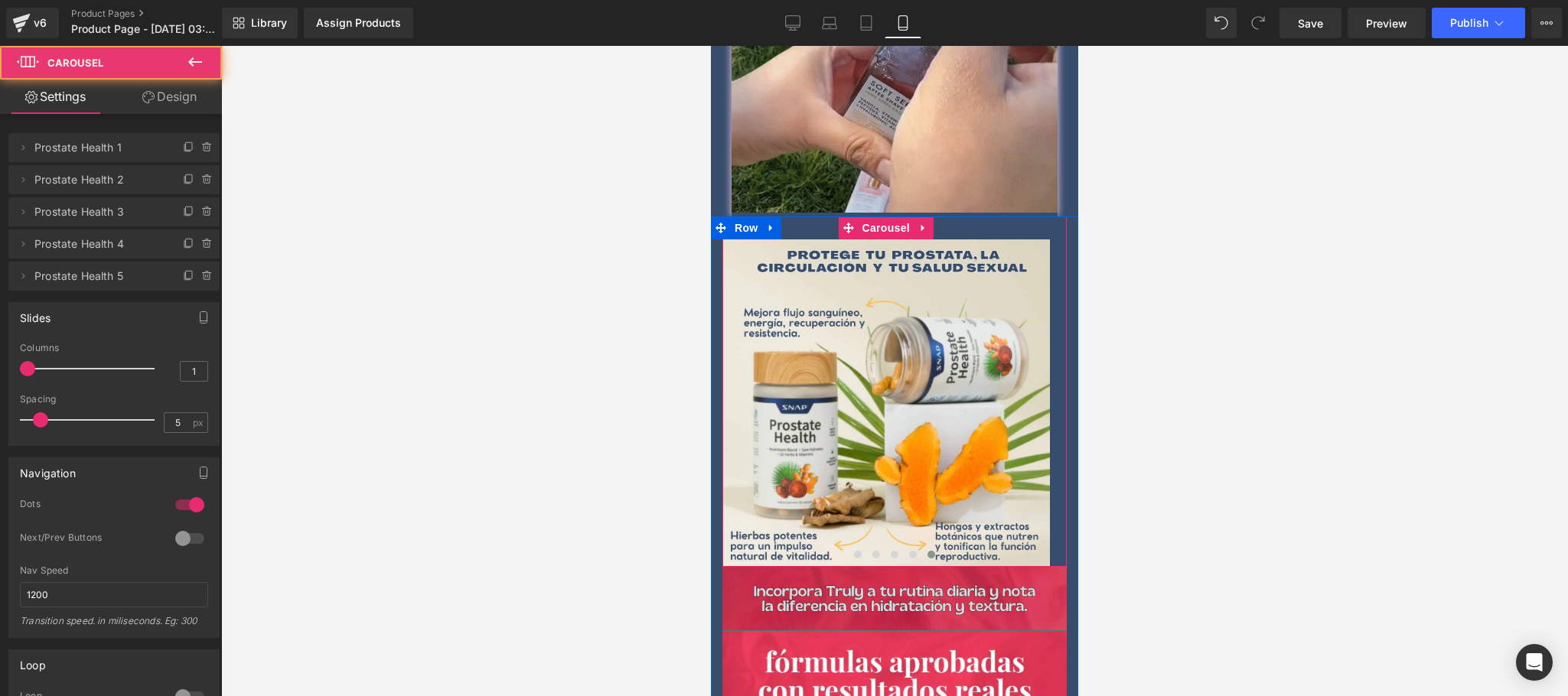
drag, startPoint x: 903, startPoint y: 532, endPoint x: 919, endPoint y: 551, distance: 24.8
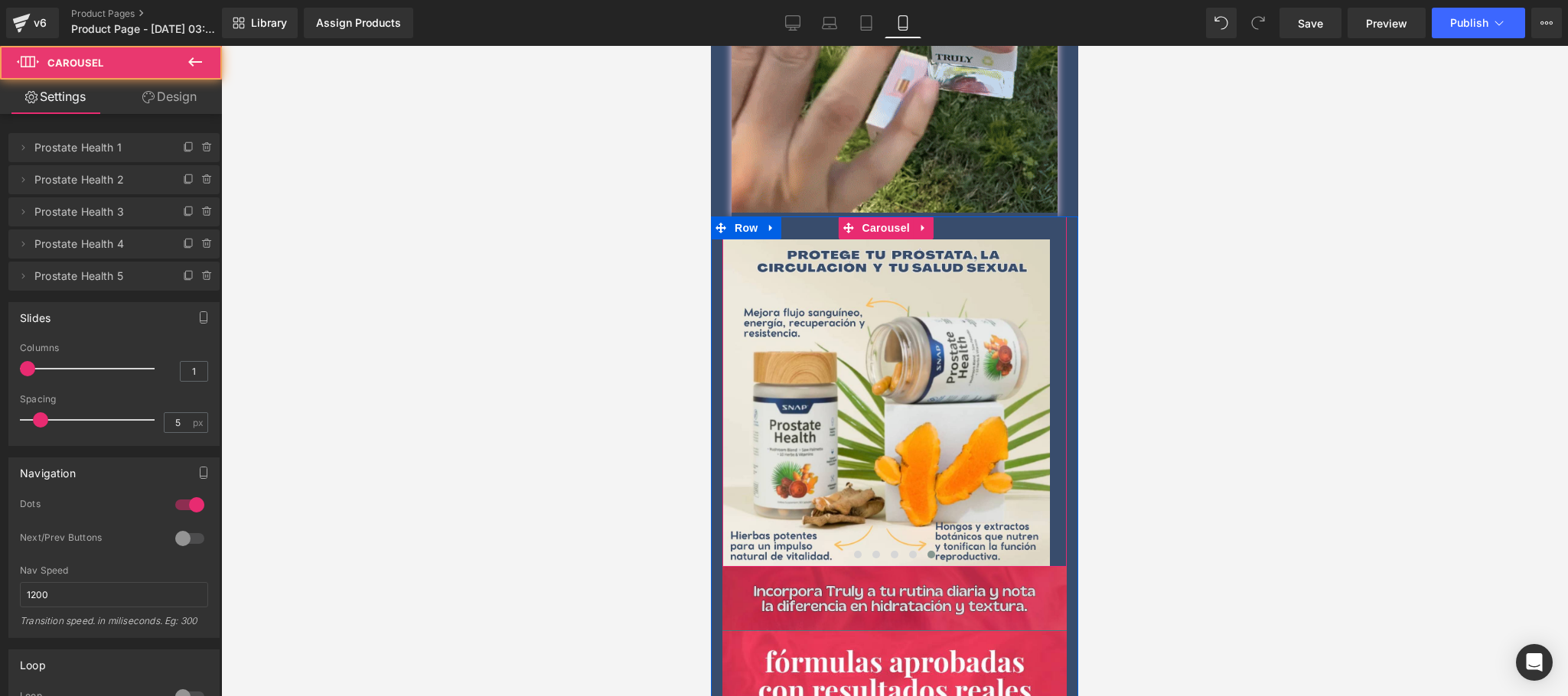
click at [909, 551] on span at bounding box center [913, 555] width 8 height 8
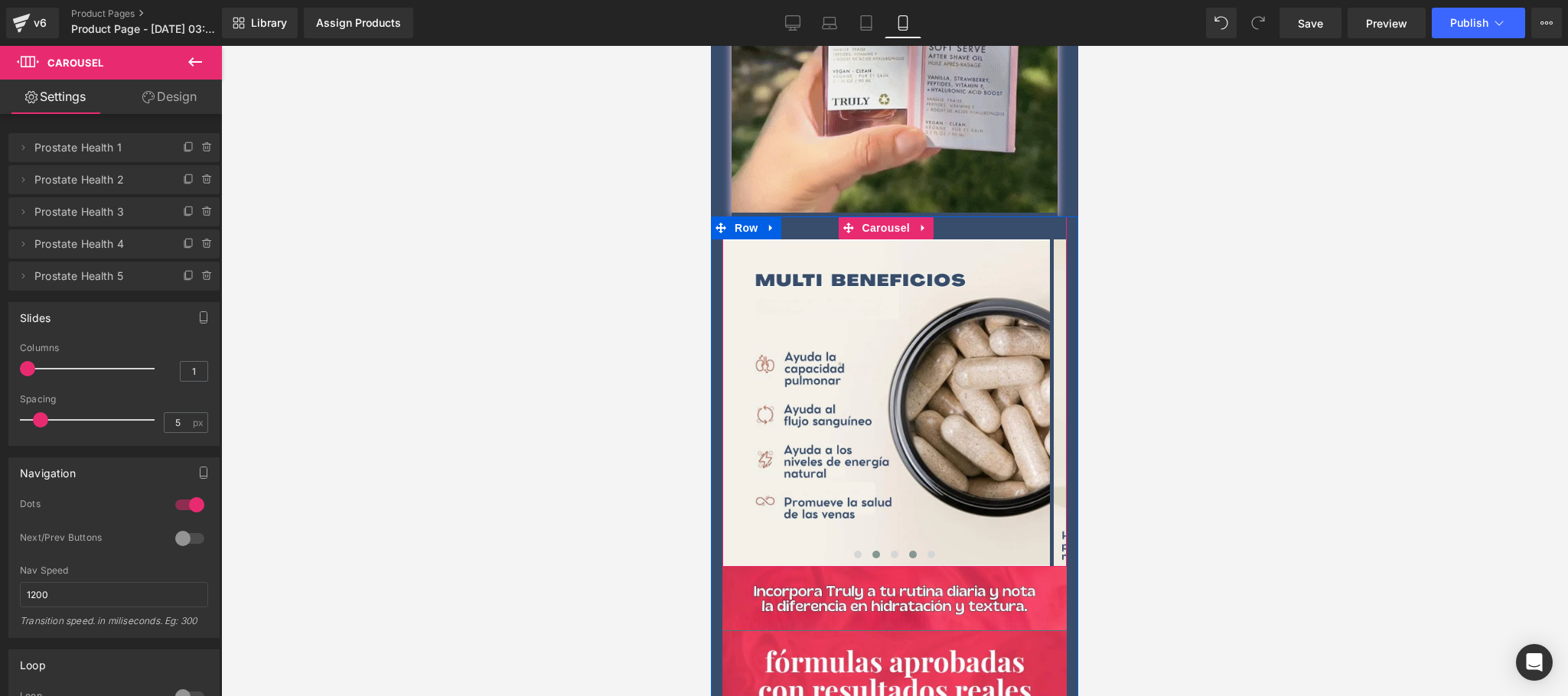
click at [873, 551] on span at bounding box center [876, 555] width 8 height 8
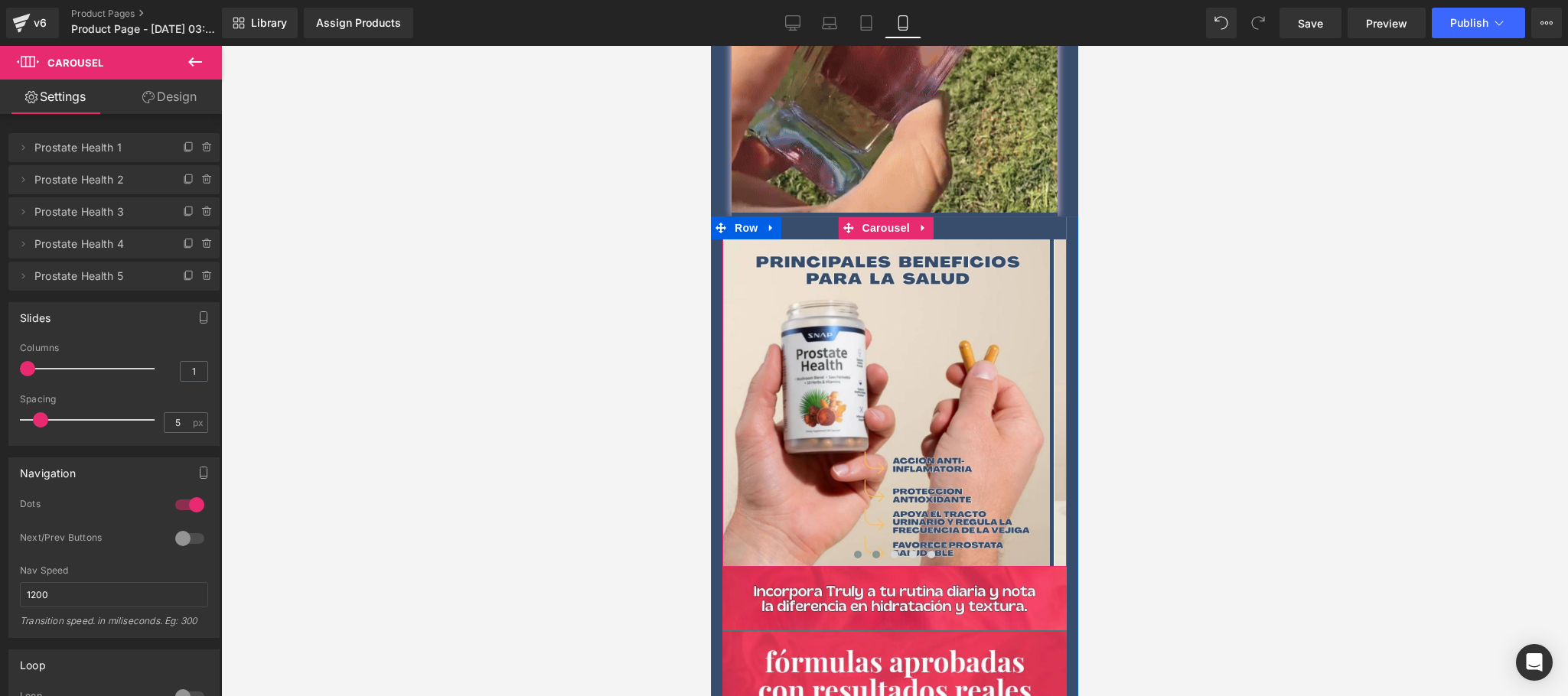
click at [854, 551] on span at bounding box center [858, 555] width 8 height 8
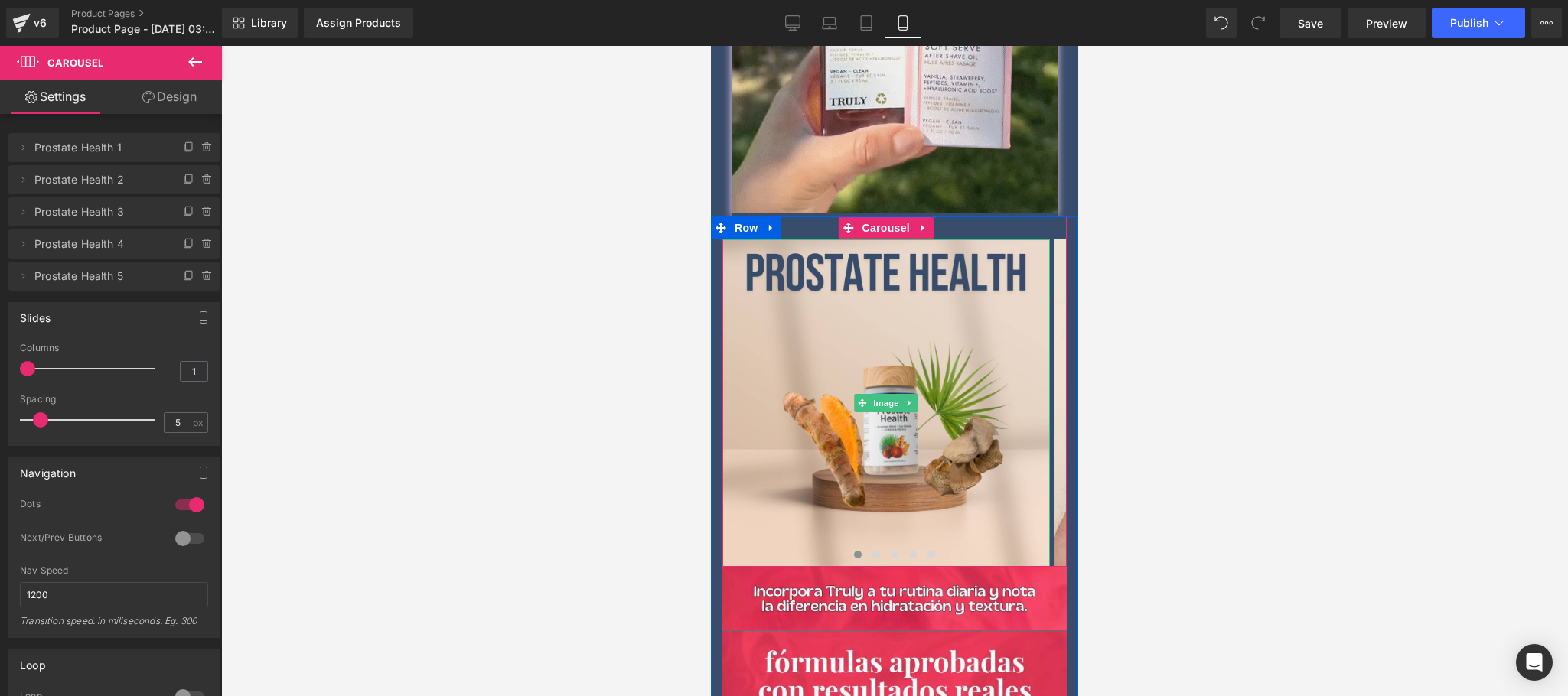
click at [1251, 372] on div at bounding box center [895, 371] width 1347 height 650
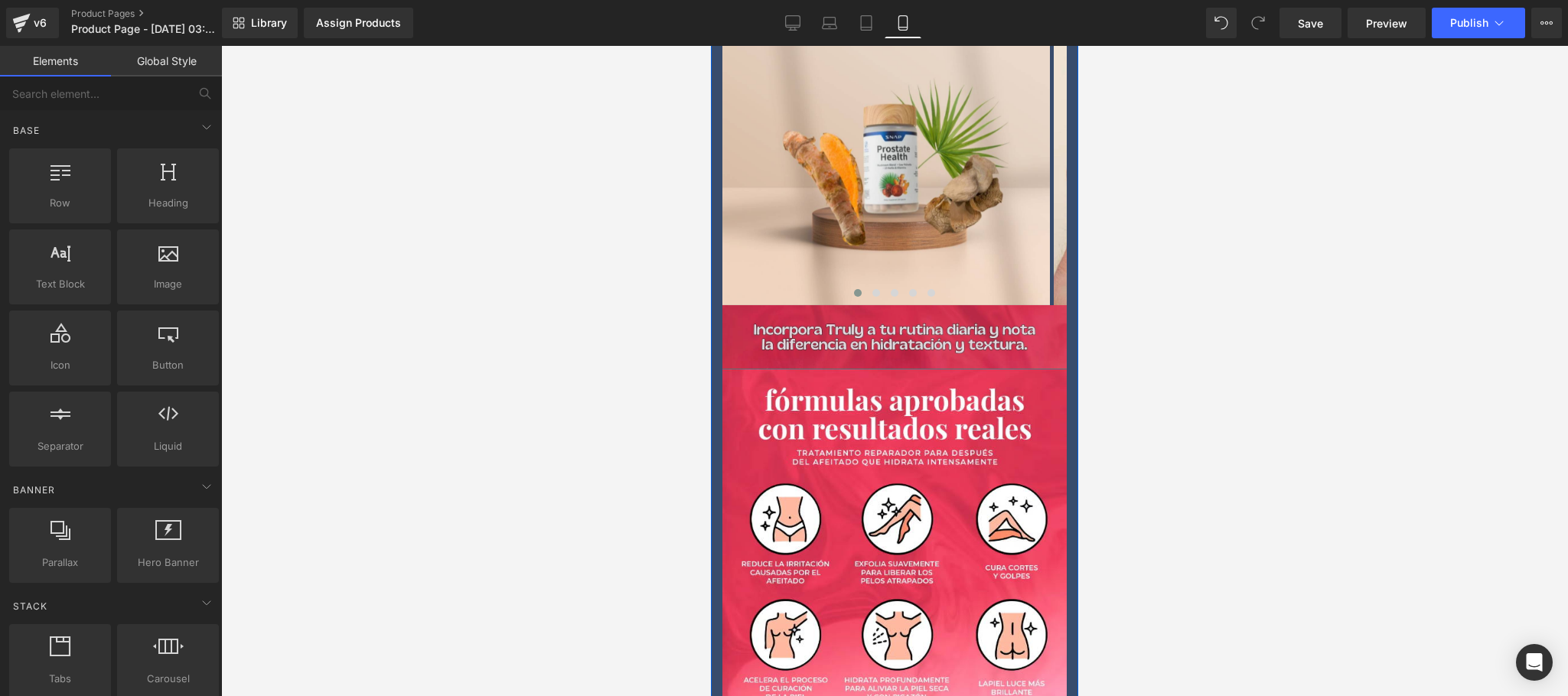
scroll to position [2447, 0]
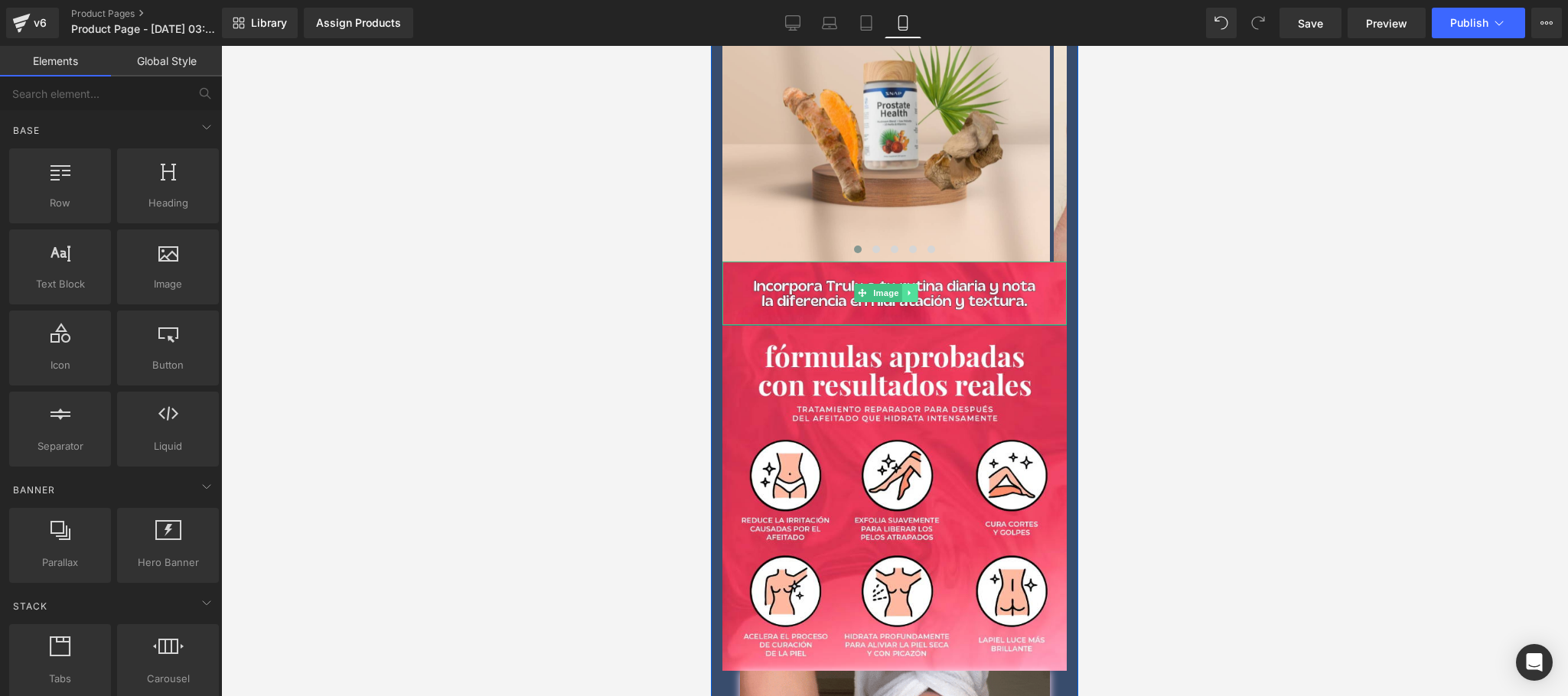
click at [910, 291] on icon at bounding box center [908, 293] width 2 height 6
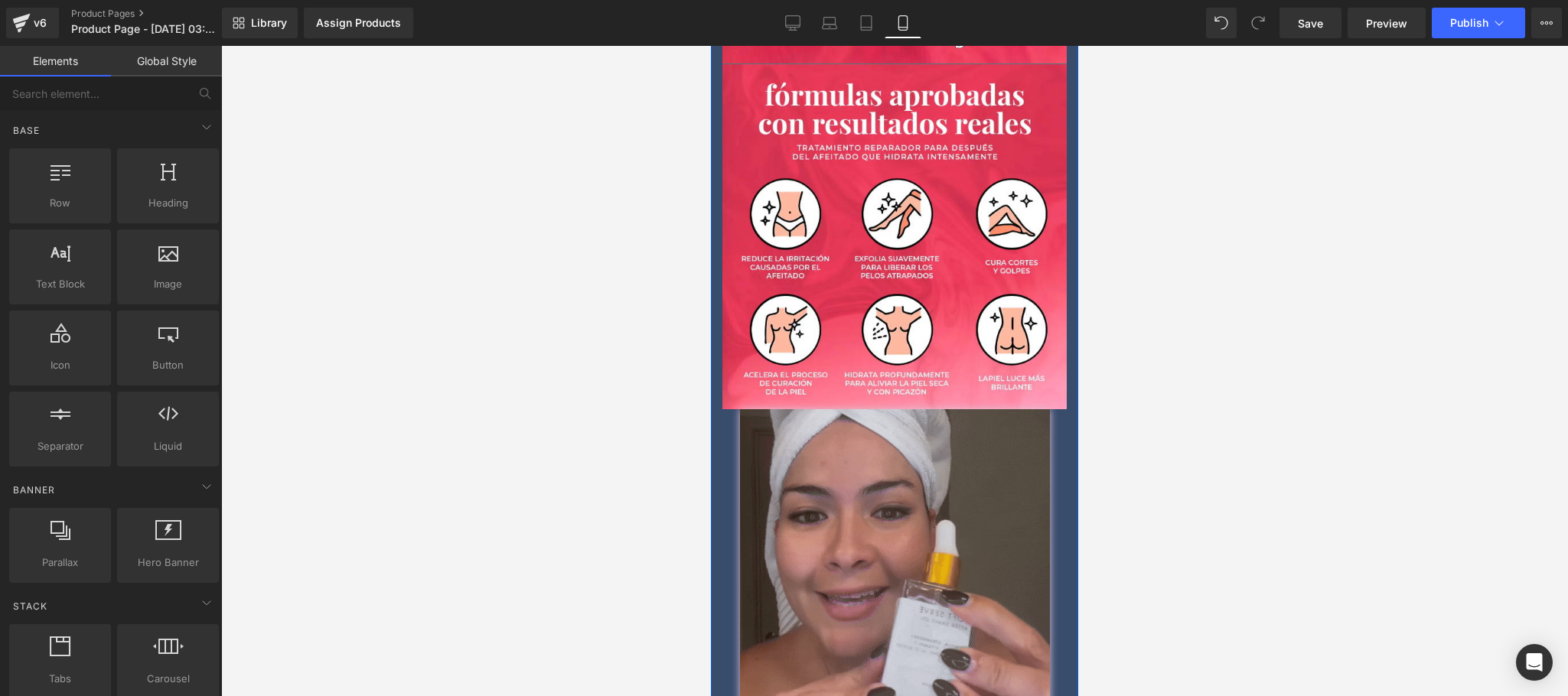
scroll to position [2754, 0]
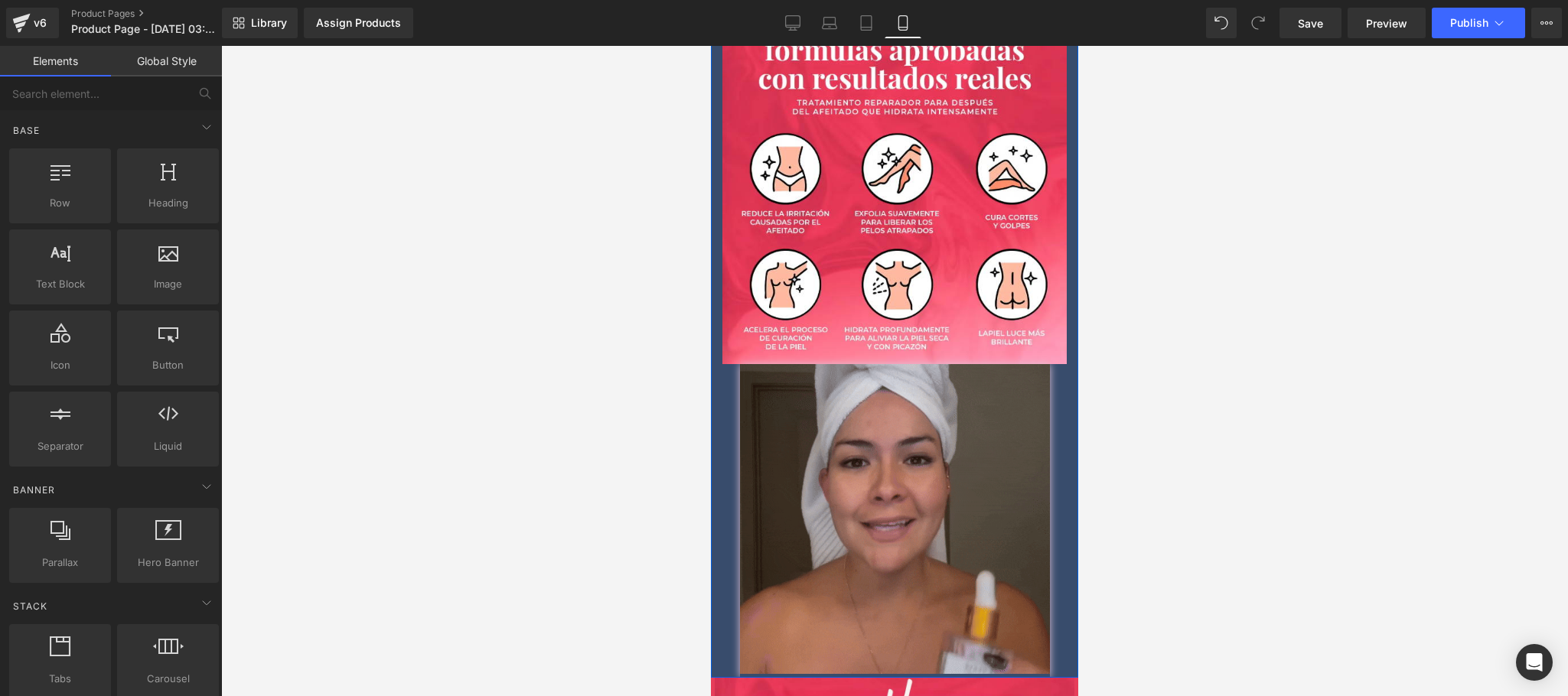
click at [870, 427] on img at bounding box center [895, 521] width 310 height 314
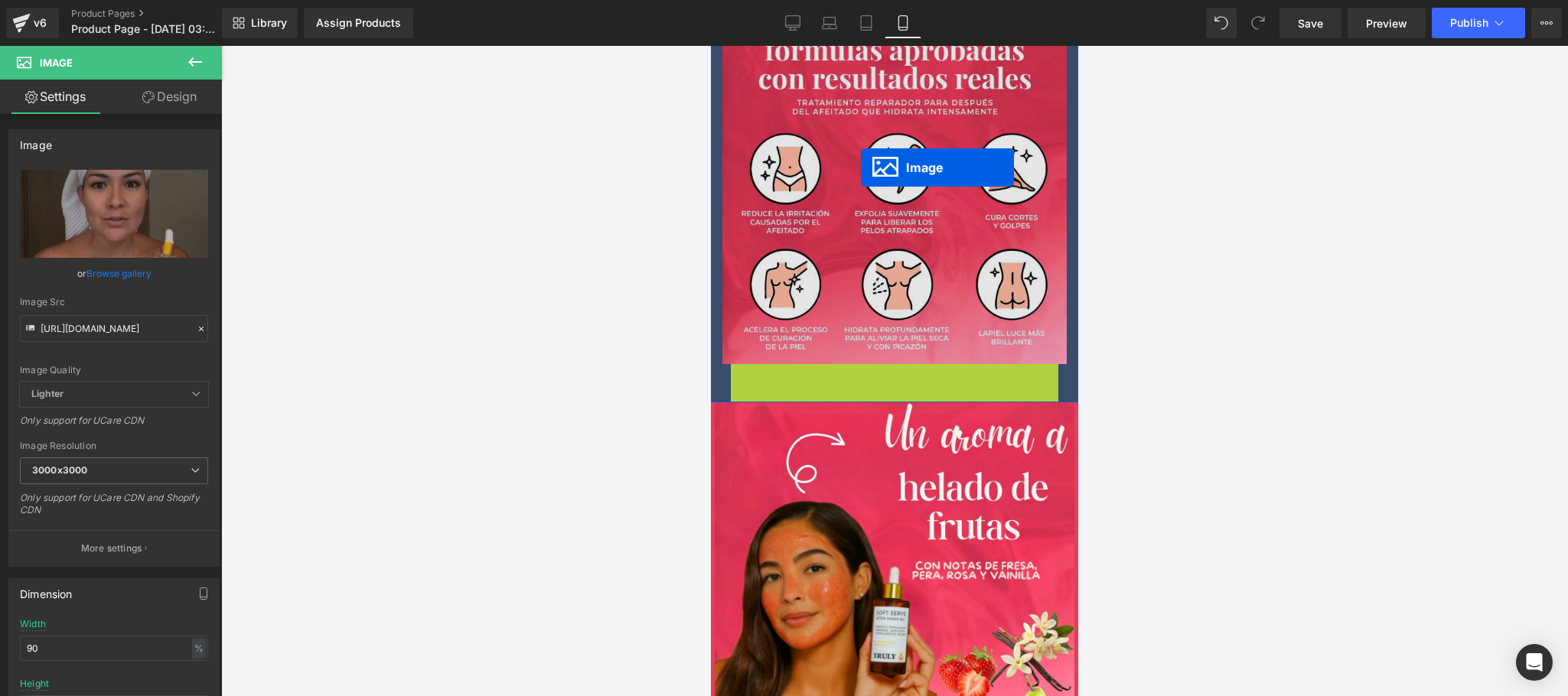
scroll to position [2447, 0]
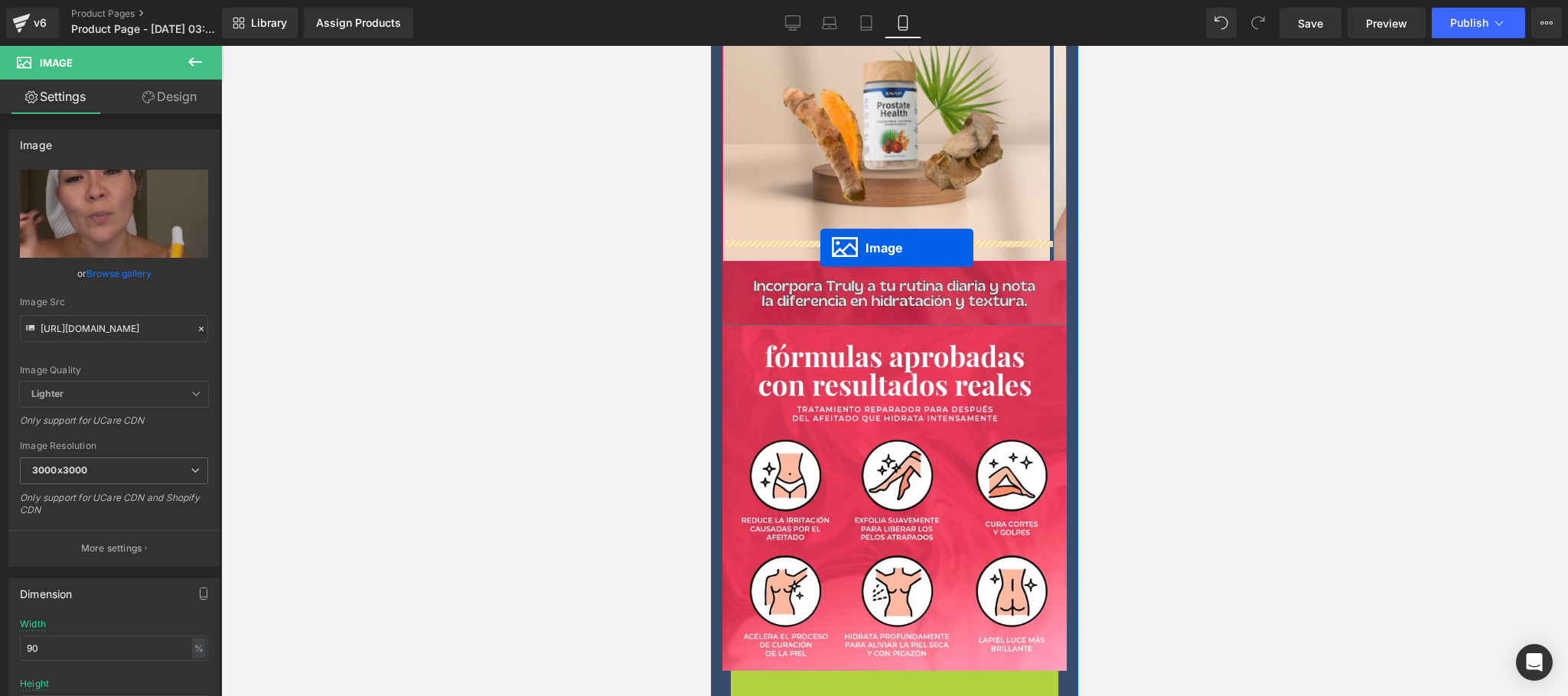
drag, startPoint x: 865, startPoint y: 471, endPoint x: 820, endPoint y: 248, distance: 227.5
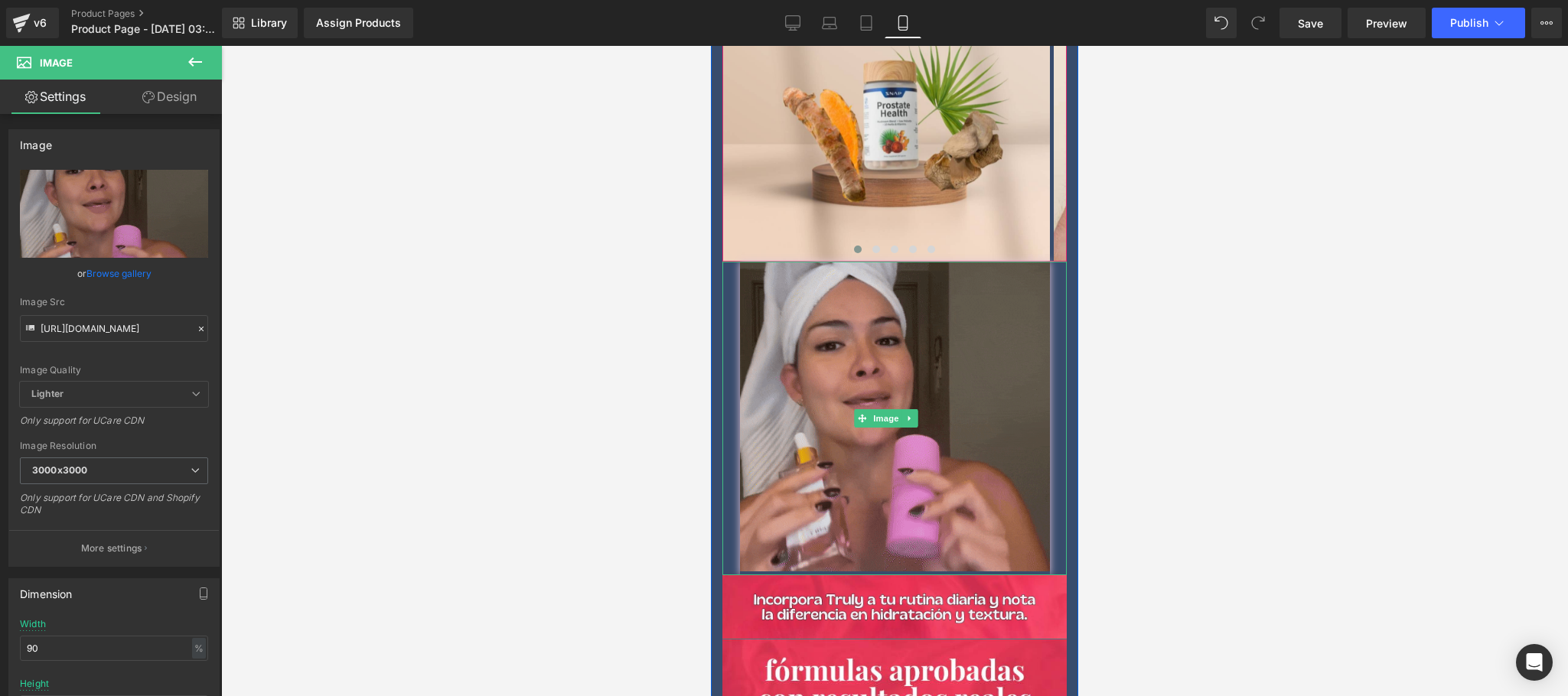
scroll to position [2142, 0]
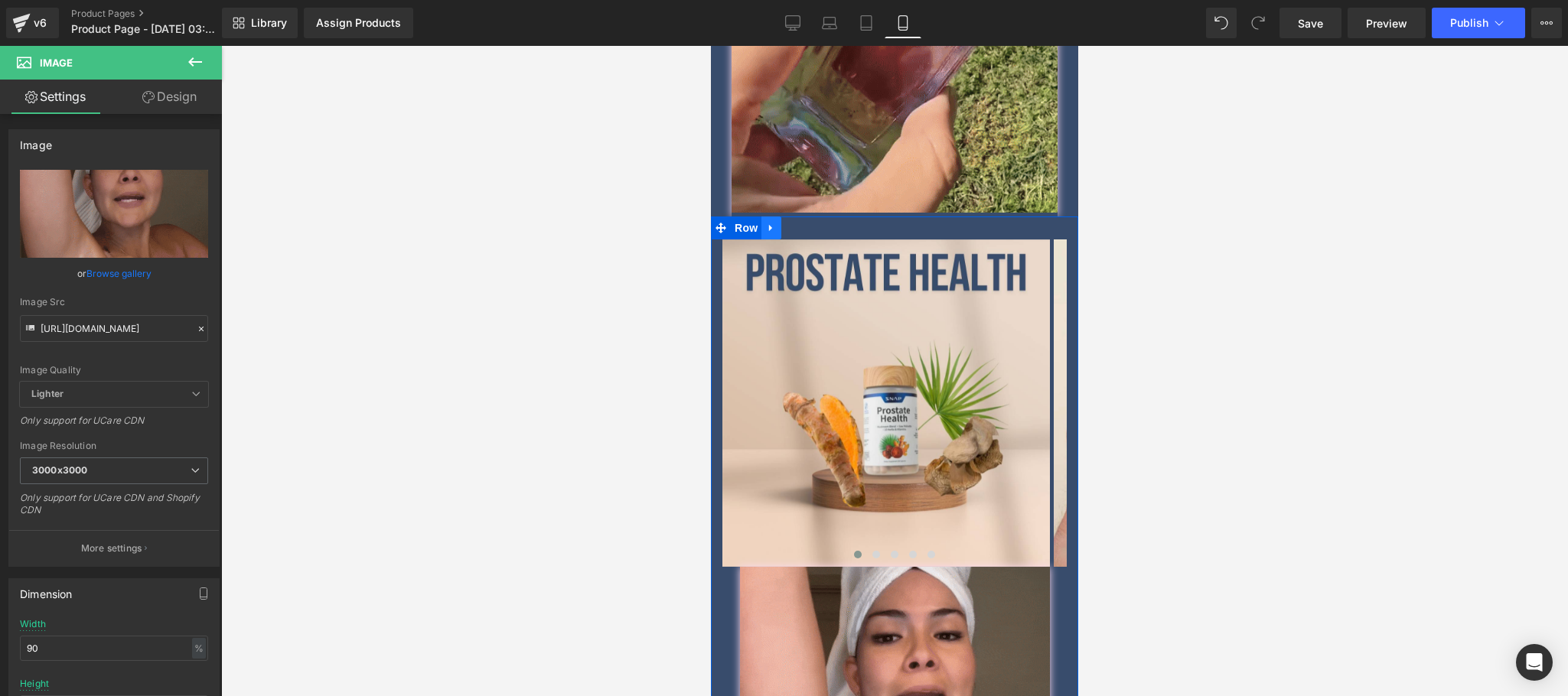
click at [767, 222] on icon at bounding box center [771, 228] width 11 height 12
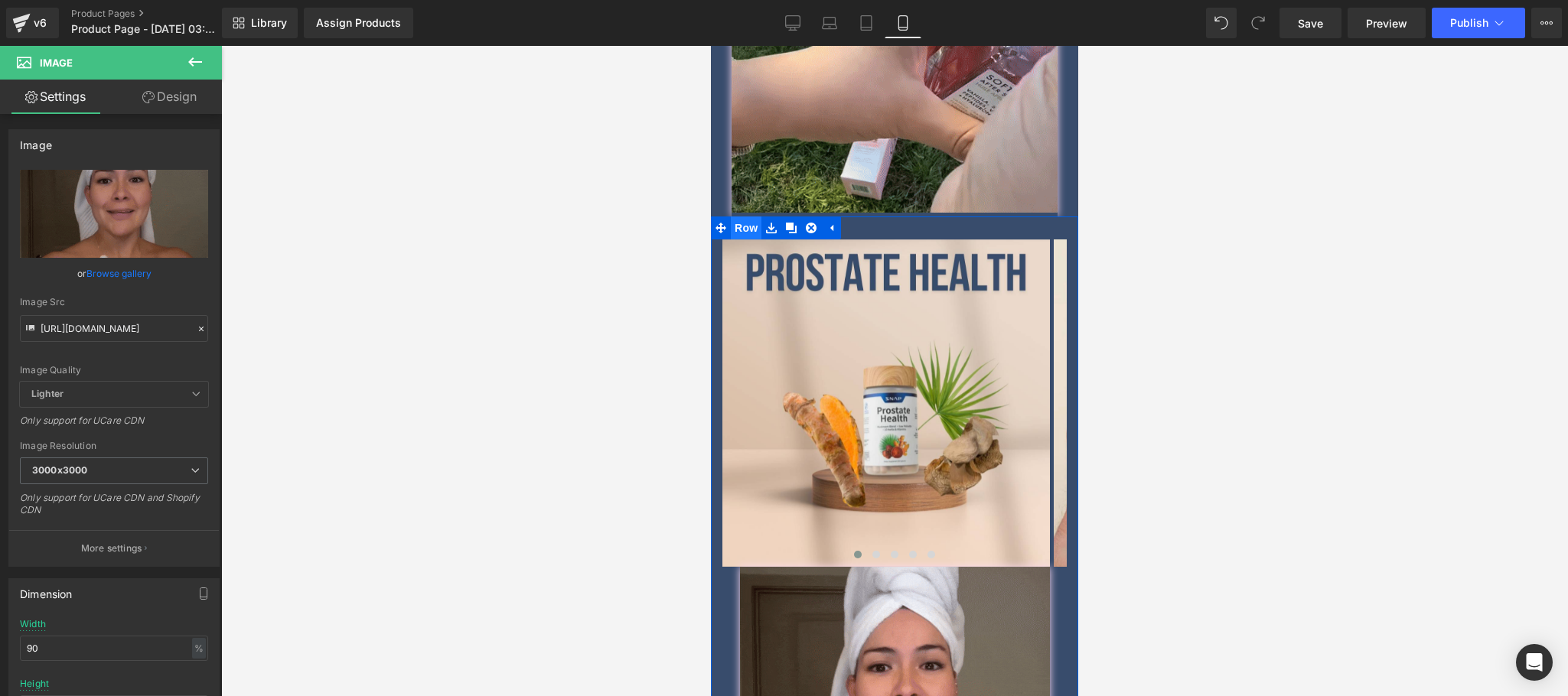
click at [747, 216] on span "Row" at bounding box center [746, 228] width 31 height 23
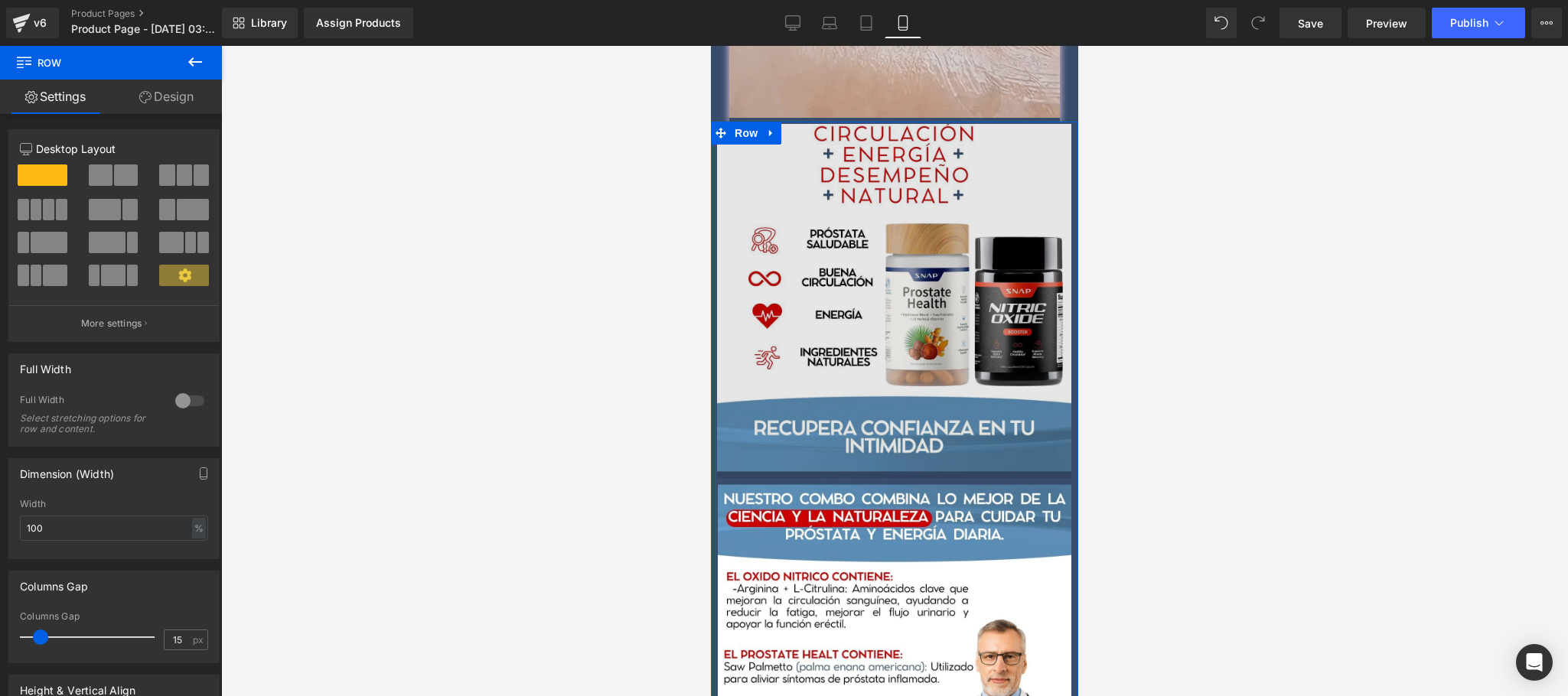
scroll to position [918, 0]
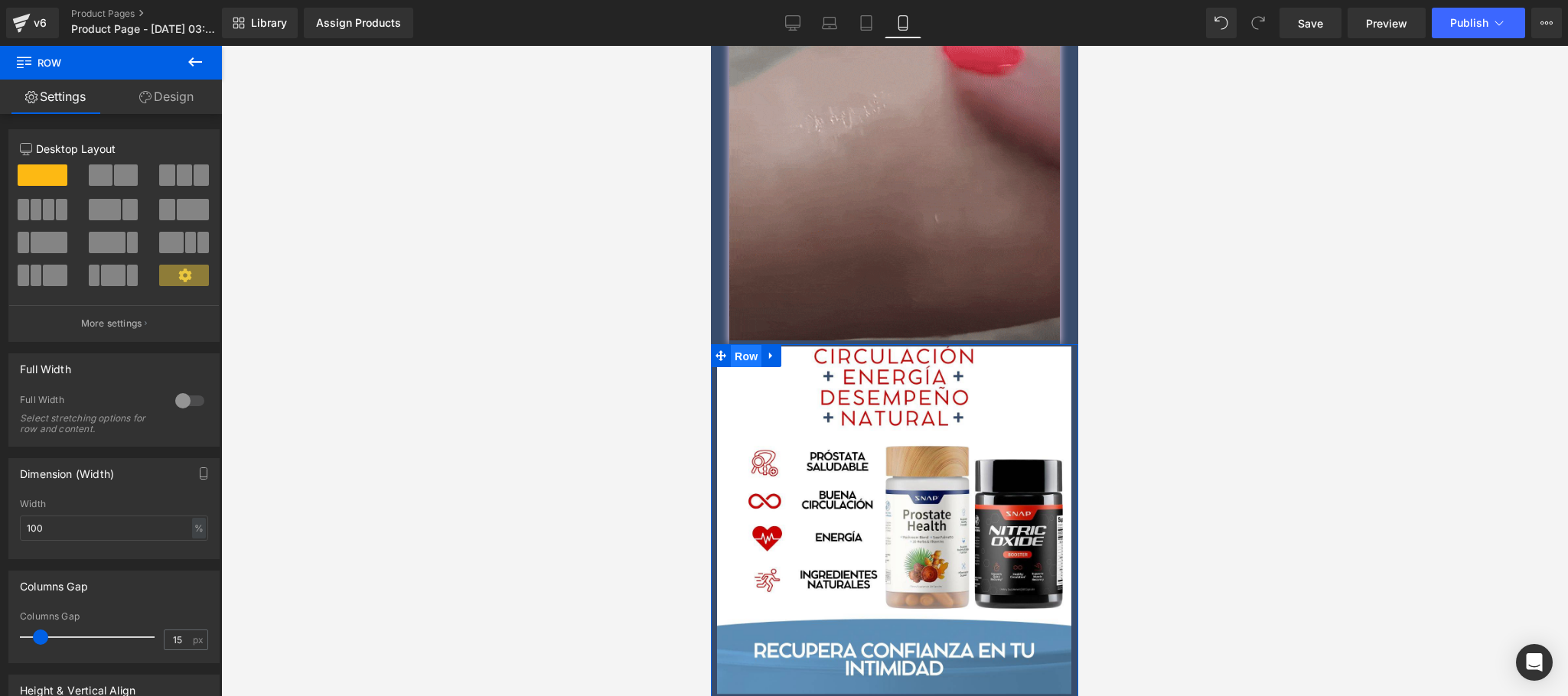
click at [740, 345] on span "Row" at bounding box center [746, 356] width 31 height 23
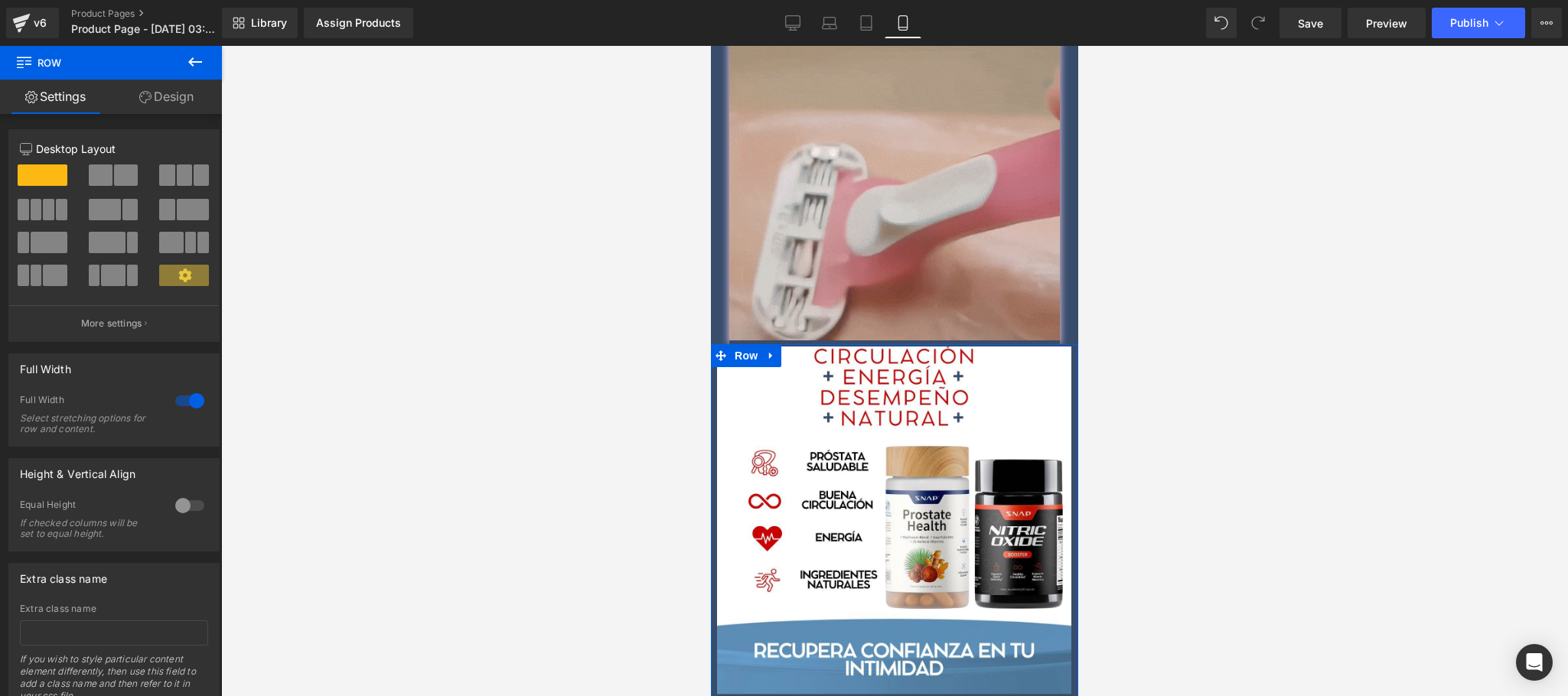
click at [140, 103] on link "Design" at bounding box center [166, 97] width 111 height 35
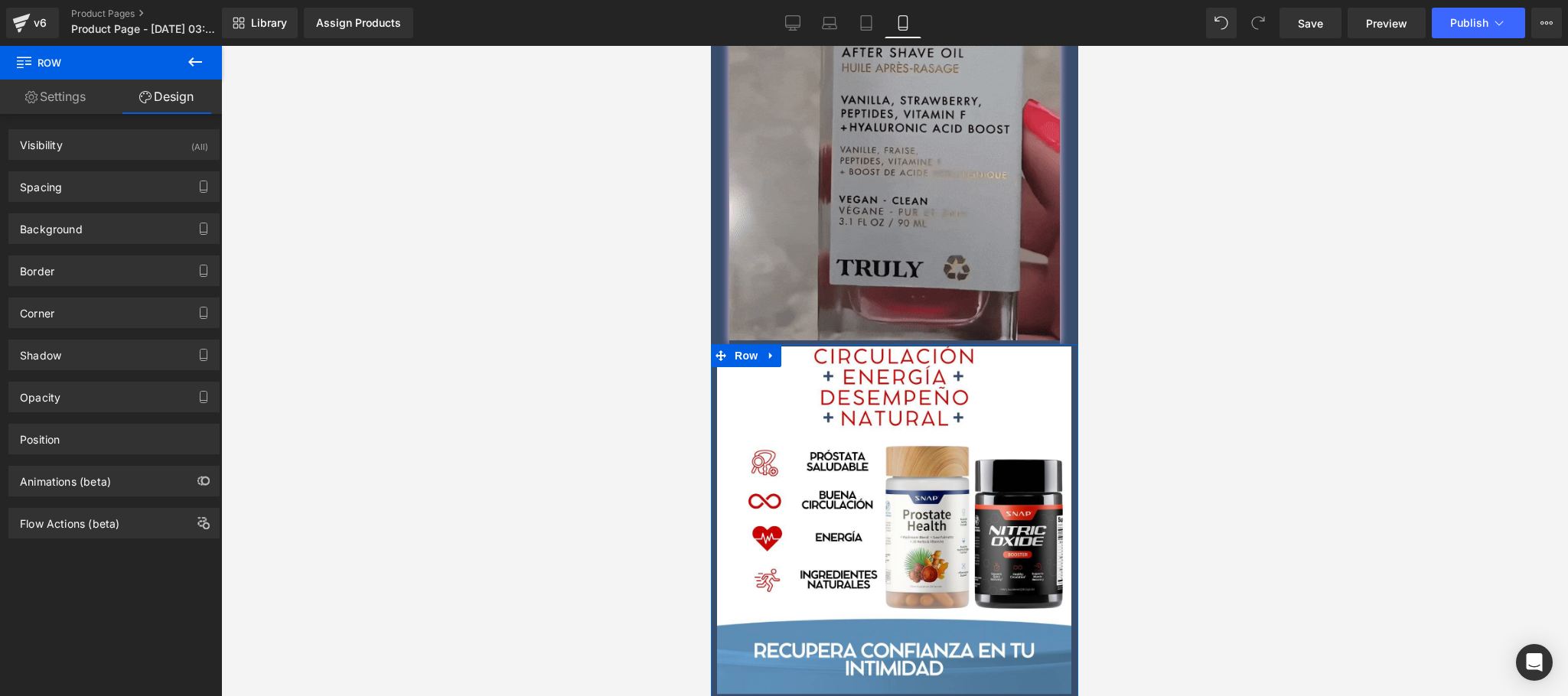
click at [119, 214] on div "Background Color & Image color #384c6c Color #384c6c 100 % Image Replace Image …" at bounding box center [114, 228] width 211 height 31
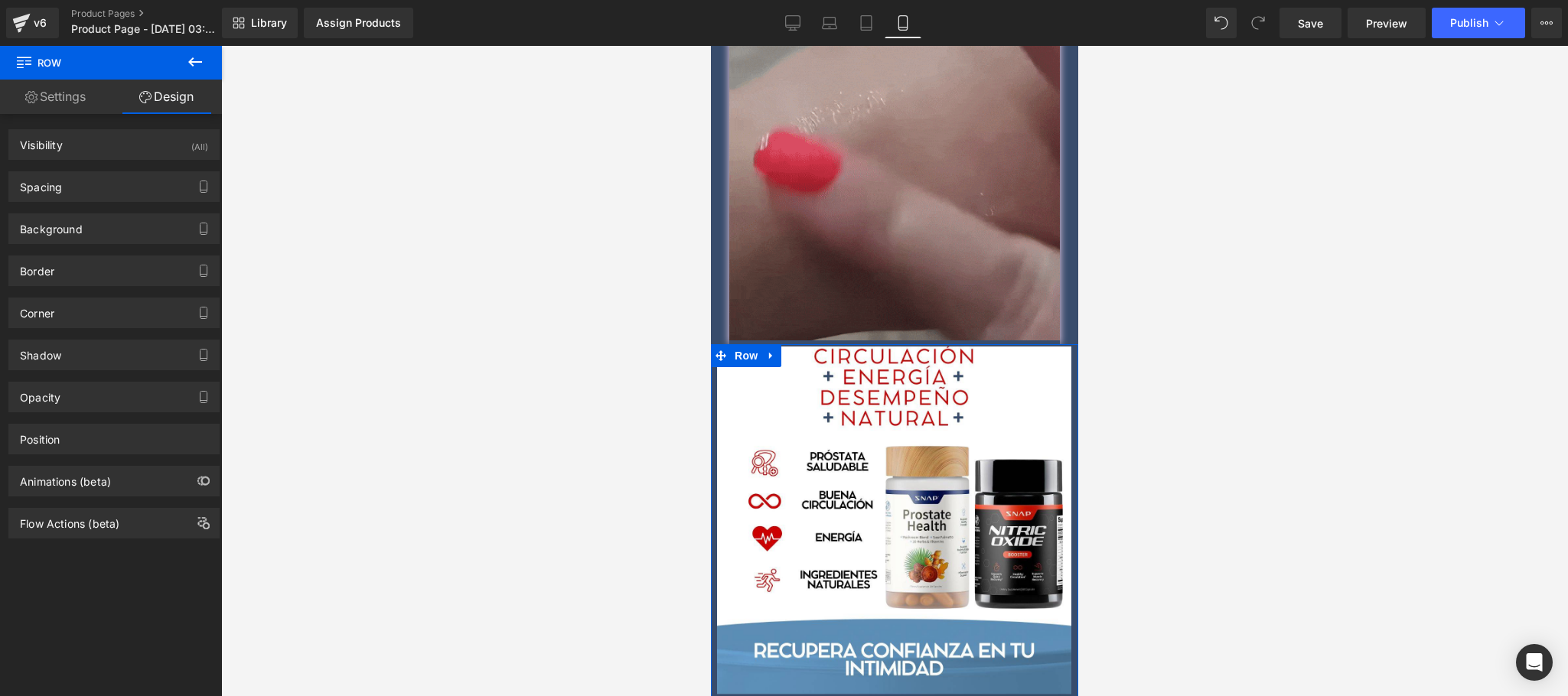
drag, startPoint x: 117, startPoint y: 229, endPoint x: 117, endPoint y: 248, distance: 19.0
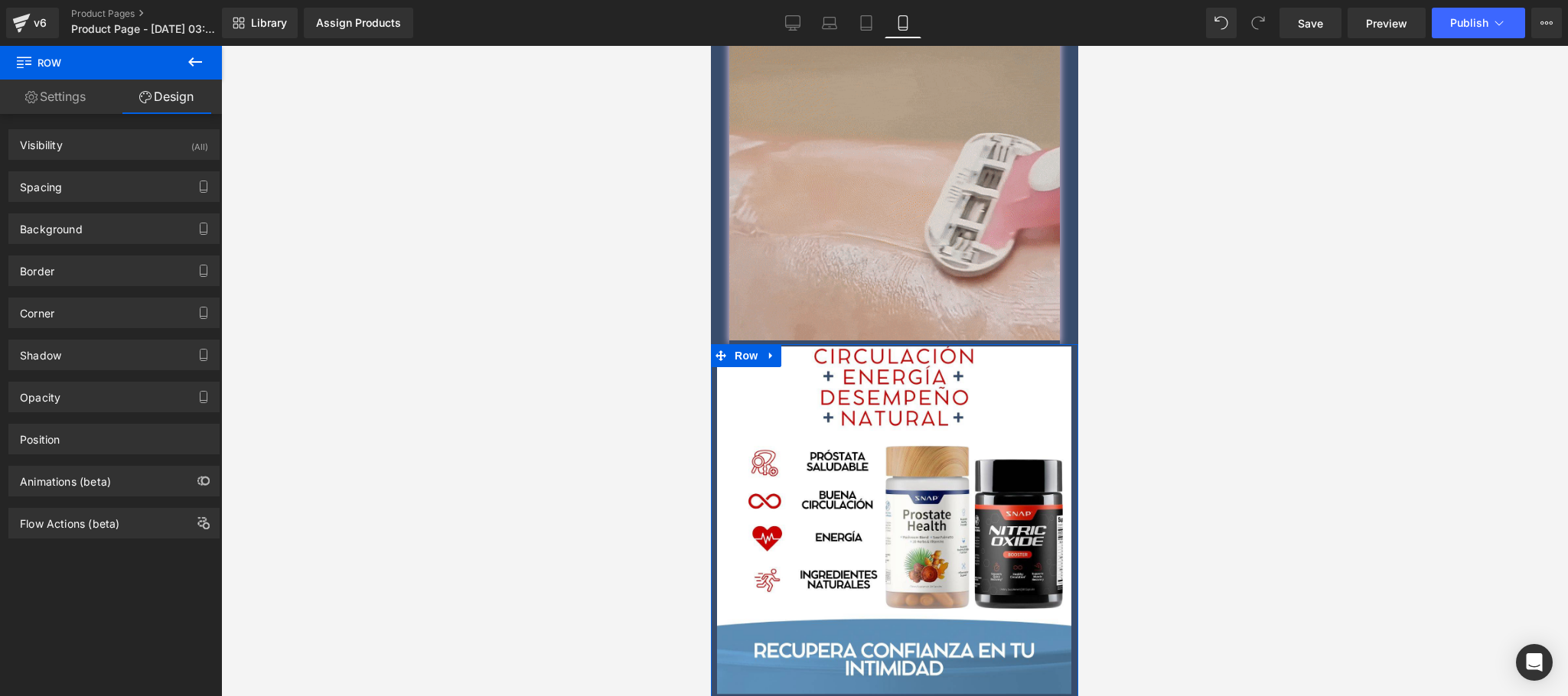
click at [117, 230] on div "Background" at bounding box center [114, 228] width 209 height 29
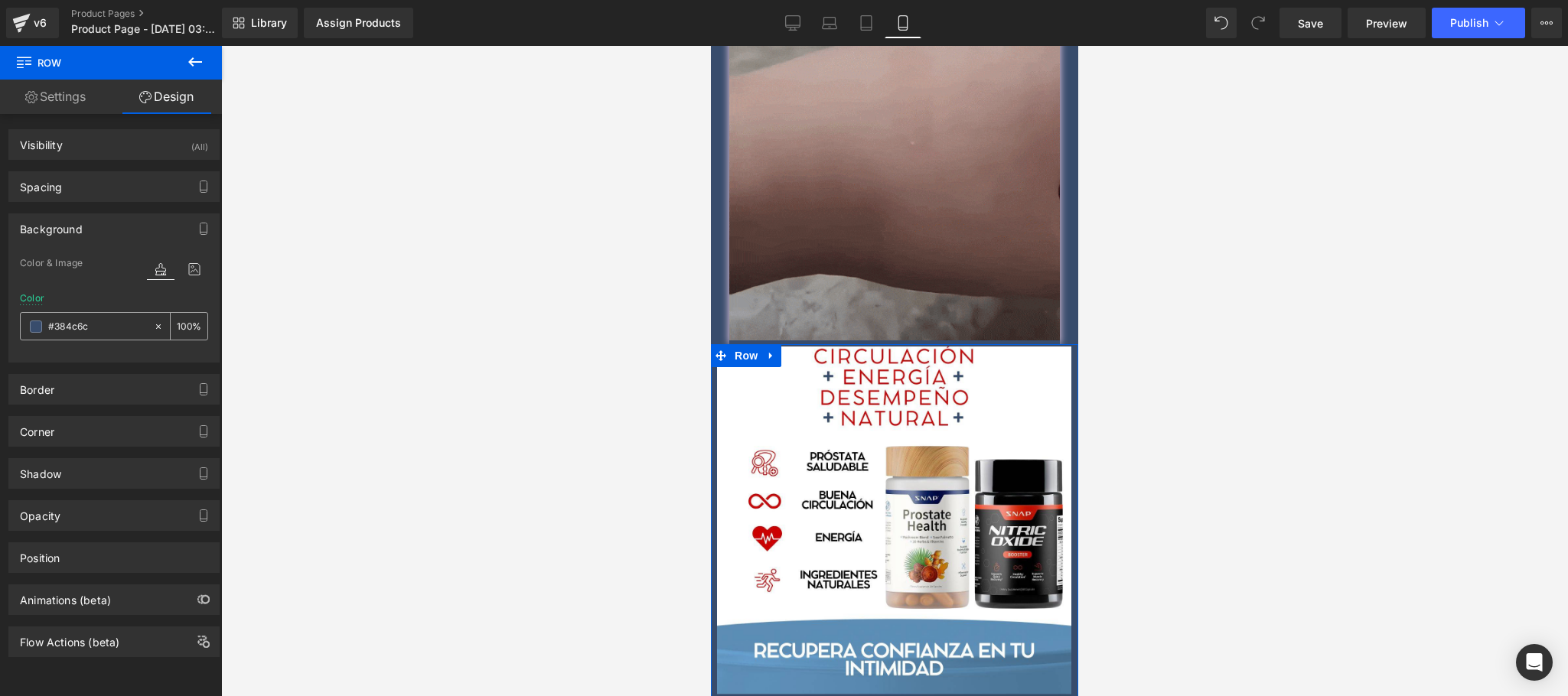
click at [96, 335] on input "#384c6c" at bounding box center [97, 326] width 98 height 17
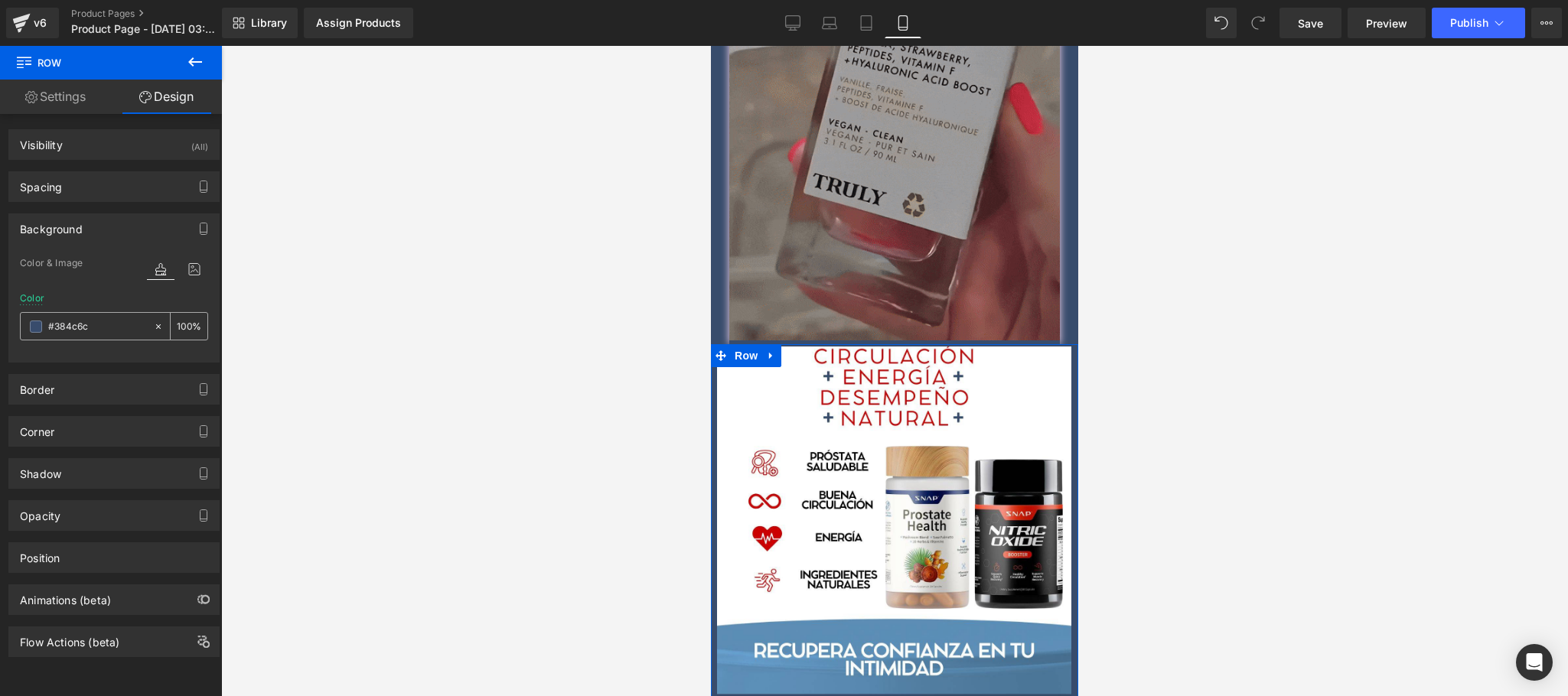
click at [96, 335] on input "#384c6c" at bounding box center [97, 326] width 98 height 17
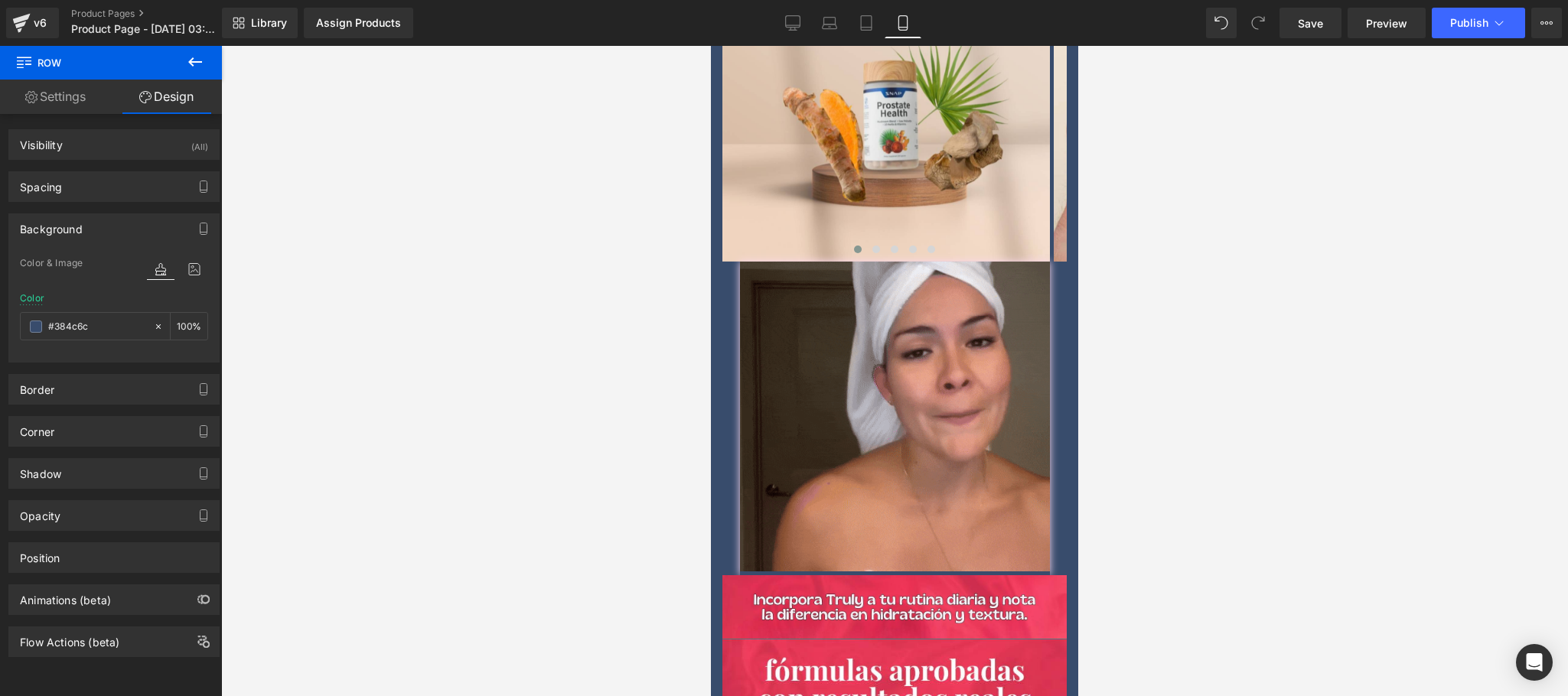
scroll to position [2142, 0]
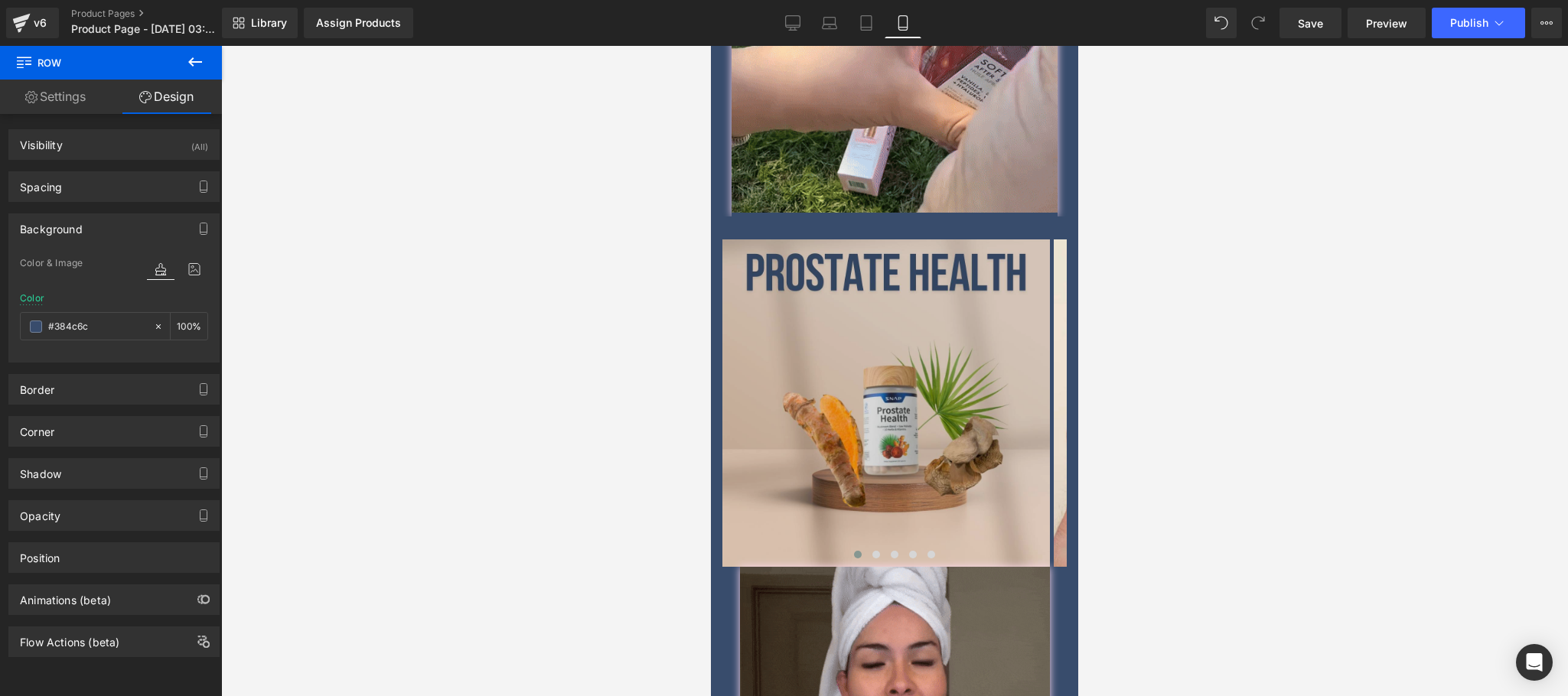
click at [855, 324] on img at bounding box center [886, 403] width 327 height 327
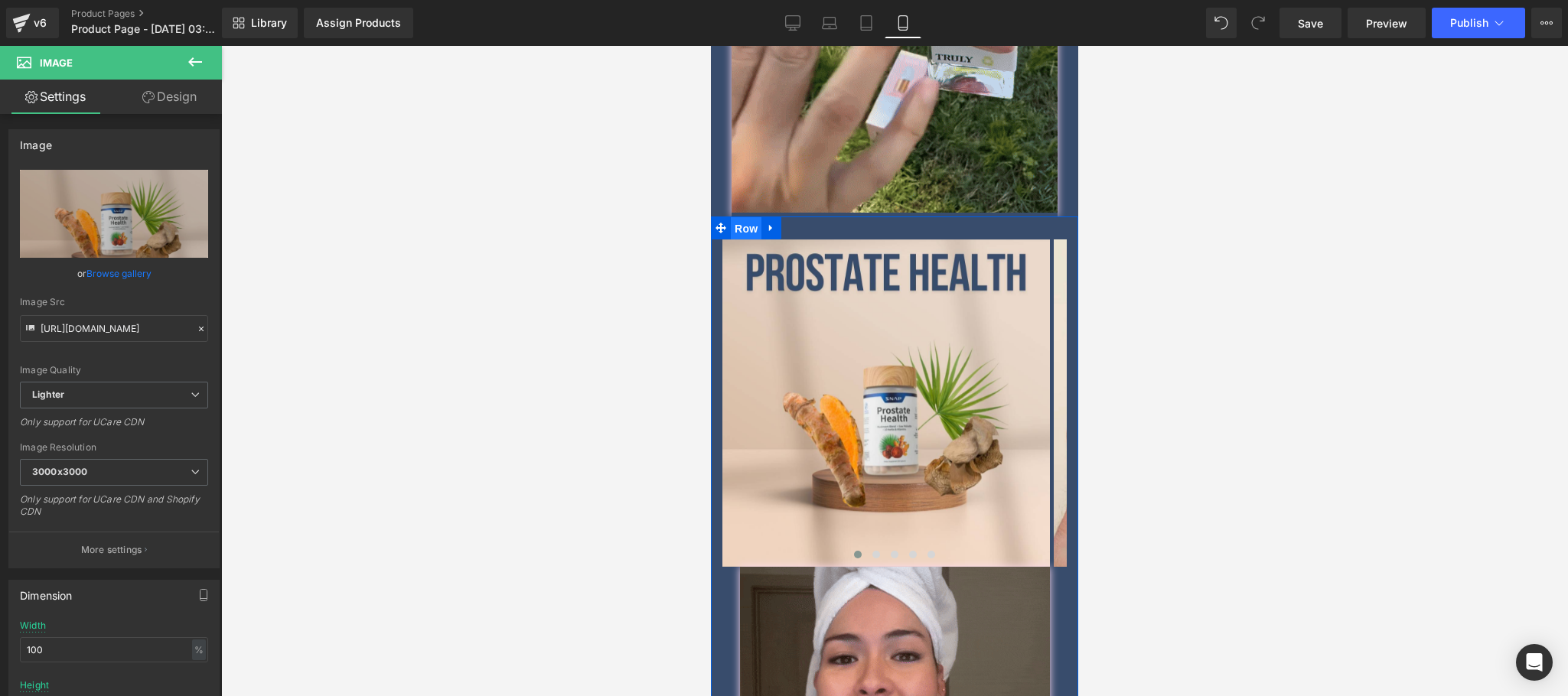
drag, startPoint x: 740, startPoint y: 209, endPoint x: 1378, endPoint y: 255, distance: 639.7
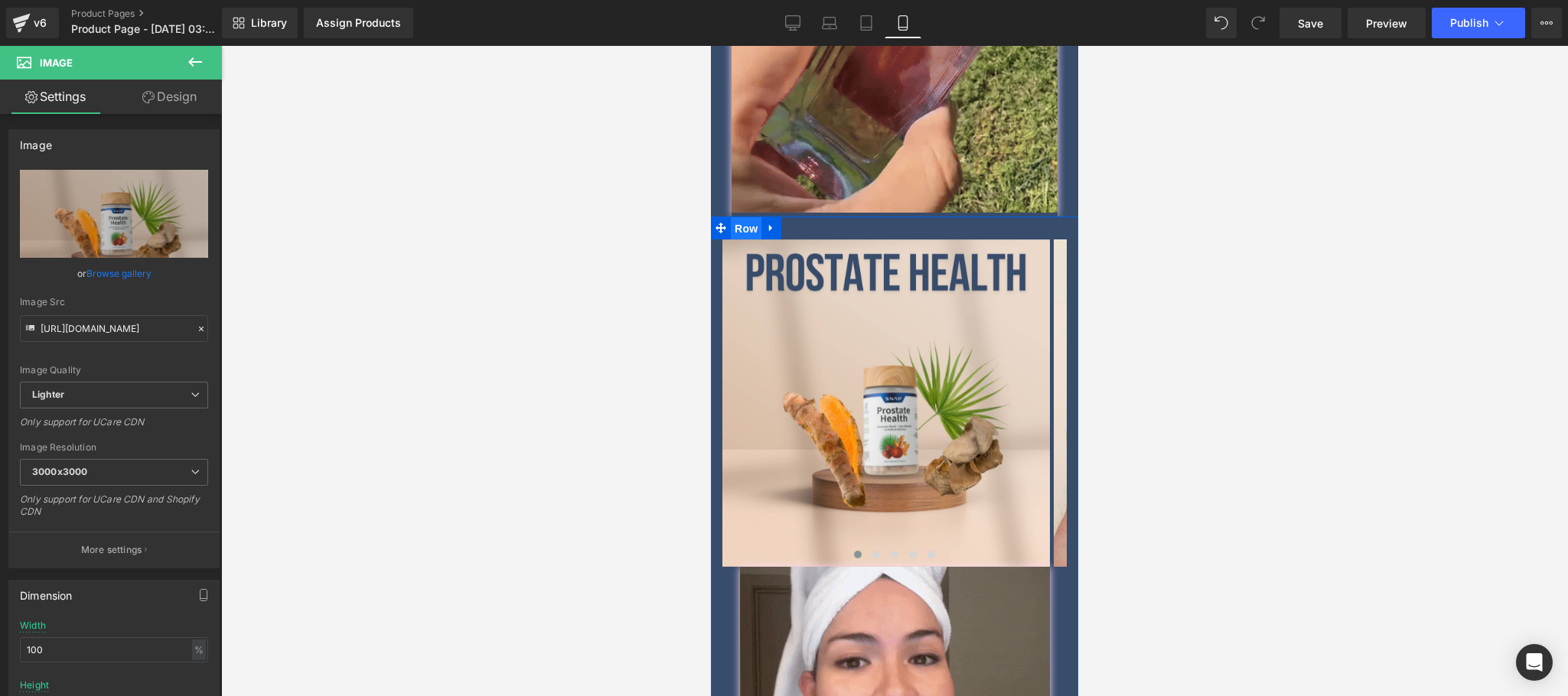
click at [740, 217] on span "Row" at bounding box center [746, 228] width 31 height 23
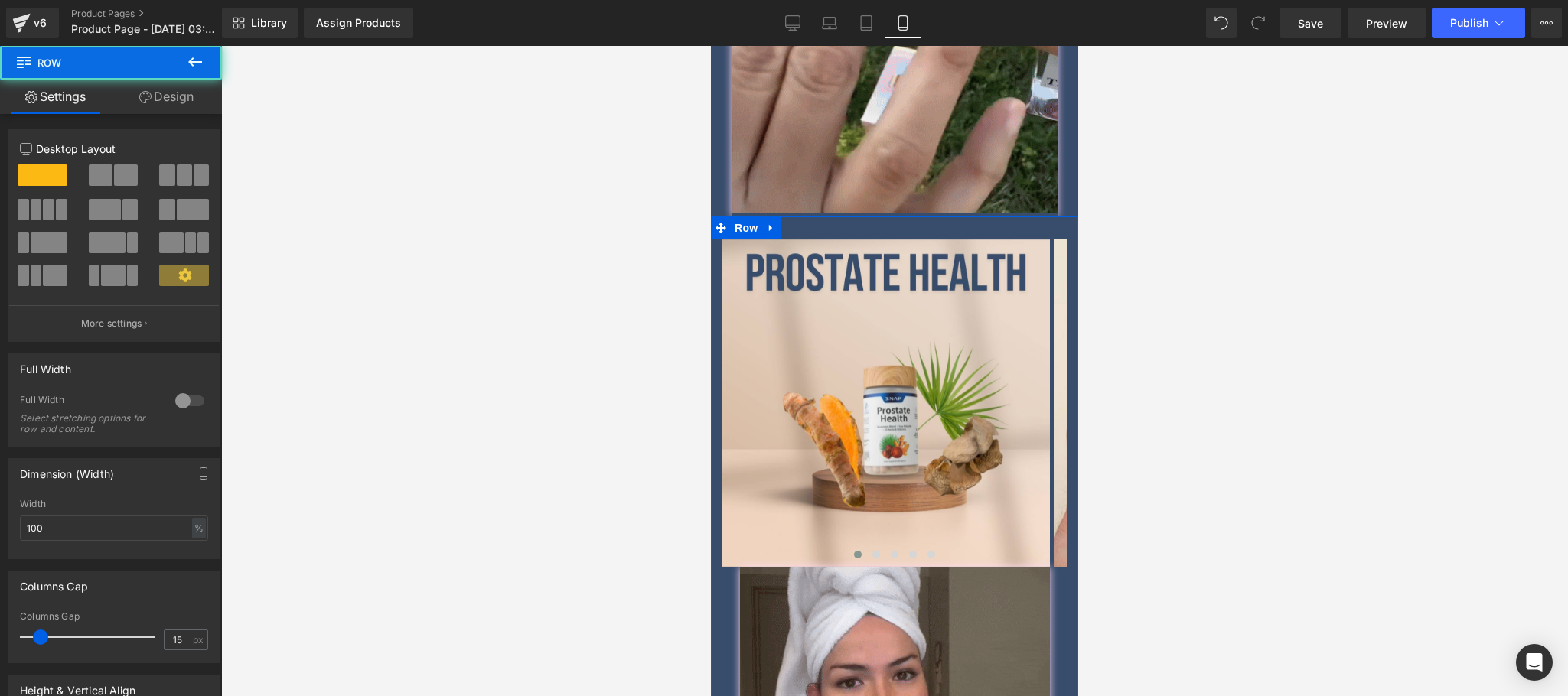
click at [154, 103] on link "Design" at bounding box center [166, 97] width 111 height 35
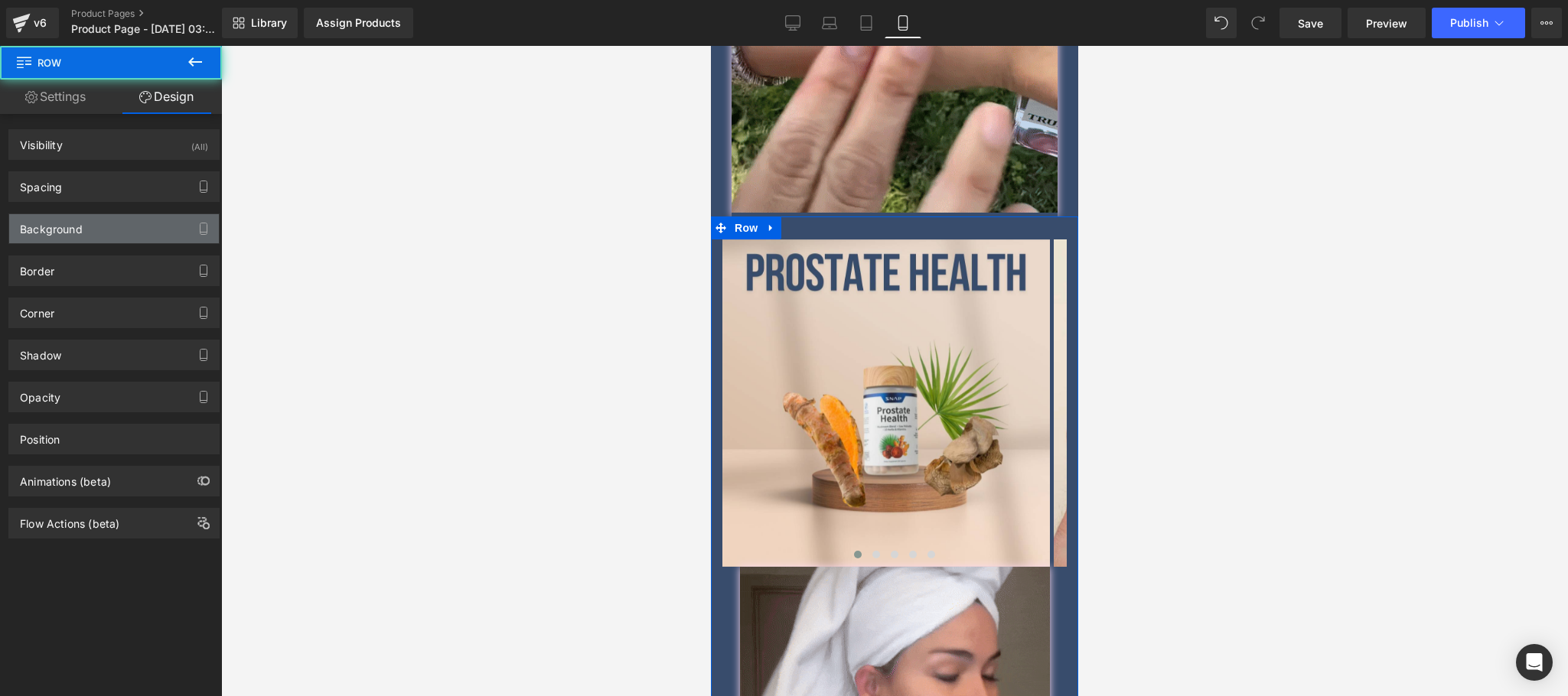
click at [95, 230] on div "Background" at bounding box center [114, 228] width 209 height 29
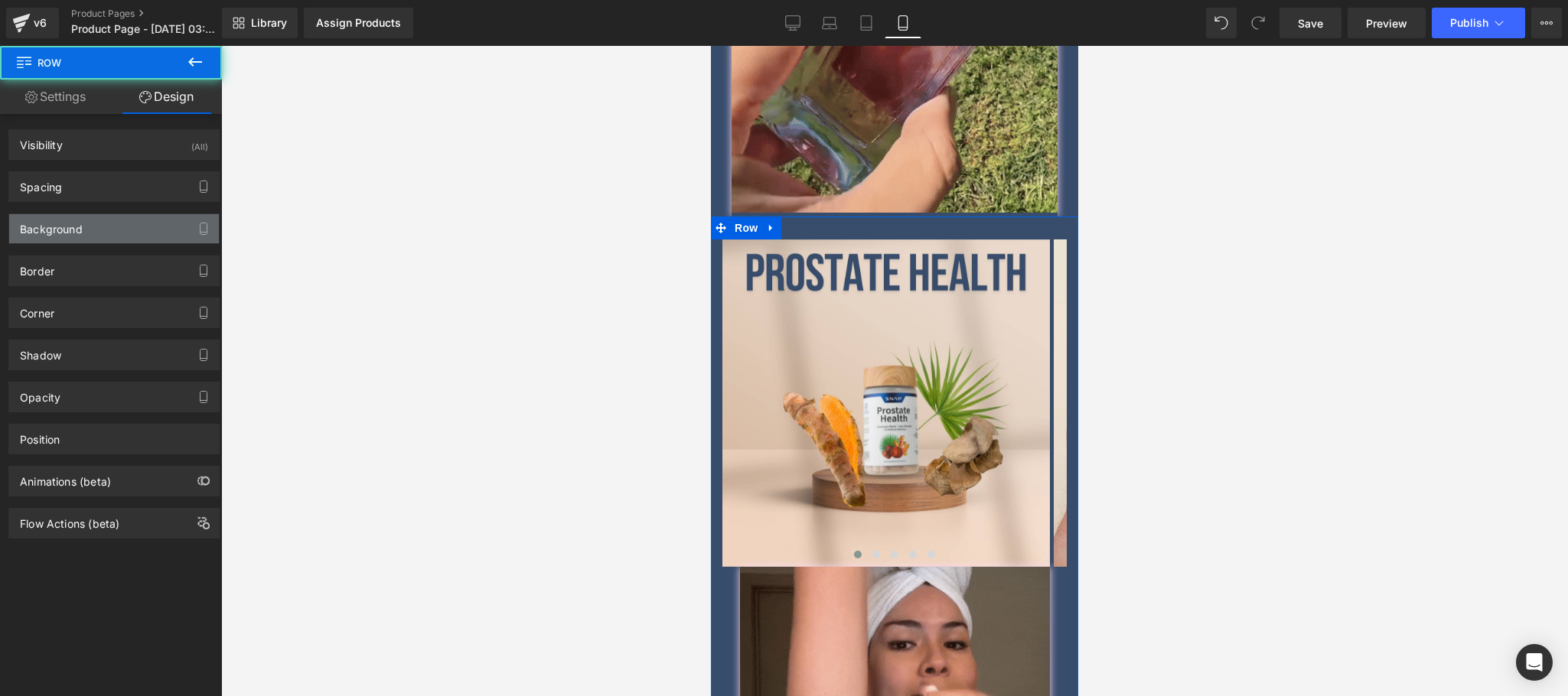
type input "#384c6c"
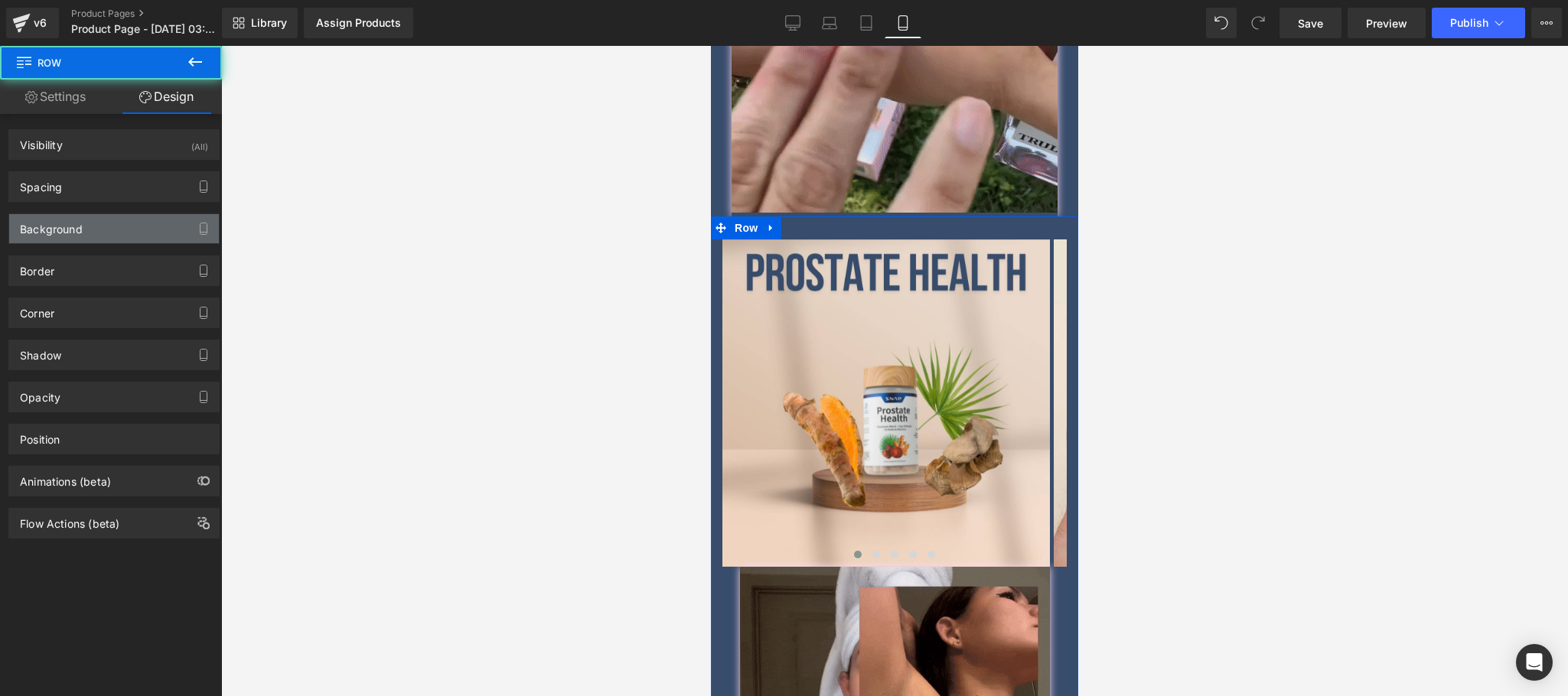
type input "100"
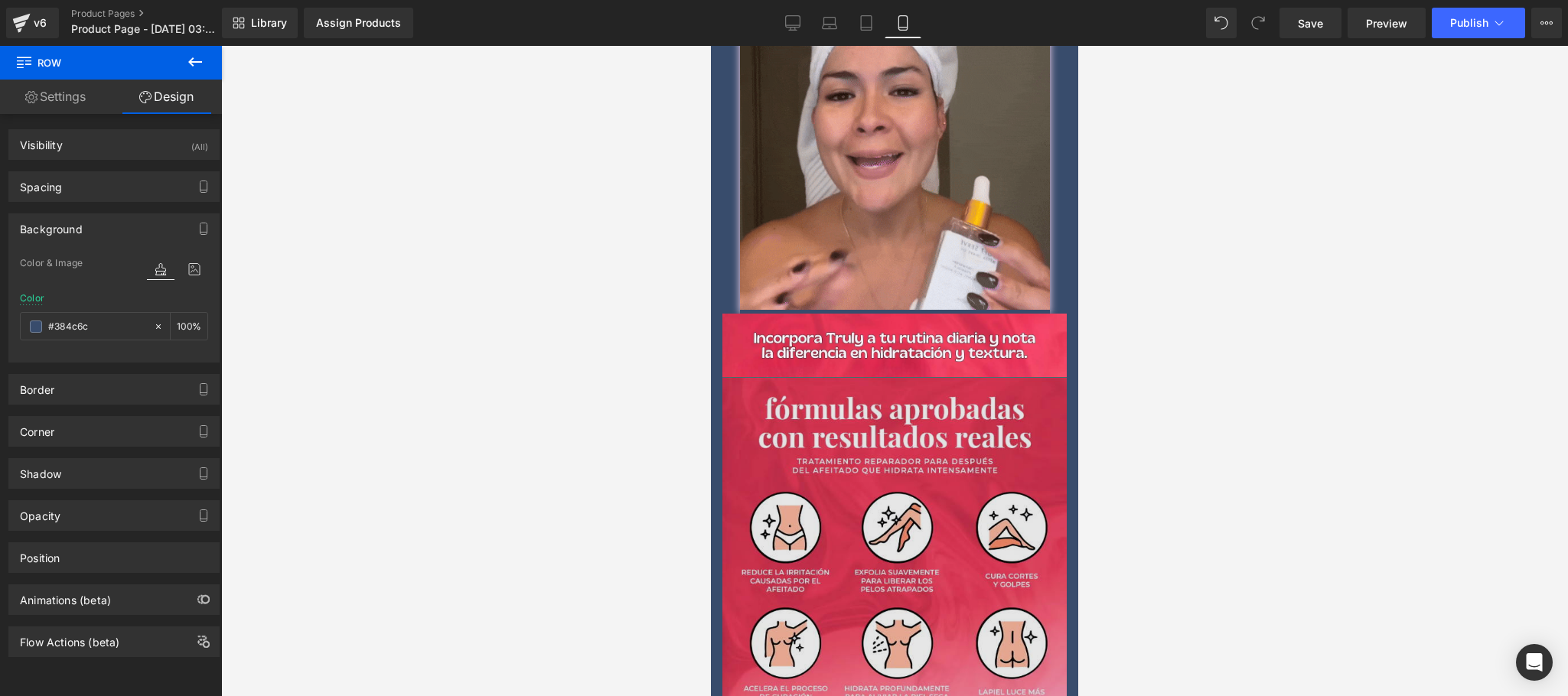
scroll to position [2754, 0]
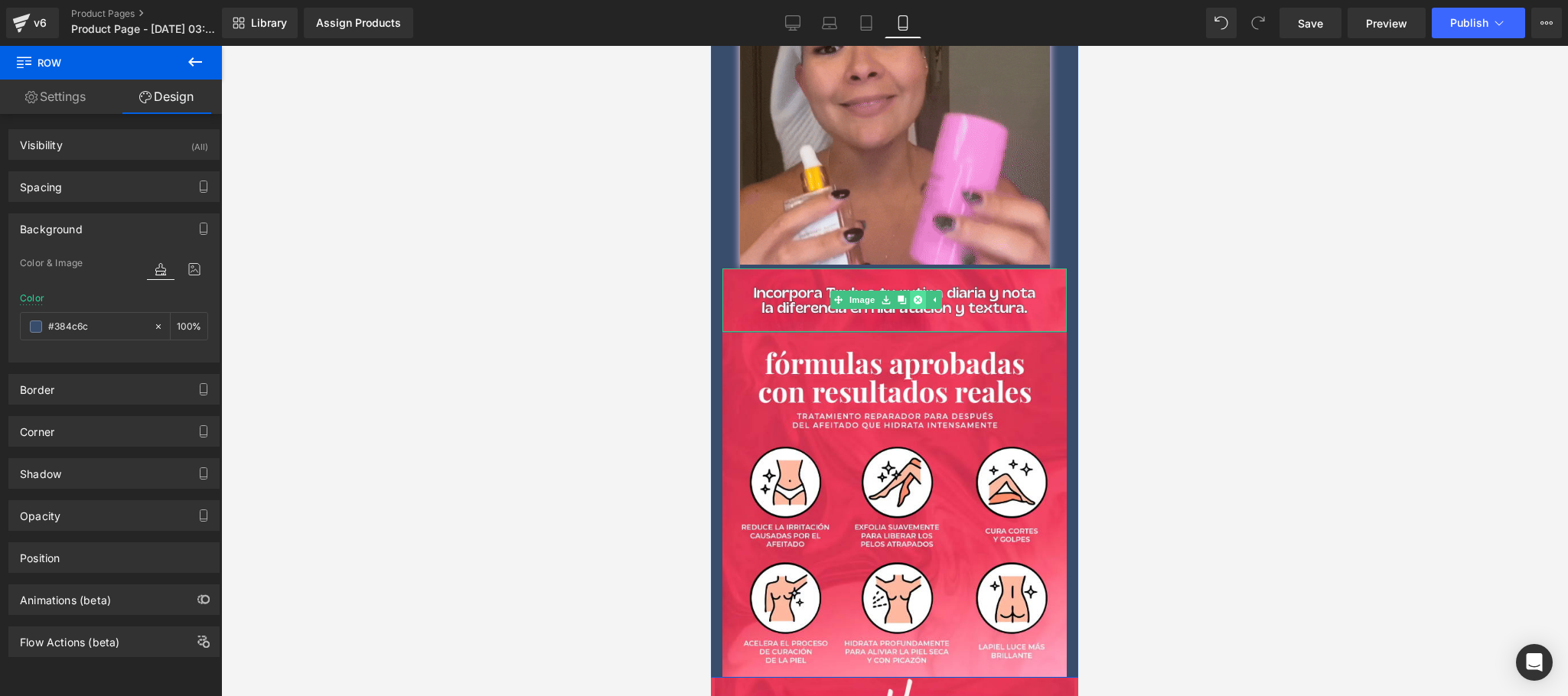
click at [914, 296] on icon at bounding box center [918, 300] width 9 height 9
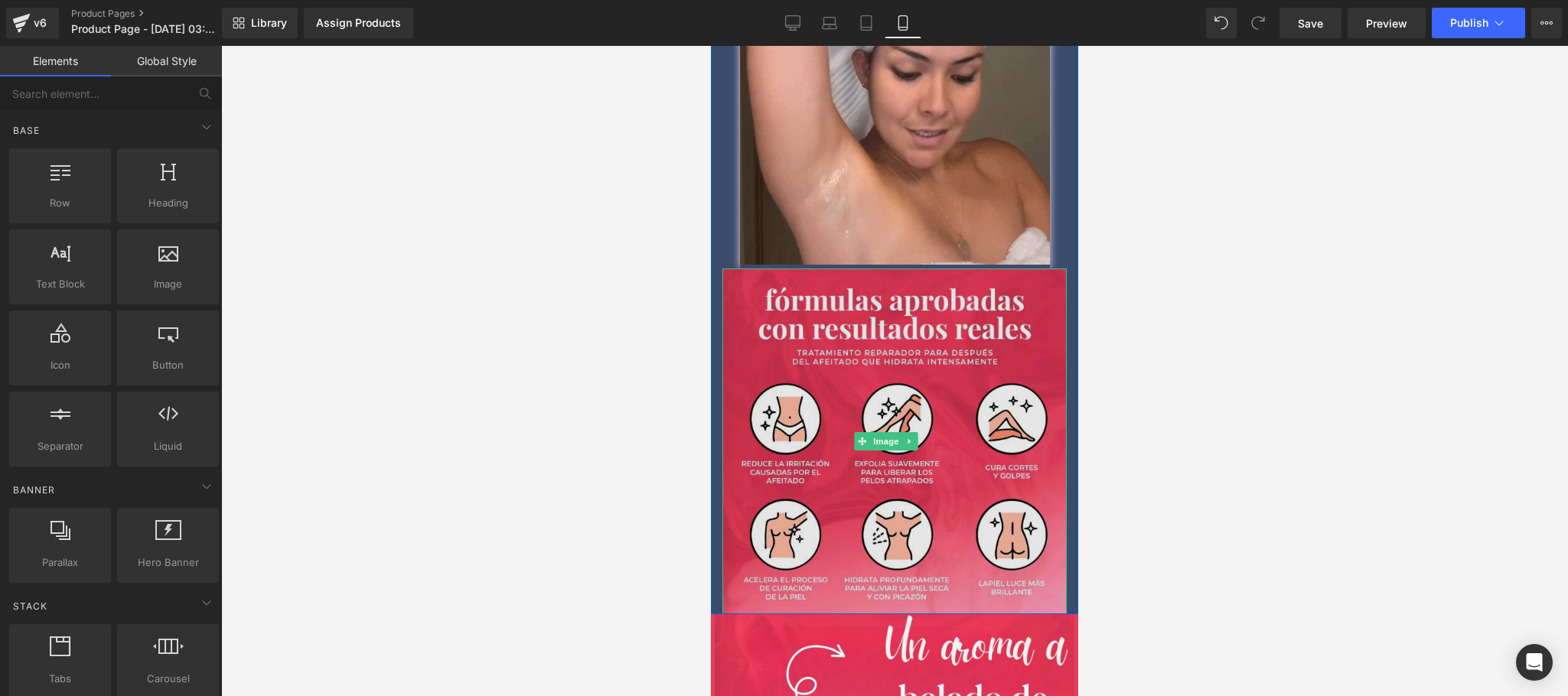
click at [916, 269] on img at bounding box center [895, 442] width 345 height 346
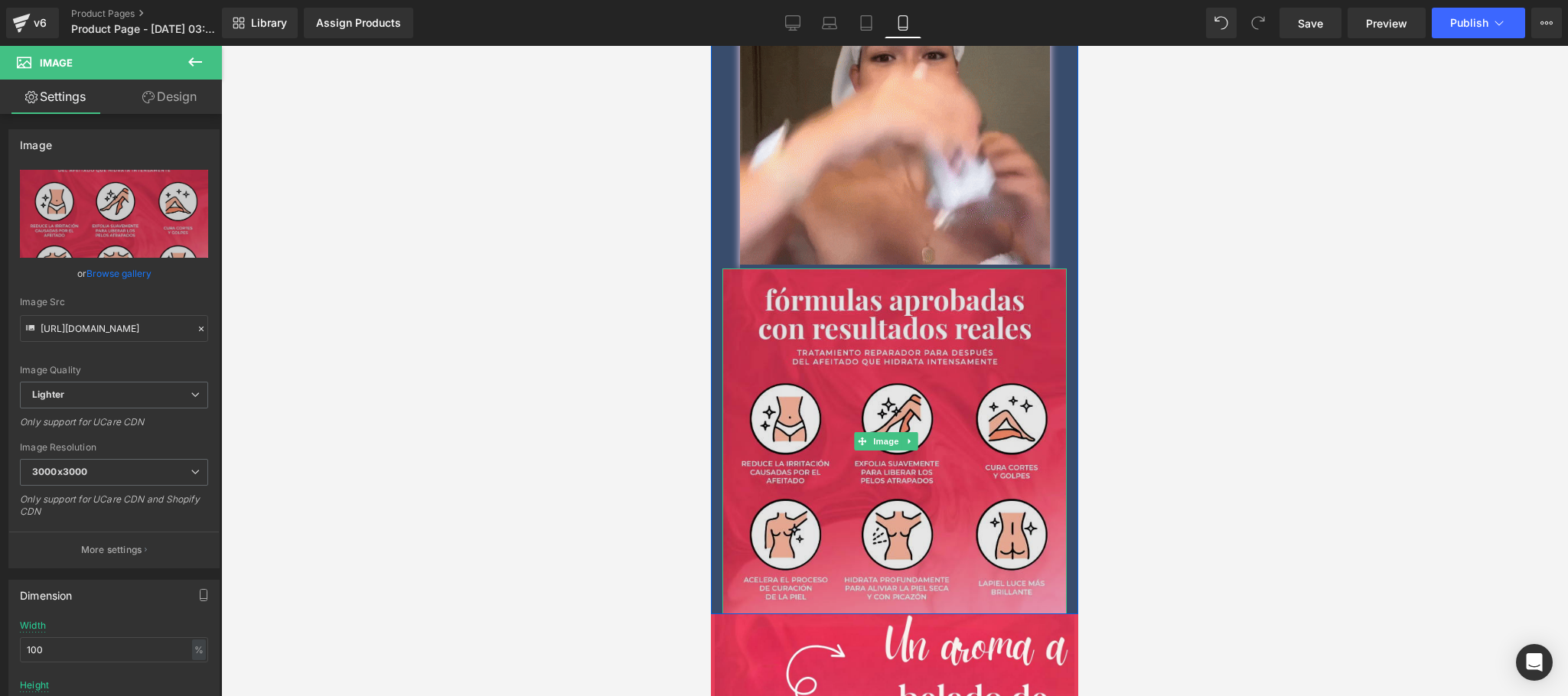
click at [906, 409] on img at bounding box center [895, 442] width 345 height 346
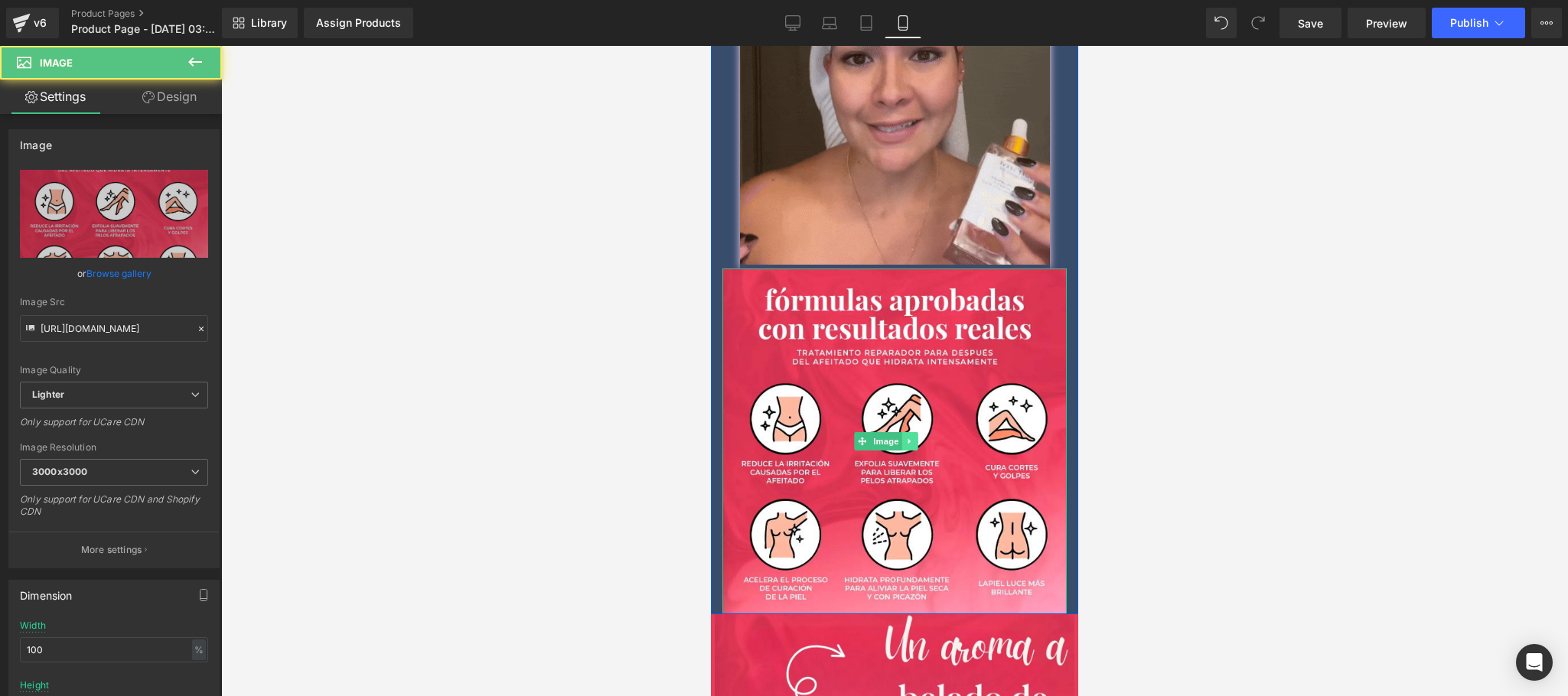
click at [910, 438] on icon at bounding box center [908, 441] width 2 height 6
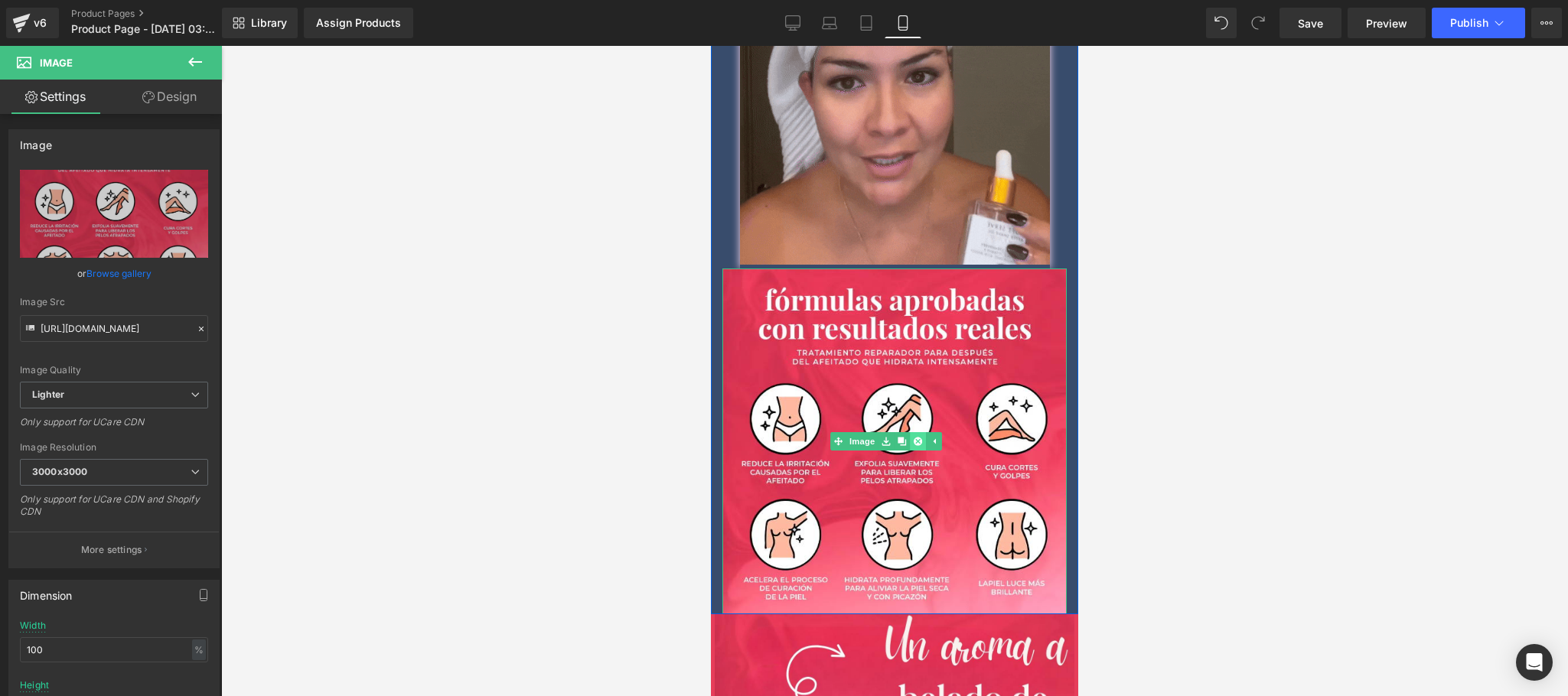
click at [914, 437] on icon at bounding box center [918, 442] width 9 height 9
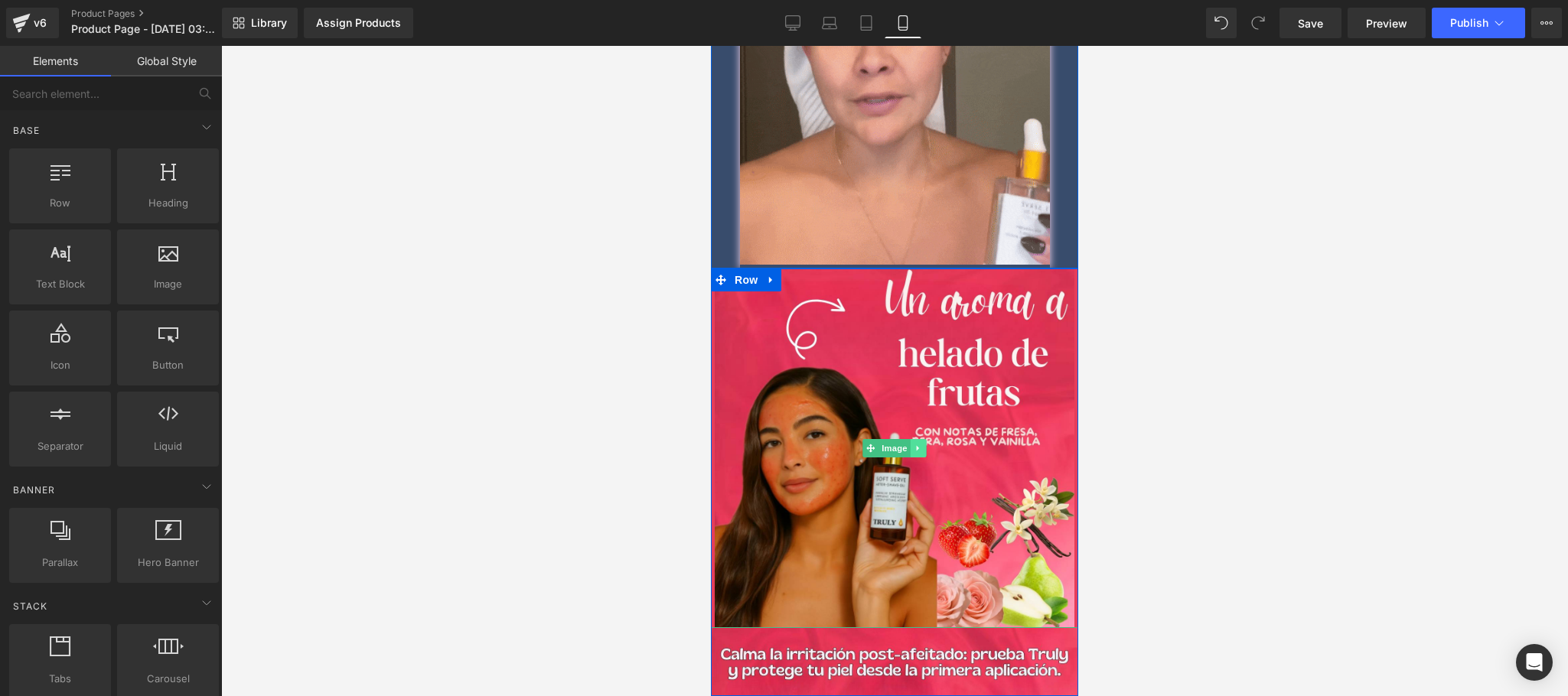
click at [916, 439] on link at bounding box center [918, 448] width 16 height 18
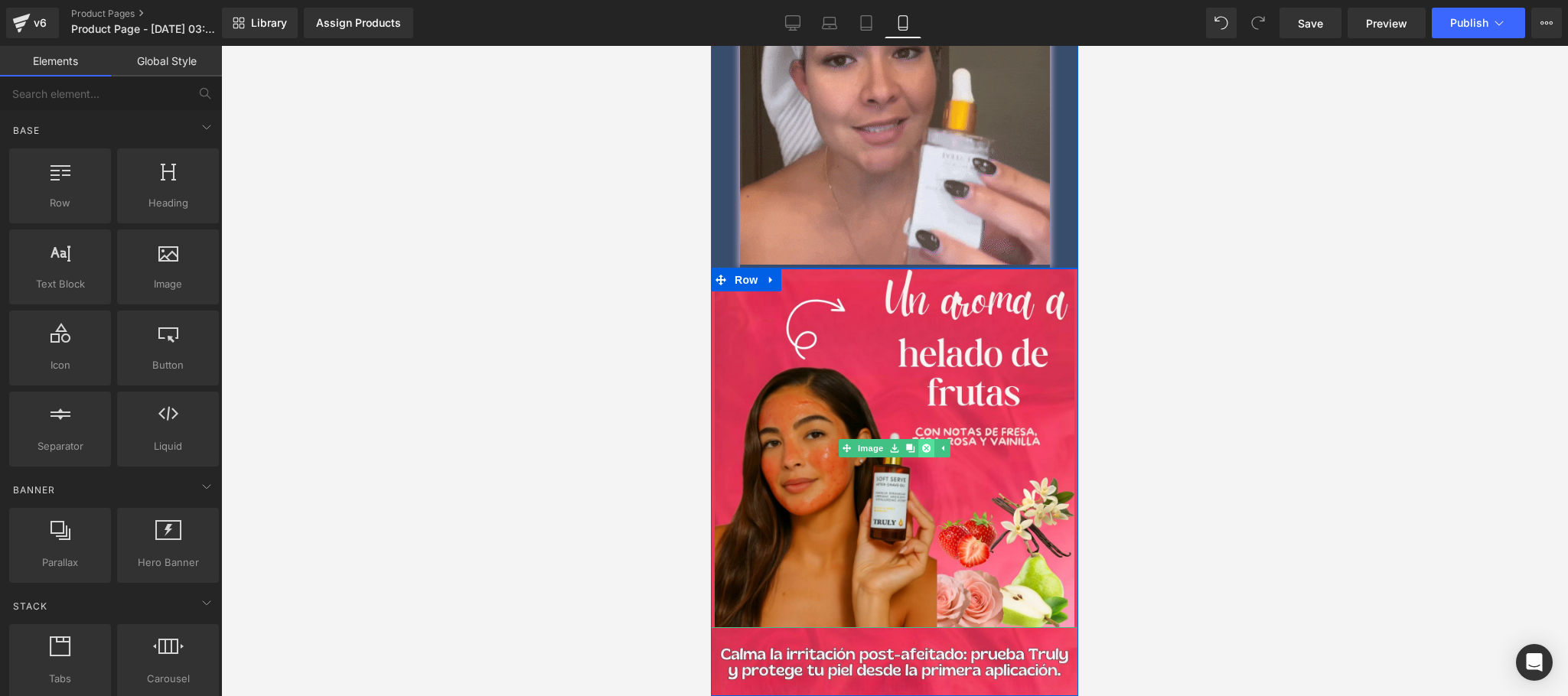
click at [922, 444] on icon at bounding box center [926, 448] width 9 height 9
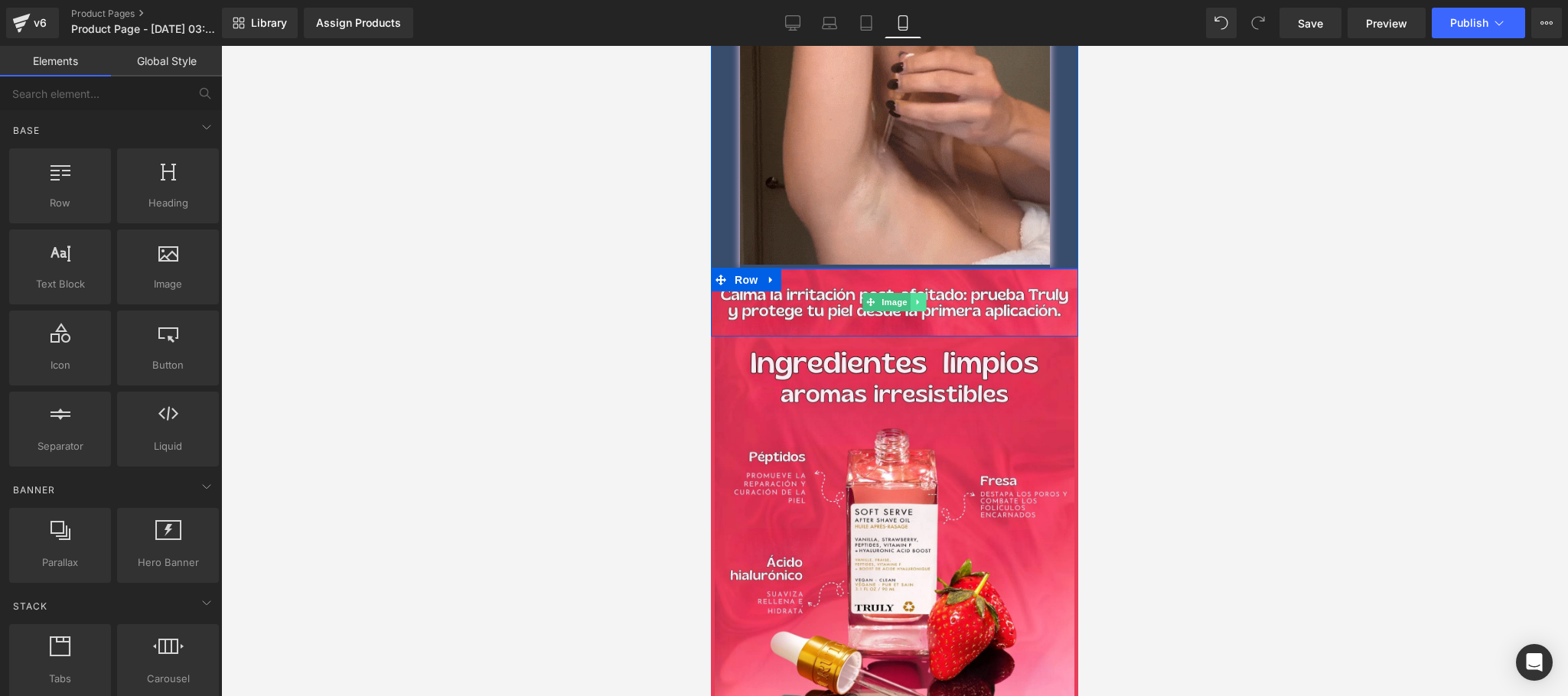
click at [914, 298] on icon at bounding box center [918, 303] width 9 height 9
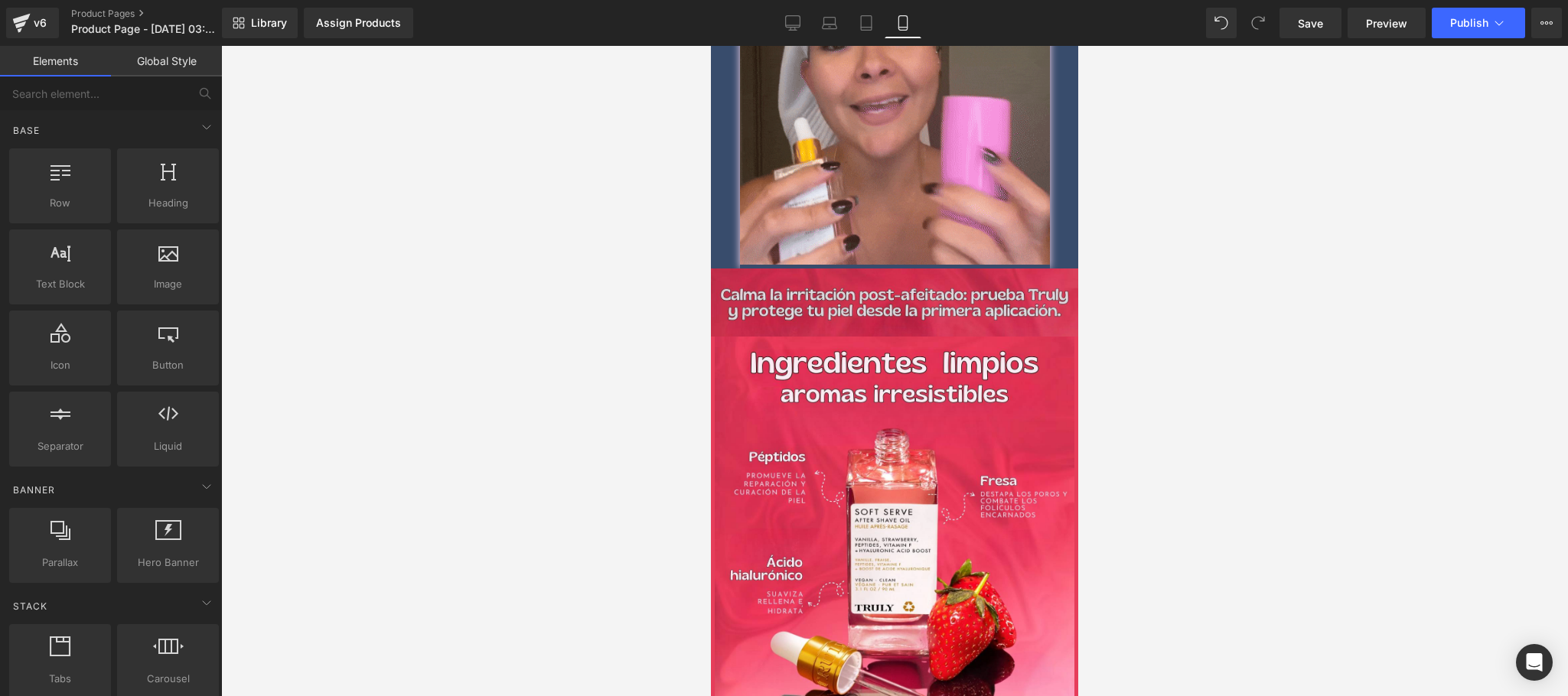
scroll to position [2142, 0]
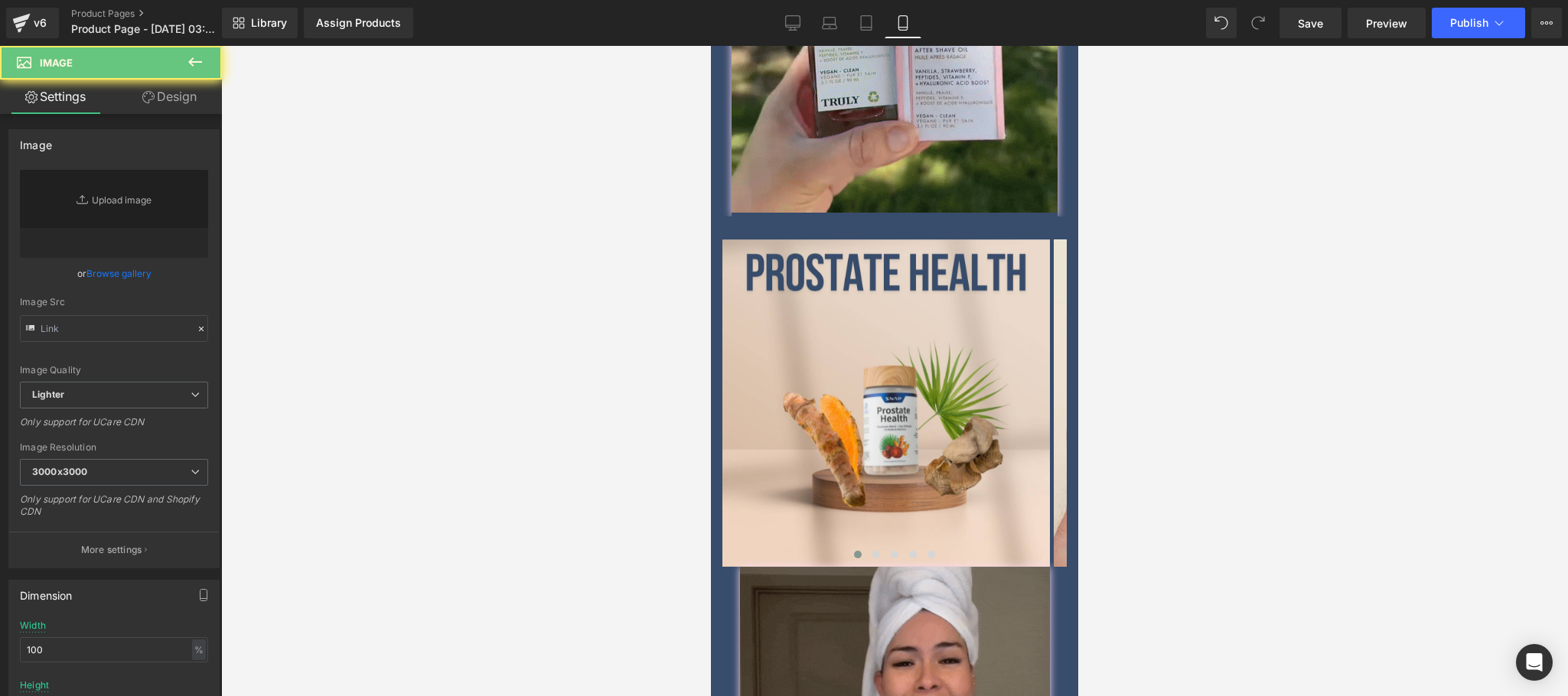
scroll to position [2754, 0]
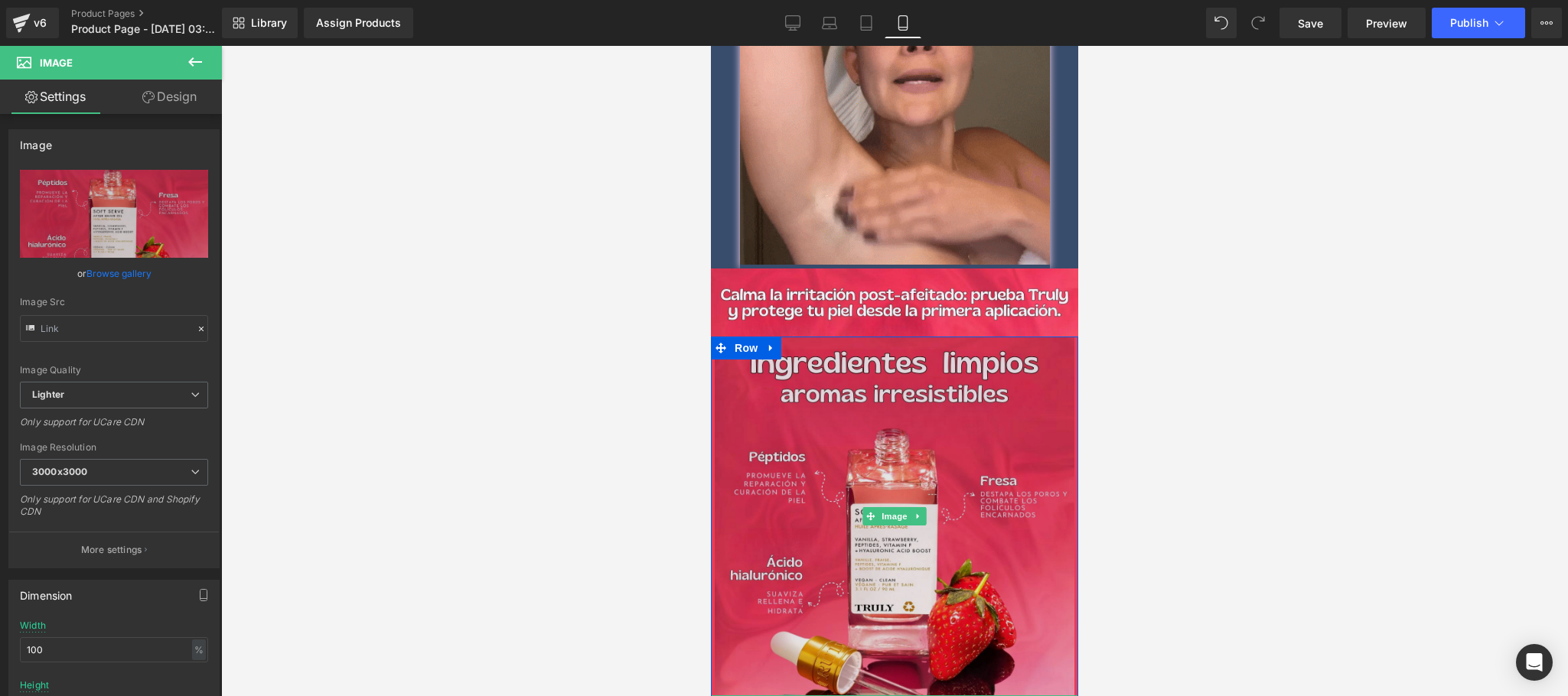
type input "https://ucarecdn.com/c972bca6-23ea-4e8a-a18f-4abaea6dd9ef/-/format/auto/-/previ…"
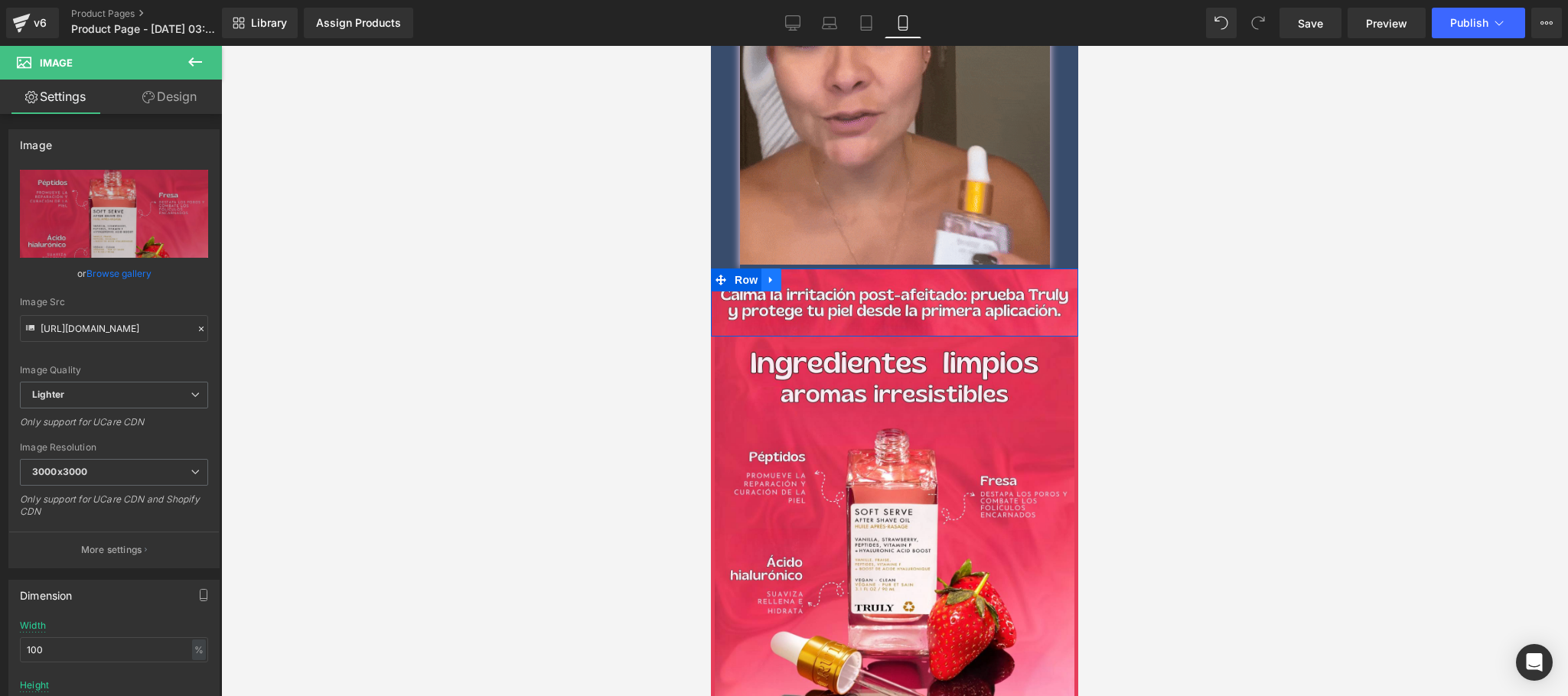
click at [766, 274] on icon at bounding box center [771, 280] width 11 height 12
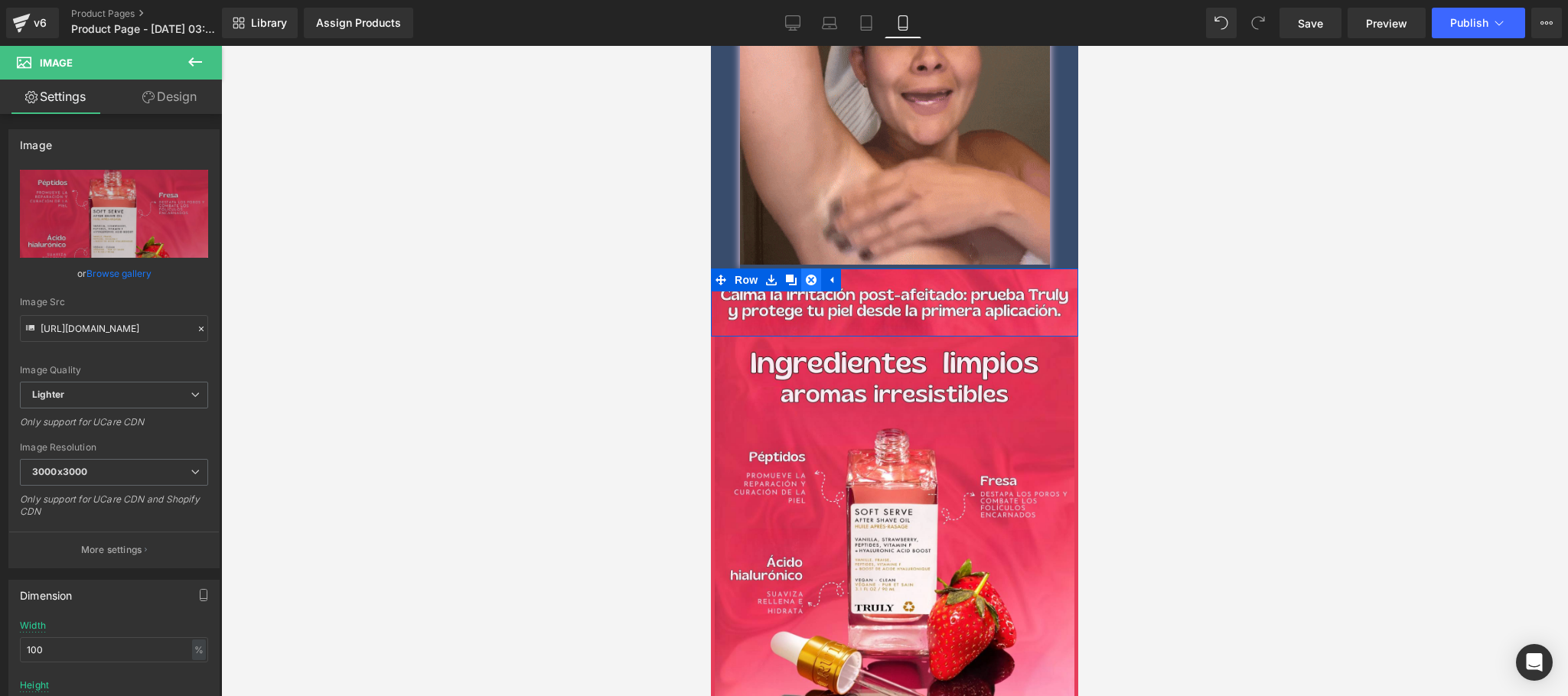
click at [806, 275] on icon at bounding box center [812, 280] width 11 height 11
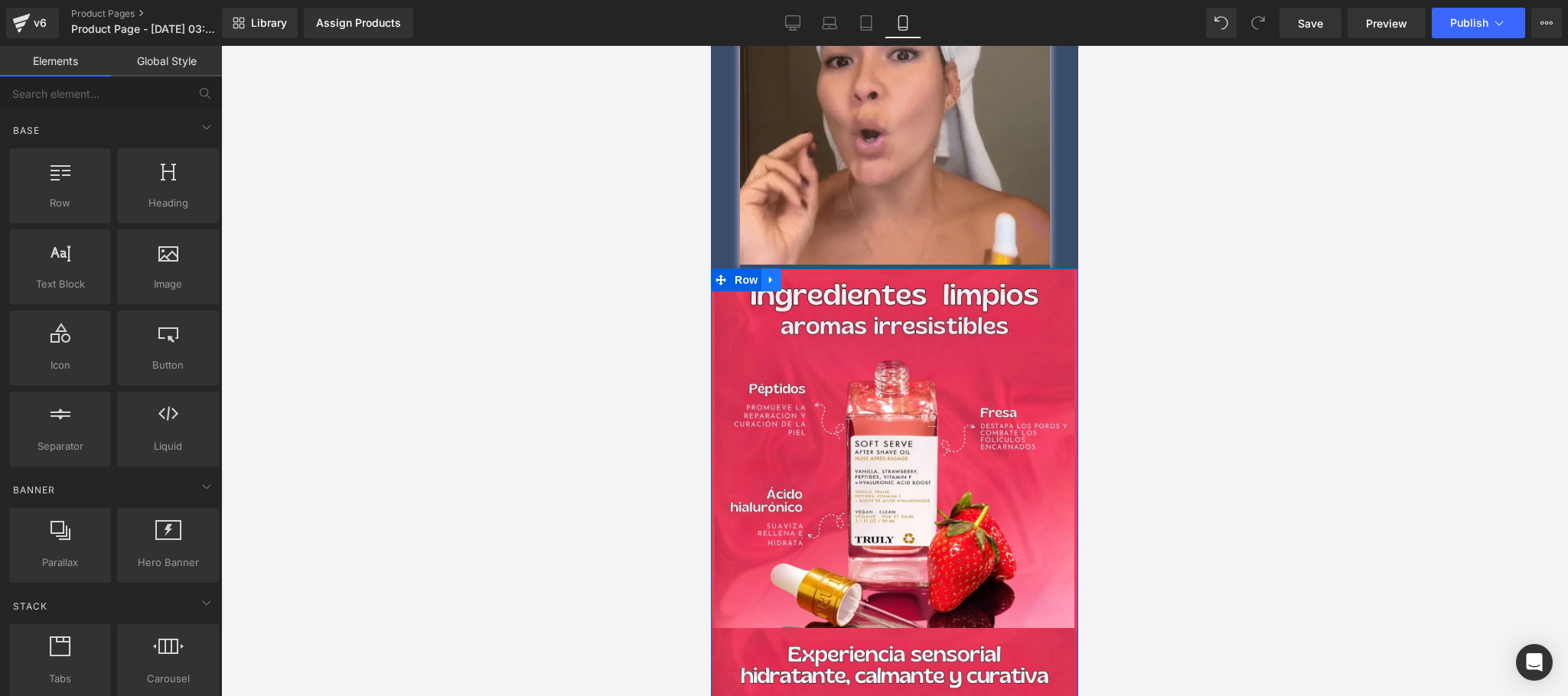
click at [766, 274] on icon at bounding box center [771, 280] width 11 height 12
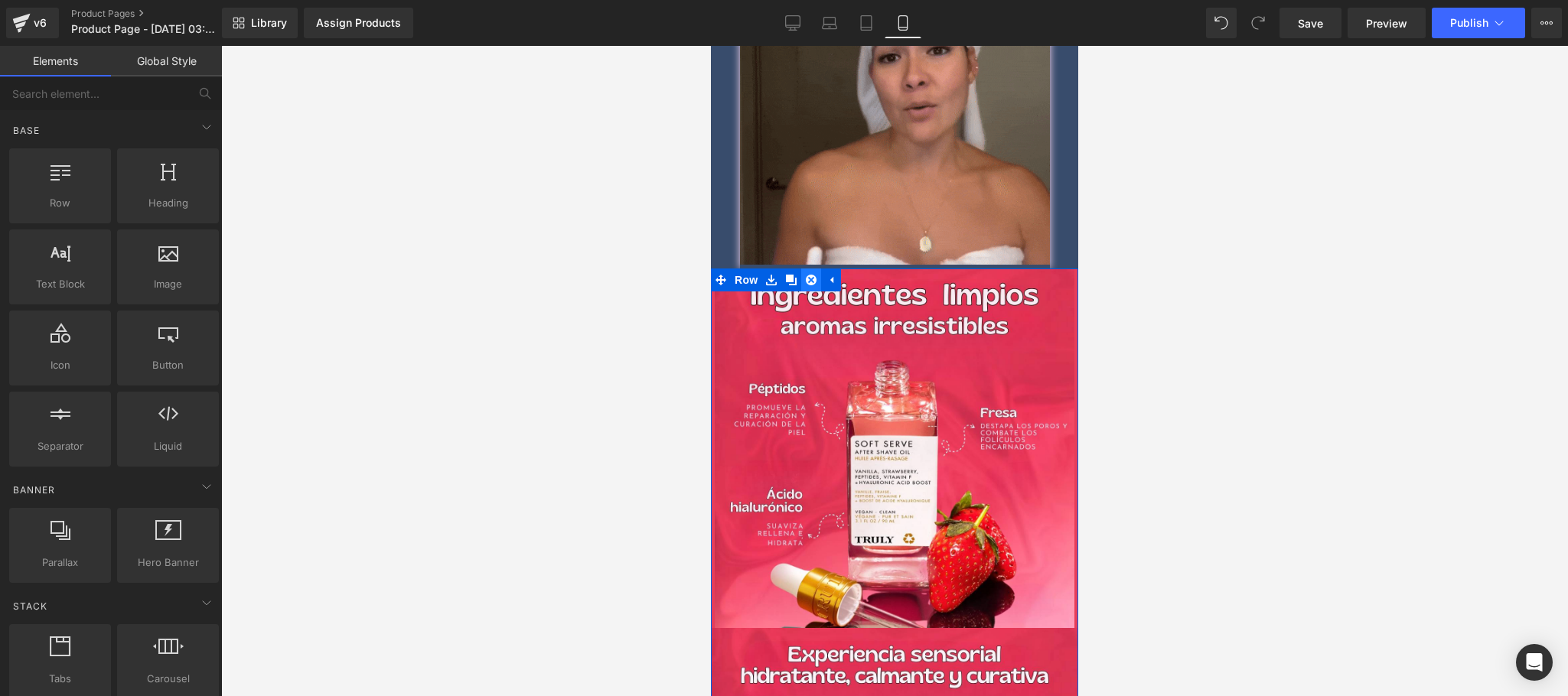
click at [801, 269] on link at bounding box center [811, 280] width 20 height 23
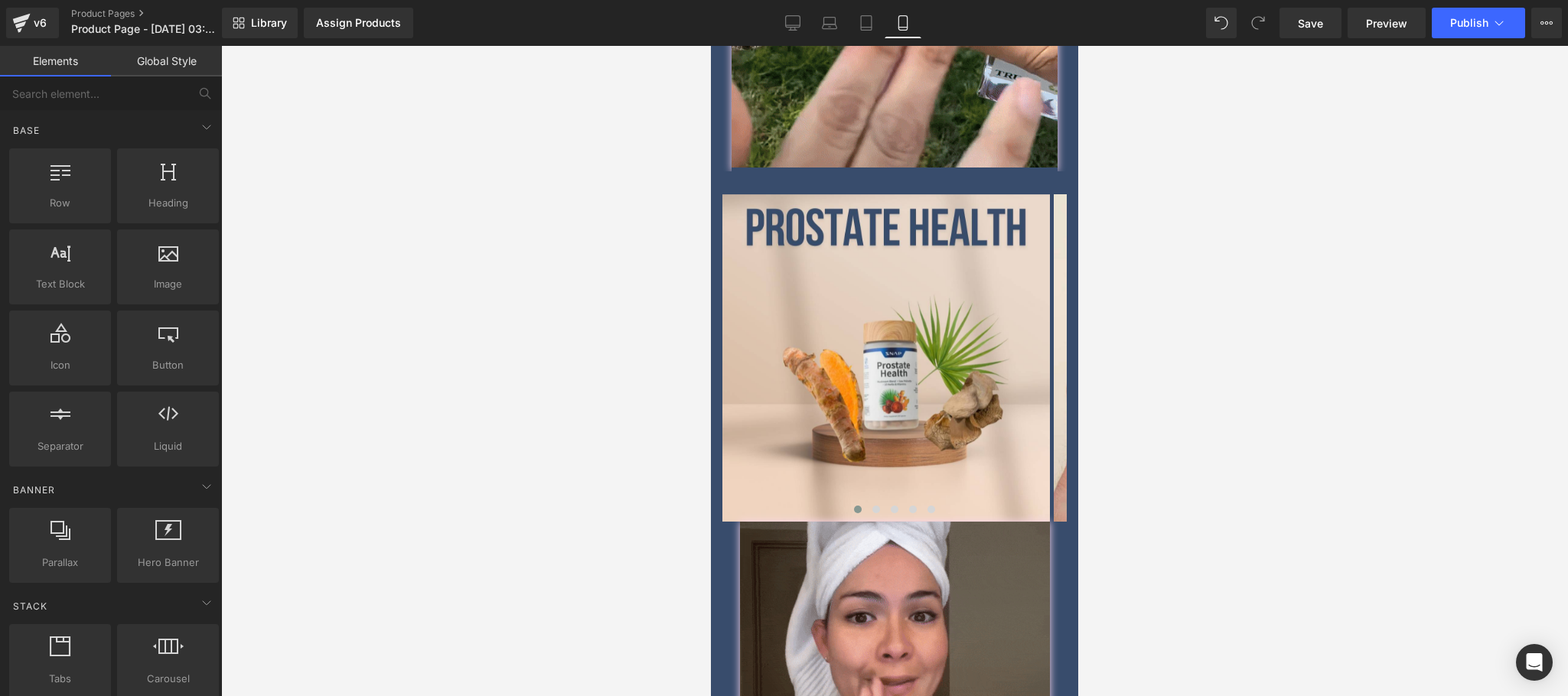
scroll to position [2142, 0]
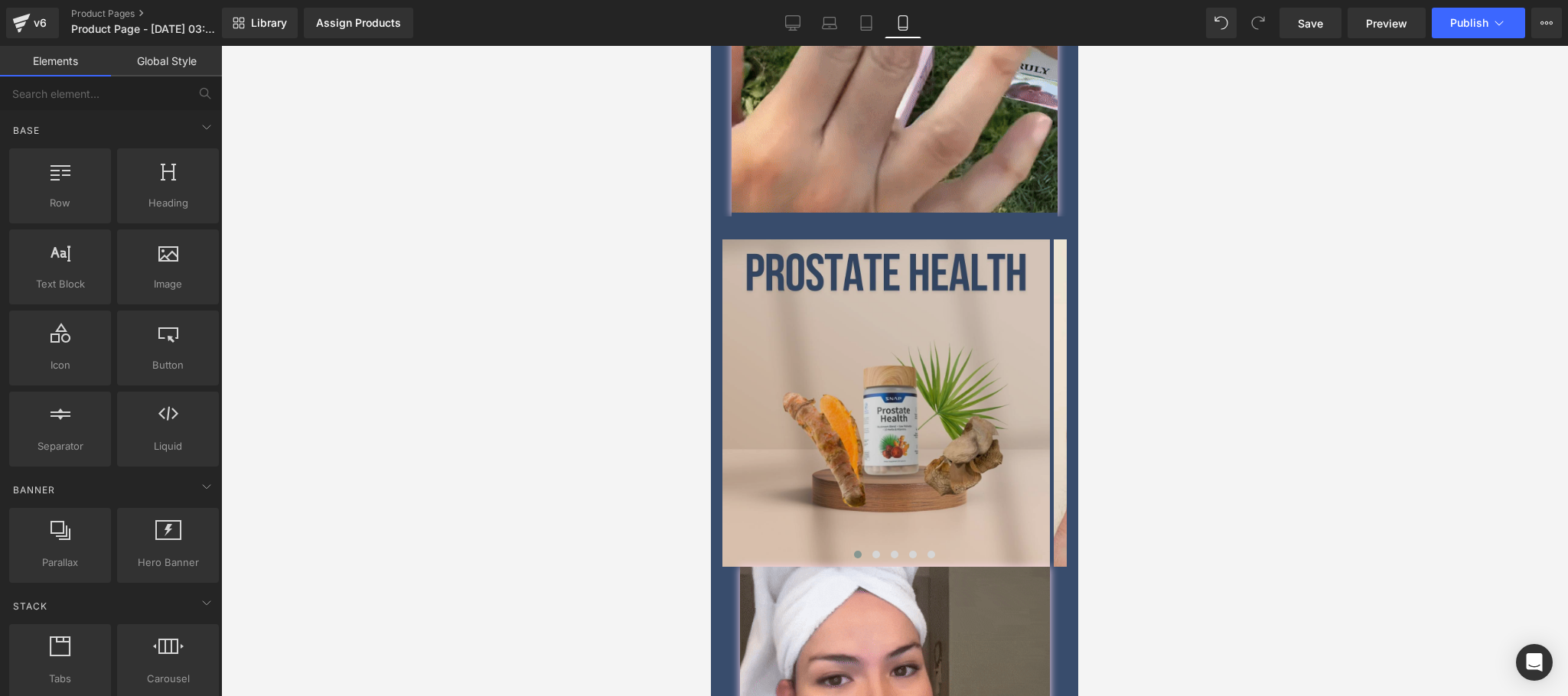
click at [822, 271] on img at bounding box center [886, 403] width 327 height 327
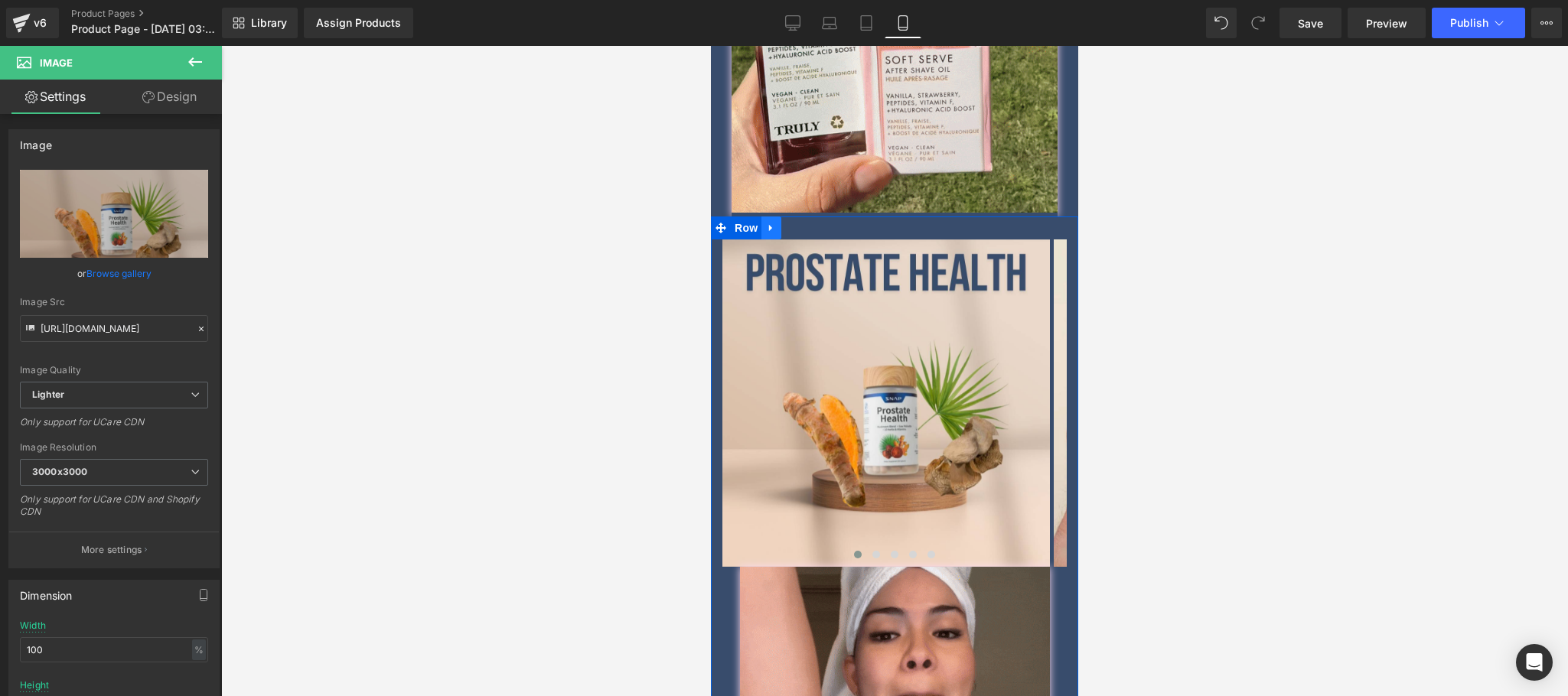
click at [775, 222] on icon at bounding box center [771, 228] width 11 height 12
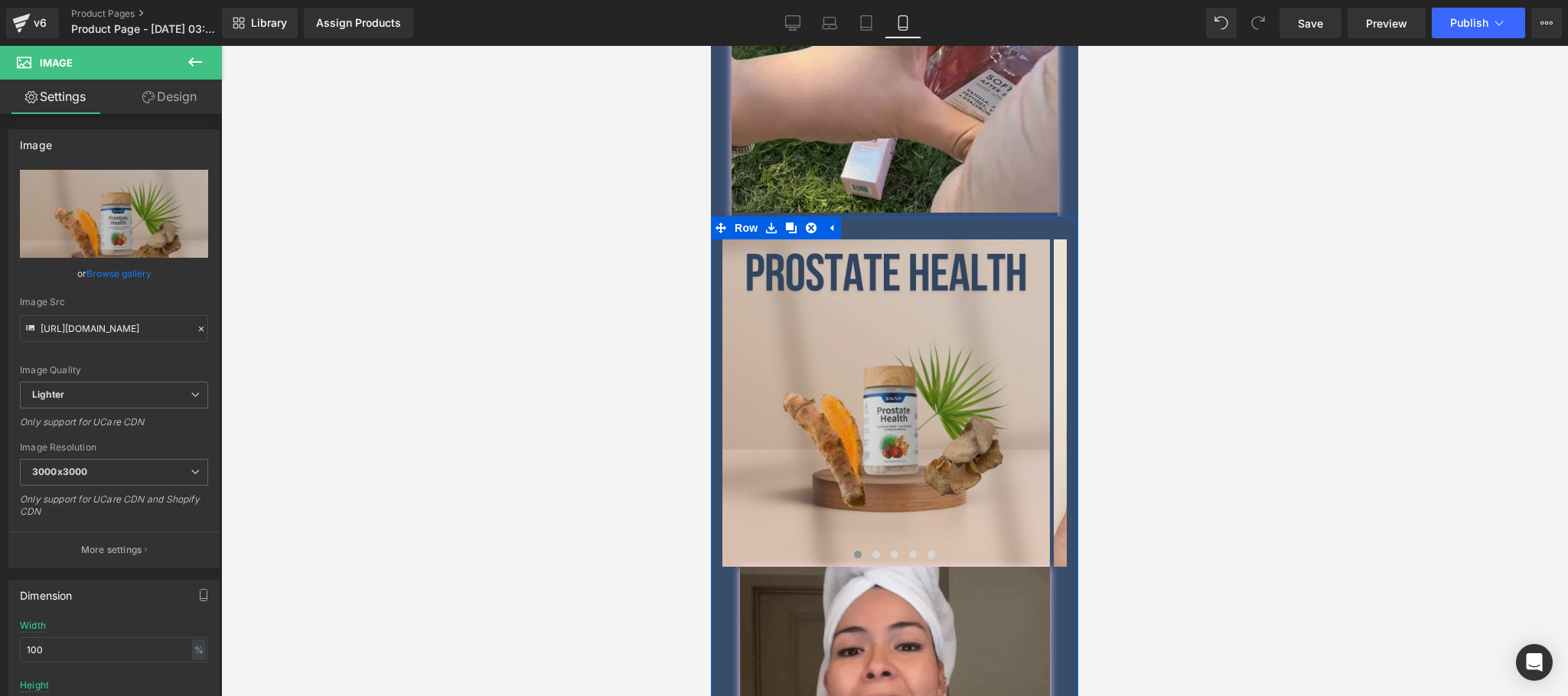
drag, startPoint x: 797, startPoint y: 207, endPoint x: 882, endPoint y: 446, distance: 253.7
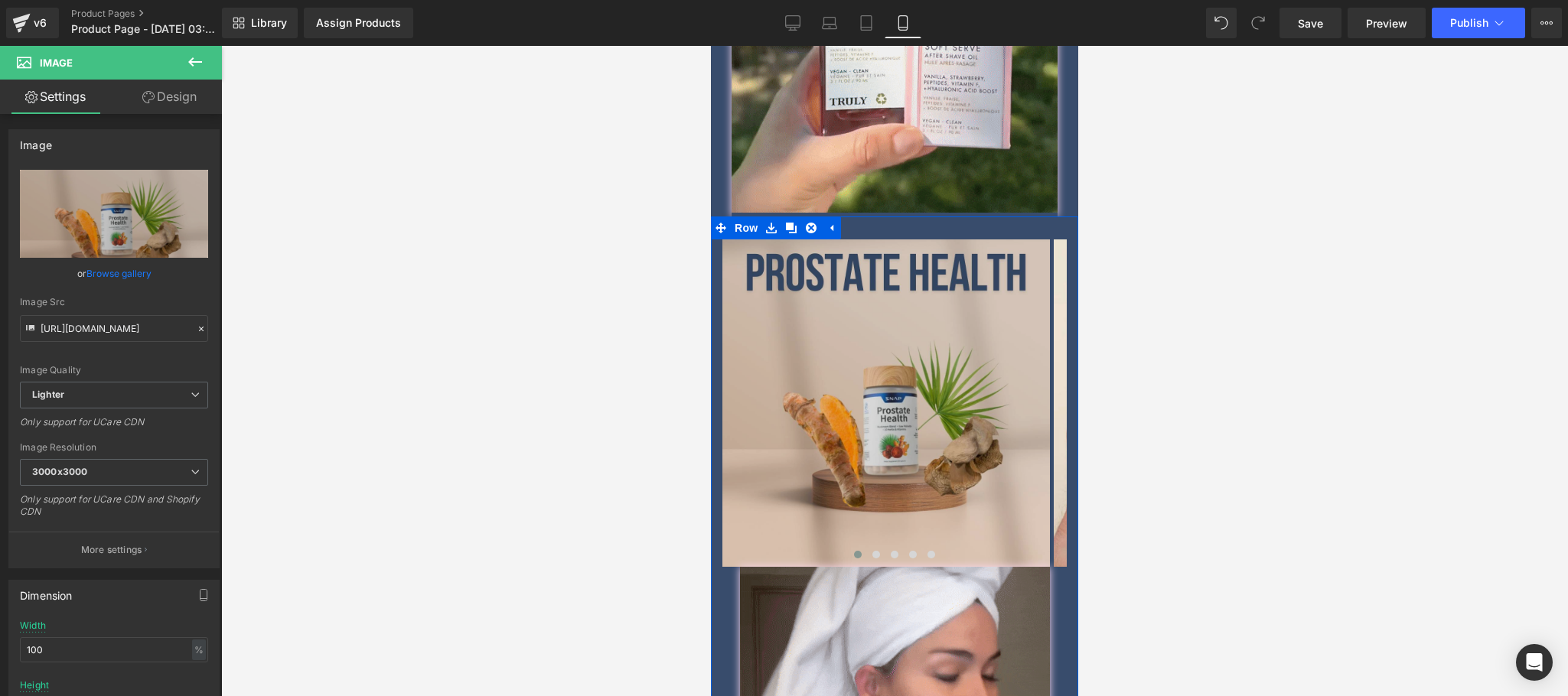
click at [797, 223] on icon at bounding box center [791, 228] width 11 height 11
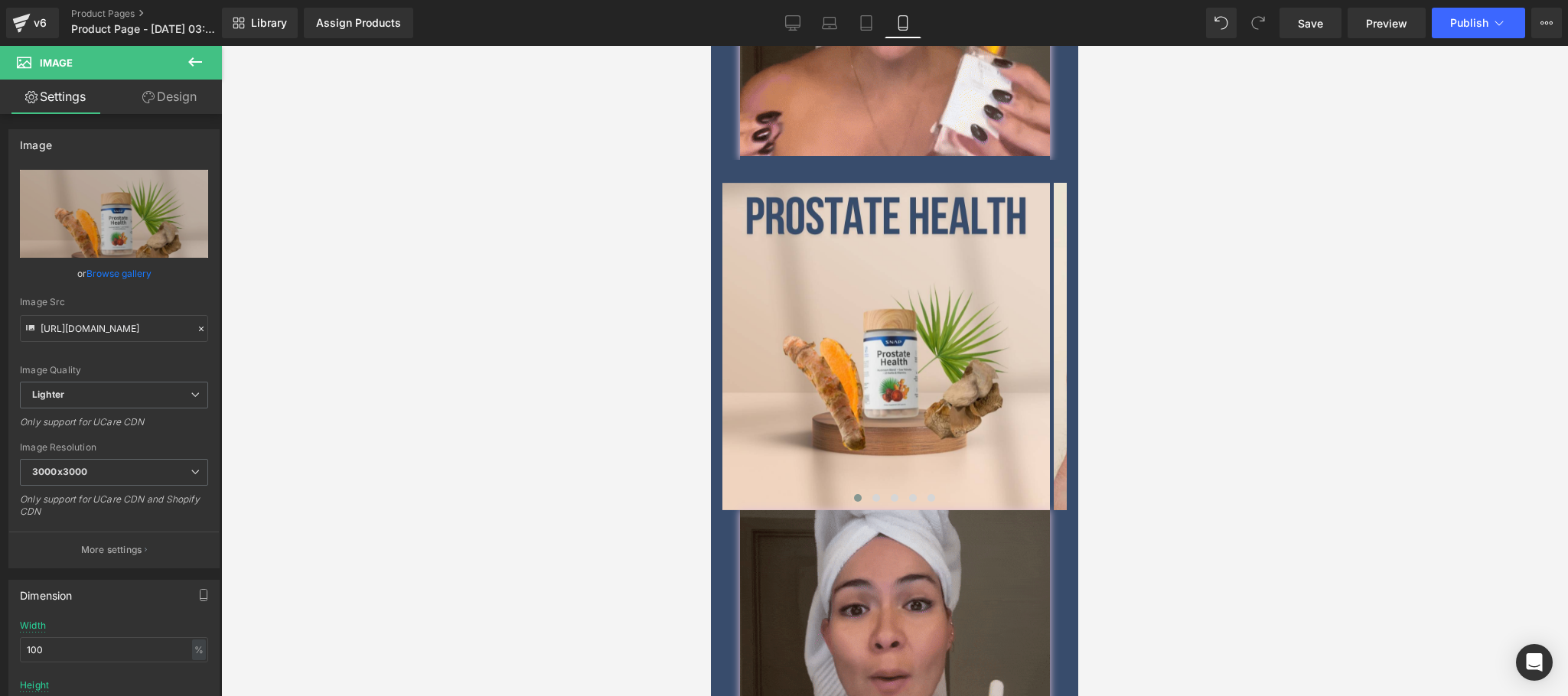
scroll to position [2879, 0]
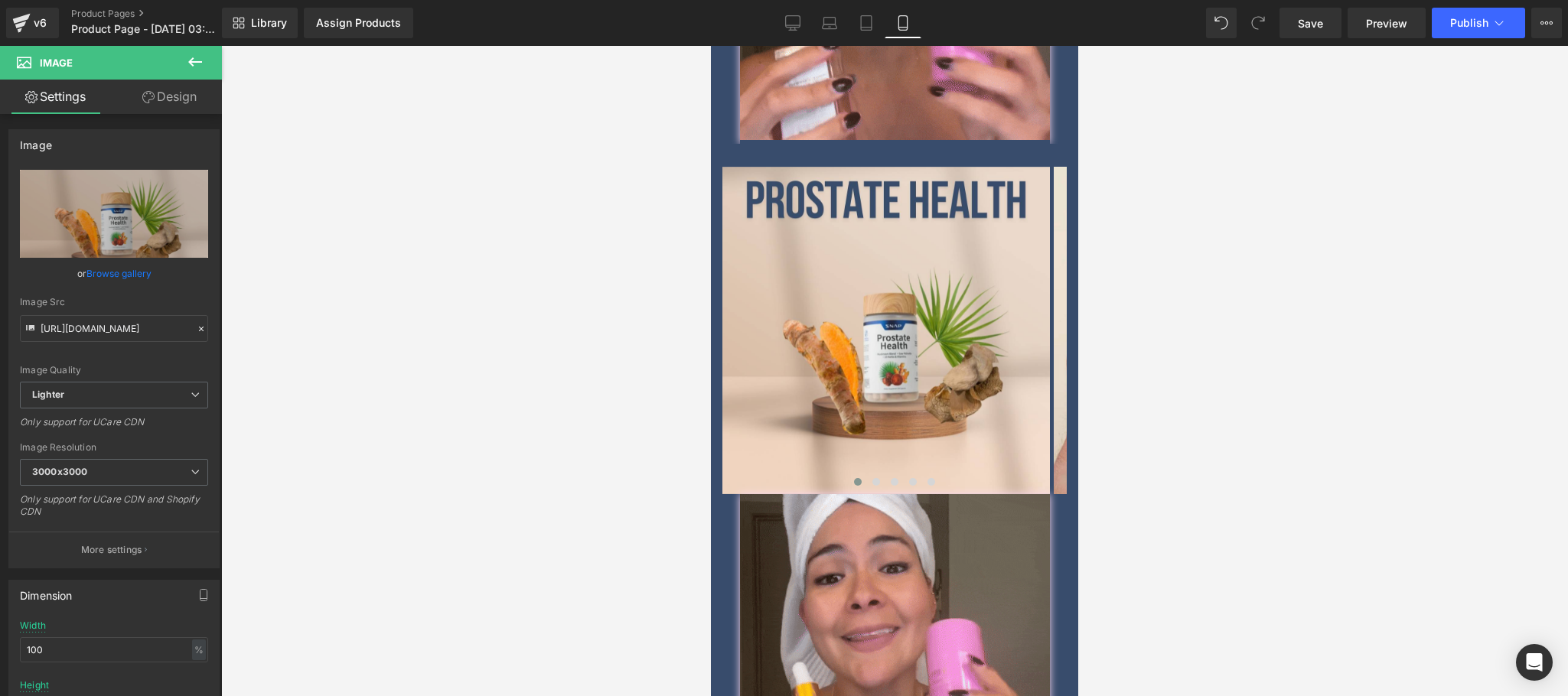
click at [122, 274] on link "Browse gallery" at bounding box center [119, 273] width 65 height 27
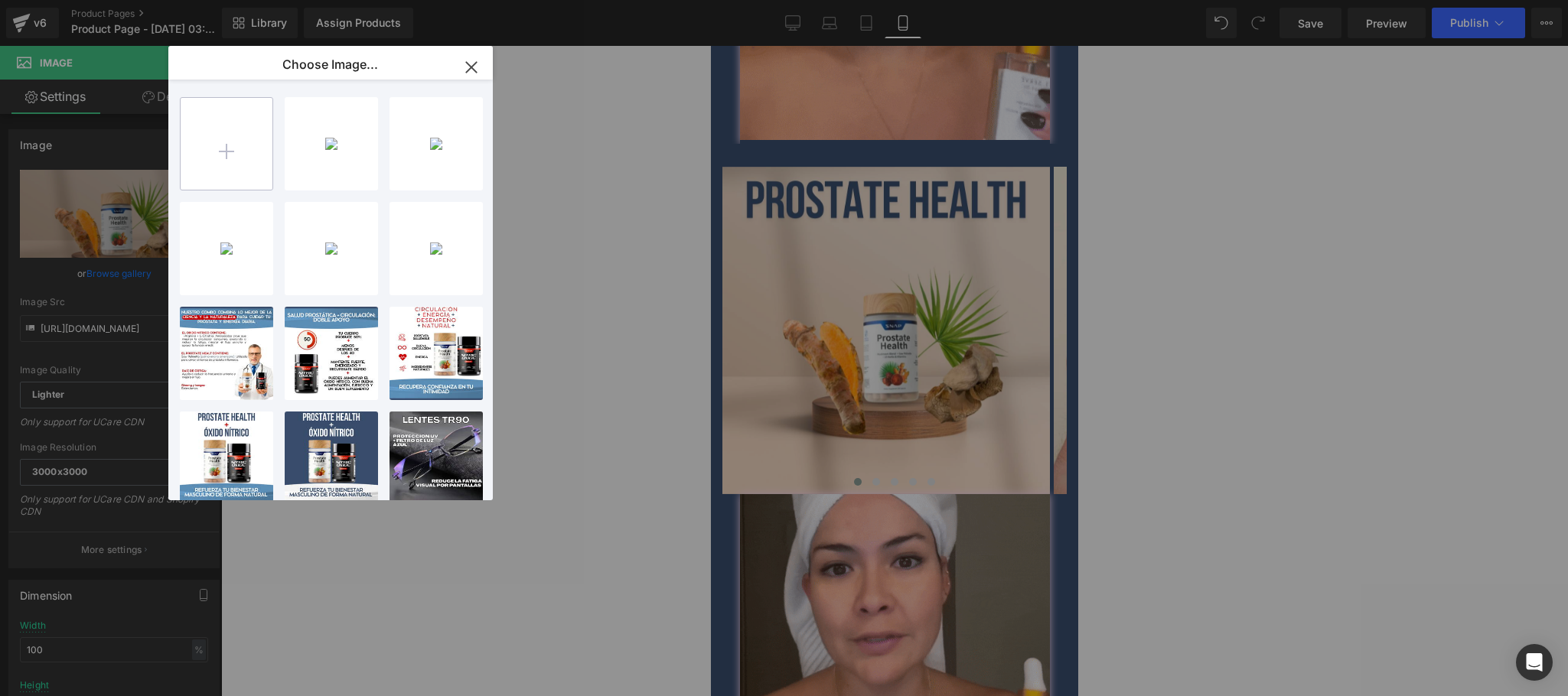
click at [234, 156] on input "file" at bounding box center [227, 144] width 92 height 92
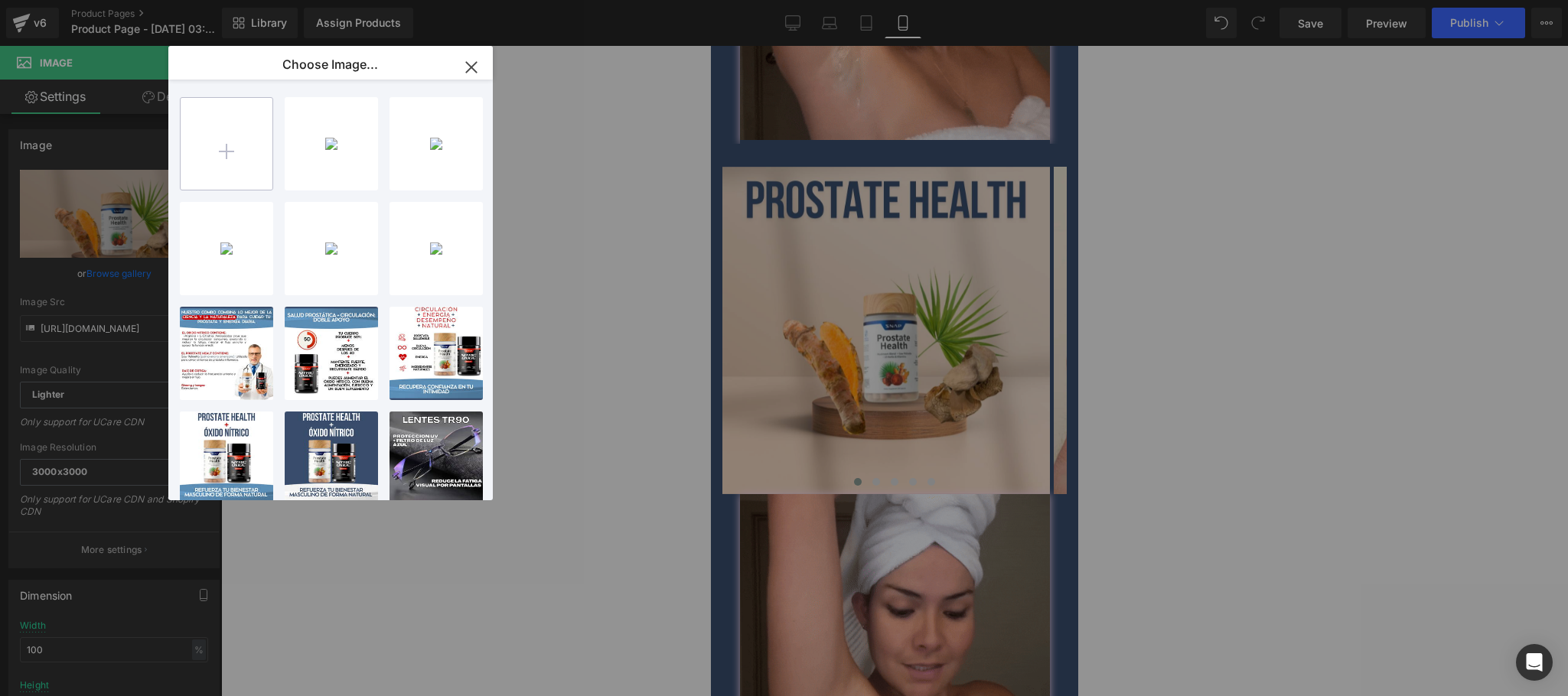
type input "C:\fakepath\CREATIVO-PACK-CARRUSEL6.jpg"
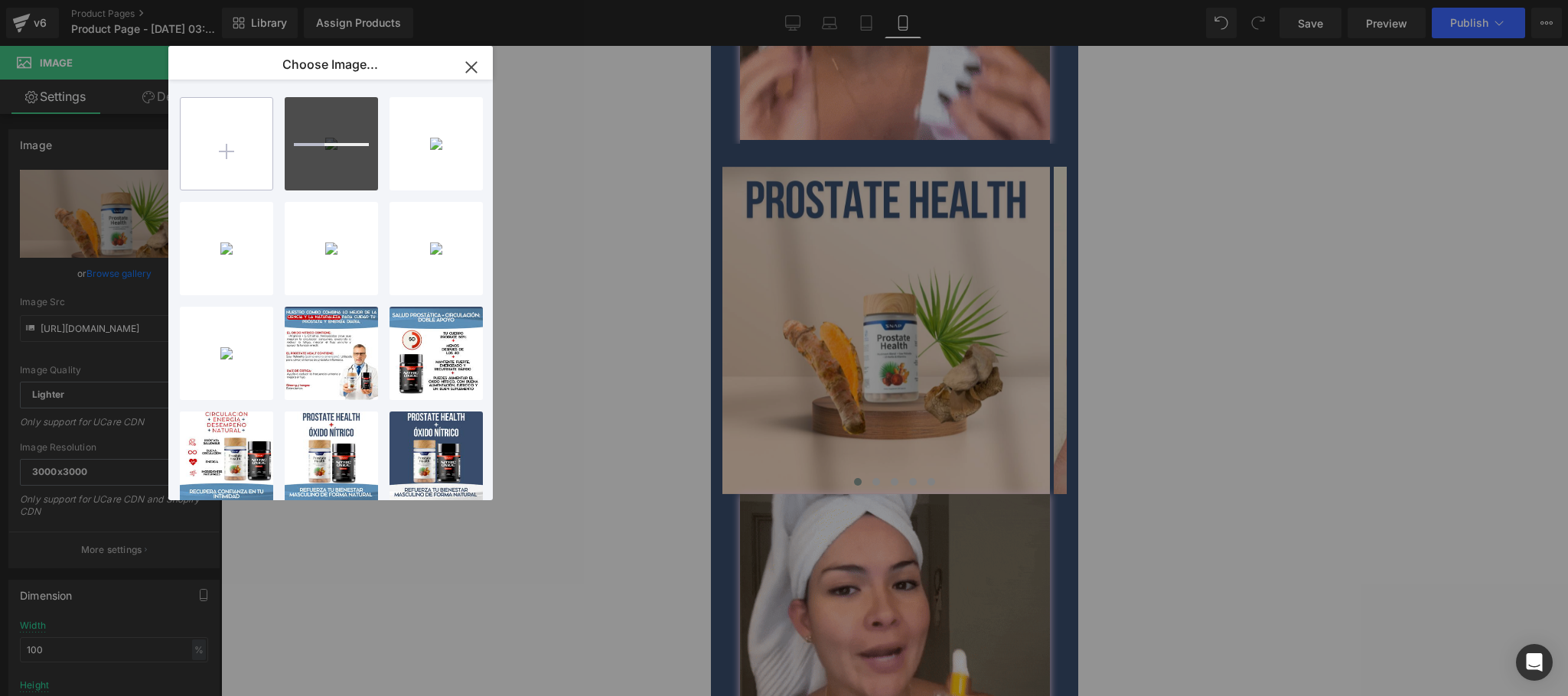
click at [239, 155] on input "file" at bounding box center [227, 144] width 92 height 92
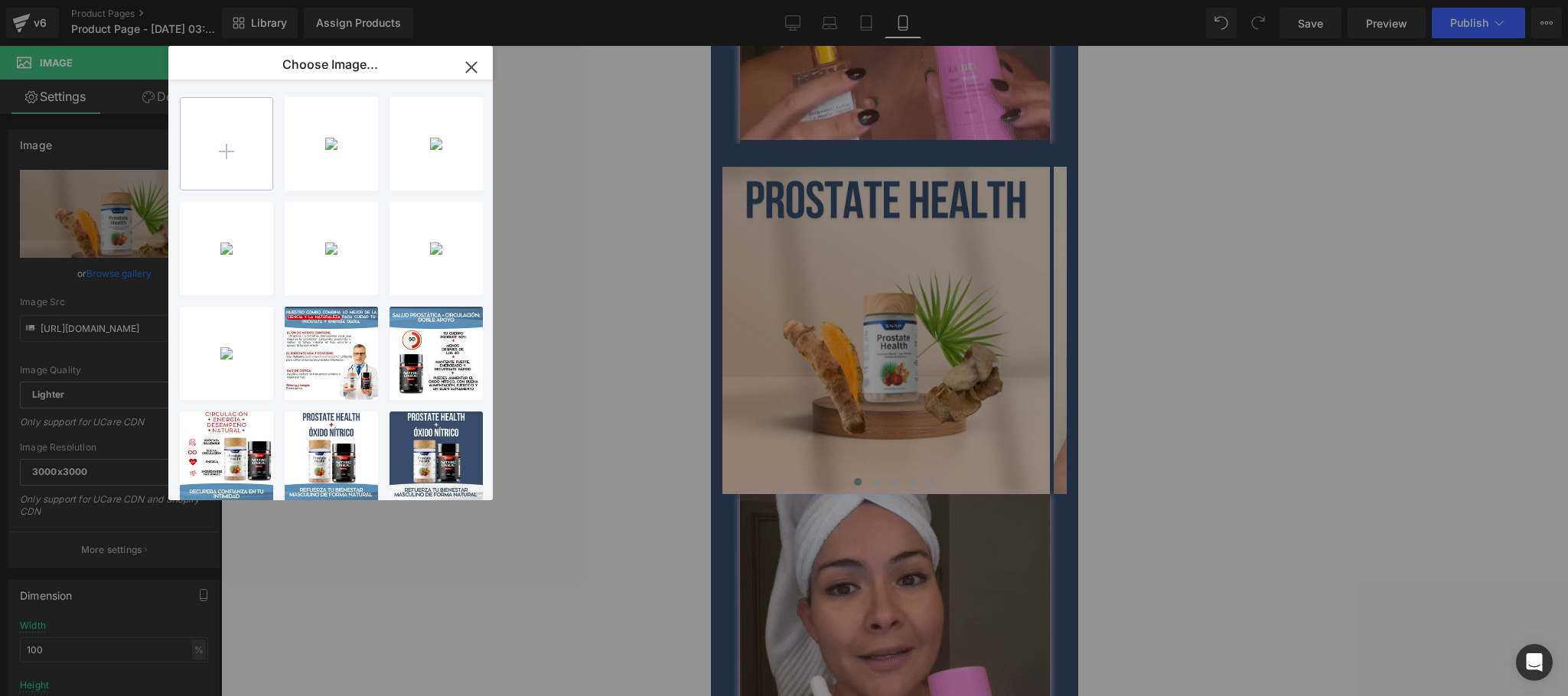
type input "C:\fakepath\CREATIVO-PACK-CARRUSEL7.jpg"
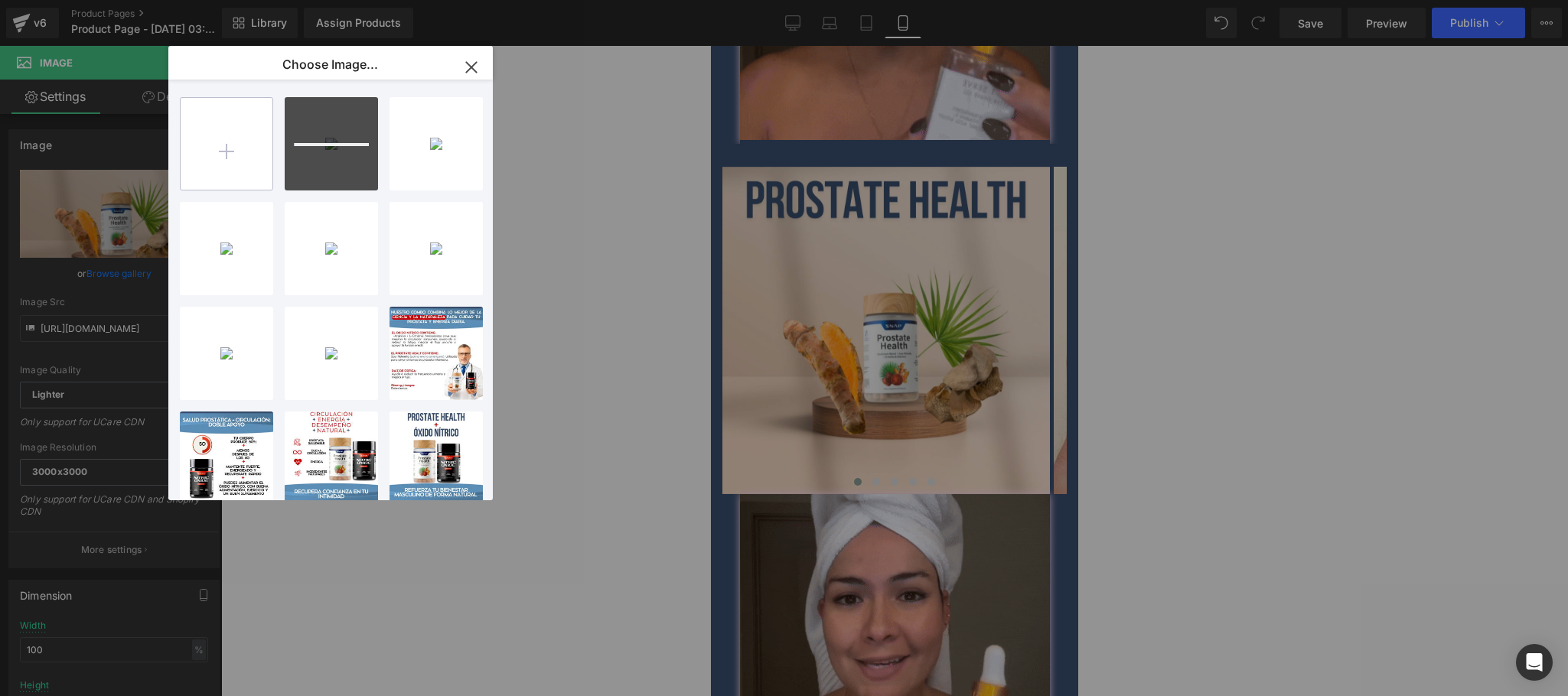
click at [254, 140] on input "file" at bounding box center [227, 144] width 92 height 92
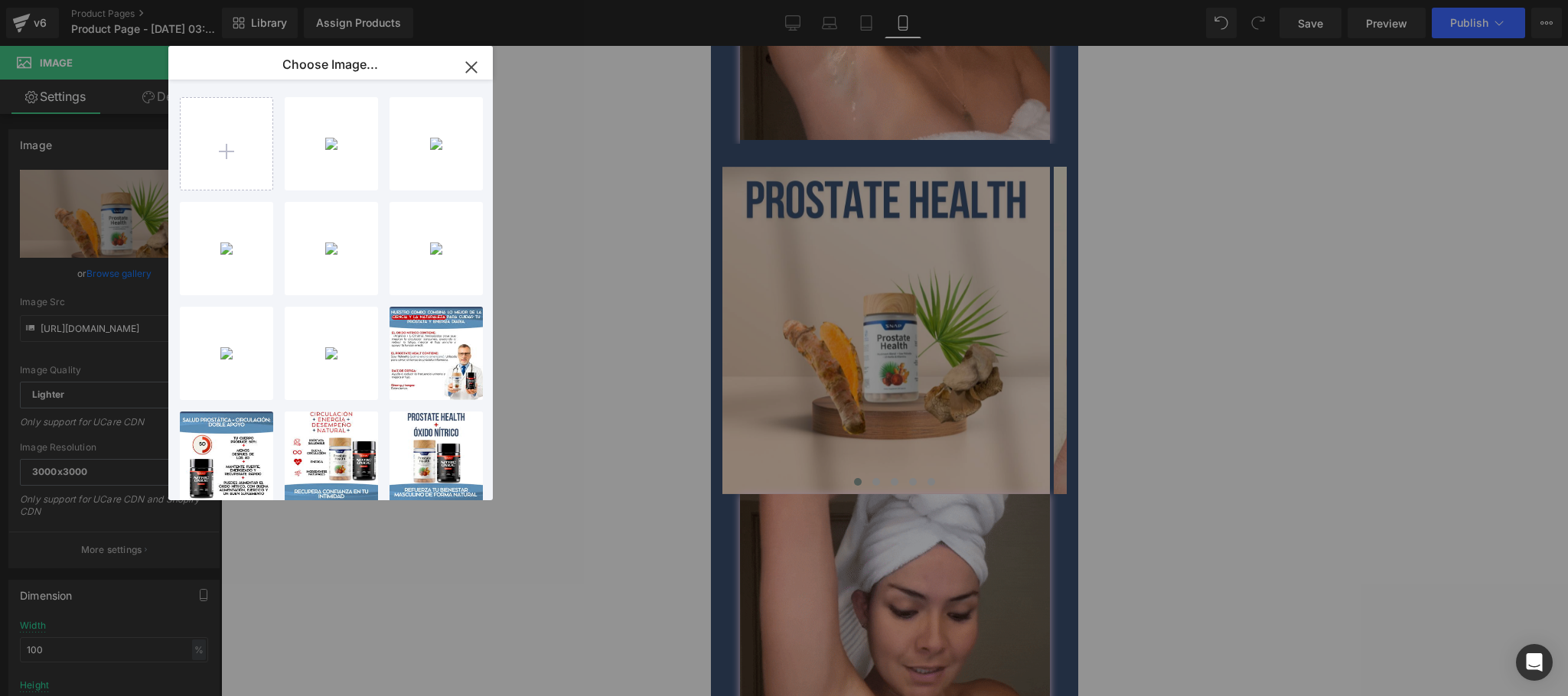
click at [473, 66] on icon "button" at bounding box center [471, 67] width 24 height 24
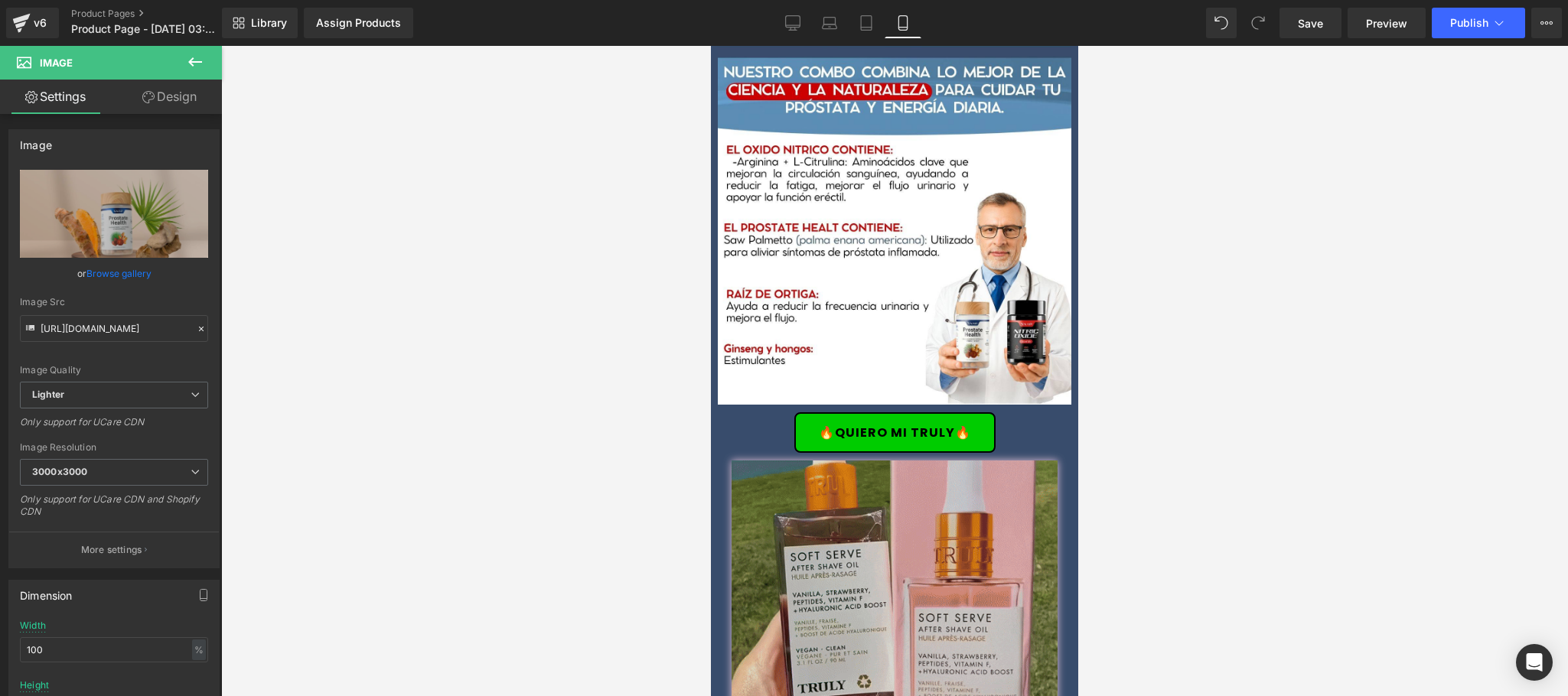
scroll to position [1654, 0]
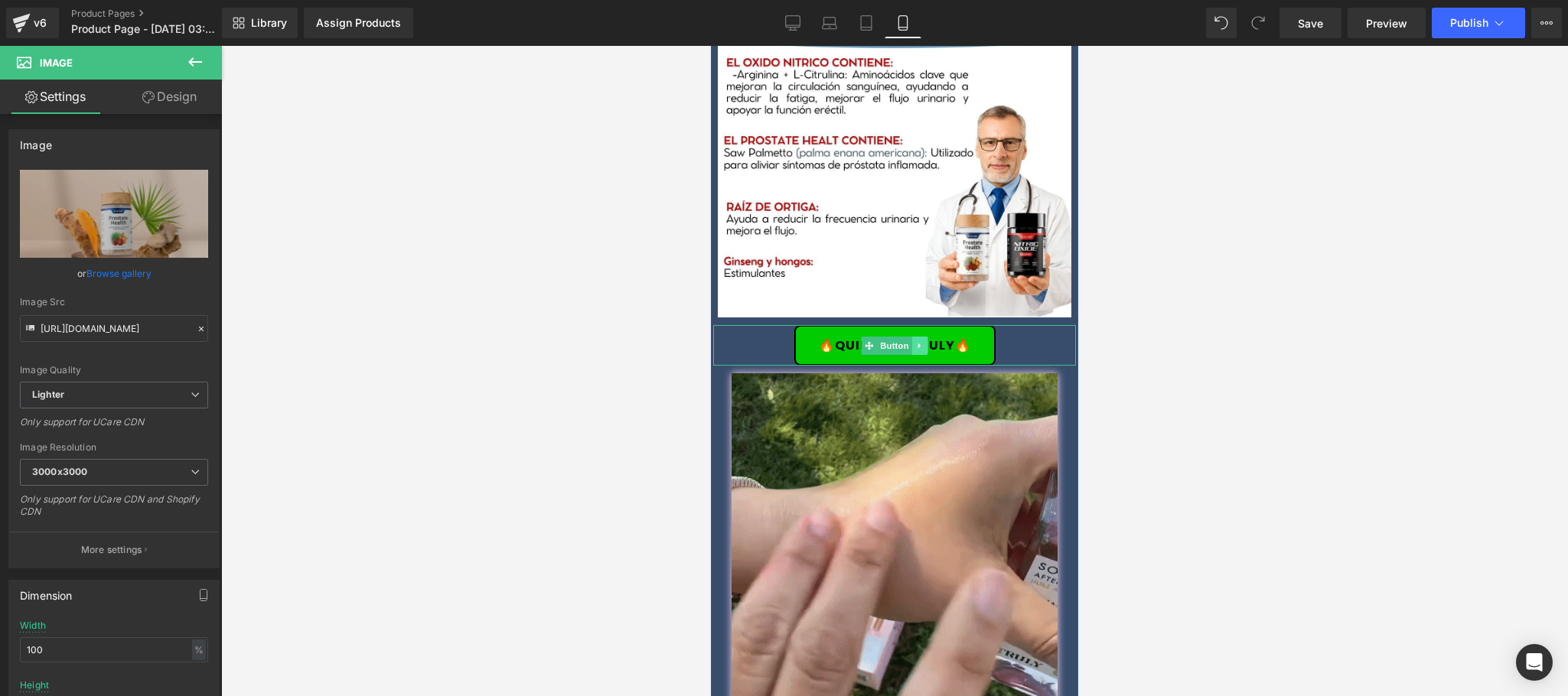
click at [916, 341] on icon at bounding box center [920, 346] width 9 height 9
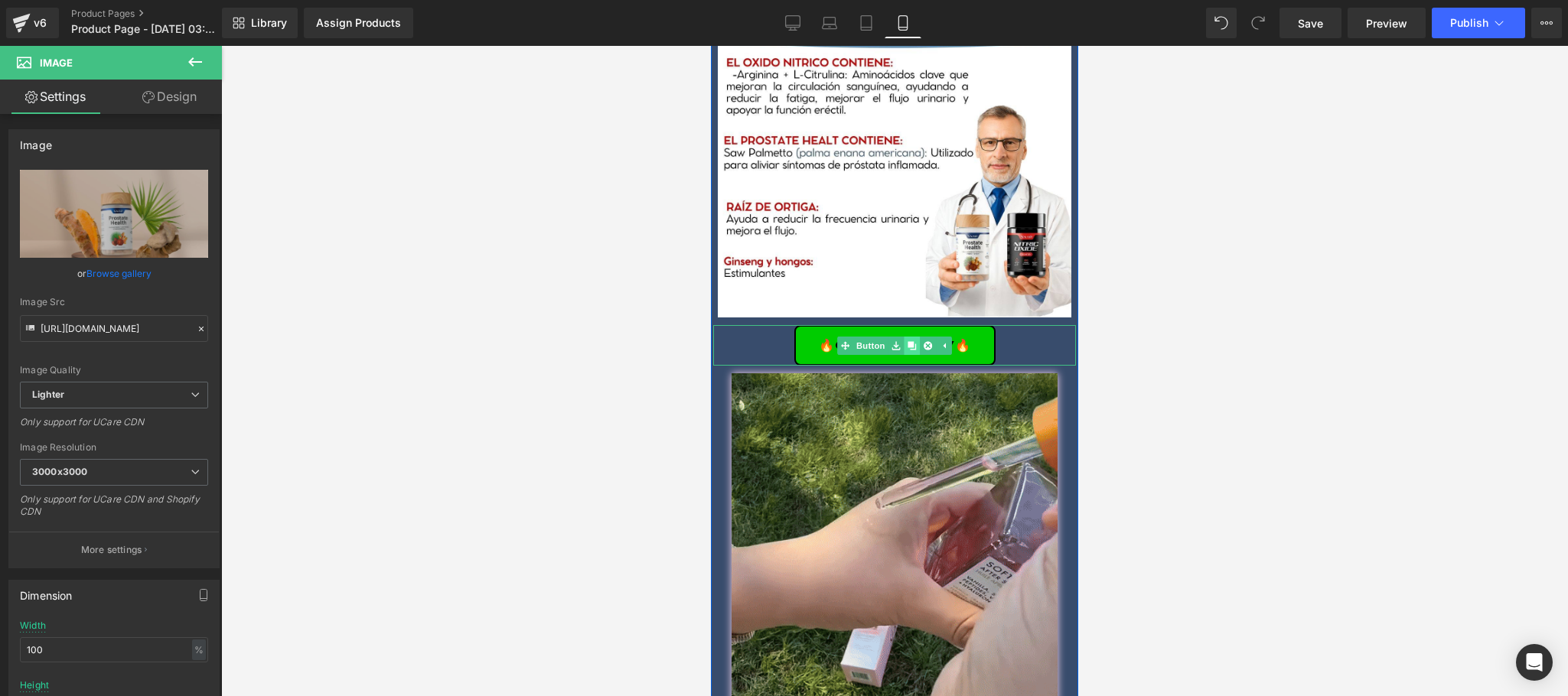
click at [907, 341] on icon at bounding box center [911, 346] width 9 height 9
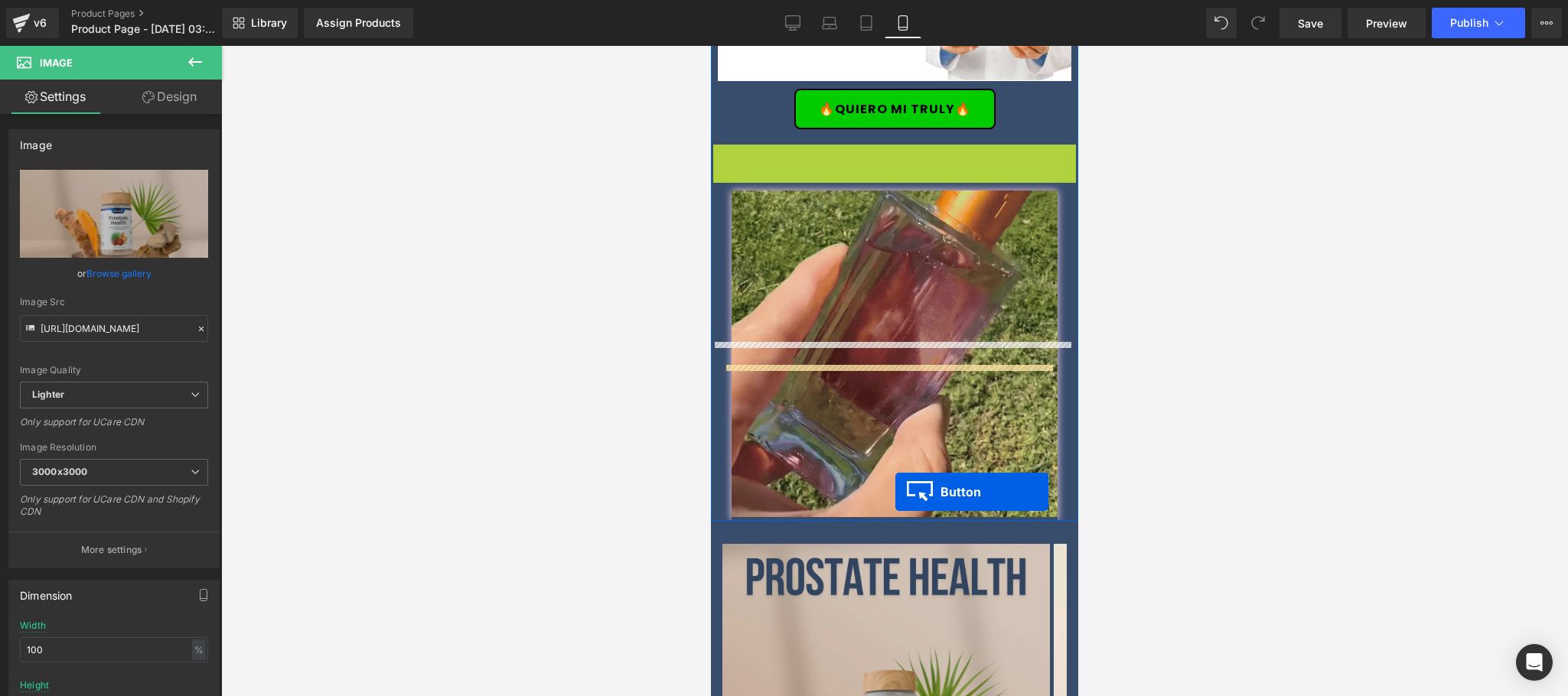
scroll to position [2267, 0]
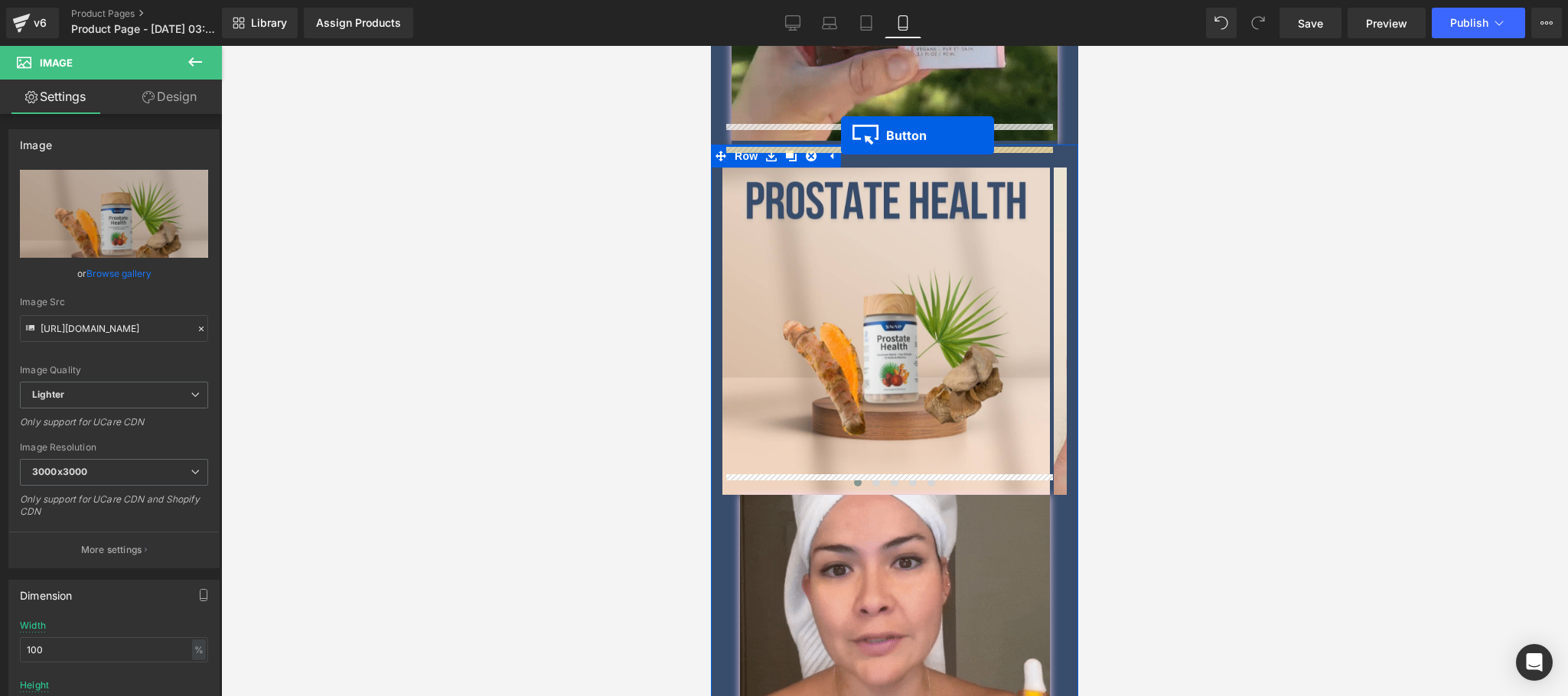
drag, startPoint x: 861, startPoint y: 379, endPoint x: 841, endPoint y: 135, distance: 244.8
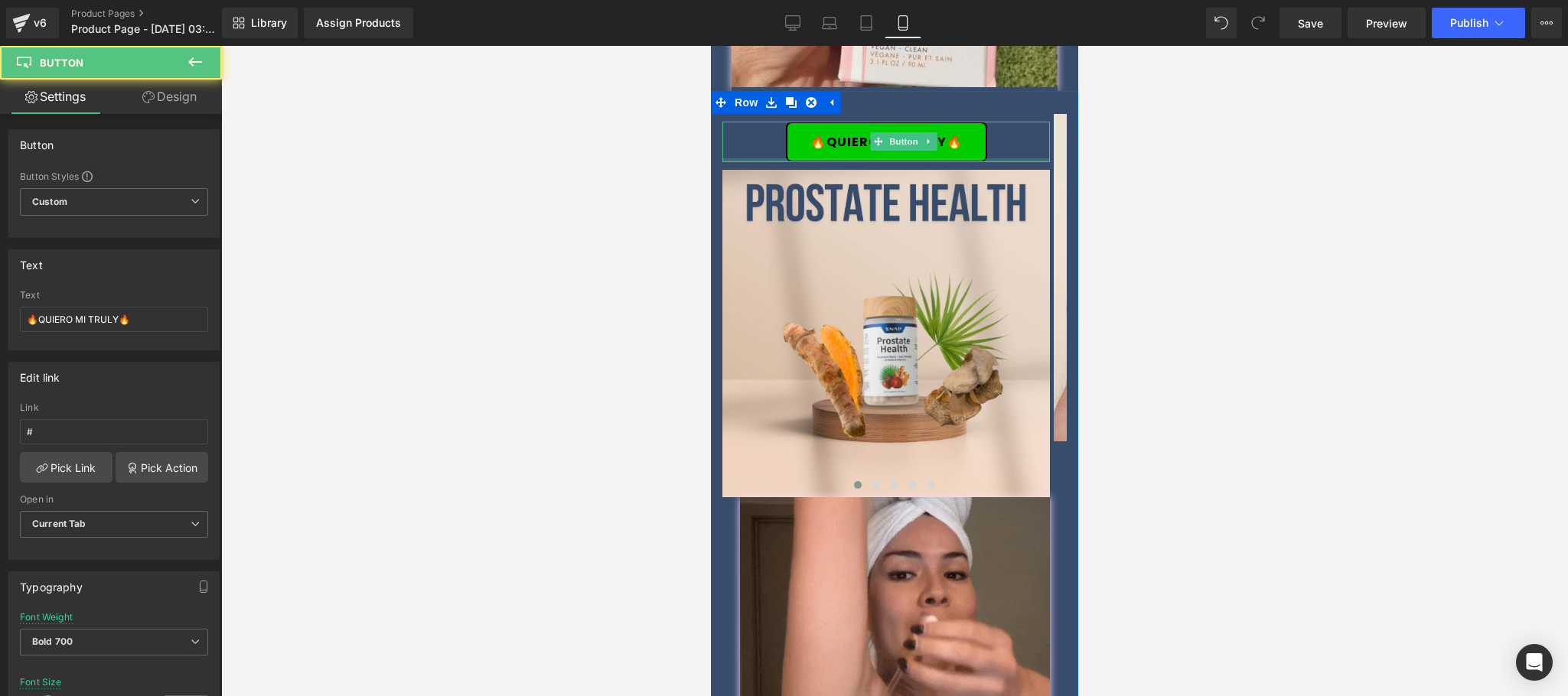
scroll to position [2214, 0]
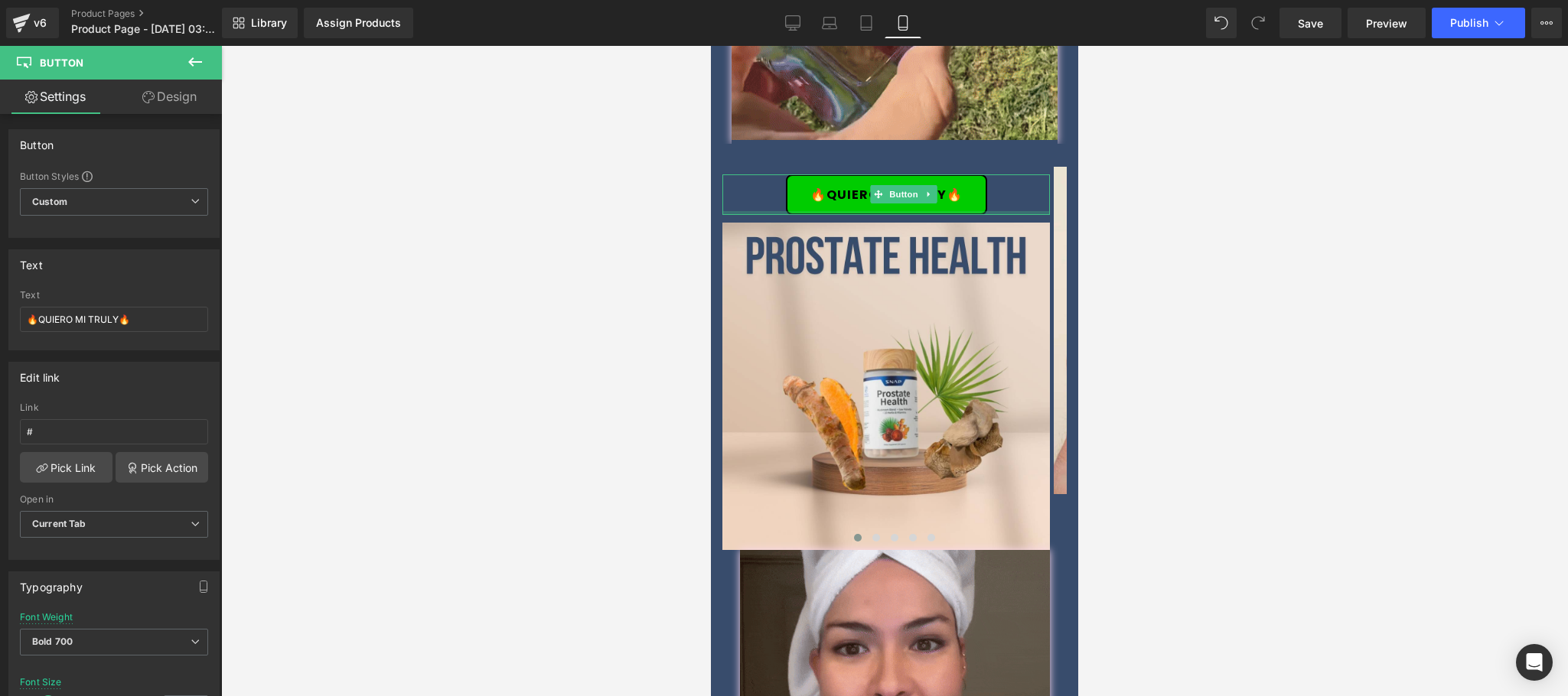
click at [1265, 189] on div at bounding box center [895, 371] width 1347 height 650
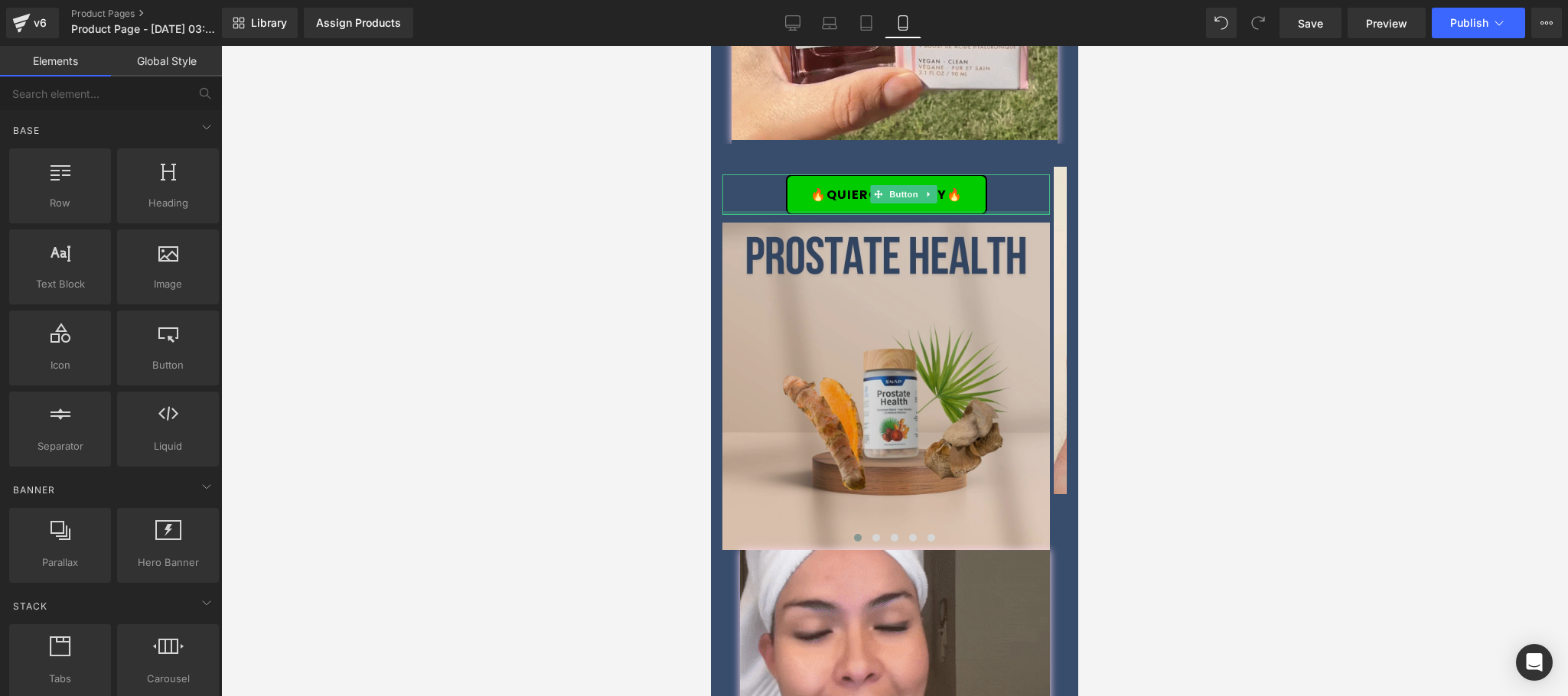
scroll to position [1908, 0]
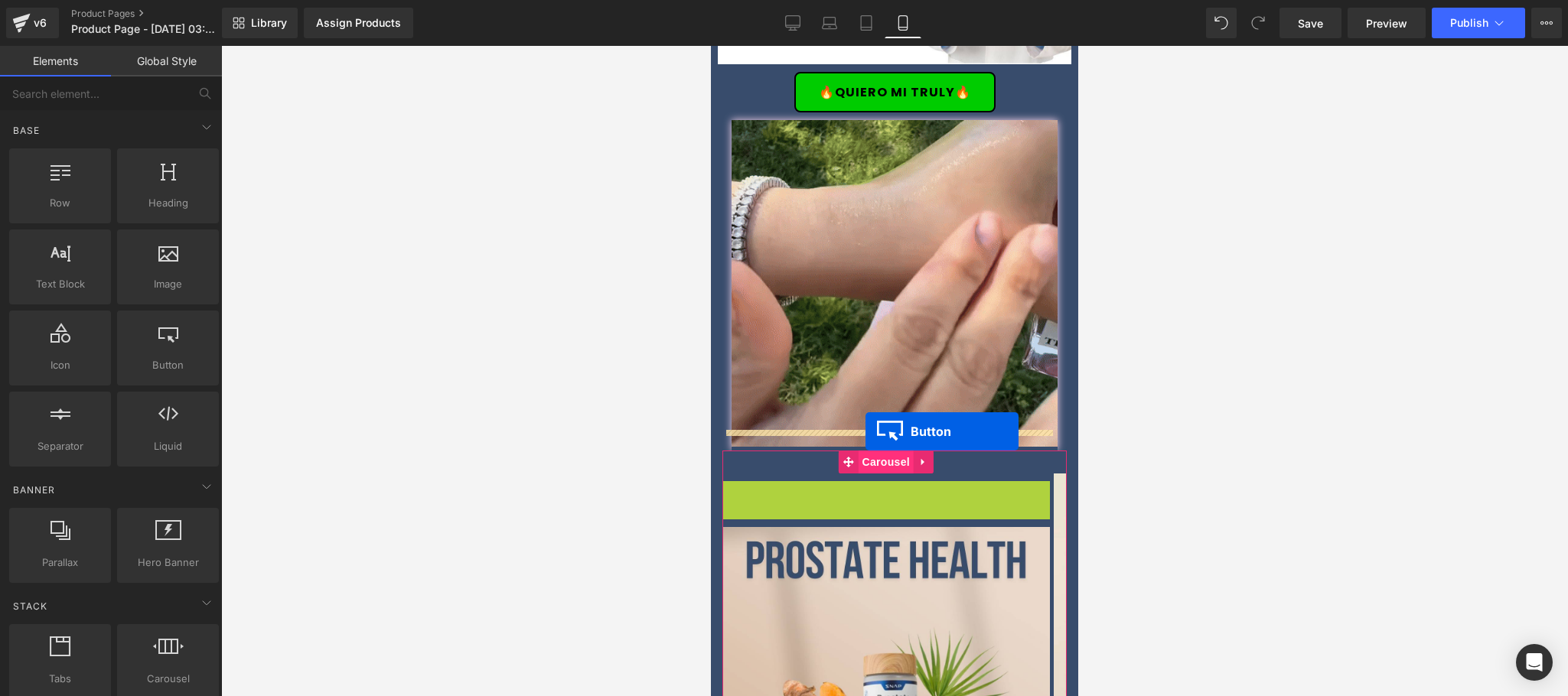
drag, startPoint x: 864, startPoint y: 482, endPoint x: 865, endPoint y: 431, distance: 51.0
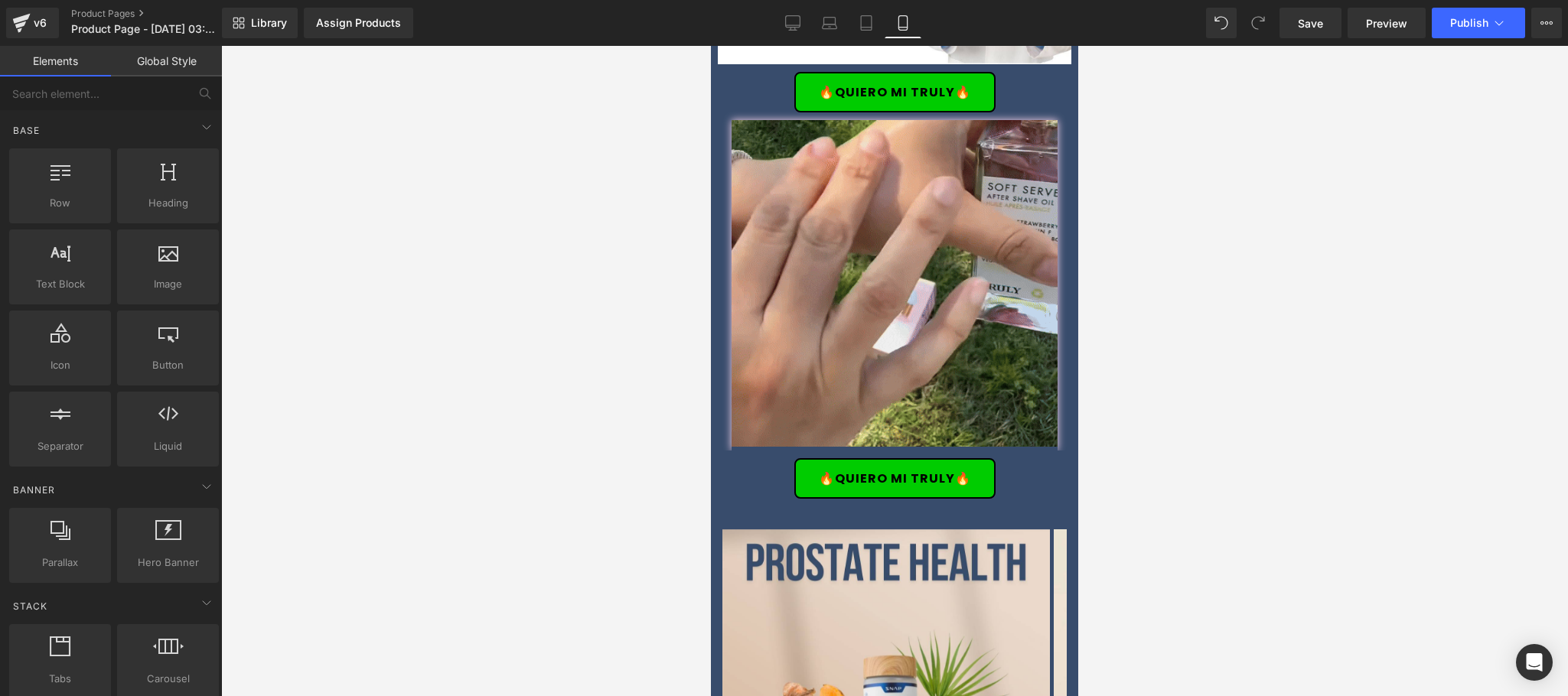
drag, startPoint x: 1261, startPoint y: 484, endPoint x: 1181, endPoint y: 465, distance: 82.2
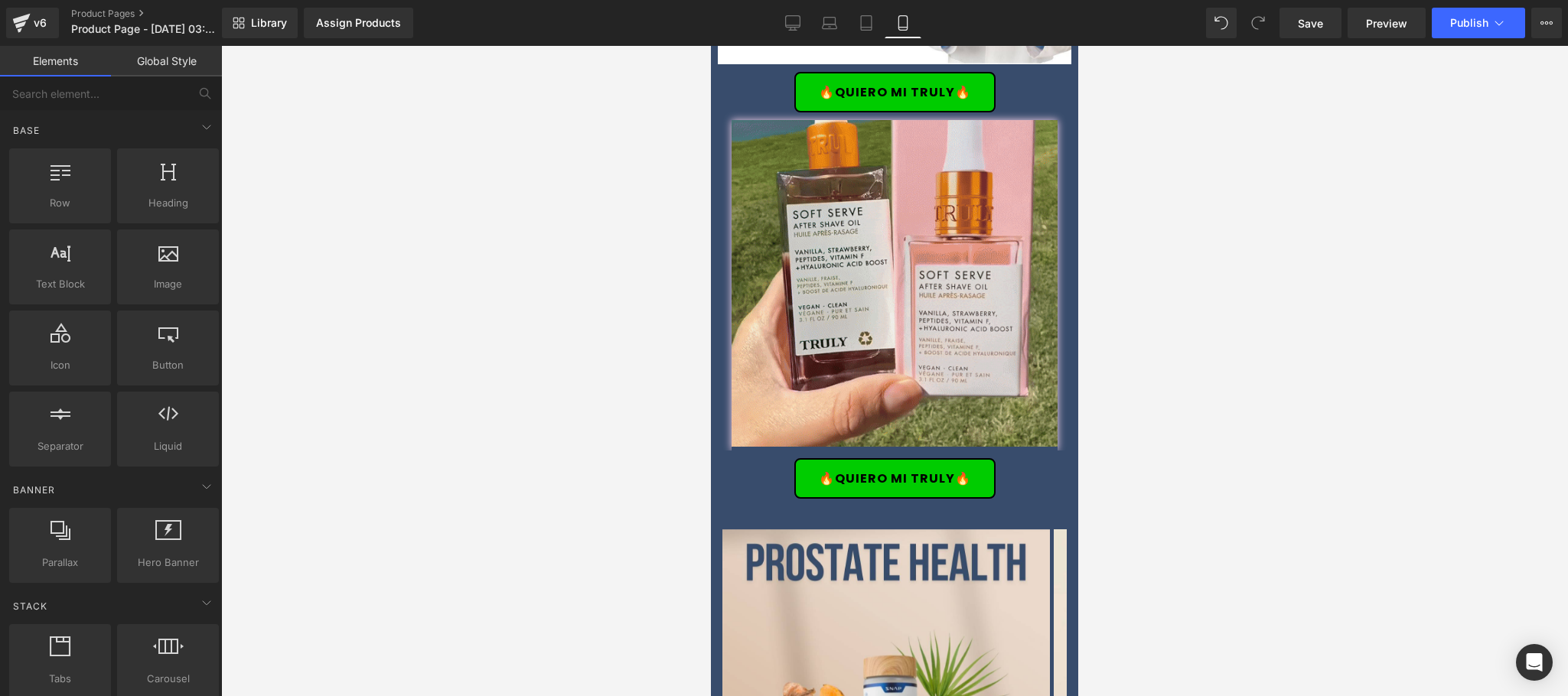
click at [1261, 484] on div at bounding box center [895, 371] width 1347 height 650
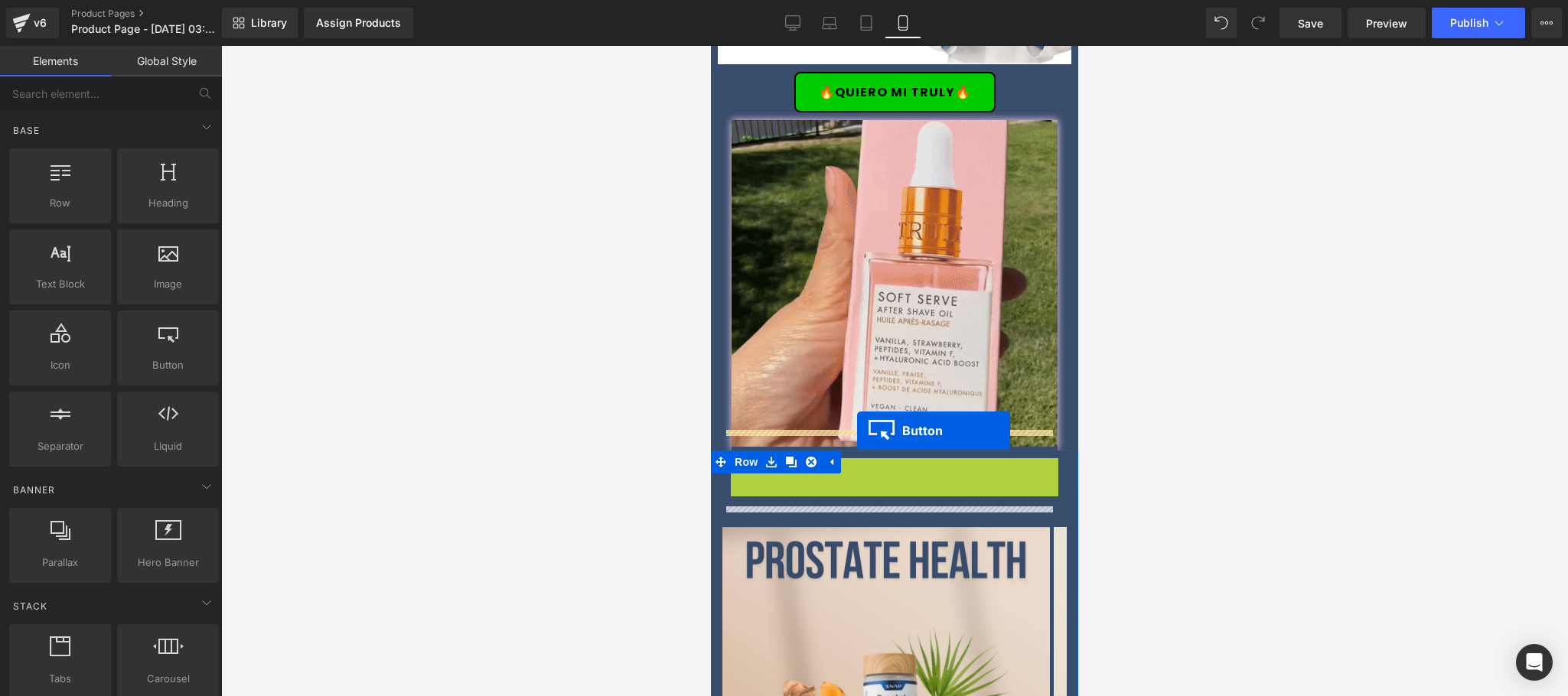
drag, startPoint x: 857, startPoint y: 461, endPoint x: 857, endPoint y: 430, distance: 31.0
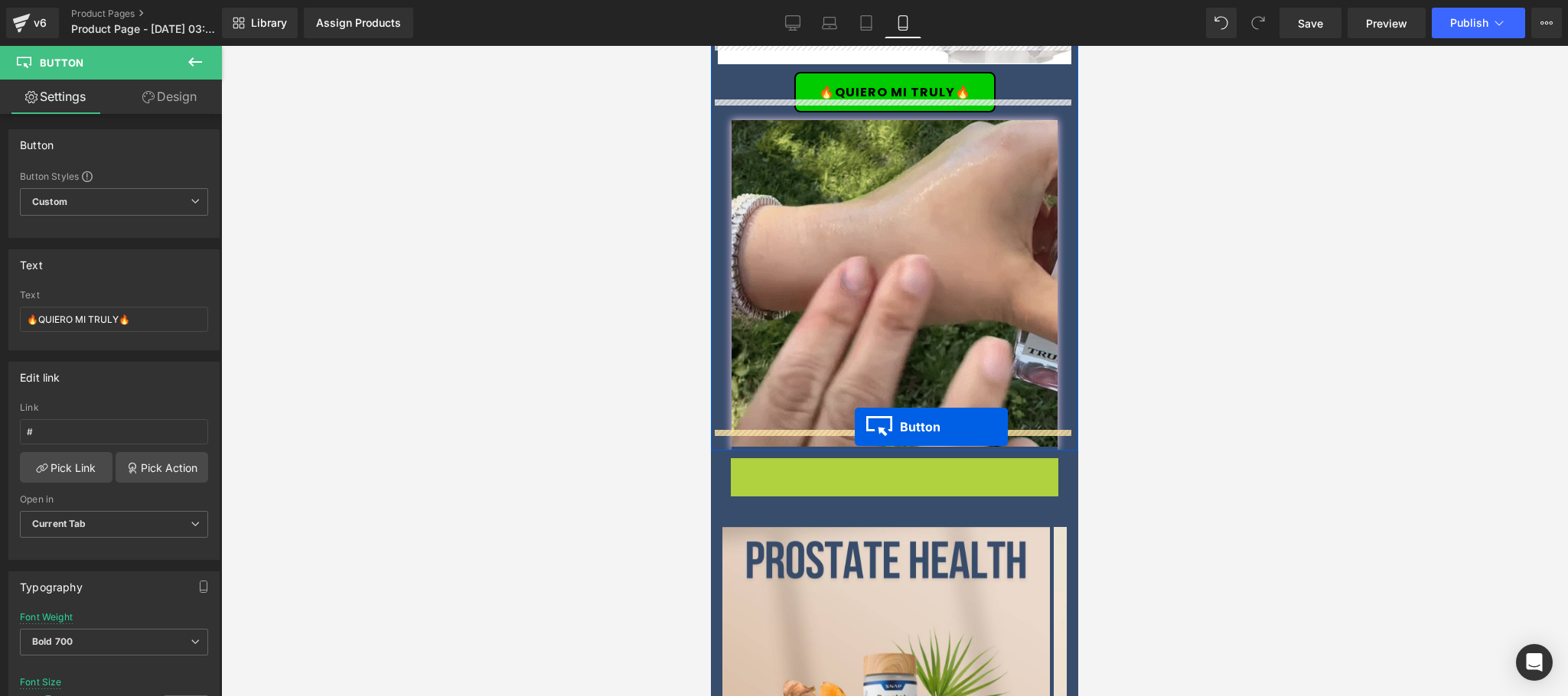
drag, startPoint x: 855, startPoint y: 450, endPoint x: 855, endPoint y: 427, distance: 23.0
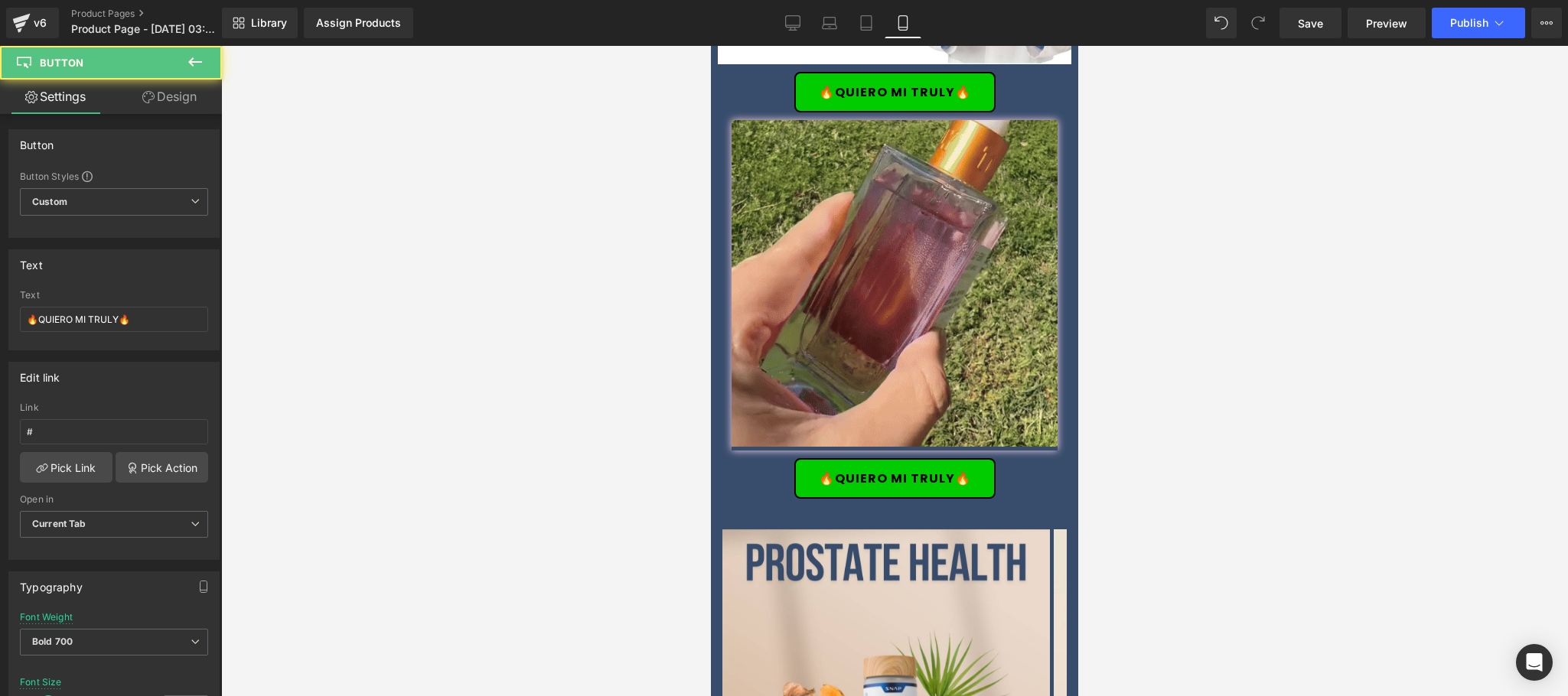
click at [1238, 453] on div at bounding box center [895, 371] width 1347 height 650
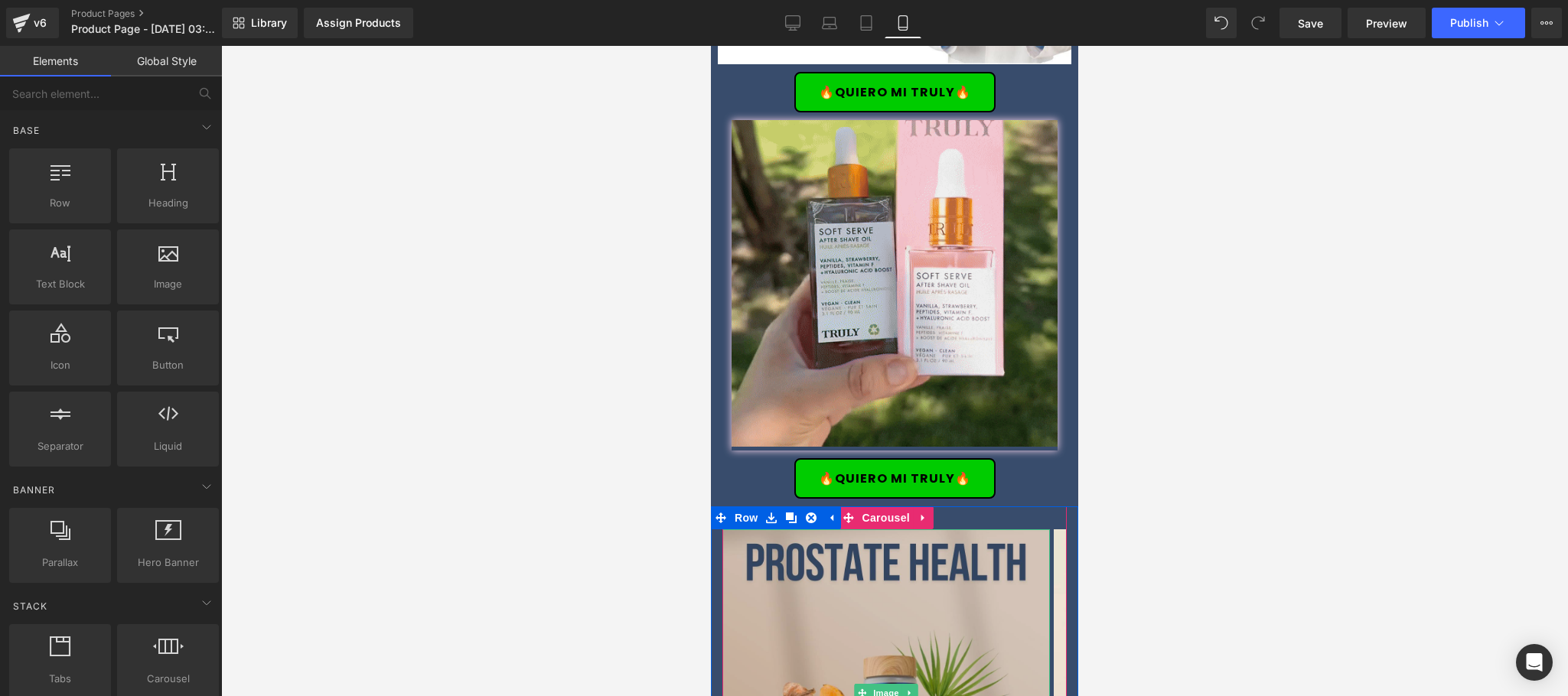
click at [882, 529] on img at bounding box center [886, 693] width 327 height 327
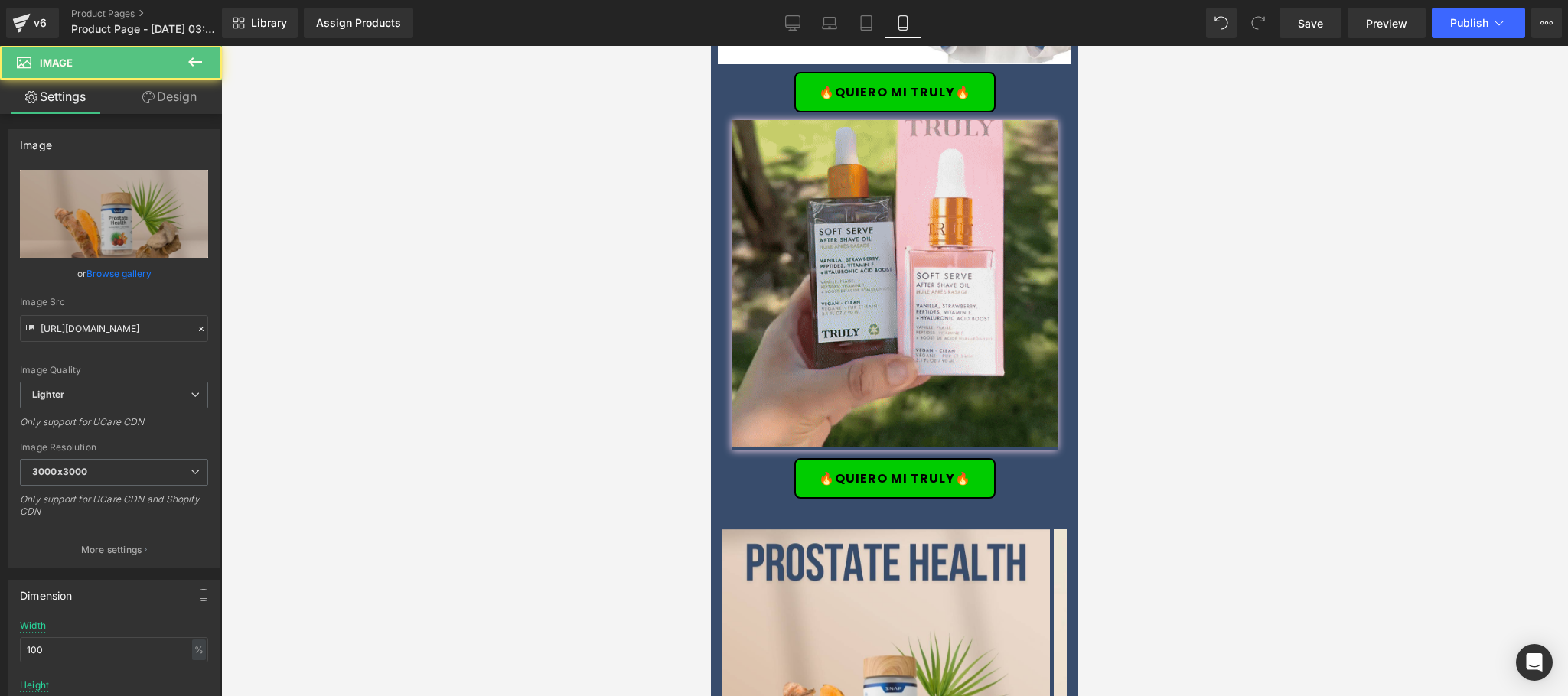
click at [1223, 485] on div at bounding box center [895, 371] width 1347 height 650
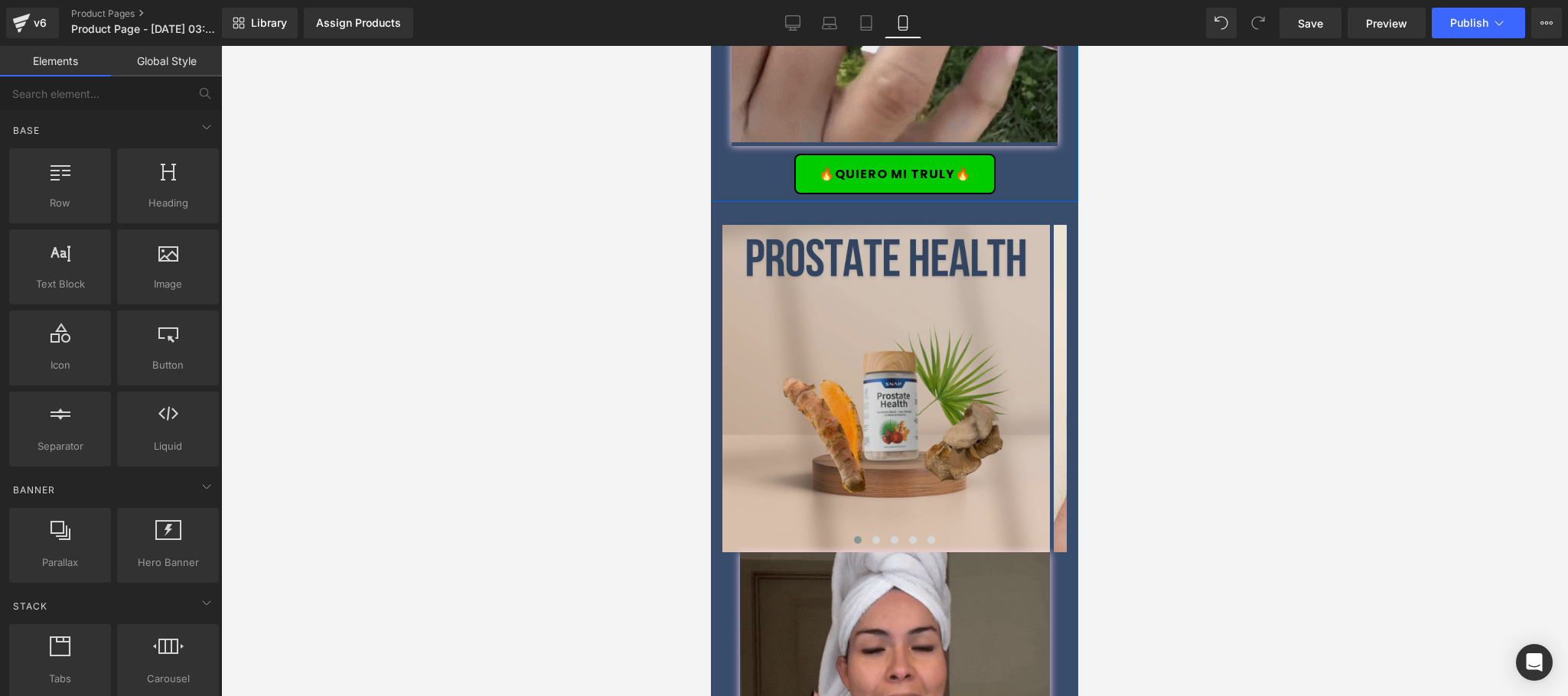
scroll to position [2214, 0]
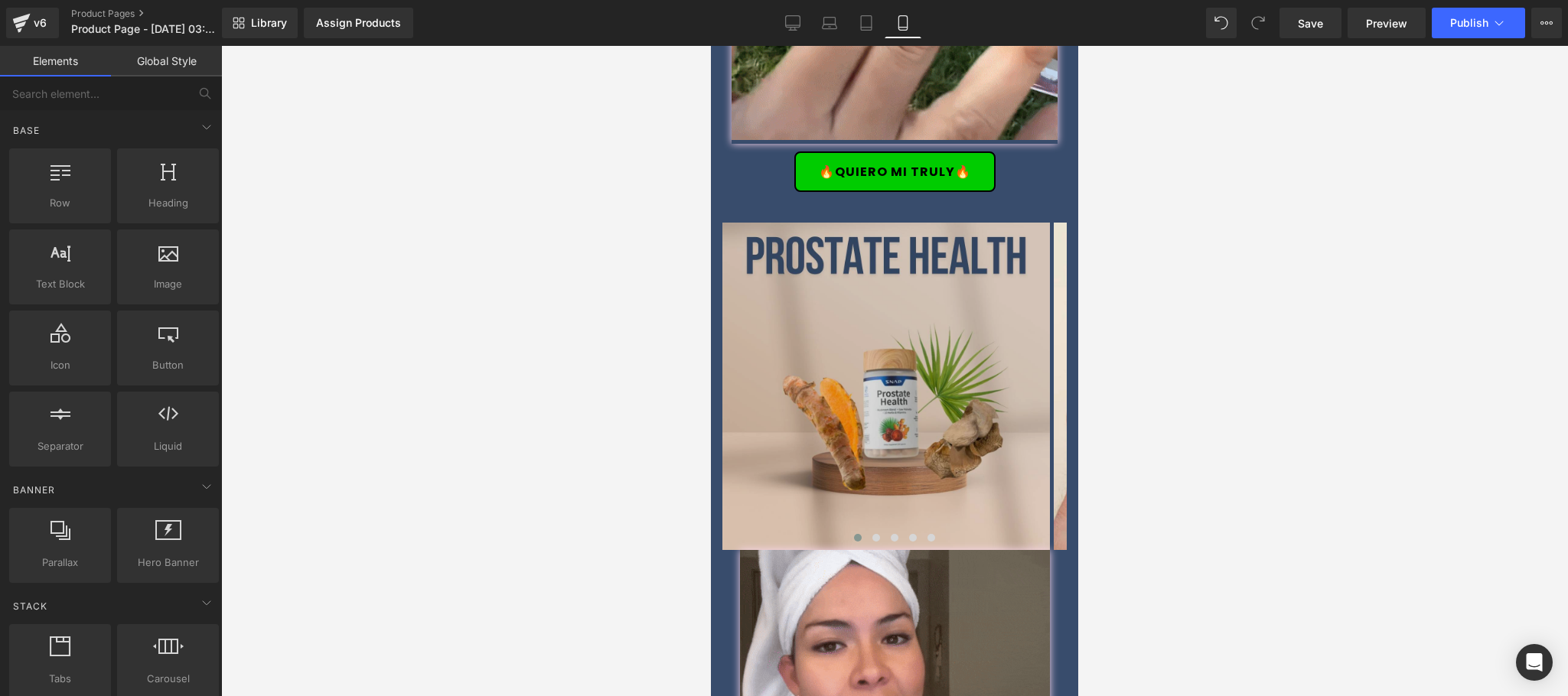
click at [899, 363] on div "Image" at bounding box center [886, 386] width 327 height 327
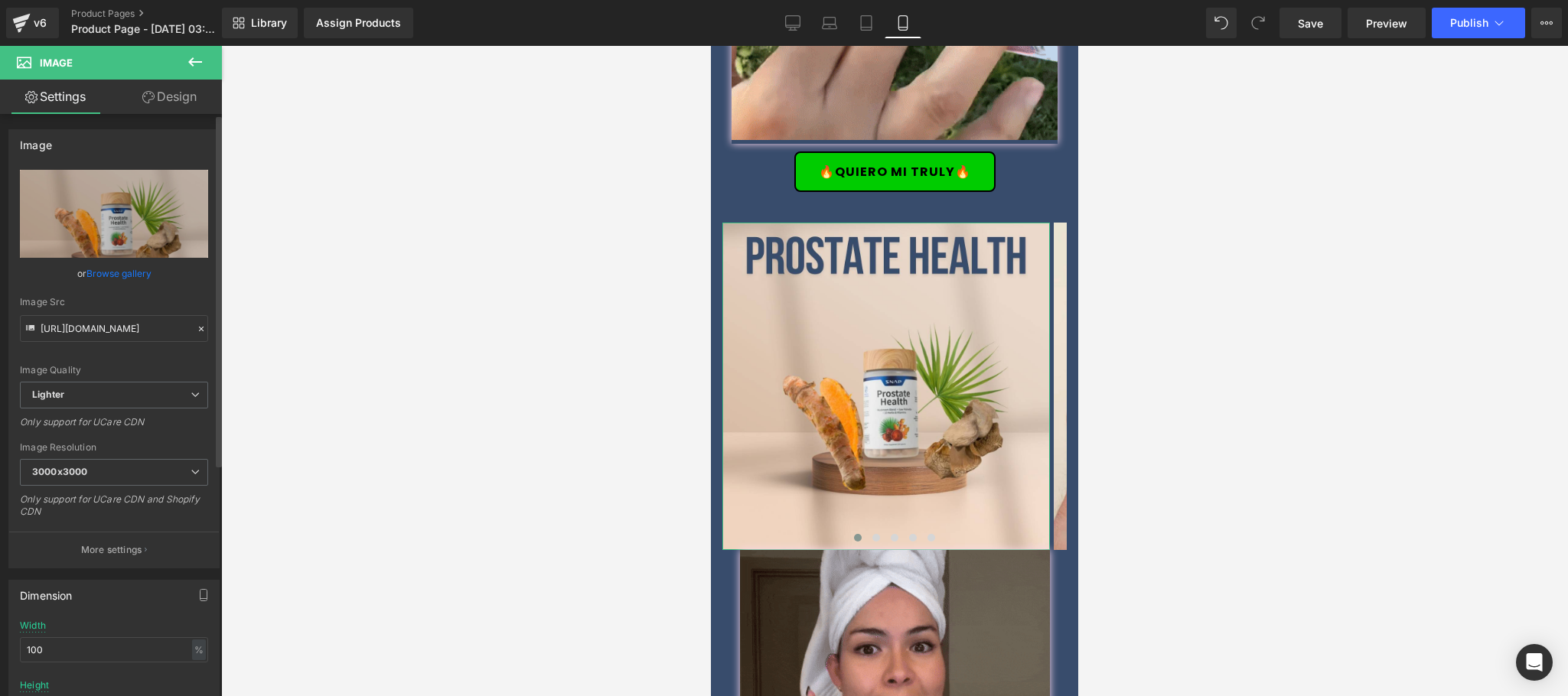
click at [115, 269] on link "Browse gallery" at bounding box center [119, 273] width 65 height 27
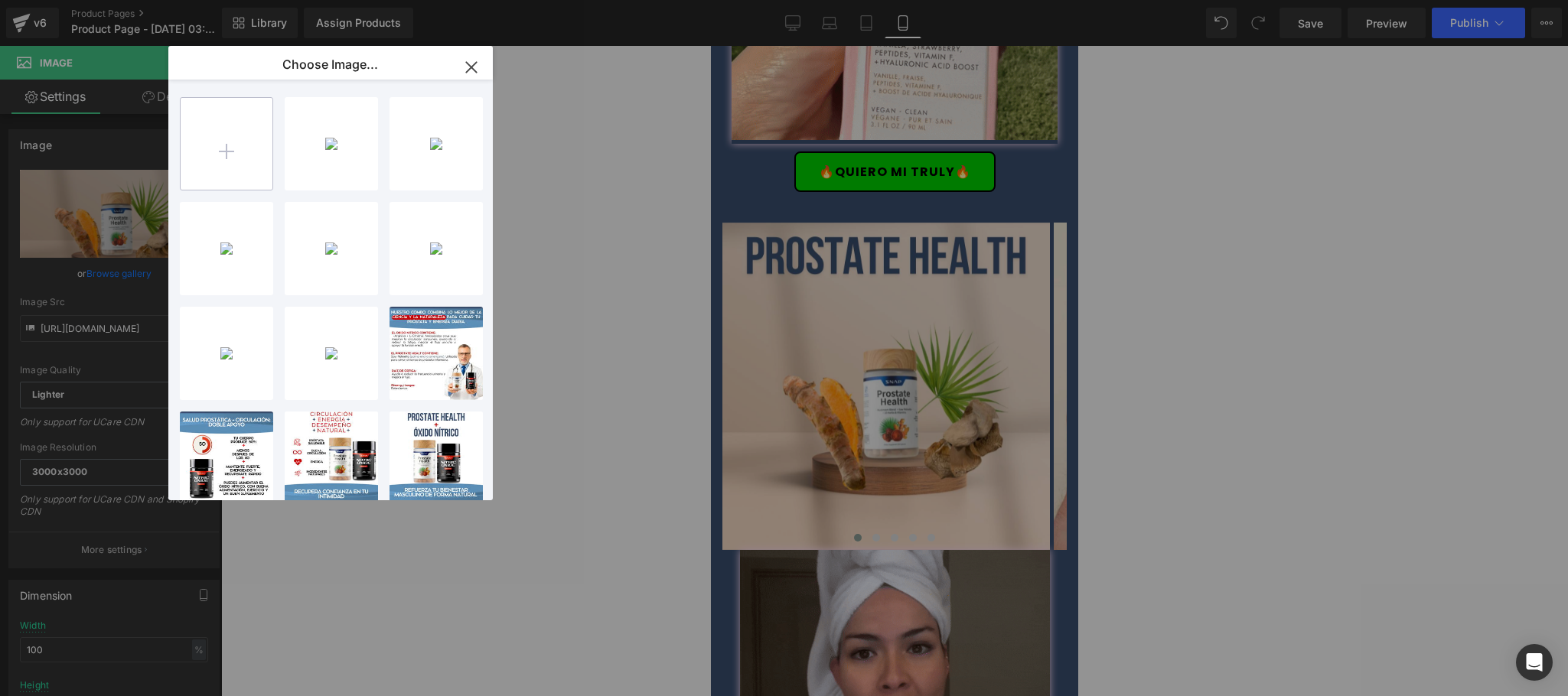
click at [242, 165] on input "file" at bounding box center [227, 144] width 92 height 92
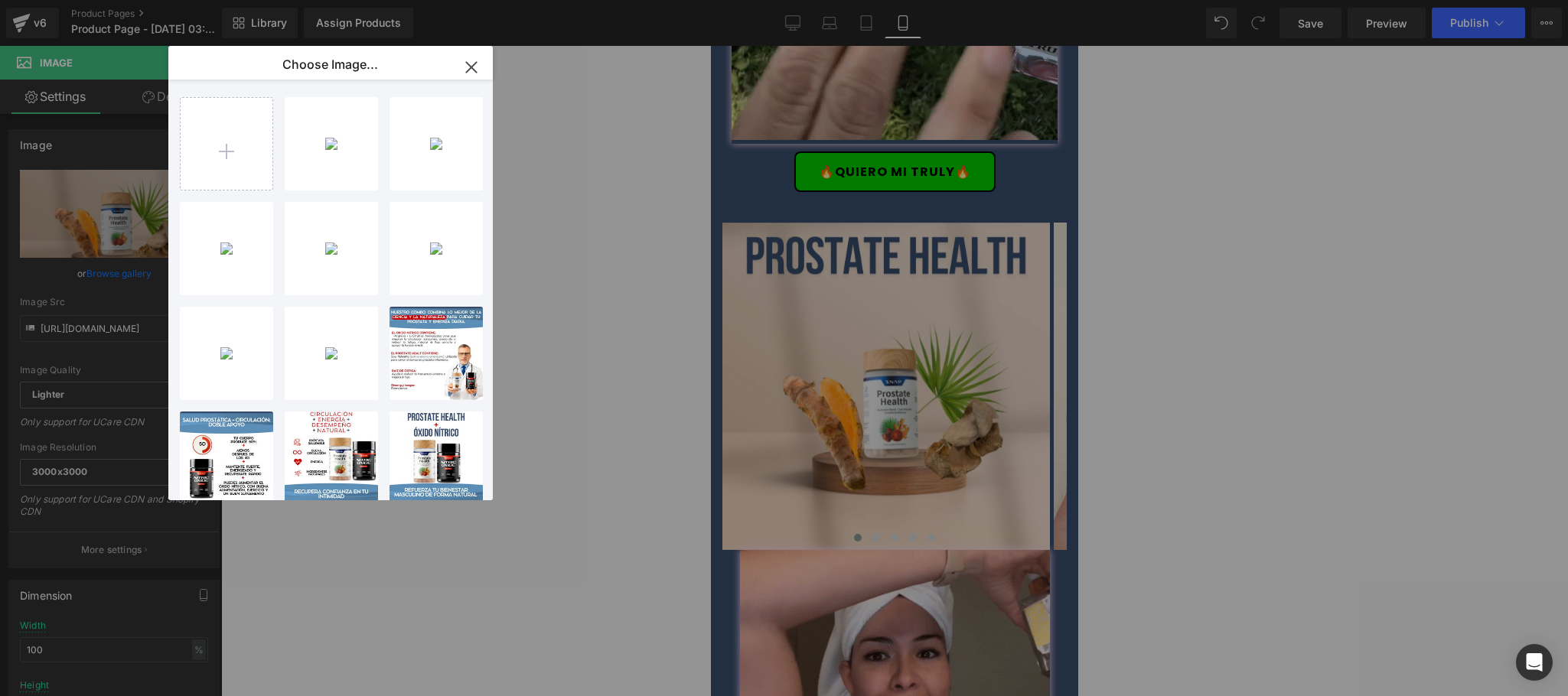
type input "C:\fakepath\CREATIVO-PACK-CARRUSEL10.jpg"
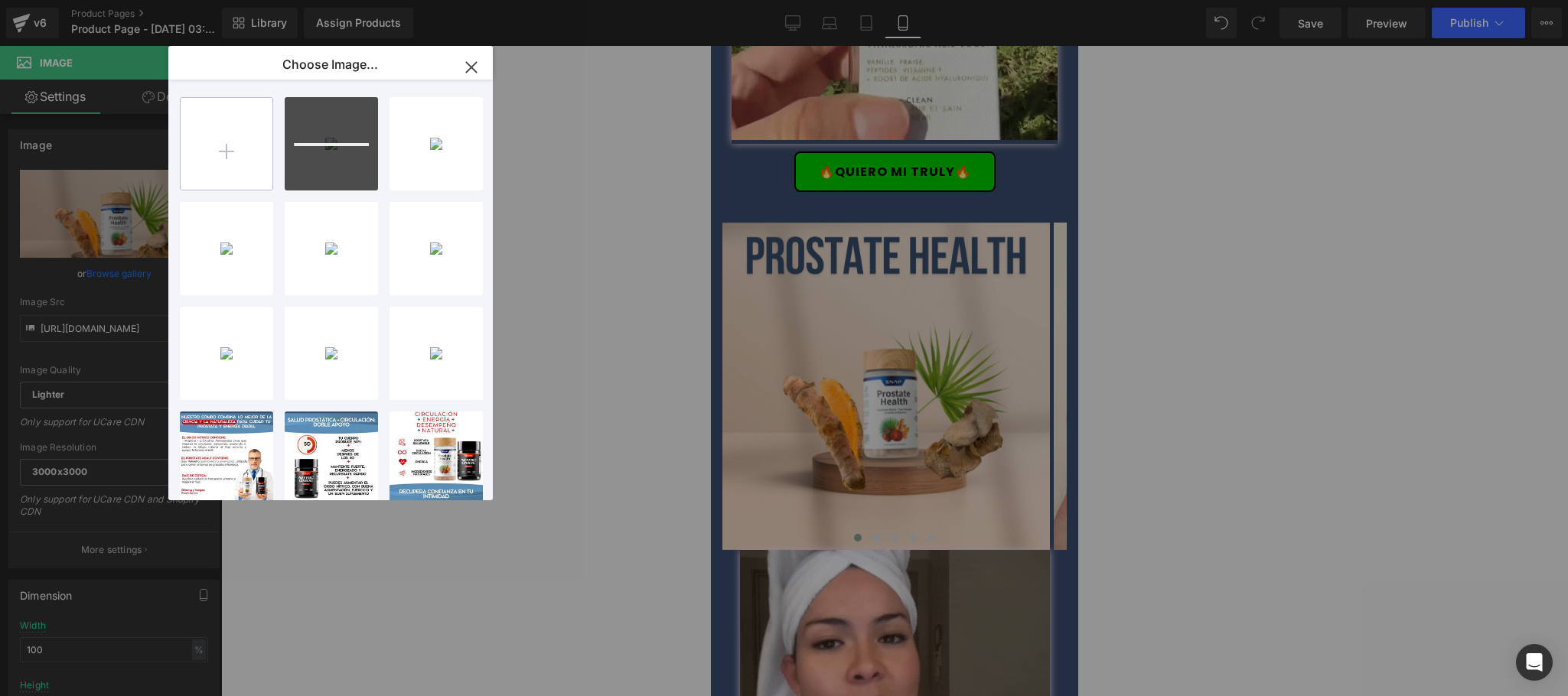
click at [223, 126] on input "file" at bounding box center [227, 144] width 92 height 92
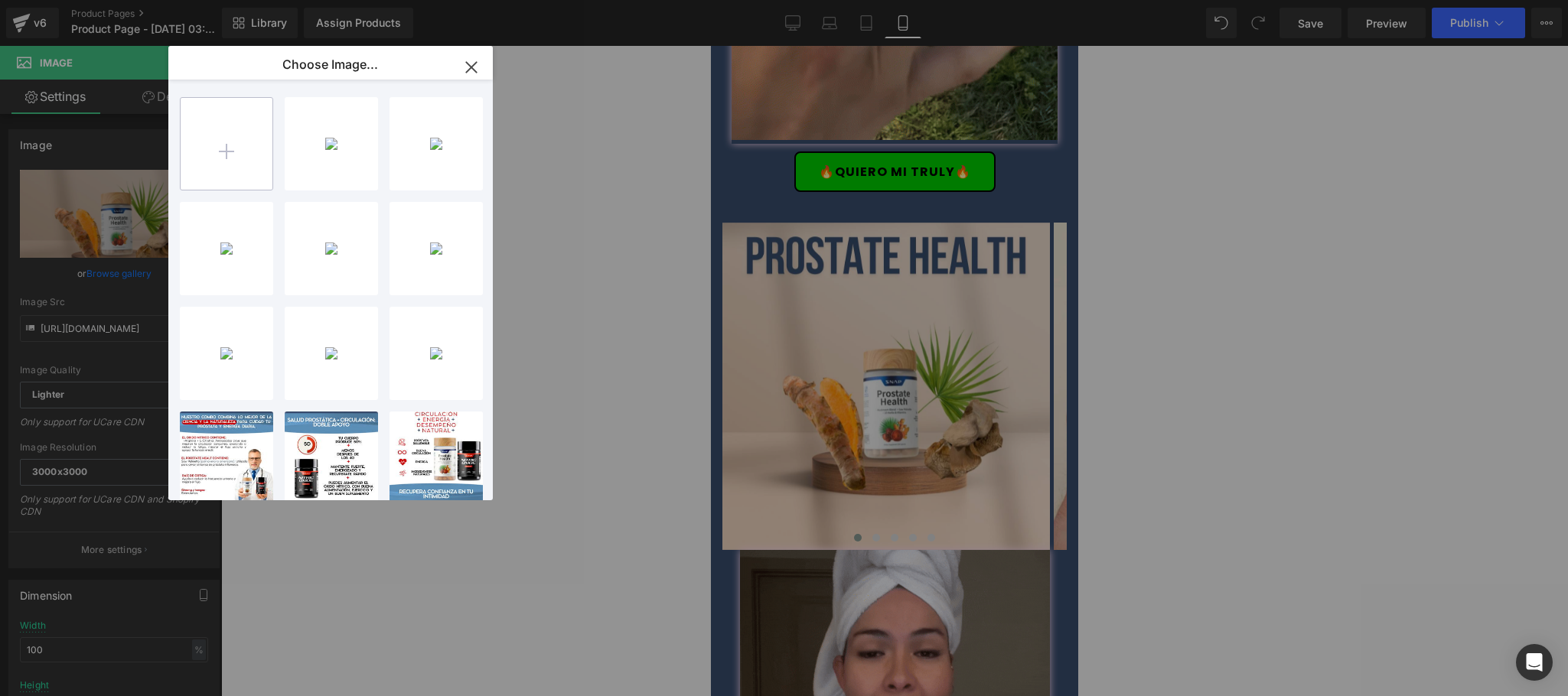
type input "C:\fakepath\CREATIVO-PACK-CARRUSEL11.jpg"
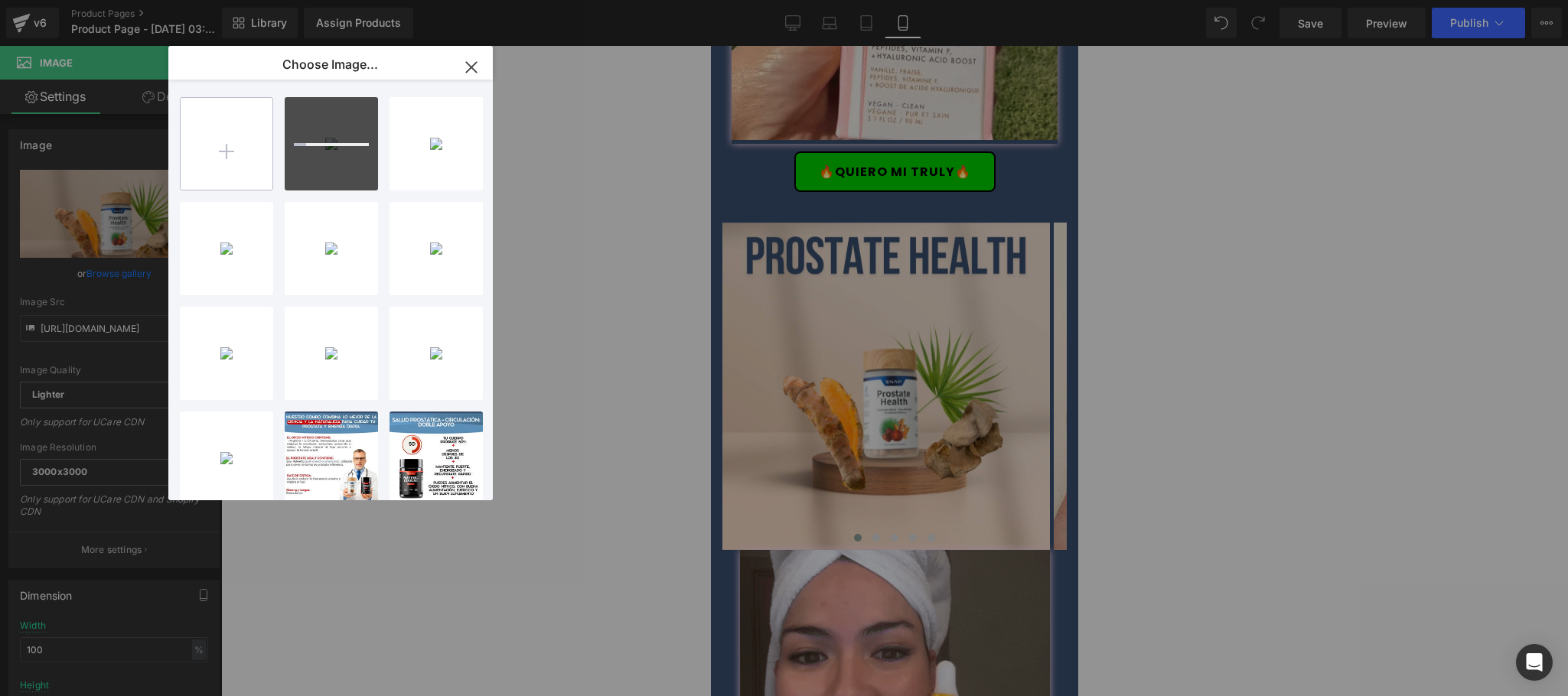
click at [239, 163] on input "file" at bounding box center [227, 144] width 92 height 92
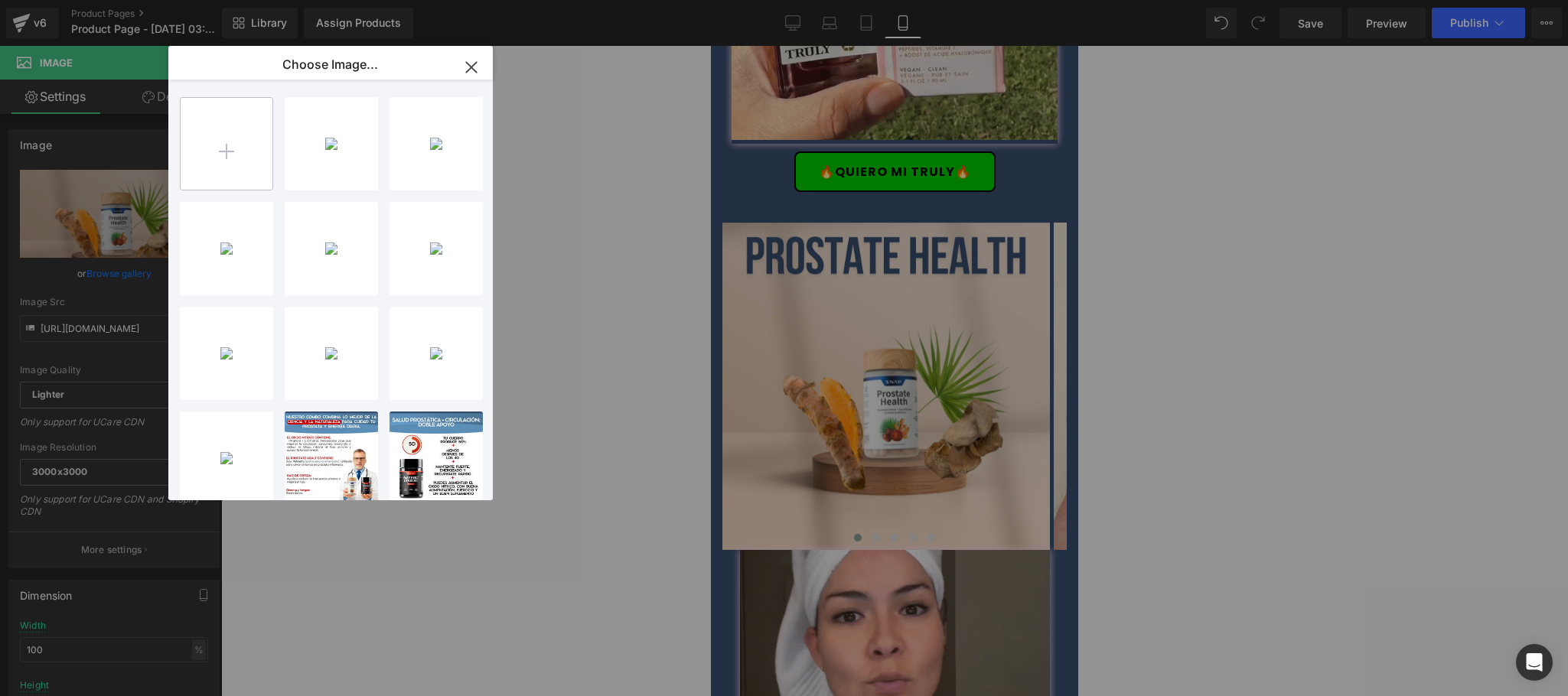
type input "C:\fakepath\CREATIVO-PACK-CARRUSEL12.jpg"
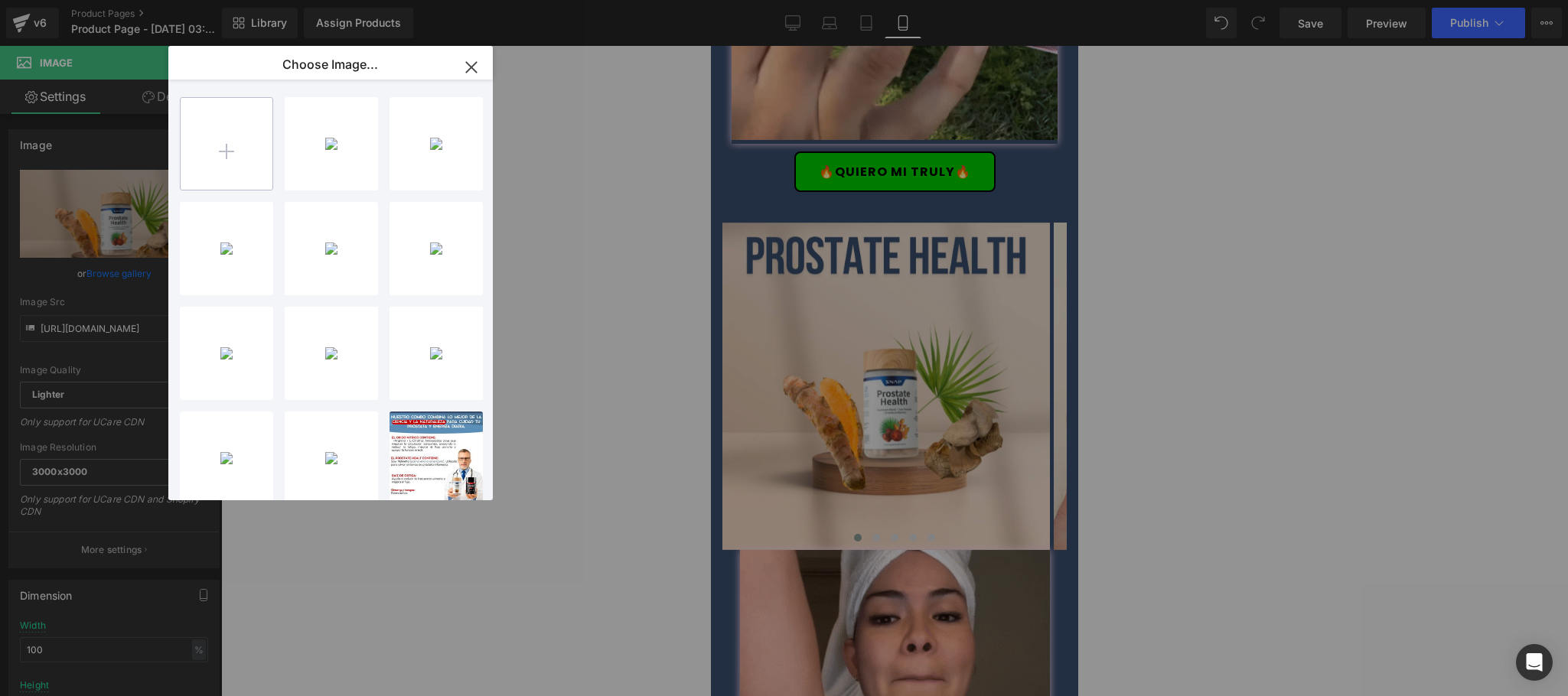
click at [237, 165] on input "file" at bounding box center [227, 144] width 92 height 92
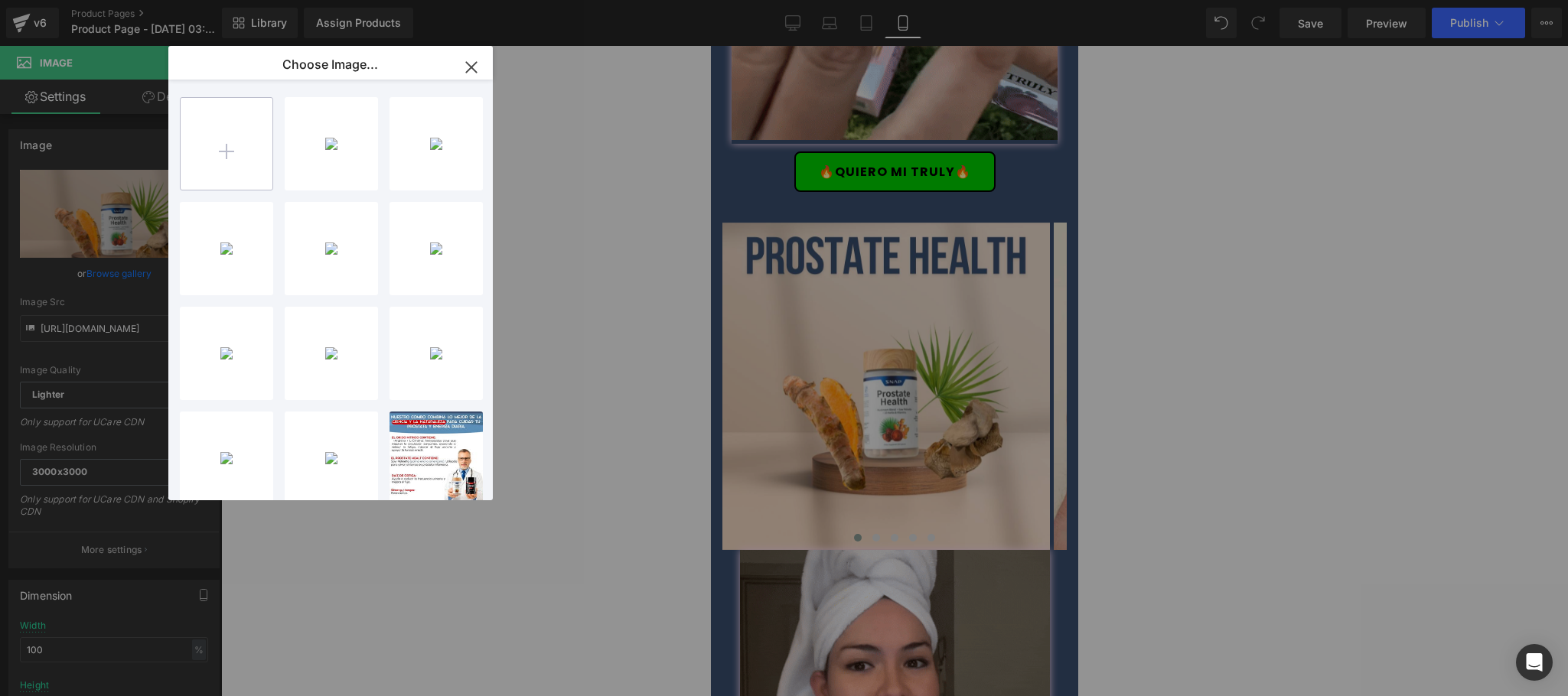
type input "C:\fakepath\CREATIVO-PACK-CARRUSEL8.jpg"
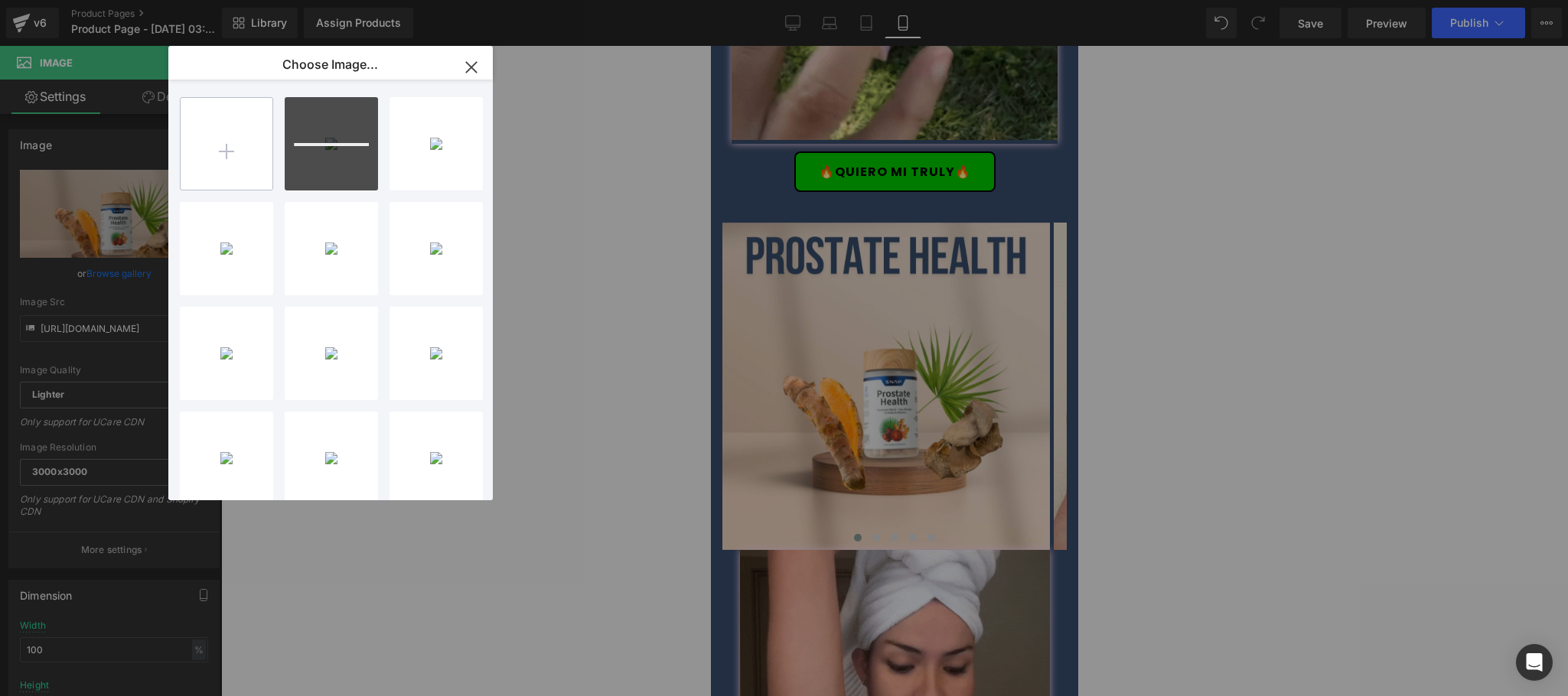
click at [251, 156] on input "file" at bounding box center [227, 144] width 92 height 92
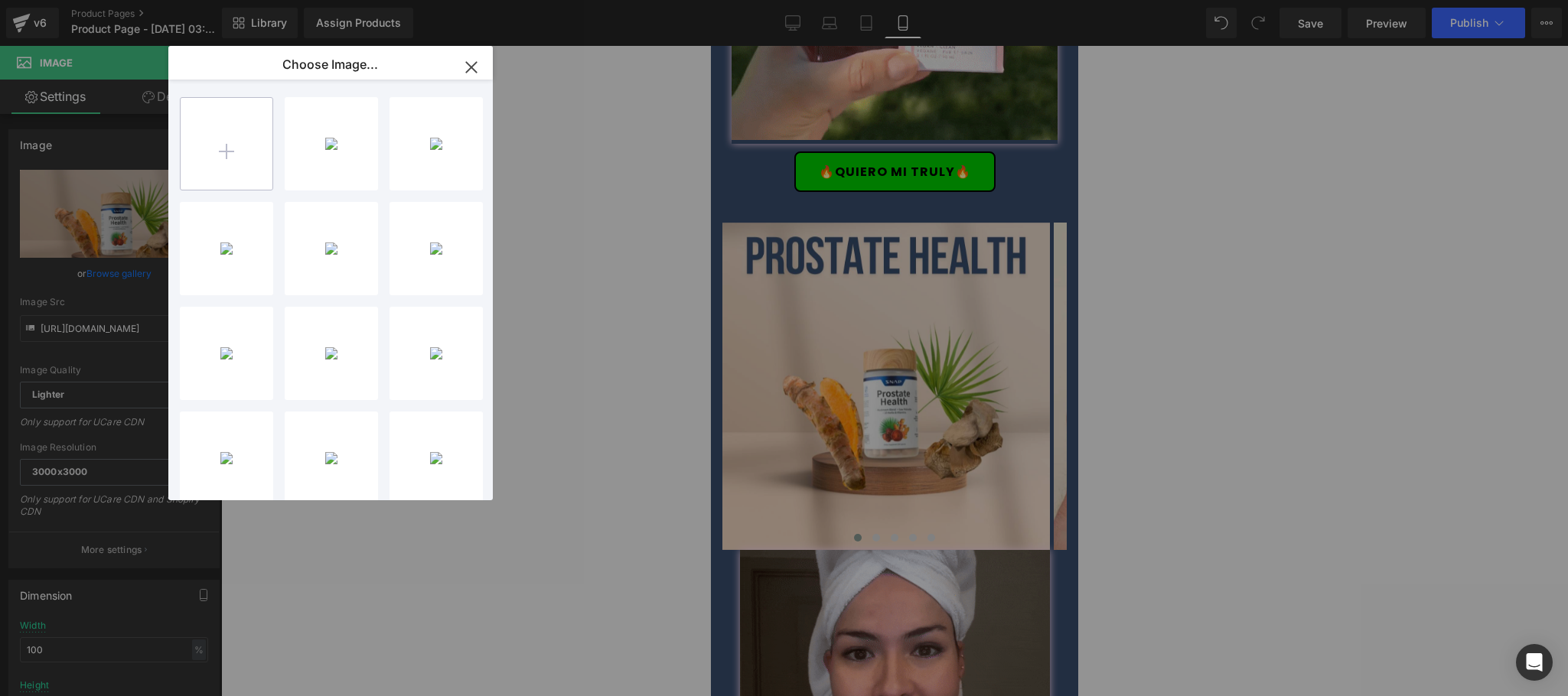
type input "C:\fakepath\CREATIVO-PACK-CARRUSEL9.jpg"
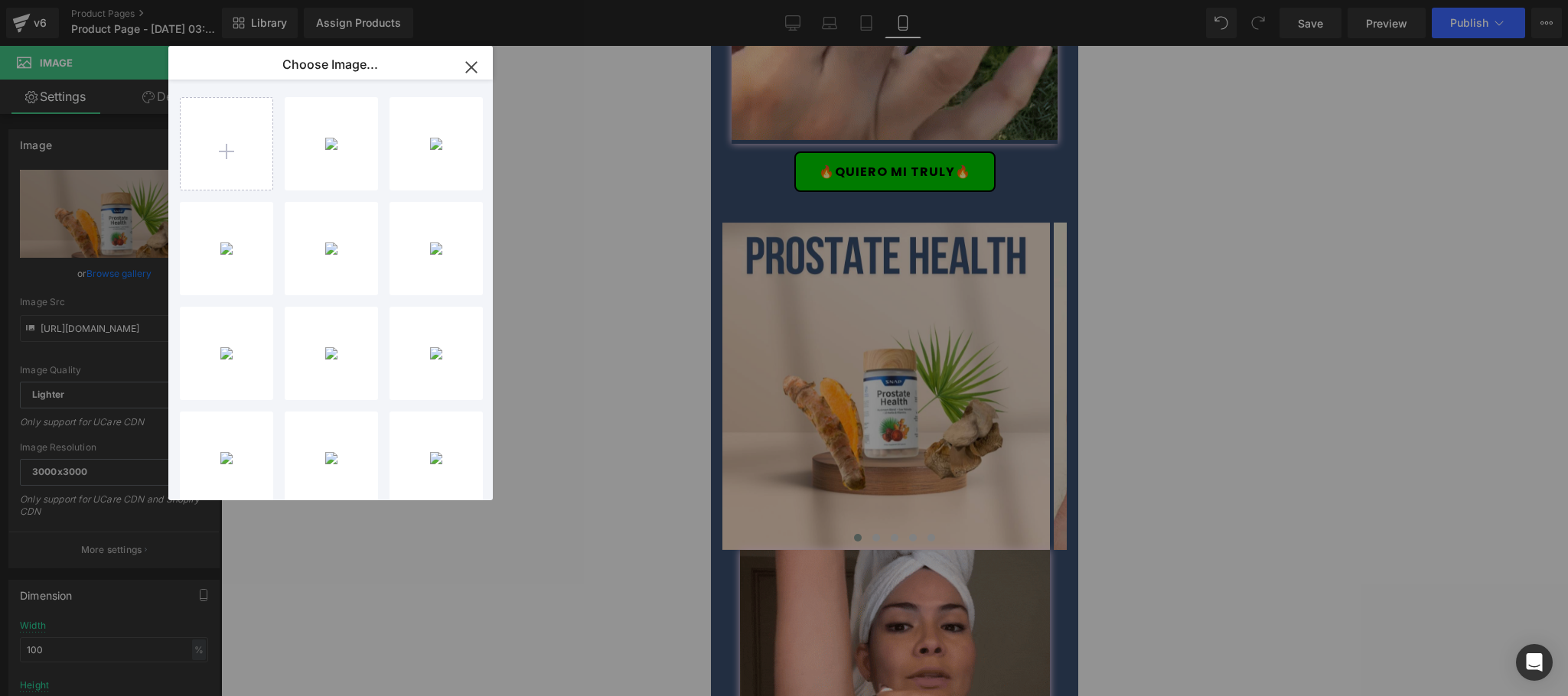
click at [473, 69] on icon "button" at bounding box center [471, 66] width 10 height 10
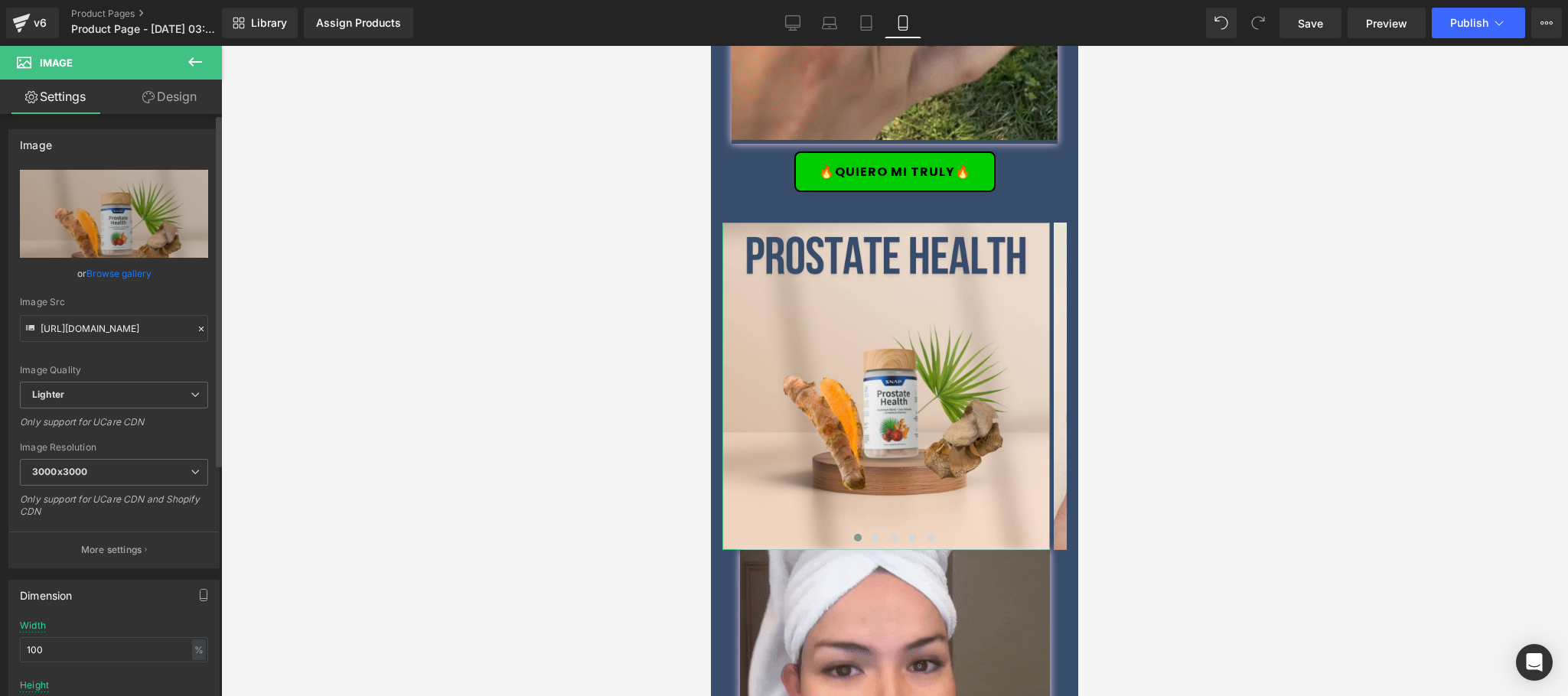
click at [110, 276] on link "Browse gallery" at bounding box center [119, 273] width 65 height 27
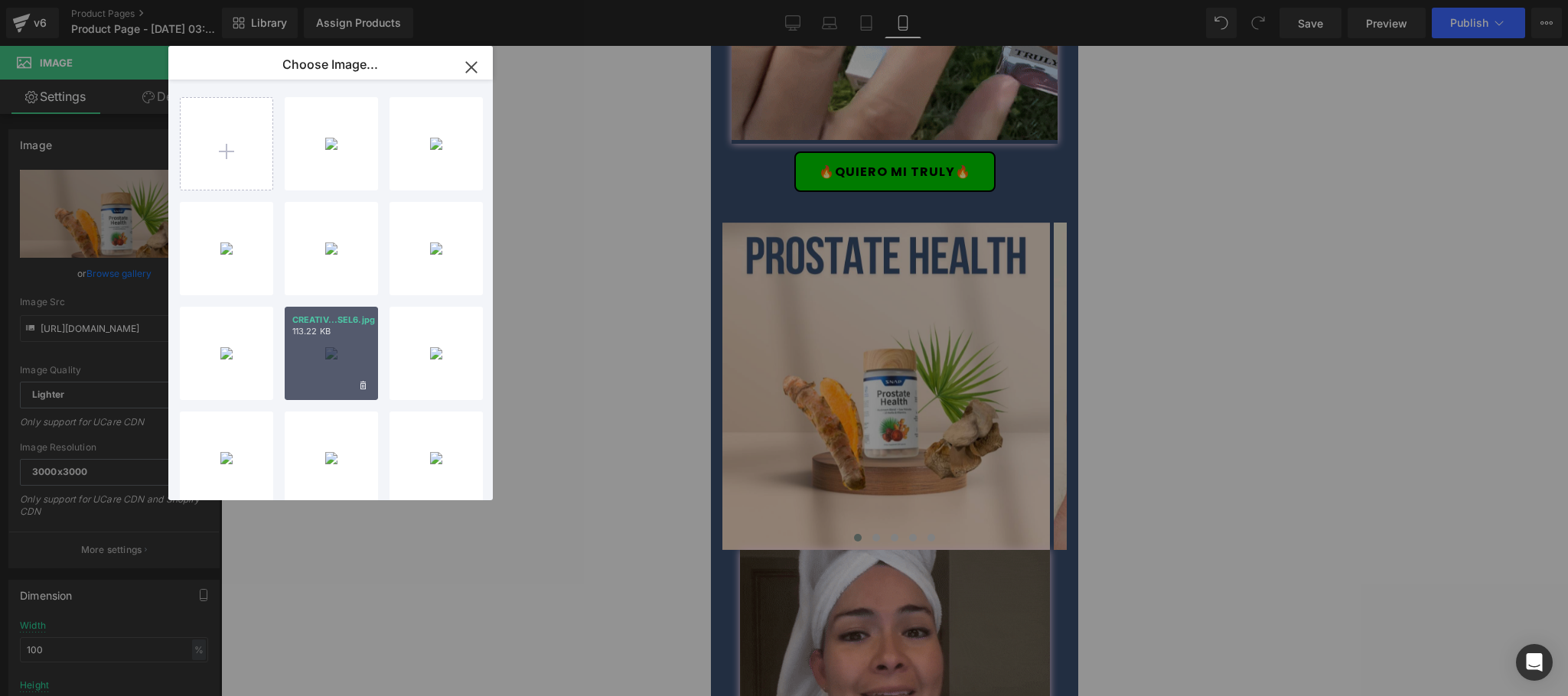
click at [312, 333] on p "113.22 KB" at bounding box center [331, 331] width 78 height 12
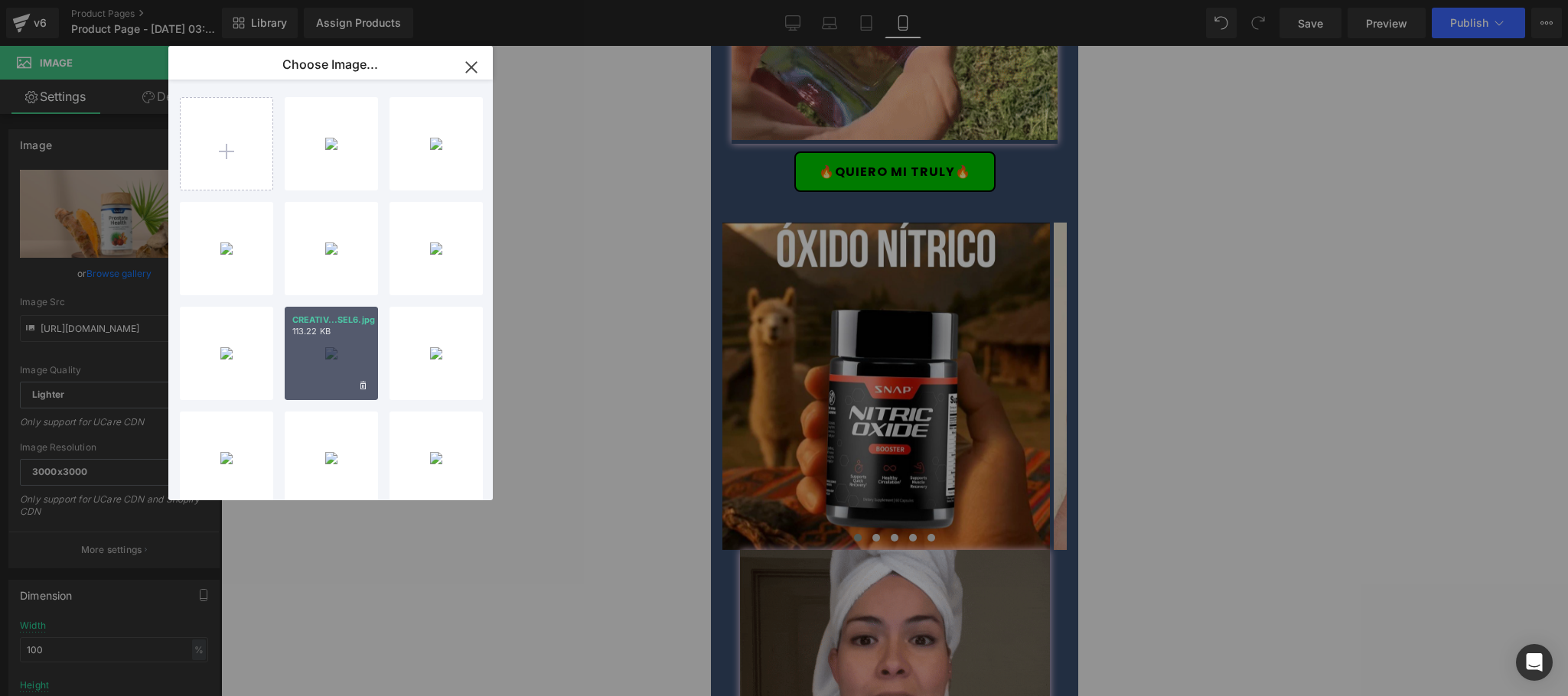
type input "https://ucarecdn.com/85ecbf5c-5443-413c-b1f9-5576280660e2/-/format/auto/-/previ…"
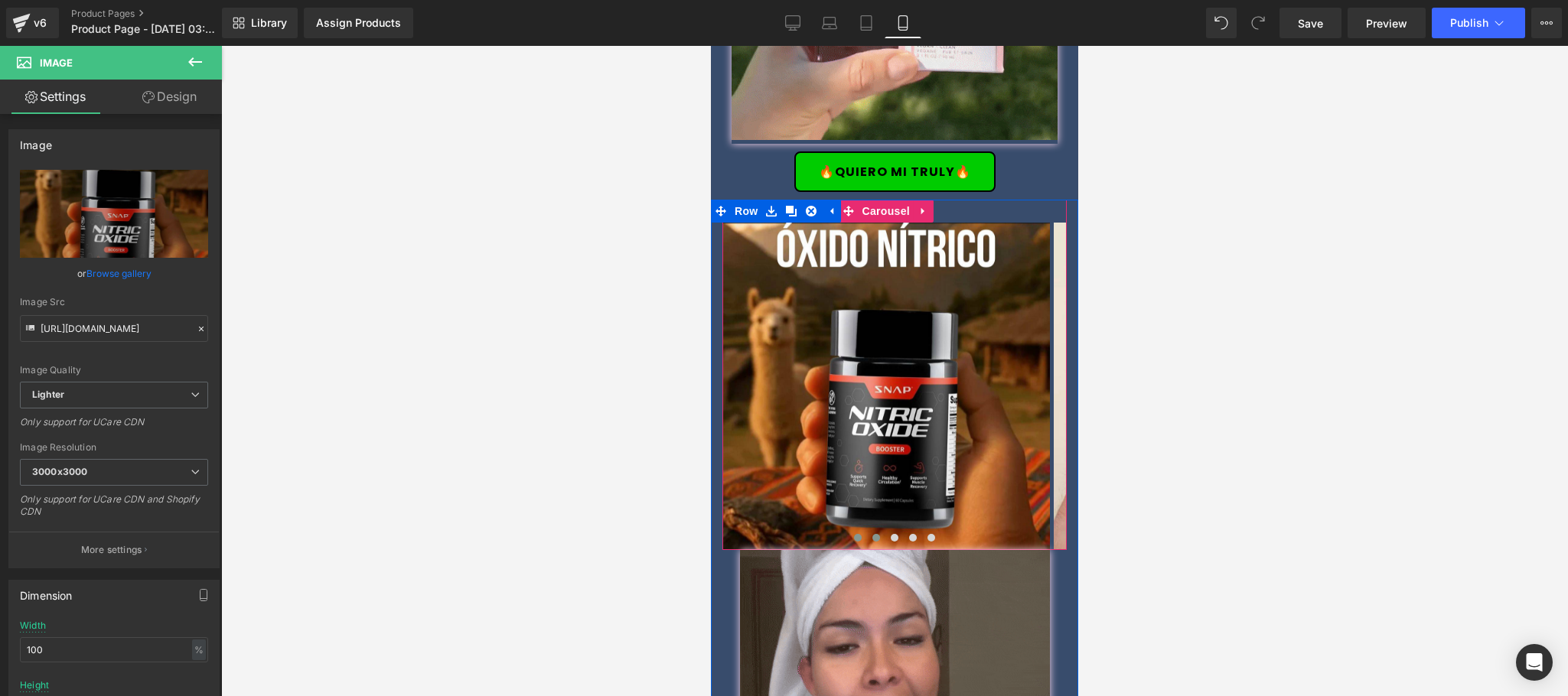
click at [873, 534] on span at bounding box center [876, 538] width 8 height 8
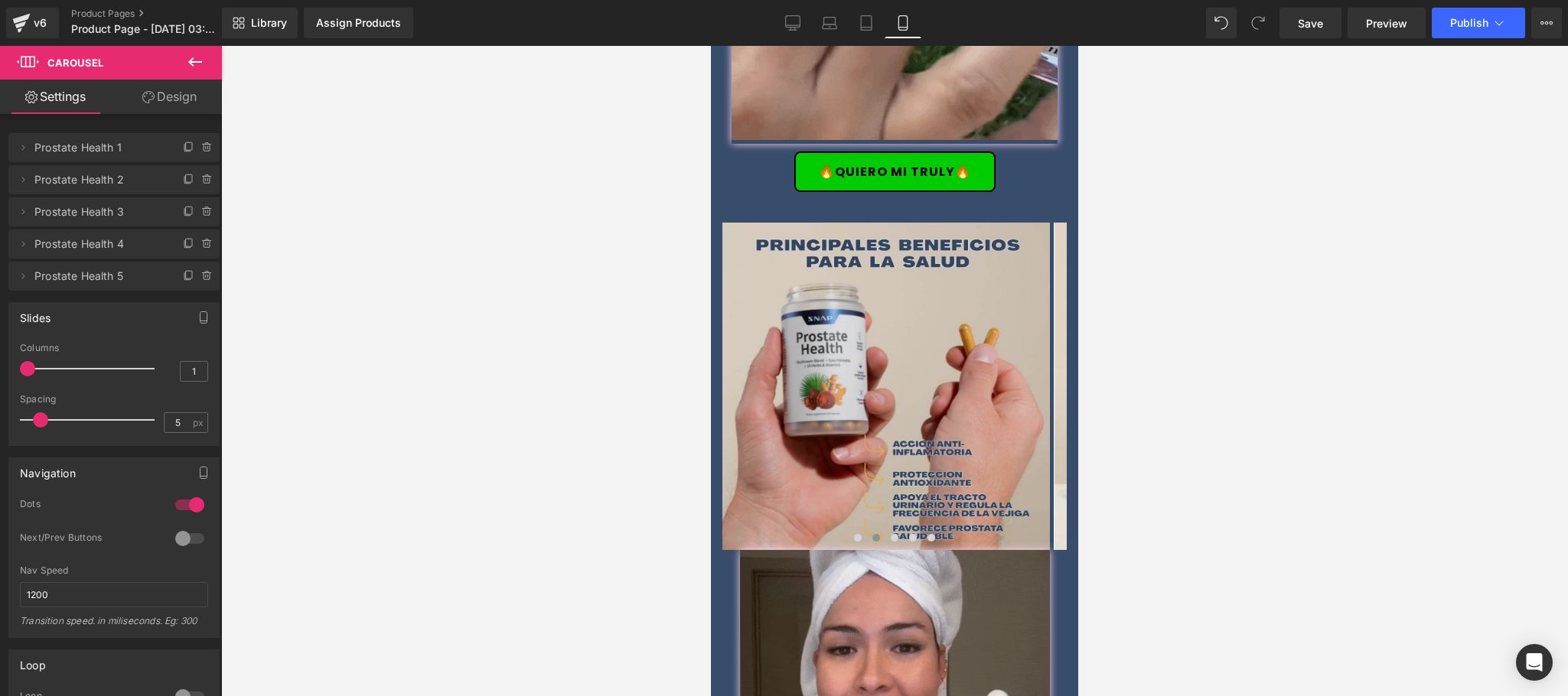
click at [850, 377] on img at bounding box center [886, 386] width 327 height 327
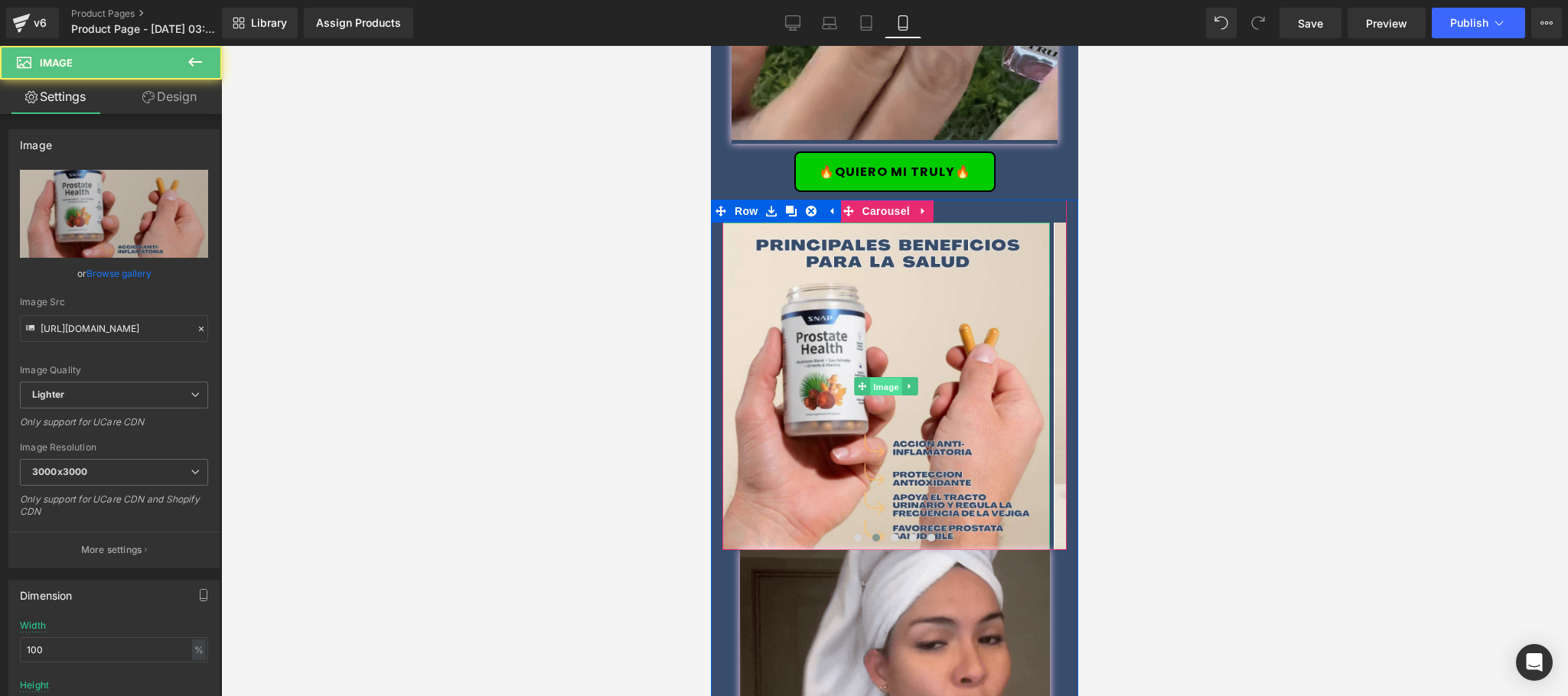
click at [886, 378] on span "Image" at bounding box center [886, 386] width 32 height 18
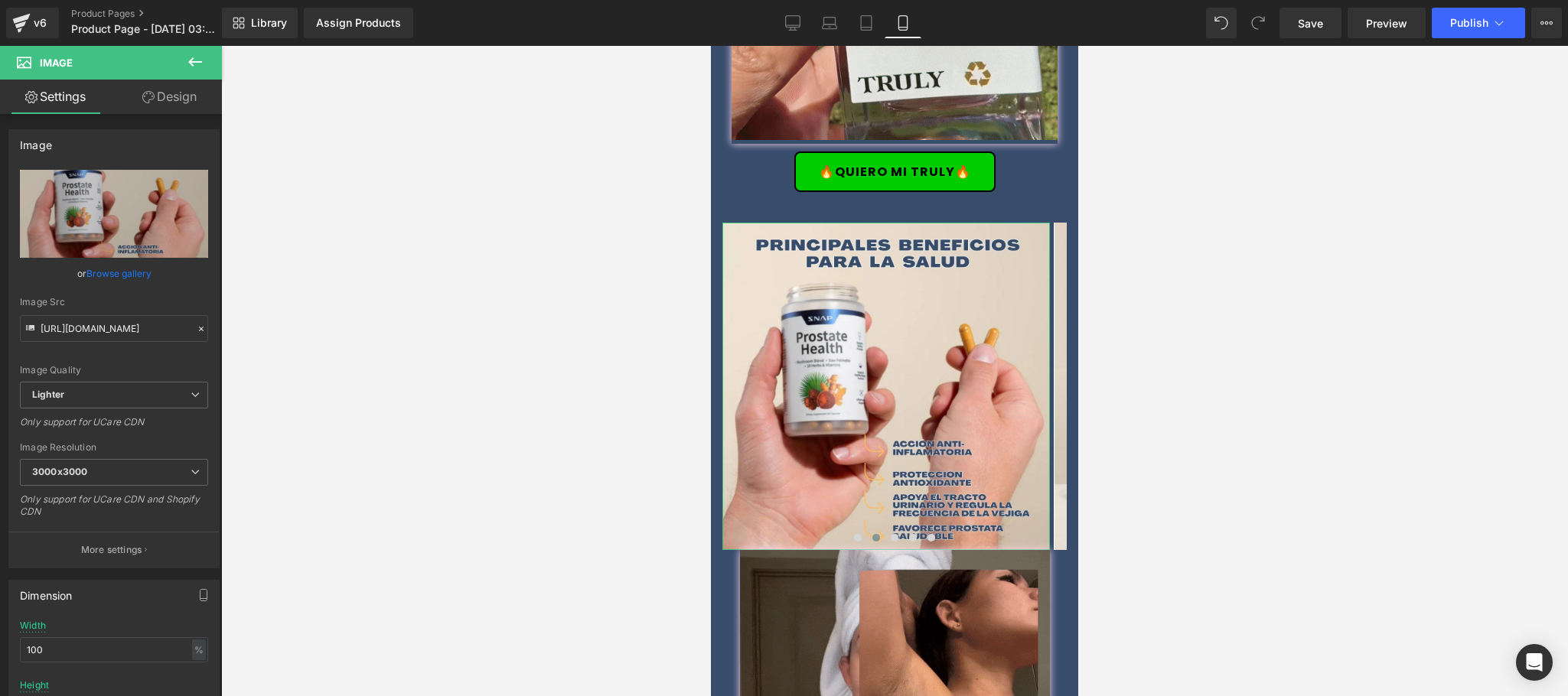
drag, startPoint x: 110, startPoint y: 277, endPoint x: 120, endPoint y: 280, distance: 10.4
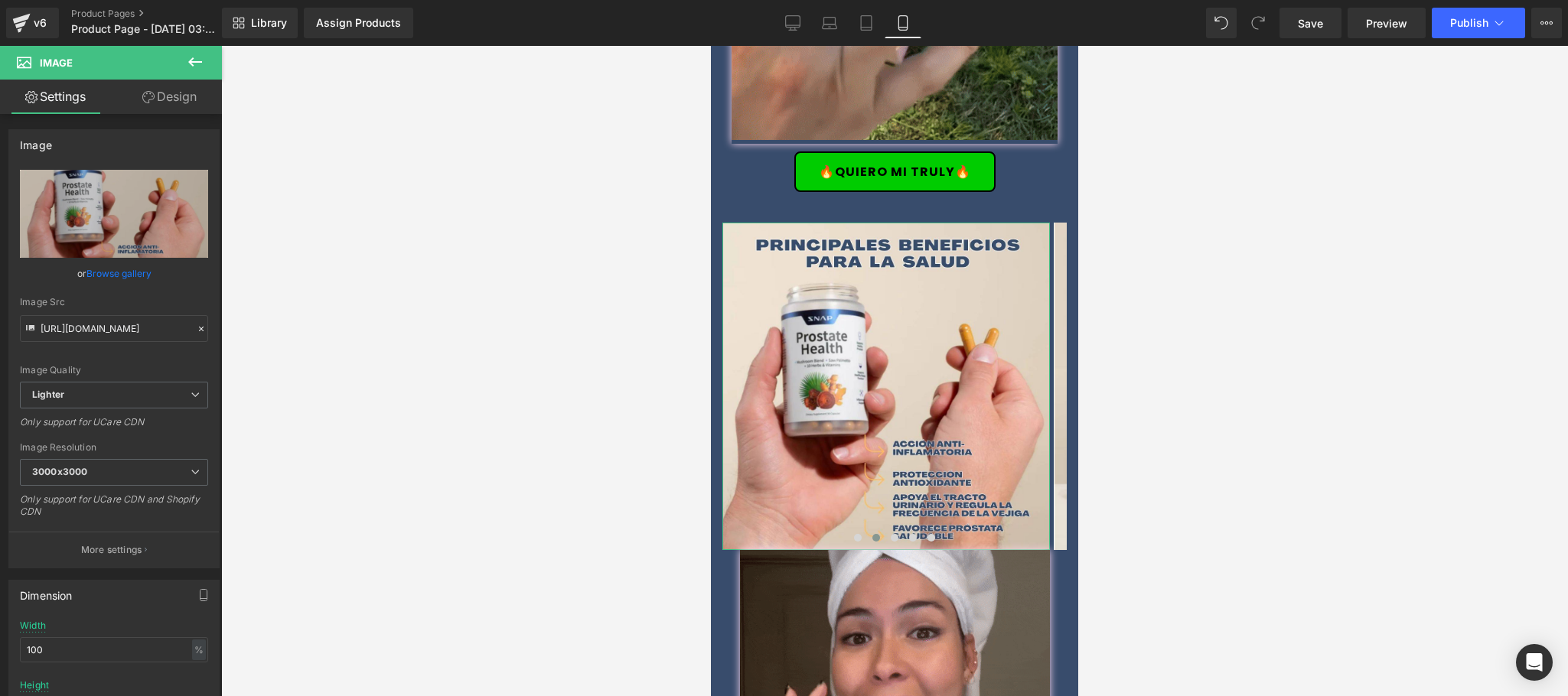
click at [111, 278] on link "Browse gallery" at bounding box center [119, 273] width 65 height 27
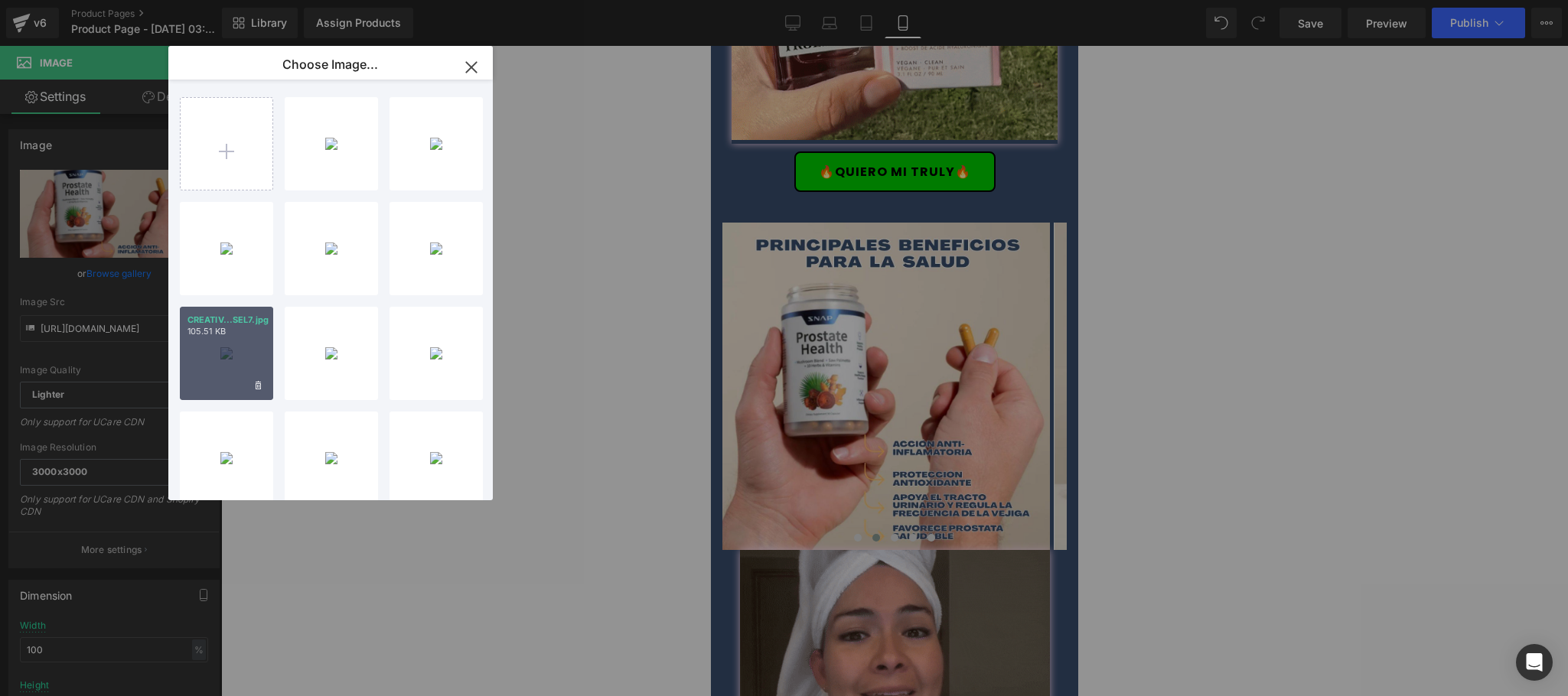
click at [262, 356] on div "CREATIV...SEL7.jpg 105.51 KB" at bounding box center [227, 353] width 93 height 93
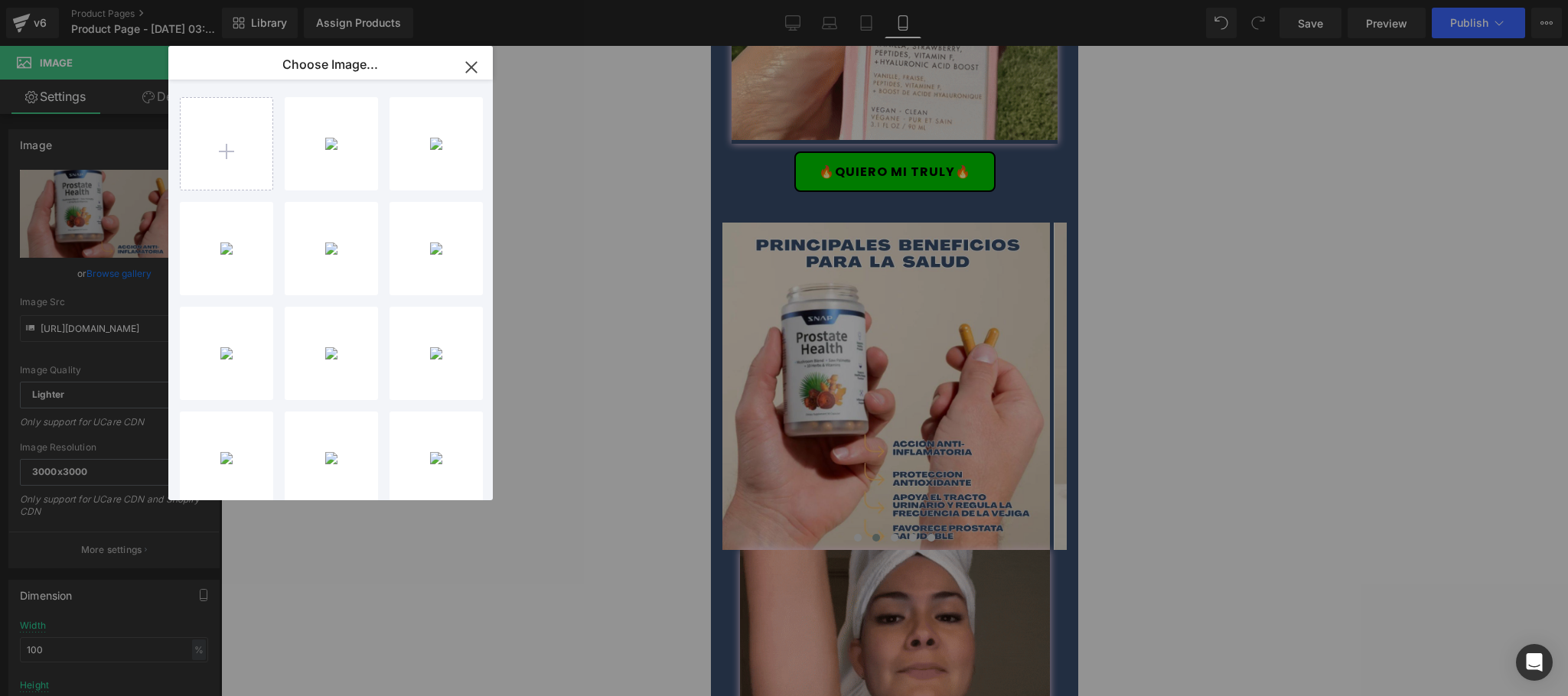
type input "https://ucarecdn.com/8e52d7de-2cb3-4003-8a77-e75b3047bda9/-/format/auto/-/previ…"
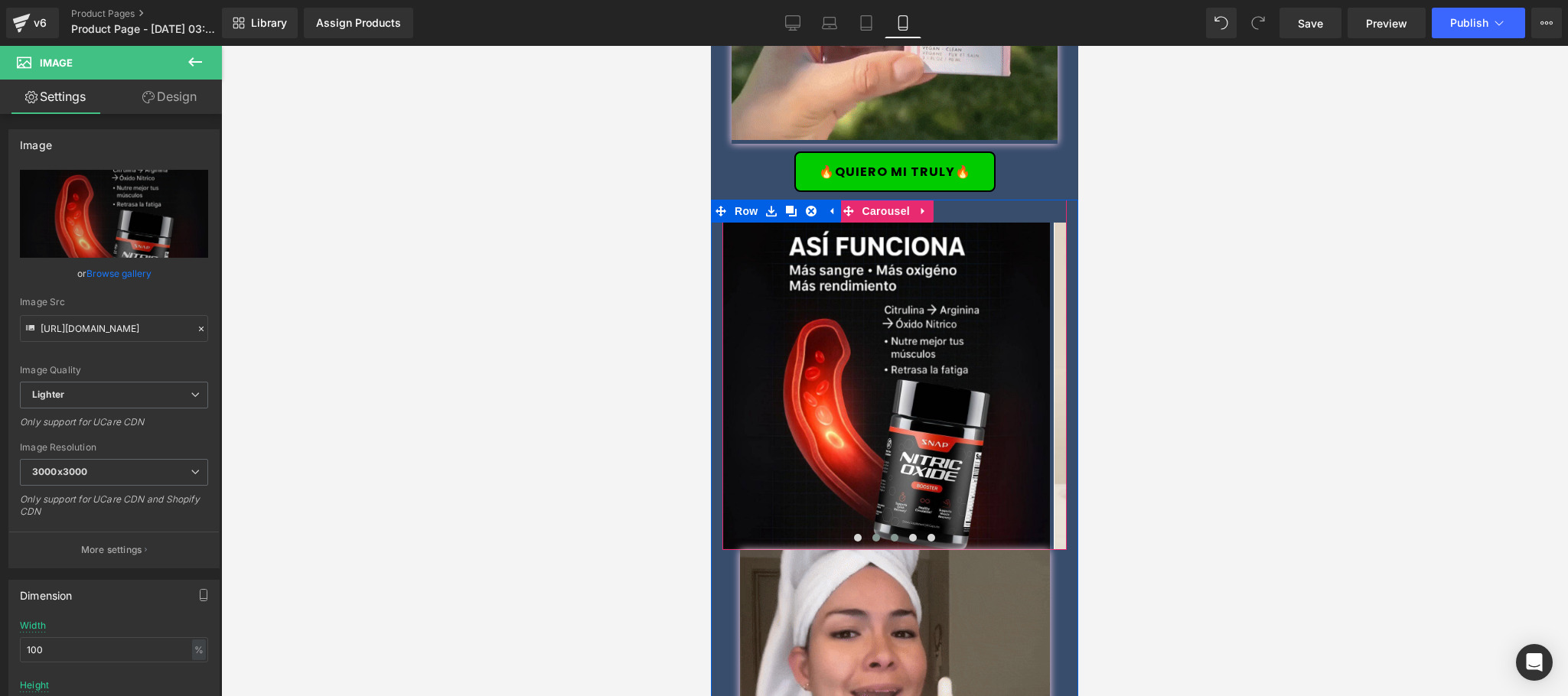
click at [891, 534] on span at bounding box center [895, 538] width 8 height 8
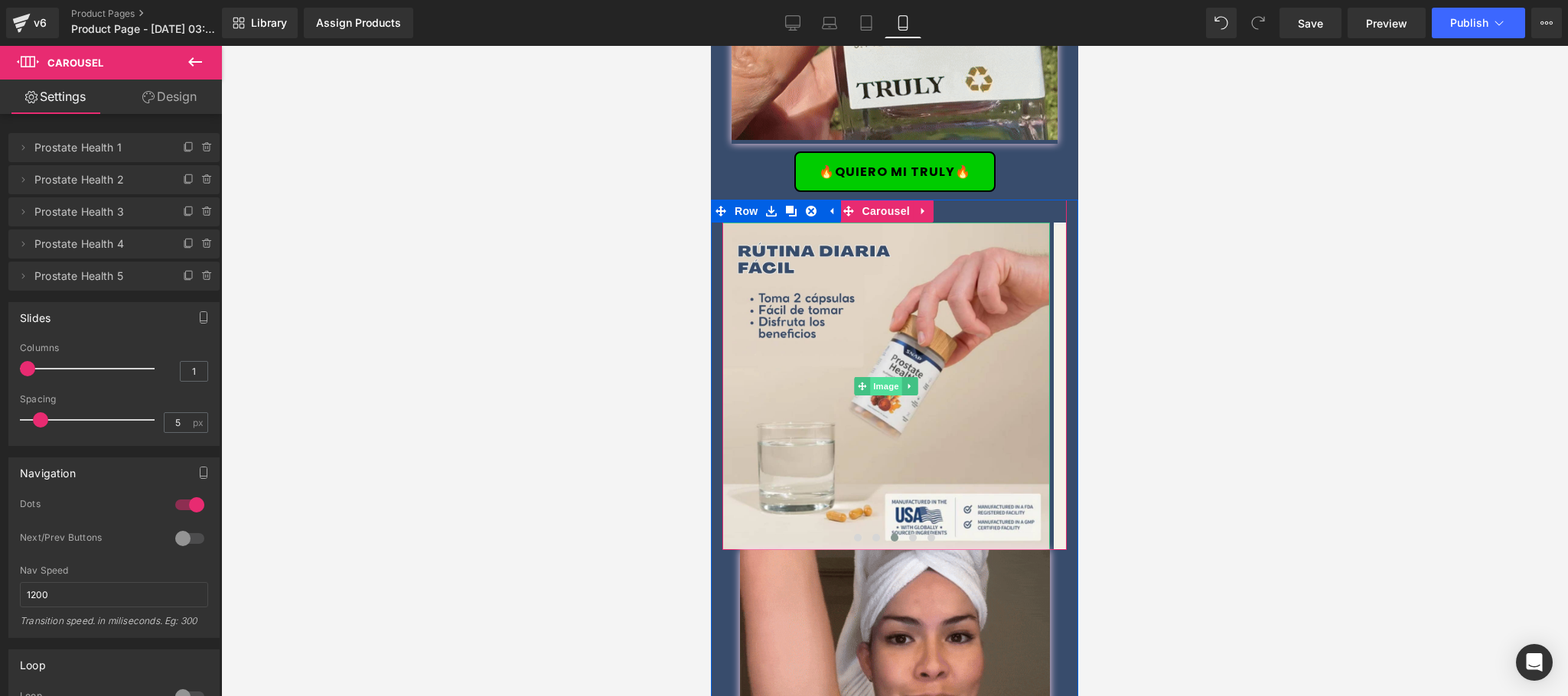
click at [884, 377] on span "Image" at bounding box center [886, 386] width 32 height 18
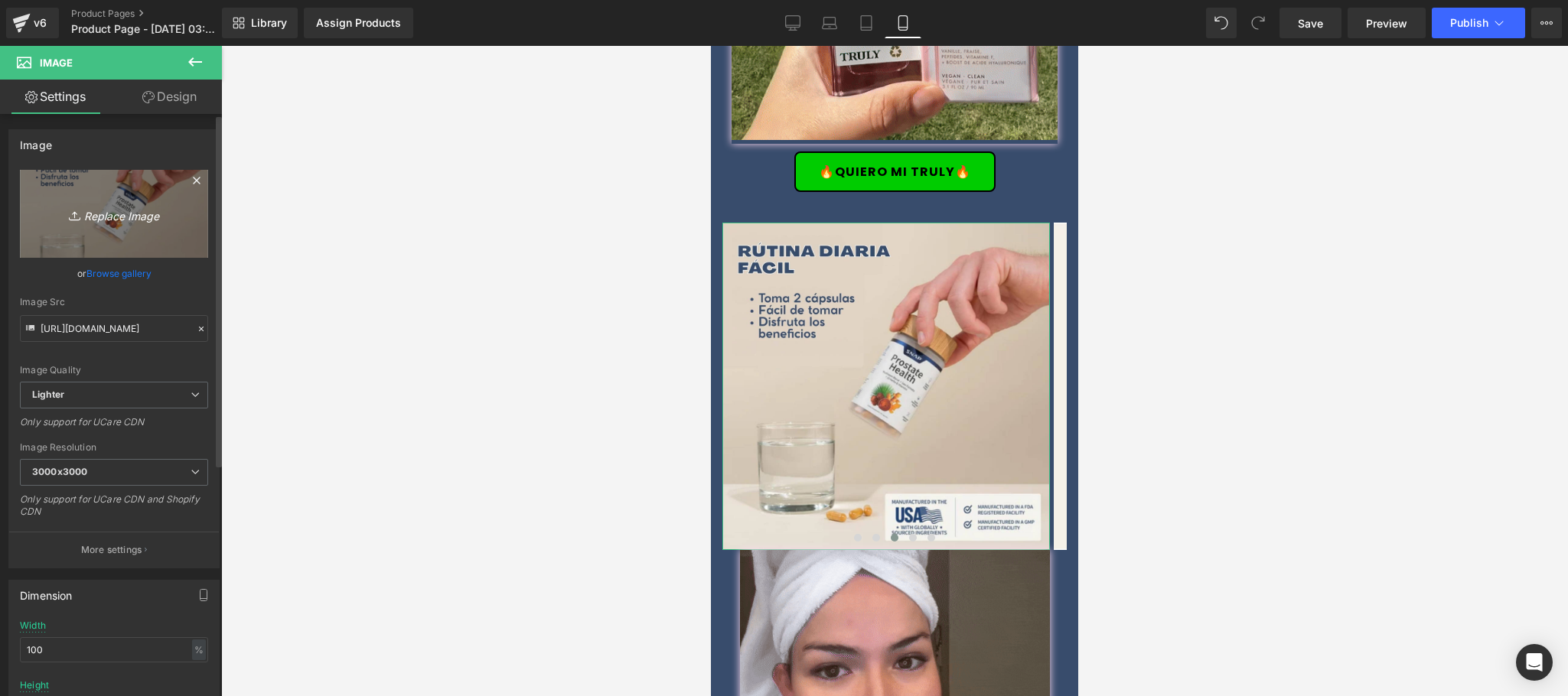
click at [99, 216] on icon "Replace Image" at bounding box center [114, 214] width 122 height 19
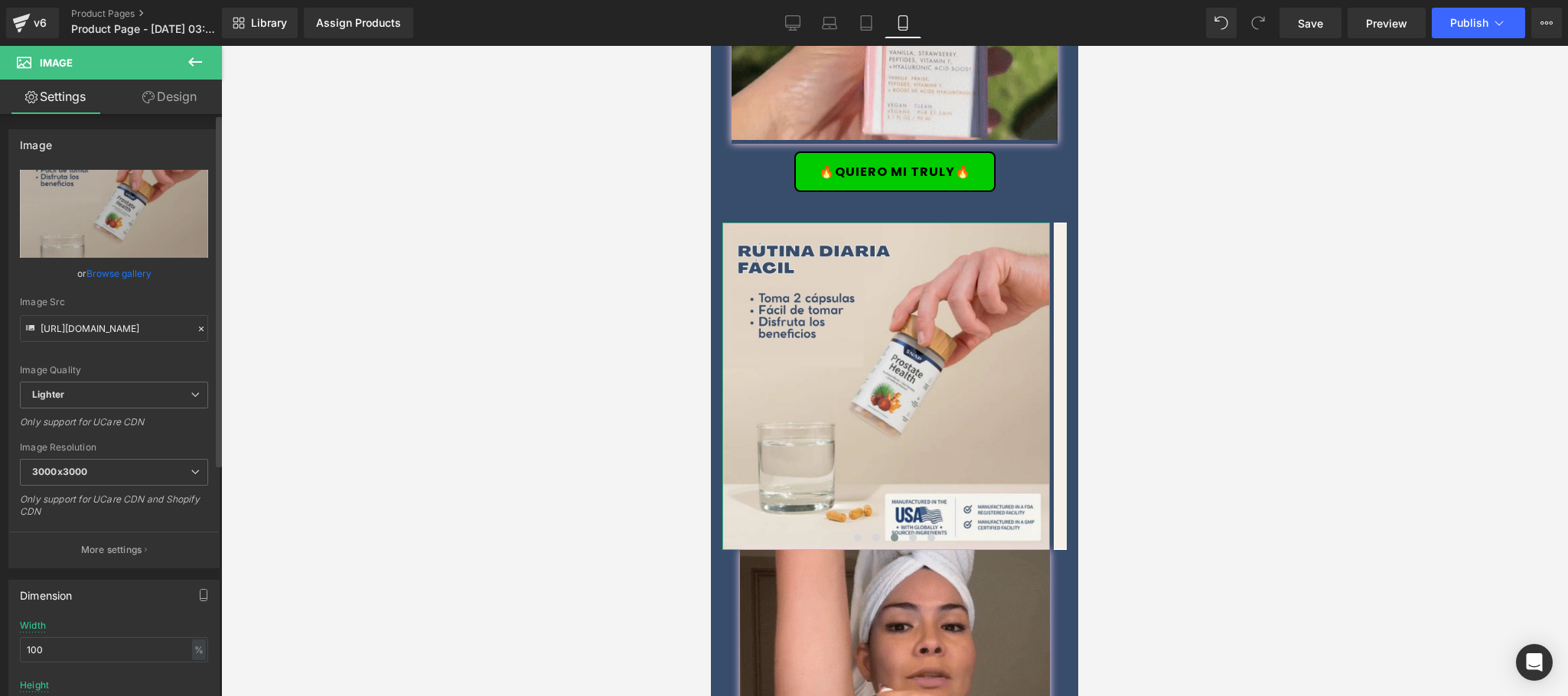
click at [122, 267] on link "Browse gallery" at bounding box center [119, 273] width 65 height 27
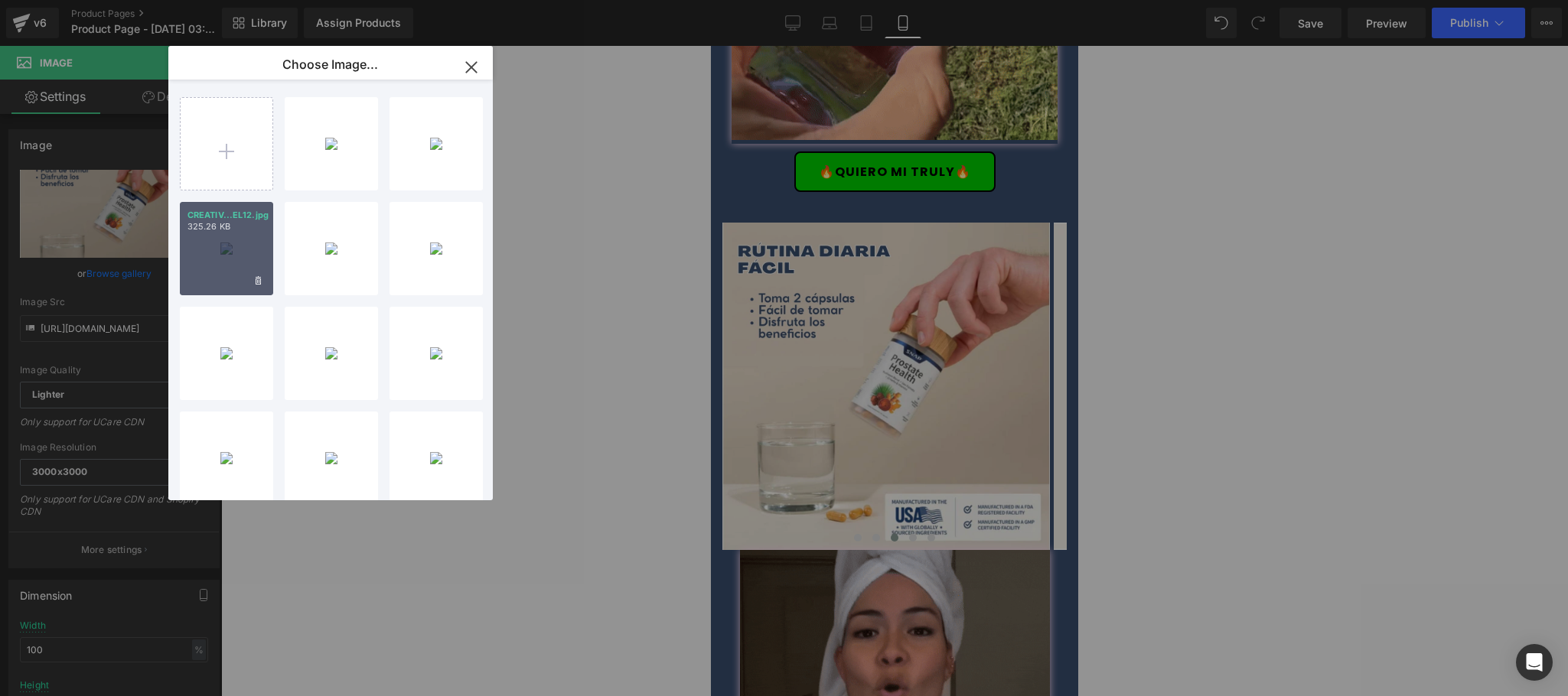
click at [218, 253] on div "CREATIV...EL12.jpg 325.26 KB" at bounding box center [227, 249] width 93 height 93
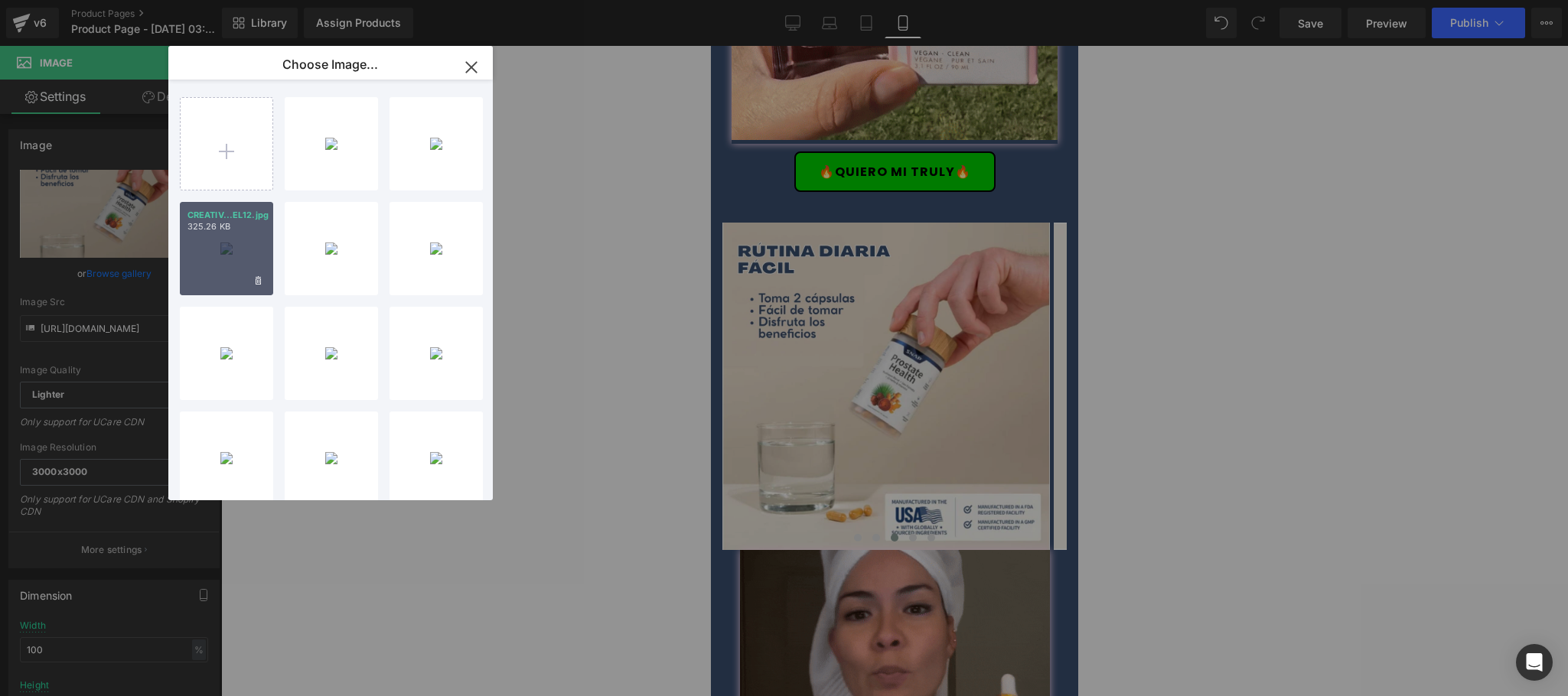
type input "https://ucarecdn.com/301f7513-9fc2-4003-8e2f-14aac1a0eb98/-/format/auto/-/previ…"
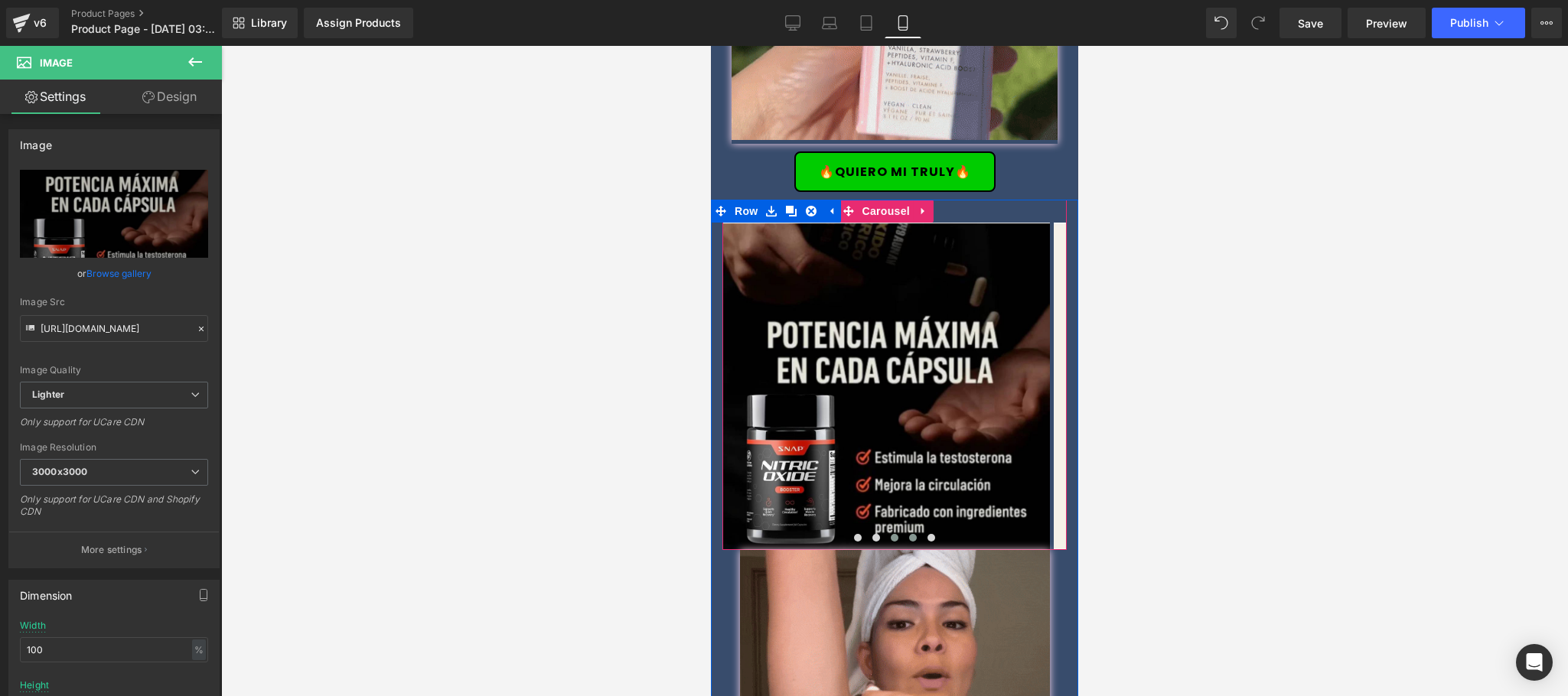
click at [909, 534] on span at bounding box center [913, 538] width 8 height 8
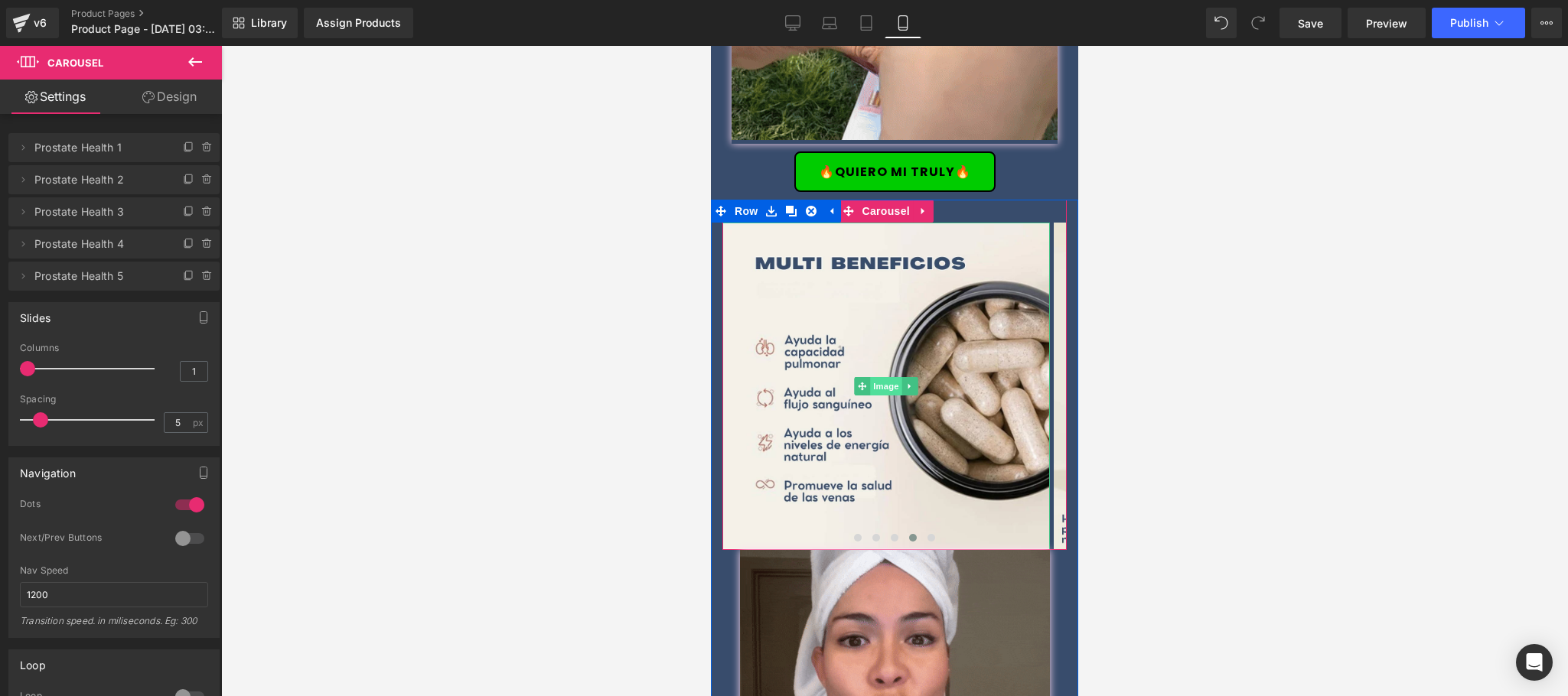
click at [887, 377] on span "Image" at bounding box center [886, 386] width 32 height 18
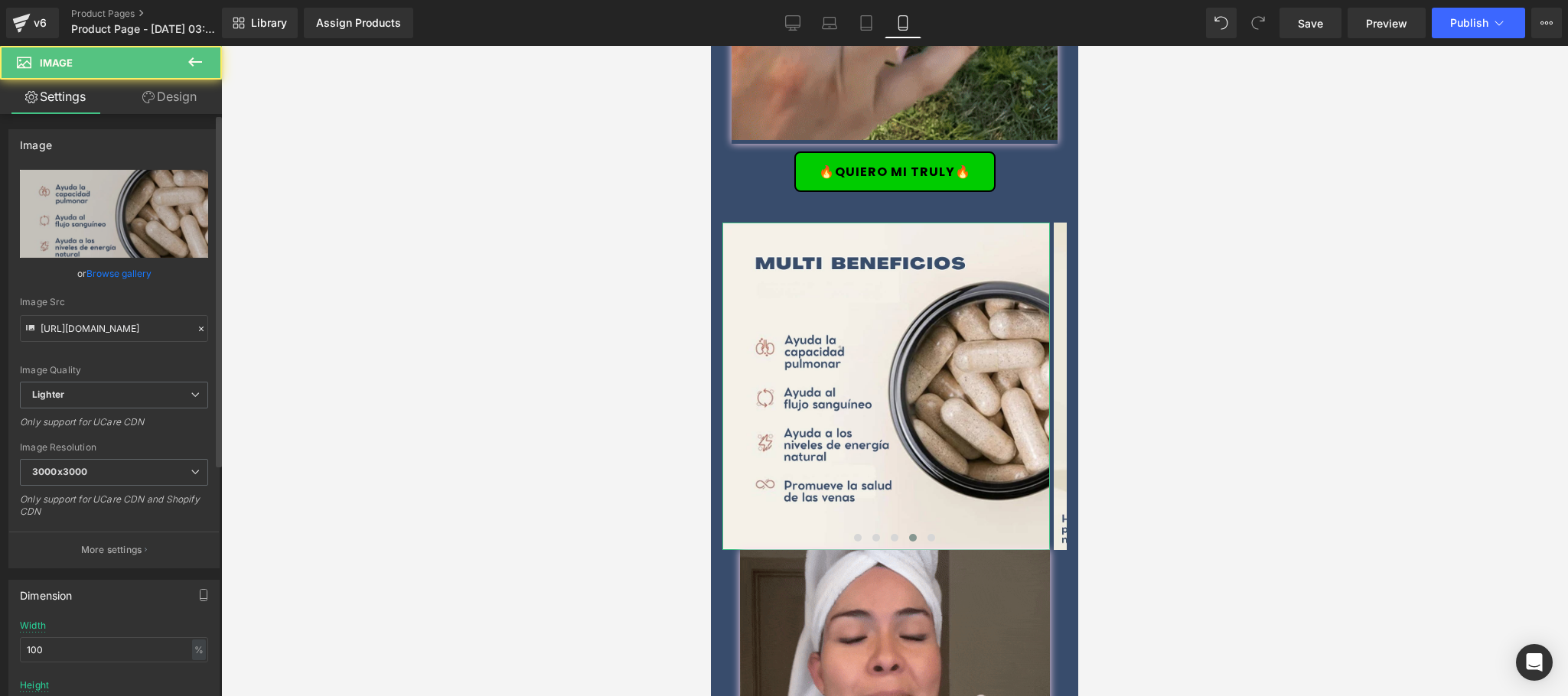
click at [118, 272] on link "Browse gallery" at bounding box center [119, 273] width 65 height 27
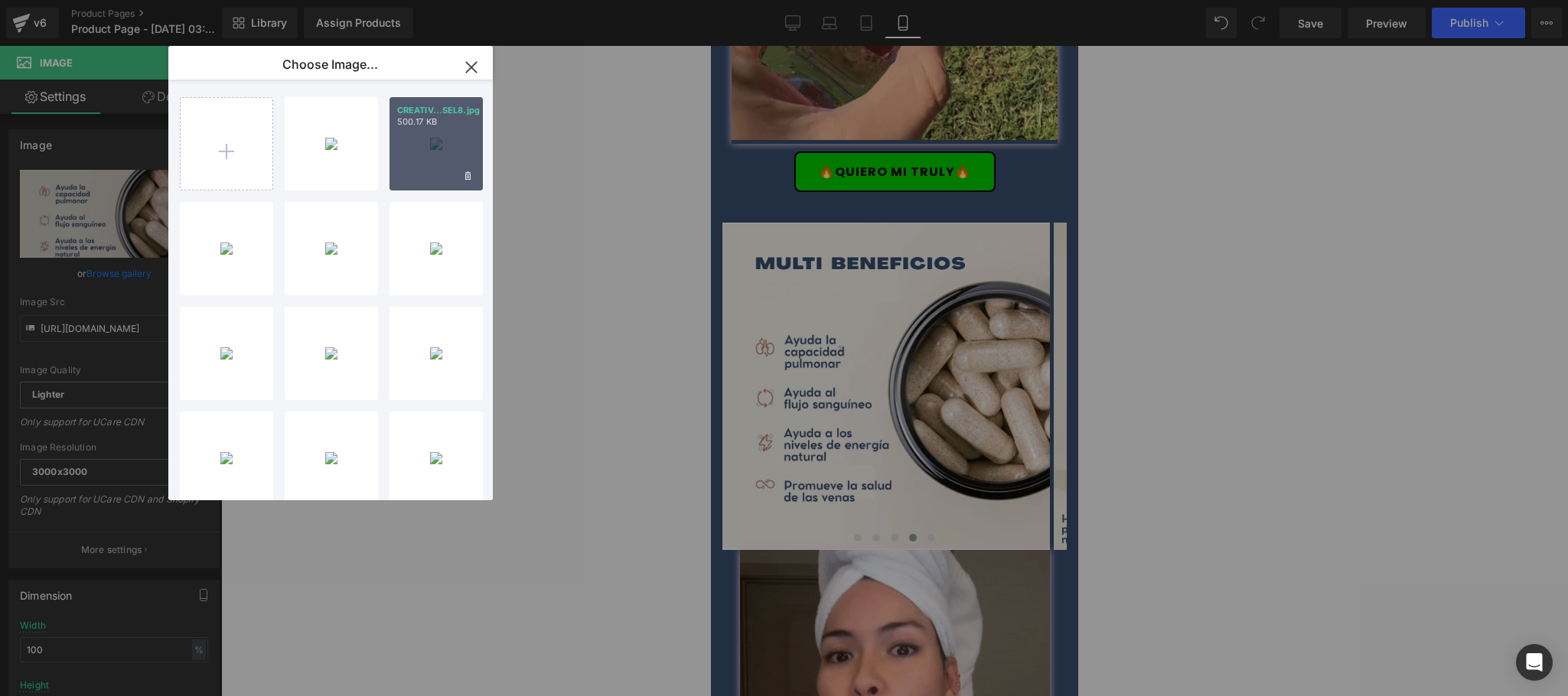
click at [439, 168] on div "CREATIV...SEL8.jpg 500.17 KB" at bounding box center [436, 144] width 93 height 93
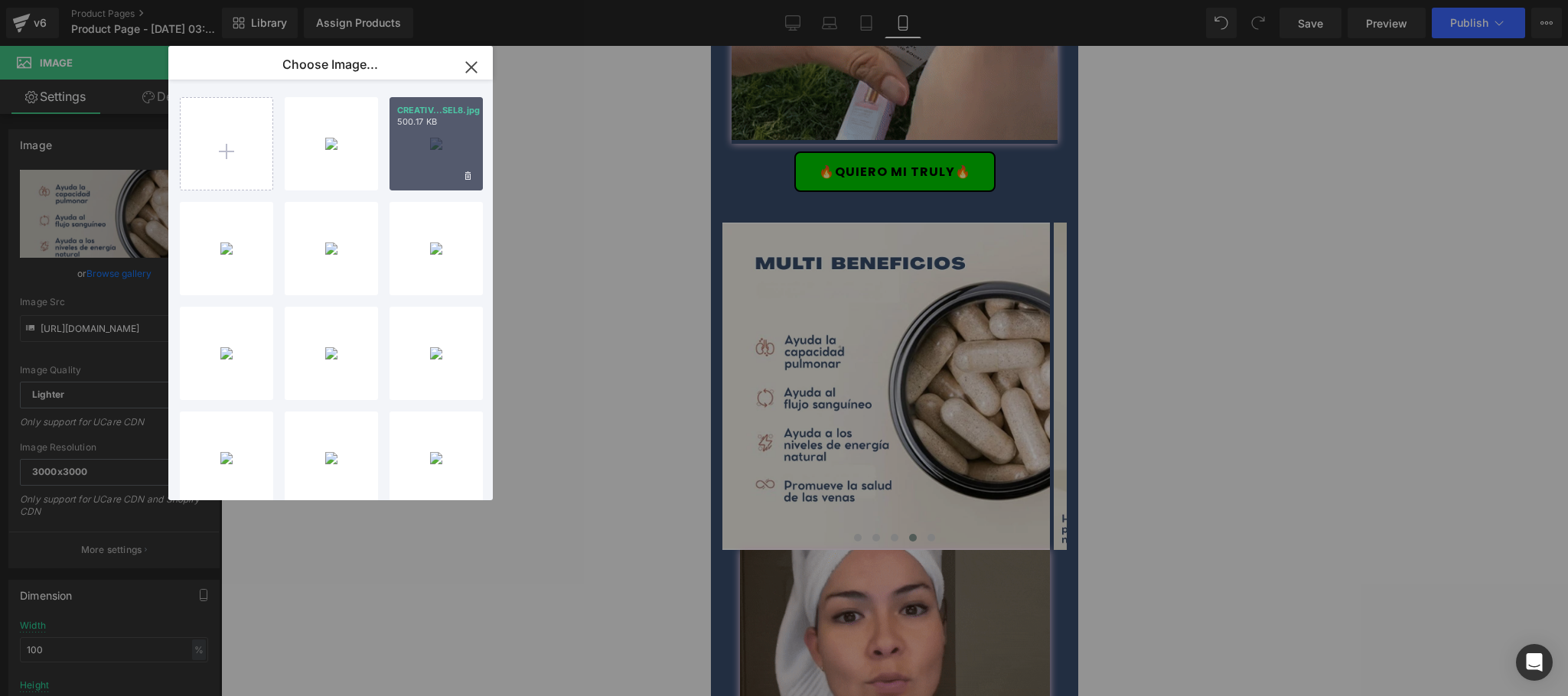
type input "https://ucarecdn.com/32e83360-b659-4f8e-bd33-9f9622edff70/-/format/auto/-/previ…"
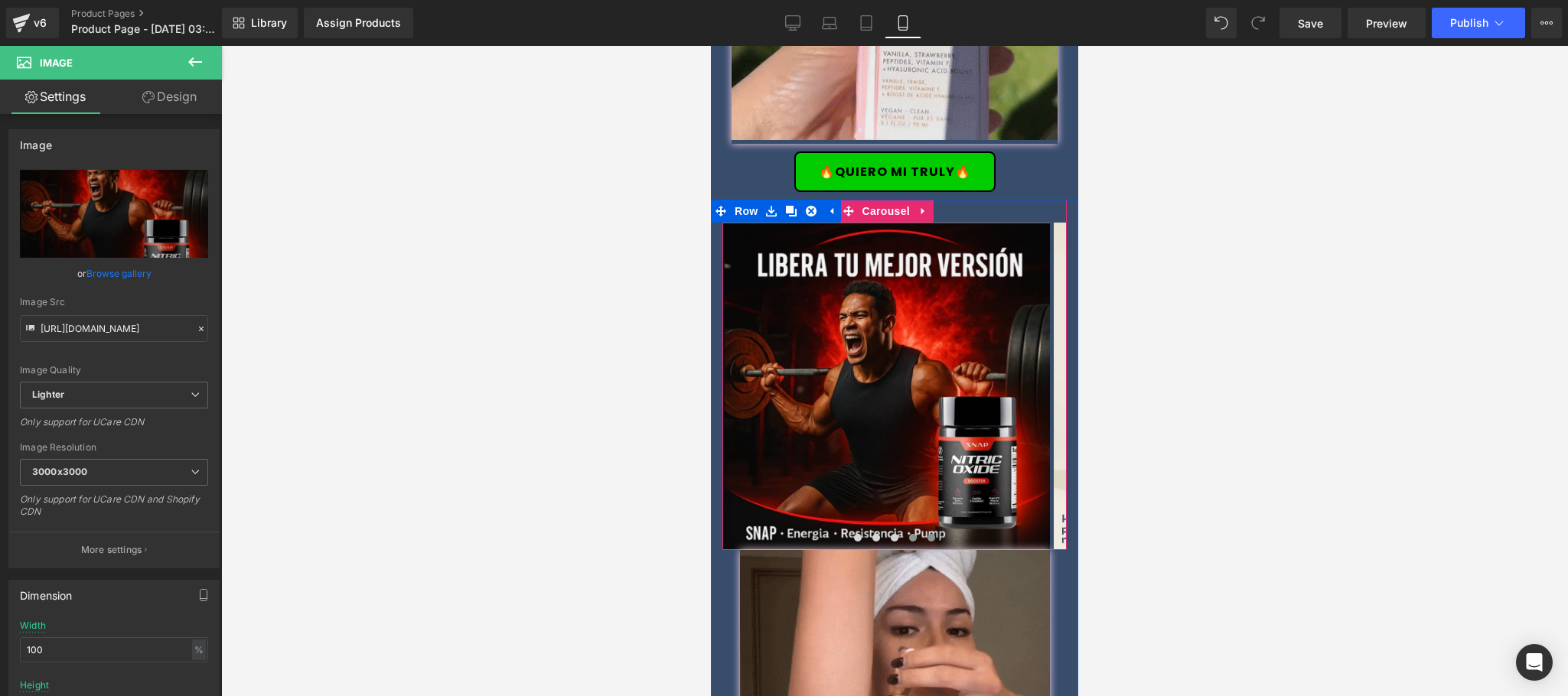
click at [928, 534] on span at bounding box center [932, 538] width 8 height 8
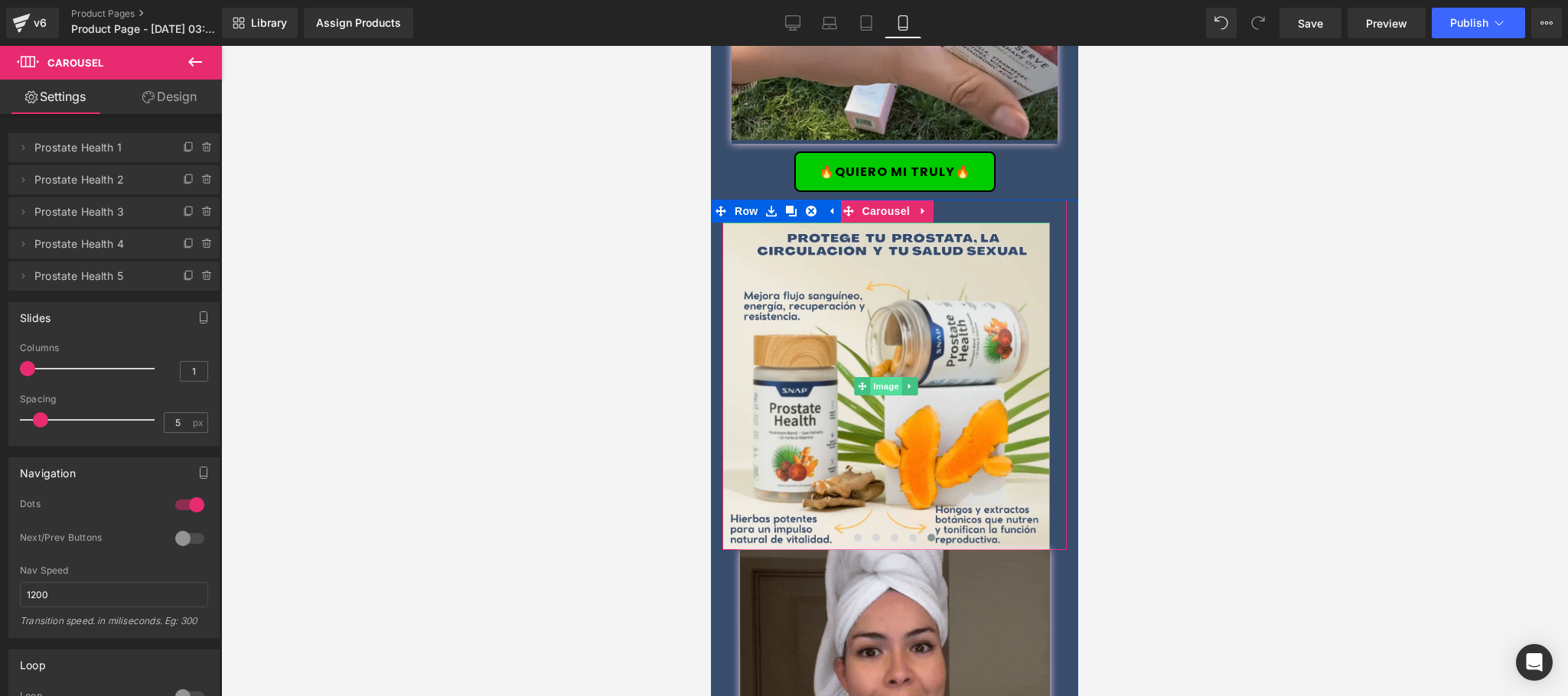
click at [891, 377] on span "Image" at bounding box center [886, 386] width 32 height 18
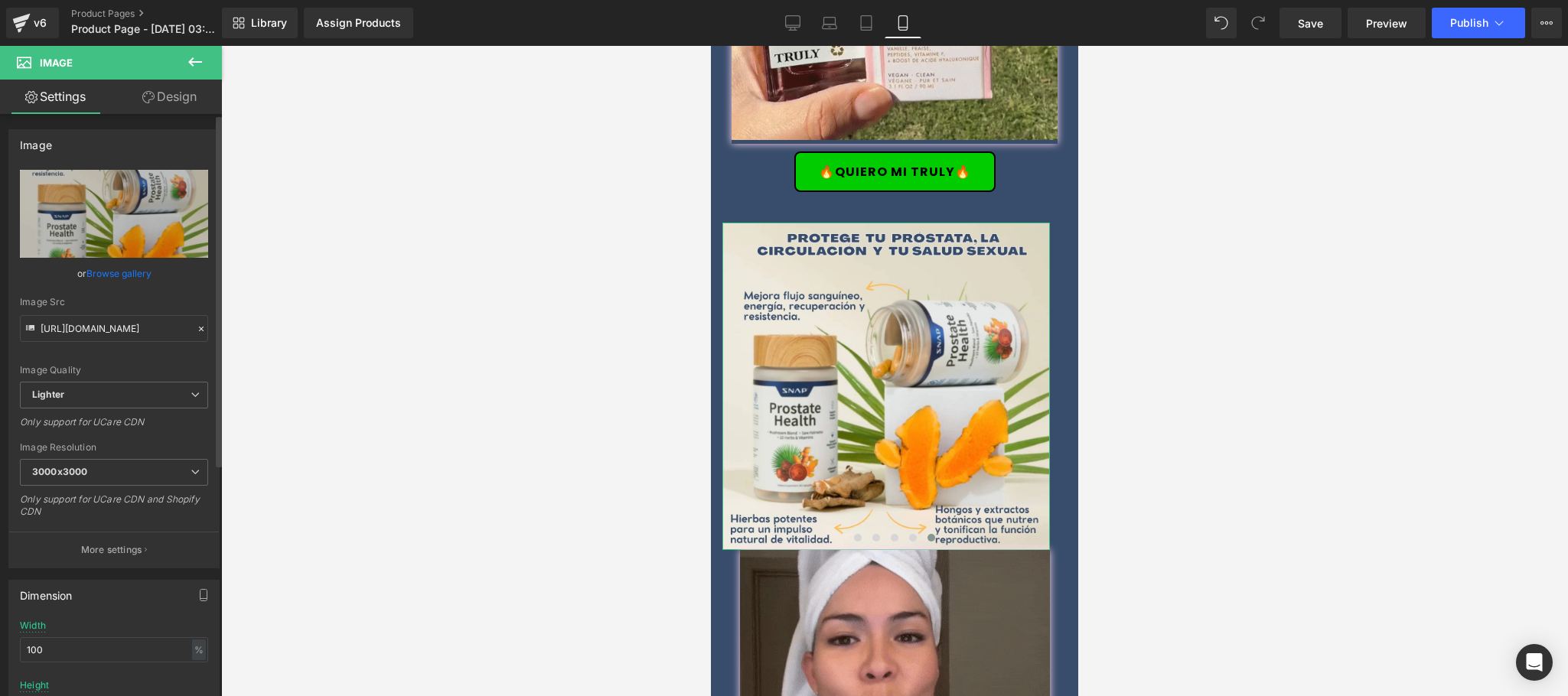
click at [118, 269] on link "Browse gallery" at bounding box center [119, 273] width 65 height 27
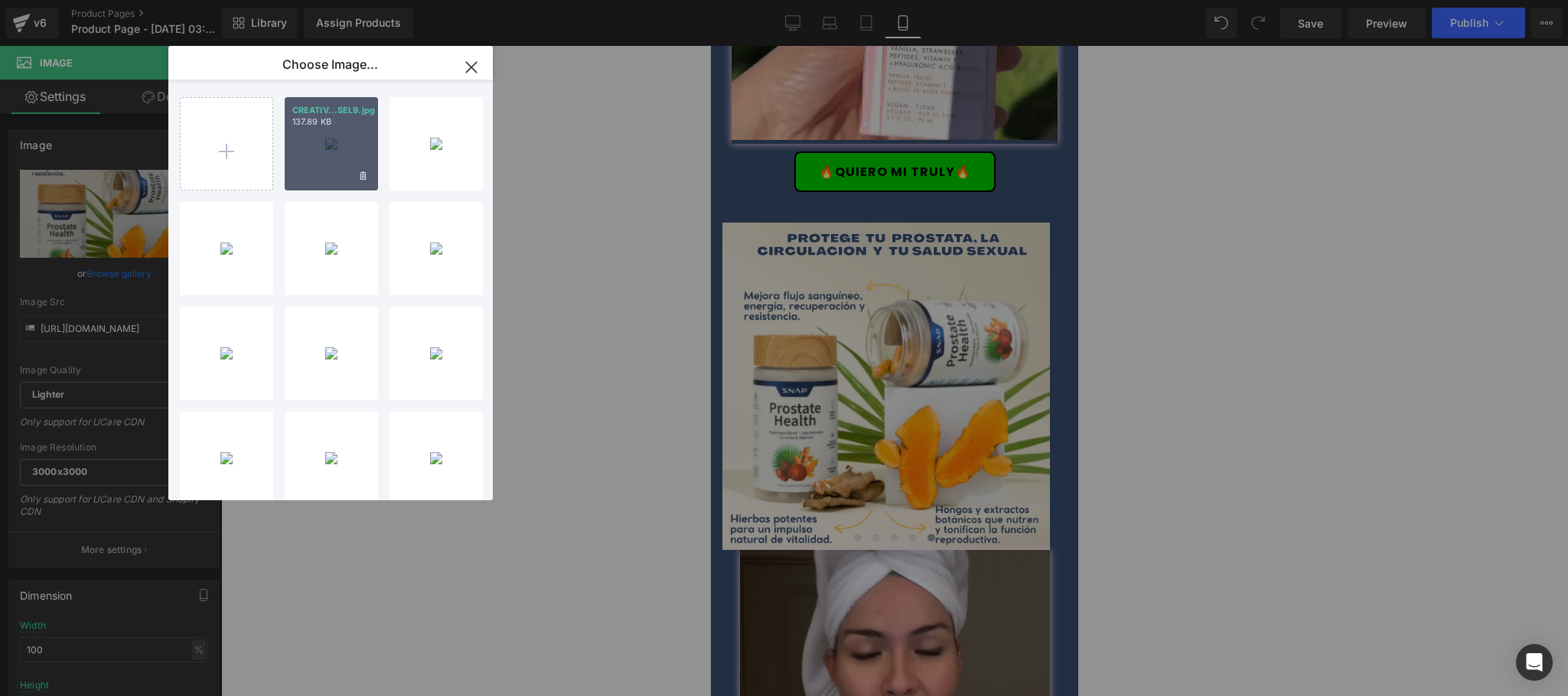
click at [315, 148] on div "CREATIV...SEL9.jpg 137.89 KB" at bounding box center [331, 144] width 93 height 93
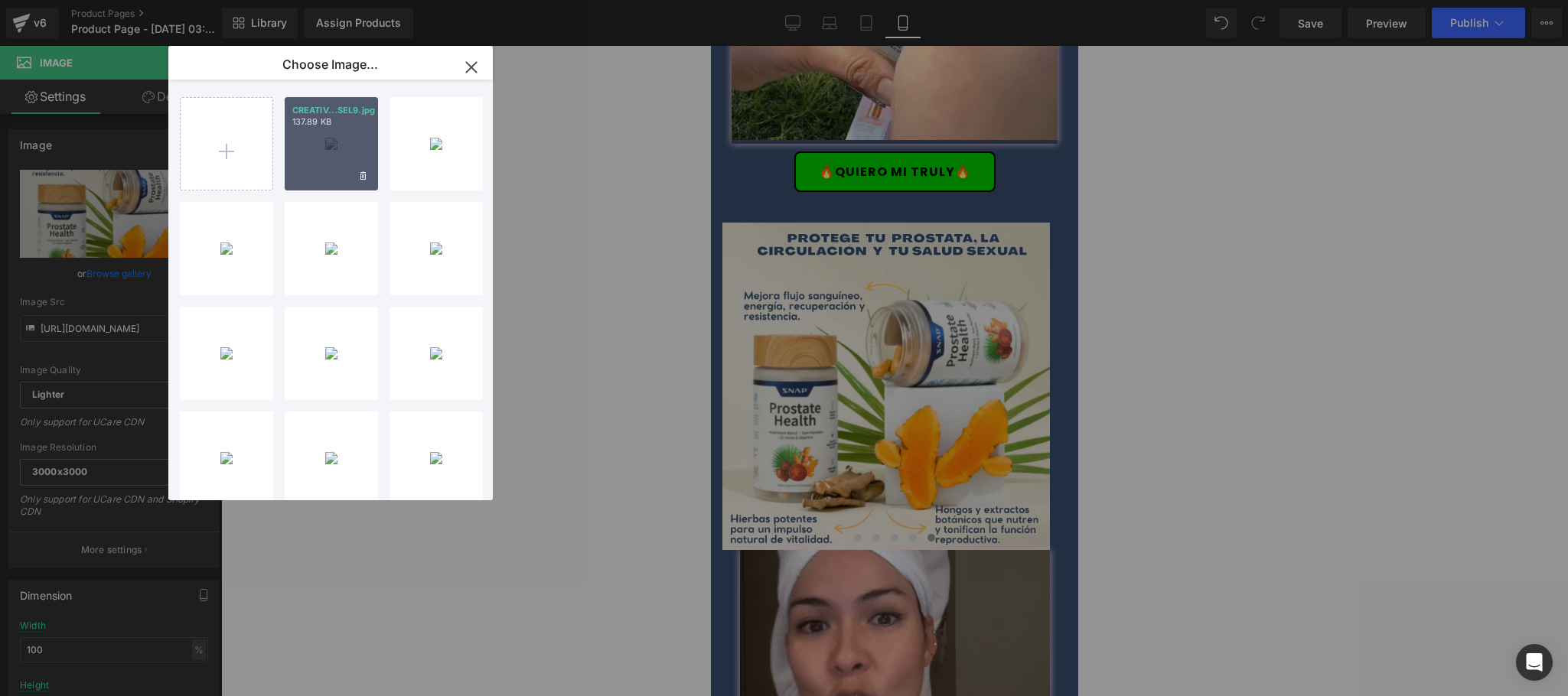
type input "https://ucarecdn.com/9693d383-fbdc-4c40-b7f4-a65ac4f01496/-/format/auto/-/previ…"
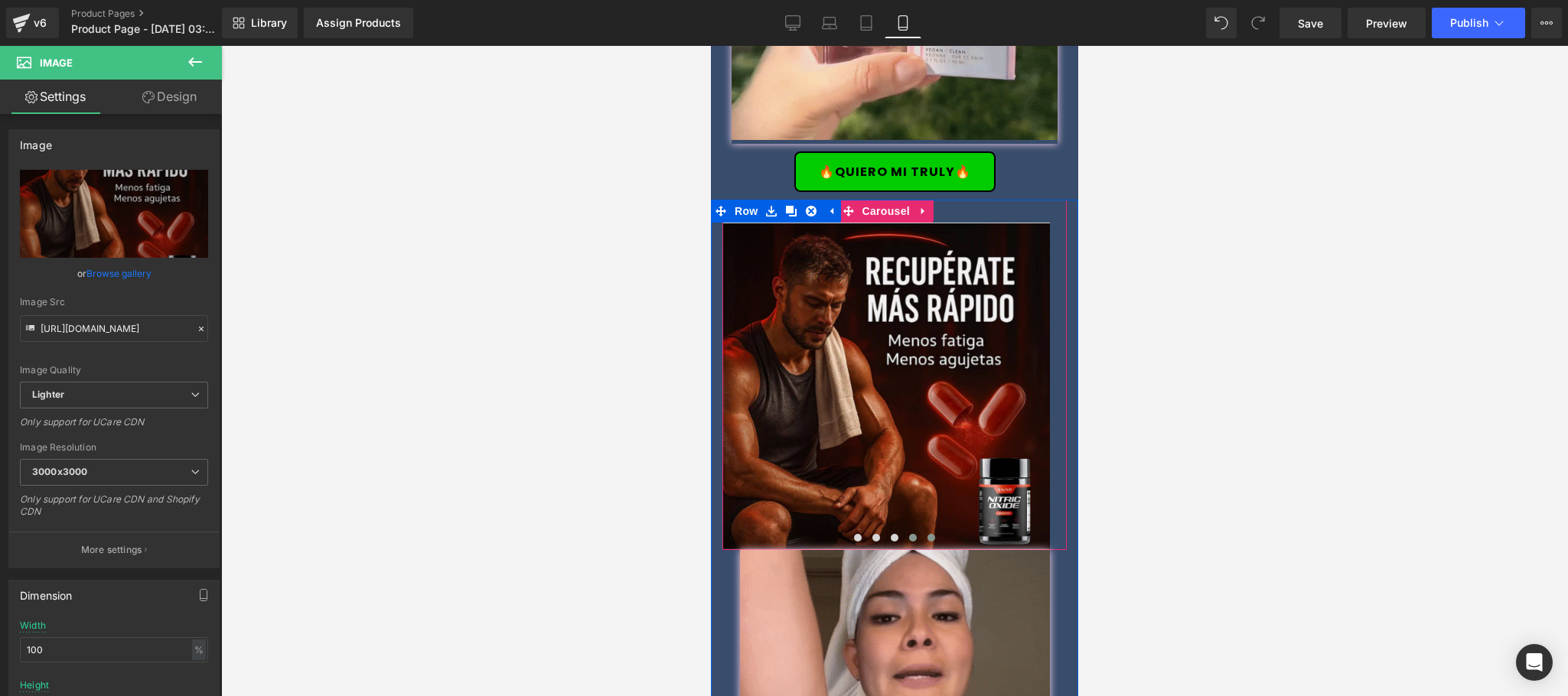
click at [909, 534] on span at bounding box center [913, 538] width 8 height 8
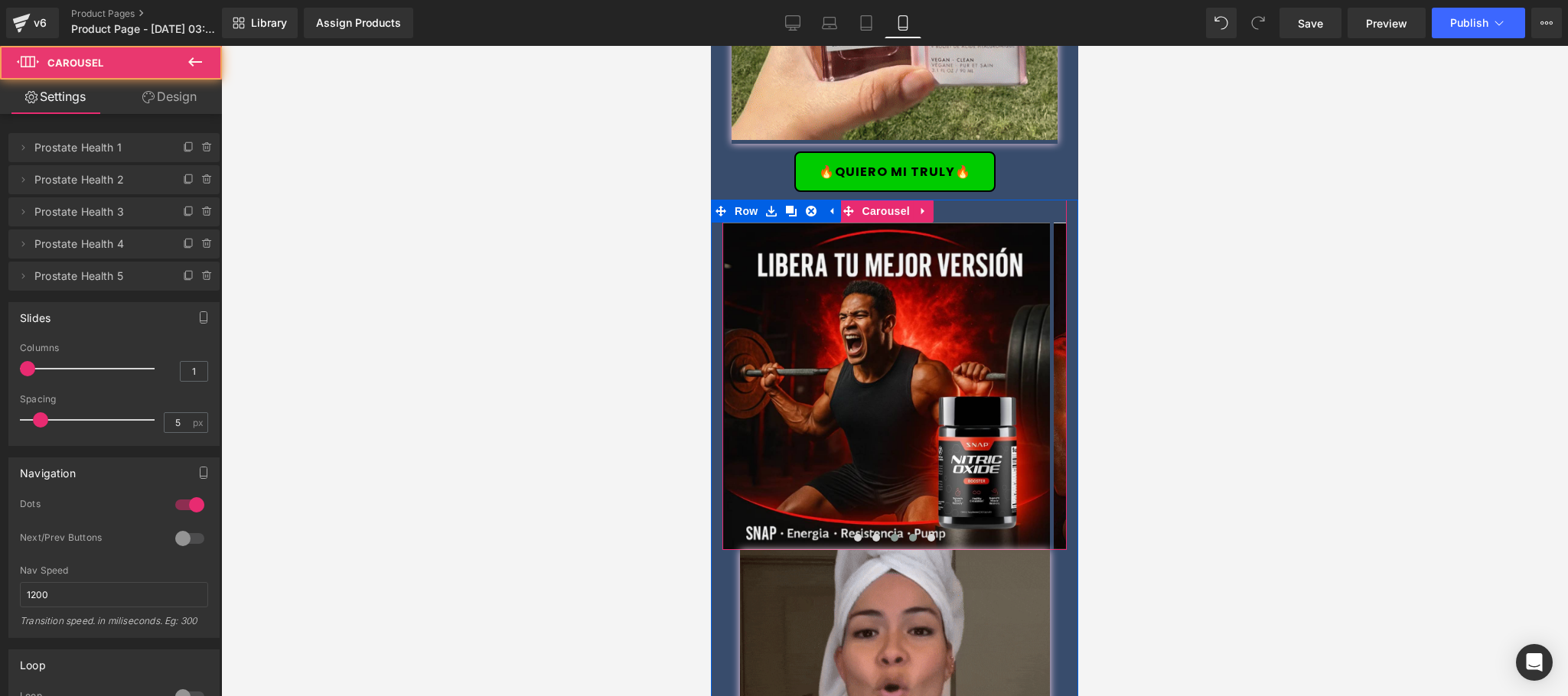
click at [891, 534] on span at bounding box center [895, 538] width 8 height 8
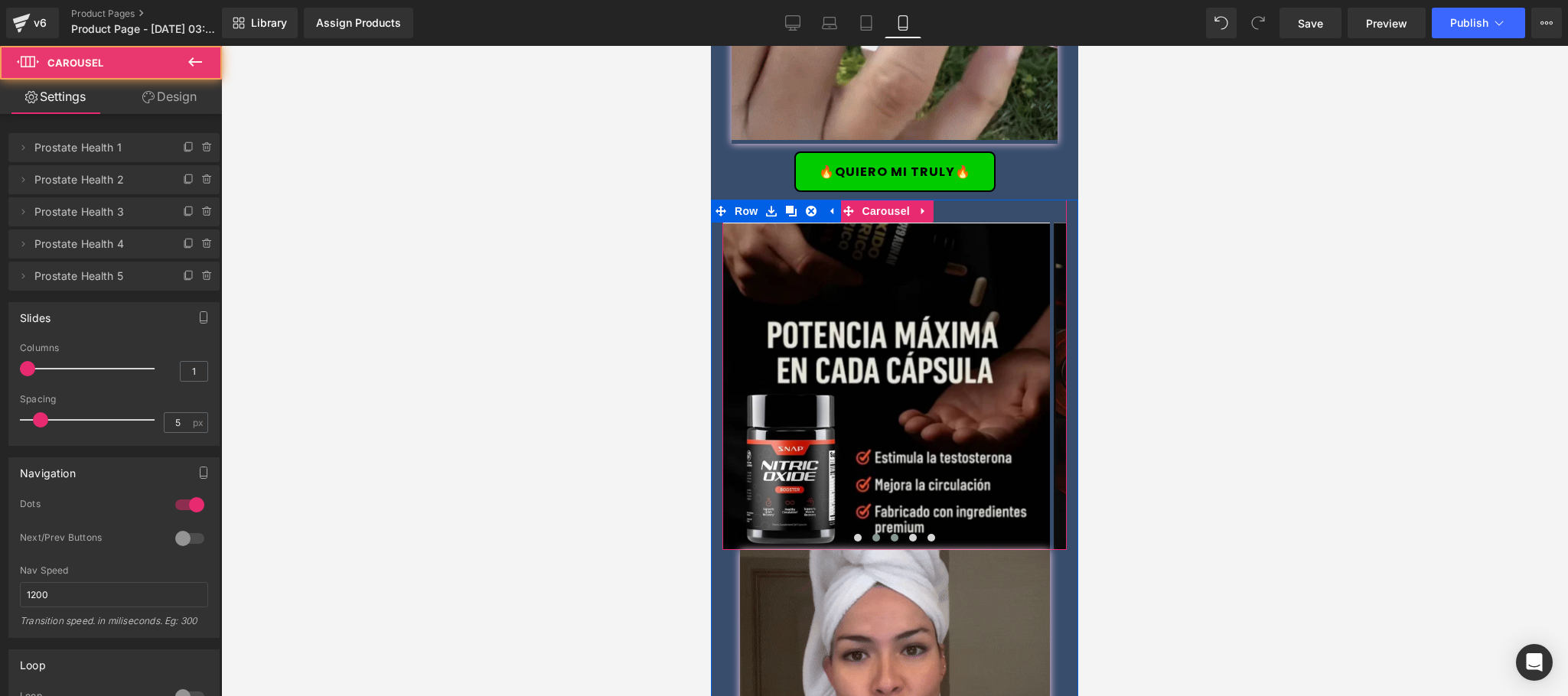
click at [873, 534] on span at bounding box center [876, 538] width 8 height 8
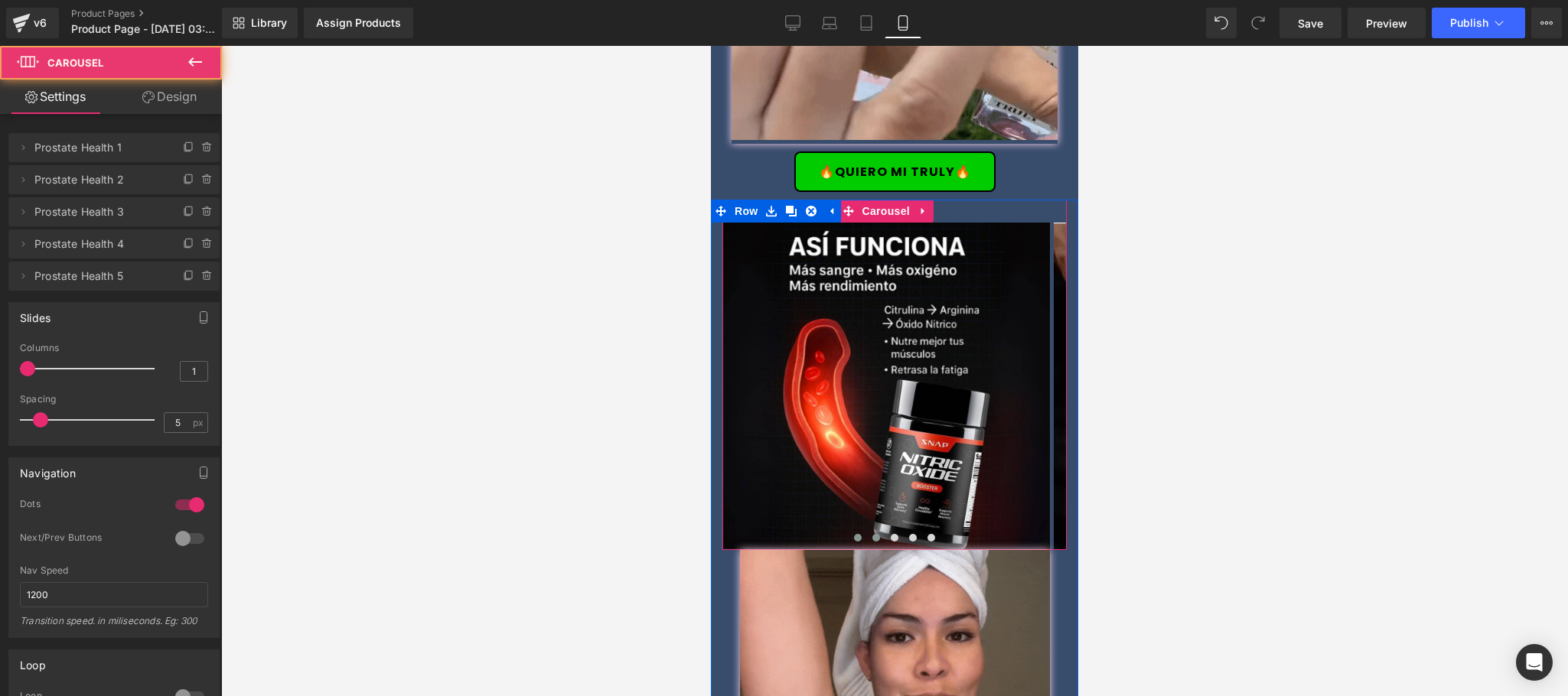
click at [854, 534] on span at bounding box center [858, 538] width 8 height 8
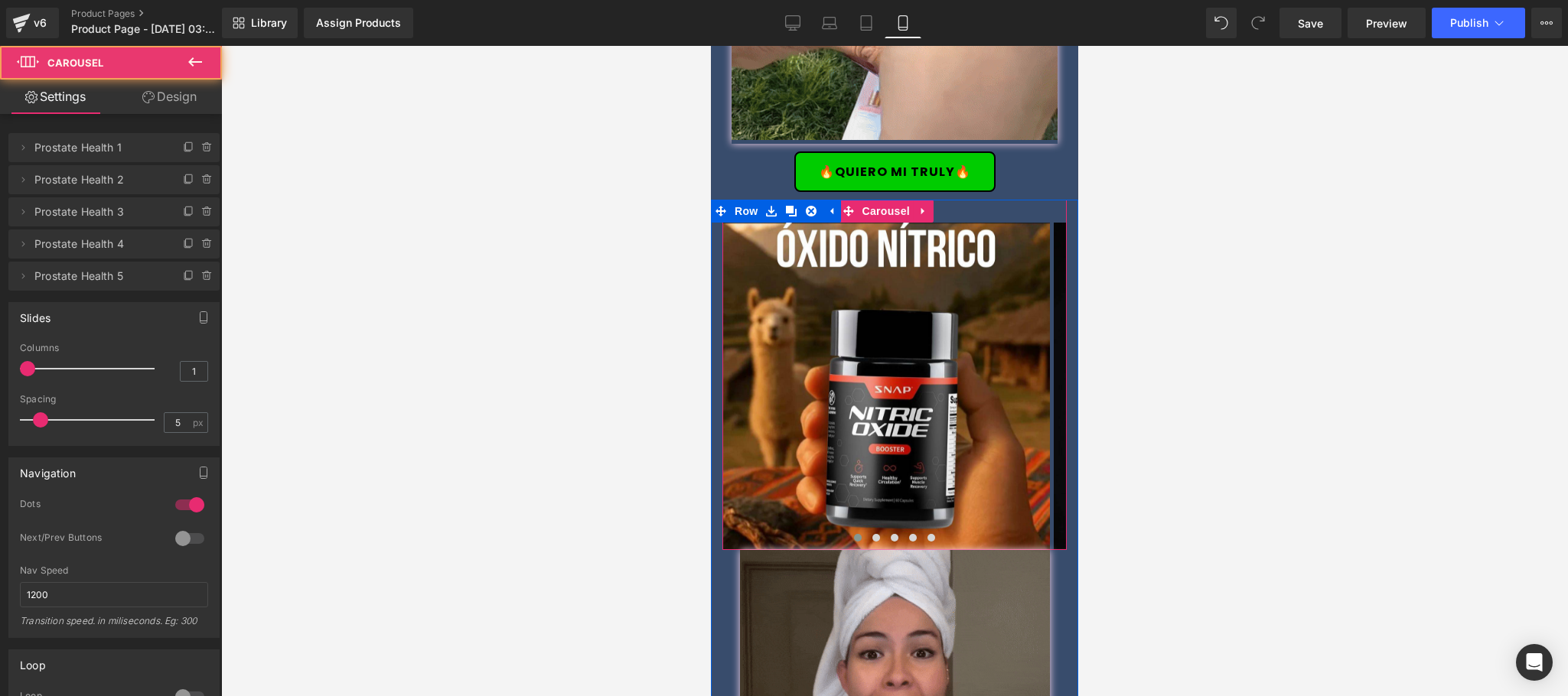
drag, startPoint x: 870, startPoint y: 517, endPoint x: 917, endPoint y: 475, distance: 63.0
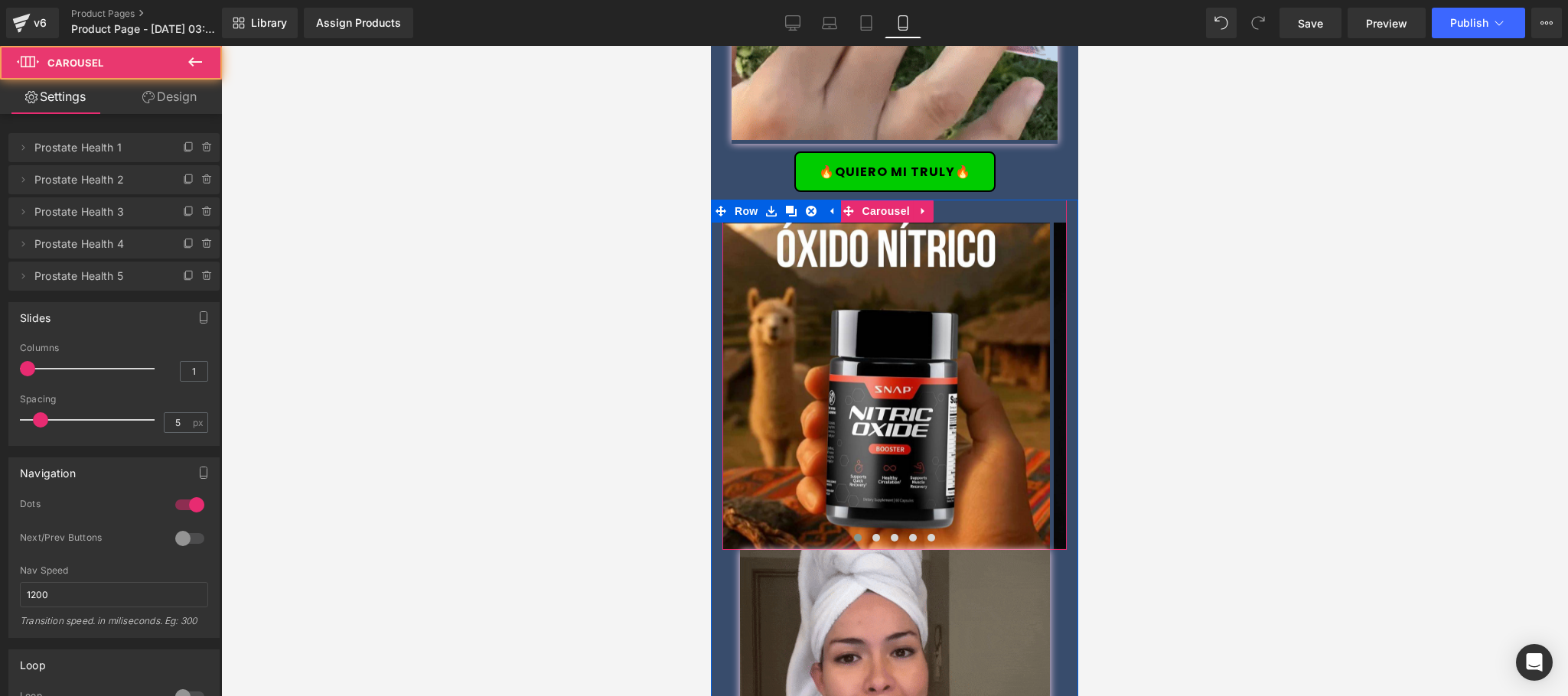
click at [871, 530] on button at bounding box center [876, 537] width 18 height 15
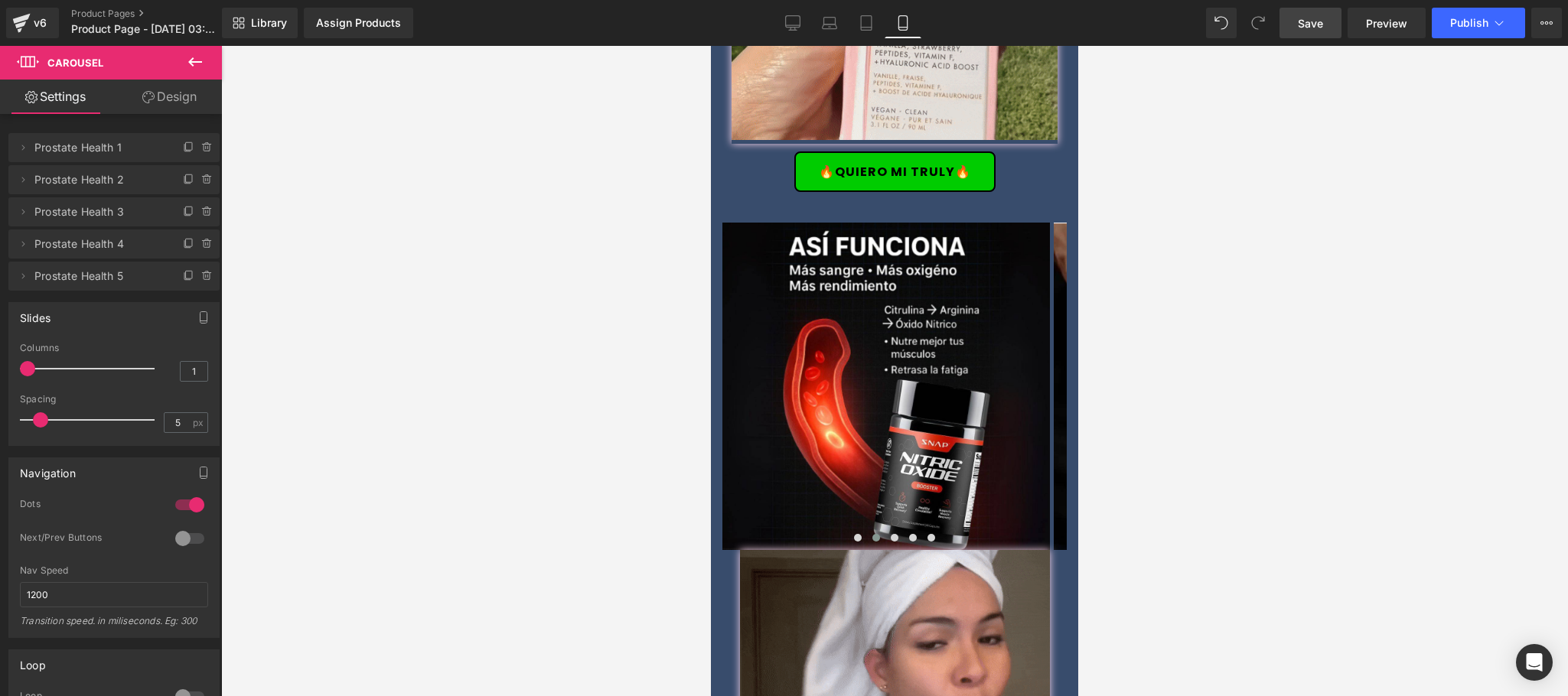
click at [1318, 21] on span "Save" at bounding box center [1310, 23] width 25 height 16
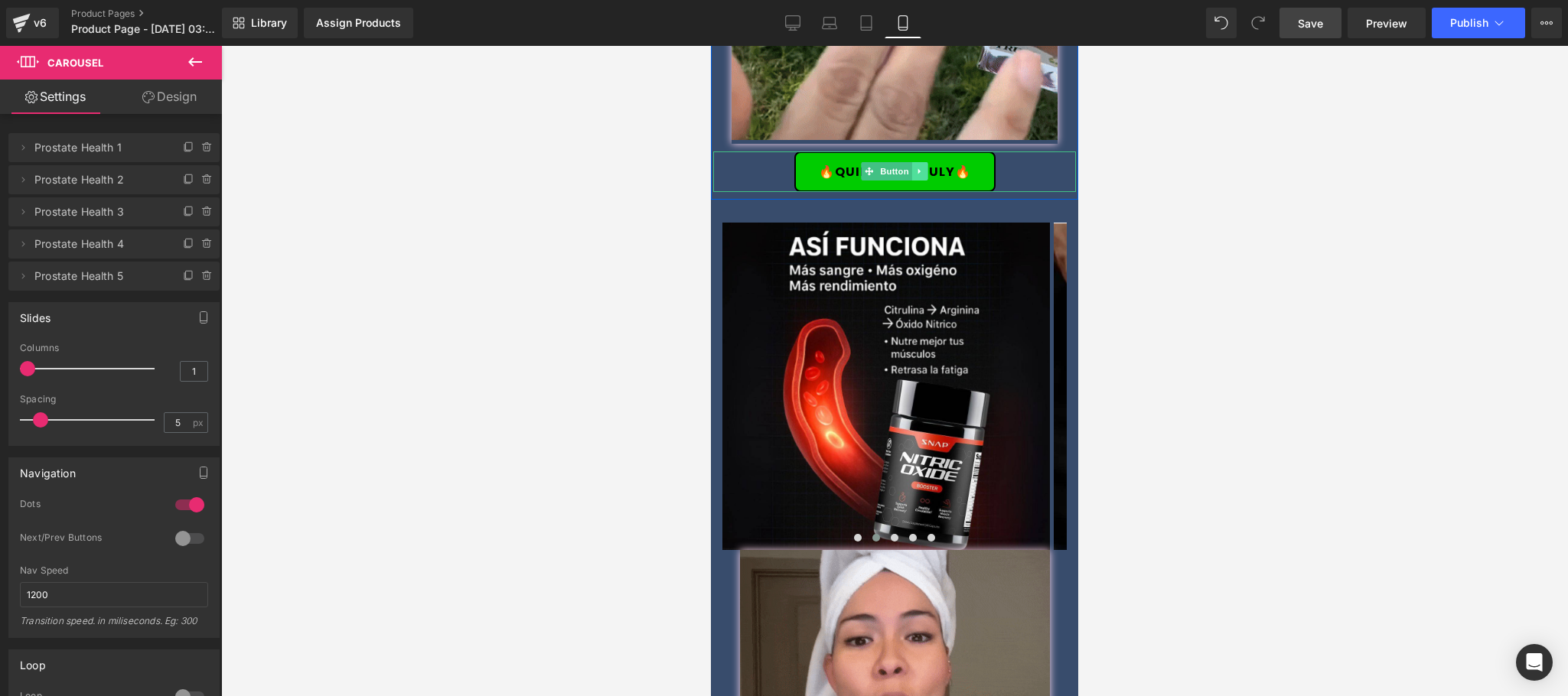
click at [918, 162] on link at bounding box center [920, 171] width 16 height 18
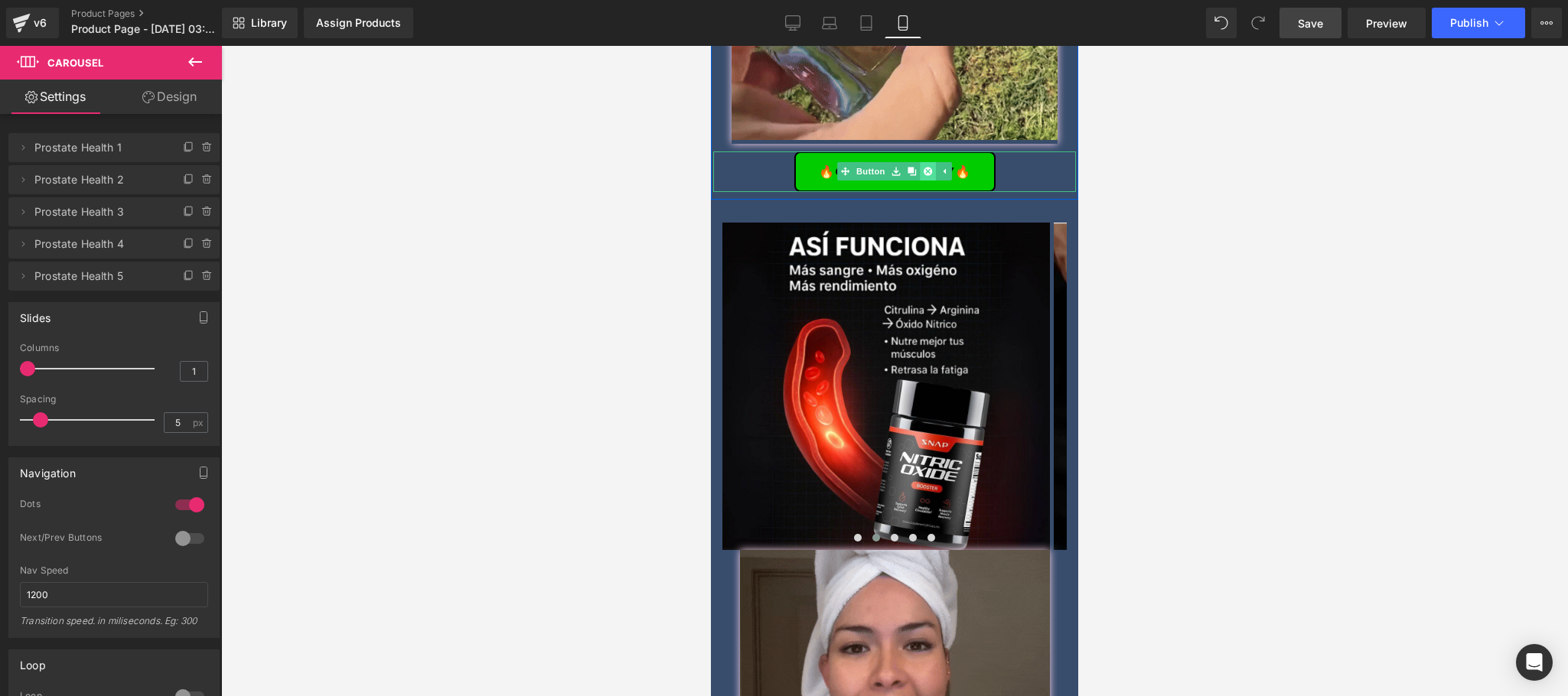
click at [924, 167] on icon at bounding box center [928, 171] width 9 height 9
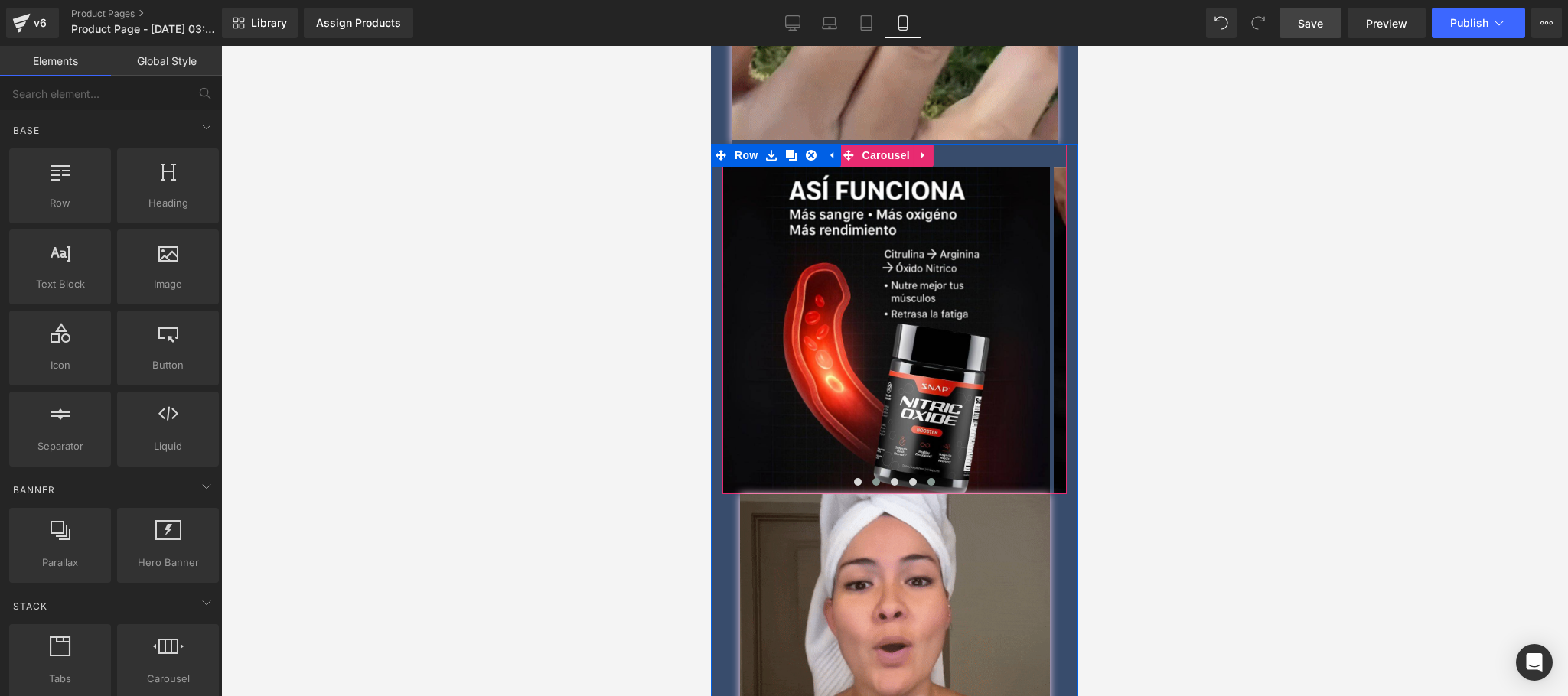
click at [928, 478] on span at bounding box center [932, 482] width 8 height 8
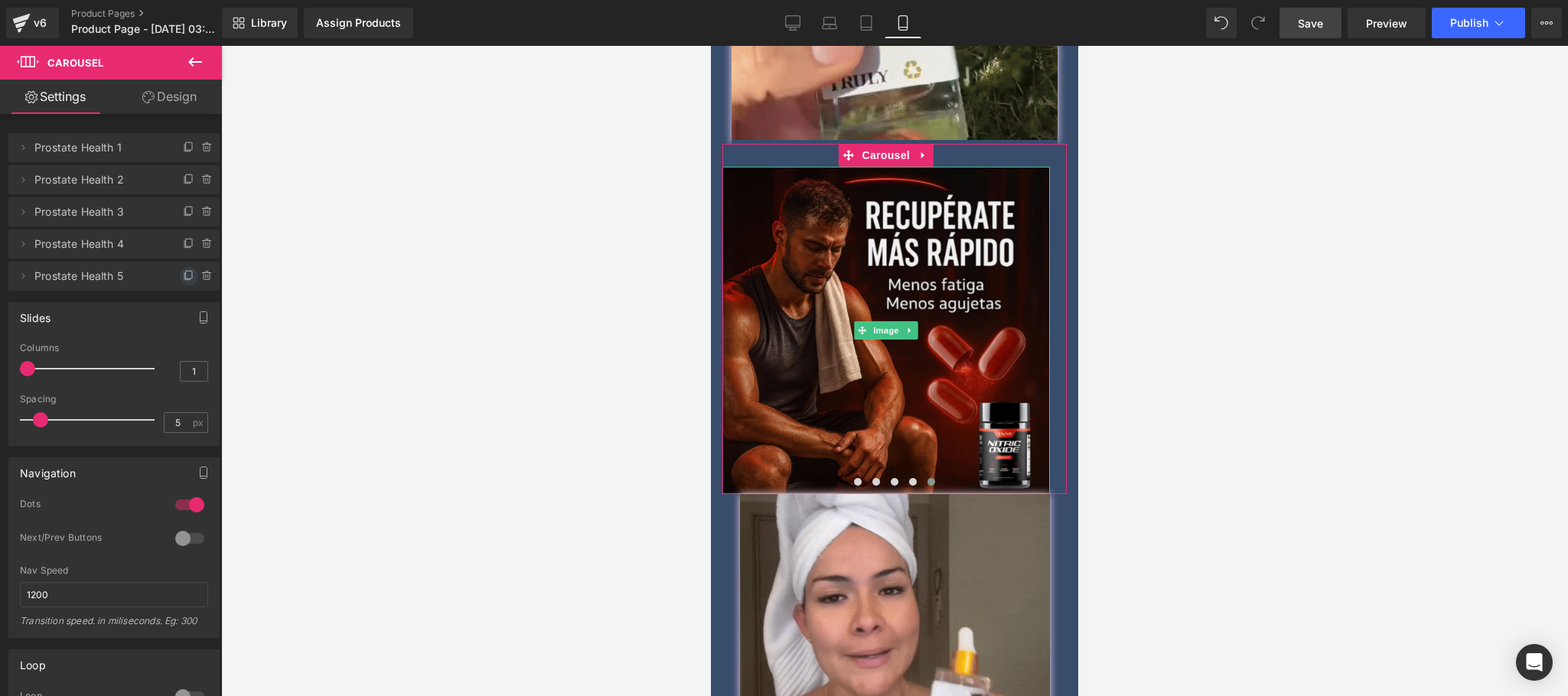
click at [186, 272] on icon at bounding box center [189, 275] width 6 height 8
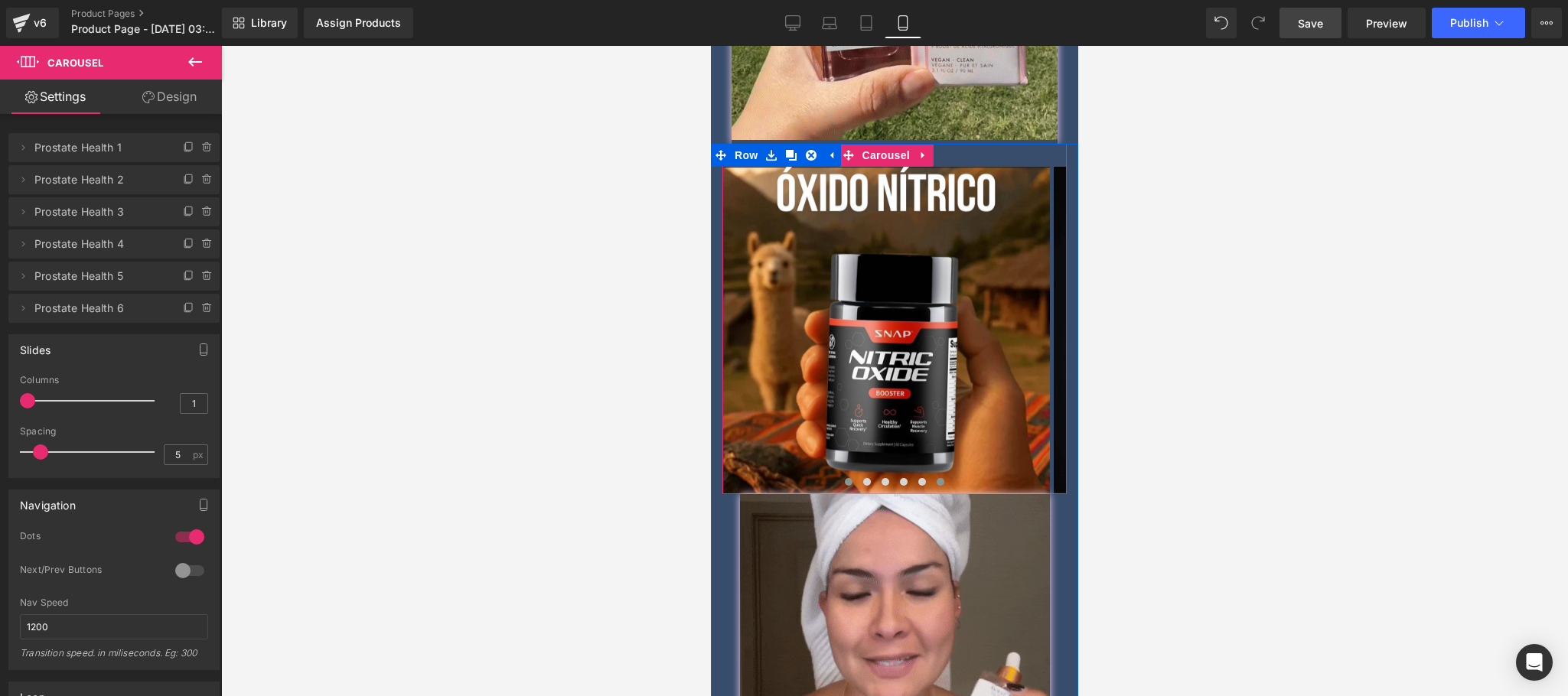
click at [937, 474] on button at bounding box center [940, 481] width 18 height 15
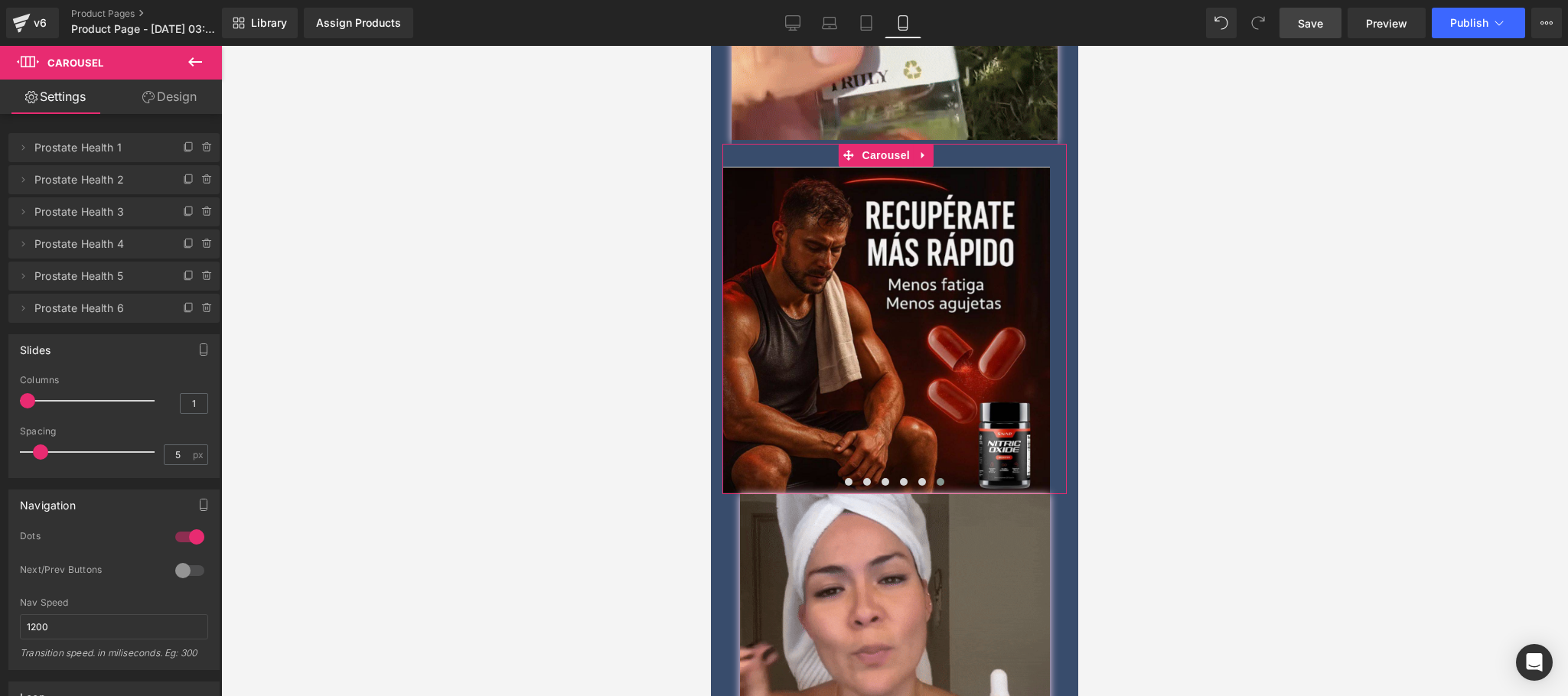
drag, startPoint x: 23, startPoint y: 307, endPoint x: 23, endPoint y: 221, distance: 86.0
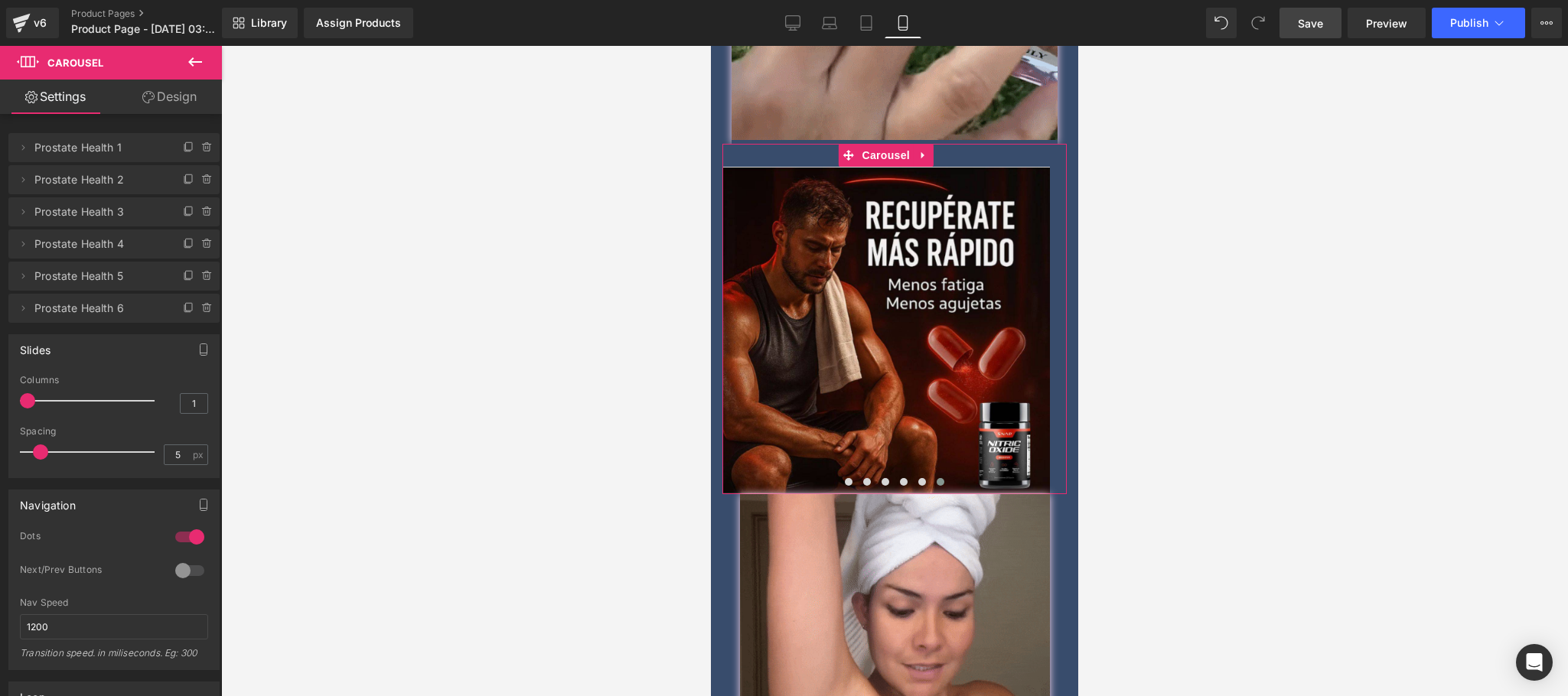
click at [21, 130] on ul "Delete Cancel Prostate Health 1 Prostate Health 1 Delete Cancel Prostate Health…" at bounding box center [114, 130] width 211 height 0
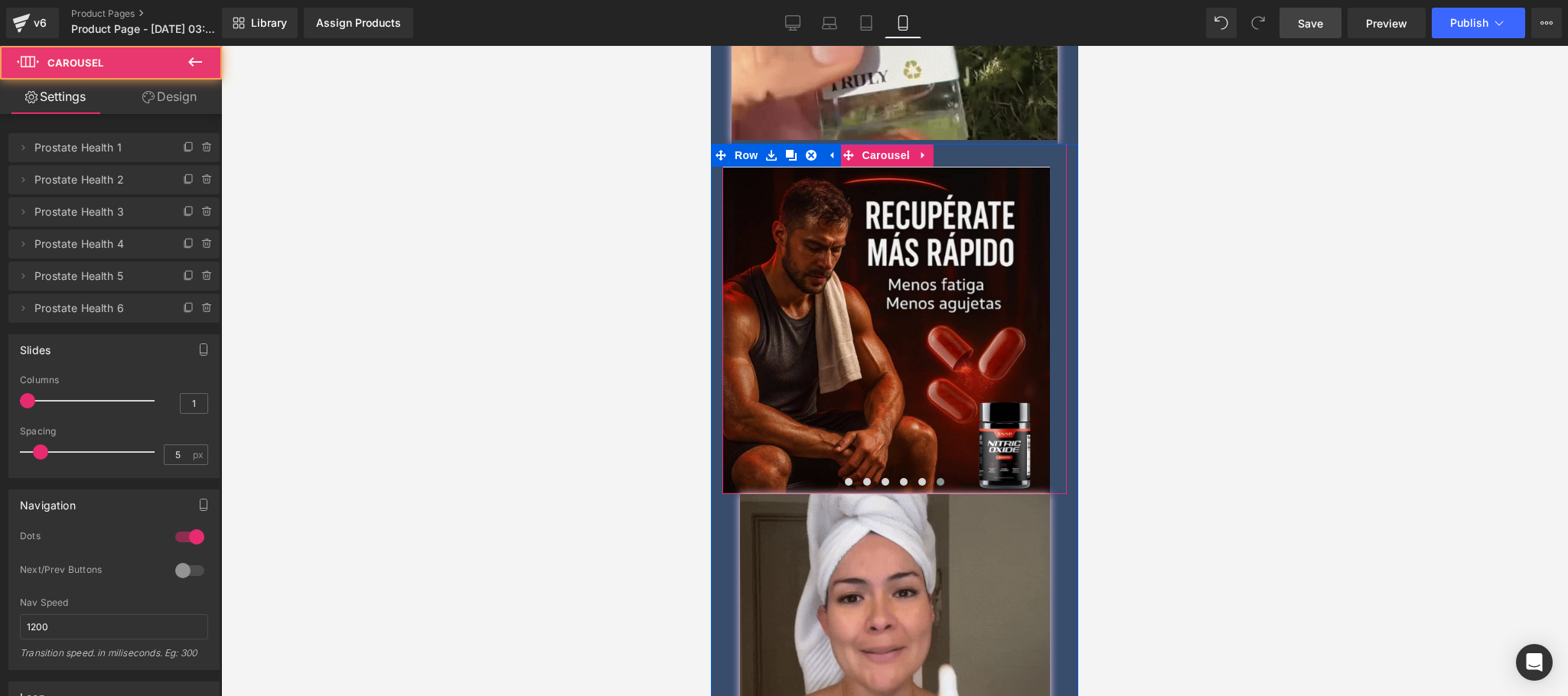
click at [937, 478] on span at bounding box center [940, 482] width 8 height 8
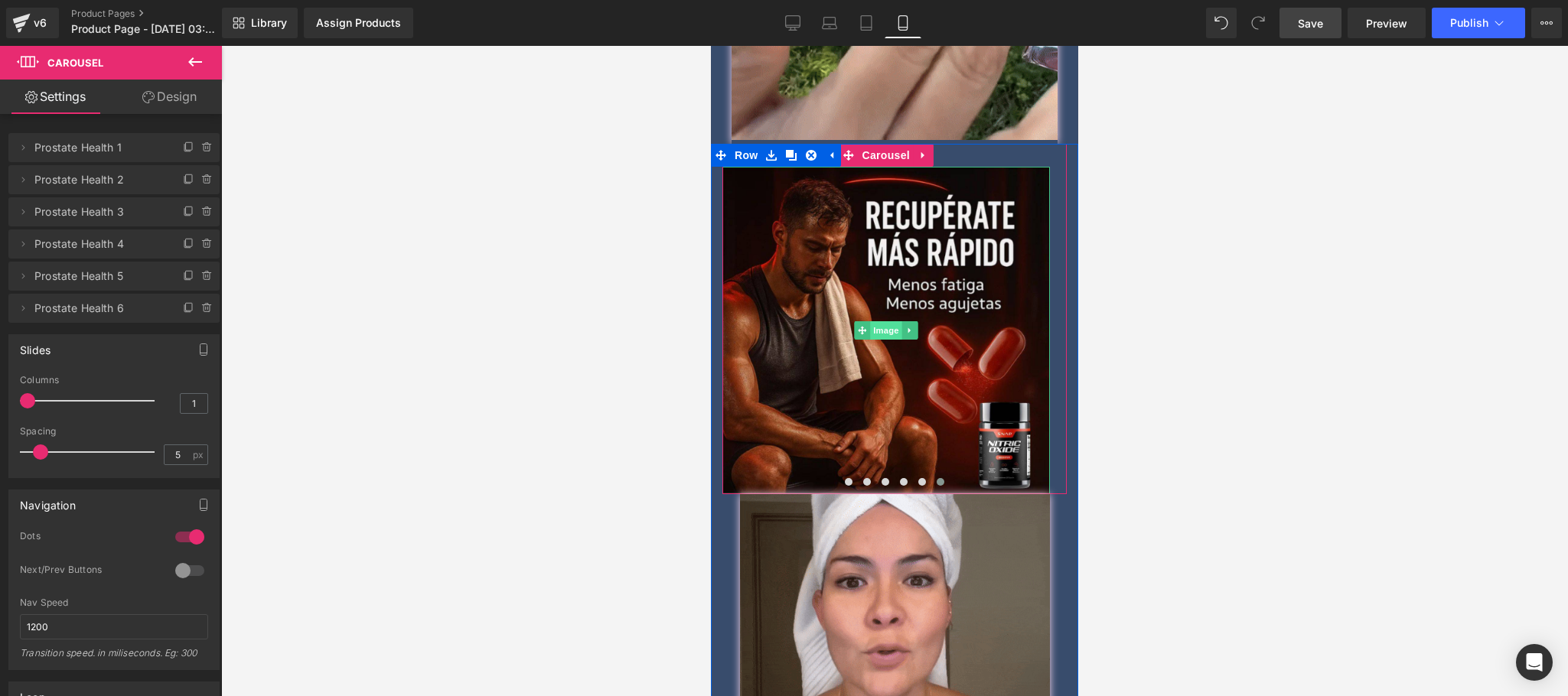
click at [891, 322] on span "Image" at bounding box center [886, 330] width 32 height 18
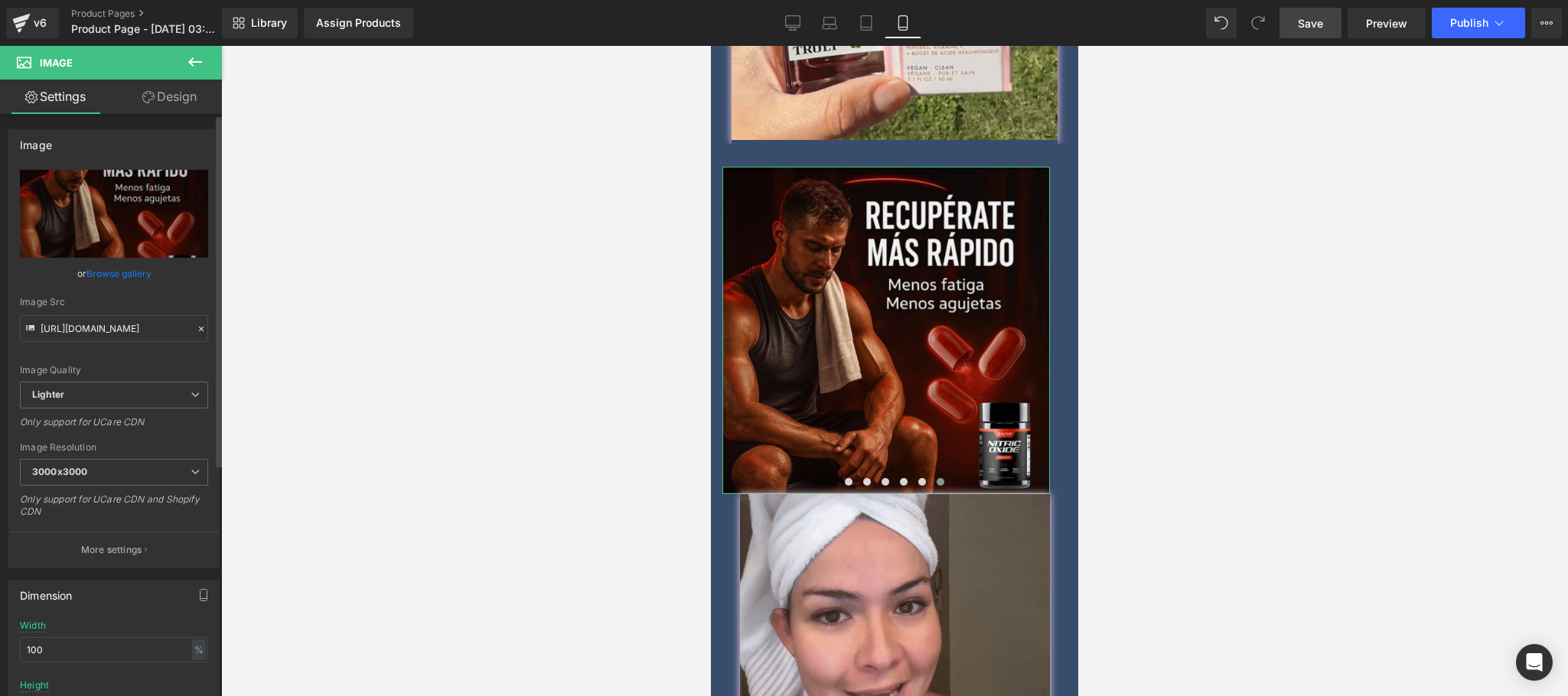
click at [125, 276] on link "Browse gallery" at bounding box center [119, 273] width 65 height 27
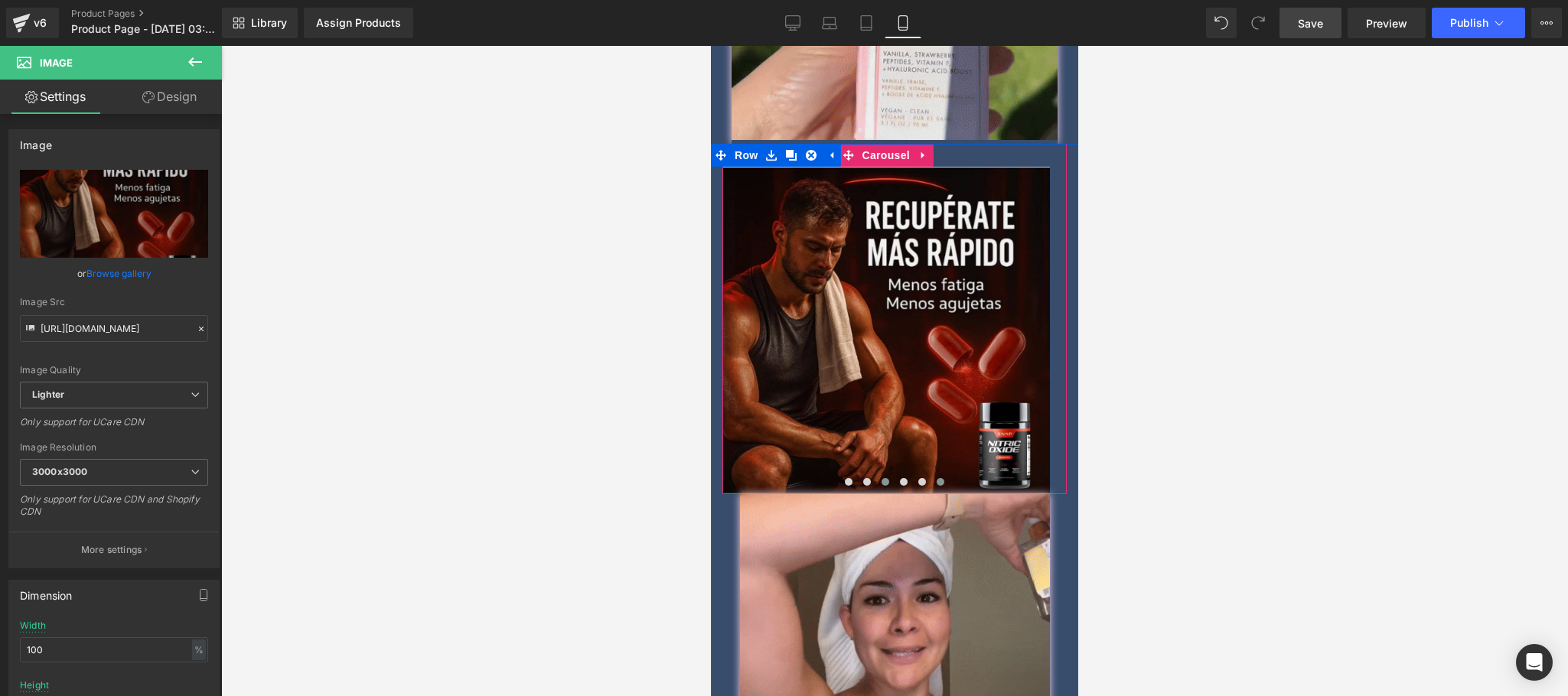
click at [881, 478] on span at bounding box center [885, 482] width 8 height 8
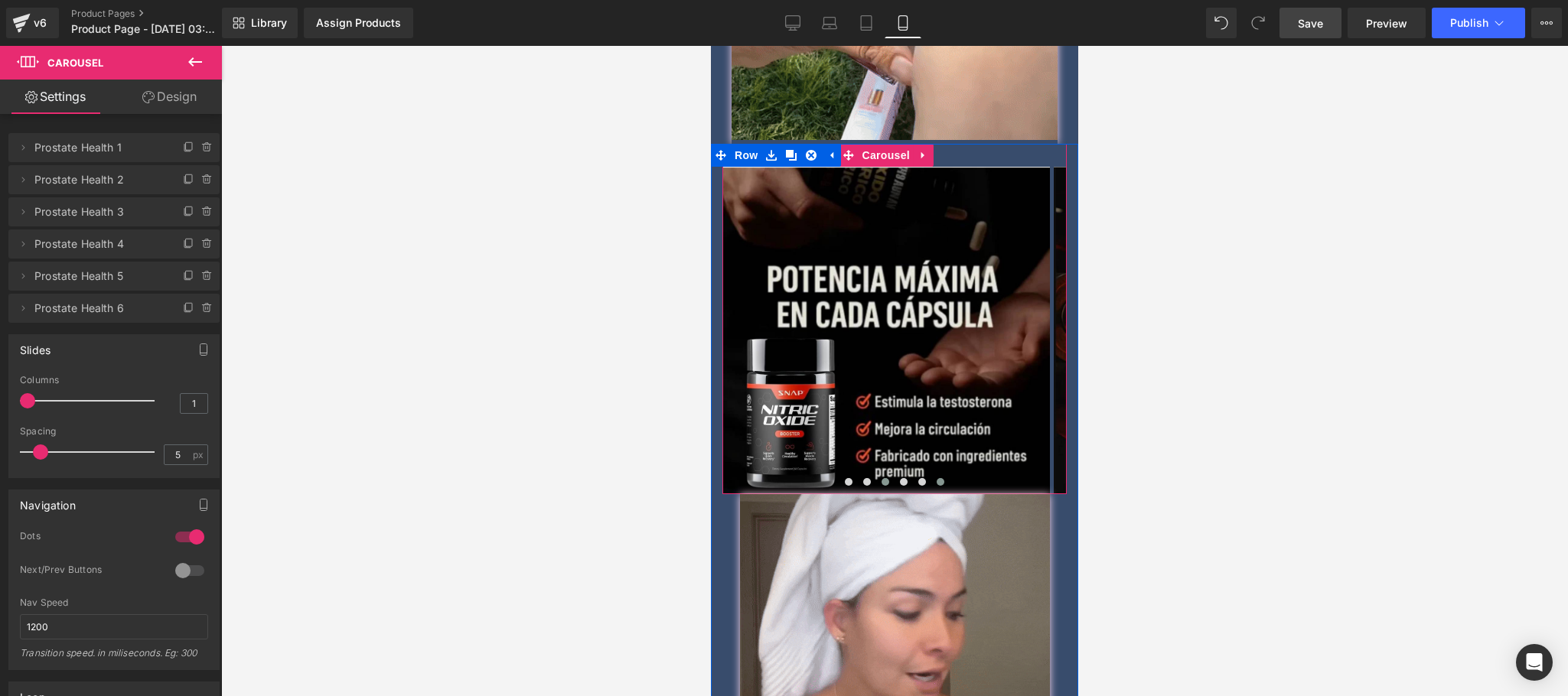
click at [937, 478] on span at bounding box center [940, 482] width 8 height 8
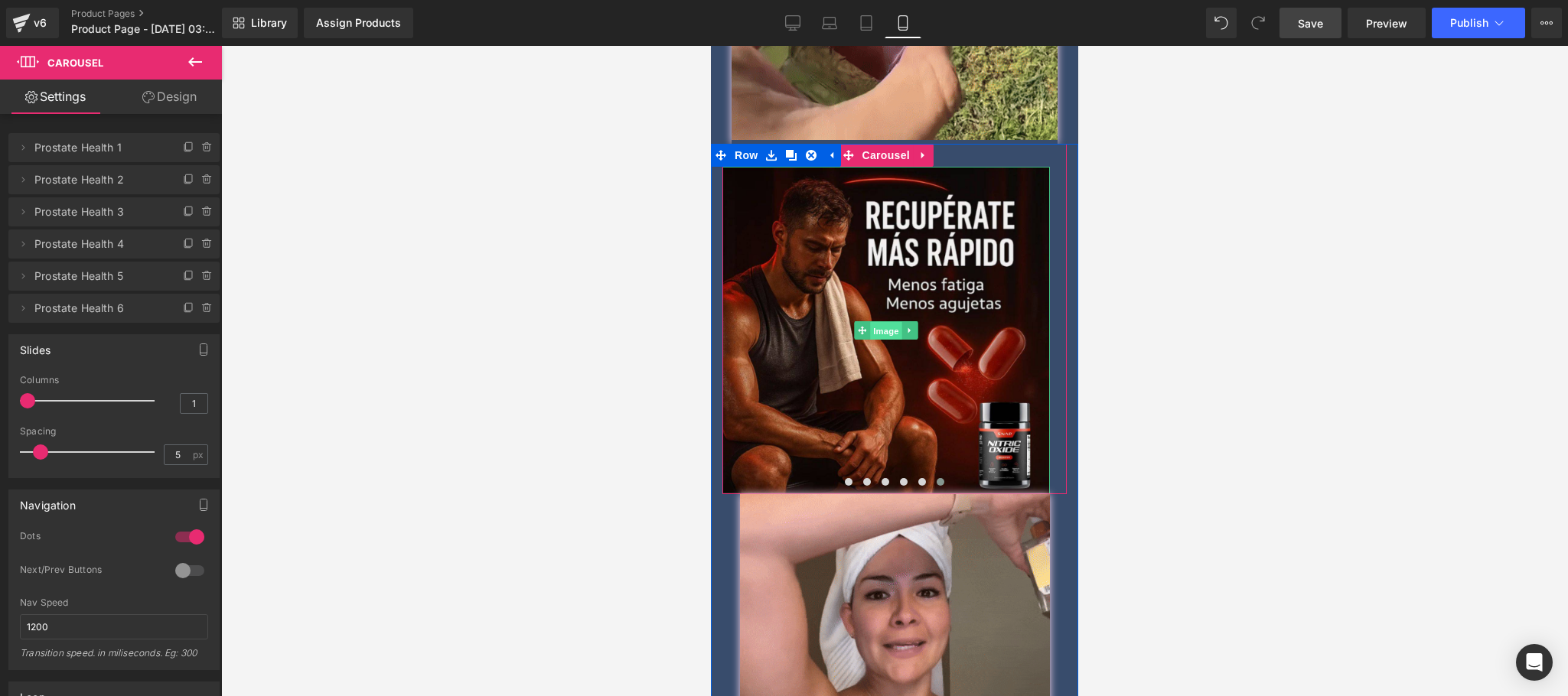
drag, startPoint x: 884, startPoint y: 312, endPoint x: 967, endPoint y: 221, distance: 123.2
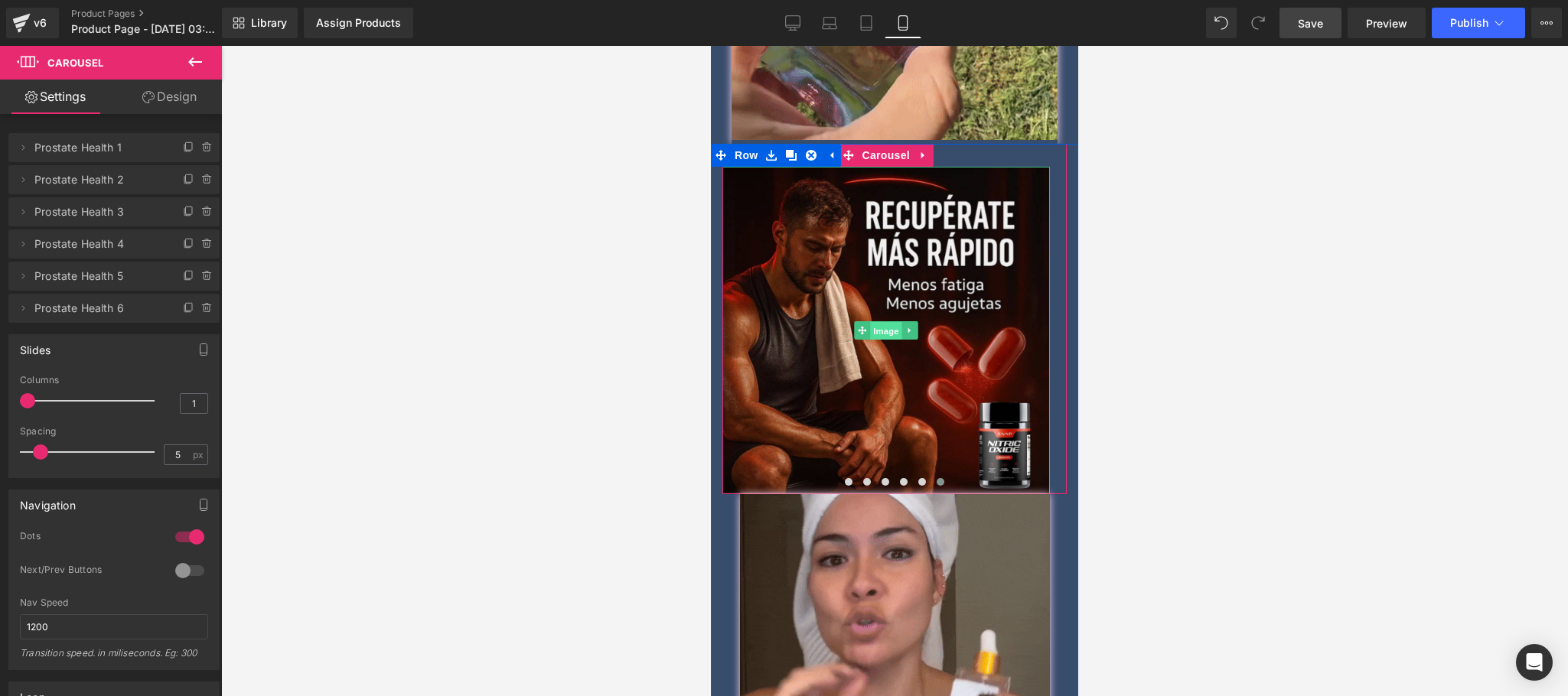
click at [884, 322] on span "Image" at bounding box center [886, 331] width 32 height 18
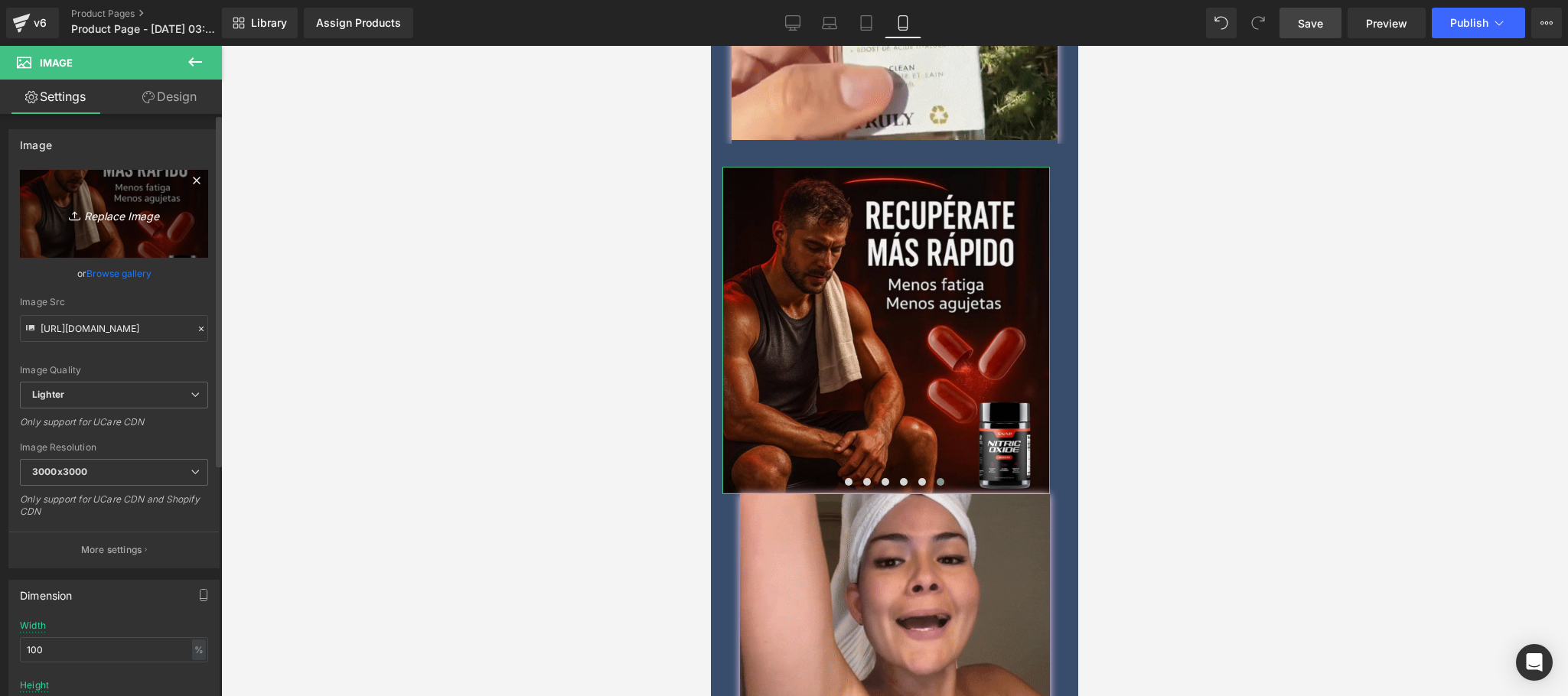
click at [115, 212] on icon "Replace Image" at bounding box center [114, 214] width 122 height 19
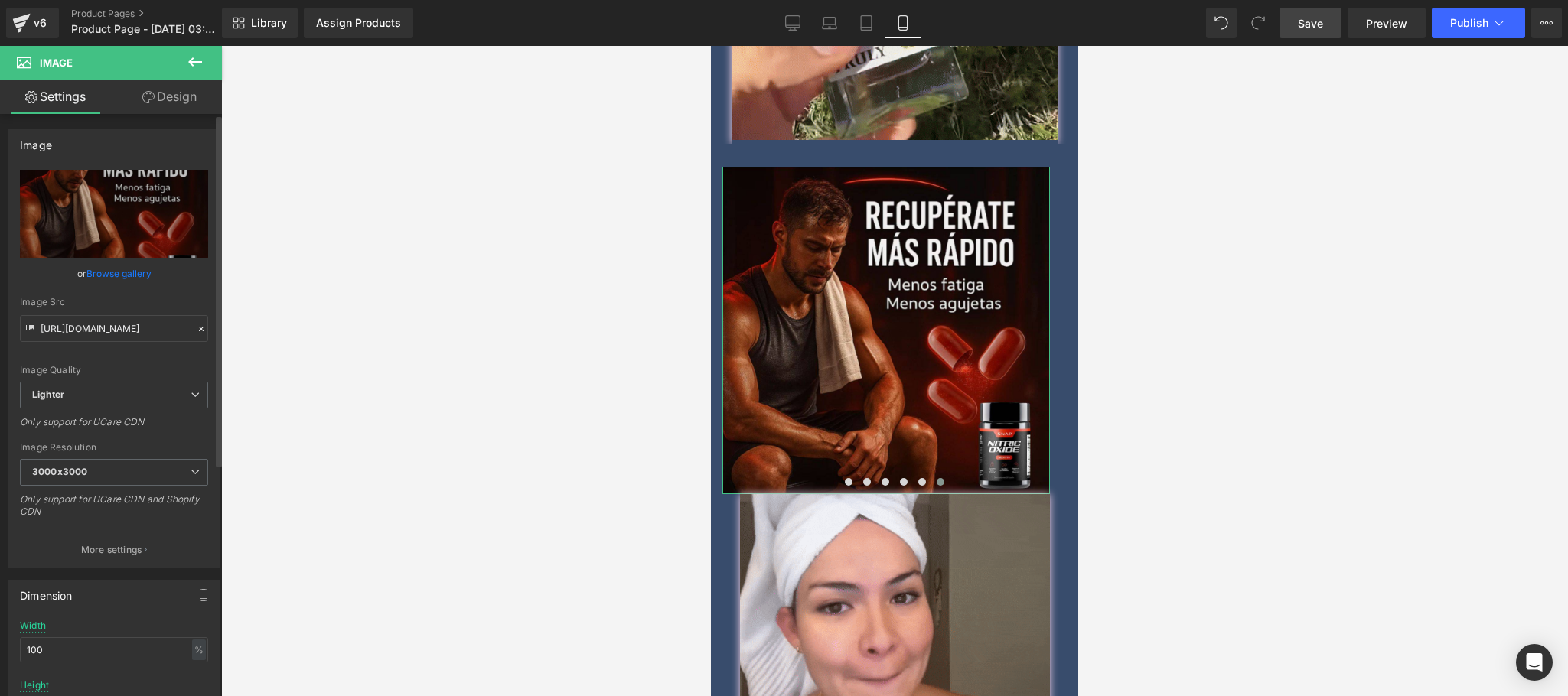
click at [120, 265] on link "Browse gallery" at bounding box center [119, 273] width 65 height 27
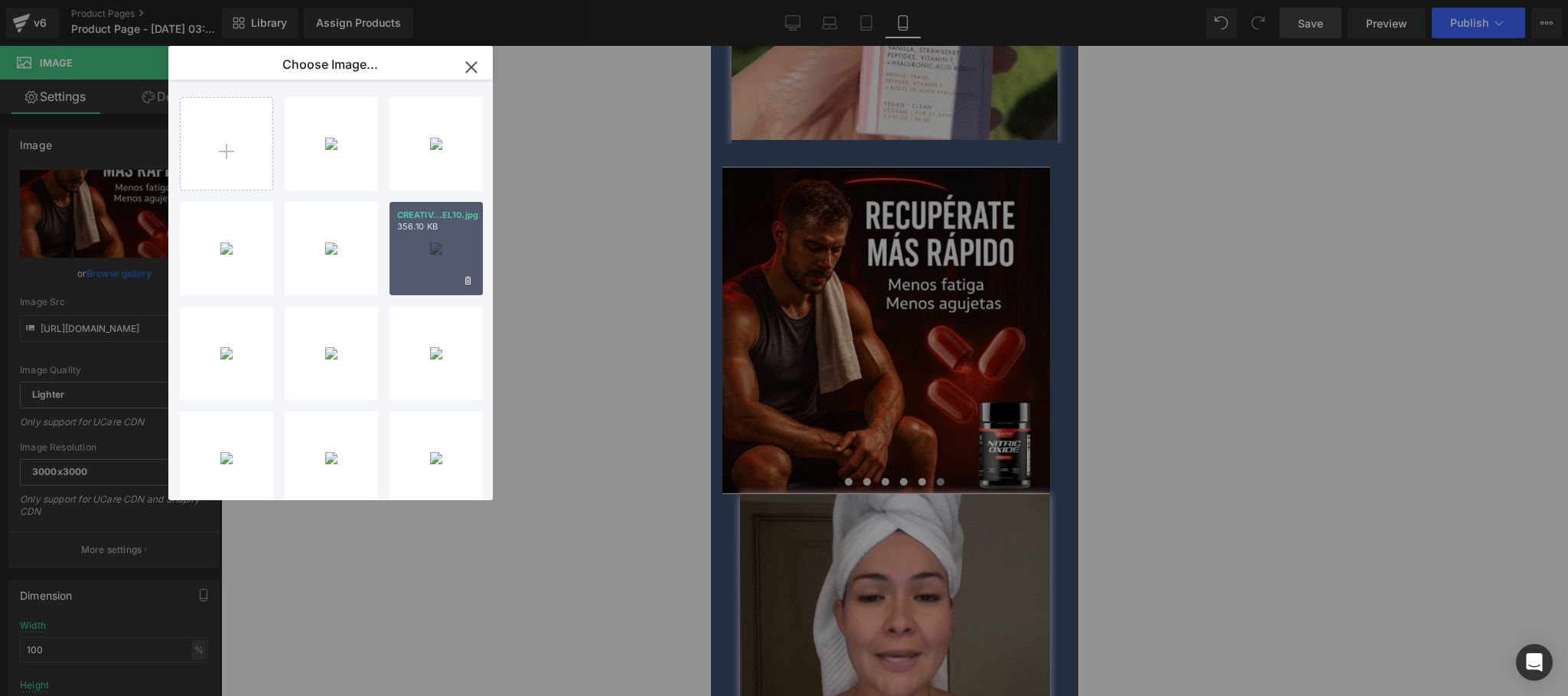
click at [454, 267] on div "CREATIV...EL10.jpg 356.10 KB" at bounding box center [436, 249] width 93 height 93
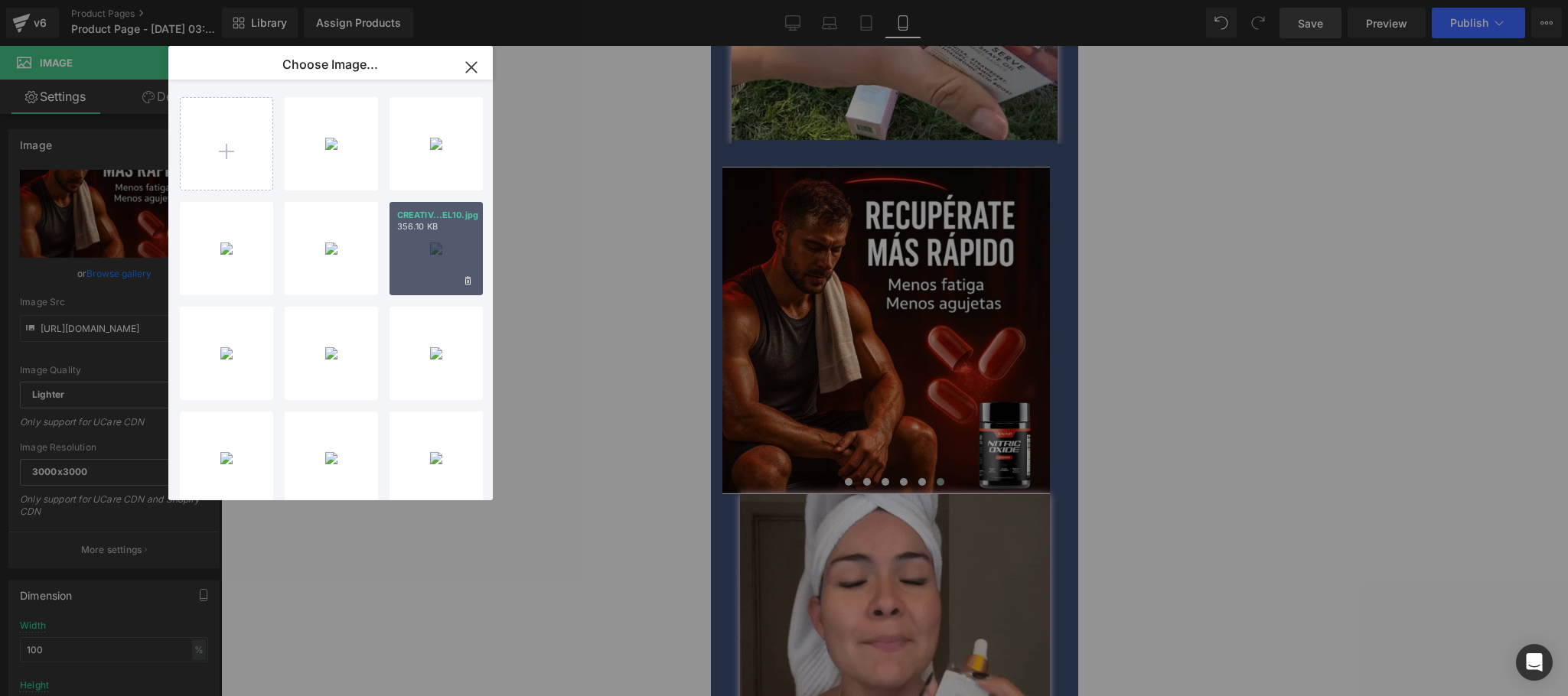
type input "https://ucarecdn.com/65c8abd0-0474-448e-90bb-abe199cb9452/-/format/auto/-/previ…"
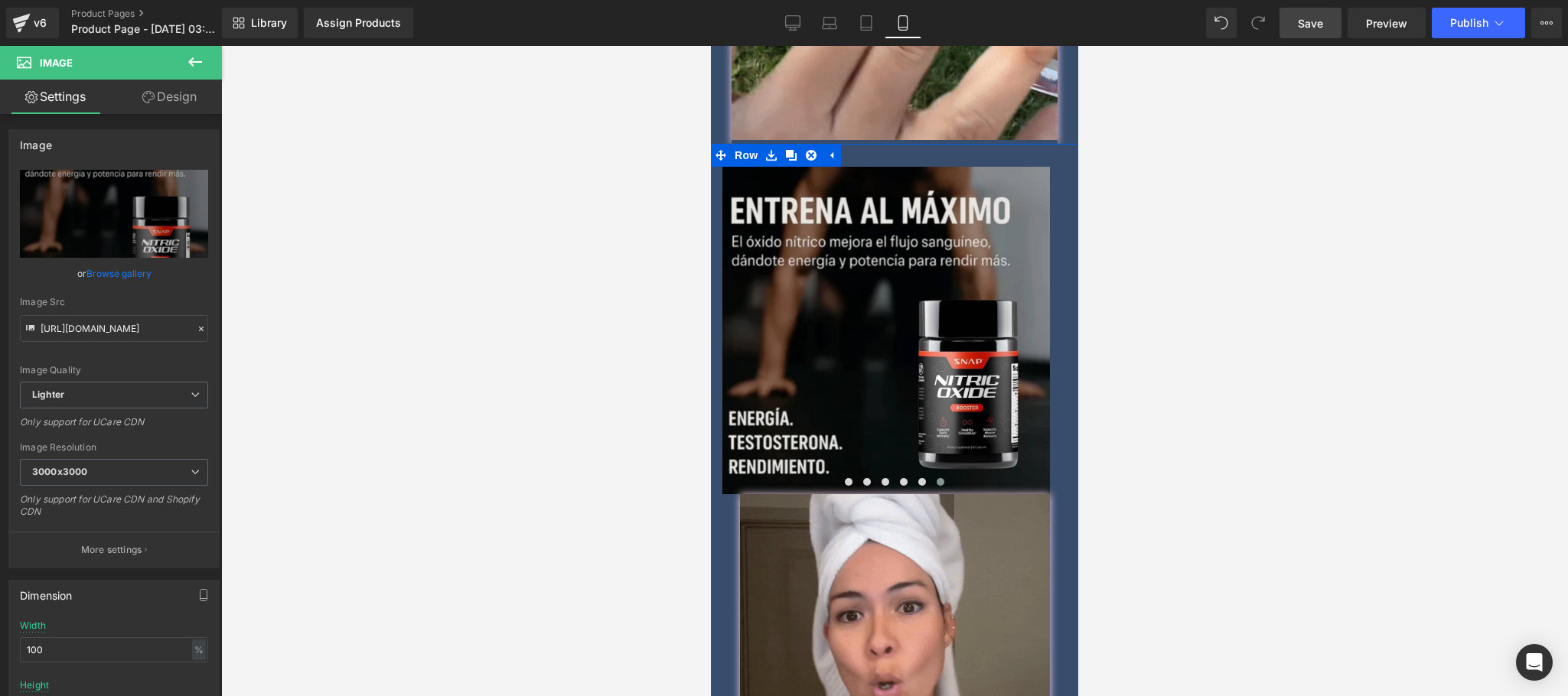
scroll to position [2519, 0]
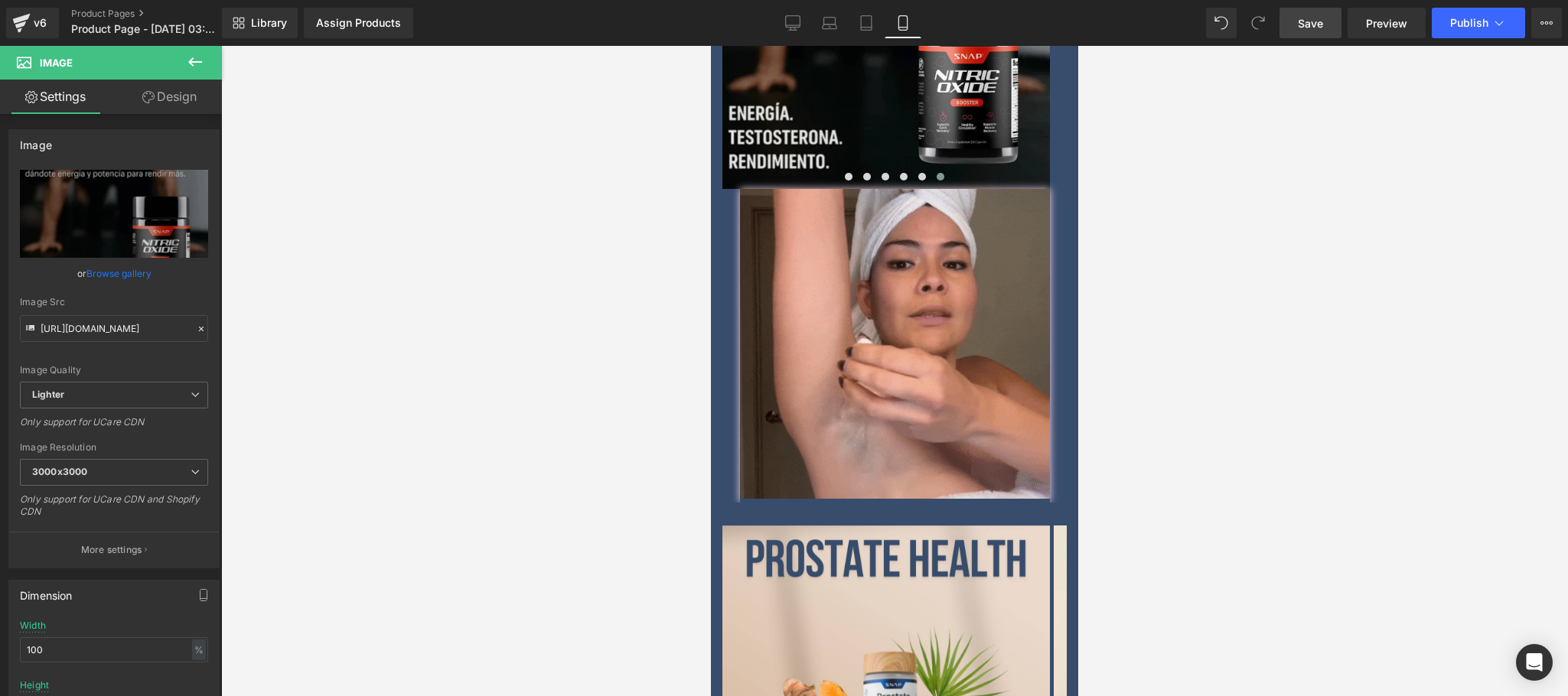
click at [1275, 347] on div at bounding box center [895, 371] width 1347 height 650
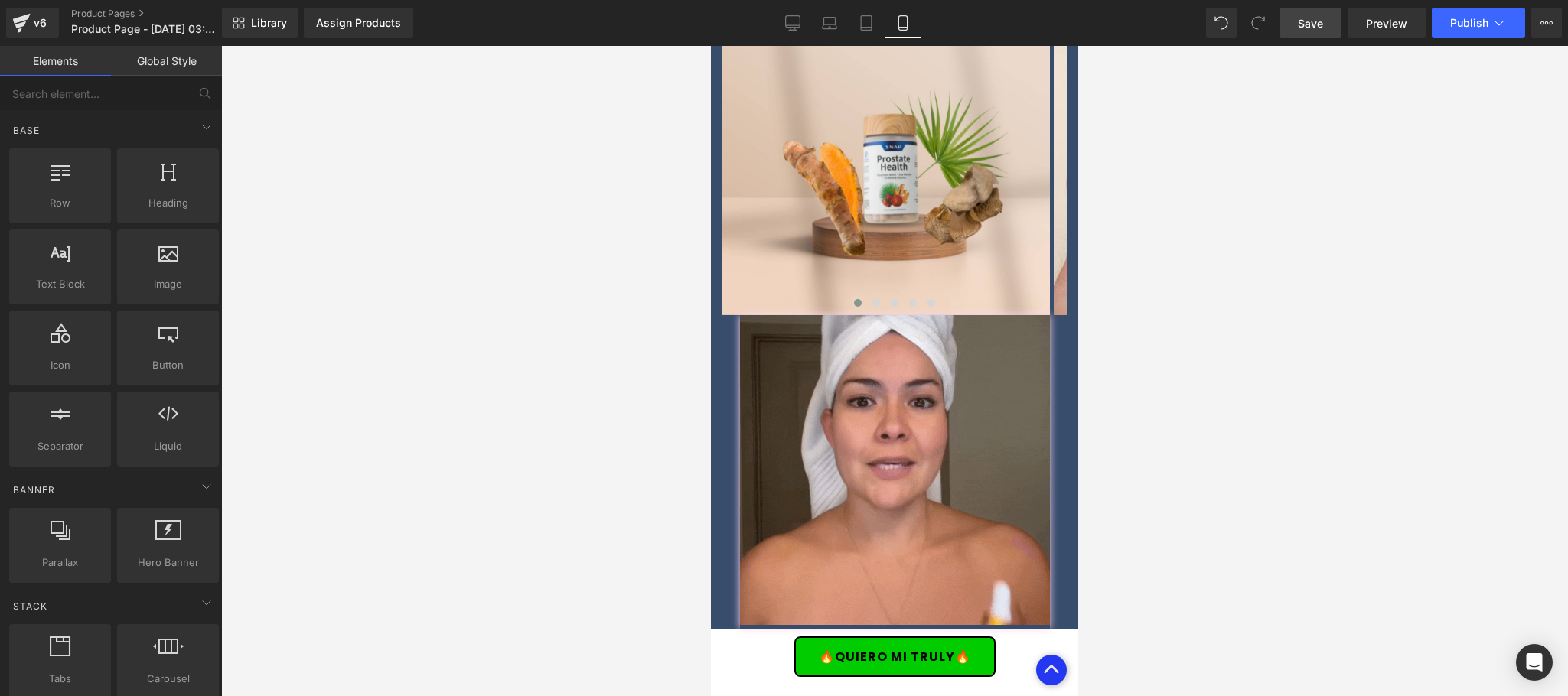
scroll to position [3132, 0]
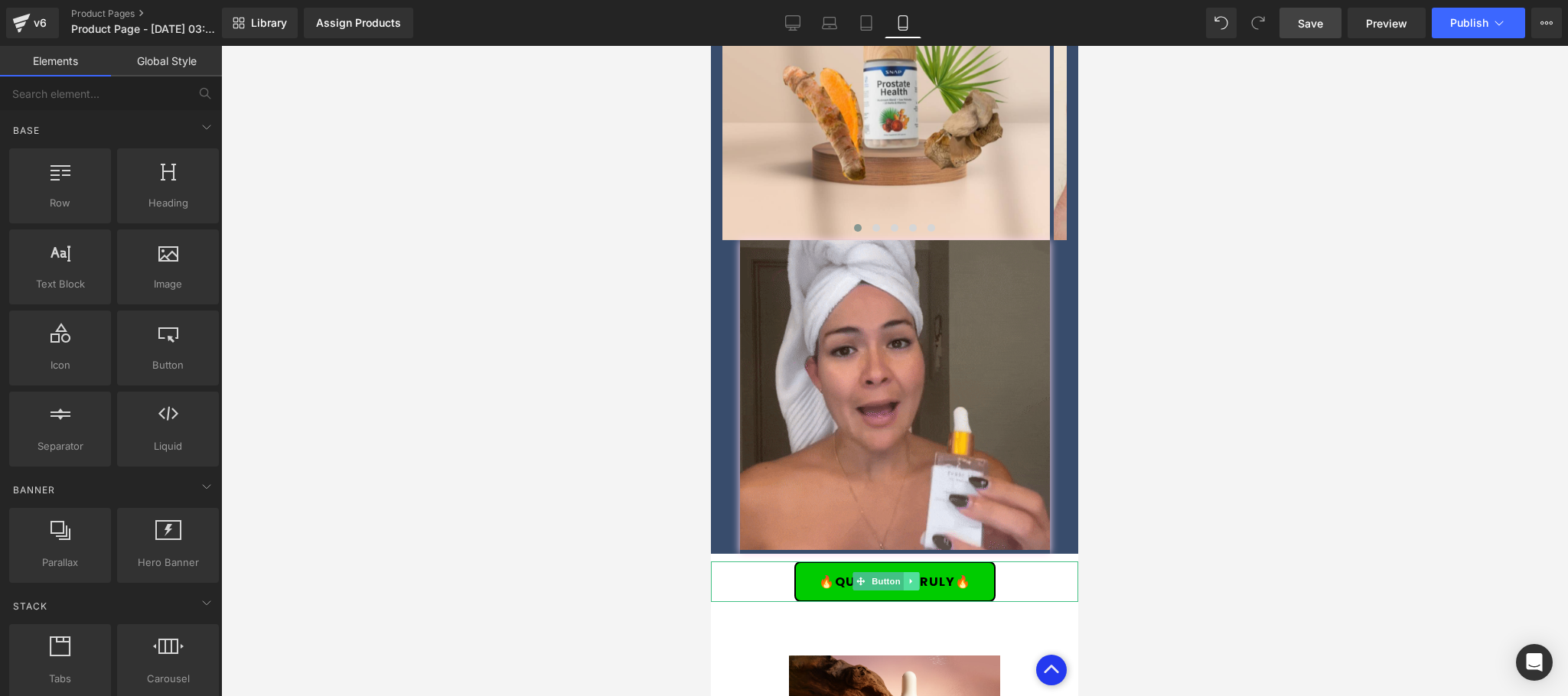
click at [910, 579] on icon at bounding box center [910, 581] width 2 height 6
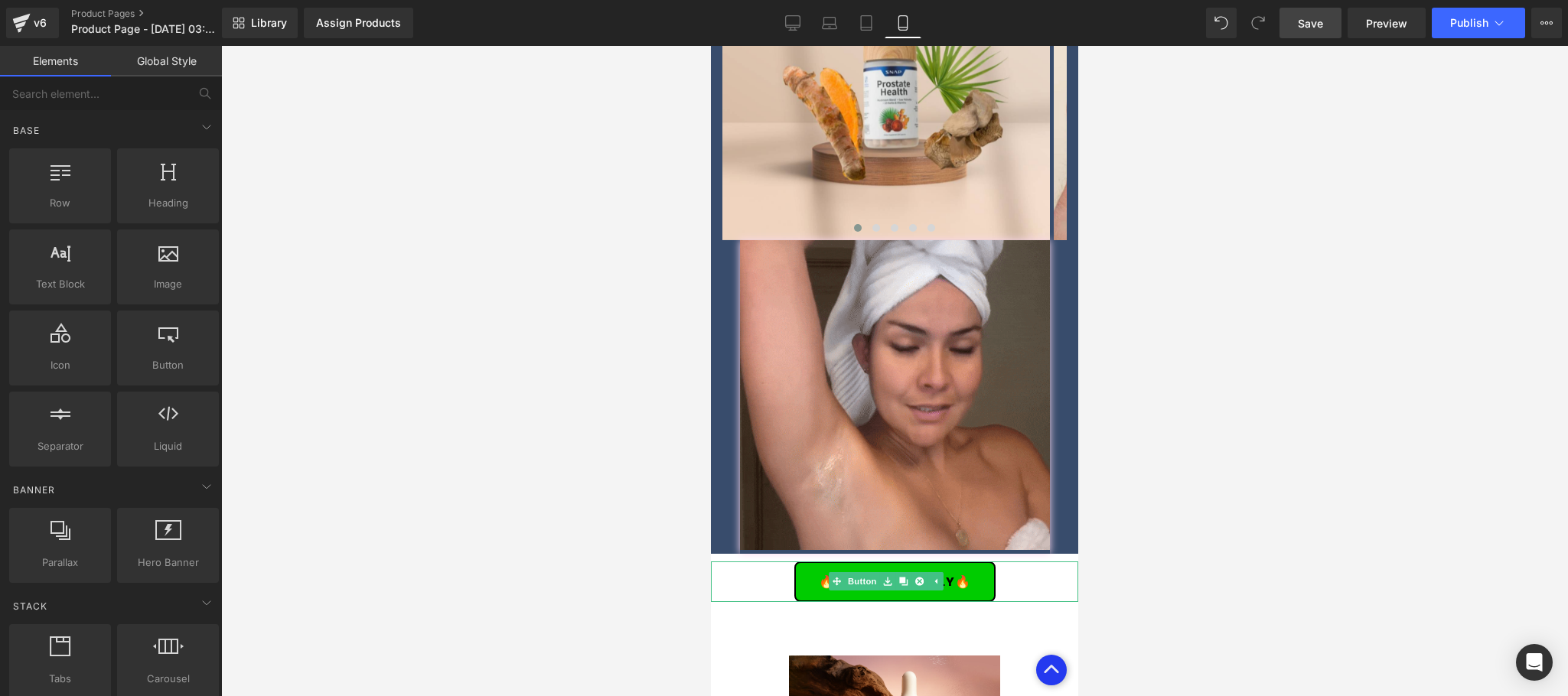
drag, startPoint x: 899, startPoint y: 528, endPoint x: 876, endPoint y: 546, distance: 29.2
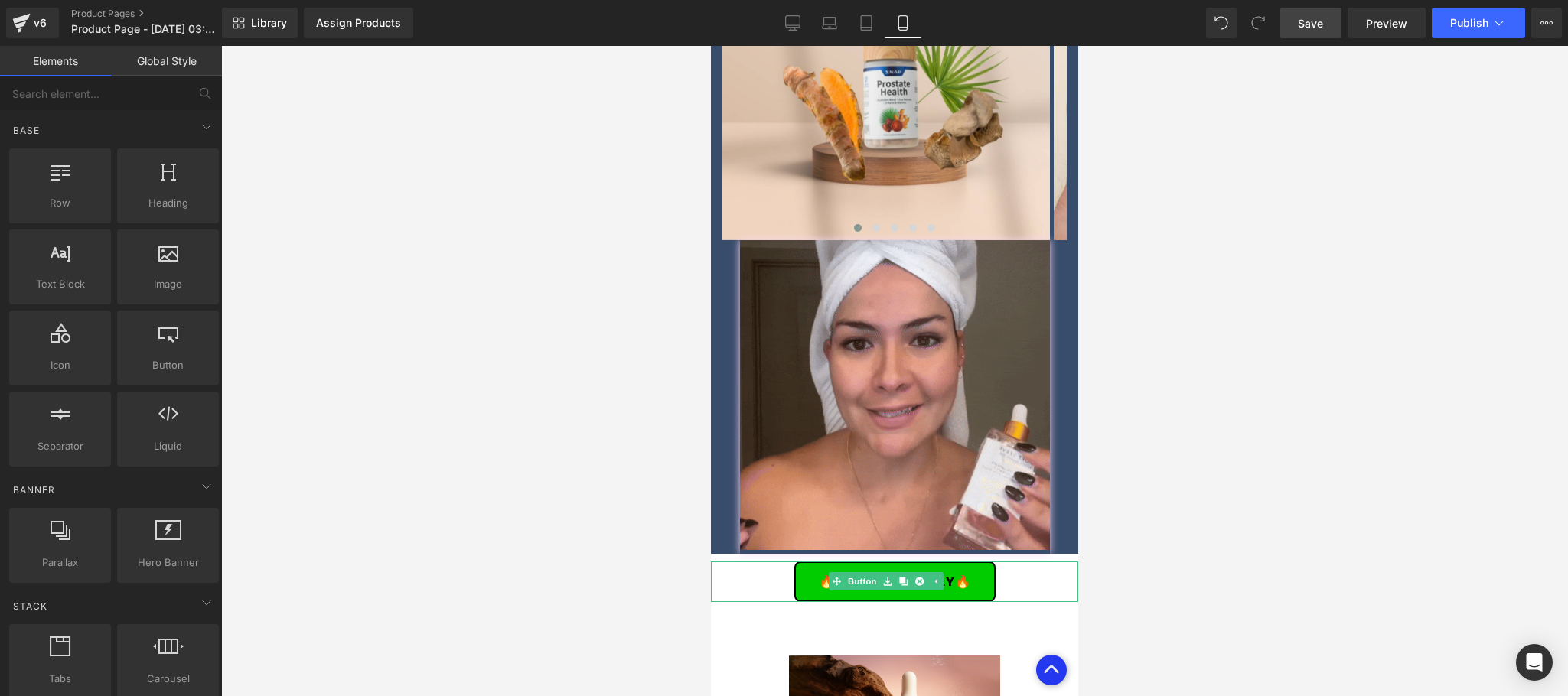
click at [899, 577] on icon at bounding box center [903, 581] width 9 height 9
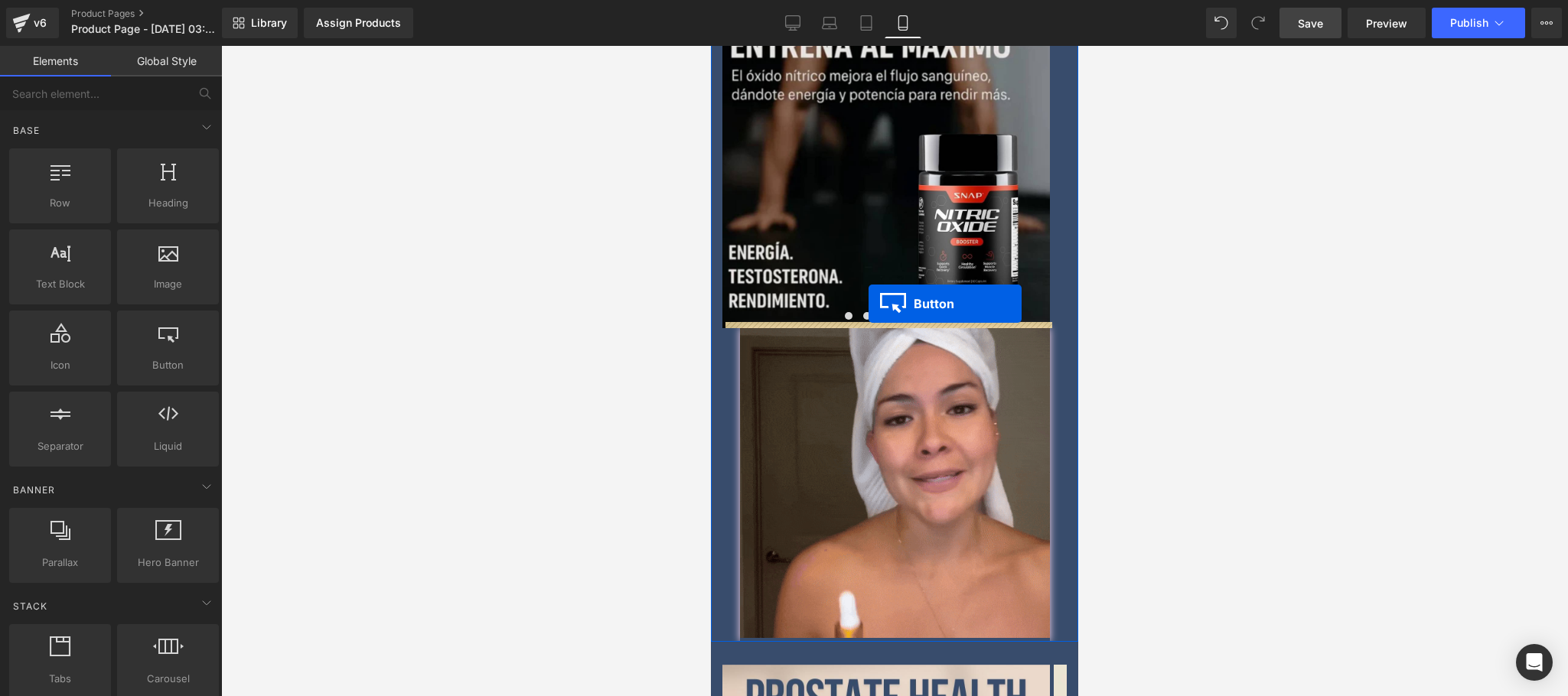
scroll to position [2366, 0]
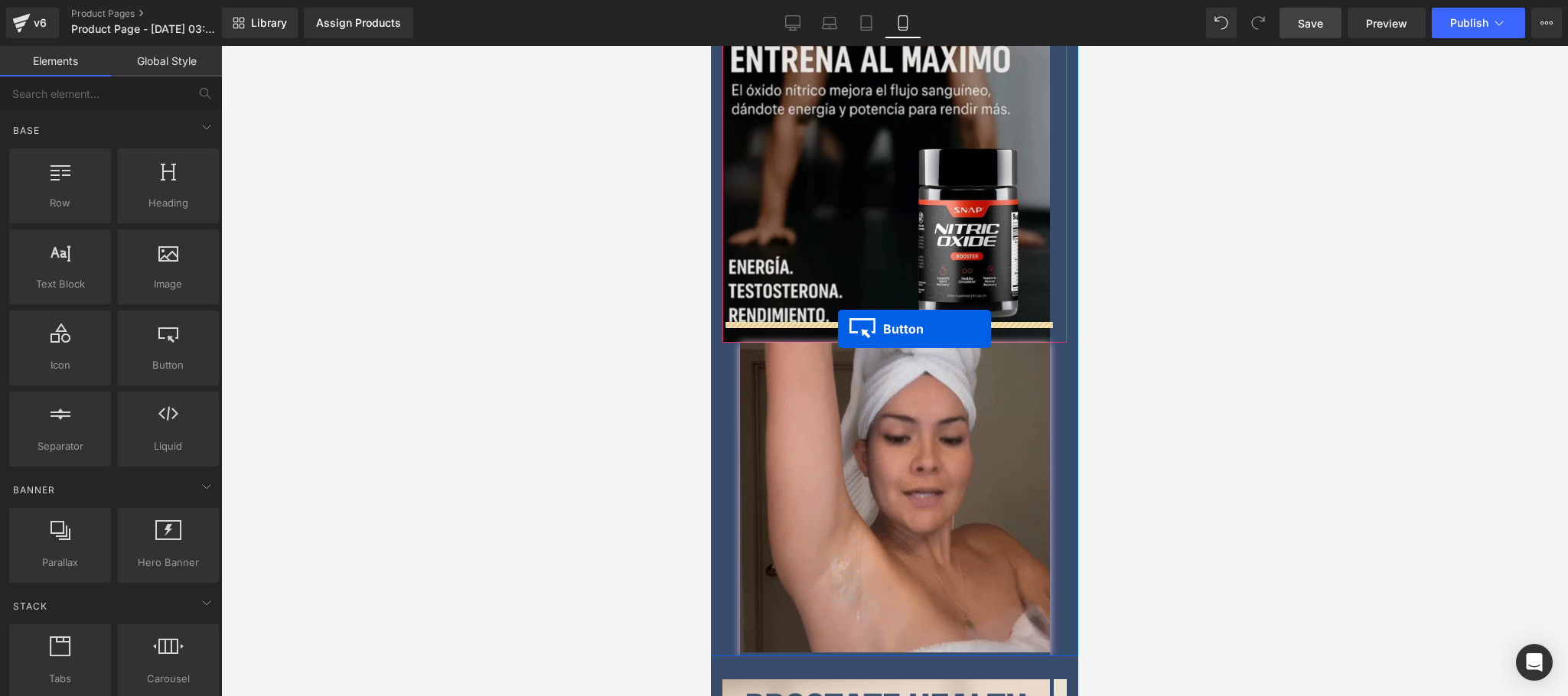
drag, startPoint x: 839, startPoint y: 381, endPoint x: 1792, endPoint y: 437, distance: 954.6
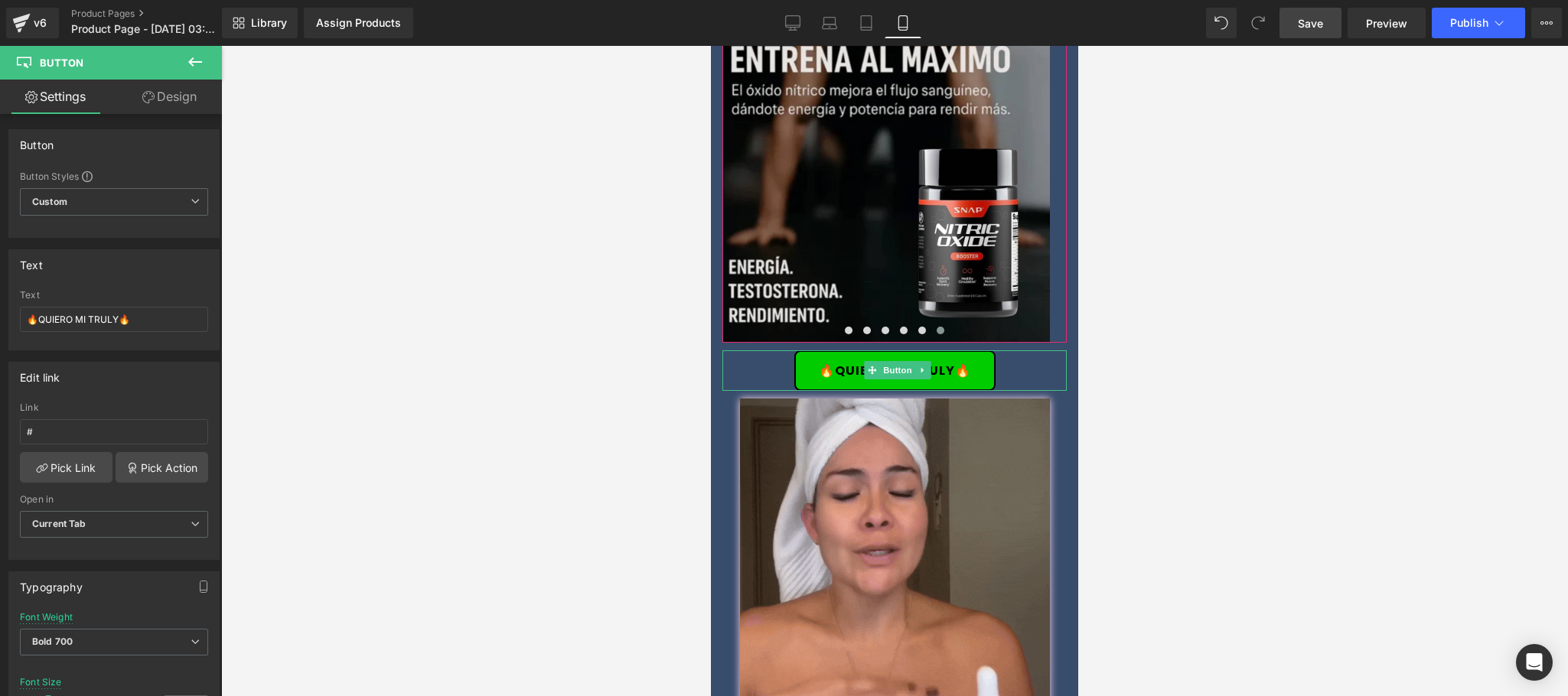
click at [1341, 427] on div at bounding box center [895, 371] width 1347 height 650
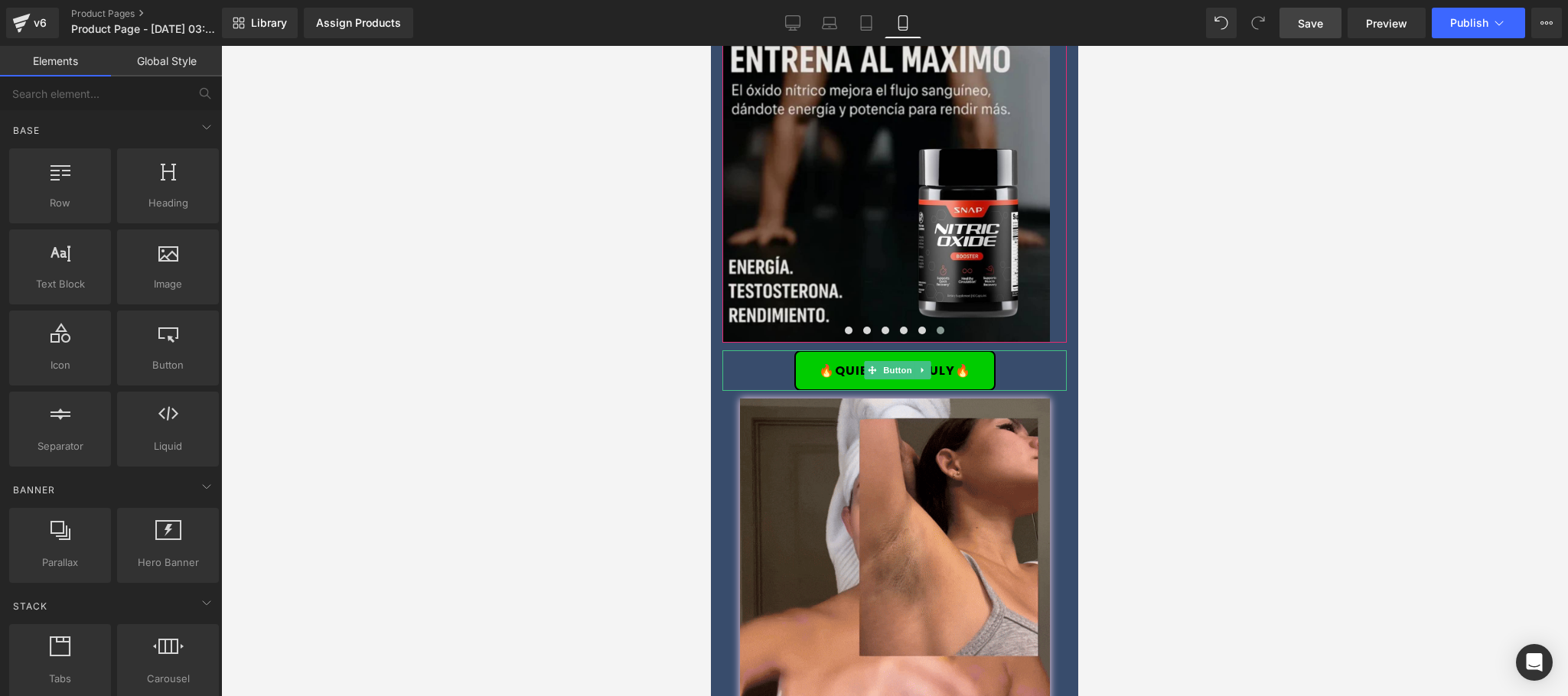
click at [1353, 427] on div at bounding box center [895, 371] width 1347 height 650
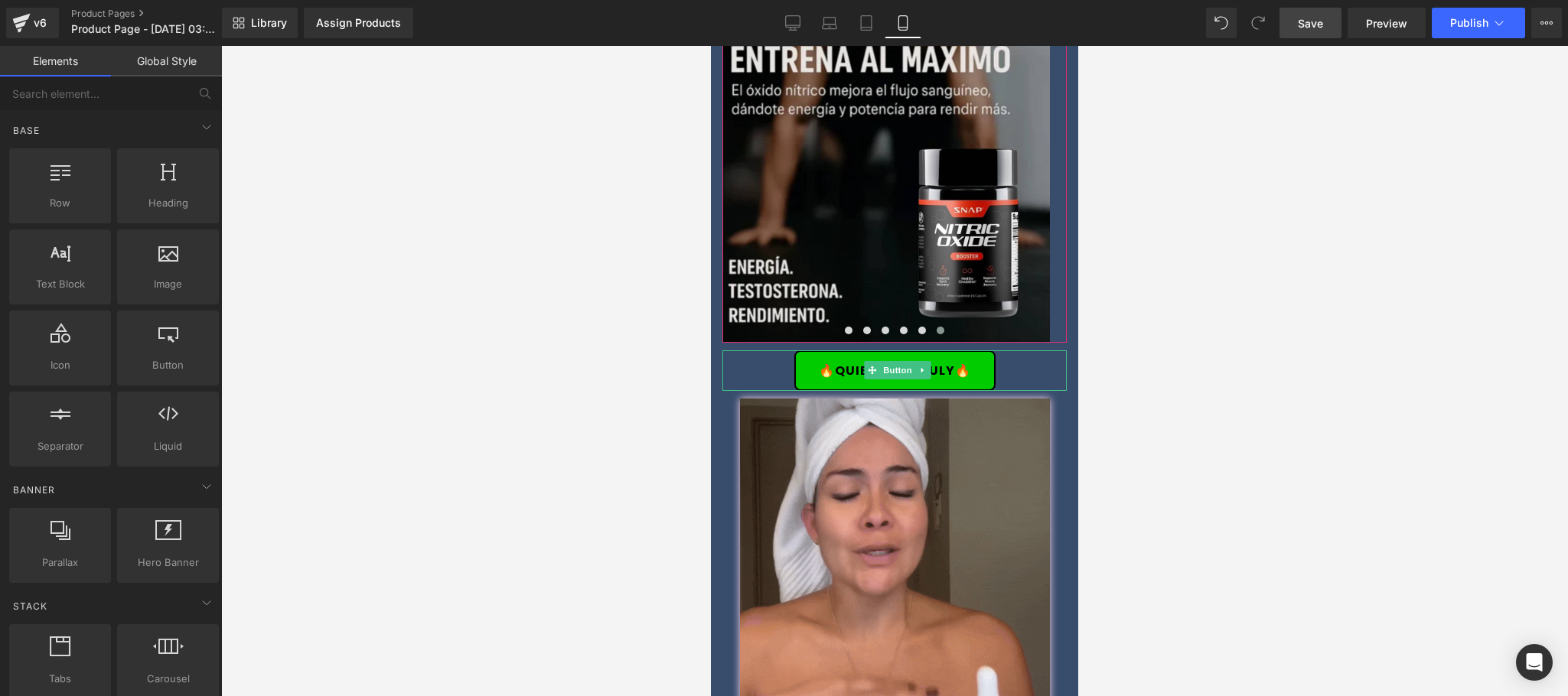
click at [1291, 404] on div at bounding box center [895, 371] width 1347 height 650
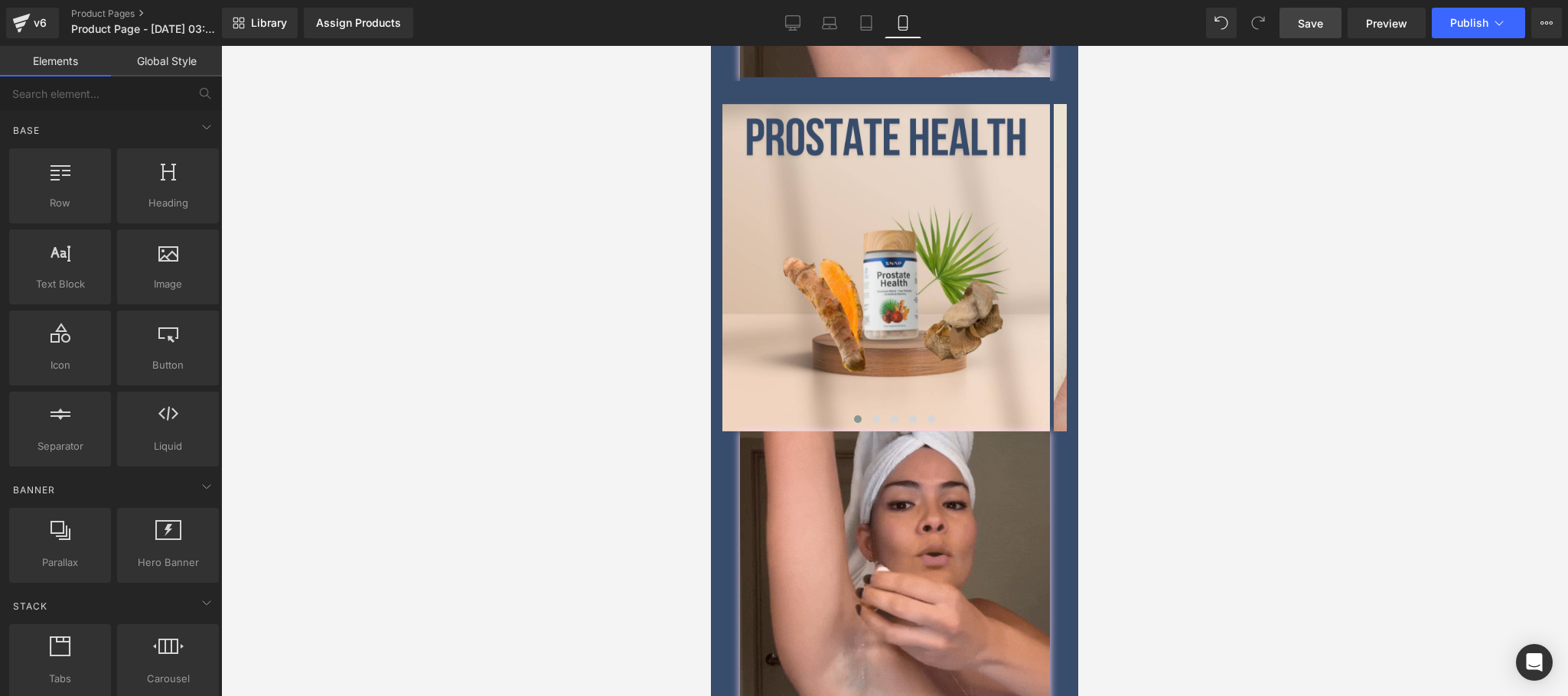
scroll to position [3138, 0]
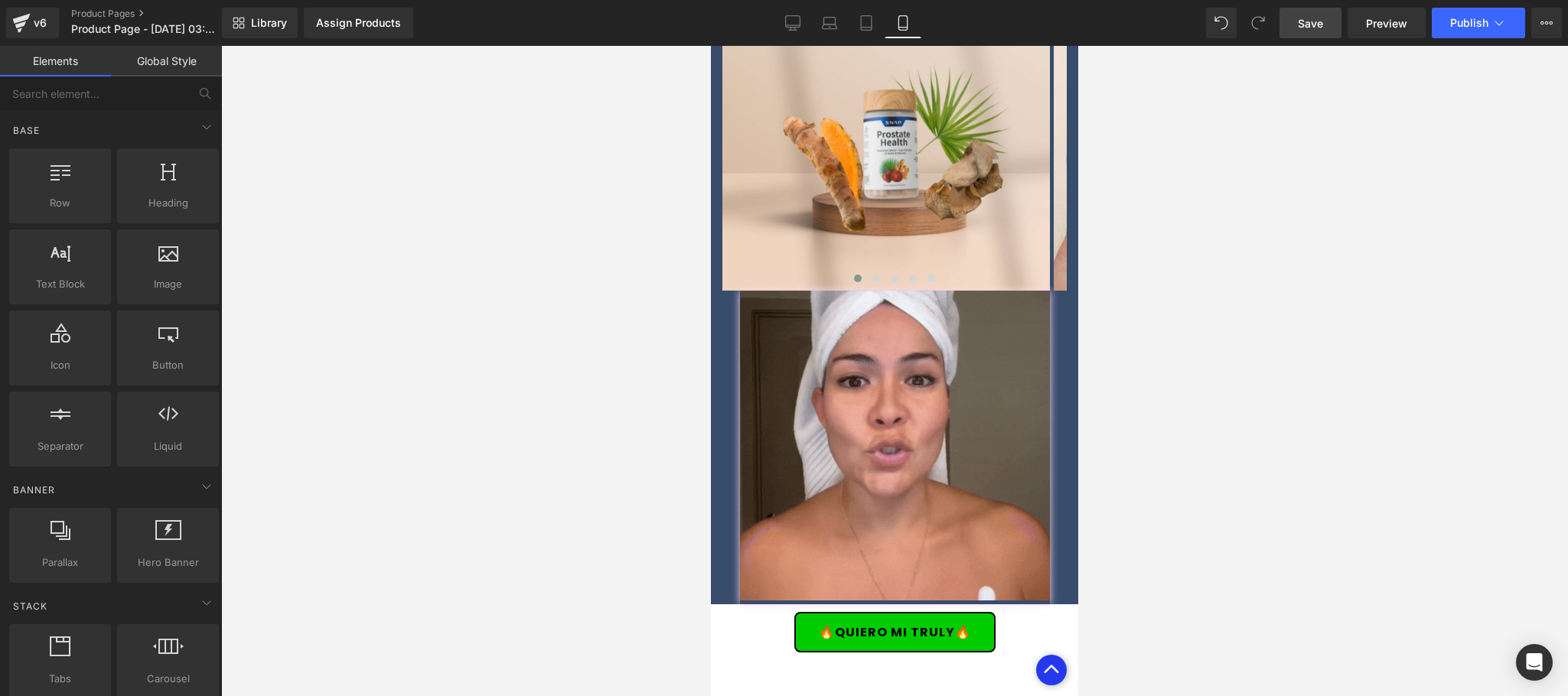
drag, startPoint x: 1065, startPoint y: 331, endPoint x: 1811, endPoint y: 459, distance: 756.9
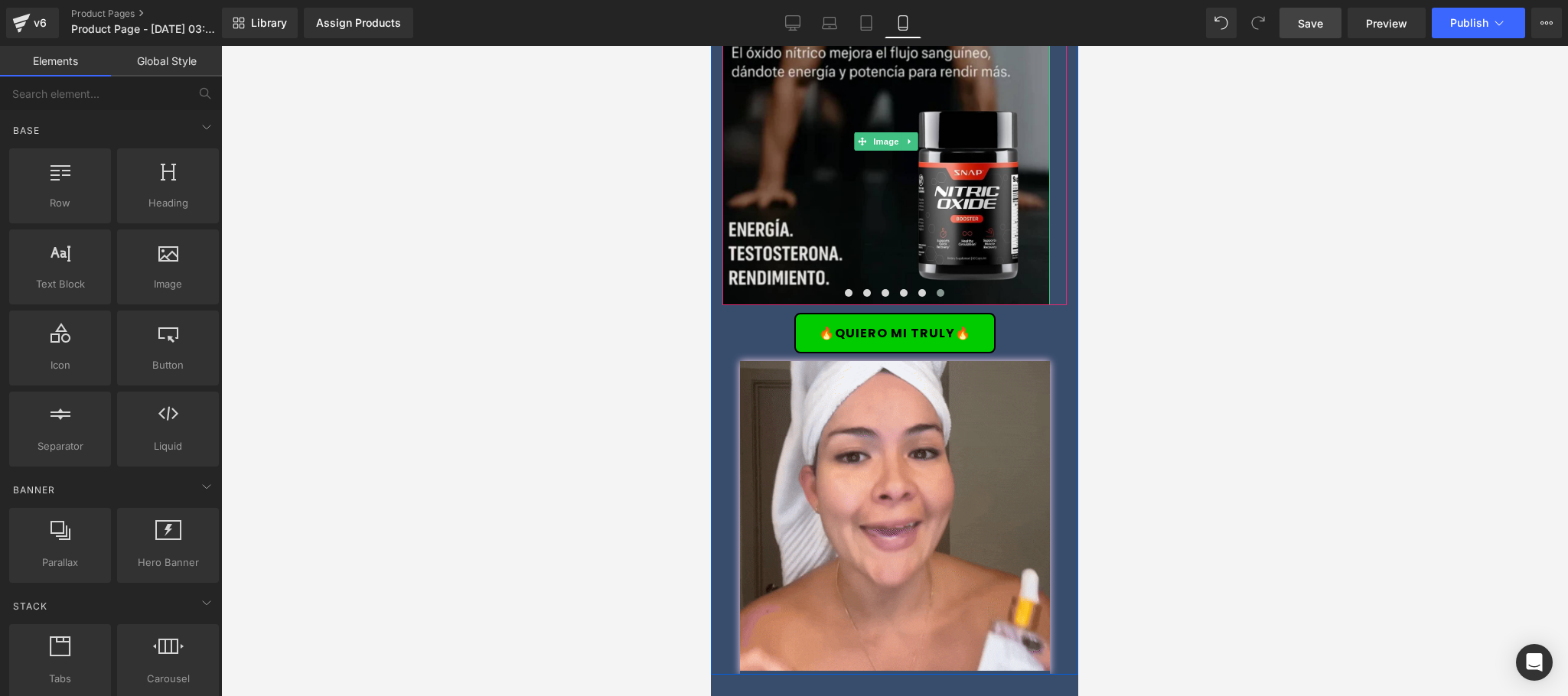
scroll to position [2447, 0]
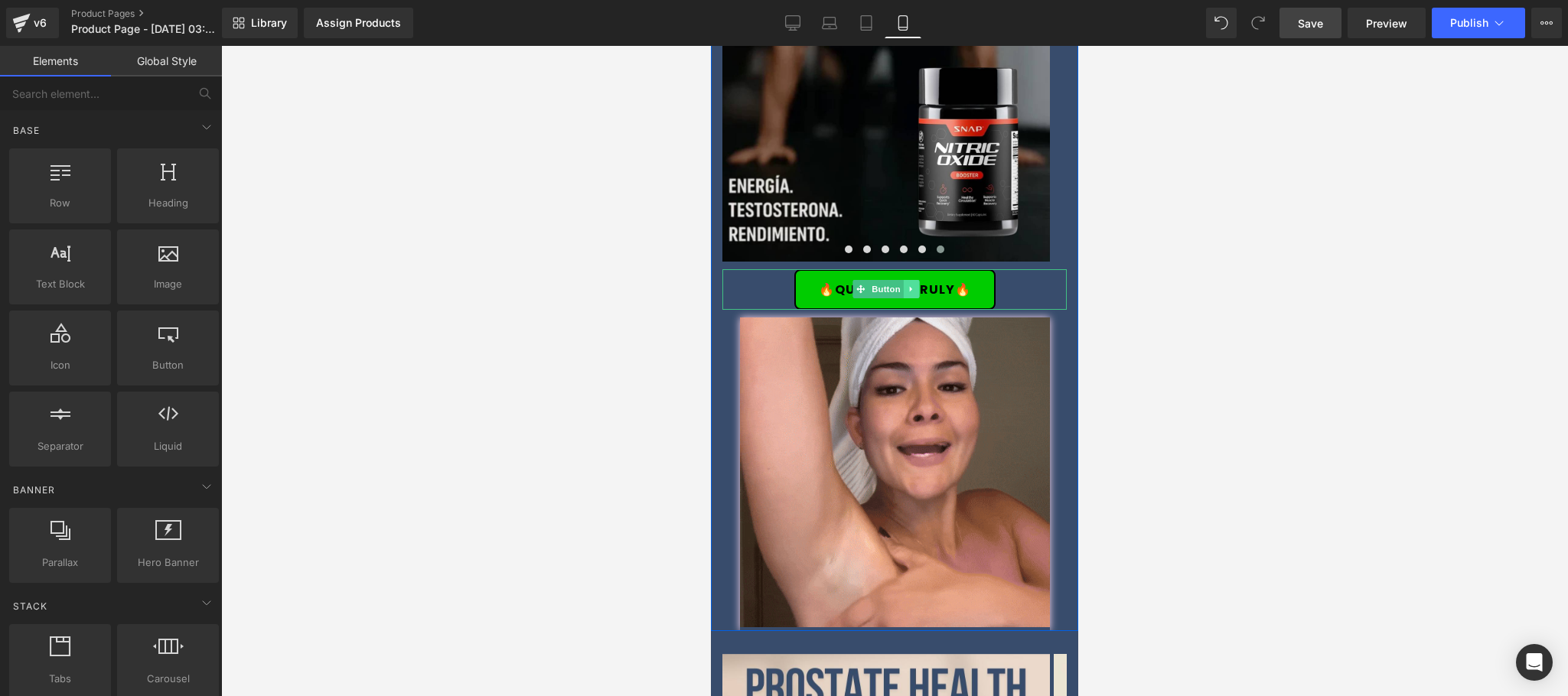
click at [911, 284] on icon at bounding box center [910, 289] width 9 height 9
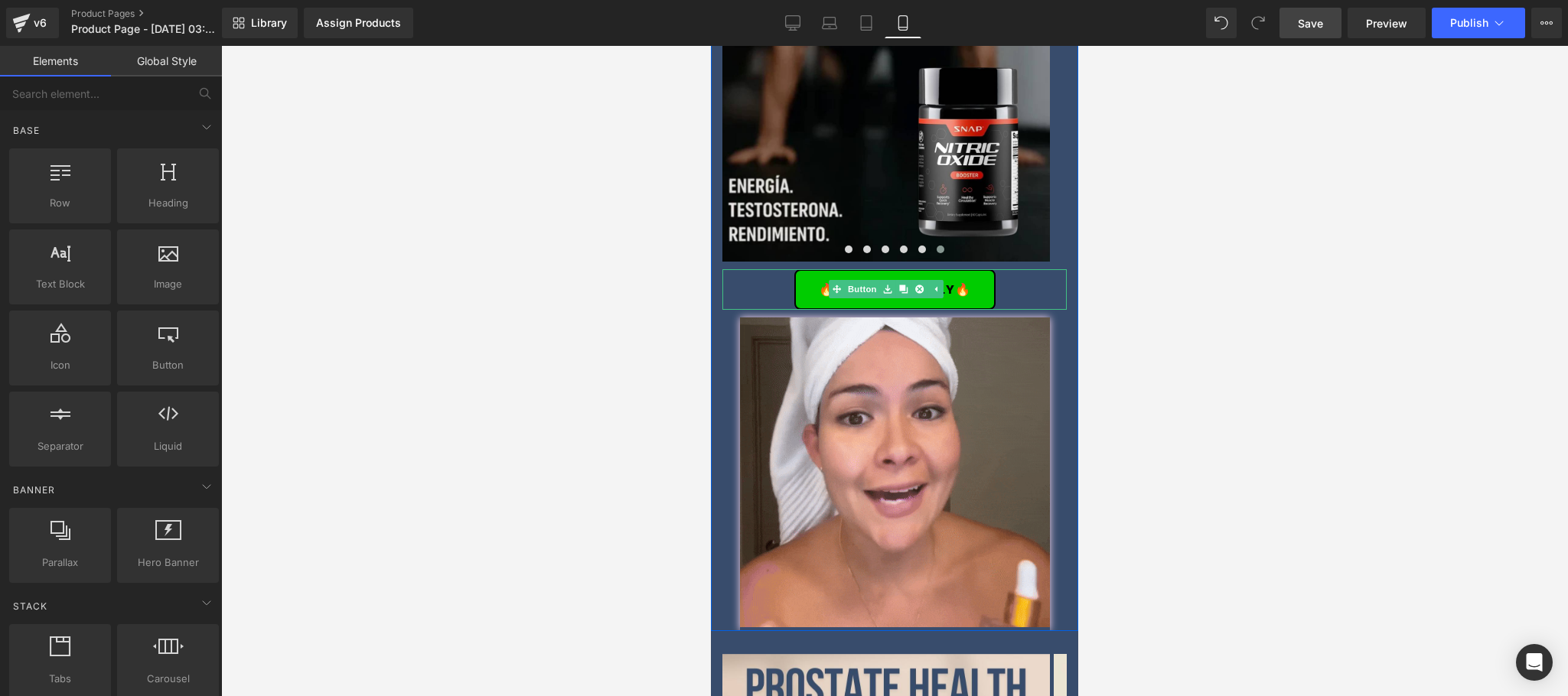
drag, startPoint x: 919, startPoint y: 273, endPoint x: 963, endPoint y: 292, distance: 47.9
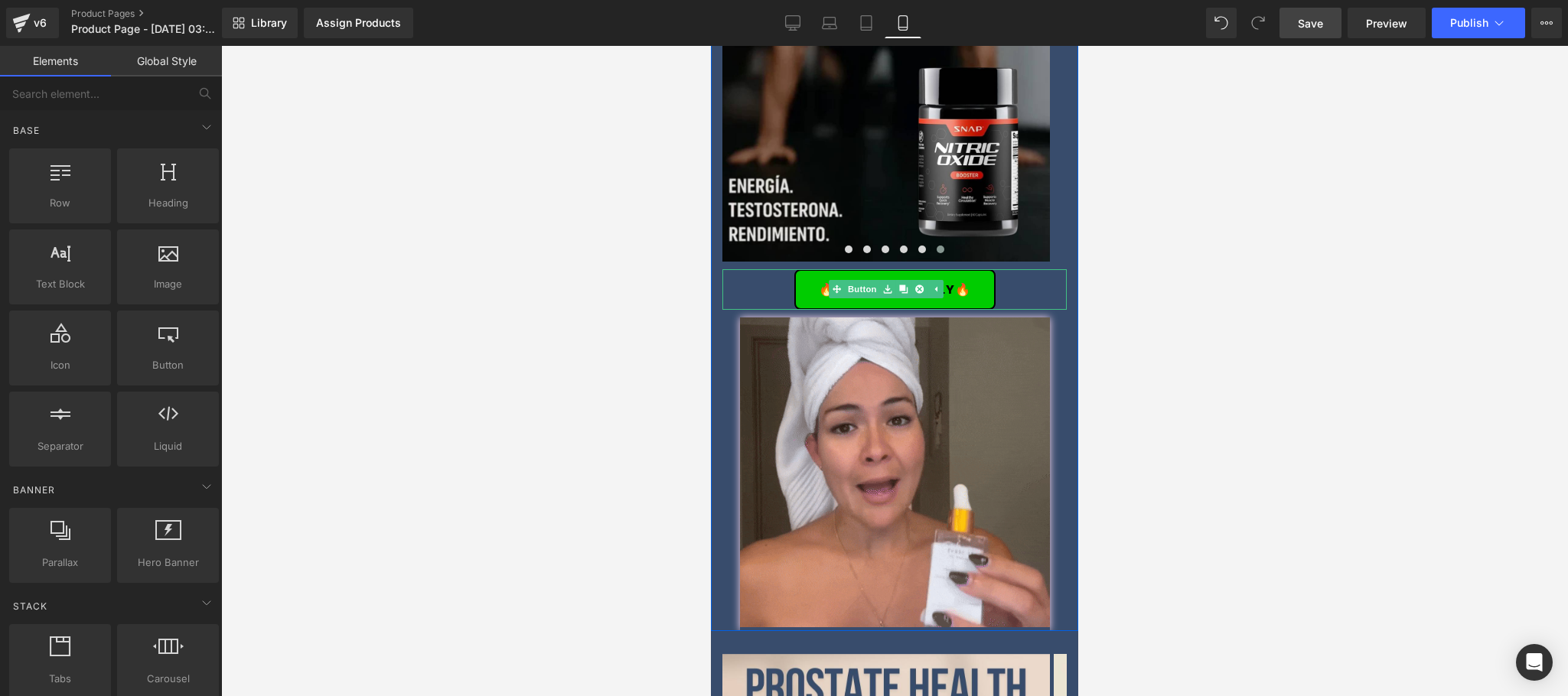
click at [921, 280] on link at bounding box center [919, 288] width 16 height 18
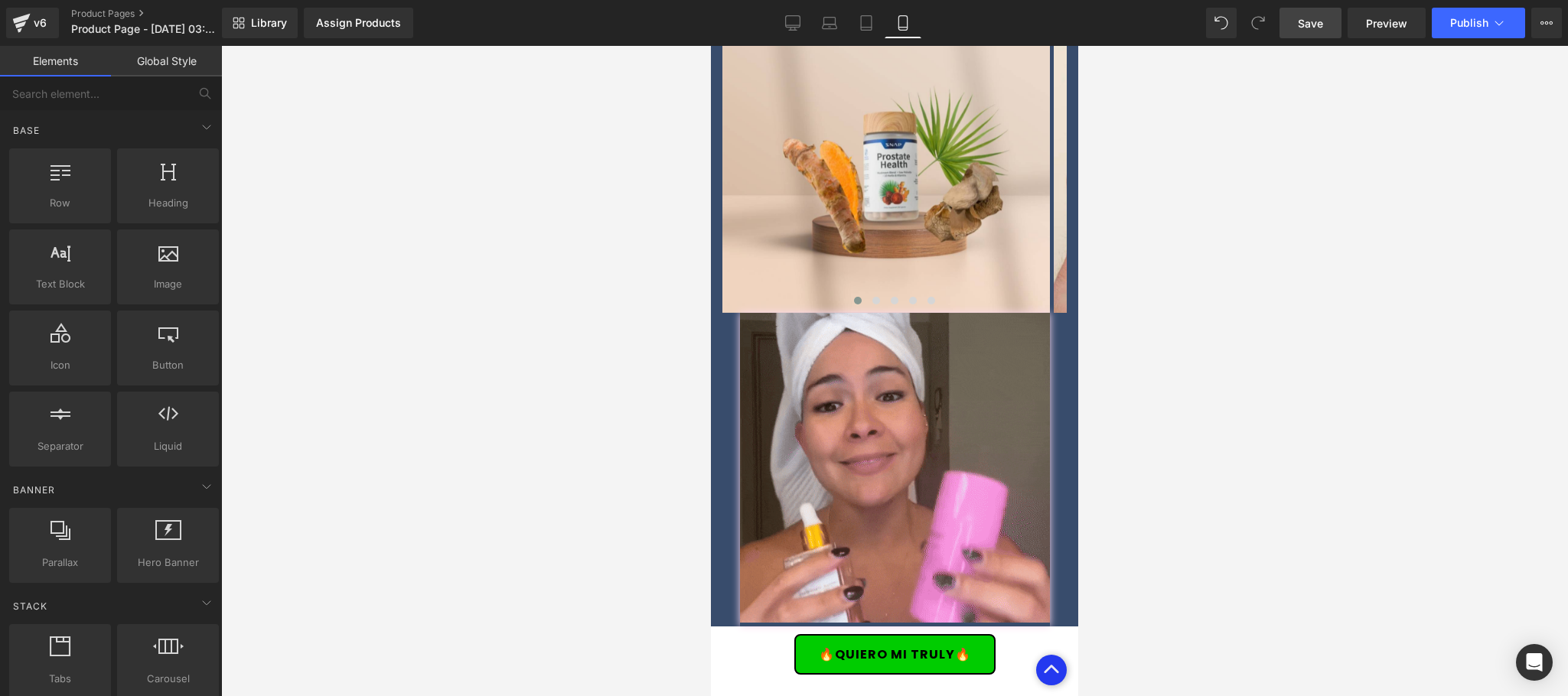
scroll to position [3365, 0]
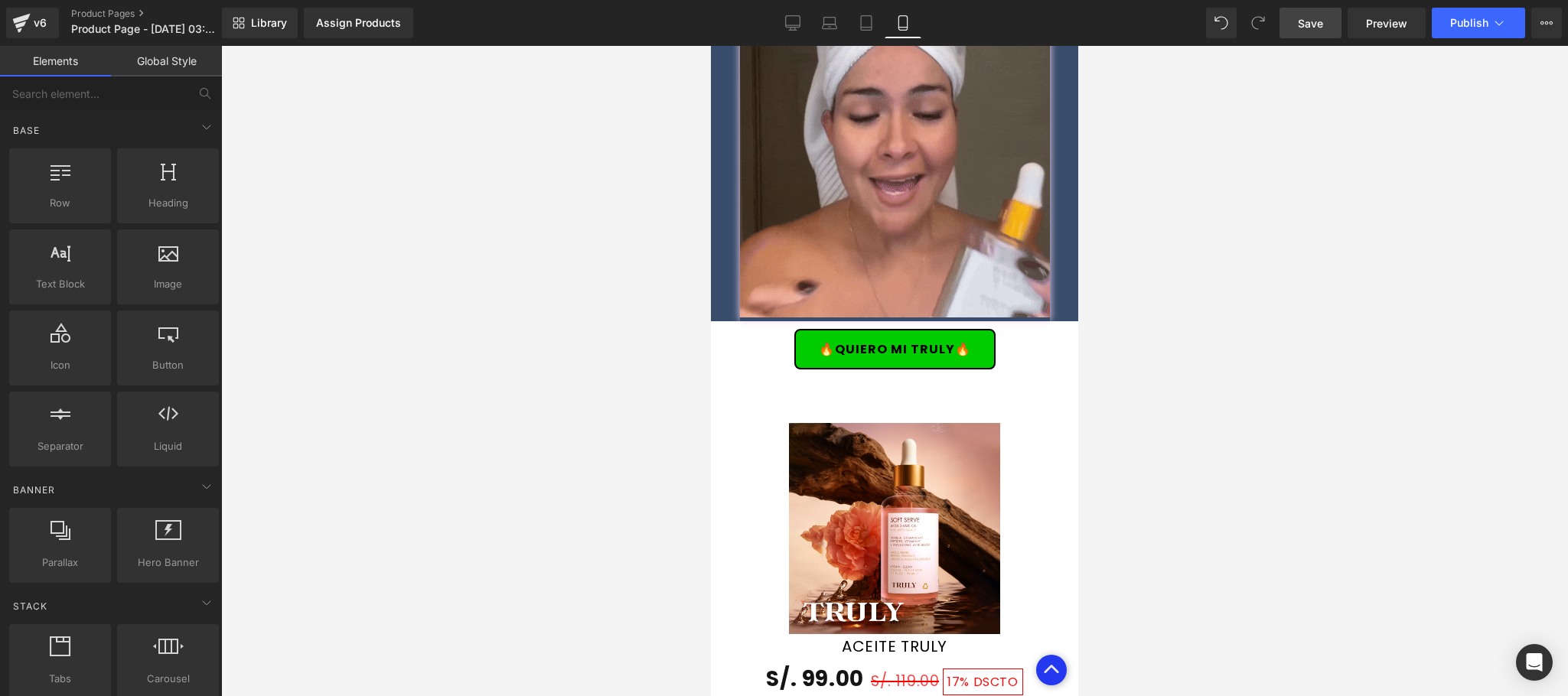
click at [1327, 30] on link "Save" at bounding box center [1310, 23] width 62 height 31
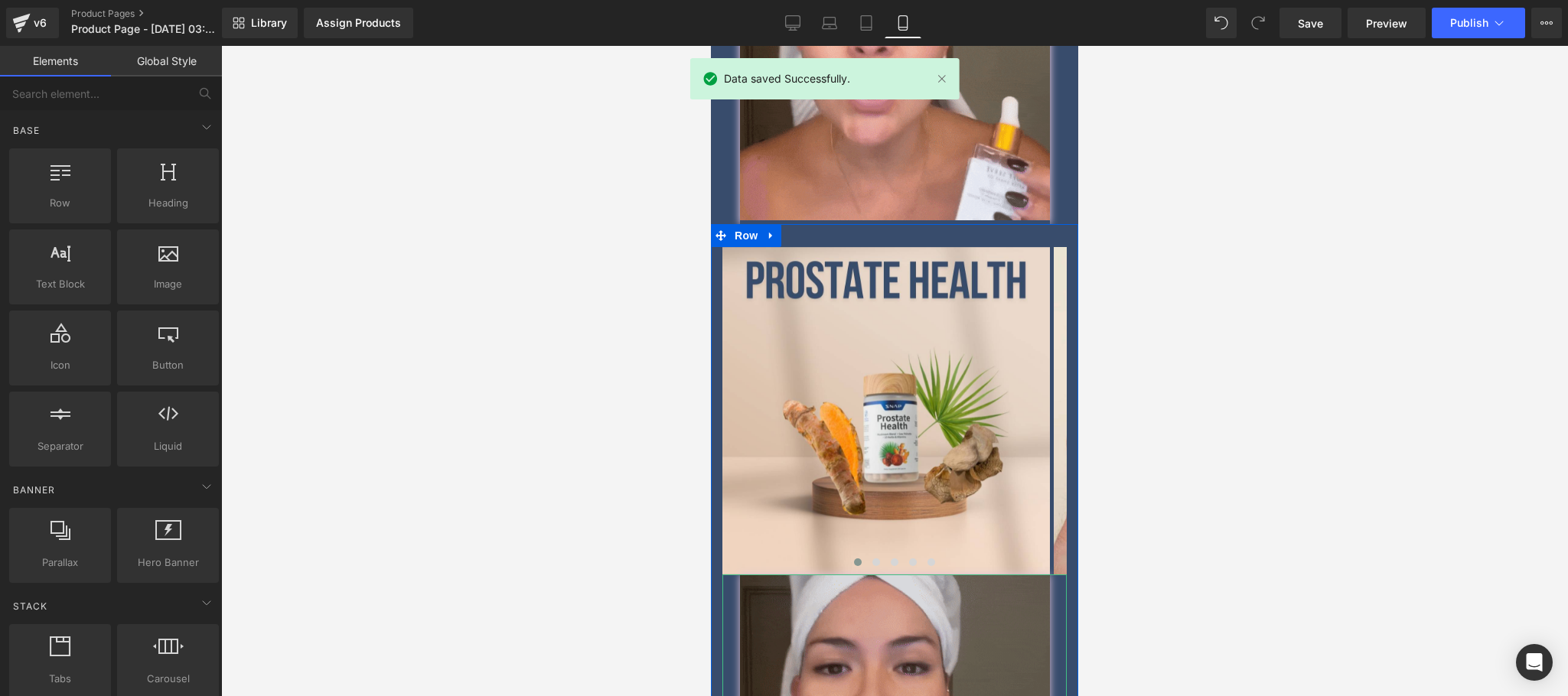
scroll to position [2754, 0]
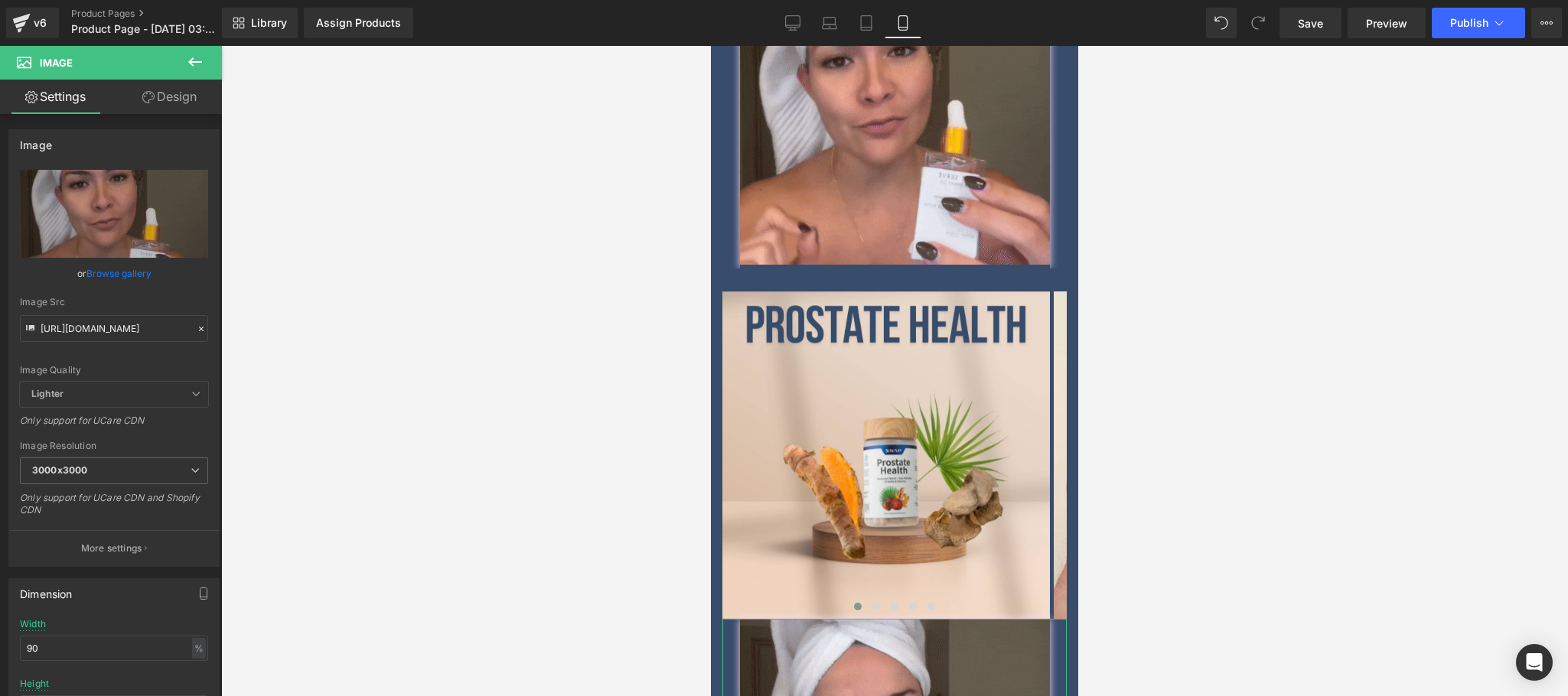
click at [198, 99] on link "Design" at bounding box center [169, 97] width 111 height 35
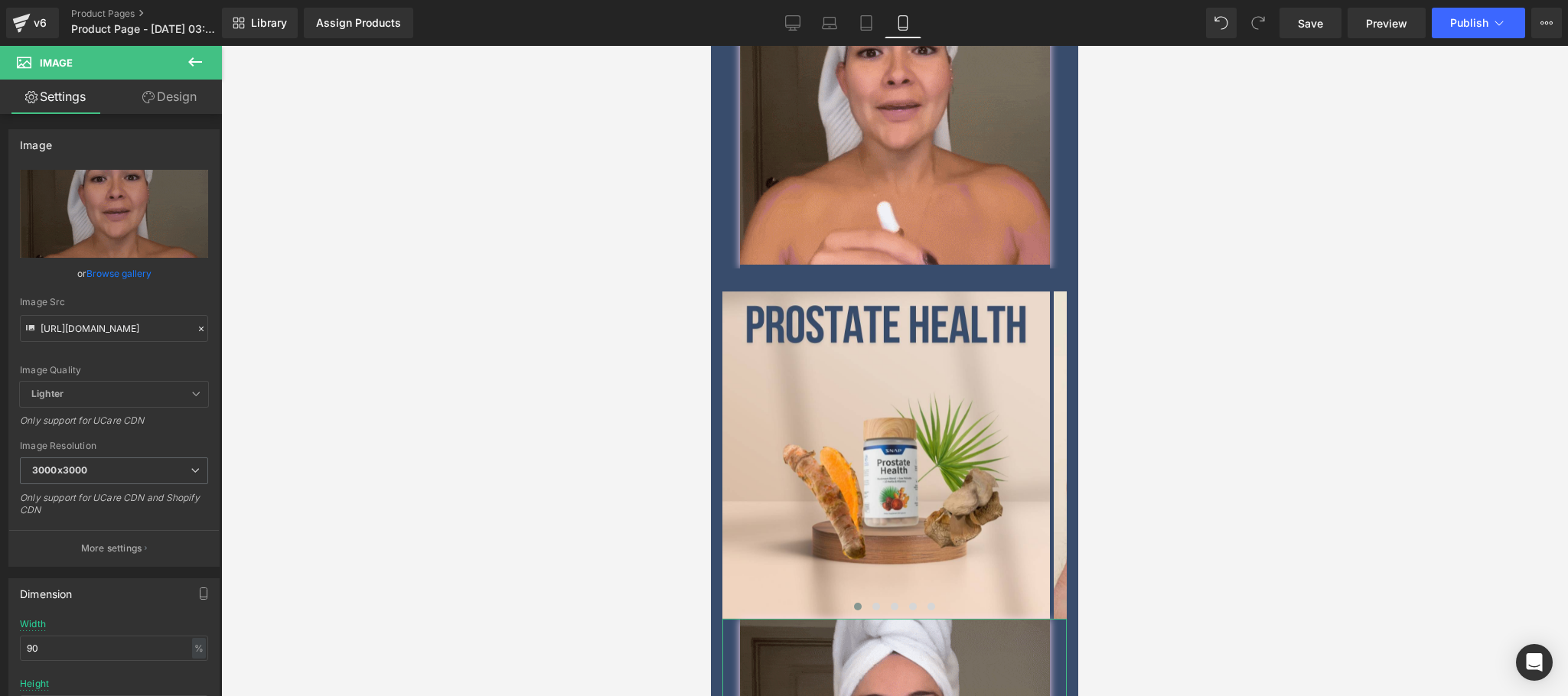
click at [0, 0] on div "Spacing" at bounding box center [0, 0] width 0 height 0
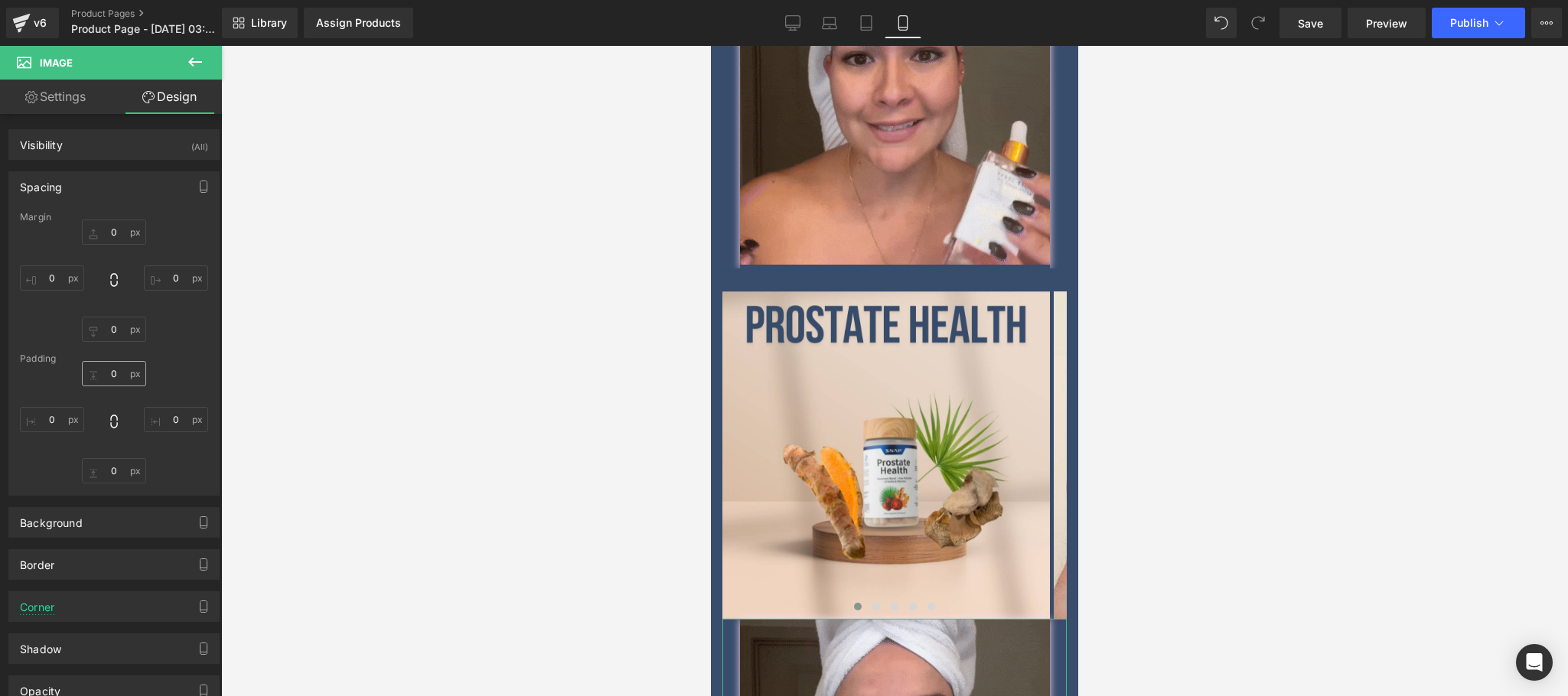
type input "0"
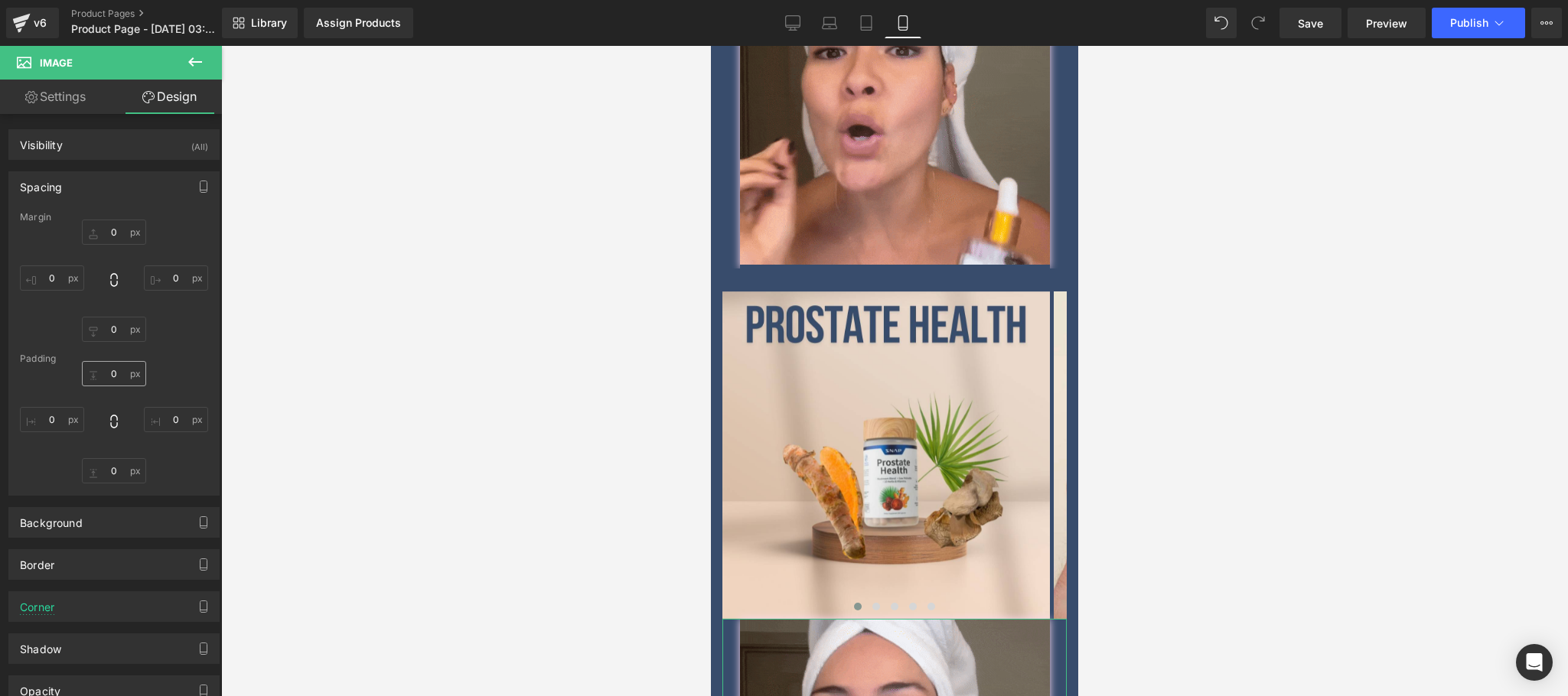
type input "0"
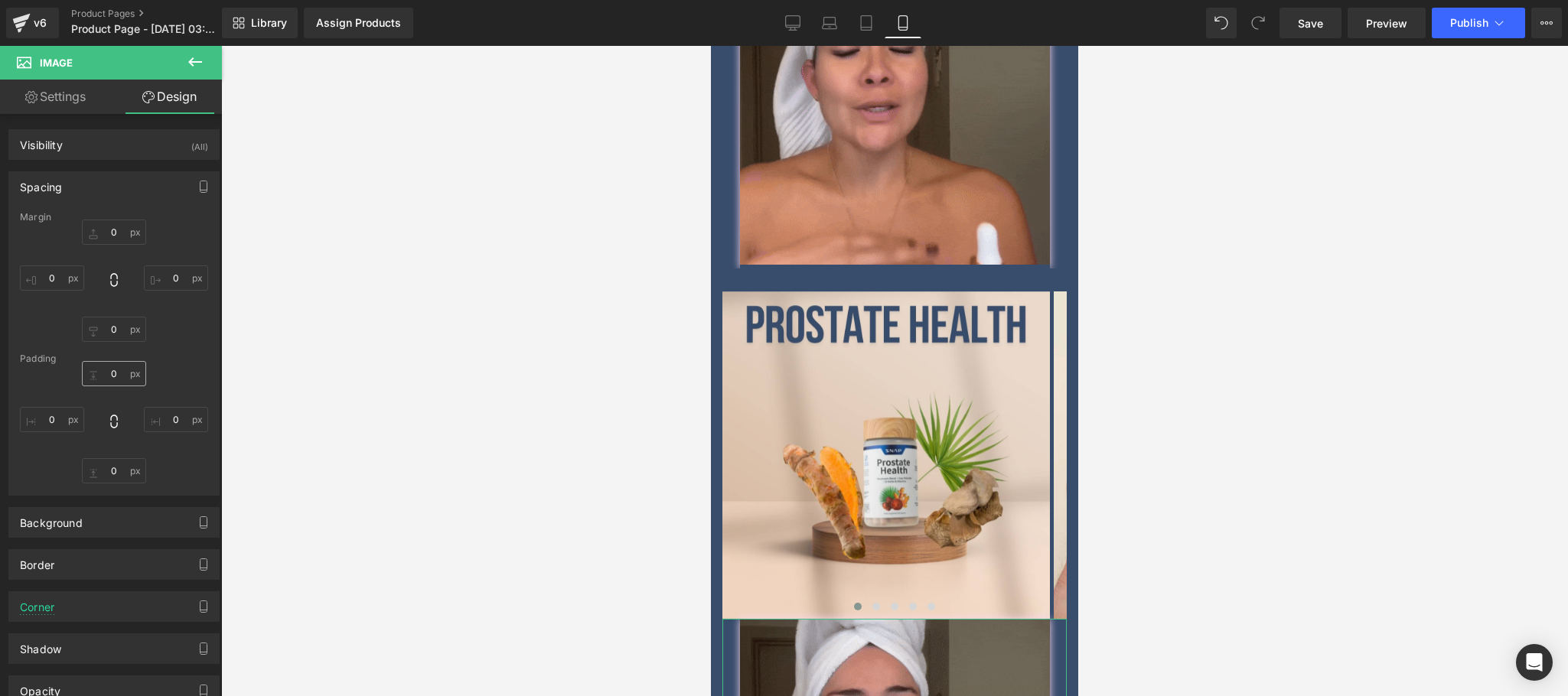
type input "0"
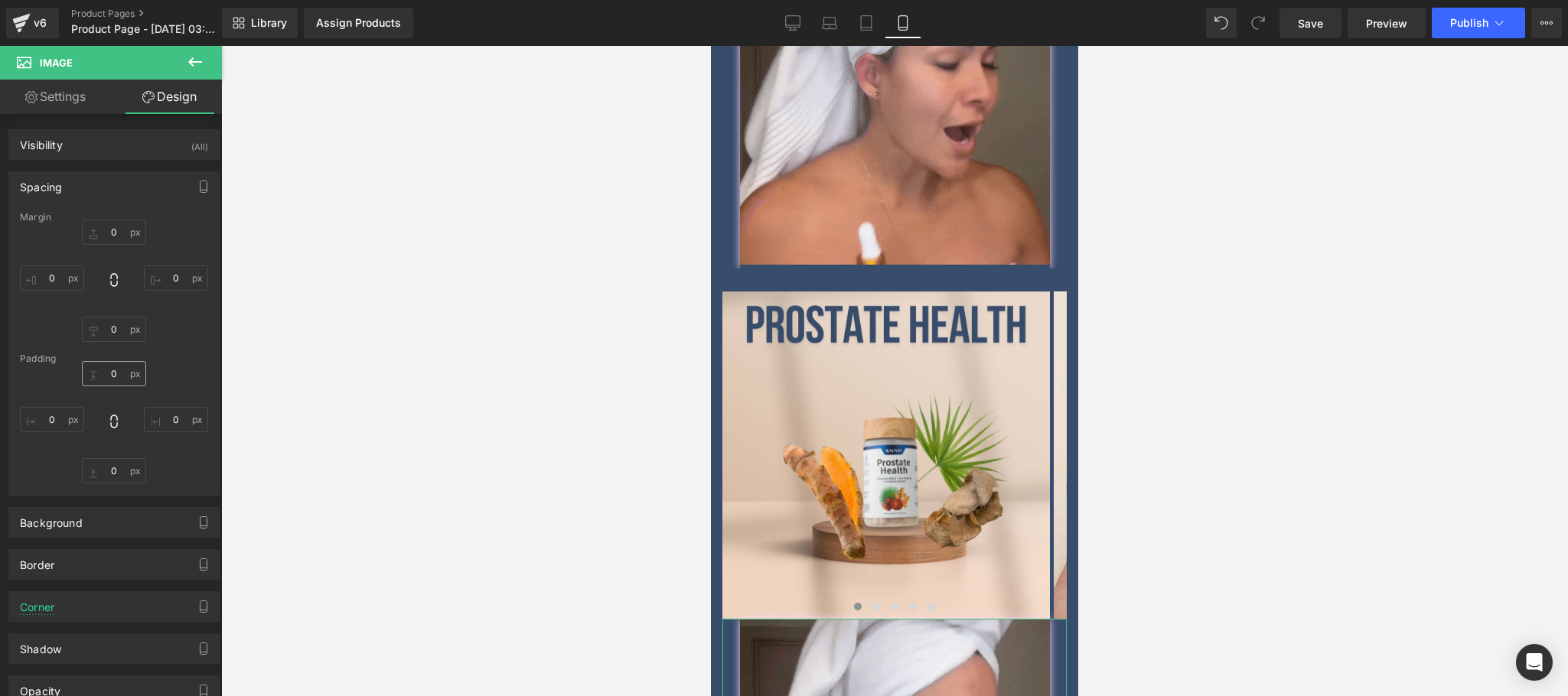
type input "0"
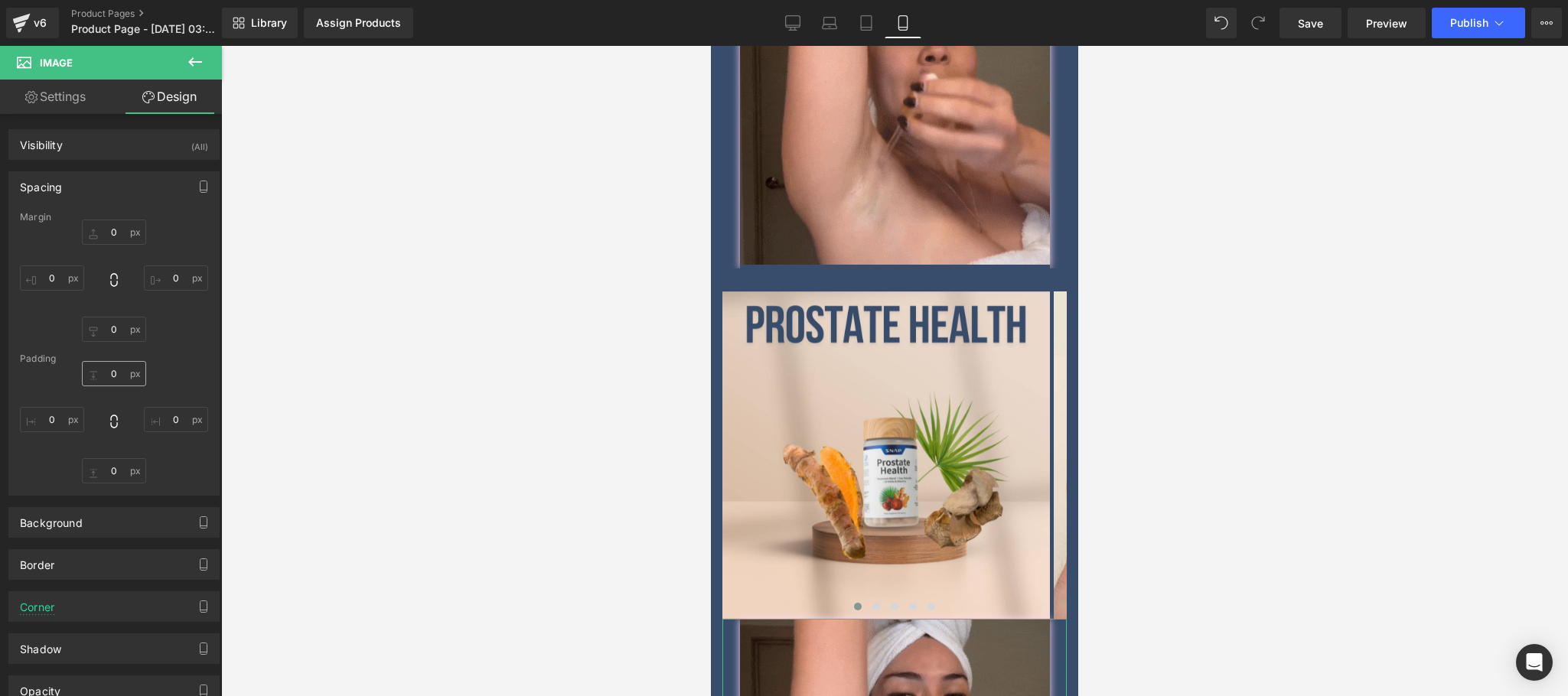
type input "0"
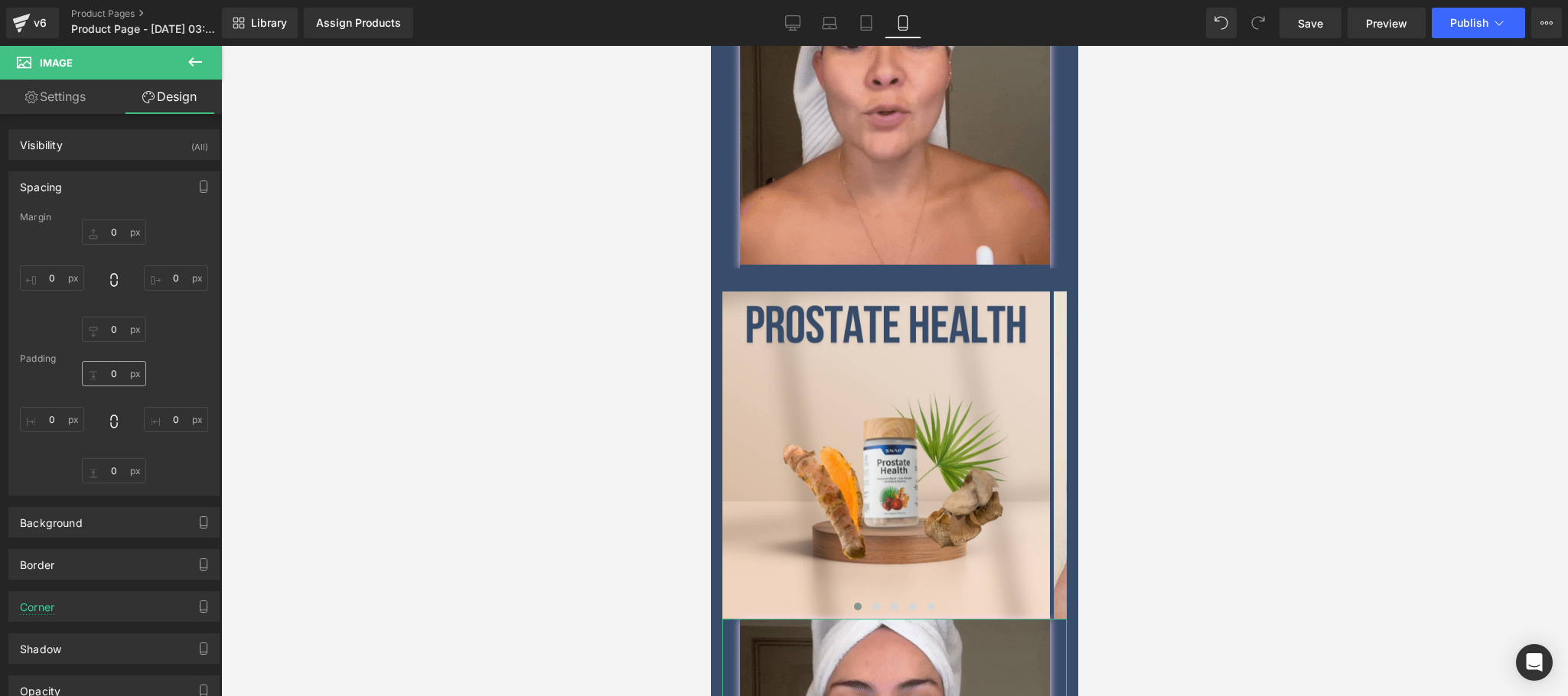
type input "0"
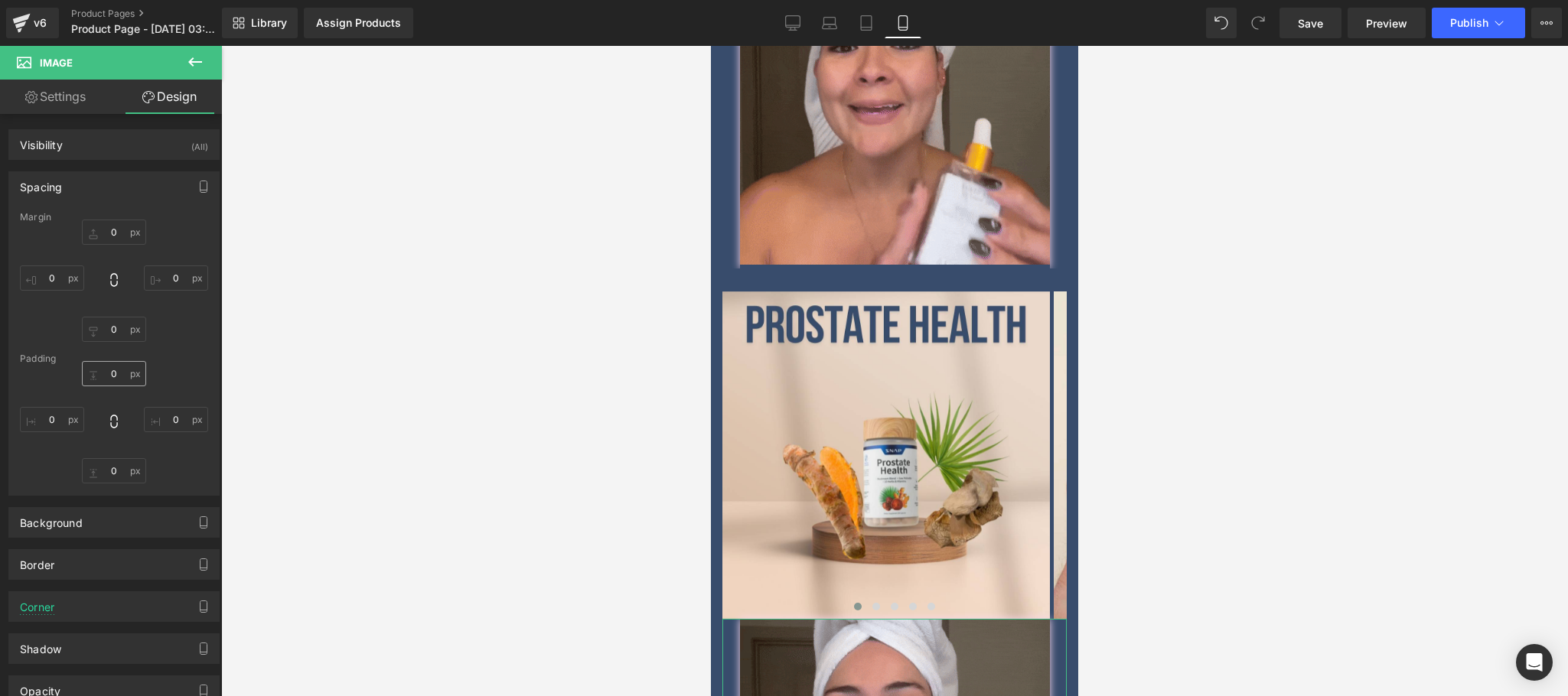
type input "5"
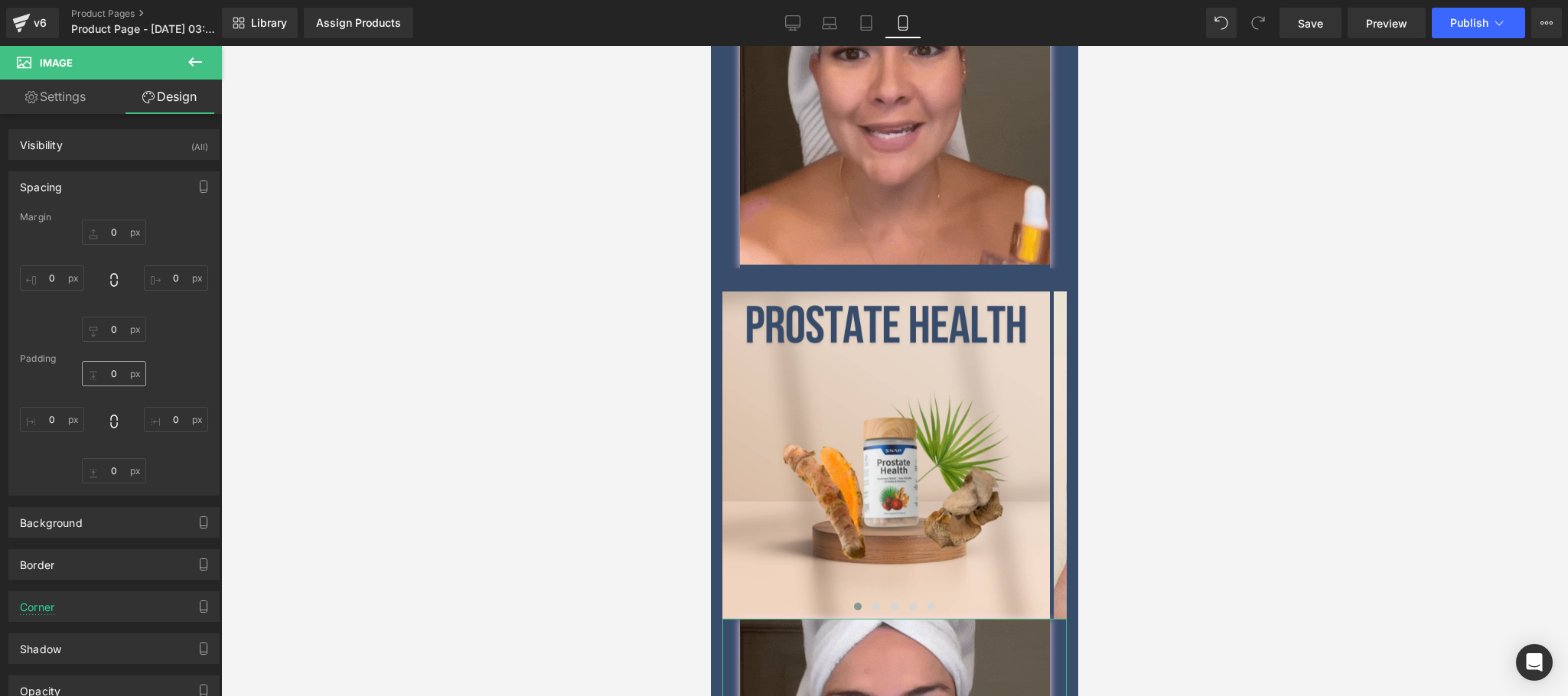
type input "0"
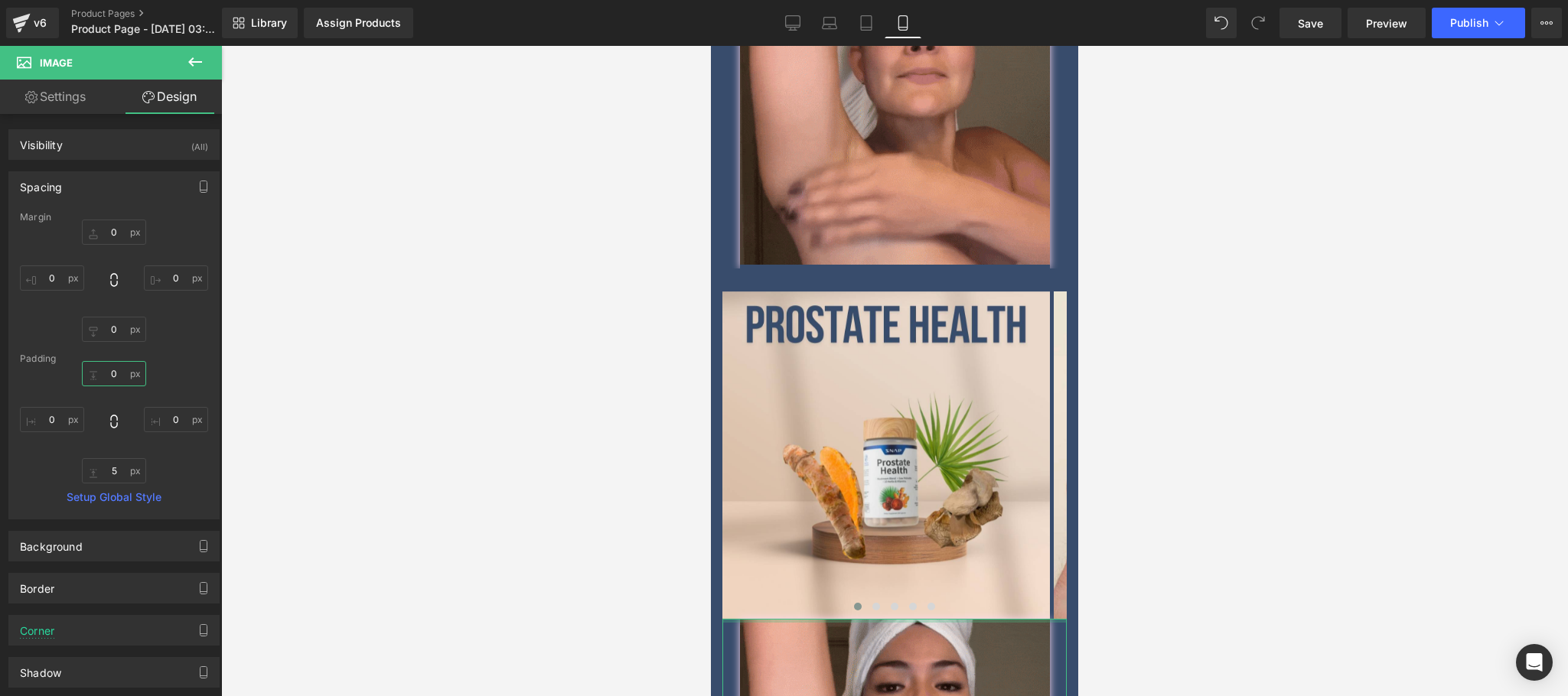
click at [118, 368] on input "0" at bounding box center [114, 374] width 64 height 25
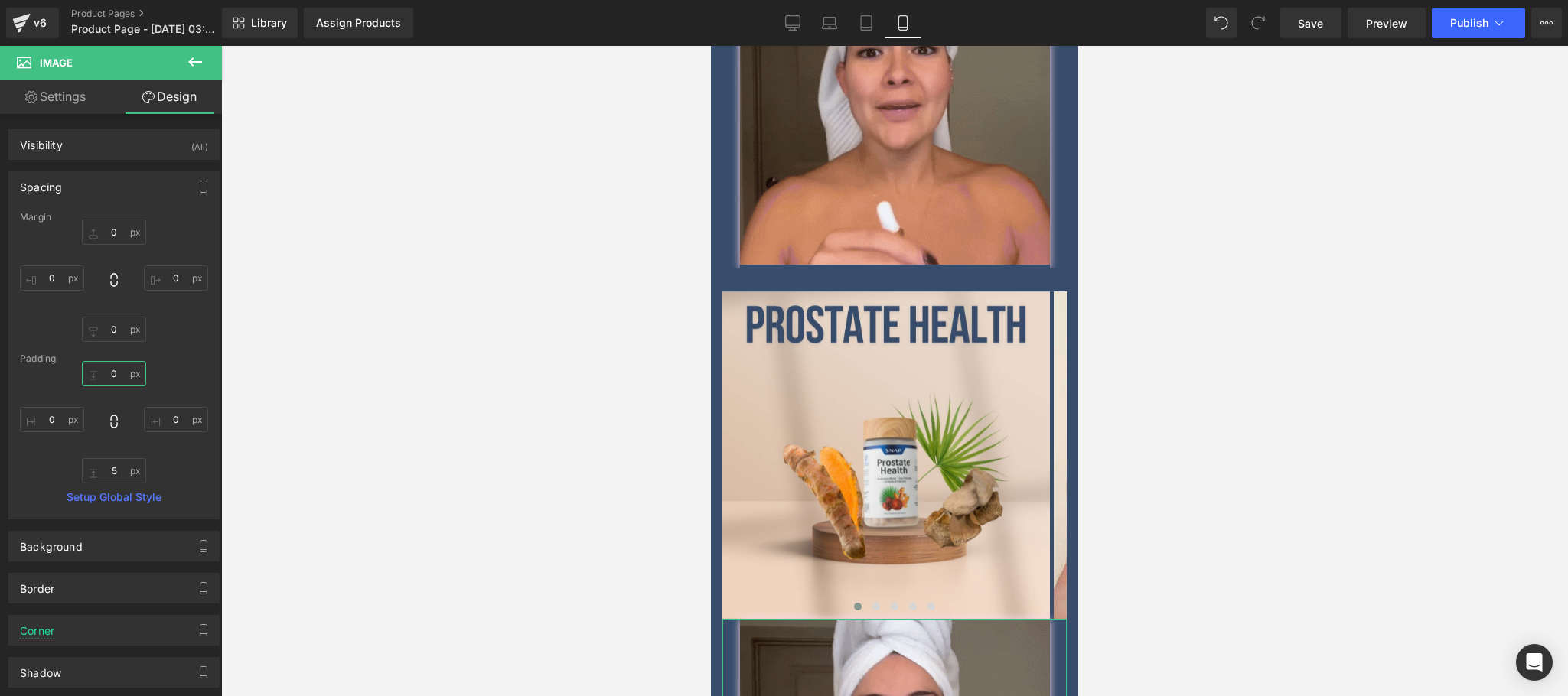
type input "5"
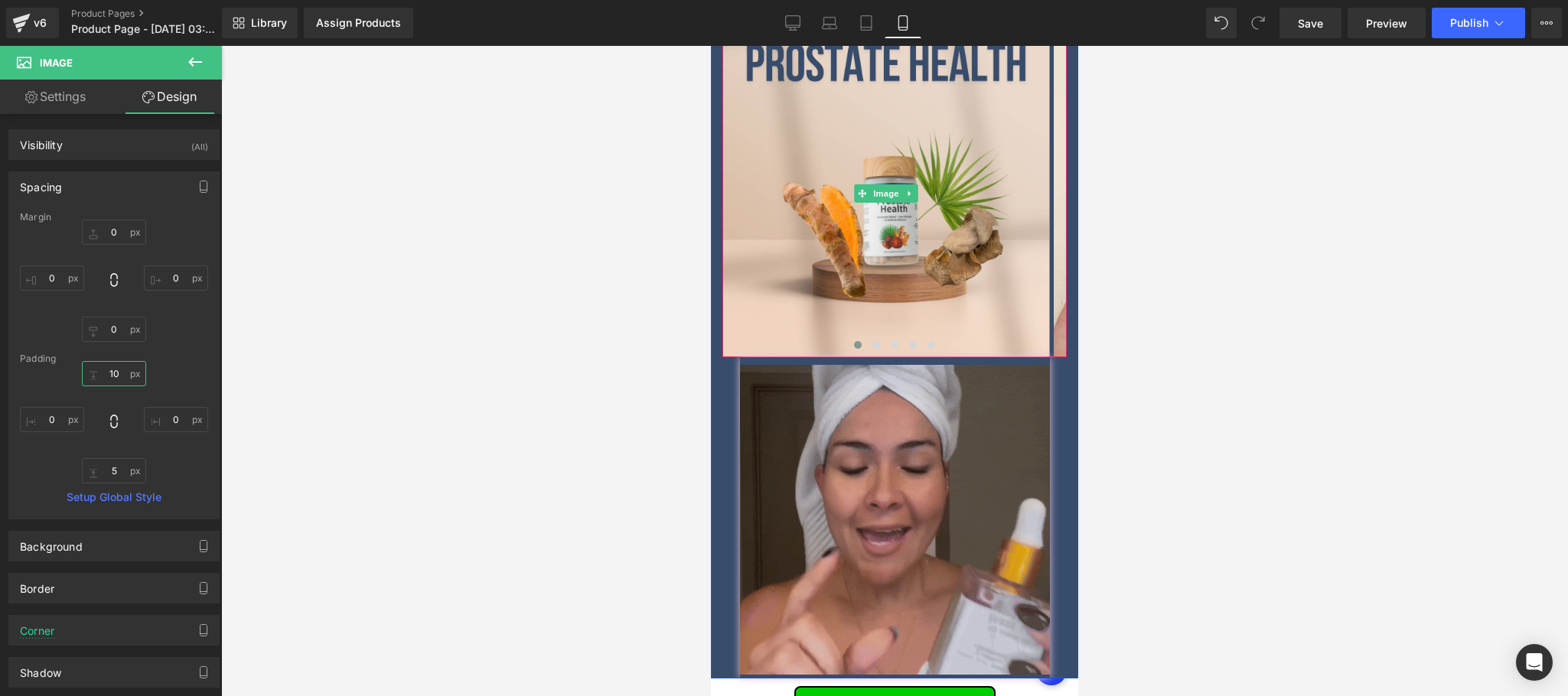
scroll to position [3060, 0]
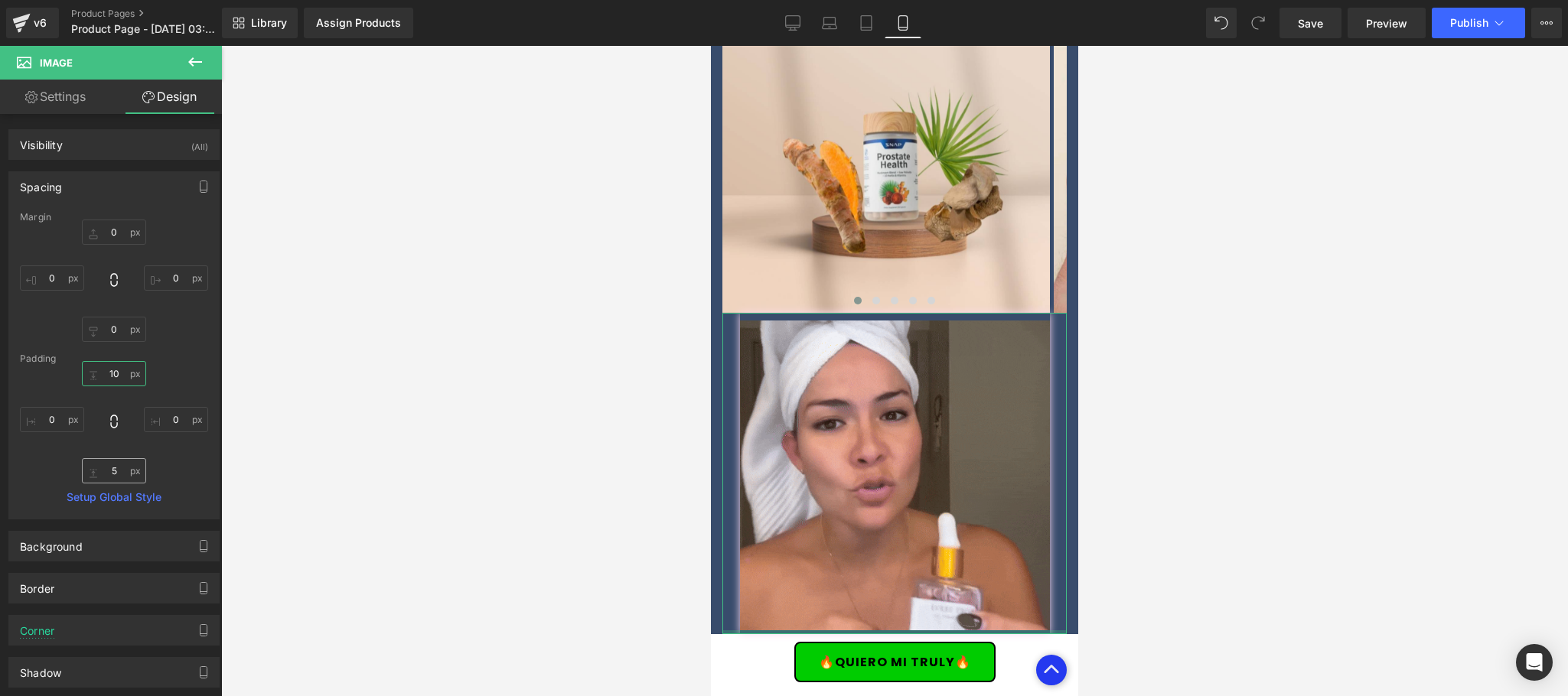
type input "10"
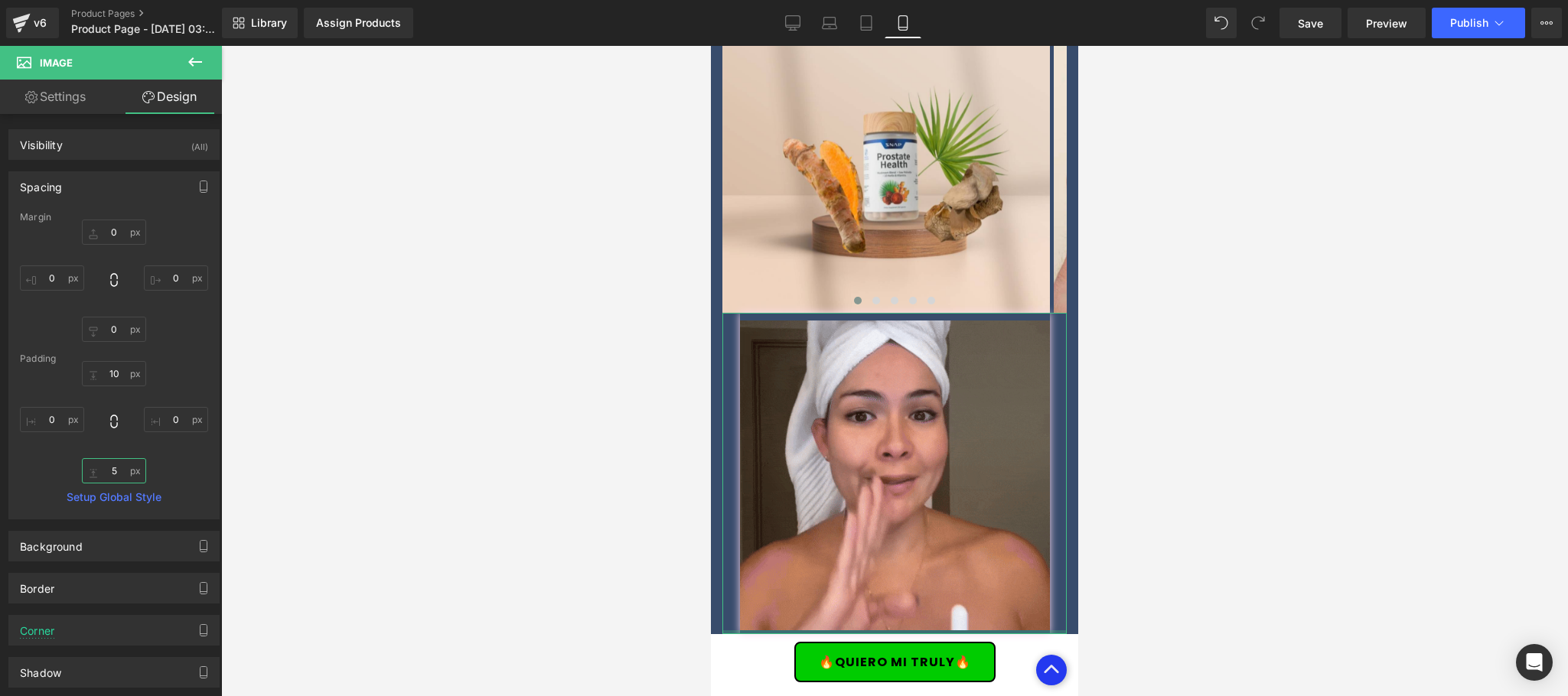
click at [112, 471] on input "5" at bounding box center [114, 471] width 64 height 25
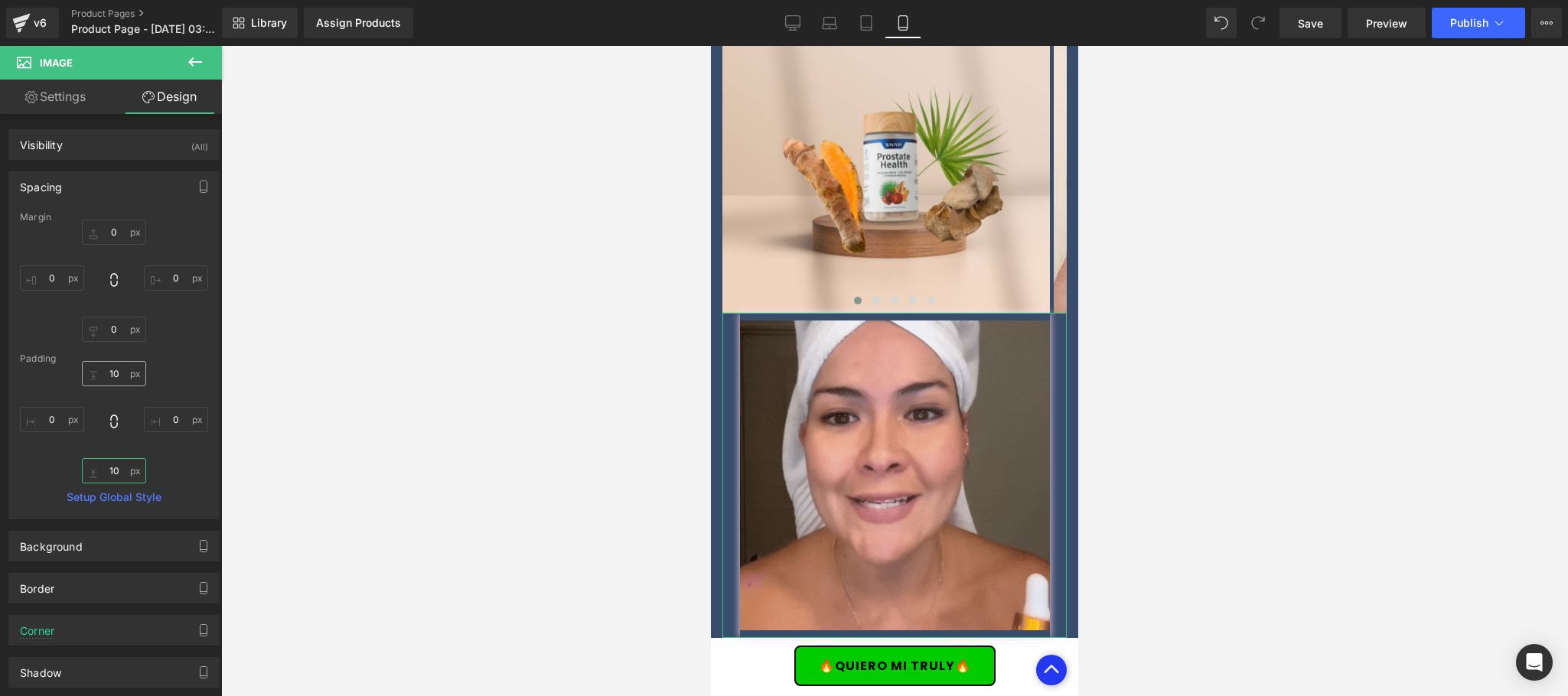
type input "10"
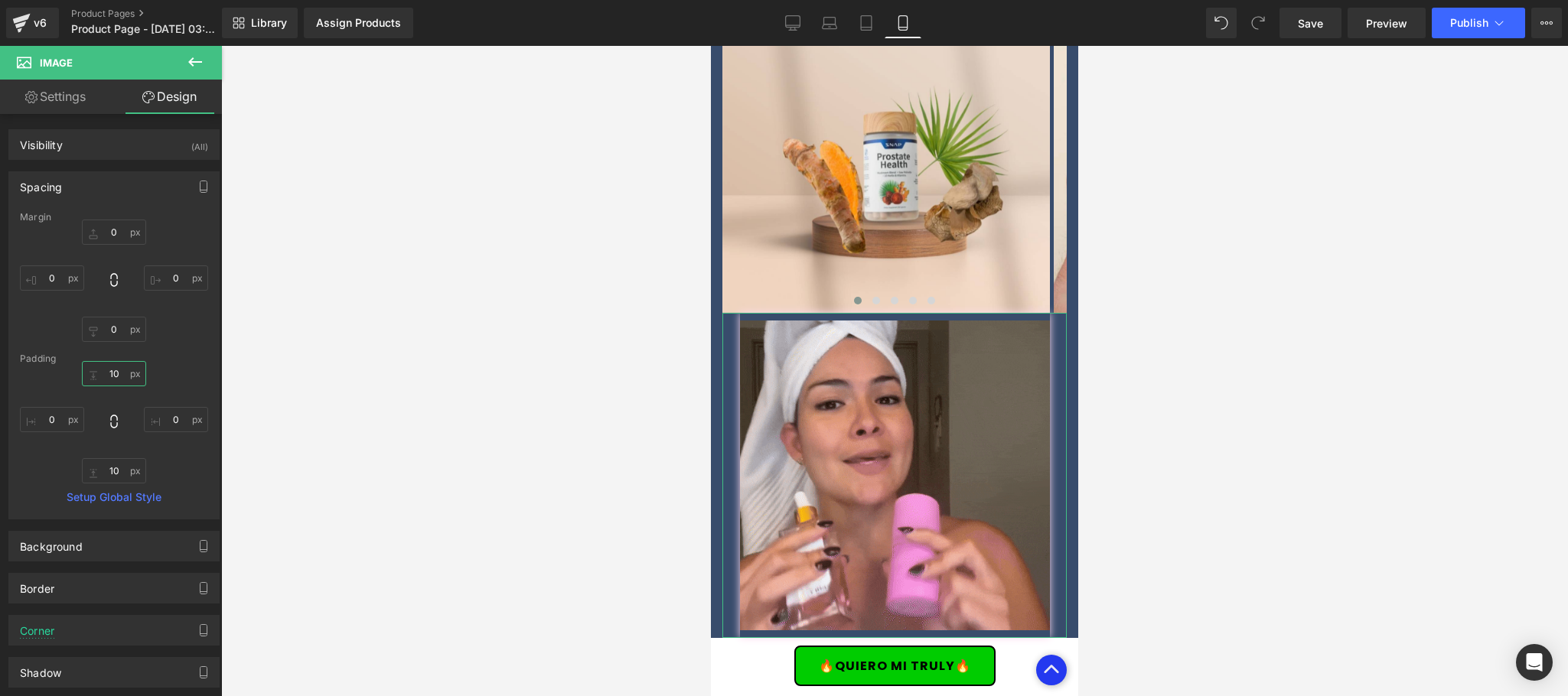
click at [115, 367] on input "10" at bounding box center [114, 374] width 64 height 25
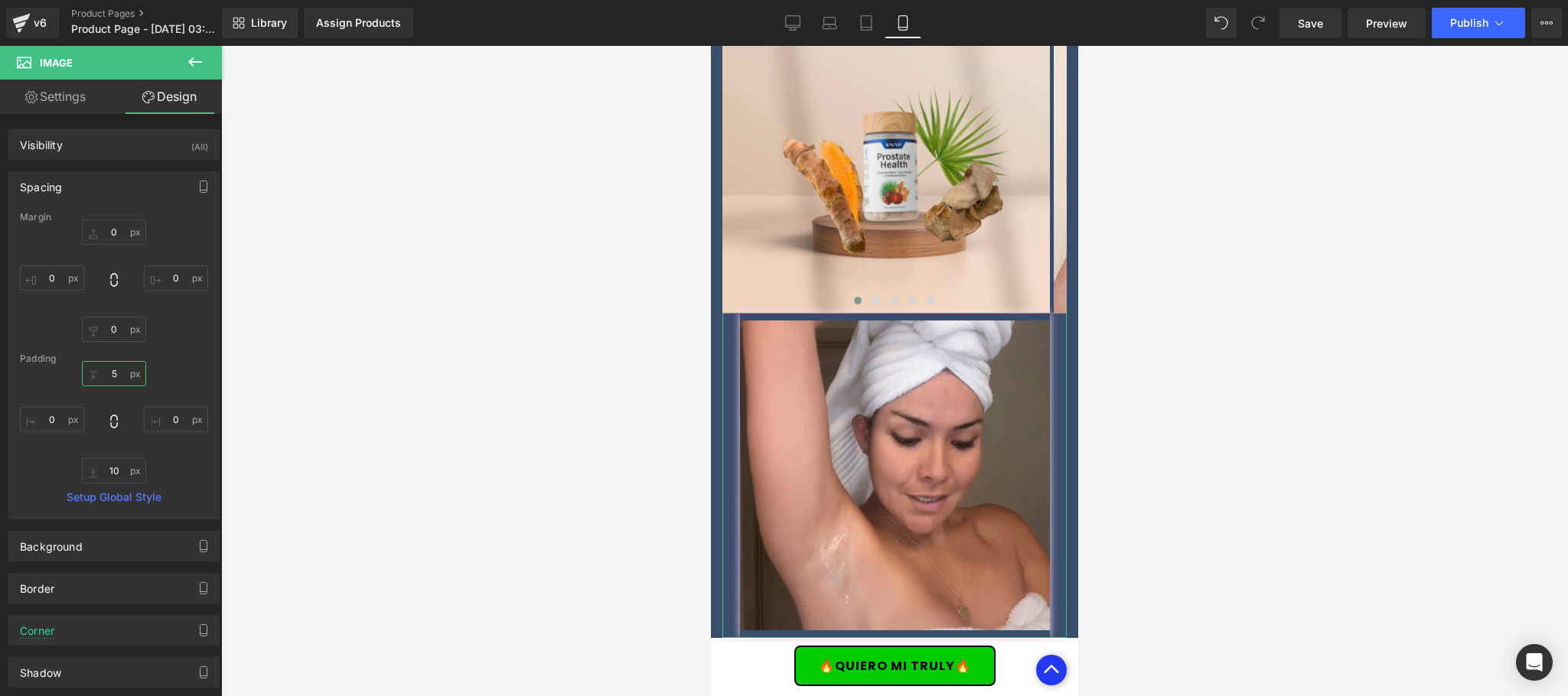
type input "5"
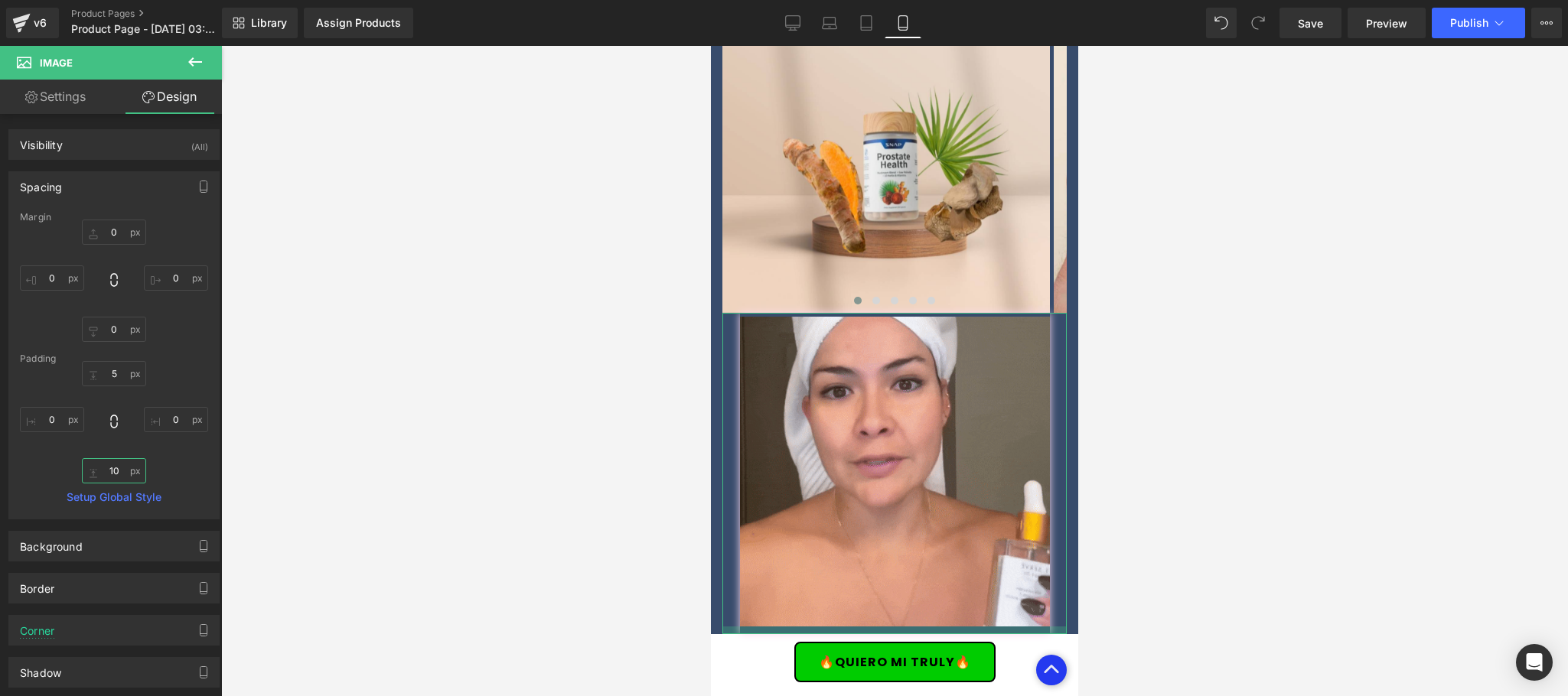
click at [122, 476] on input "10" at bounding box center [114, 471] width 64 height 25
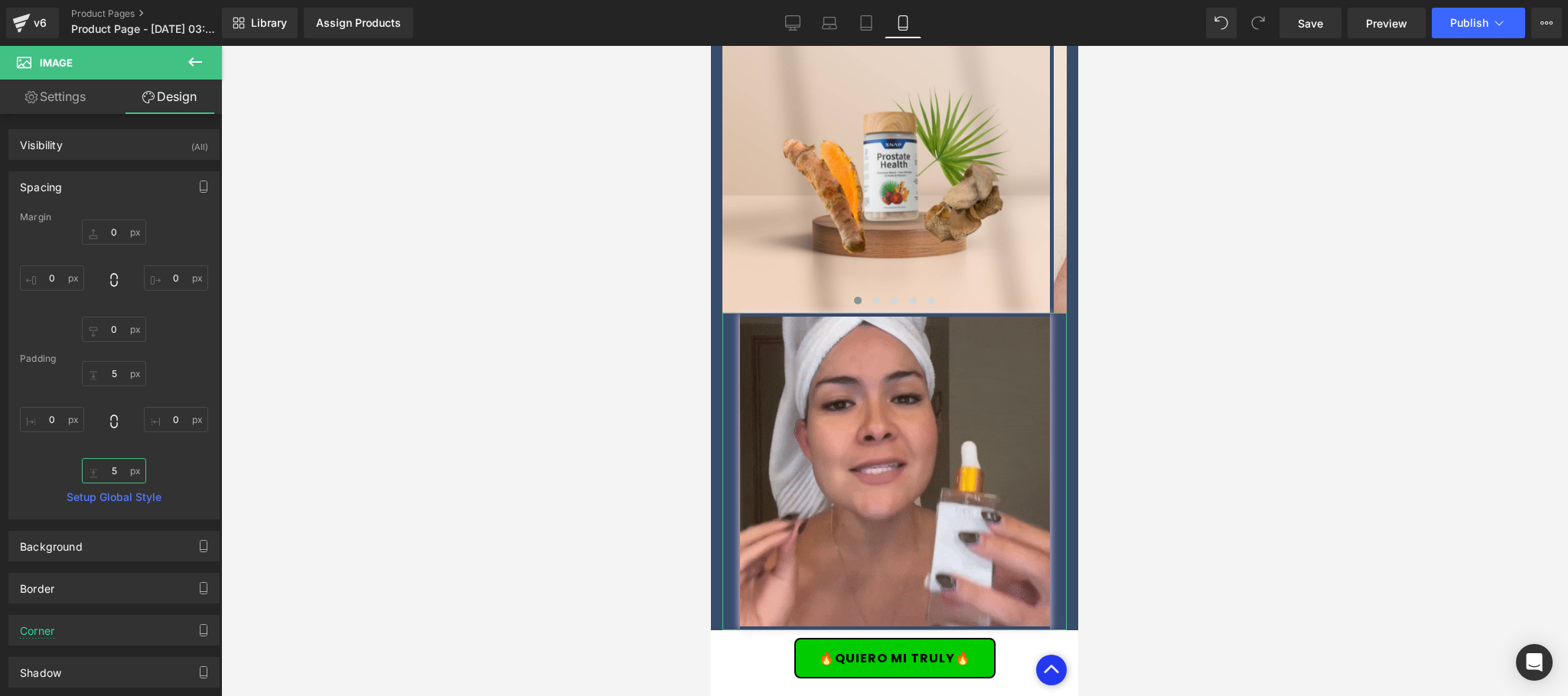
type input "5"
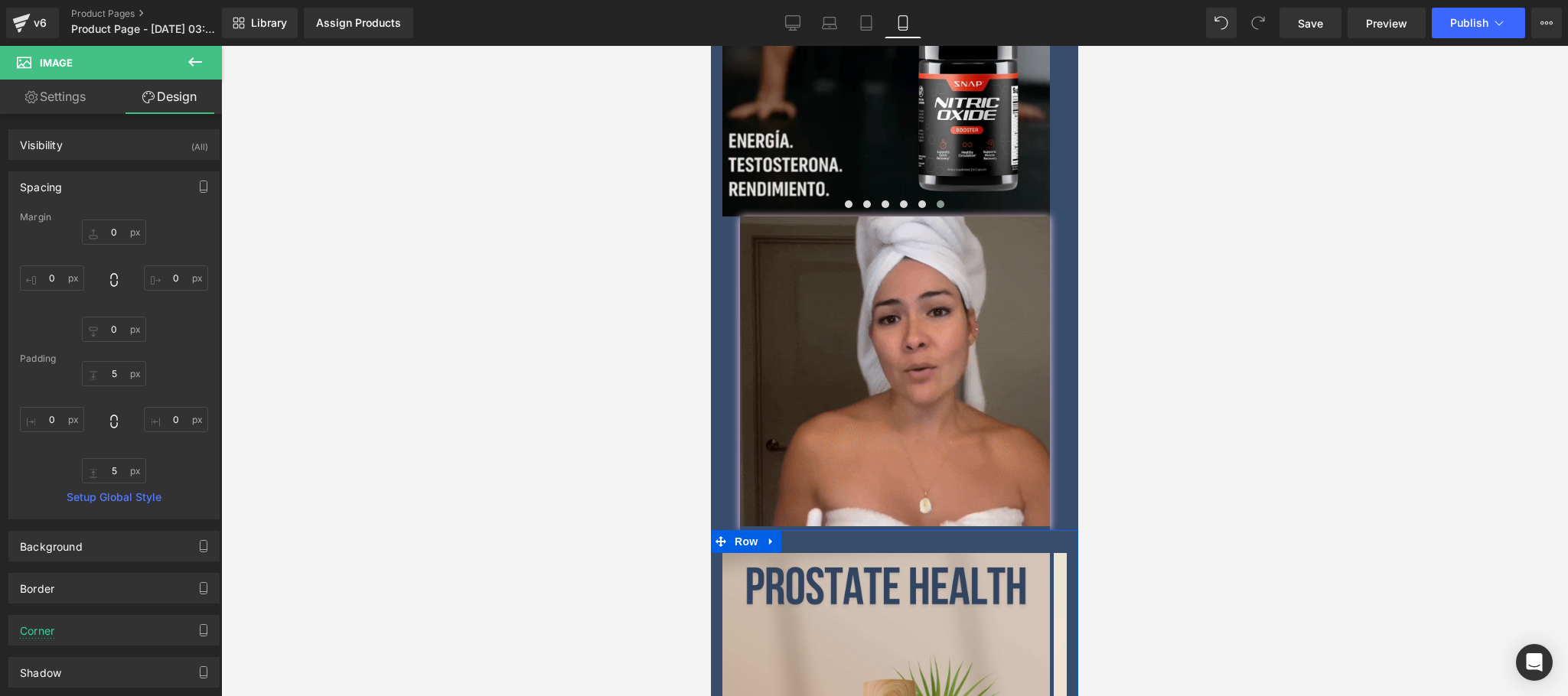
scroll to position [2447, 0]
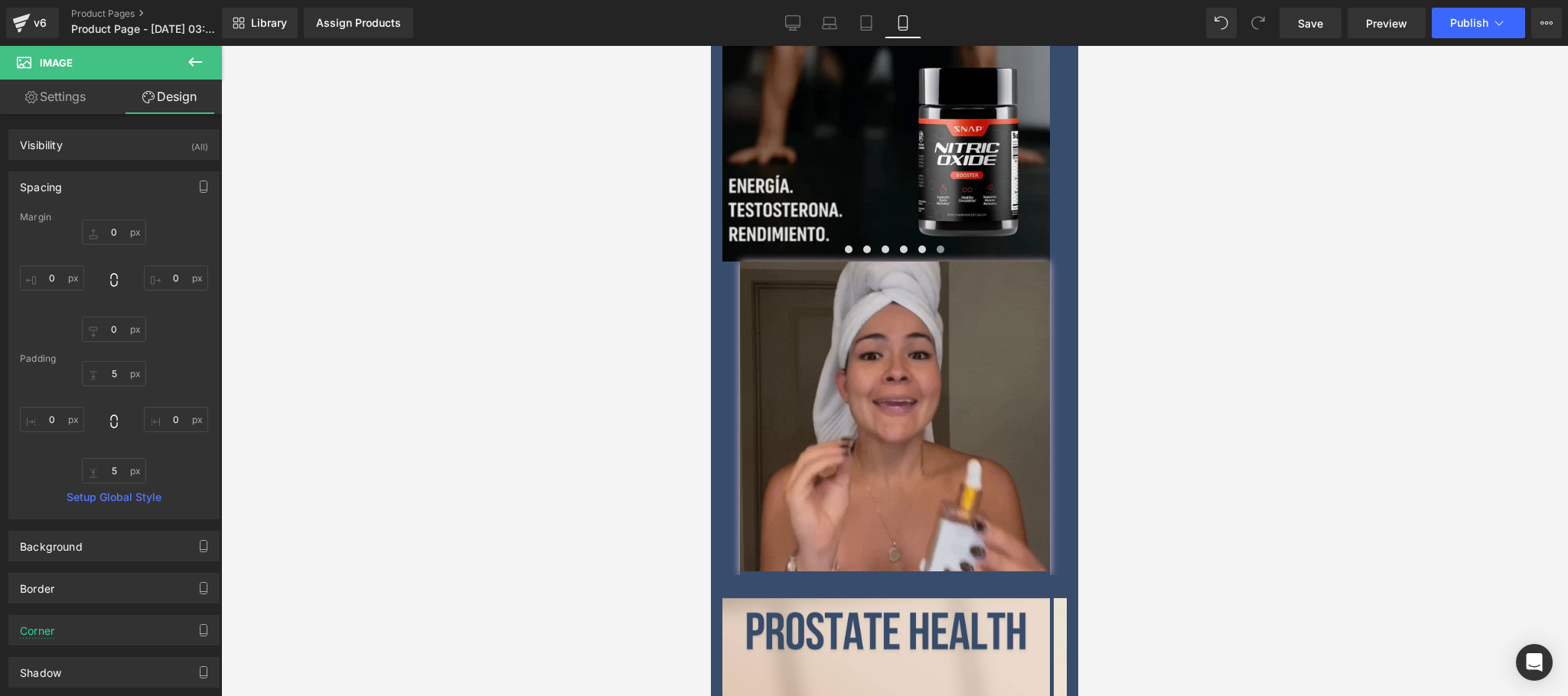
click at [894, 313] on img at bounding box center [895, 418] width 310 height 314
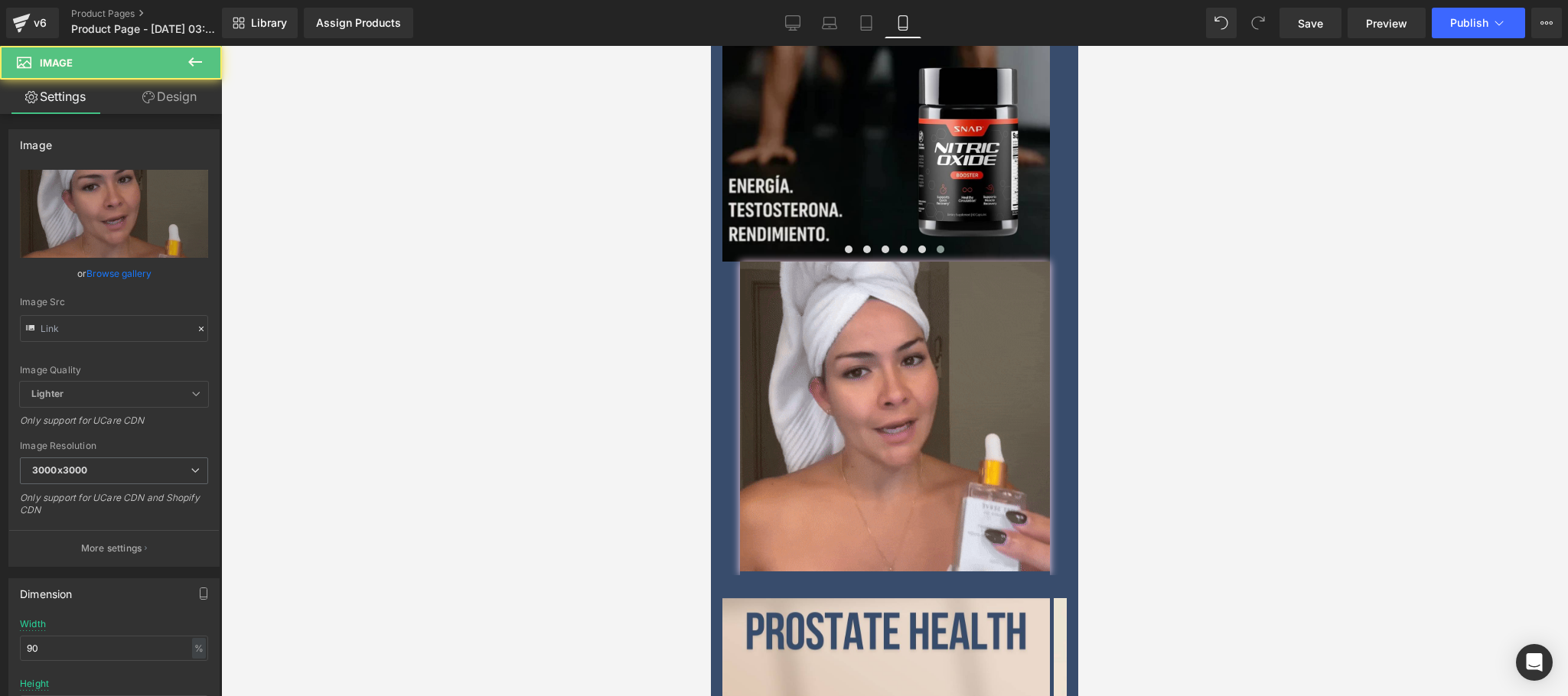
type input "https://media1.giphy.com/media/v1.Y2lkPTc5MGI3NjExeGllZ2d0dTF2bGhmcWVwYjQyN3Qya…"
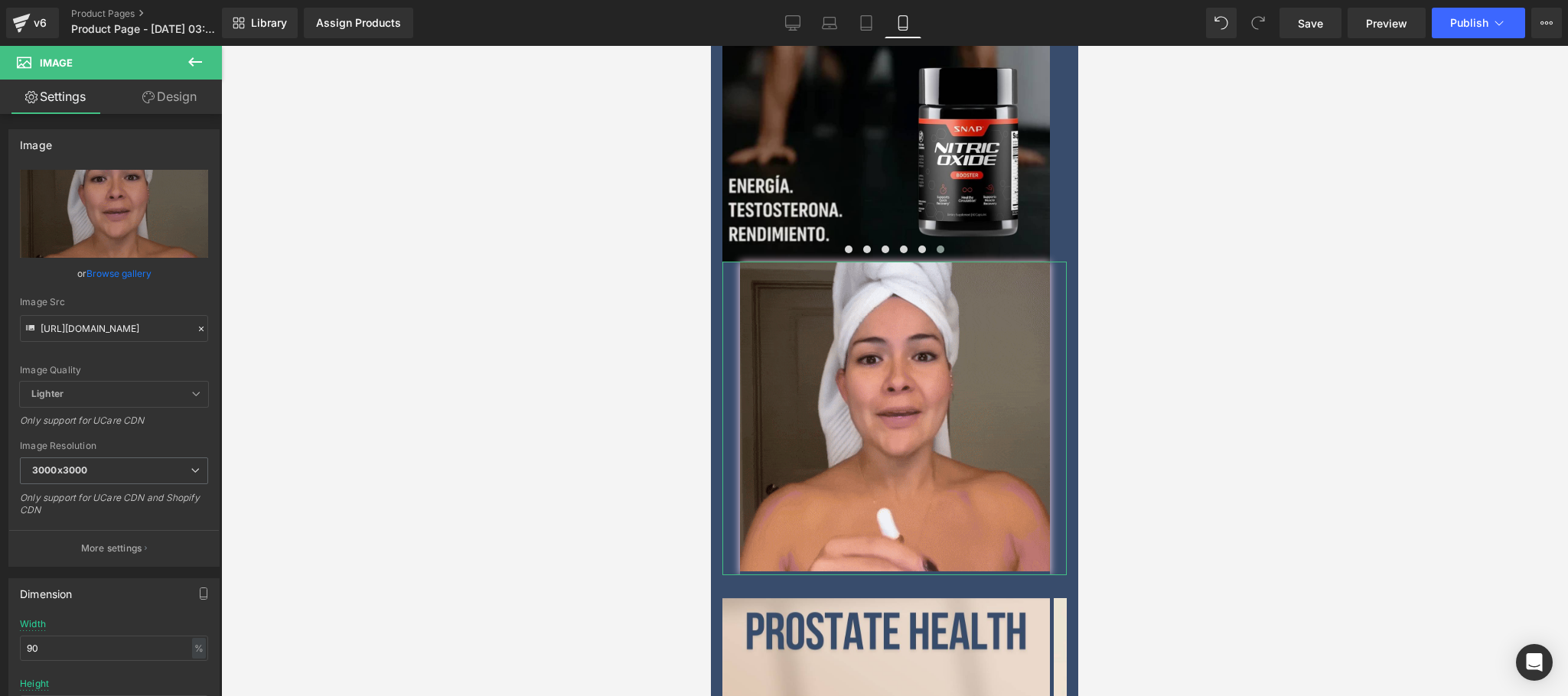
click at [161, 102] on link "Design" at bounding box center [169, 97] width 111 height 35
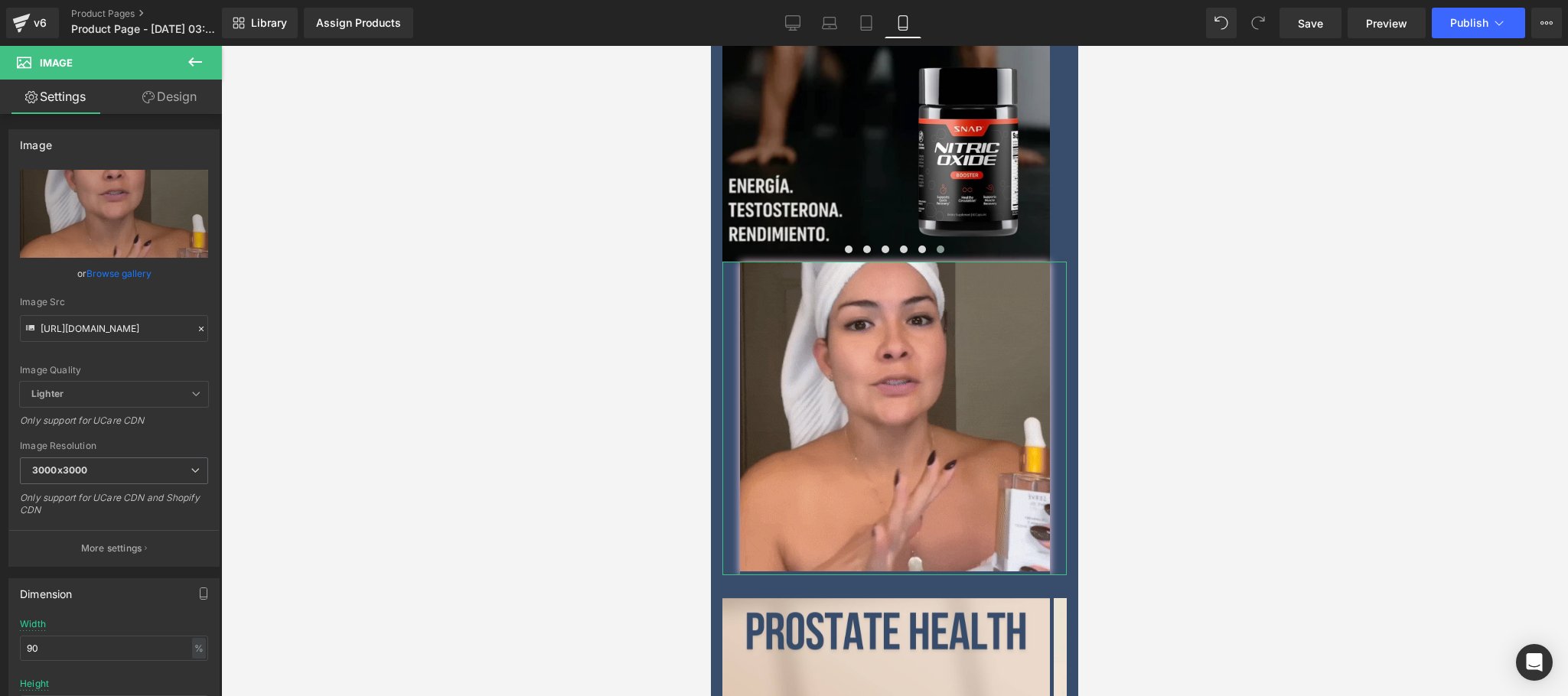
click at [0, 0] on div "Spacing" at bounding box center [0, 0] width 0 height 0
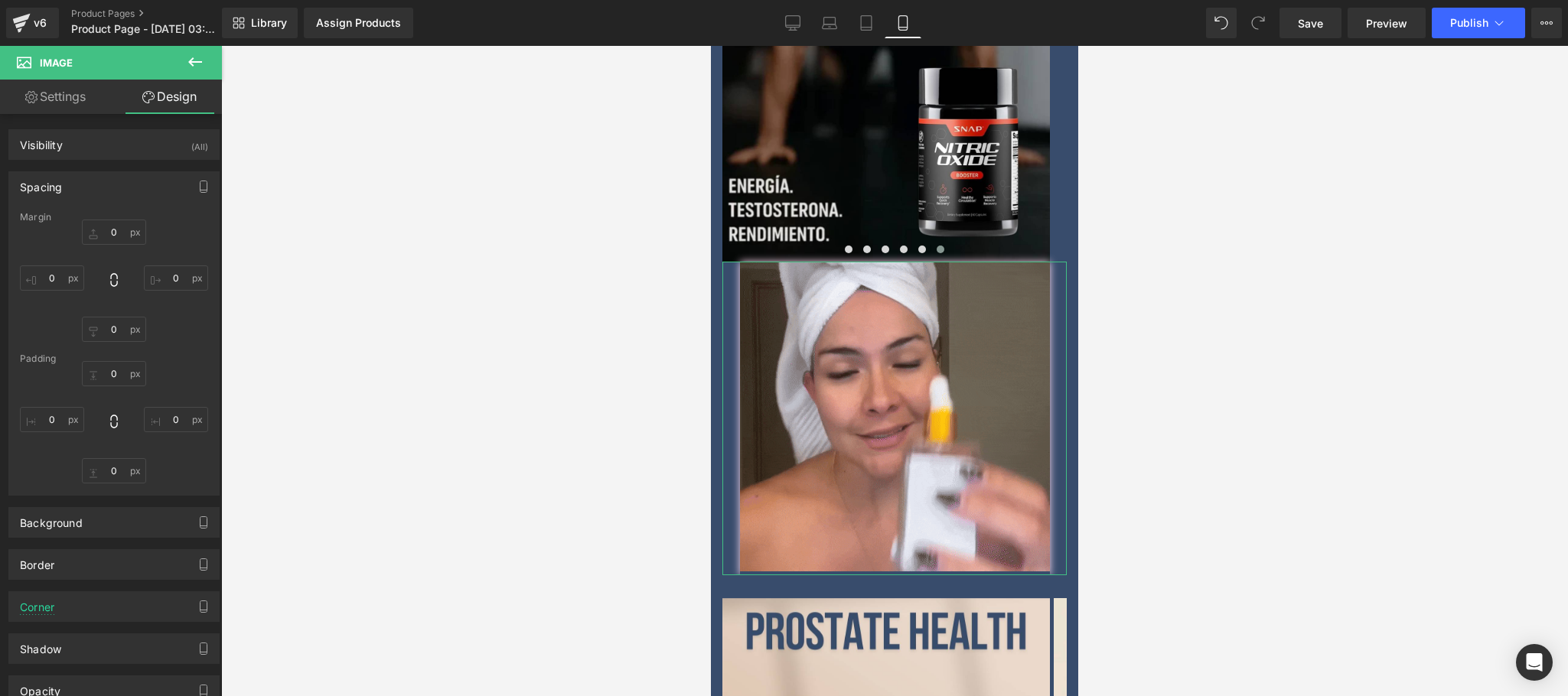
type input "0"
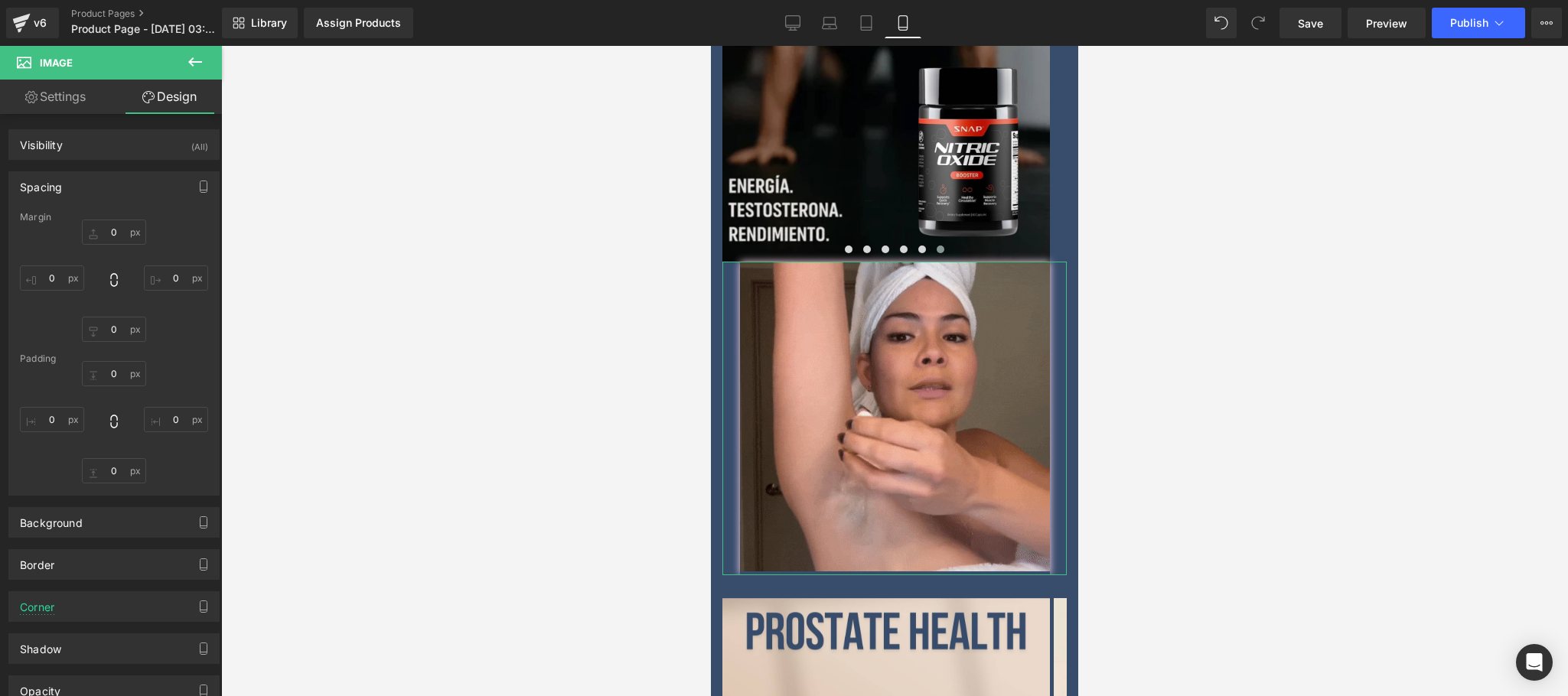
type input "0"
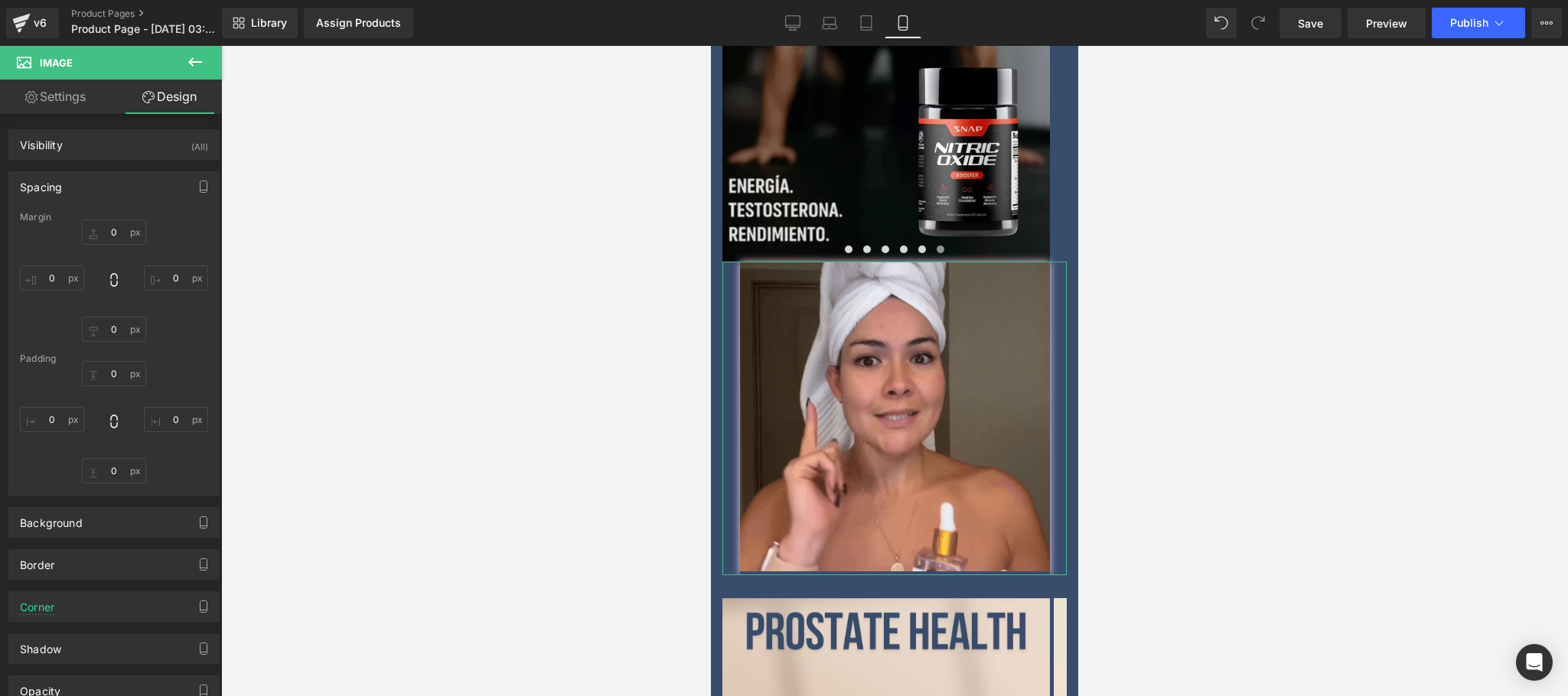
type input "0"
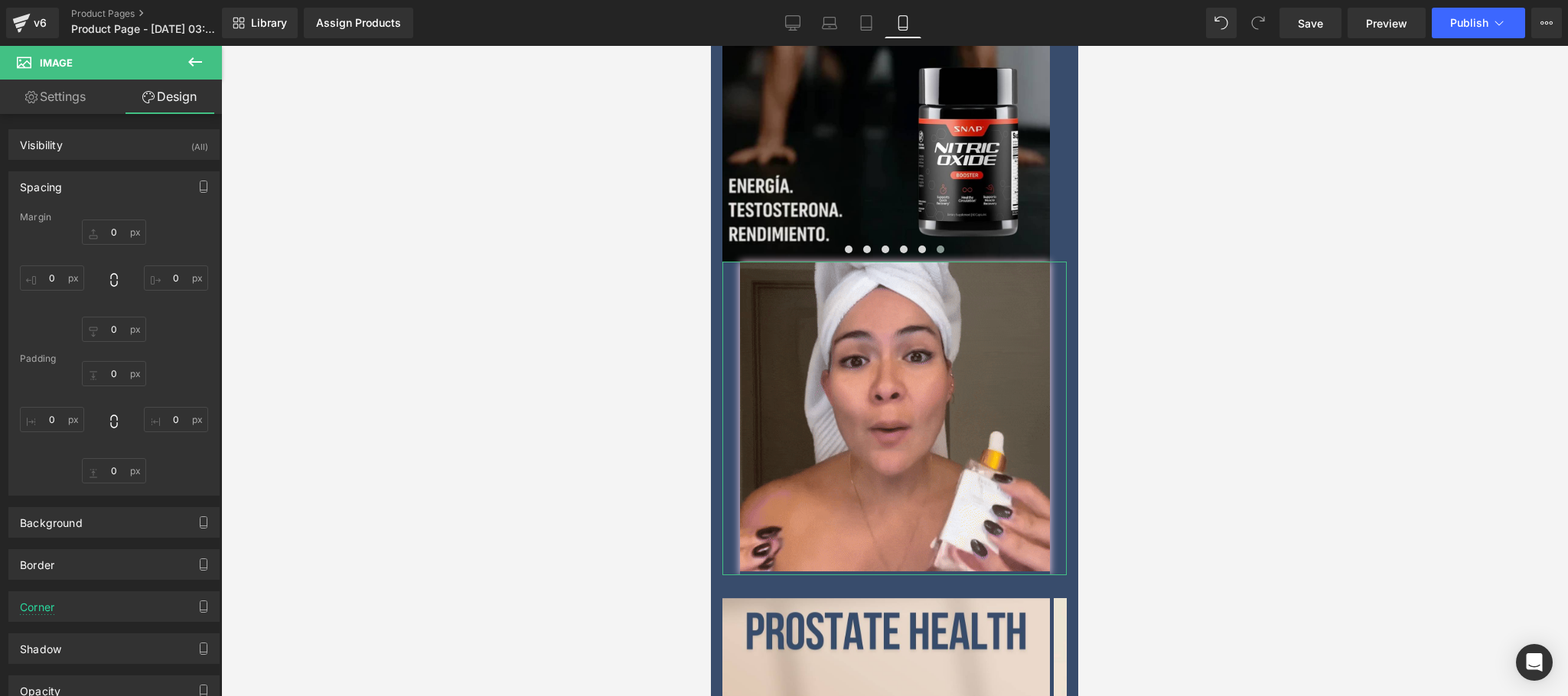
type input "0"
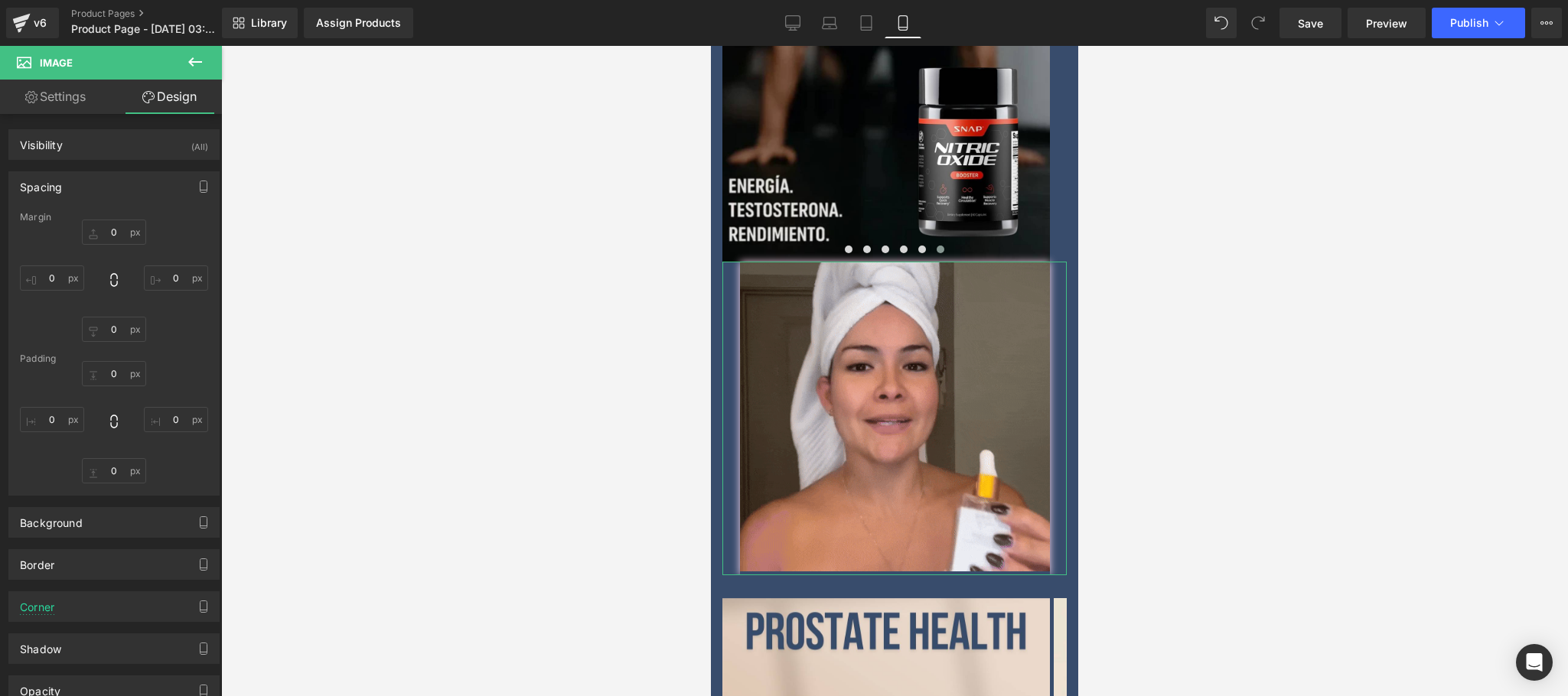
type input "0"
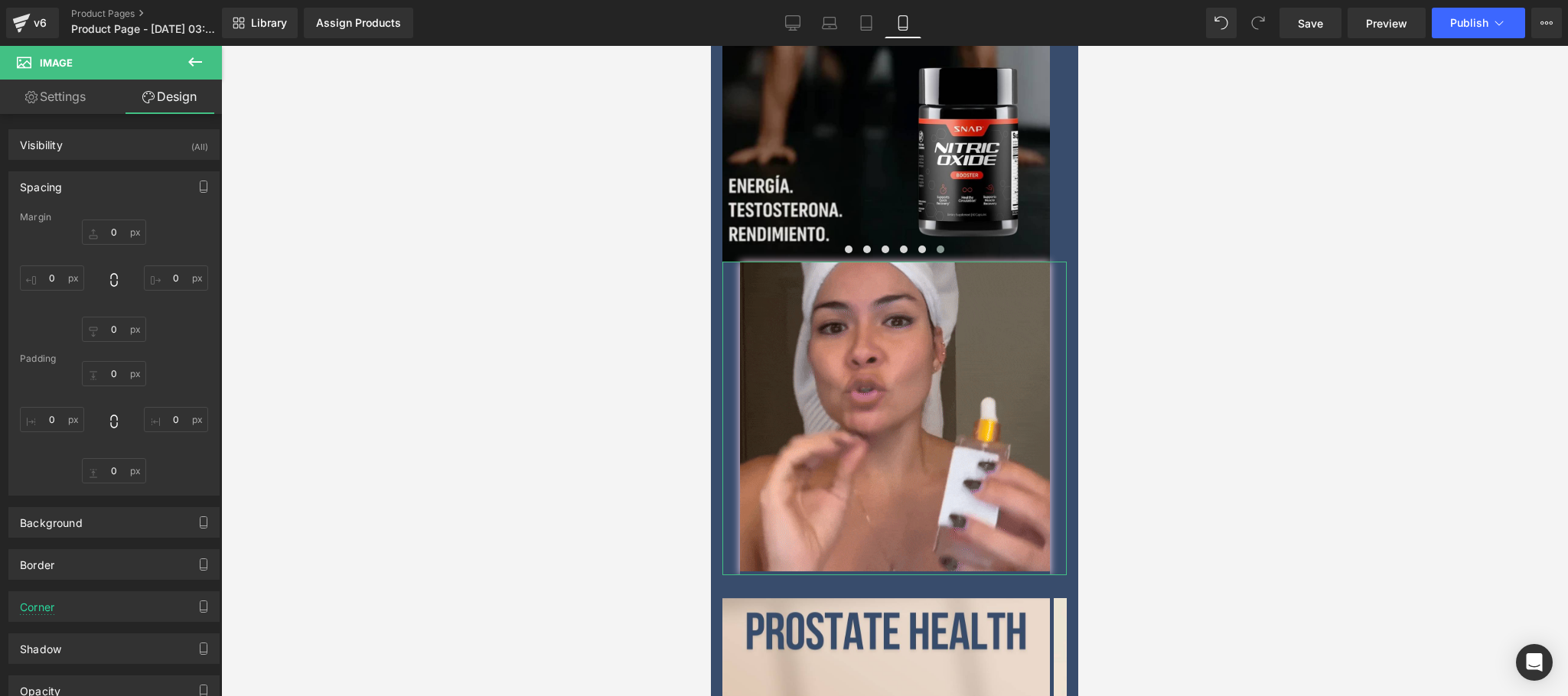
type input "0"
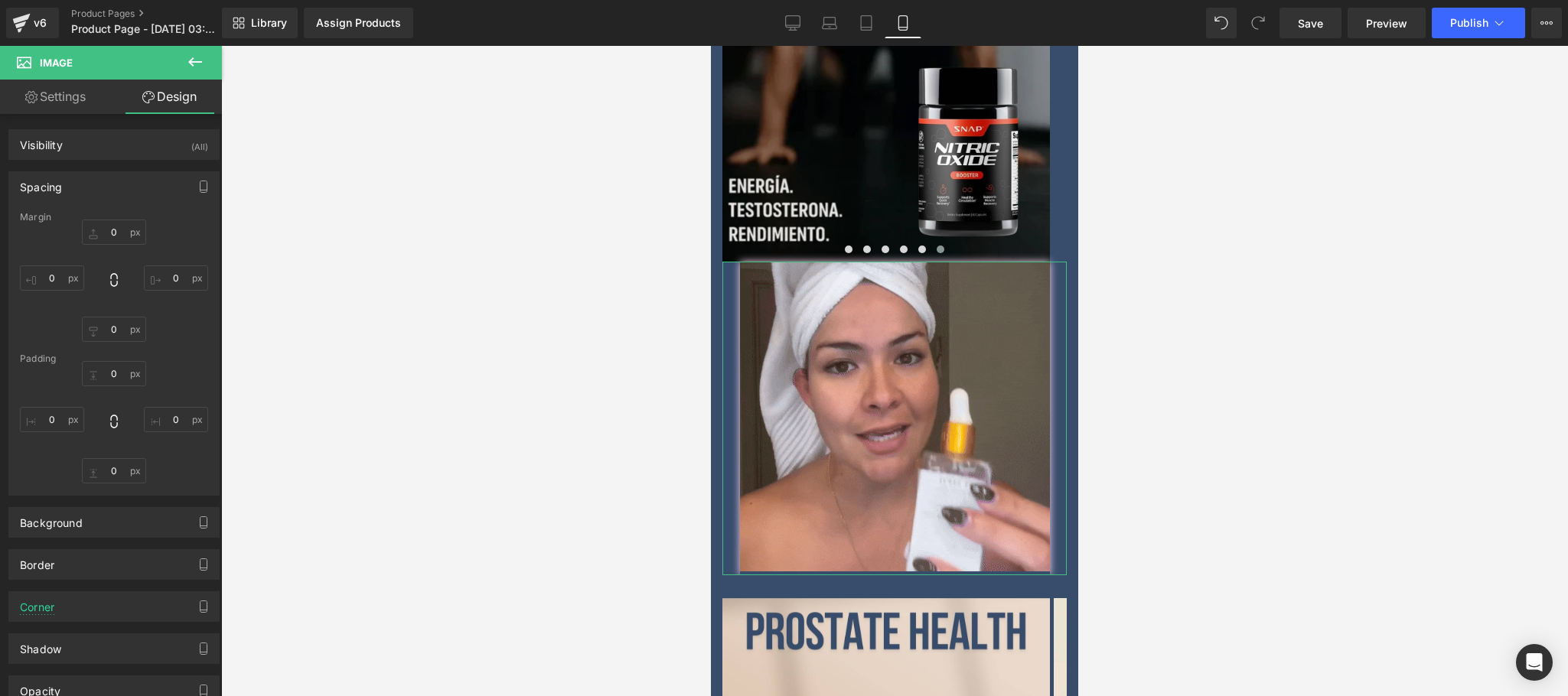
type input "5"
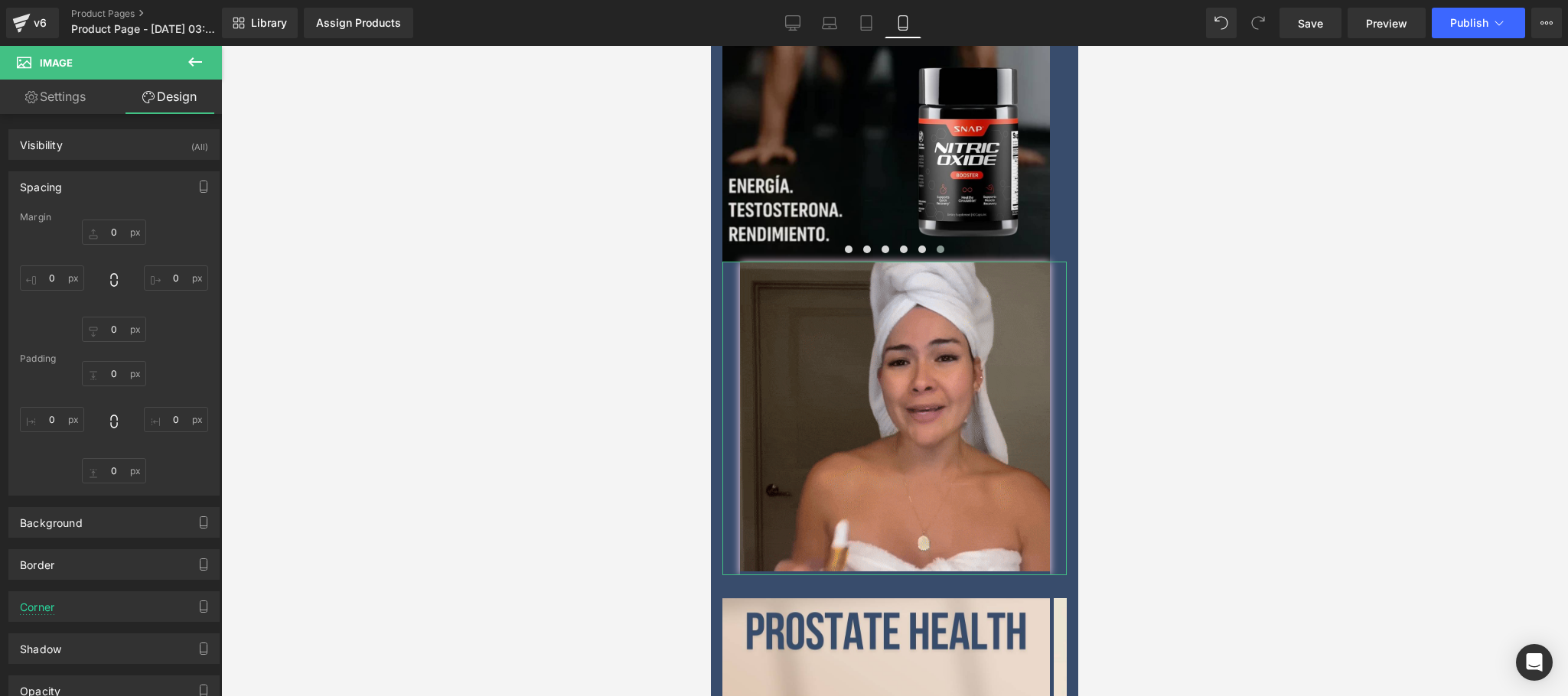
type input "0"
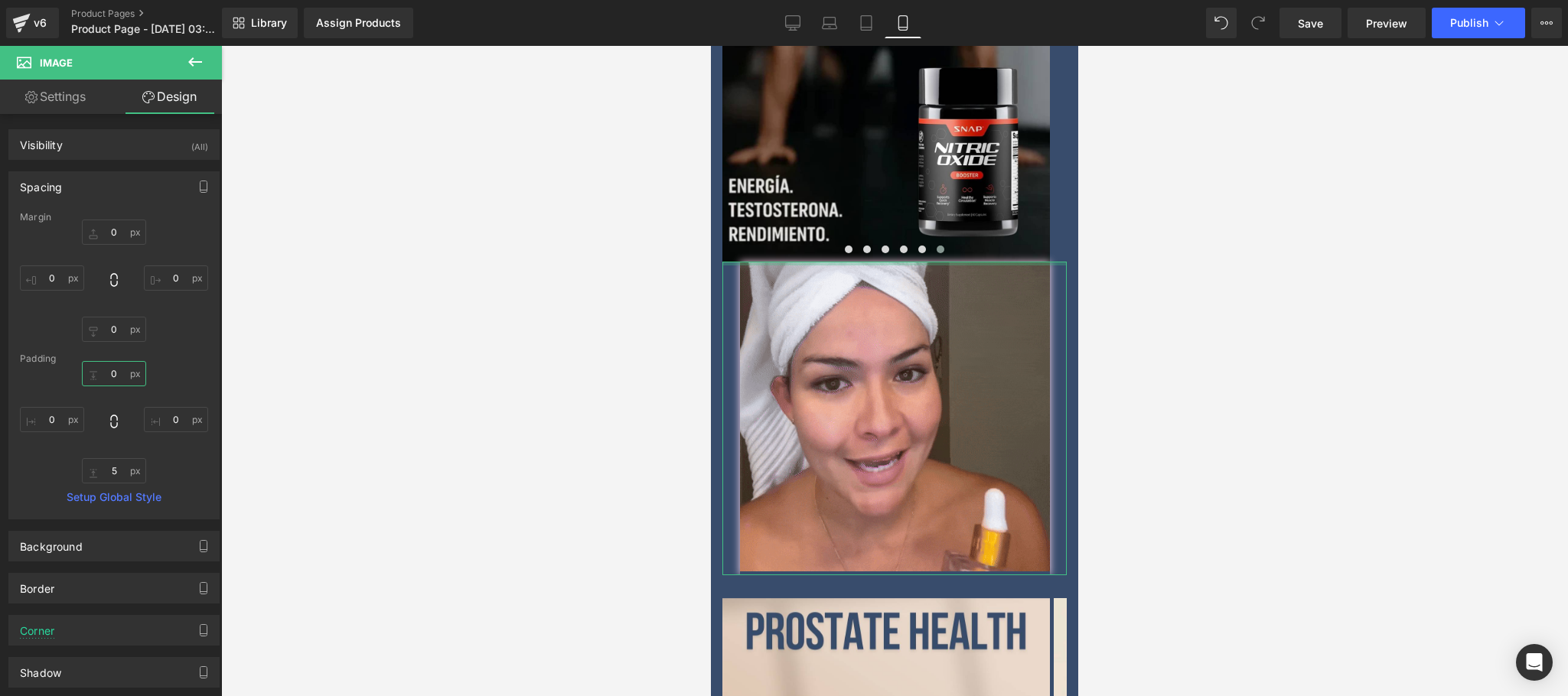
click at [111, 377] on input "0" at bounding box center [114, 374] width 64 height 25
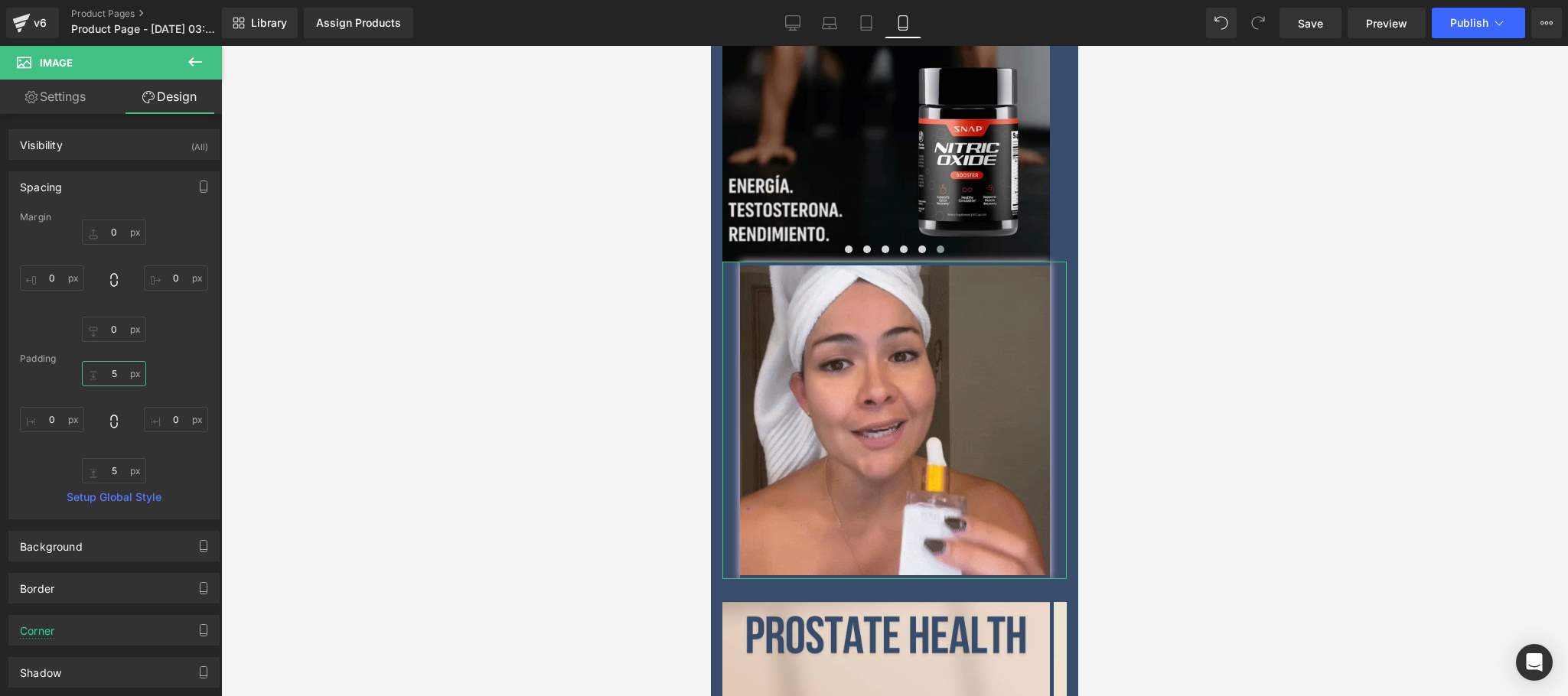
type input "5"
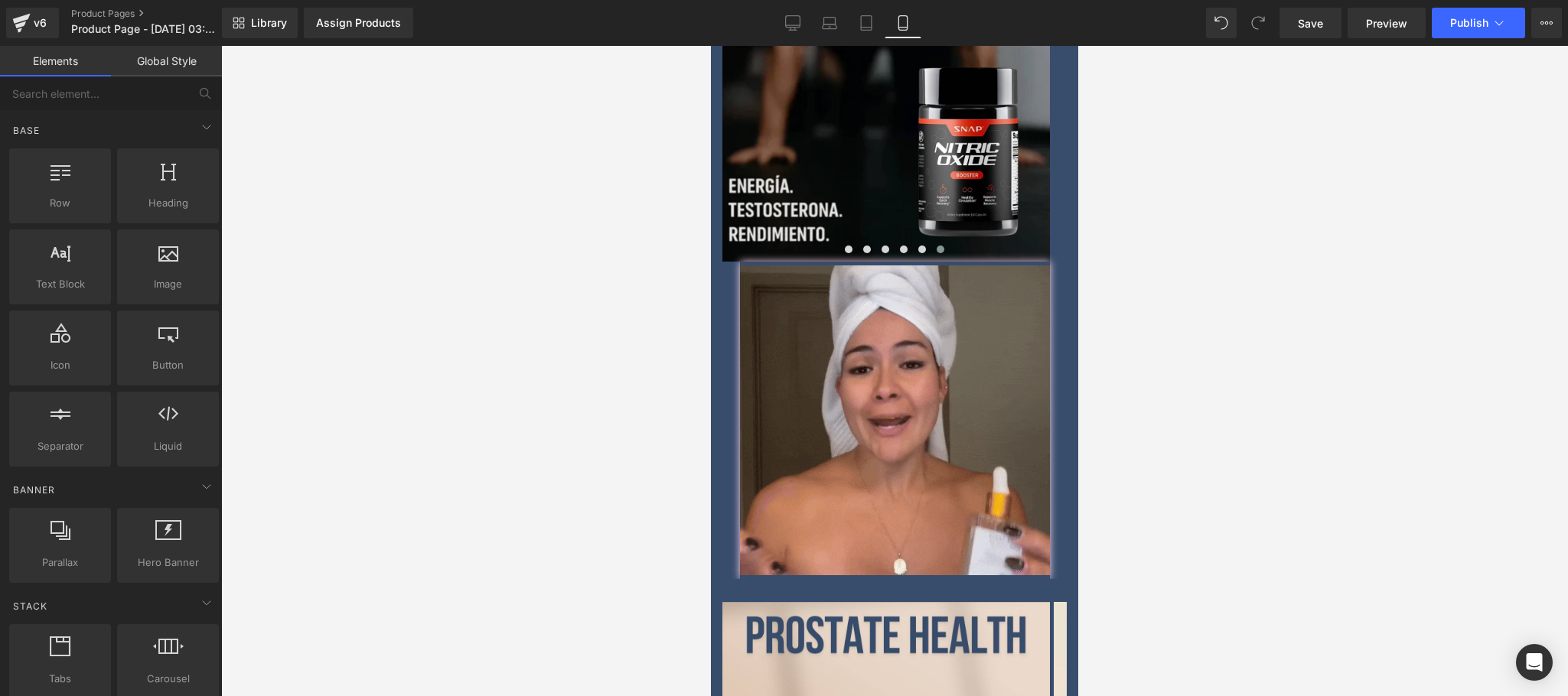
click at [1224, 161] on div at bounding box center [895, 371] width 1347 height 650
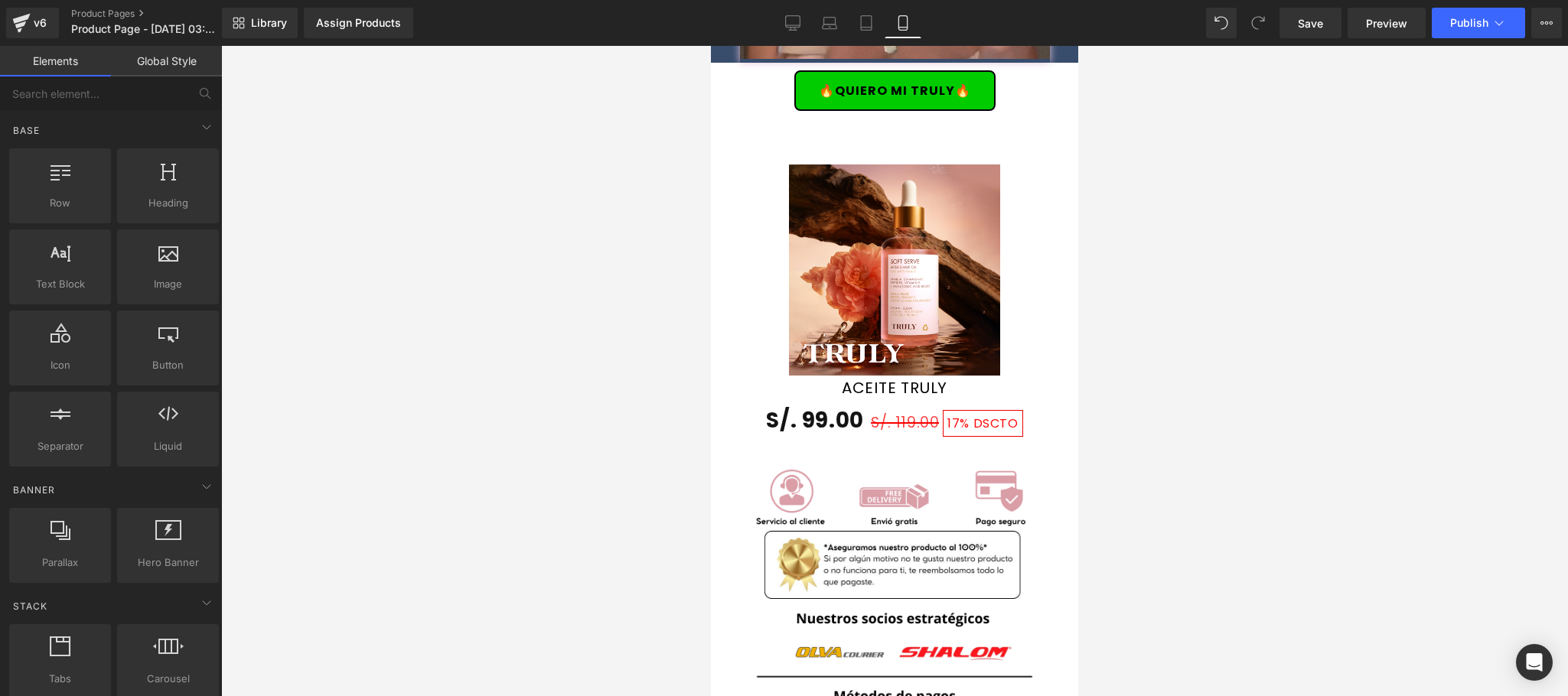
scroll to position [3672, 0]
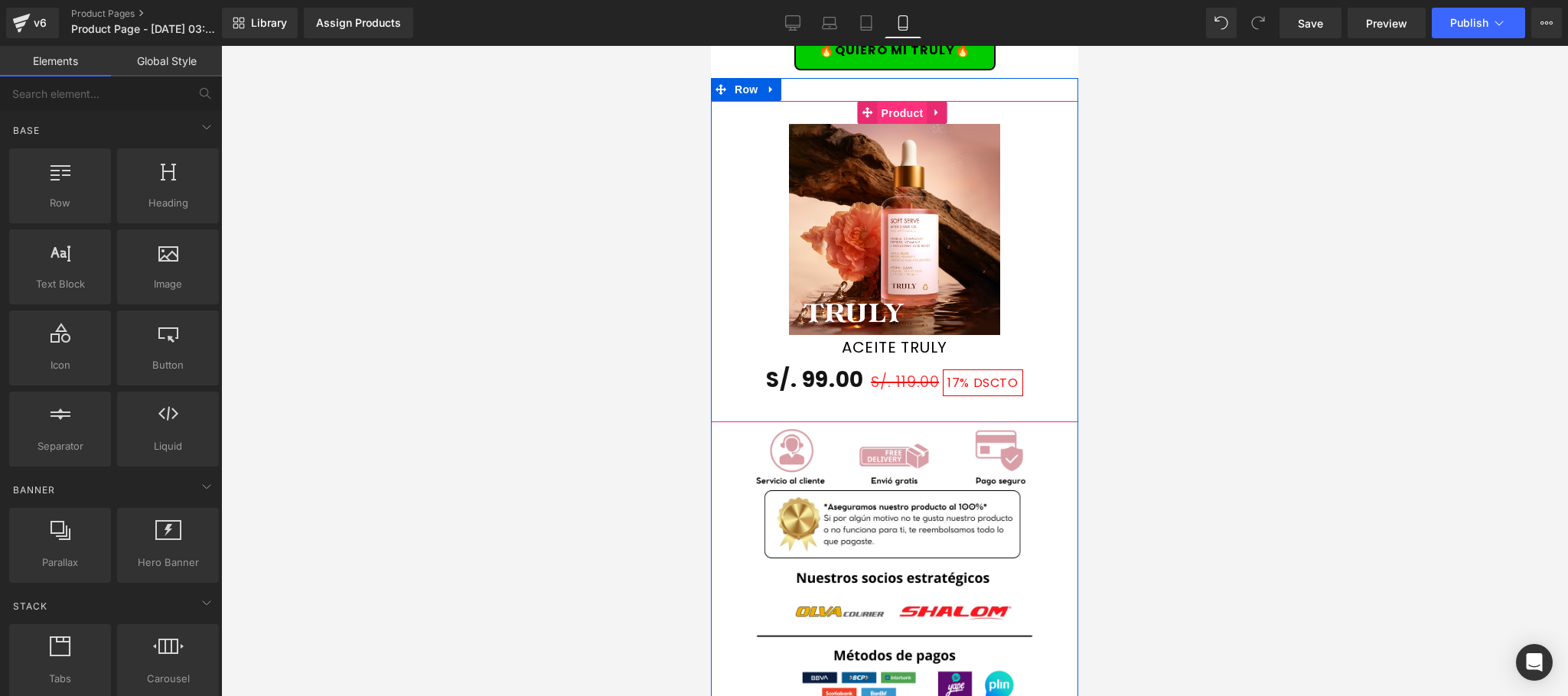
drag, startPoint x: 888, startPoint y: 62, endPoint x: 1189, endPoint y: 201, distance: 331.5
click at [888, 102] on span "Product" at bounding box center [903, 113] width 50 height 23
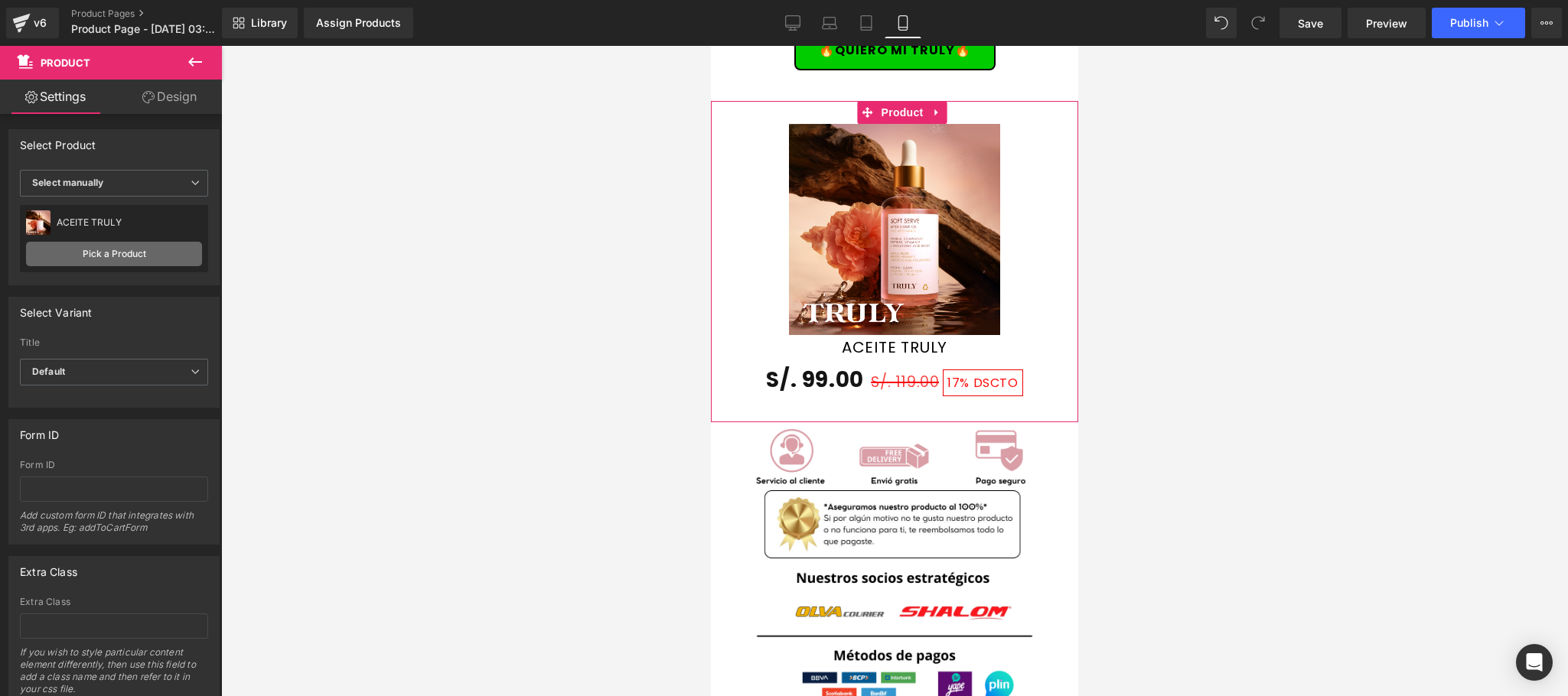
click at [104, 257] on link "Pick a Product" at bounding box center [114, 254] width 176 height 24
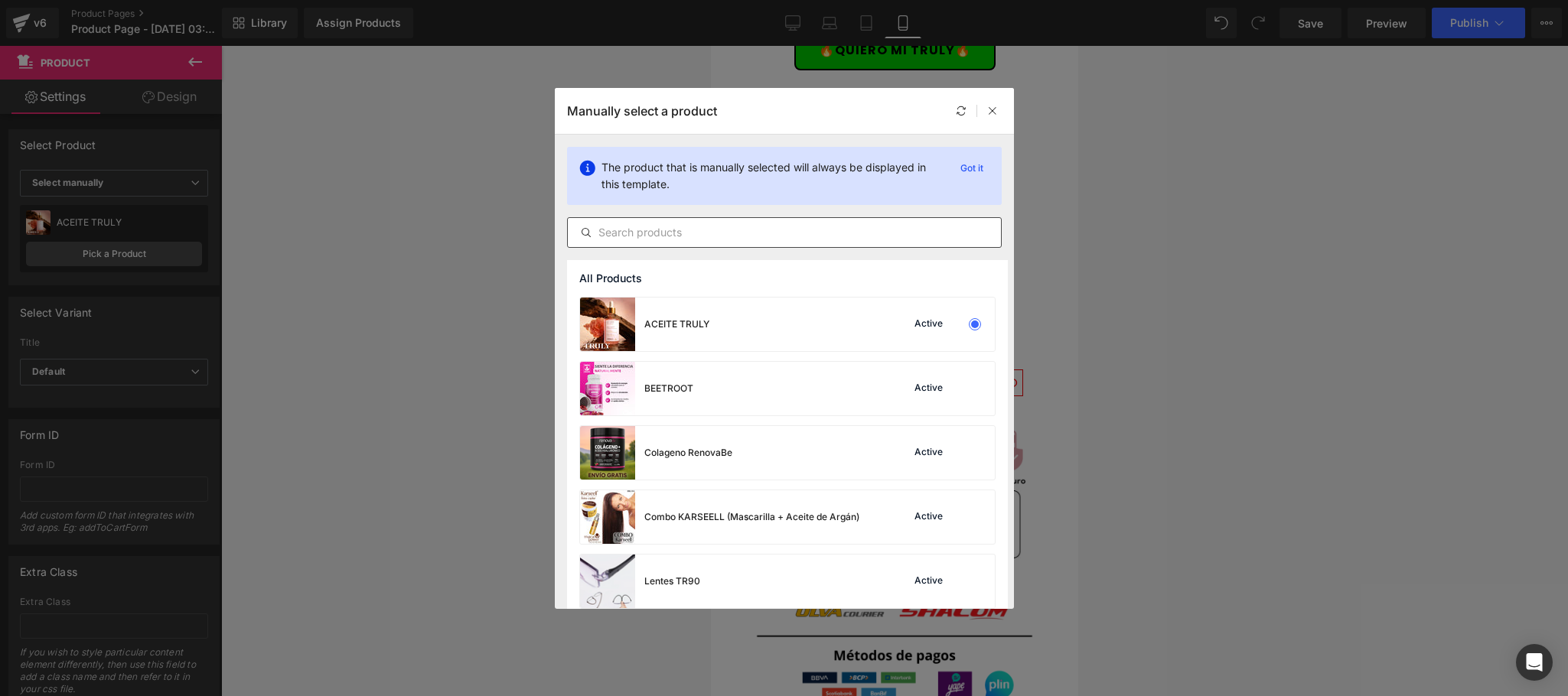
click at [850, 229] on input "text" at bounding box center [784, 232] width 433 height 18
click at [993, 113] on icon at bounding box center [993, 111] width 11 height 11
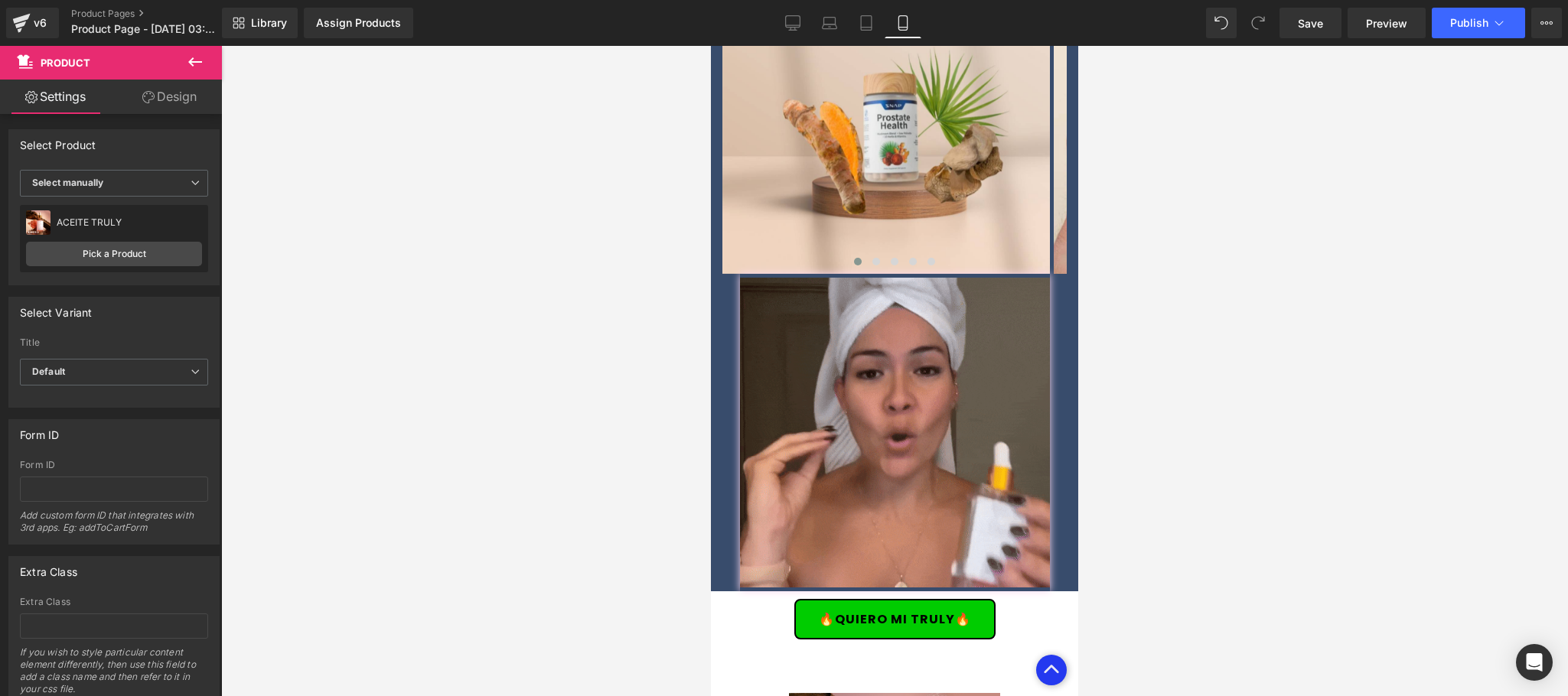
scroll to position [3060, 0]
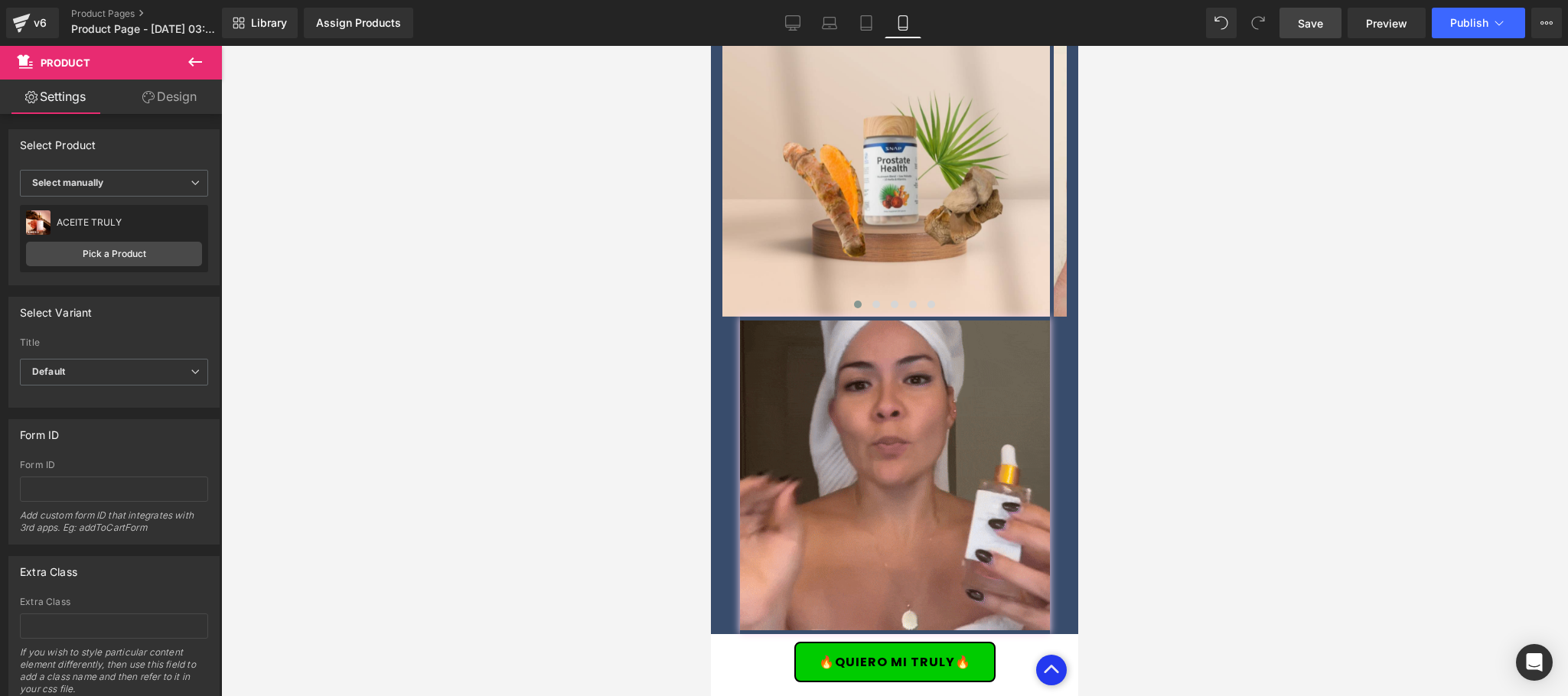
click at [1295, 31] on link "Save" at bounding box center [1310, 23] width 62 height 31
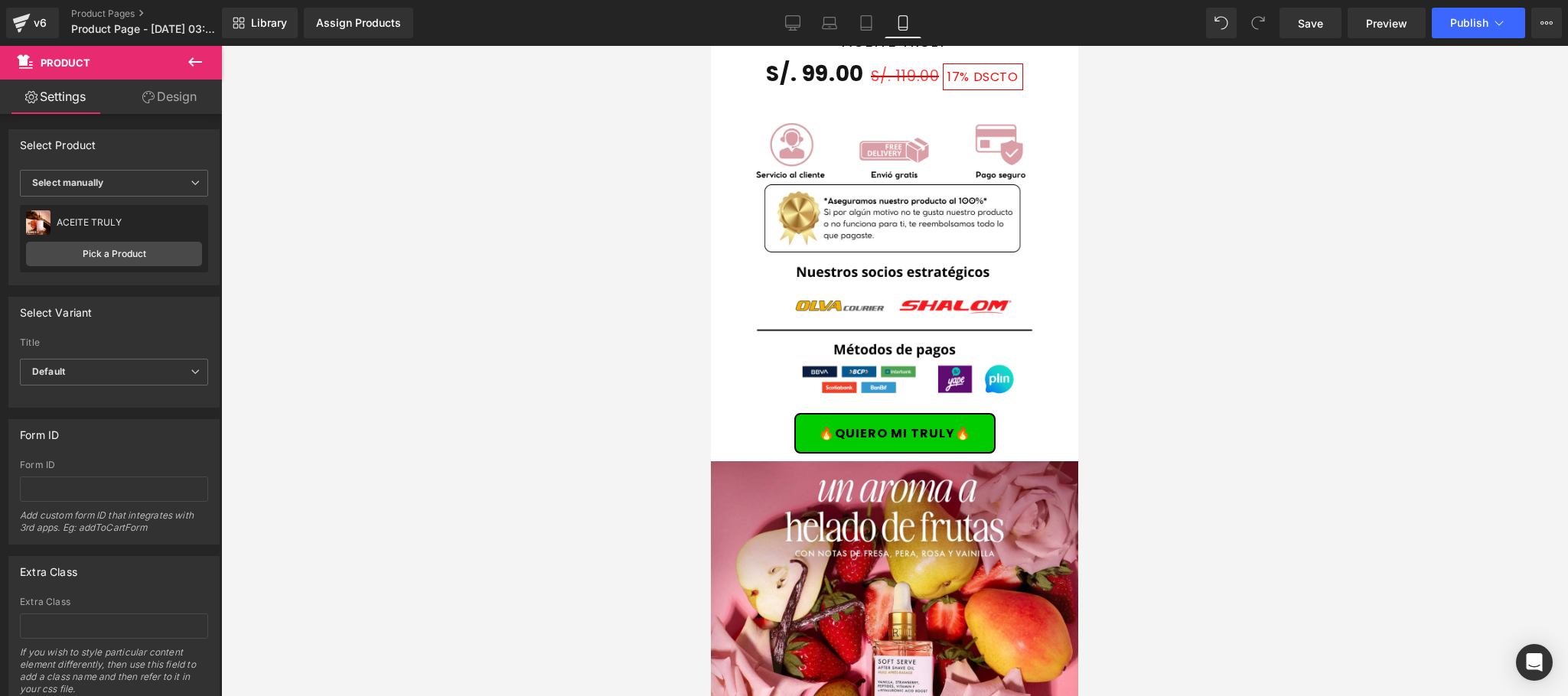
scroll to position [4283, 0]
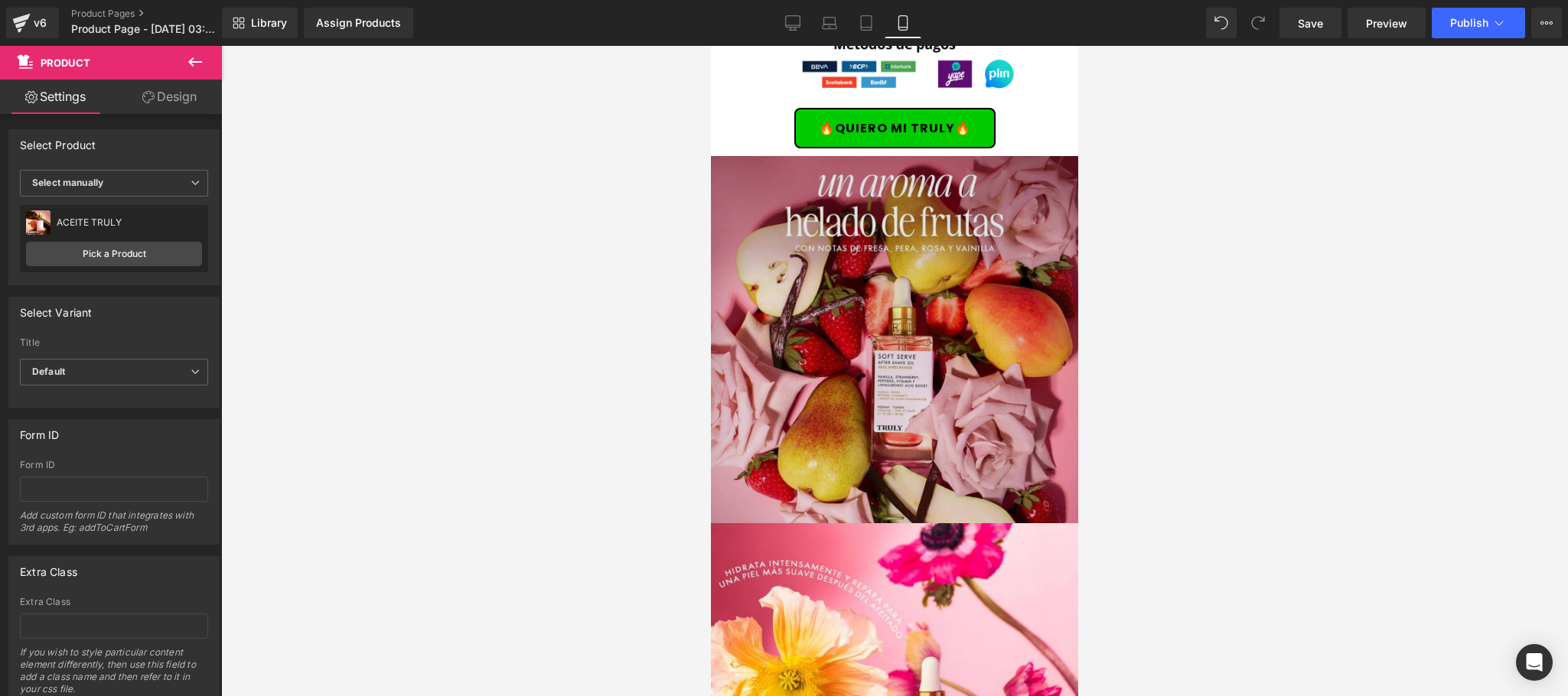
click at [948, 374] on img at bounding box center [895, 340] width 368 height 367
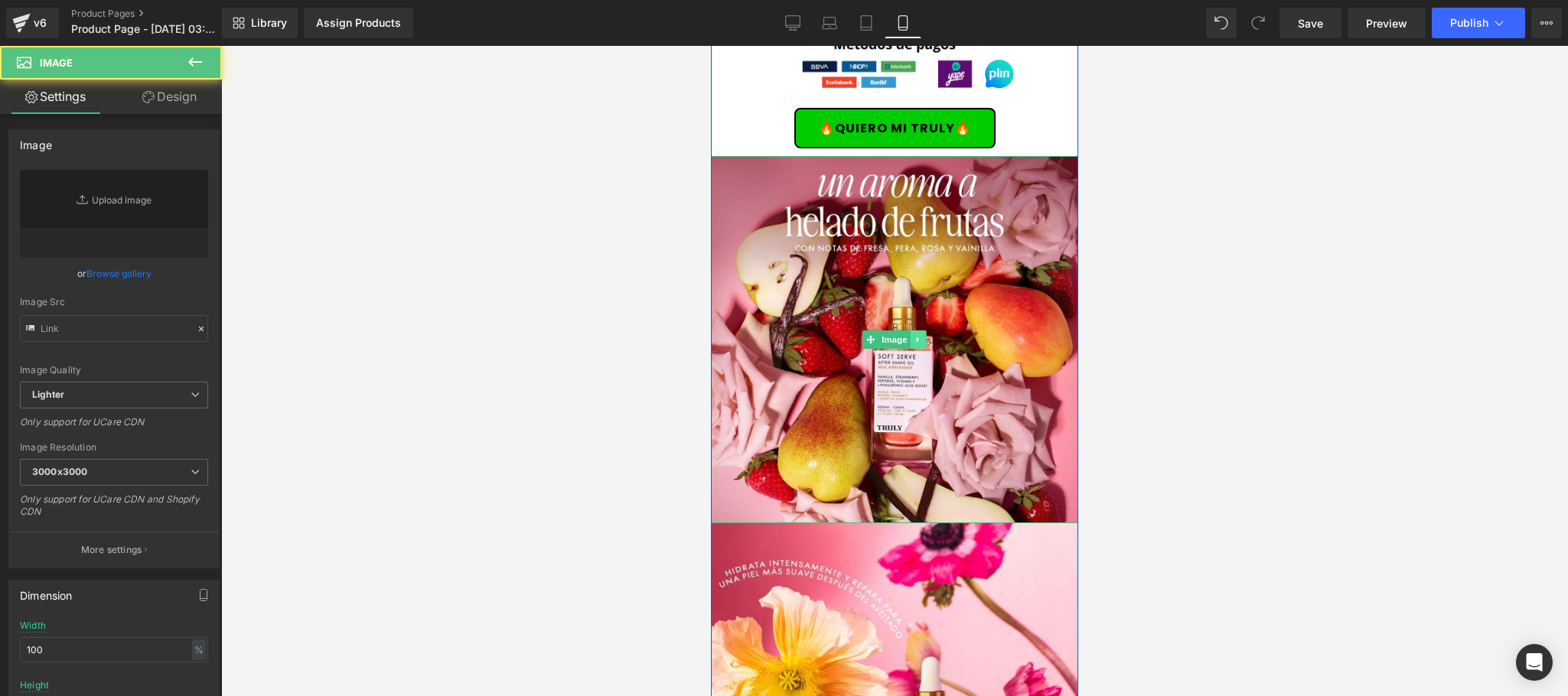
type input "https://ucarecdn.com/02cab270-6522-4313-839b-d7e862c0c0df/-/format/auto/-/previ…"
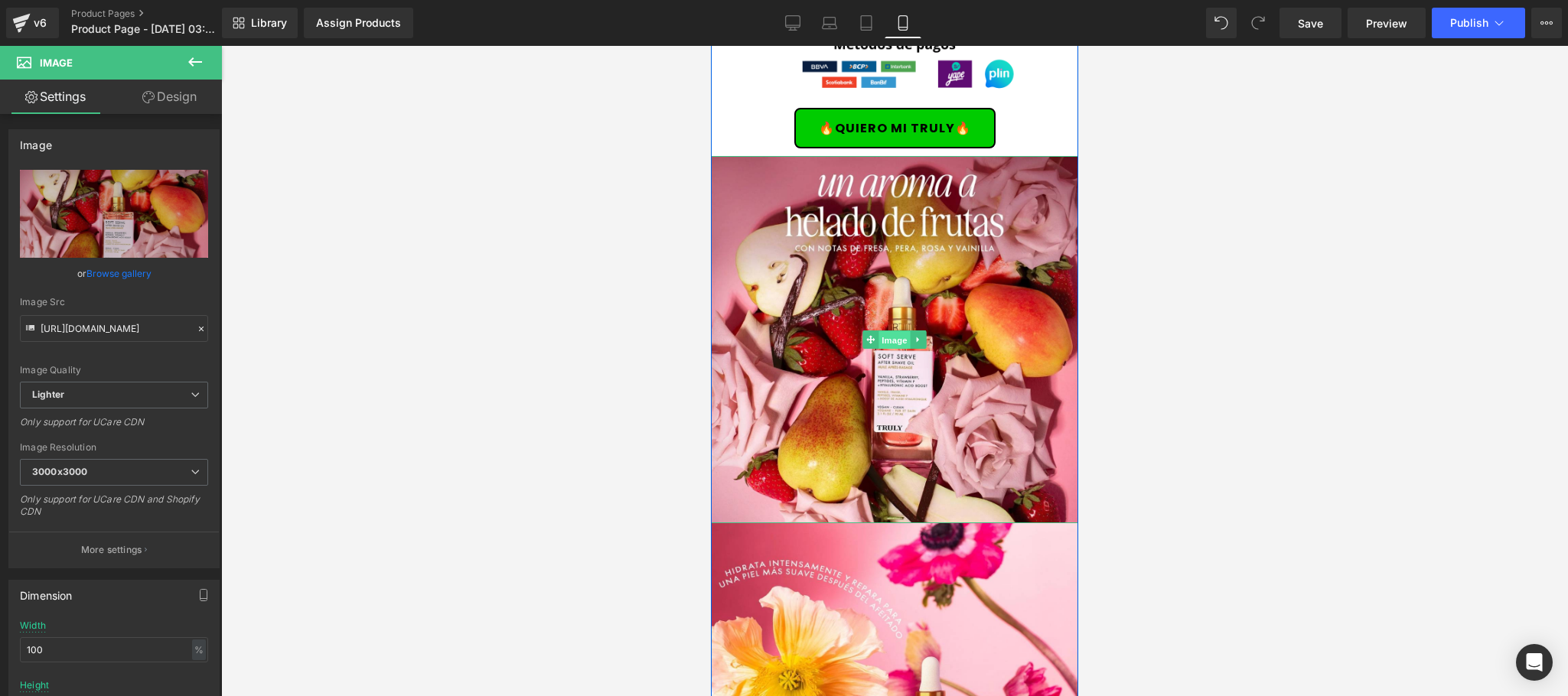
click at [893, 331] on span "Image" at bounding box center [895, 340] width 32 height 18
click at [133, 276] on link "Browse gallery" at bounding box center [119, 273] width 65 height 27
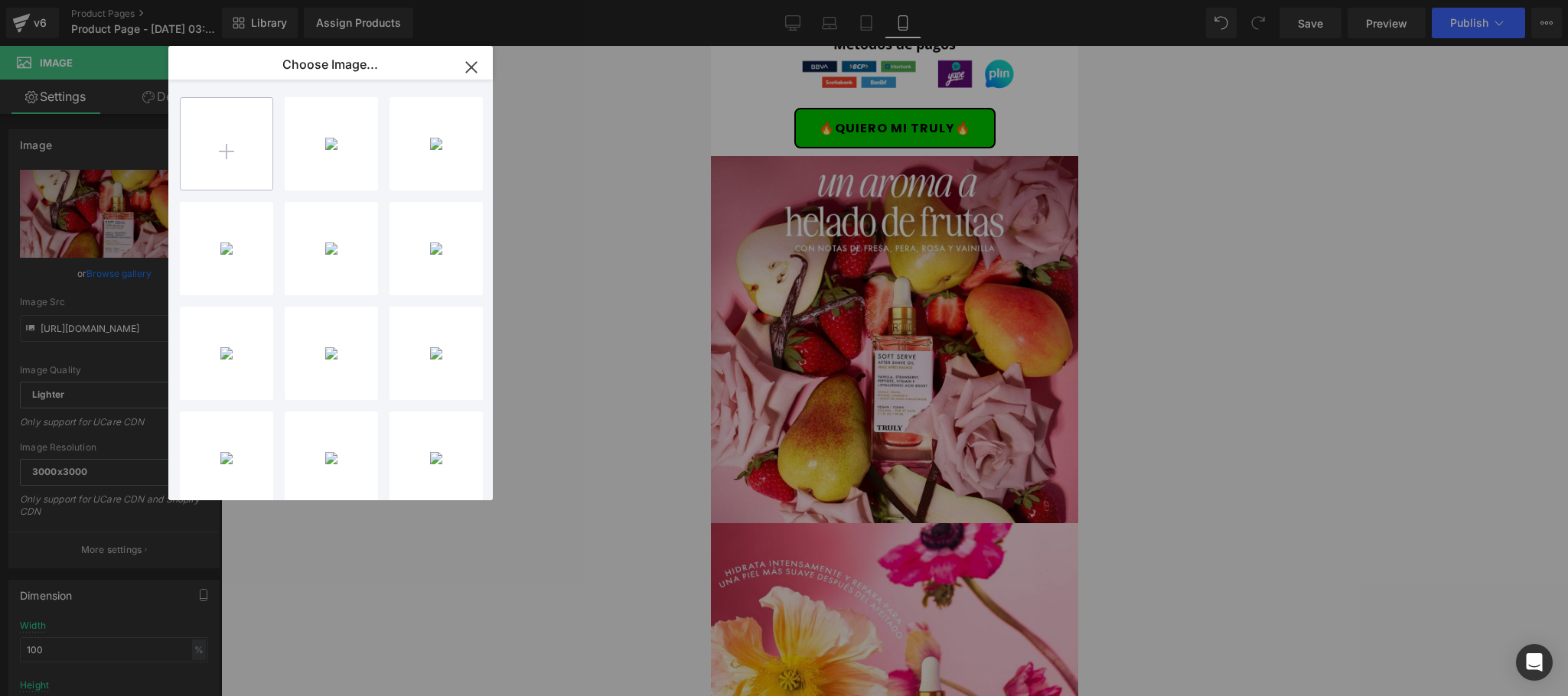
click at [232, 161] on input "file" at bounding box center [227, 144] width 92 height 92
type input "C:\fakepath\15.png"
click at [318, 163] on div "15...15.png 488.22 KB" at bounding box center [331, 144] width 93 height 93
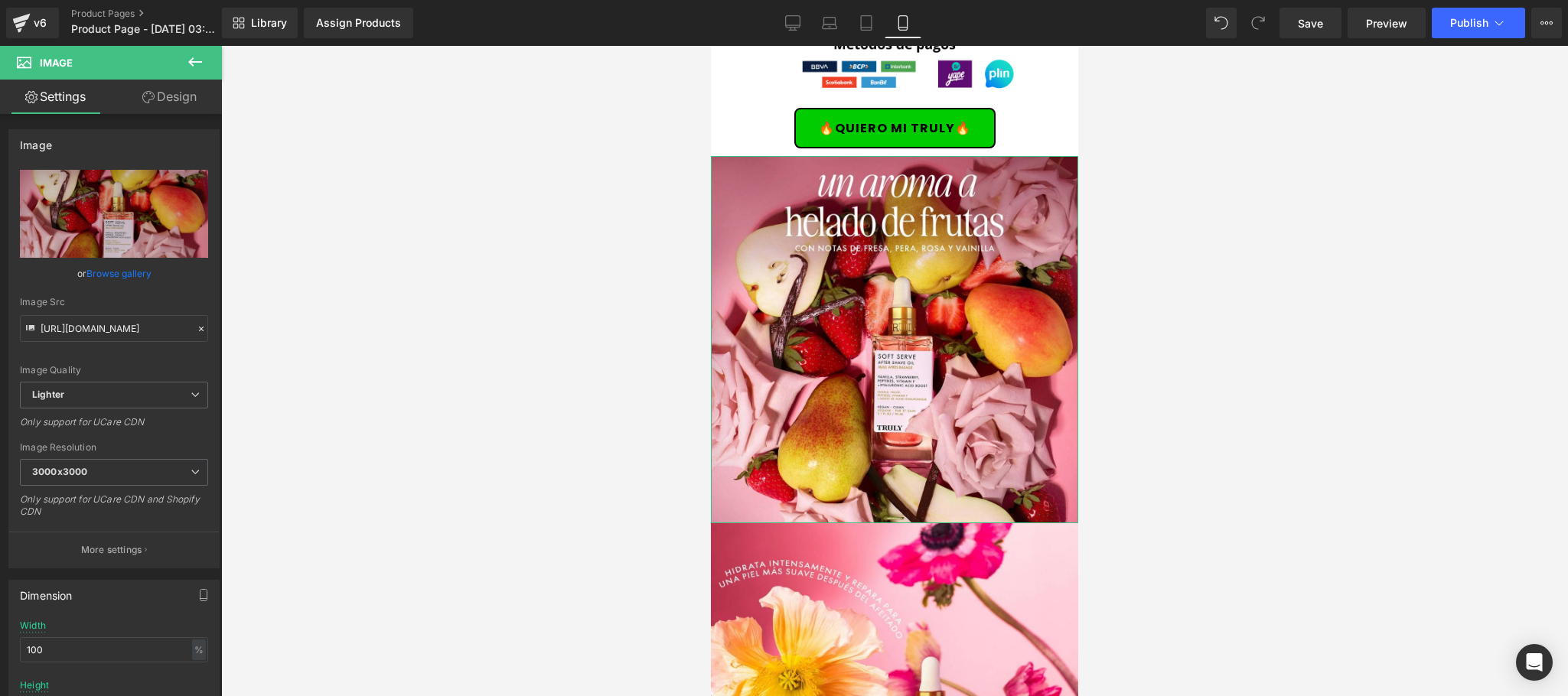
click at [111, 266] on link "Browse gallery" at bounding box center [119, 273] width 65 height 27
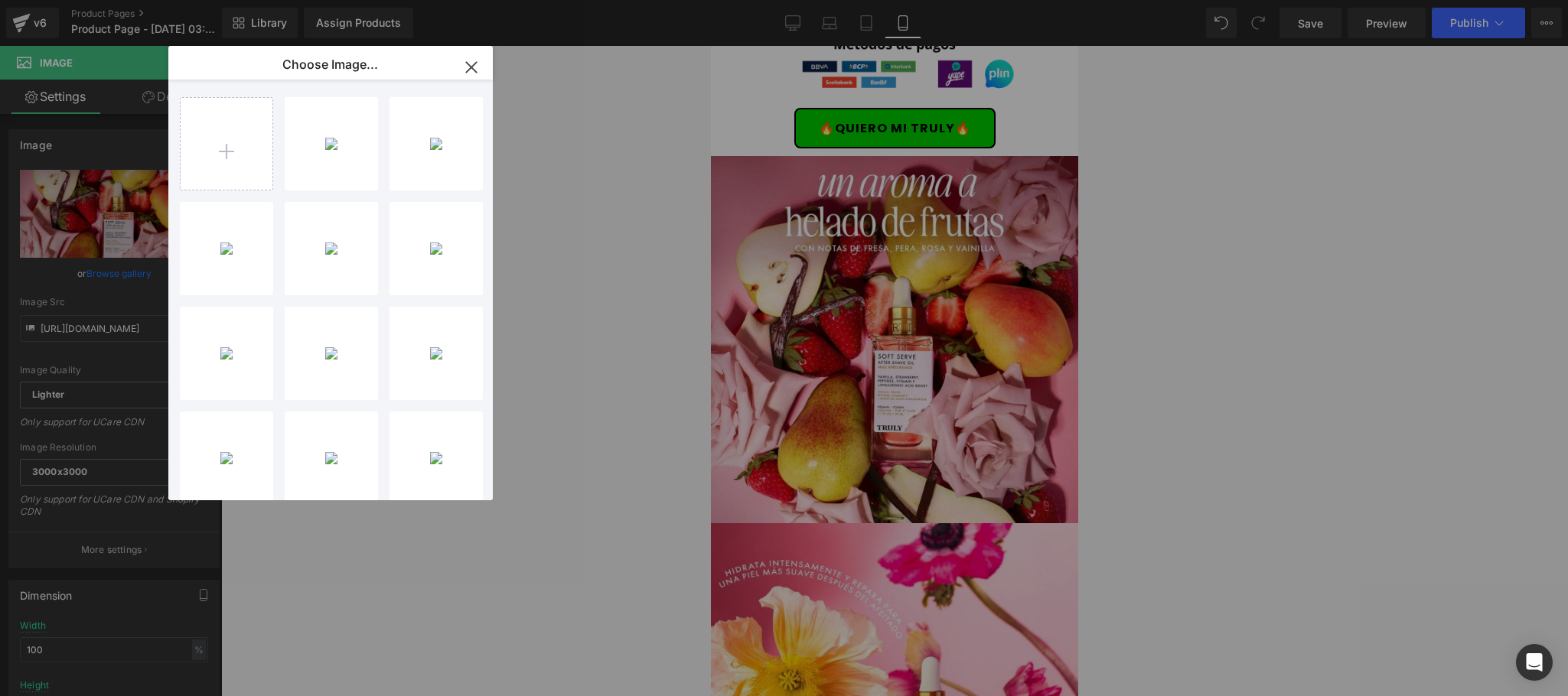
click at [0, 0] on div "15...15.png 488.22 KB" at bounding box center [0, 0] width 0 height 0
type input "https://ucarecdn.com/42fa93b0-3ae4-42e6-8b94-b80852d582bd/-/format/auto/-/previ…"
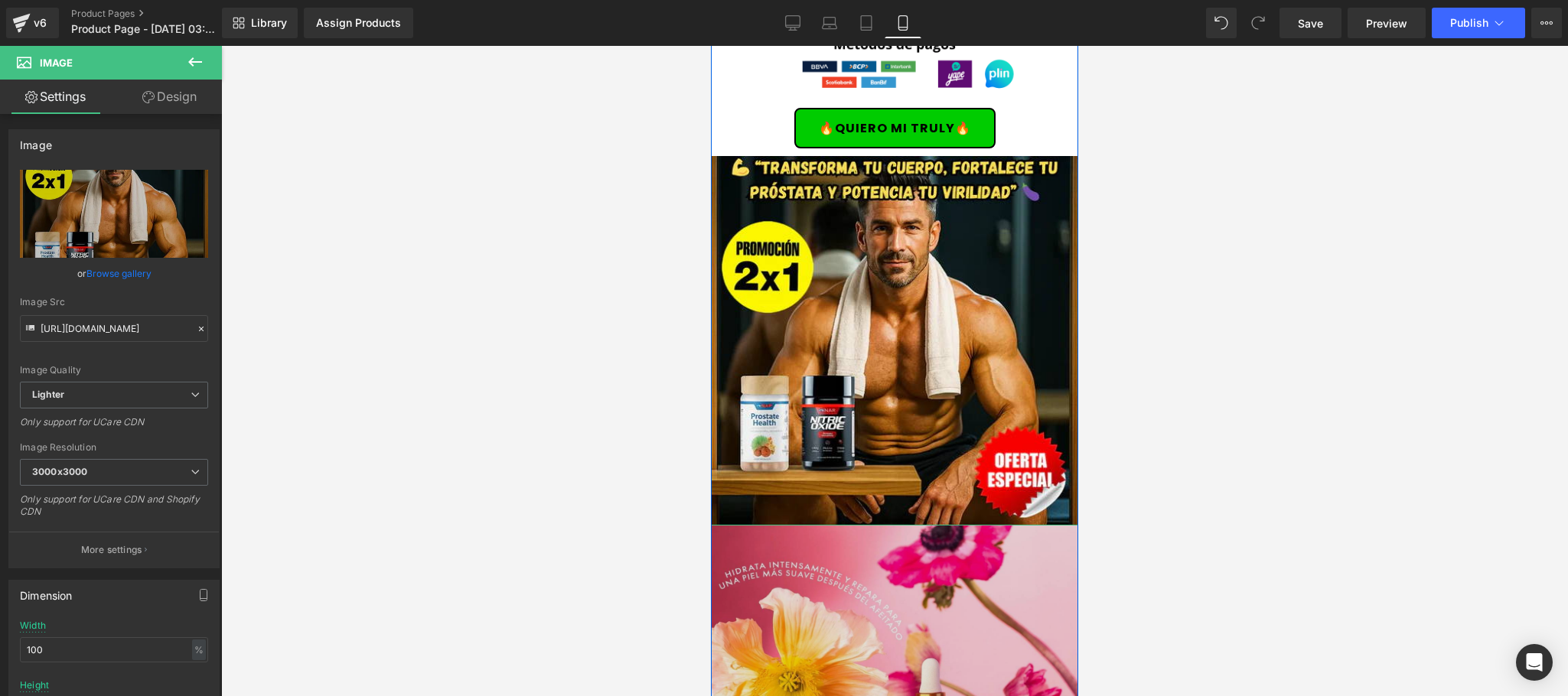
scroll to position [4590, 0]
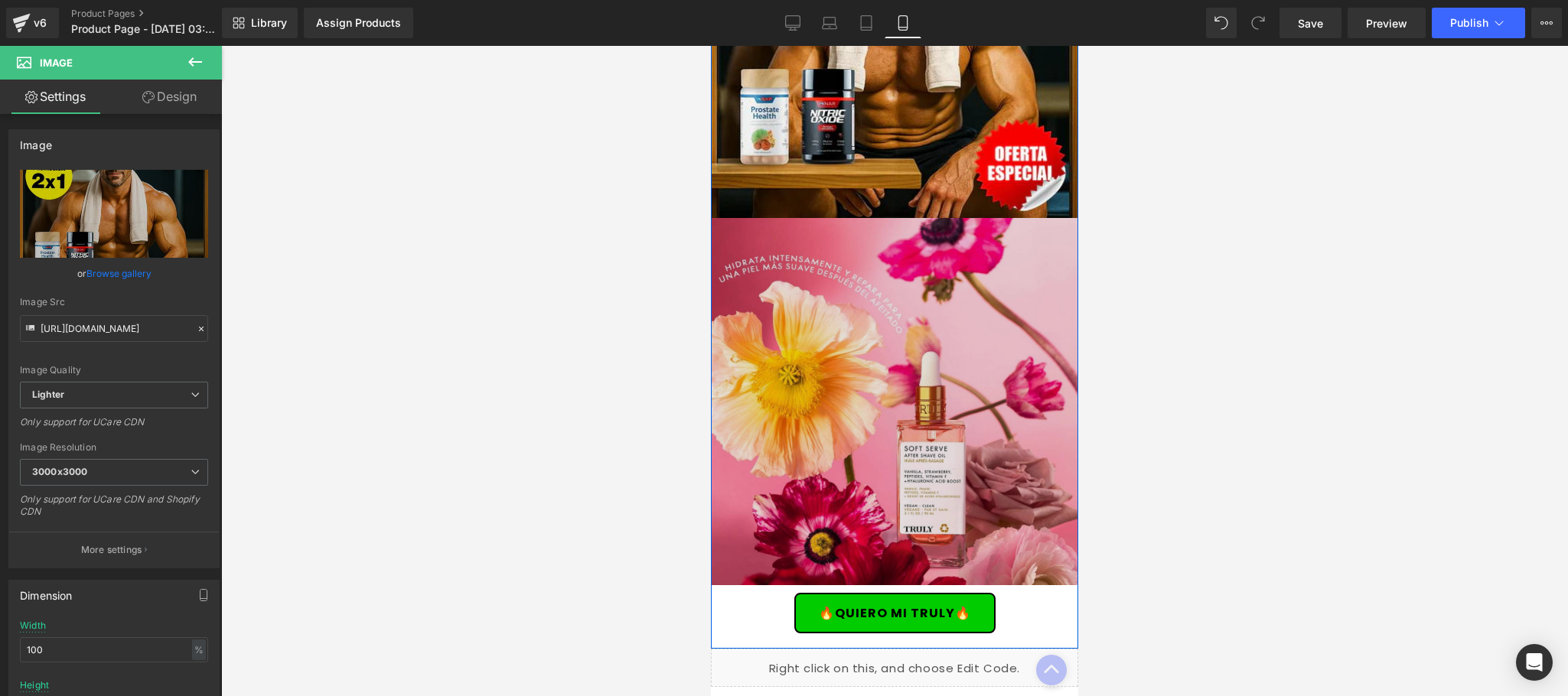
click at [914, 340] on div "Image" at bounding box center [895, 401] width 368 height 367
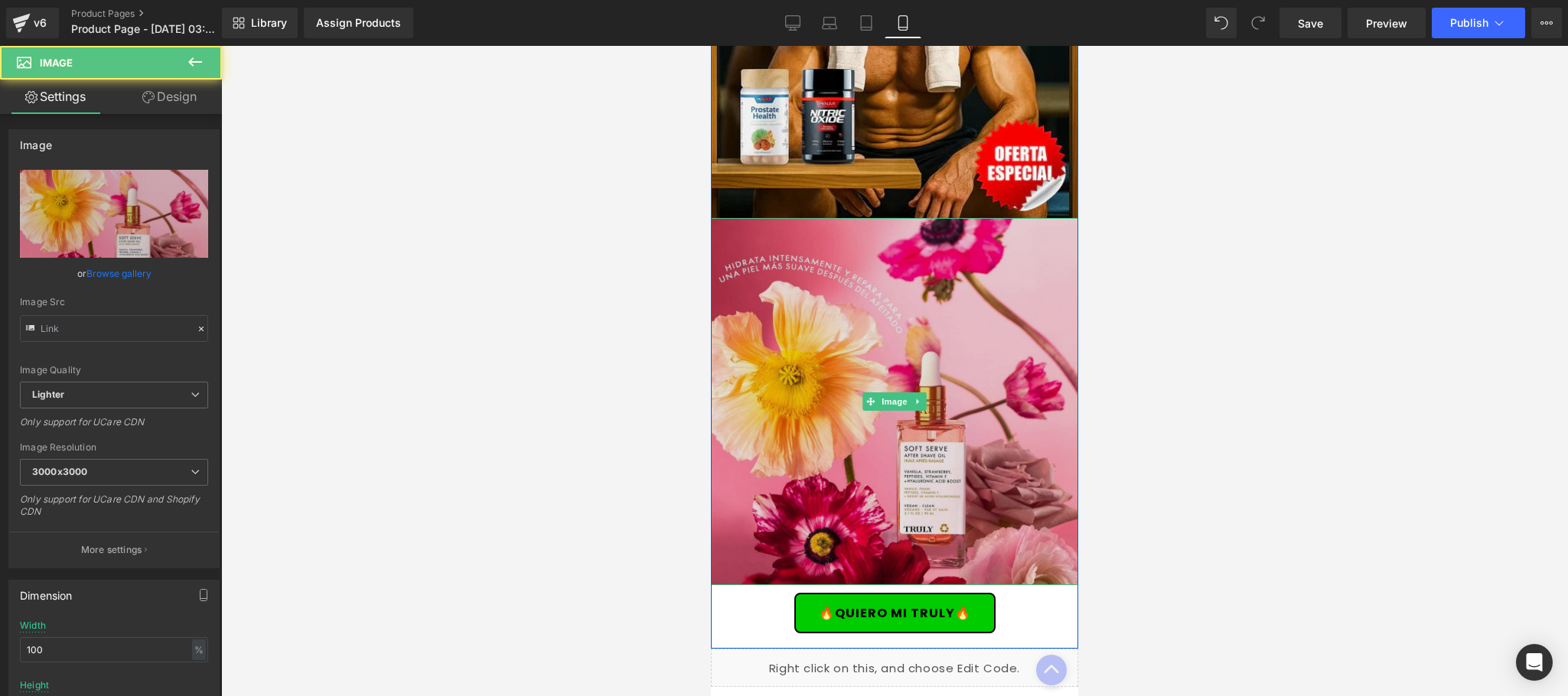
type input "https://ucarecdn.com/cf2065b8-010d-4e78-a4ce-84f0514b05f7/-/format/auto/-/previ…"
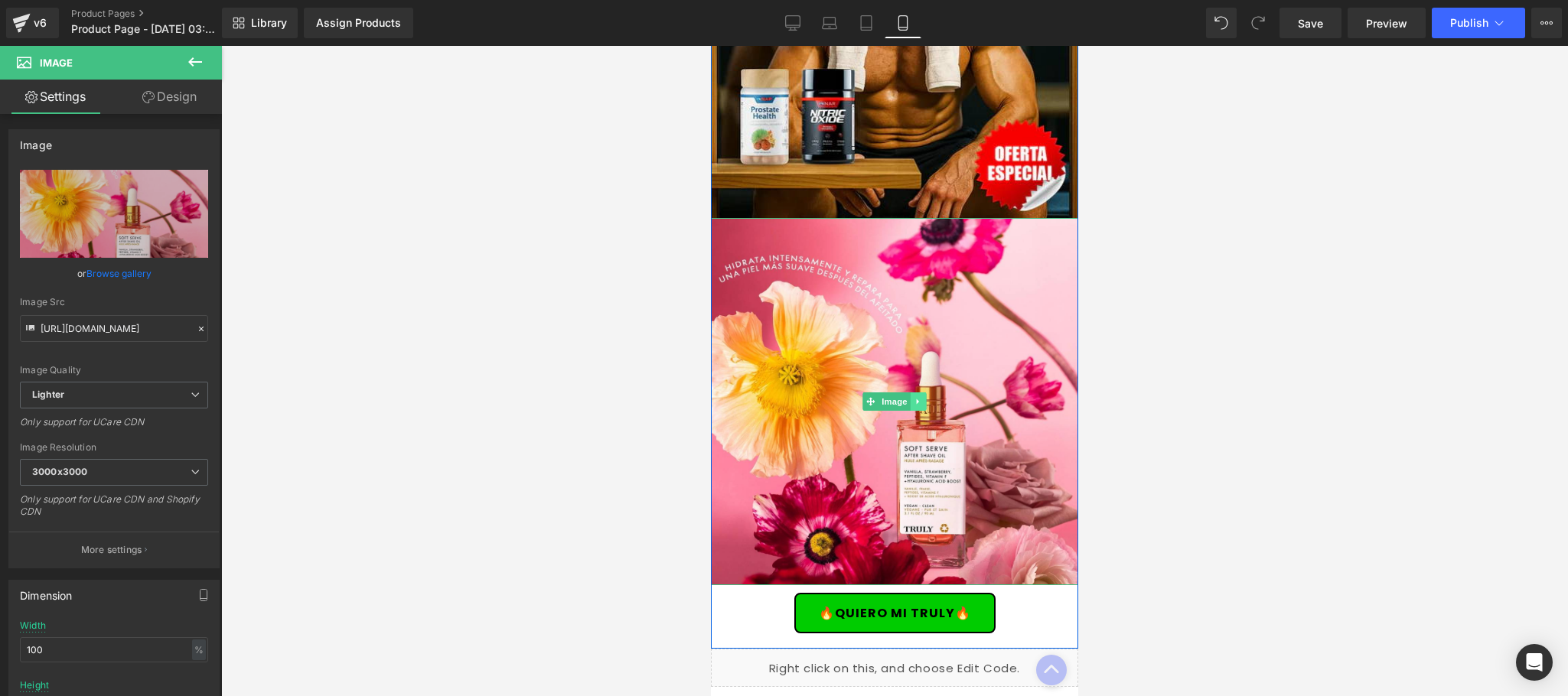
click at [918, 393] on link at bounding box center [918, 401] width 16 height 18
click at [921, 393] on link at bounding box center [926, 401] width 16 height 18
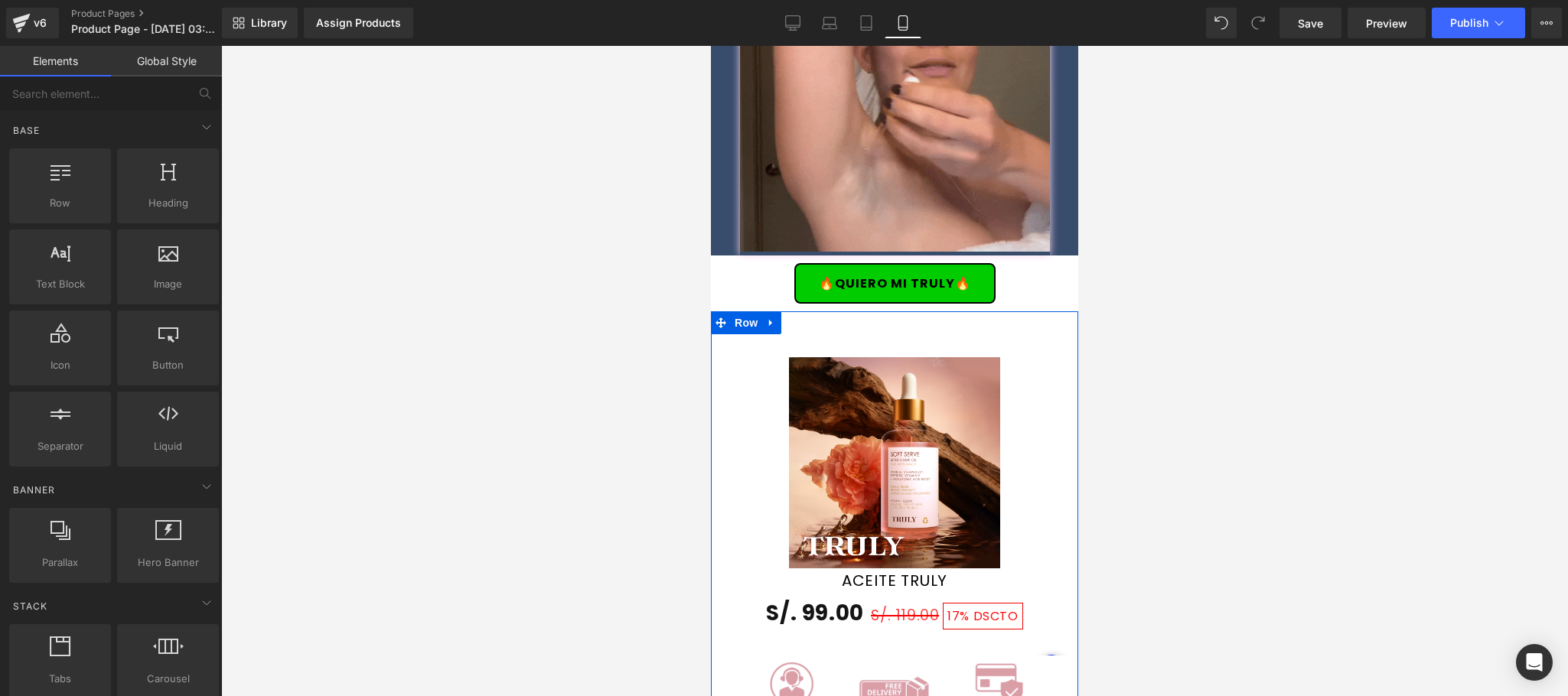
scroll to position [3365, 0]
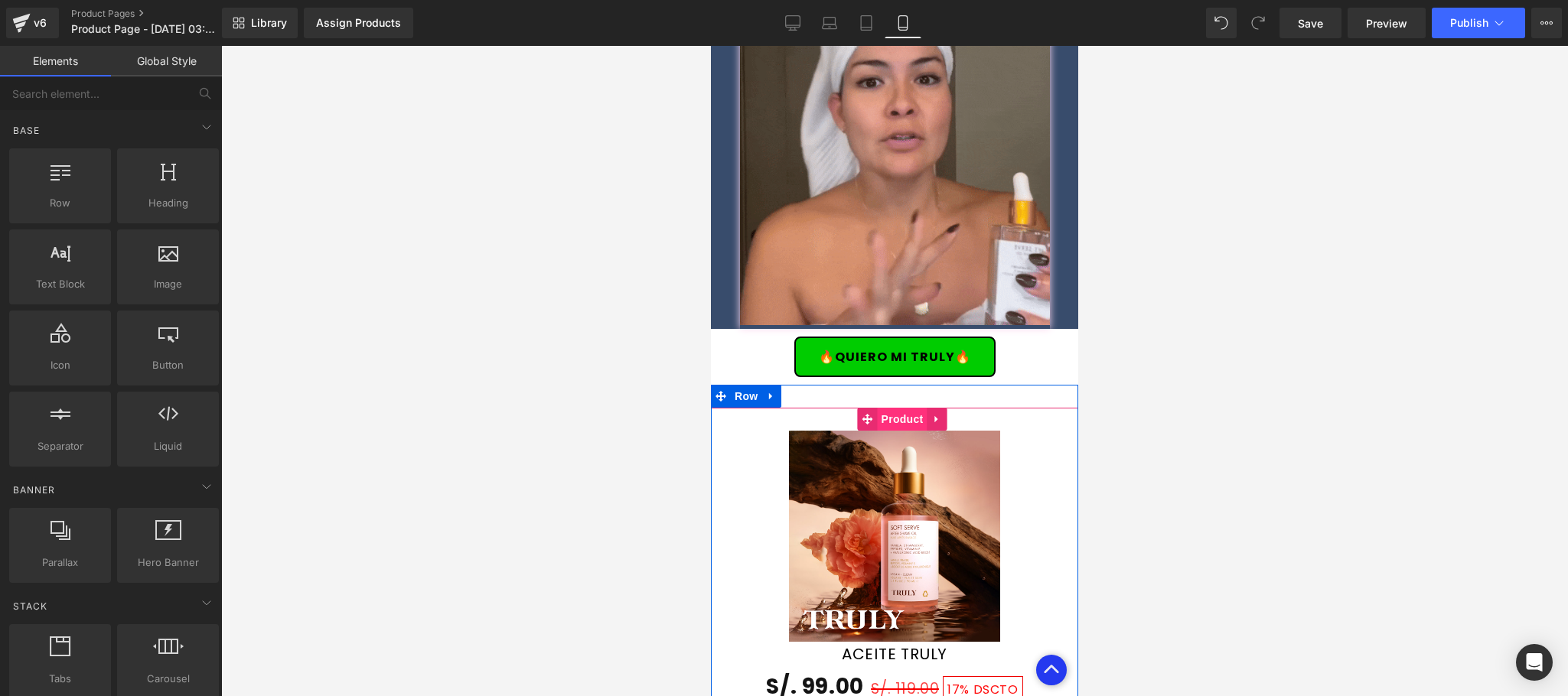
click at [894, 408] on span "Product" at bounding box center [903, 419] width 50 height 23
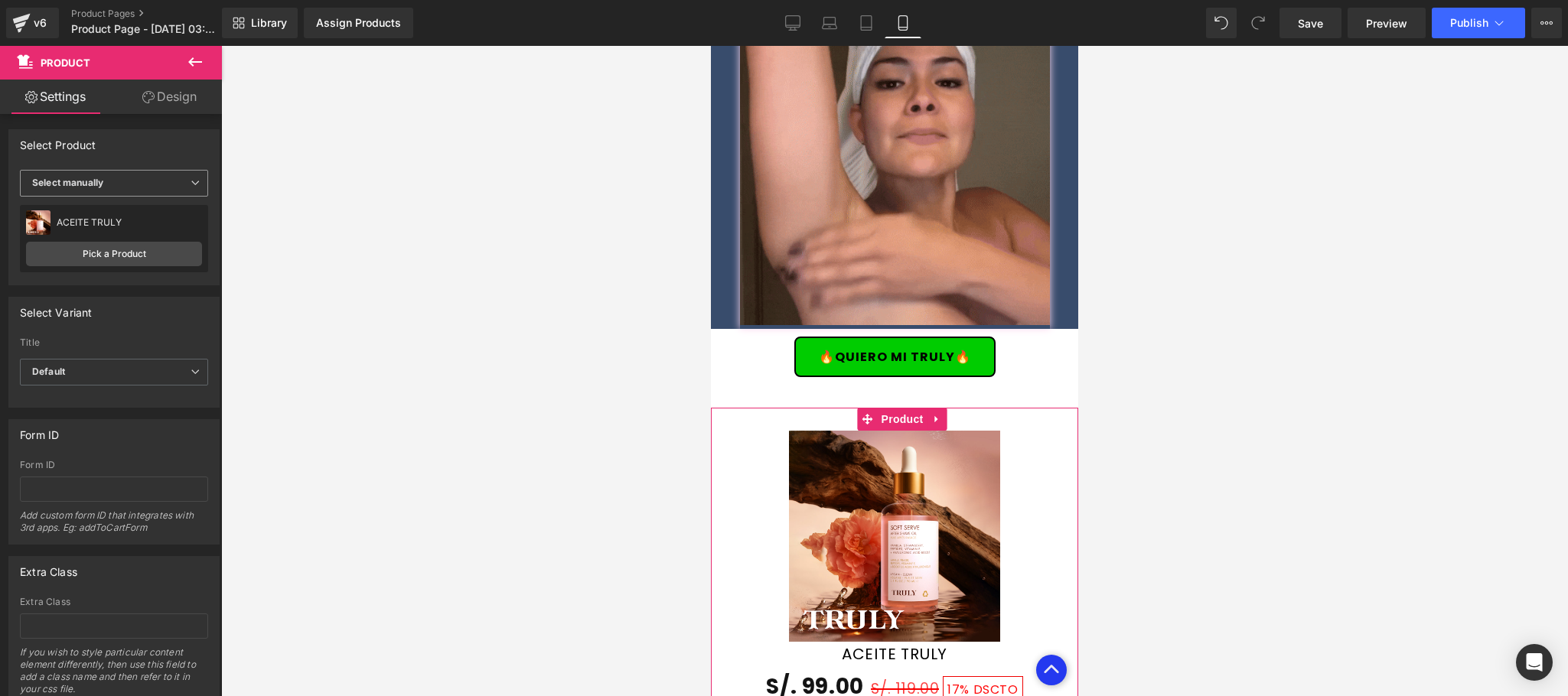
click at [163, 183] on span "Select manually" at bounding box center [114, 183] width 188 height 27
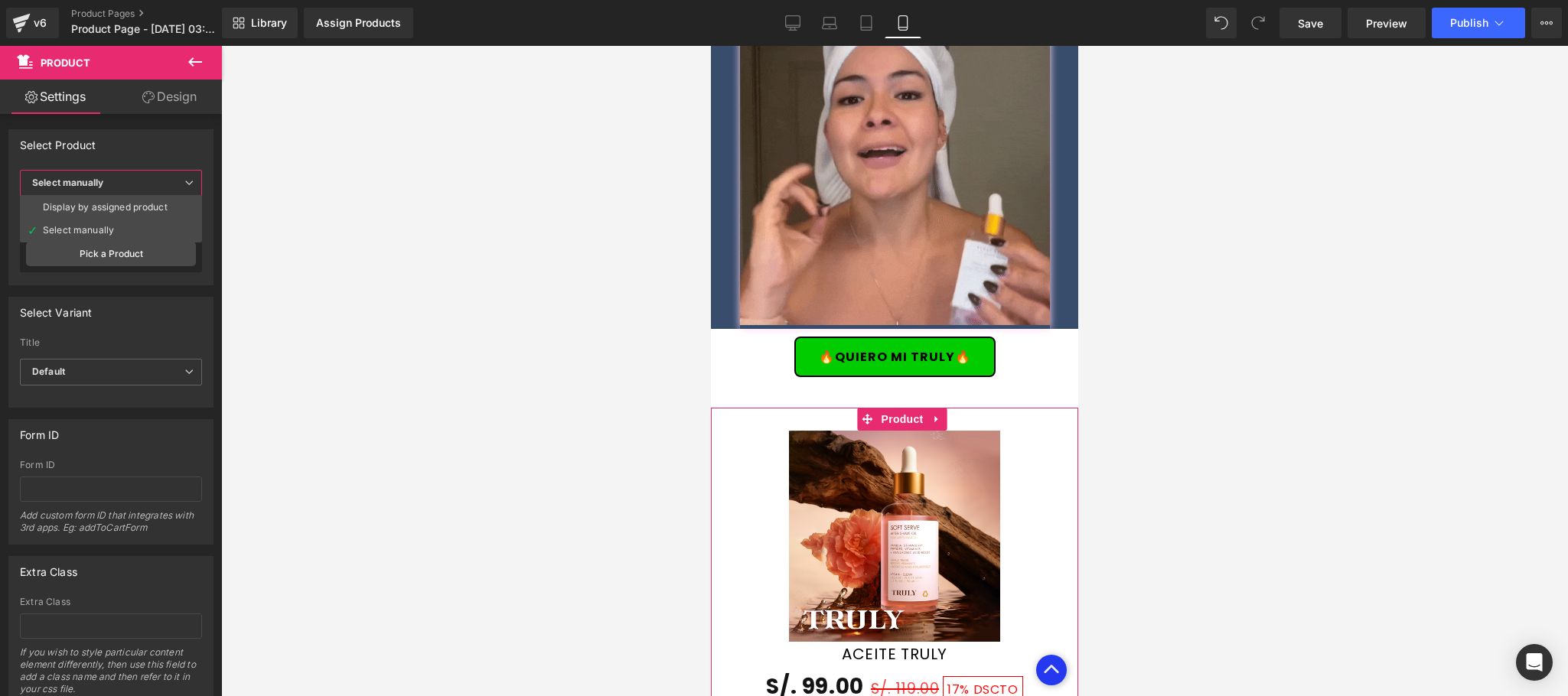
click at [163, 182] on span "Select manually" at bounding box center [111, 183] width 182 height 27
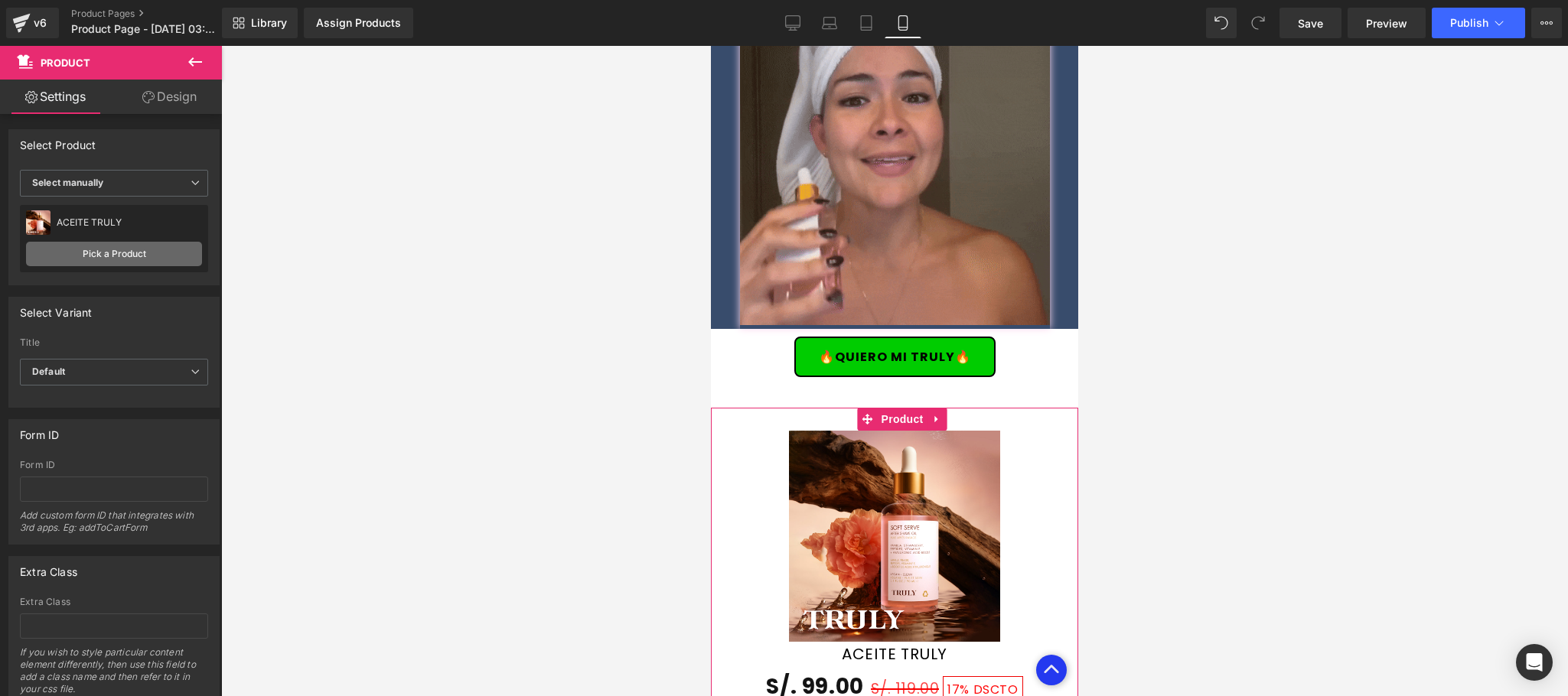
click at [138, 250] on link "Pick a Product" at bounding box center [114, 254] width 176 height 24
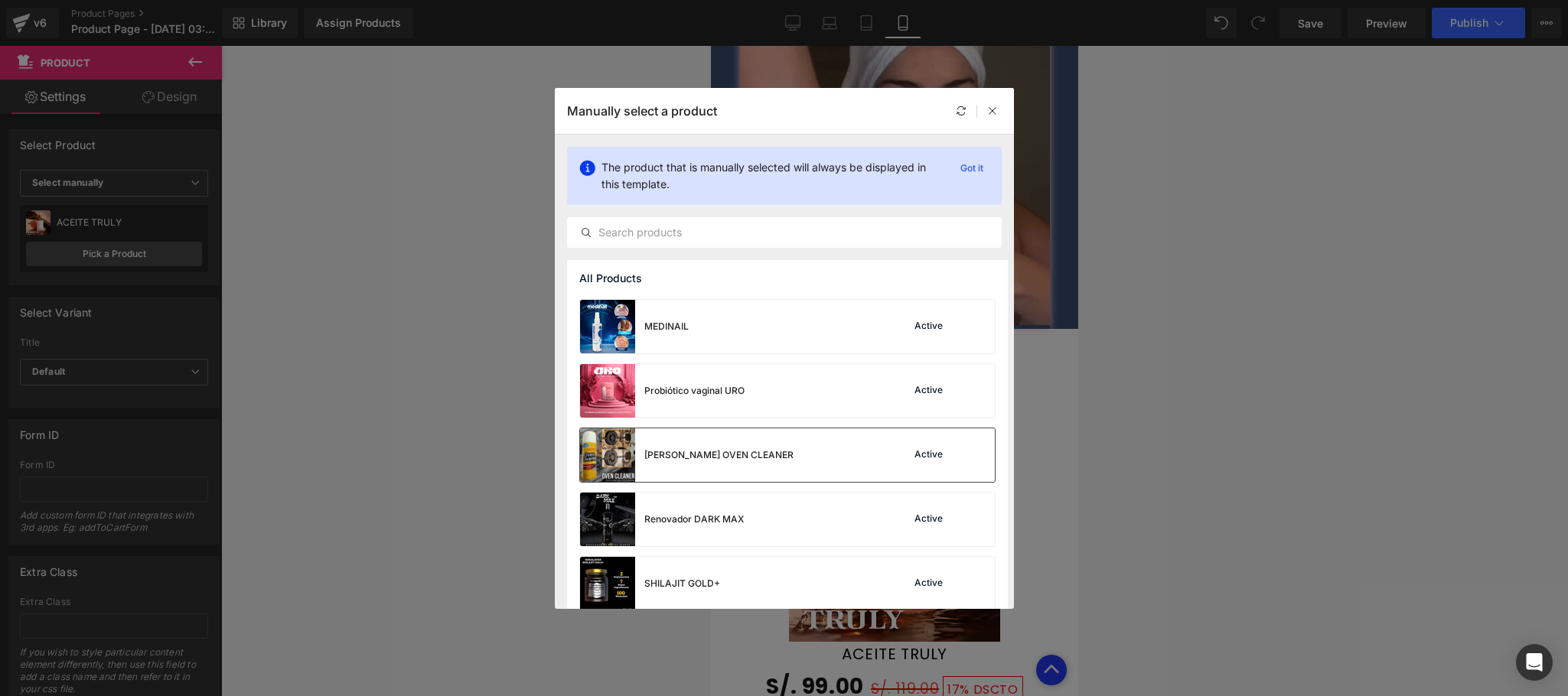
scroll to position [397, 0]
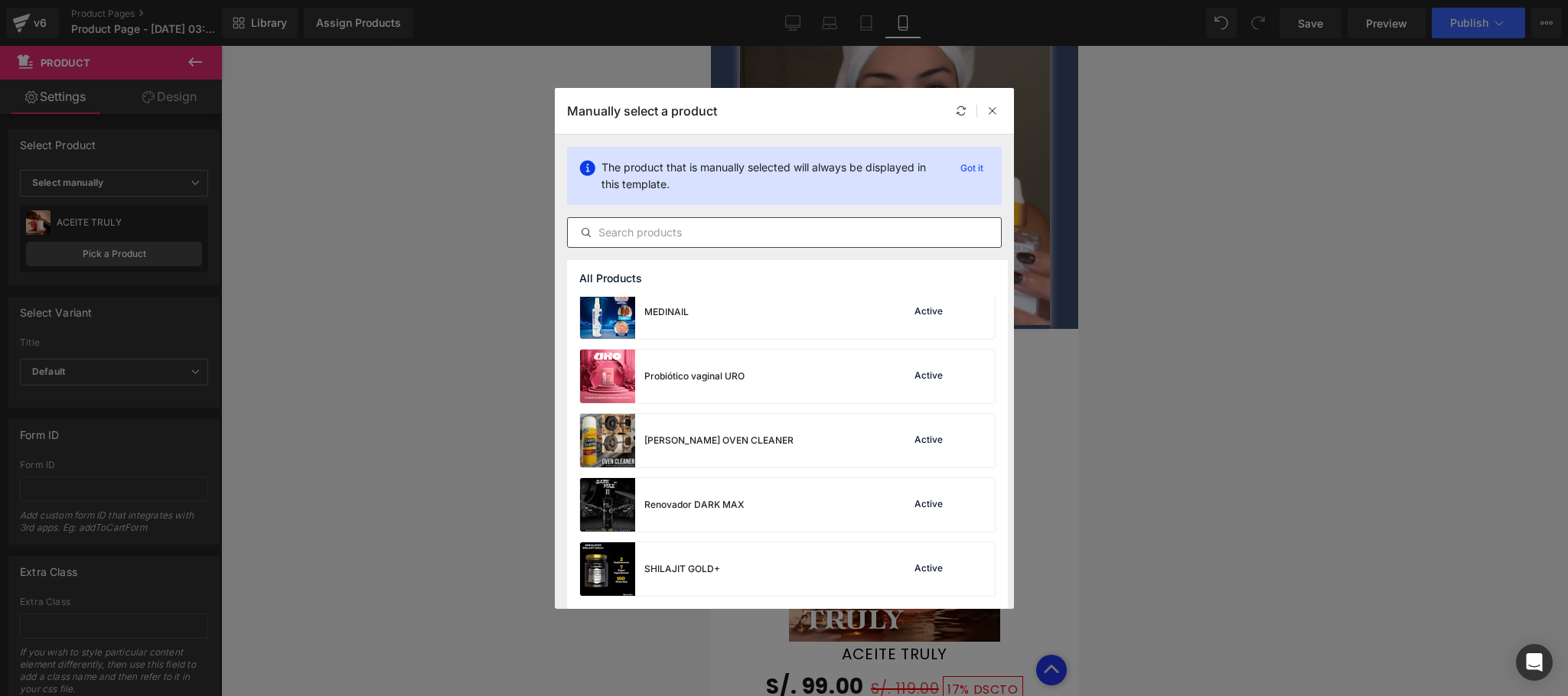
click at [830, 224] on input "text" at bounding box center [784, 232] width 433 height 18
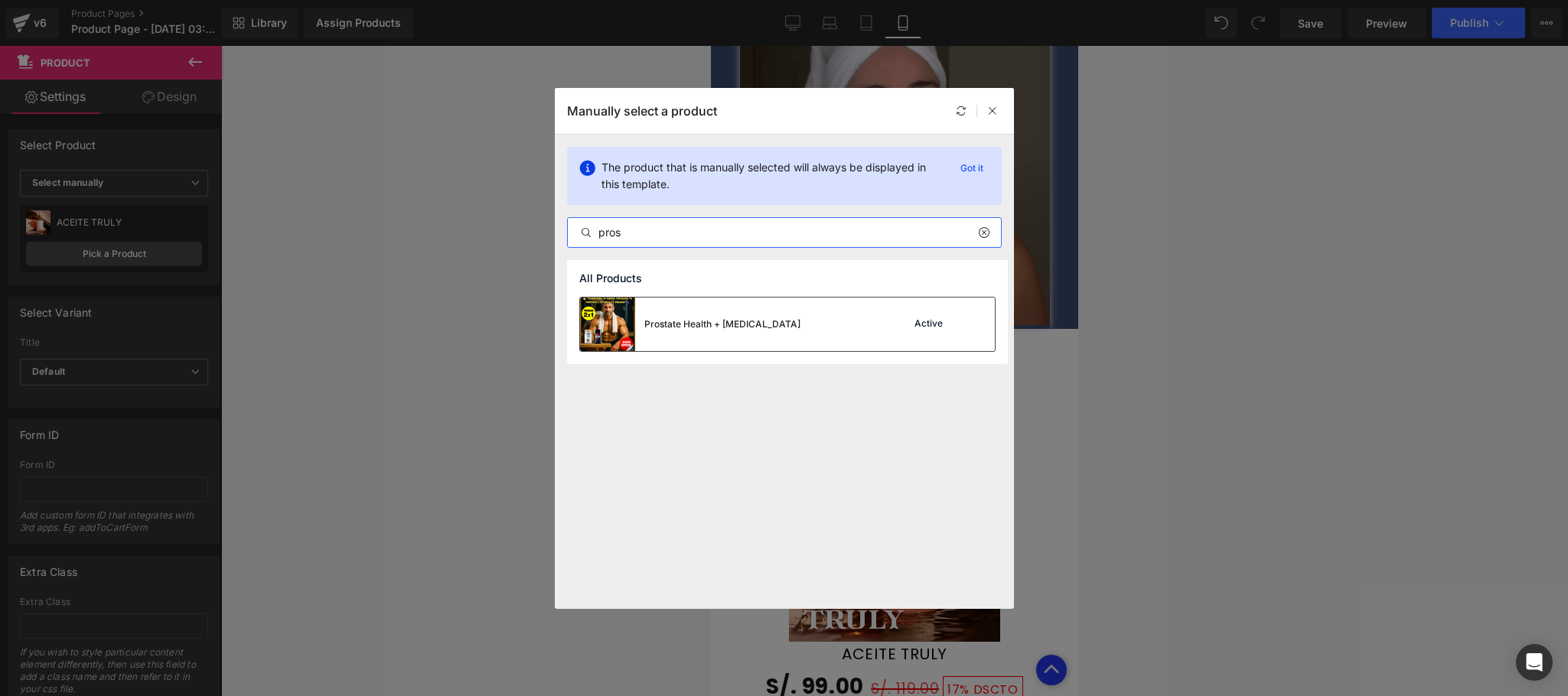
type input "pros"
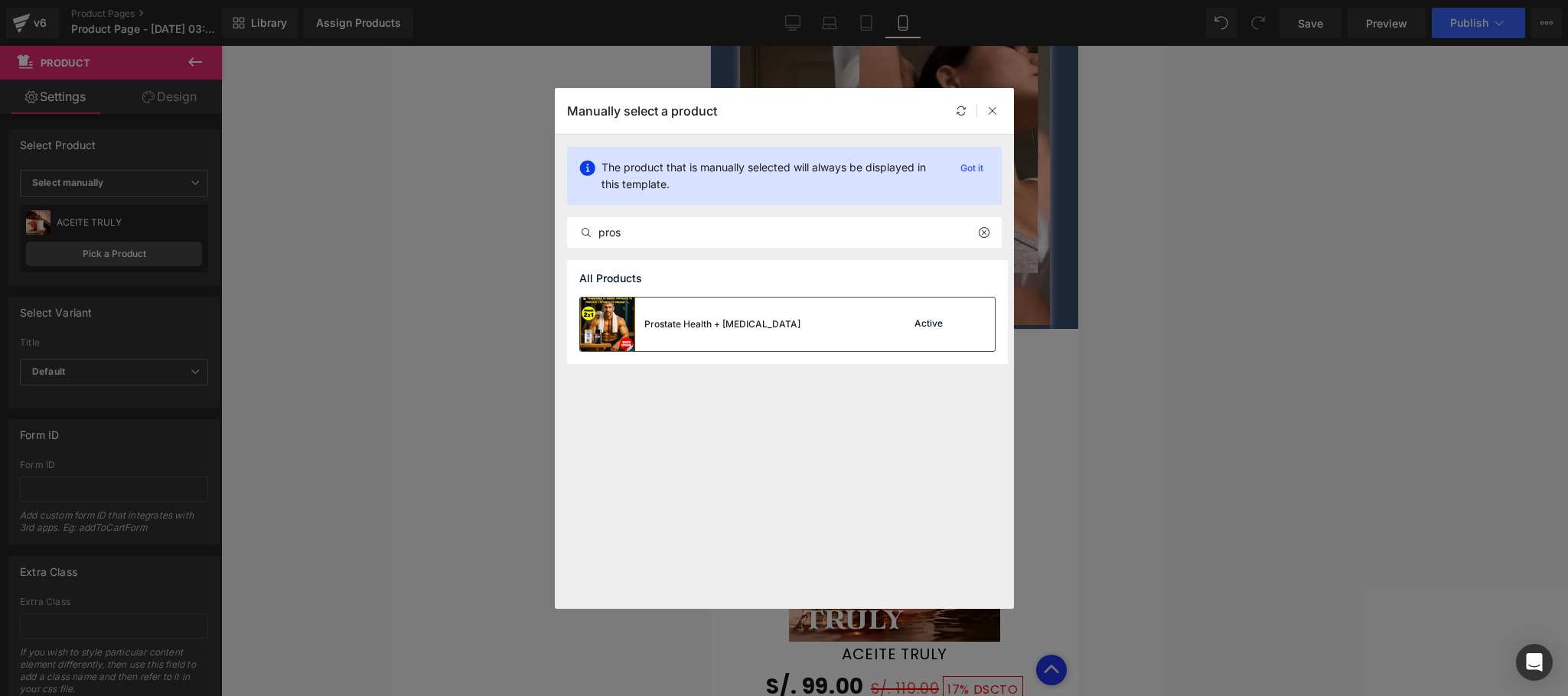
click at [811, 338] on div "Prostate Health + Nitric Oxide Active" at bounding box center [787, 325] width 415 height 54
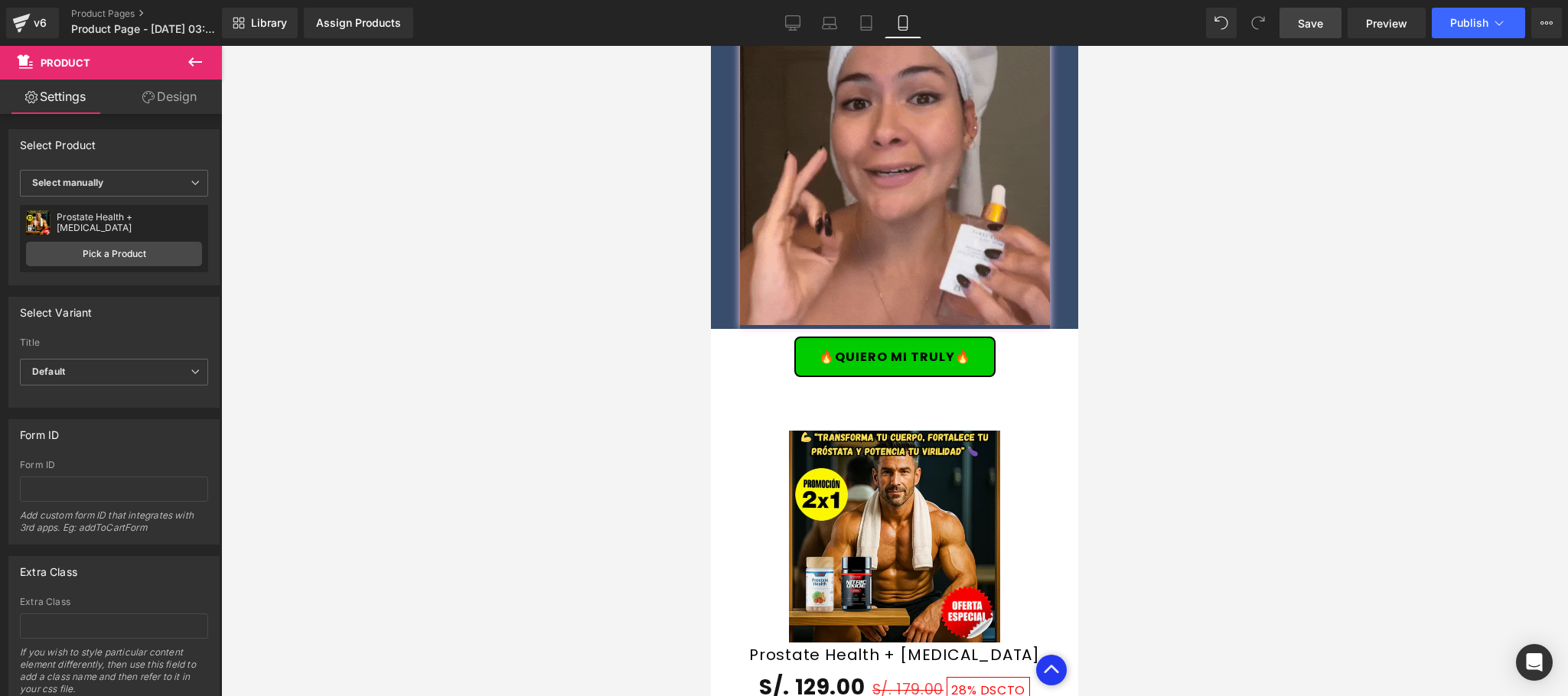
drag, startPoint x: 1314, startPoint y: 26, endPoint x: 1318, endPoint y: 133, distance: 107.1
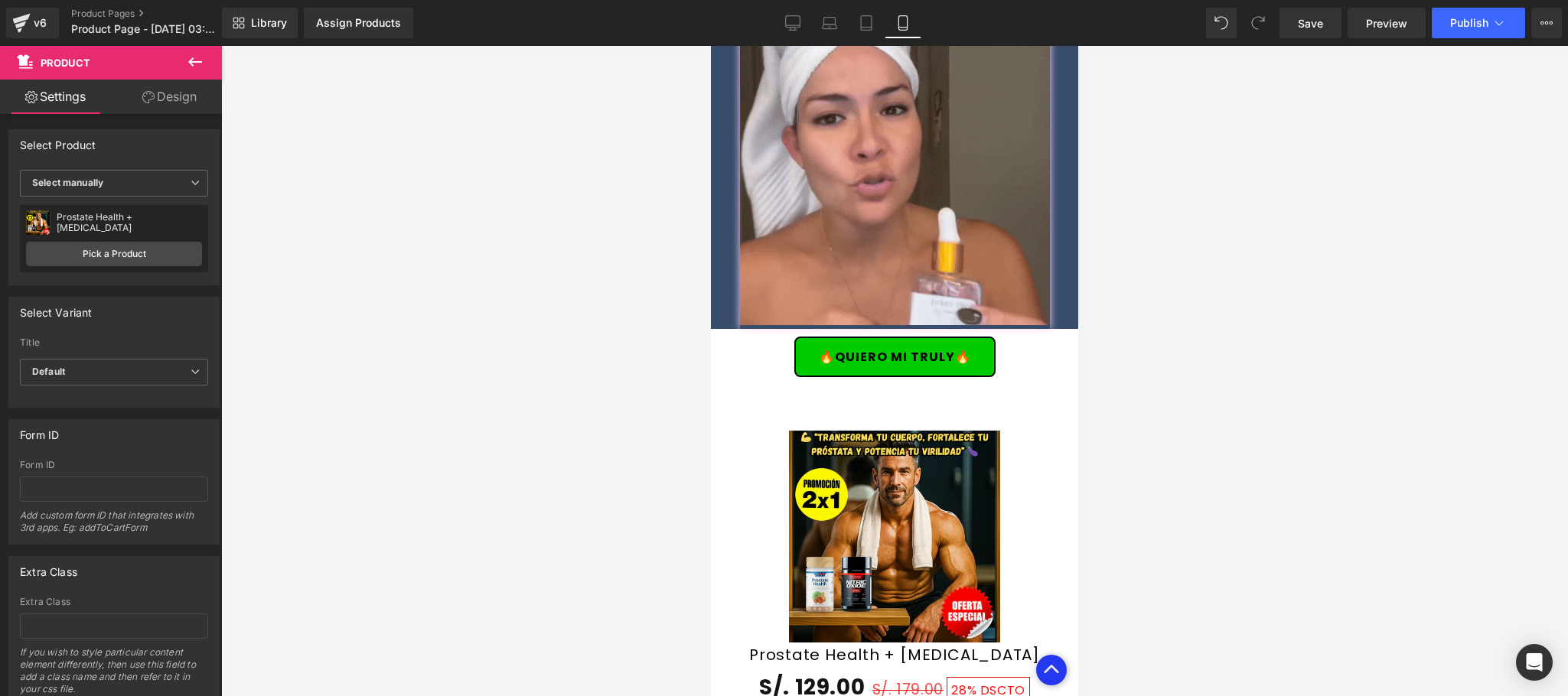
click at [1314, 28] on span "Save" at bounding box center [1310, 23] width 25 height 16
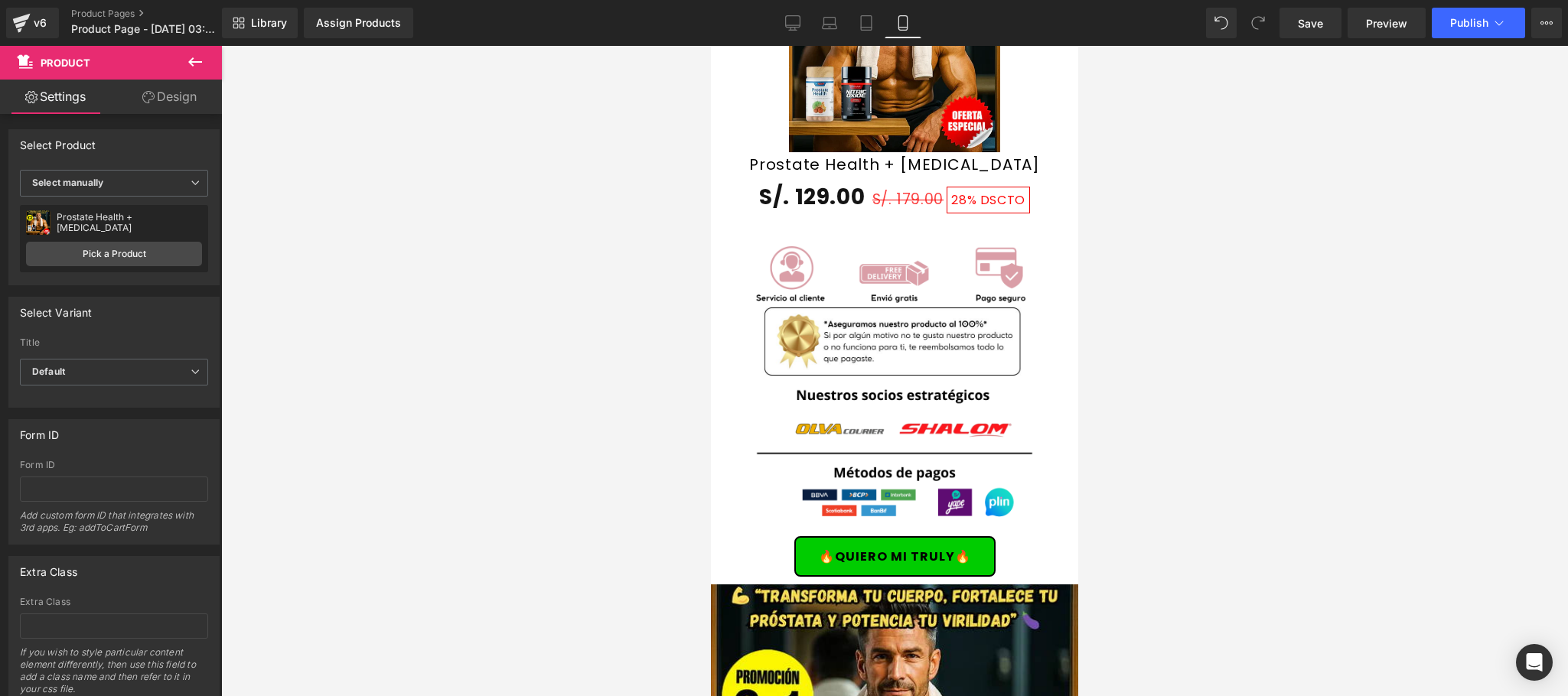
scroll to position [3978, 0]
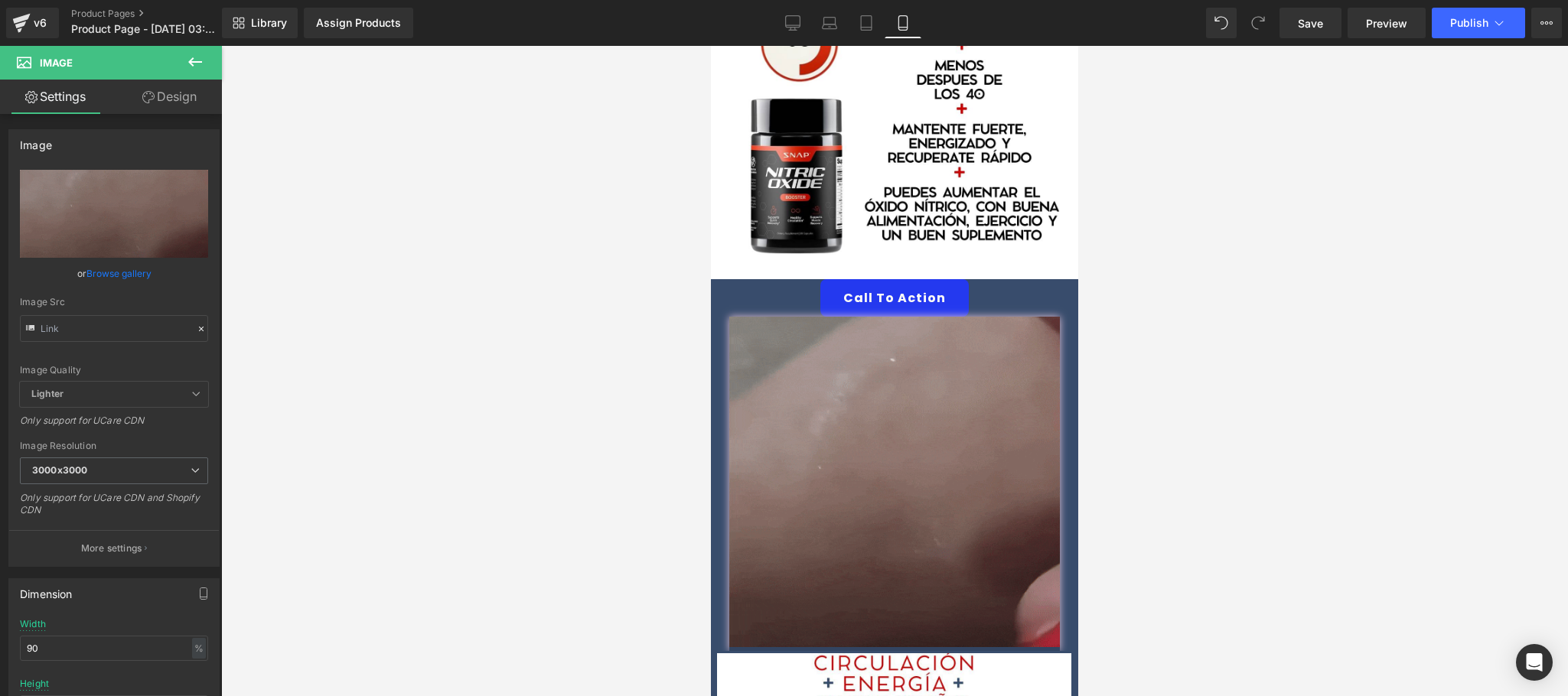
type input "[URL][DOMAIN_NAME]"
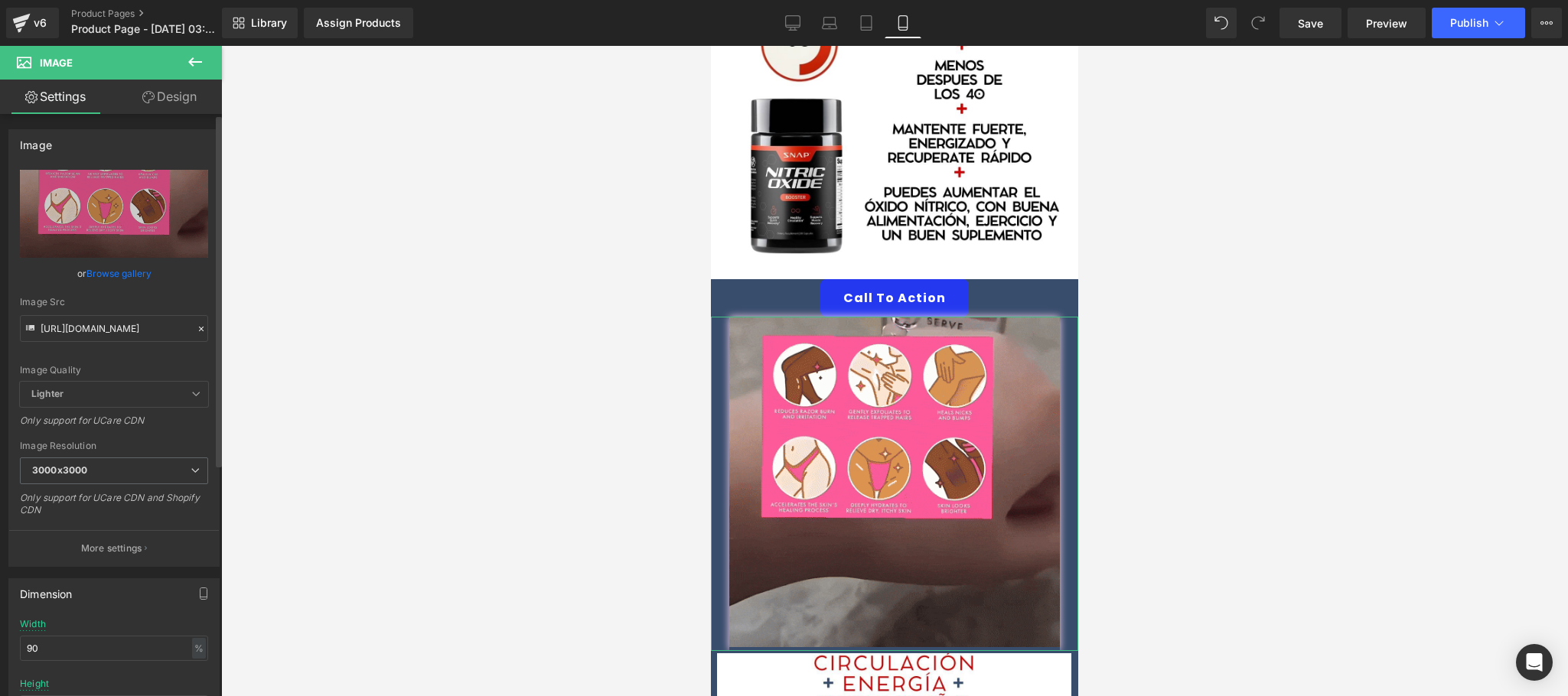
click at [198, 329] on icon at bounding box center [202, 329] width 11 height 11
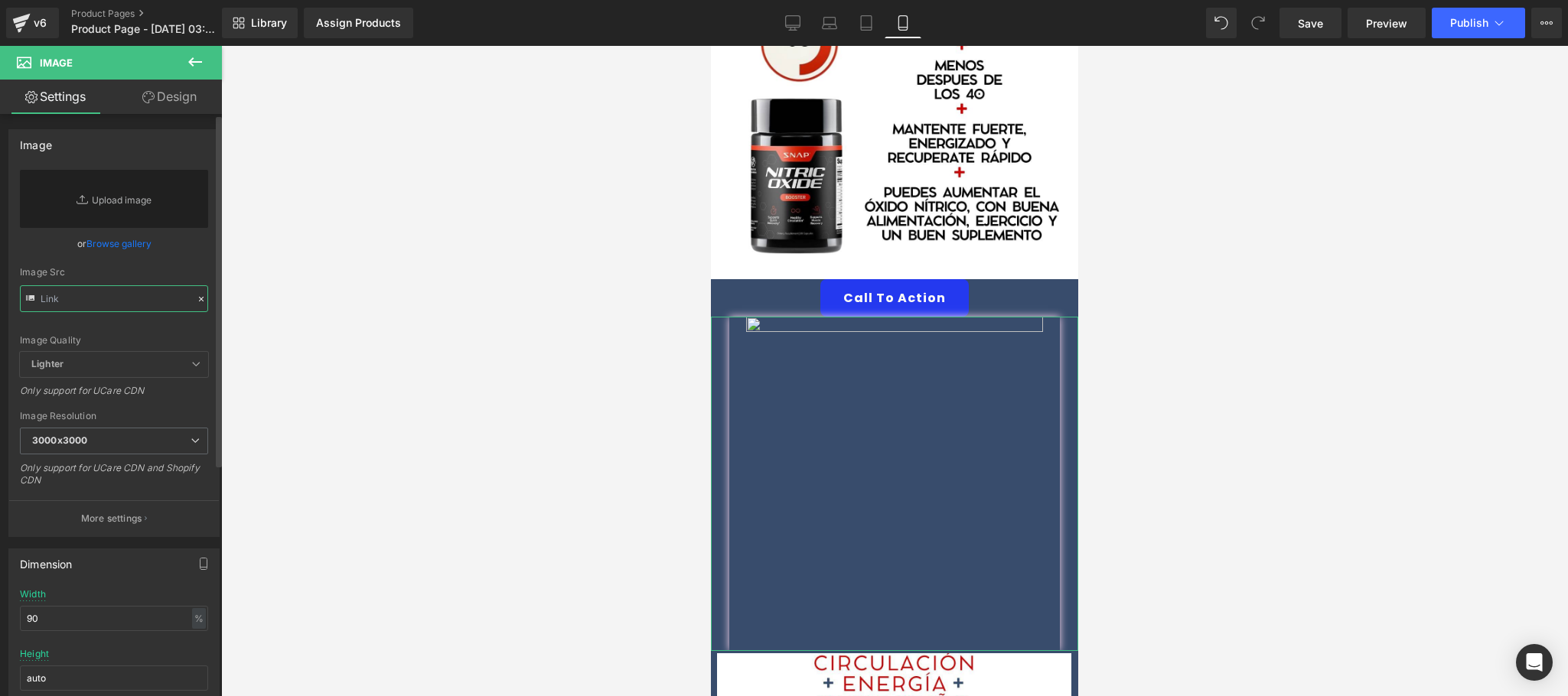
click at [171, 303] on input "text" at bounding box center [114, 299] width 188 height 27
paste input "https://media1.giphy.com/media/v1.Y2lkPTc5MGI3NjExNDIweXRiM2t2MmxhOXg4NmIwZjlna…"
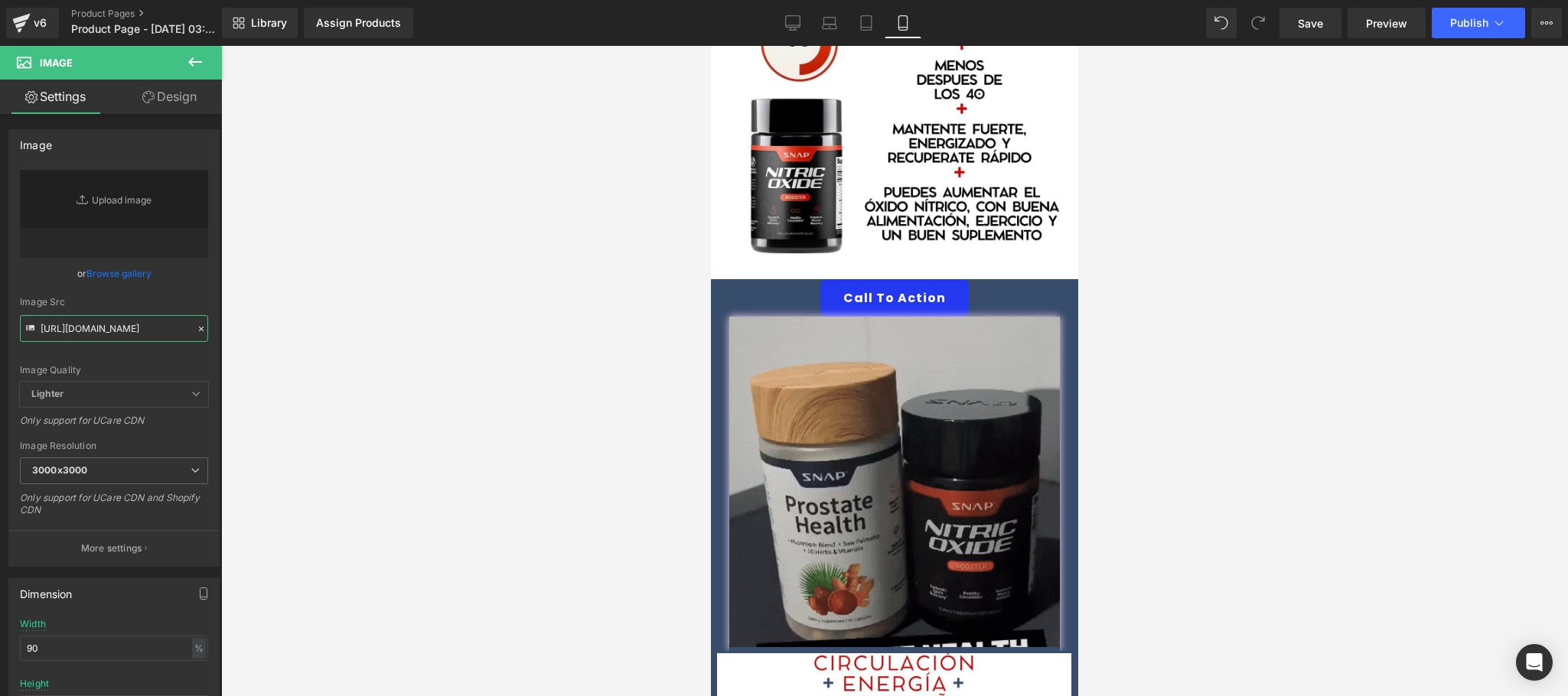
scroll to position [0, 783]
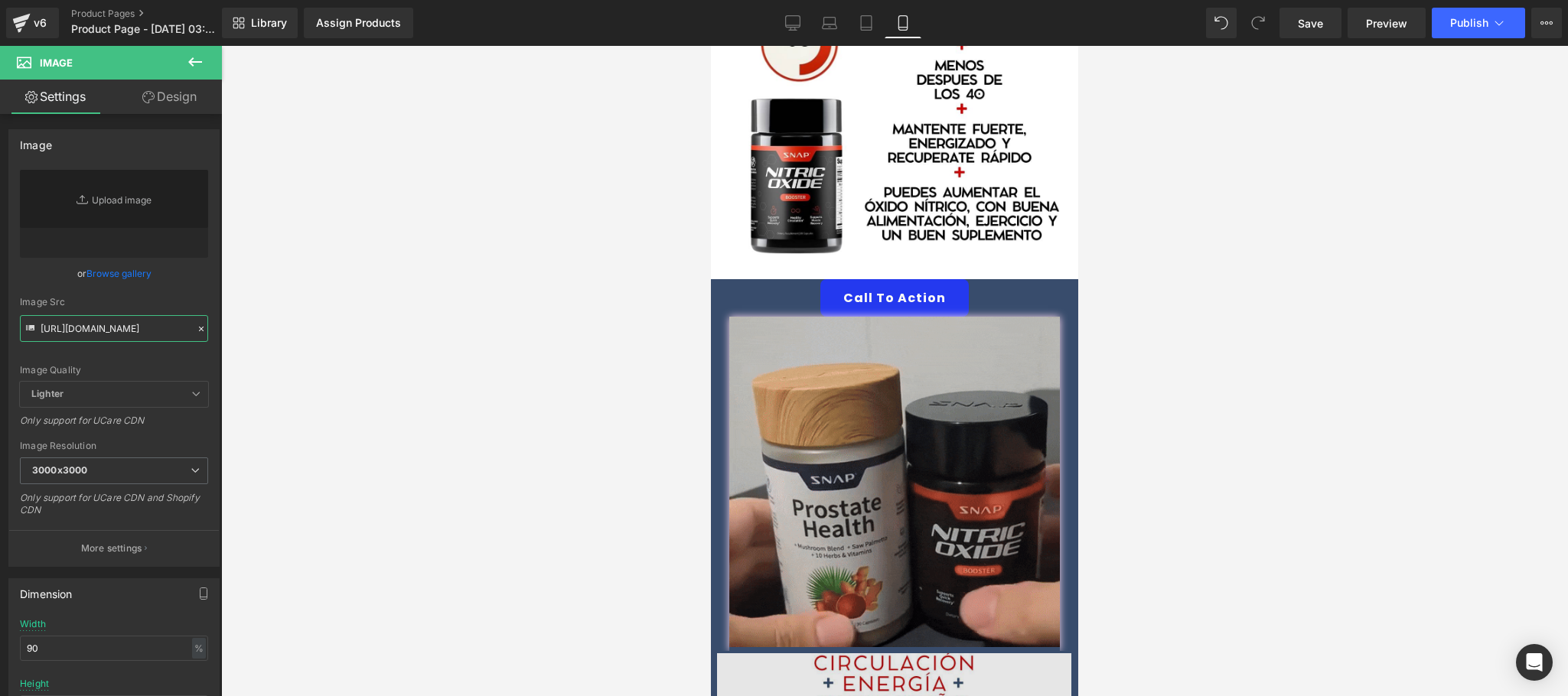
type input "https://media1.giphy.com/media/v1.Y2lkPTc5MGI3NjExNDIweXRiM2t2MmxhOXg4NmIwZjlna…"
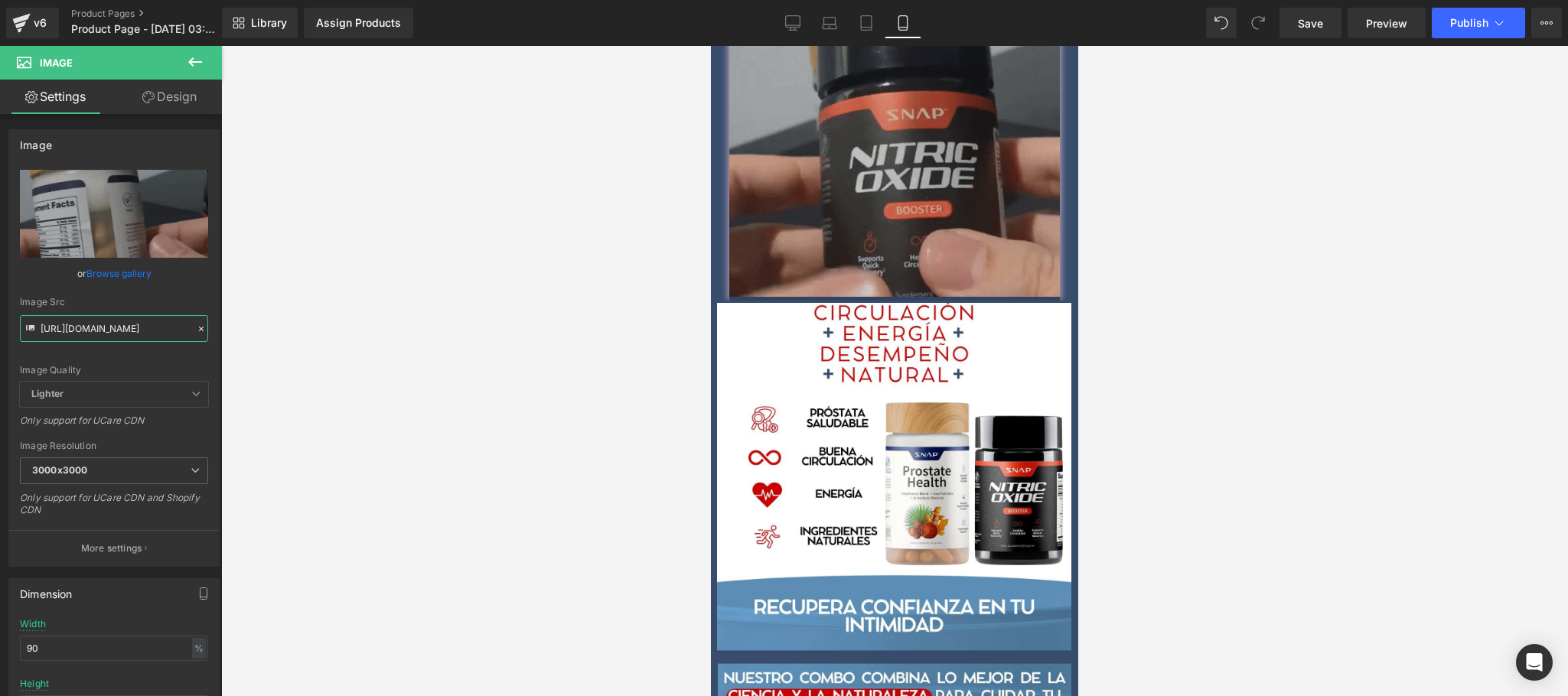
scroll to position [918, 0]
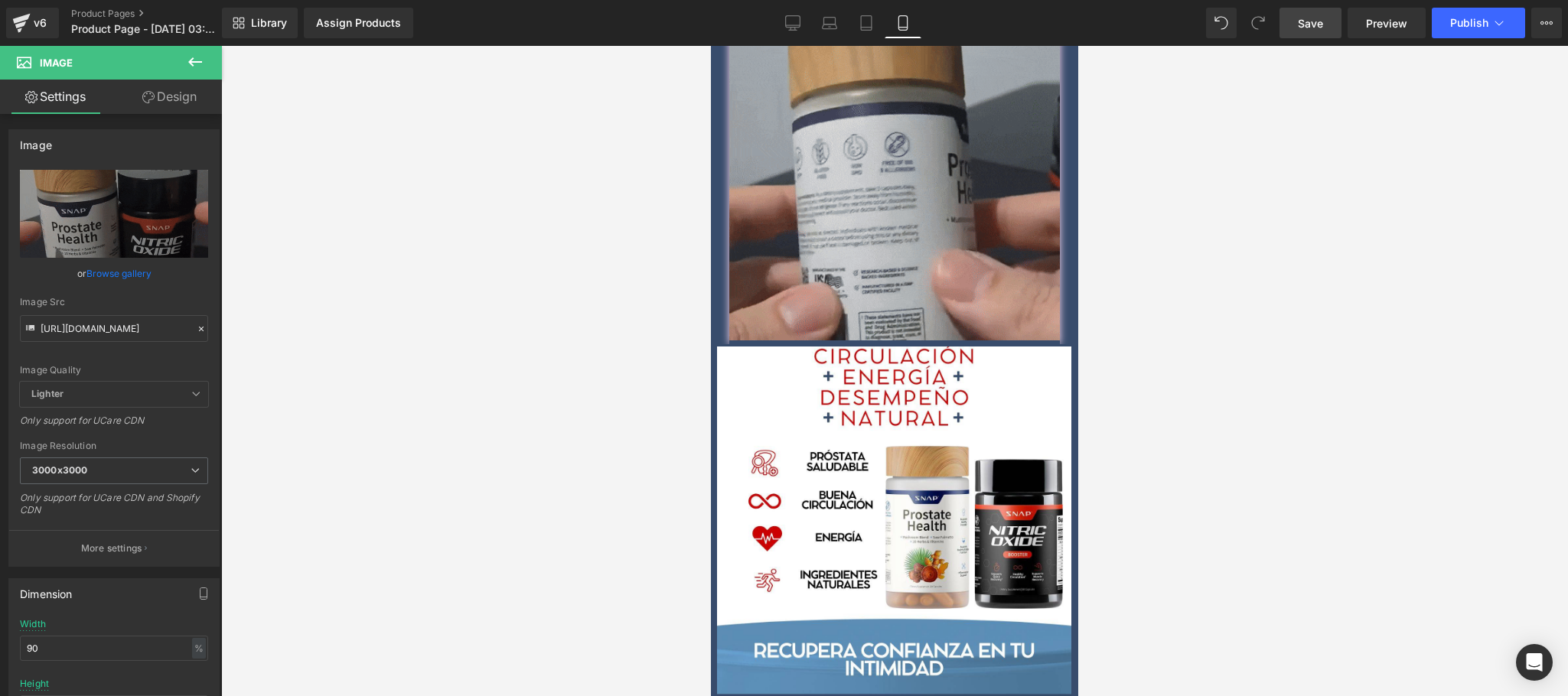
click at [1318, 21] on span "Save" at bounding box center [1310, 23] width 25 height 16
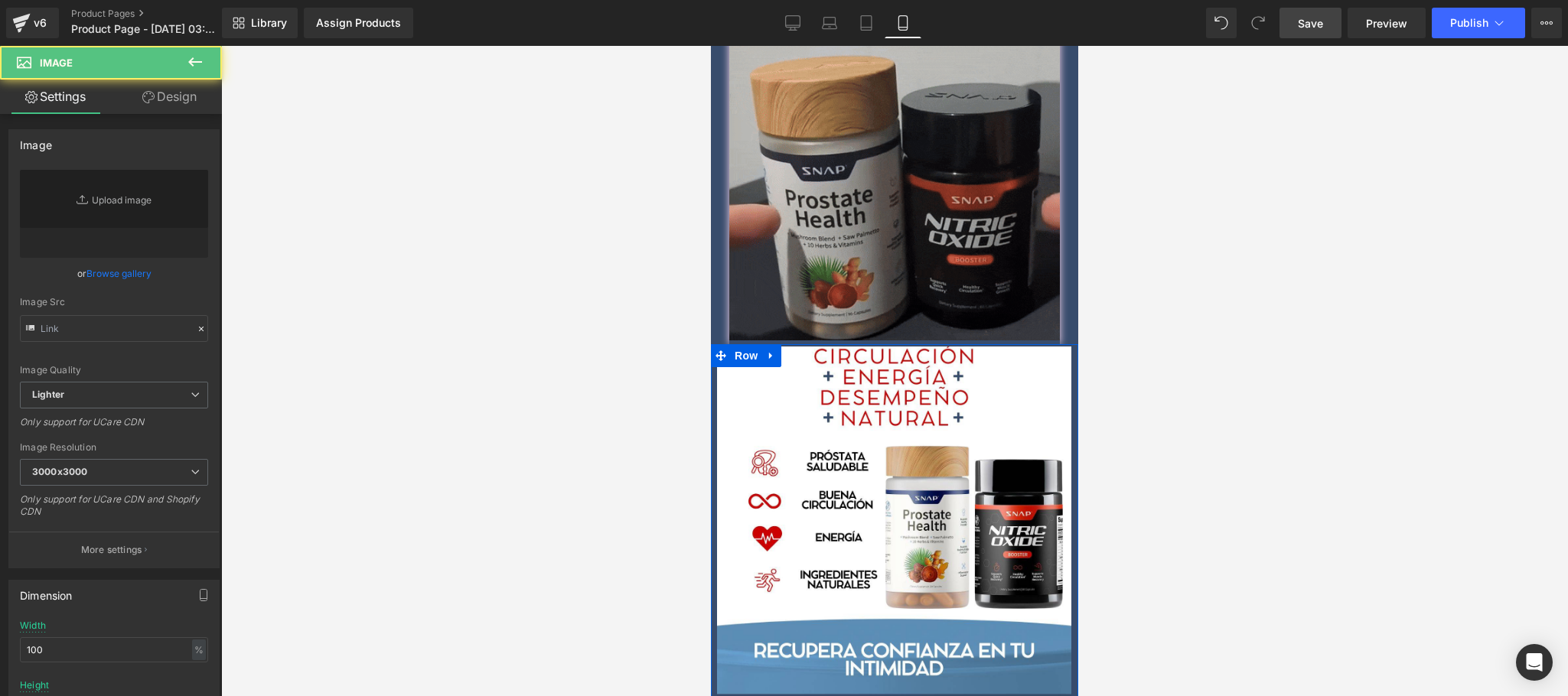
scroll to position [1836, 0]
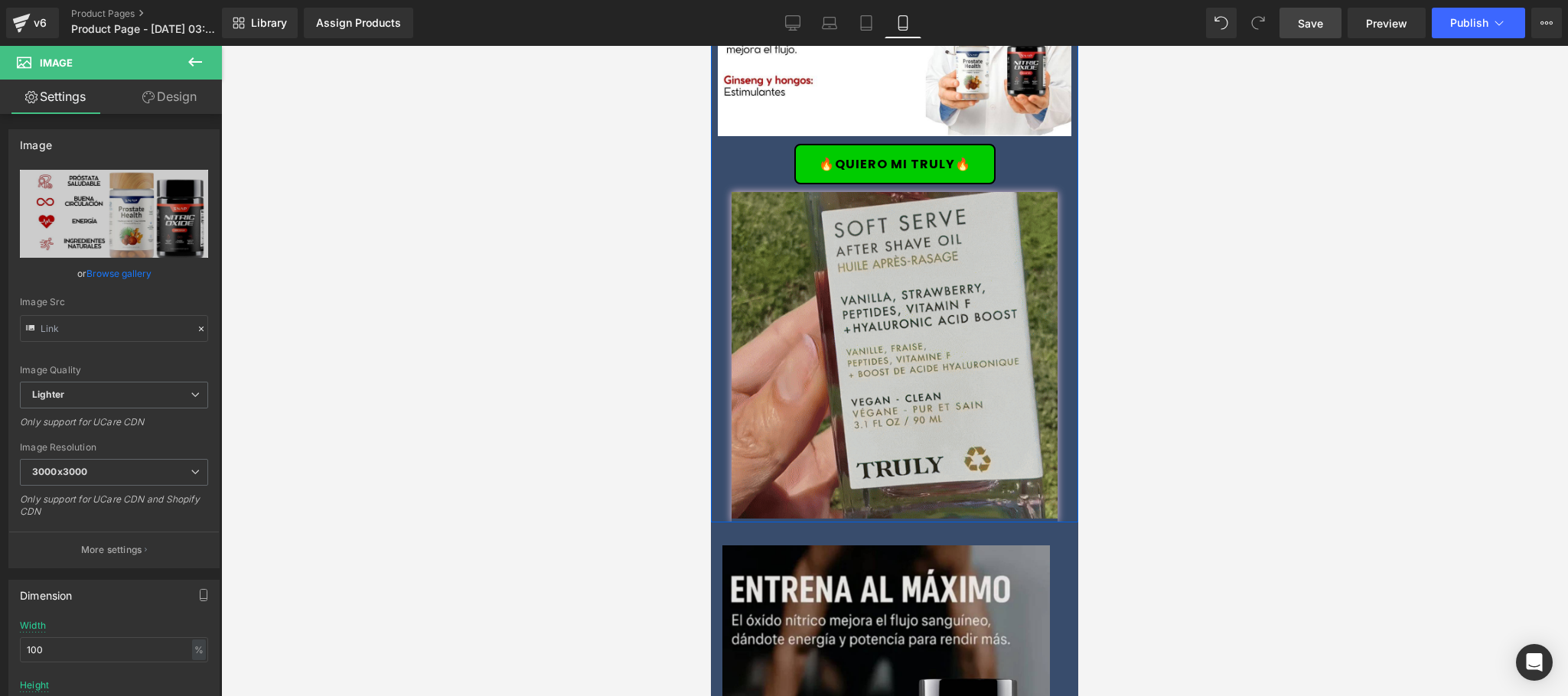
type input "[URL][DOMAIN_NAME]"
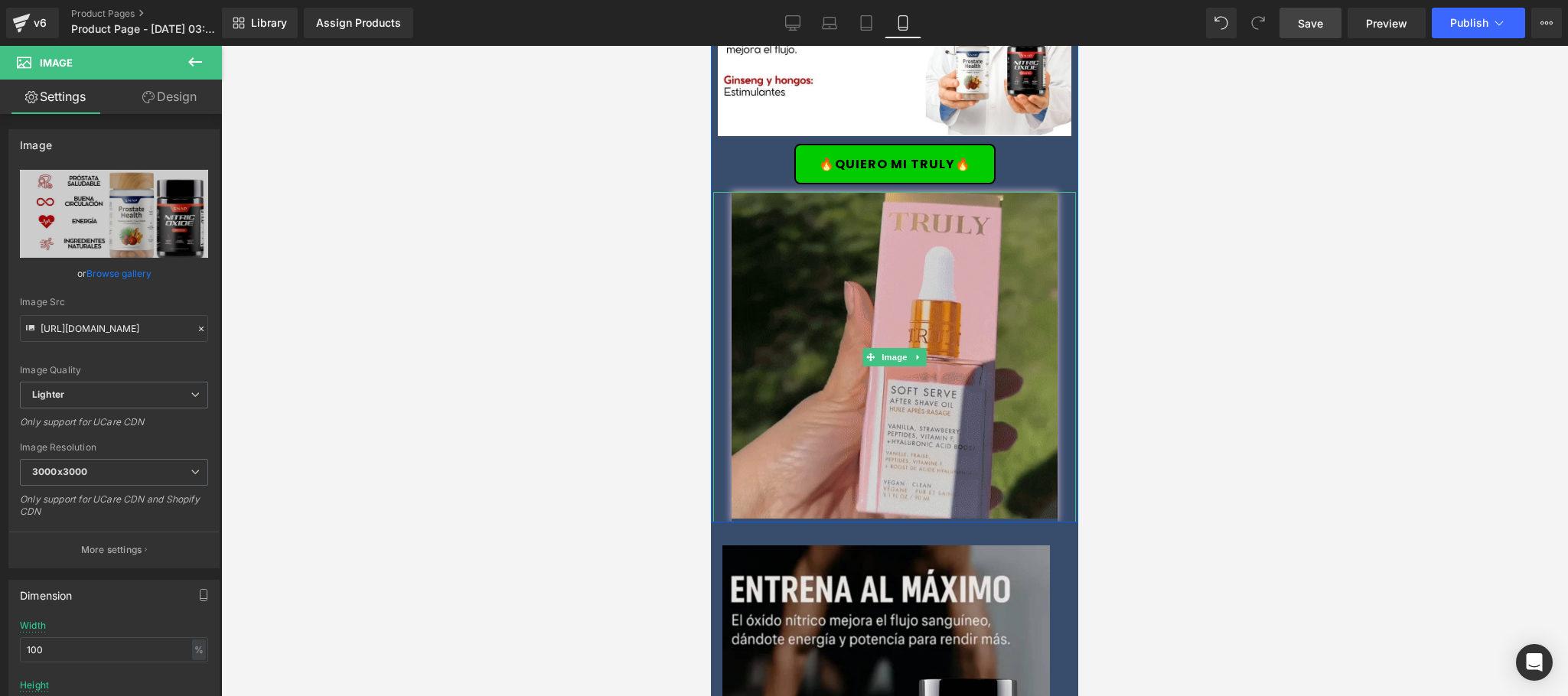
click at [827, 305] on img at bounding box center [895, 357] width 326 height 330
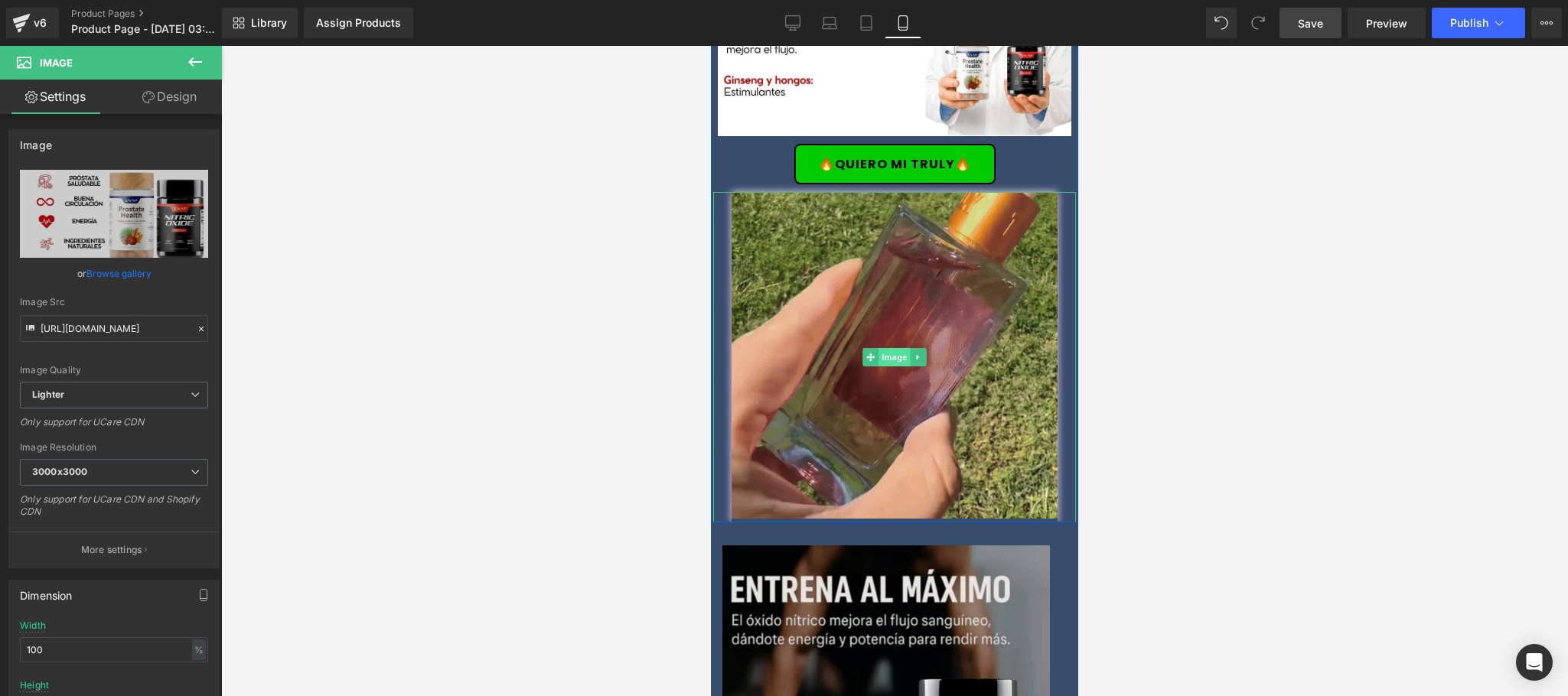
click at [884, 348] on span "Image" at bounding box center [895, 357] width 32 height 18
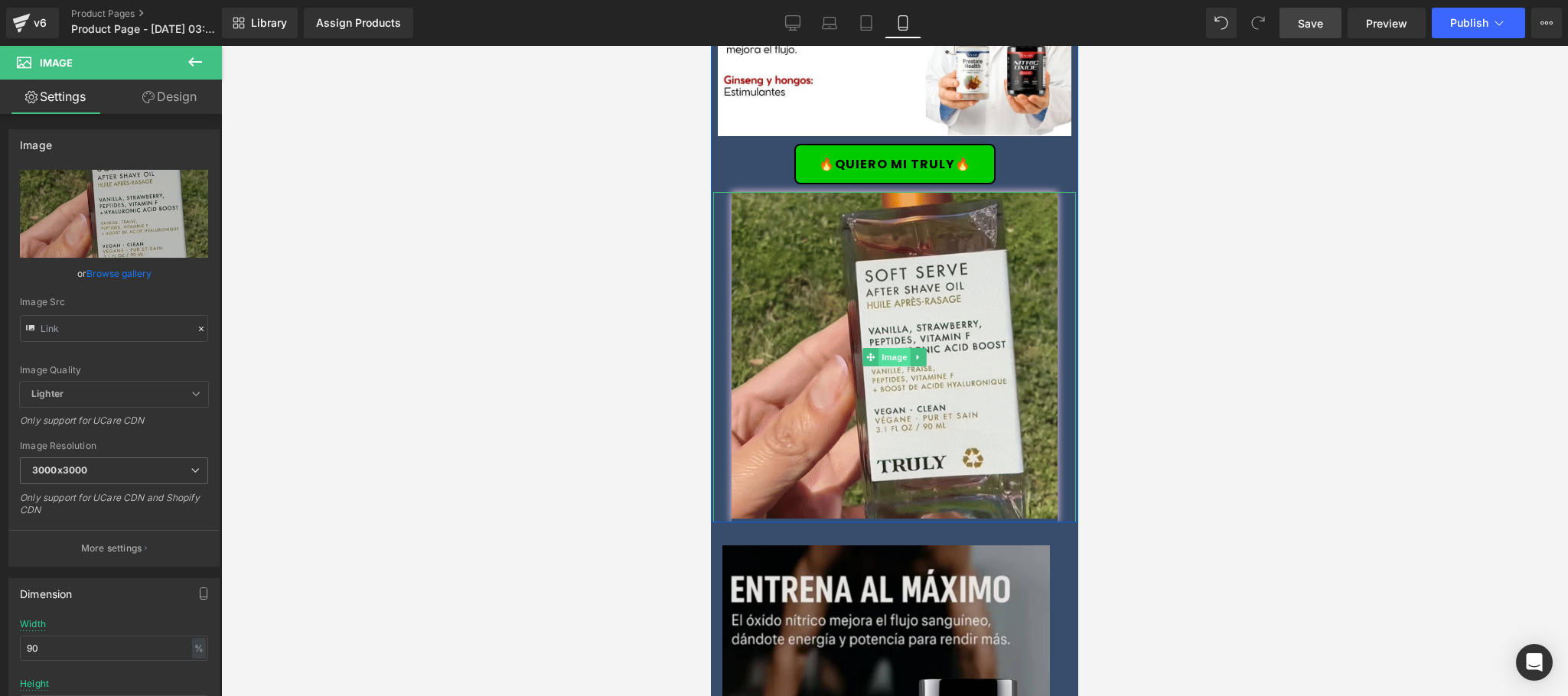
type input "[URL][DOMAIN_NAME]"
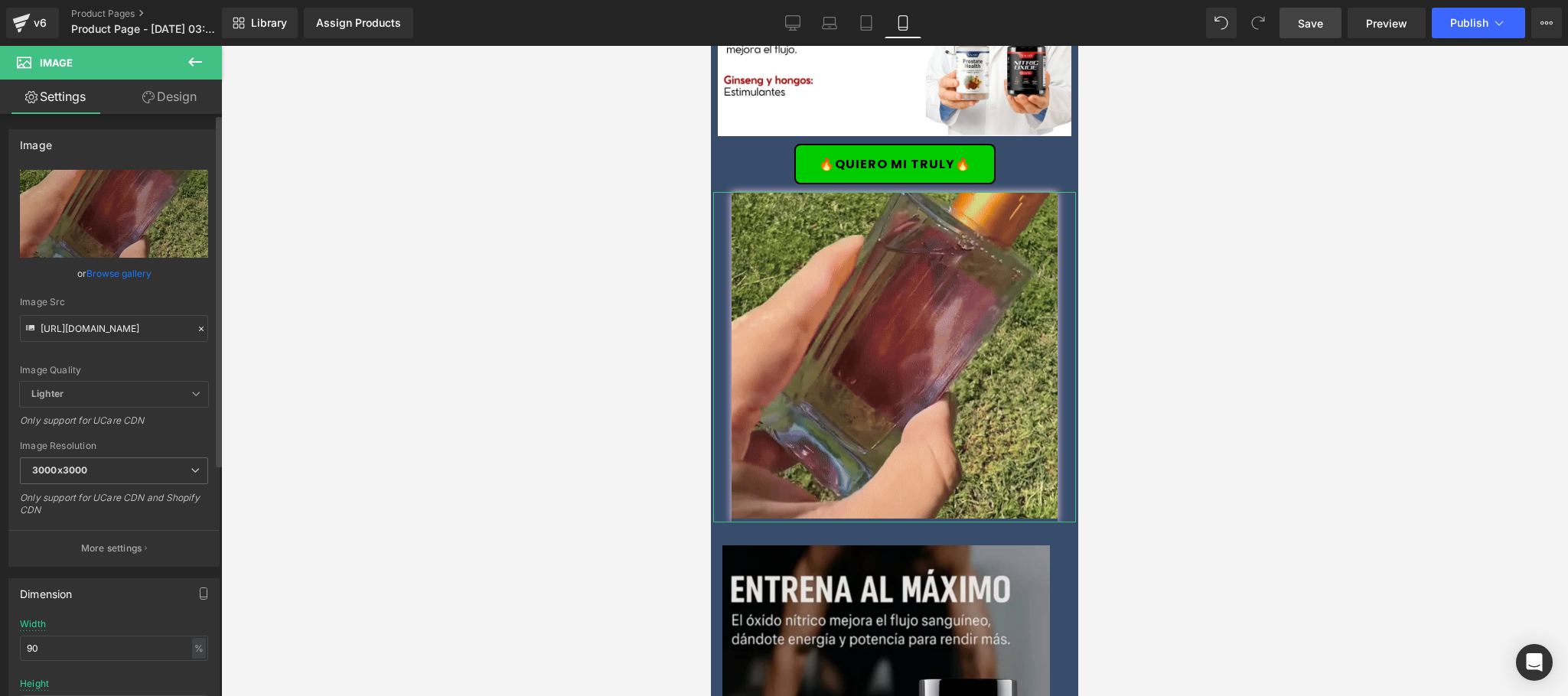
click at [198, 324] on icon at bounding box center [202, 329] width 11 height 11
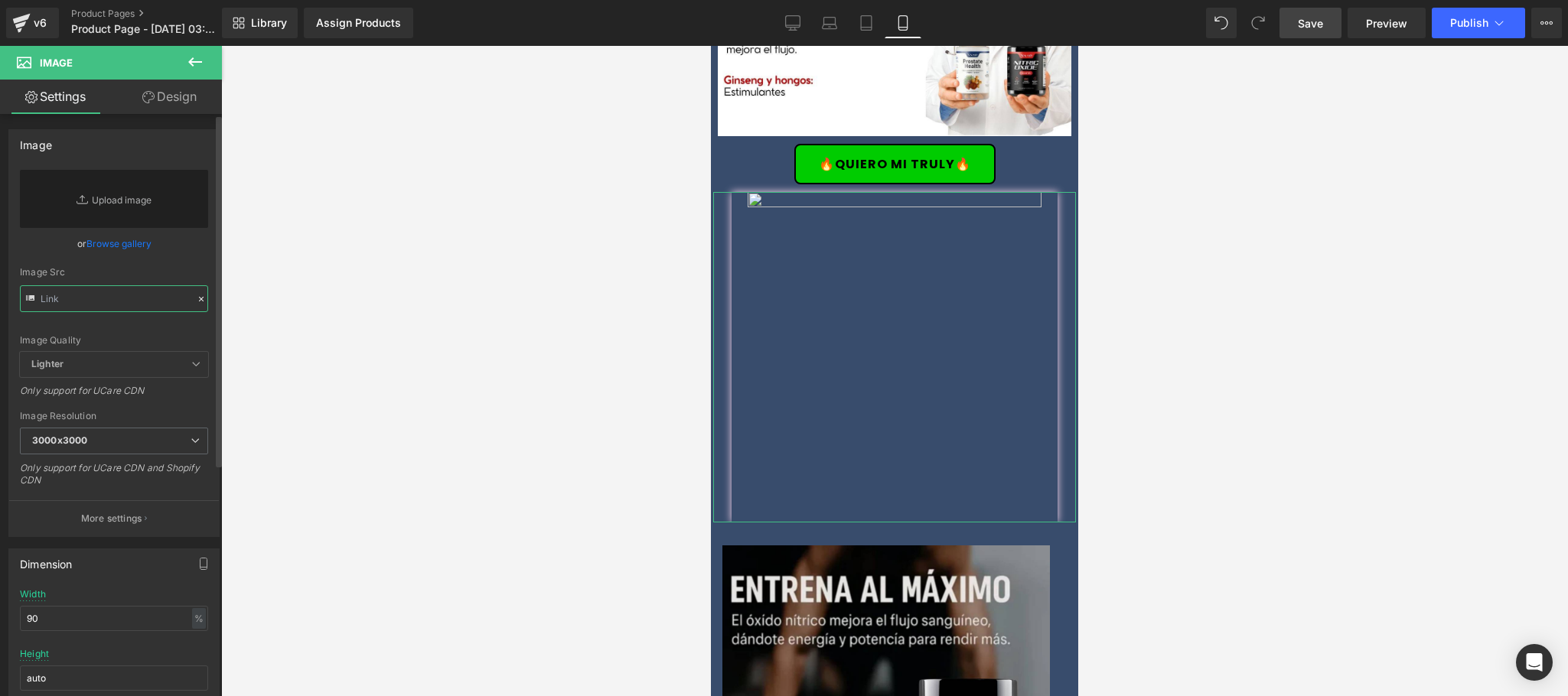
click at [125, 297] on input "text" at bounding box center [114, 299] width 188 height 27
paste input "https://media4.giphy.com/media/v1.Y2lkPTc5MGI3NjExYzNpazZnbTUxYWI4ejA0anVmeXFpe…"
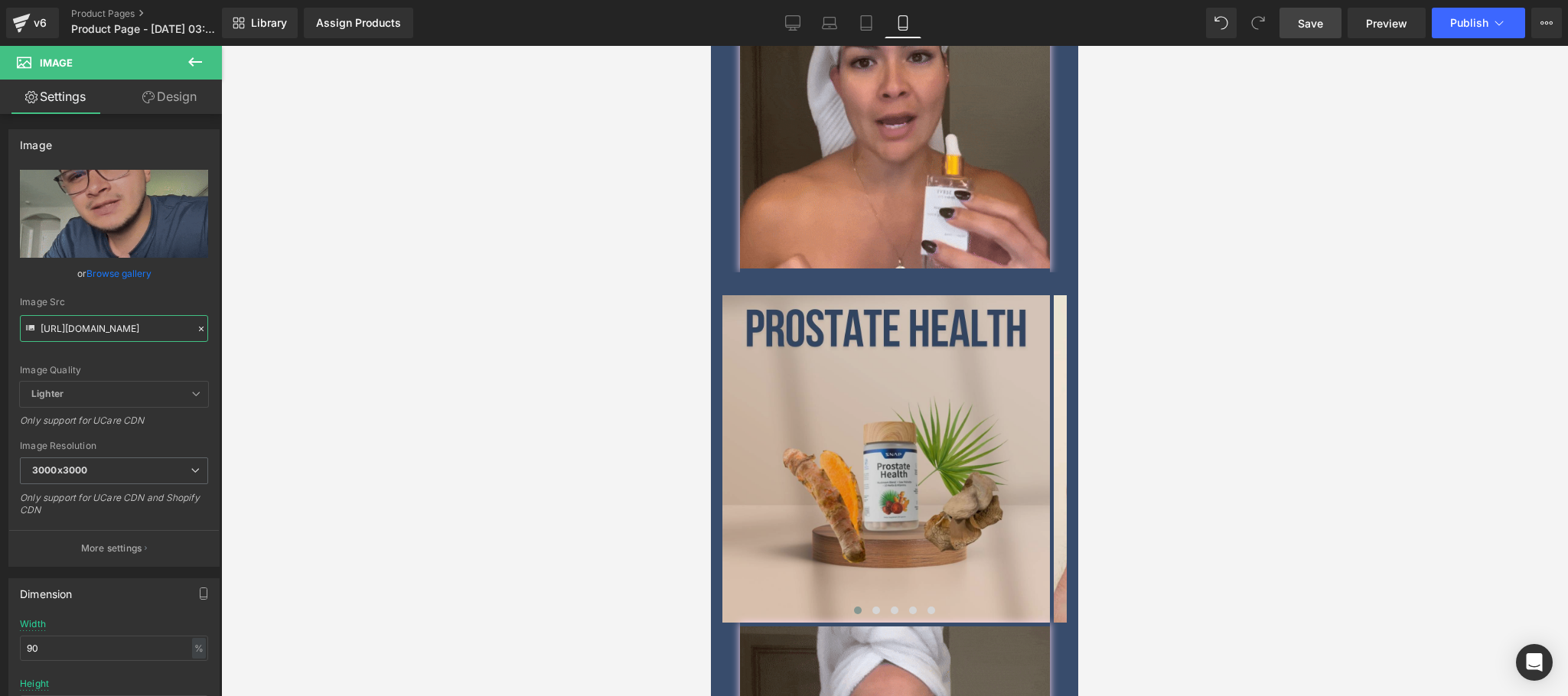
scroll to position [2447, 0]
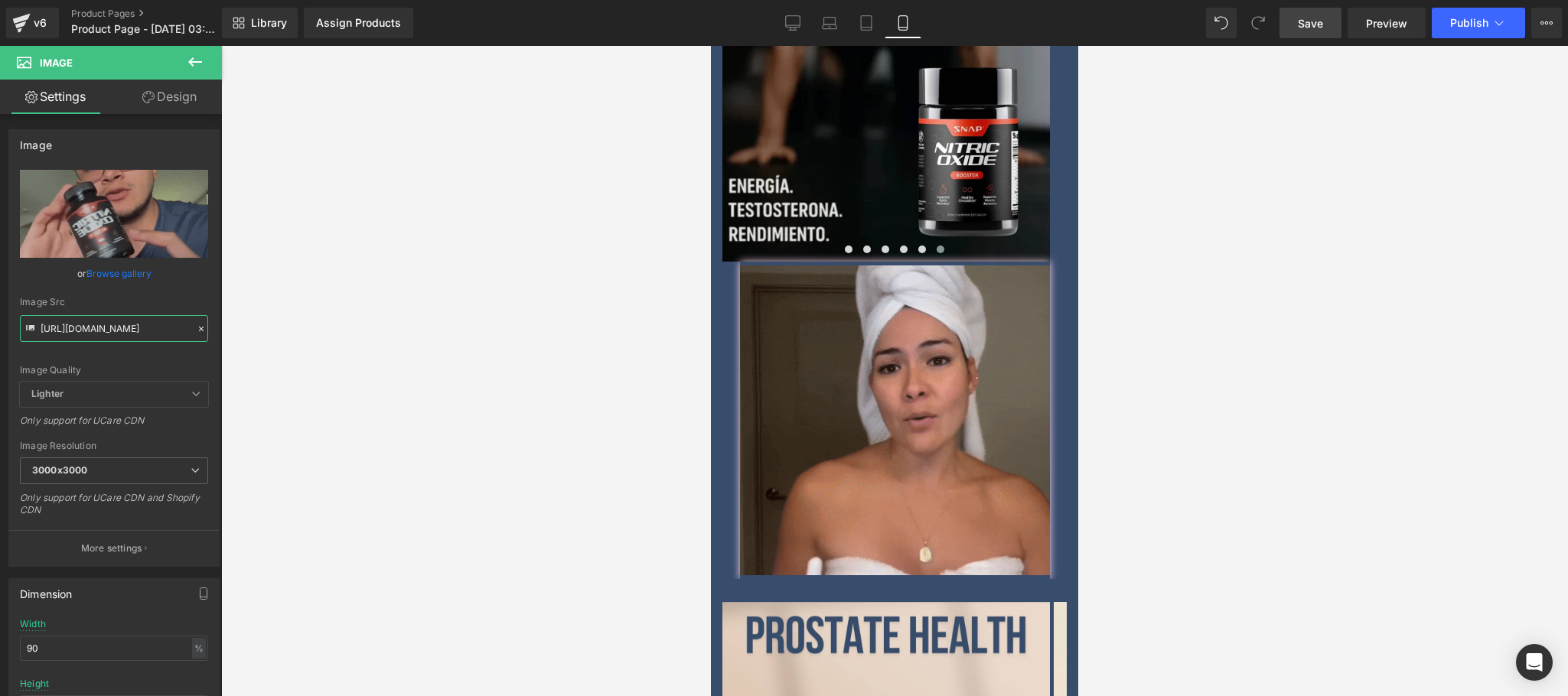
type input "https://media4.giphy.com/media/v1.Y2lkPTc5MGI3NjExYzNpazZnbTUxYWI4ejA0anVmeXFpe…"
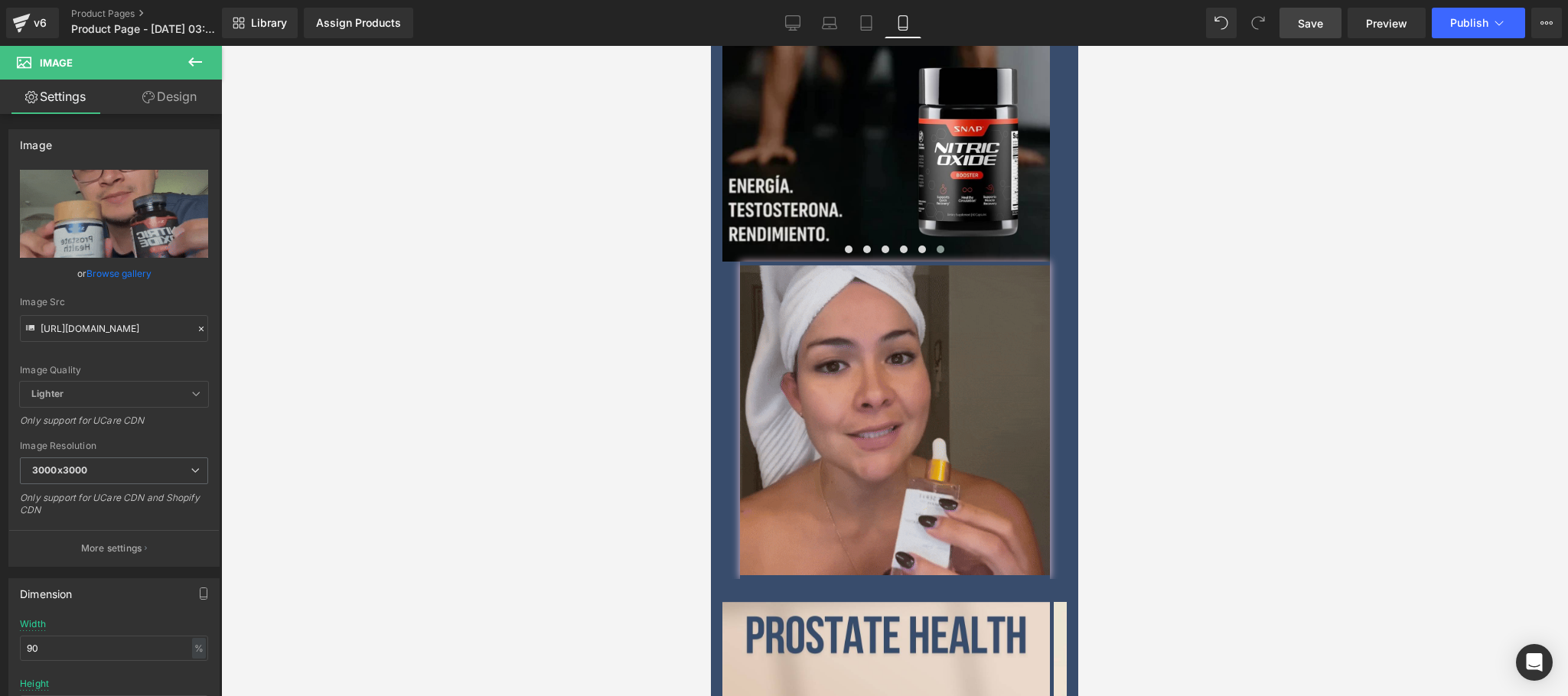
click at [930, 386] on img at bounding box center [895, 420] width 310 height 318
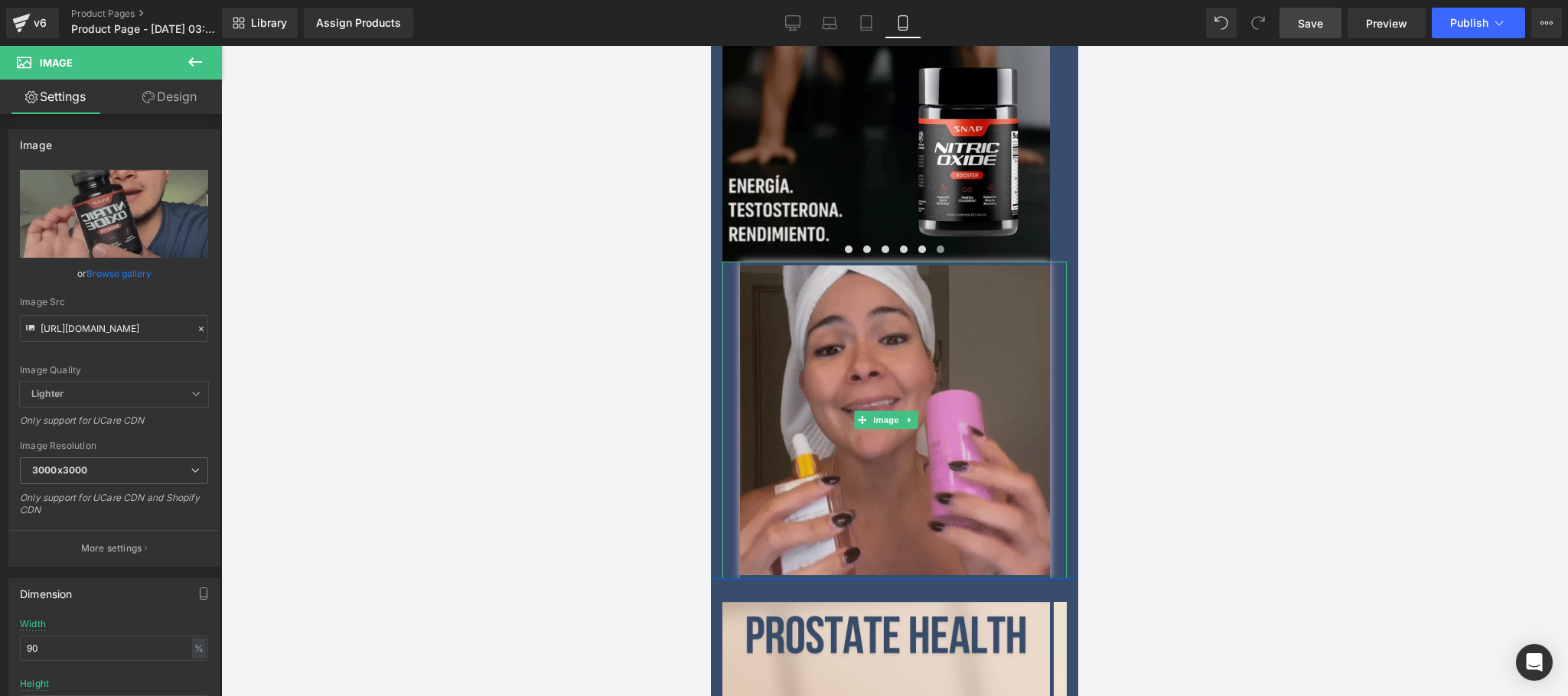
scroll to position [0, 0]
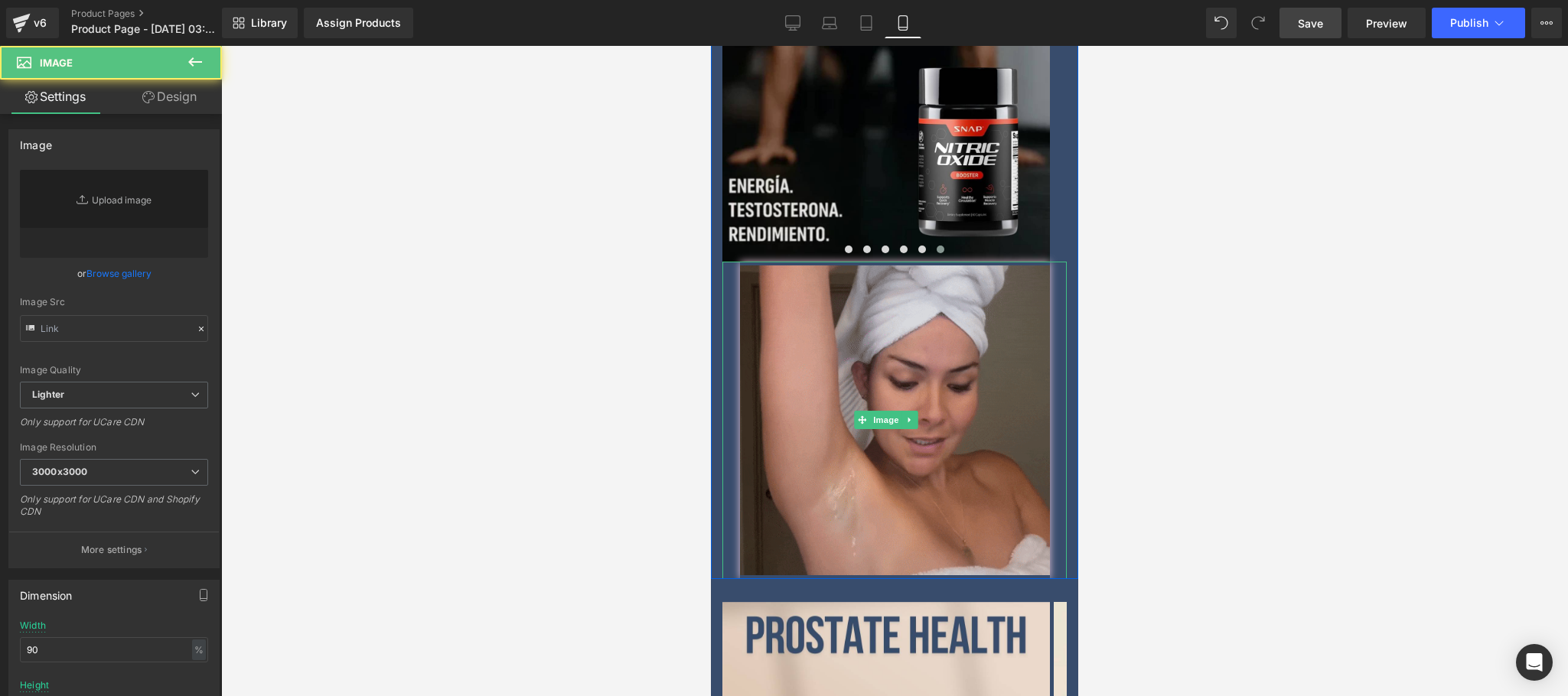
type input "https://media1.giphy.com/media/v1.Y2lkPTc5MGI3NjExeGllZ2d0dTF2bGhmcWVwYjQyN3Qya…"
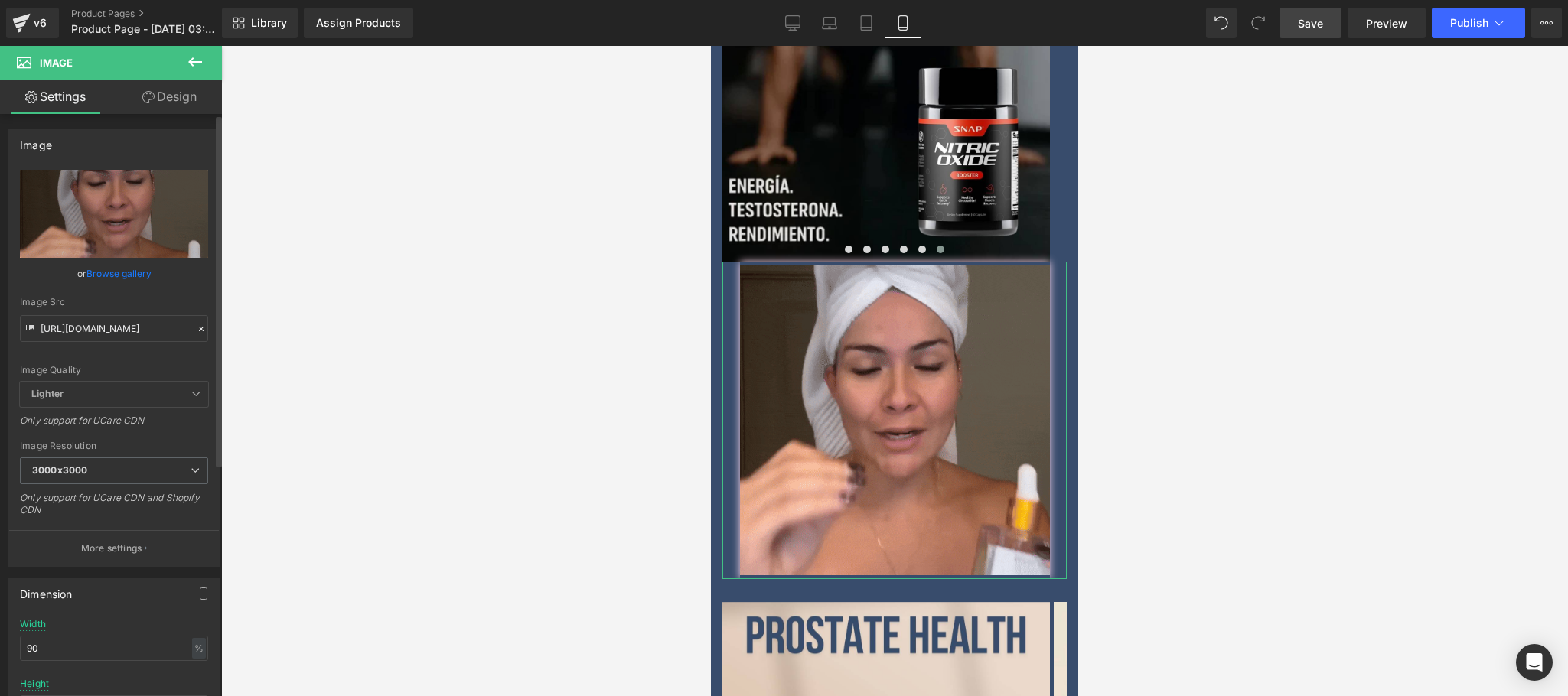
click at [196, 326] on icon at bounding box center [202, 329] width 11 height 11
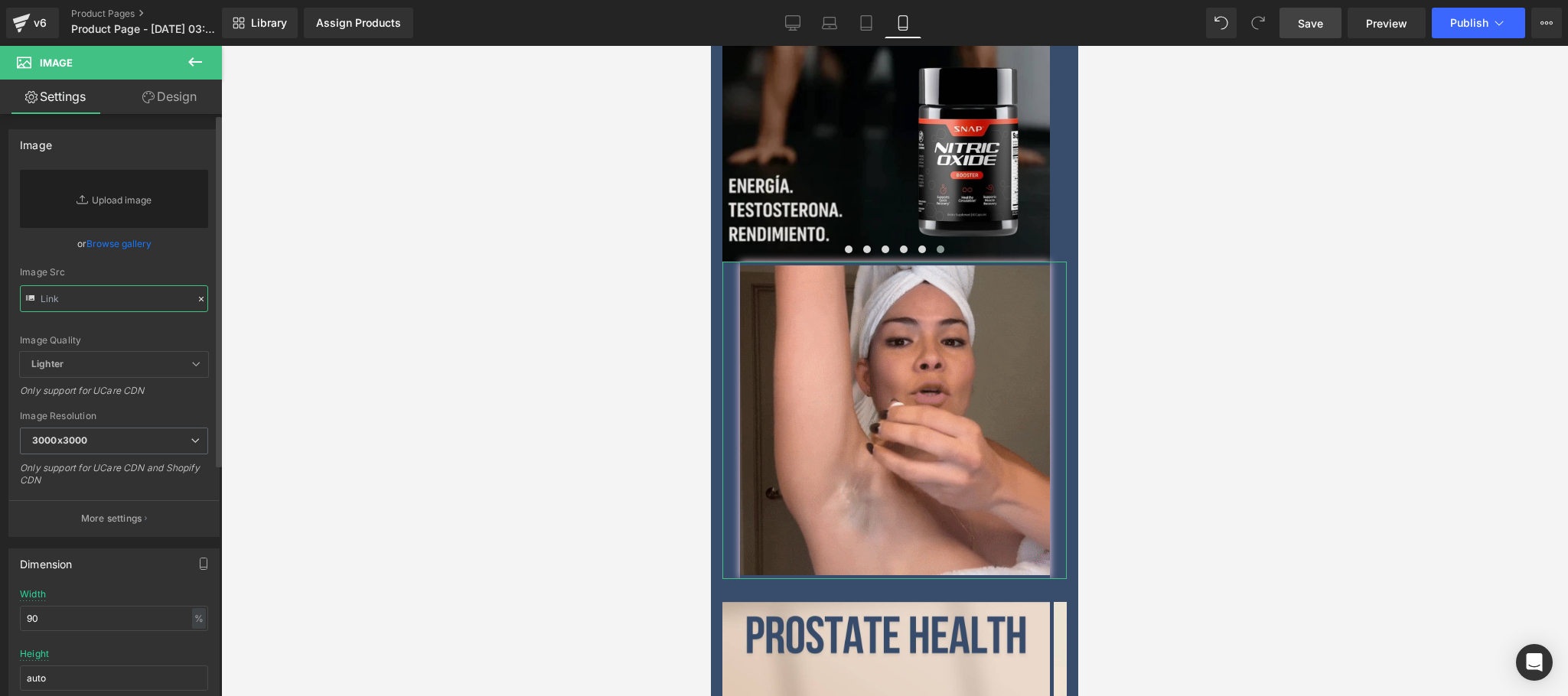
click at [156, 301] on input "text" at bounding box center [114, 299] width 188 height 27
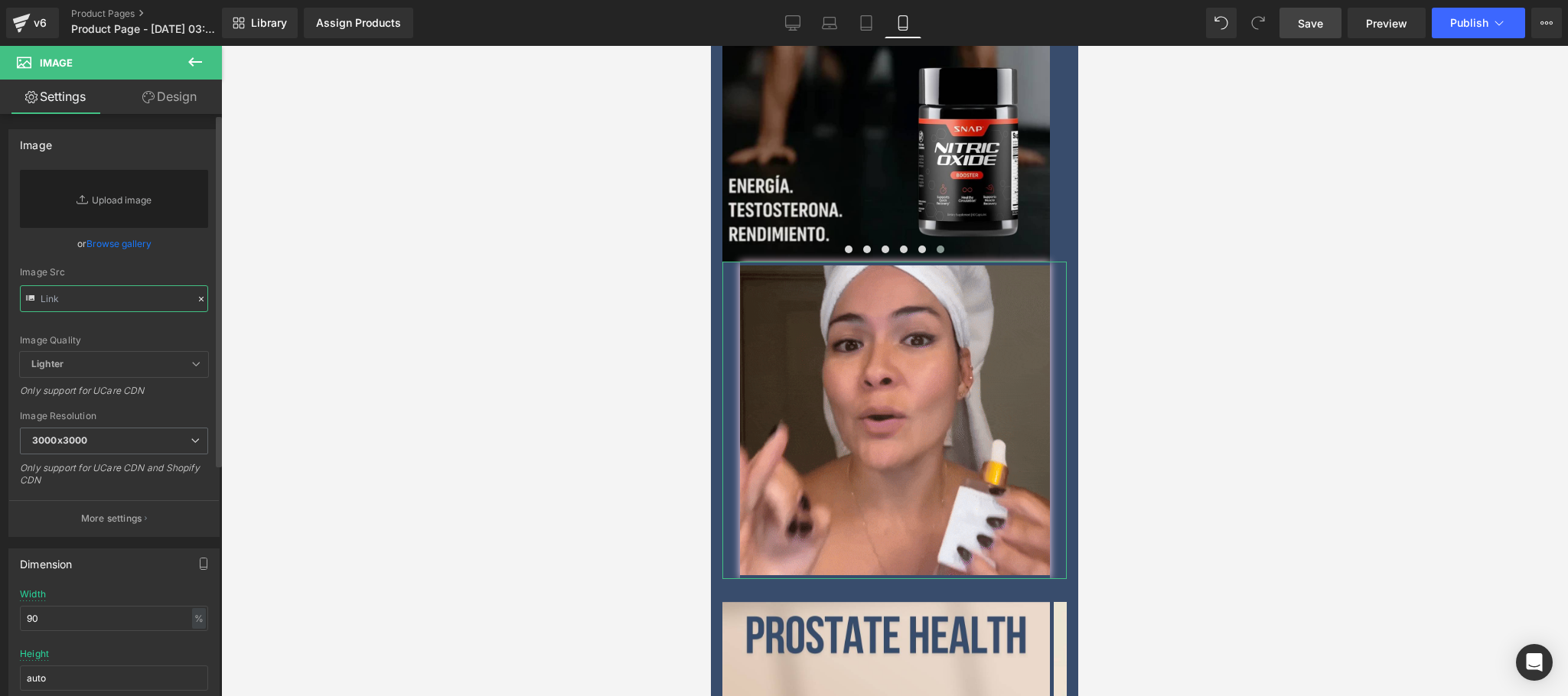
click at [107, 301] on input "text" at bounding box center [114, 299] width 188 height 27
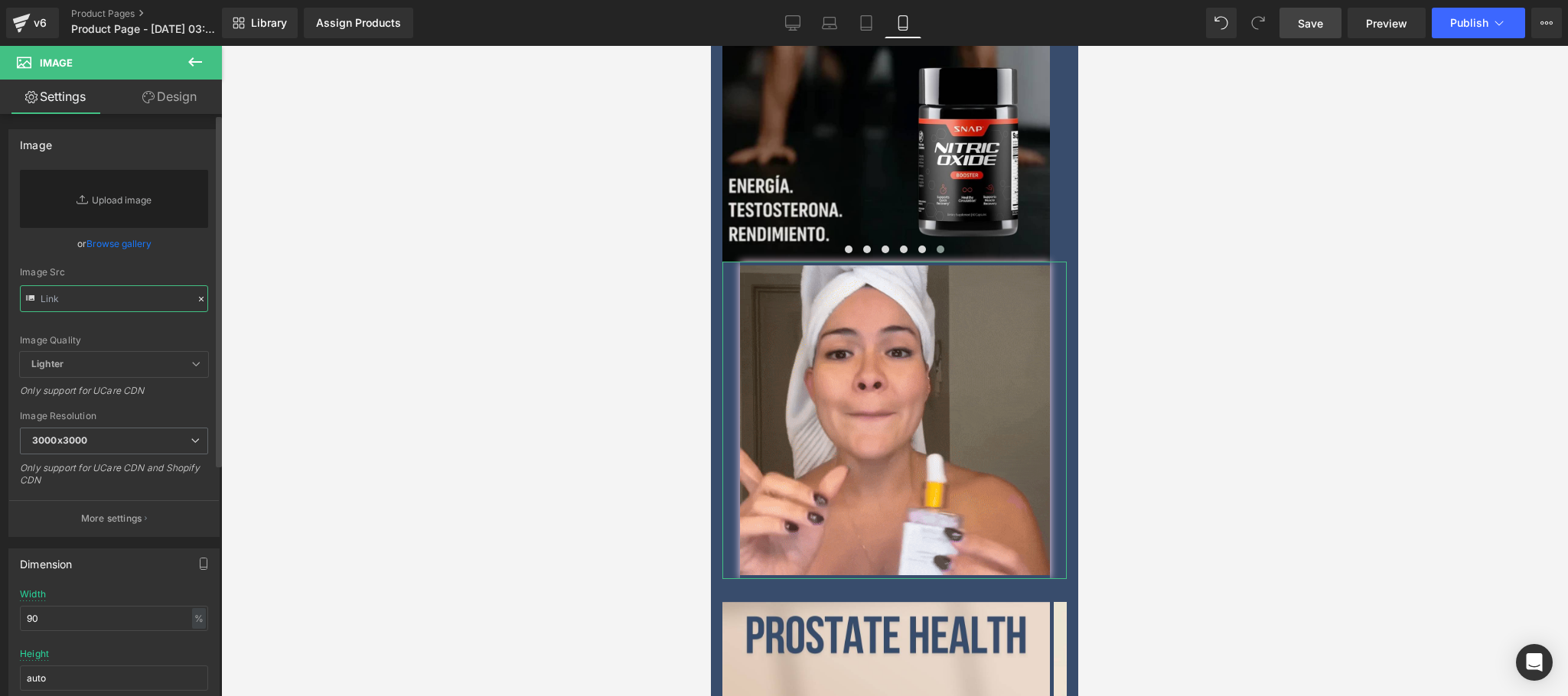
click at [107, 301] on input "text" at bounding box center [114, 299] width 188 height 27
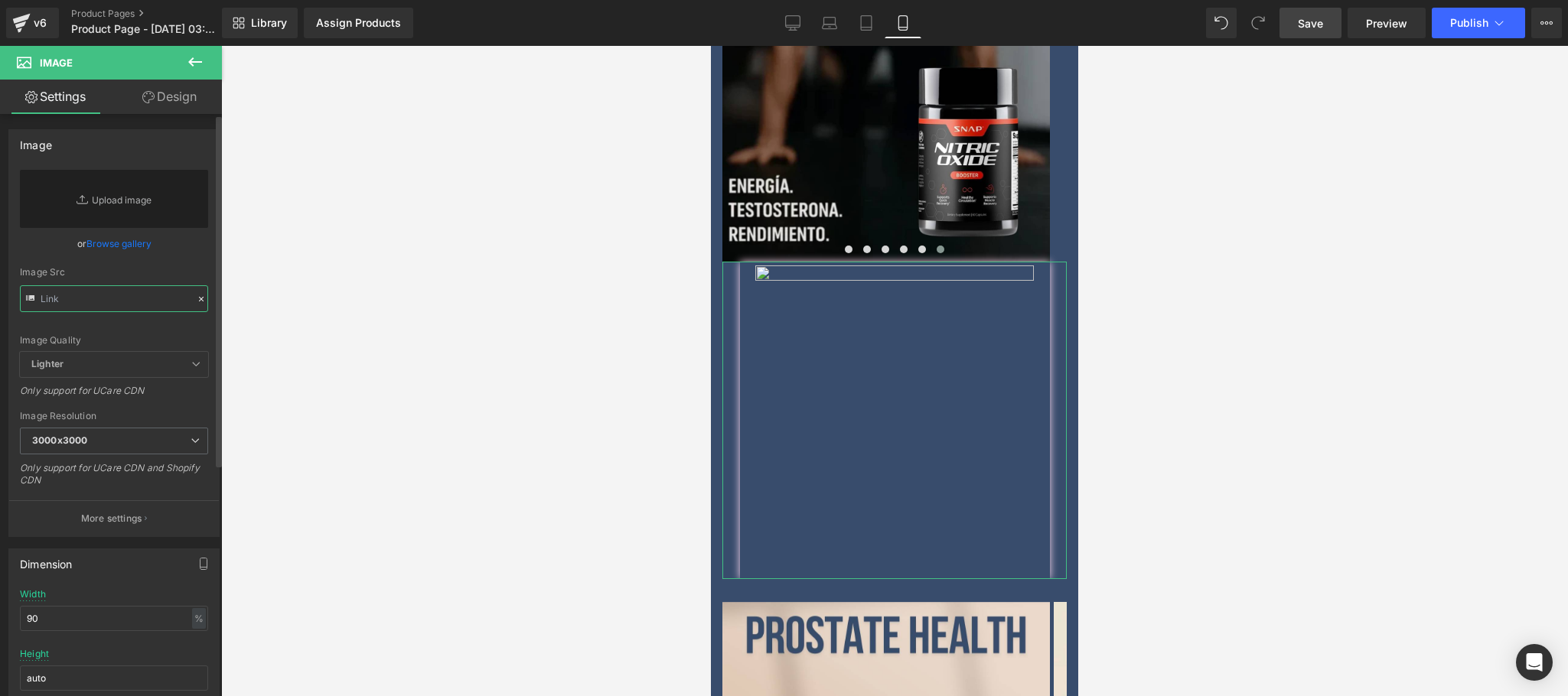
paste input "https://media3.giphy.com/media/v1.Y2lkPTc5MGI3NjExdm1qZ2U5dmlxbnhibGY0MHNvc2poM…"
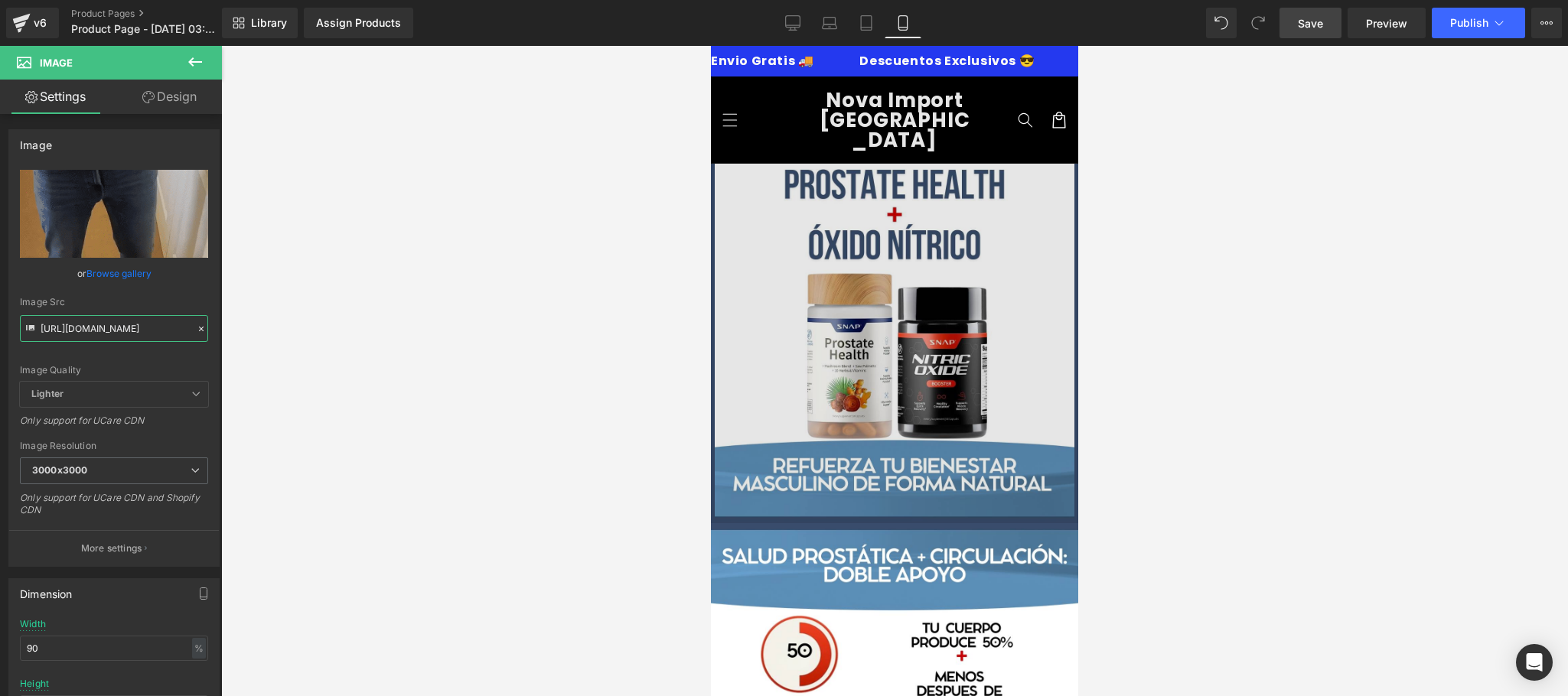
scroll to position [261, 0]
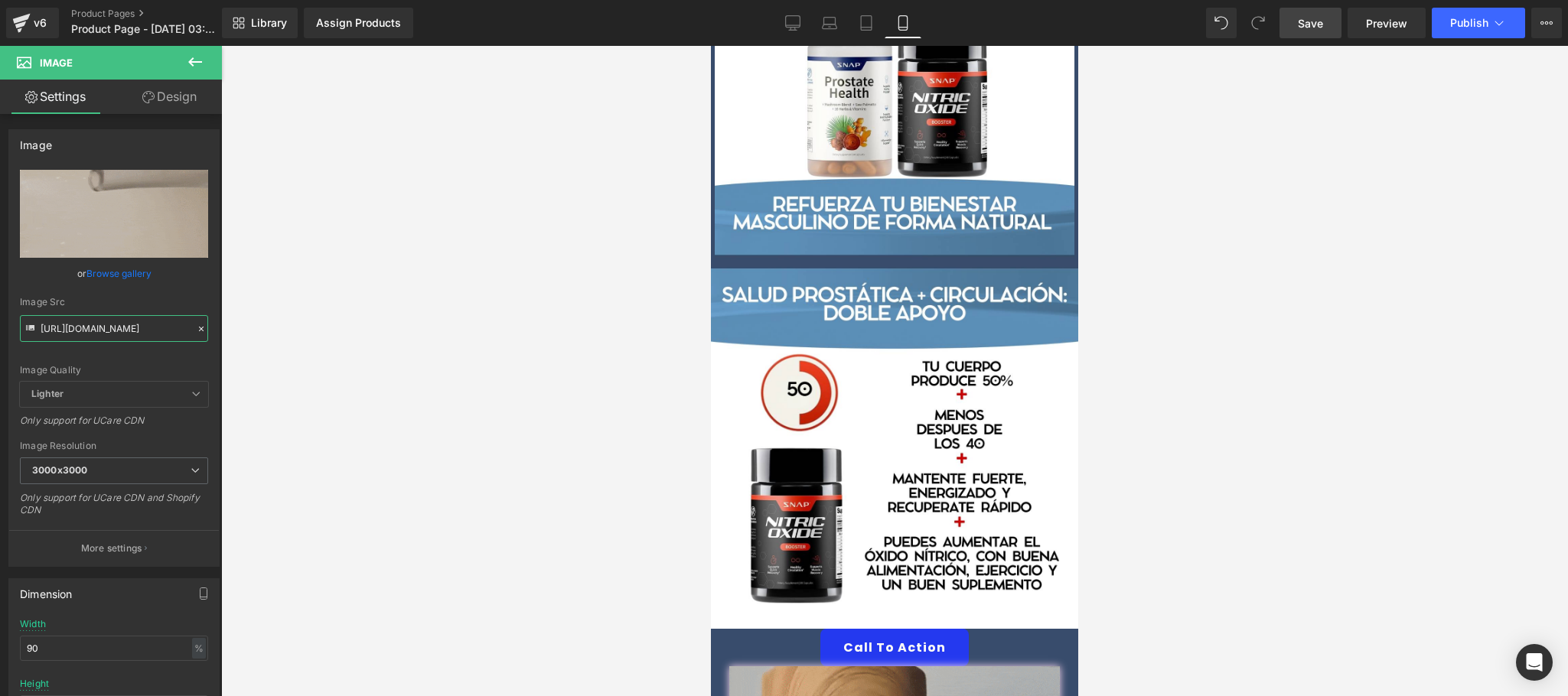
type input "https://media3.giphy.com/media/v1.Y2lkPTc5MGI3NjExdm1qZ2U5dmlxbnhibGY0MHNvc2poM…"
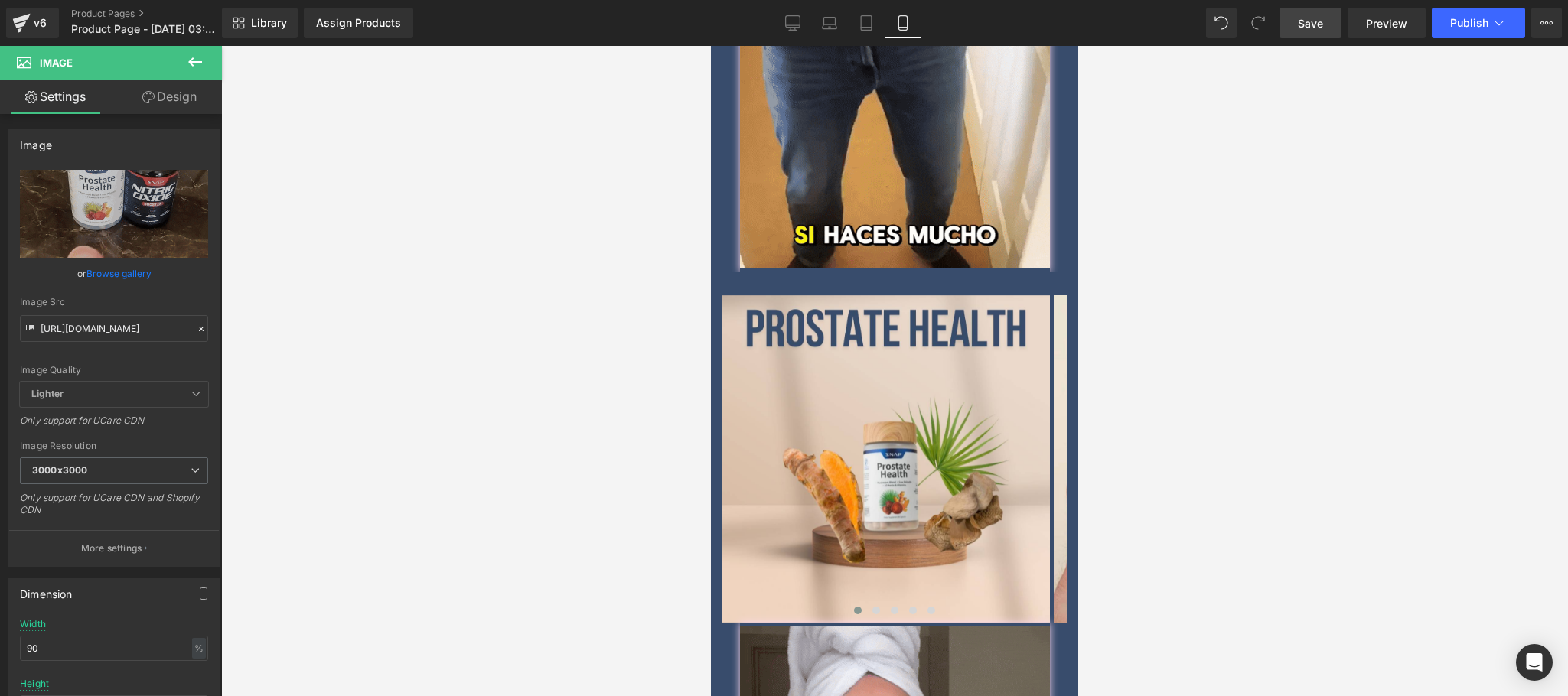
scroll to position [0, 0]
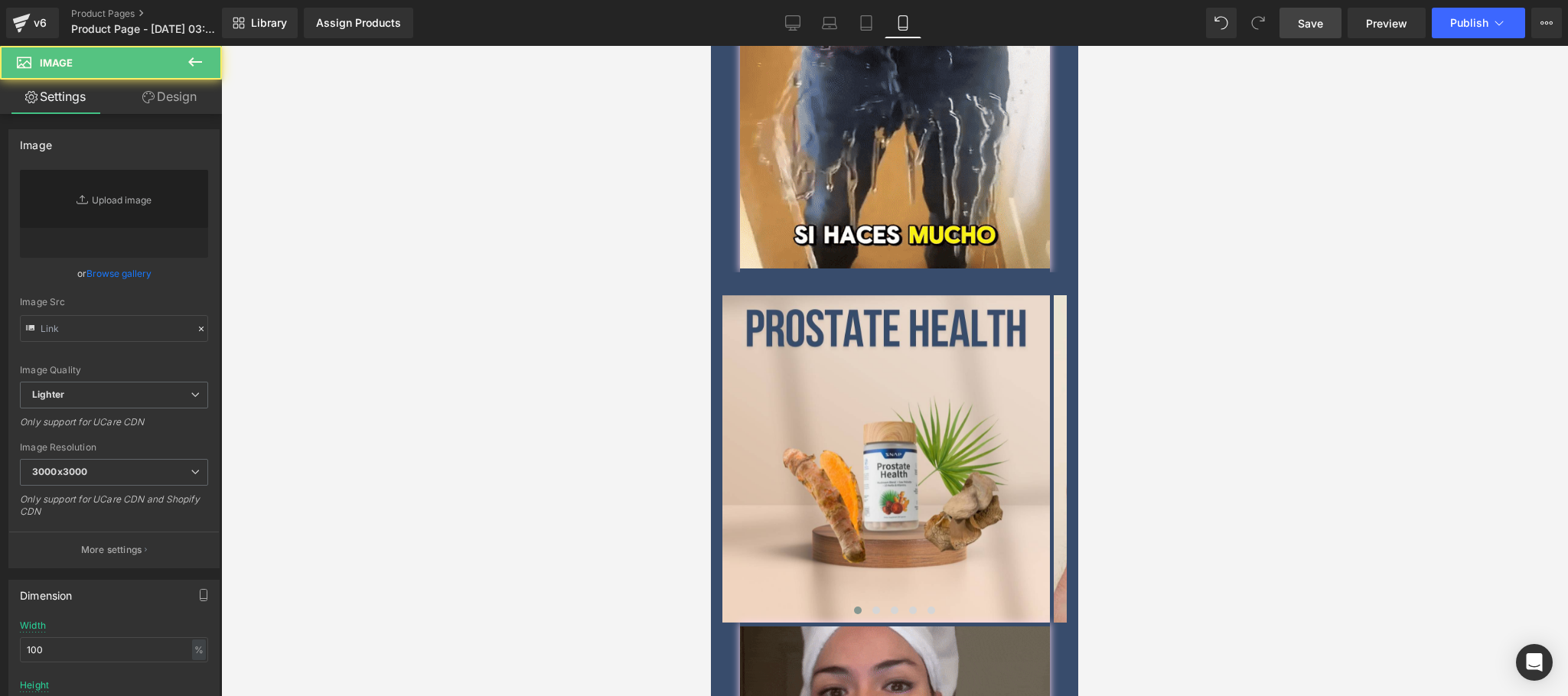
scroll to position [3672, 0]
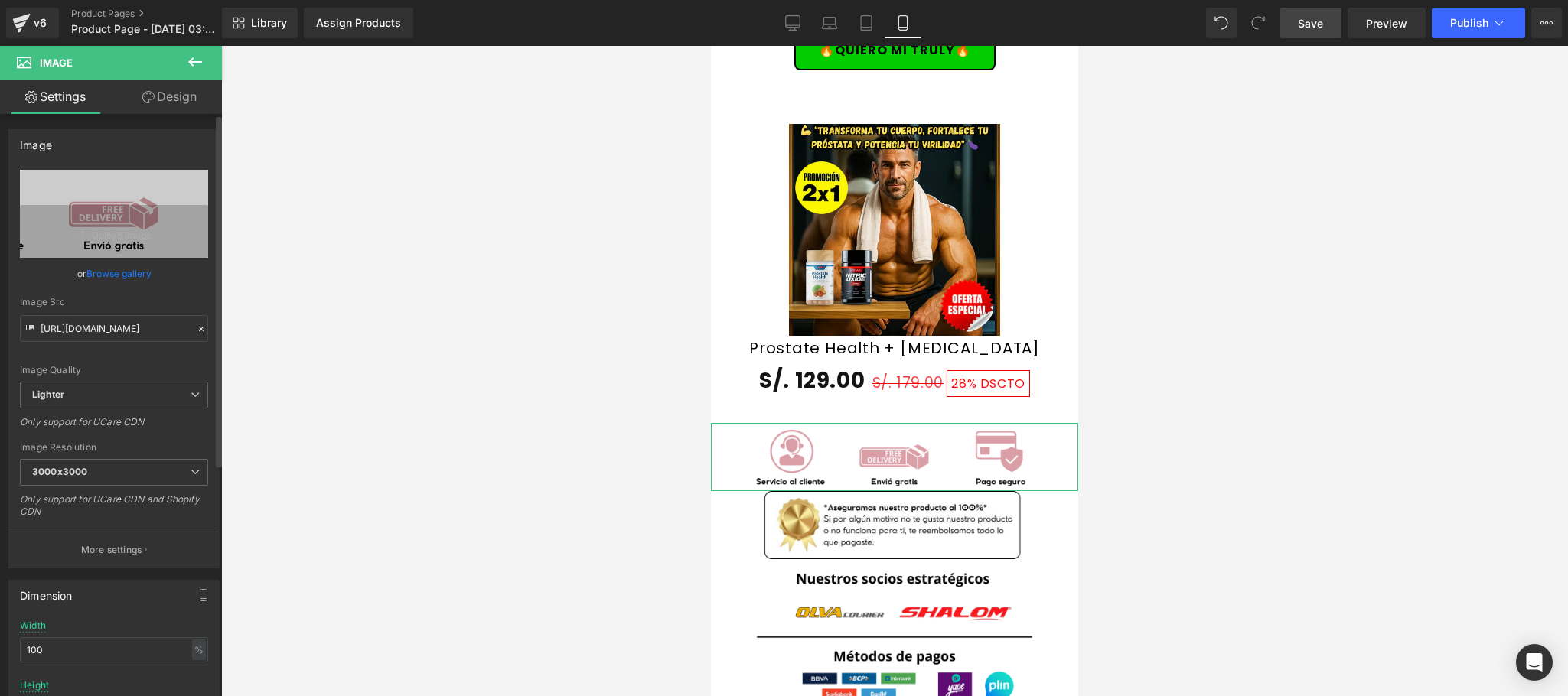
click at [110, 278] on link "Browse gallery" at bounding box center [119, 273] width 65 height 27
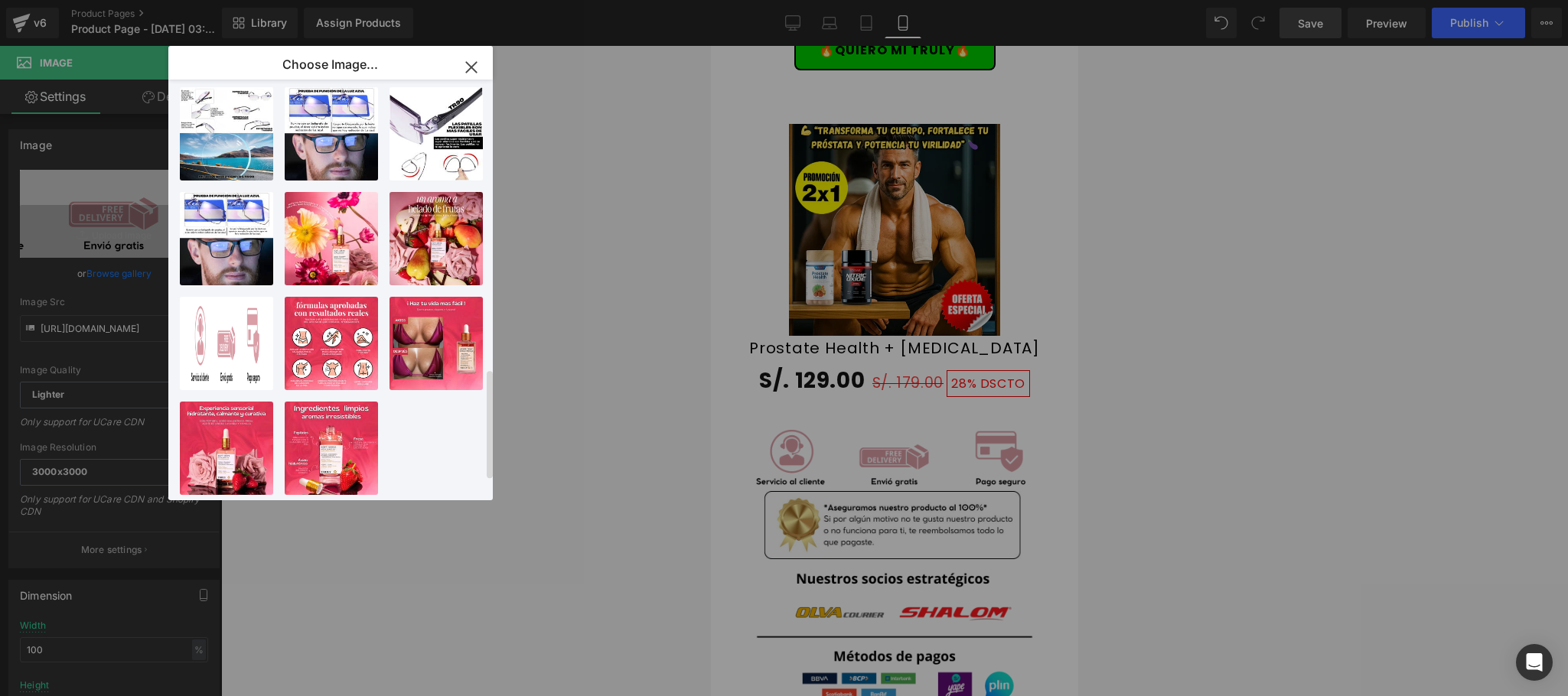
scroll to position [875, 0]
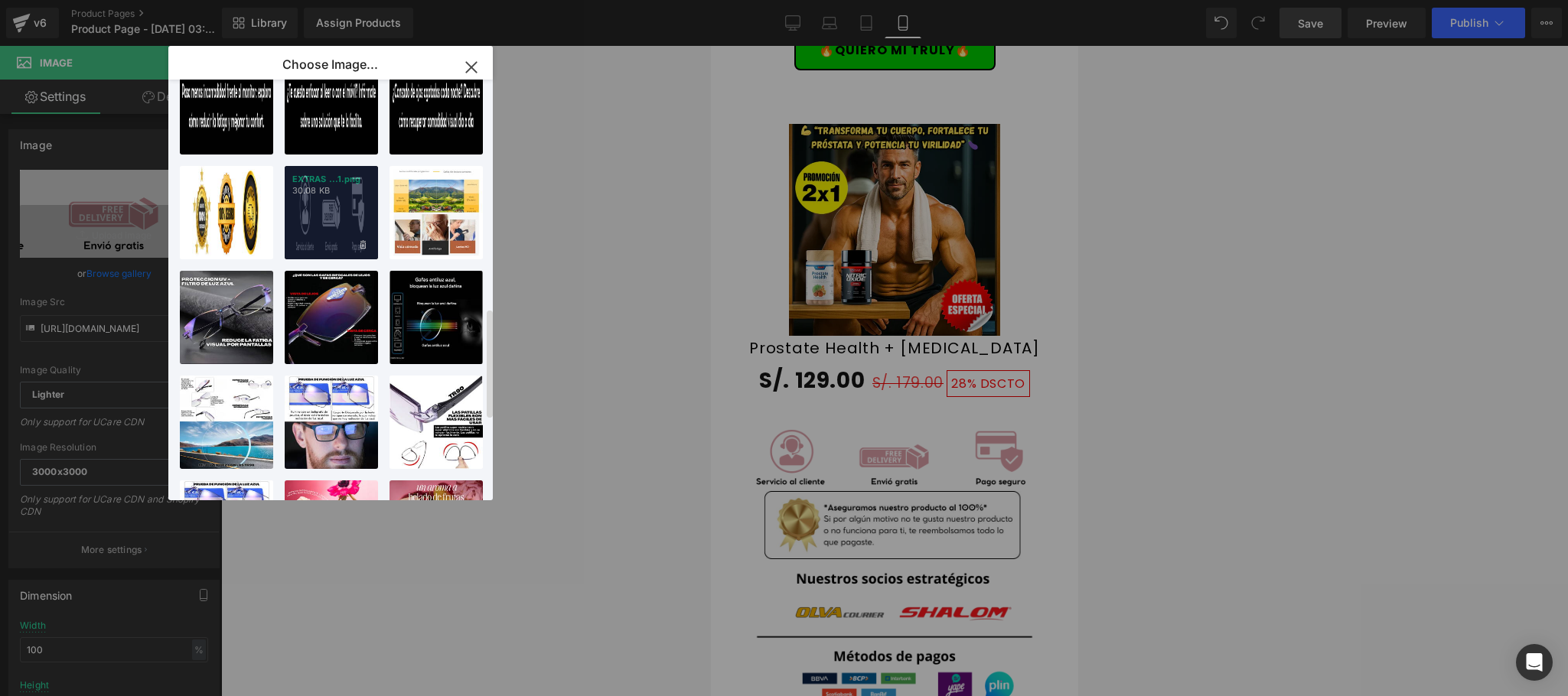
click at [325, 213] on div "EXTRAS ...1.png 30.08 KB" at bounding box center [331, 213] width 93 height 93
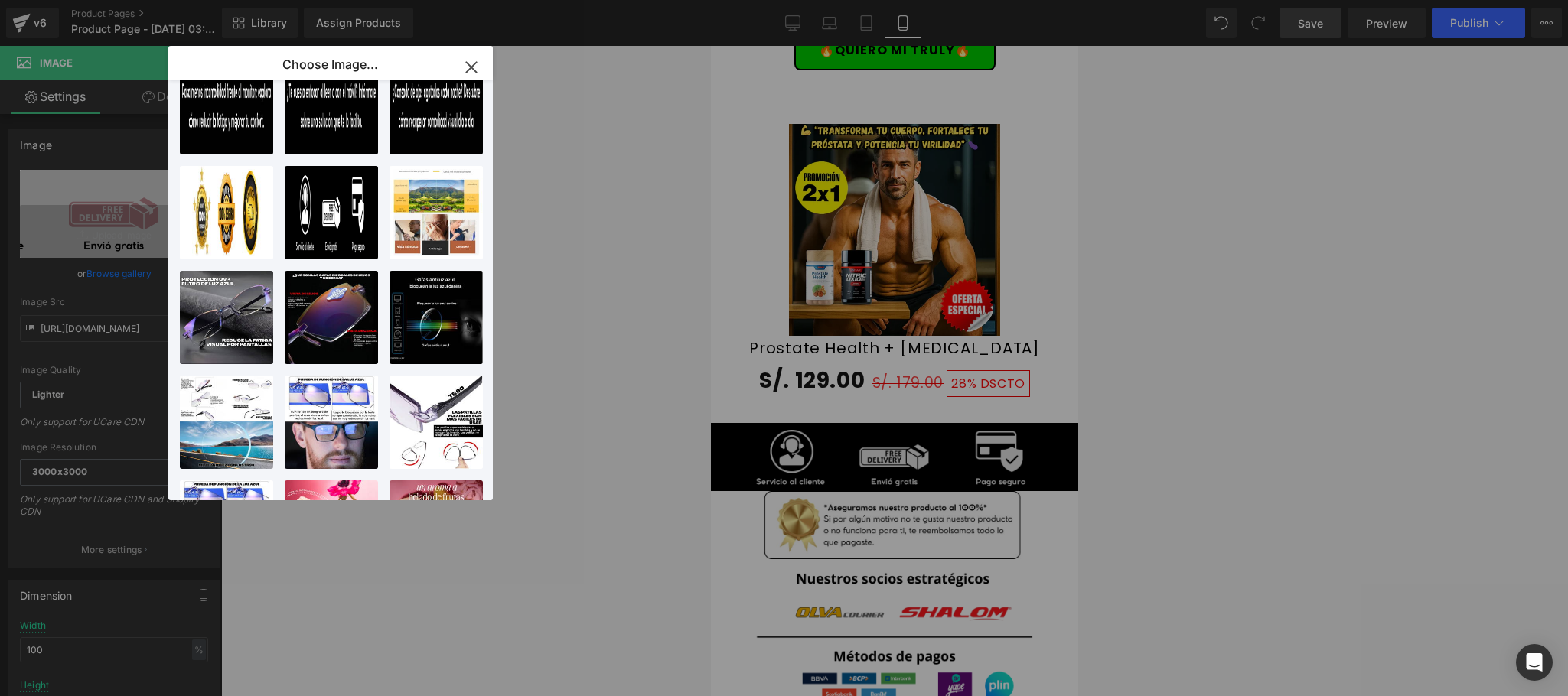
type input "https://ucarecdn.com/0c245848-6f8c-40a2-a0c7-cfeb4a7f9f7a/-/format/auto/-/previ…"
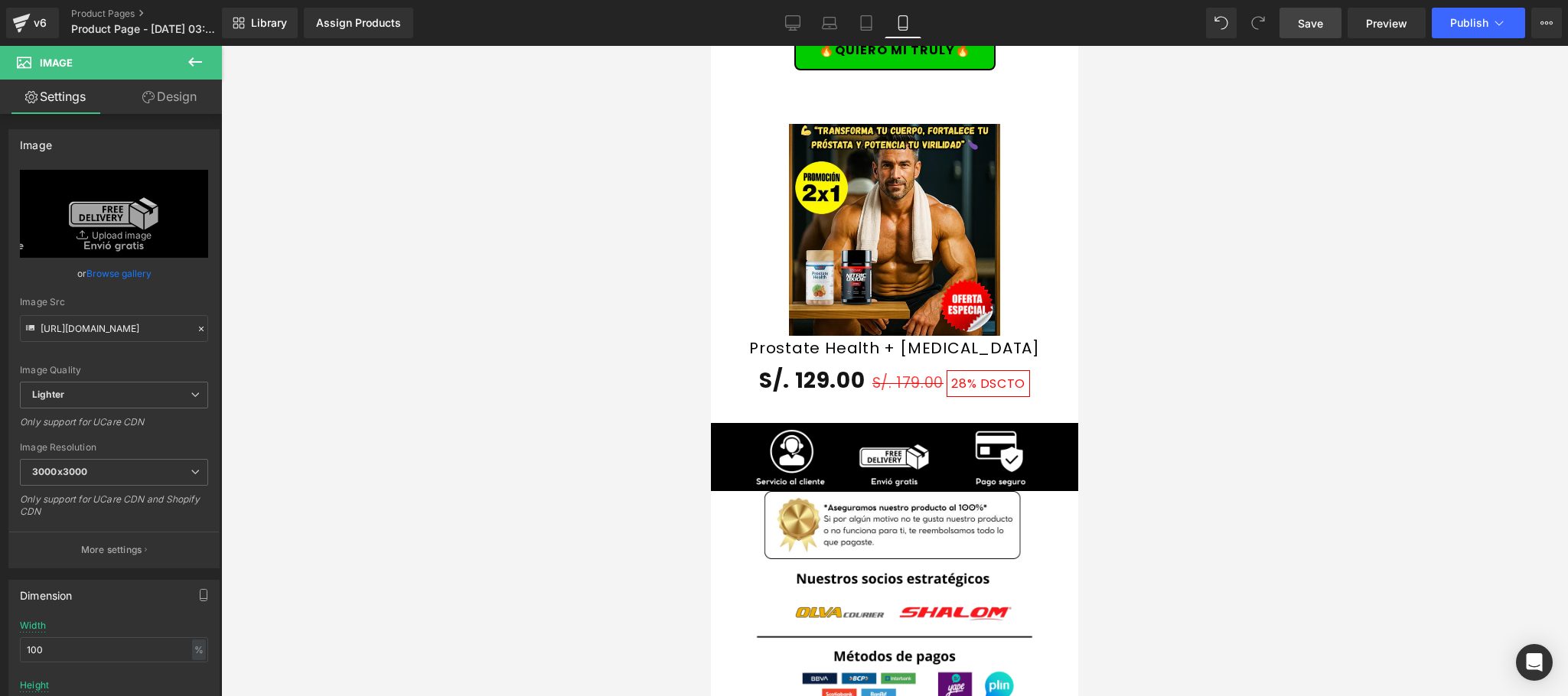
click at [1174, 419] on div at bounding box center [895, 371] width 1347 height 650
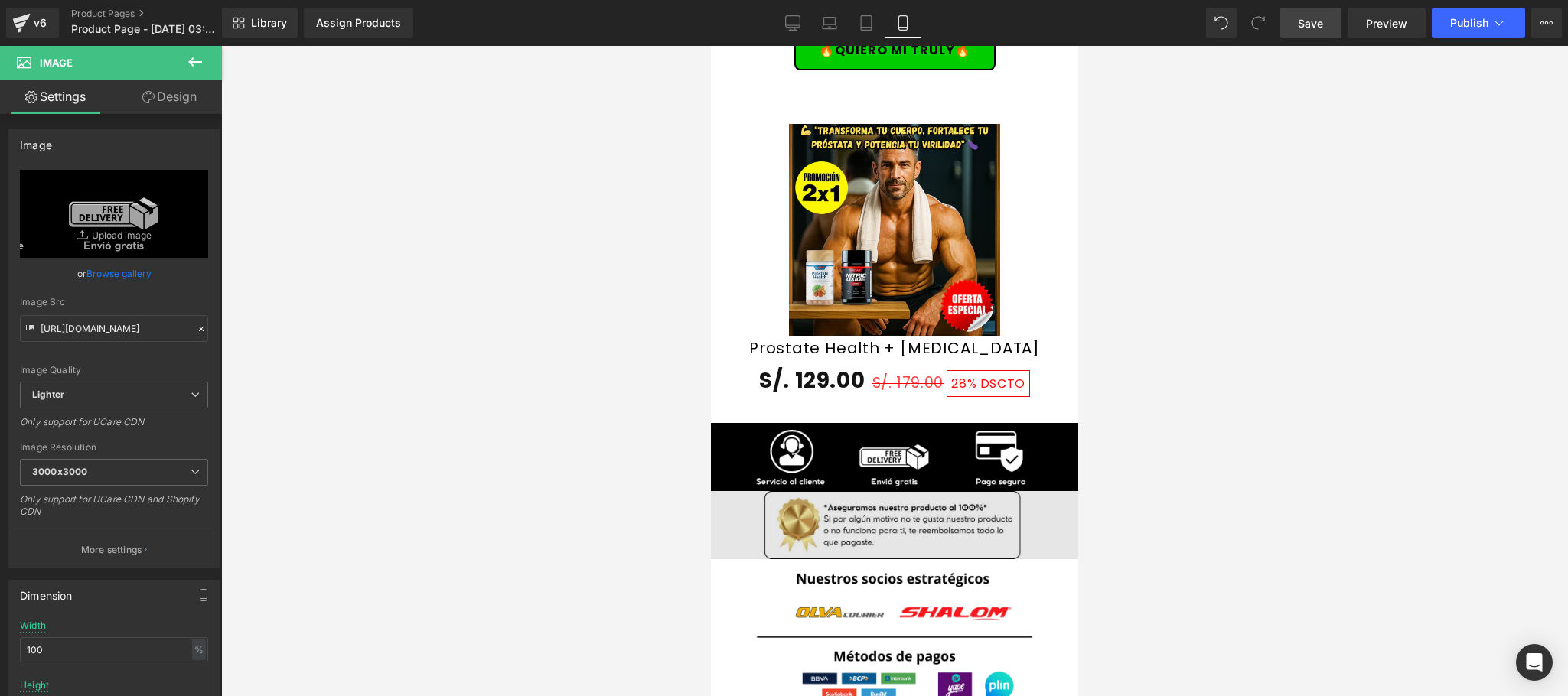
scroll to position [1836, 0]
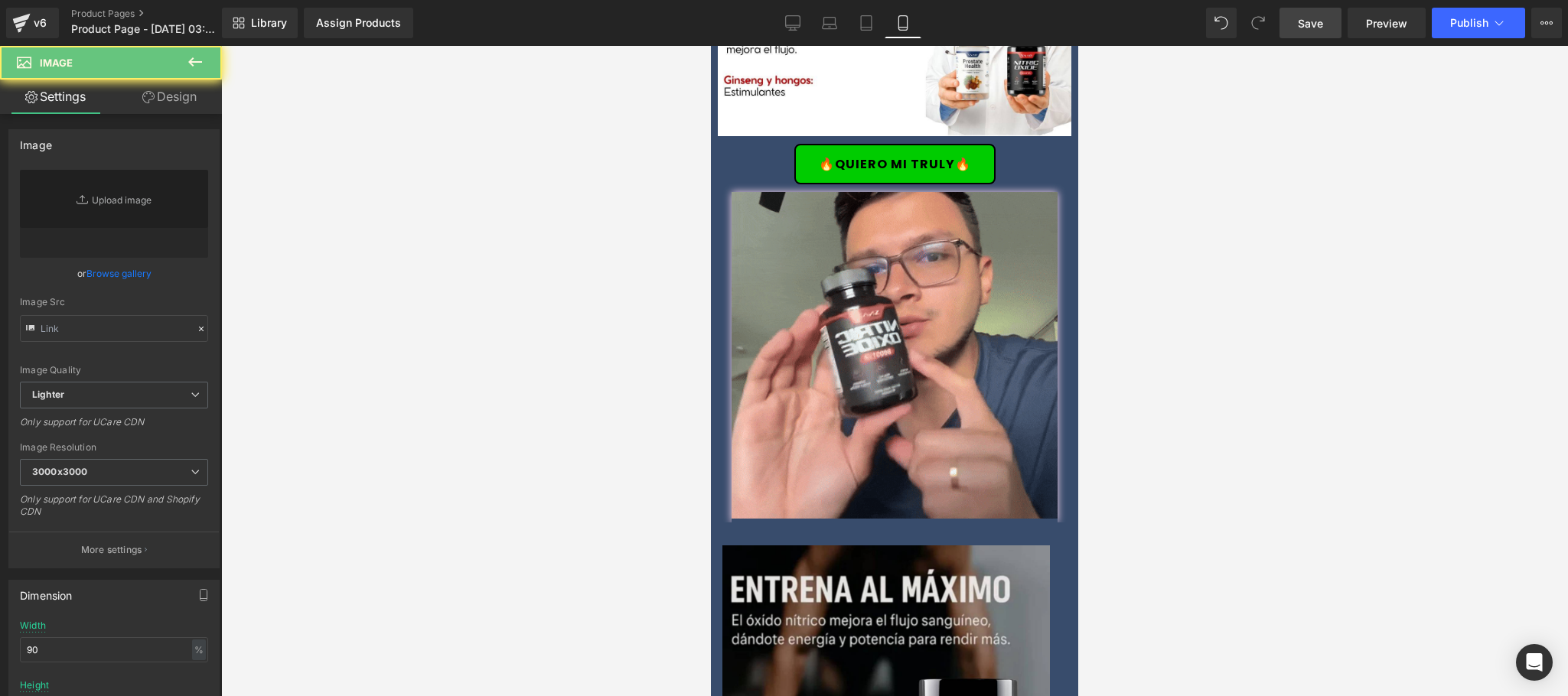
scroll to position [3060, 0]
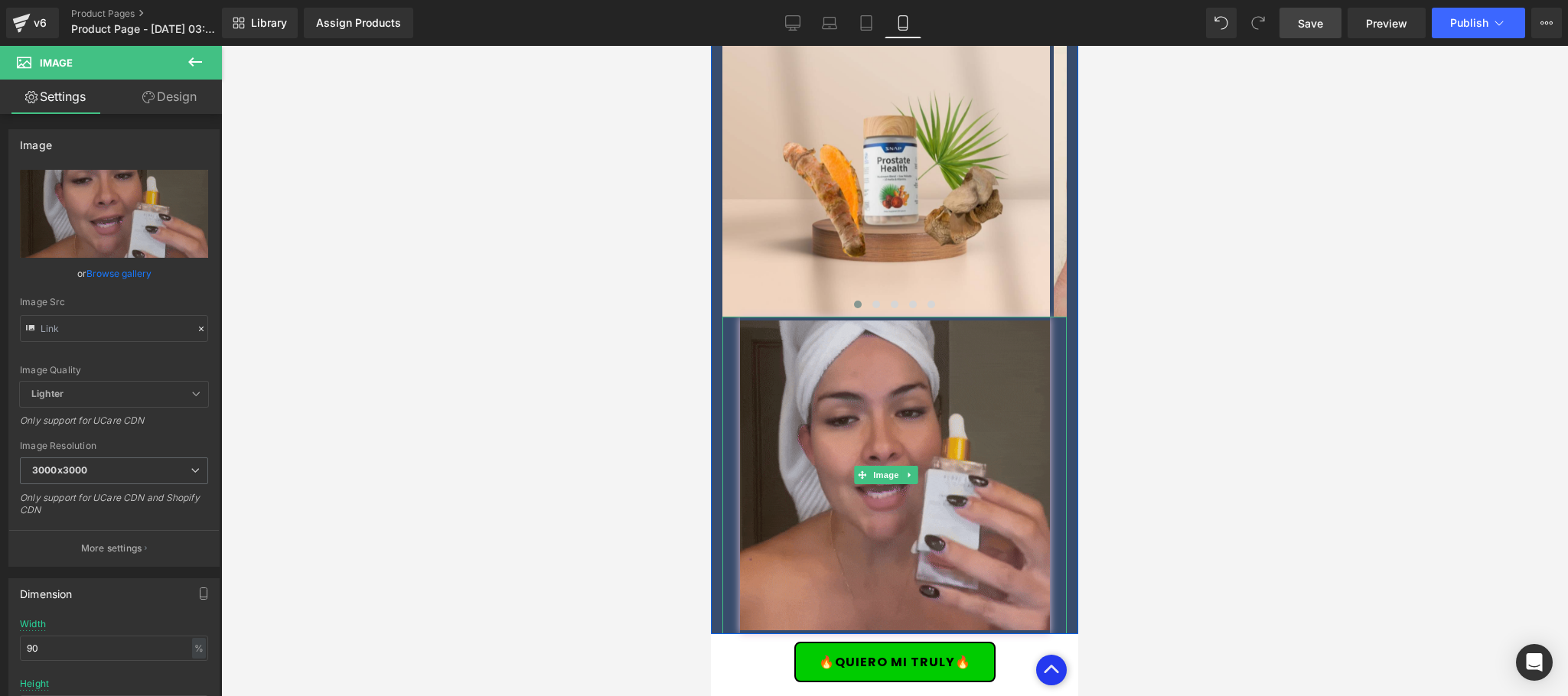
type input "https://media1.giphy.com/media/v1.Y2lkPTc5MGI3NjExeGllZ2d0dTF2bGhmcWVwYjQyN3Qya…"
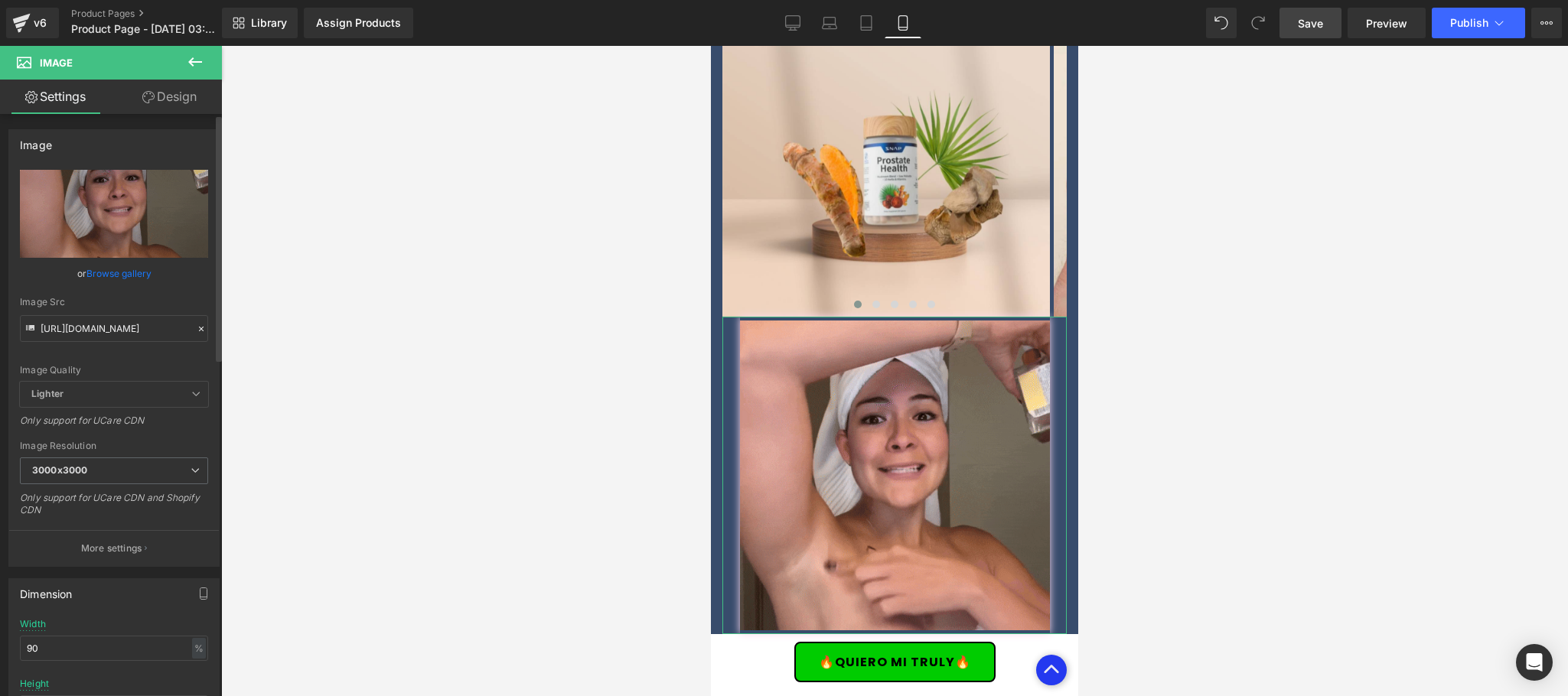
click at [198, 328] on icon at bounding box center [202, 329] width 11 height 11
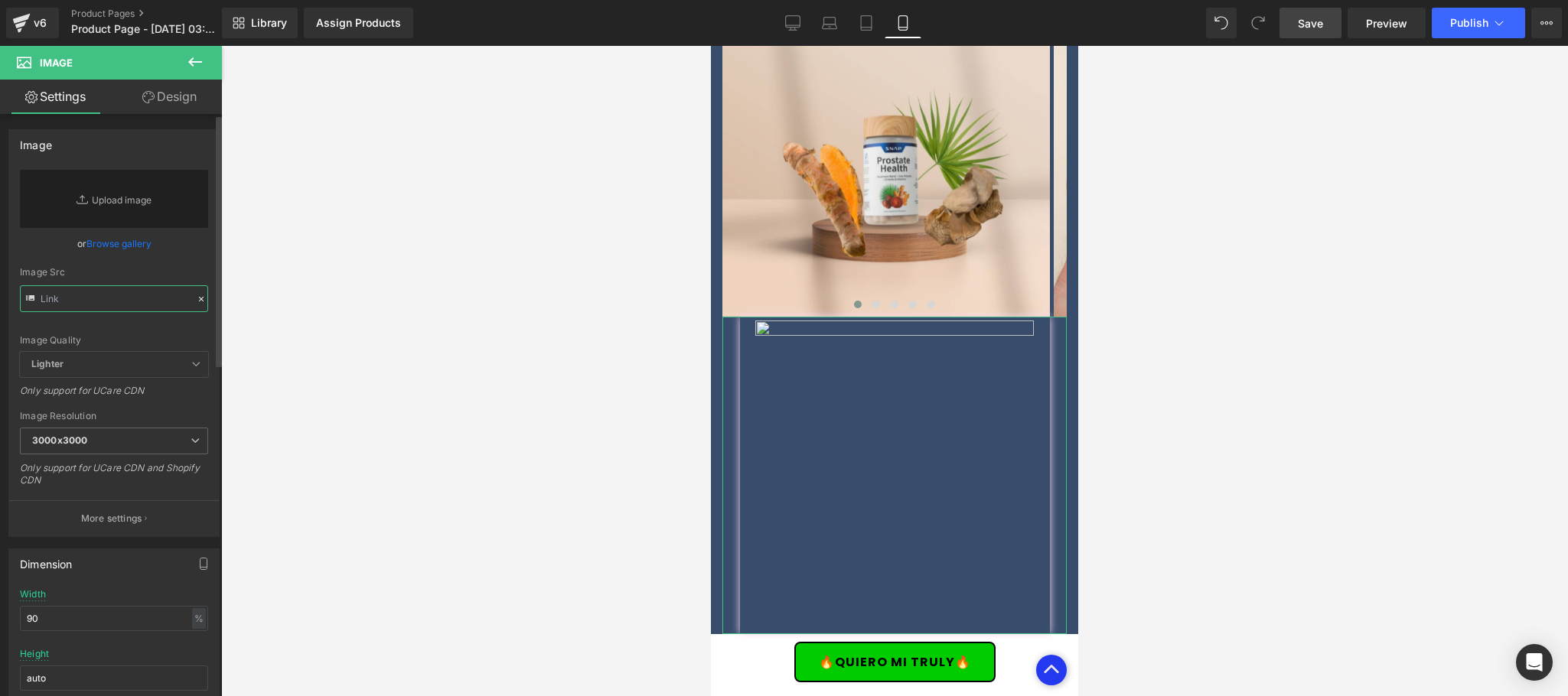
click at [165, 301] on input "text" at bounding box center [114, 299] width 188 height 27
paste input "https://media2.giphy.com/media/v1.Y2lkPTc5MGI3NjExYWJqc2IwMmswdWQ0dTZuOTY3MmVoZ…"
type input "https://media2.giphy.com/media/v1.Y2lkPTc5MGI3NjExYWJqc2IwMmswdWQ0dTZuOTY3MmVoZ…"
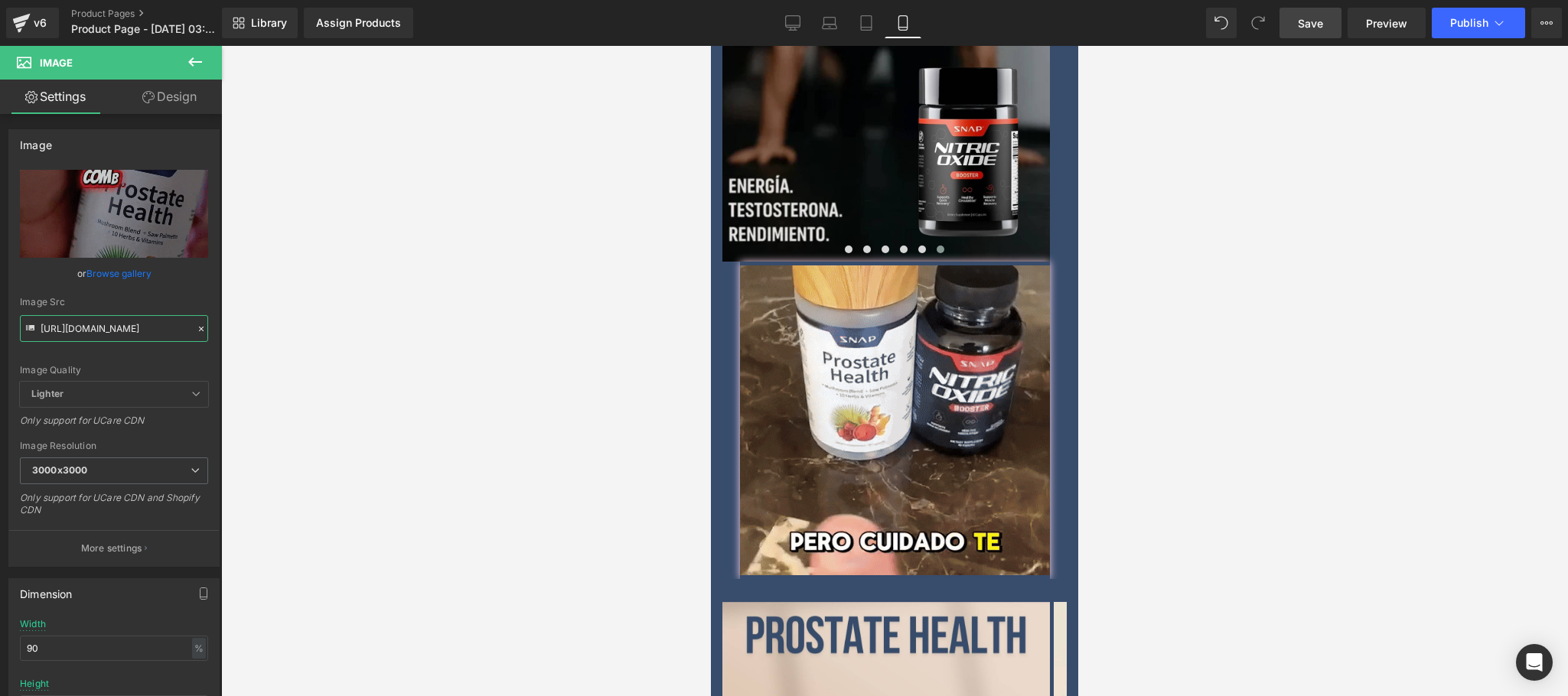
scroll to position [1836, 0]
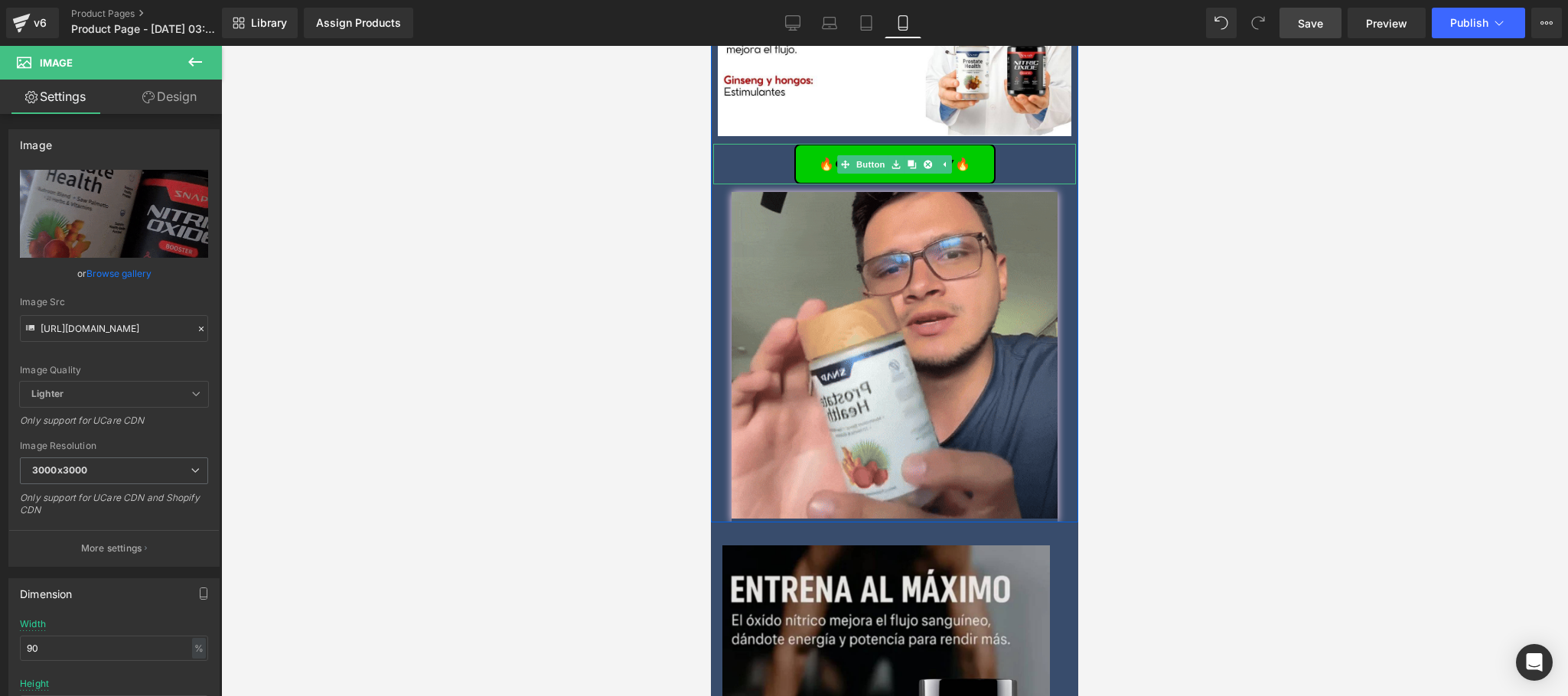
click at [863, 156] on link "Button" at bounding box center [862, 164] width 51 height 18
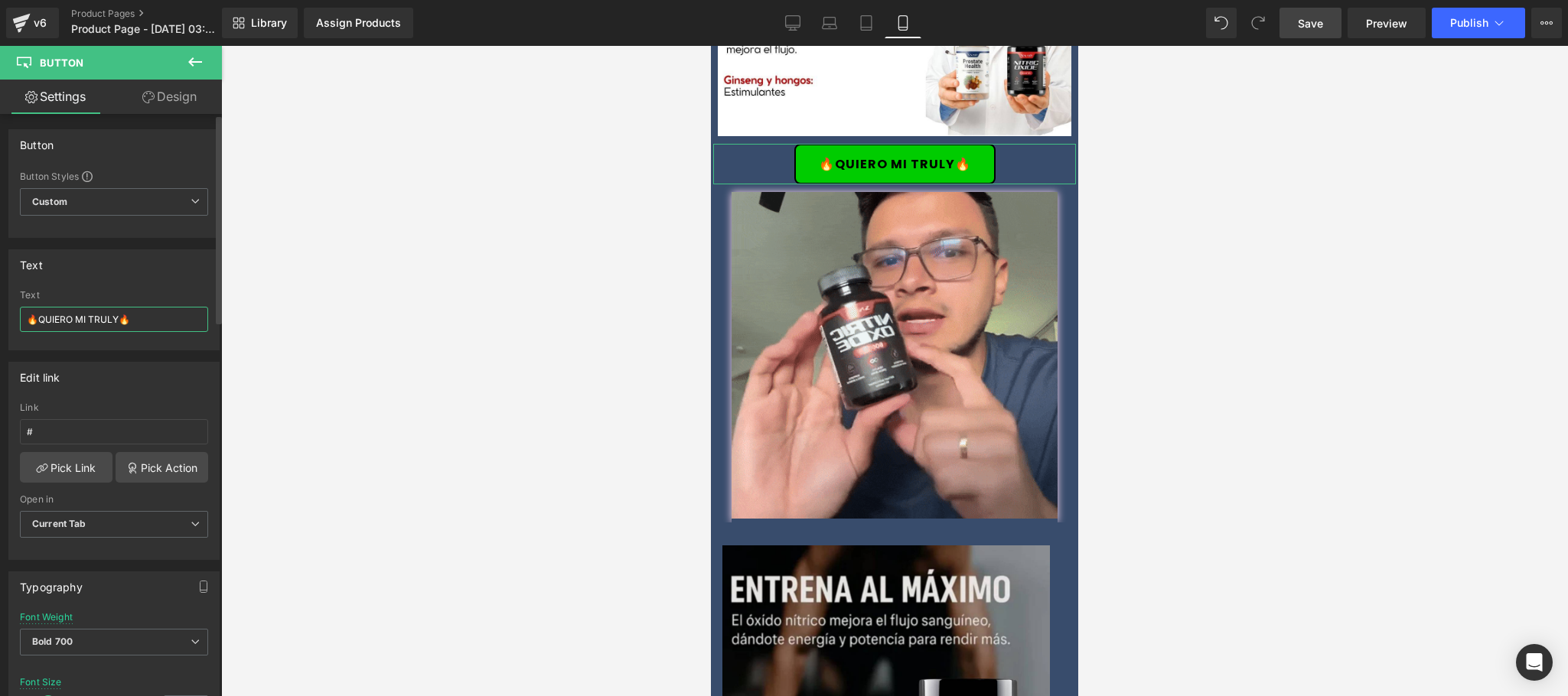
drag, startPoint x: 87, startPoint y: 320, endPoint x: 117, endPoint y: 322, distance: 30.1
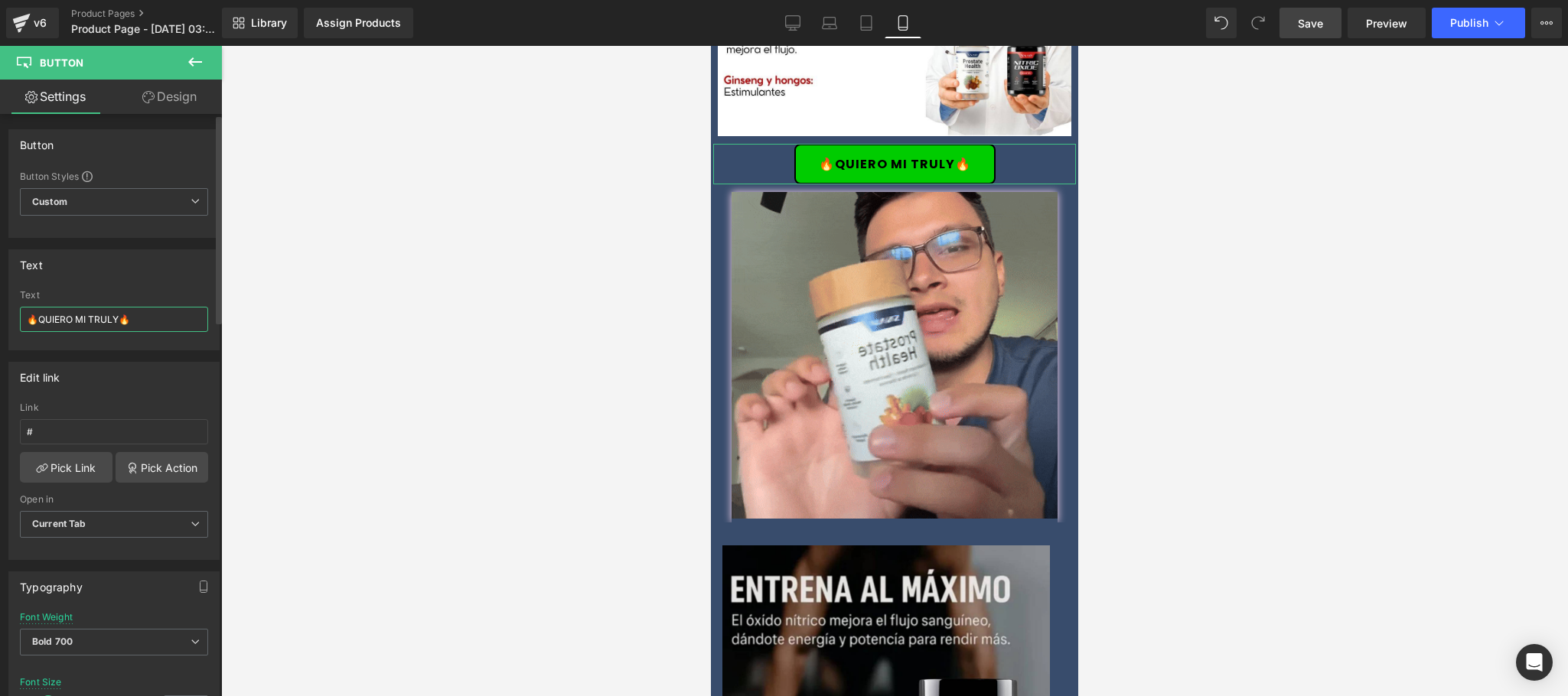
click at [117, 322] on input "🔥QUIERO MI TRULY🔥" at bounding box center [114, 319] width 188 height 25
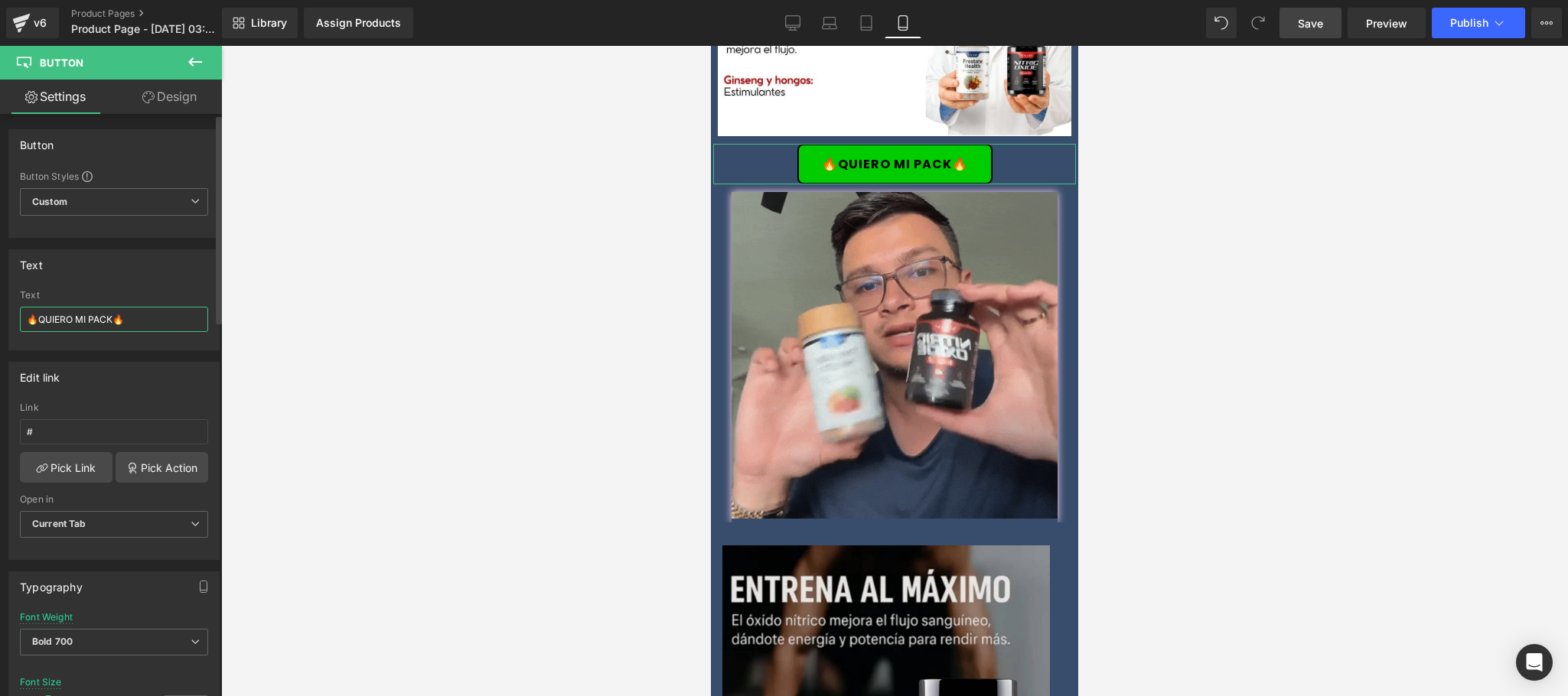
drag, startPoint x: 37, startPoint y: 320, endPoint x: 113, endPoint y: 315, distance: 76.2
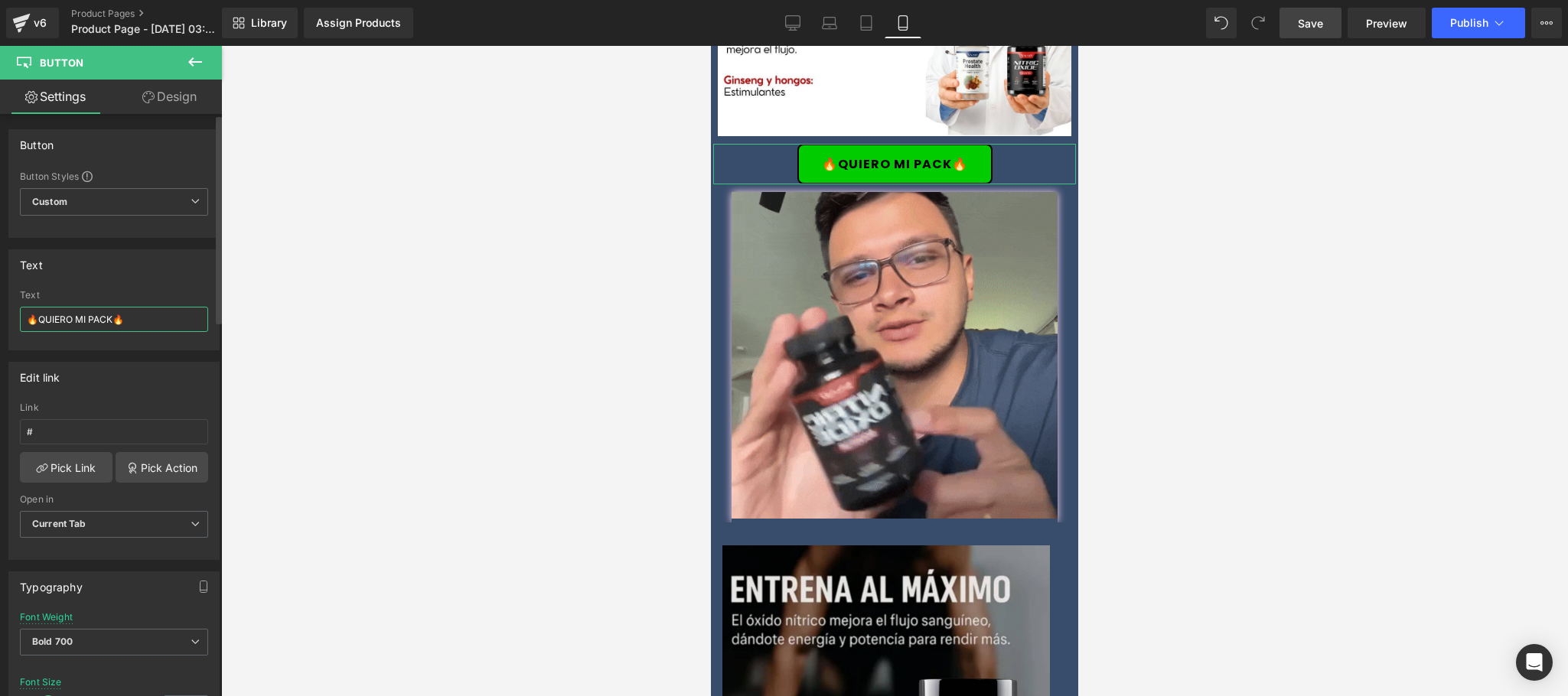
click at [113, 315] on input "🔥QUIERO MI PACK🔥" at bounding box center [114, 319] width 188 height 25
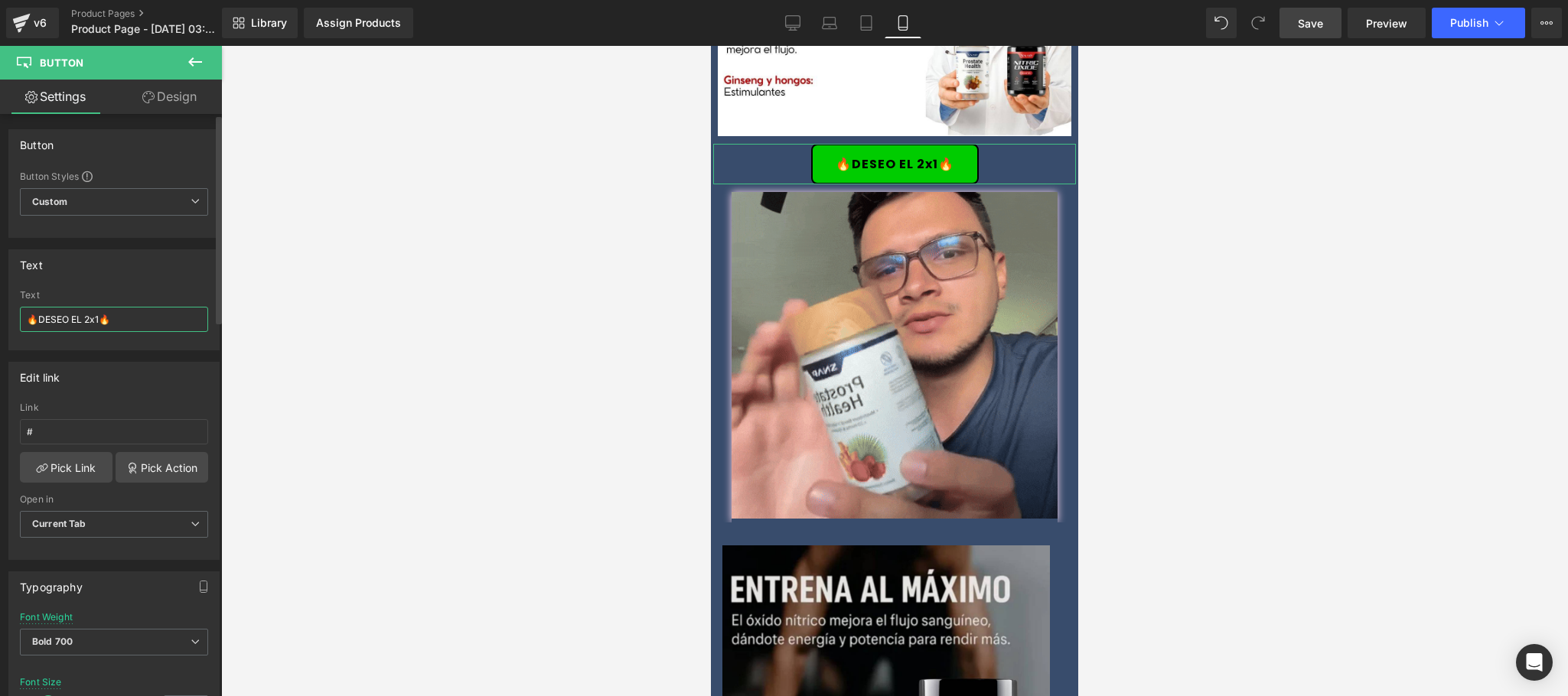
drag, startPoint x: 111, startPoint y: 320, endPoint x: 19, endPoint y: 305, distance: 93.2
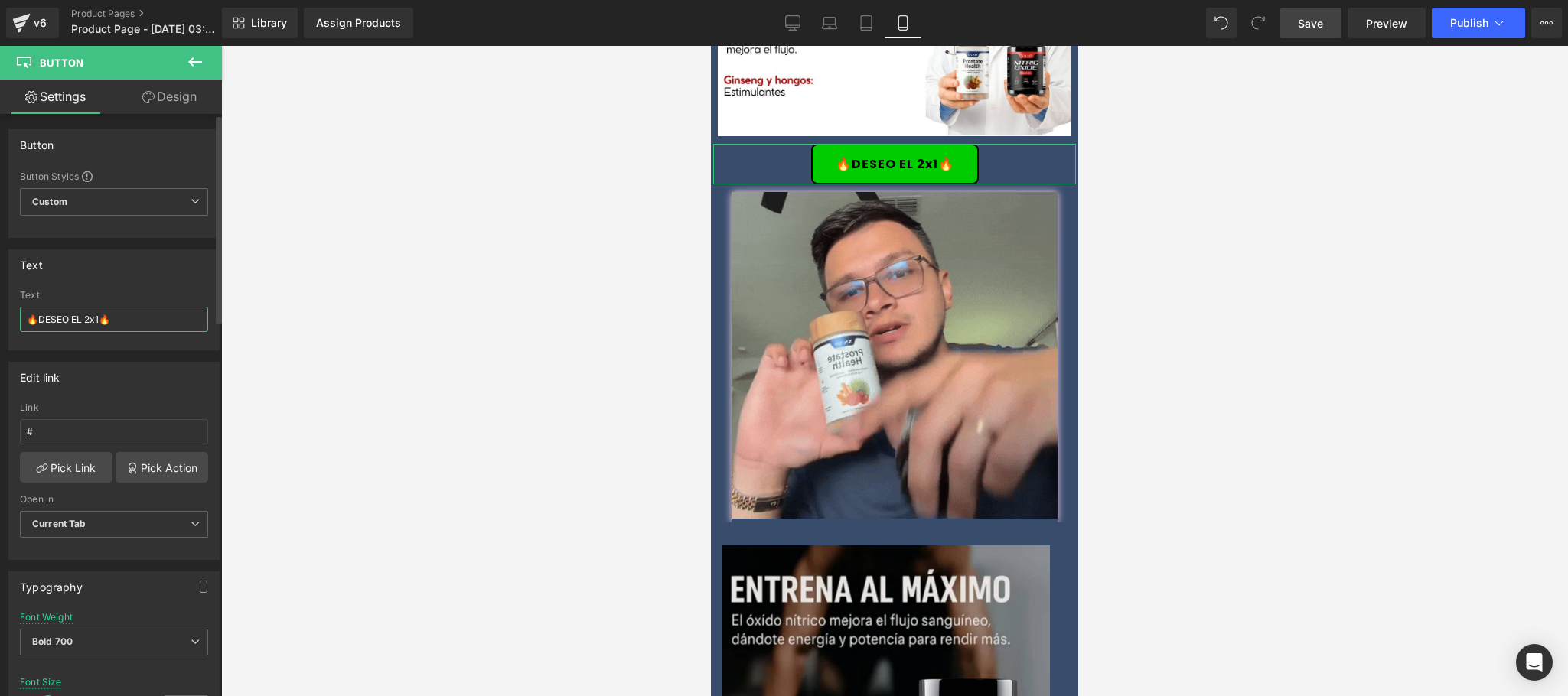
click at [20, 305] on div "Text 🔥DESEO EL 2x1🔥" at bounding box center [114, 320] width 188 height 60
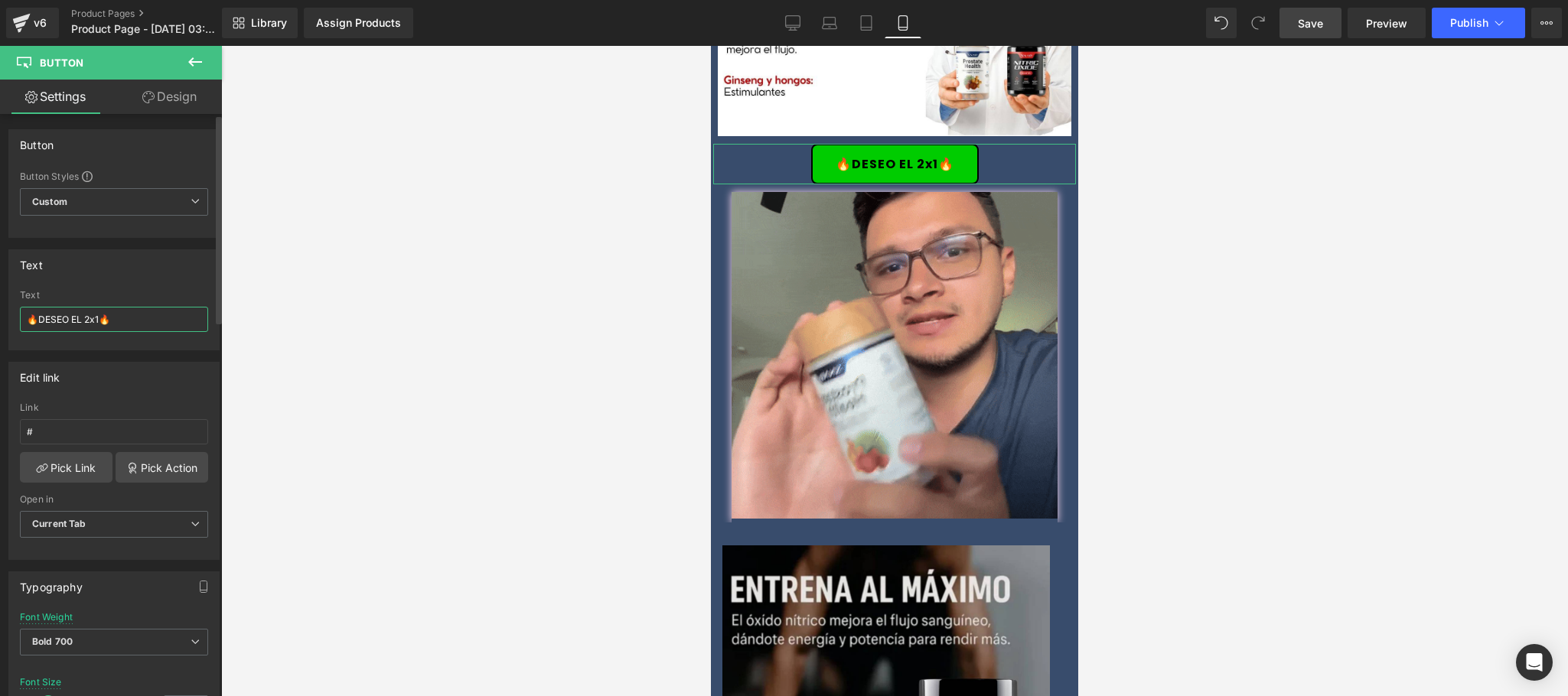
click at [64, 314] on input "🔥DESEO EL 2x1🔥" at bounding box center [114, 319] width 188 height 25
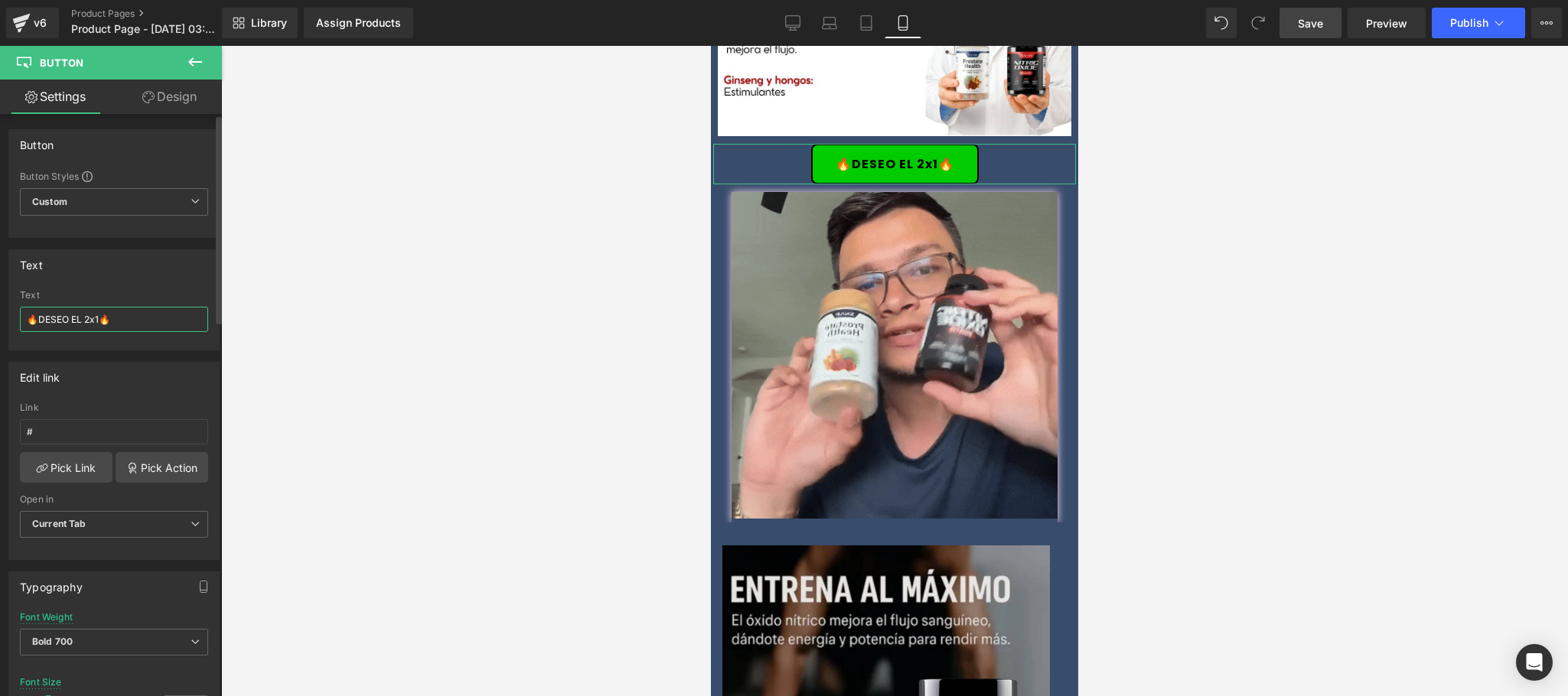
drag, startPoint x: 67, startPoint y: 320, endPoint x: 37, endPoint y: 320, distance: 30.0
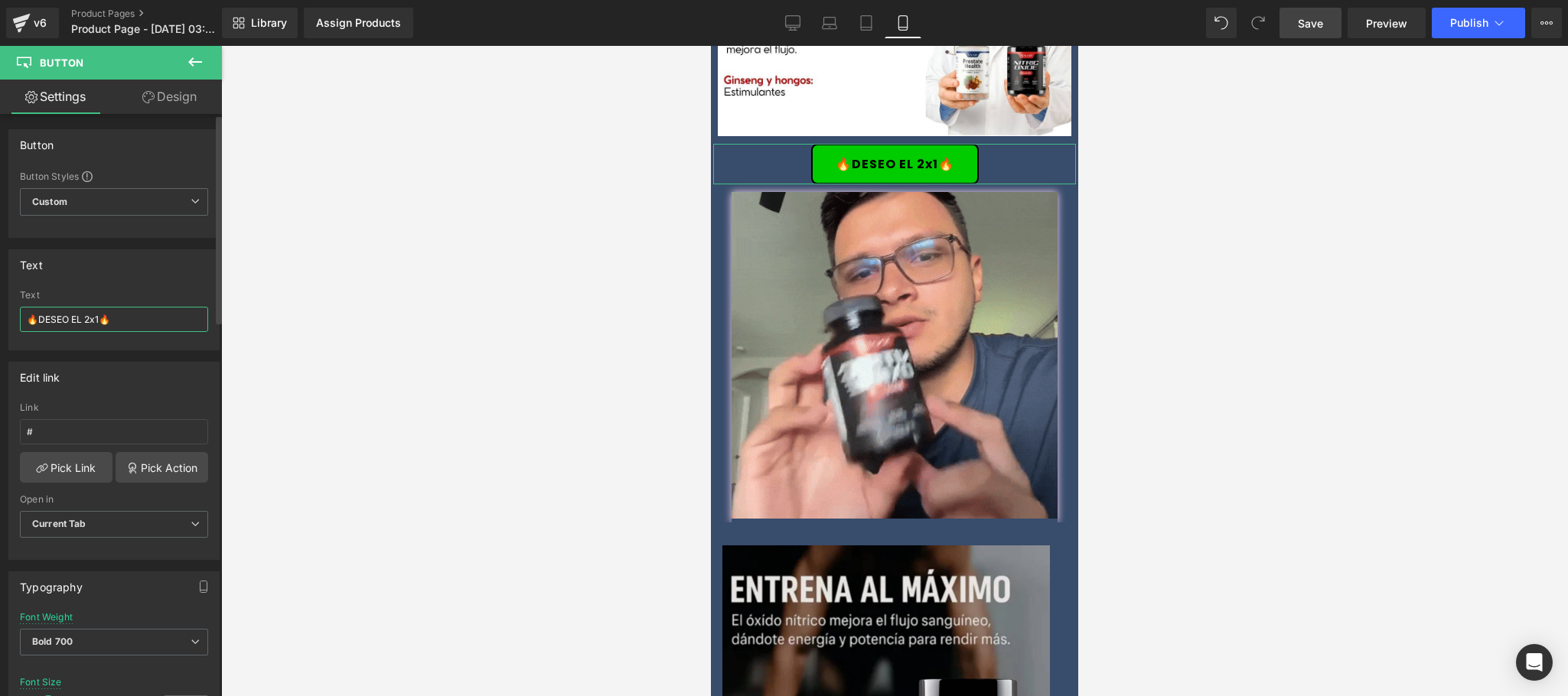
click at [37, 320] on input "🔥DESEO EL 2x1🔥" at bounding box center [114, 319] width 188 height 25
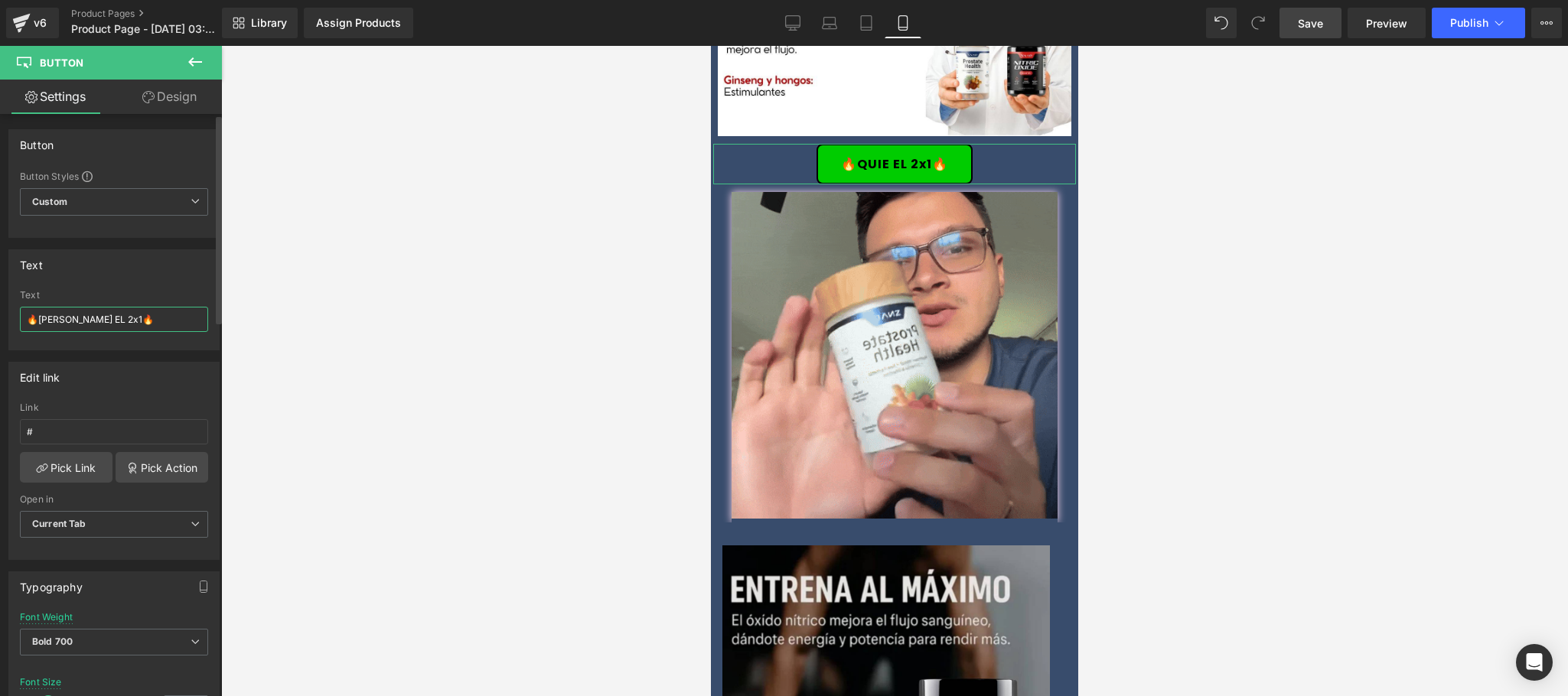
type input "🔥QUIERO EL 2x1🔥"
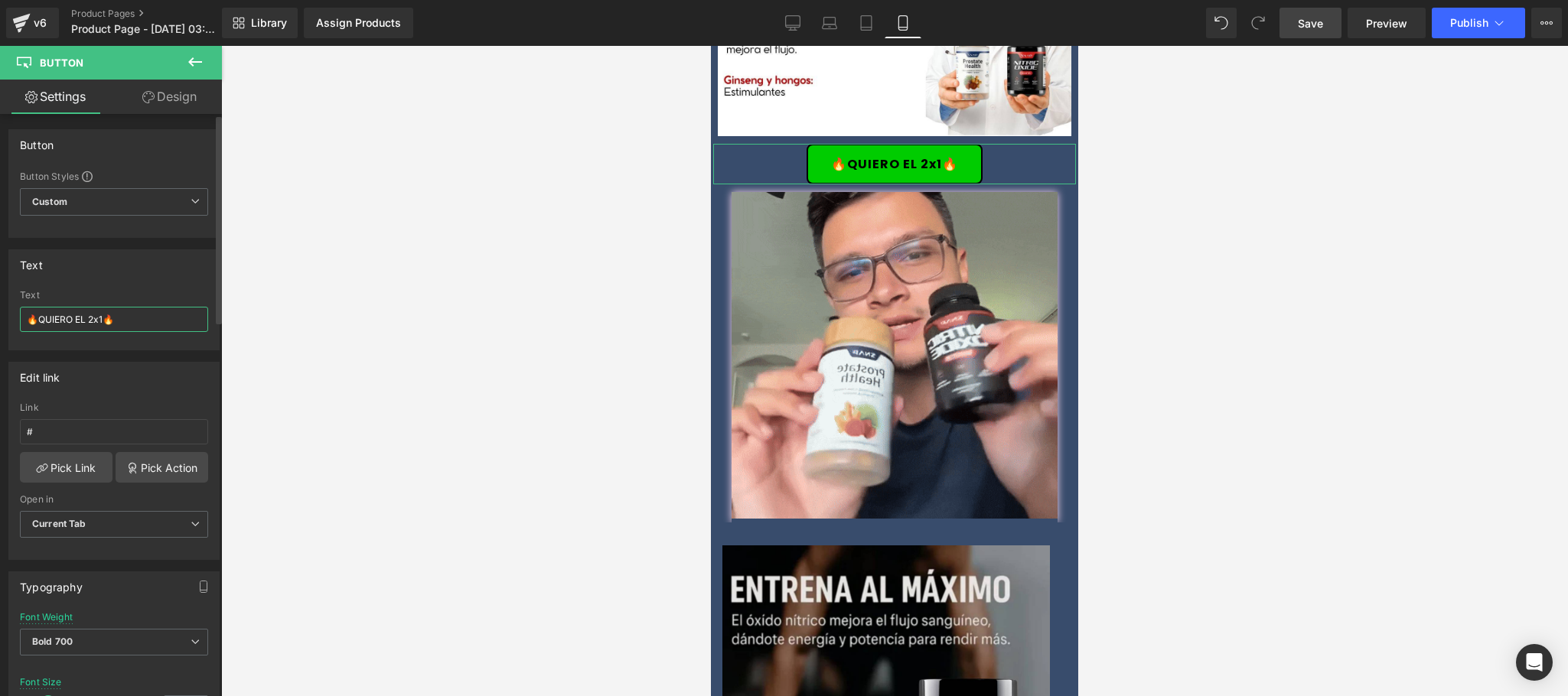
click at [145, 325] on input "🔥QUIERO EL 2x1🔥" at bounding box center [114, 319] width 188 height 25
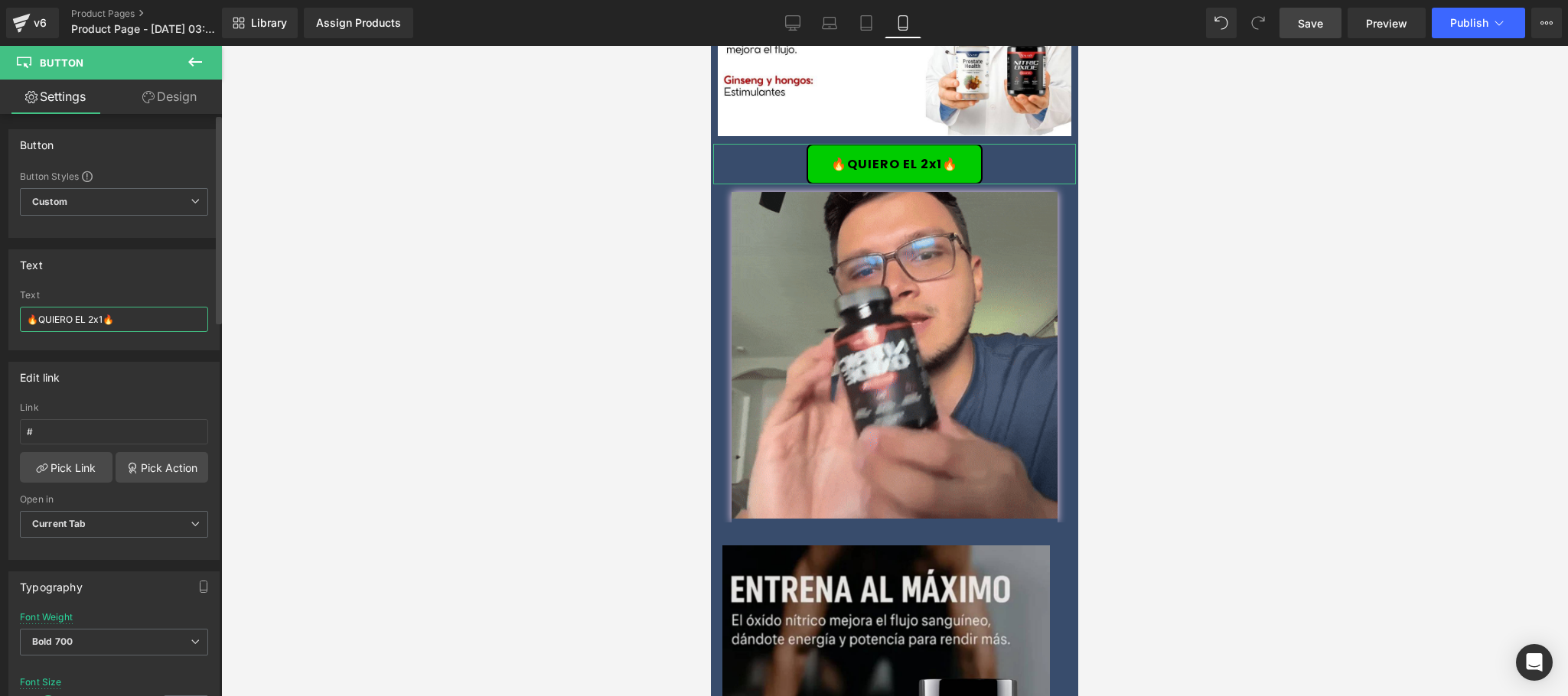
drag, startPoint x: 145, startPoint y: 324, endPoint x: 30, endPoint y: 335, distance: 115.5
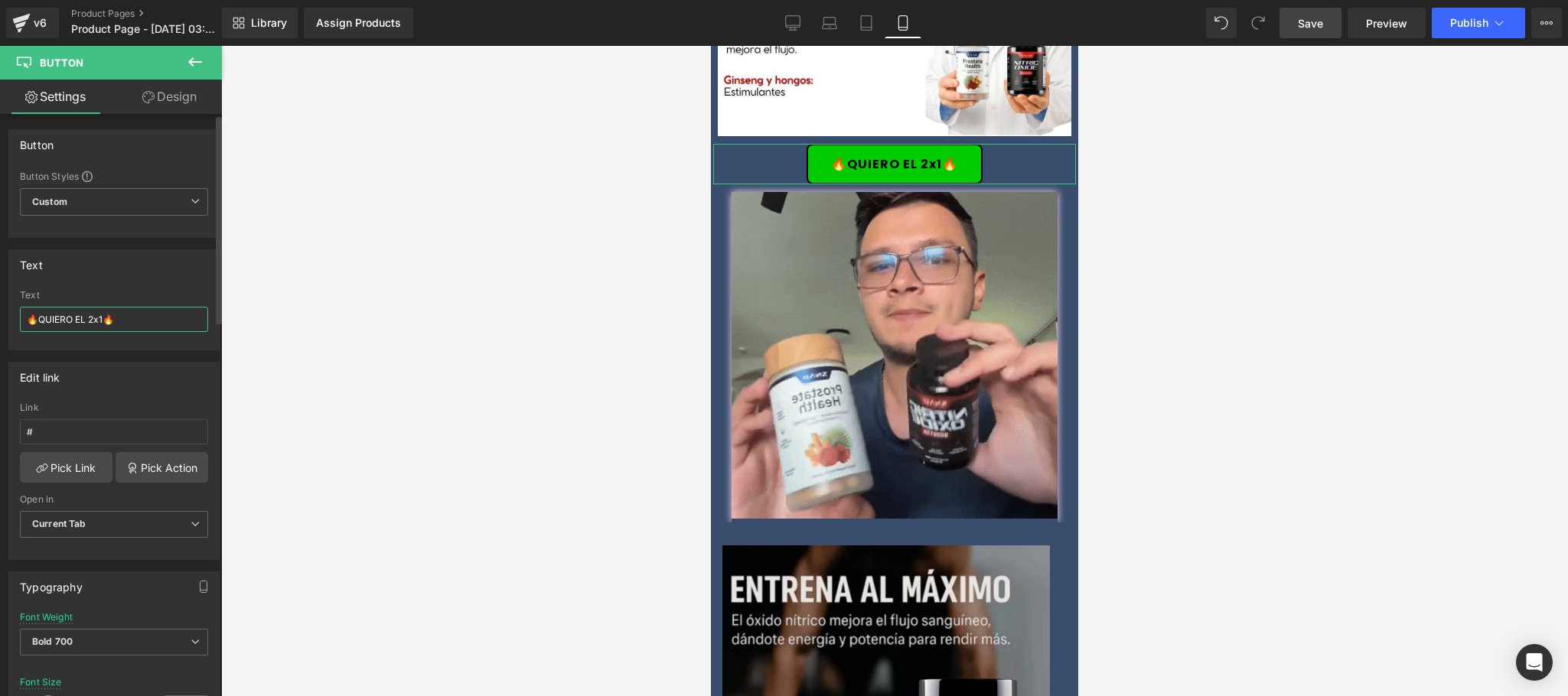
click at [30, 335] on div "Text 🔥QUIERO EL 2x1🔥" at bounding box center [114, 320] width 188 height 60
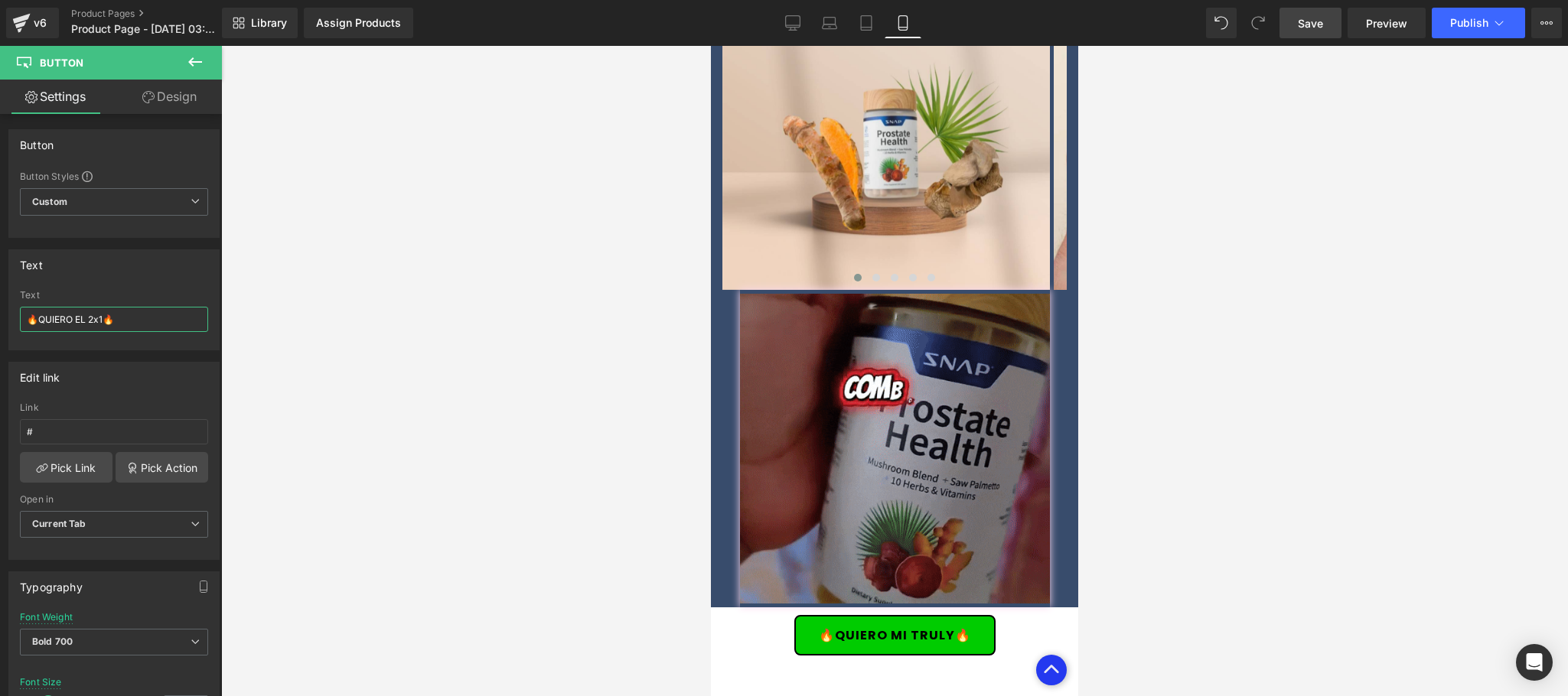
scroll to position [3365, 0]
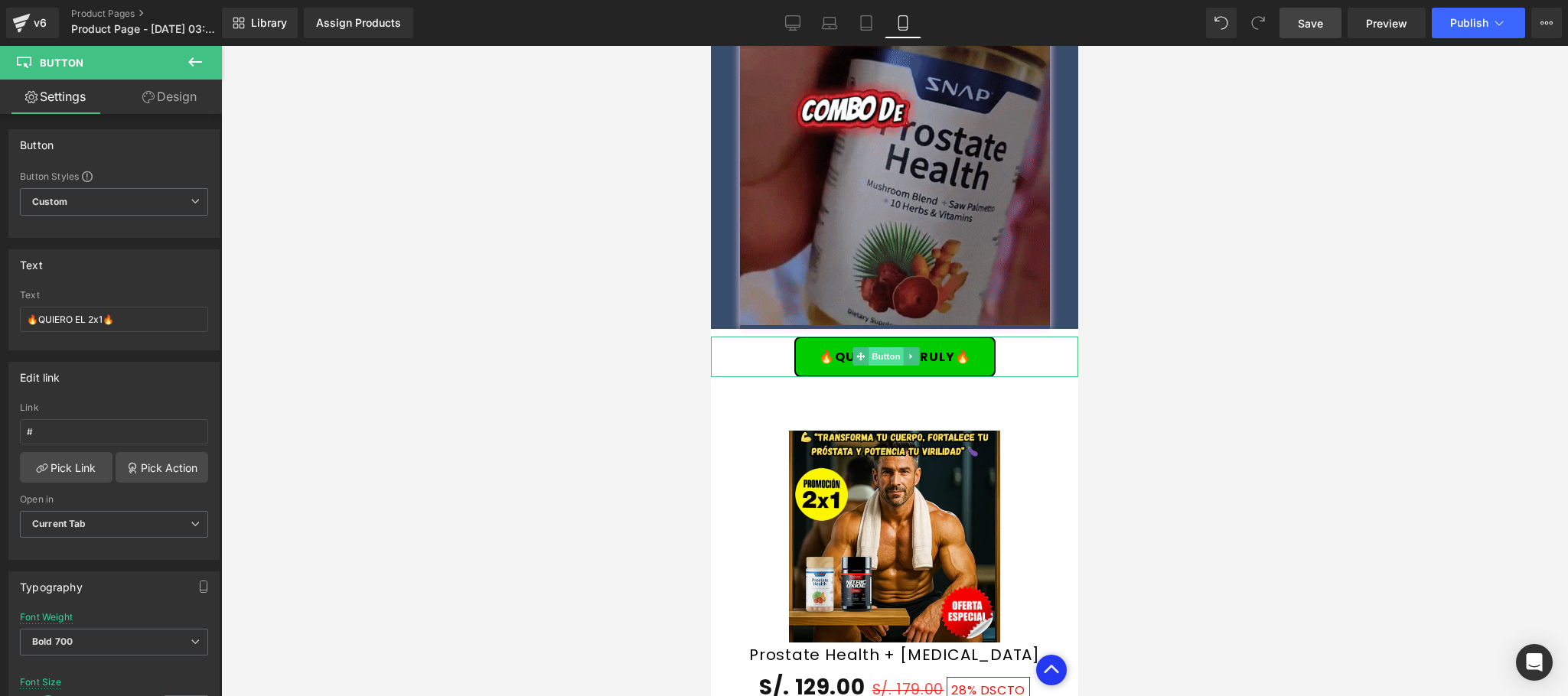
click at [880, 348] on span "Button" at bounding box center [886, 356] width 36 height 18
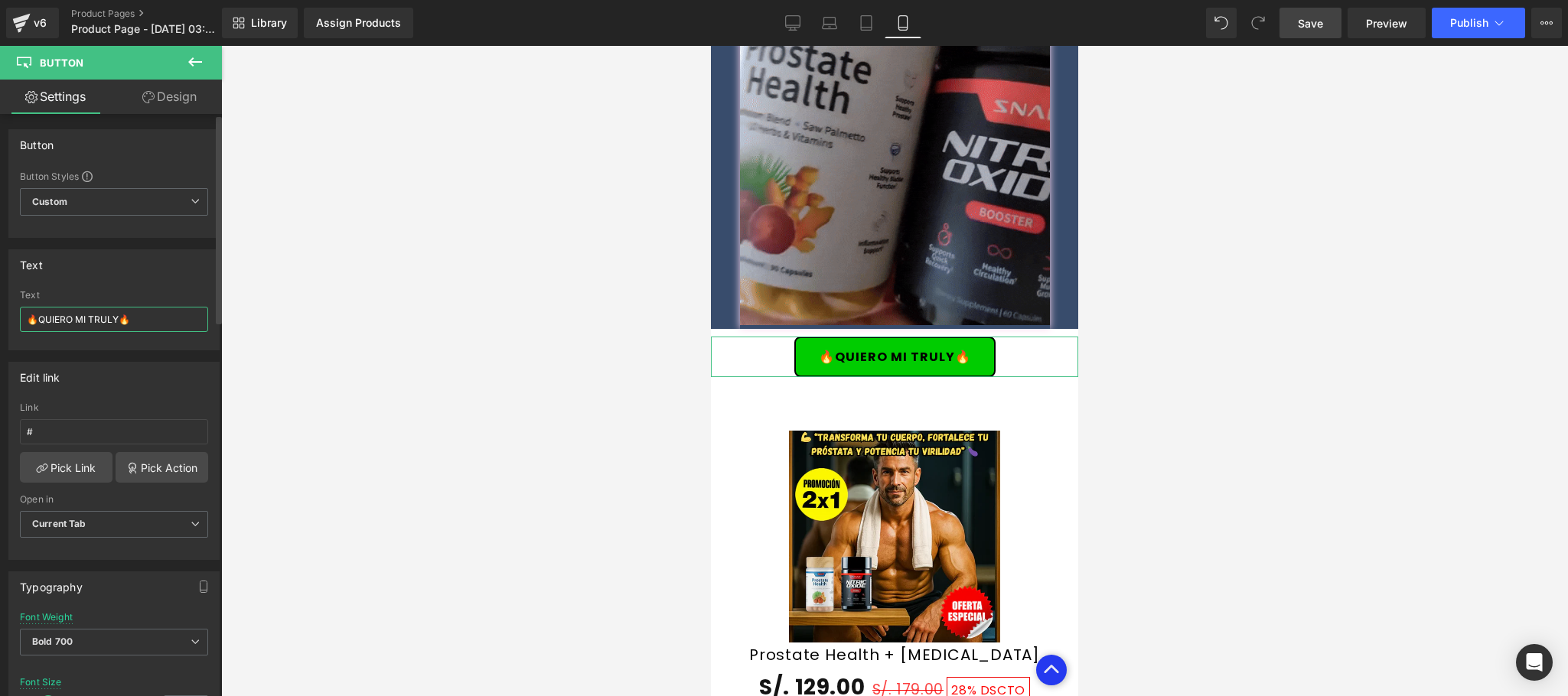
drag, startPoint x: 153, startPoint y: 324, endPoint x: 5, endPoint y: 336, distance: 148.5
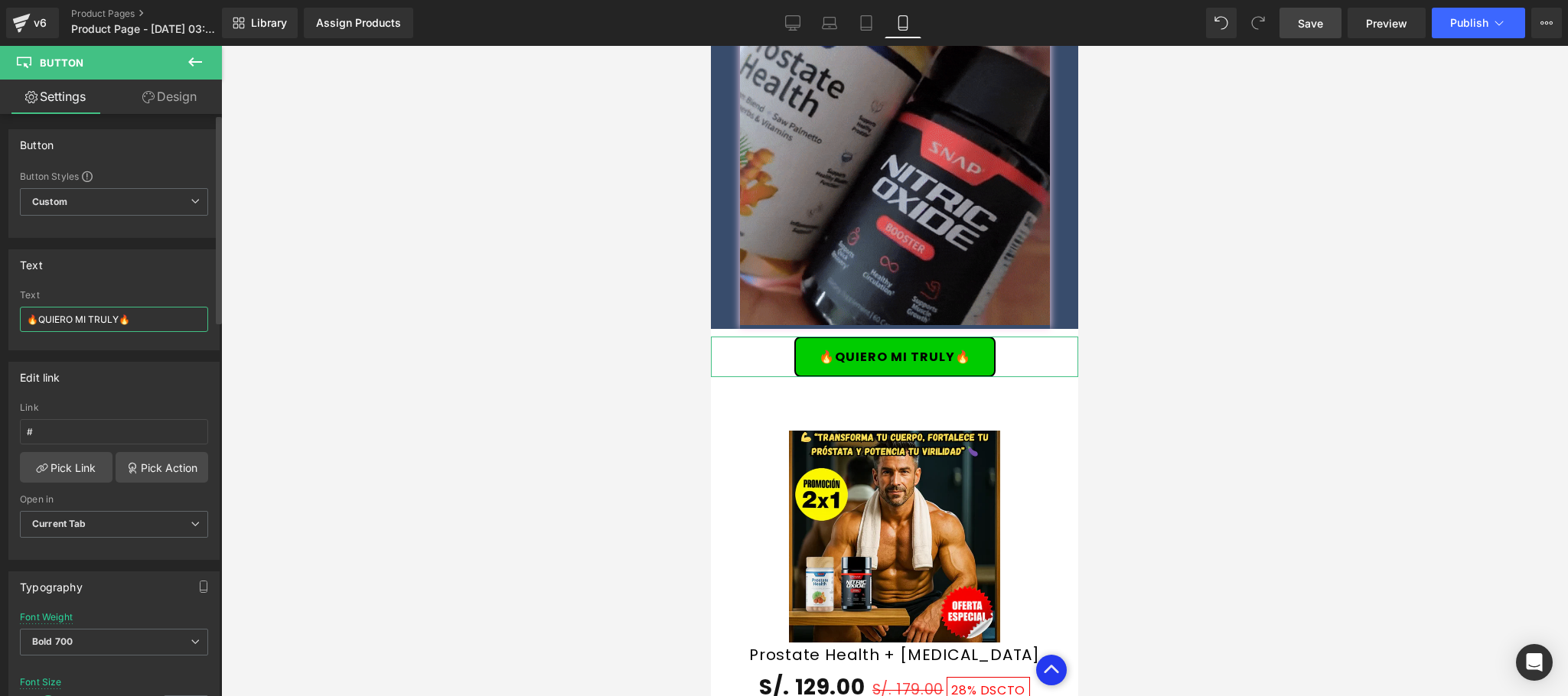
click at [5, 336] on div "Text 🔥QUIERO MI TRULY🔥 Text 🔥QUIERO MI TRULY🔥" at bounding box center [115, 294] width 229 height 112
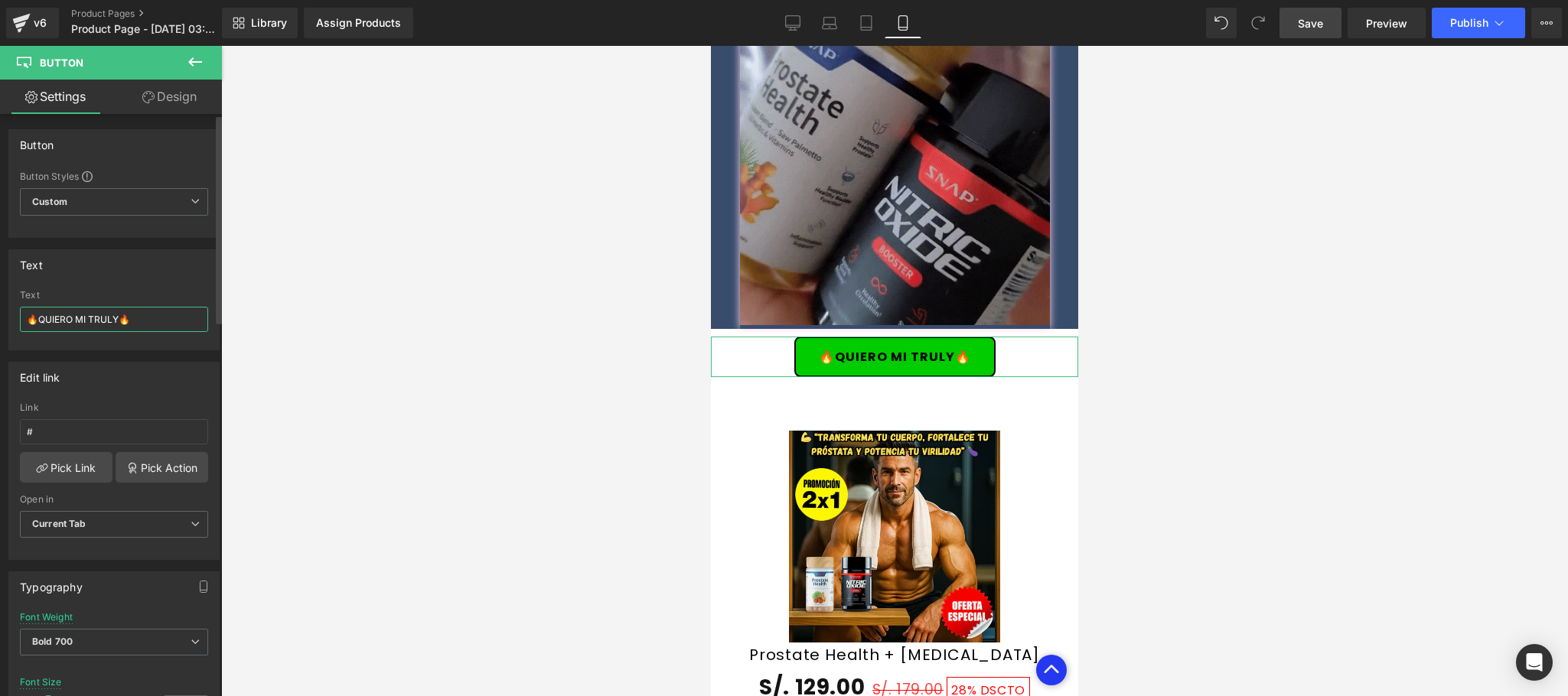
paste input "EL 2x1"
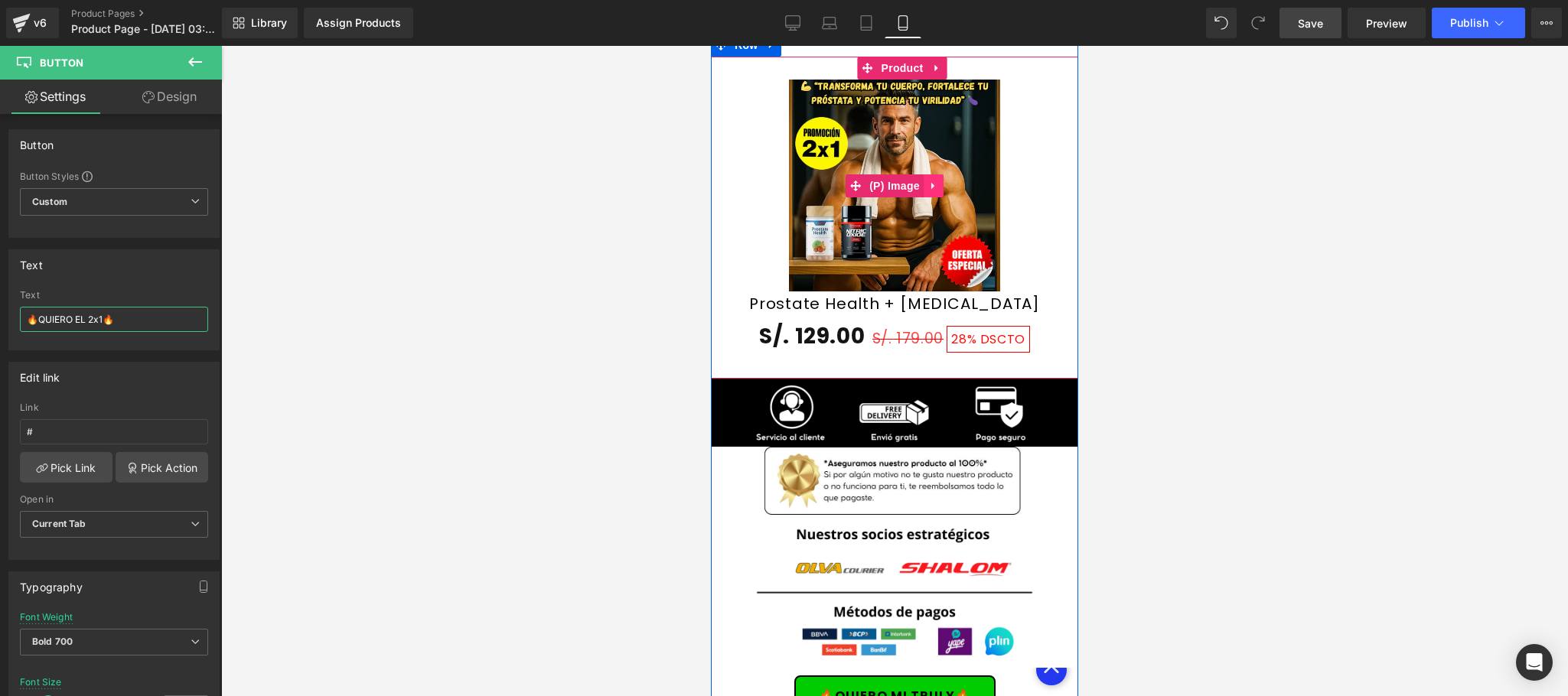
scroll to position [3978, 0]
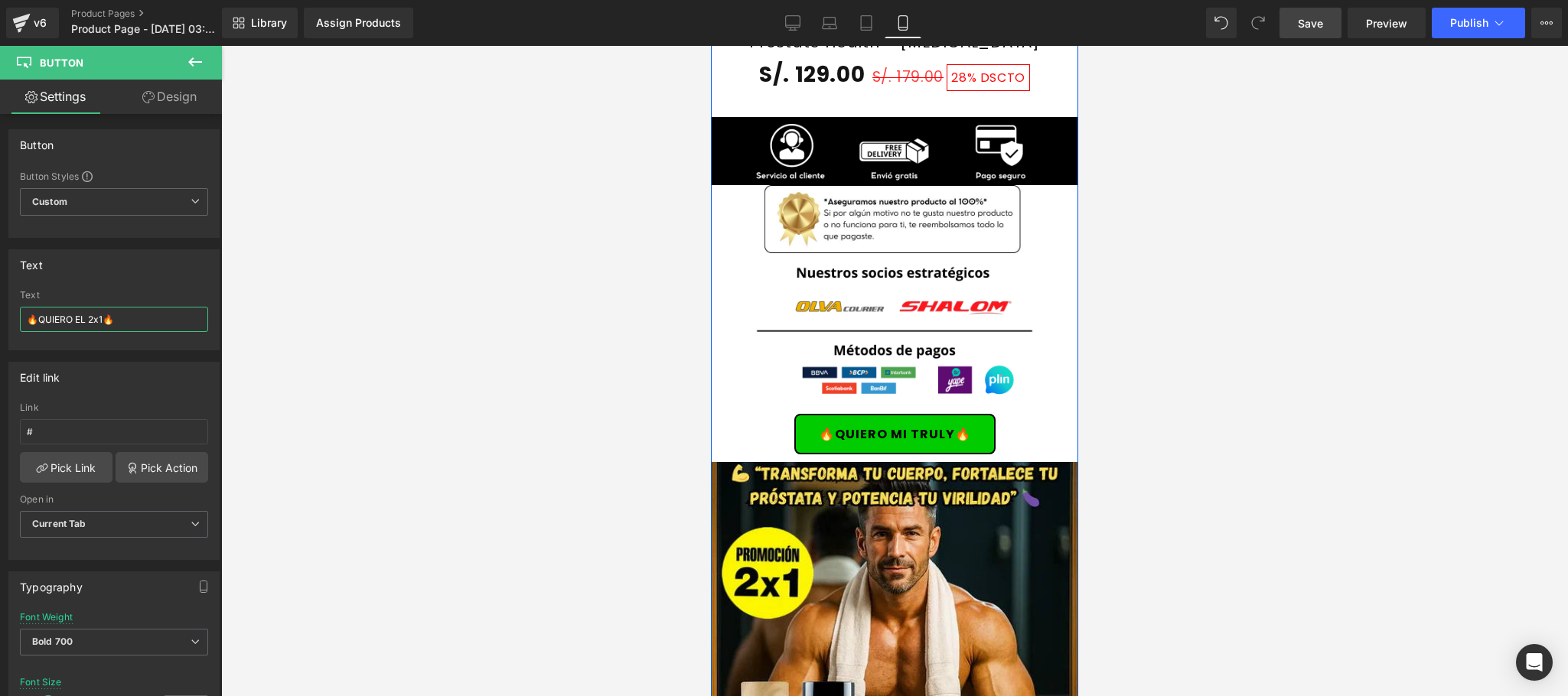
type input "🔥QUIERO EL 2x1🔥"
click at [918, 431] on icon at bounding box center [919, 434] width 2 height 6
drag, startPoint x: 865, startPoint y: 386, endPoint x: 1031, endPoint y: 412, distance: 168.0
click at [865, 425] on link "Button" at bounding box center [862, 434] width 51 height 18
click at [28, 331] on input "🔥QUIERO MI TRULY🔥" at bounding box center [114, 319] width 188 height 25
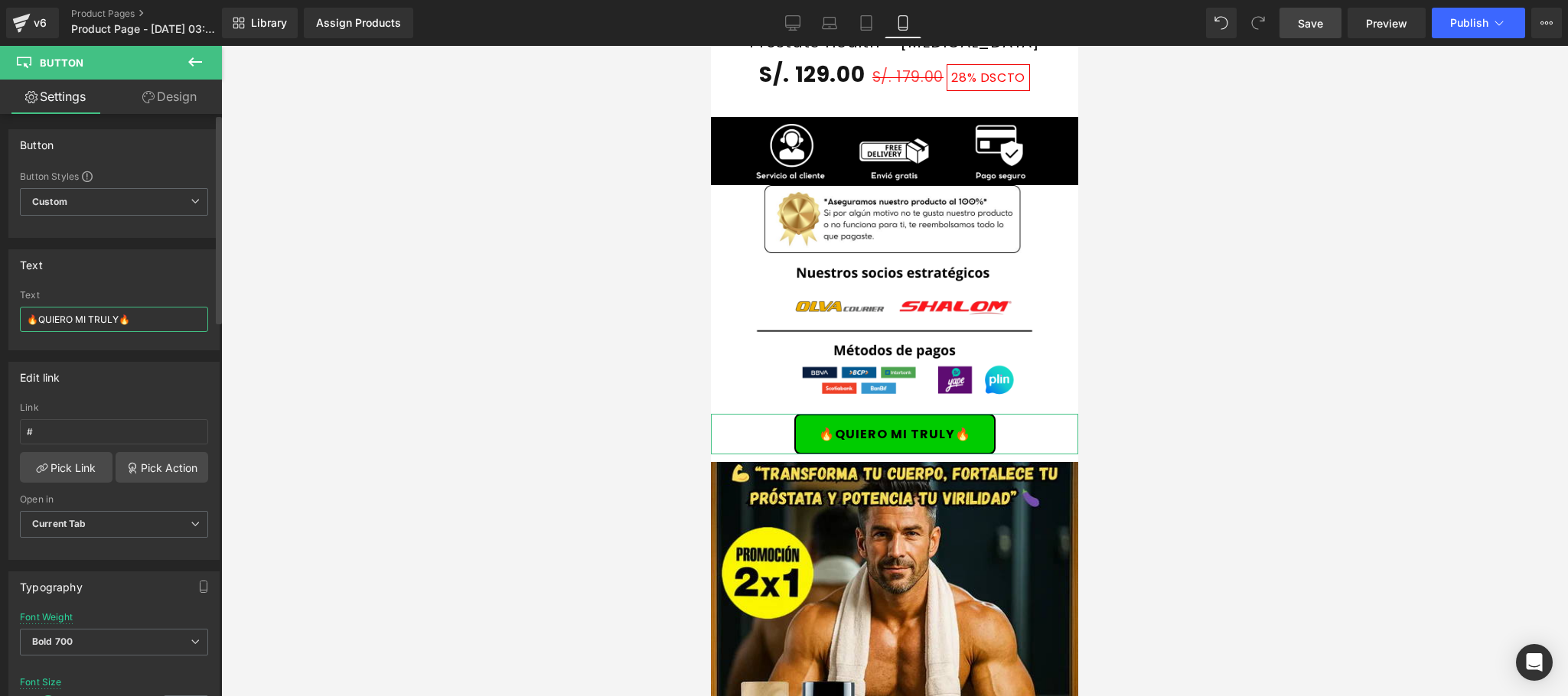
type input "🔥QUIERO EL 2x1🔥"
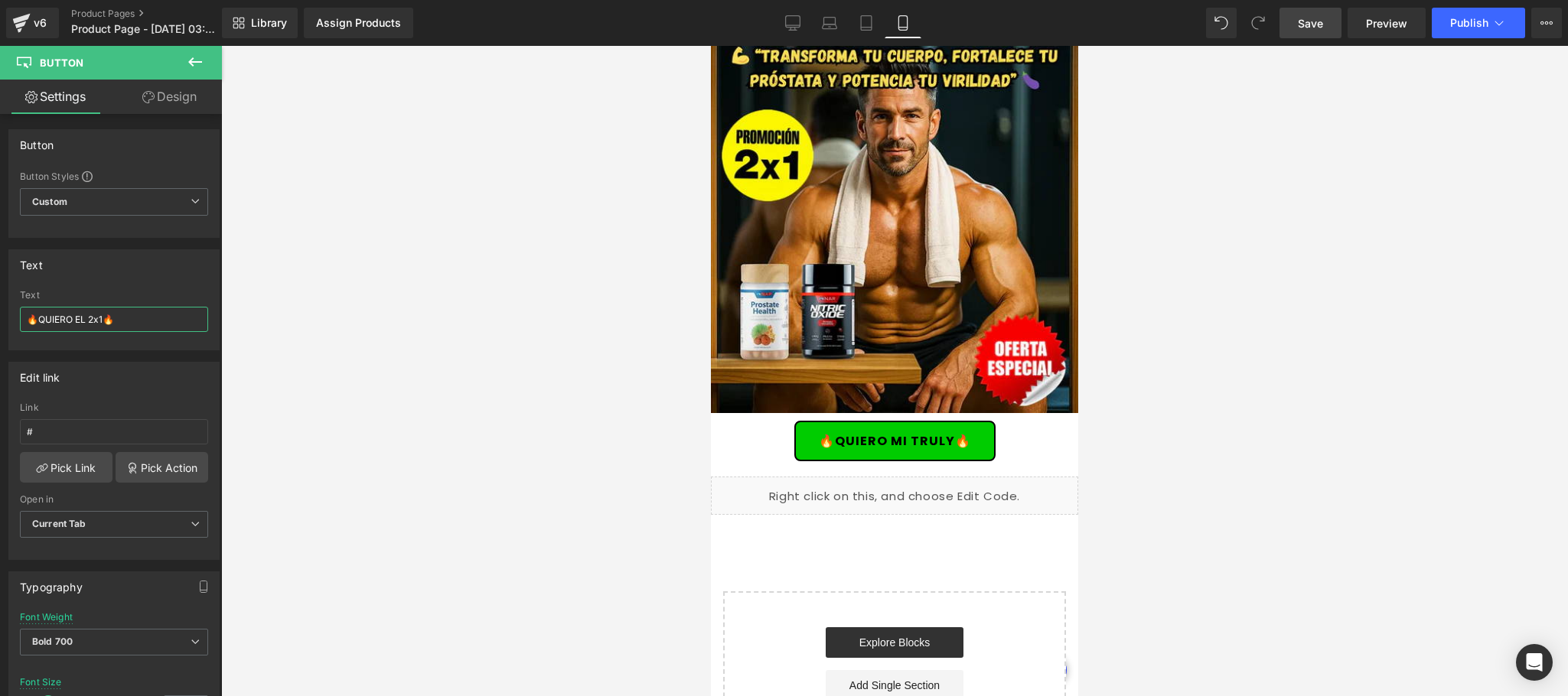
scroll to position [4590, 0]
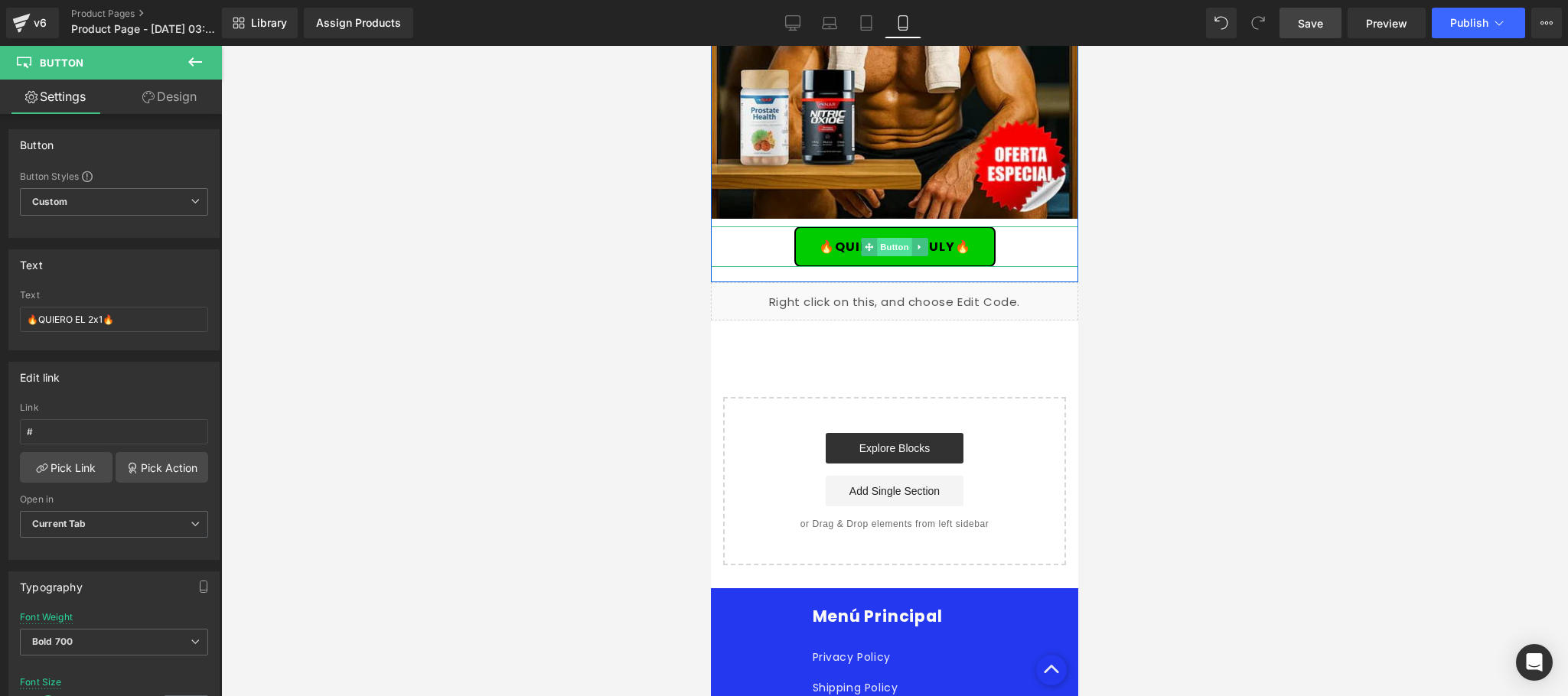
click at [884, 238] on span "Button" at bounding box center [895, 246] width 36 height 18
drag, startPoint x: 173, startPoint y: 150, endPoint x: 23, endPoint y: 326, distance: 231.2
click at [23, 326] on input "🔥QUIERO MI TRULY🔥" at bounding box center [114, 319] width 188 height 25
paste input "EL 2x1"
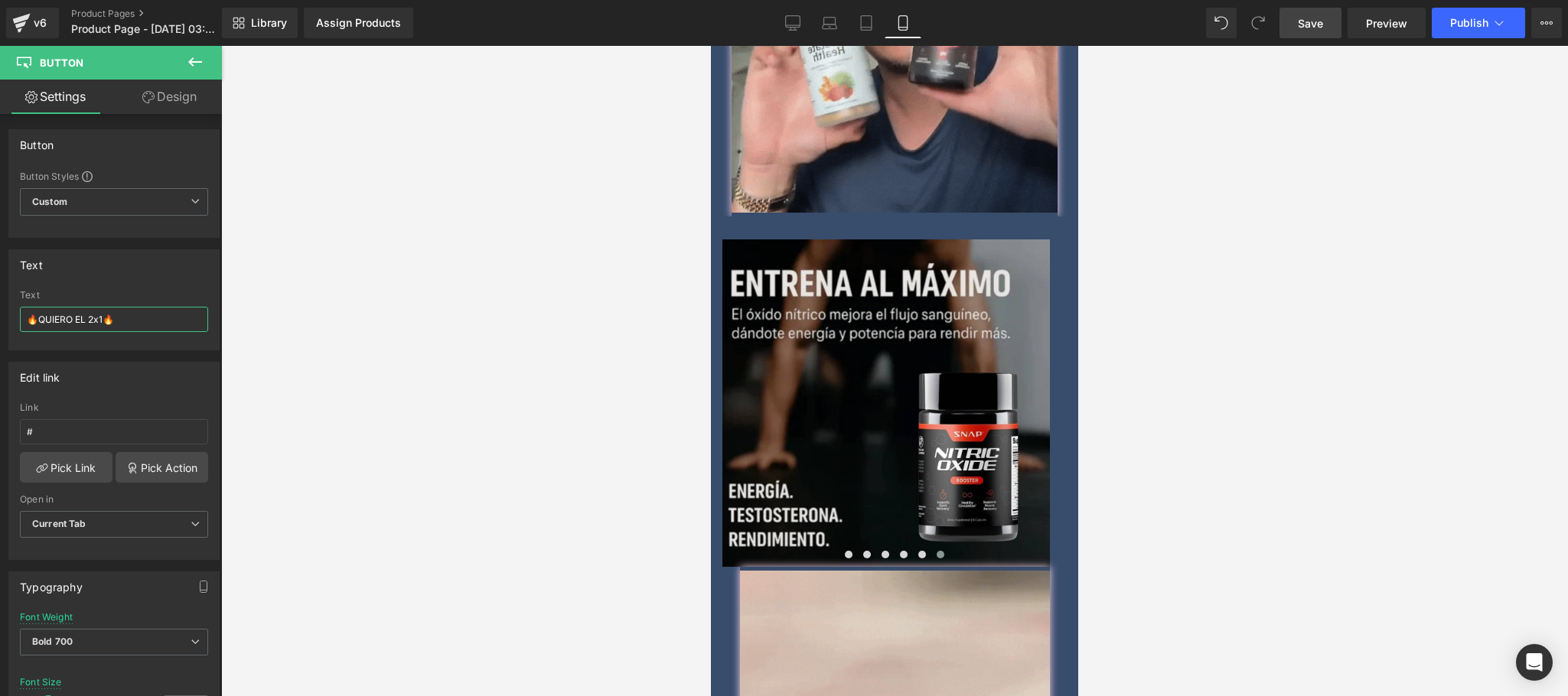
scroll to position [1836, 0]
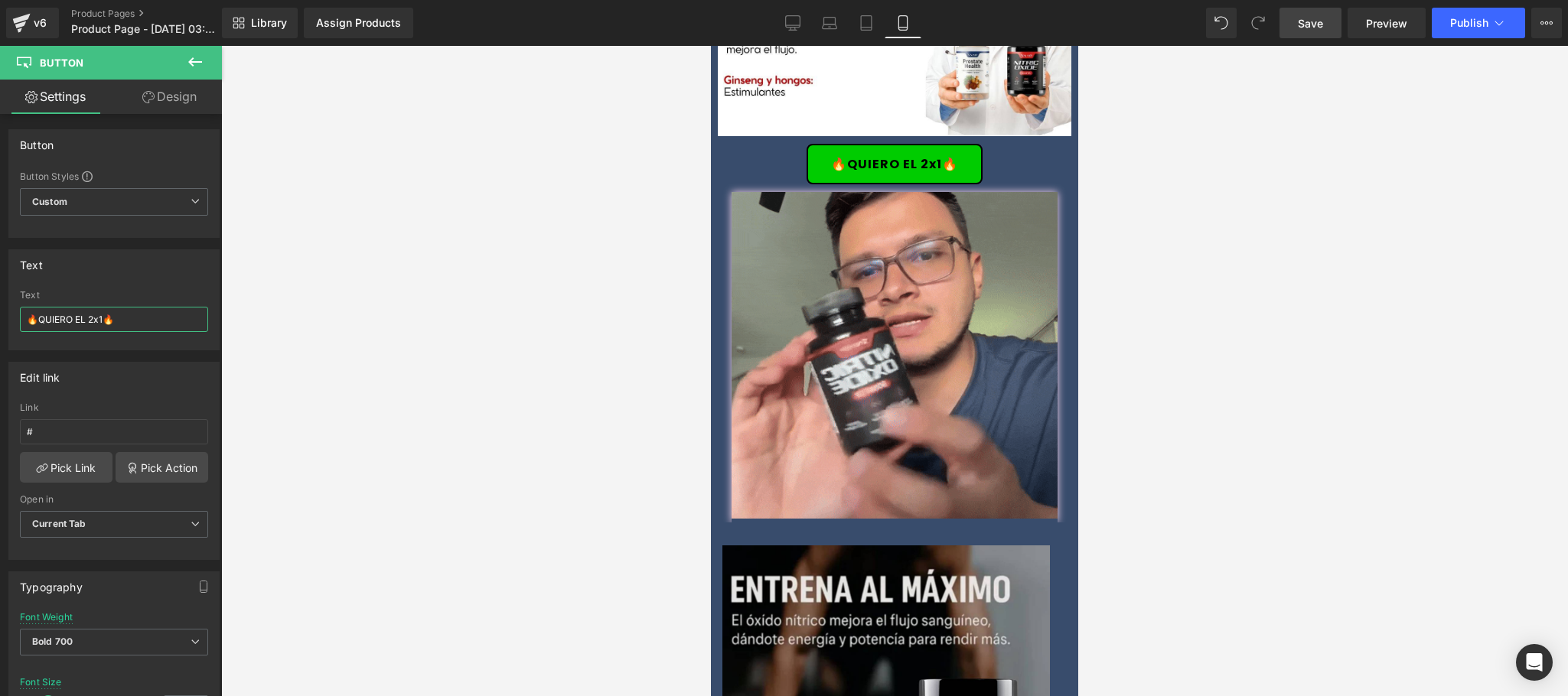
type input "🔥QUIERO EL 2x1🔥"
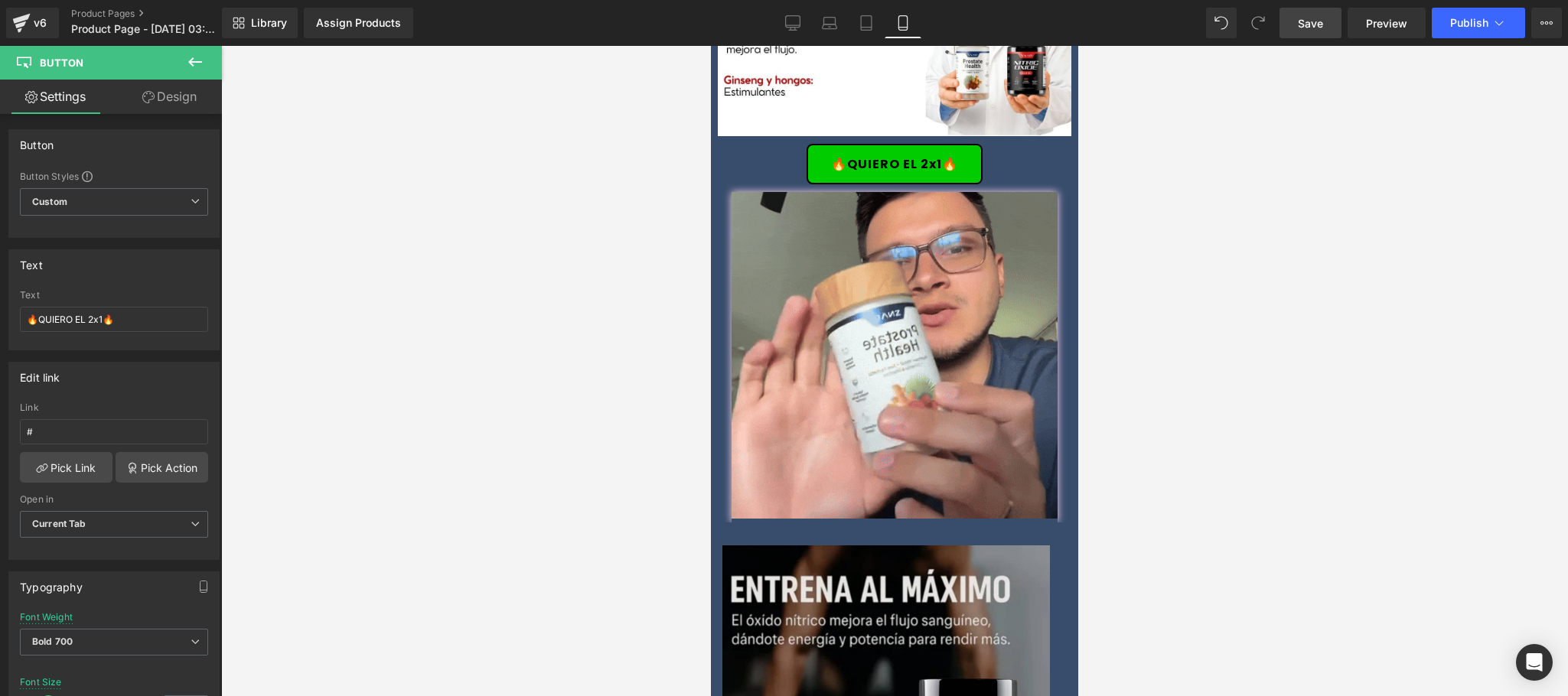
click at [1305, 36] on link "Save" at bounding box center [1310, 23] width 62 height 31
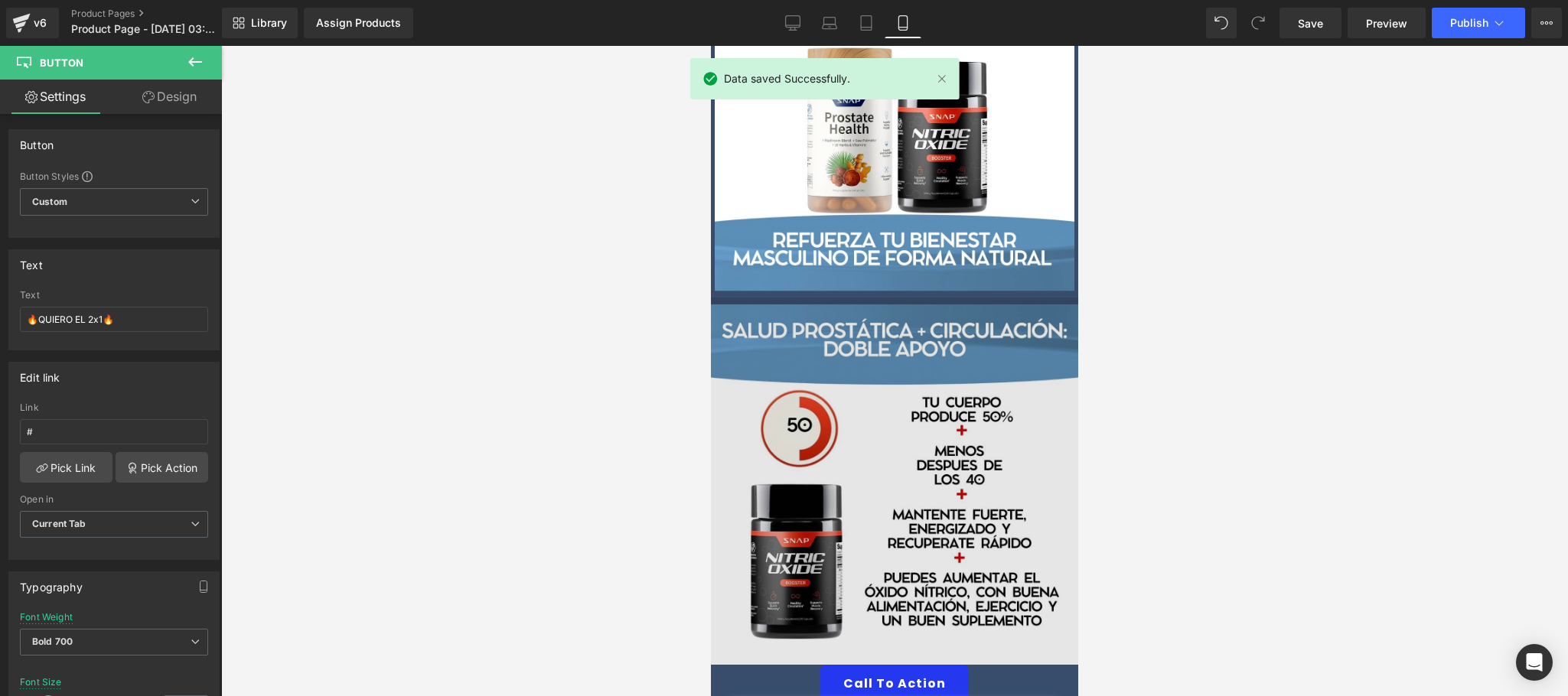
scroll to position [0, 0]
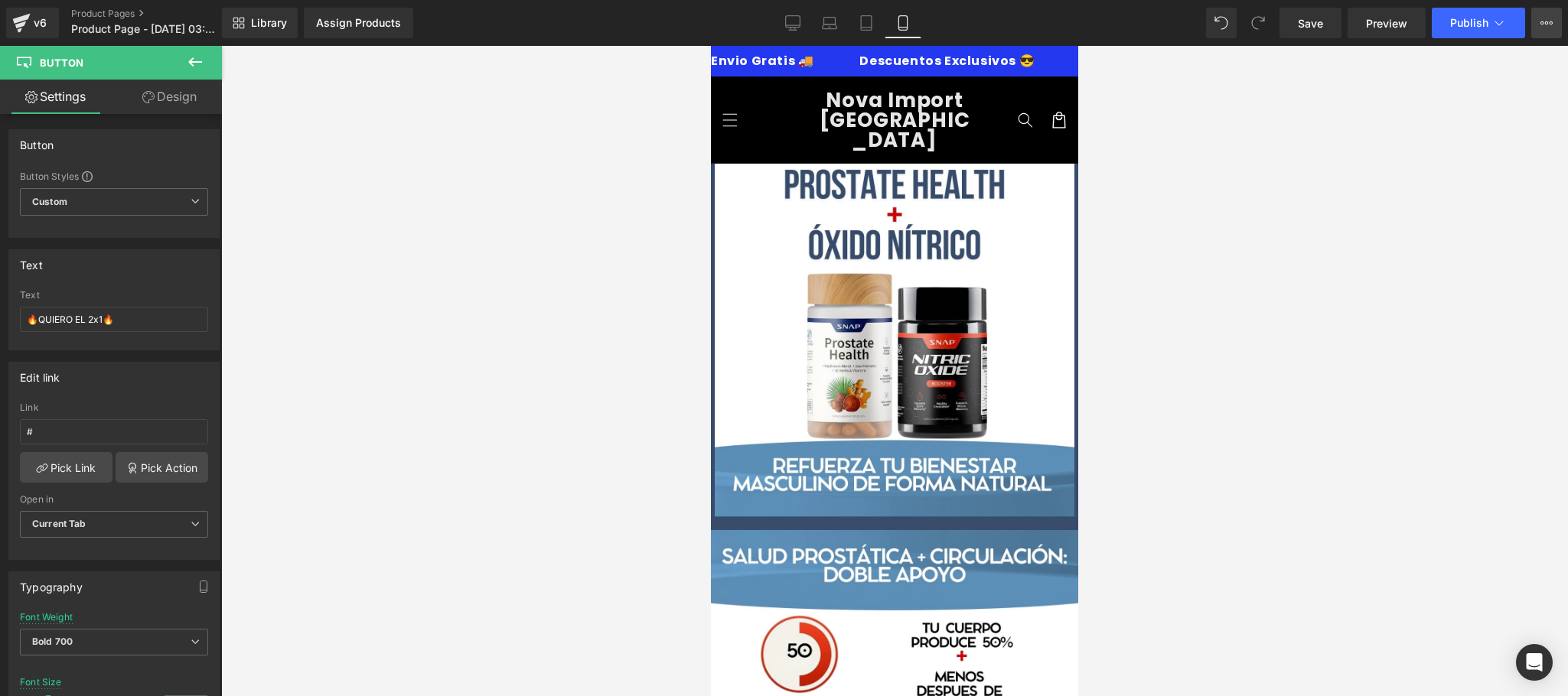
click at [1550, 18] on icon at bounding box center [1546, 22] width 12 height 12
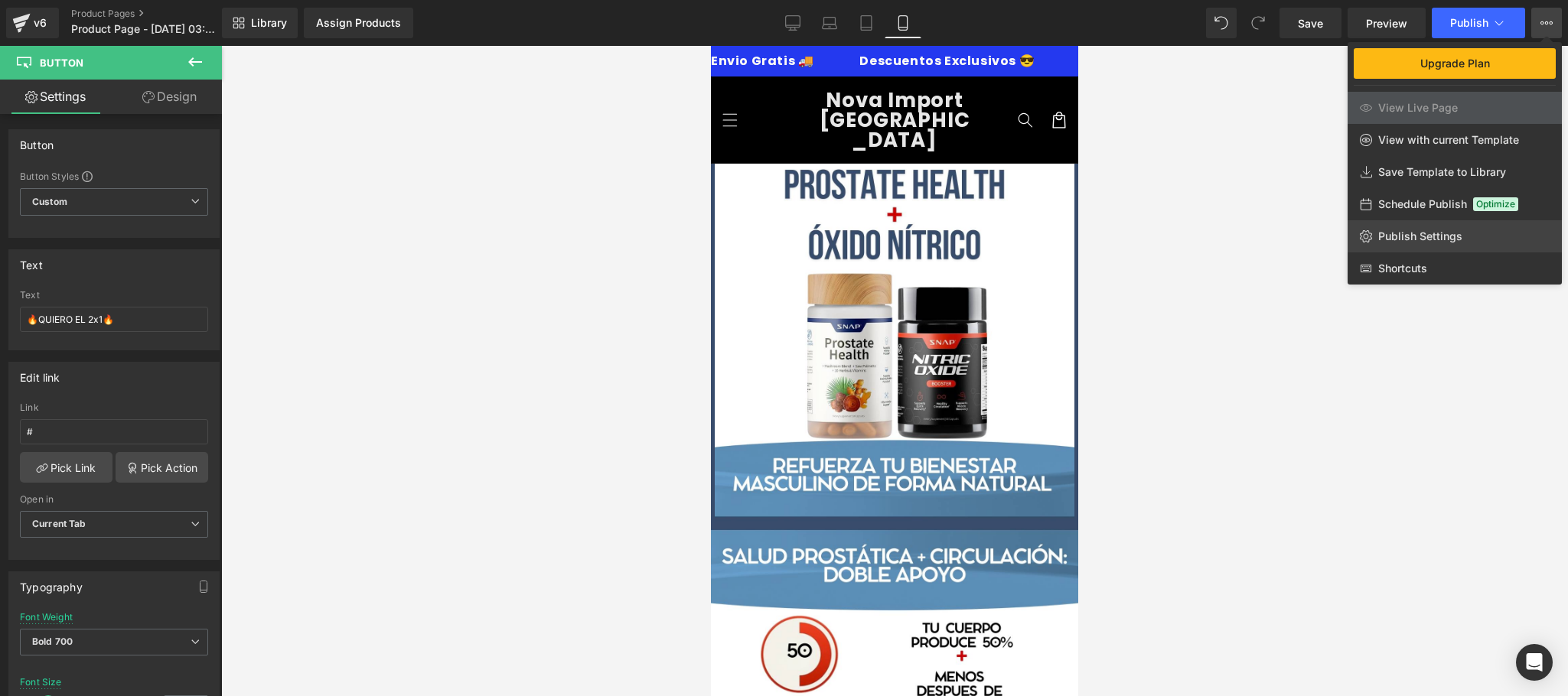
click at [1399, 225] on link "Publish Settings" at bounding box center [1454, 236] width 214 height 32
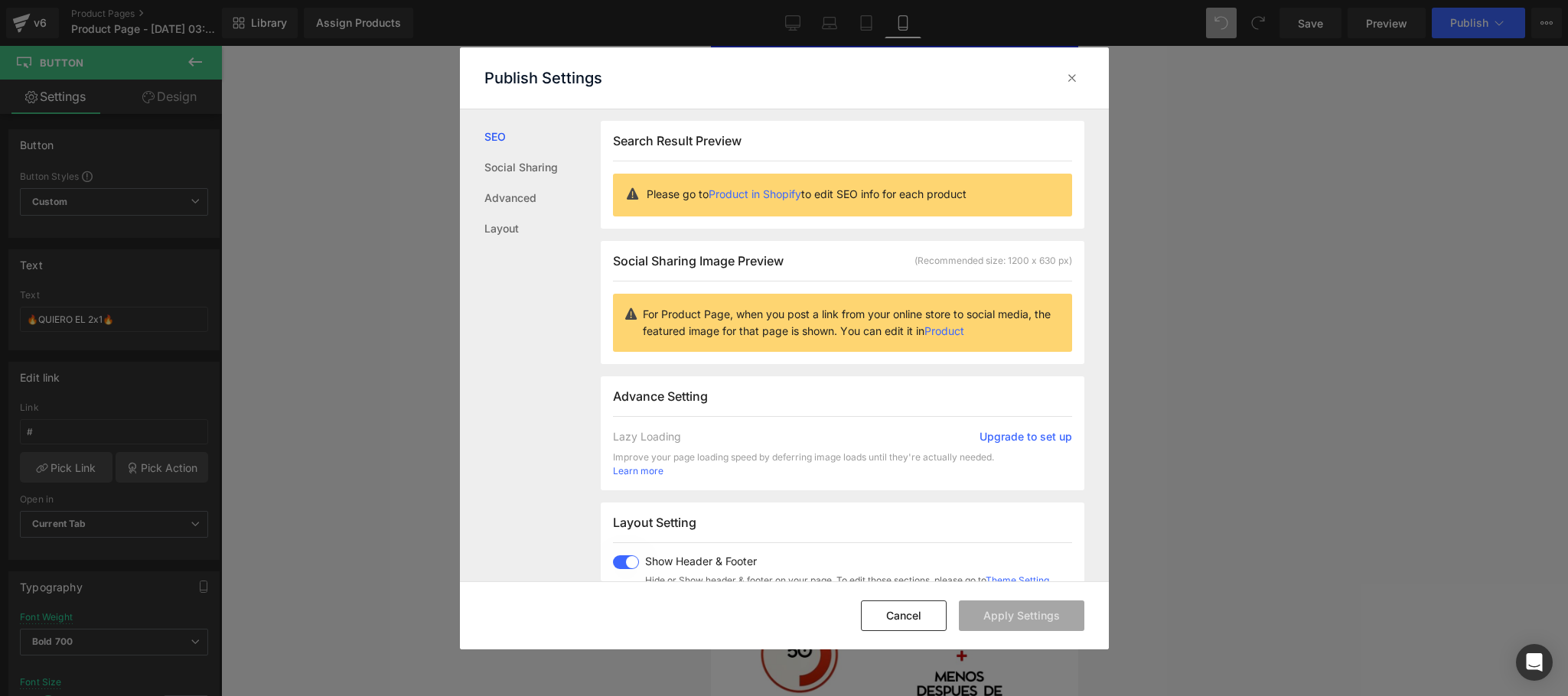
scroll to position [382, 0]
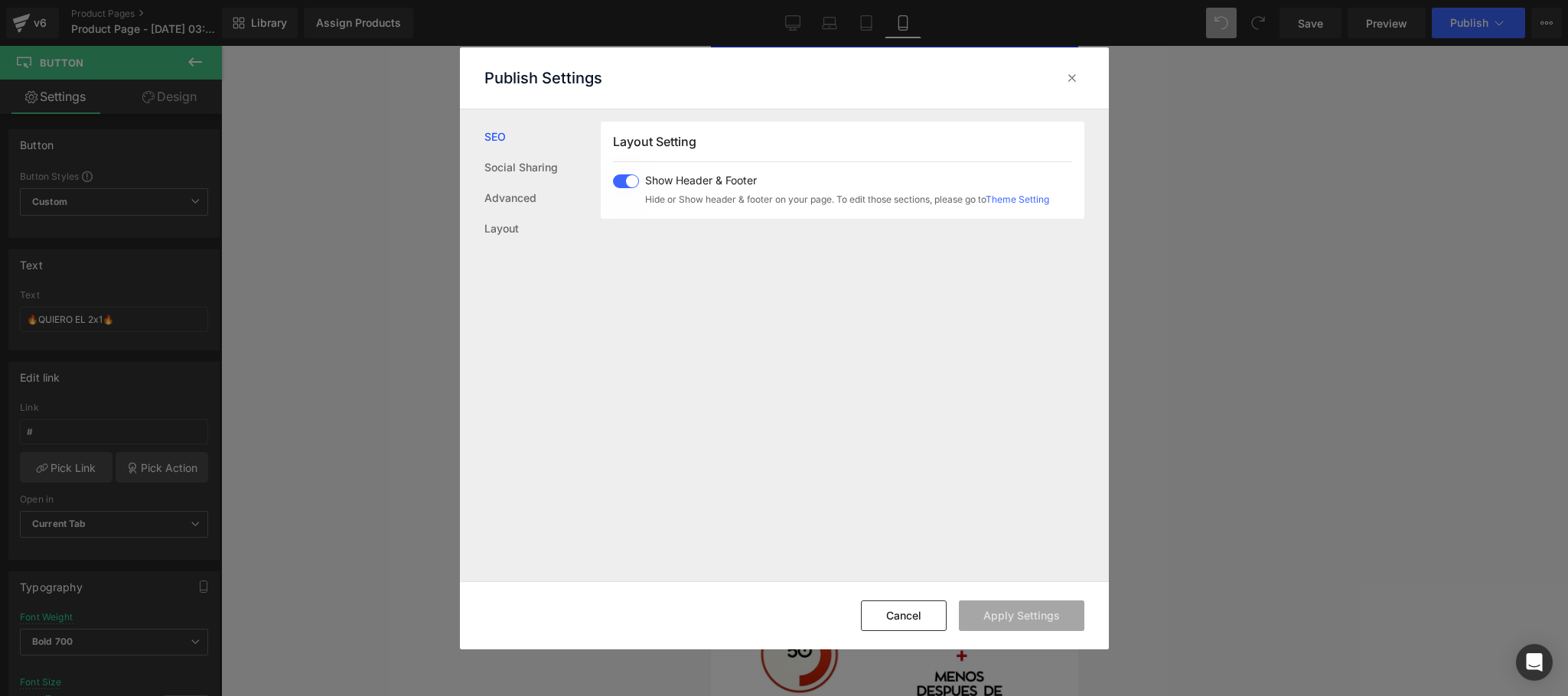
click at [616, 183] on span at bounding box center [626, 181] width 26 height 13
click at [1012, 618] on button "Apply Settings" at bounding box center [1021, 615] width 126 height 31
click at [1065, 81] on icon at bounding box center [1072, 77] width 15 height 15
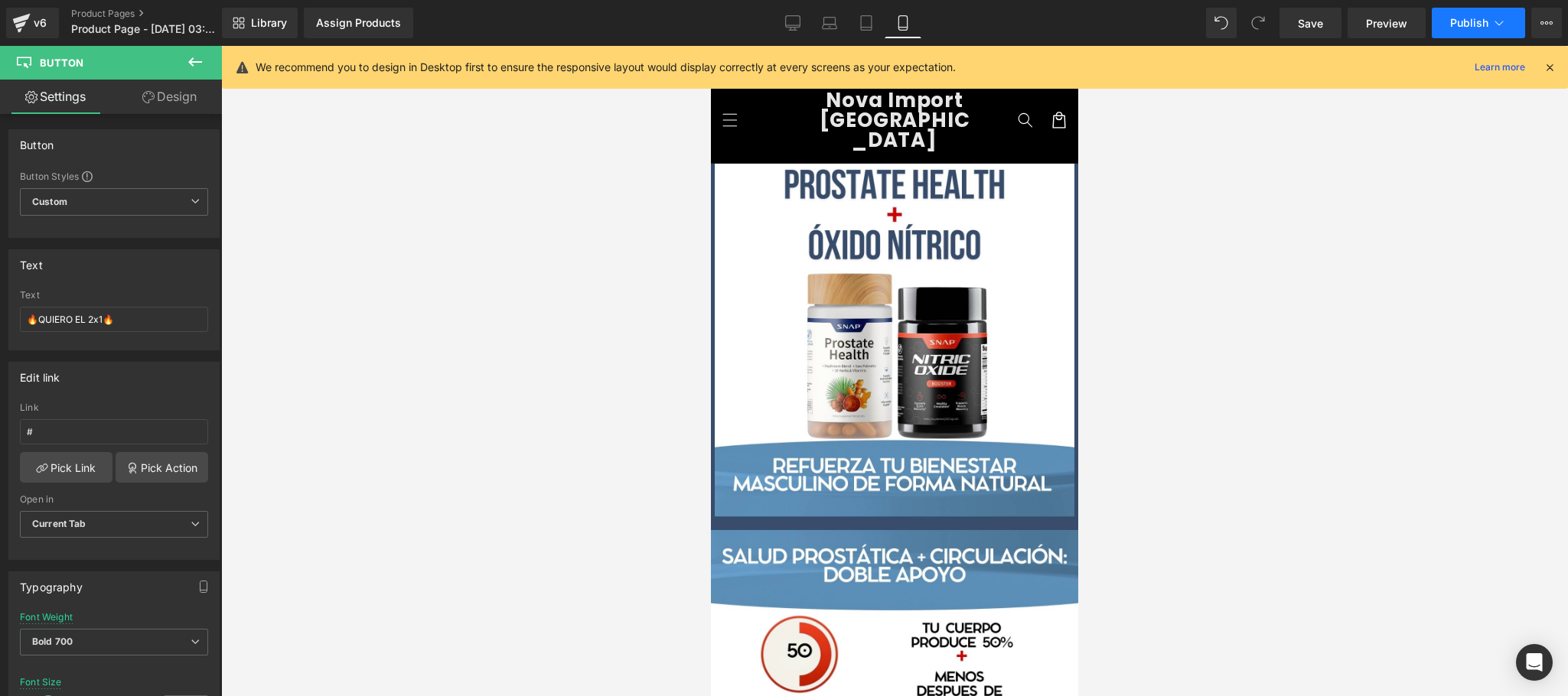
click at [1474, 18] on span "Publish" at bounding box center [1469, 22] width 38 height 12
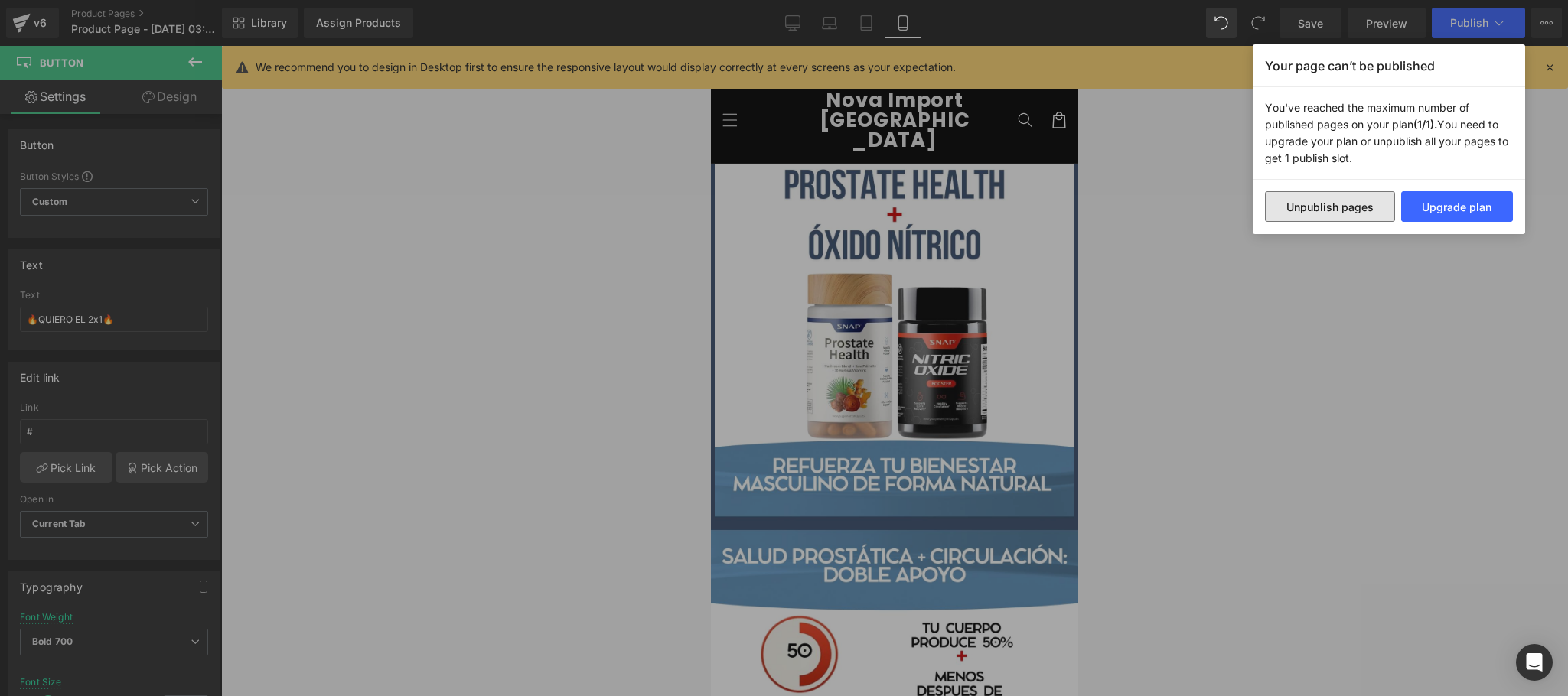
click at [1352, 206] on button "Unpublish pages" at bounding box center [1330, 206] width 130 height 31
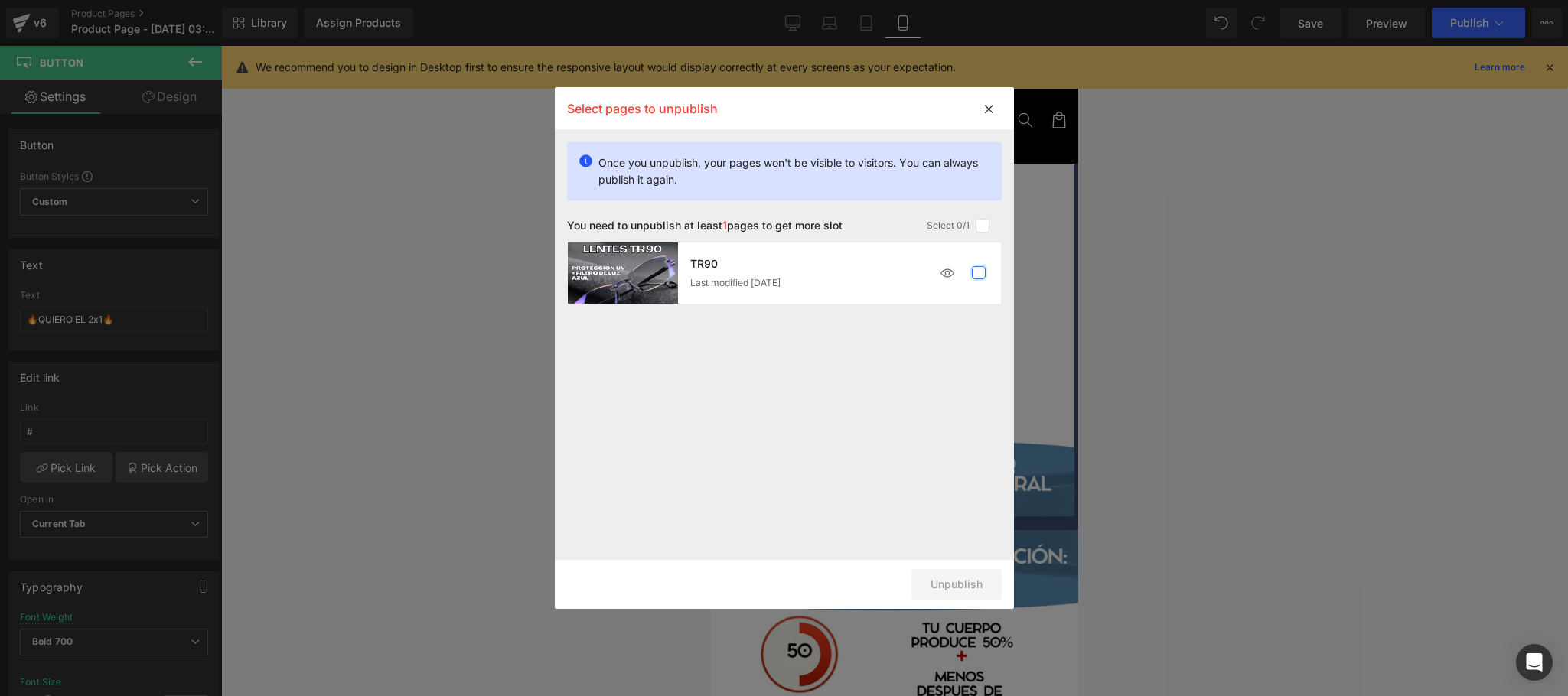
click at [981, 266] on label at bounding box center [978, 273] width 13 height 13
click at [978, 273] on input "checkbox" at bounding box center [978, 273] width 0 height 0
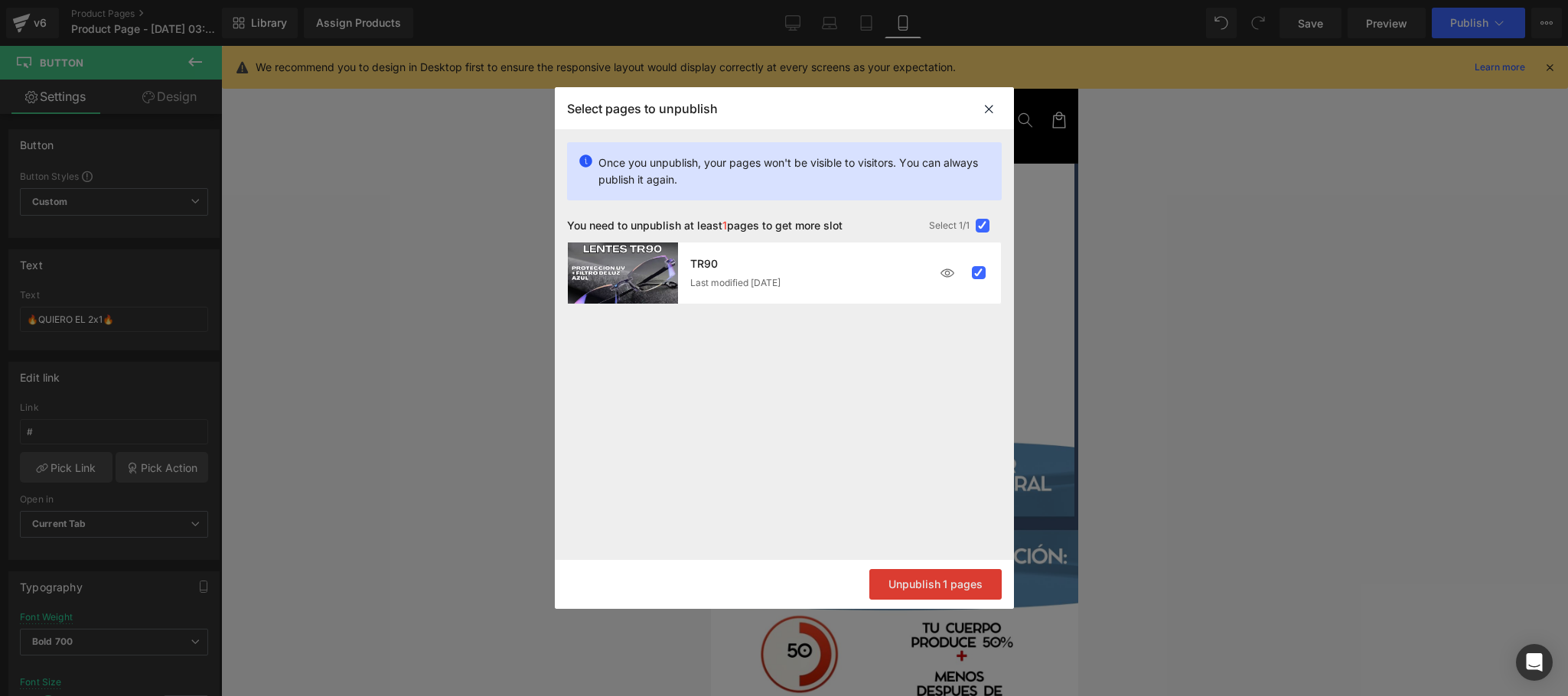
click at [937, 579] on button "Unpublish 1 pages" at bounding box center [936, 584] width 133 height 31
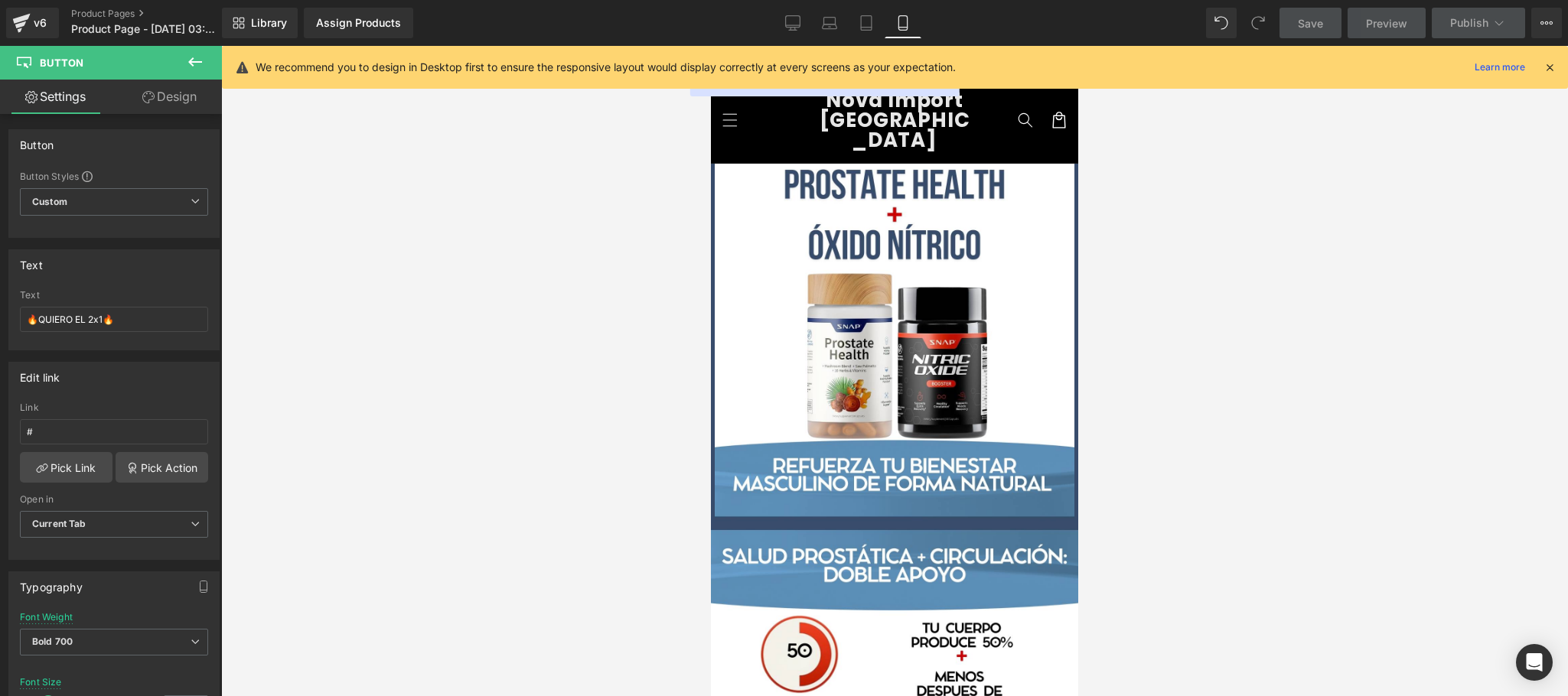
click at [1547, 67] on icon at bounding box center [1549, 66] width 13 height 13
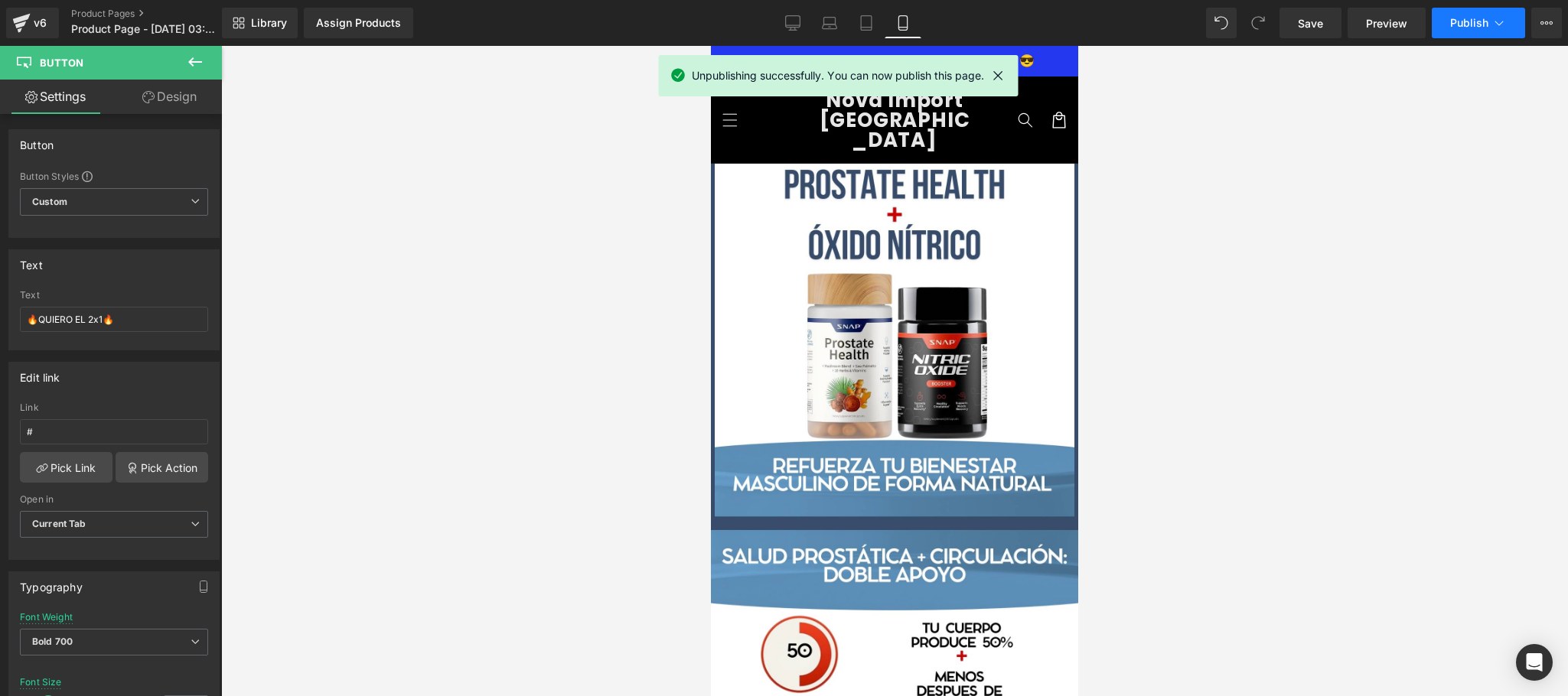
click at [1482, 32] on button "Publish" at bounding box center [1479, 23] width 93 height 31
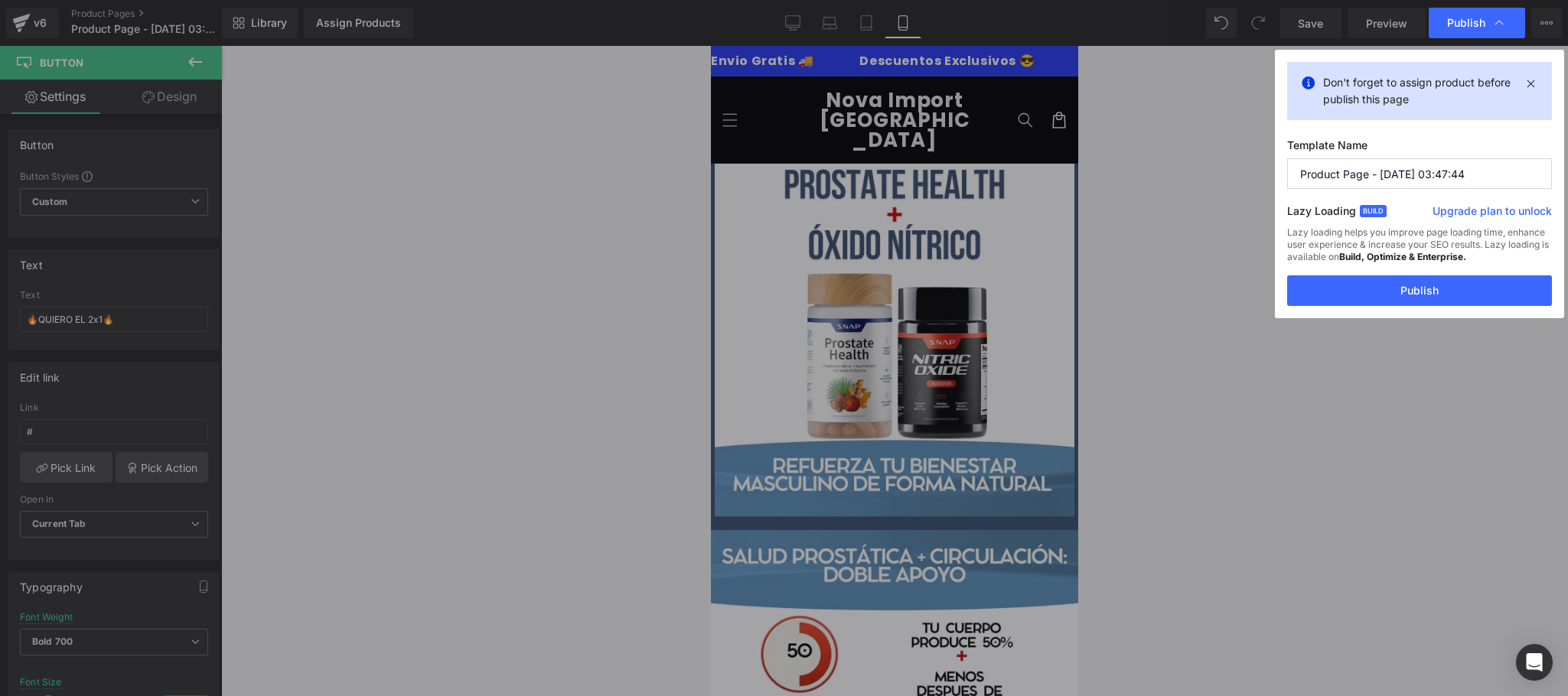
click at [1440, 180] on input "Product Page - [DATE] 03:47:44" at bounding box center [1419, 173] width 265 height 31
click at [1442, 179] on input "Product Page - [DATE] 03:47:44" at bounding box center [1419, 173] width 265 height 31
type input "PACK 2 X1"
click at [1382, 287] on button "Publish" at bounding box center [1419, 291] width 265 height 31
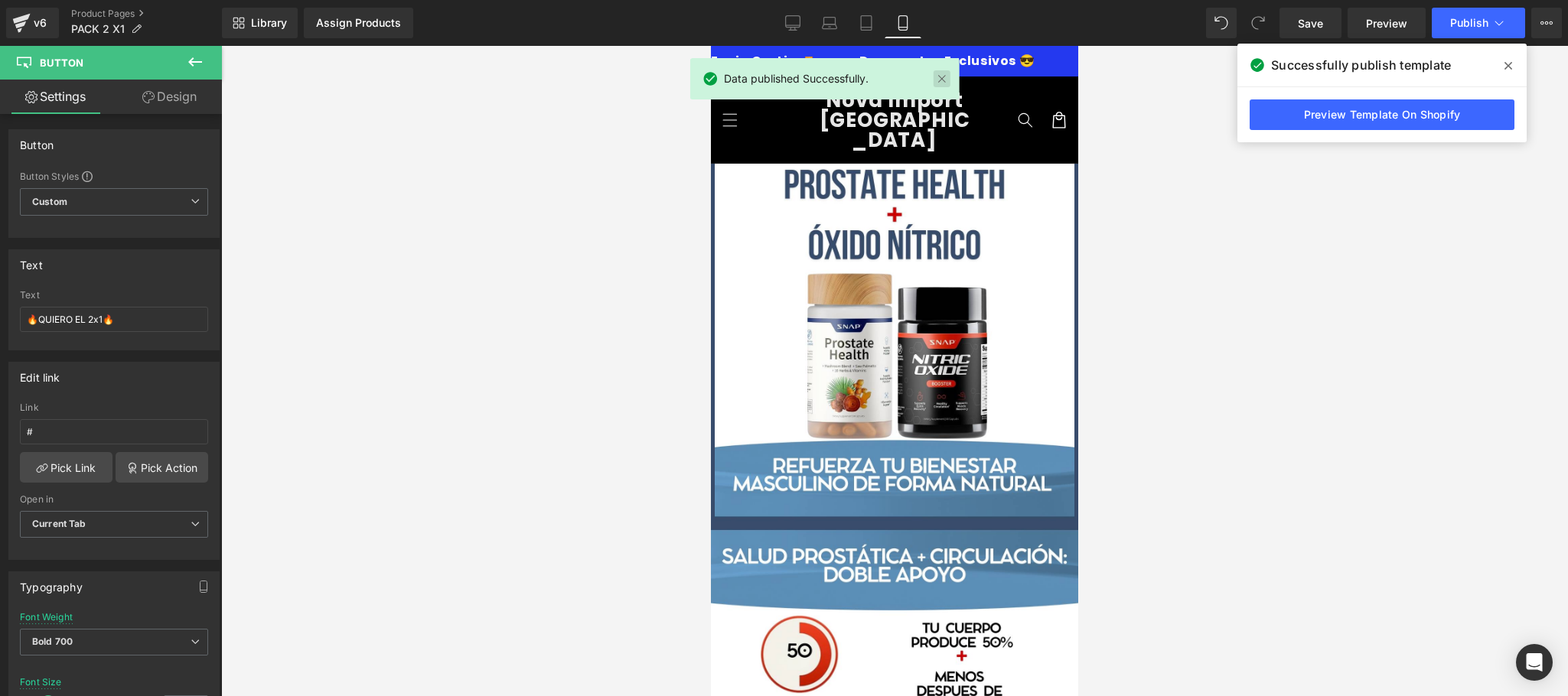
click at [947, 77] on link at bounding box center [940, 78] width 17 height 17
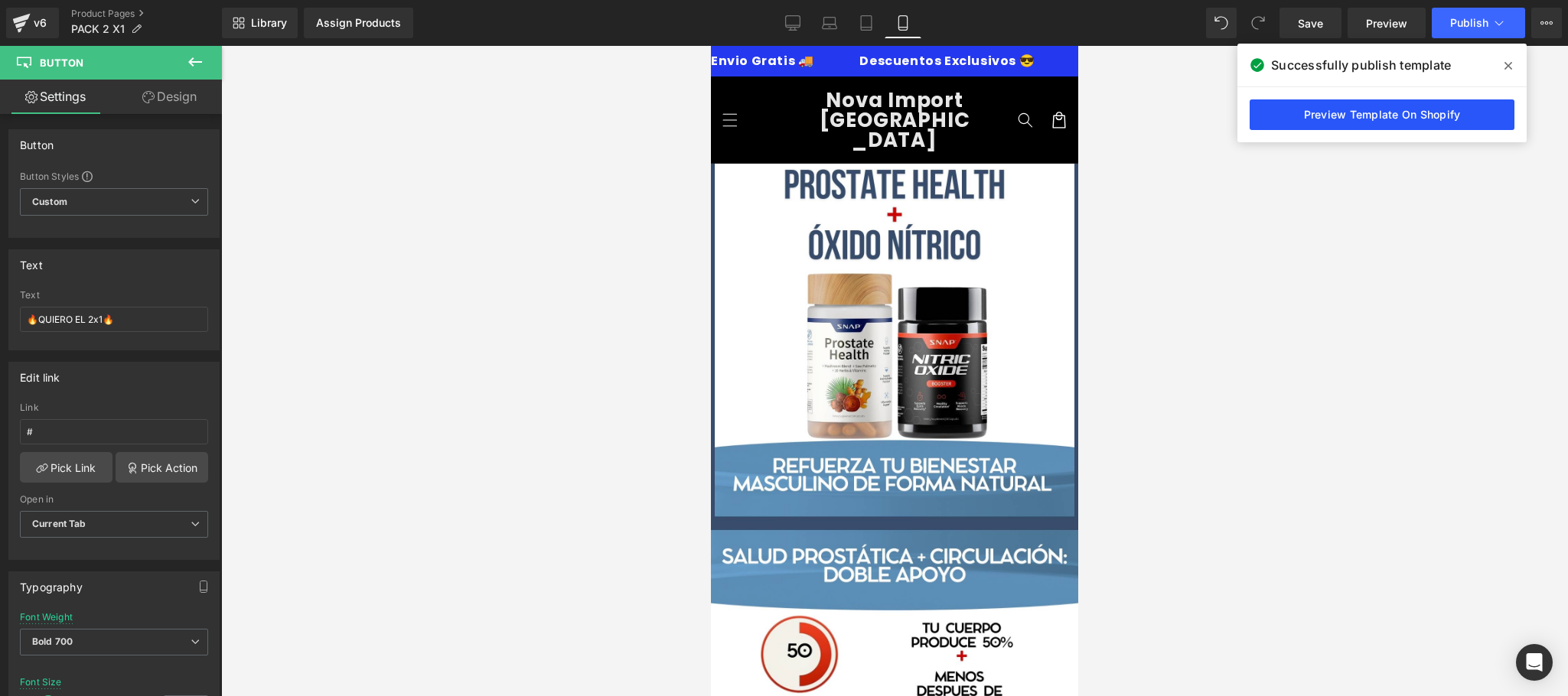
click at [1346, 108] on link "Preview Template On Shopify" at bounding box center [1381, 115] width 265 height 31
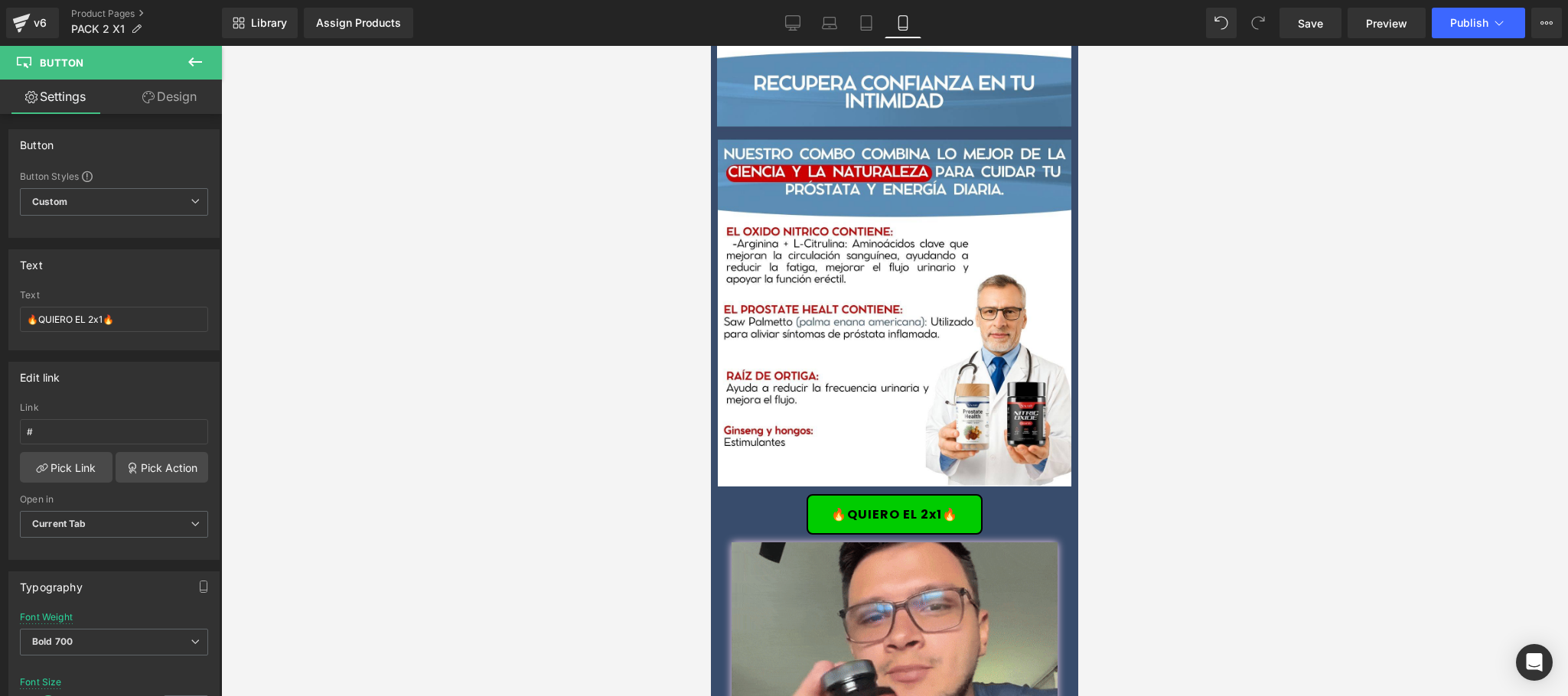
scroll to position [1529, 0]
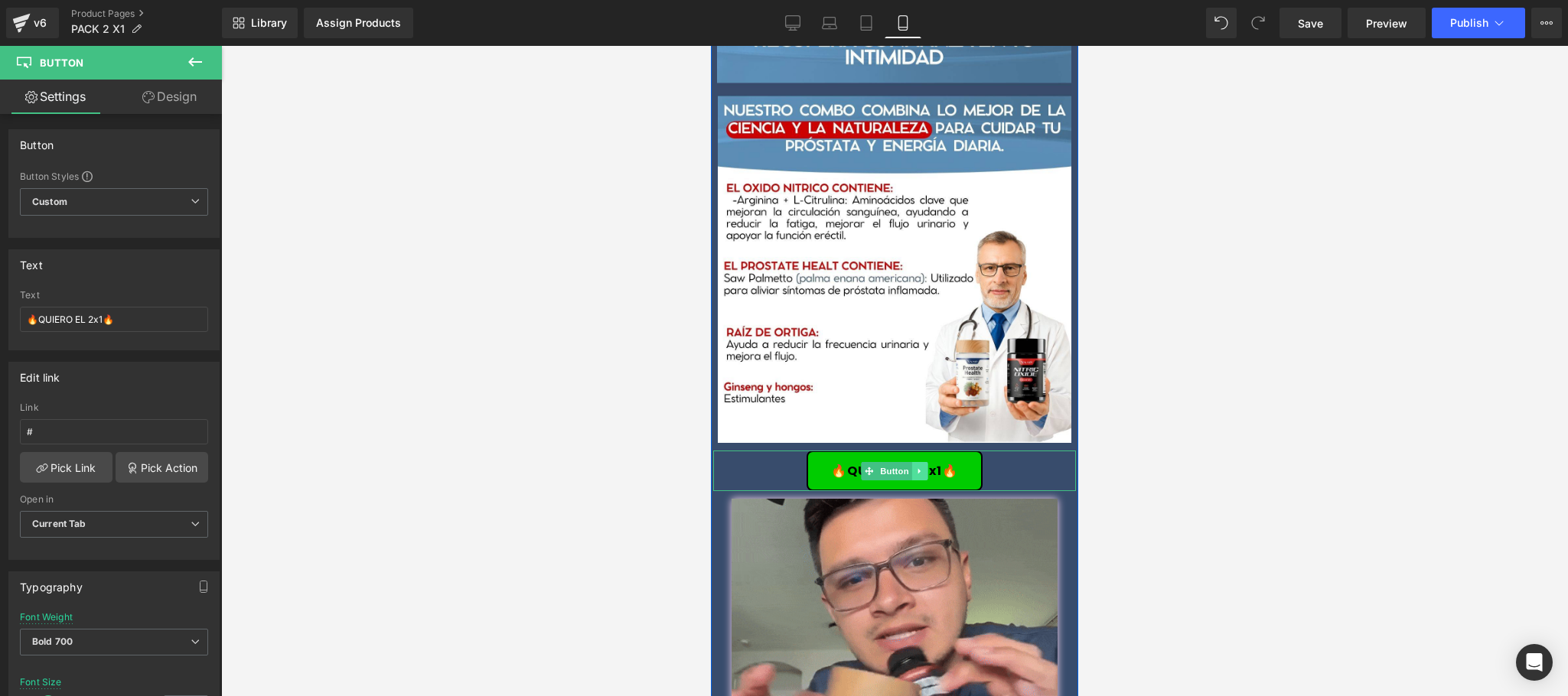
click at [918, 468] on icon at bounding box center [919, 471] width 2 height 6
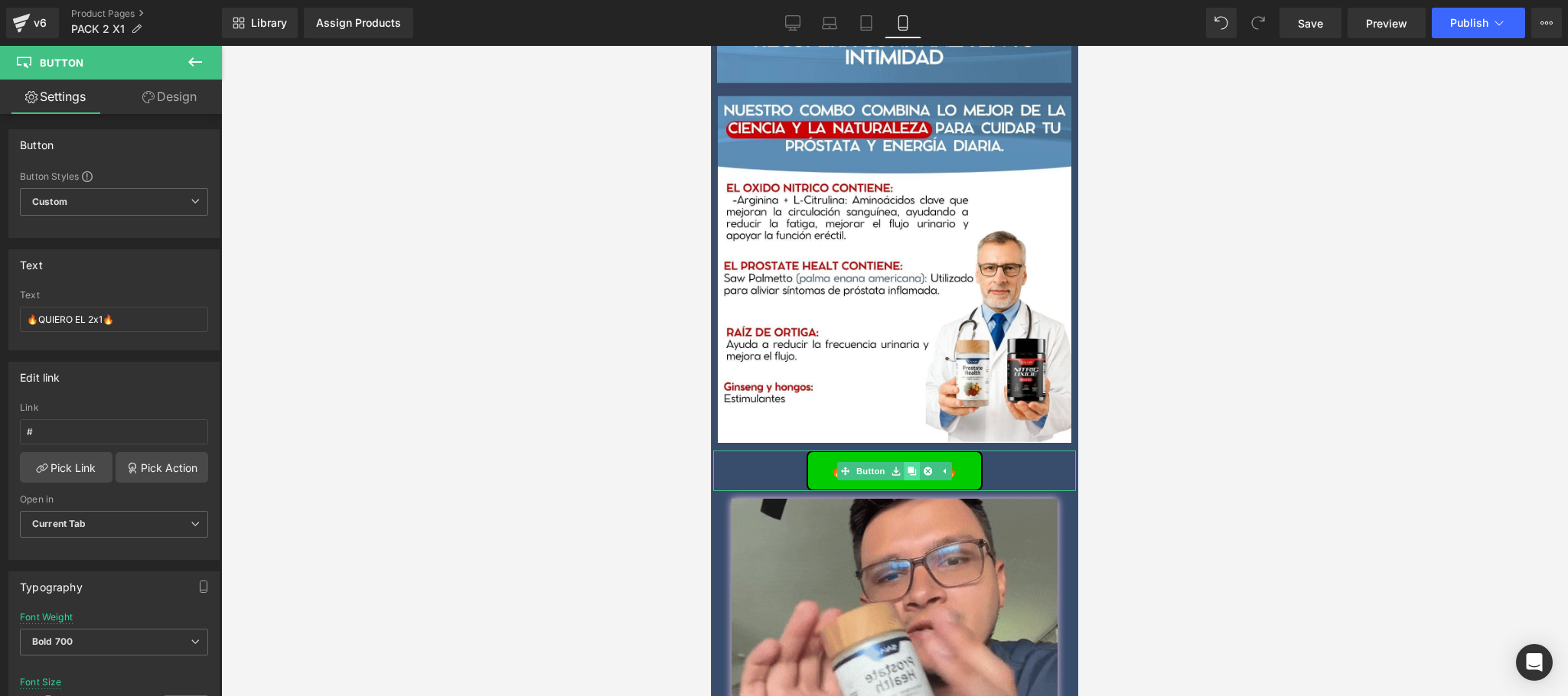
click at [907, 467] on icon at bounding box center [911, 471] width 9 height 9
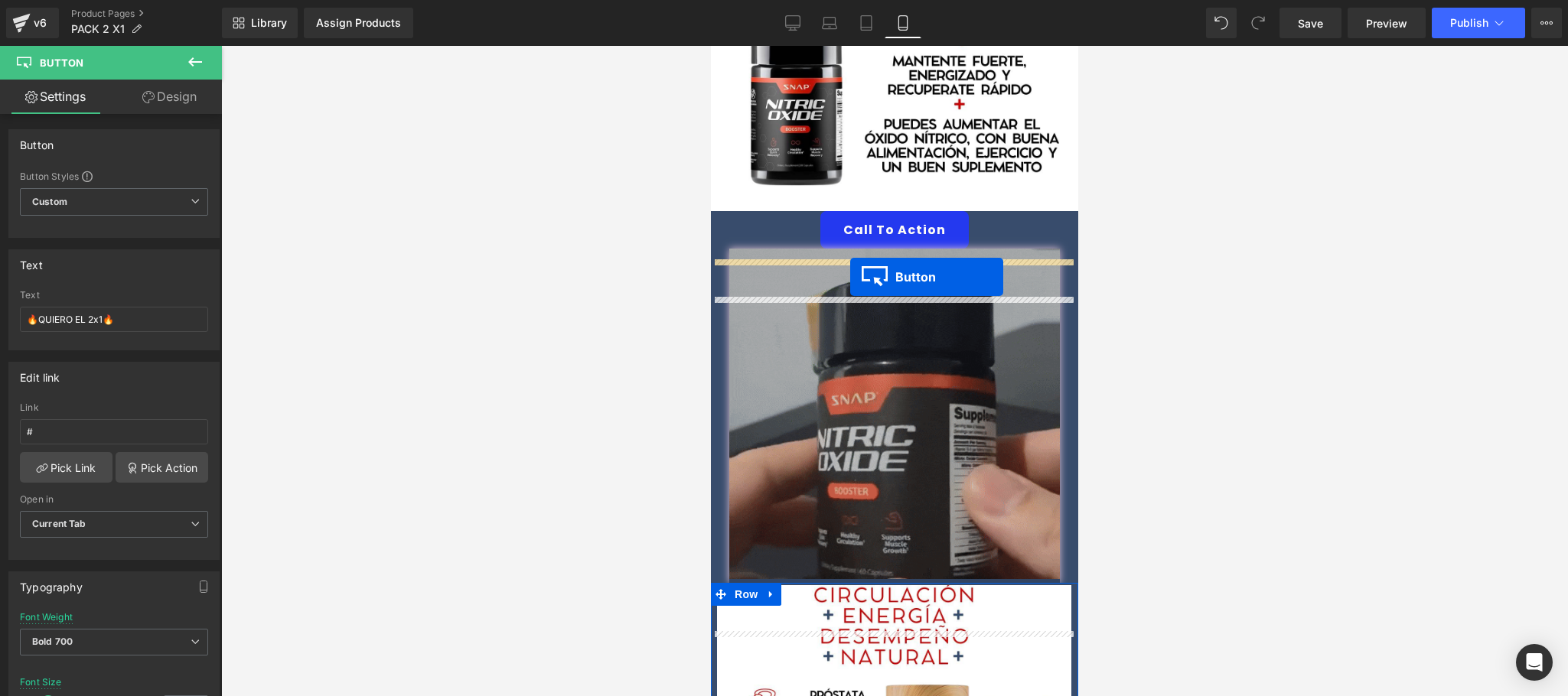
scroll to position [611, 0]
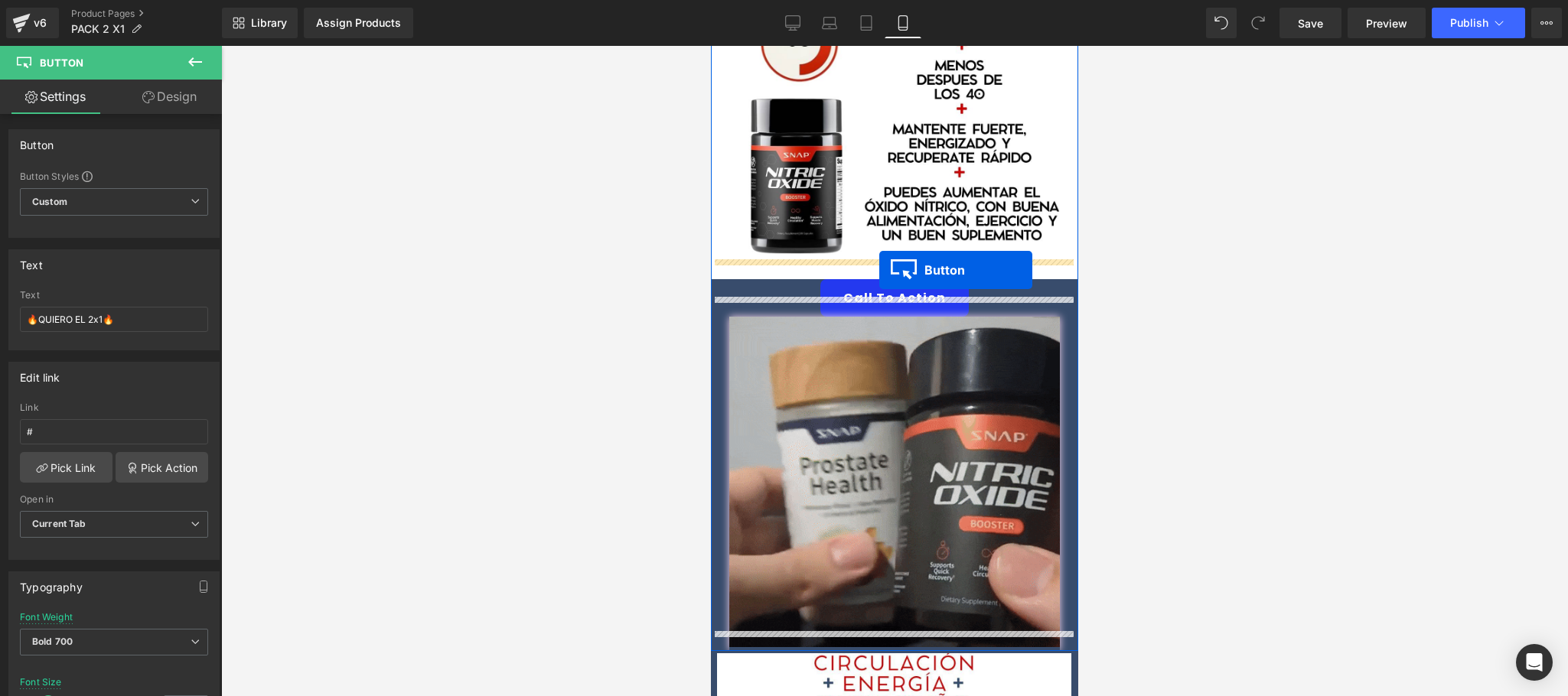
drag, startPoint x: 861, startPoint y: 507, endPoint x: 880, endPoint y: 269, distance: 238.8
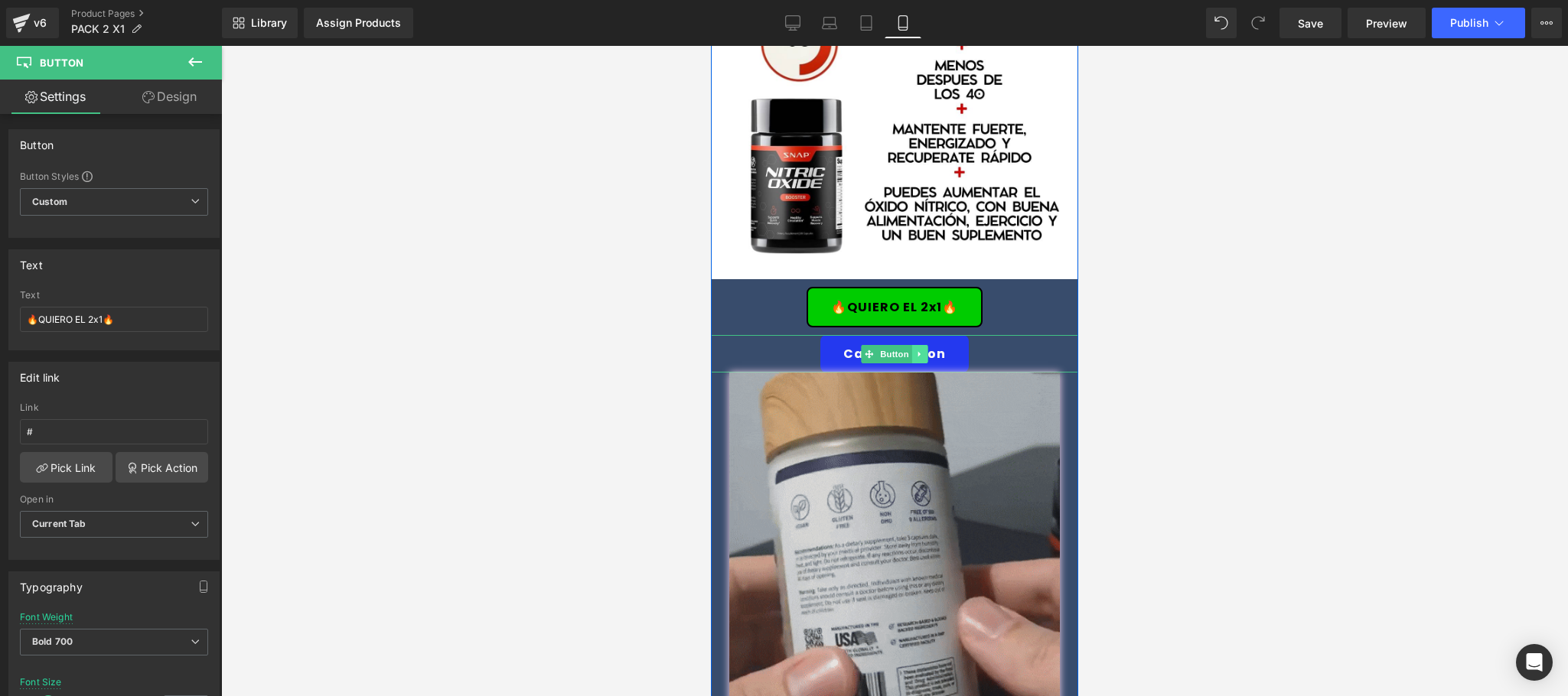
click at [918, 345] on link at bounding box center [920, 354] width 16 height 18
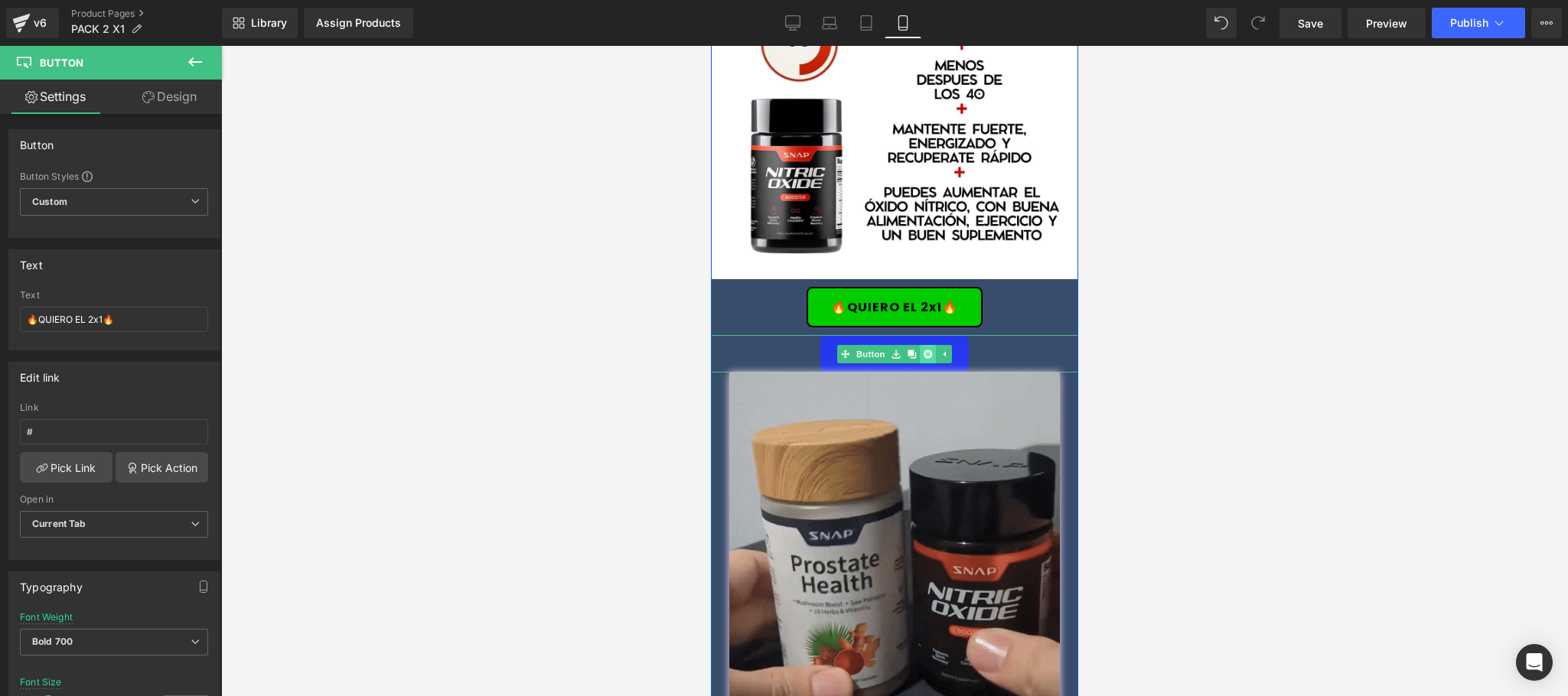
click at [920, 345] on link at bounding box center [928, 354] width 16 height 18
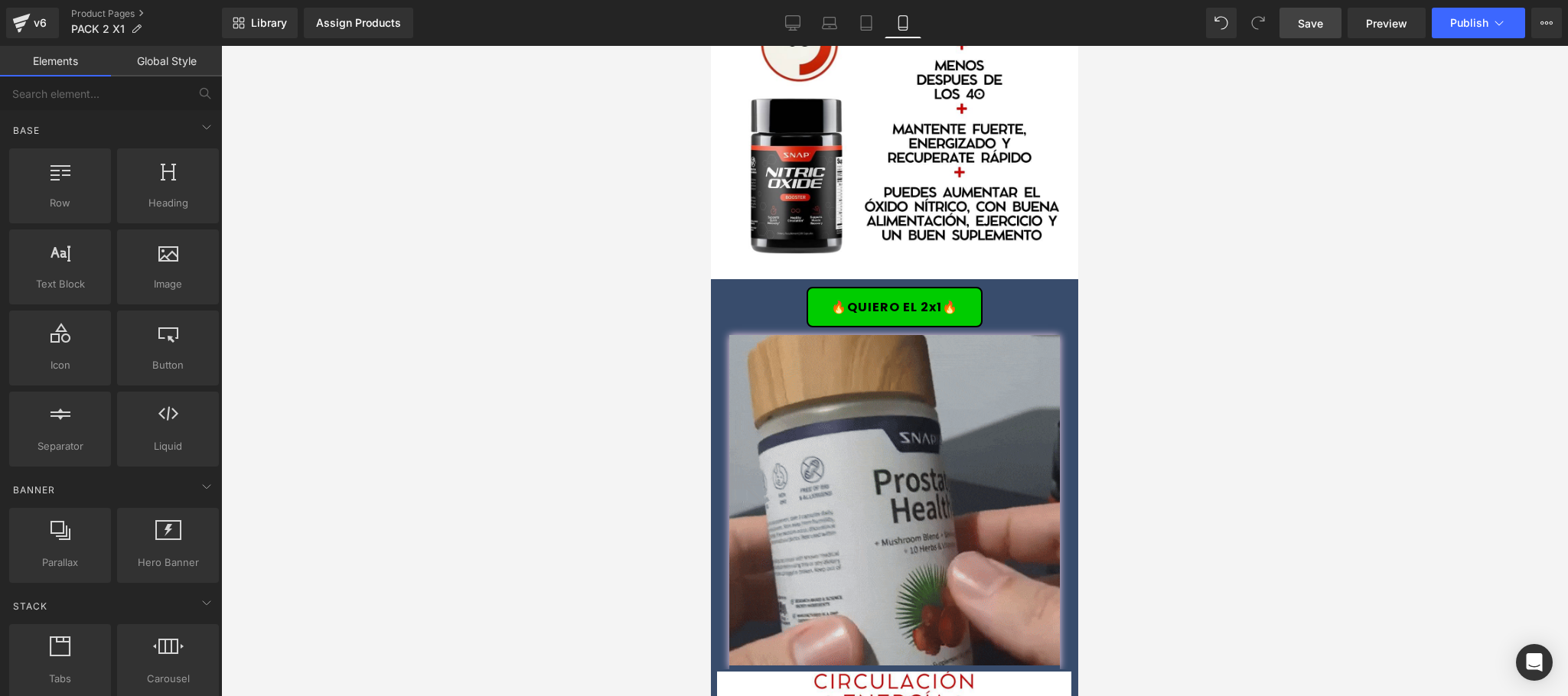
click at [1318, 31] on link "Save" at bounding box center [1310, 23] width 62 height 31
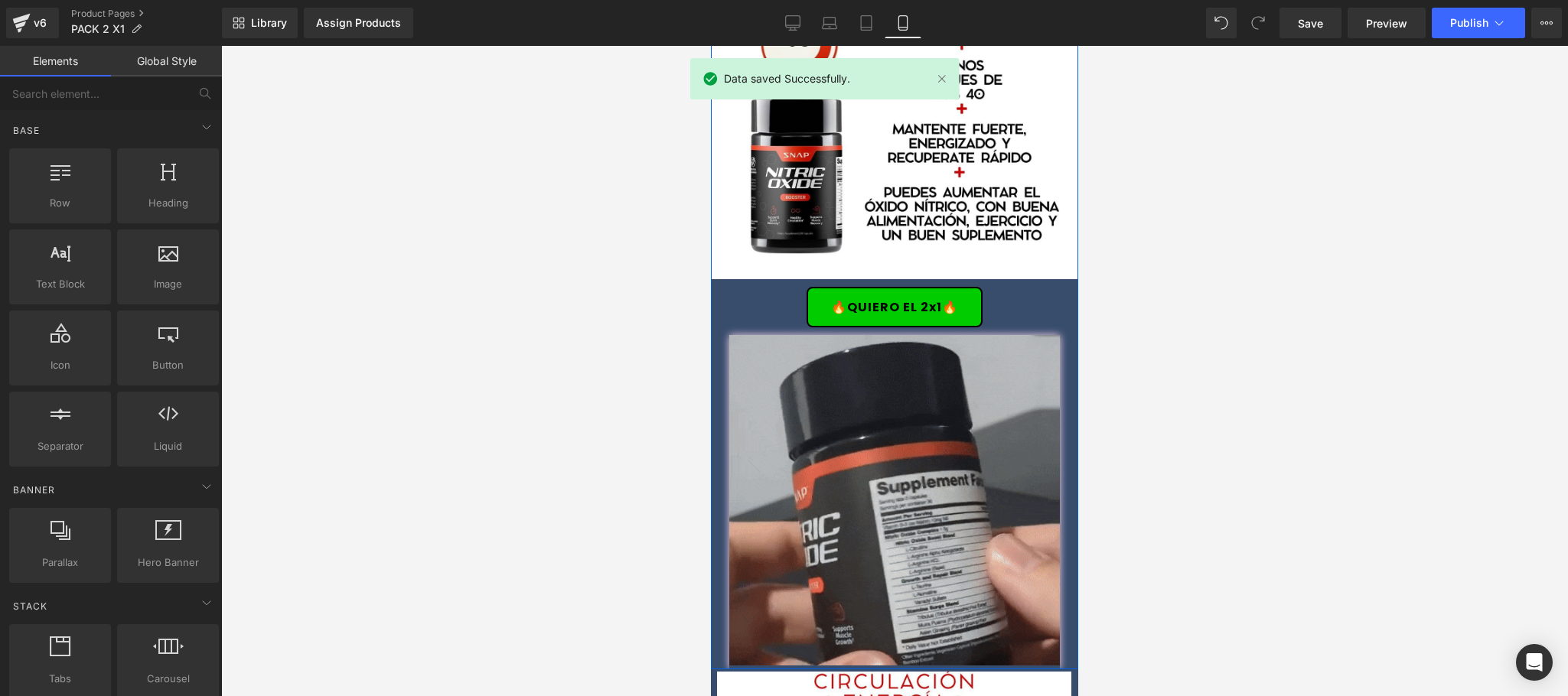
scroll to position [306, 0]
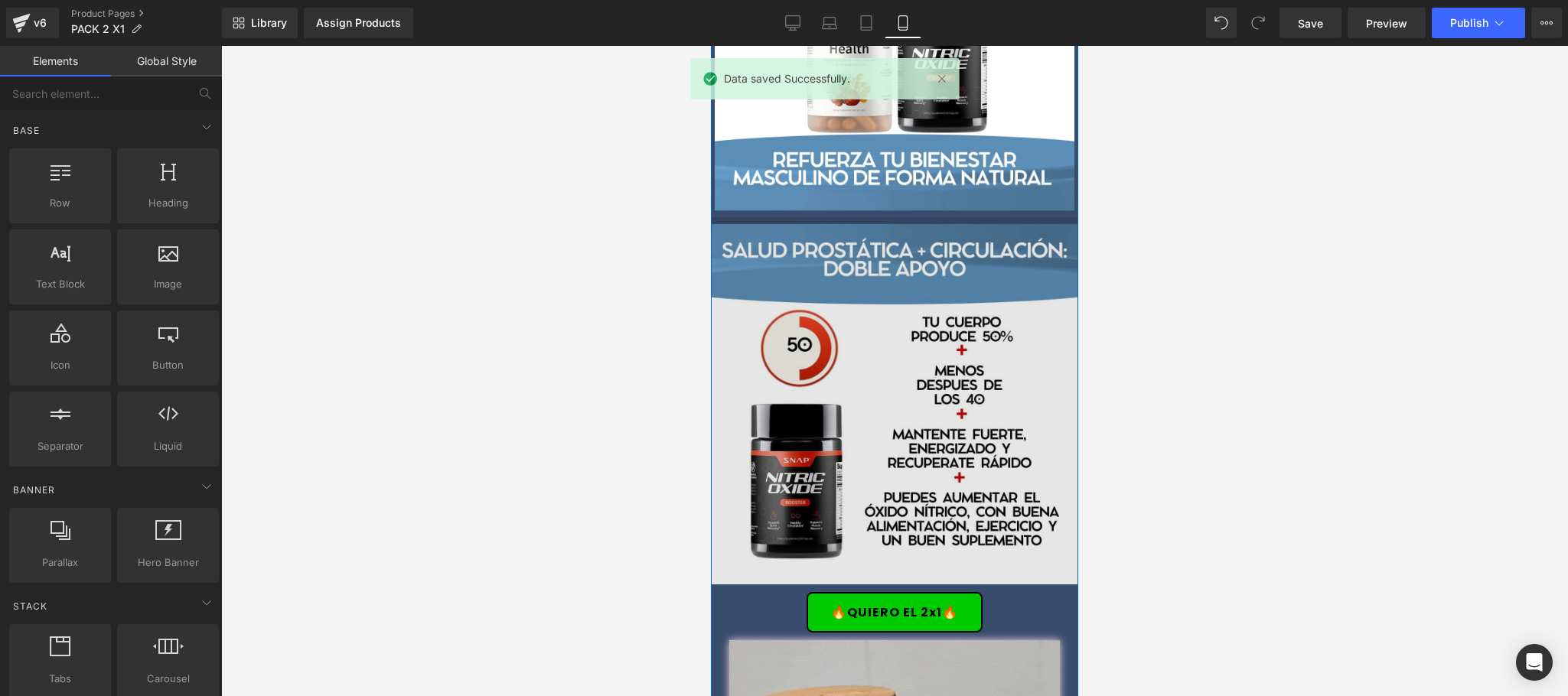
click at [1023, 342] on img at bounding box center [895, 401] width 368 height 367
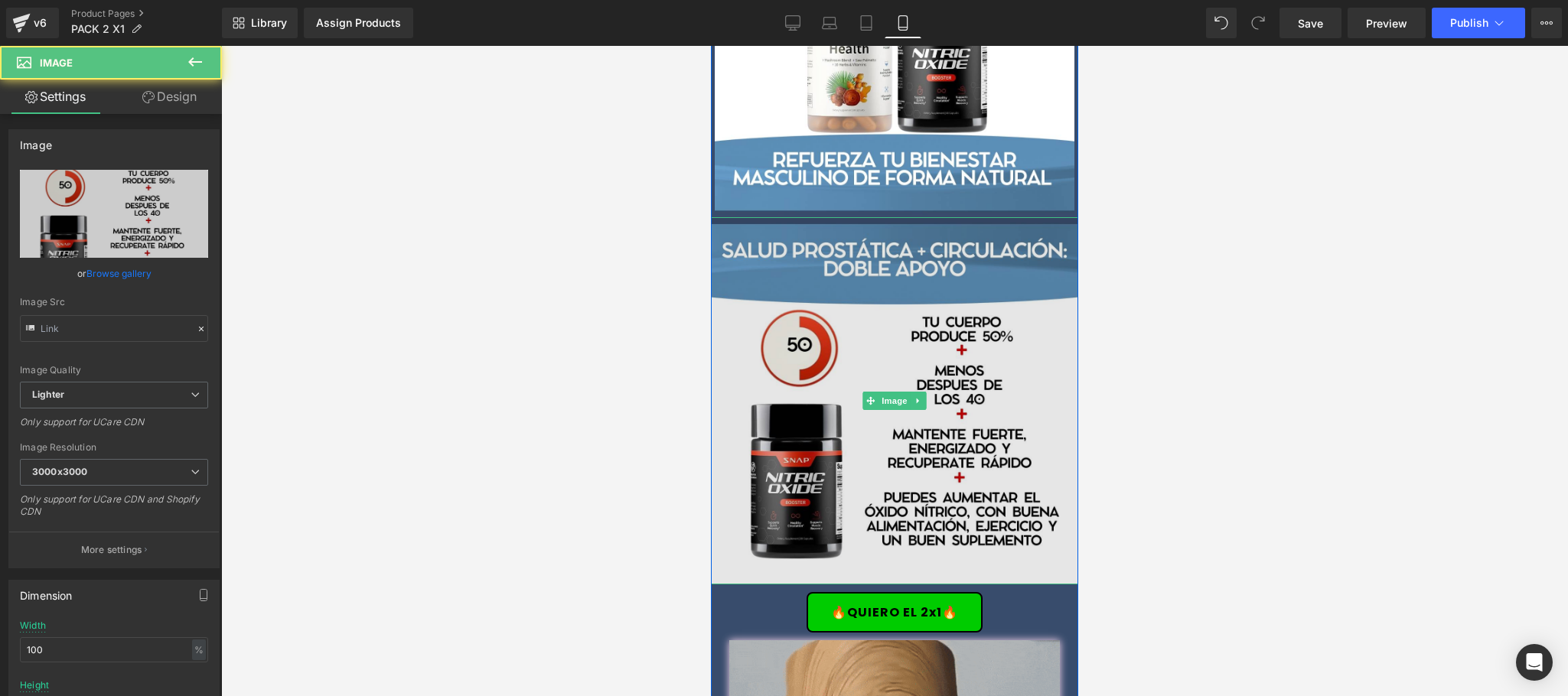
type input "[URL][DOMAIN_NAME]"
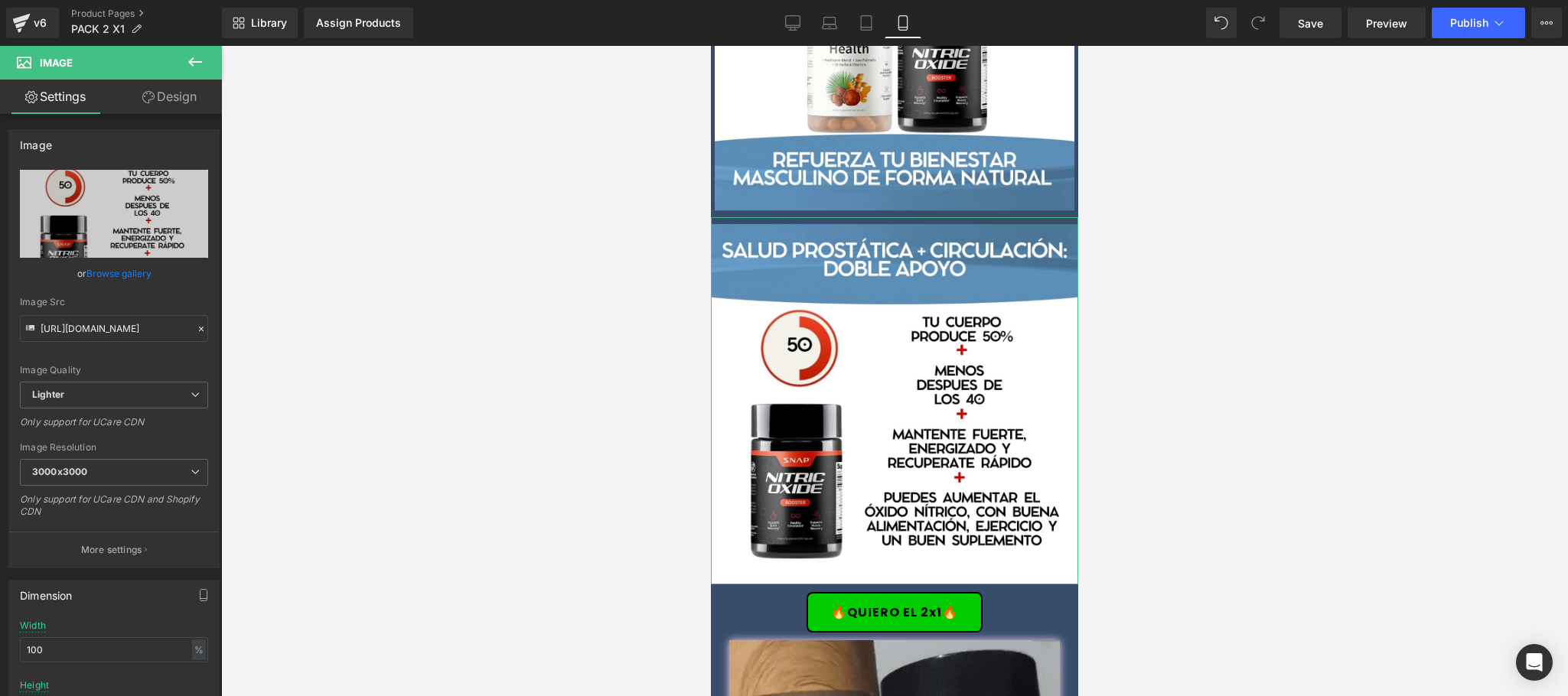
click at [195, 97] on link "Design" at bounding box center [169, 97] width 111 height 35
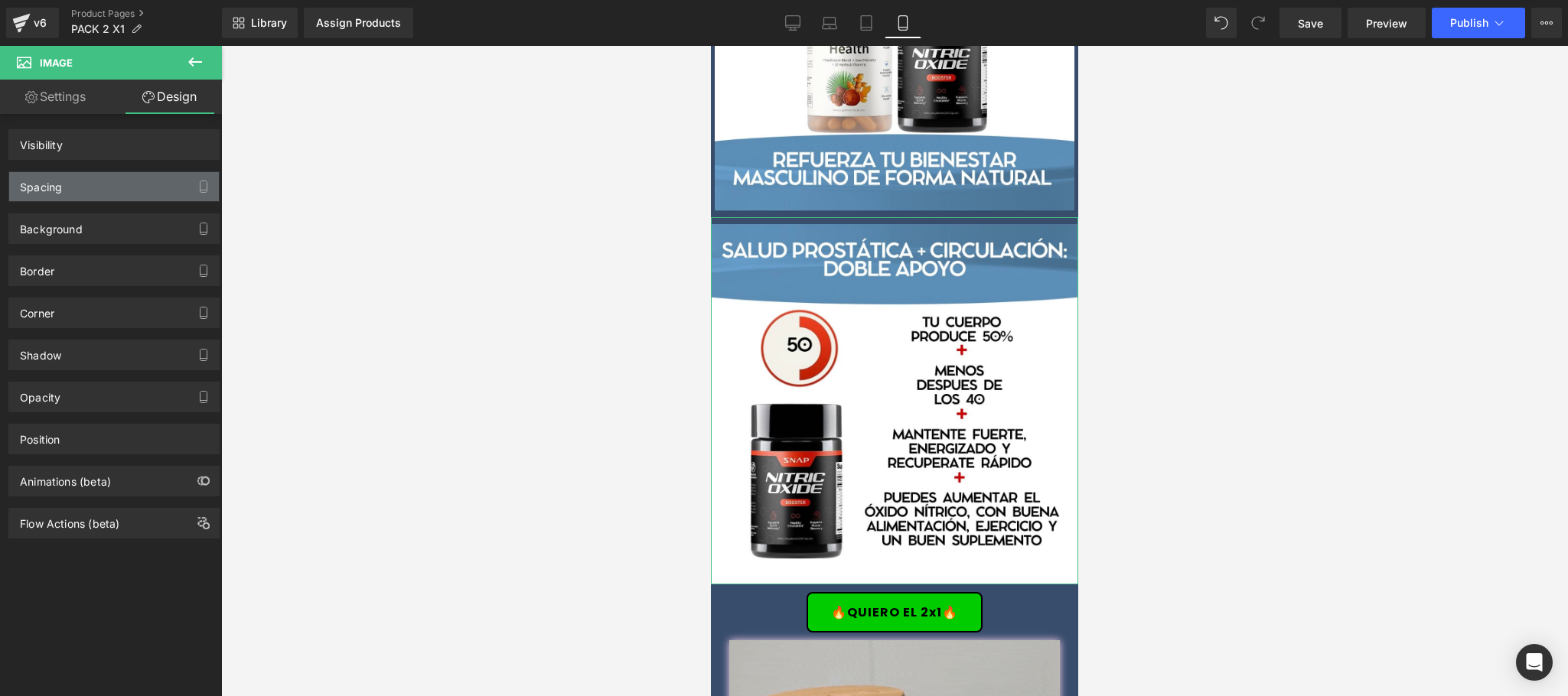
click at [134, 180] on div "Spacing" at bounding box center [114, 186] width 209 height 29
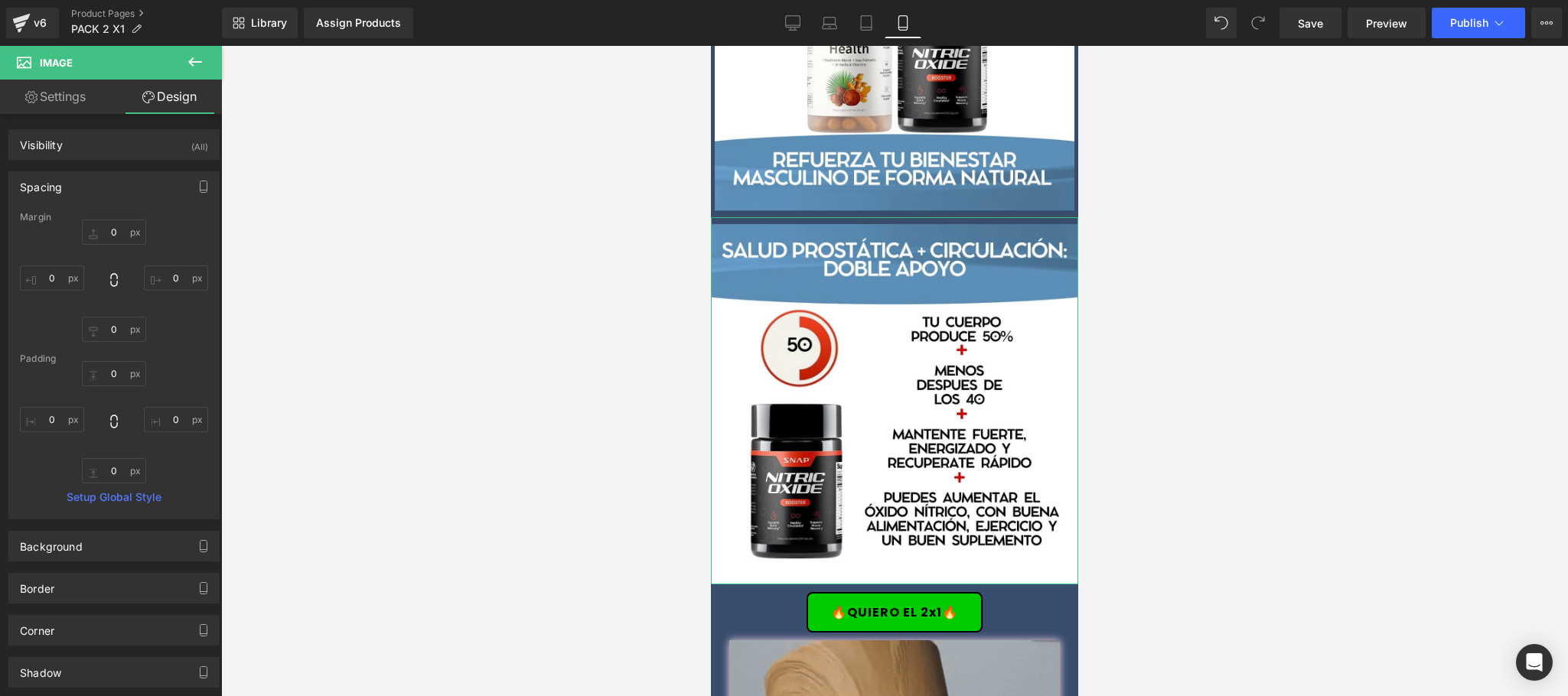
type input "0"
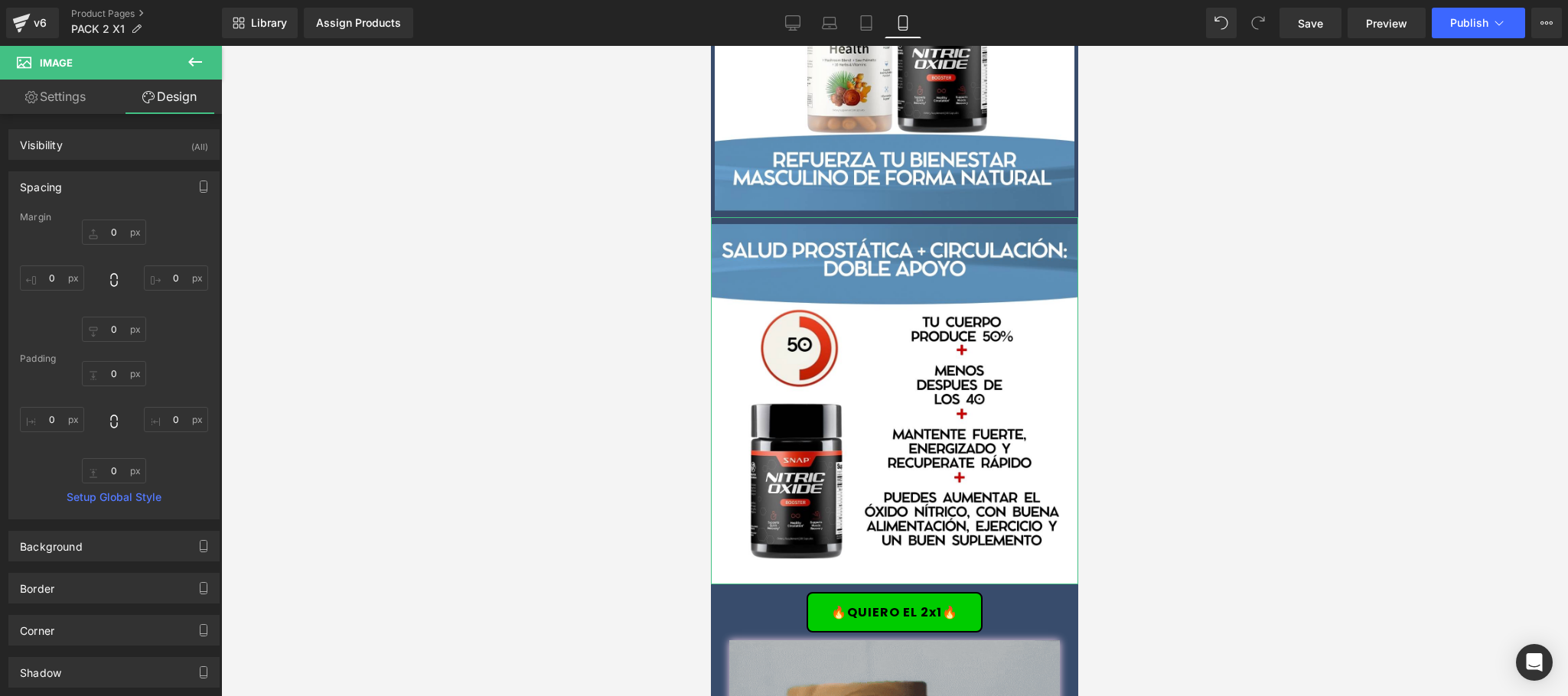
type input "0"
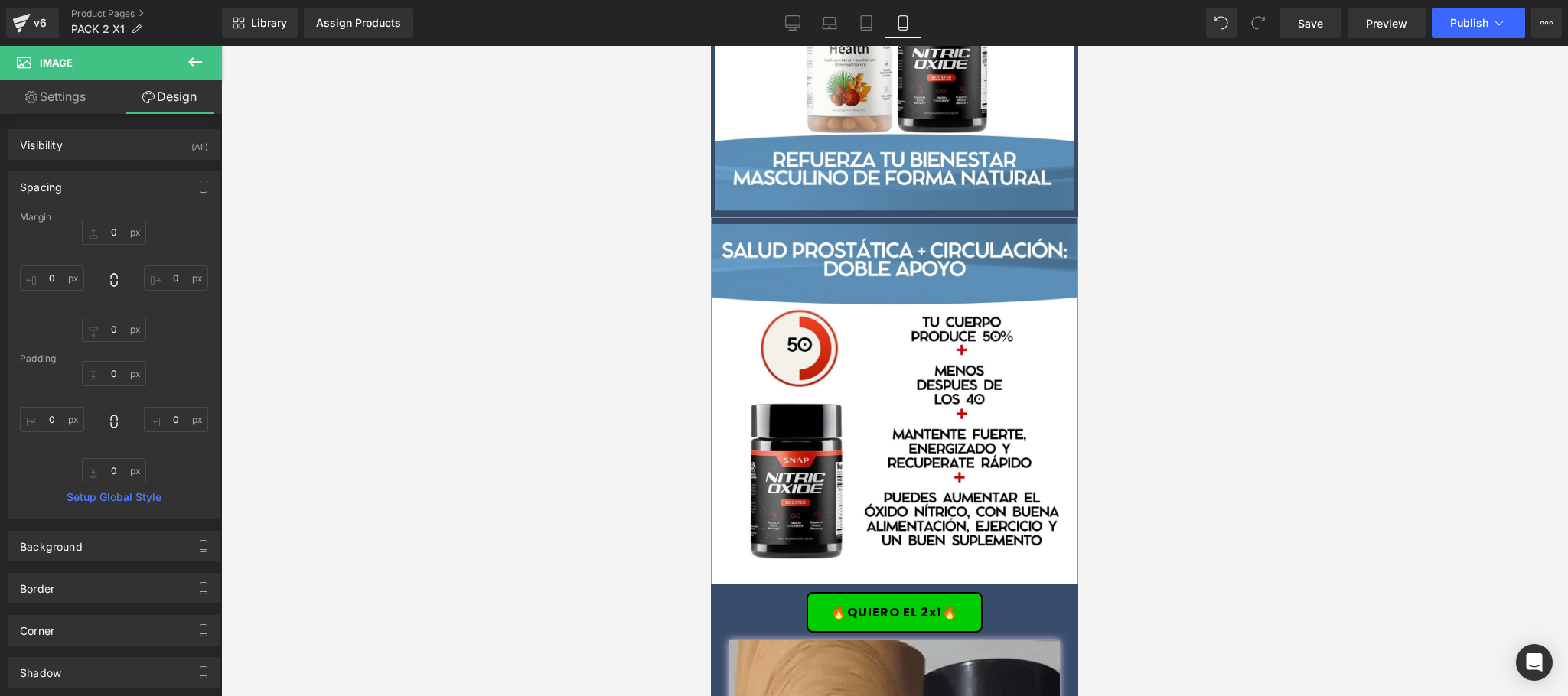
type input "0"
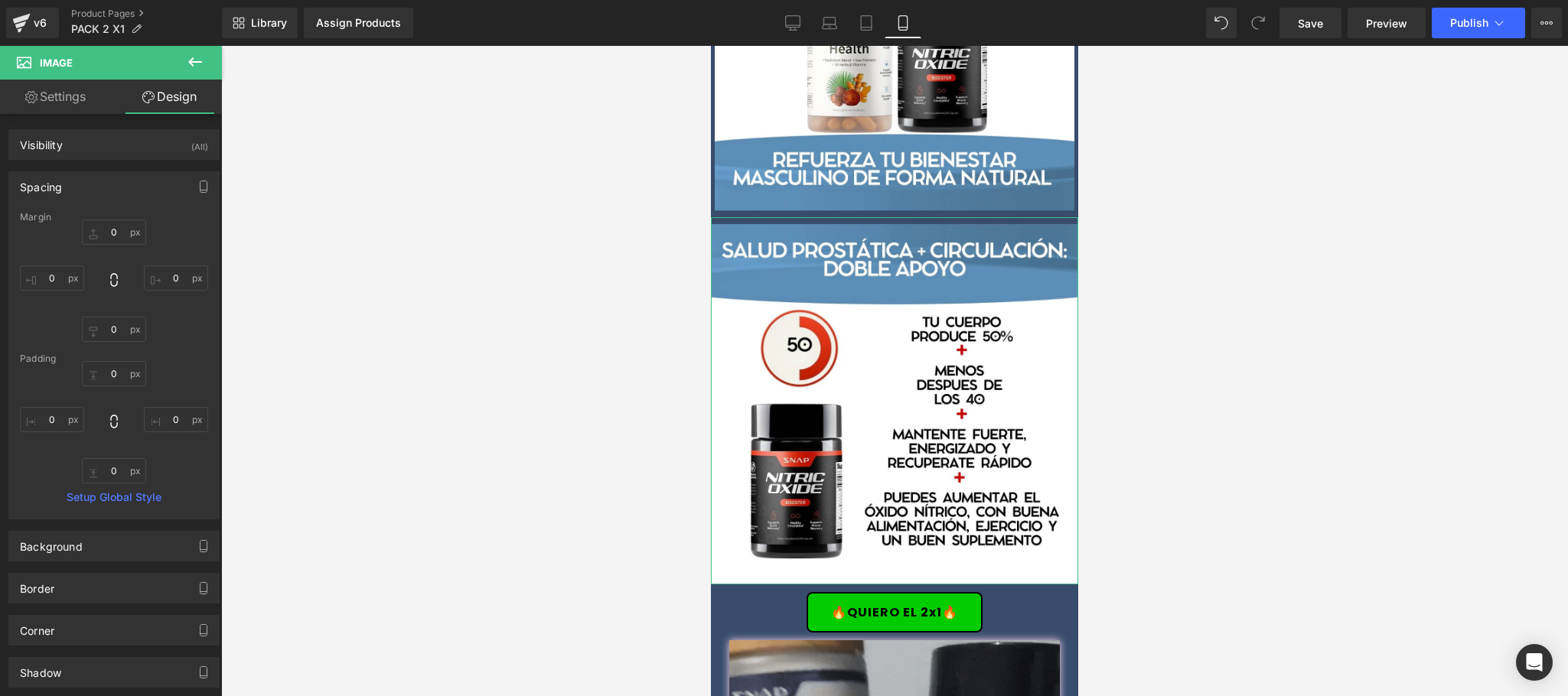
type input "0"
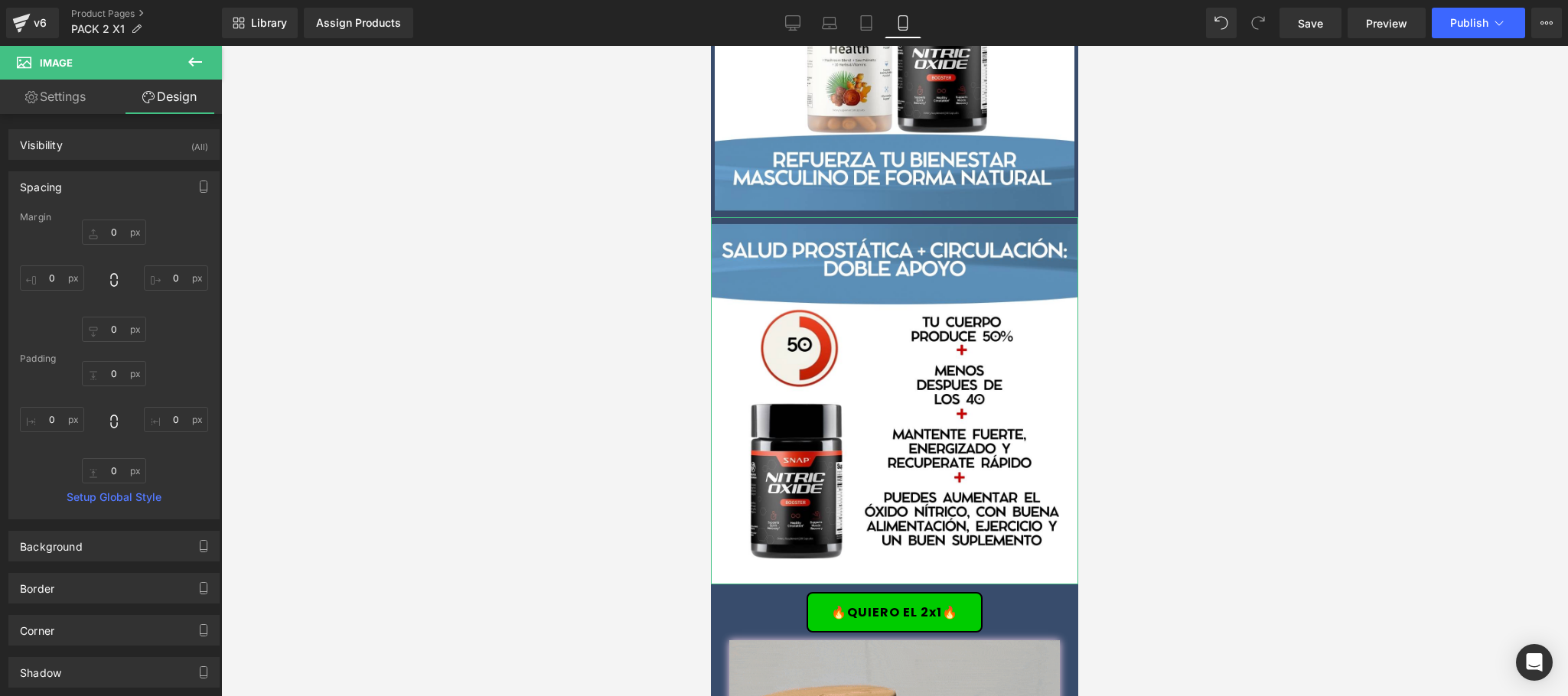
type input "0"
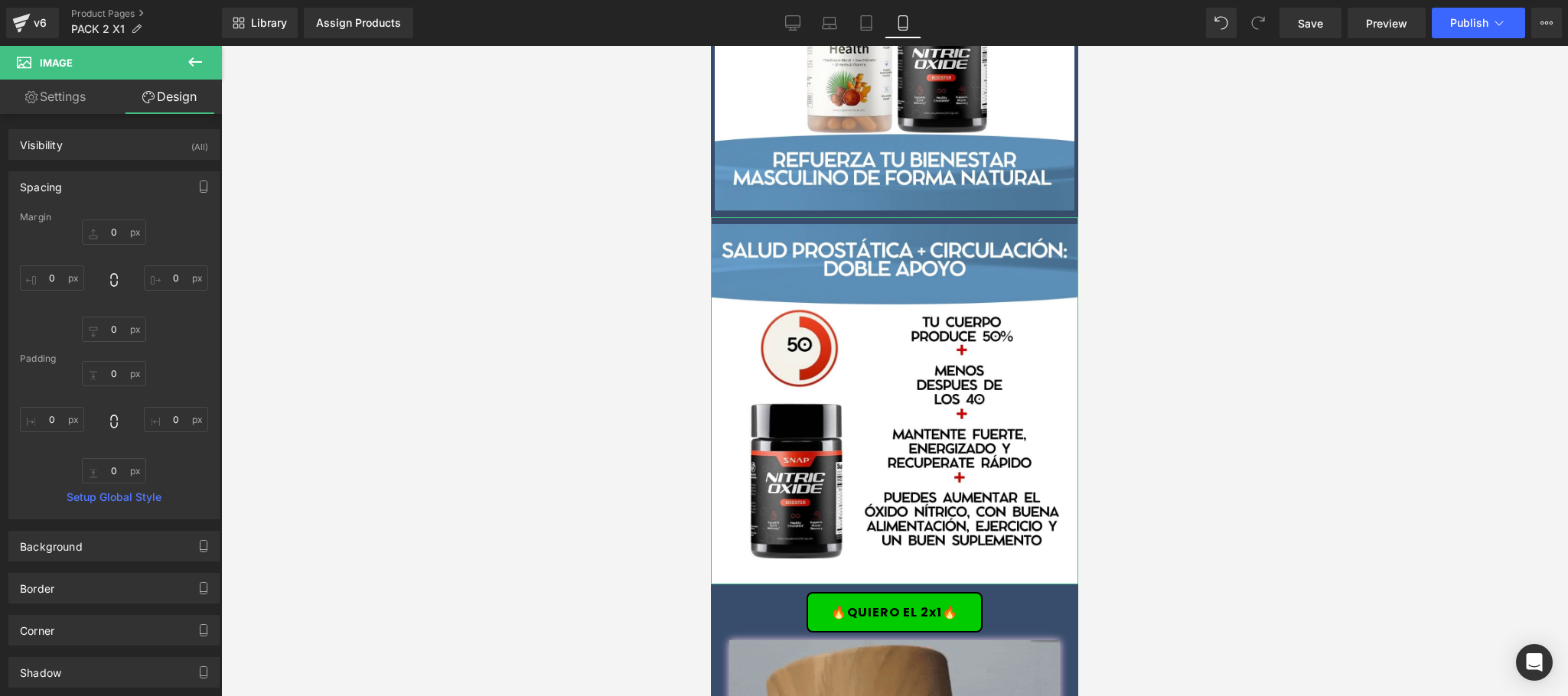
type input "0"
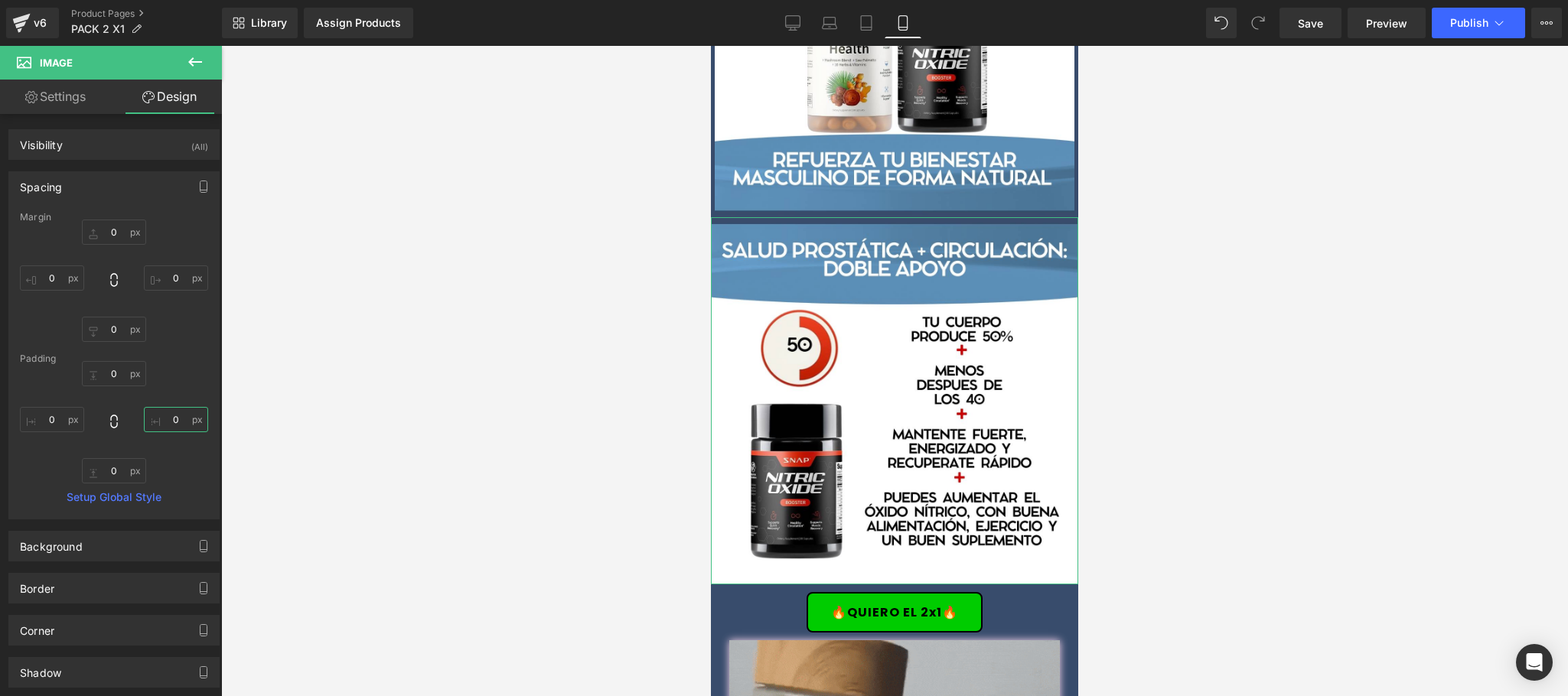
click at [175, 416] on input "0" at bounding box center [175, 419] width 64 height 25
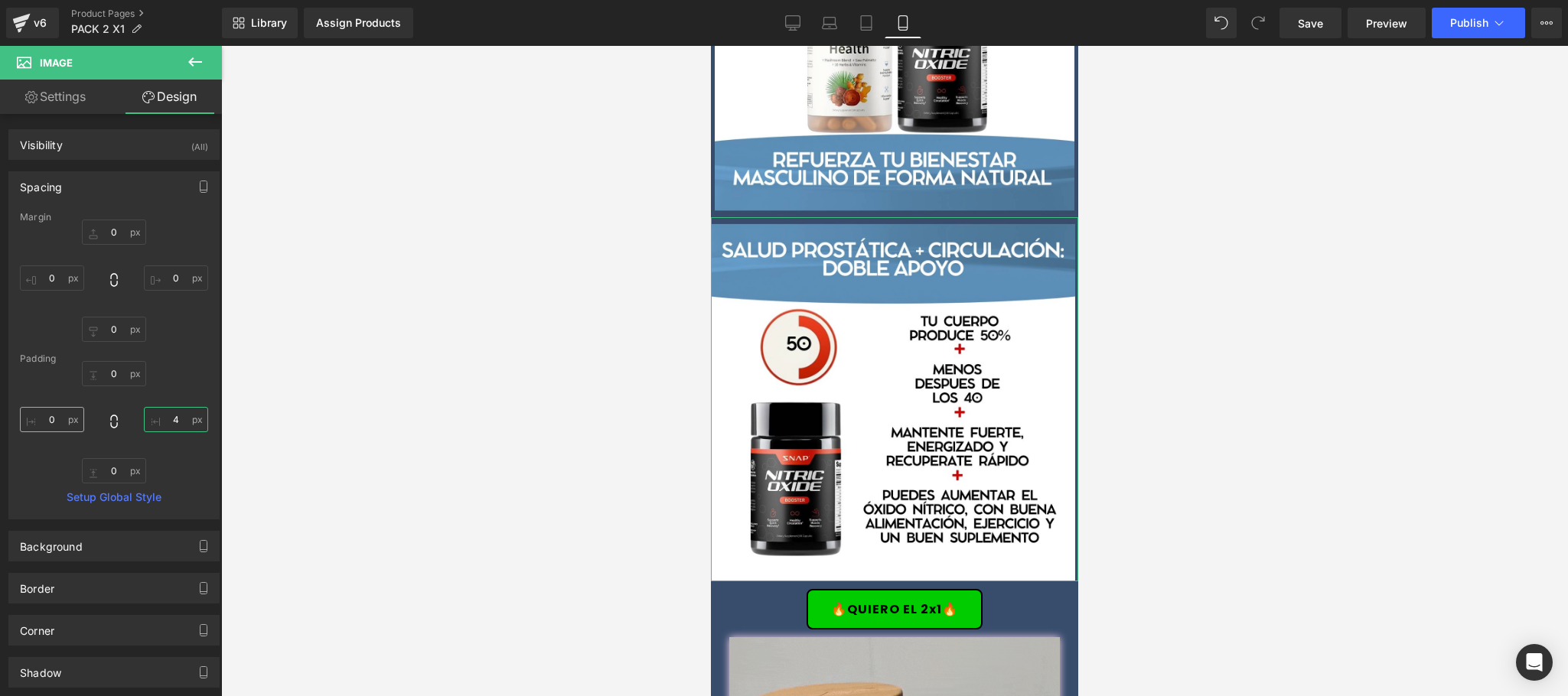
type input "4"
click at [72, 420] on input "0" at bounding box center [51, 419] width 64 height 25
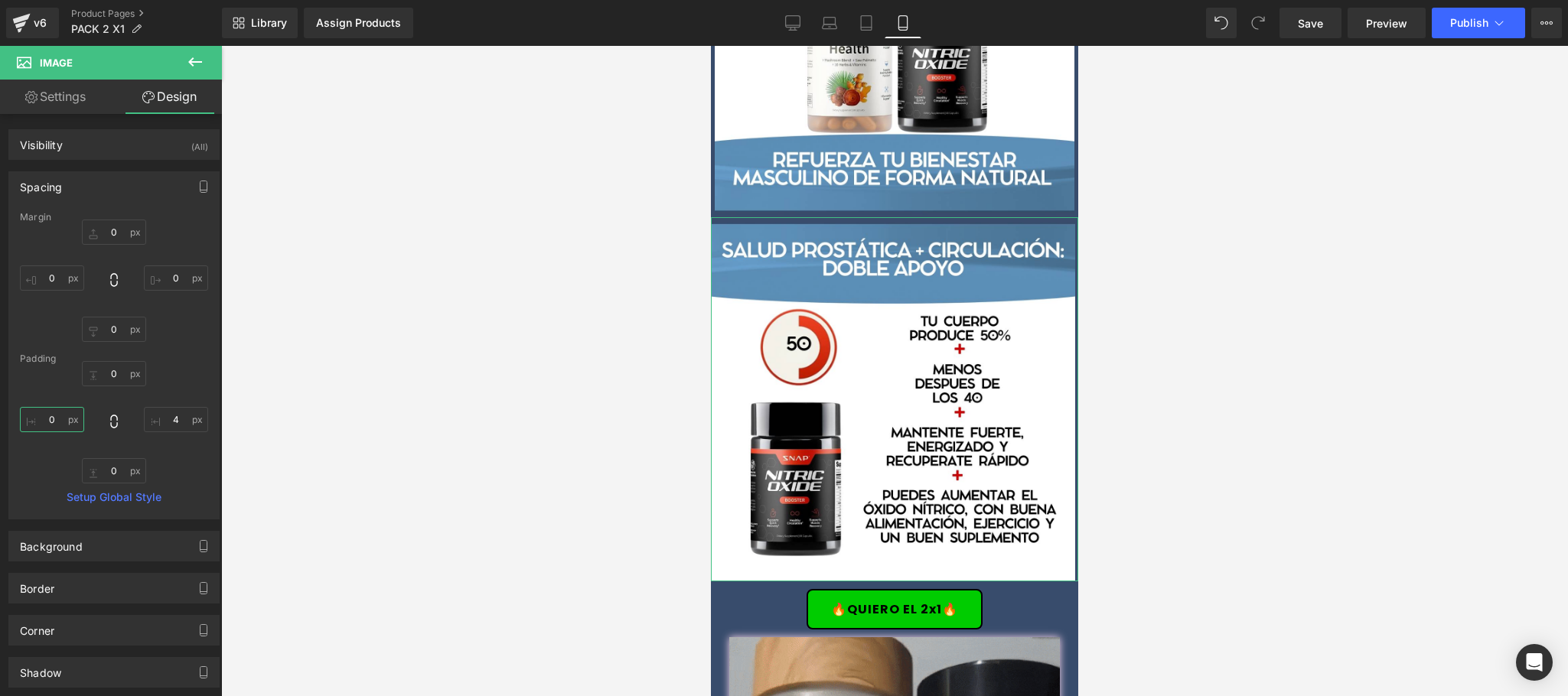
type input "4"
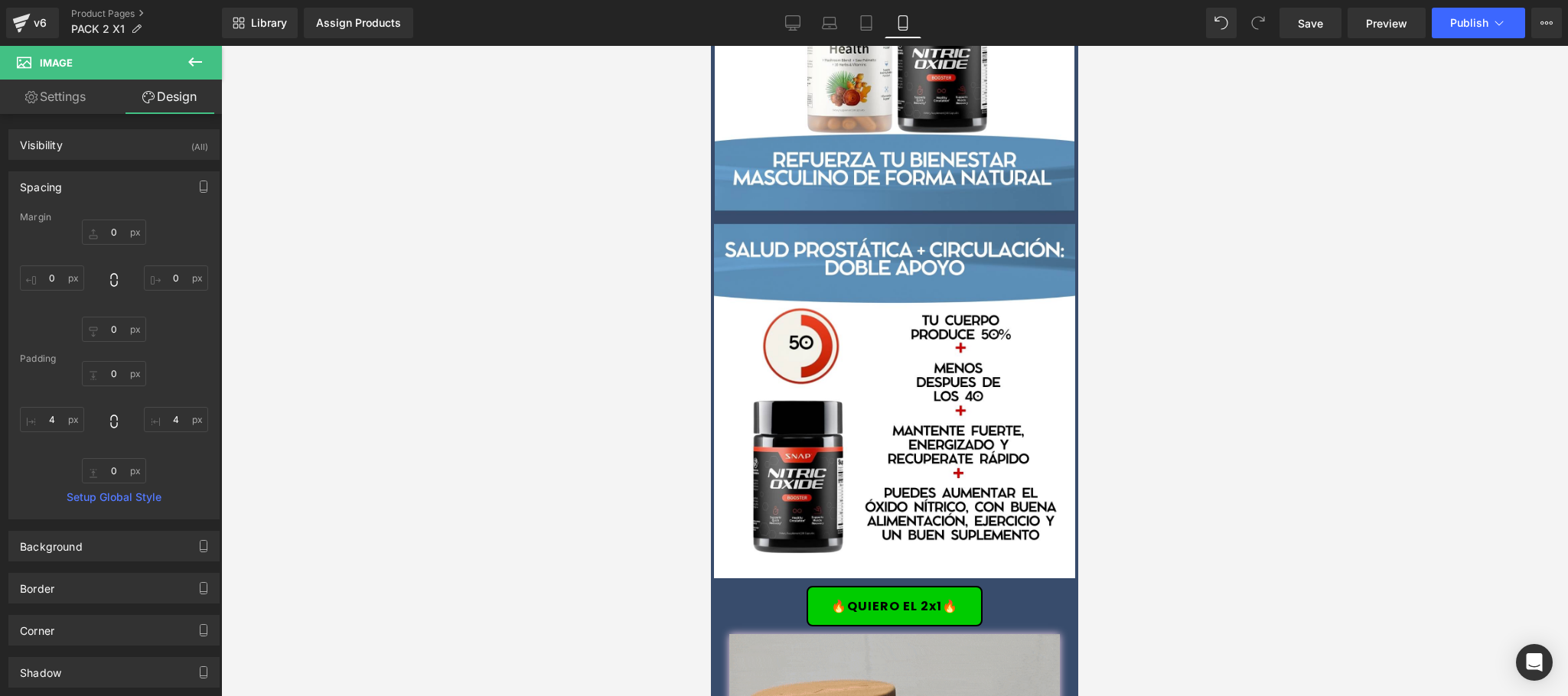
click at [1231, 356] on div at bounding box center [895, 371] width 1347 height 650
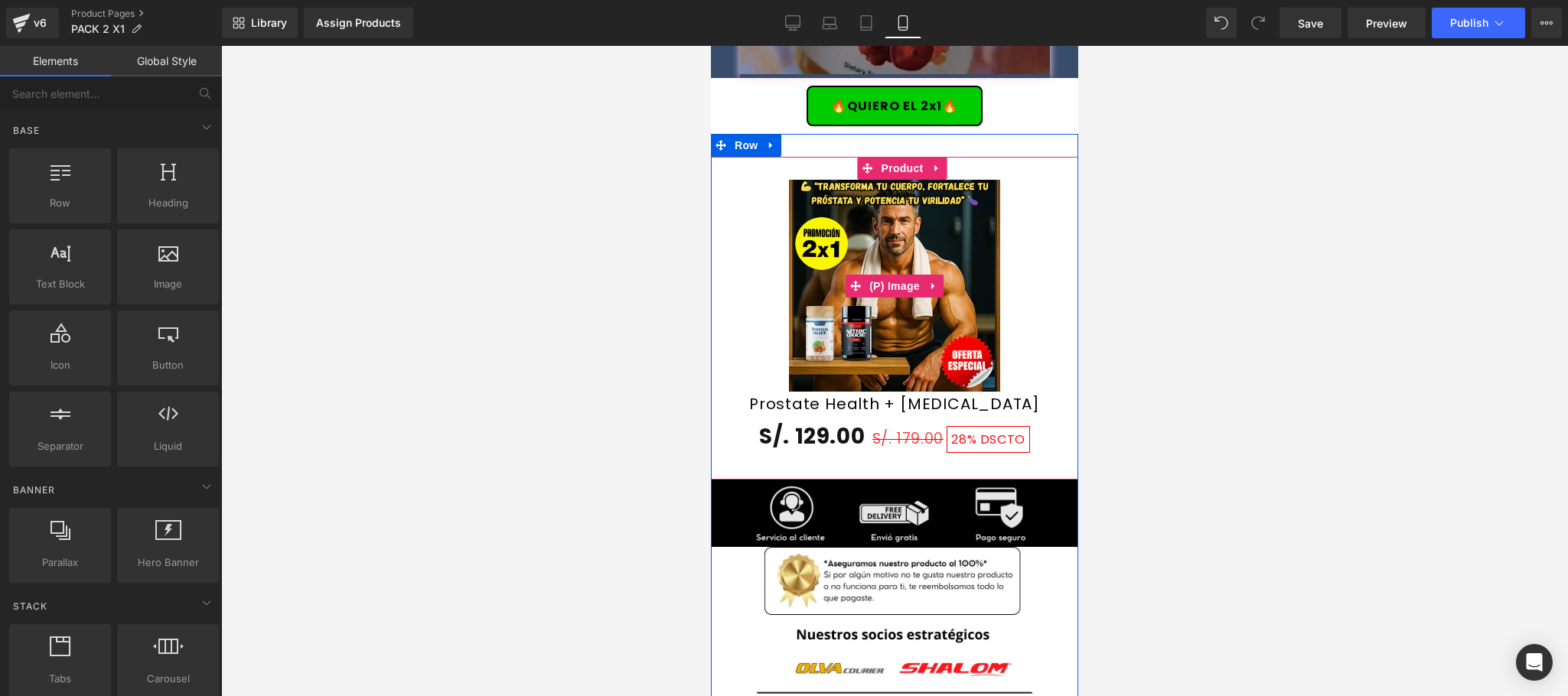
scroll to position [3672, 0]
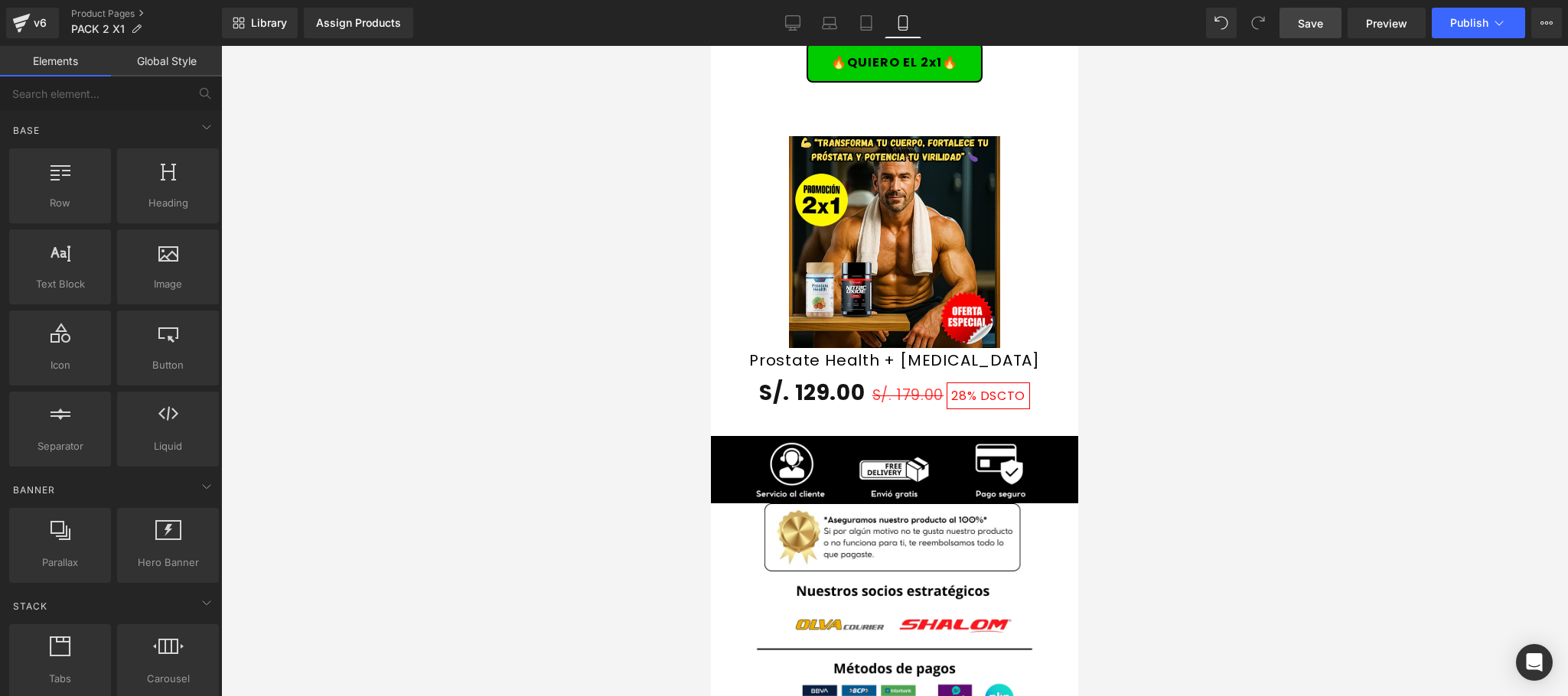
click at [1329, 26] on link "Save" at bounding box center [1310, 23] width 62 height 31
click at [1475, 25] on span "Publish" at bounding box center [1469, 22] width 38 height 12
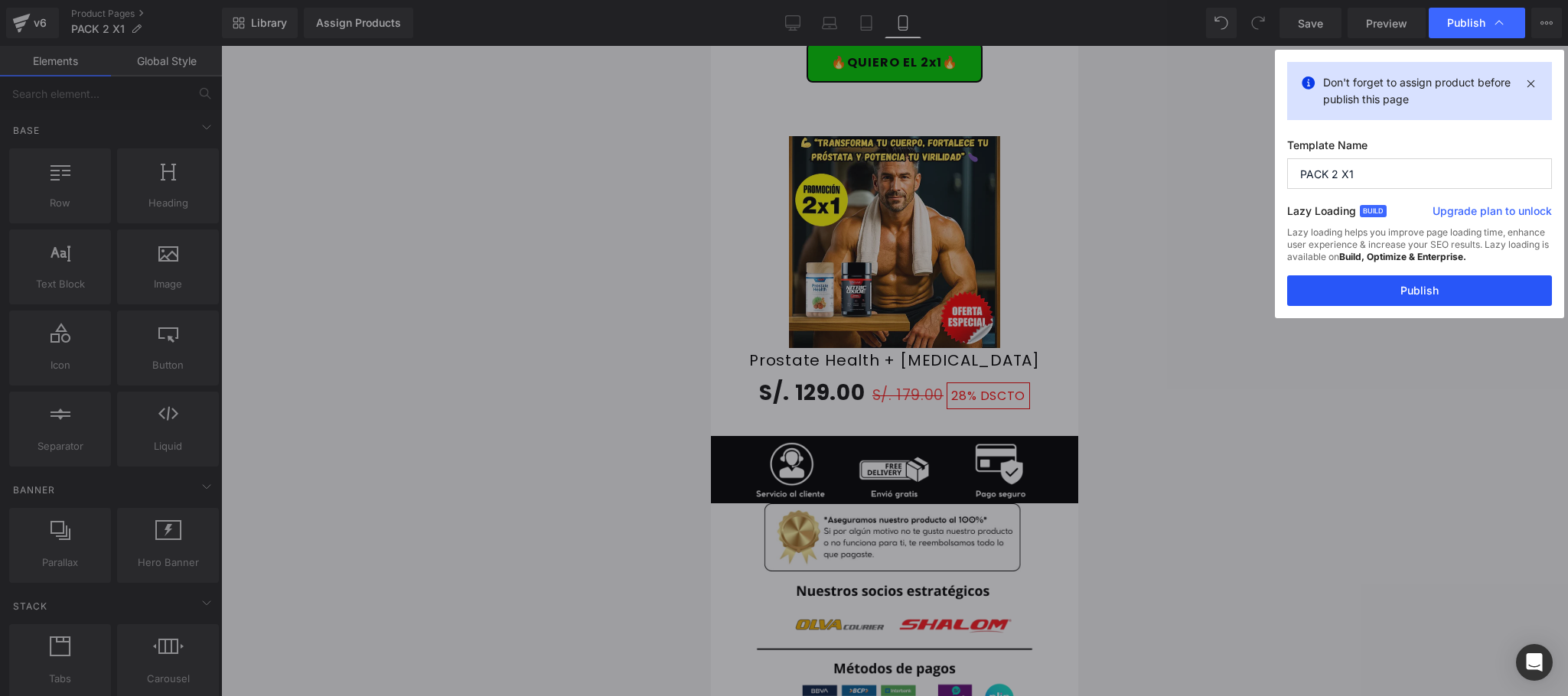
click at [1406, 292] on button "Publish" at bounding box center [1419, 291] width 265 height 31
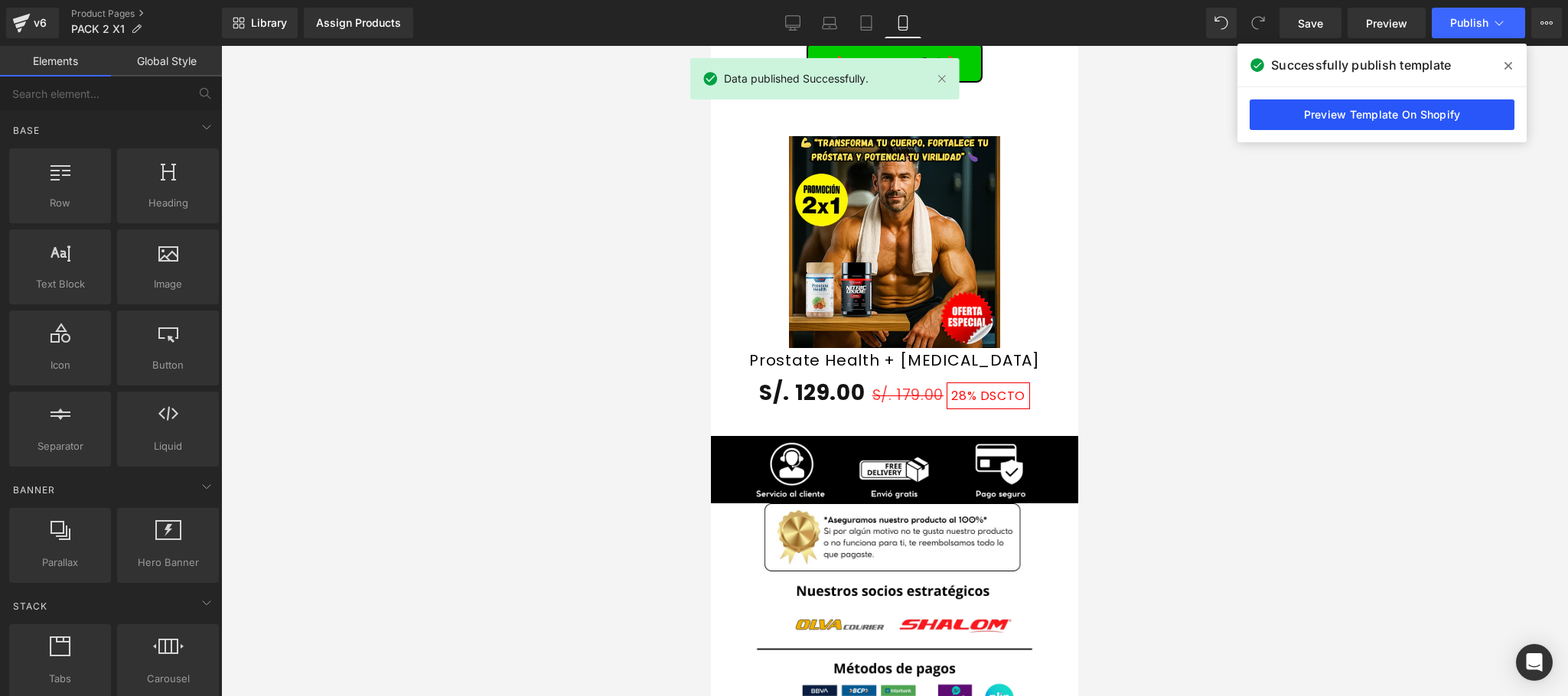
click at [1398, 122] on link "Preview Template On Shopify" at bounding box center [1381, 115] width 265 height 31
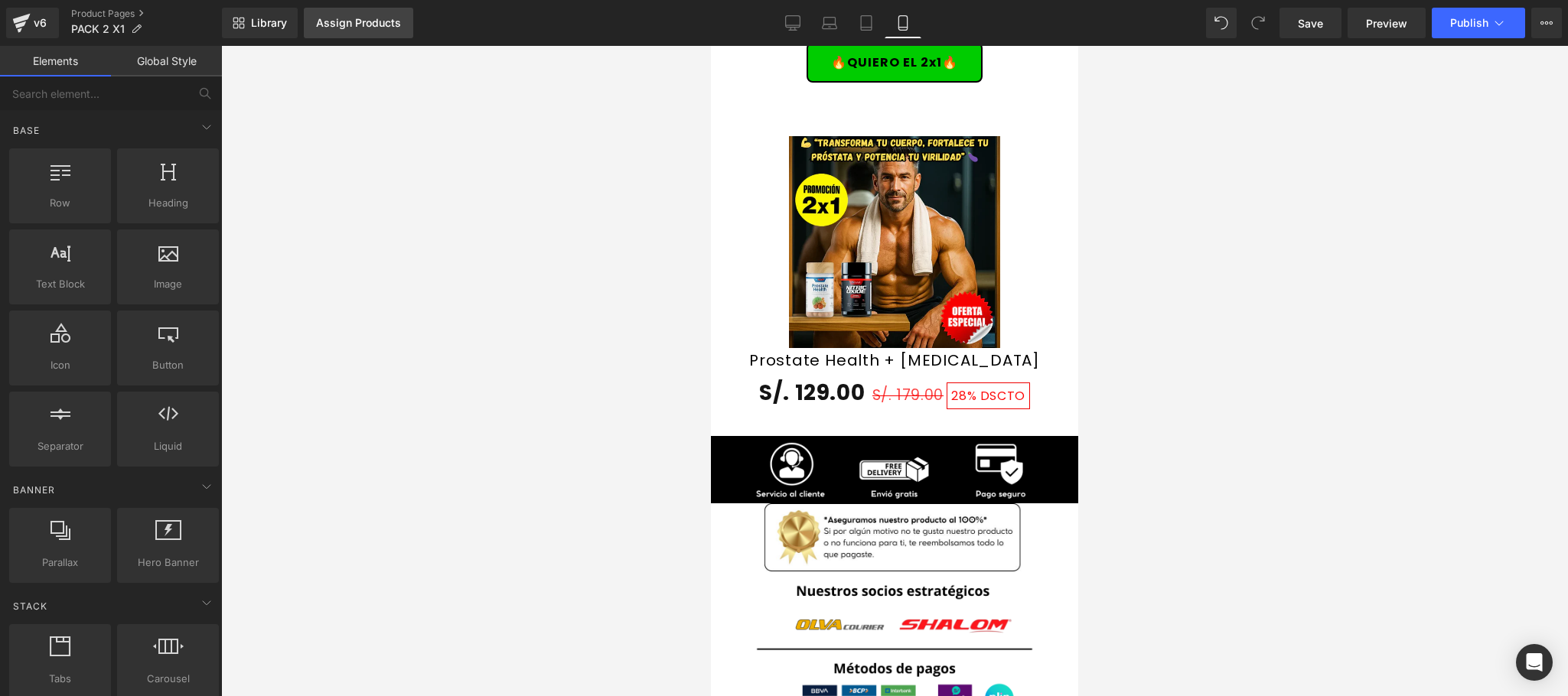
click at [341, 23] on div "Assign Products" at bounding box center [358, 22] width 85 height 12
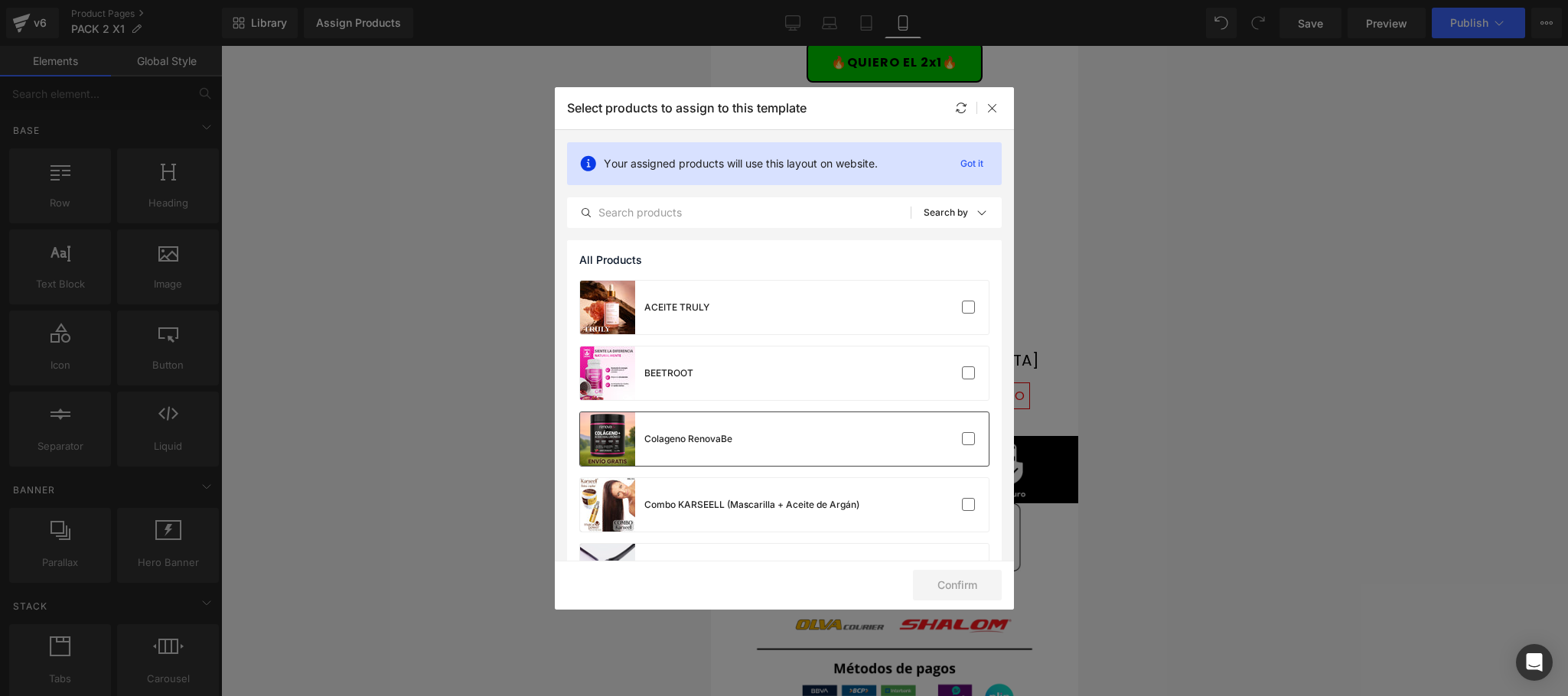
scroll to position [289, 0]
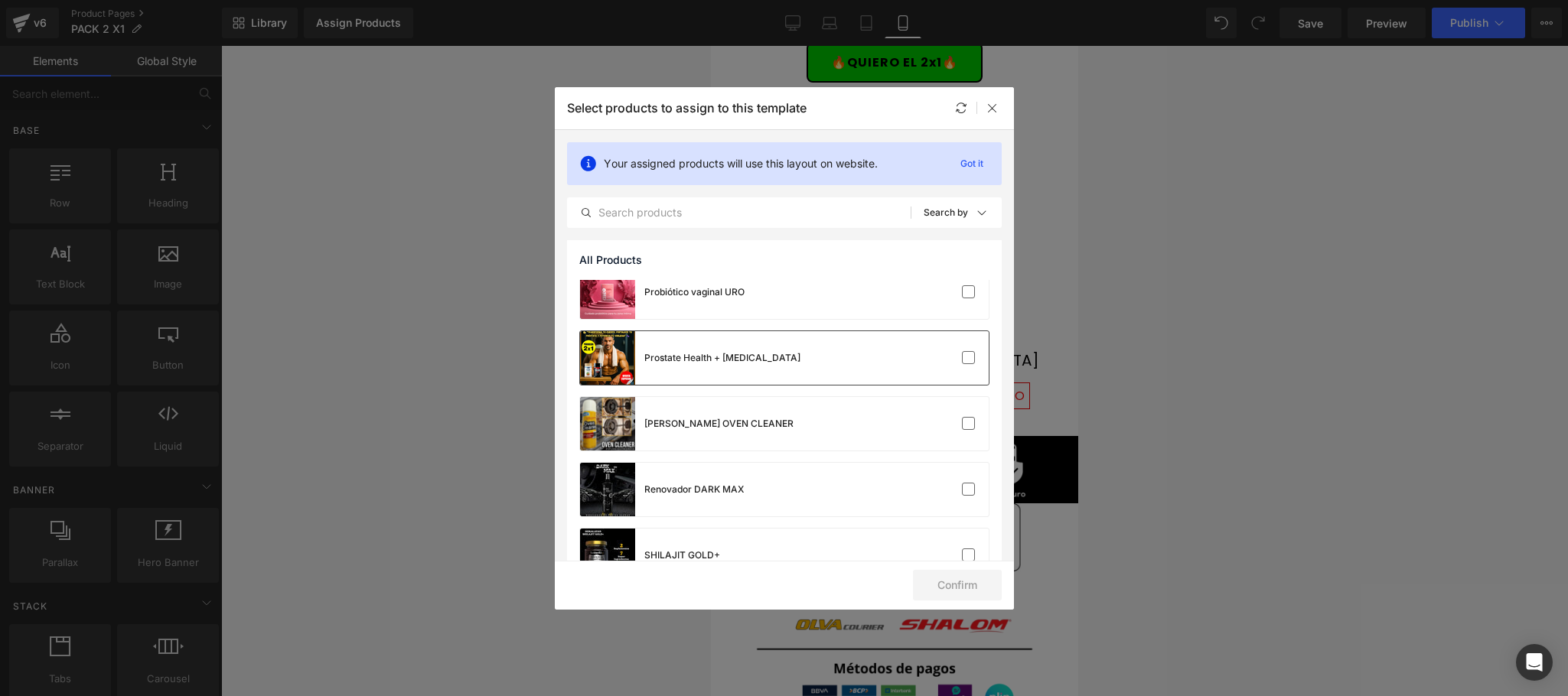
click at [891, 331] on div "Prostate Health + Nitric Oxide" at bounding box center [784, 358] width 409 height 54
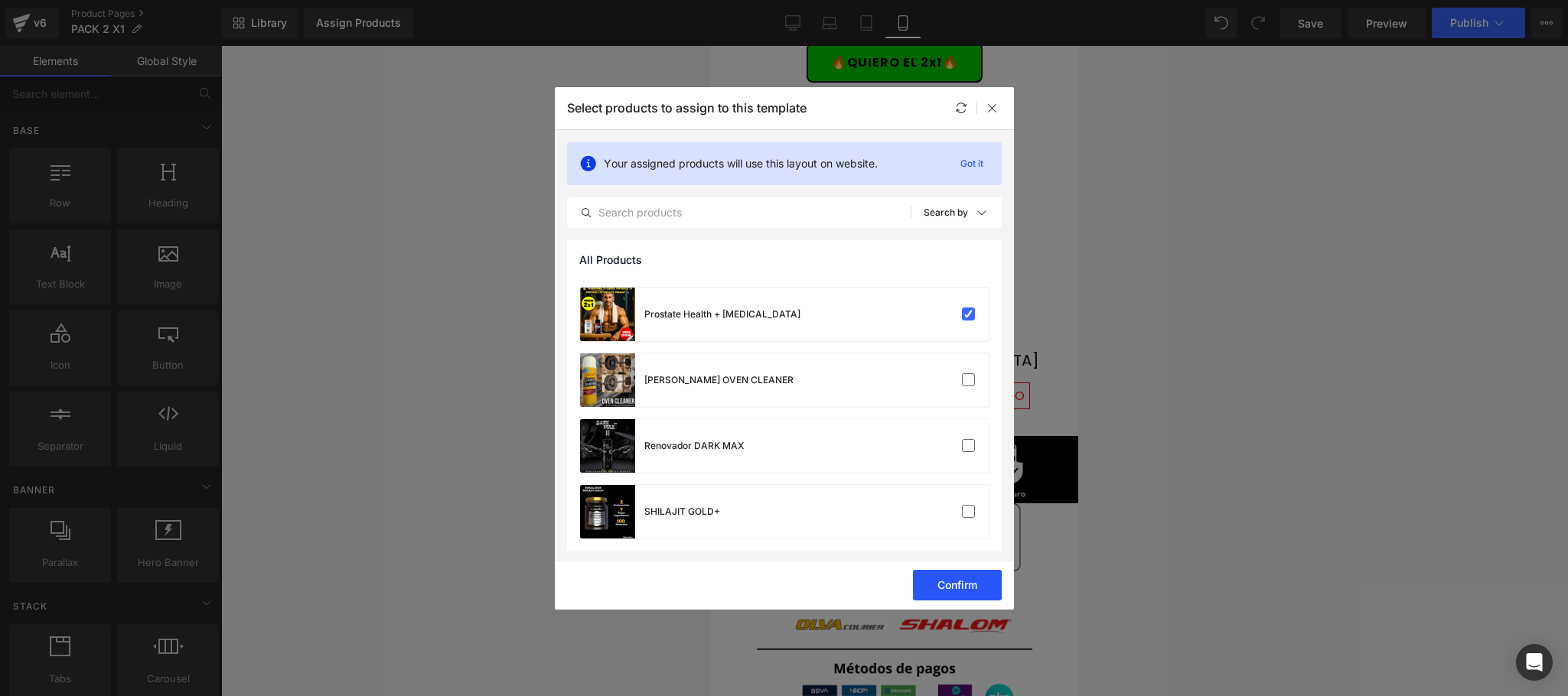
click at [948, 595] on button "Confirm" at bounding box center [957, 585] width 89 height 31
click at [995, 102] on icon at bounding box center [992, 107] width 12 height 12
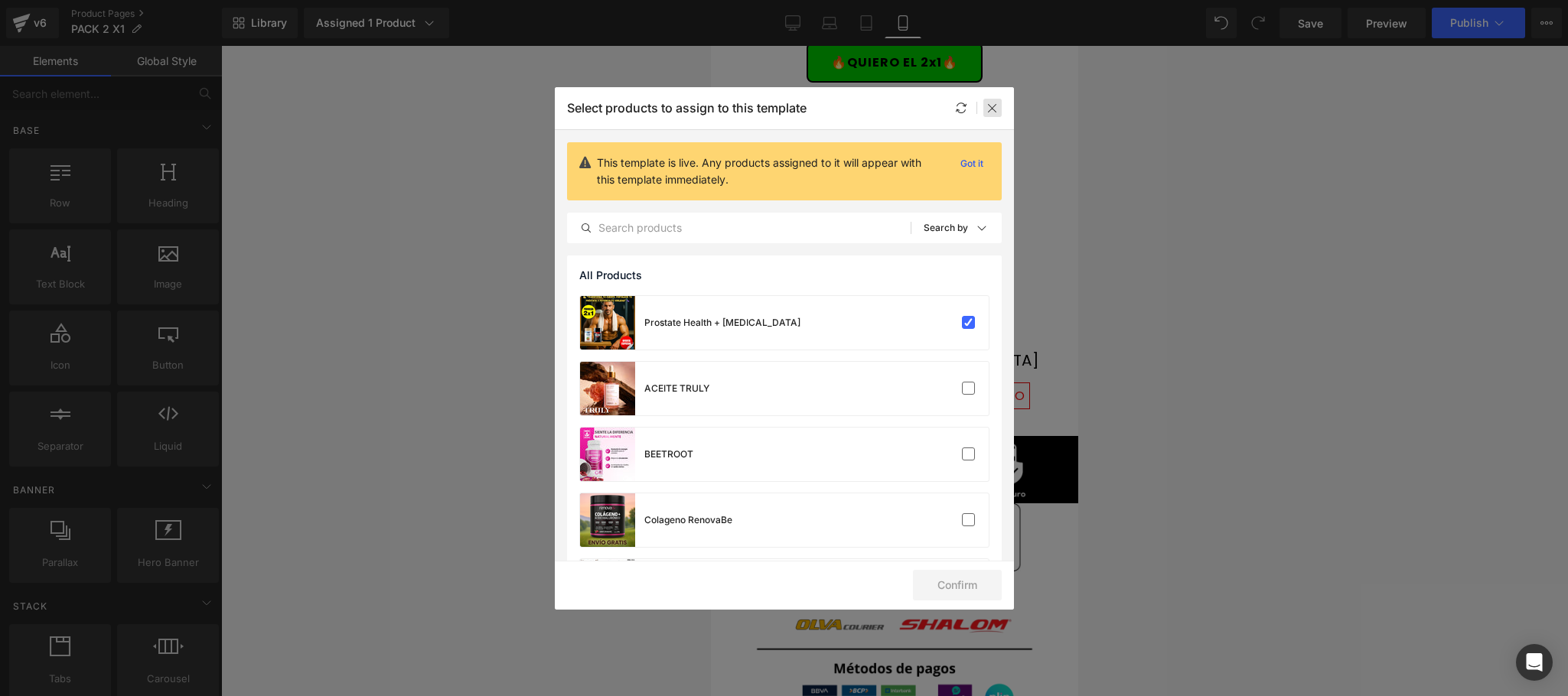
click at [992, 110] on icon at bounding box center [992, 107] width 12 height 12
